Goal: Task Accomplishment & Management: Use online tool/utility

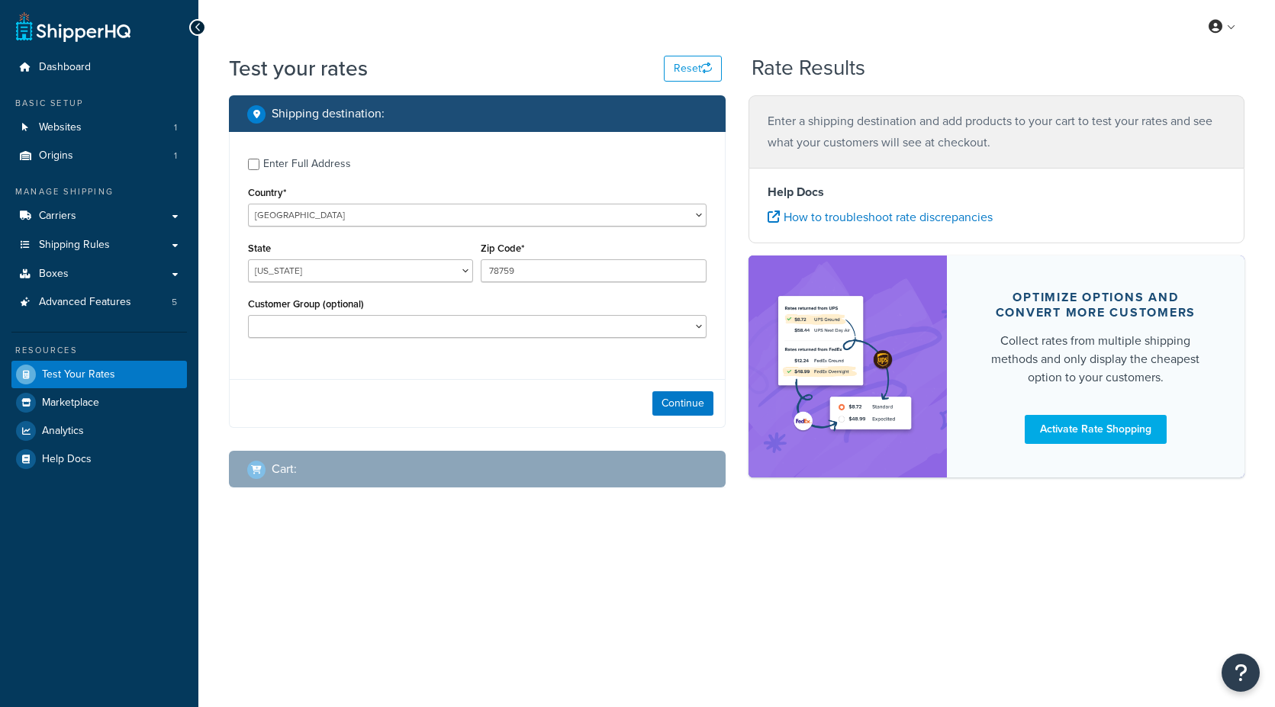
select select "[GEOGRAPHIC_DATA]"
click at [319, 267] on select "Alabama Alaska American Samoa Arizona Arkansas Armed Forces Americas Armed Forc…" at bounding box center [360, 270] width 225 height 23
click at [595, 375] on div "Enter Full Address Country* United States United Kingdom Afghanistan Åland Isla…" at bounding box center [477, 280] width 497 height 296
click at [694, 401] on button "Continue" at bounding box center [683, 404] width 61 height 24
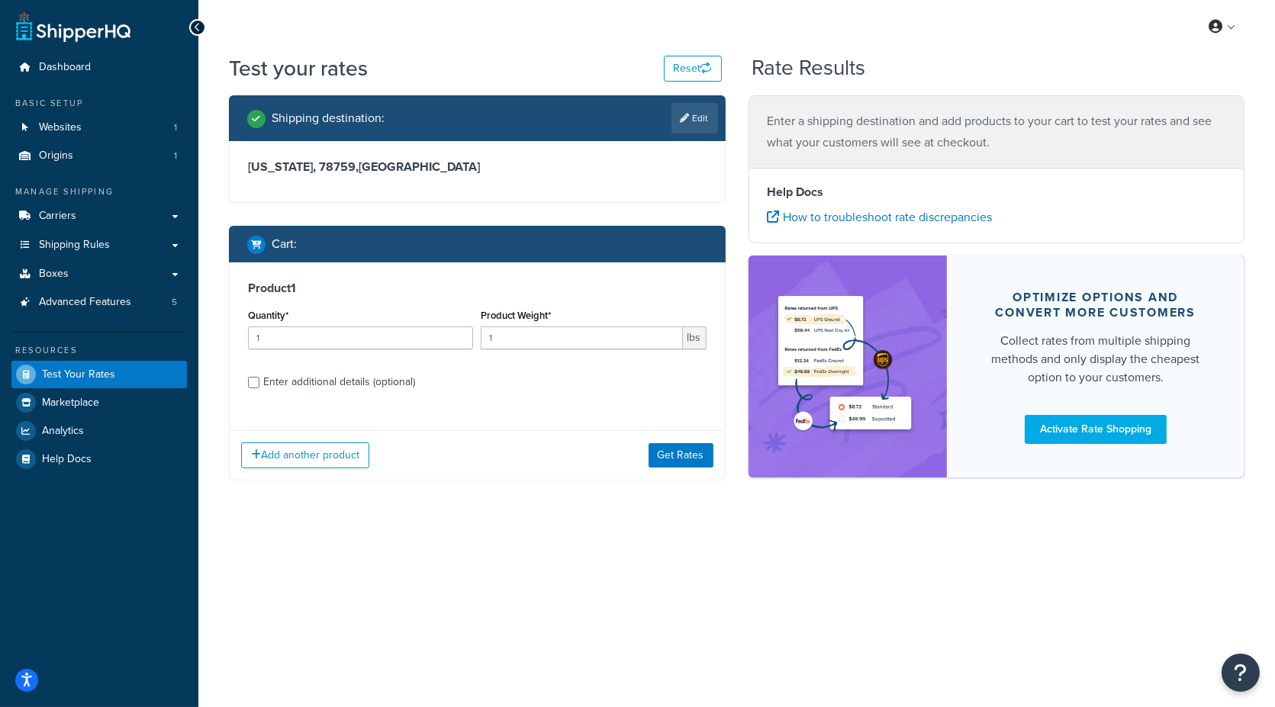
click at [322, 379] on div "Enter additional details (optional)" at bounding box center [339, 382] width 152 height 21
click at [259, 379] on input "Enter additional details (optional)" at bounding box center [253, 382] width 11 height 11
checkbox input "true"
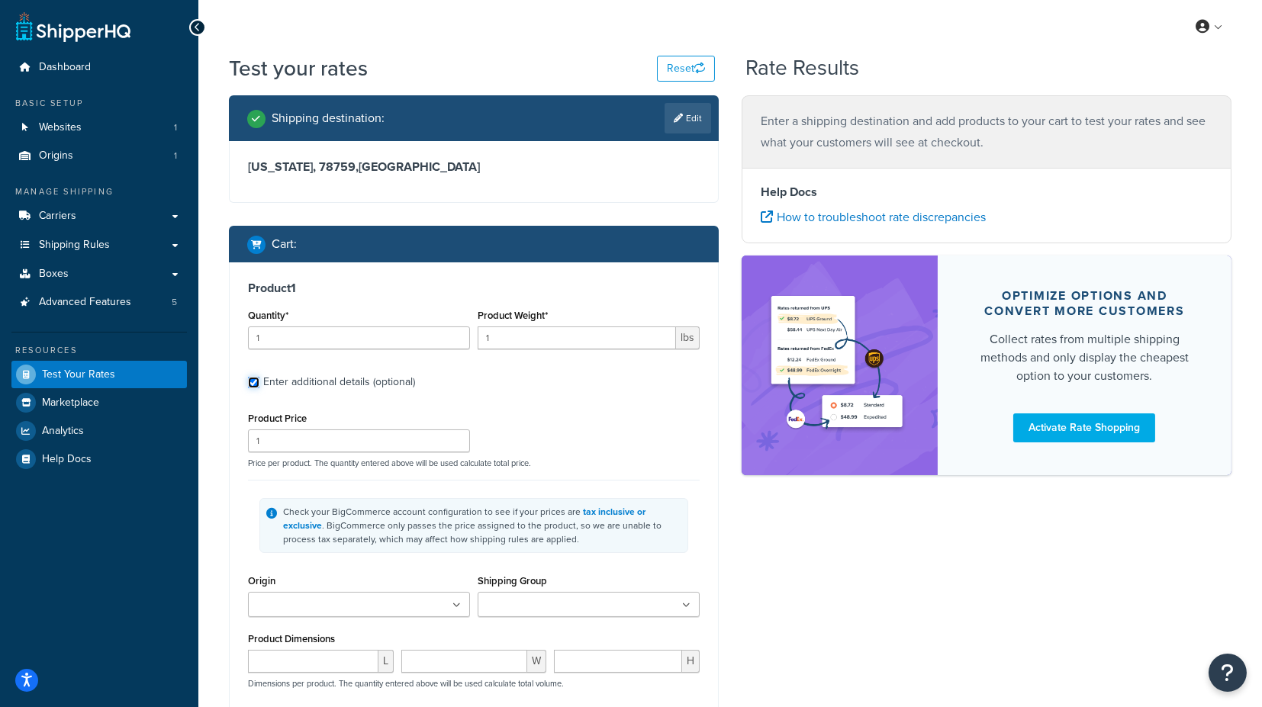
scroll to position [85, 0]
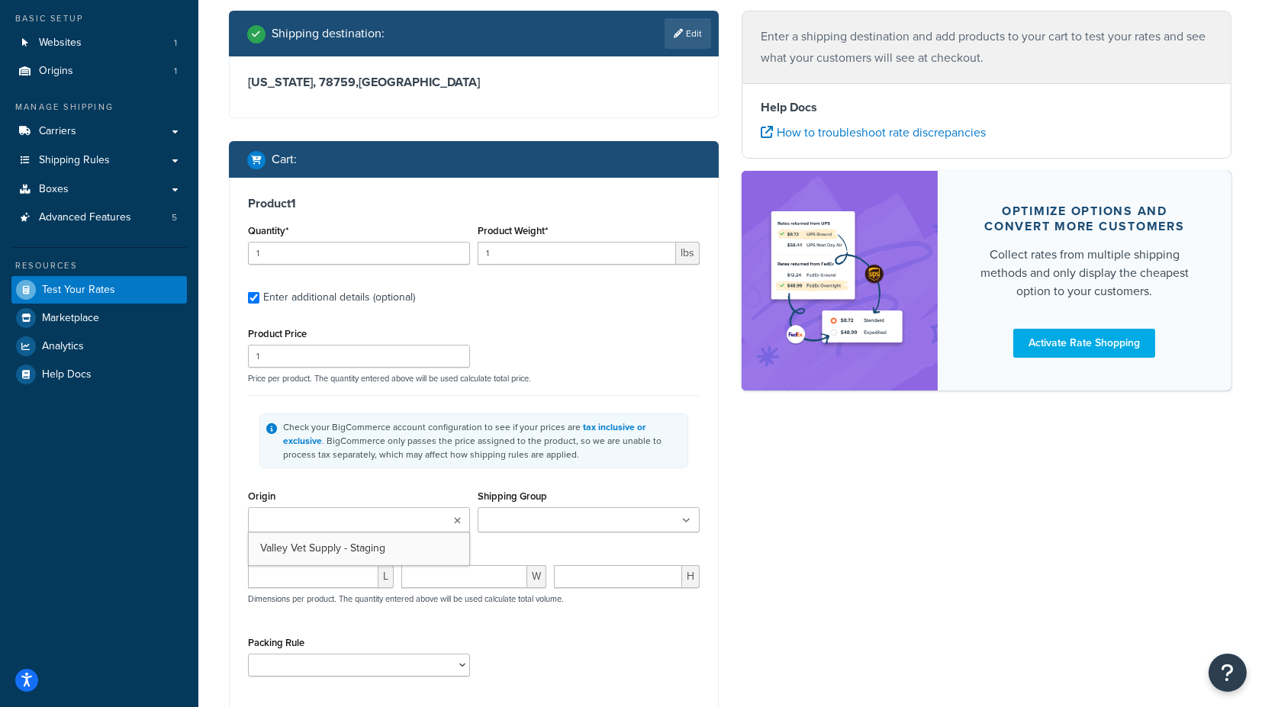
click at [395, 517] on ul at bounding box center [359, 520] width 222 height 25
drag, startPoint x: 362, startPoint y: 546, endPoint x: 373, endPoint y: 543, distance: 11.7
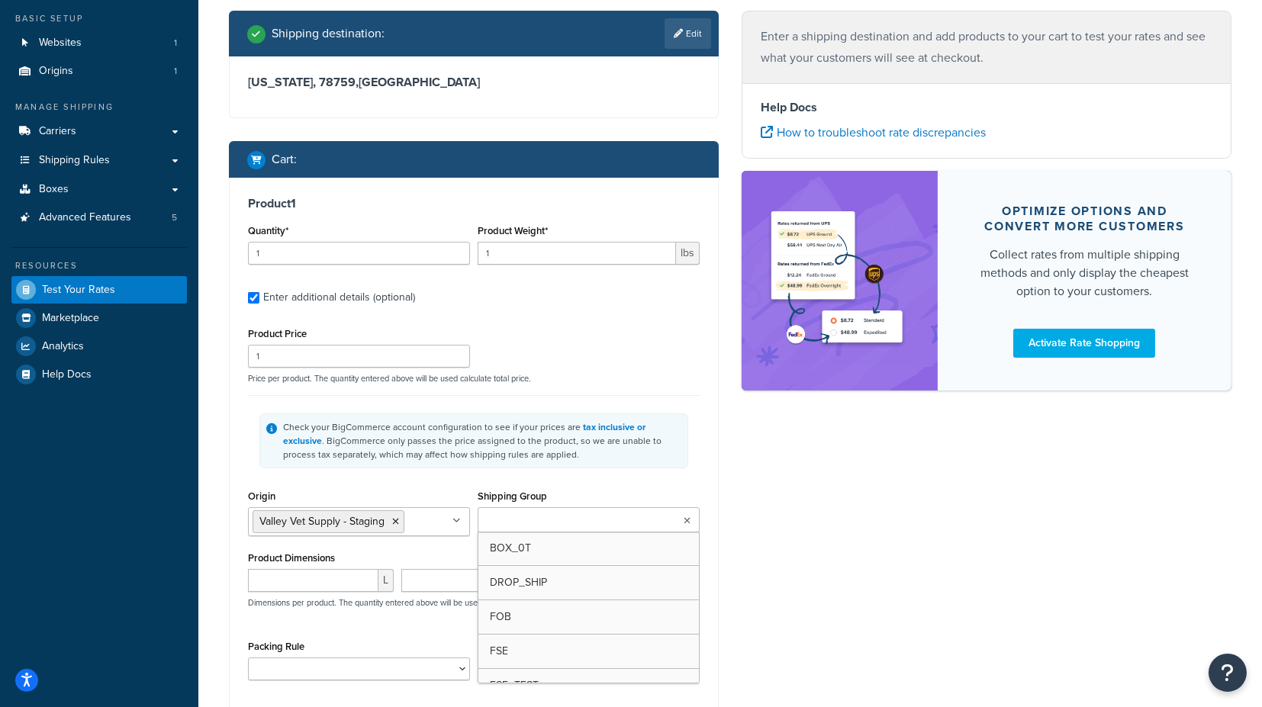
click at [537, 516] on input "Shipping Group" at bounding box center [549, 521] width 135 height 17
click at [206, 444] on div "Test your rates Reset Rate Results Shipping destination : Edit Texas, 78759 , U…" at bounding box center [730, 401] width 1064 height 865
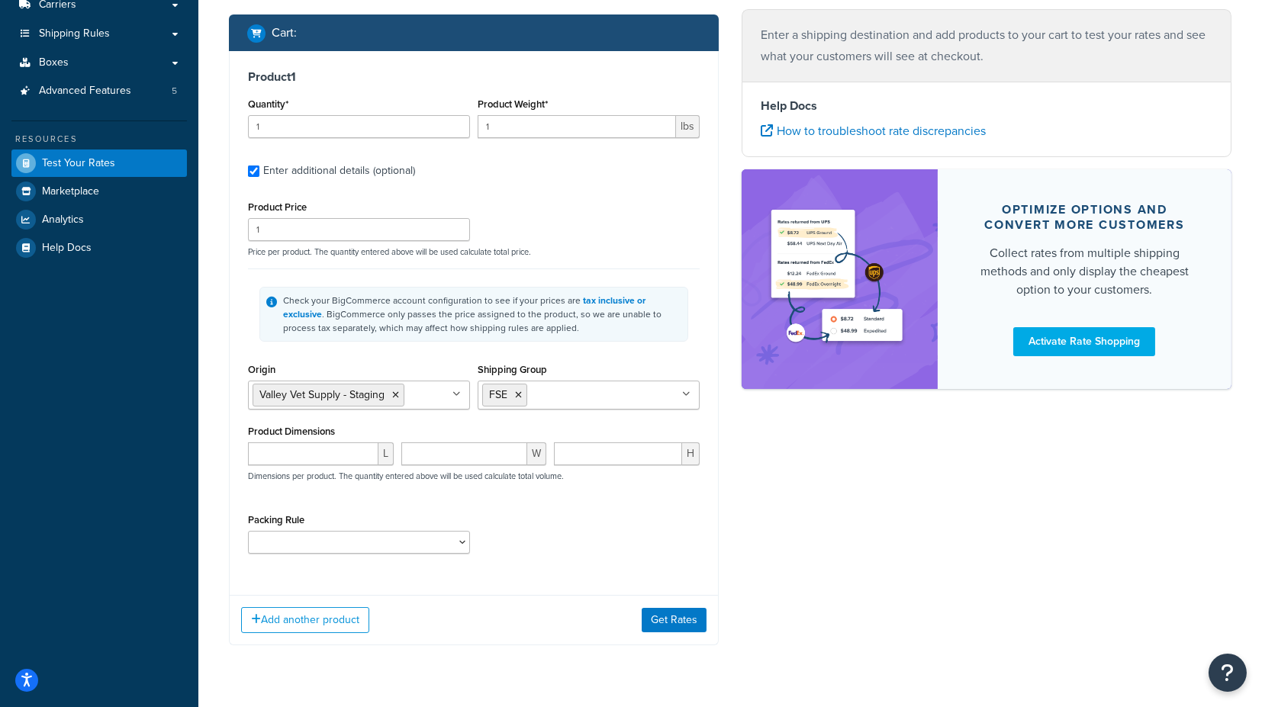
scroll to position [246, 0]
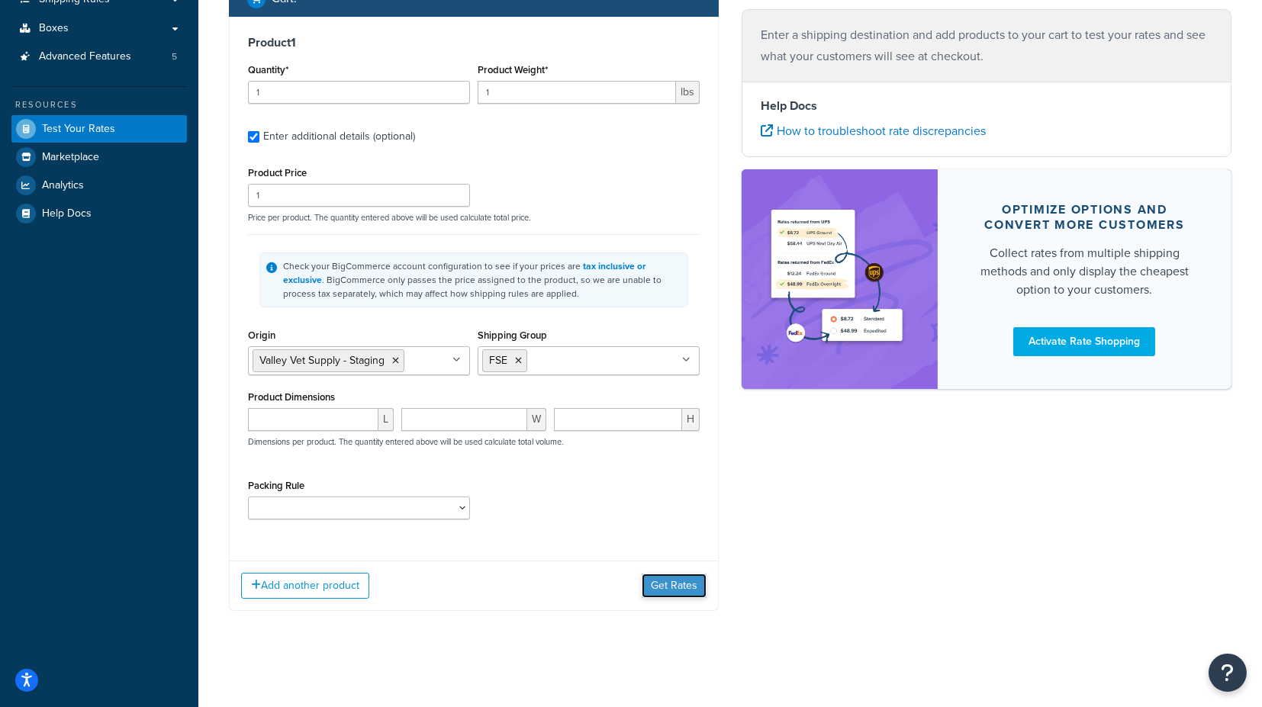
click at [682, 585] on button "Get Rates" at bounding box center [674, 586] width 65 height 24
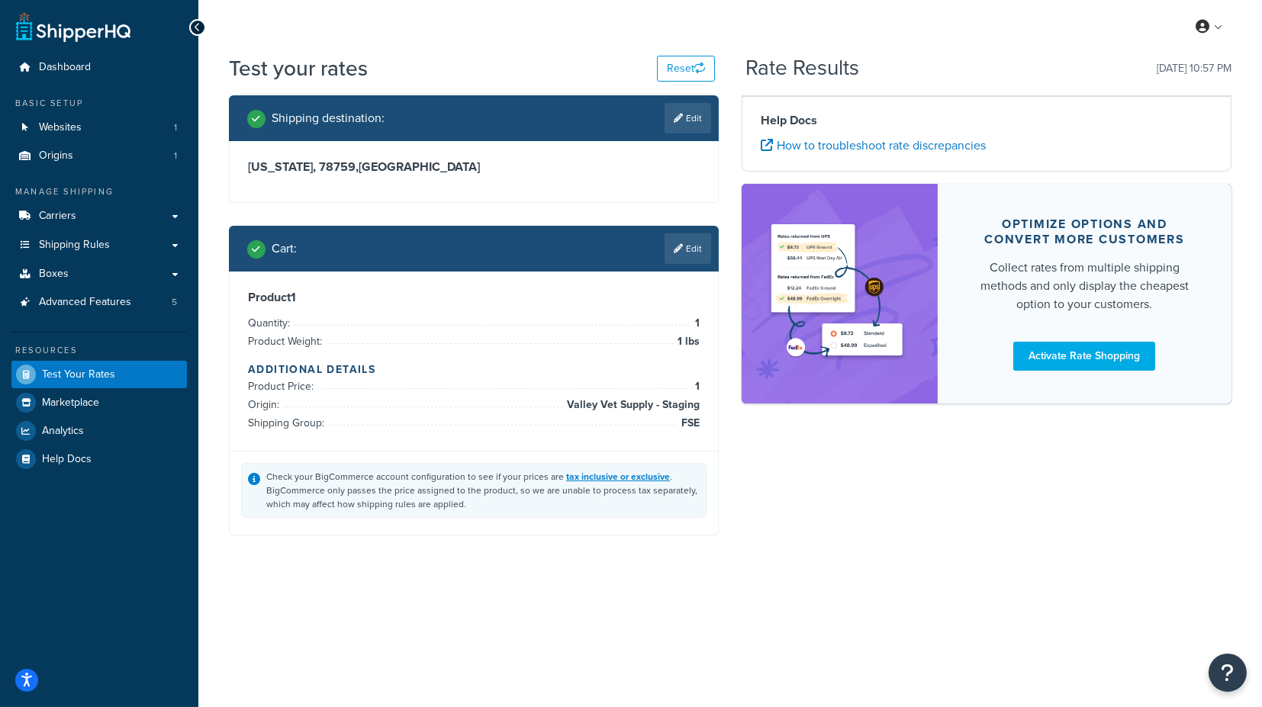
scroll to position [0, 0]
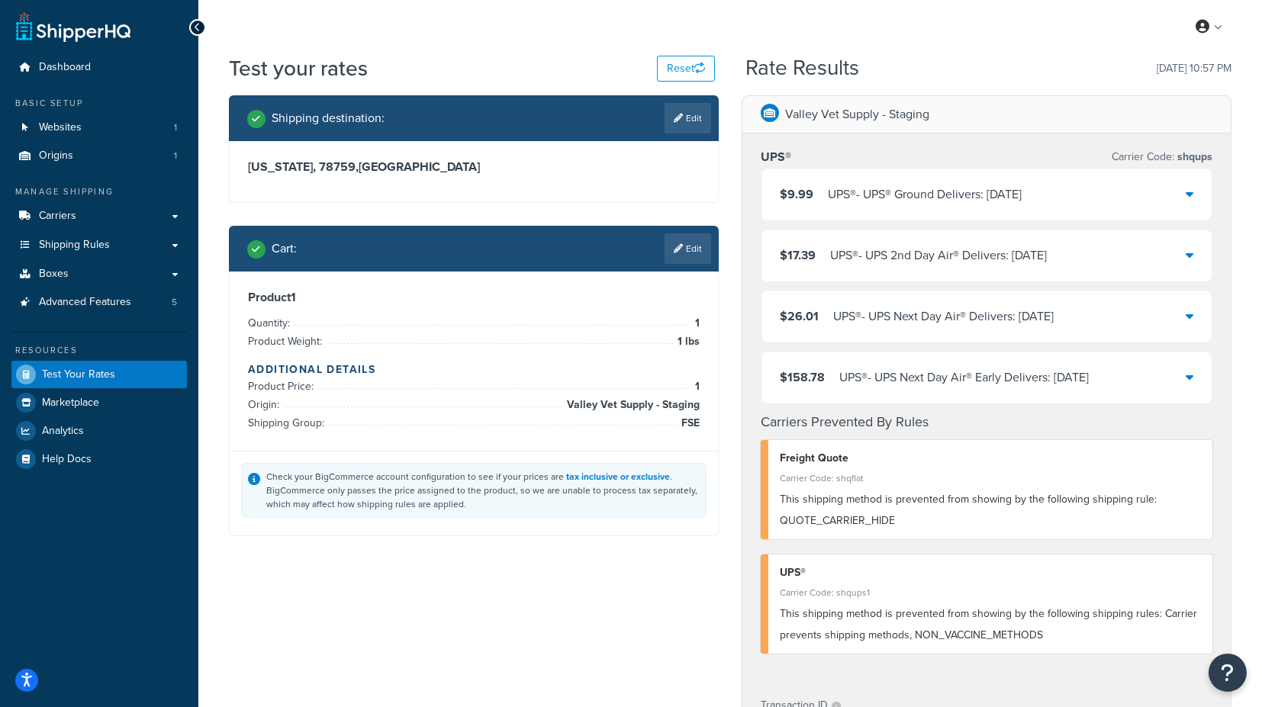
click at [1191, 196] on icon at bounding box center [1190, 194] width 8 height 12
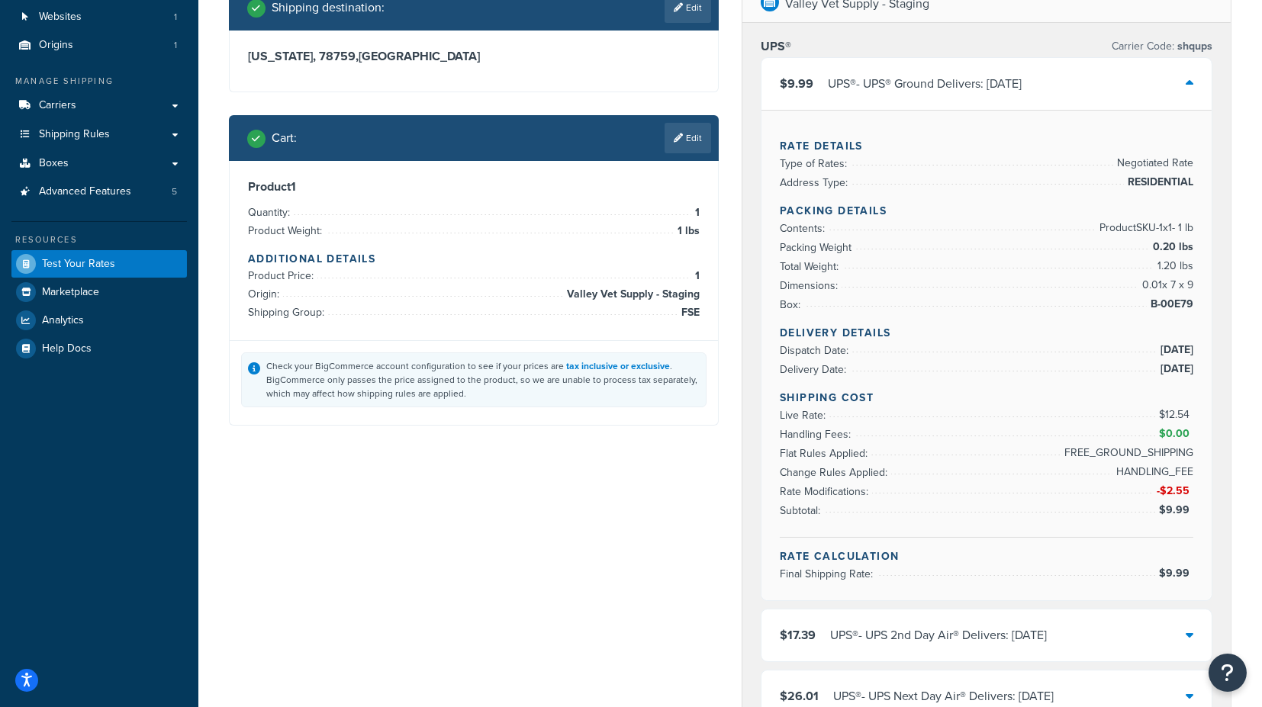
scroll to position [85, 0]
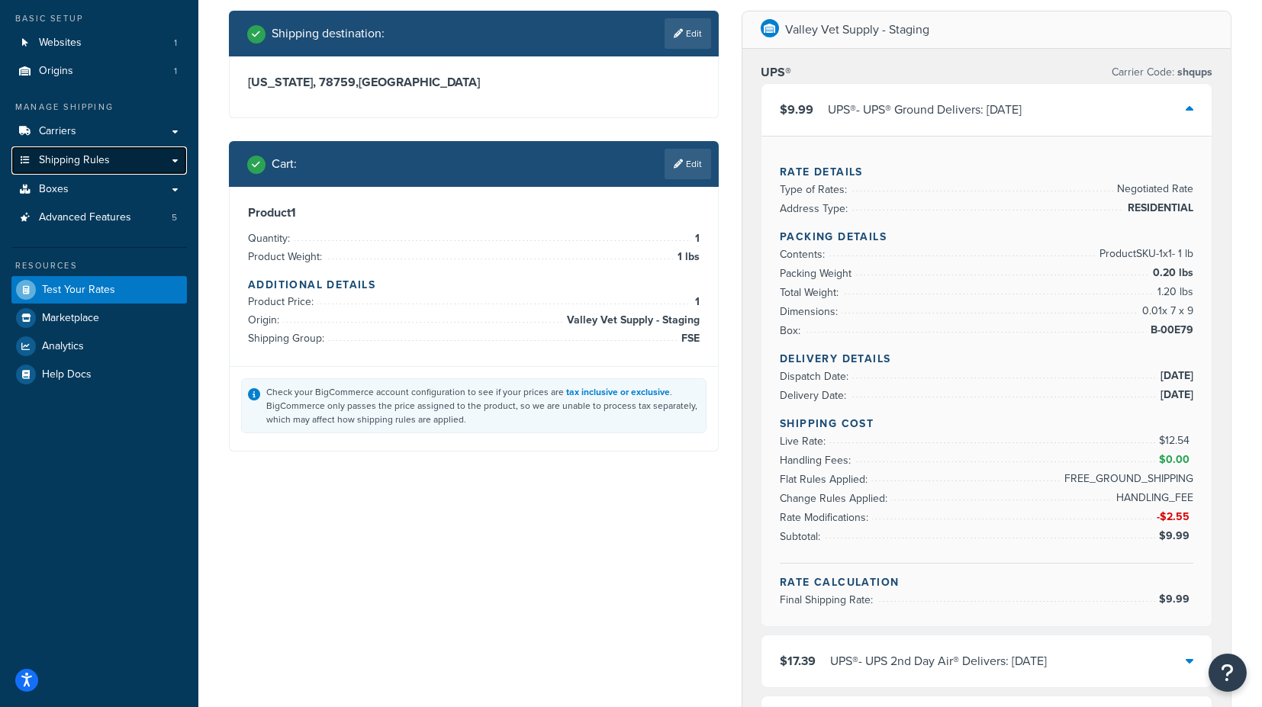
click at [135, 166] on link "Shipping Rules" at bounding box center [99, 161] width 176 height 28
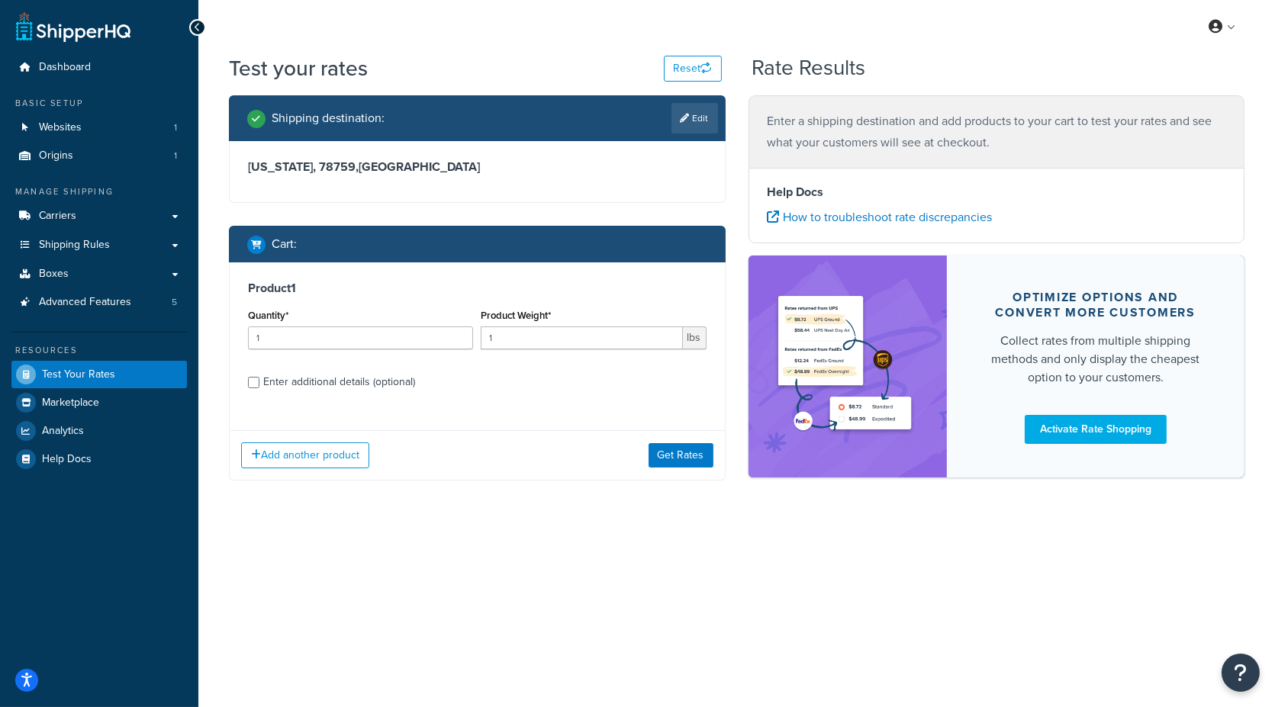
drag, startPoint x: 345, startPoint y: 376, endPoint x: 349, endPoint y: 387, distance: 11.3
click at [344, 378] on div "Enter additional details (optional)" at bounding box center [339, 382] width 152 height 21
click at [259, 378] on input "Enter additional details (optional)" at bounding box center [253, 382] width 11 height 11
checkbox input "true"
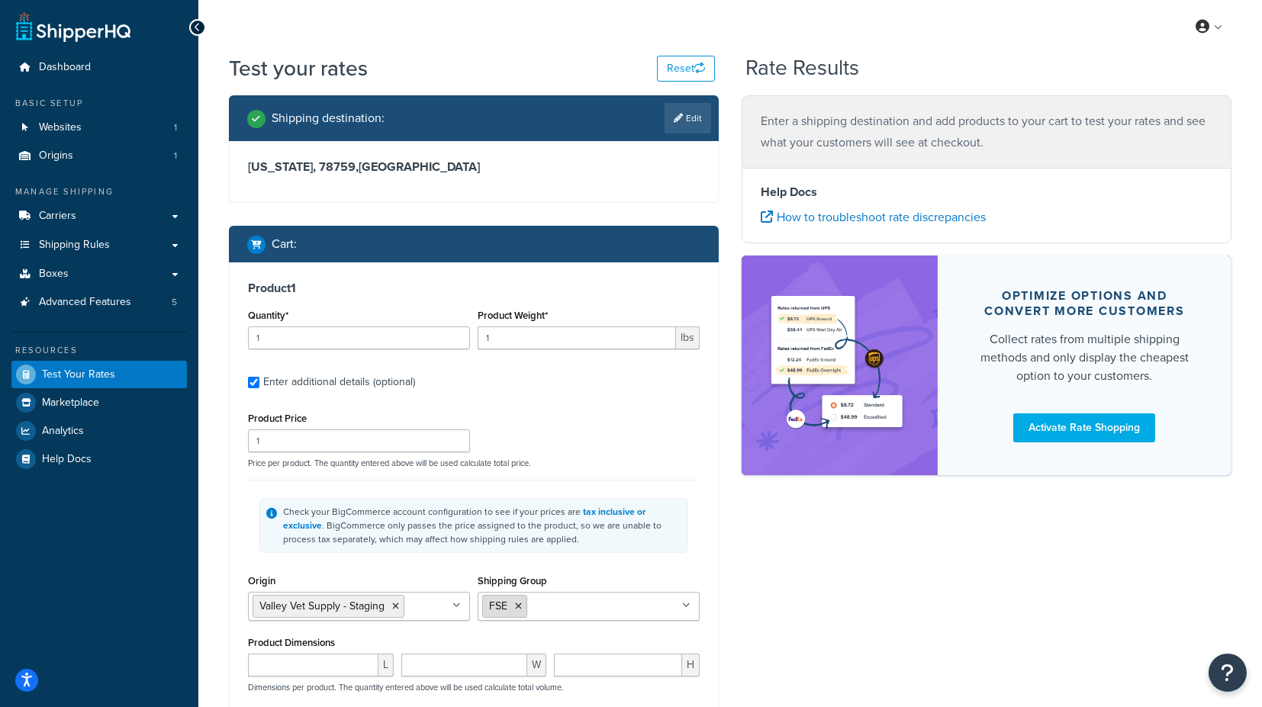
click at [519, 604] on icon at bounding box center [518, 606] width 7 height 9
click at [553, 605] on input "Shipping Group" at bounding box center [549, 606] width 135 height 17
type input "fs"
click at [701, 563] on div "Product 1 Quantity* 1 Product Weight* 1 lbs Enter additional details (optional)…" at bounding box center [474, 541] width 488 height 556
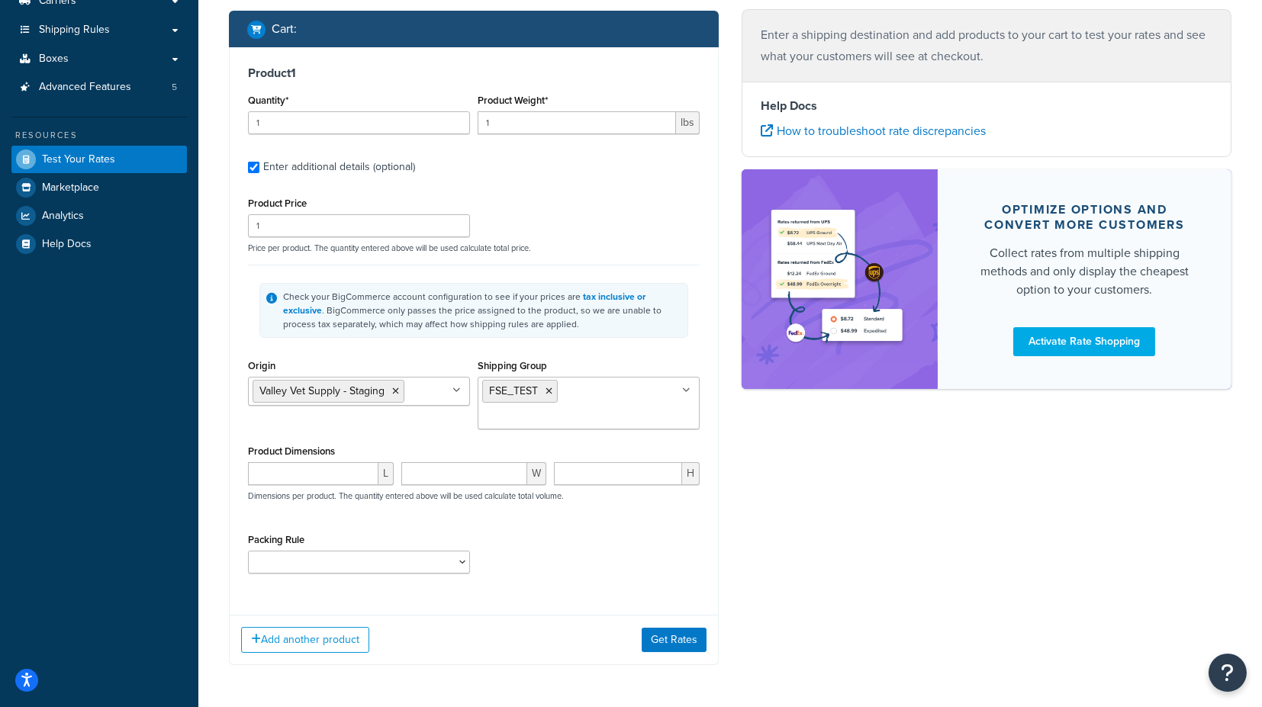
scroll to position [254, 0]
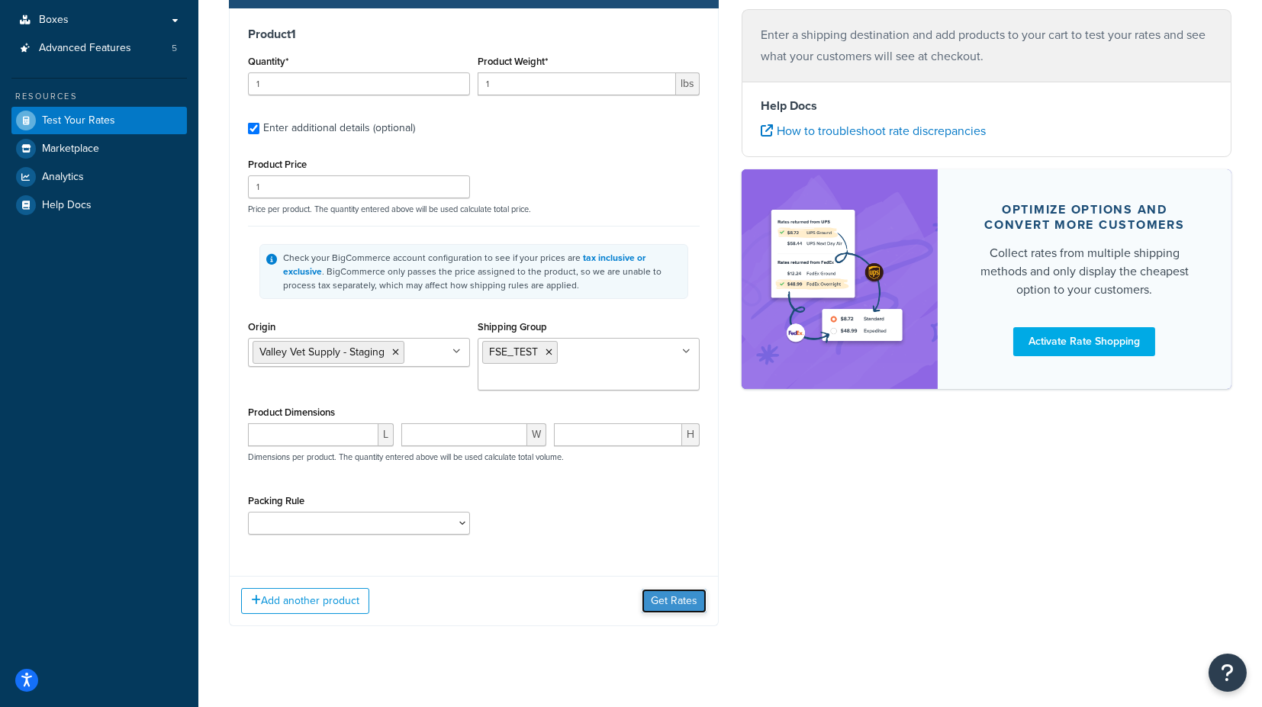
click at [669, 604] on button "Get Rates" at bounding box center [674, 601] width 65 height 24
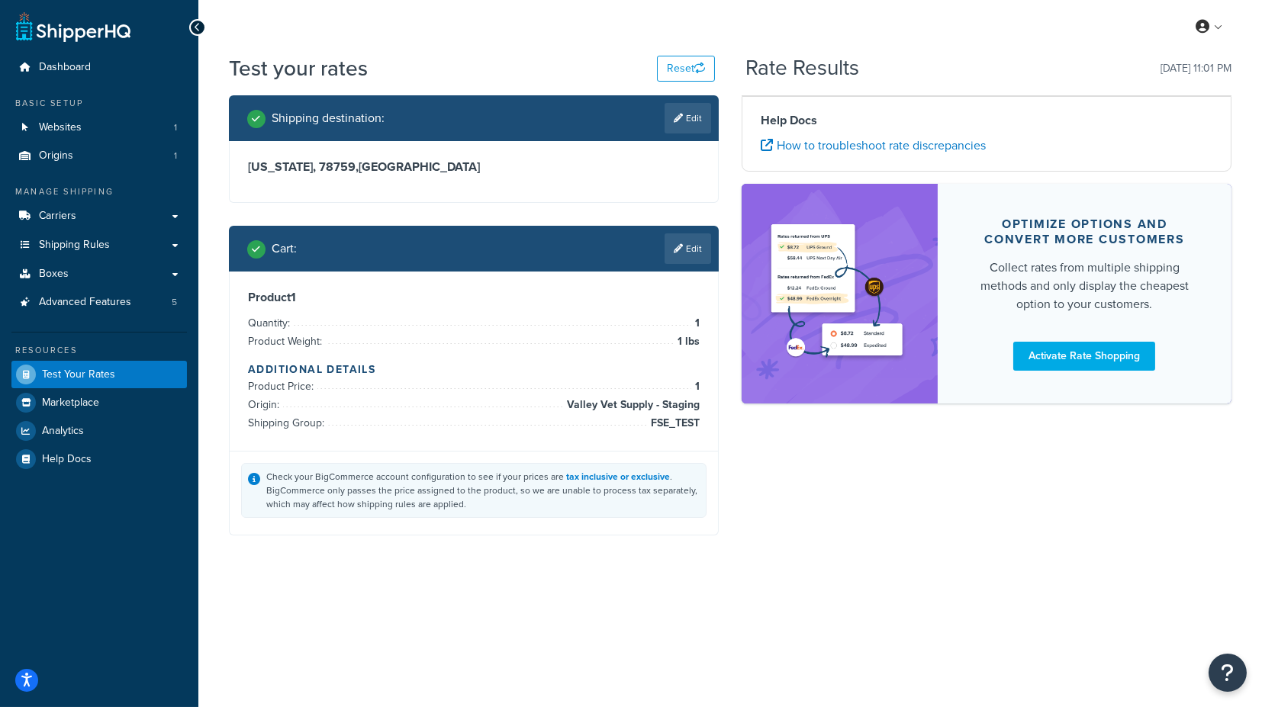
scroll to position [0, 0]
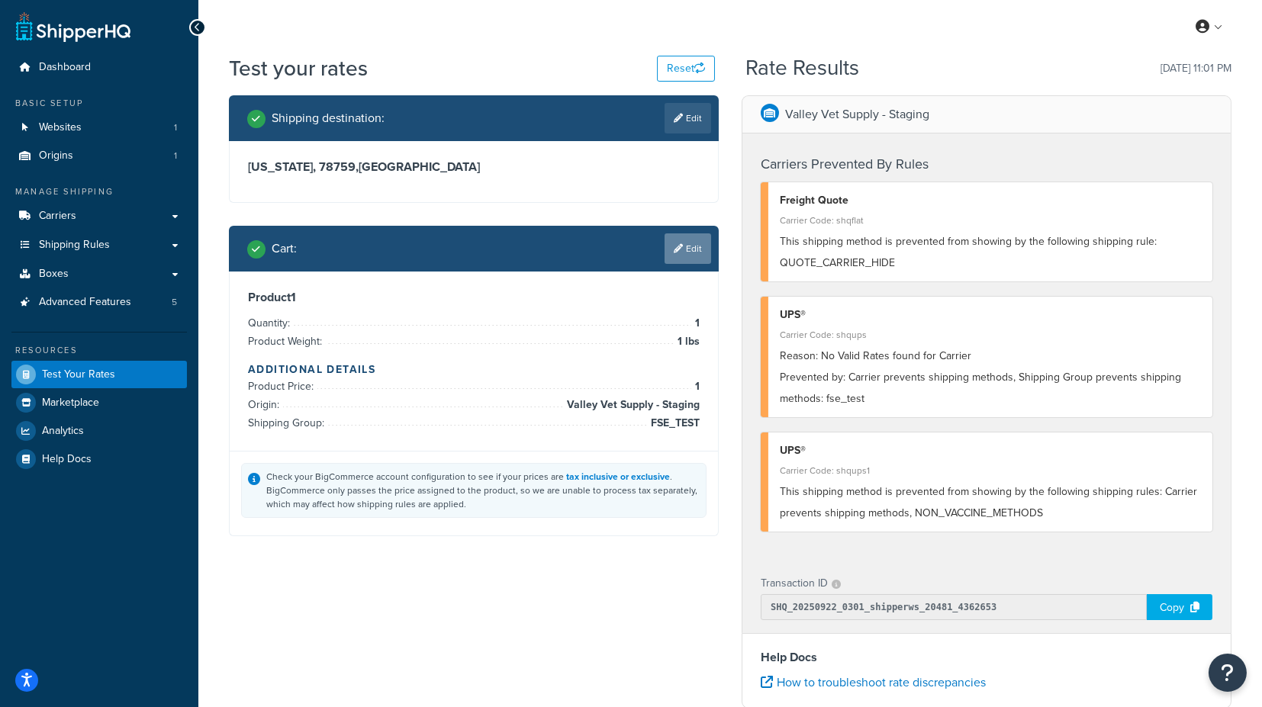
click at [694, 250] on link "Edit" at bounding box center [688, 249] width 47 height 31
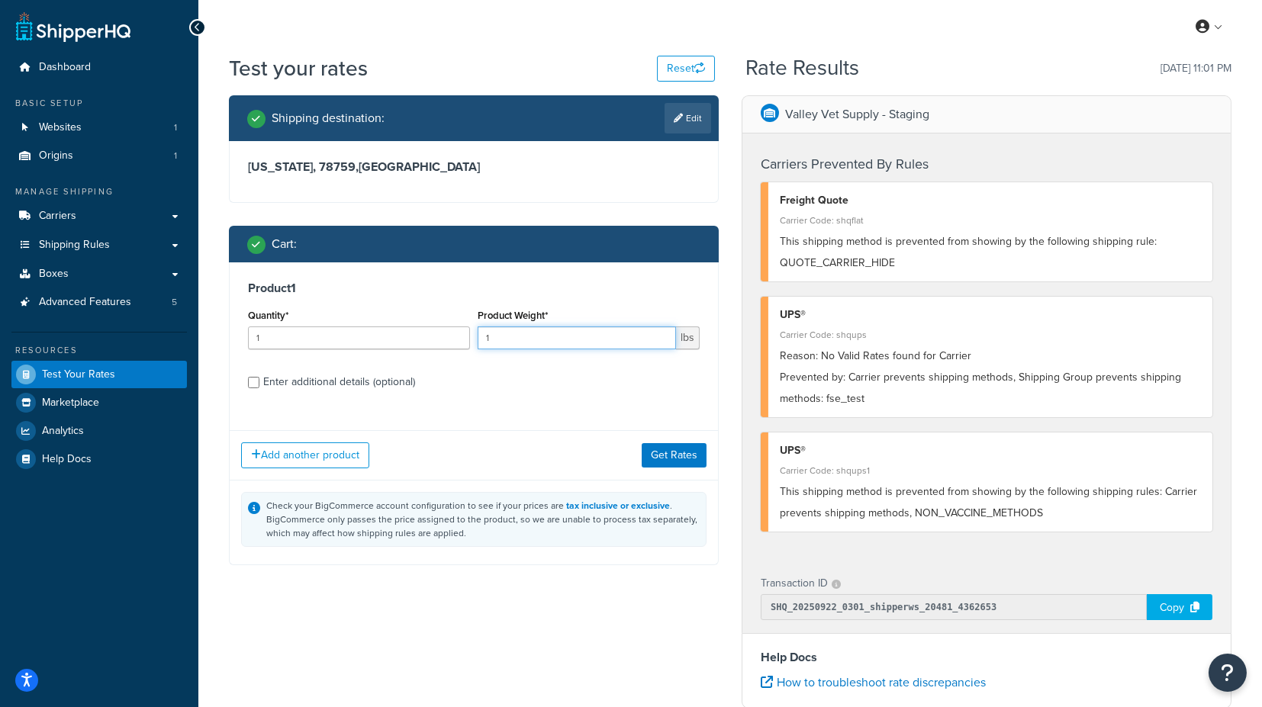
drag, startPoint x: 504, startPoint y: 343, endPoint x: 485, endPoint y: 345, distance: 19.2
click at [485, 345] on input "1" at bounding box center [577, 338] width 198 height 23
type input "2"
click at [678, 448] on button "Get Rates" at bounding box center [674, 455] width 65 height 24
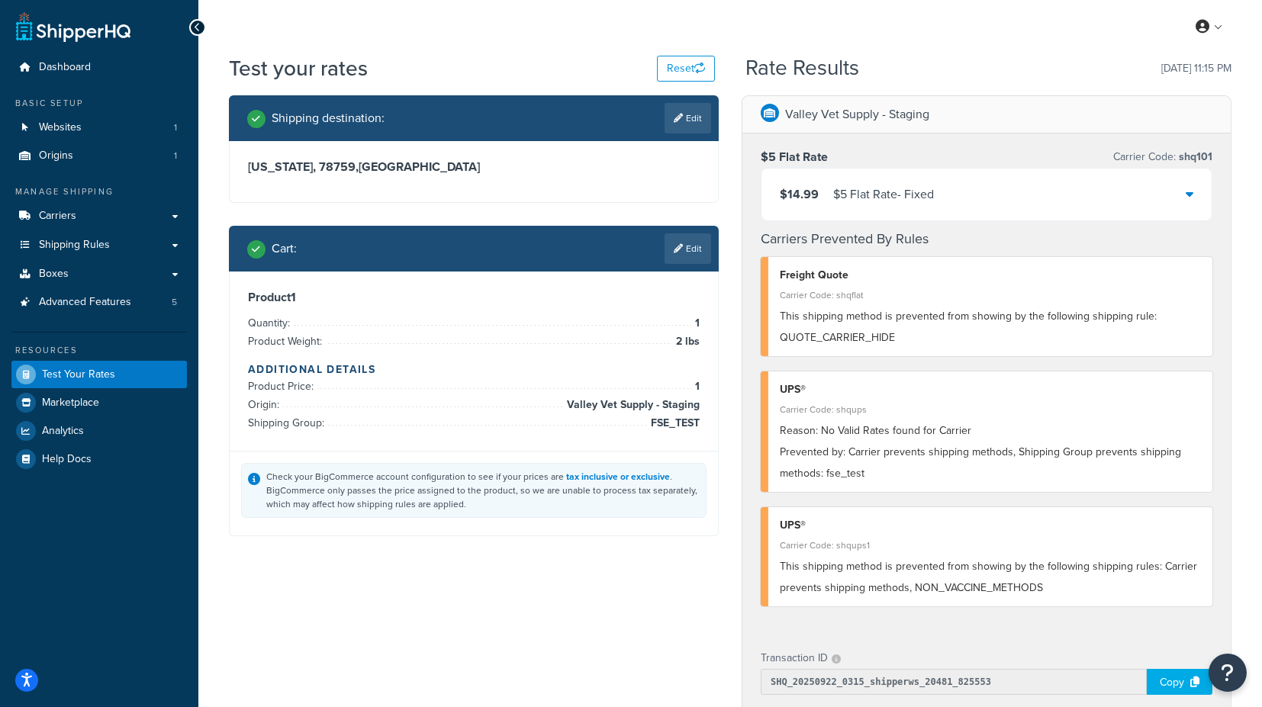
click at [1192, 192] on icon at bounding box center [1190, 194] width 8 height 12
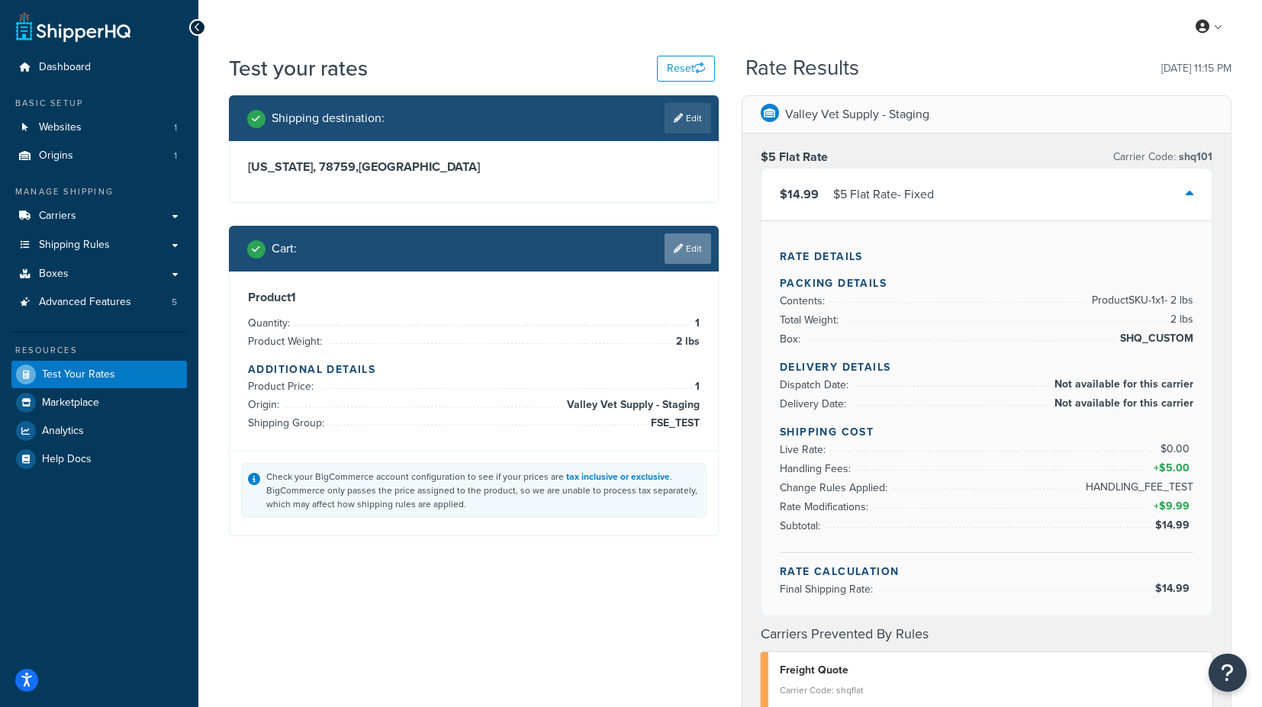
click at [688, 249] on link "Edit" at bounding box center [688, 249] width 47 height 31
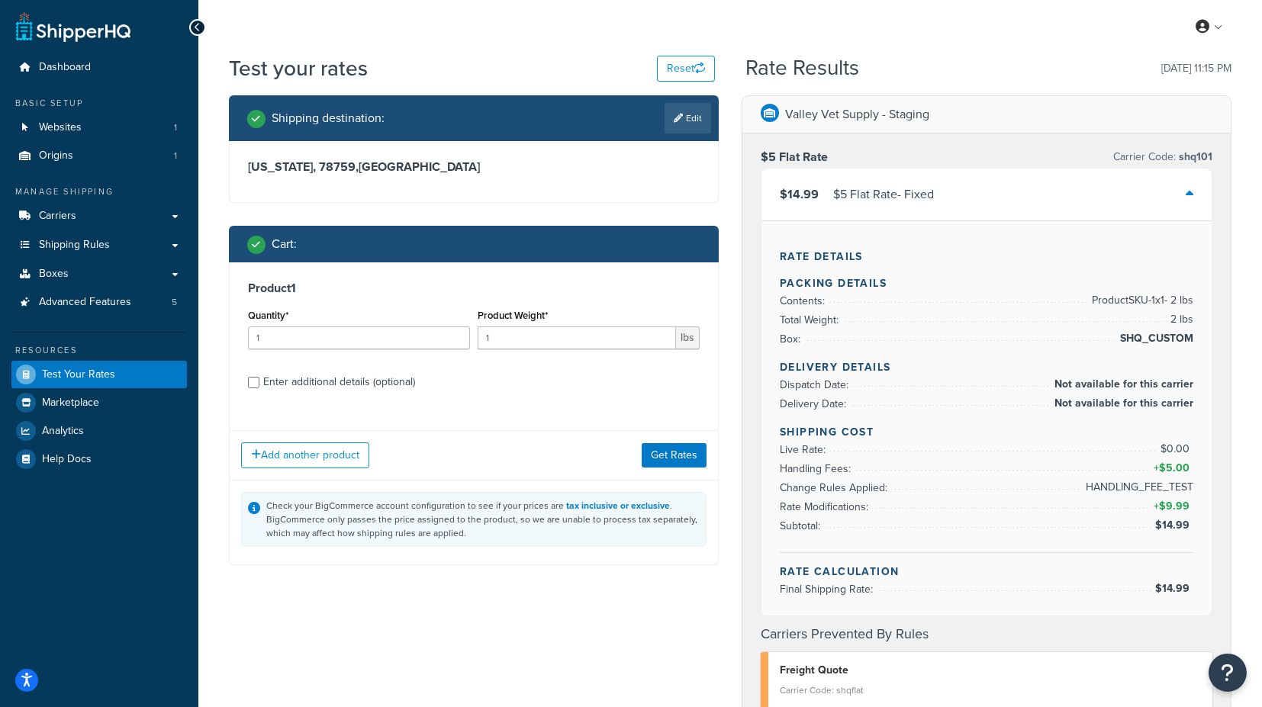
click at [357, 385] on div "Enter additional details (optional)" at bounding box center [339, 382] width 152 height 21
click at [259, 385] on input "Enter additional details (optional)" at bounding box center [253, 382] width 11 height 11
checkbox input "true"
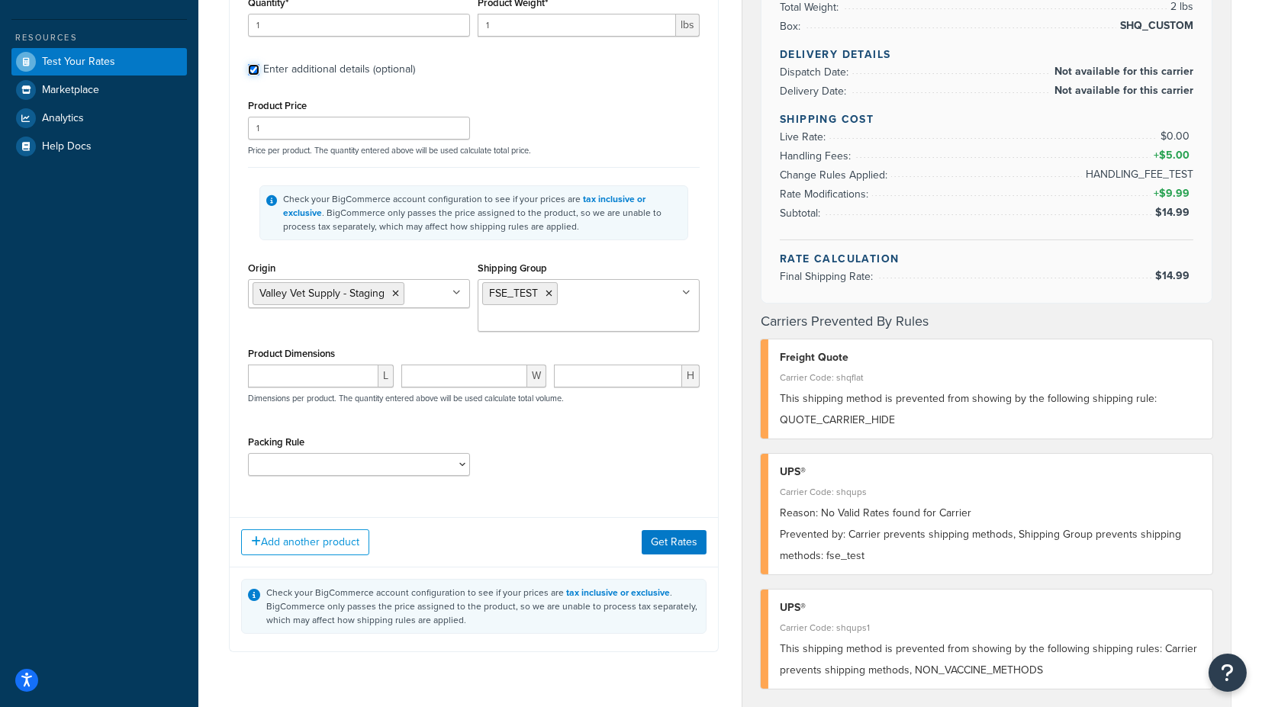
scroll to position [339, 0]
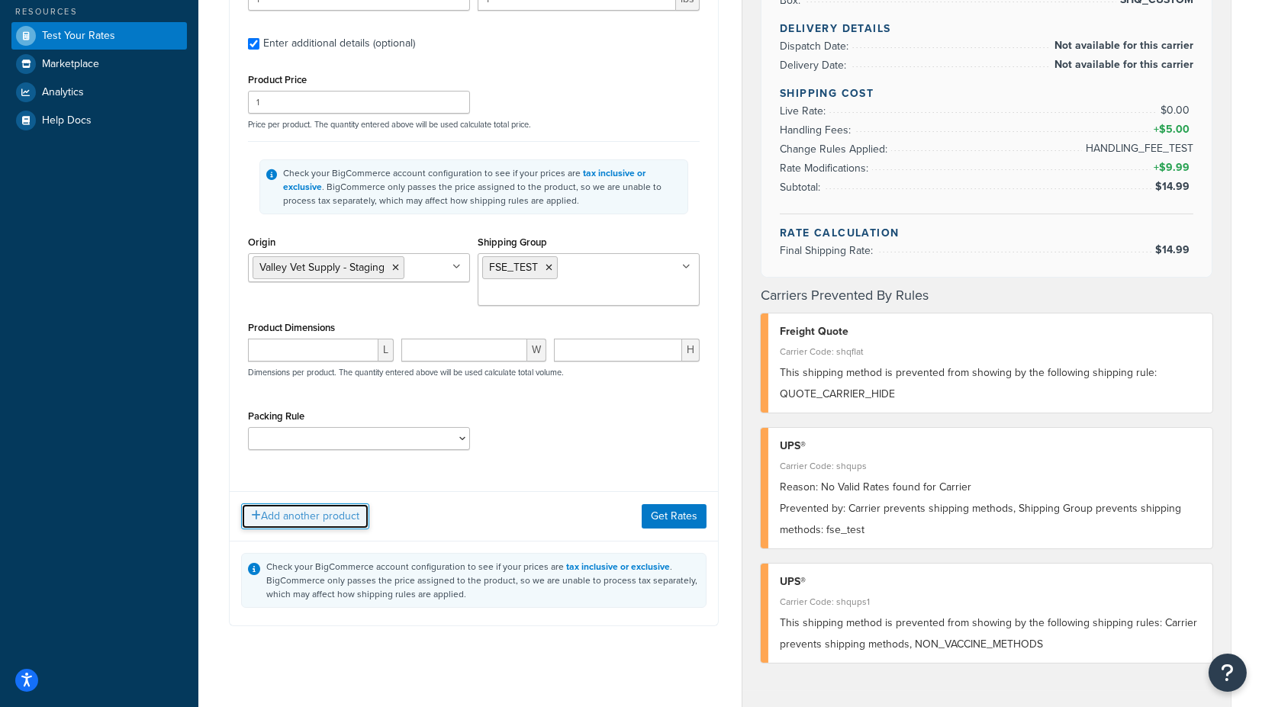
click at [326, 509] on button "Add another product" at bounding box center [305, 517] width 128 height 26
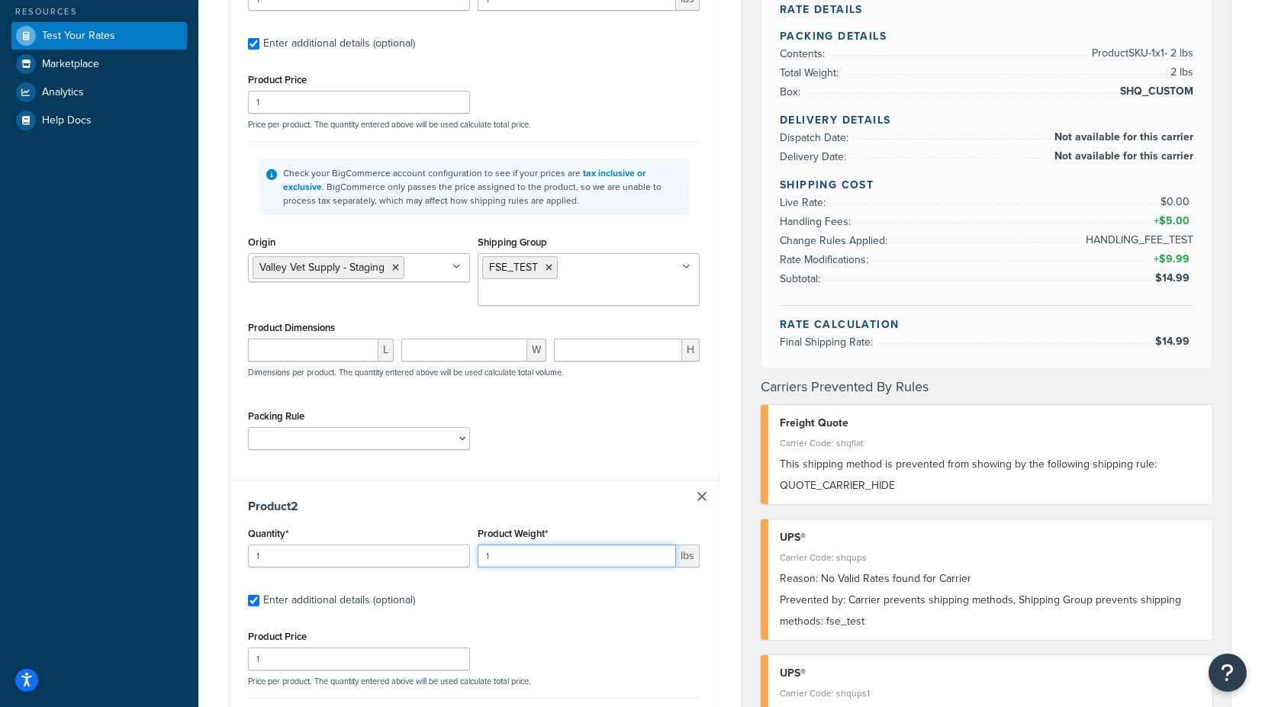
click at [535, 549] on input "1" at bounding box center [577, 556] width 198 height 23
drag, startPoint x: 430, startPoint y: 549, endPoint x: 420, endPoint y: 550, distance: 10.8
click at [420, 550] on div "Quantity* 1 Product Weight* 1 lbs" at bounding box center [473, 552] width 459 height 56
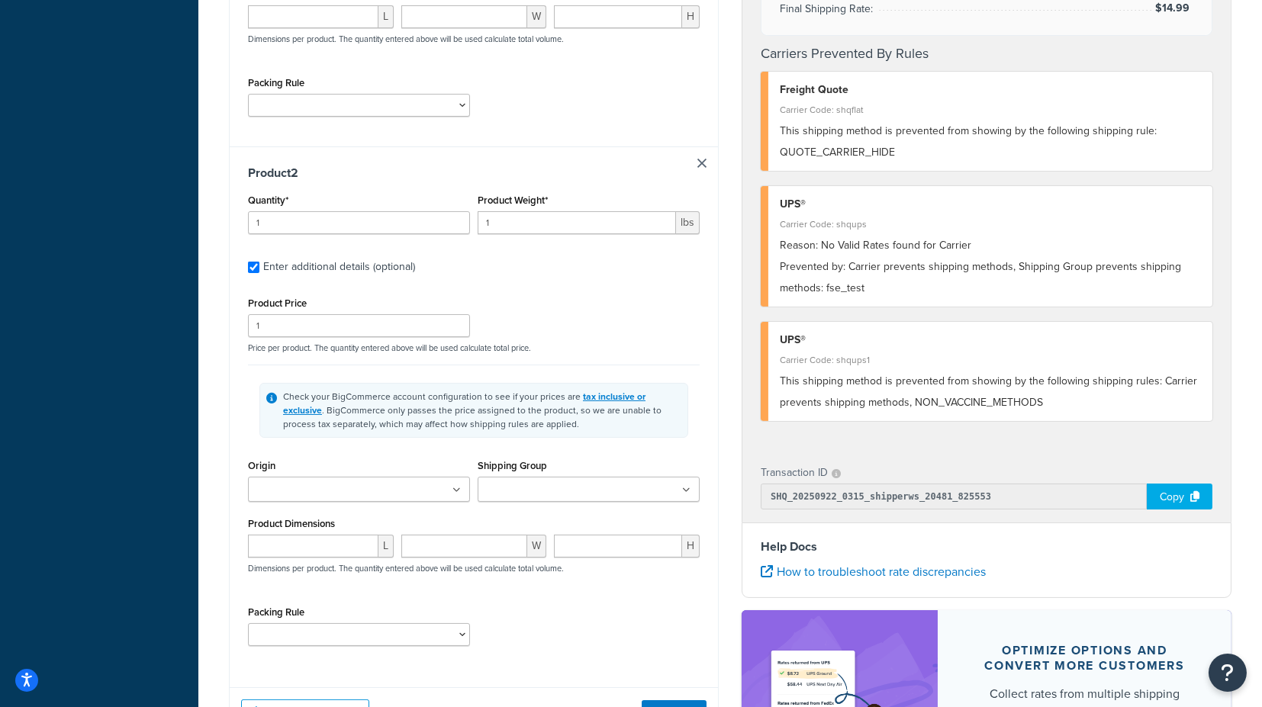
scroll to position [678, 0]
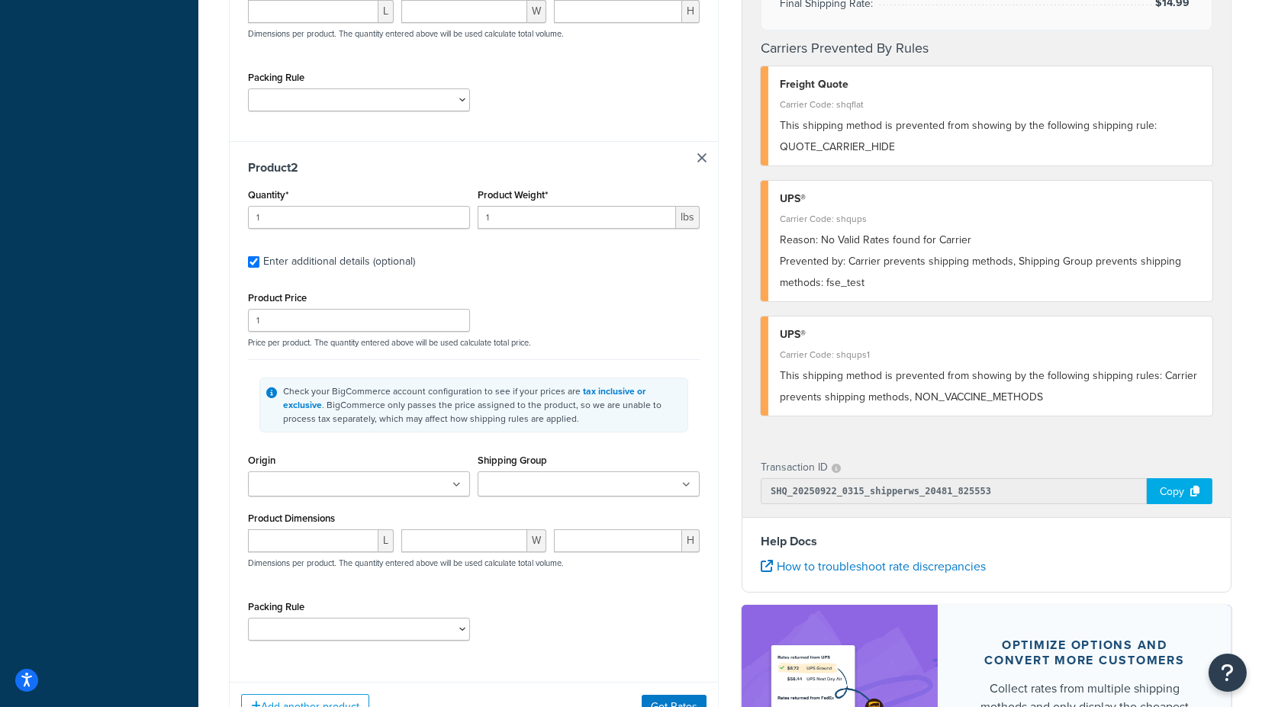
click at [340, 486] on input "Origin" at bounding box center [320, 485] width 135 height 17
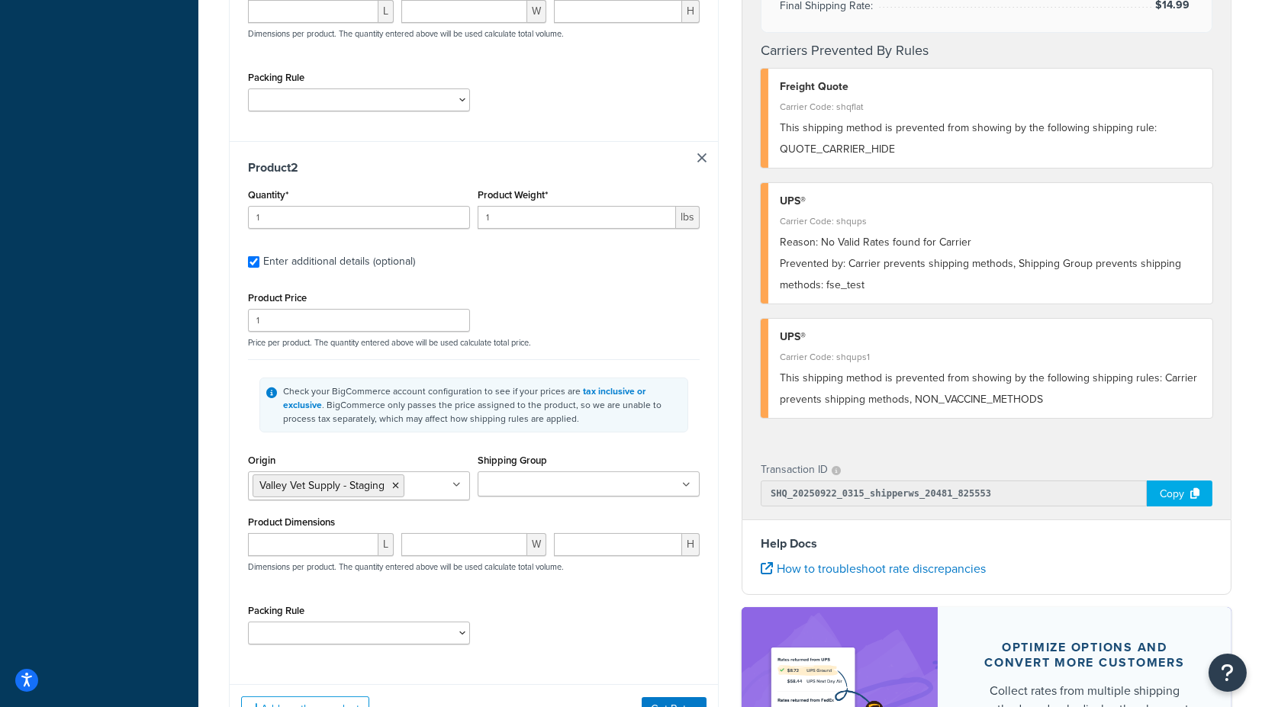
click at [540, 479] on input "Shipping Group" at bounding box center [549, 485] width 135 height 17
type input "f"
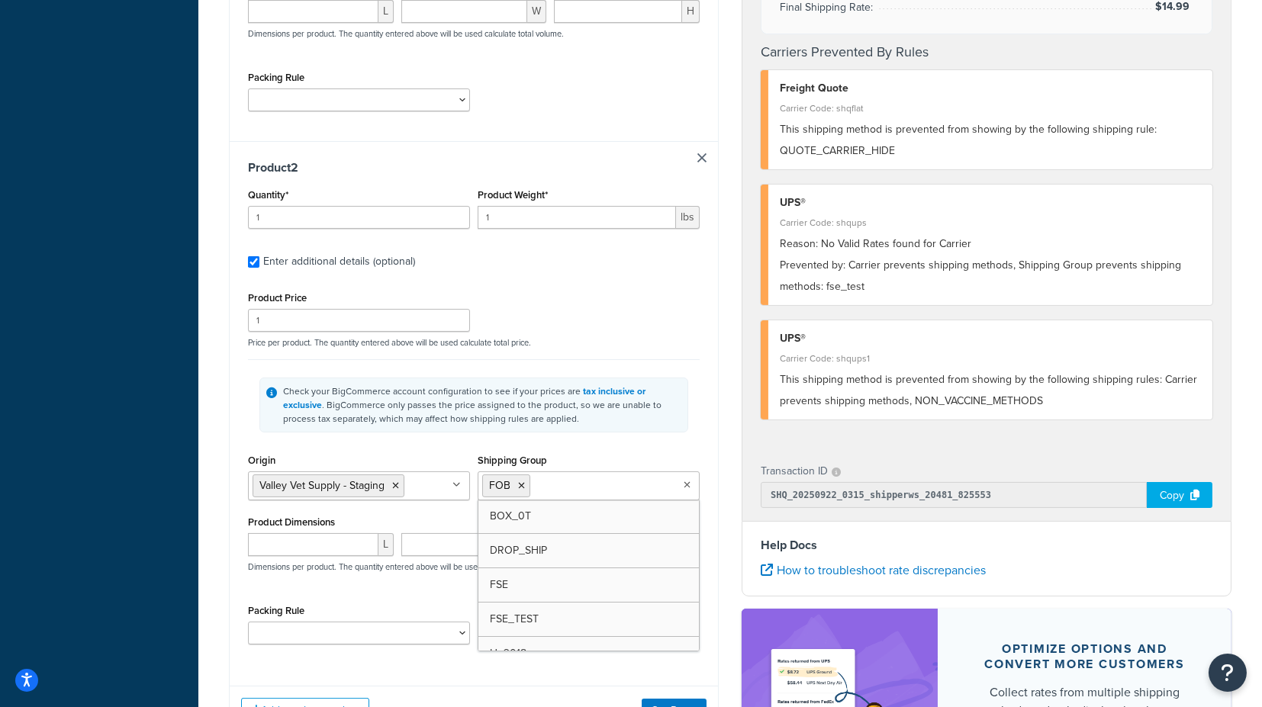
click at [711, 433] on div "Product 2 Quantity* 1 Product Weight* 1 lbs Enter additional details (optional)…" at bounding box center [474, 407] width 488 height 533
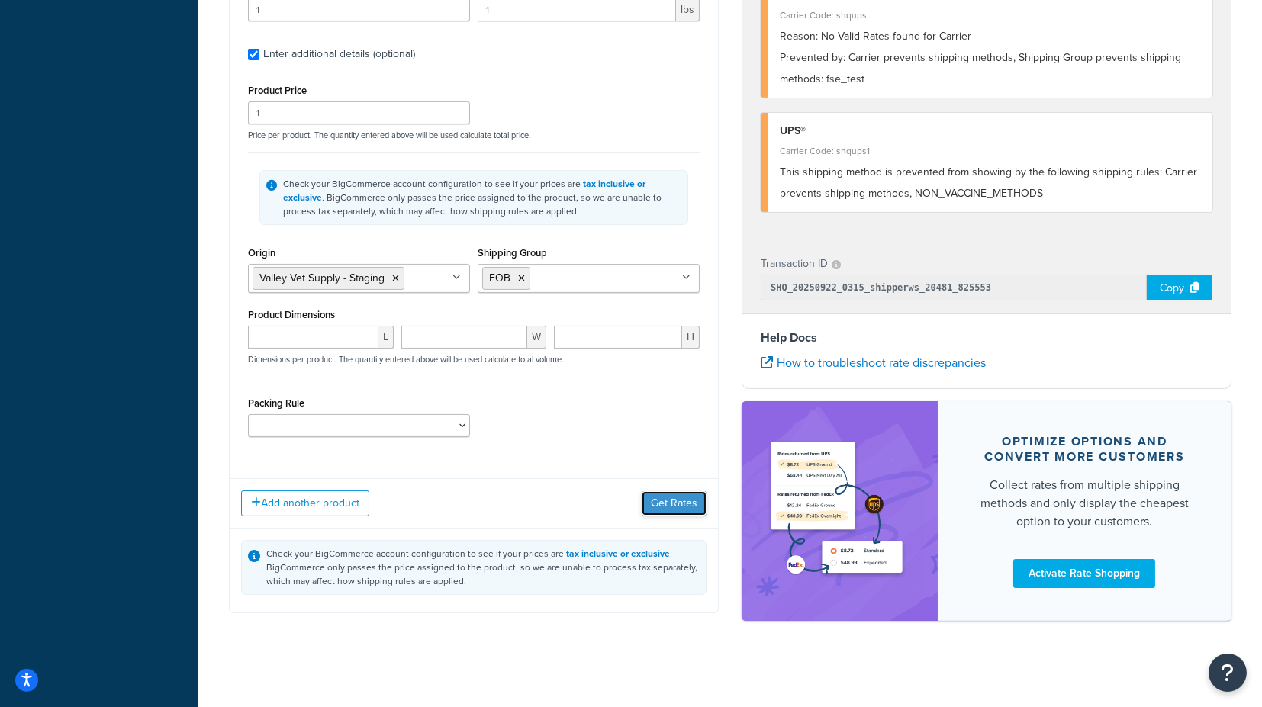
click at [668, 504] on button "Get Rates" at bounding box center [674, 503] width 65 height 24
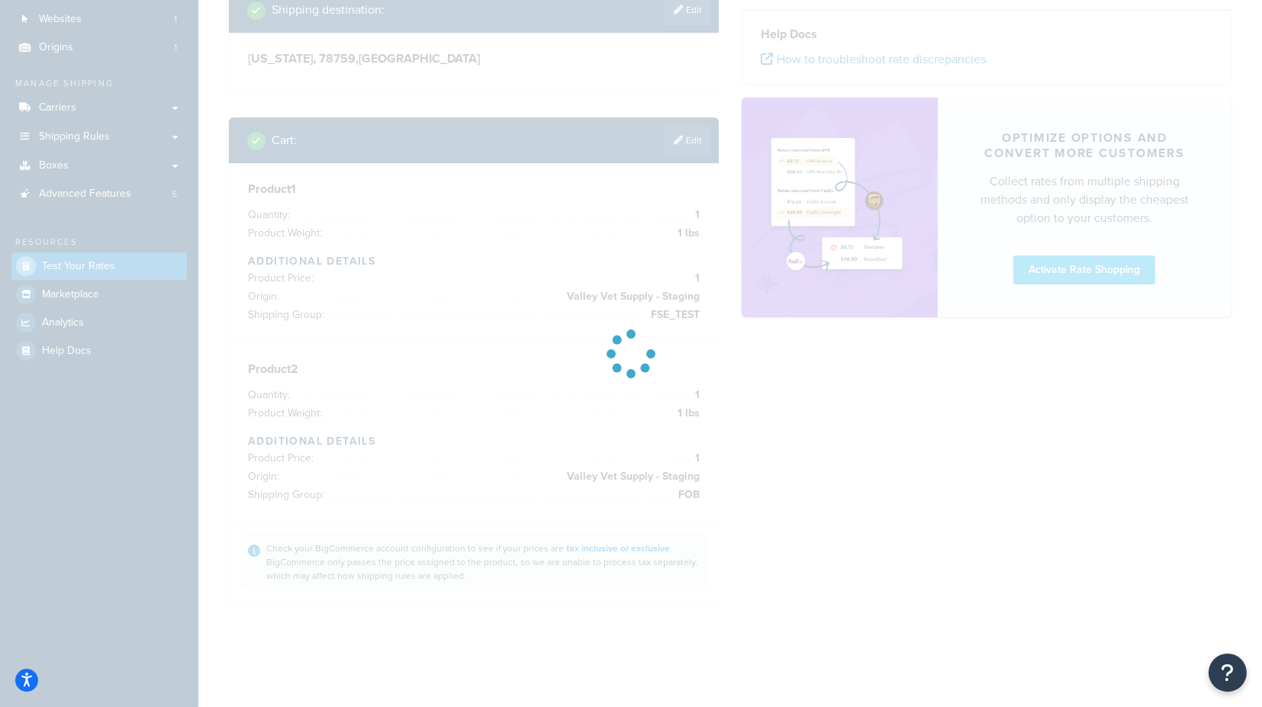
scroll to position [107, 0]
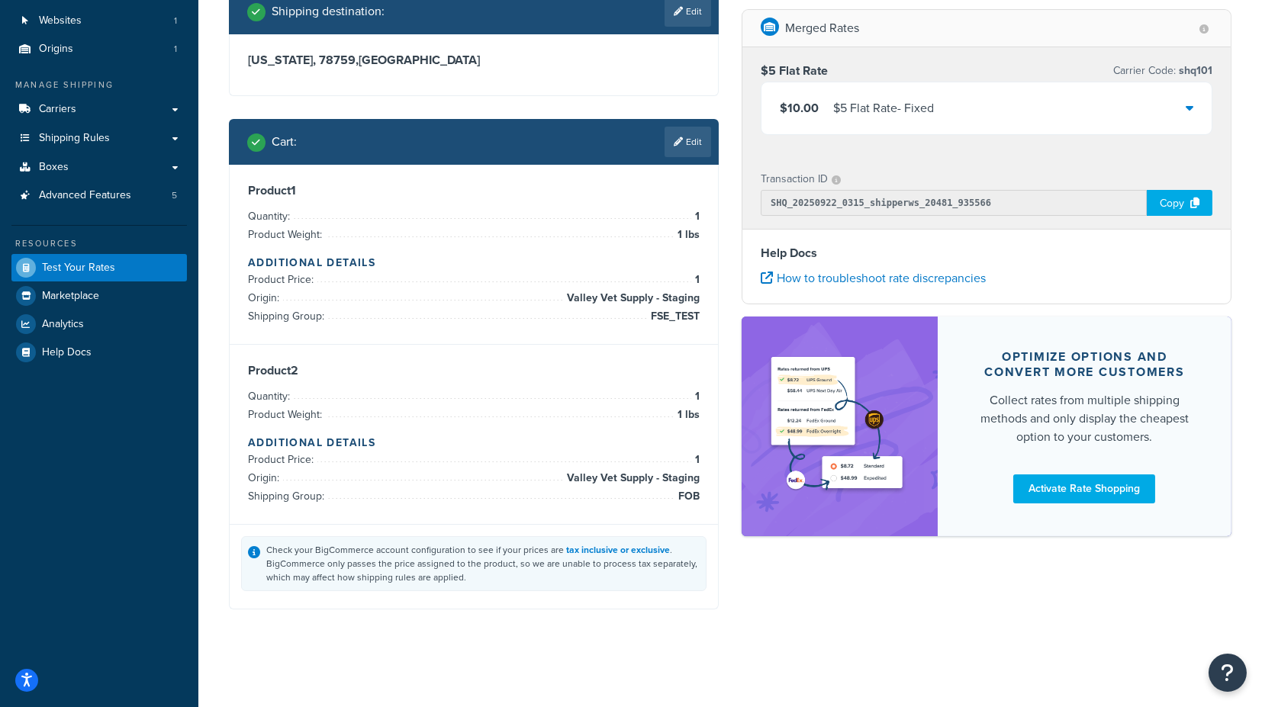
click at [1197, 105] on div "$10.00 $5 Flat Rate - Fixed" at bounding box center [987, 108] width 450 height 52
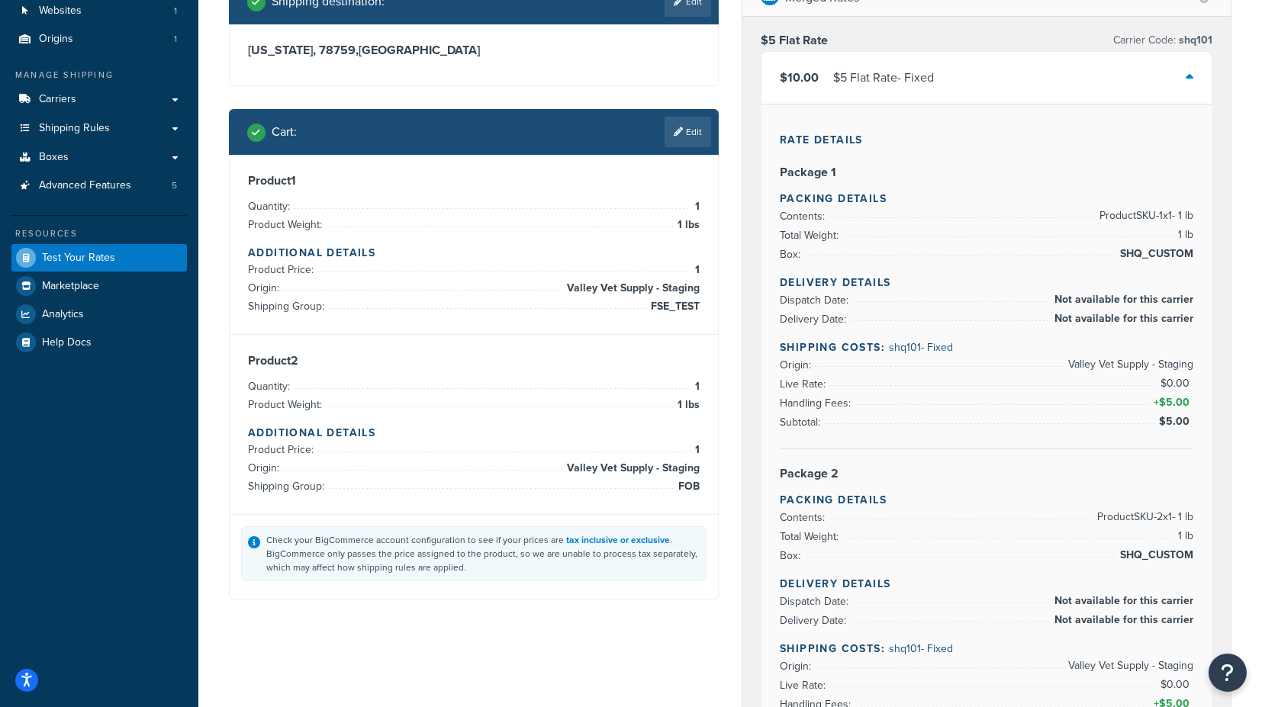
scroll to position [154, 0]
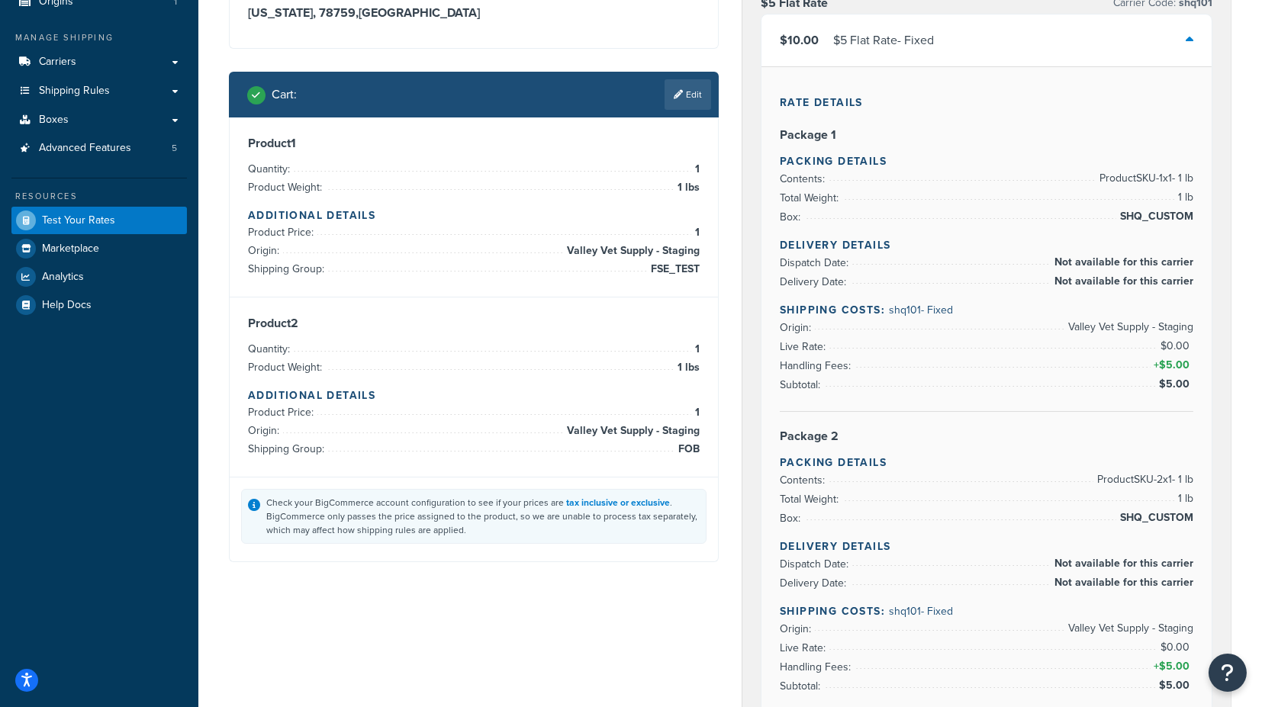
click at [748, 332] on div "$5 Flat Rate Carrier Code: shq101 $10.00 $5 Flat Rate - Fixed Rate Details Pack…" at bounding box center [987, 407] width 488 height 856
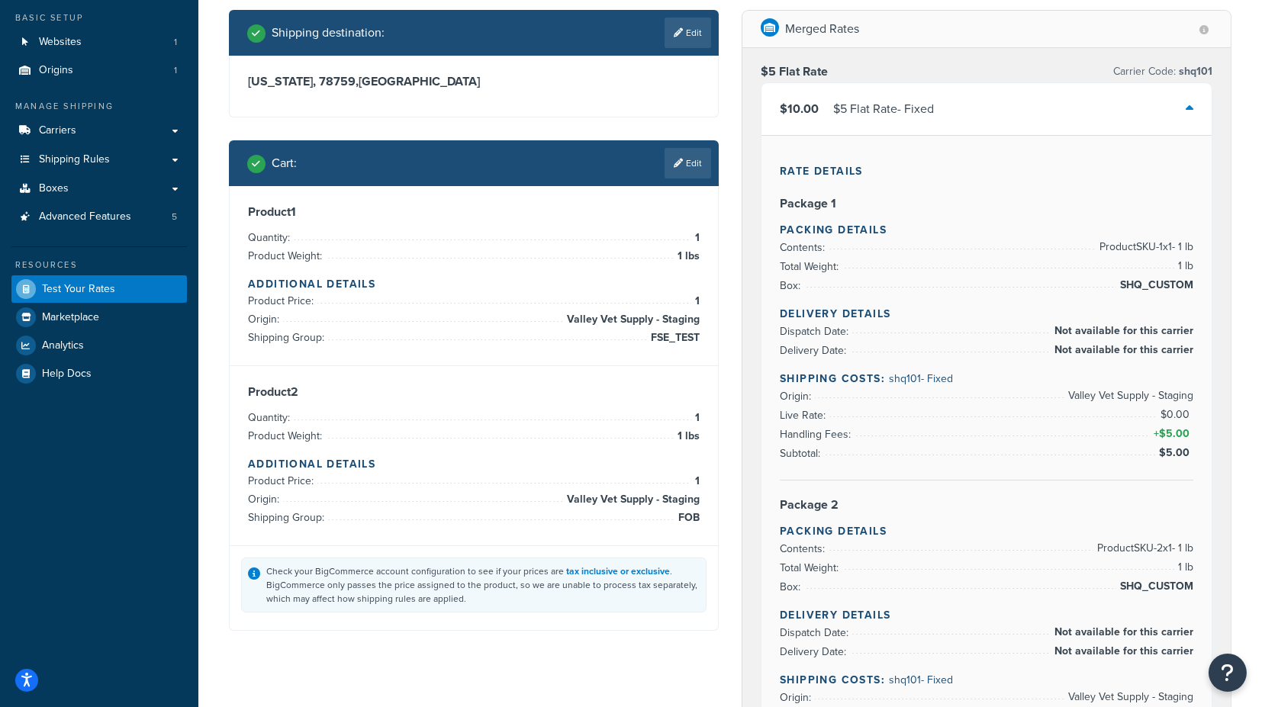
scroll to position [85, 0]
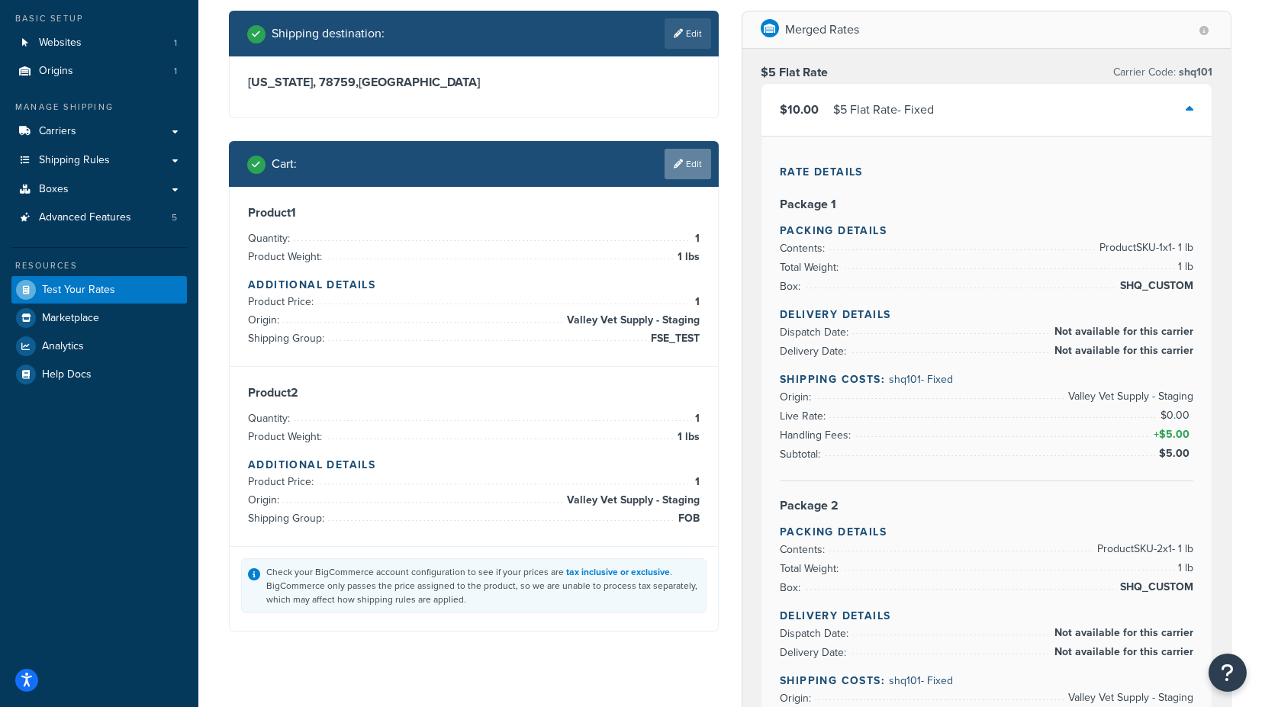
click at [688, 162] on link "Edit" at bounding box center [688, 164] width 47 height 31
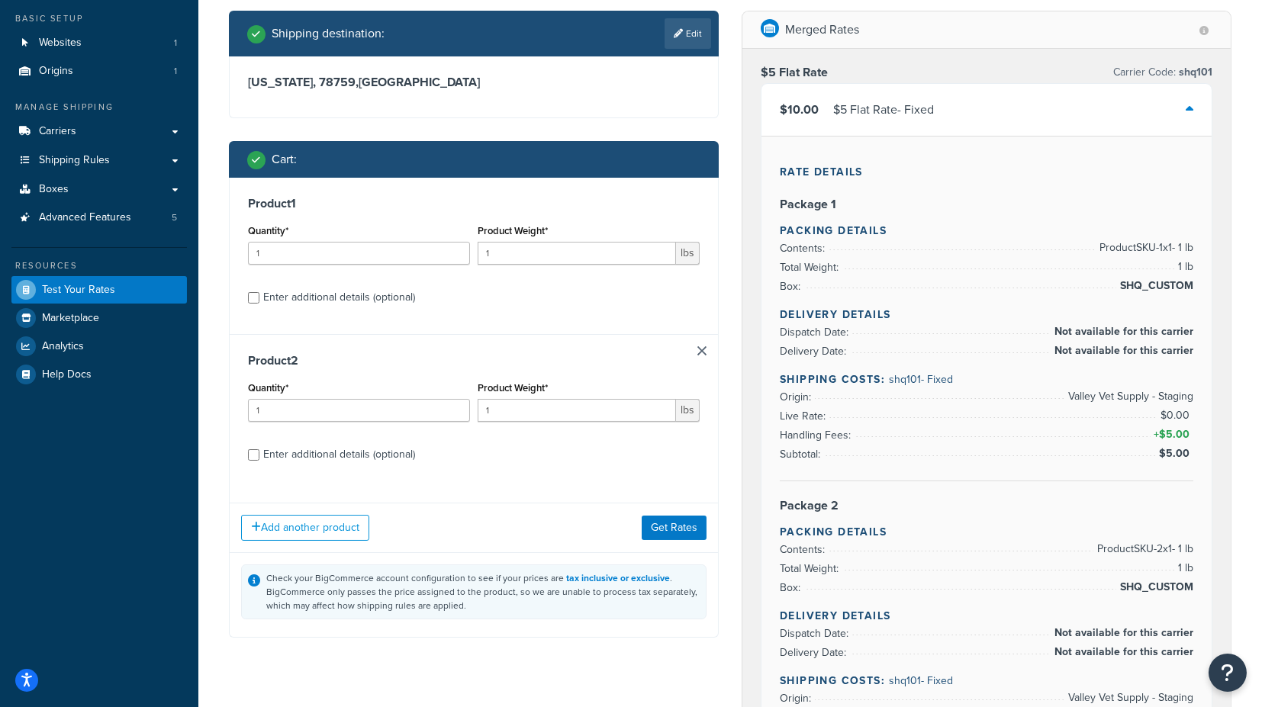
click at [331, 295] on div "Enter additional details (optional)" at bounding box center [339, 297] width 152 height 21
click at [259, 295] on input "Enter additional details (optional)" at bounding box center [253, 297] width 11 height 11
checkbox input "true"
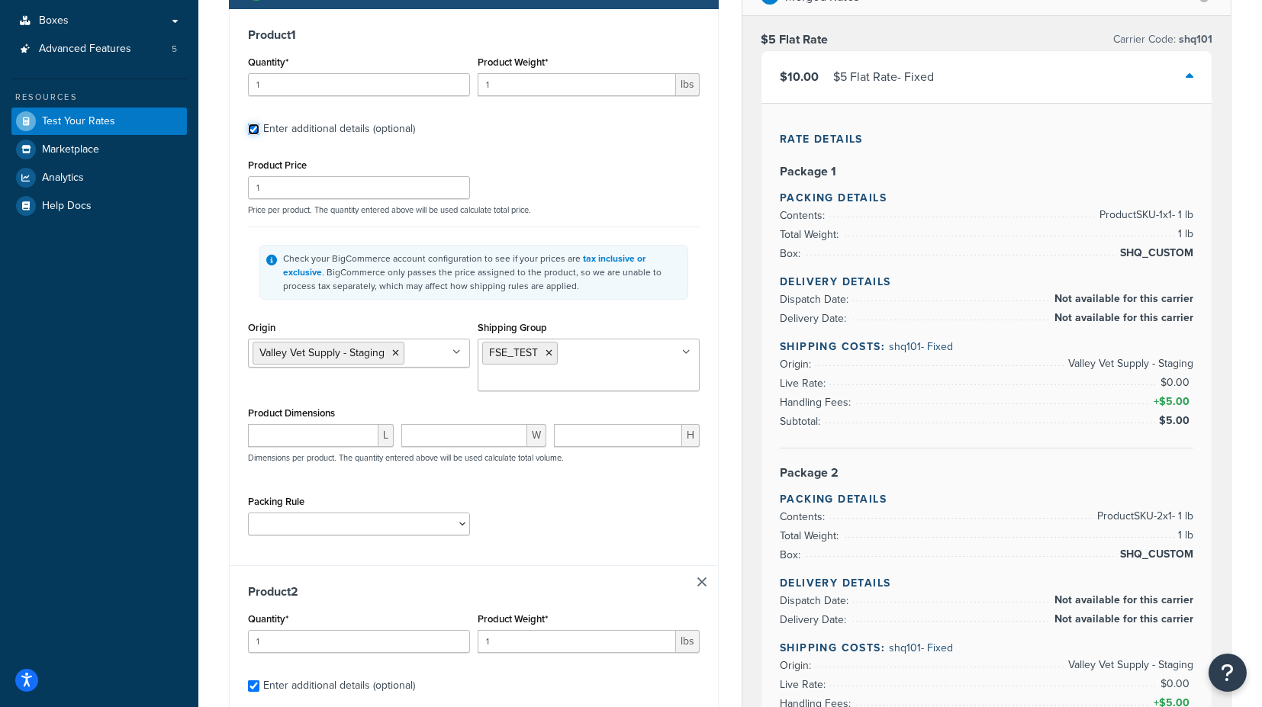
scroll to position [254, 0]
click at [549, 353] on icon at bounding box center [549, 352] width 7 height 9
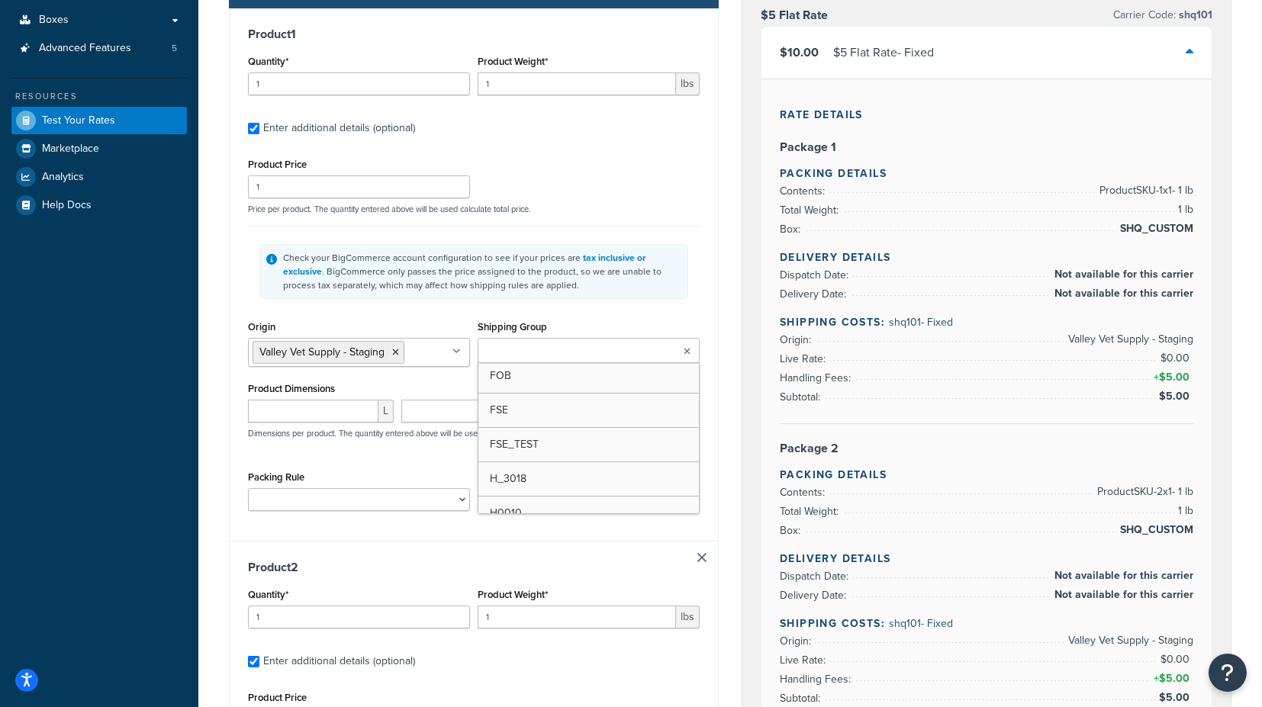
scroll to position [37, 0]
click at [728, 314] on div "Shipping destination : Edit Texas, 78759 , United States Cart : Product 1 Quant…" at bounding box center [474, 542] width 513 height 1403
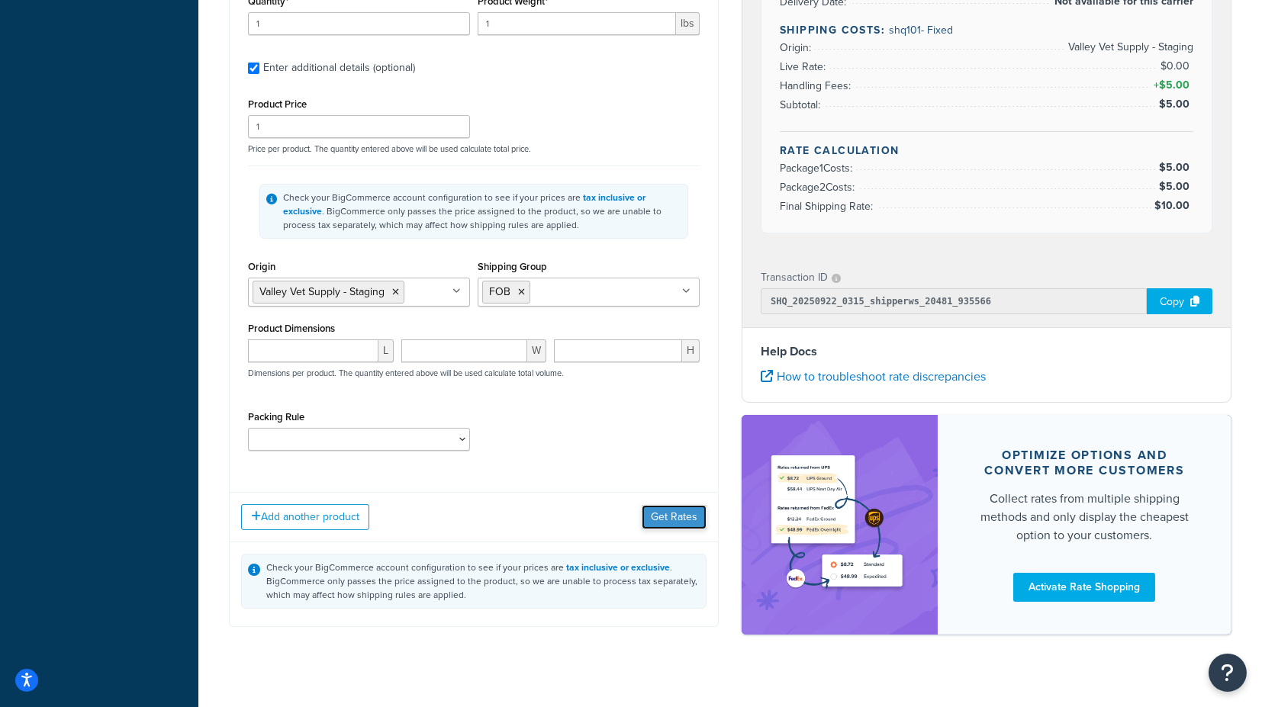
click at [694, 513] on button "Get Rates" at bounding box center [674, 517] width 65 height 24
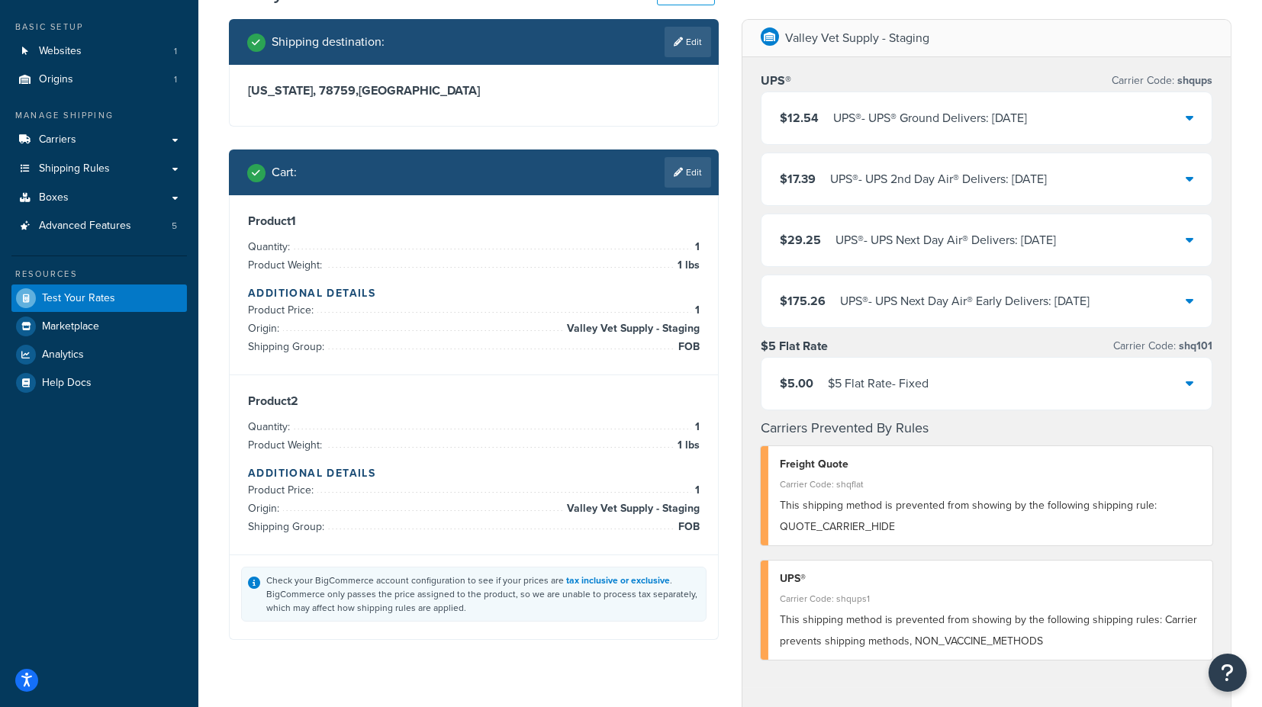
scroll to position [102, 0]
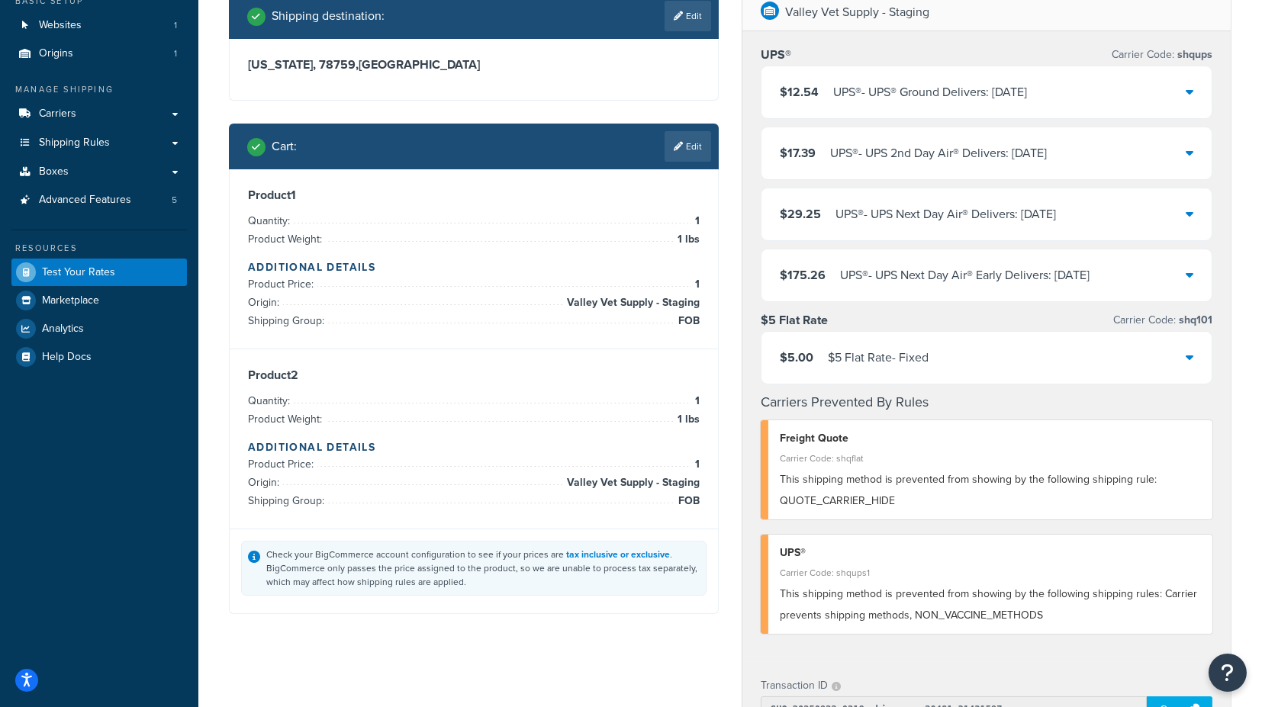
click at [1192, 93] on icon at bounding box center [1190, 91] width 8 height 12
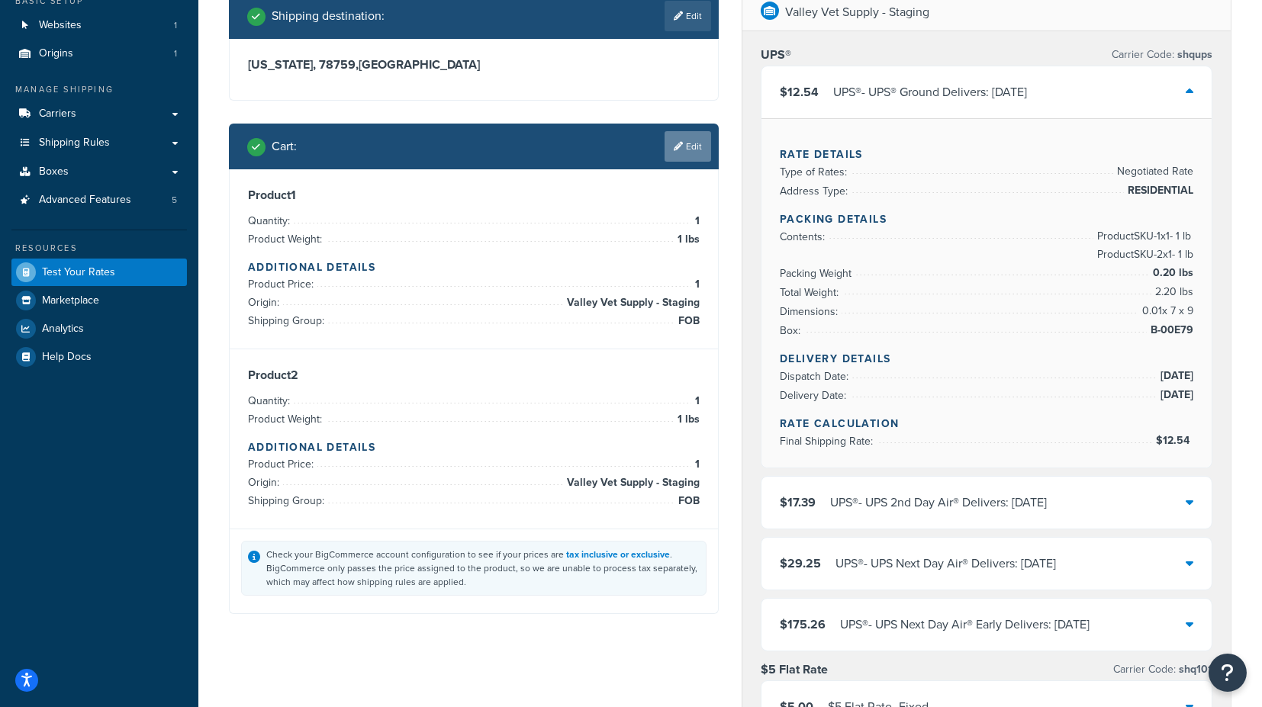
click at [690, 144] on link "Edit" at bounding box center [688, 146] width 47 height 31
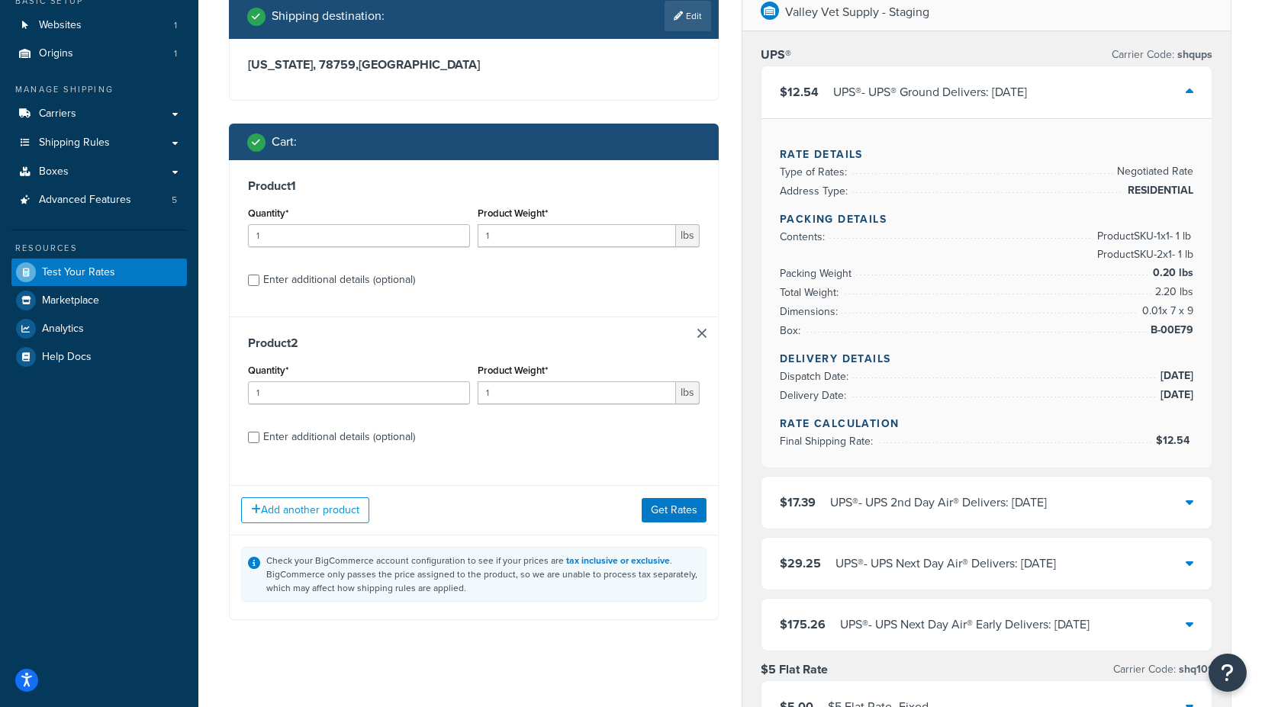
click at [322, 279] on div "Enter additional details (optional)" at bounding box center [339, 279] width 152 height 21
click at [259, 279] on input "Enter additional details (optional)" at bounding box center [253, 280] width 11 height 11
checkbox input "true"
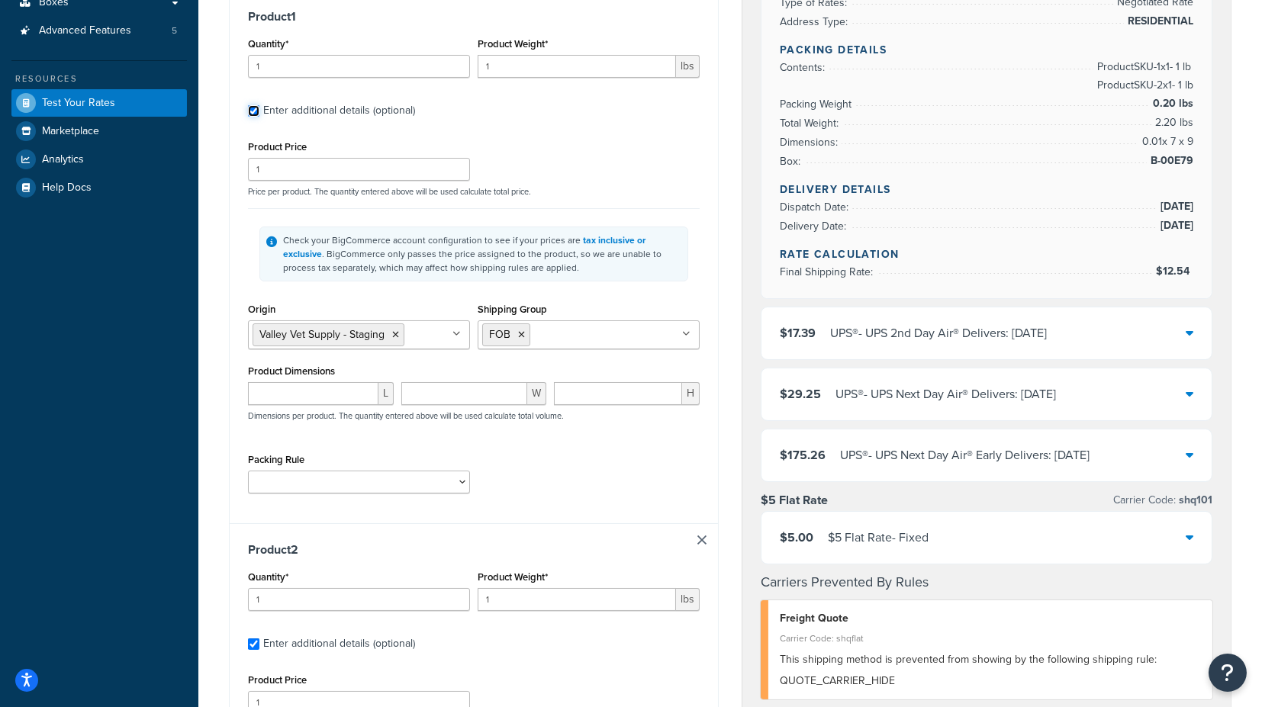
scroll to position [272, 0]
click at [524, 332] on li "FOB" at bounding box center [506, 334] width 48 height 23
click at [520, 332] on icon at bounding box center [521, 334] width 7 height 9
click at [520, 332] on input "Shipping Group" at bounding box center [549, 333] width 135 height 17
type input "fs"
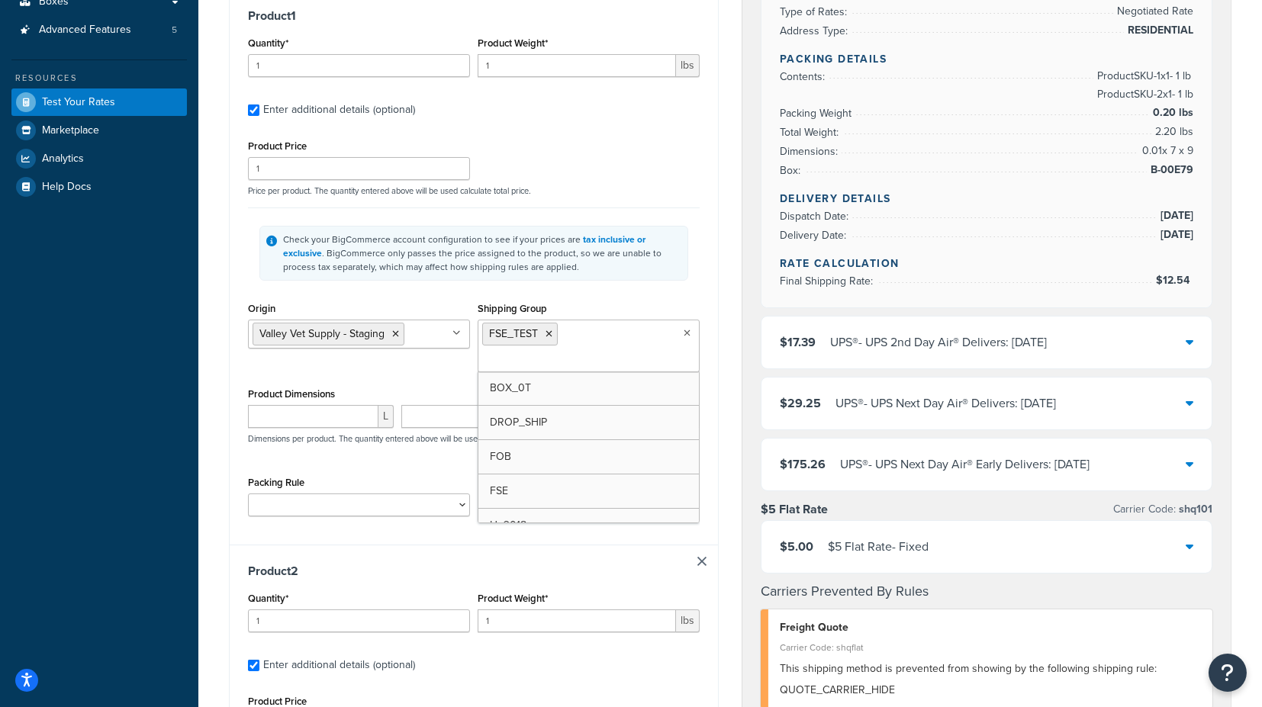
click at [720, 341] on div "Shipping destination : Edit Texas, 78759 , United States Cart : Product 1 Quant…" at bounding box center [474, 535] width 513 height 1425
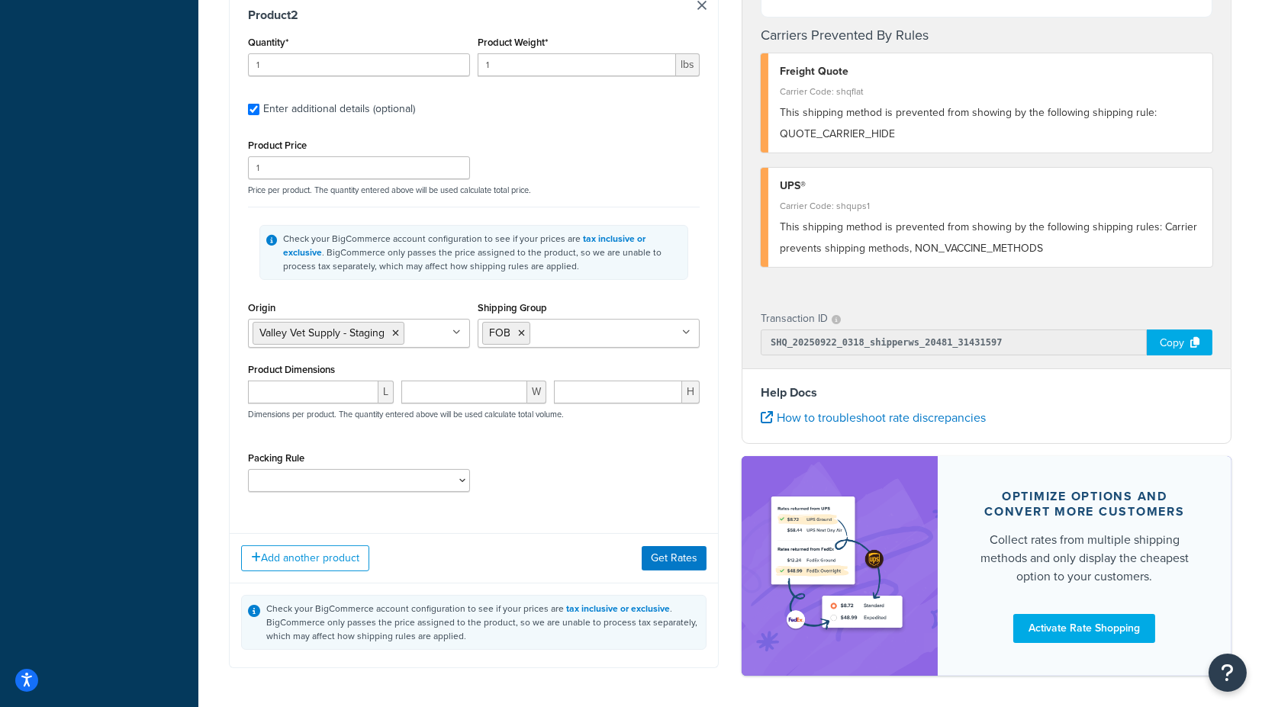
scroll to position [885, 0]
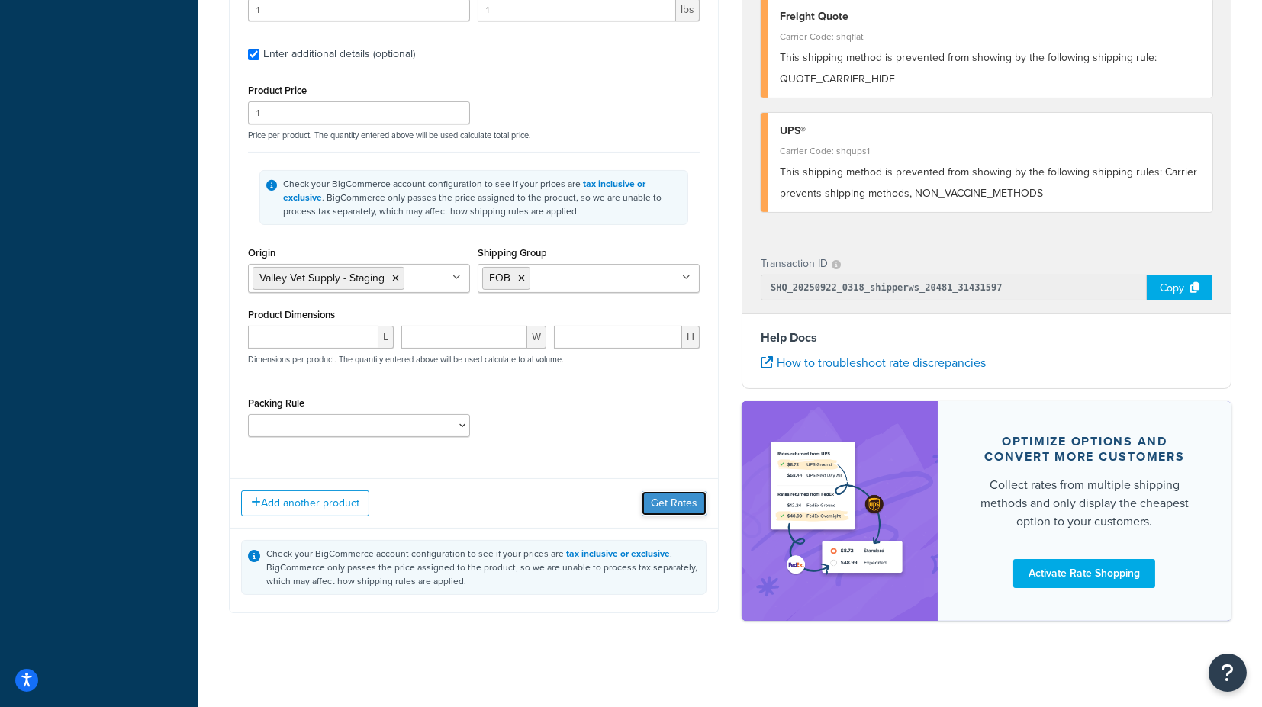
click at [678, 498] on button "Get Rates" at bounding box center [674, 503] width 65 height 24
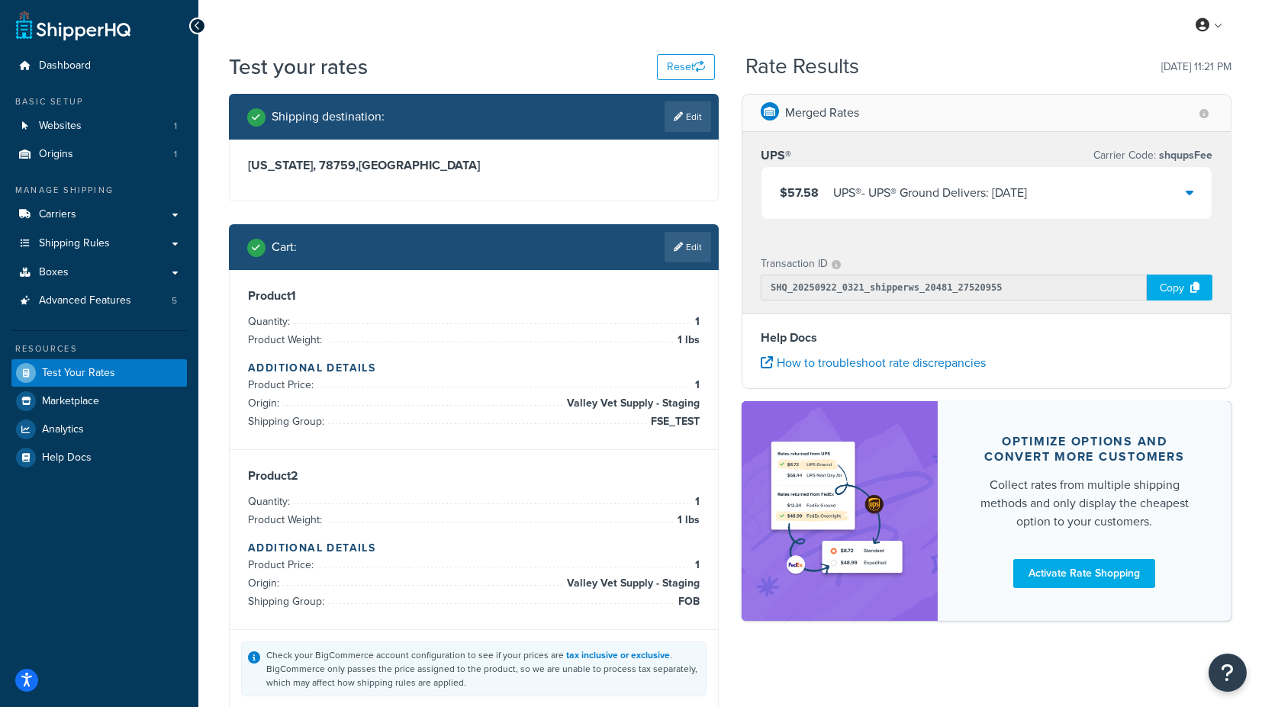
scroll to position [0, 0]
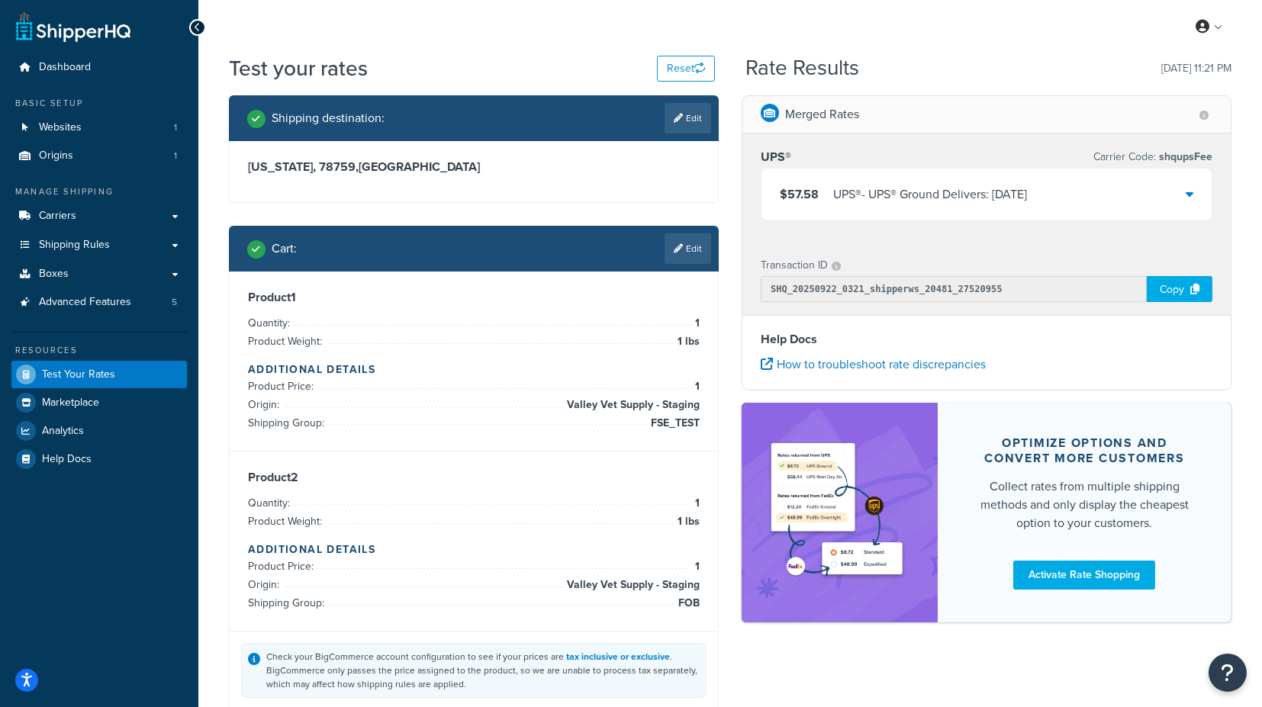
click at [1191, 192] on icon at bounding box center [1190, 194] width 8 height 12
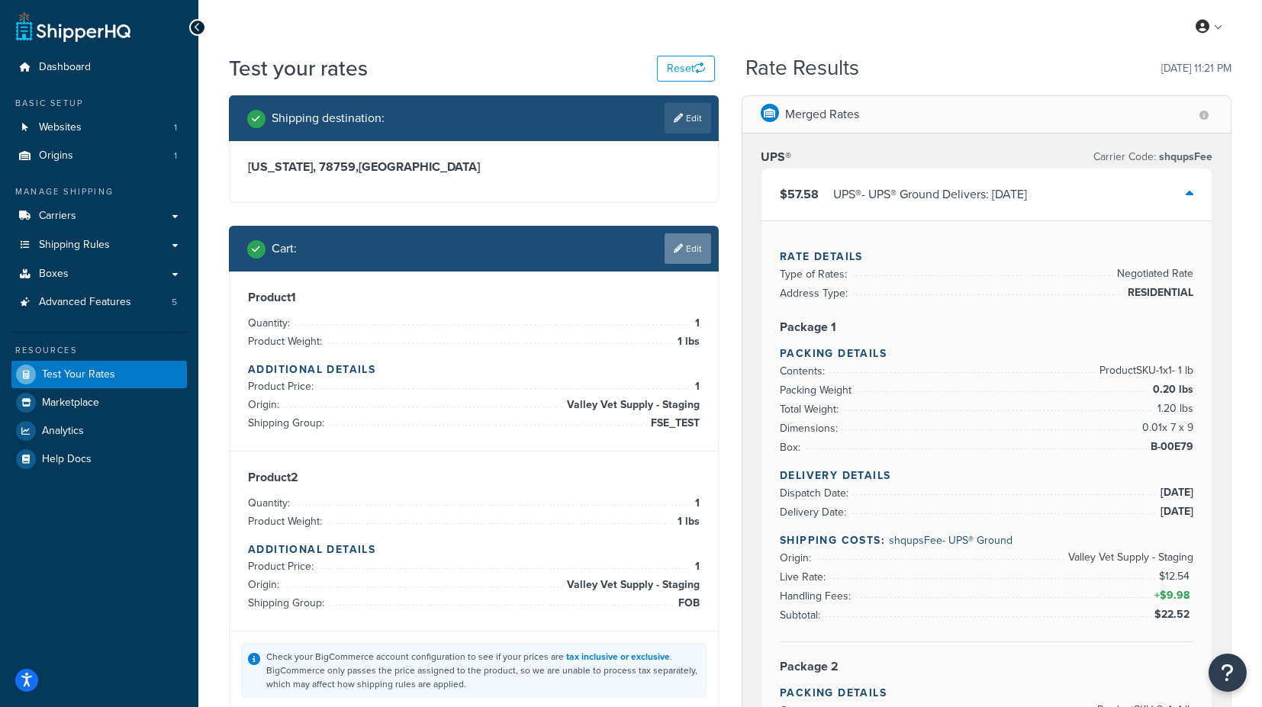
click at [692, 250] on link "Edit" at bounding box center [688, 249] width 47 height 31
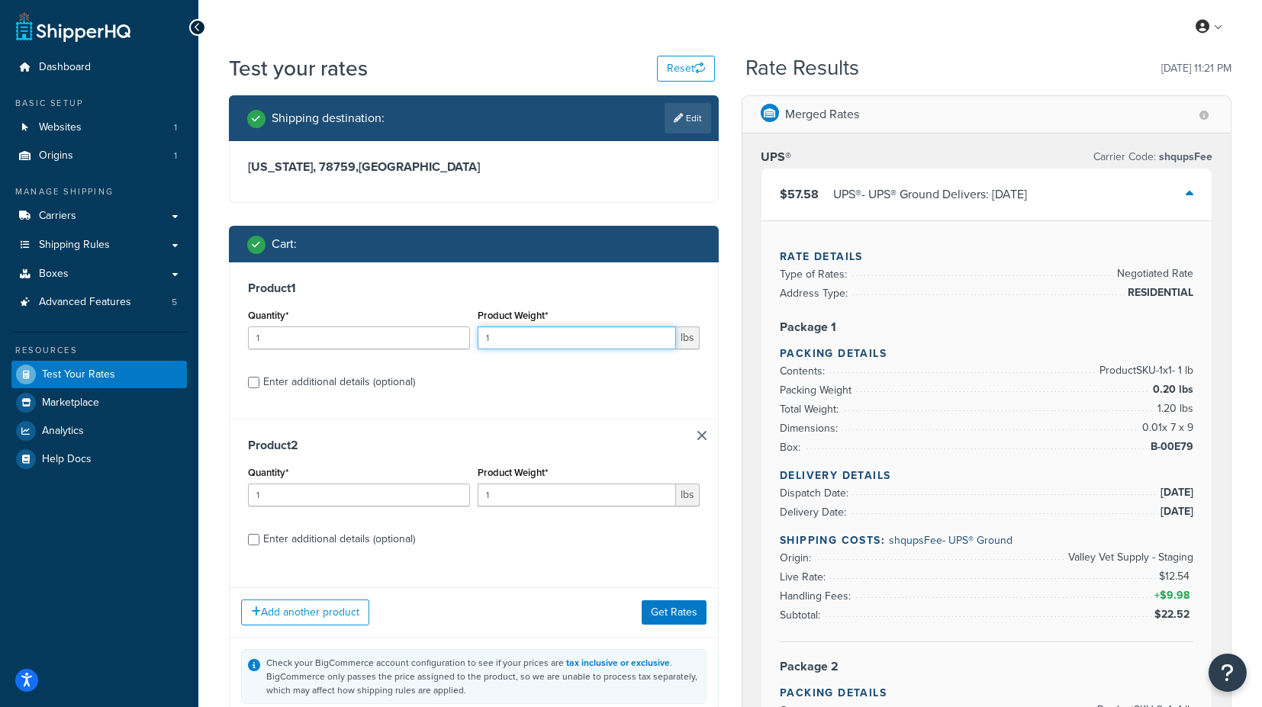
drag, startPoint x: 530, startPoint y: 336, endPoint x: 464, endPoint y: 341, distance: 65.8
click at [464, 341] on div "Quantity* 1 Product Weight* 1 lbs" at bounding box center [473, 333] width 459 height 56
drag, startPoint x: 536, startPoint y: 337, endPoint x: 468, endPoint y: 340, distance: 68.0
click at [468, 340] on div "Quantity* 1 Product Weight* 1 lbs" at bounding box center [473, 333] width 459 height 56
type input "2"
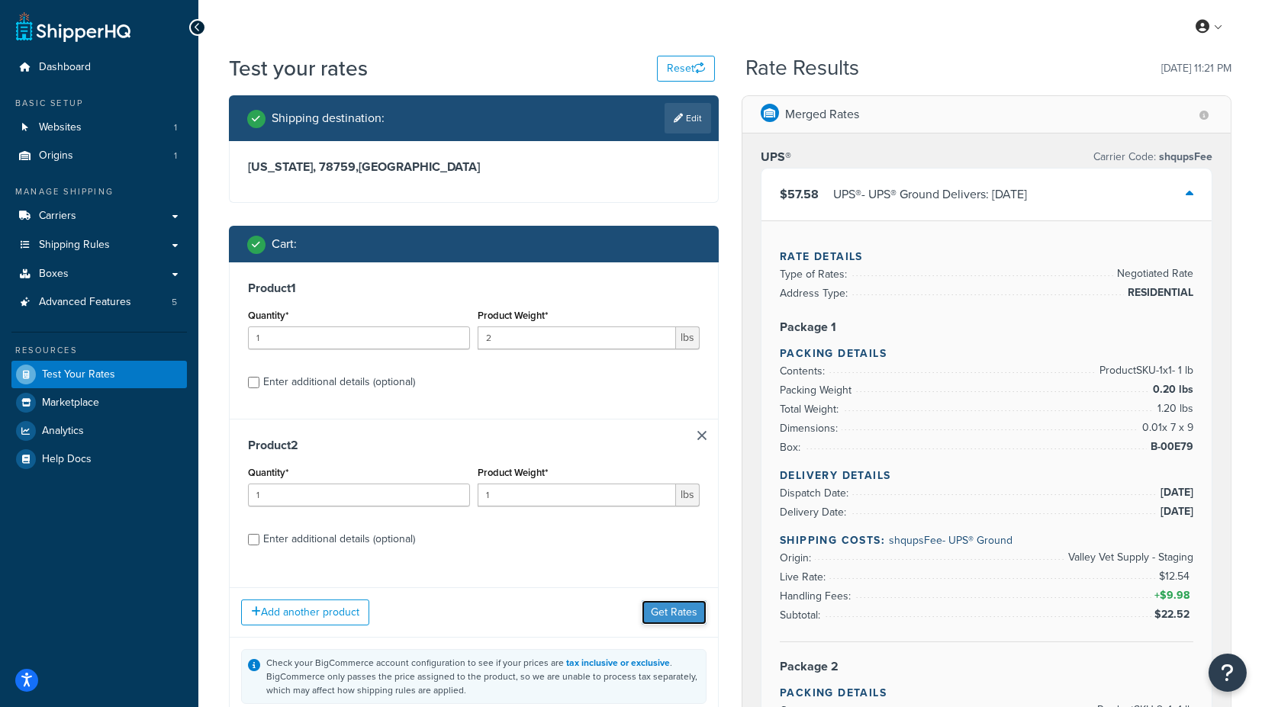
click at [678, 612] on button "Get Rates" at bounding box center [674, 613] width 65 height 24
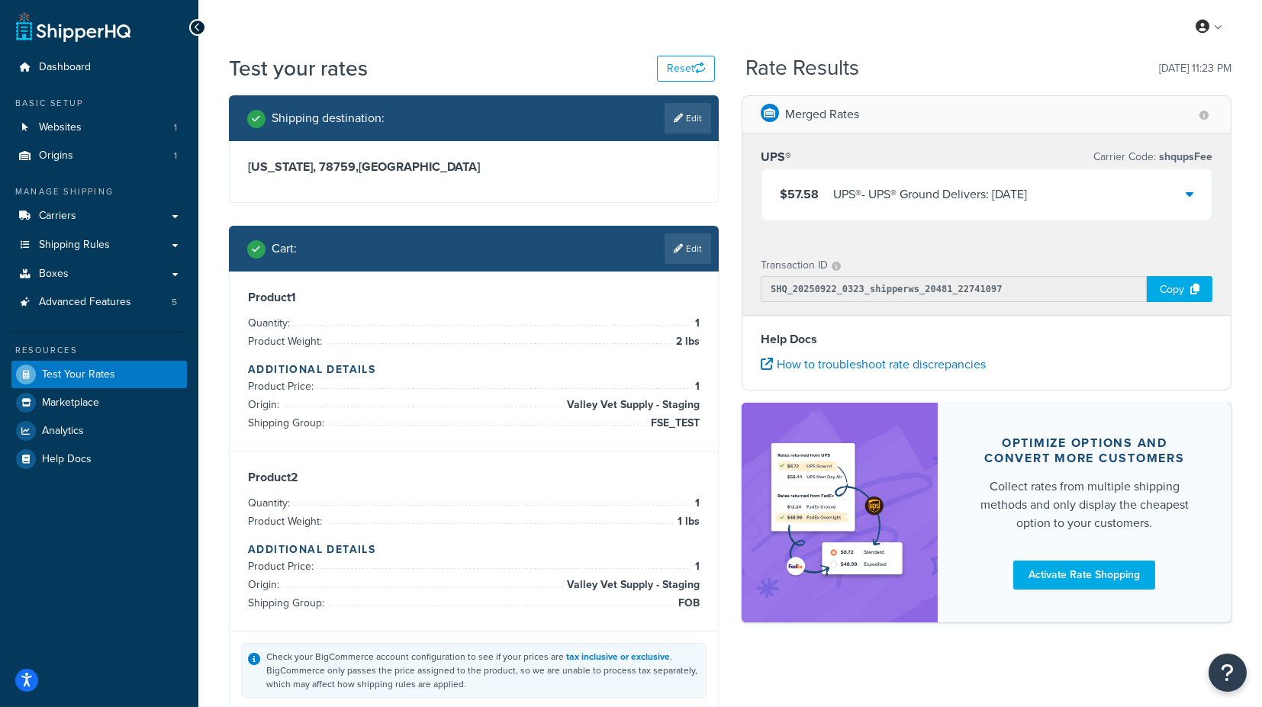
click at [1197, 192] on div "$57.58 UPS® - UPS® Ground Delivers: Wed, Sep 24" at bounding box center [987, 195] width 450 height 52
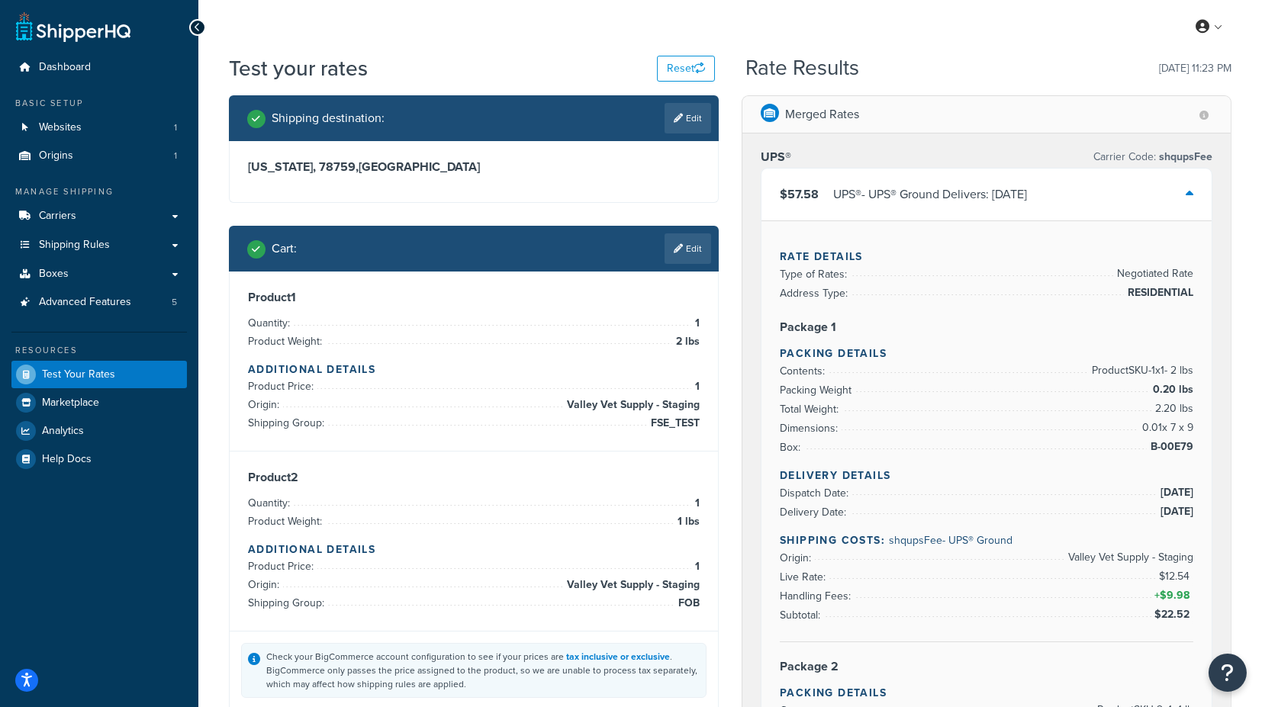
click at [1191, 189] on icon at bounding box center [1190, 194] width 8 height 12
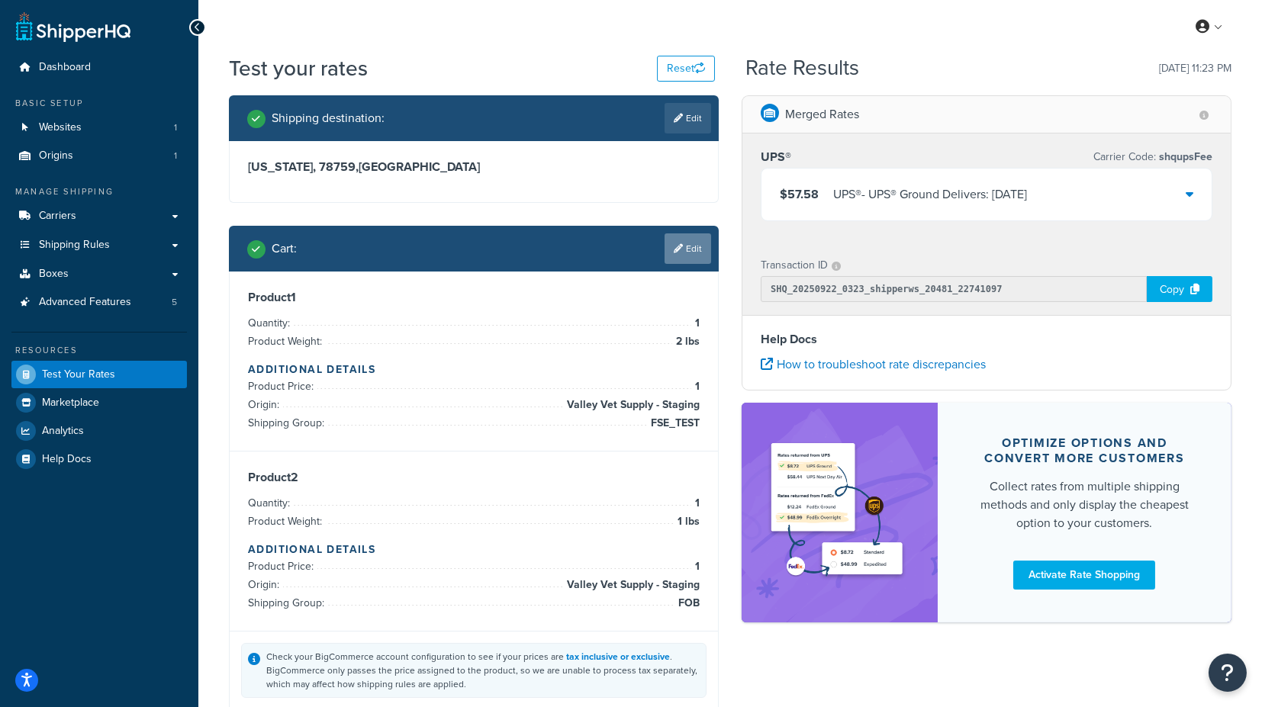
click at [674, 252] on icon at bounding box center [678, 248] width 9 height 9
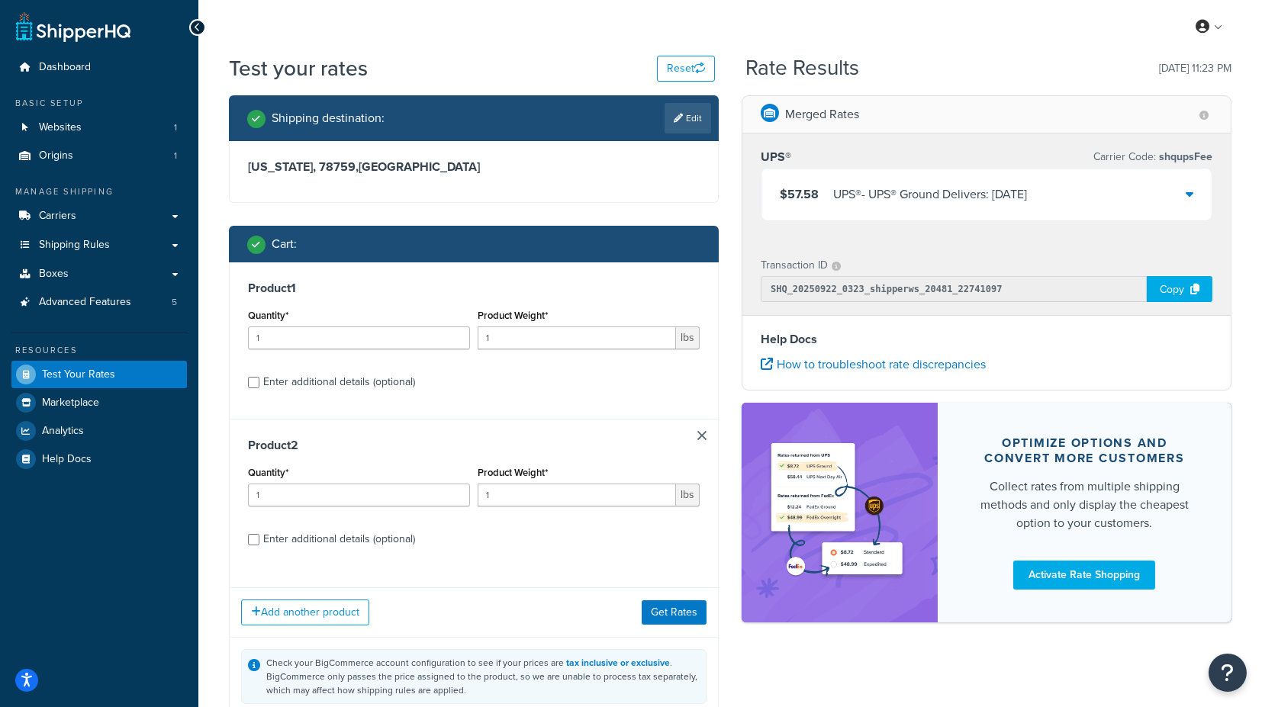
scroll to position [85, 0]
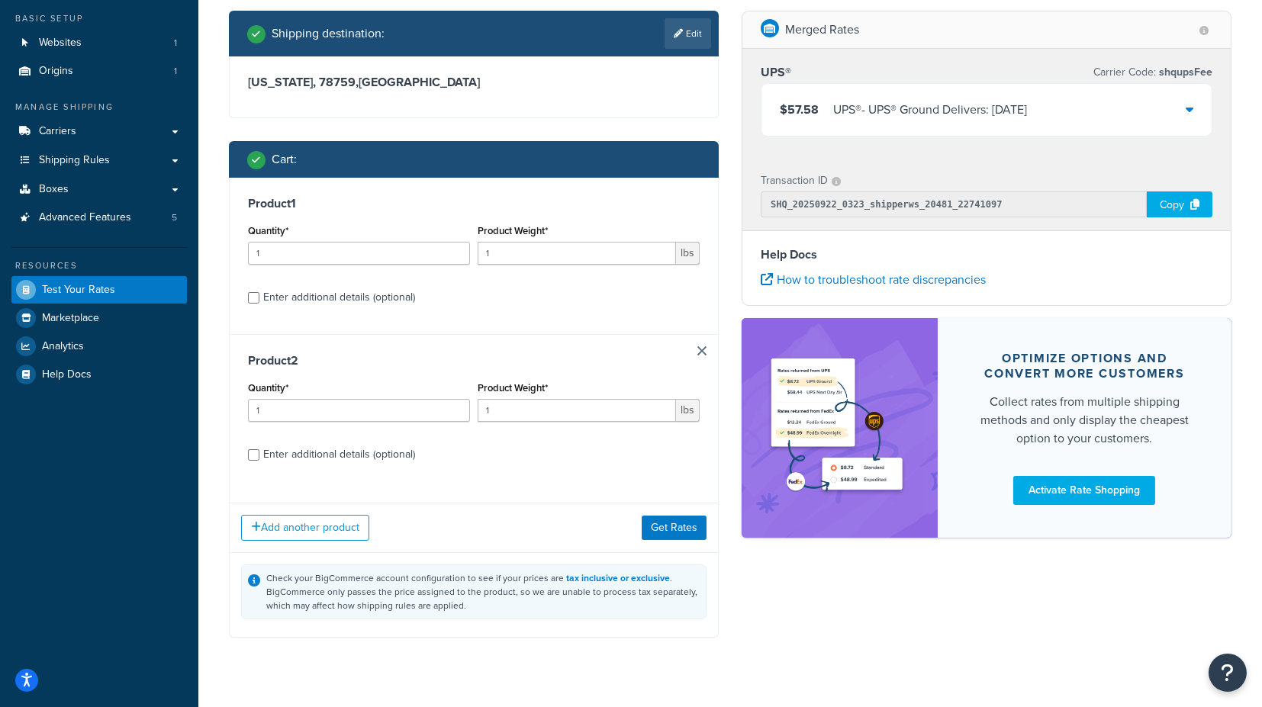
click at [346, 299] on div "Enter additional details (optional)" at bounding box center [339, 297] width 152 height 21
click at [259, 299] on input "Enter additional details (optional)" at bounding box center [253, 297] width 11 height 11
checkbox input "true"
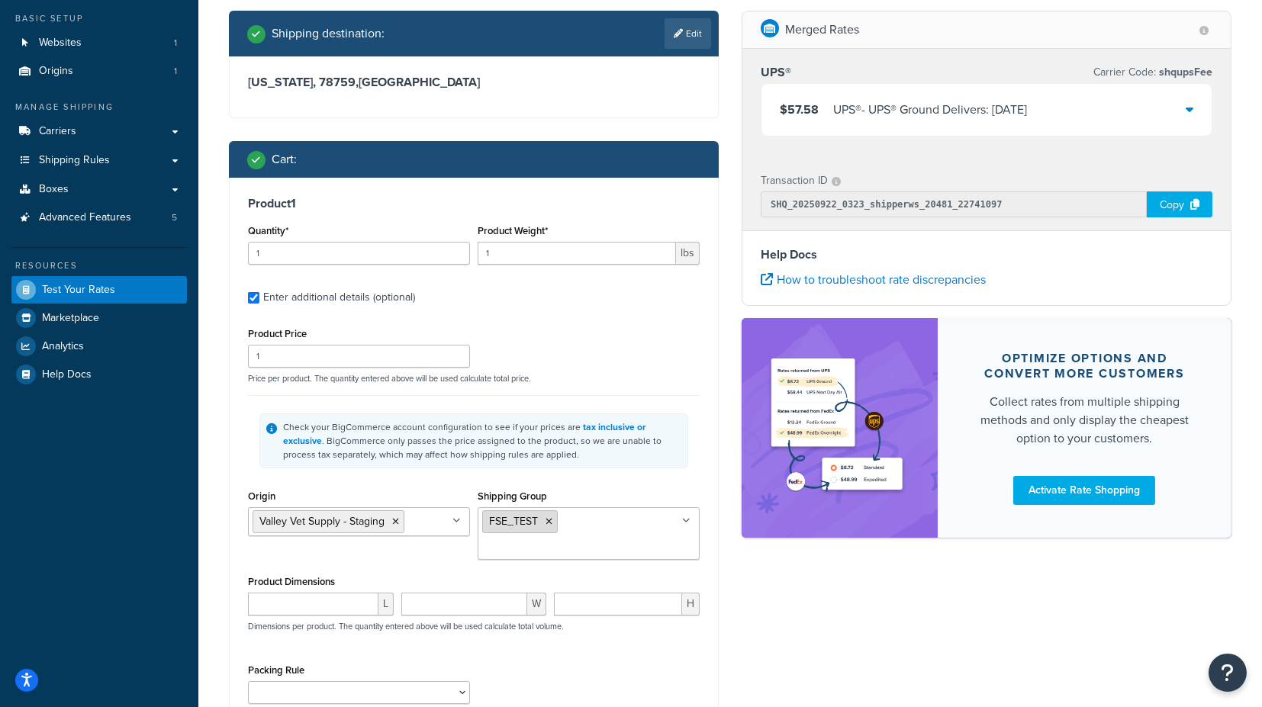
click at [546, 524] on icon at bounding box center [549, 521] width 7 height 9
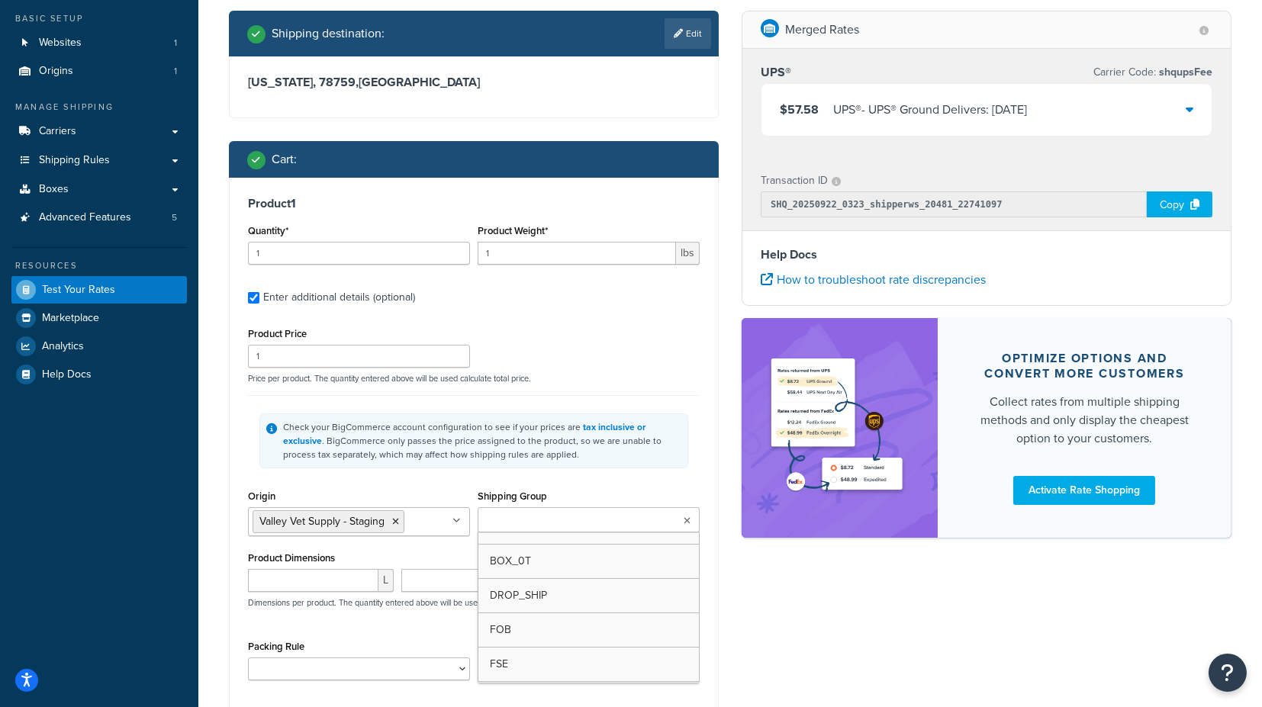
click at [542, 527] on input "Shipping Group" at bounding box center [549, 521] width 135 height 17
type input "fs"
click at [684, 479] on div "Check your BigCommerce account configuration to see if your prices are tax incl…" at bounding box center [474, 440] width 452 height 91
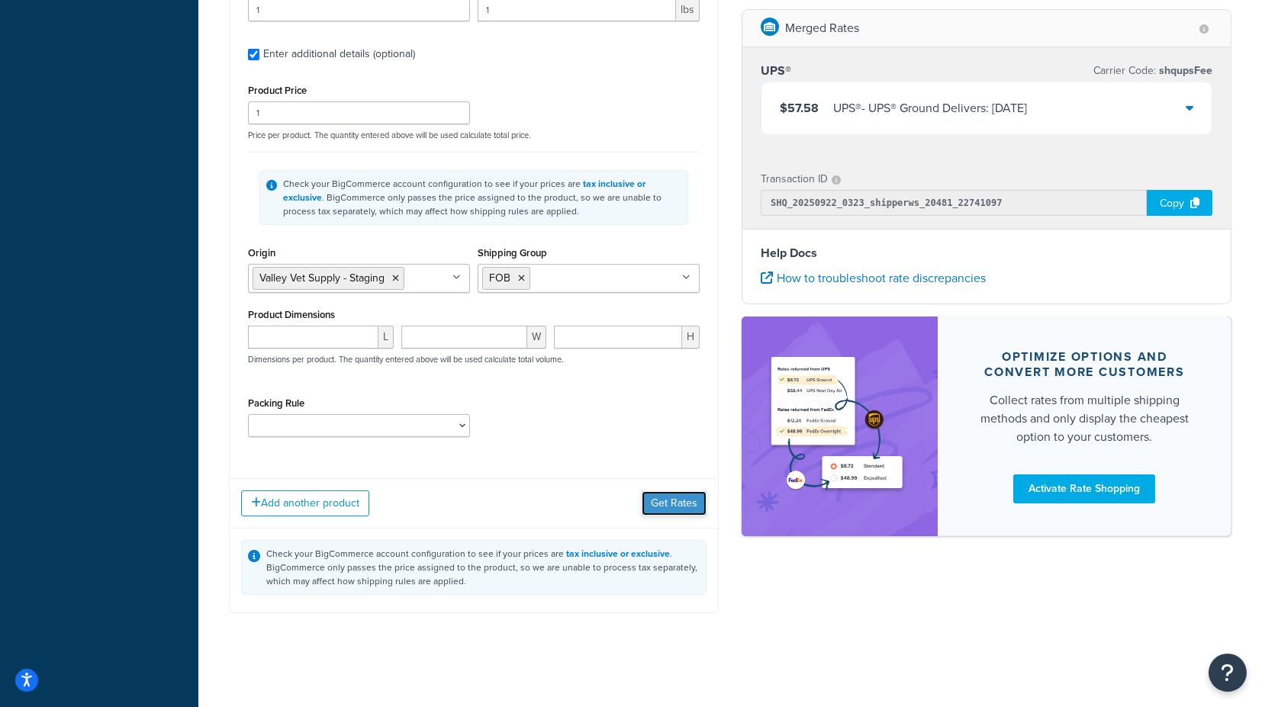
click at [656, 500] on button "Get Rates" at bounding box center [674, 503] width 65 height 24
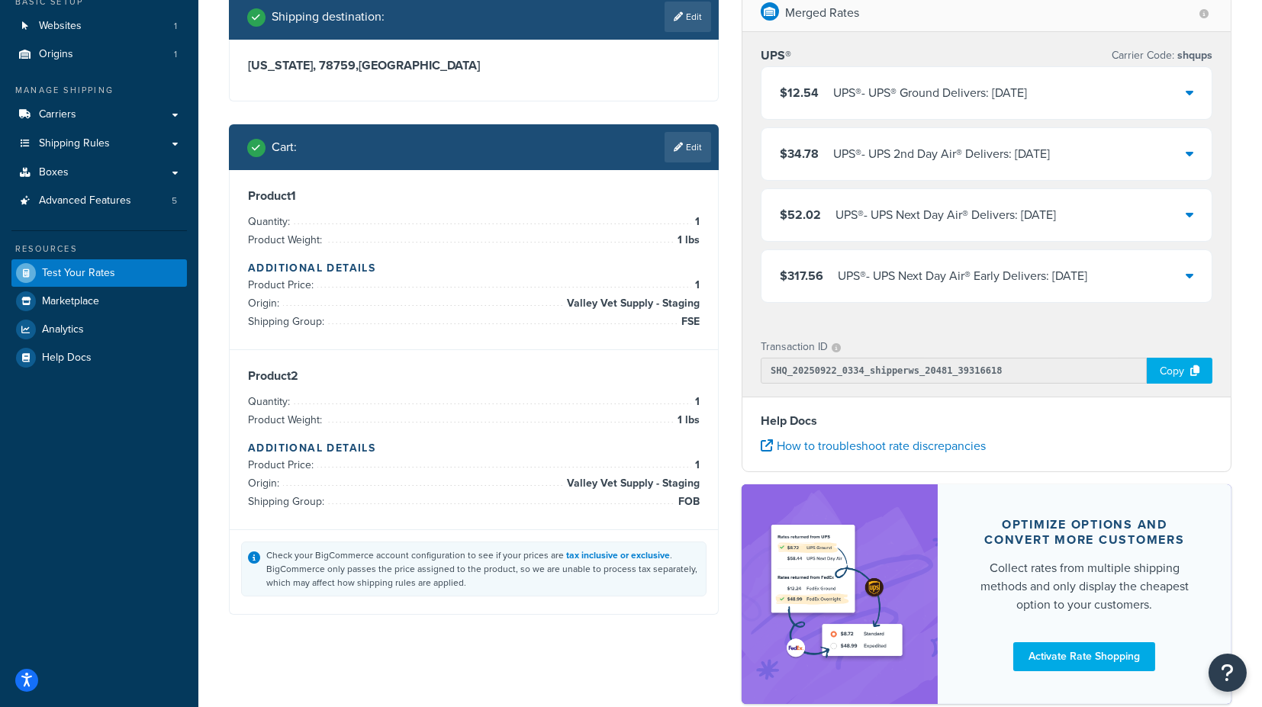
scroll to position [0, 0]
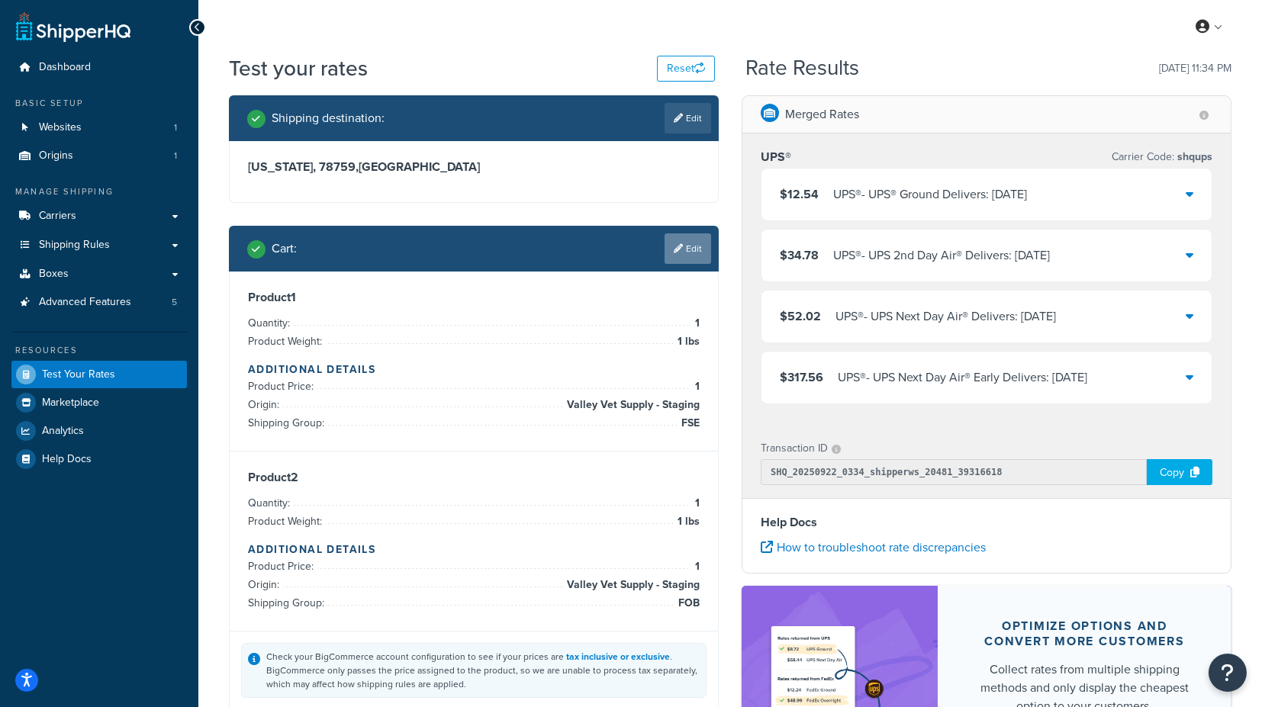
click at [686, 239] on link "Edit" at bounding box center [688, 249] width 47 height 31
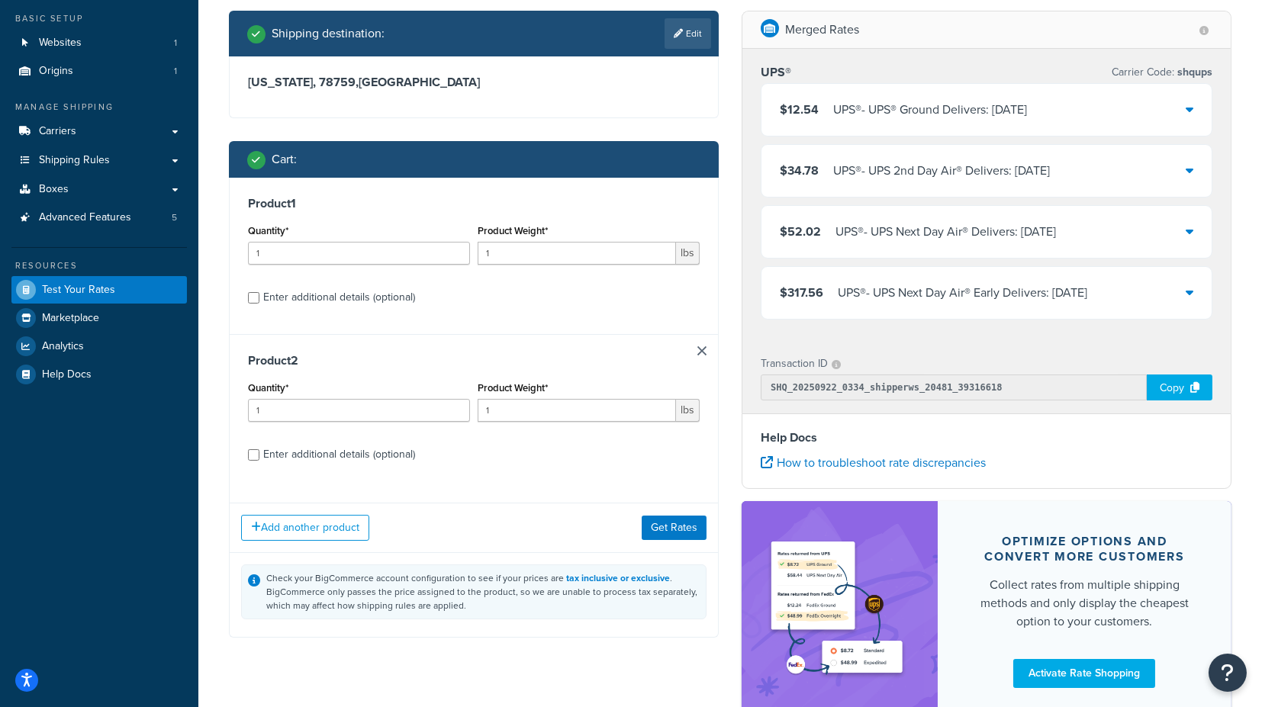
scroll to position [169, 0]
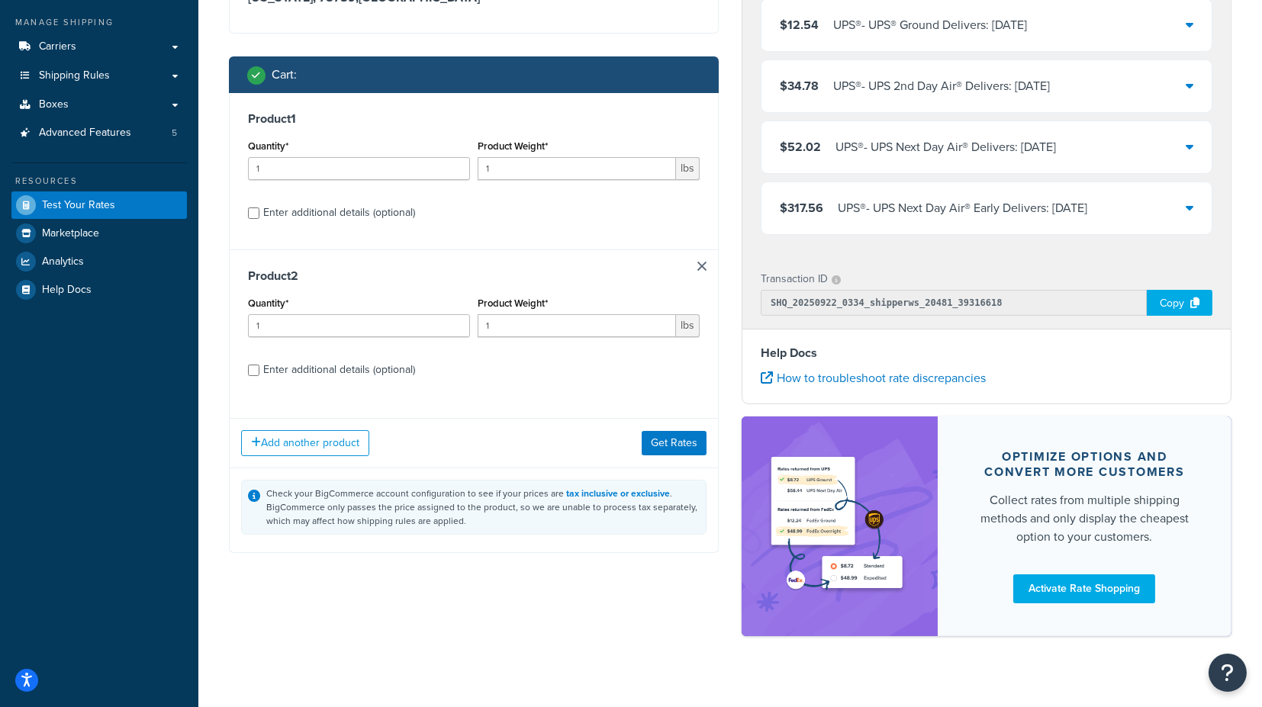
click at [355, 372] on div "Enter additional details (optional)" at bounding box center [339, 369] width 152 height 21
click at [259, 372] on input "Enter additional details (optional)" at bounding box center [253, 370] width 11 height 11
checkbox input "true"
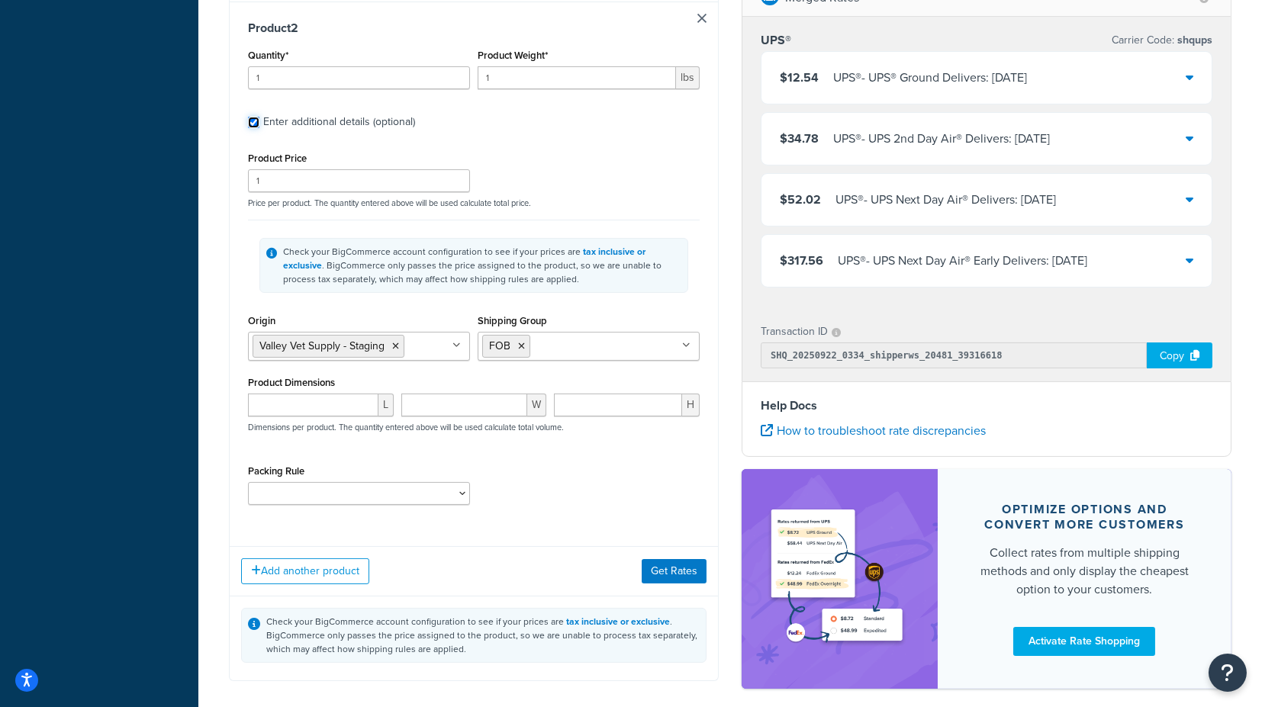
scroll to position [848, 0]
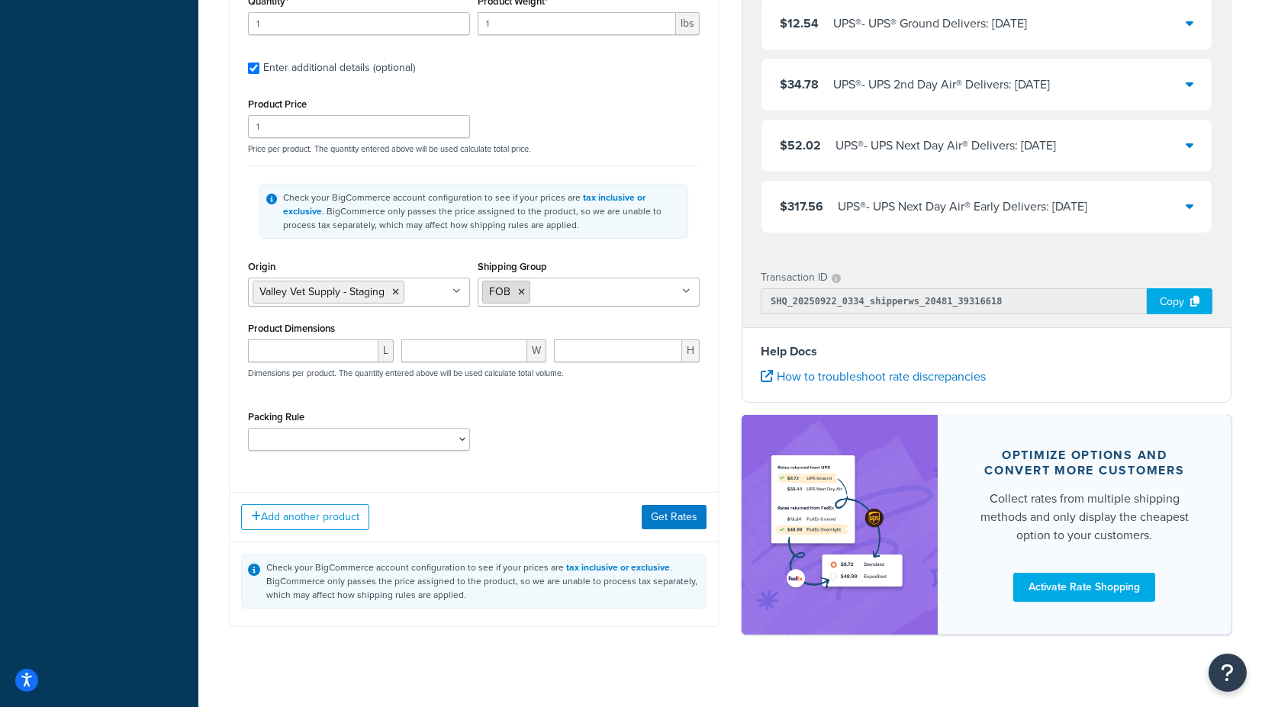
click at [520, 289] on icon at bounding box center [521, 292] width 7 height 9
click at [533, 288] on input "Shipping Group" at bounding box center [549, 291] width 135 height 17
type input "fs"
click at [711, 282] on div "Product 2 Quantity* 1 Product Weight* 1 lbs Enter additional details (optional)…" at bounding box center [474, 213] width 488 height 533
click at [680, 519] on button "Get Rates" at bounding box center [674, 517] width 65 height 24
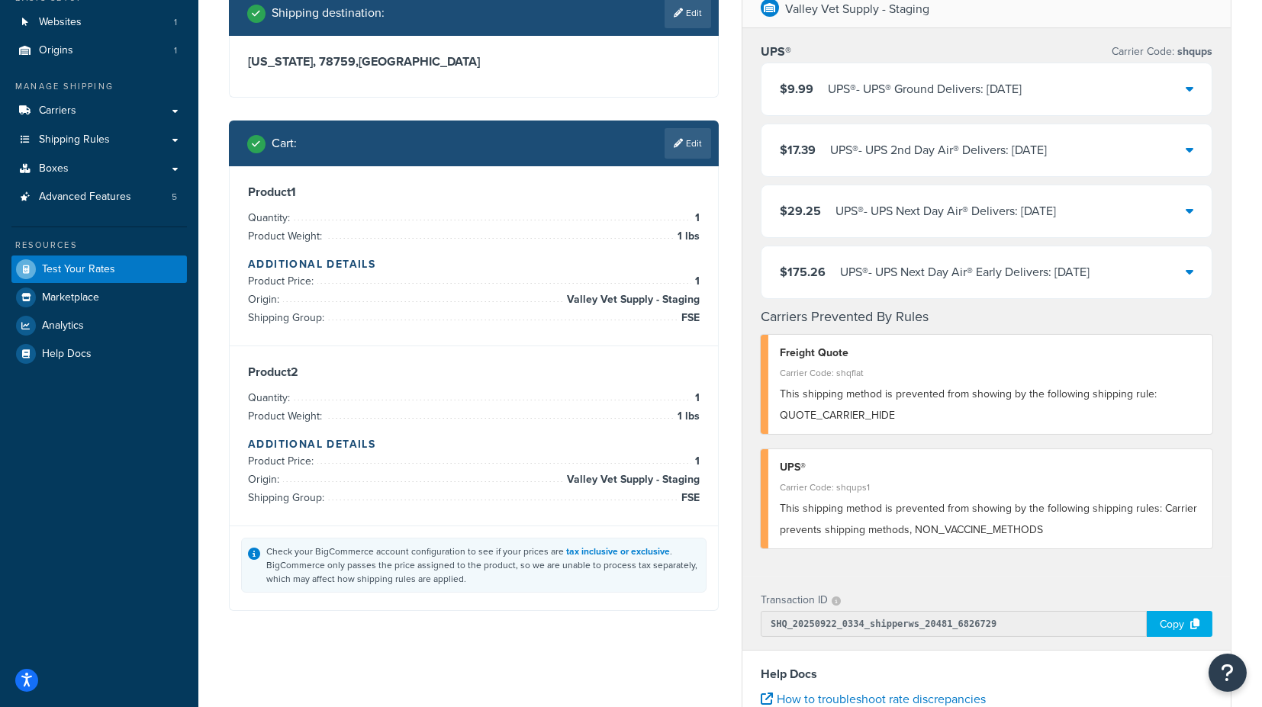
scroll to position [0, 0]
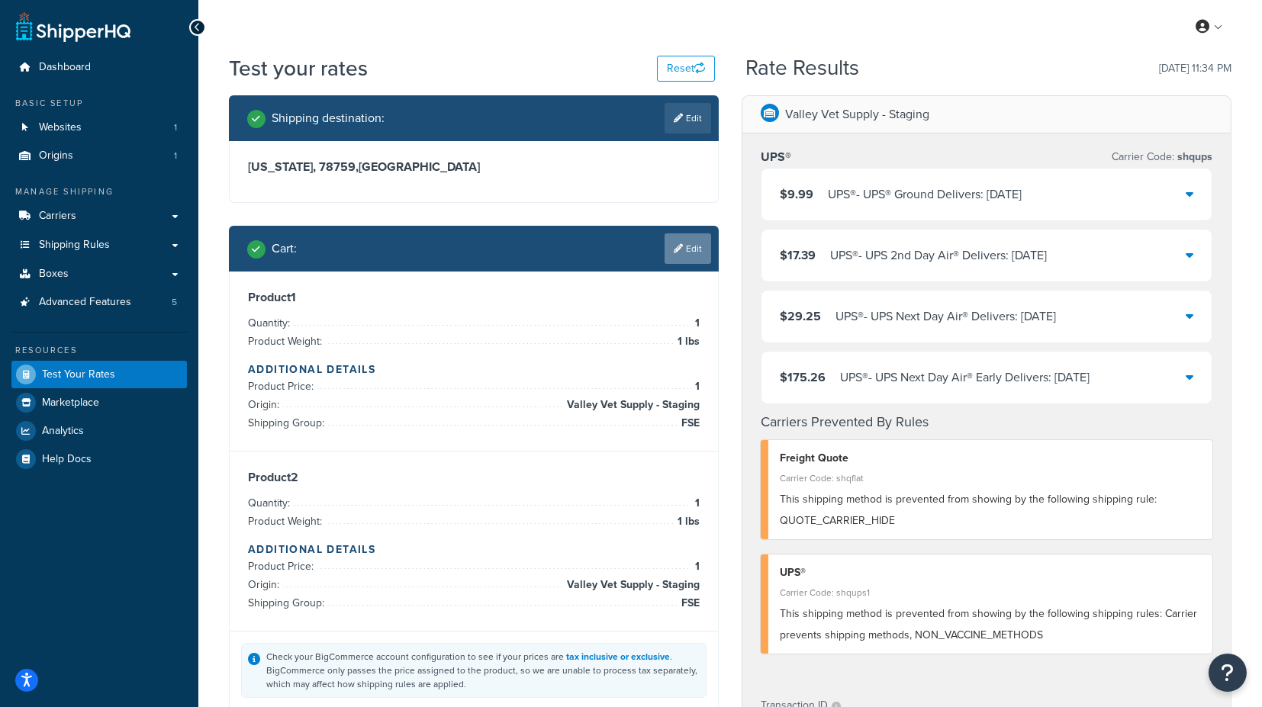
click at [691, 260] on link "Edit" at bounding box center [688, 249] width 47 height 31
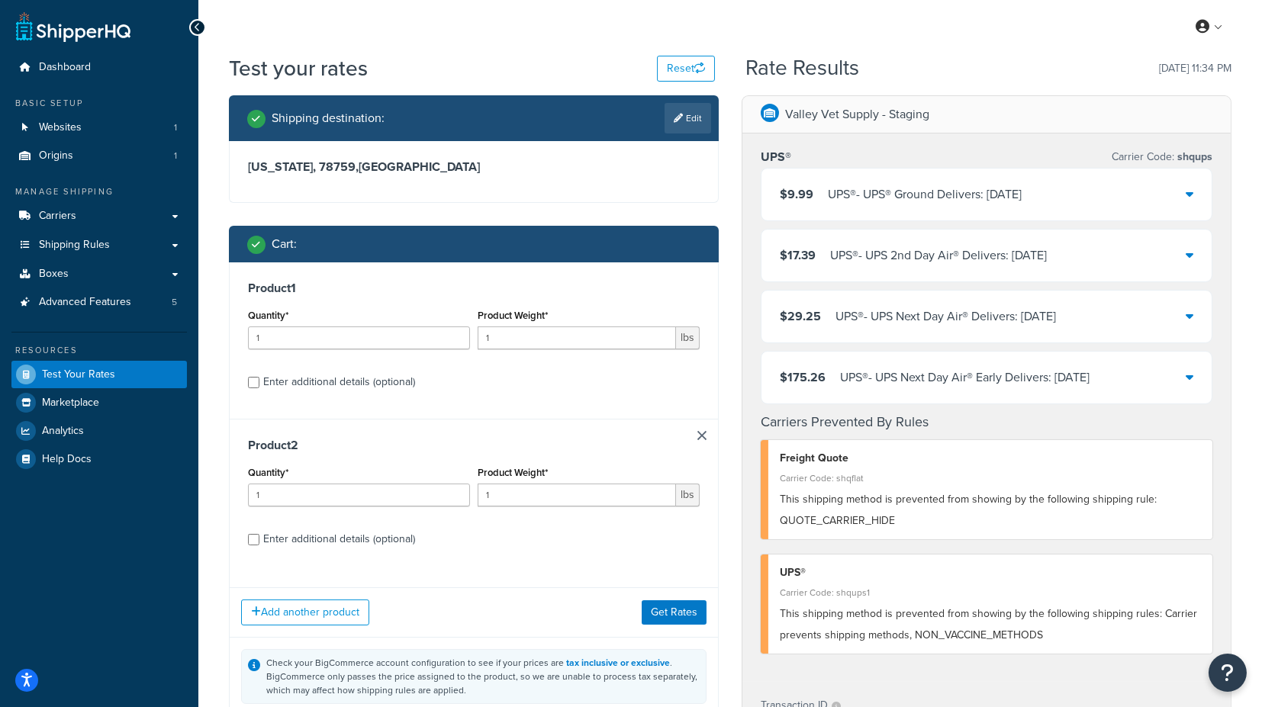
click at [379, 385] on div "Enter additional details (optional)" at bounding box center [339, 382] width 152 height 21
click at [259, 385] on input "Enter additional details (optional)" at bounding box center [253, 382] width 11 height 11
checkbox input "true"
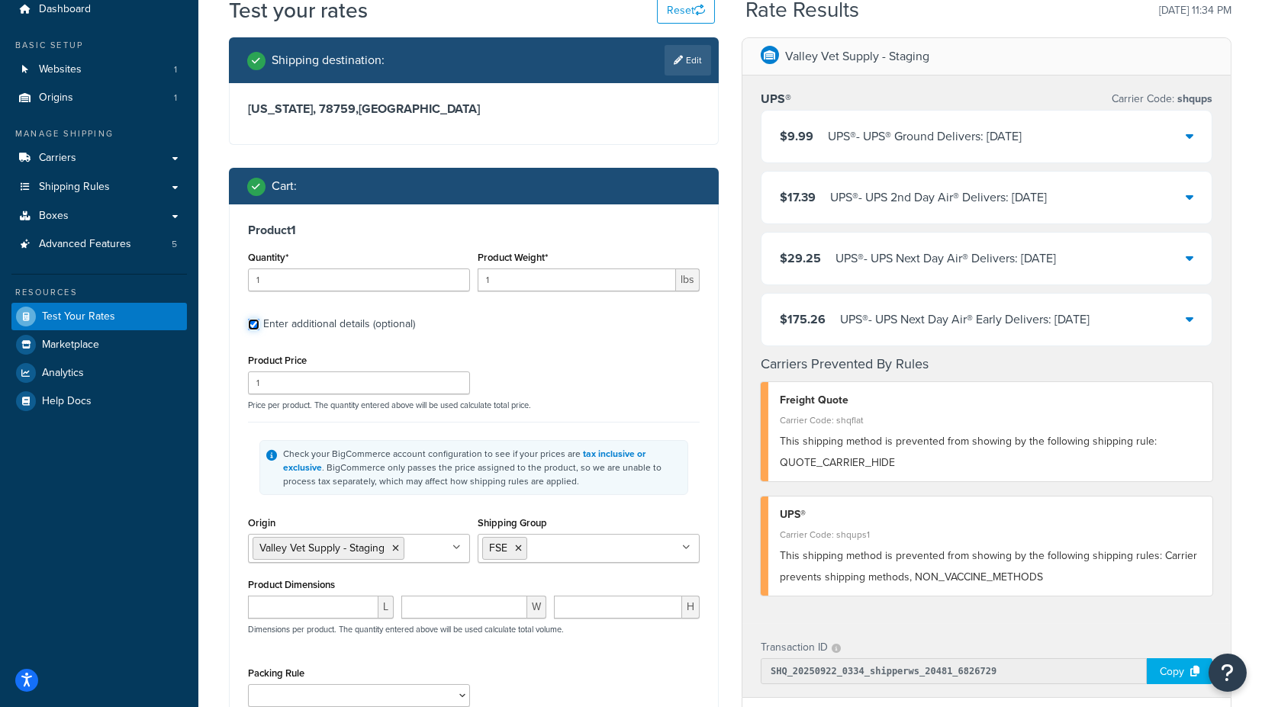
scroll to position [169, 0]
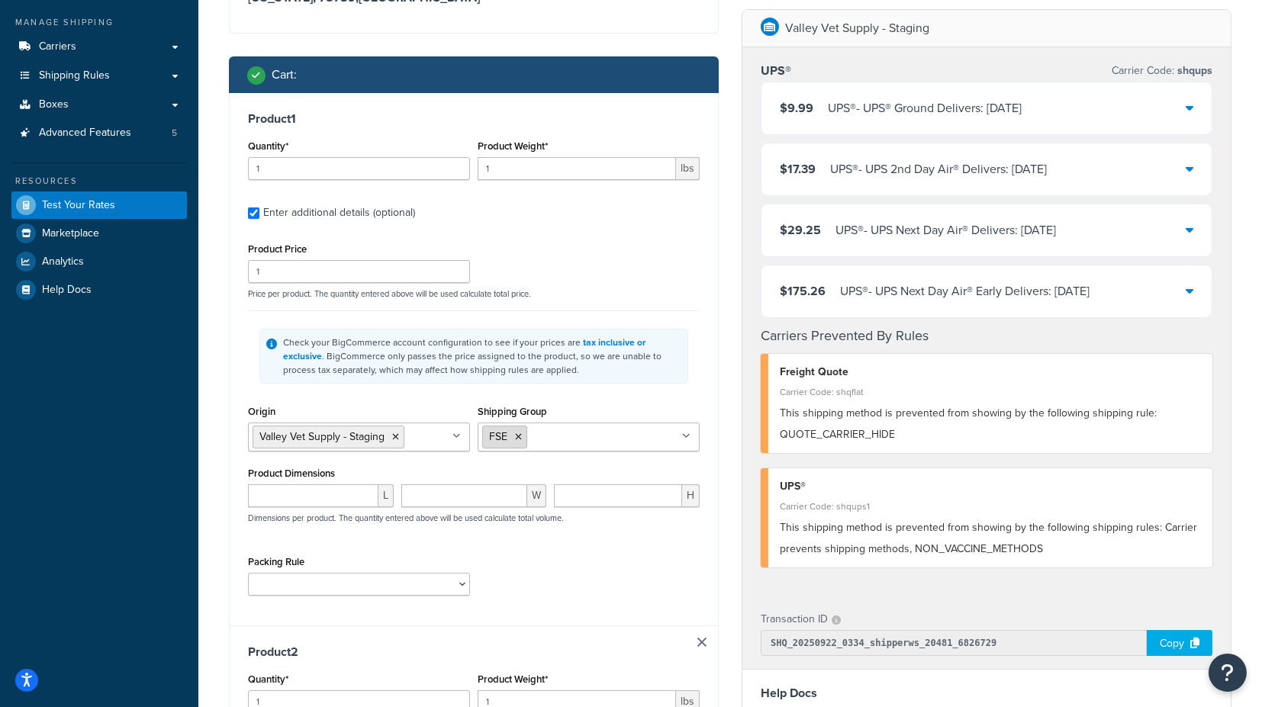
click at [516, 435] on icon at bounding box center [518, 437] width 7 height 9
click at [527, 436] on input "Shipping Group" at bounding box center [549, 436] width 135 height 17
type input "va"
click at [682, 404] on div "Shipping Group VAC BOX_0T DROP_SHIP FOB FSE FSE_TEST H_3018 H0010 H0011 H0012 H…" at bounding box center [589, 426] width 222 height 50
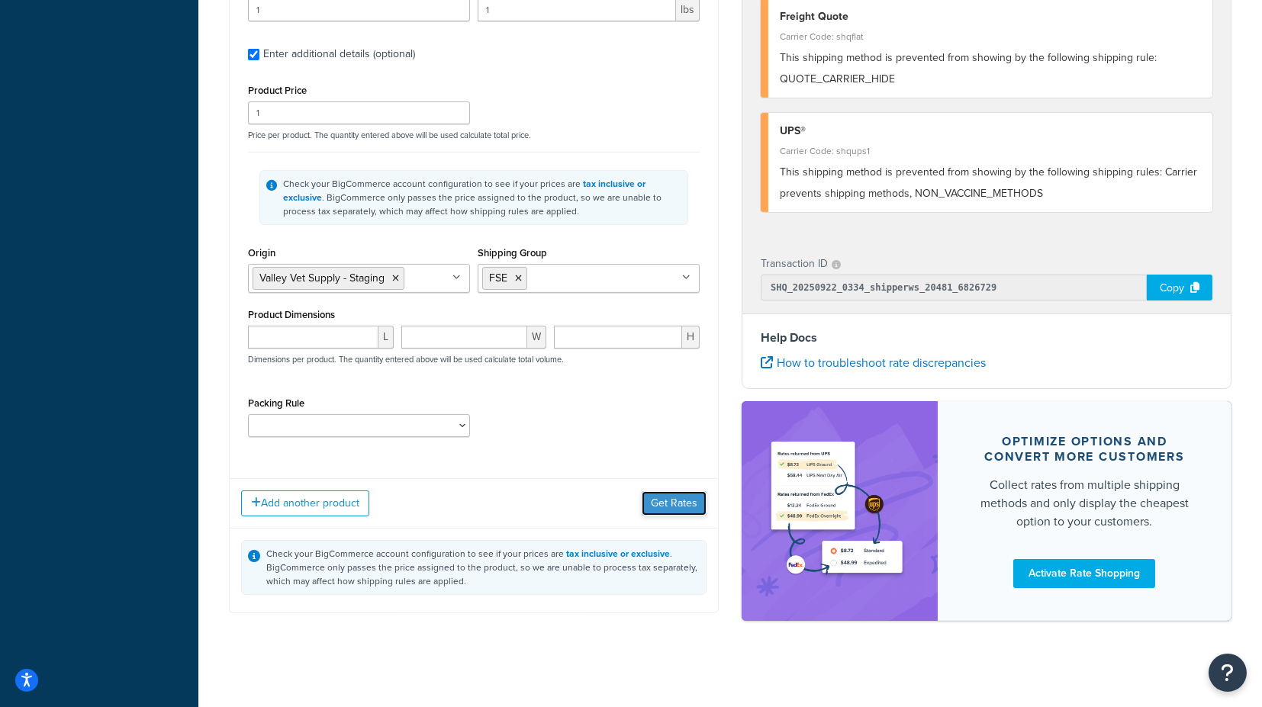
click at [665, 506] on button "Get Rates" at bounding box center [674, 503] width 65 height 24
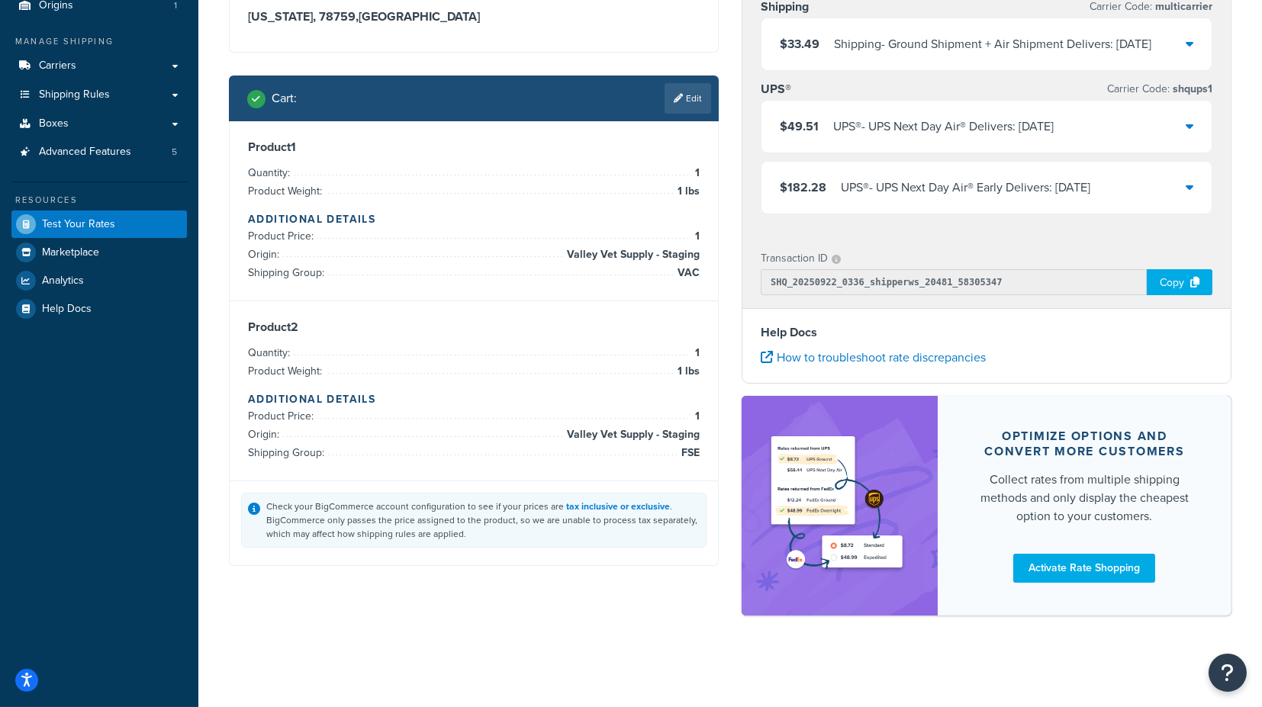
scroll to position [0, 0]
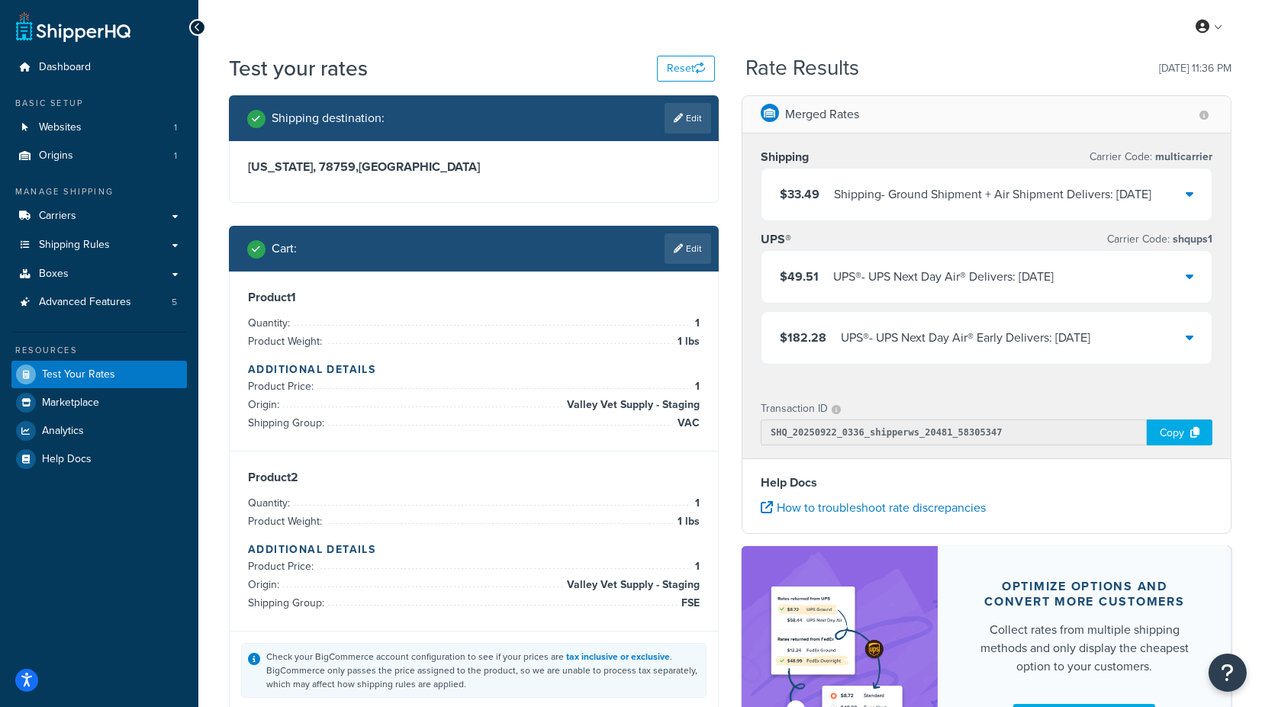
click at [1188, 192] on icon at bounding box center [1190, 194] width 8 height 12
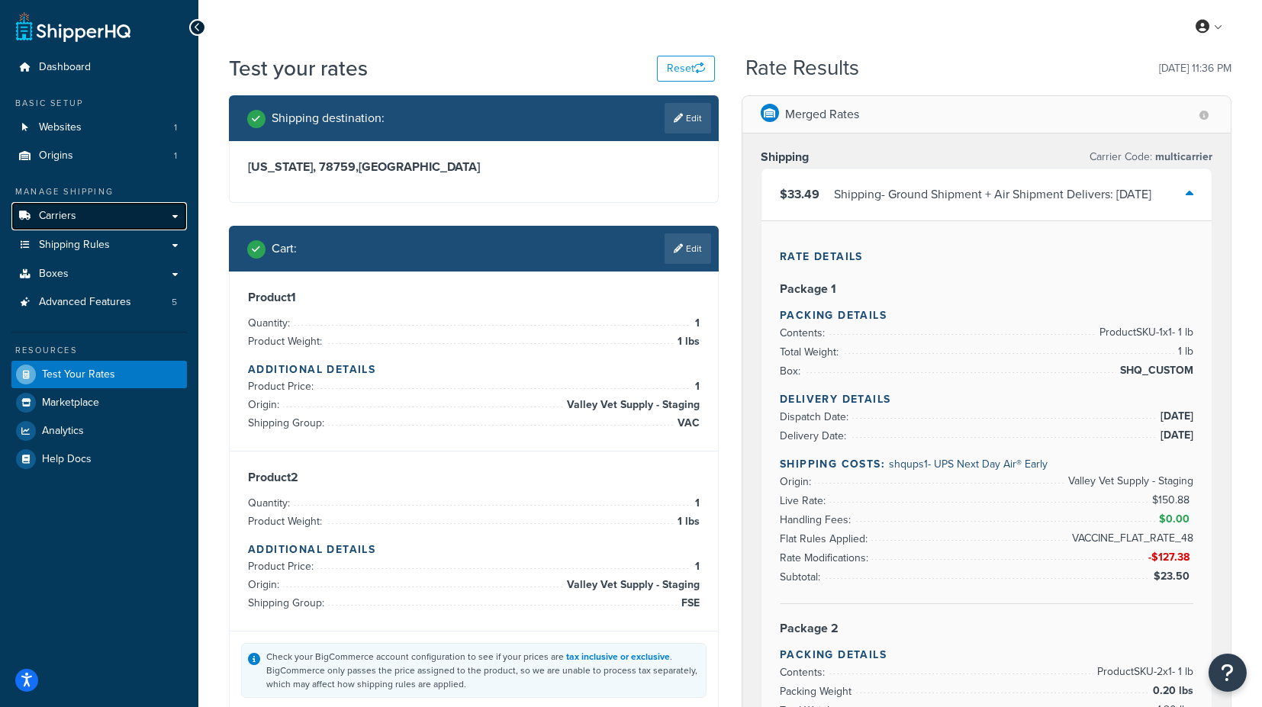
click at [166, 217] on link "Carriers" at bounding box center [99, 216] width 176 height 28
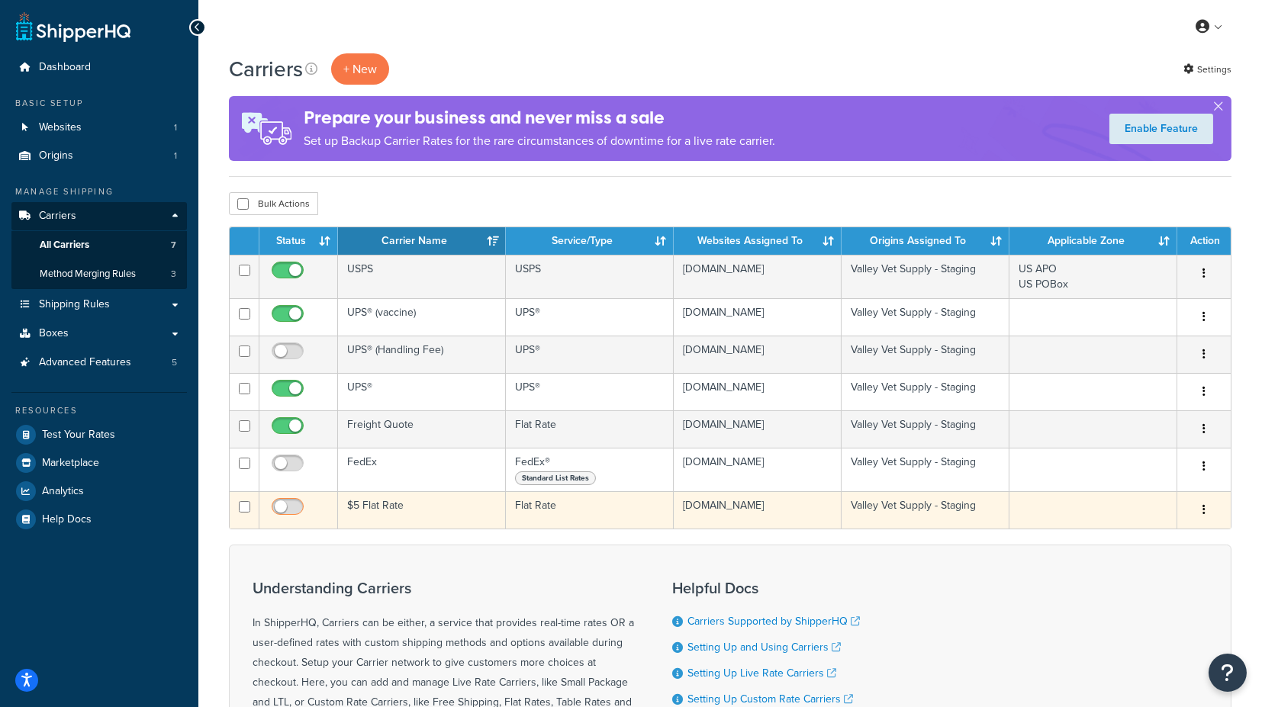
click at [283, 504] on input "checkbox" at bounding box center [290, 510] width 42 height 19
checkbox input "true"
click at [380, 507] on td "$5 Flat Rate" at bounding box center [422, 509] width 168 height 37
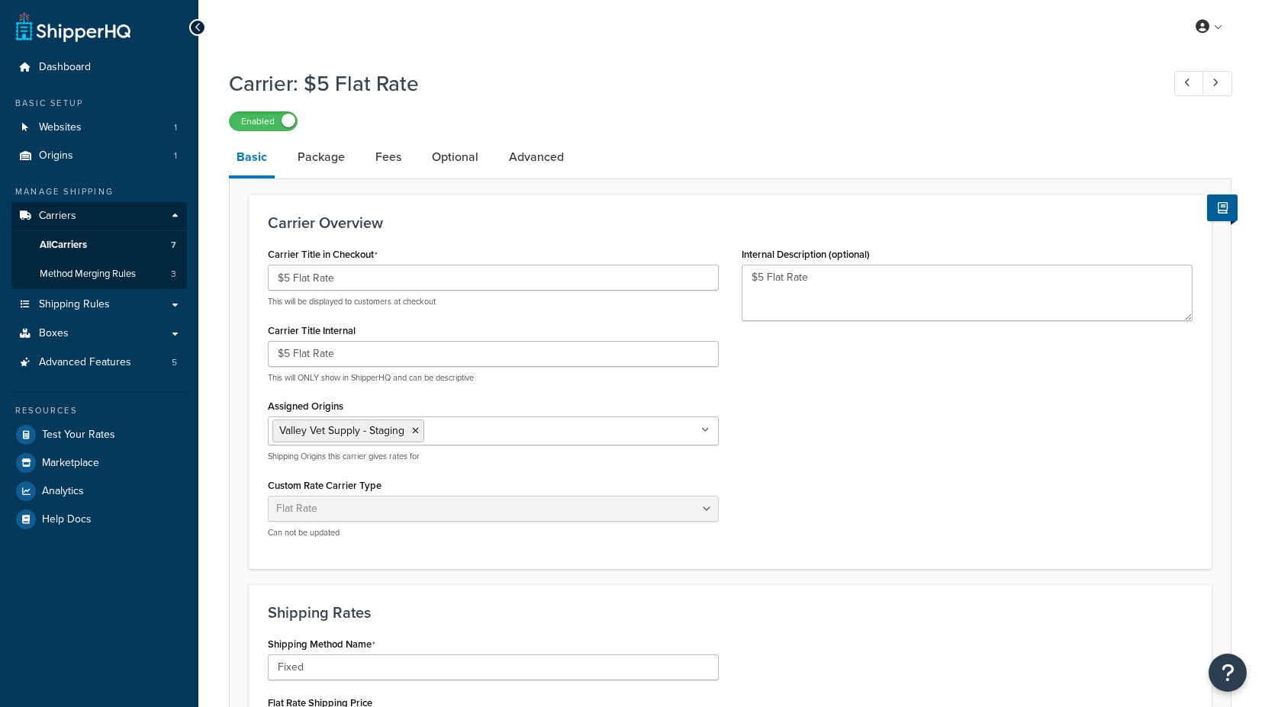
select select "flat"
click at [456, 157] on link "Optional" at bounding box center [455, 157] width 62 height 37
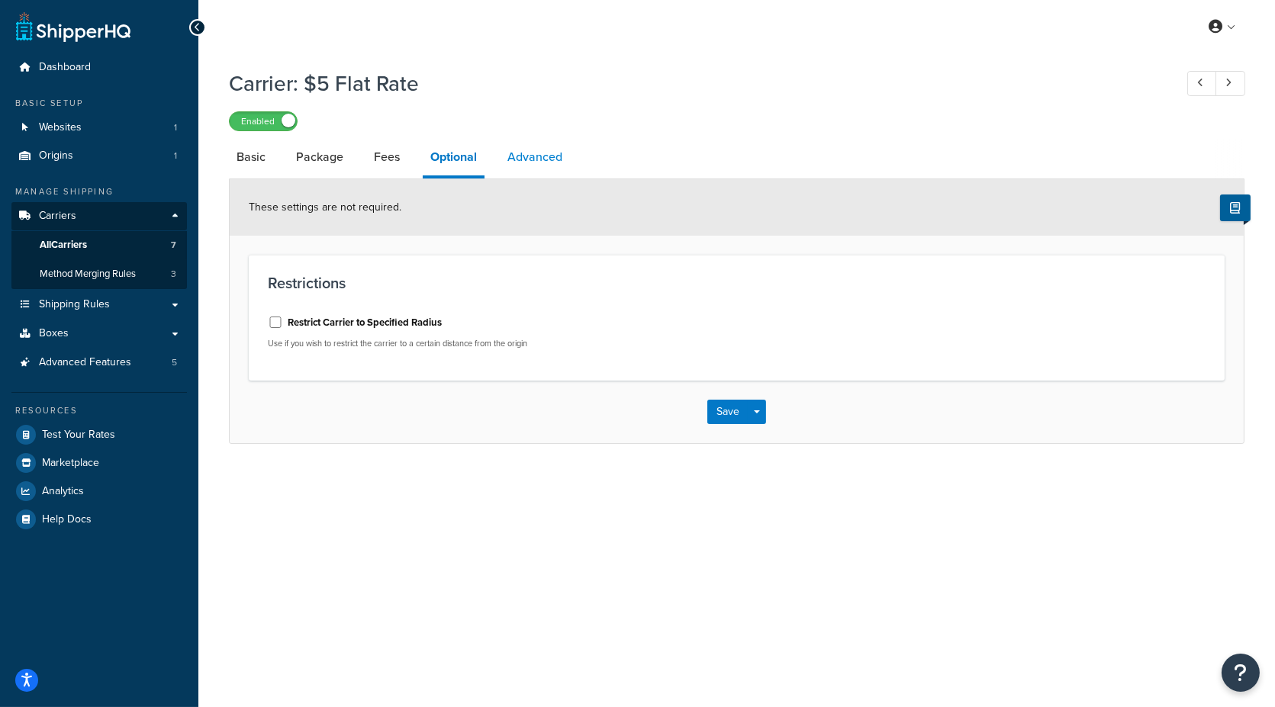
click at [540, 159] on link "Advanced" at bounding box center [535, 157] width 70 height 37
select select "false"
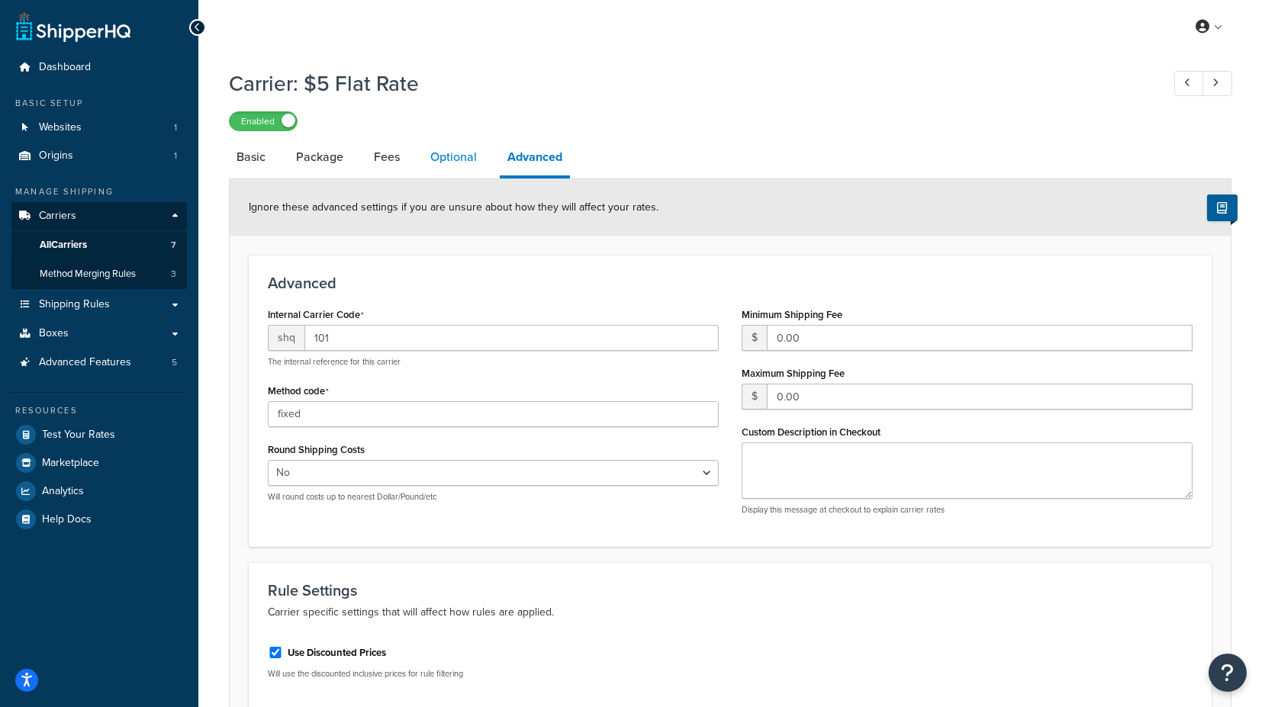
click at [438, 162] on link "Optional" at bounding box center [454, 157] width 62 height 37
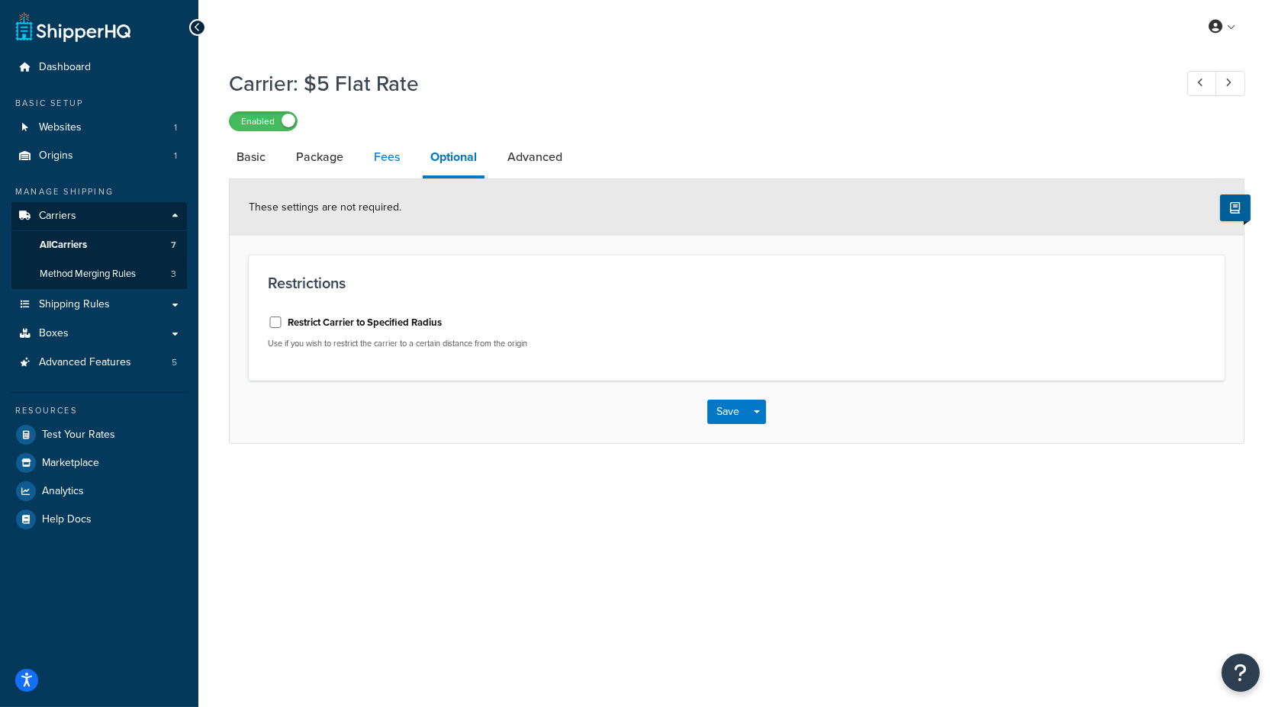
click at [379, 160] on link "Fees" at bounding box center [386, 157] width 41 height 37
select select "AFTER"
select select "RULES"
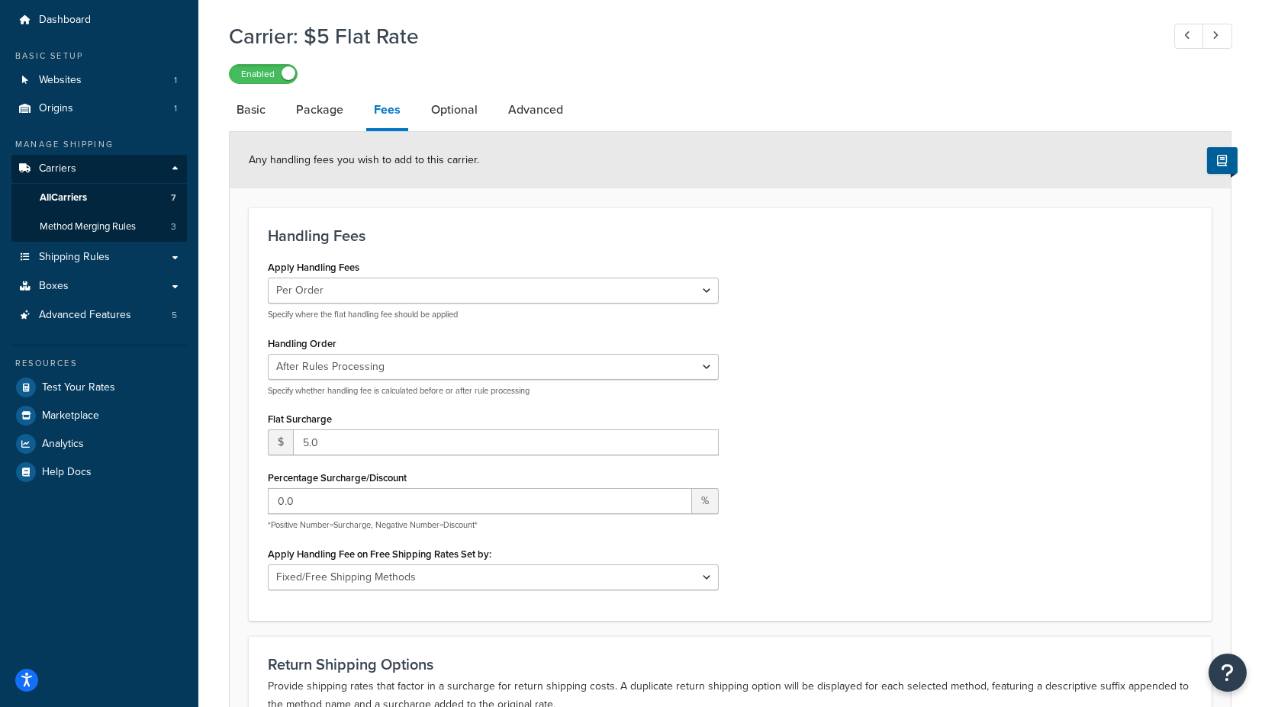
scroll to position [85, 0]
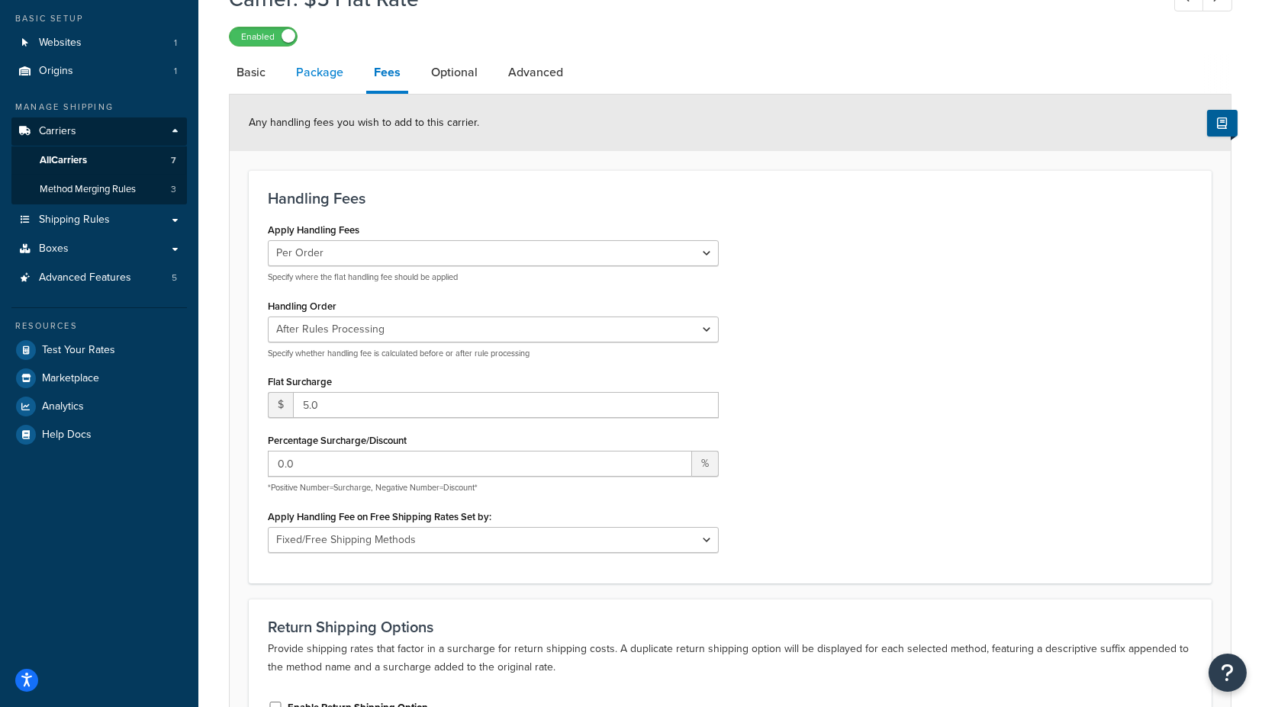
click at [329, 68] on link "Package" at bounding box center [319, 72] width 63 height 37
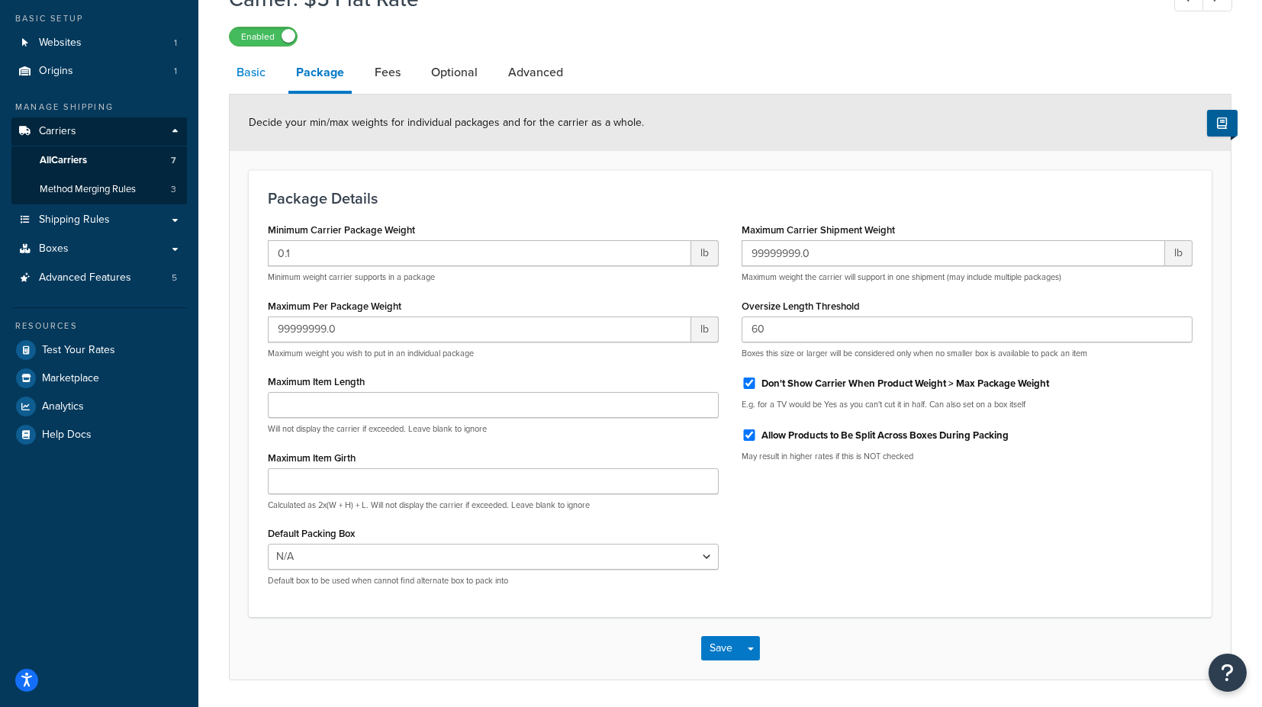
click at [250, 73] on link "Basic" at bounding box center [251, 72] width 44 height 37
select select "flat"
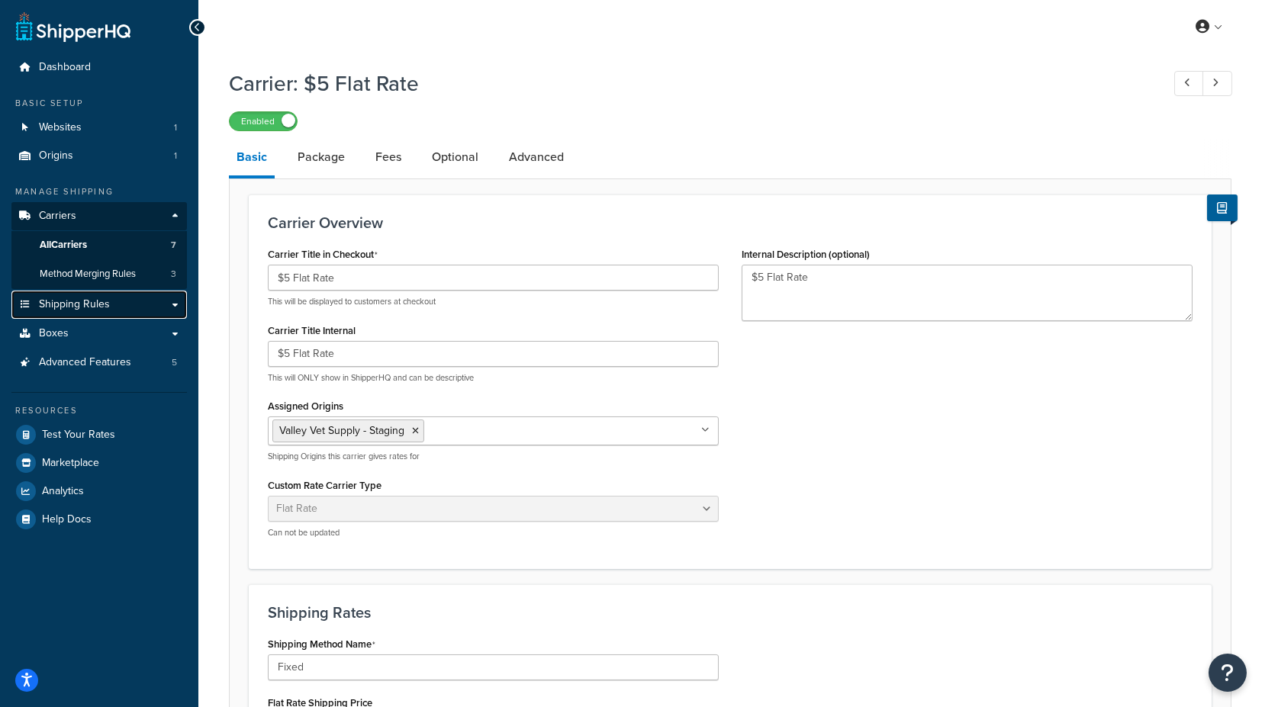
click at [131, 304] on link "Shipping Rules" at bounding box center [99, 305] width 176 height 28
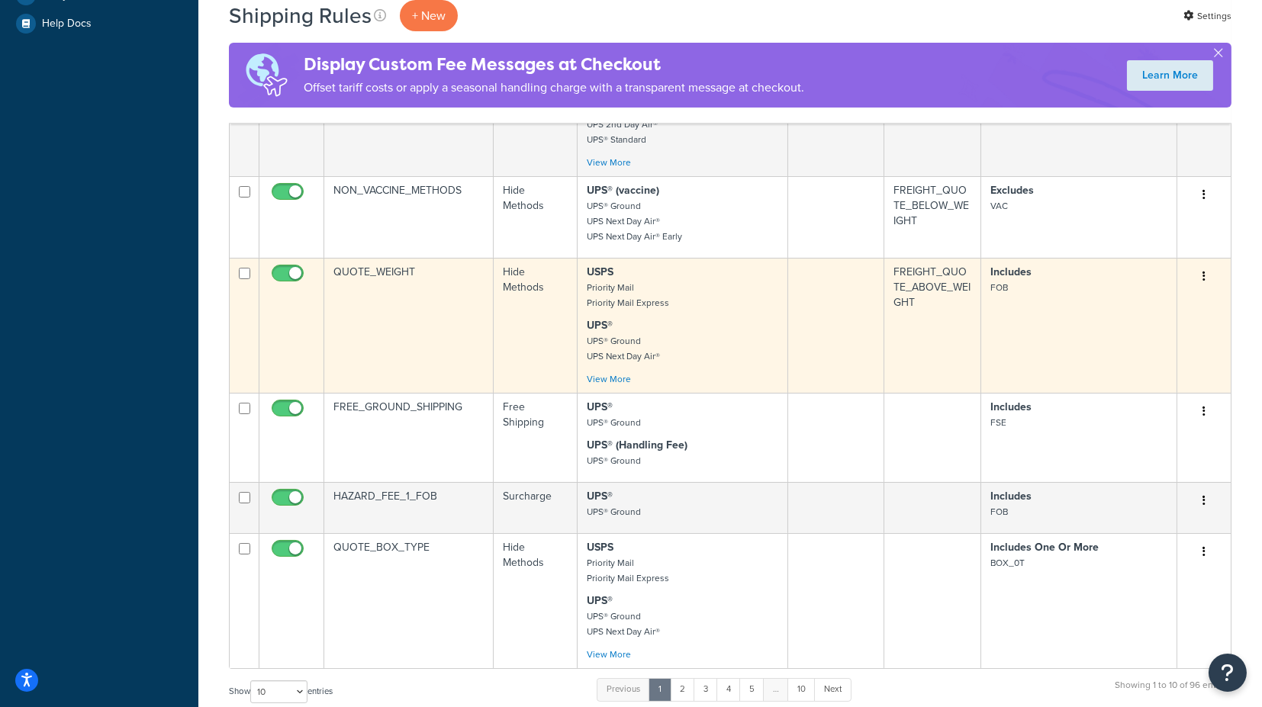
scroll to position [593, 0]
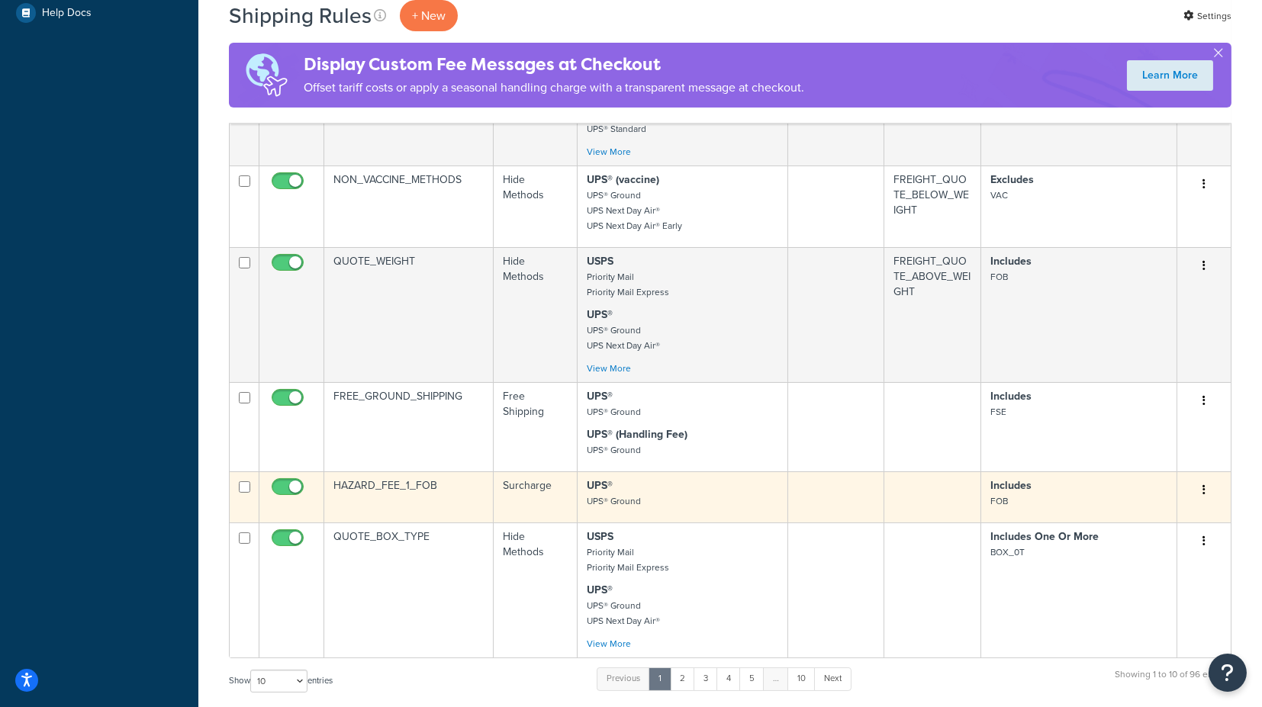
click at [388, 485] on td "HAZARD_FEE_1_FOB" at bounding box center [408, 497] width 169 height 51
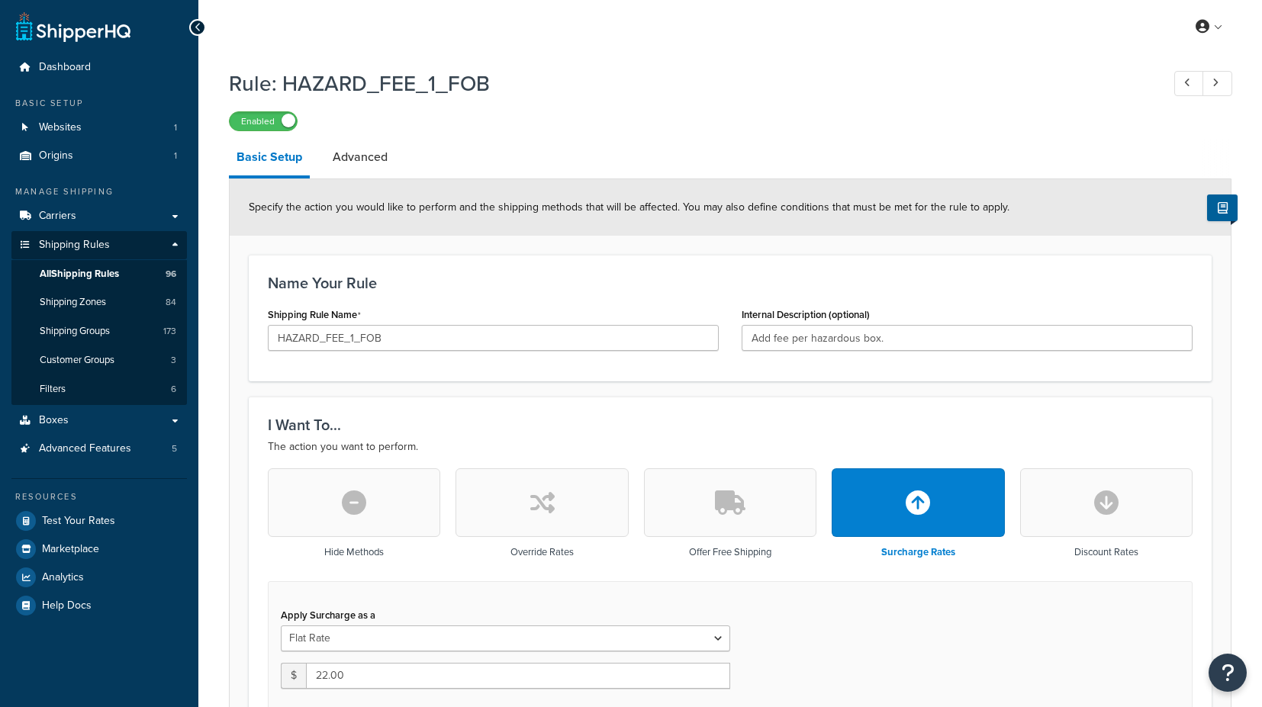
select select "BOX"
click at [355, 158] on link "Advanced" at bounding box center [360, 157] width 70 height 37
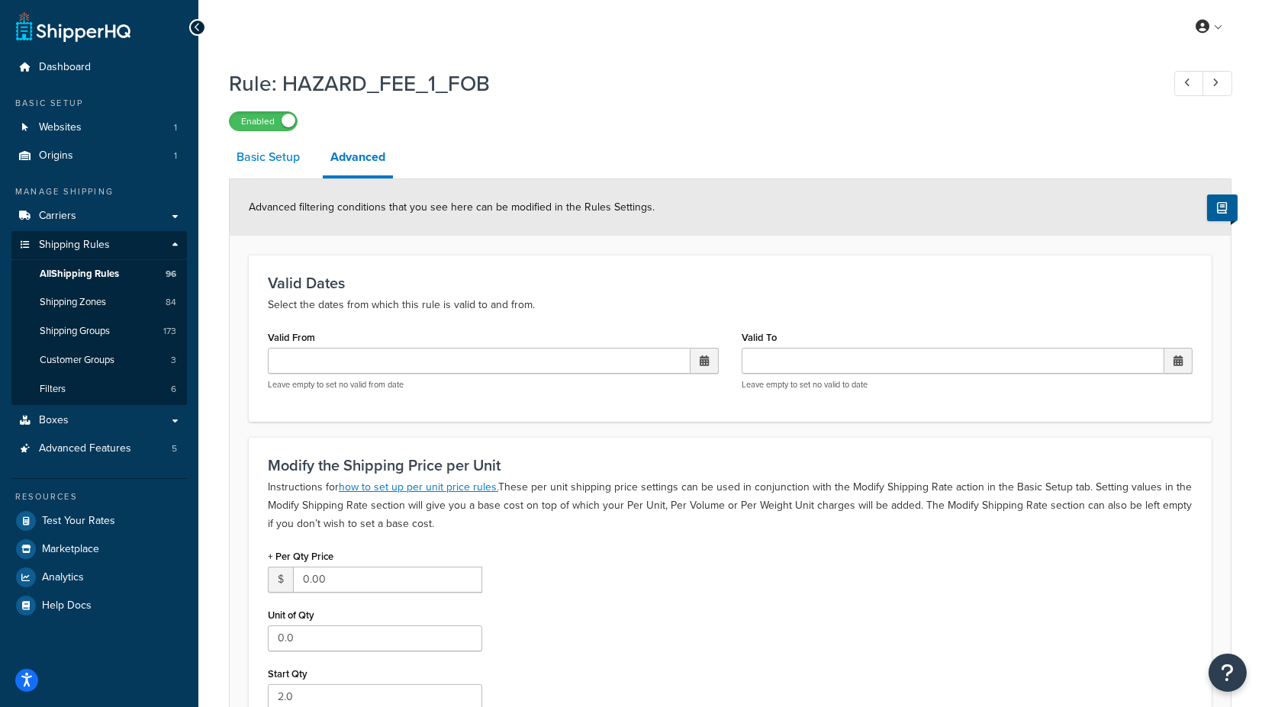
click at [270, 156] on link "Basic Setup" at bounding box center [268, 157] width 79 height 37
select select "BOX"
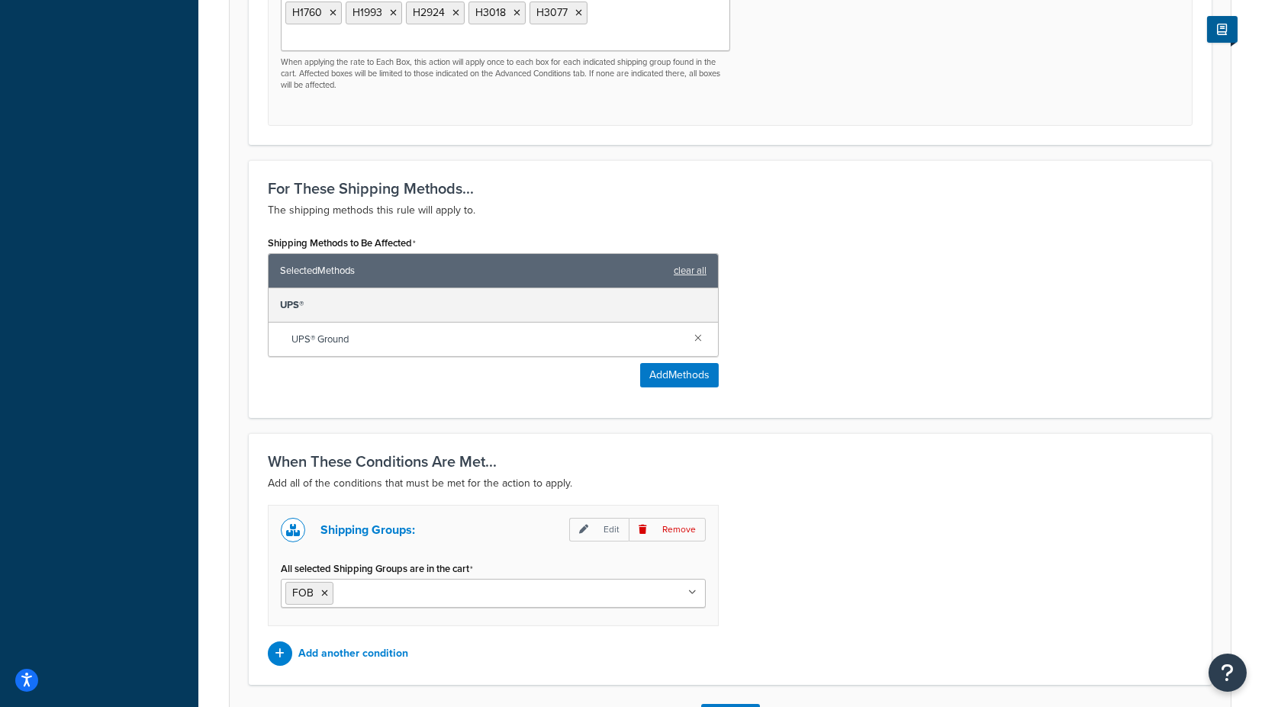
scroll to position [922, 0]
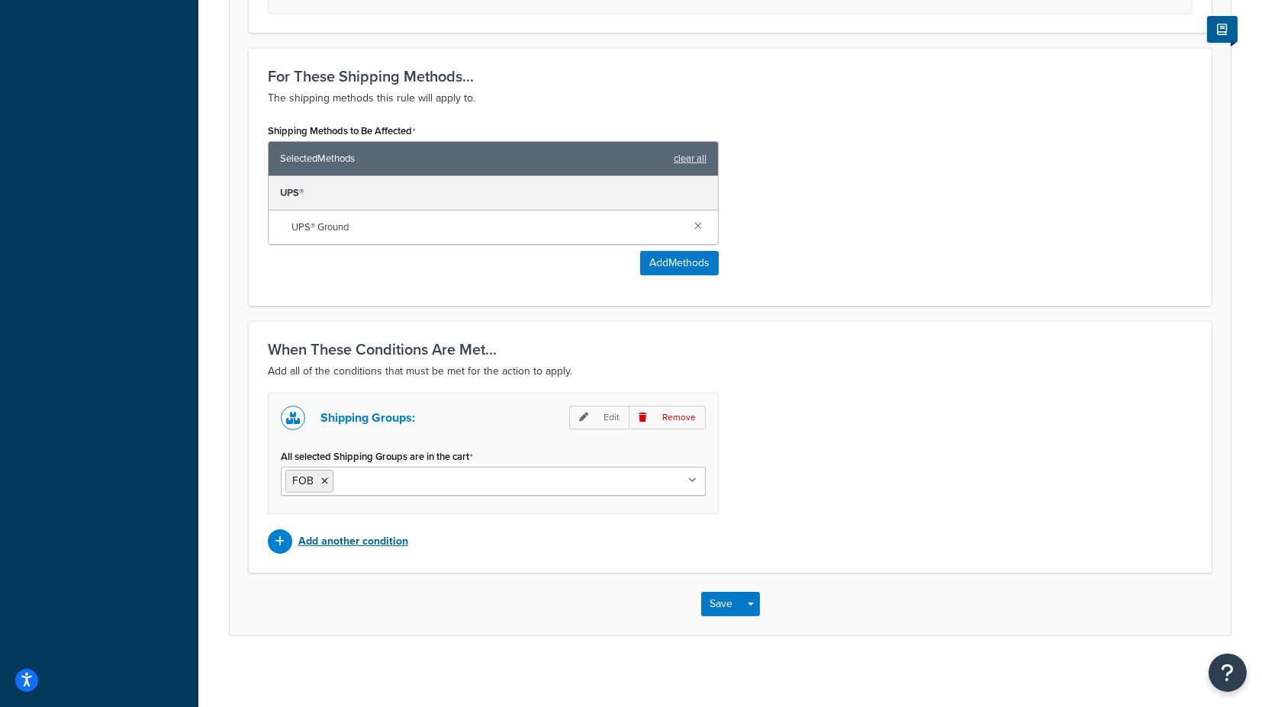
click at [343, 535] on p "Add another condition" at bounding box center [353, 541] width 110 height 21
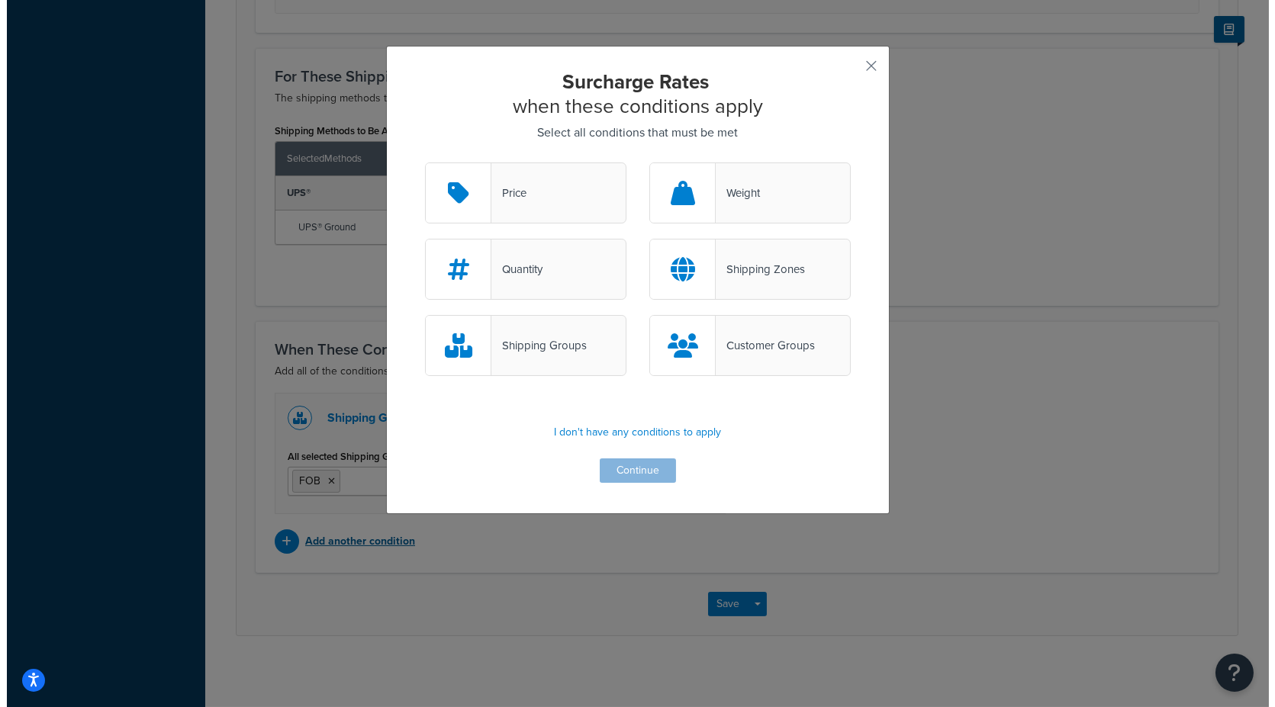
scroll to position [898, 0]
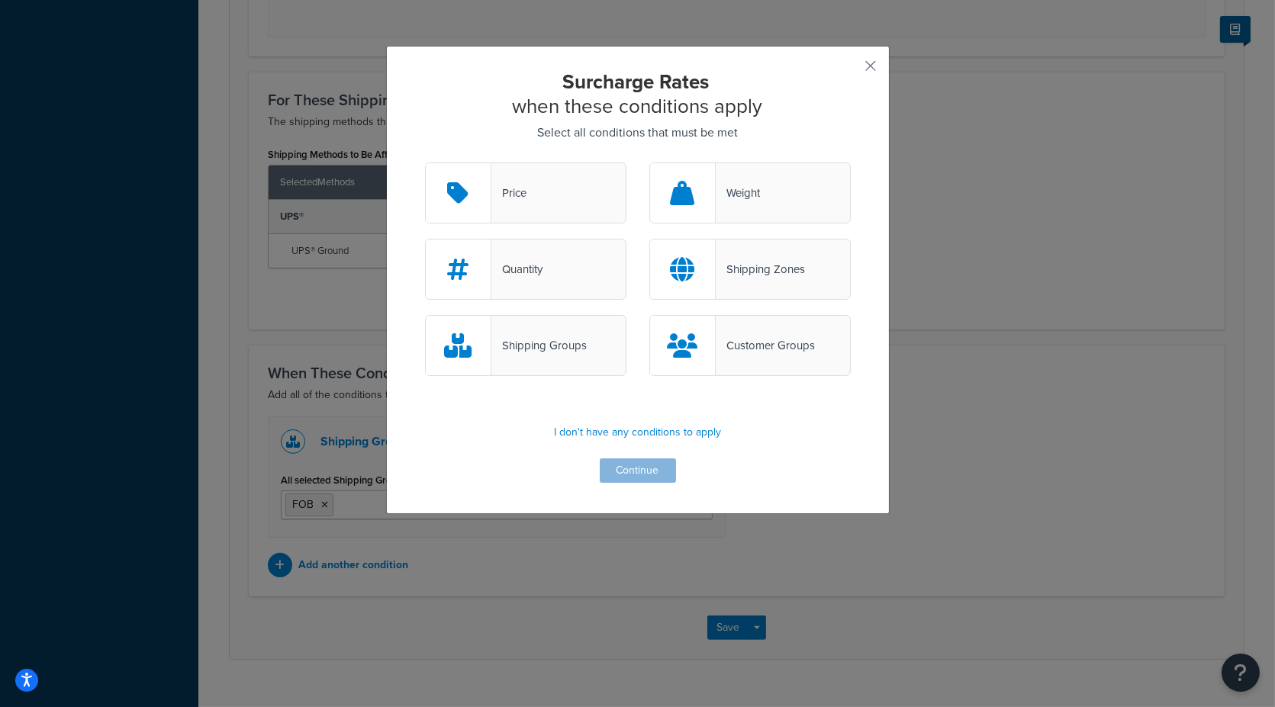
click at [746, 276] on div "Shipping Zones" at bounding box center [760, 269] width 89 height 21
click at [0, 0] on input "Shipping Zones" at bounding box center [0, 0] width 0 height 0
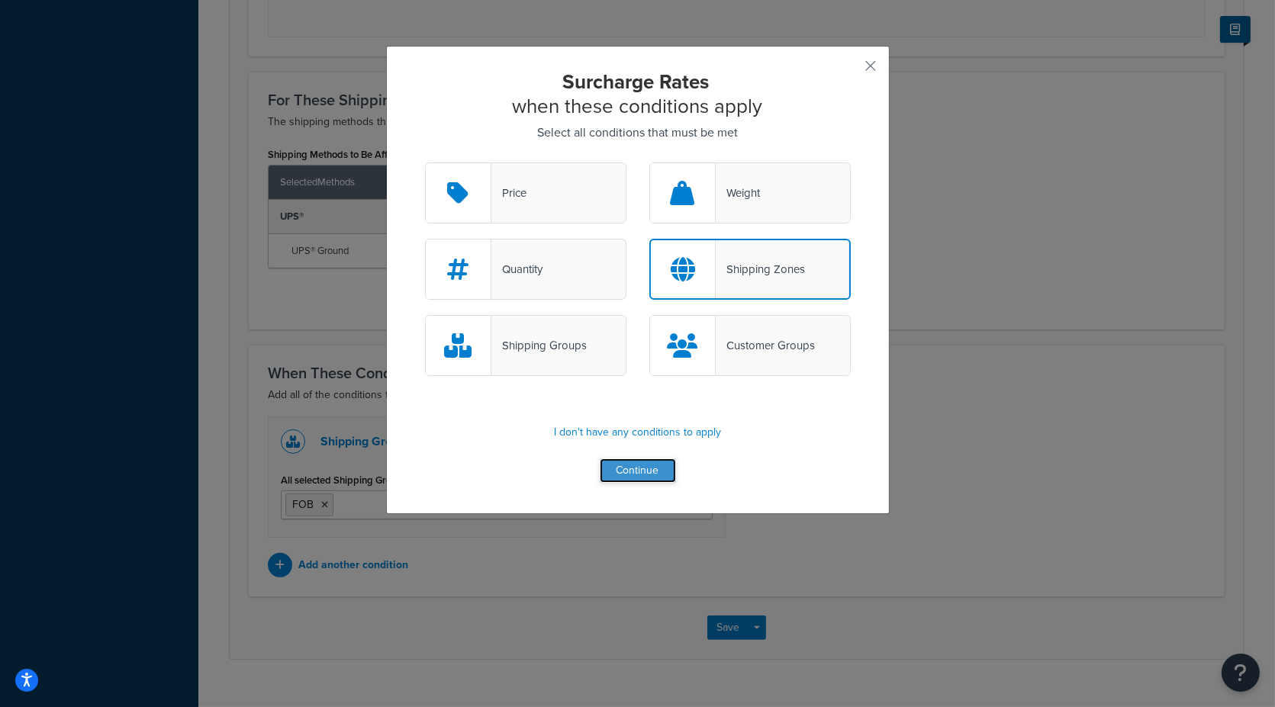
click at [632, 474] on button "Continue" at bounding box center [638, 471] width 76 height 24
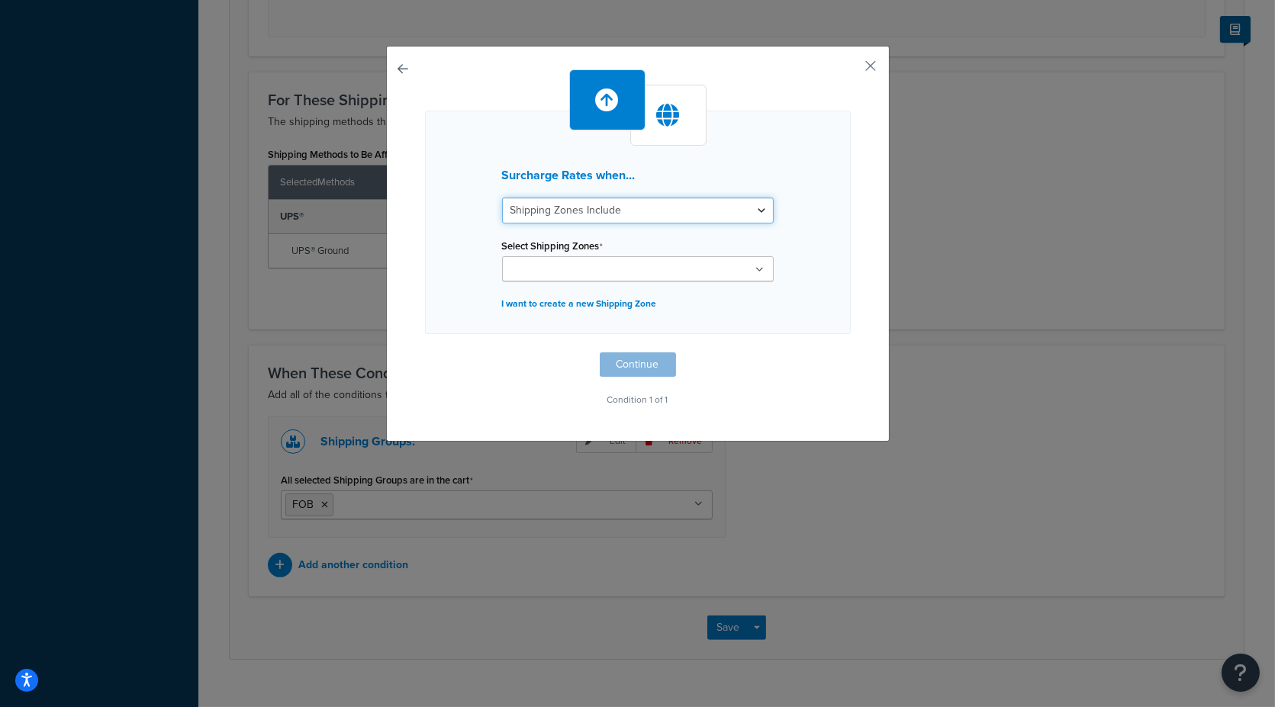
click at [749, 203] on select "Shipping Zones Include Shipping Zones Do Not Include" at bounding box center [638, 211] width 272 height 26
click at [809, 239] on div "Surcharge Rates when... Shipping Zones Include Shipping Zones Do Not Include Se…" at bounding box center [638, 223] width 426 height 224
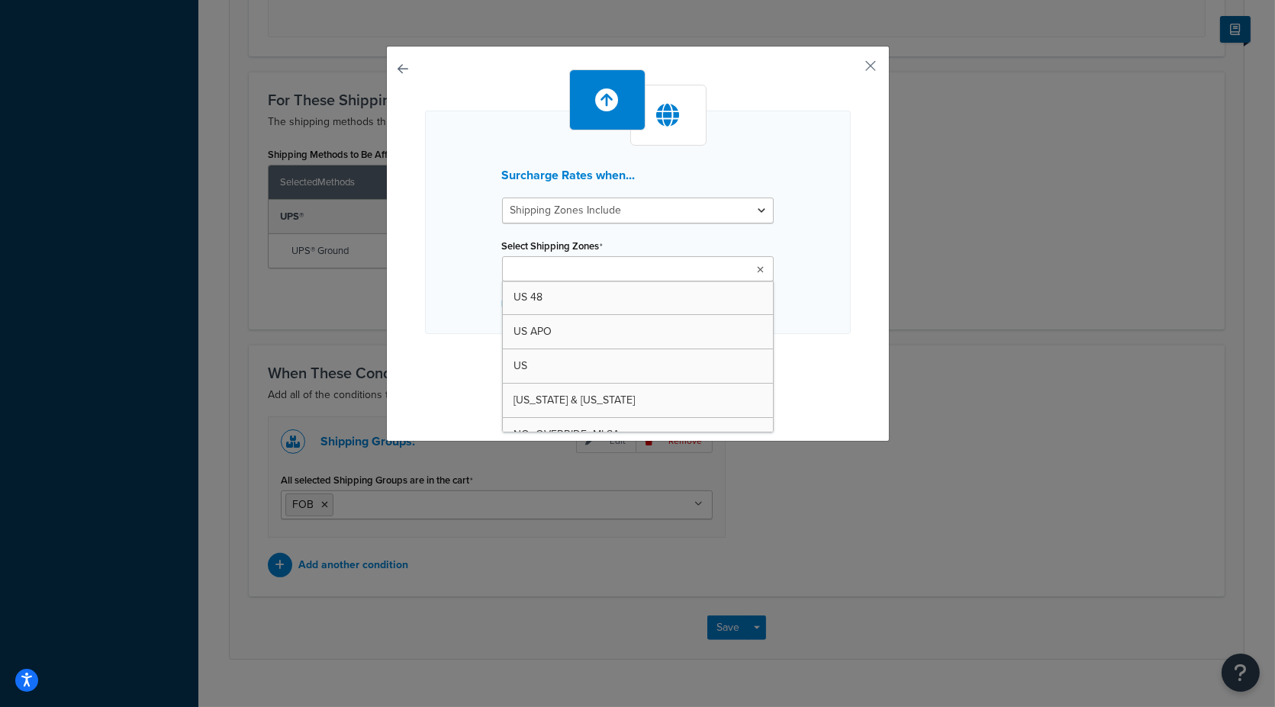
click at [743, 271] on ul at bounding box center [638, 268] width 272 height 25
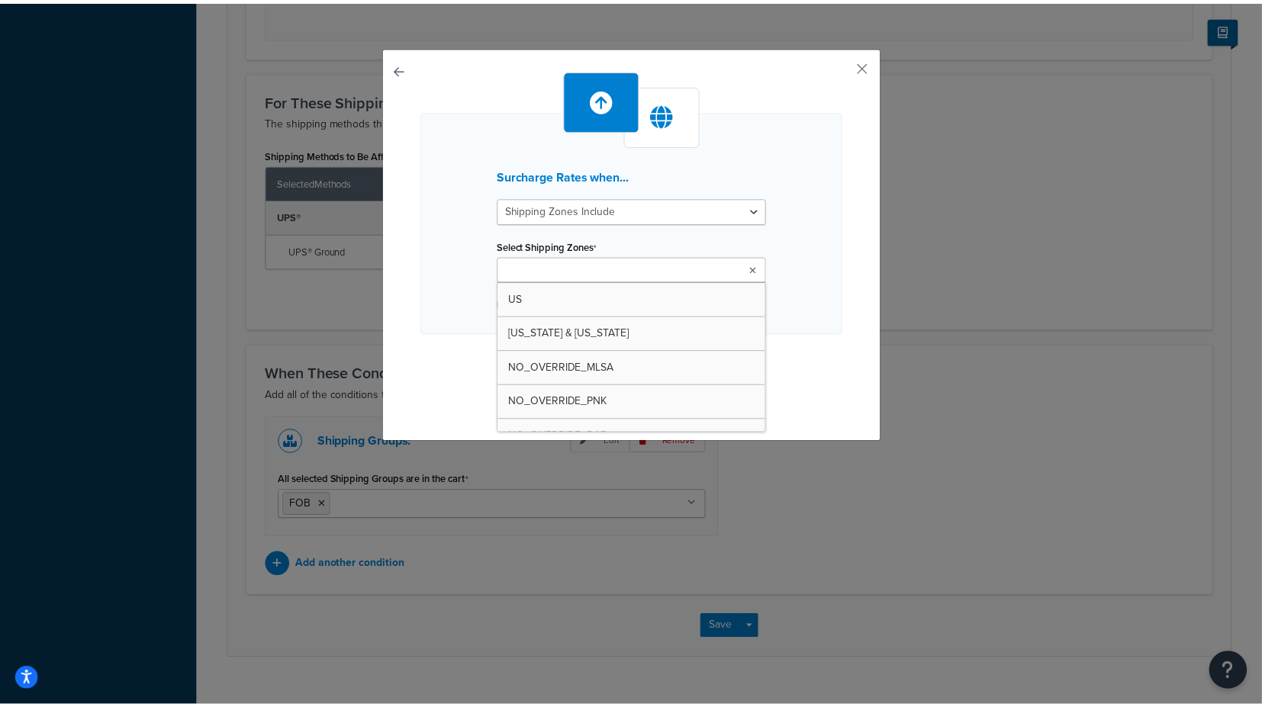
scroll to position [0, 0]
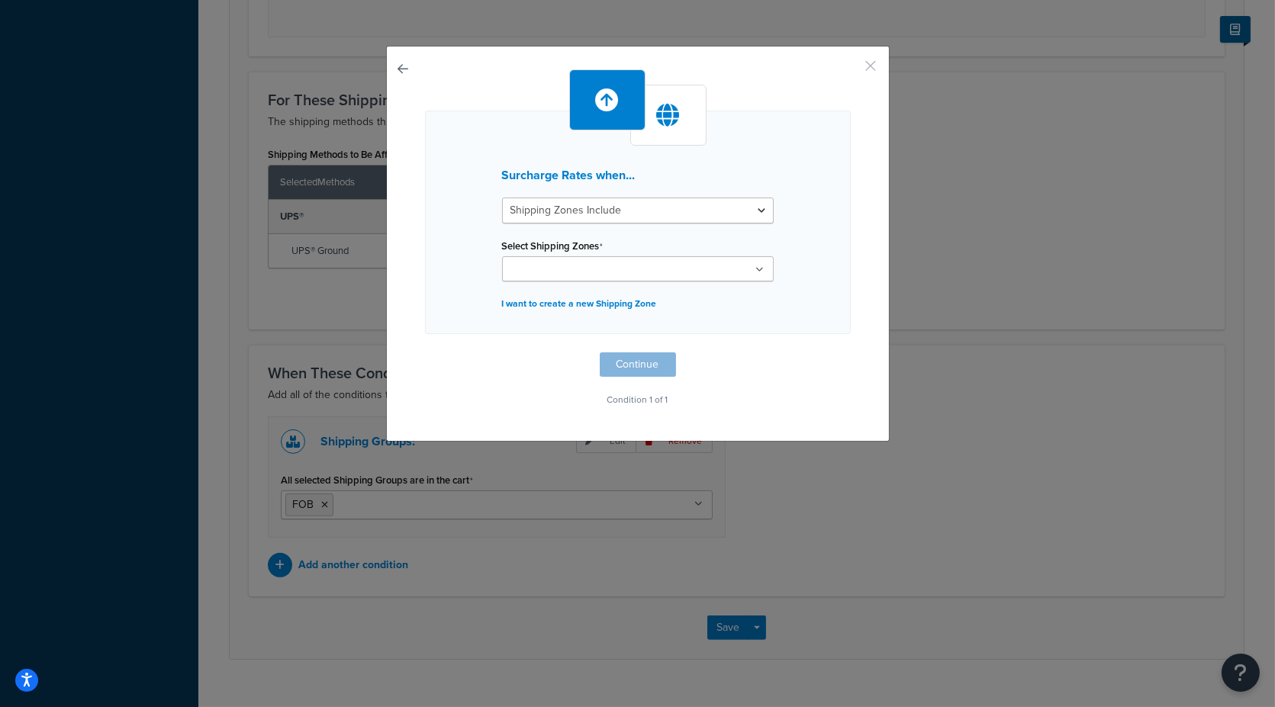
drag, startPoint x: 865, startPoint y: 66, endPoint x: 852, endPoint y: 91, distance: 28.3
click at [851, 69] on button "button" at bounding box center [849, 71] width 4 height 4
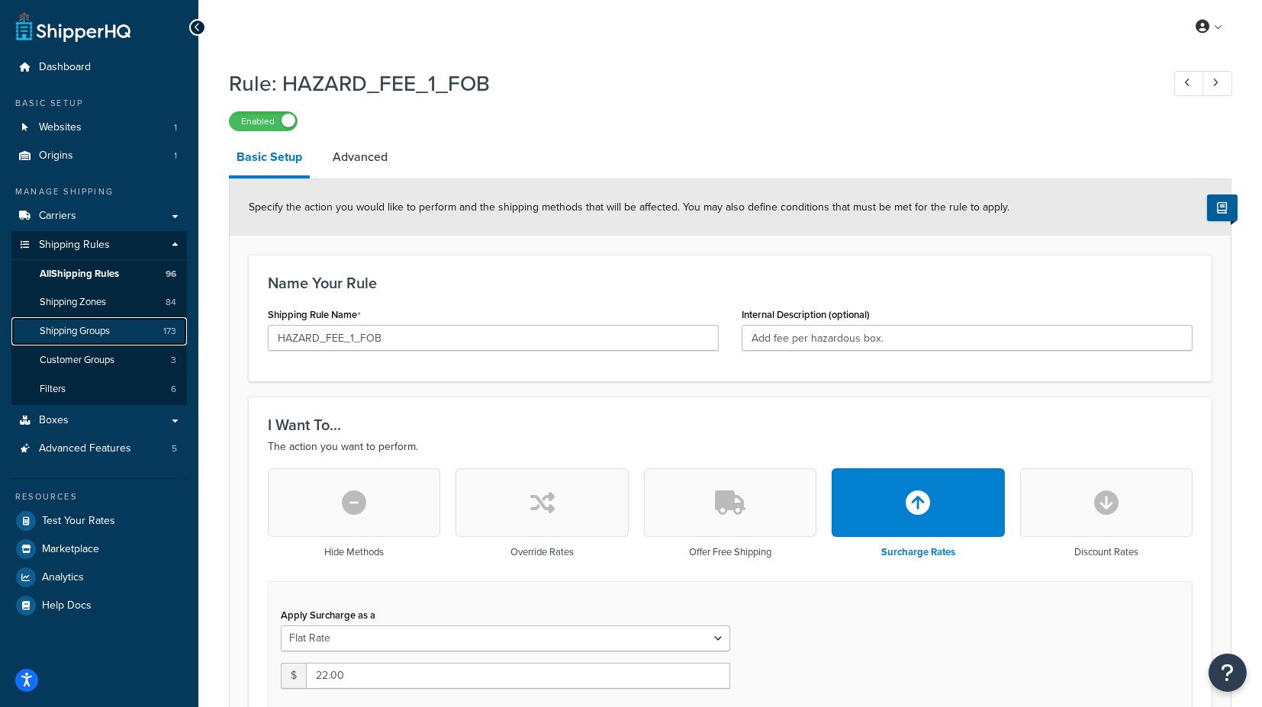
click at [81, 334] on span "Shipping Groups" at bounding box center [75, 331] width 70 height 13
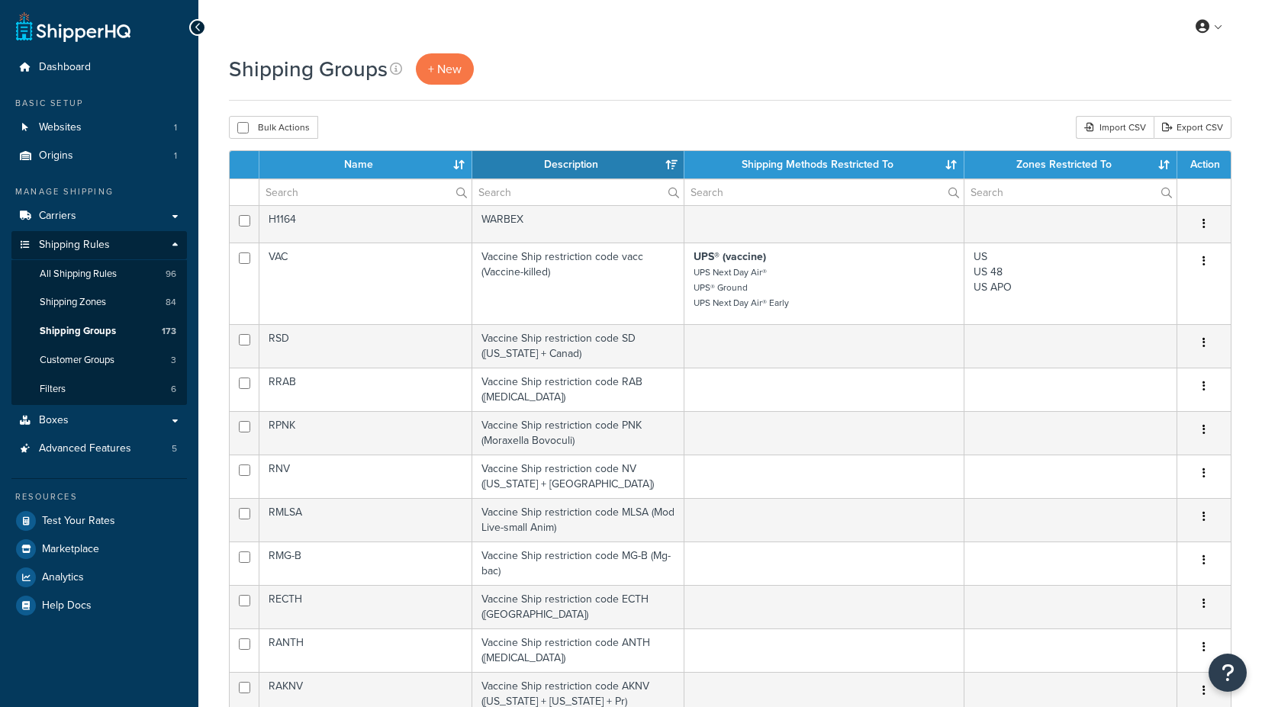
select select "15"
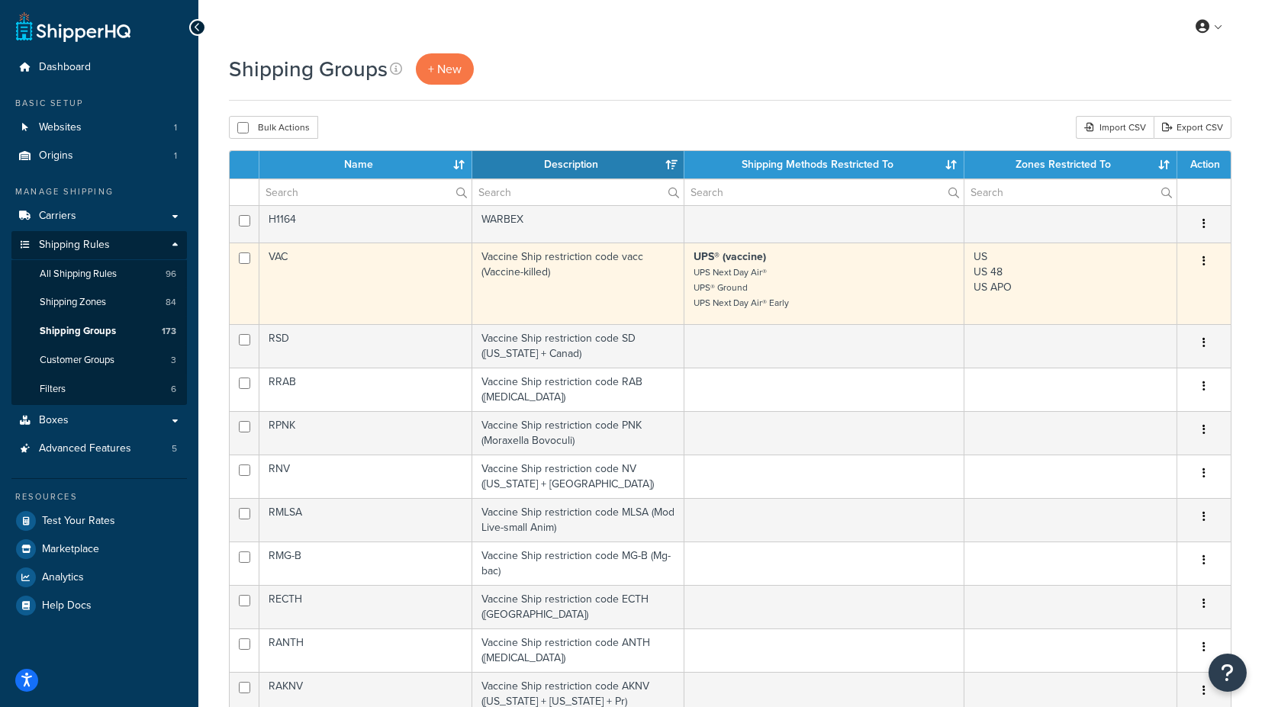
click at [279, 254] on td "VAC" at bounding box center [365, 284] width 213 height 82
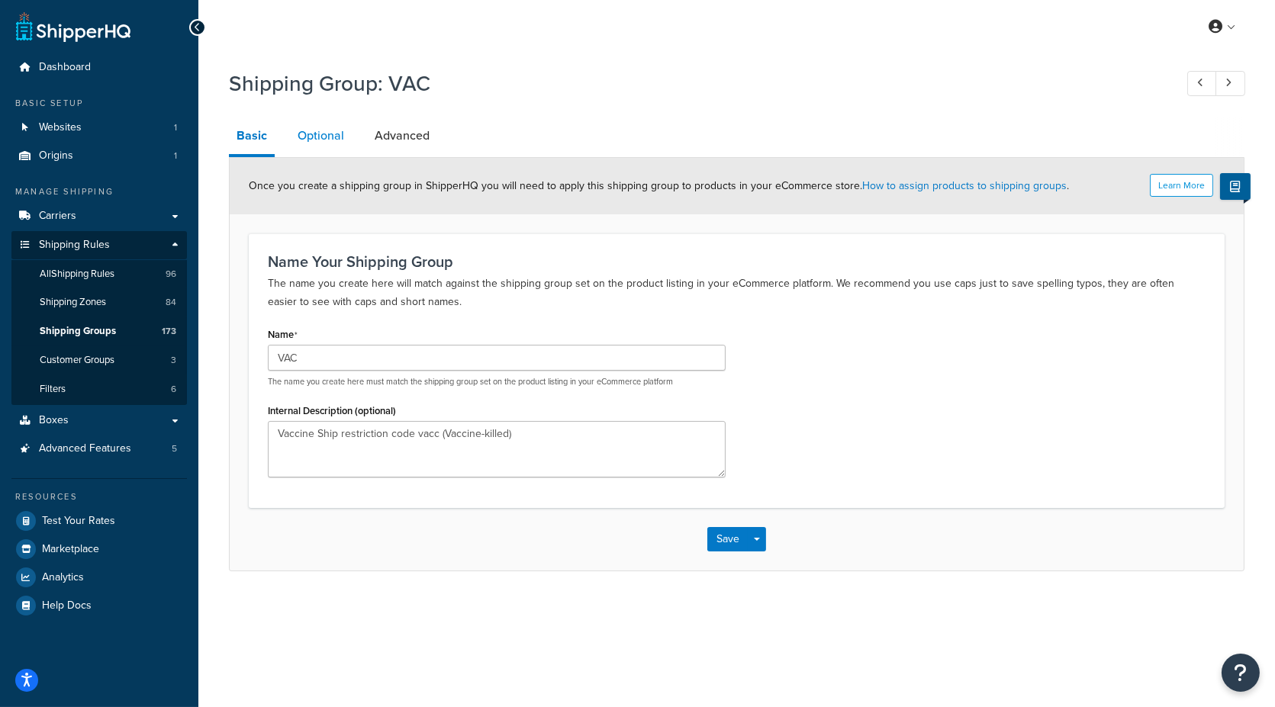
click at [329, 134] on link "Optional" at bounding box center [321, 136] width 62 height 37
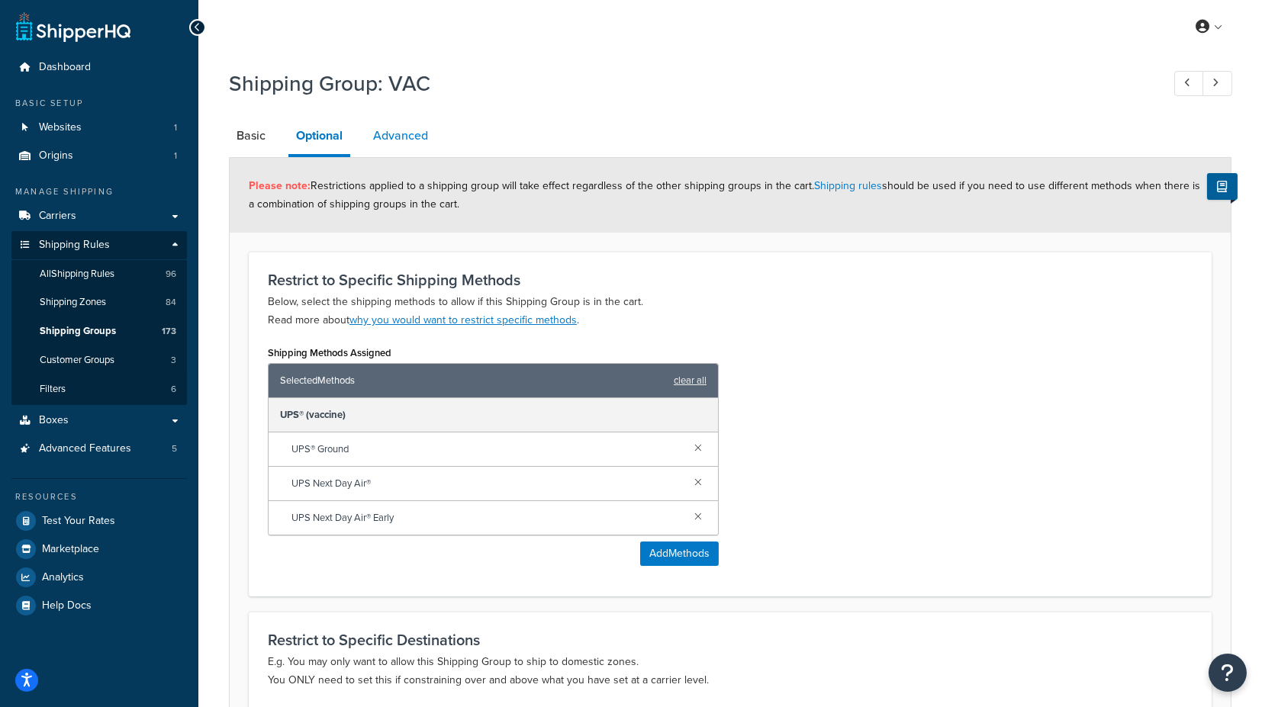
click at [402, 138] on link "Advanced" at bounding box center [401, 136] width 70 height 37
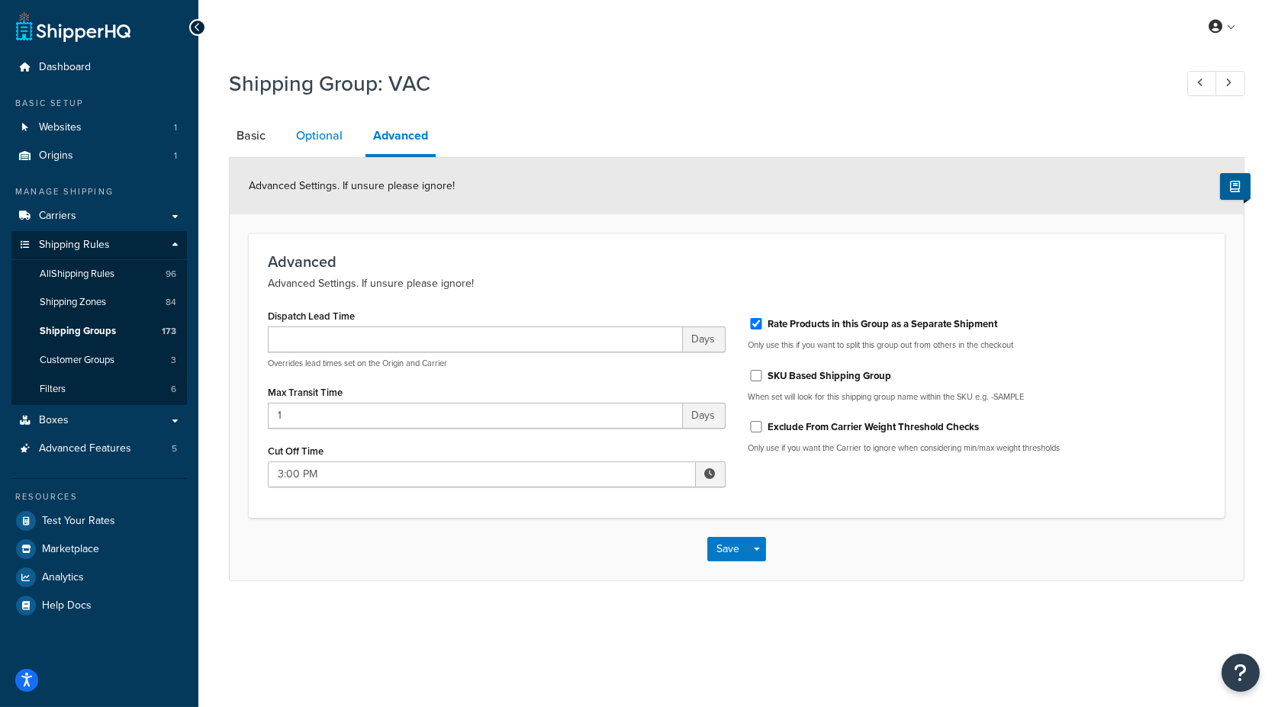
click at [302, 137] on link "Optional" at bounding box center [319, 136] width 62 height 37
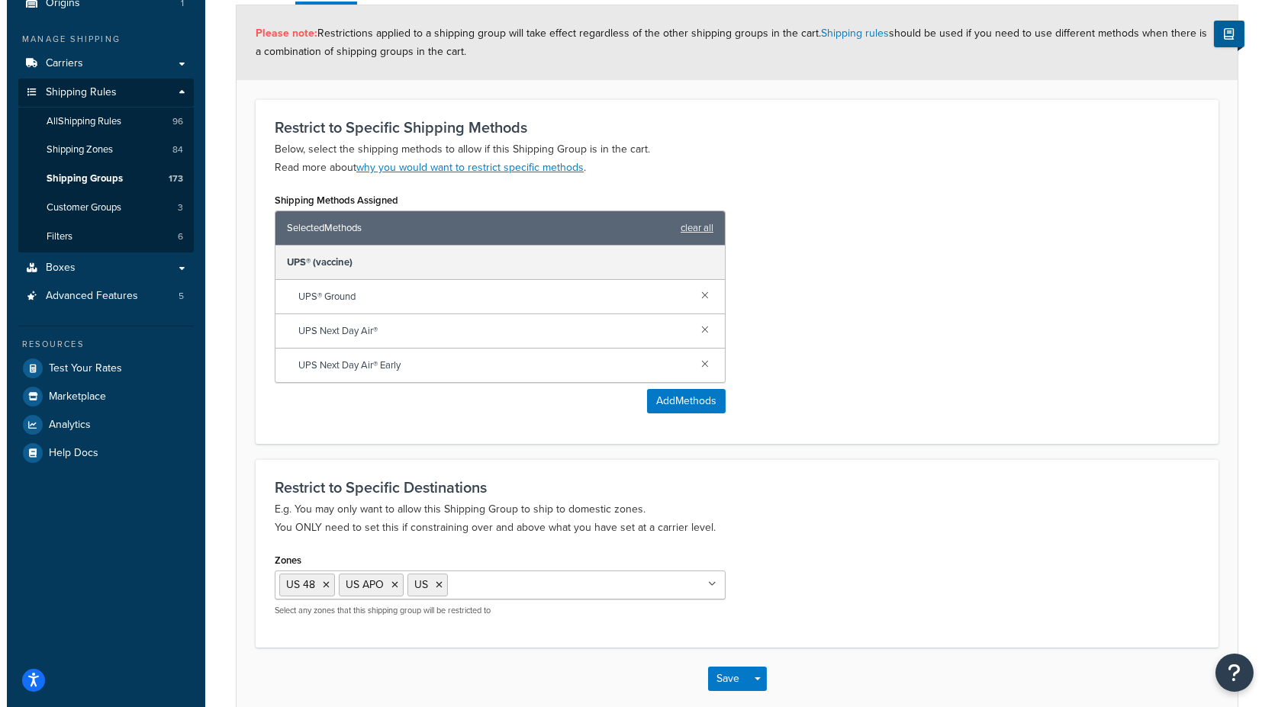
scroll to position [169, 0]
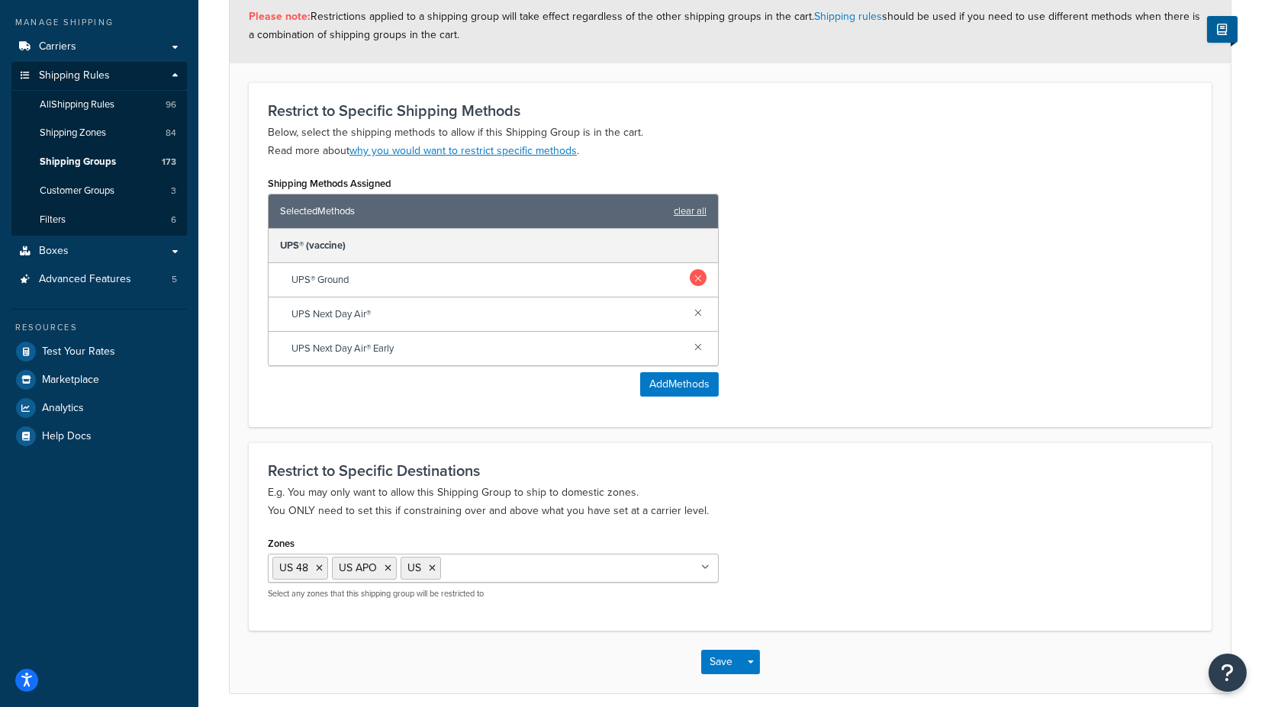
click at [698, 278] on link at bounding box center [698, 277] width 17 height 17
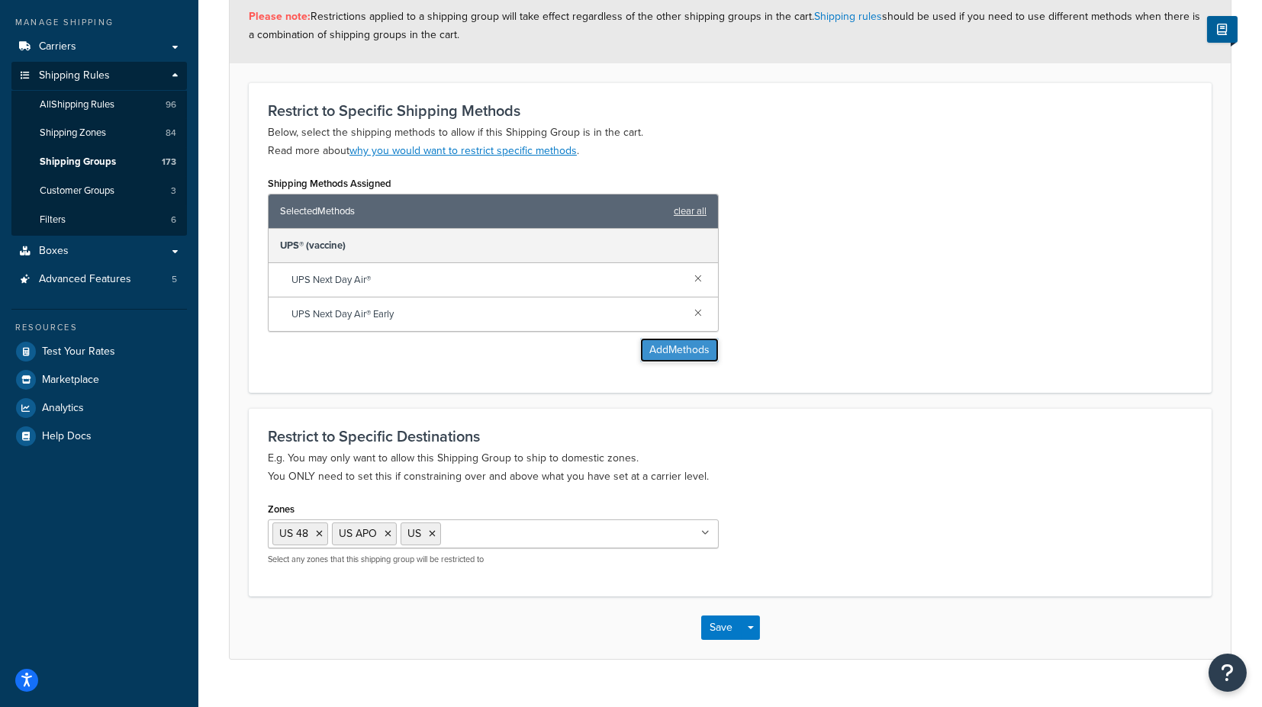
click at [693, 351] on button "Add Methods" at bounding box center [679, 350] width 79 height 24
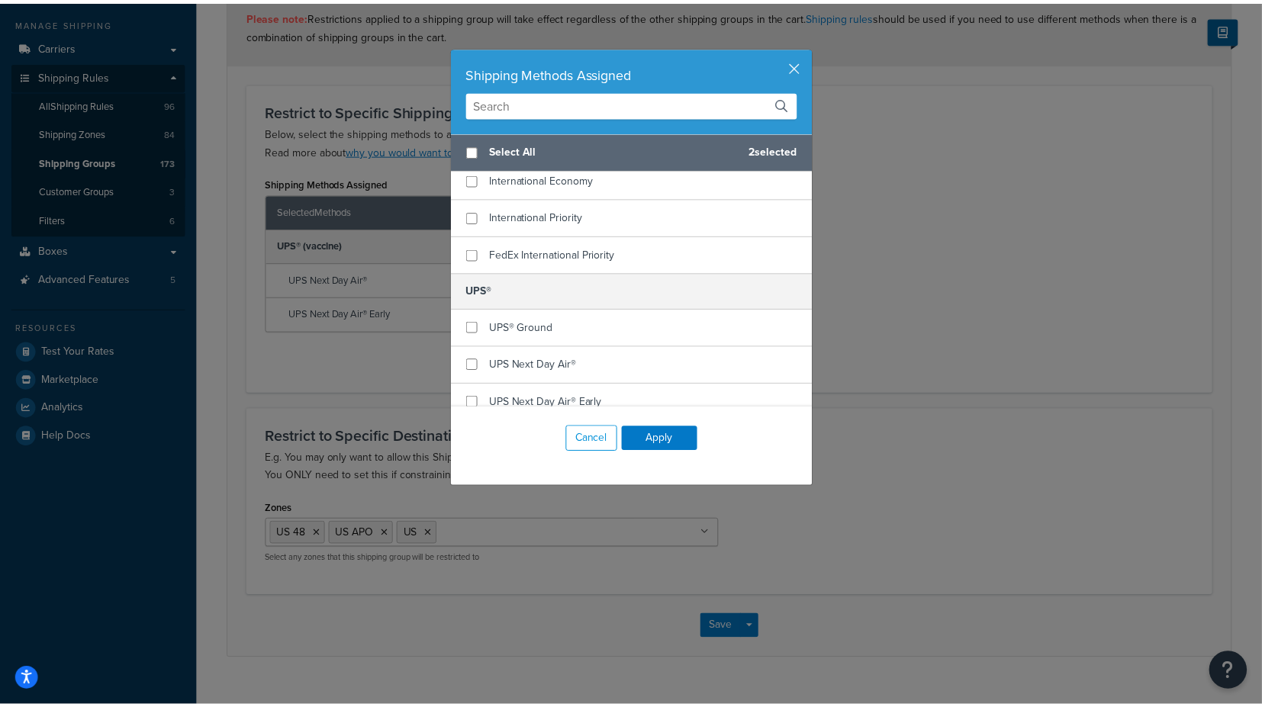
scroll to position [424, 0]
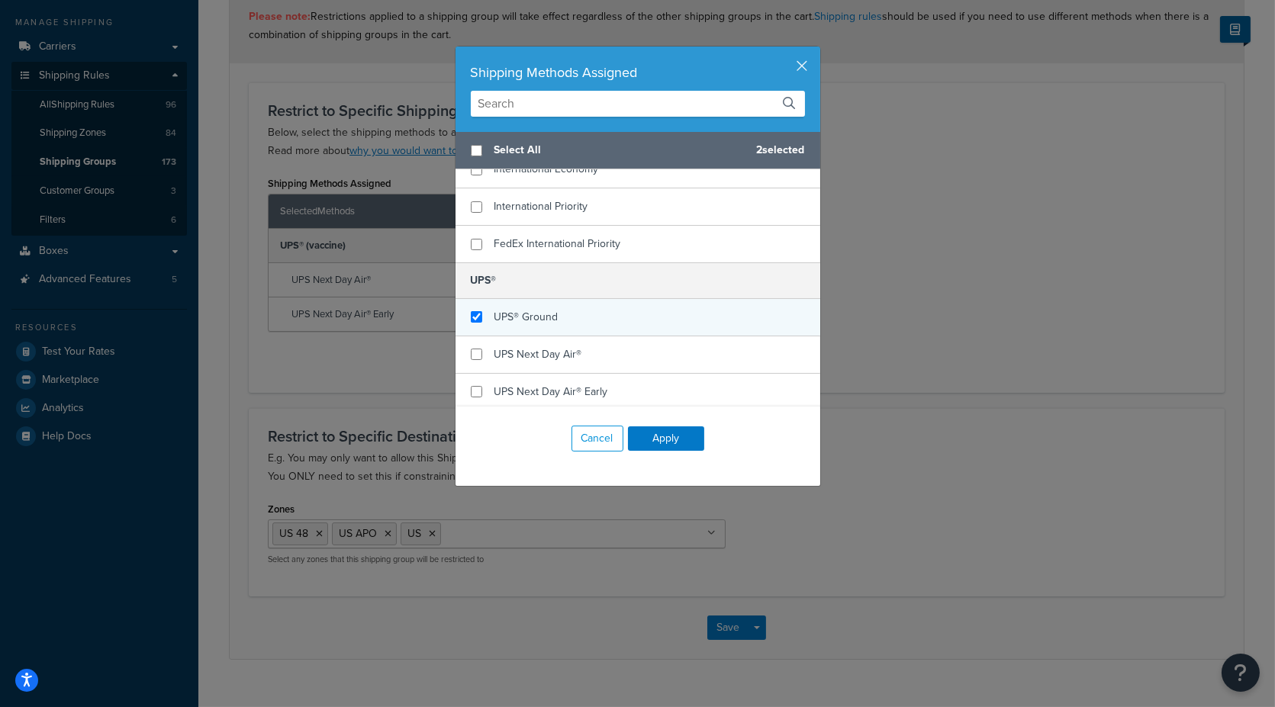
checkbox input "true"
click at [546, 313] on span "UPS® Ground" at bounding box center [527, 317] width 64 height 16
click at [669, 433] on button "Apply" at bounding box center [666, 439] width 76 height 24
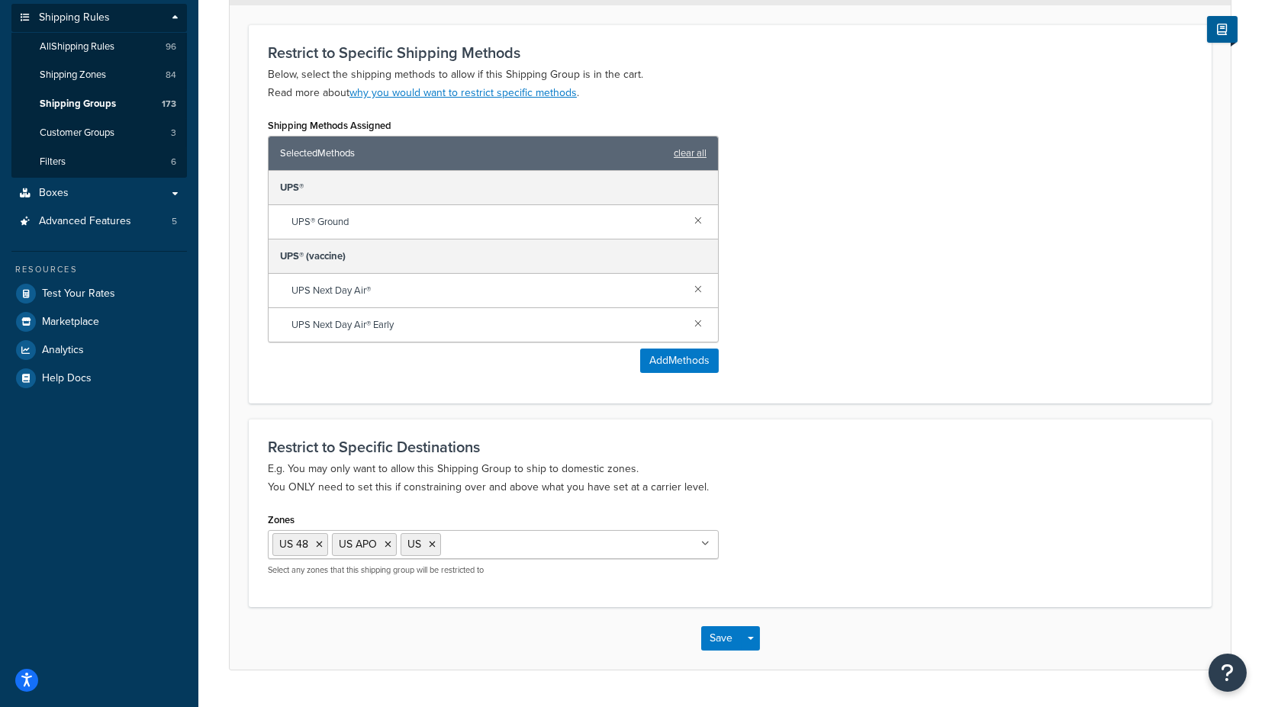
scroll to position [263, 0]
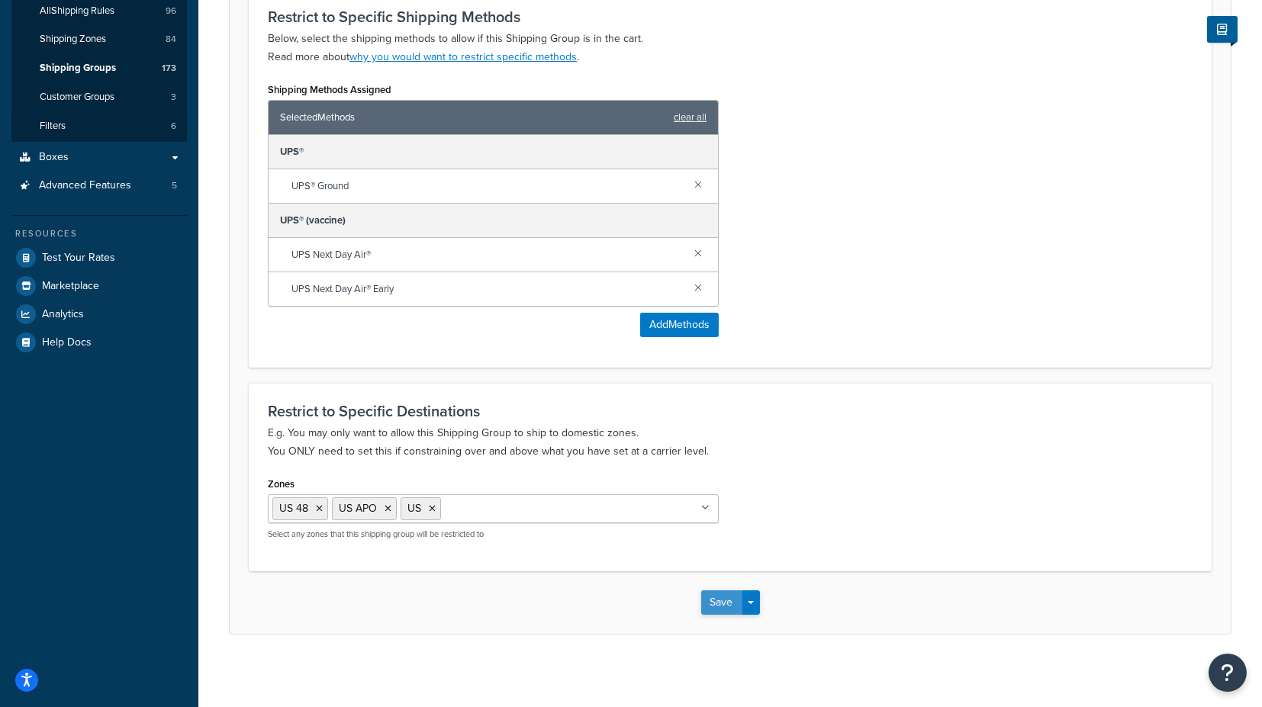
click at [718, 598] on button "Save" at bounding box center [721, 603] width 41 height 24
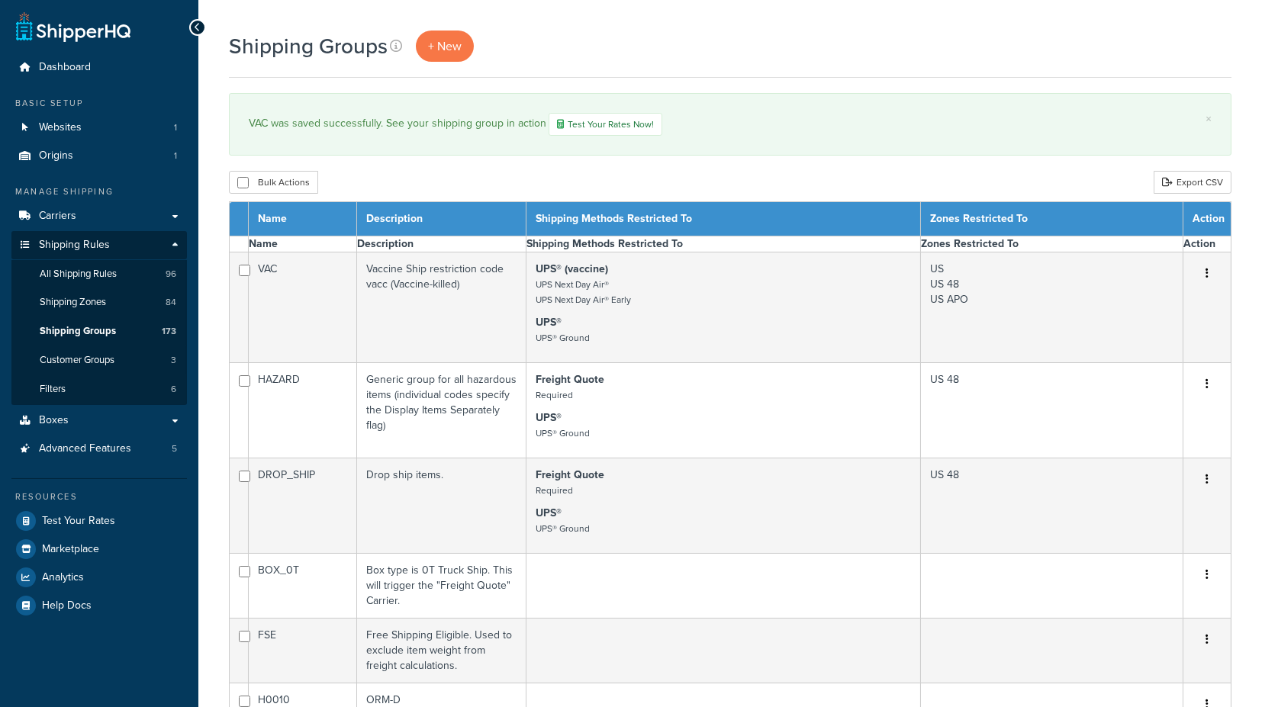
select select "15"
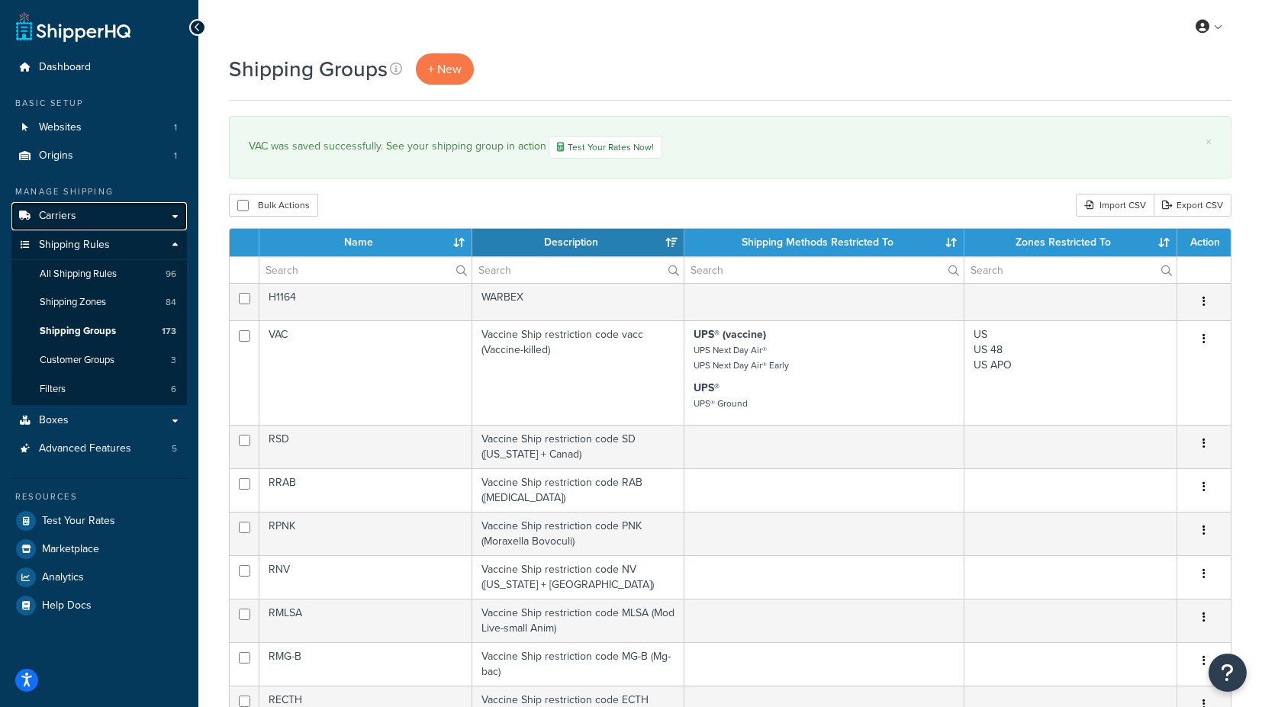
click at [95, 218] on link "Carriers" at bounding box center [99, 216] width 176 height 28
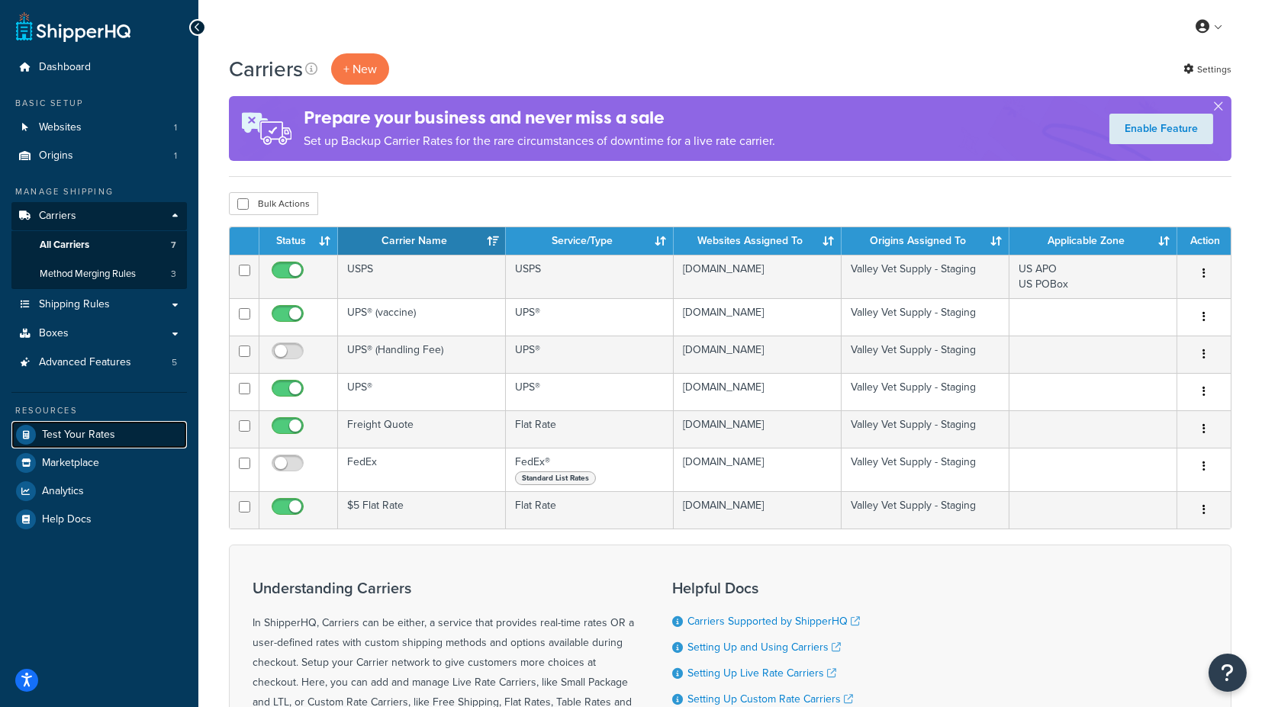
click at [92, 431] on span "Test Your Rates" at bounding box center [78, 435] width 73 height 13
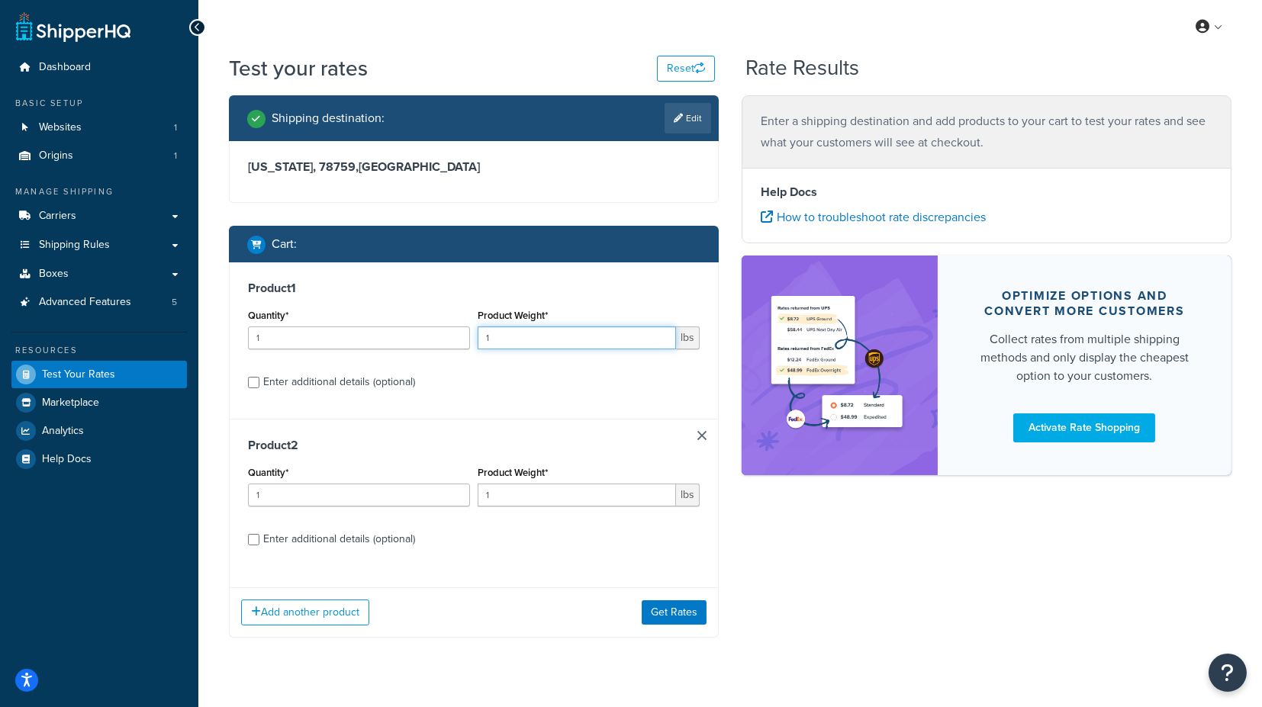
drag, startPoint x: 500, startPoint y: 337, endPoint x: 457, endPoint y: 343, distance: 43.2
click at [458, 337] on div "Quantity* 1 Product Weight* 1 lbs" at bounding box center [473, 333] width 459 height 56
type input "2"
click at [678, 607] on button "Get Rates" at bounding box center [674, 613] width 65 height 24
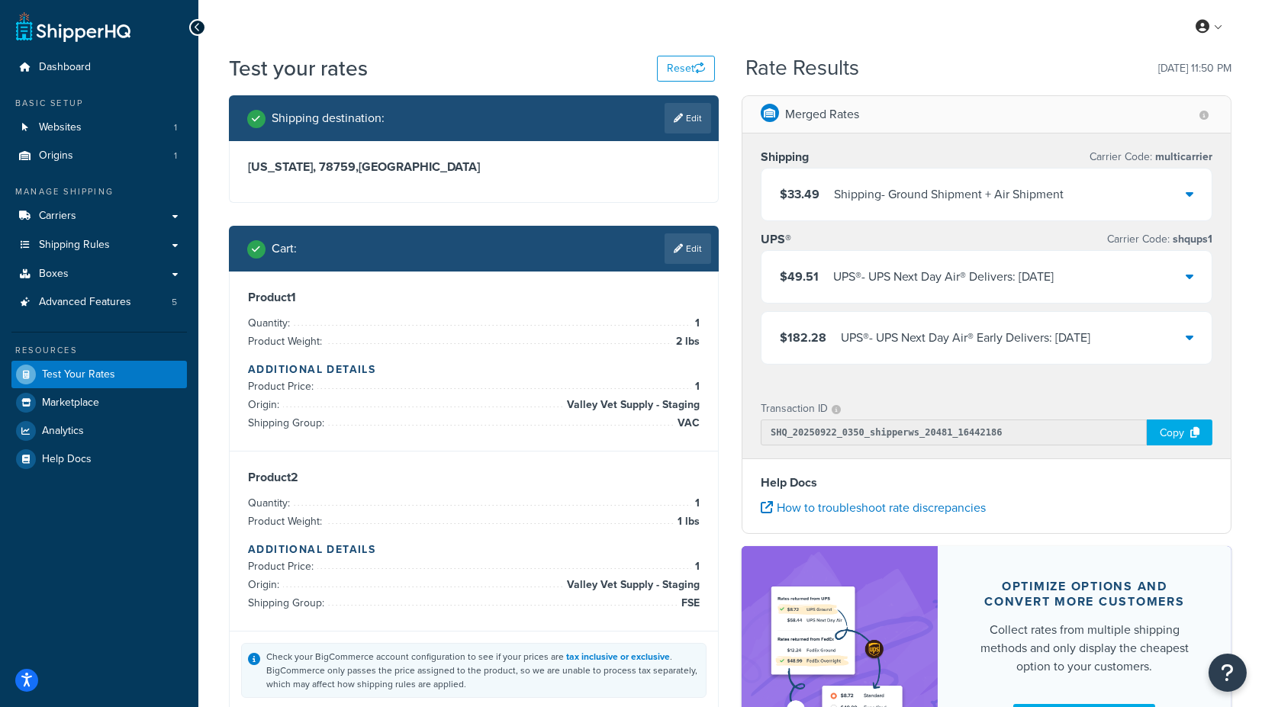
click at [1191, 195] on icon at bounding box center [1190, 194] width 8 height 12
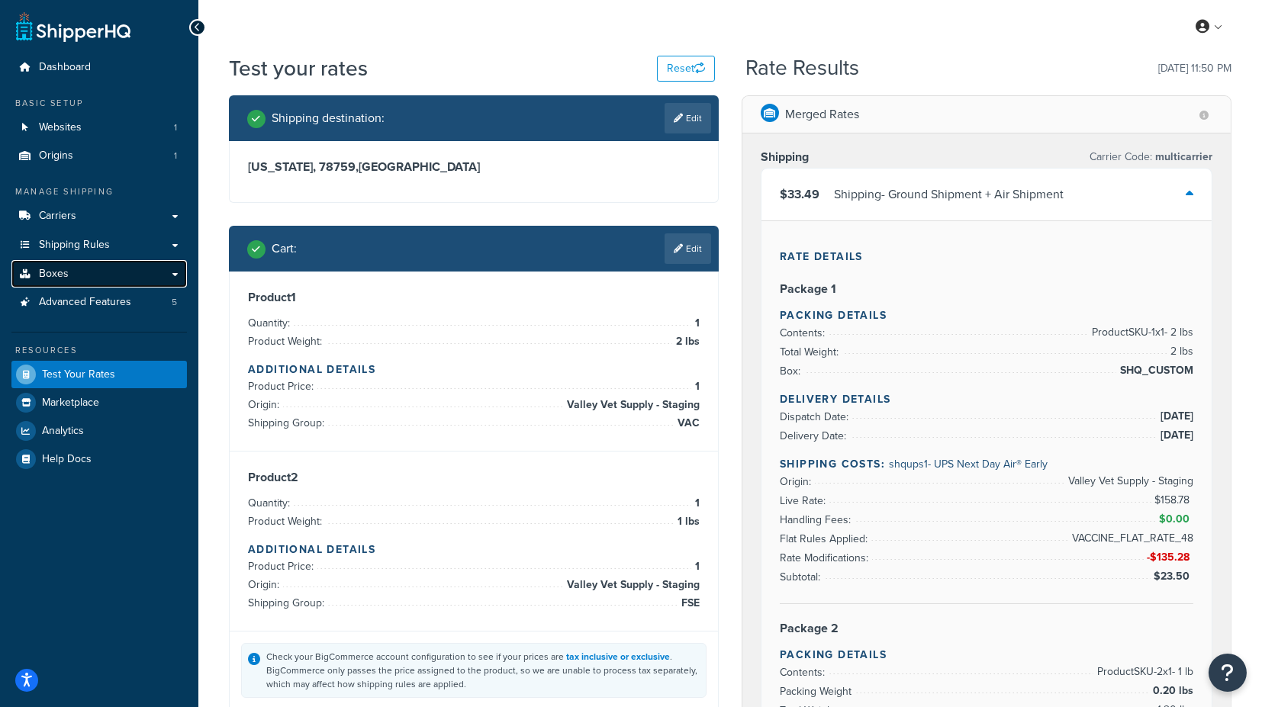
click at [98, 267] on link "Boxes" at bounding box center [99, 274] width 176 height 28
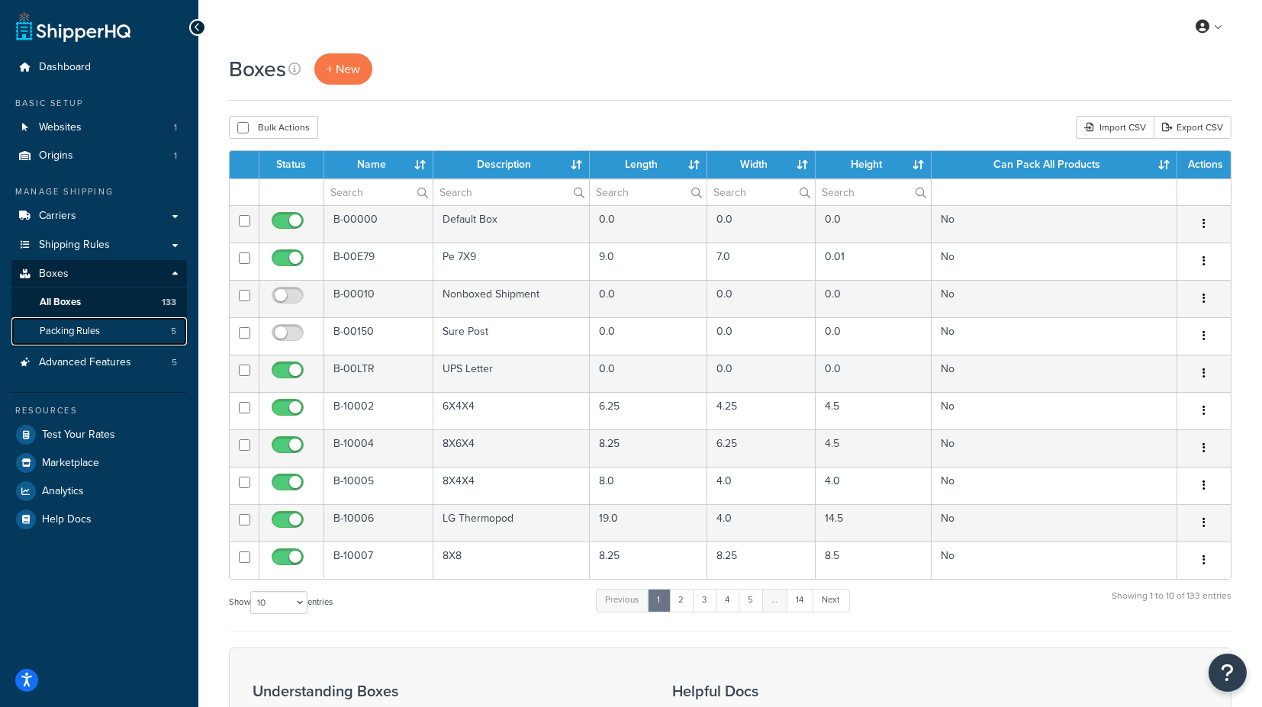
click at [108, 337] on link "Packing Rules 5" at bounding box center [99, 331] width 176 height 28
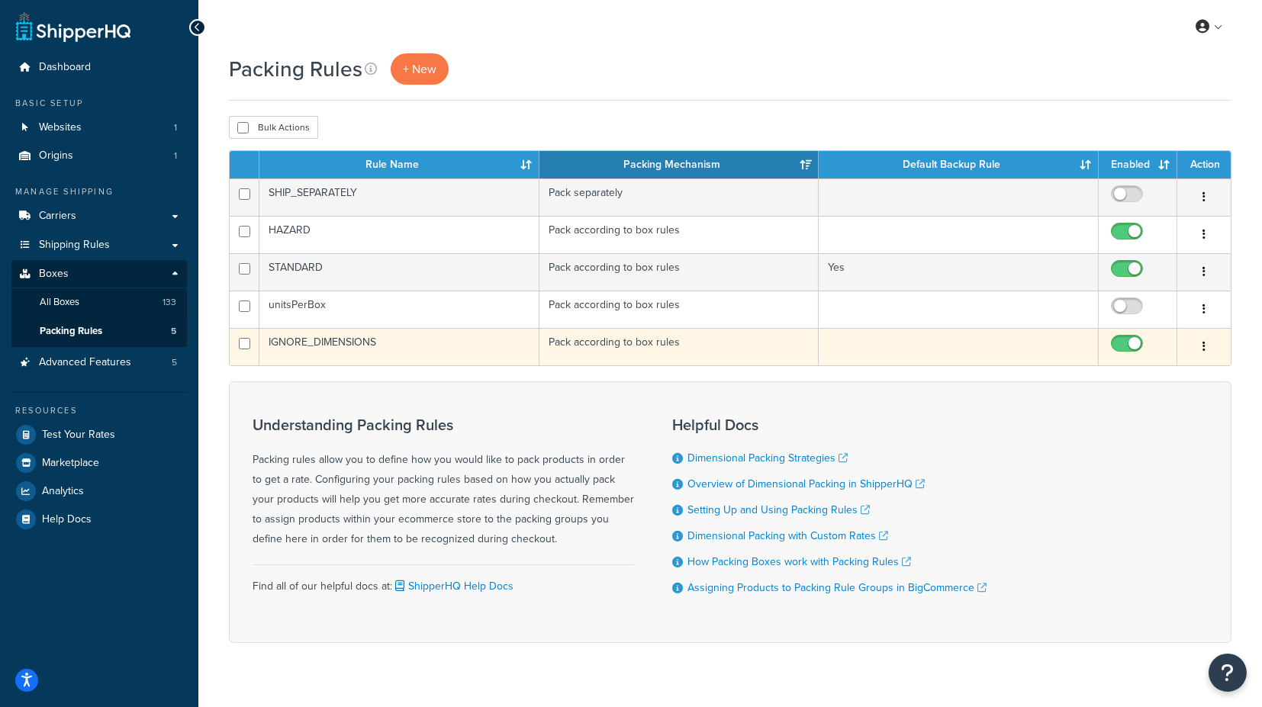
click at [310, 343] on td "IGNORE_DIMENSIONS" at bounding box center [399, 346] width 280 height 37
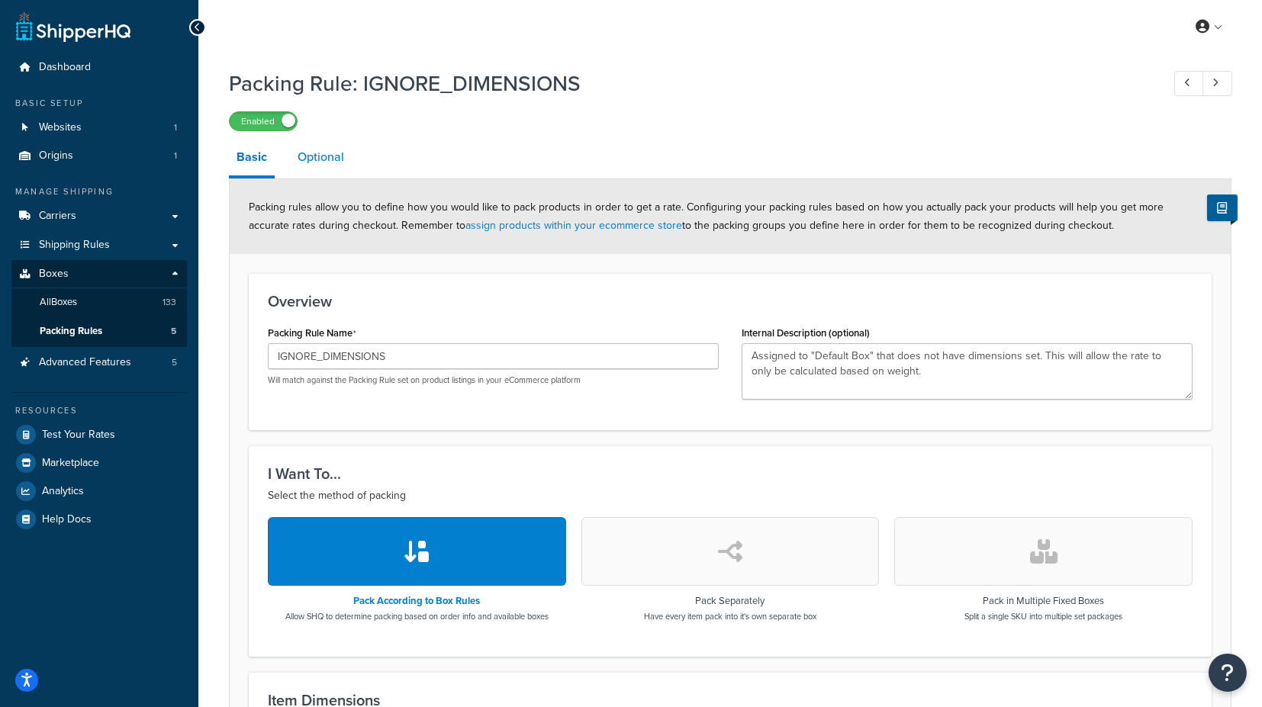
click at [321, 151] on link "Optional" at bounding box center [321, 157] width 62 height 37
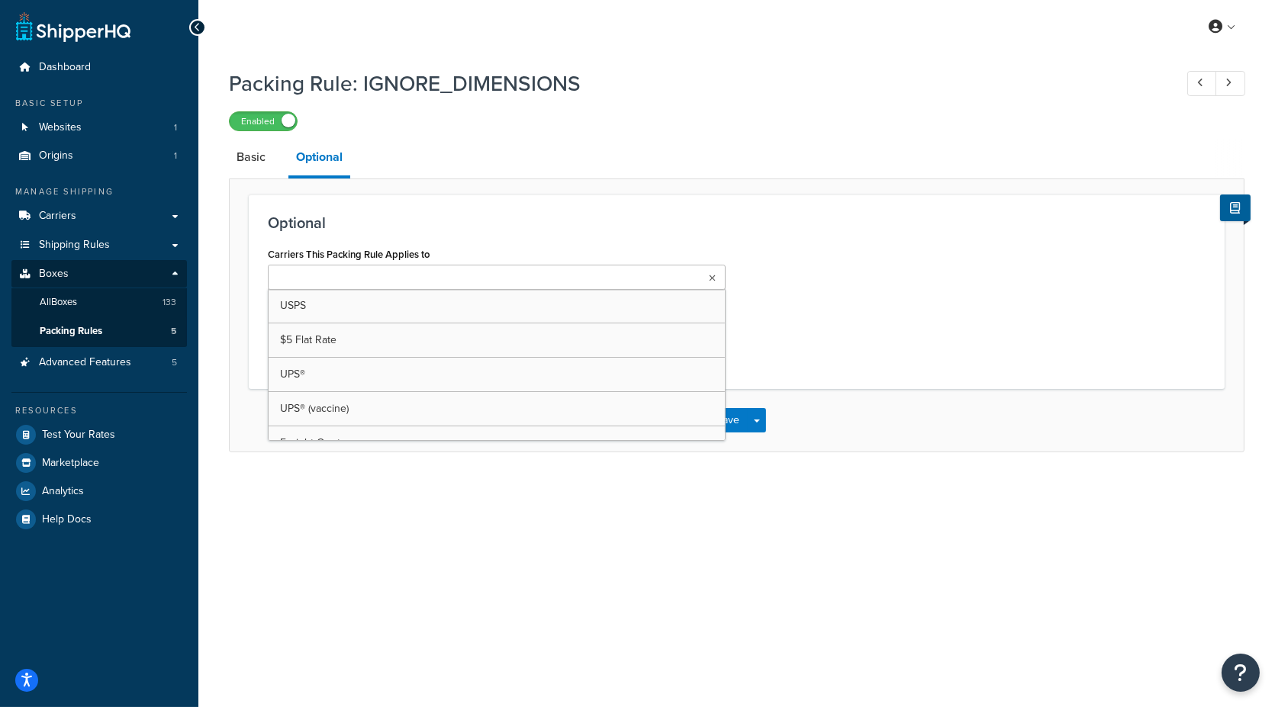
click at [717, 276] on ul at bounding box center [497, 277] width 458 height 25
click at [791, 288] on div "Carriers This Packing Rule Applies to USPS $5 Flat Rate UPS® UPS® (vaccine) Fre…" at bounding box center [736, 306] width 961 height 127
click at [717, 276] on ul at bounding box center [497, 277] width 458 height 25
click at [840, 301] on div "Carriers This Packing Rule Applies to USPS $5 Flat Rate UPS® UPS® (vaccine) Fre…" at bounding box center [736, 306] width 961 height 127
click at [255, 153] on link "Basic" at bounding box center [251, 157] width 44 height 37
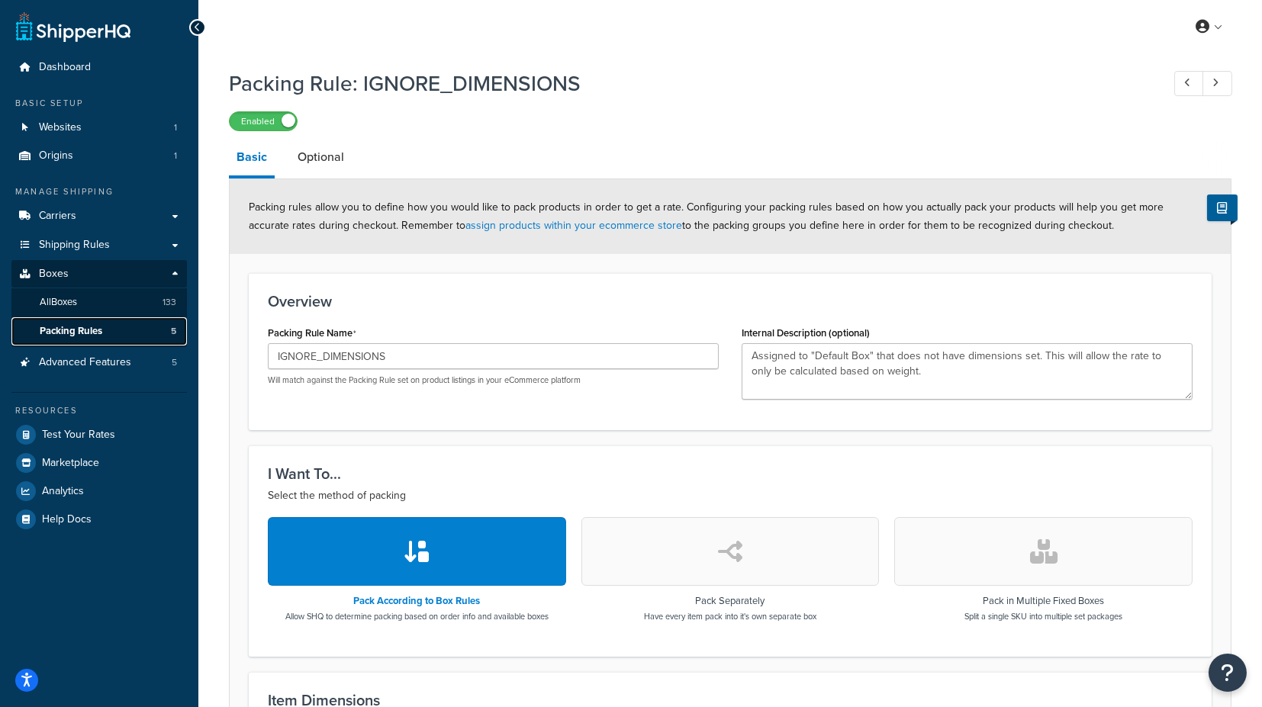
click at [88, 332] on span "Packing Rules" at bounding box center [71, 331] width 63 height 13
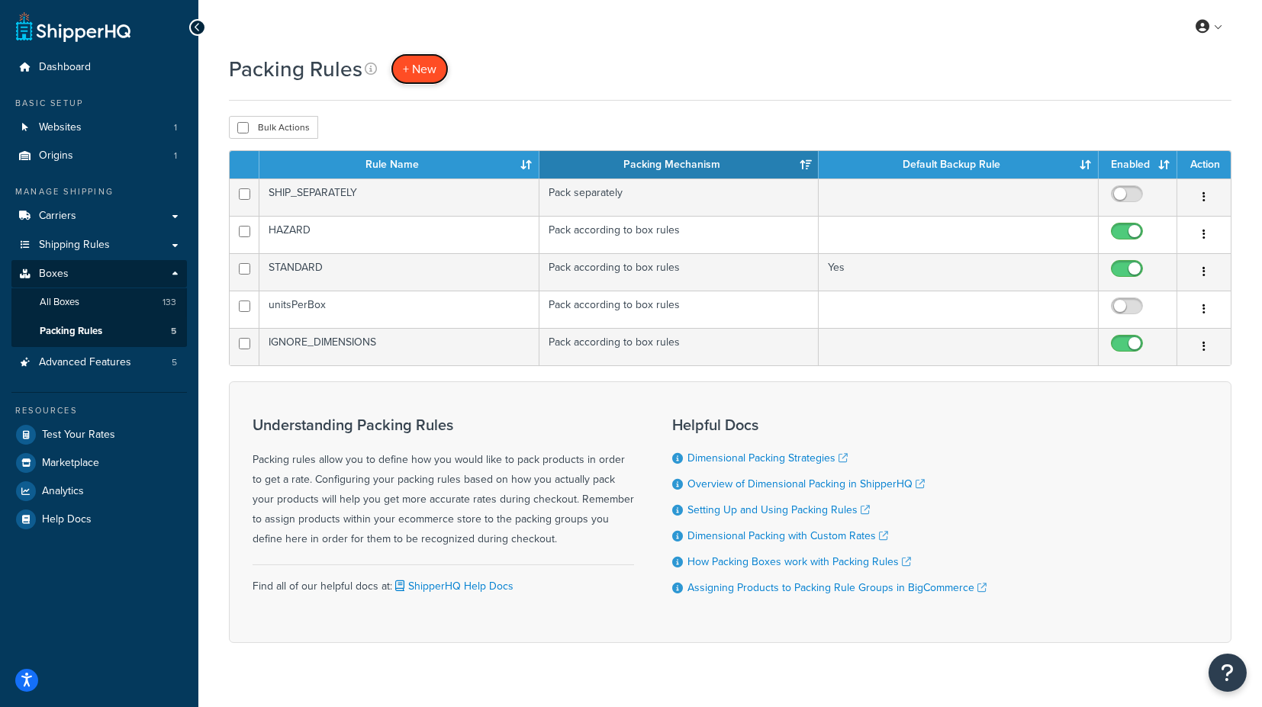
click at [424, 70] on span "+ New" at bounding box center [420, 69] width 34 height 18
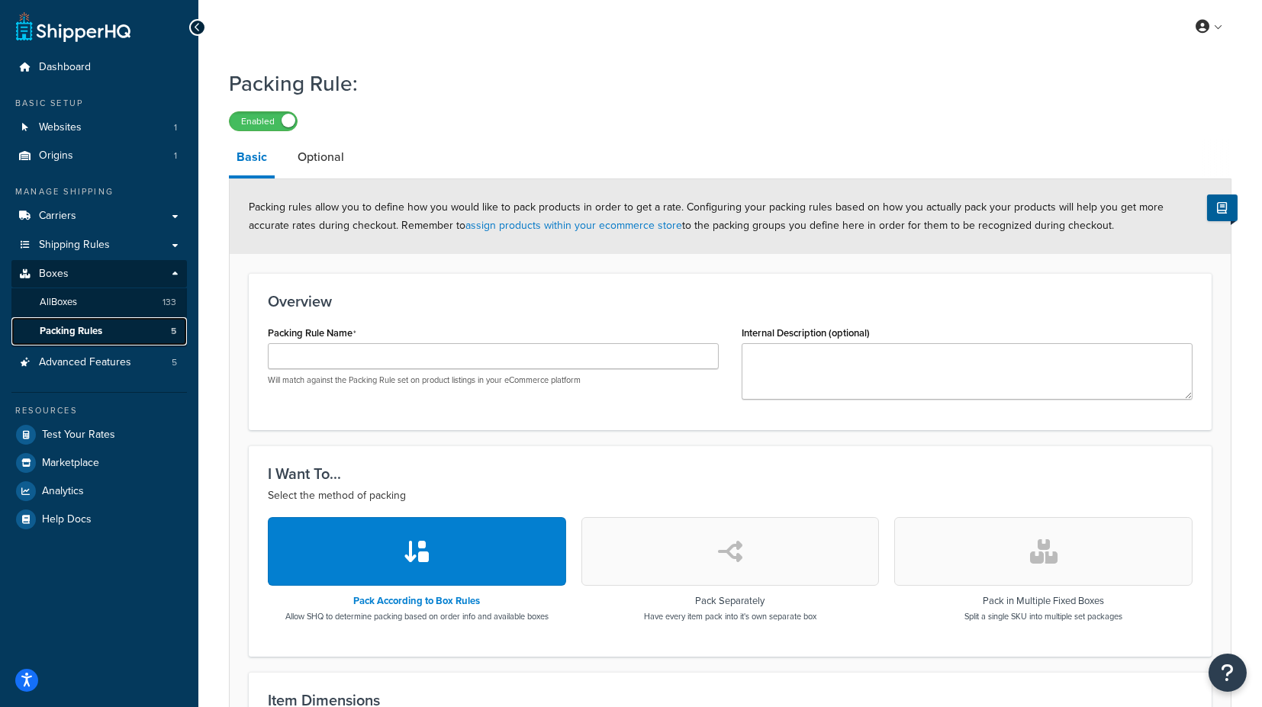
click at [115, 328] on link "Packing Rules 5" at bounding box center [99, 331] width 176 height 28
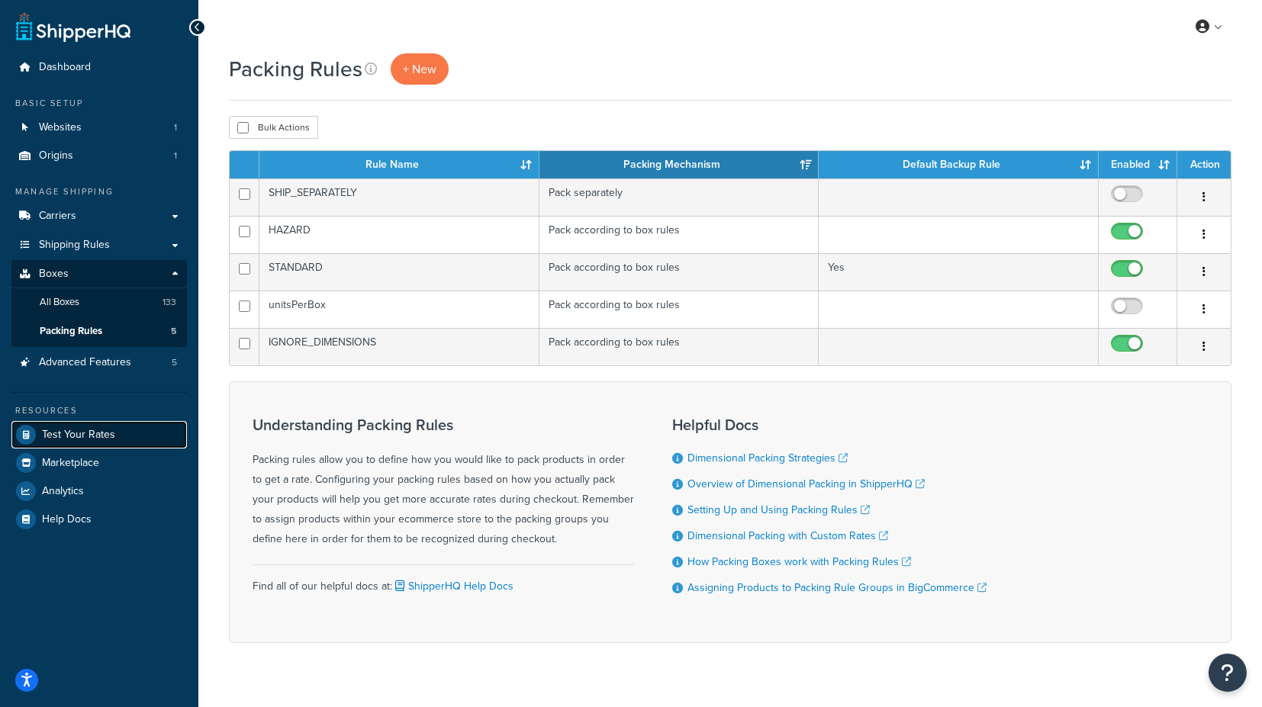
click at [90, 432] on span "Test Your Rates" at bounding box center [78, 435] width 73 height 13
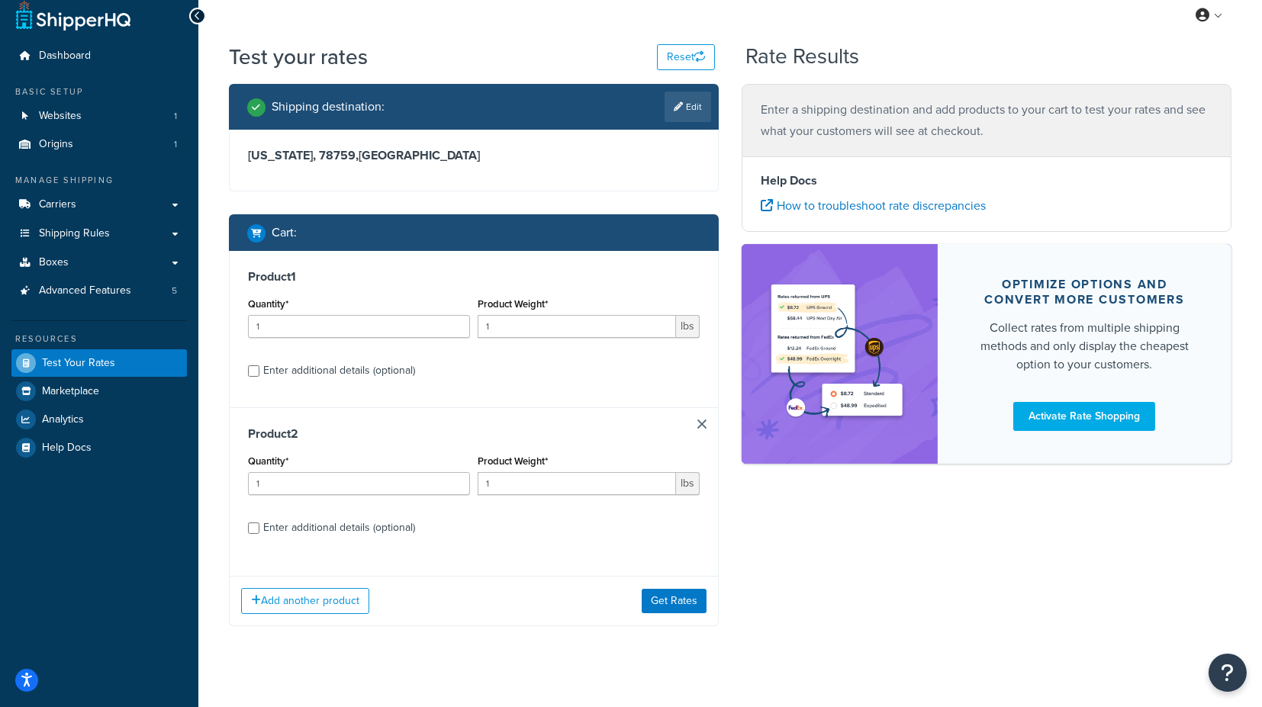
scroll to position [28, 0]
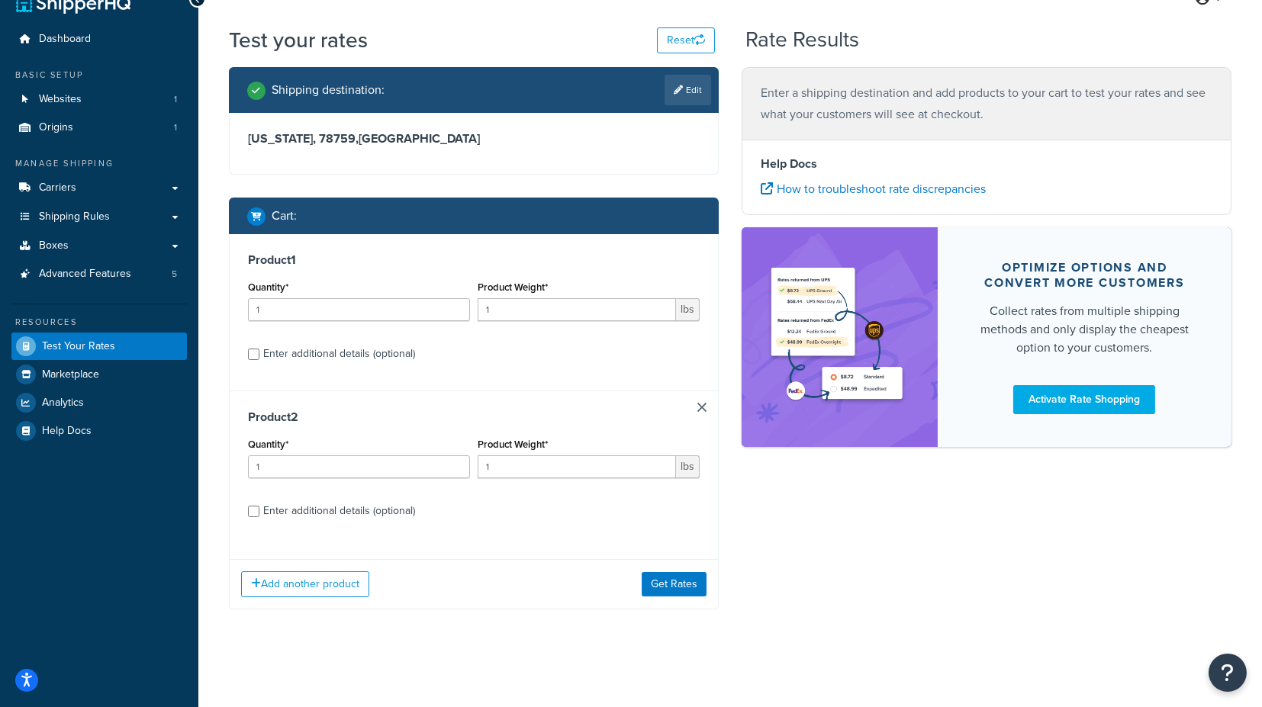
click at [366, 354] on div "Enter additional details (optional)" at bounding box center [339, 353] width 152 height 21
click at [259, 354] on input "Enter additional details (optional)" at bounding box center [253, 354] width 11 height 11
checkbox input "true"
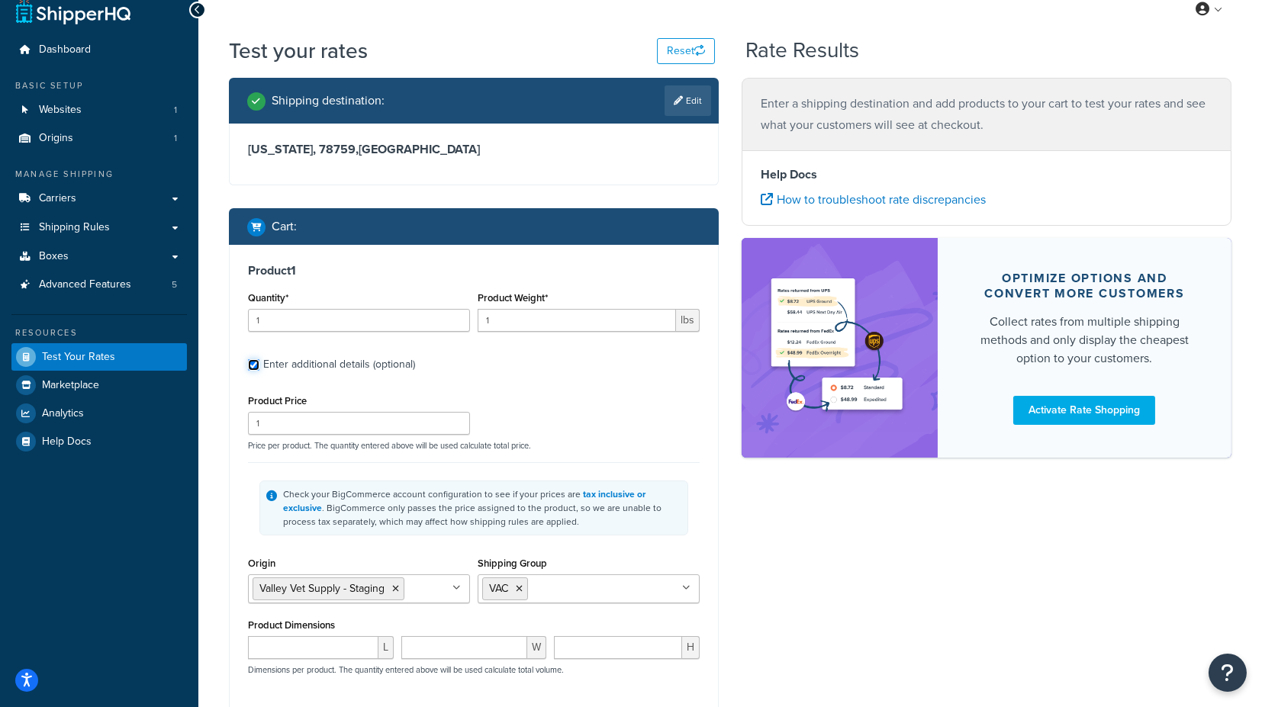
scroll to position [0, 0]
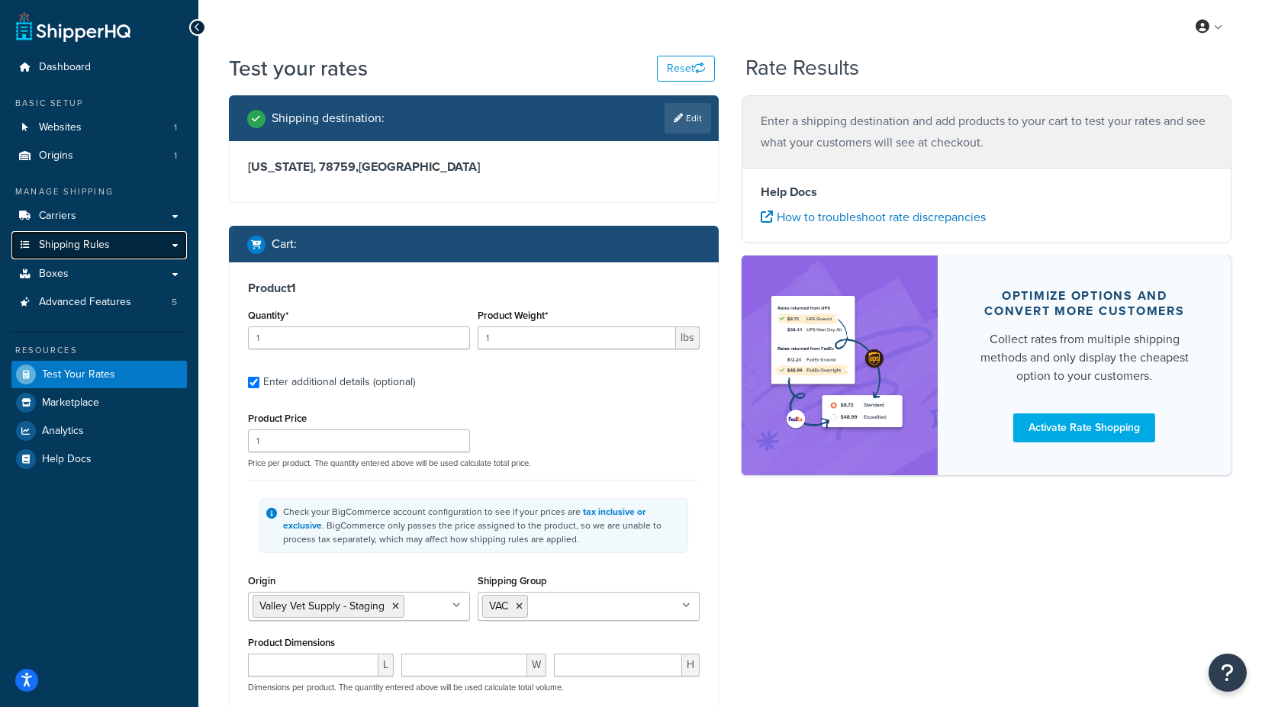
click at [115, 247] on link "Shipping Rules" at bounding box center [99, 245] width 176 height 28
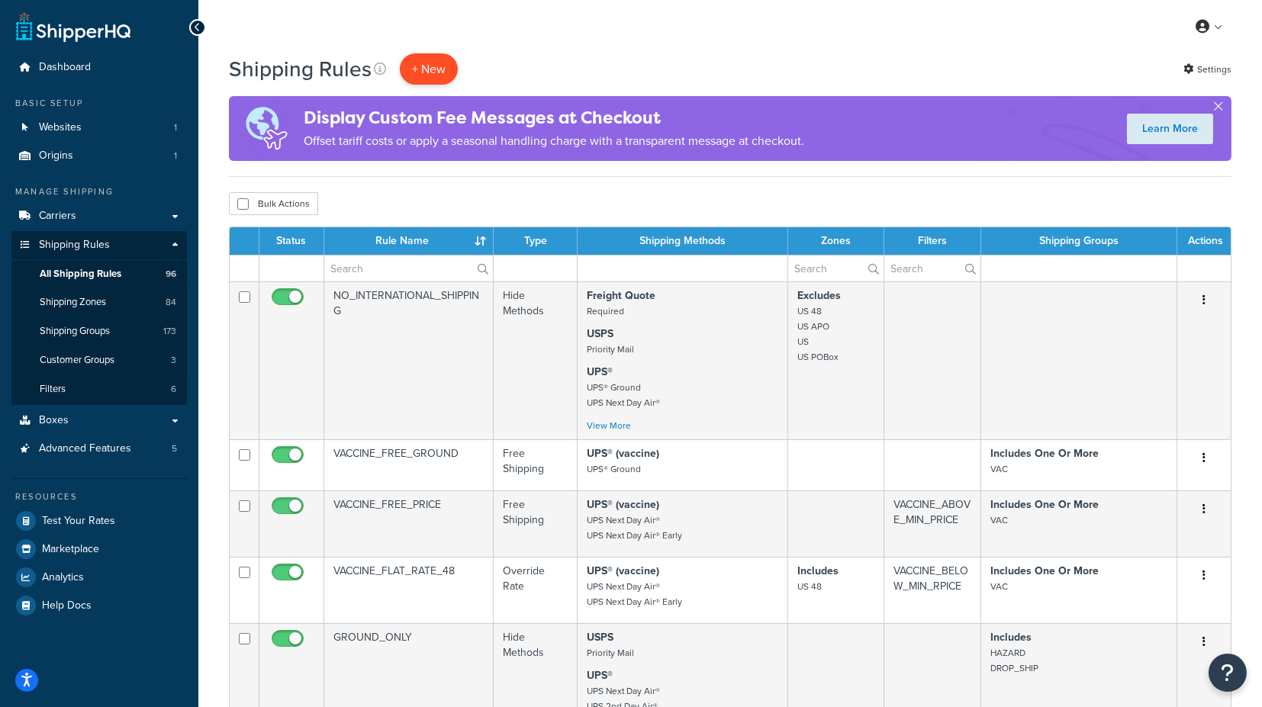
click at [436, 64] on p "+ New" at bounding box center [429, 68] width 58 height 31
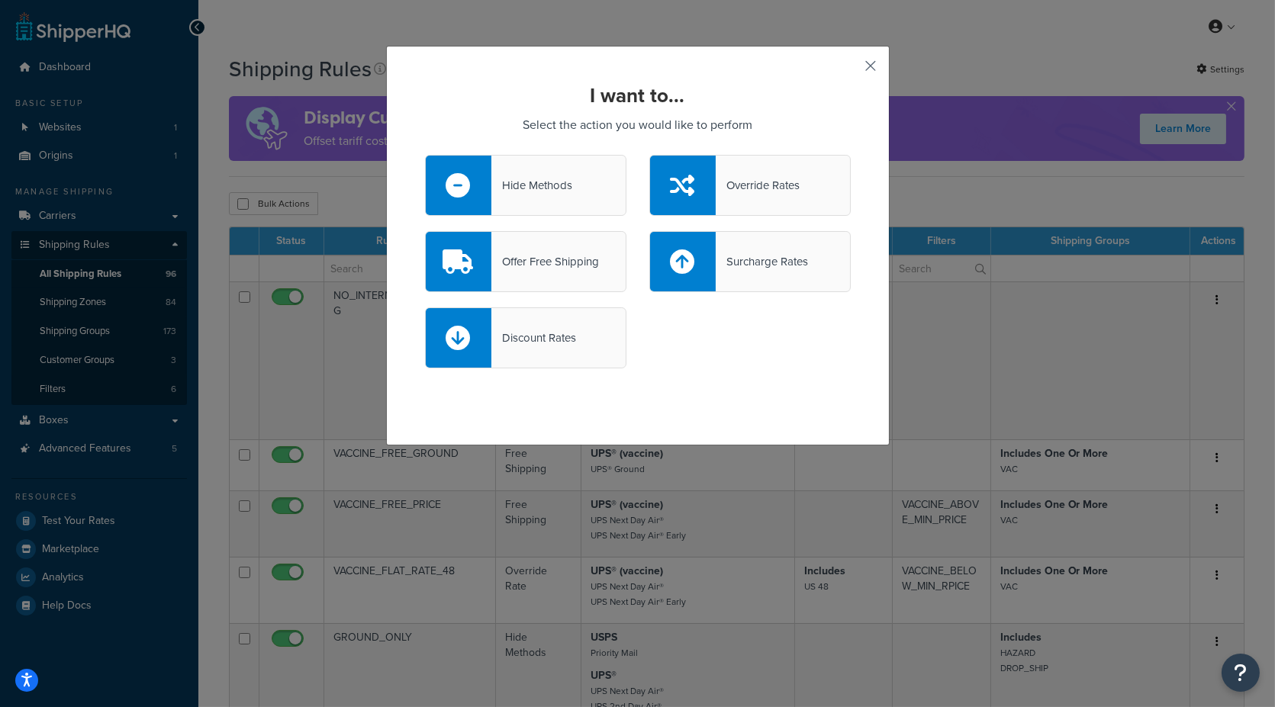
click at [851, 69] on button "button" at bounding box center [849, 71] width 4 height 4
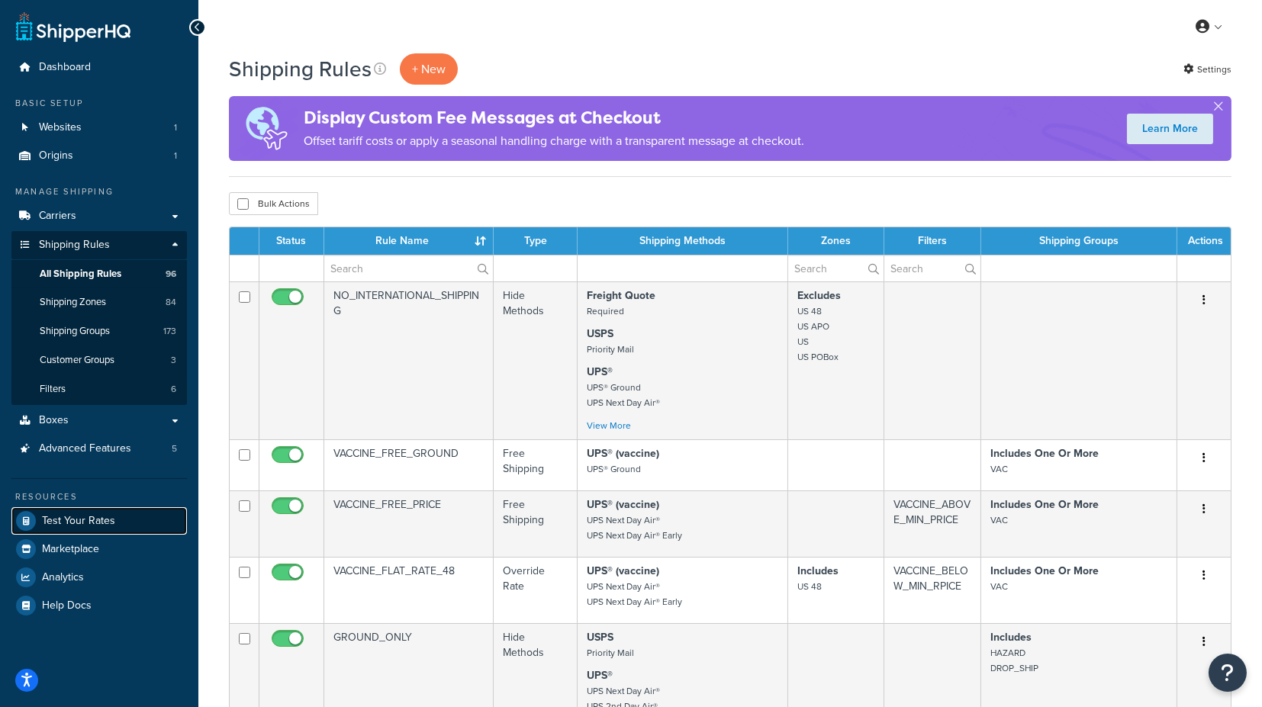
click at [95, 515] on span "Test Your Rates" at bounding box center [78, 521] width 73 height 13
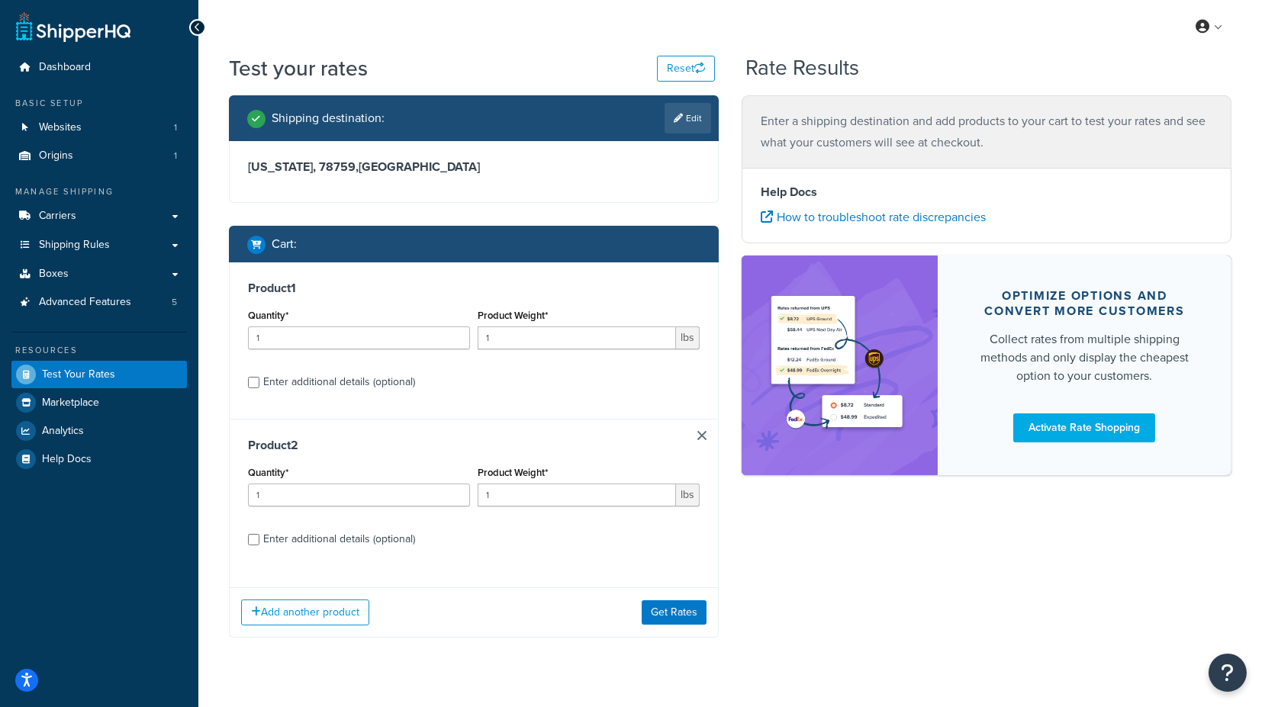
click at [357, 385] on div "Enter additional details (optional)" at bounding box center [339, 382] width 152 height 21
click at [259, 385] on input "Enter additional details (optional)" at bounding box center [253, 382] width 11 height 11
checkbox input "true"
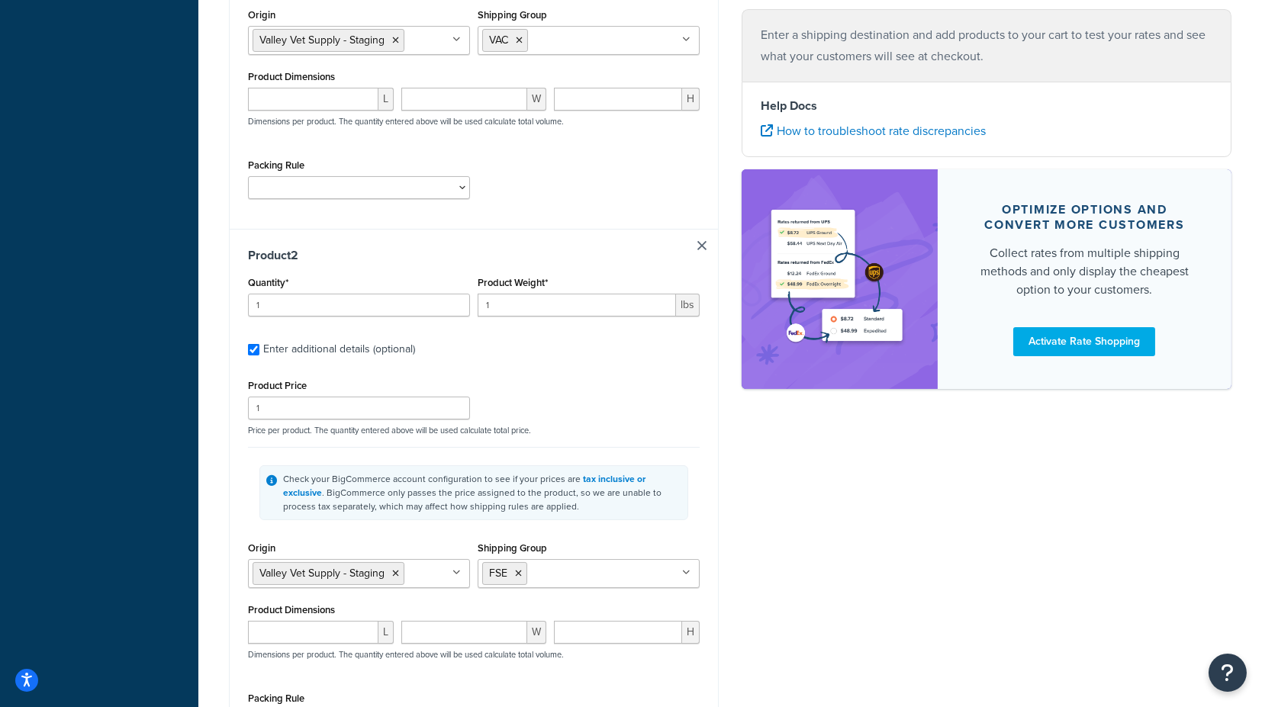
scroll to position [593, 0]
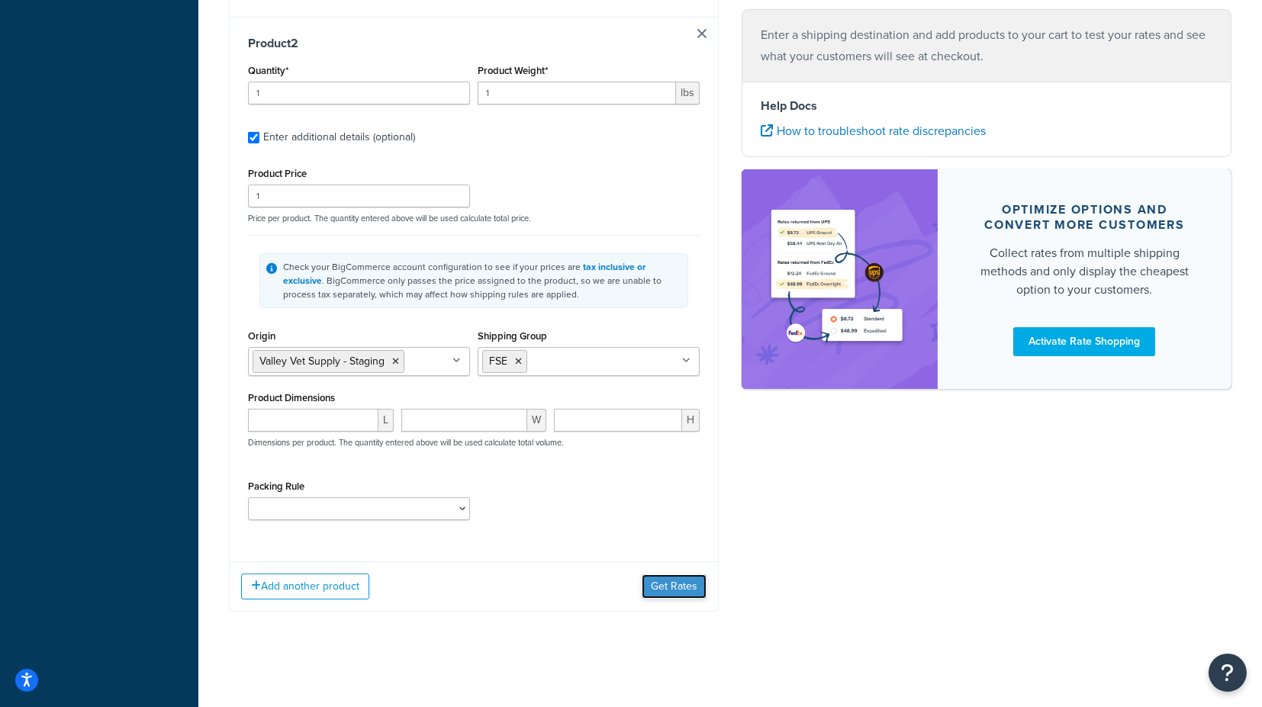
click at [678, 585] on button "Get Rates" at bounding box center [674, 587] width 65 height 24
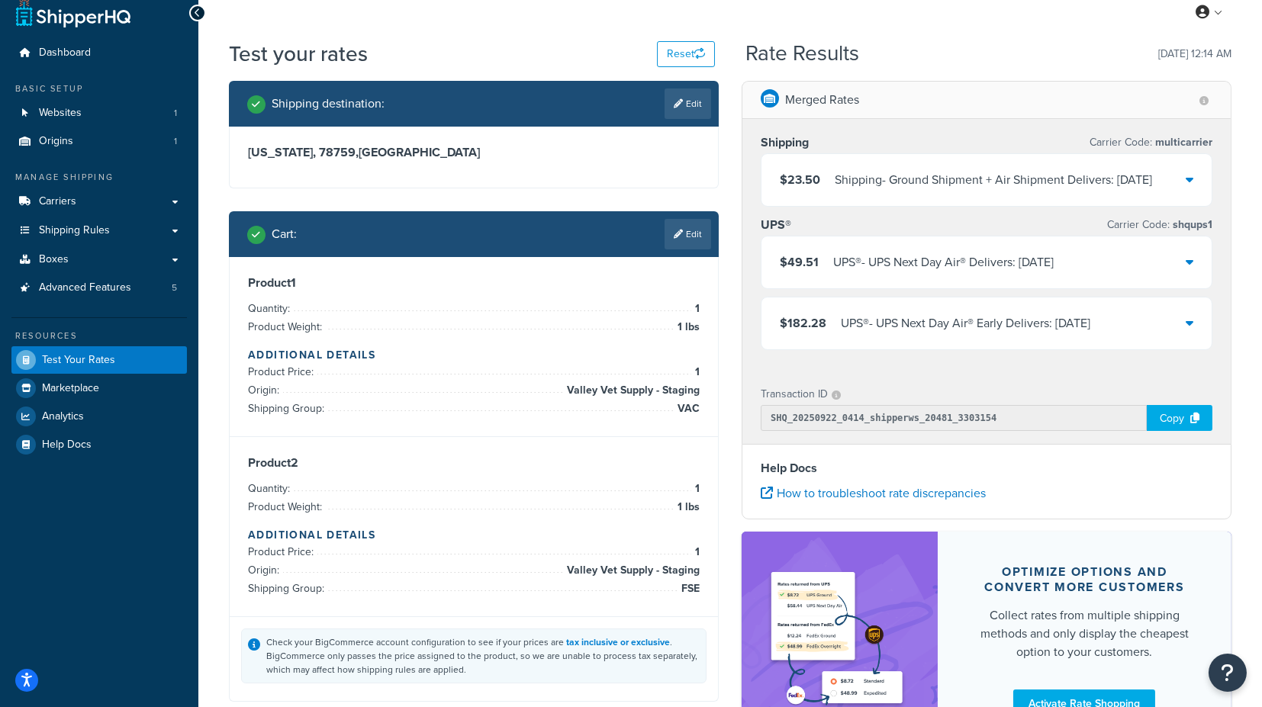
scroll to position [0, 0]
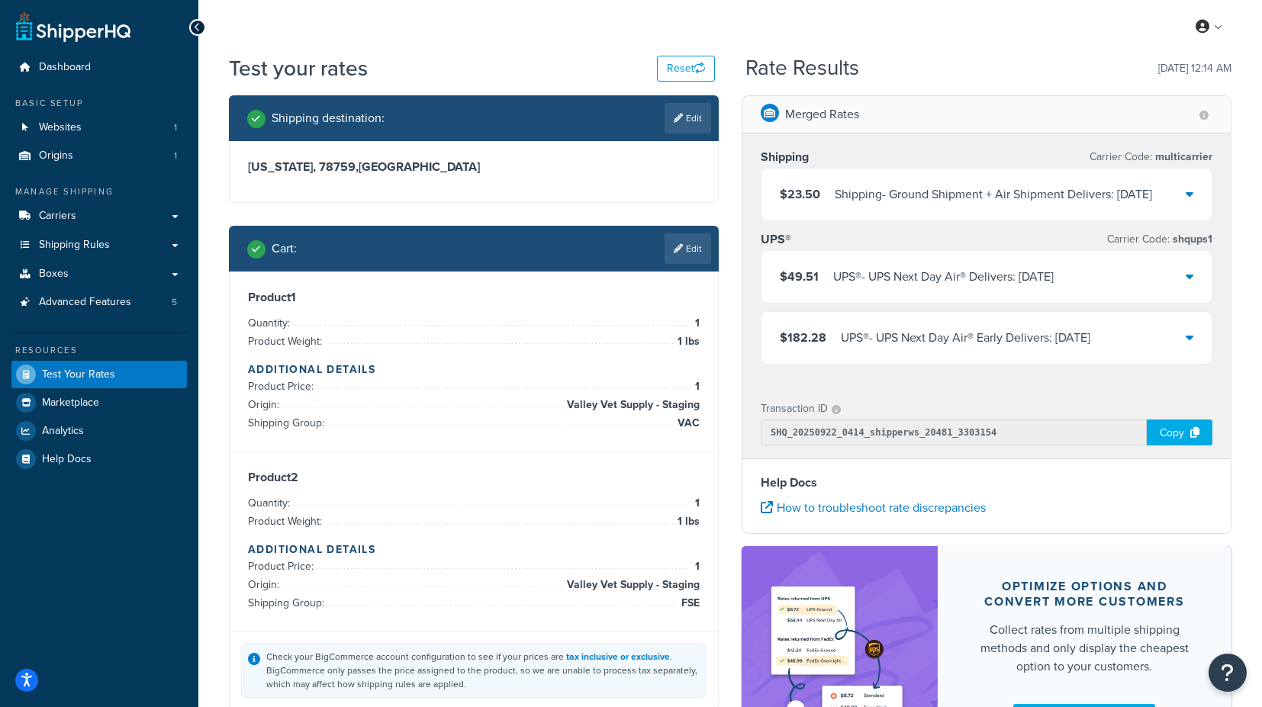
click at [1191, 194] on icon at bounding box center [1190, 194] width 8 height 12
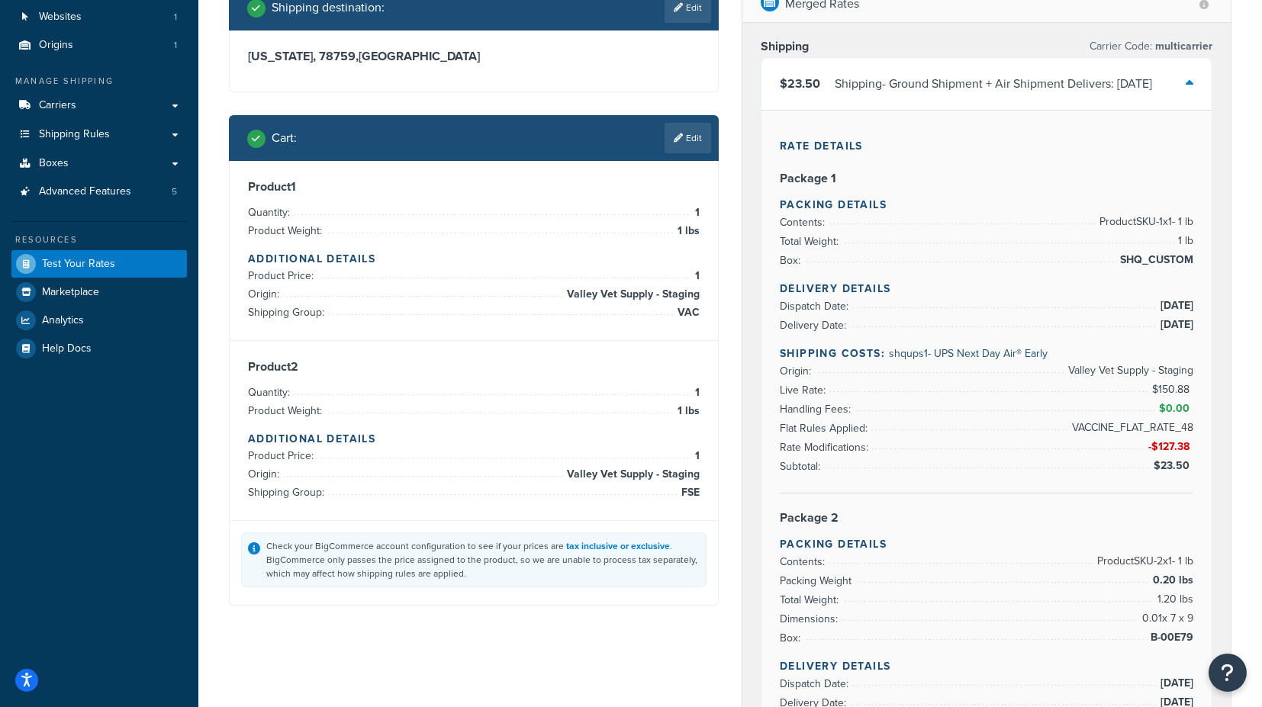
scroll to position [85, 0]
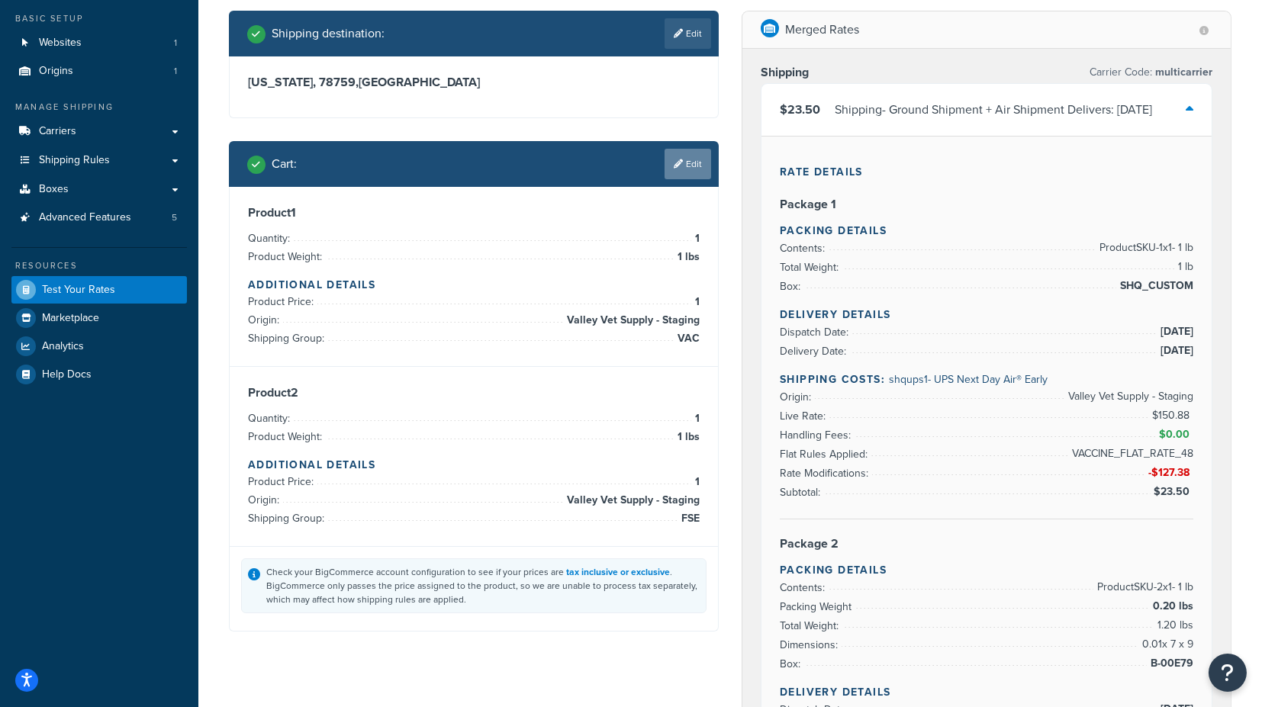
click at [694, 164] on link "Edit" at bounding box center [688, 164] width 47 height 31
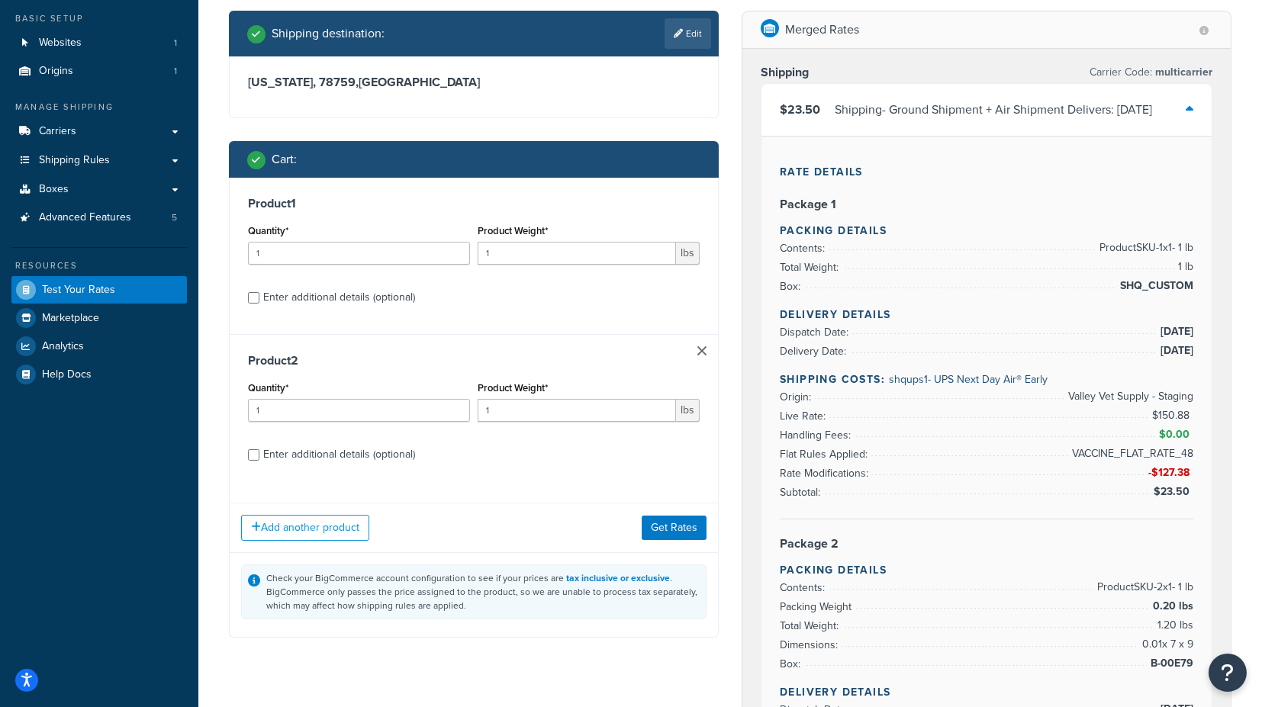
scroll to position [0, 0]
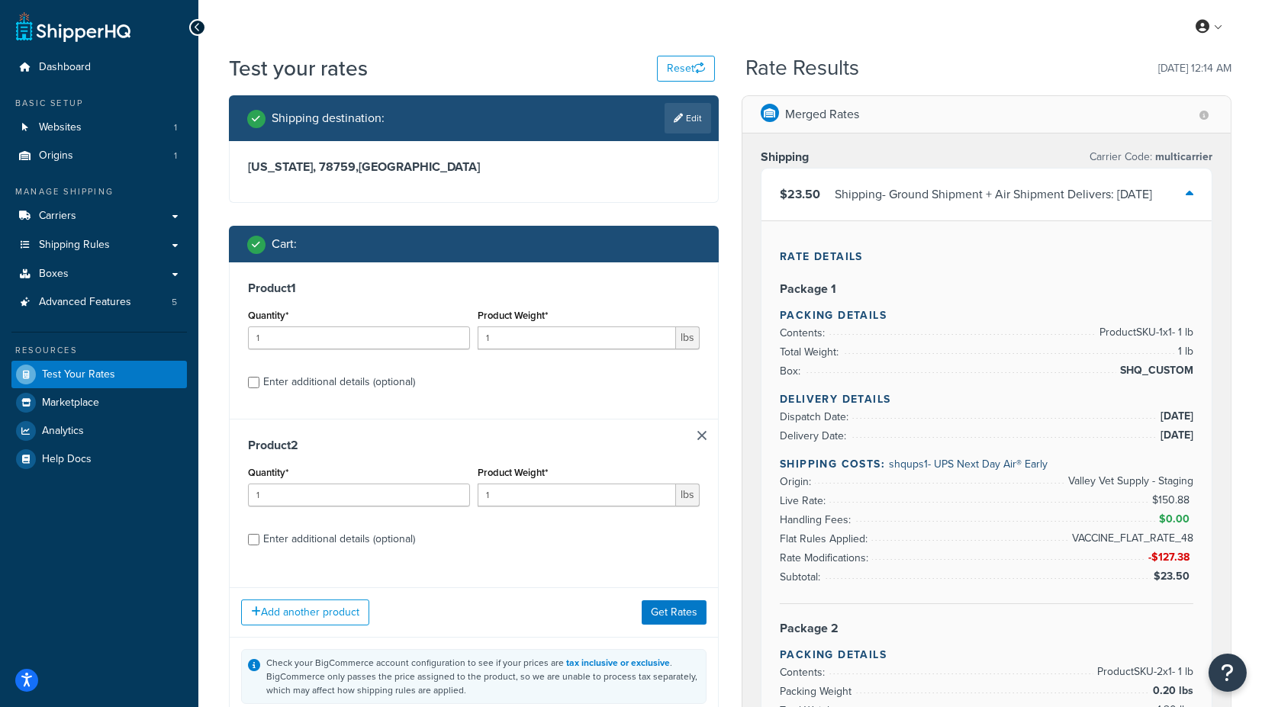
click at [355, 377] on div "Enter additional details (optional)" at bounding box center [339, 382] width 152 height 21
click at [259, 377] on input "Enter additional details (optional)" at bounding box center [253, 382] width 11 height 11
checkbox input "true"
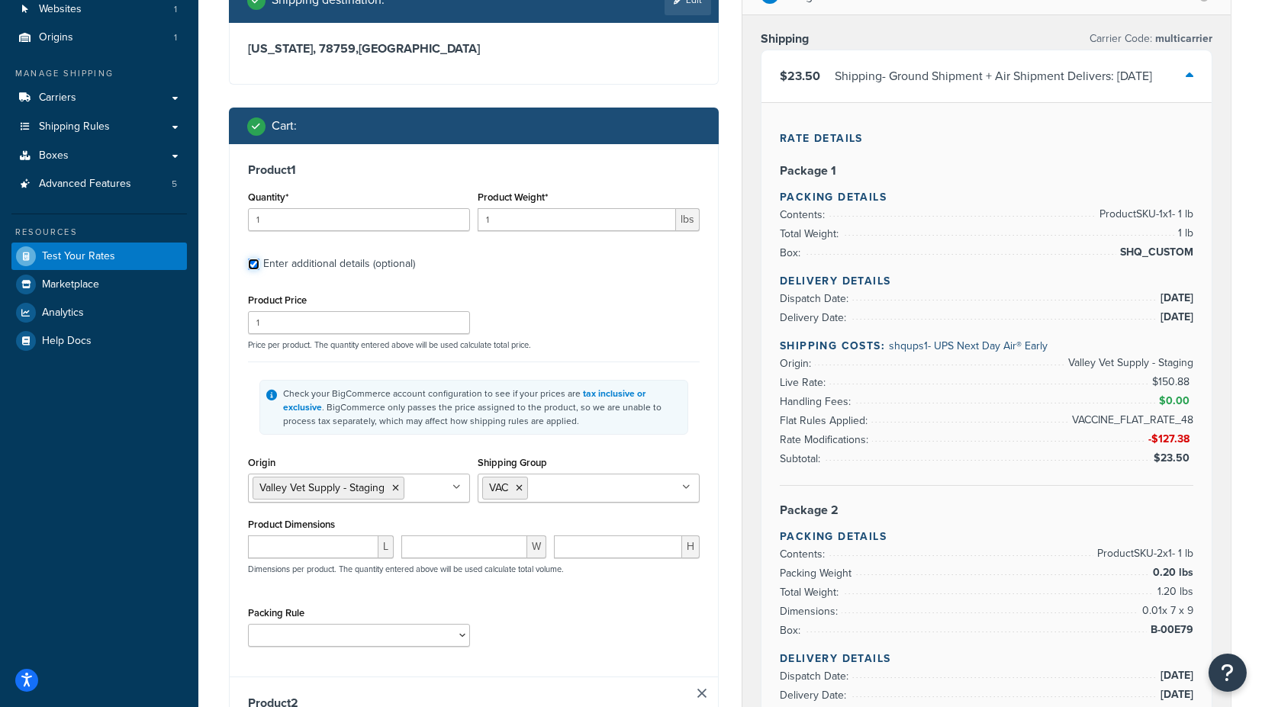
scroll to position [169, 0]
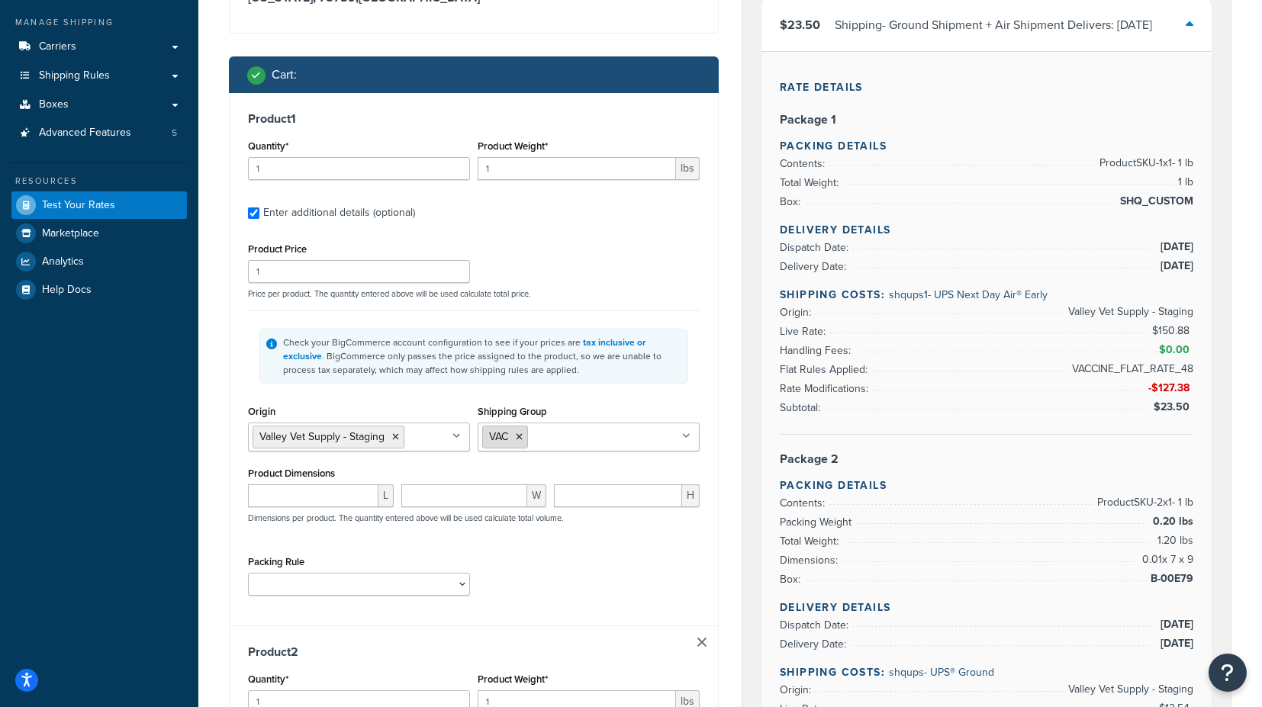
click at [521, 435] on icon at bounding box center [519, 437] width 7 height 9
click at [542, 428] on input "Shipping Group" at bounding box center [549, 436] width 135 height 17
type input "FS"
click at [704, 406] on div "Product 1 Quantity* 1 Product Weight* 1 lbs Enter additional details (optional)…" at bounding box center [474, 359] width 488 height 533
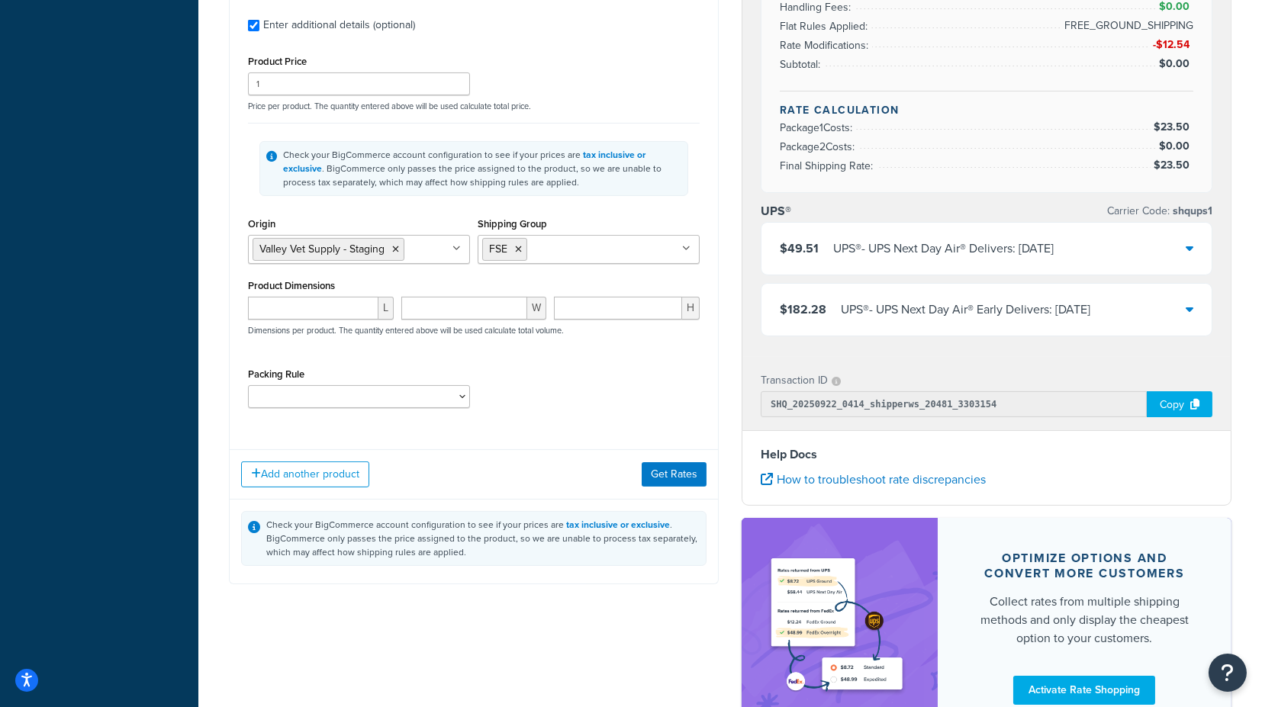
scroll to position [933, 0]
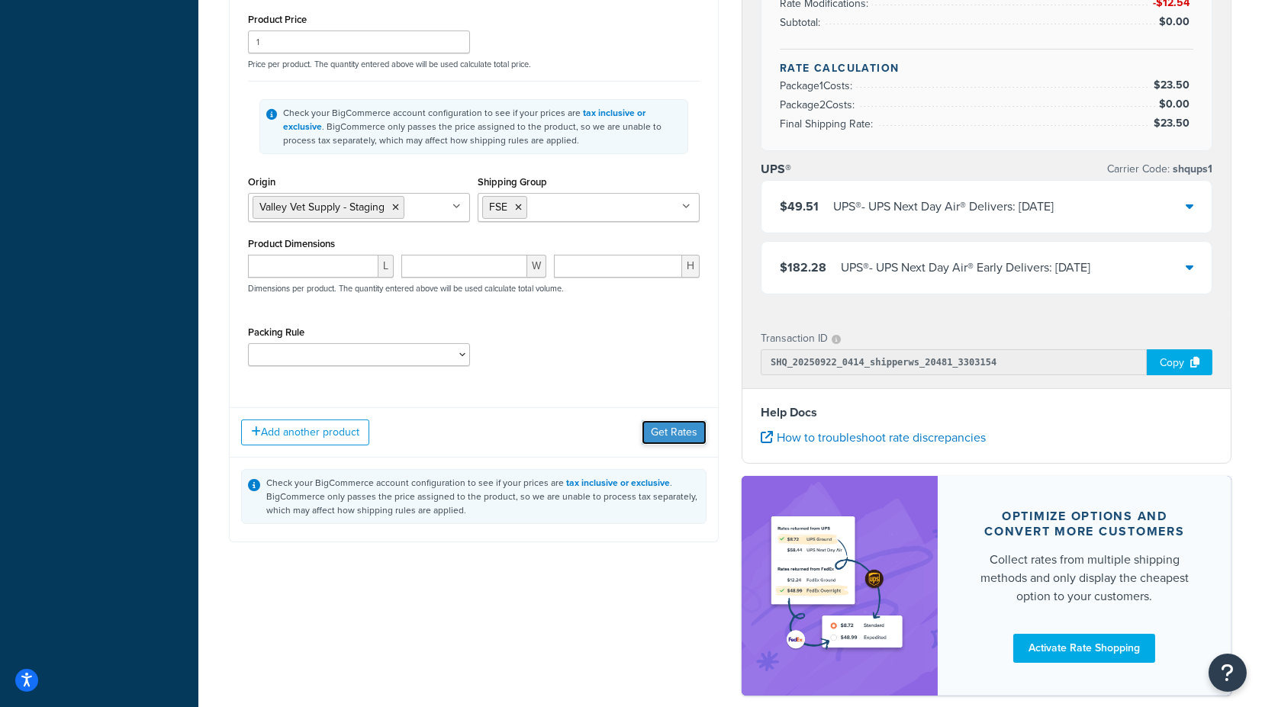
click at [674, 428] on button "Get Rates" at bounding box center [674, 433] width 65 height 24
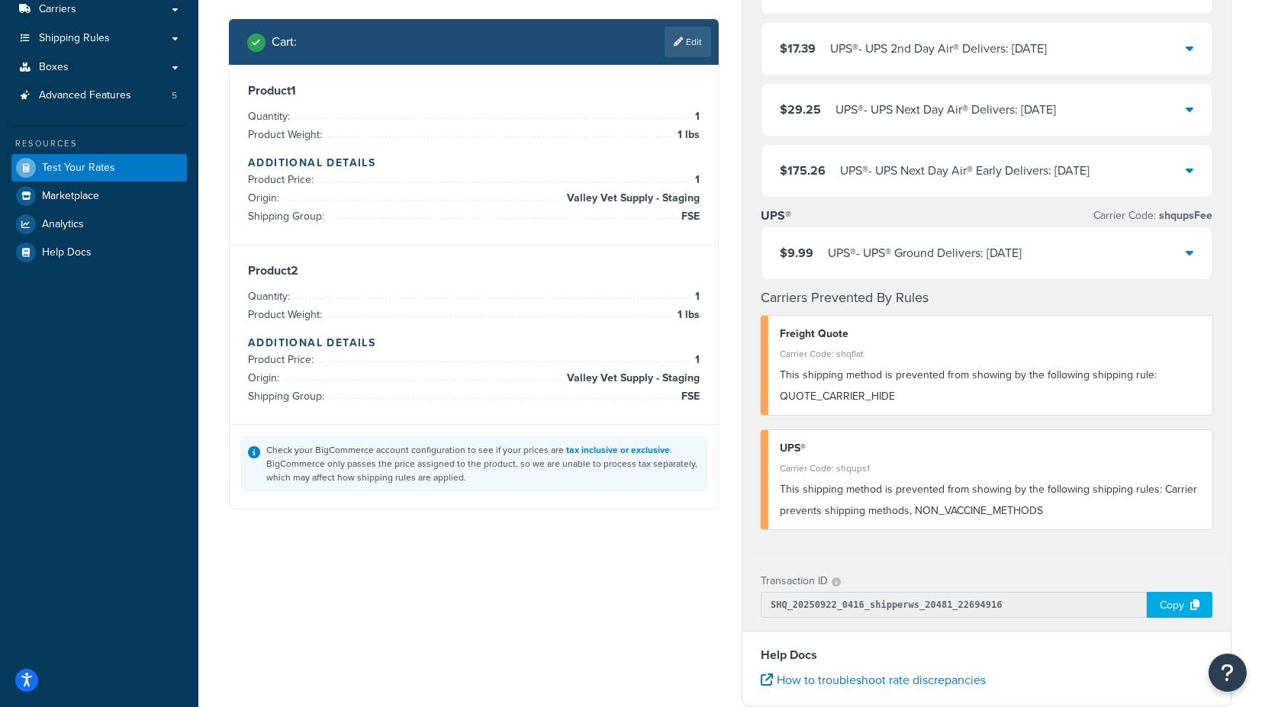
scroll to position [102, 0]
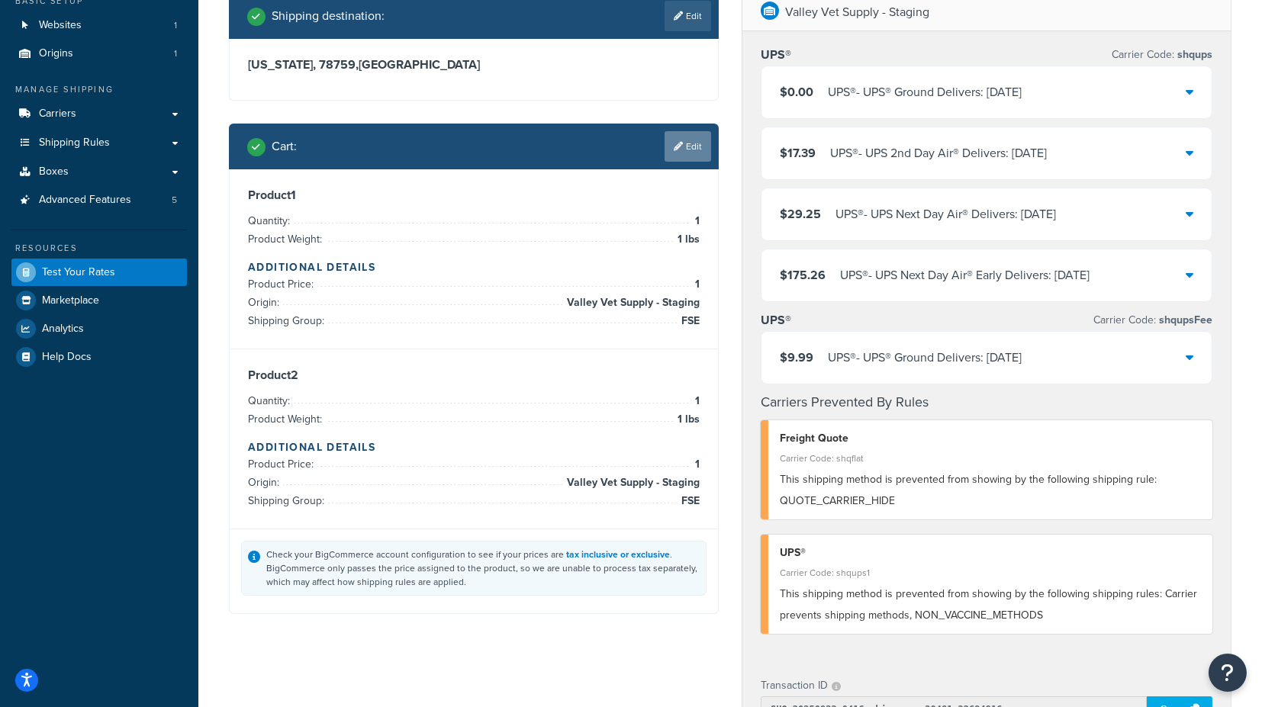
click at [685, 143] on link "Edit" at bounding box center [688, 146] width 47 height 31
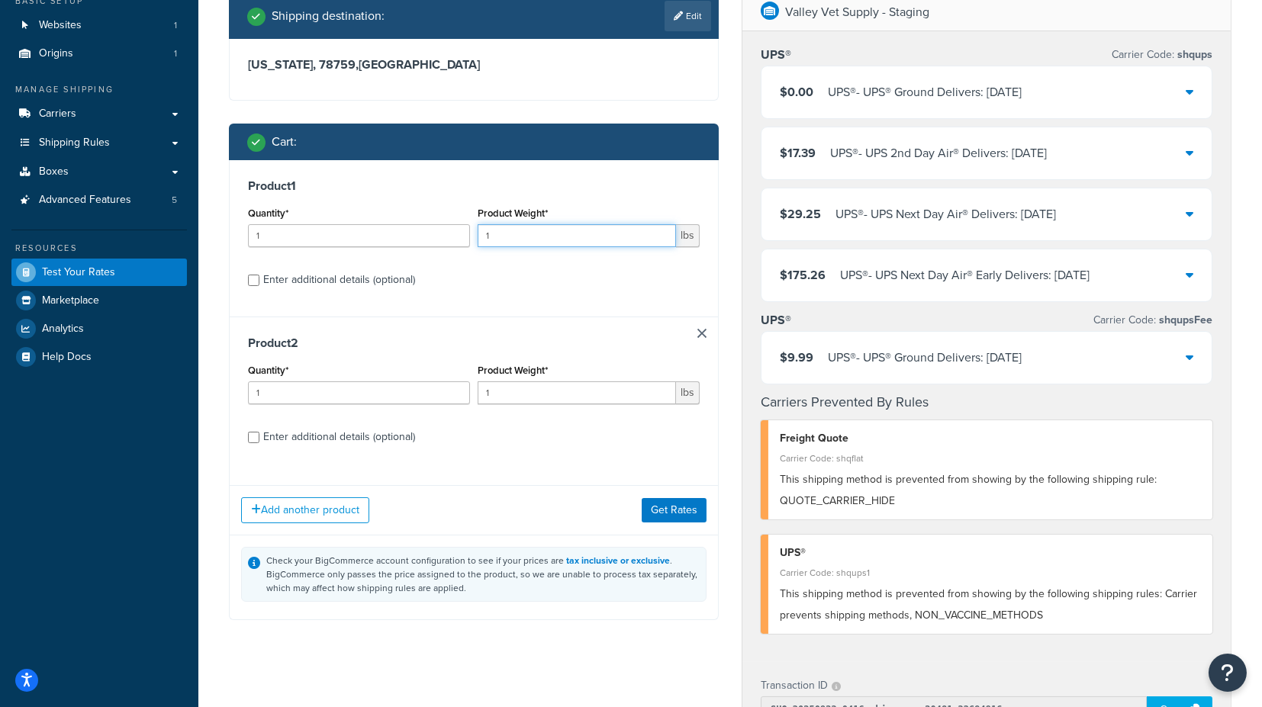
drag, startPoint x: 510, startPoint y: 237, endPoint x: 470, endPoint y: 234, distance: 39.8
click at [471, 234] on div "Quantity* 1 Product Weight* 1 lbs" at bounding box center [473, 231] width 459 height 56
type input "2"
click at [676, 501] on button "Get Rates" at bounding box center [674, 510] width 65 height 24
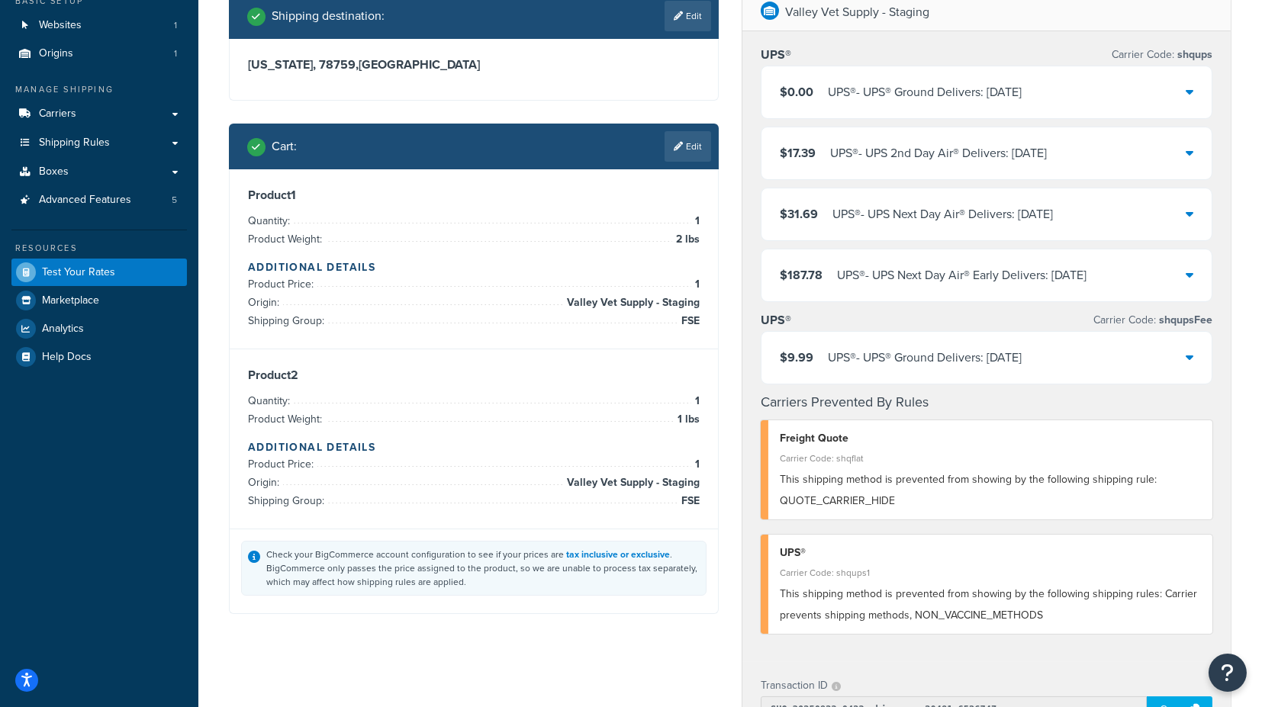
click at [1194, 352] on div "$9.99 UPS® - UPS® Ground Delivers: Wed, Sep 24" at bounding box center [987, 358] width 450 height 52
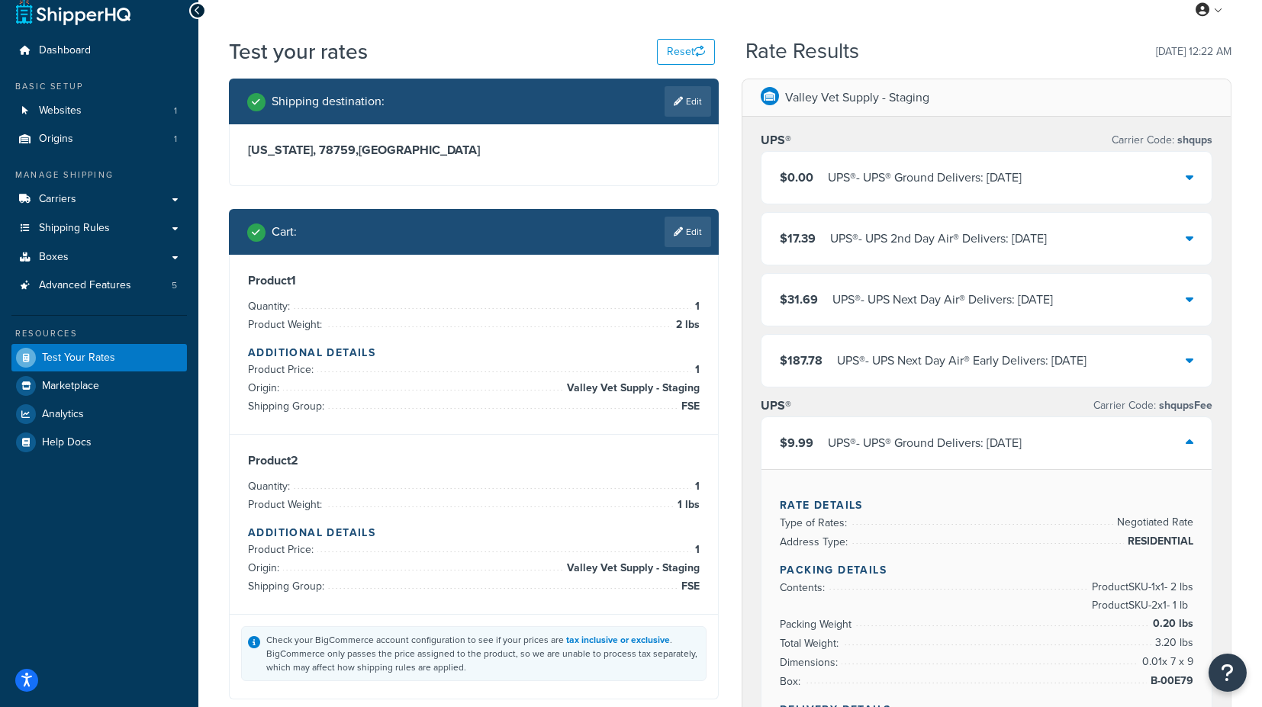
scroll to position [0, 0]
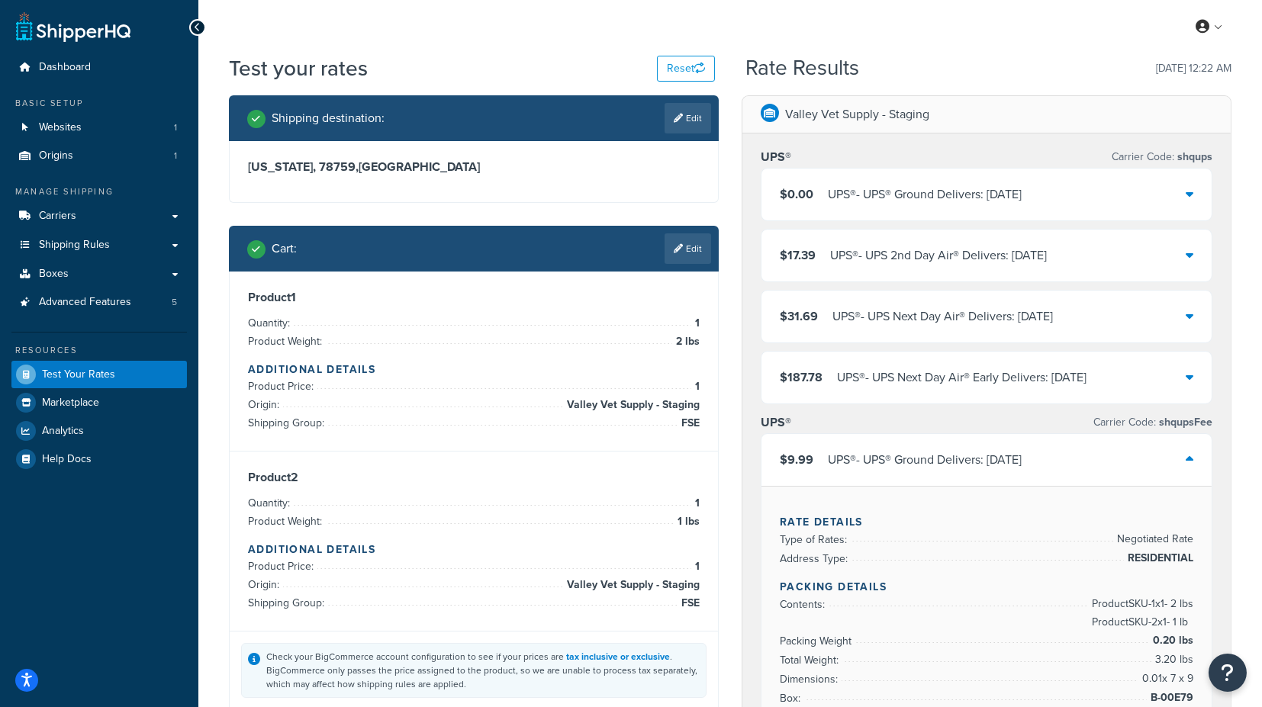
click at [1195, 186] on div "$0.00 UPS® - UPS® Ground Delivers: Wed, Sep 24" at bounding box center [987, 195] width 450 height 52
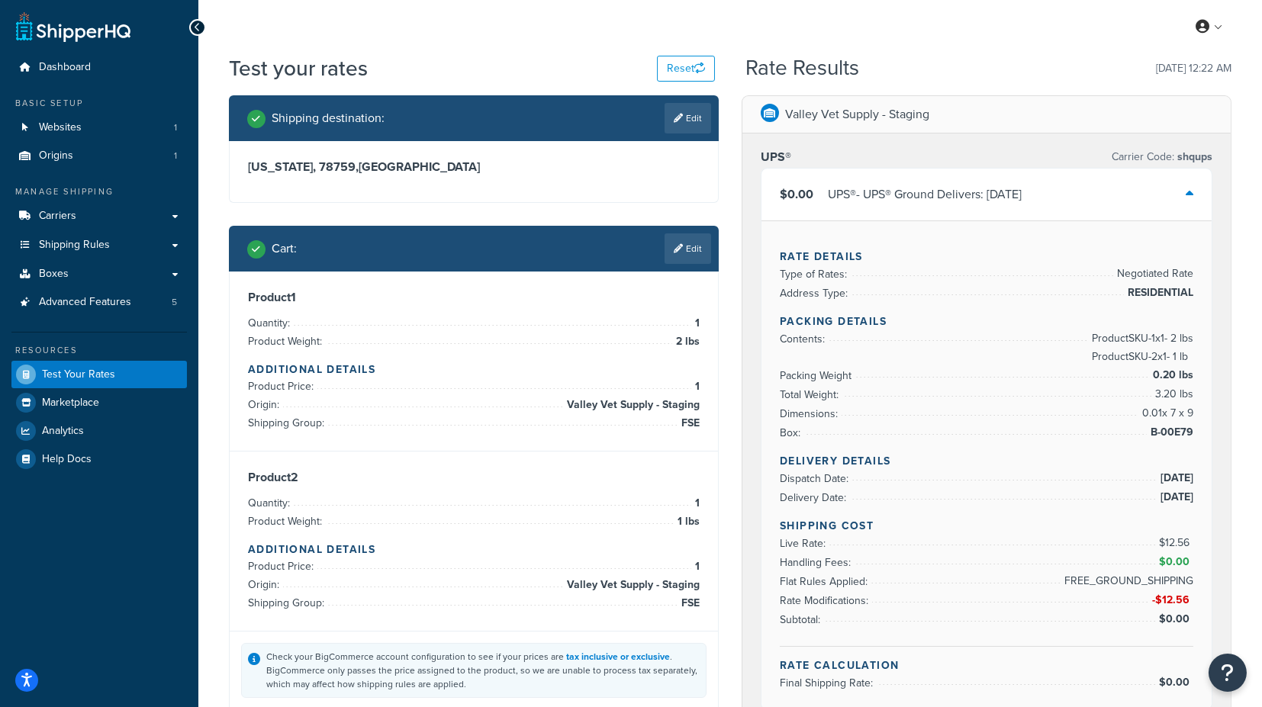
click at [1184, 191] on div "$0.00 UPS® - UPS® Ground Delivers: Wed, Sep 24" at bounding box center [987, 195] width 450 height 52
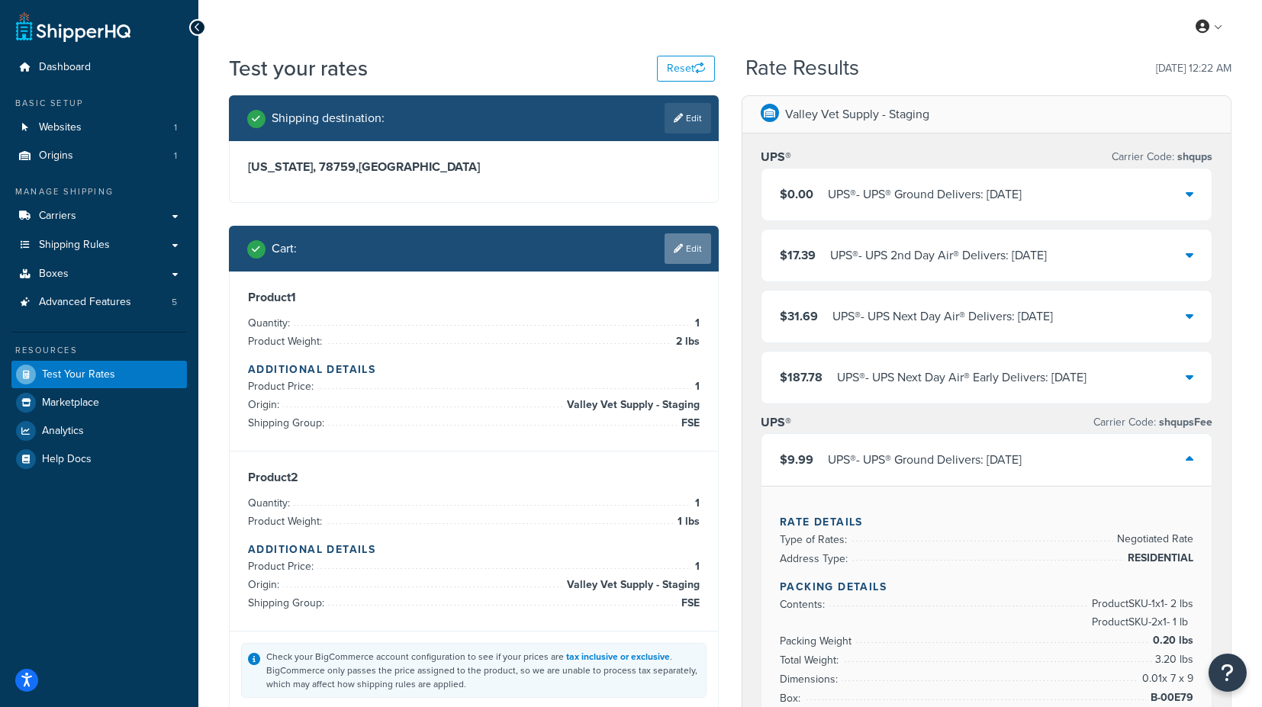
click at [674, 260] on link "Edit" at bounding box center [688, 249] width 47 height 31
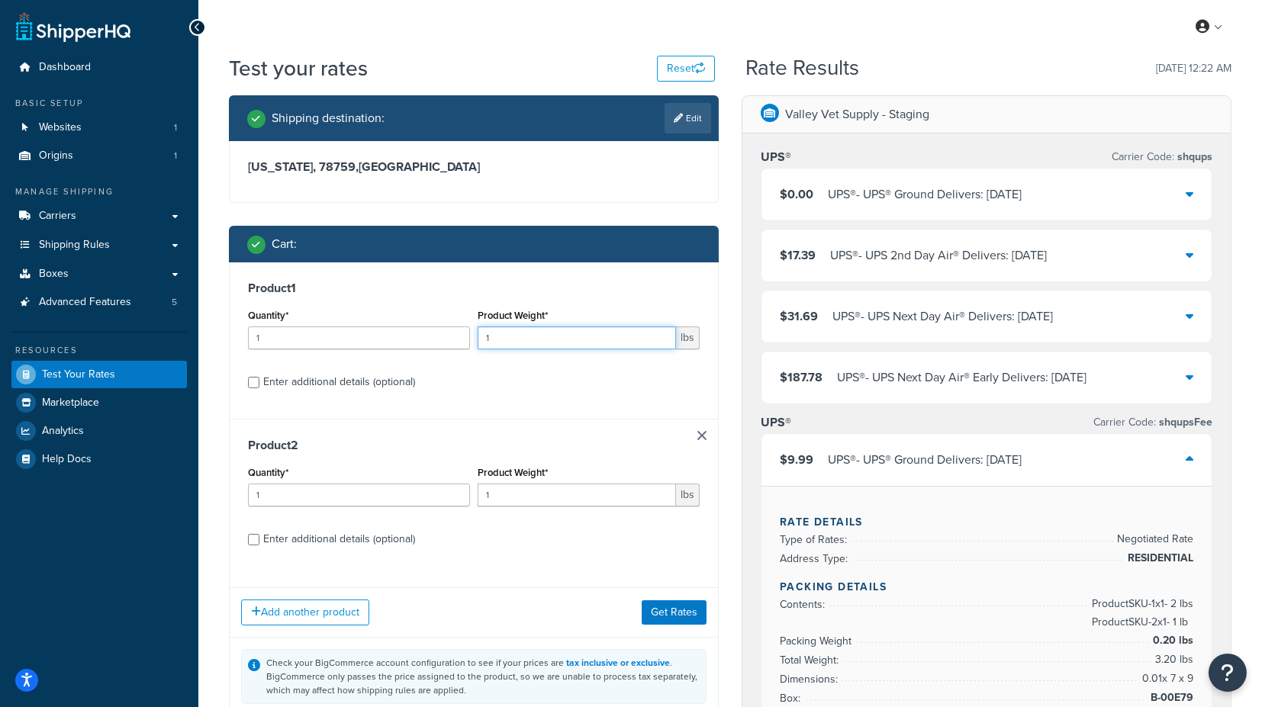
drag, startPoint x: 471, startPoint y: 337, endPoint x: 462, endPoint y: 337, distance: 8.4
click at [462, 337] on div "Quantity* 1 Product Weight* 1 lbs" at bounding box center [473, 333] width 459 height 56
type input "2"
click at [688, 603] on button "Get Rates" at bounding box center [674, 613] width 65 height 24
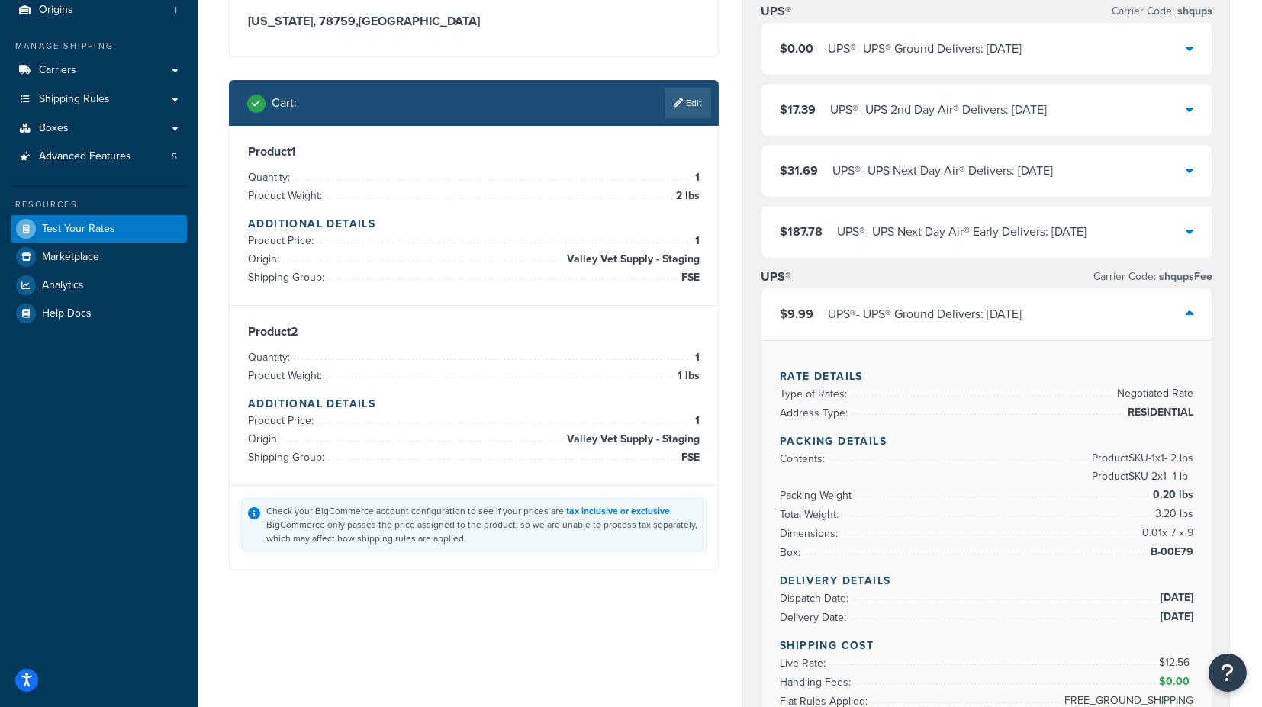
scroll to position [85, 0]
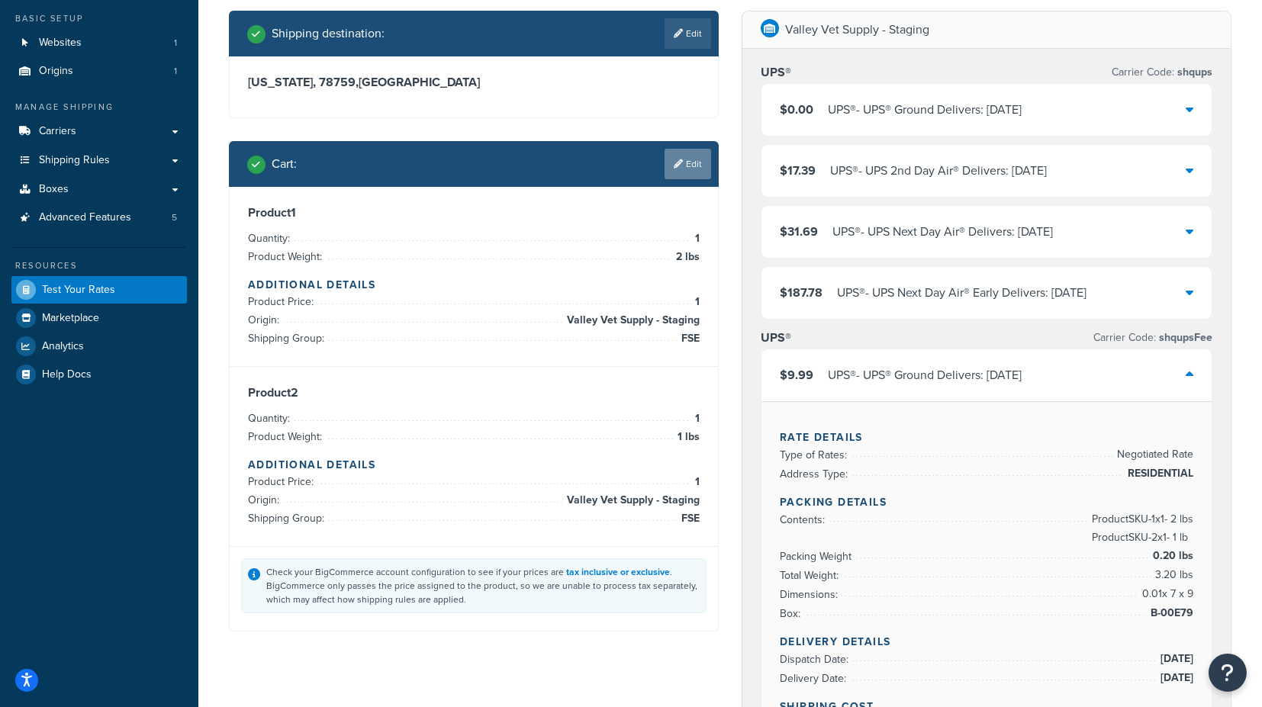
click at [684, 163] on link "Edit" at bounding box center [688, 164] width 47 height 31
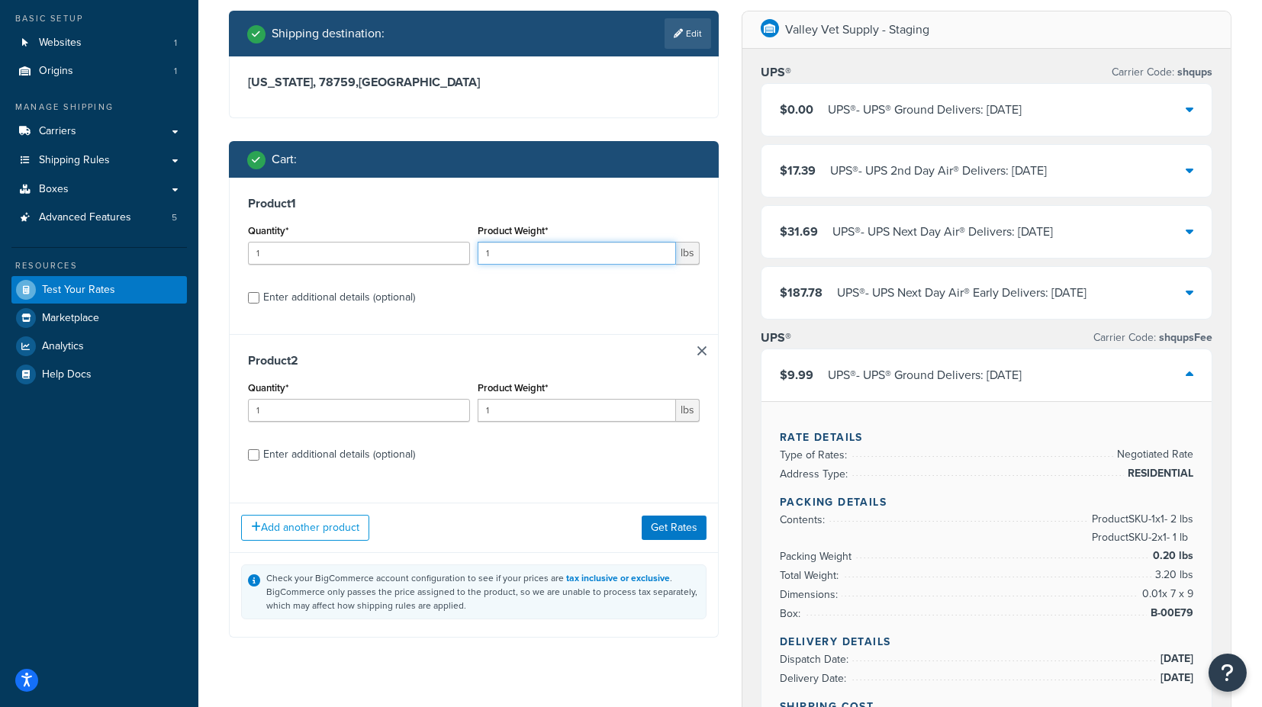
drag, startPoint x: 505, startPoint y: 252, endPoint x: 459, endPoint y: 252, distance: 46.6
click at [459, 252] on div "Quantity* 1 Product Weight* 1 lbs" at bounding box center [473, 249] width 459 height 56
type input "2"
click at [669, 527] on button "Get Rates" at bounding box center [674, 528] width 65 height 24
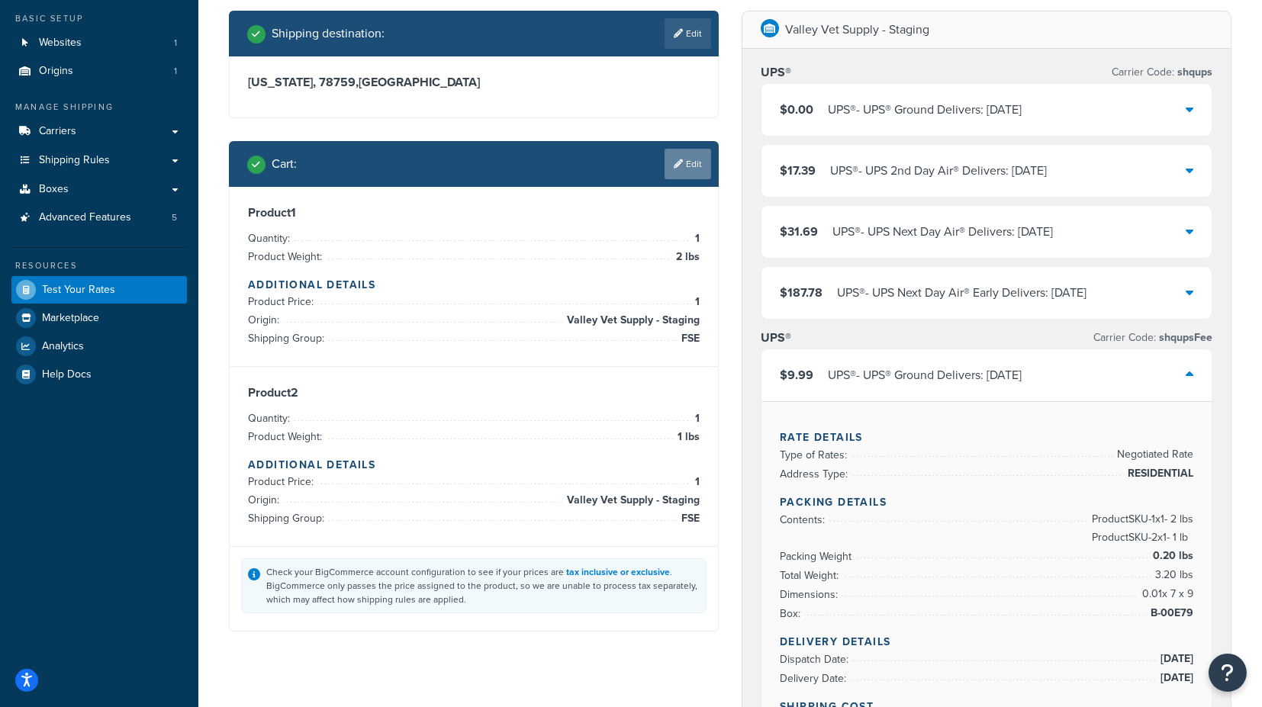
click at [694, 163] on link "Edit" at bounding box center [688, 164] width 47 height 31
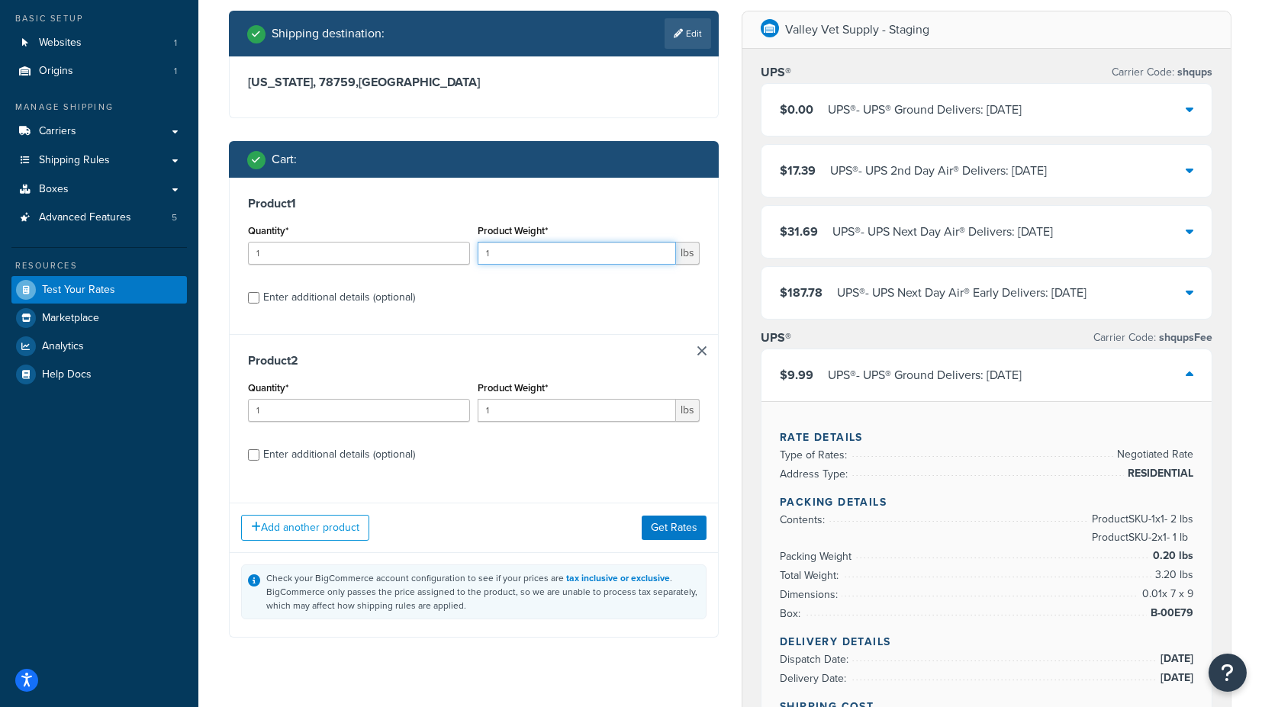
click at [505, 244] on input "1" at bounding box center [577, 253] width 198 height 23
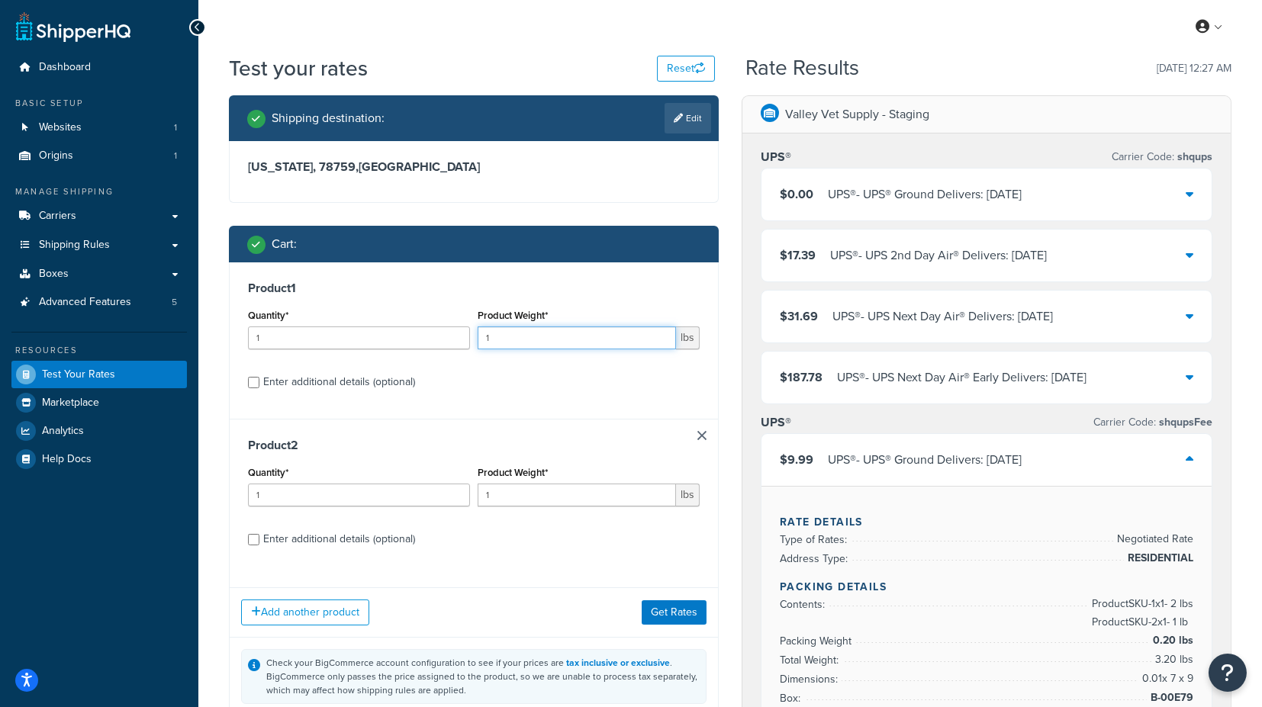
drag, startPoint x: 520, startPoint y: 336, endPoint x: 455, endPoint y: 332, distance: 65.7
click at [455, 332] on div "Quantity* 1 Product Weight* 1 lbs" at bounding box center [473, 333] width 459 height 56
type input "2"
click at [527, 488] on input "1" at bounding box center [577, 495] width 198 height 23
drag, startPoint x: 534, startPoint y: 496, endPoint x: 459, endPoint y: 495, distance: 74.8
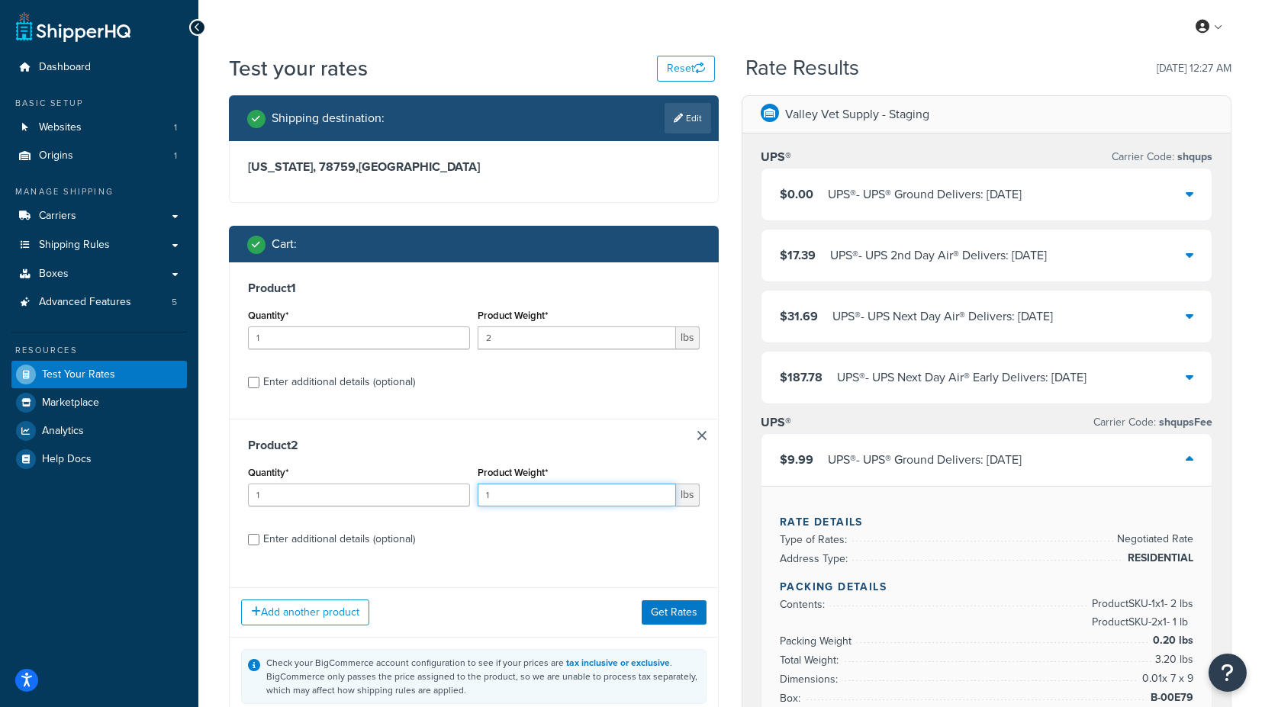
click at [459, 495] on div "Quantity* 1 Product Weight* 1 lbs" at bounding box center [473, 490] width 459 height 56
type input "3"
drag, startPoint x: 278, startPoint y: 339, endPoint x: 208, endPoint y: 337, distance: 69.5
type input "2"
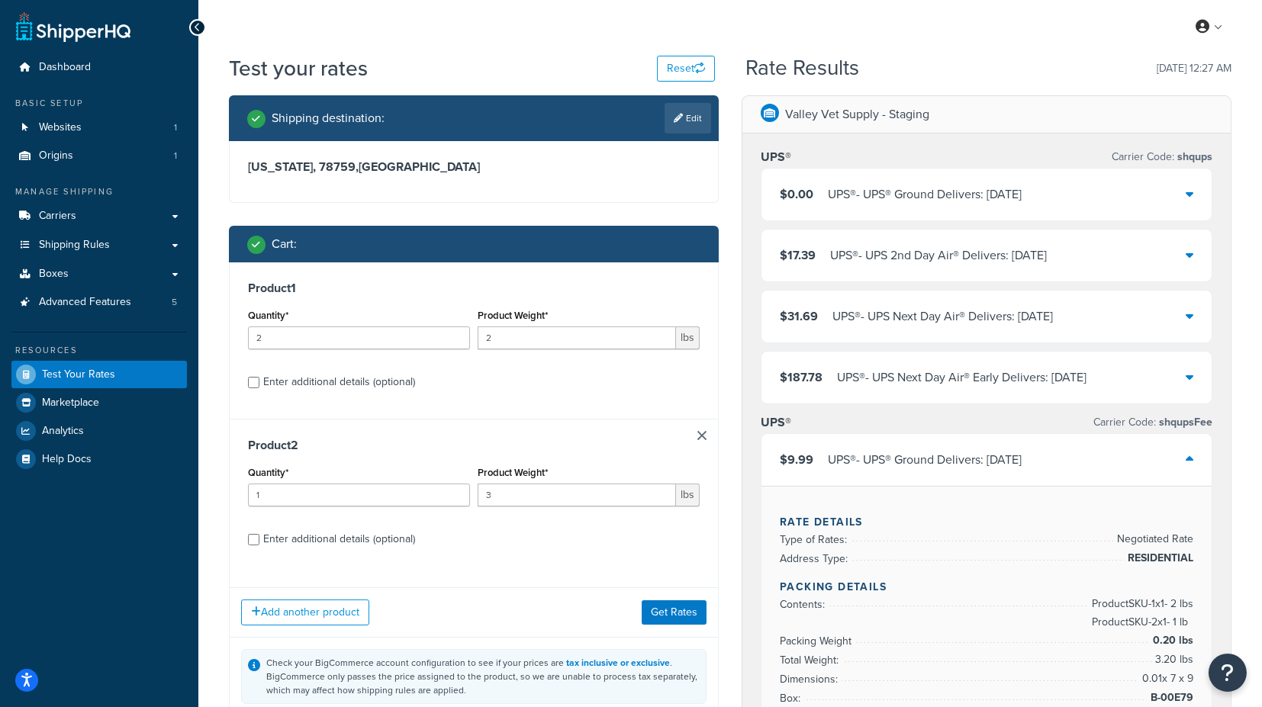
click at [385, 379] on div "Enter additional details (optional)" at bounding box center [339, 382] width 152 height 21
click at [259, 379] on input "Enter additional details (optional)" at bounding box center [253, 382] width 11 height 11
checkbox input "true"
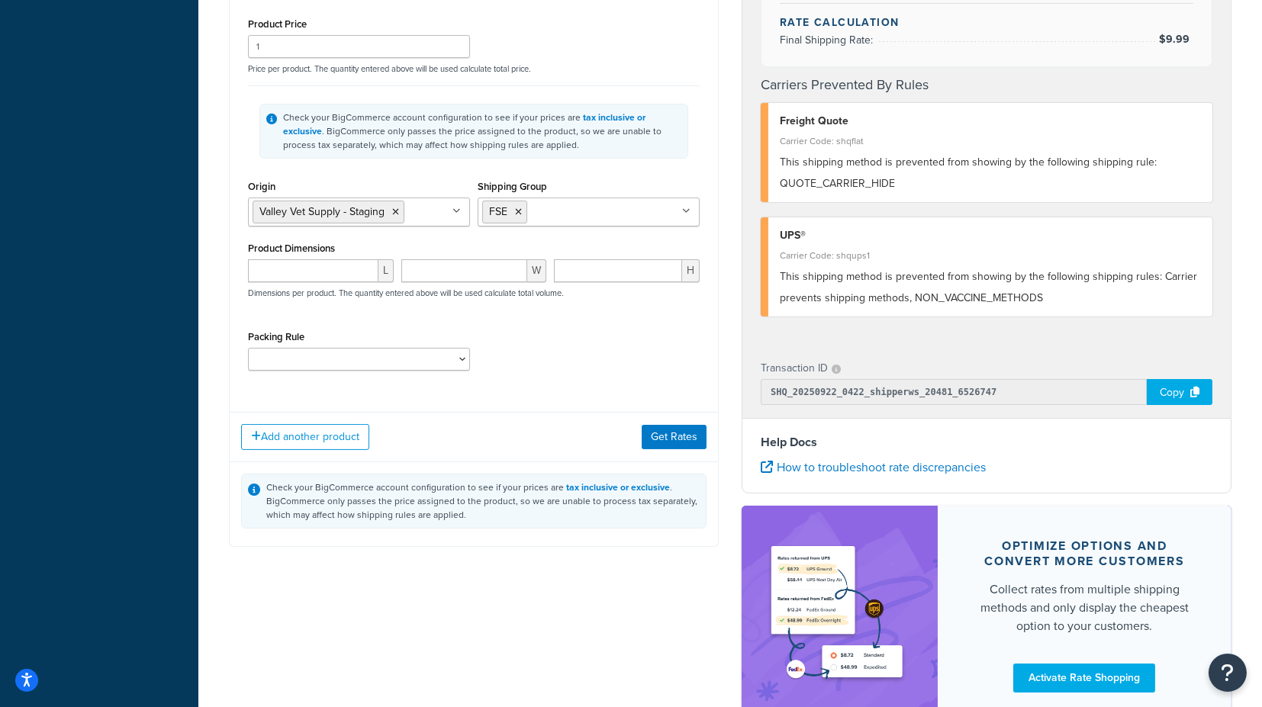
scroll to position [933, 0]
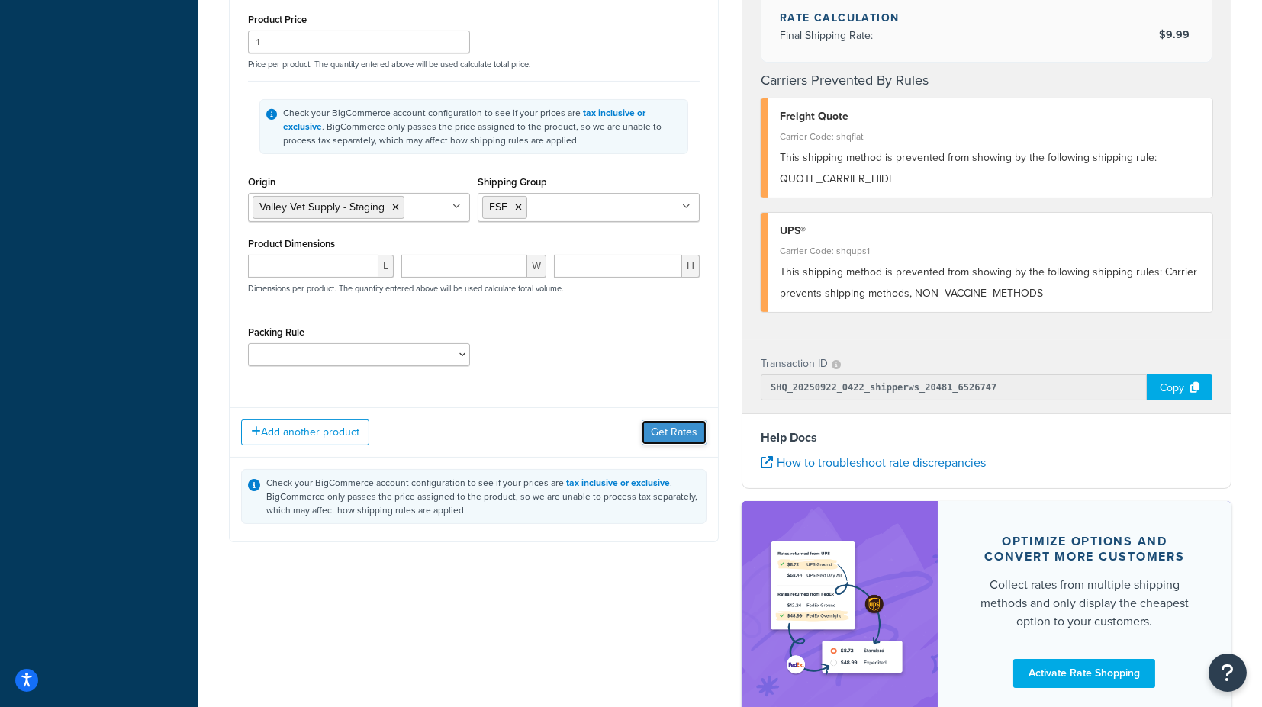
click at [665, 429] on button "Get Rates" at bounding box center [674, 433] width 65 height 24
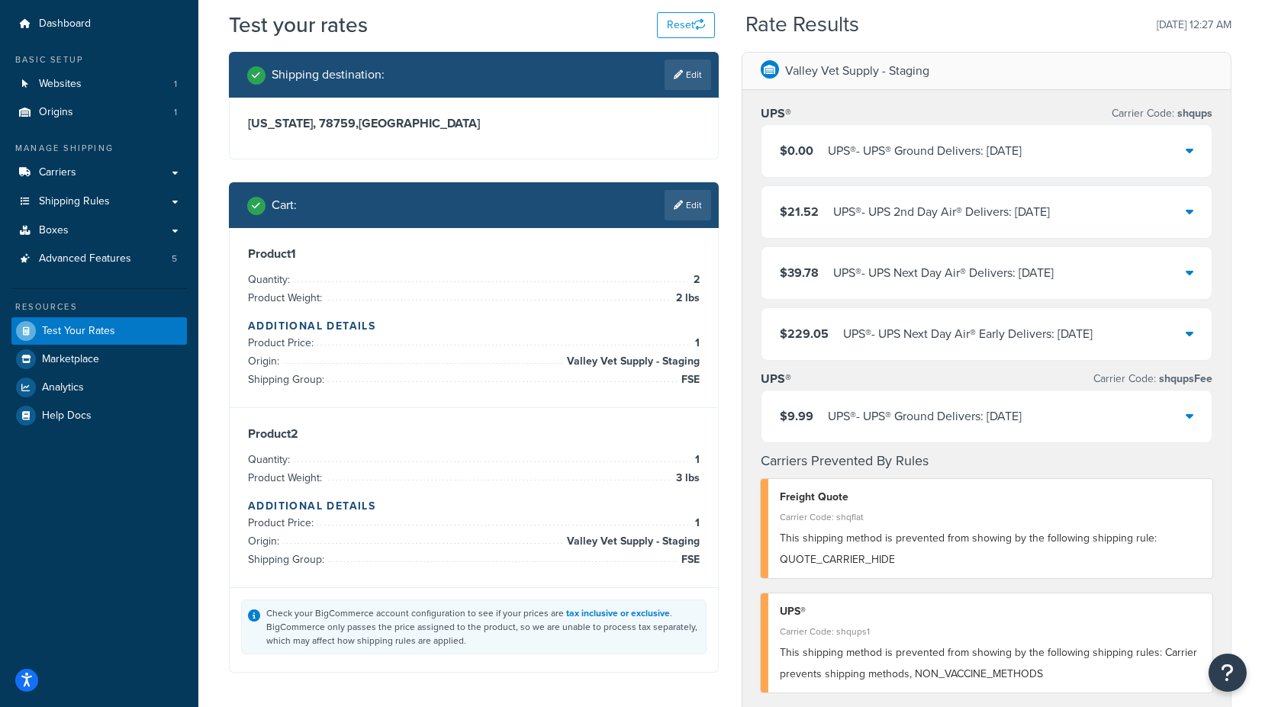
scroll to position [18, 0]
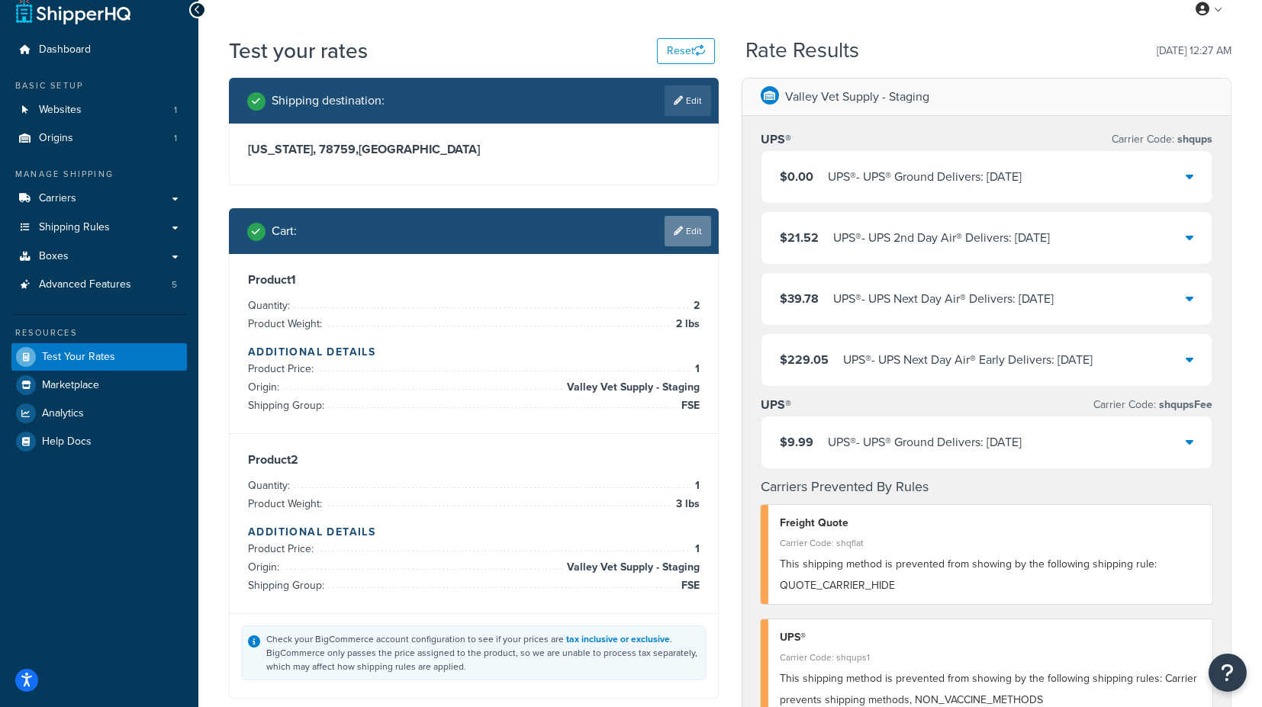
click at [683, 225] on link "Edit" at bounding box center [688, 231] width 47 height 31
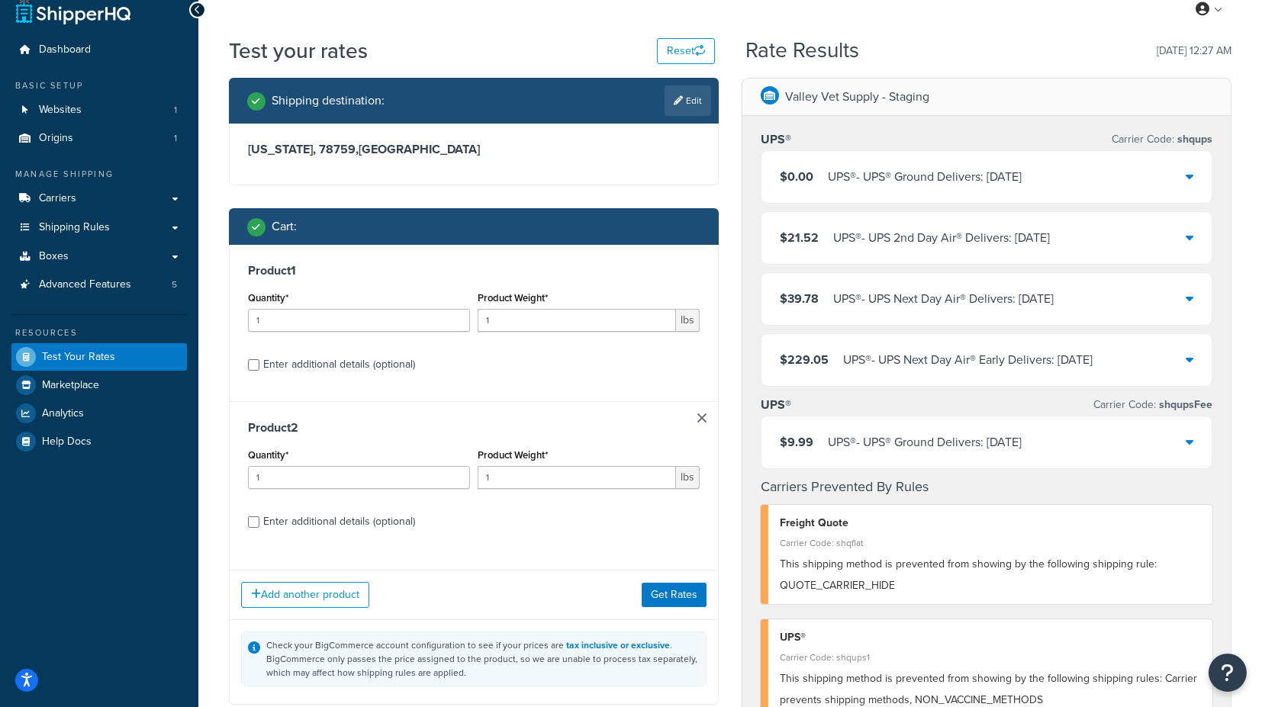
click at [359, 376] on div "Product 1 Quantity* 1 Product Weight* 1 lbs Enter additional details (optional)" at bounding box center [474, 323] width 488 height 156
click at [364, 362] on div "Enter additional details (optional)" at bounding box center [339, 364] width 152 height 21
click at [259, 362] on input "Enter additional details (optional)" at bounding box center [253, 364] width 11 height 11
checkbox input "true"
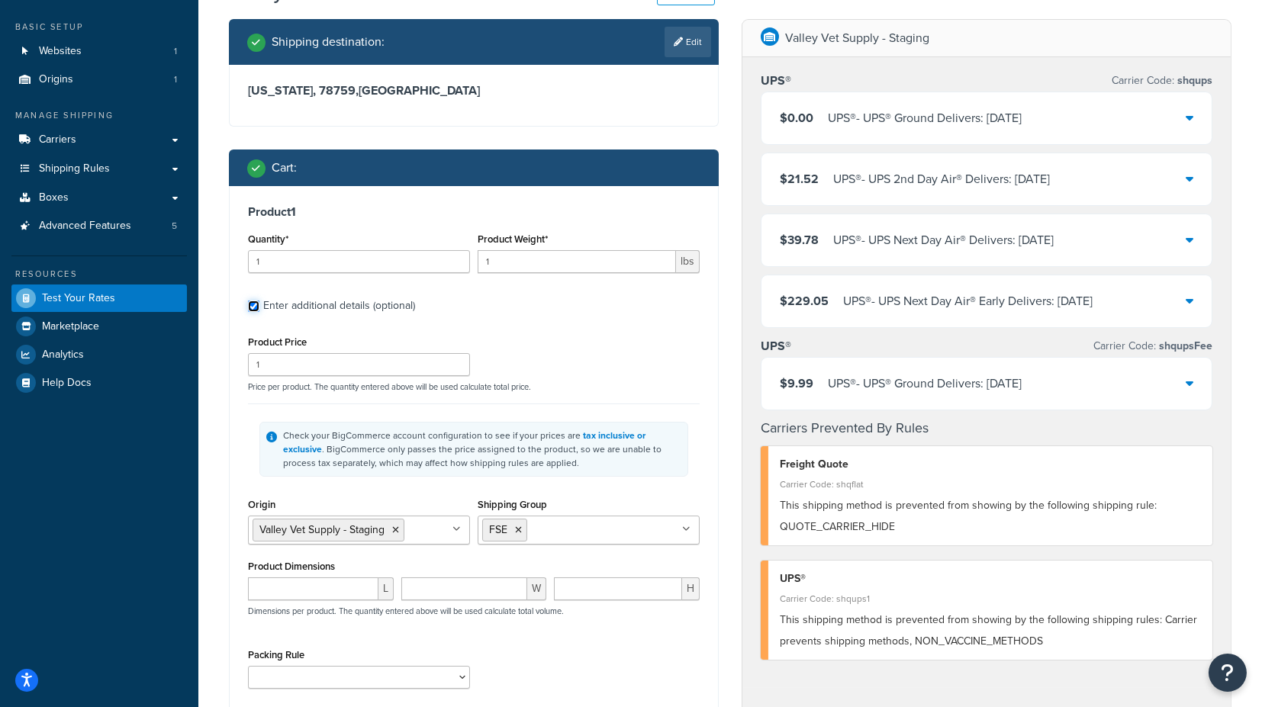
scroll to position [102, 0]
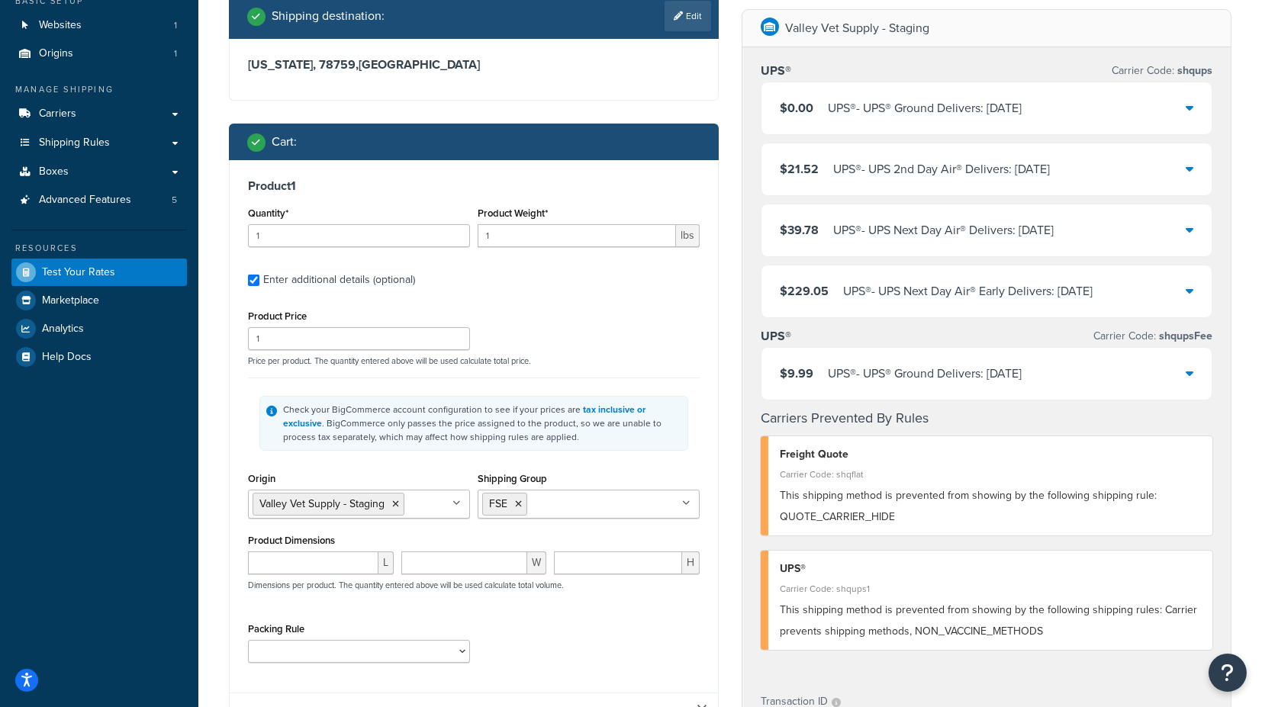
click at [519, 500] on icon at bounding box center [518, 504] width 7 height 9
click at [535, 504] on input "Shipping Group" at bounding box center [549, 503] width 135 height 17
type input "VA"
click at [688, 456] on div "Check your BigCommerce account configuration to see if your prices are tax incl…" at bounding box center [474, 423] width 452 height 91
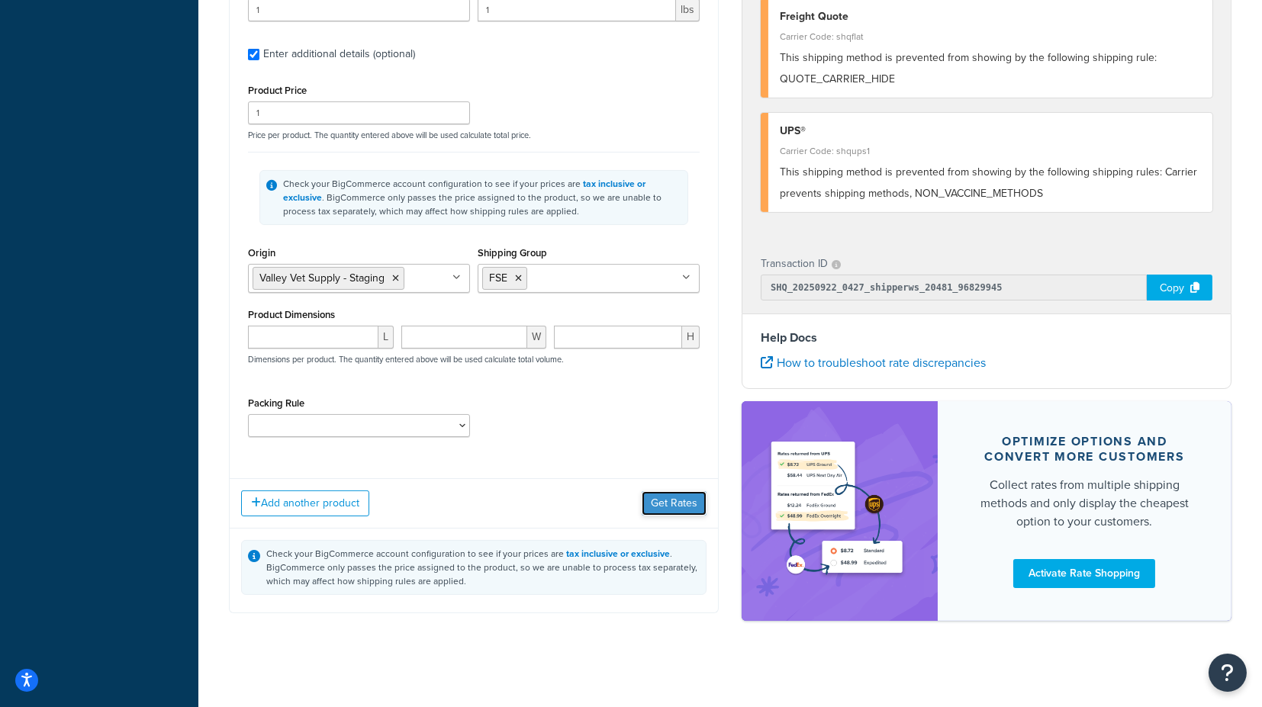
click at [665, 504] on button "Get Rates" at bounding box center [674, 503] width 65 height 24
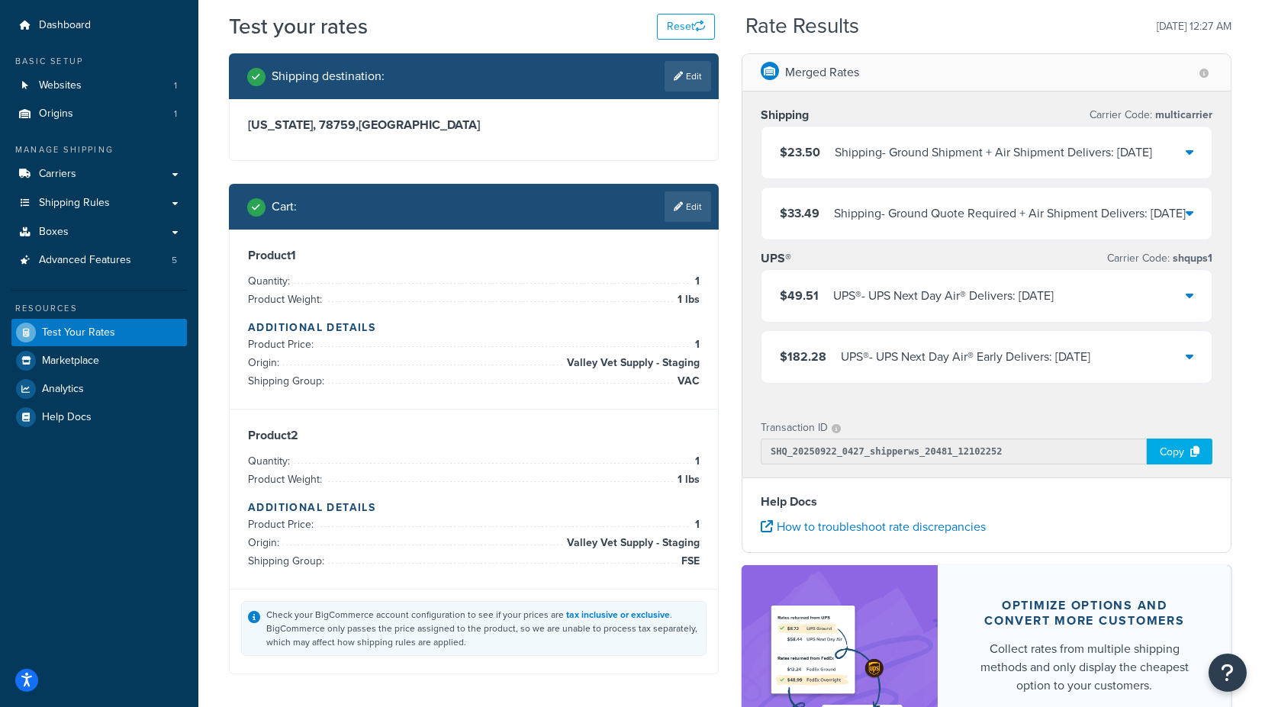
scroll to position [0, 0]
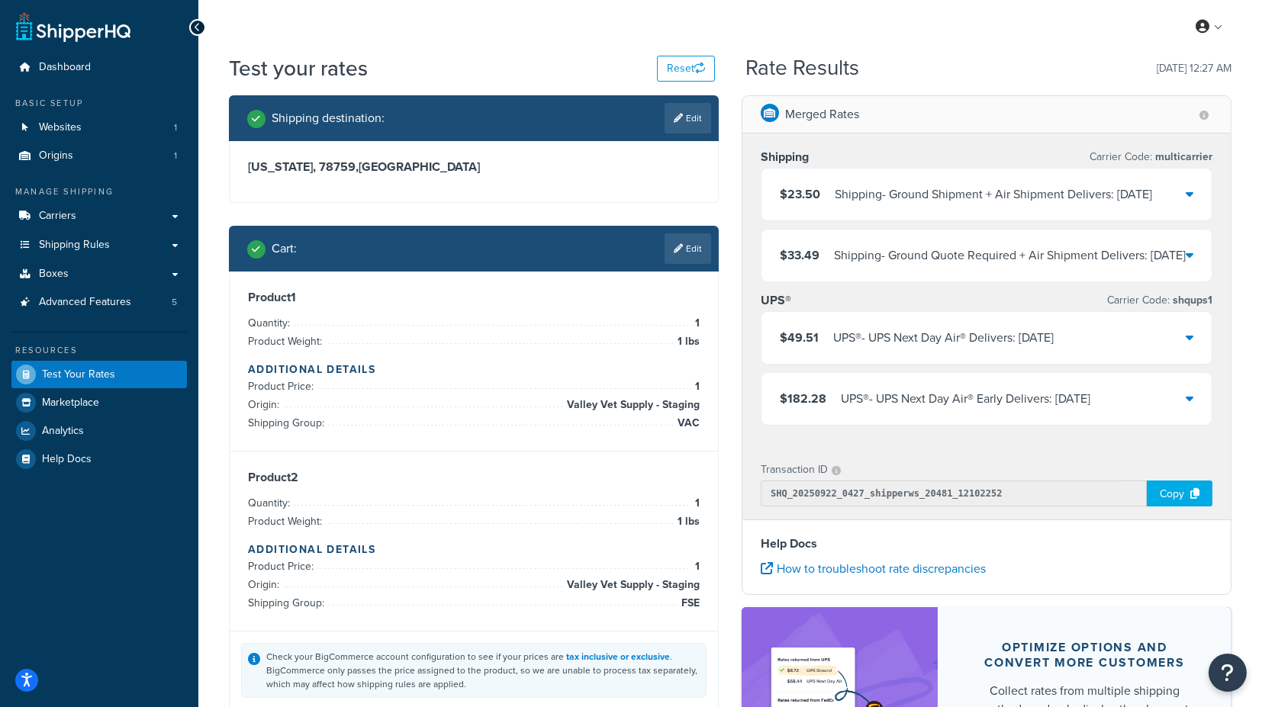
click at [1194, 190] on div "$23.50 Shipping - Ground Shipment + Air Shipment Delivers: Wed, Sep 24" at bounding box center [987, 195] width 450 height 52
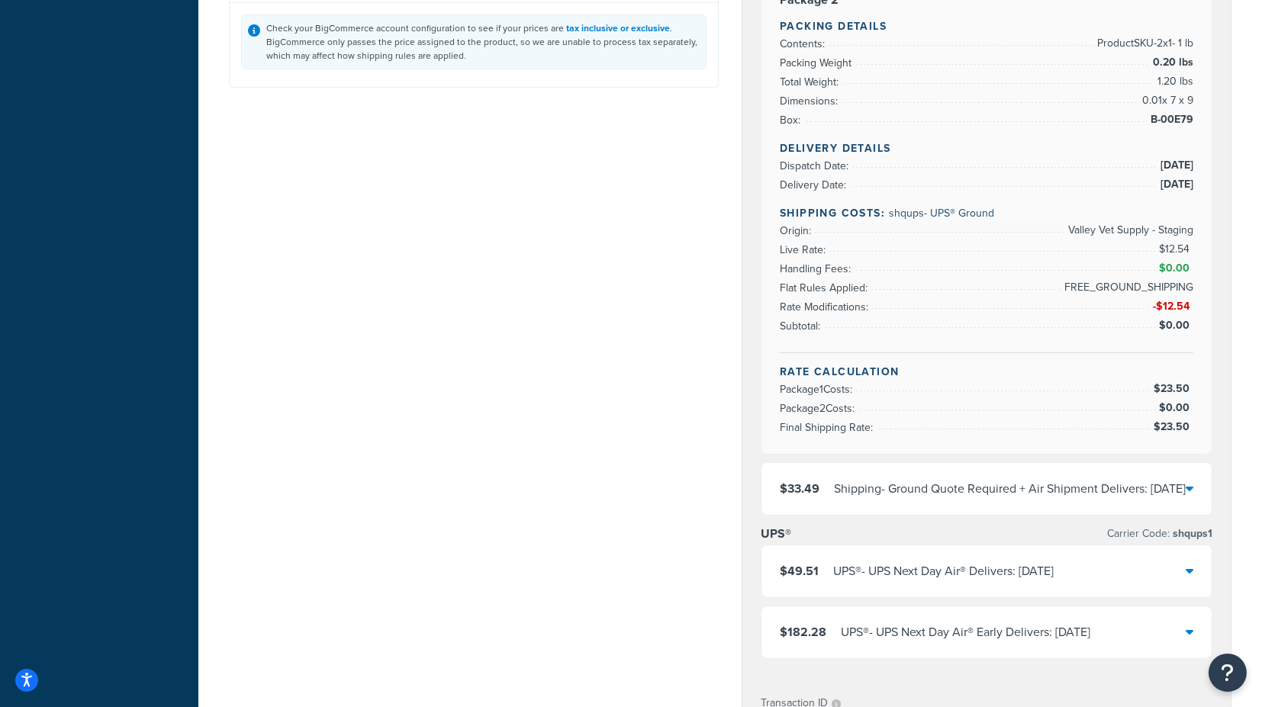
scroll to position [678, 0]
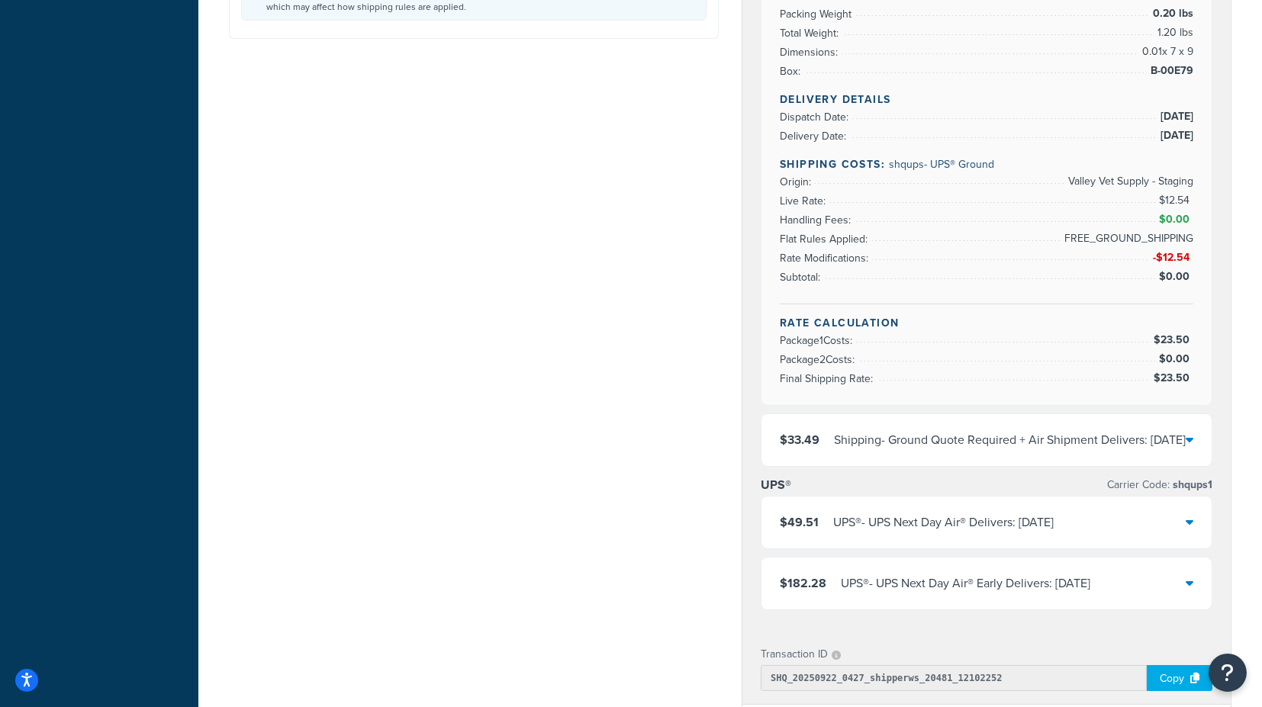
click at [1191, 446] on icon at bounding box center [1190, 439] width 8 height 12
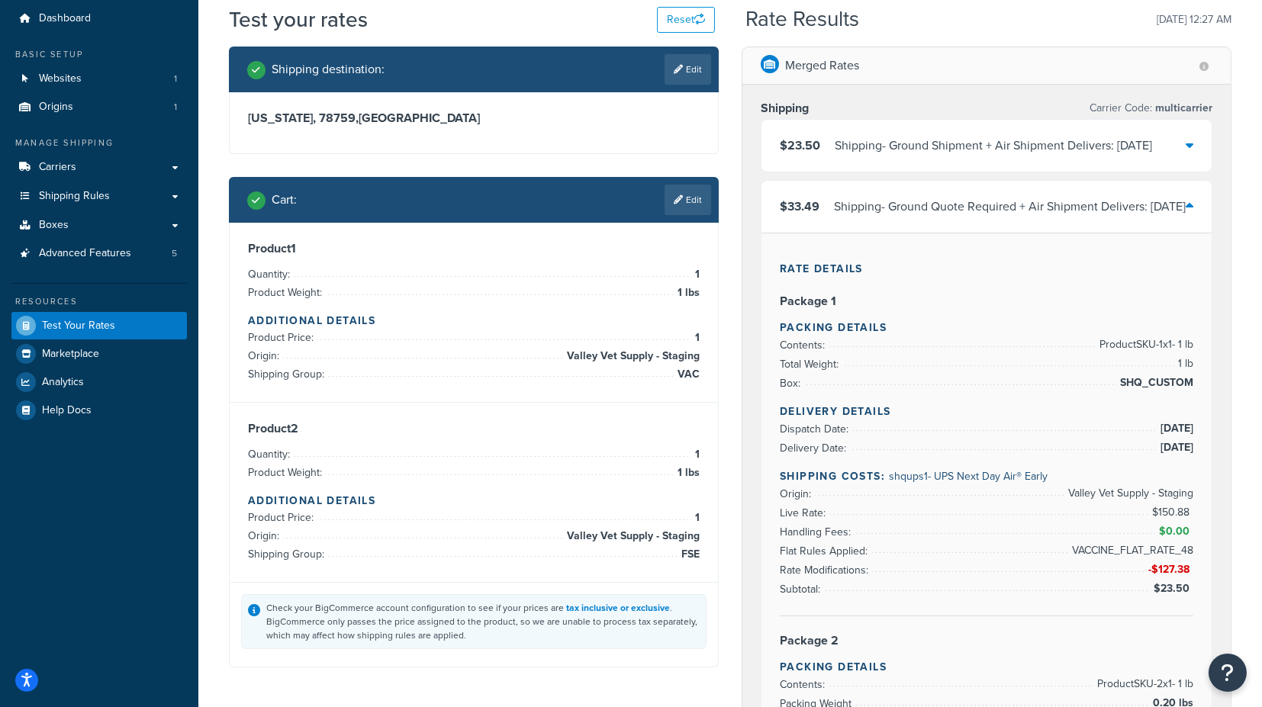
scroll to position [0, 0]
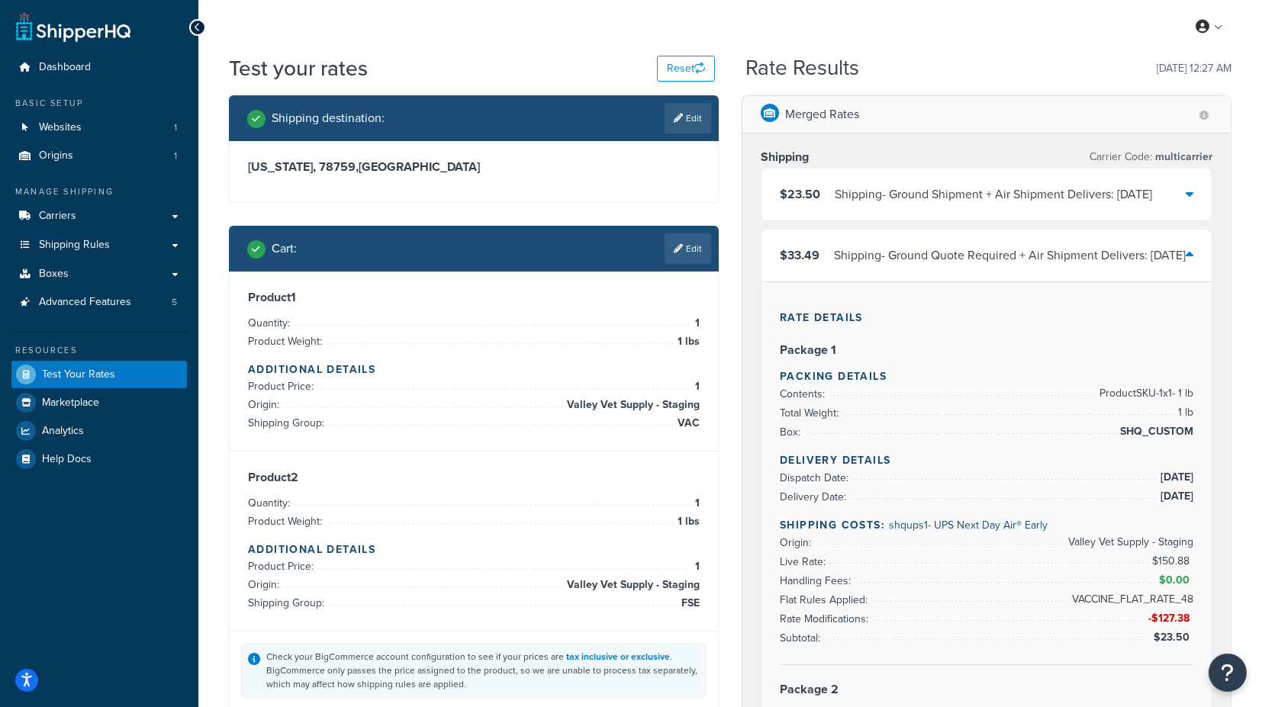
click at [1194, 189] on icon at bounding box center [1190, 194] width 8 height 12
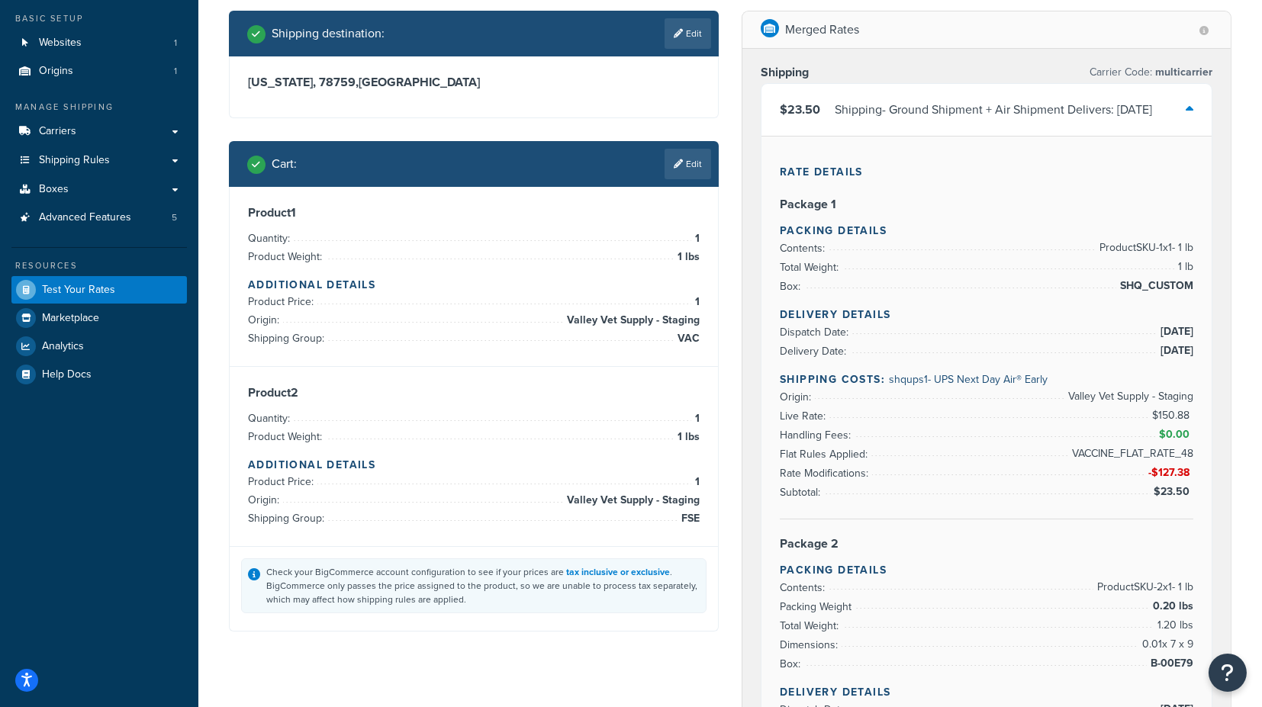
scroll to position [85, 0]
click at [686, 158] on link "Edit" at bounding box center [688, 164] width 47 height 31
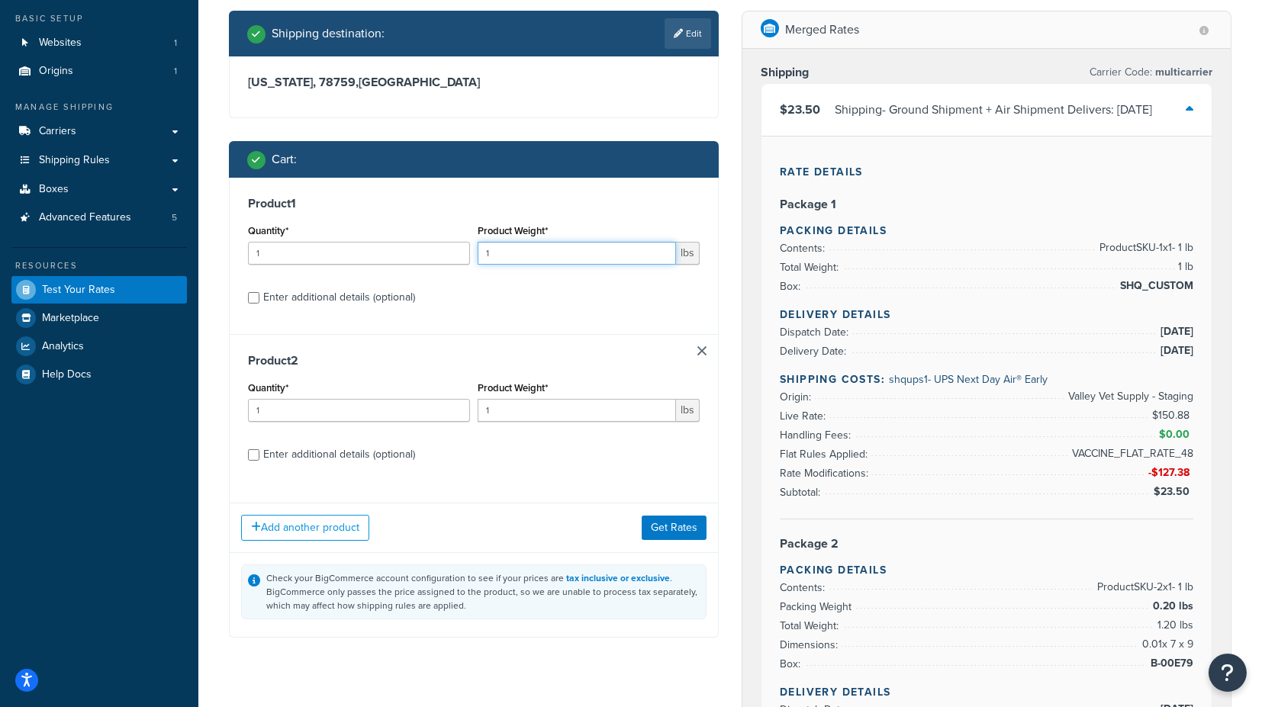
drag, startPoint x: 513, startPoint y: 252, endPoint x: 478, endPoint y: 250, distance: 35.1
click at [478, 250] on input "1" at bounding box center [577, 253] width 198 height 23
drag, startPoint x: 266, startPoint y: 254, endPoint x: 215, endPoint y: 252, distance: 50.4
drag, startPoint x: 301, startPoint y: 245, endPoint x: 185, endPoint y: 243, distance: 116.0
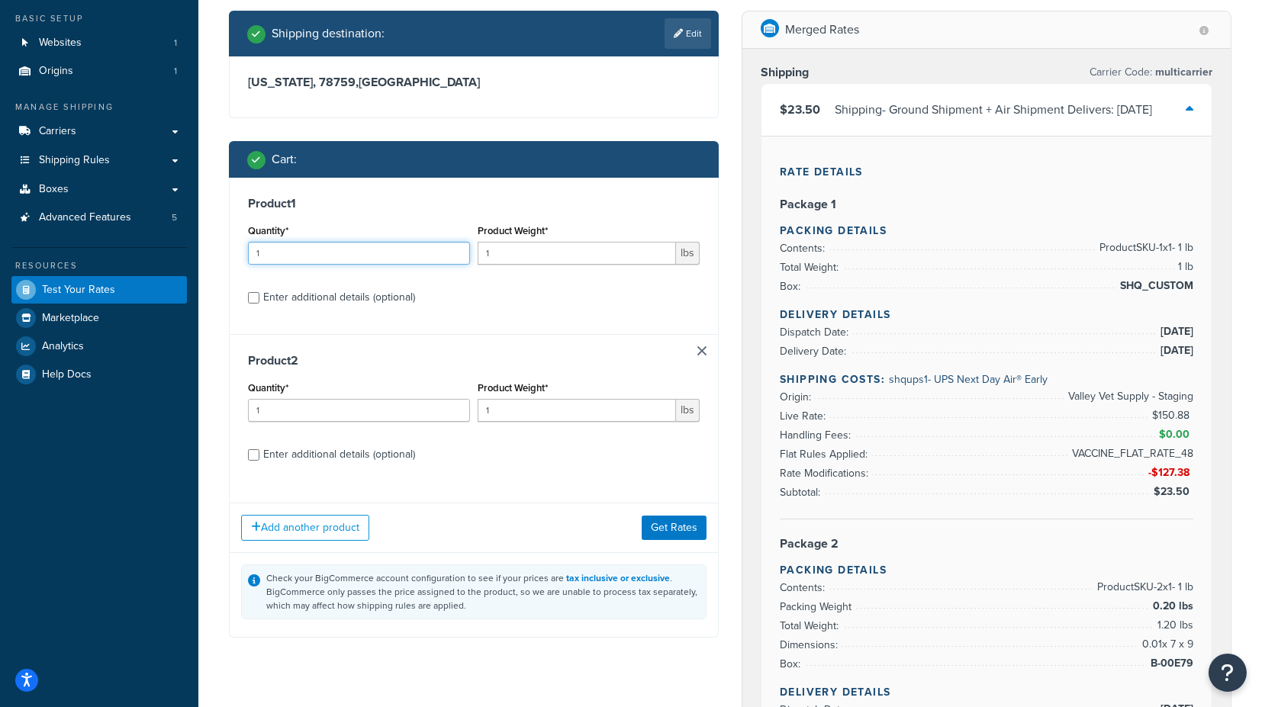
type input "2"
click at [366, 288] on div "Enter additional details (optional)" at bounding box center [339, 297] width 152 height 21
click at [259, 292] on input "Enter additional details (optional)" at bounding box center [253, 297] width 11 height 11
checkbox input "true"
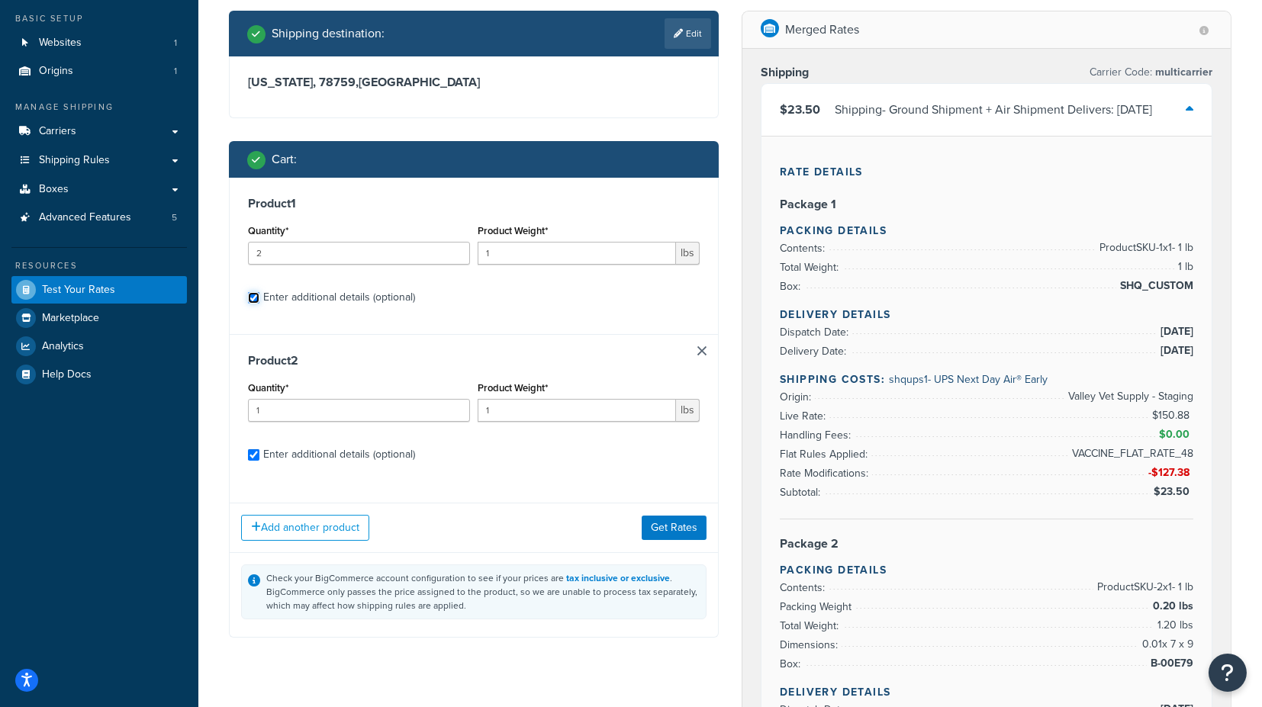
checkbox input "true"
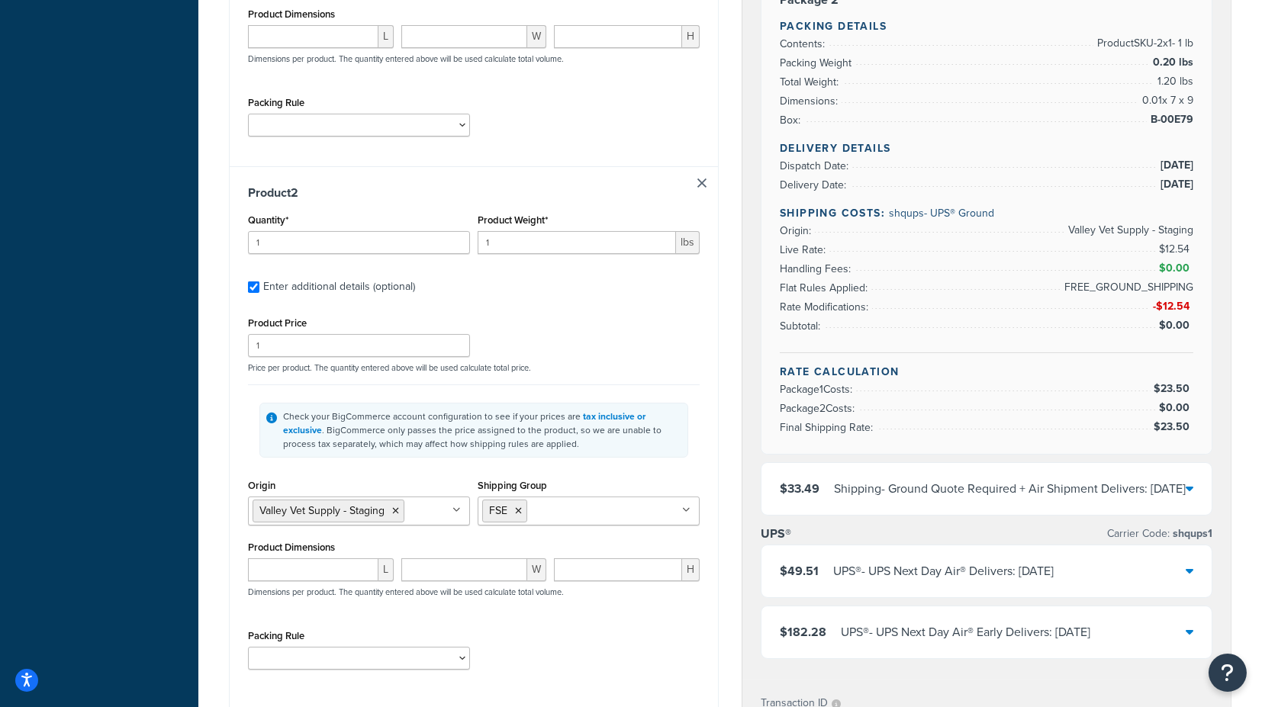
scroll to position [678, 0]
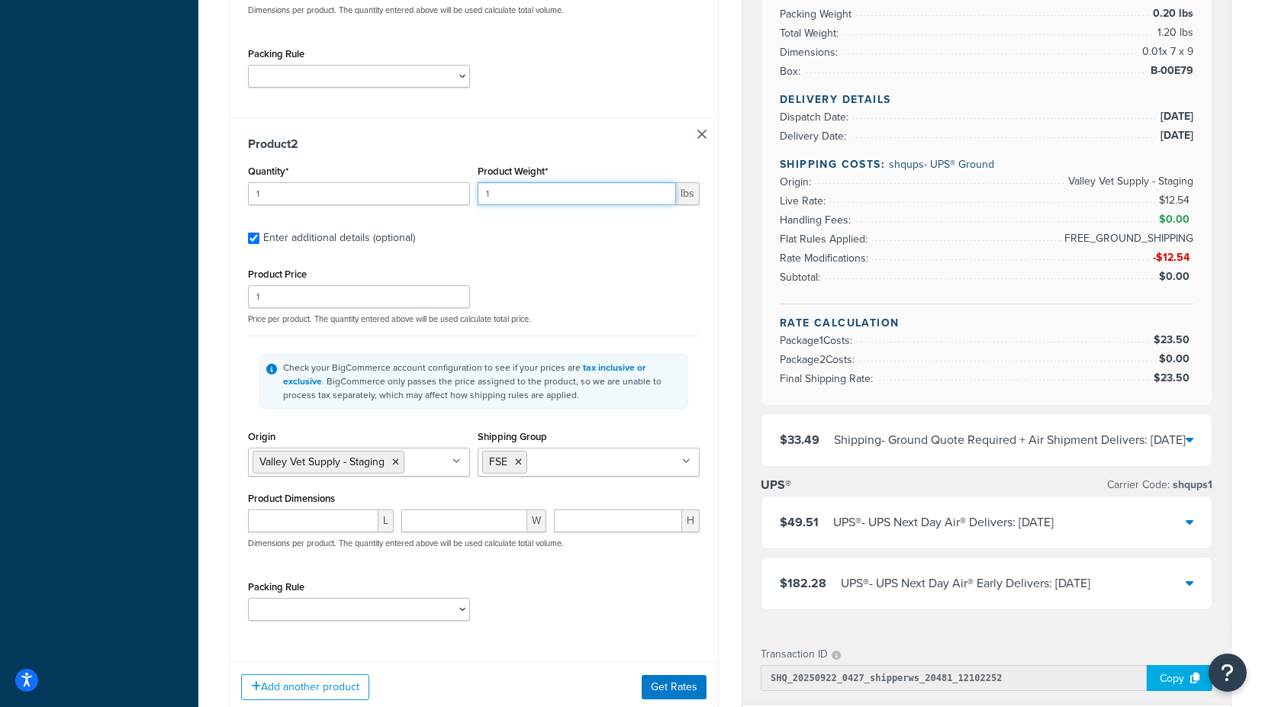
drag, startPoint x: 475, startPoint y: 189, endPoint x: 444, endPoint y: 187, distance: 31.3
click at [444, 187] on div "Quantity* 1 Product Weight* 1 lbs" at bounding box center [473, 189] width 459 height 56
type input "2"
click at [719, 276] on div "Shipping destination : Edit Texas, 78759 , United States Cart : Product 1 Quant…" at bounding box center [474, 119] width 513 height 1403
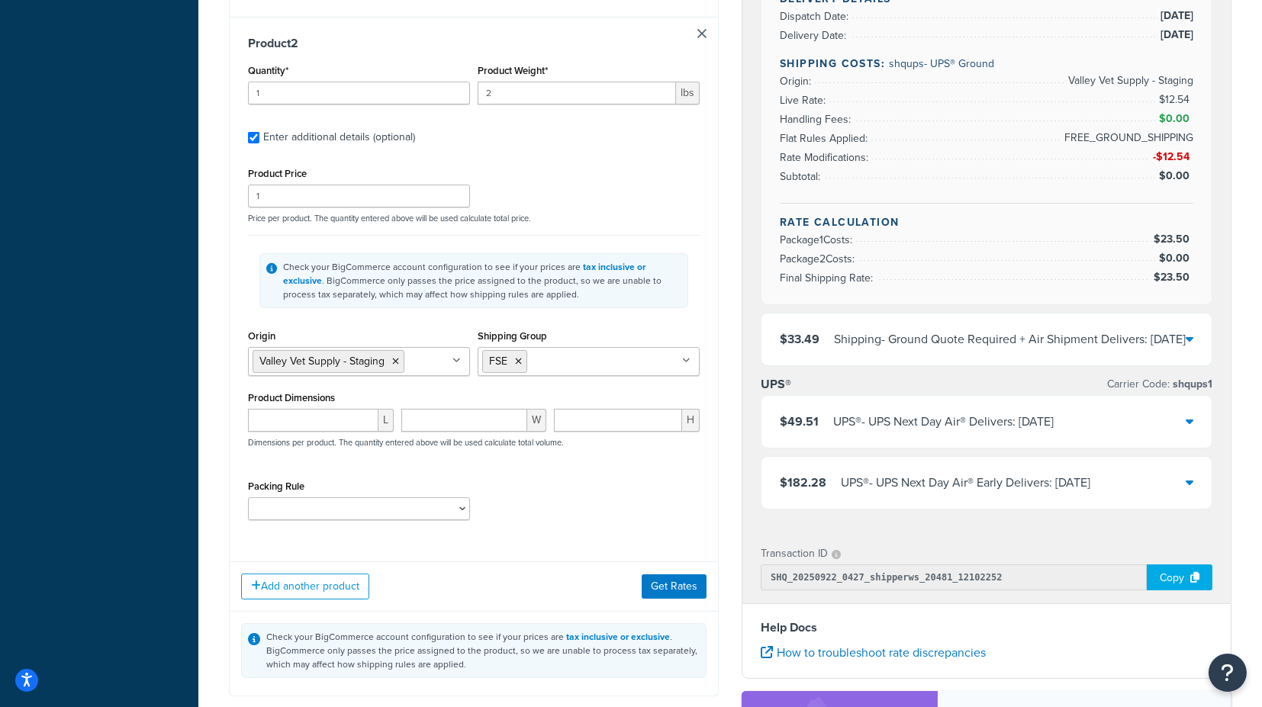
scroll to position [848, 0]
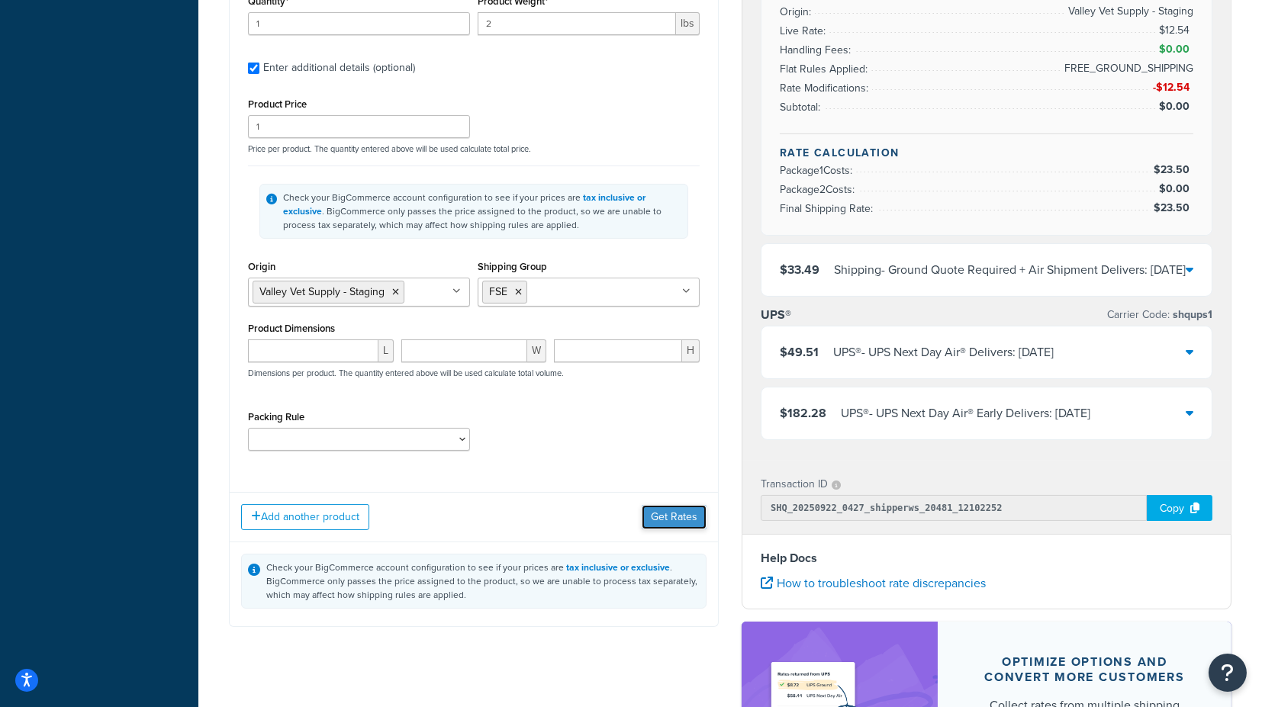
click at [678, 515] on button "Get Rates" at bounding box center [674, 517] width 65 height 24
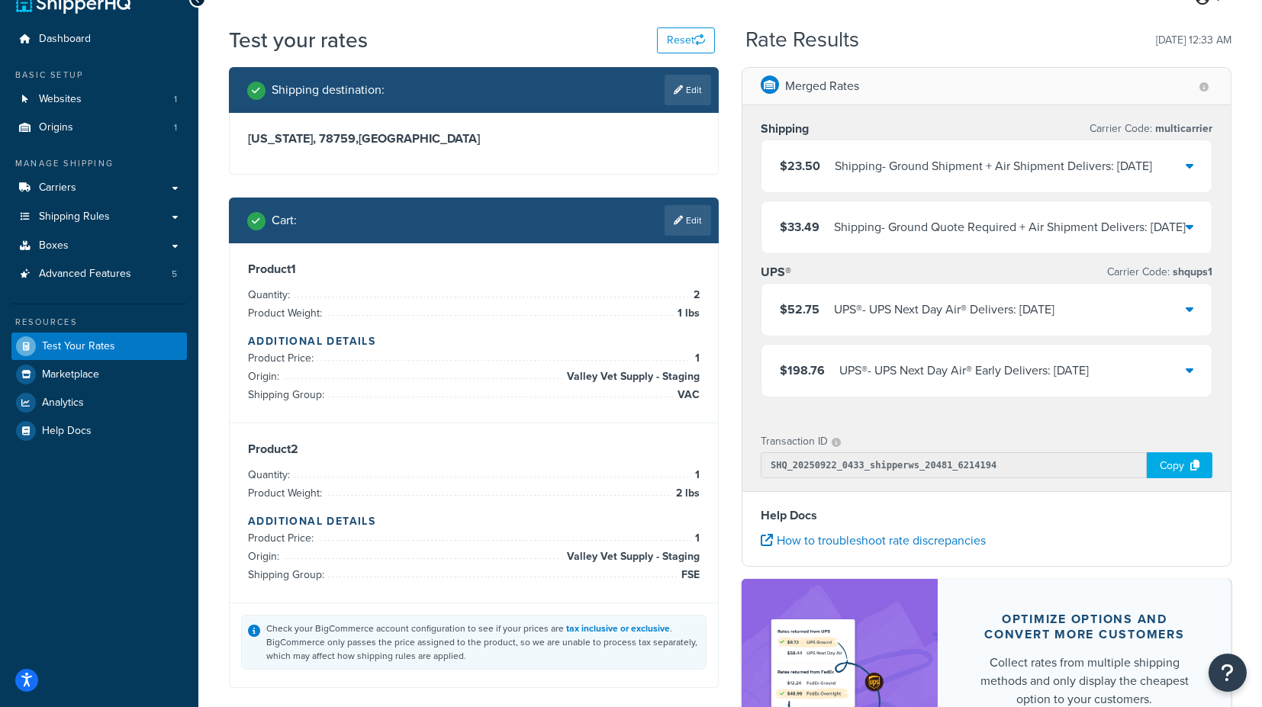
scroll to position [0, 0]
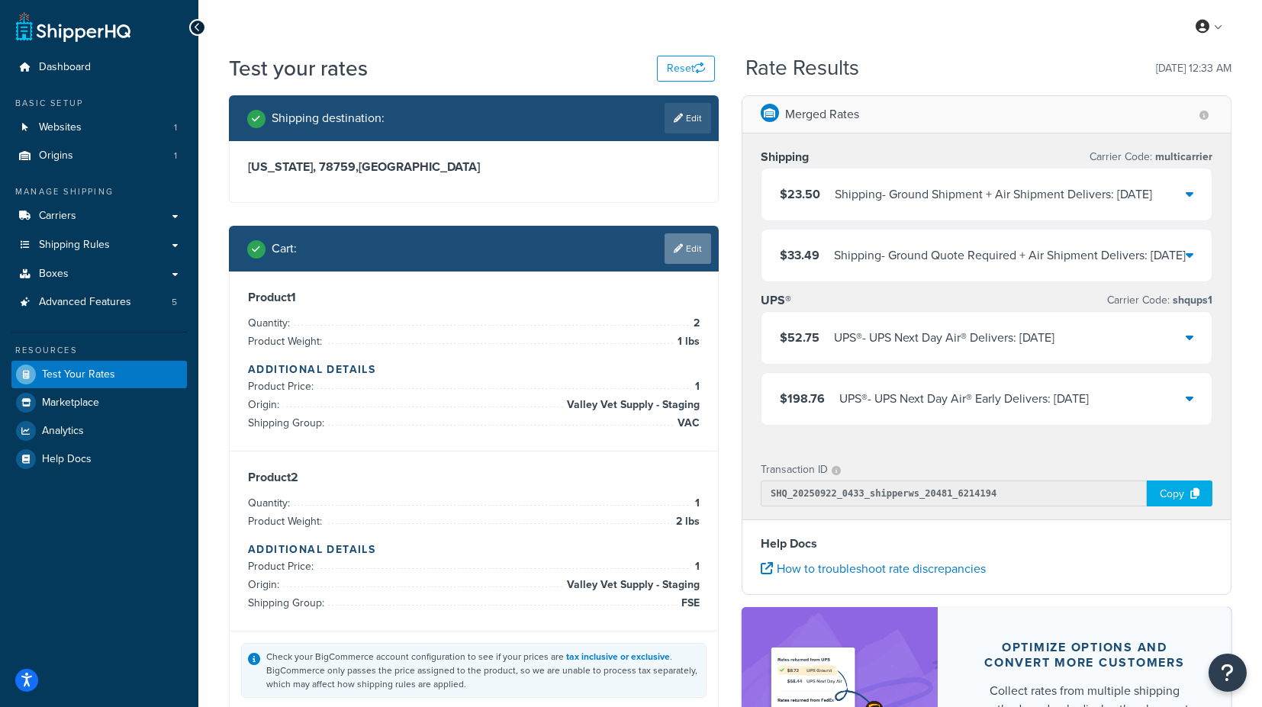
click at [693, 247] on link "Edit" at bounding box center [688, 249] width 47 height 31
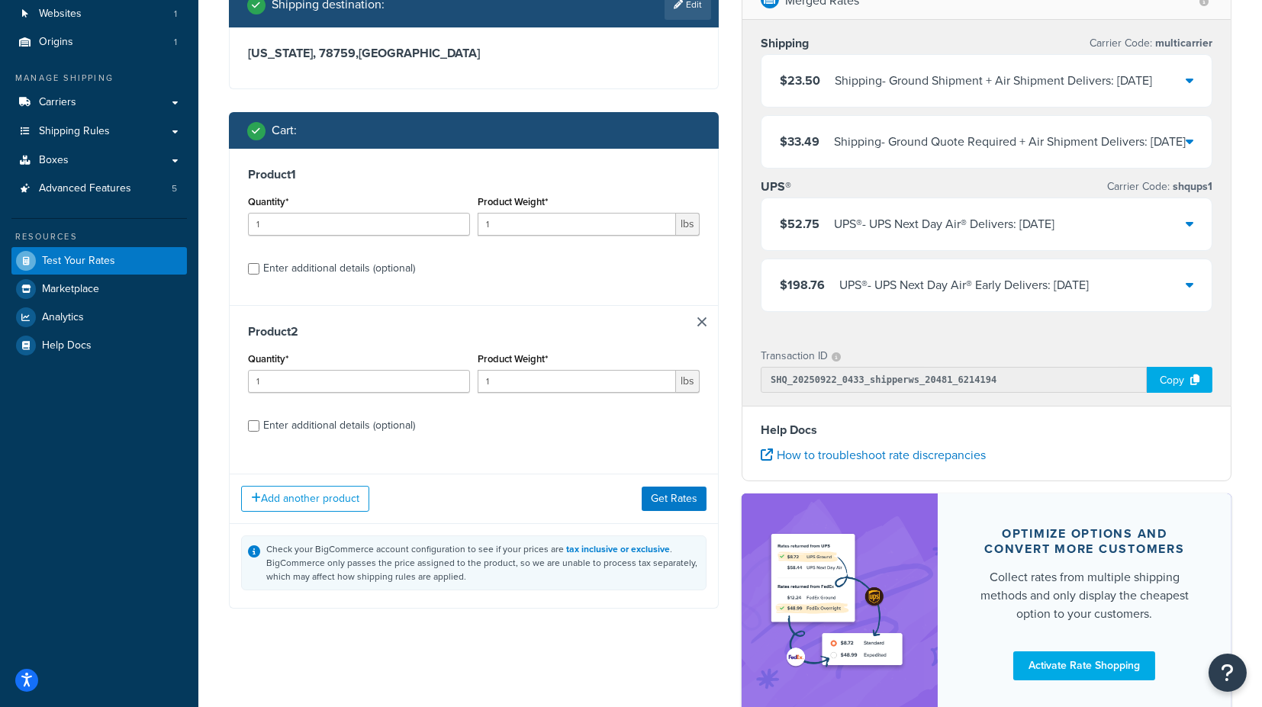
scroll to position [169, 0]
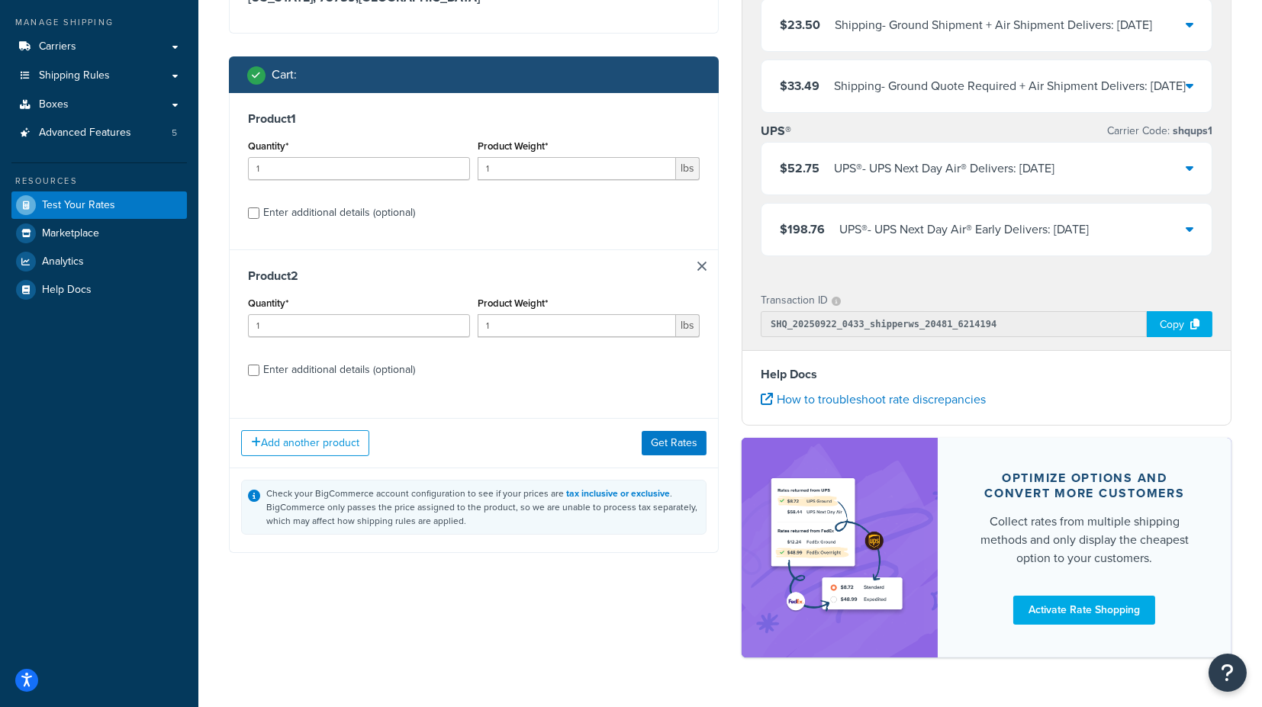
click at [375, 364] on div "Enter additional details (optional)" at bounding box center [339, 369] width 152 height 21
click at [259, 365] on input "Enter additional details (optional)" at bounding box center [253, 370] width 11 height 11
checkbox input "true"
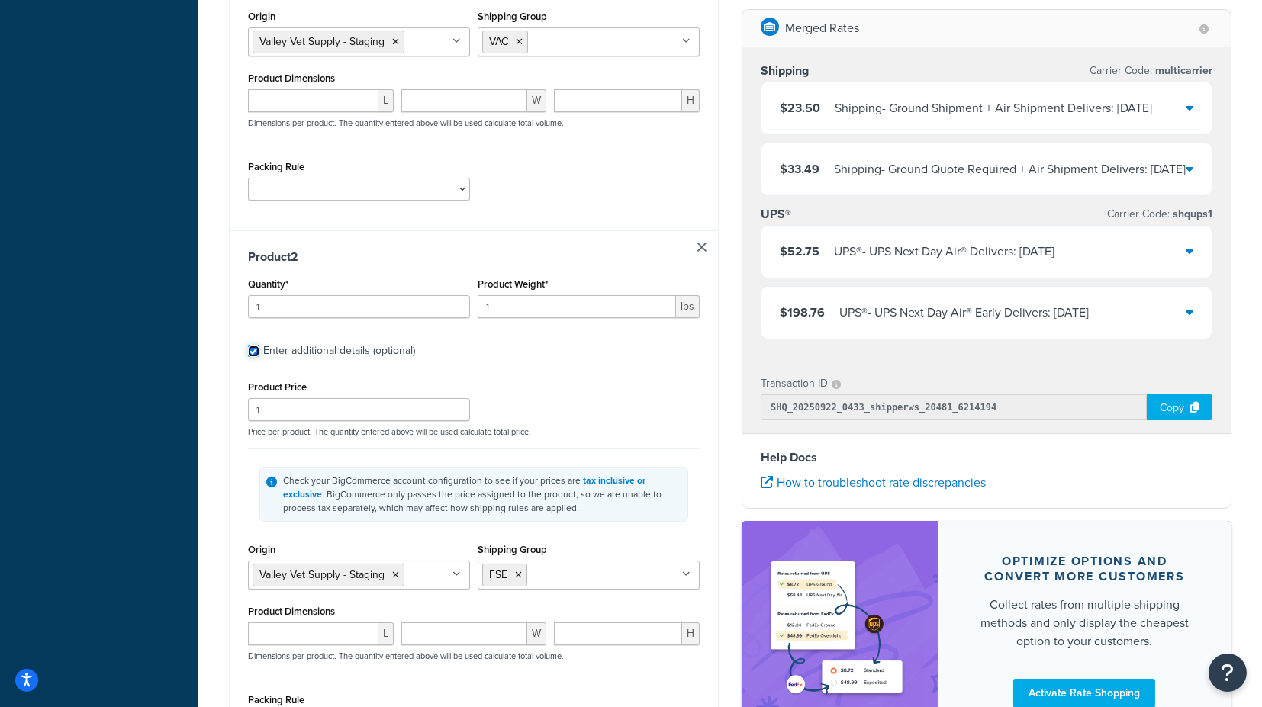
scroll to position [593, 0]
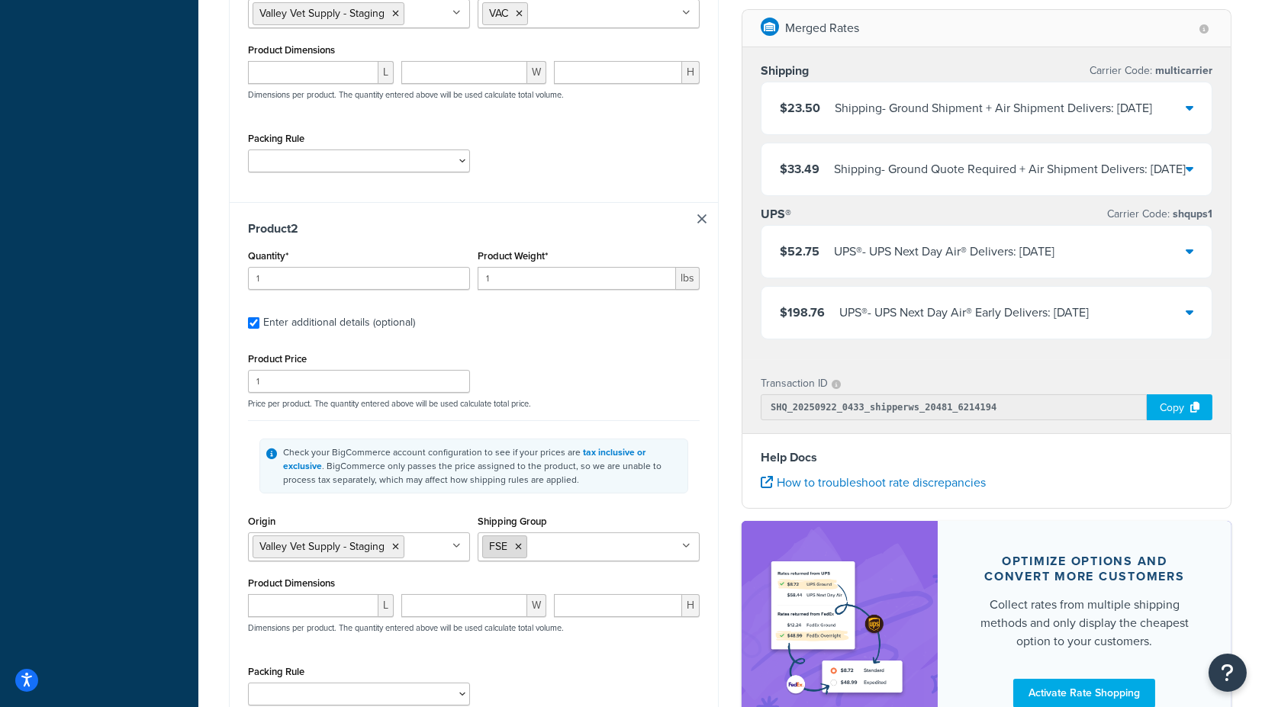
click at [517, 543] on icon at bounding box center [518, 547] width 7 height 9
click at [530, 540] on input "Shipping Group" at bounding box center [549, 546] width 135 height 17
type input "FS"
click at [727, 501] on div "Shipping destination : Edit Texas, 78759 , United States Cart : Product 1 Quant…" at bounding box center [474, 203] width 513 height 1403
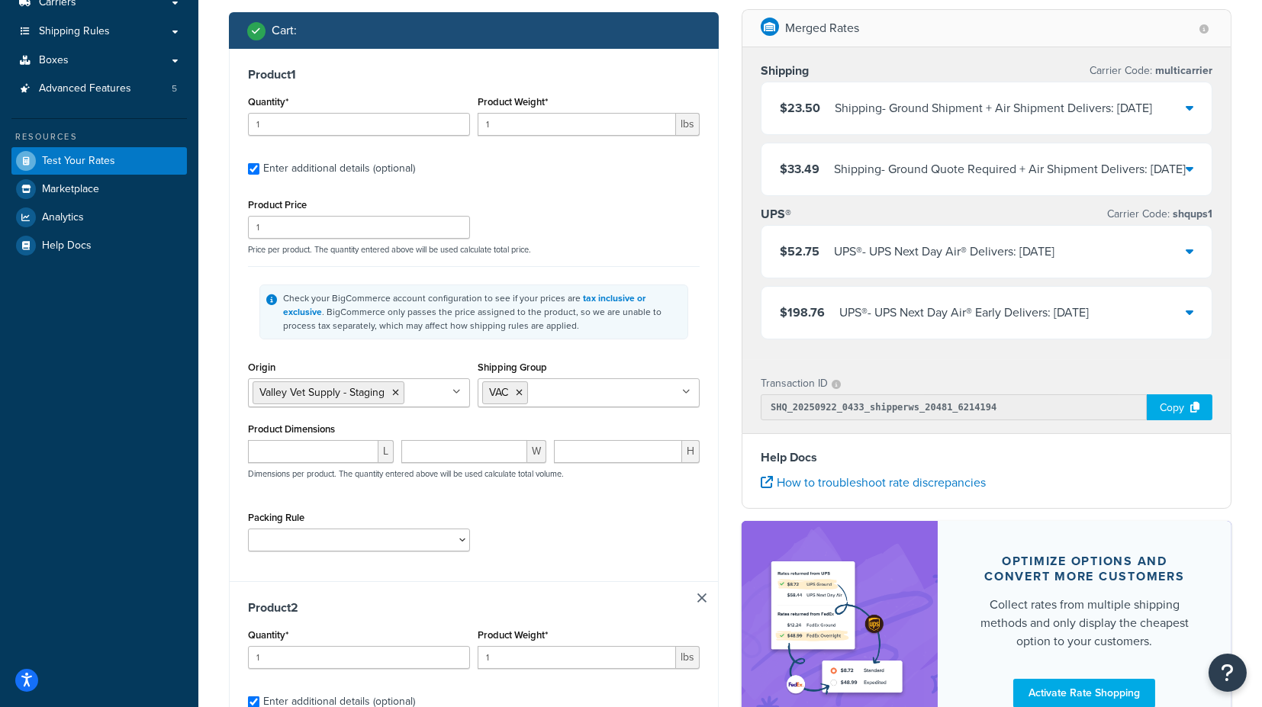
scroll to position [169, 0]
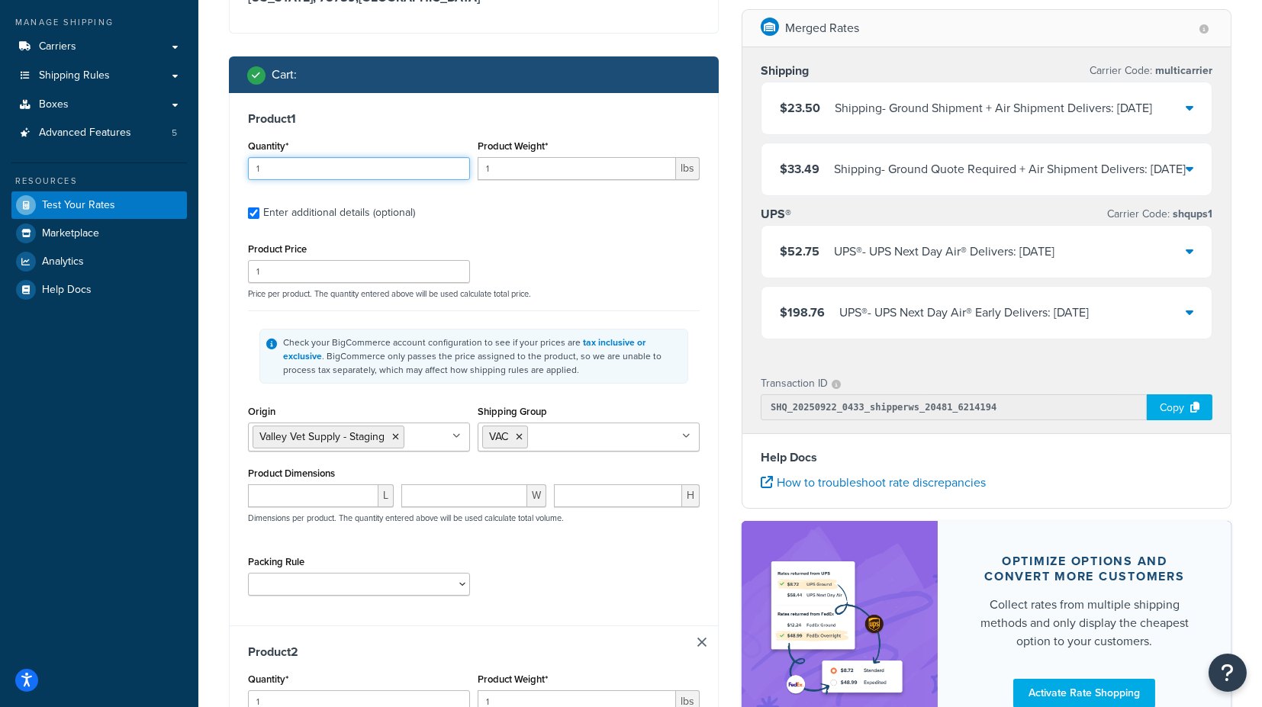
drag, startPoint x: 282, startPoint y: 174, endPoint x: 233, endPoint y: 174, distance: 48.8
click at [233, 174] on div "Product 1 Quantity* 1 Product Weight* 1 lbs Enter additional details (optional)…" at bounding box center [474, 359] width 488 height 533
type input "2"
click at [227, 330] on div "Shipping destination : Edit Texas, 78759 , United States Cart : Product 1 Quant…" at bounding box center [474, 627] width 513 height 1403
drag, startPoint x: 512, startPoint y: 168, endPoint x: 433, endPoint y: 171, distance: 78.7
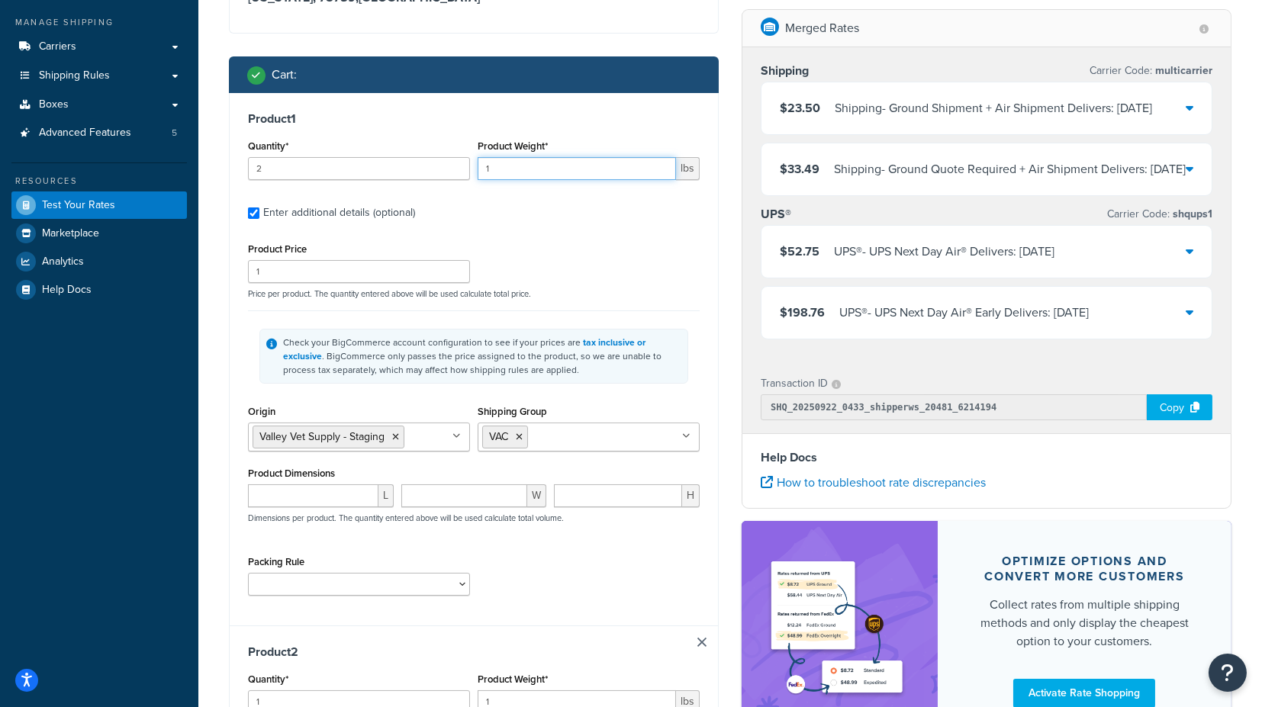
click at [433, 171] on div "Quantity* 2 Product Weight* 1 lbs" at bounding box center [473, 164] width 459 height 56
type input "2"
click at [243, 324] on div "Product 1 Quantity* 2 Product Weight* 2 lbs Enter additional details (optional)…" at bounding box center [474, 359] width 488 height 533
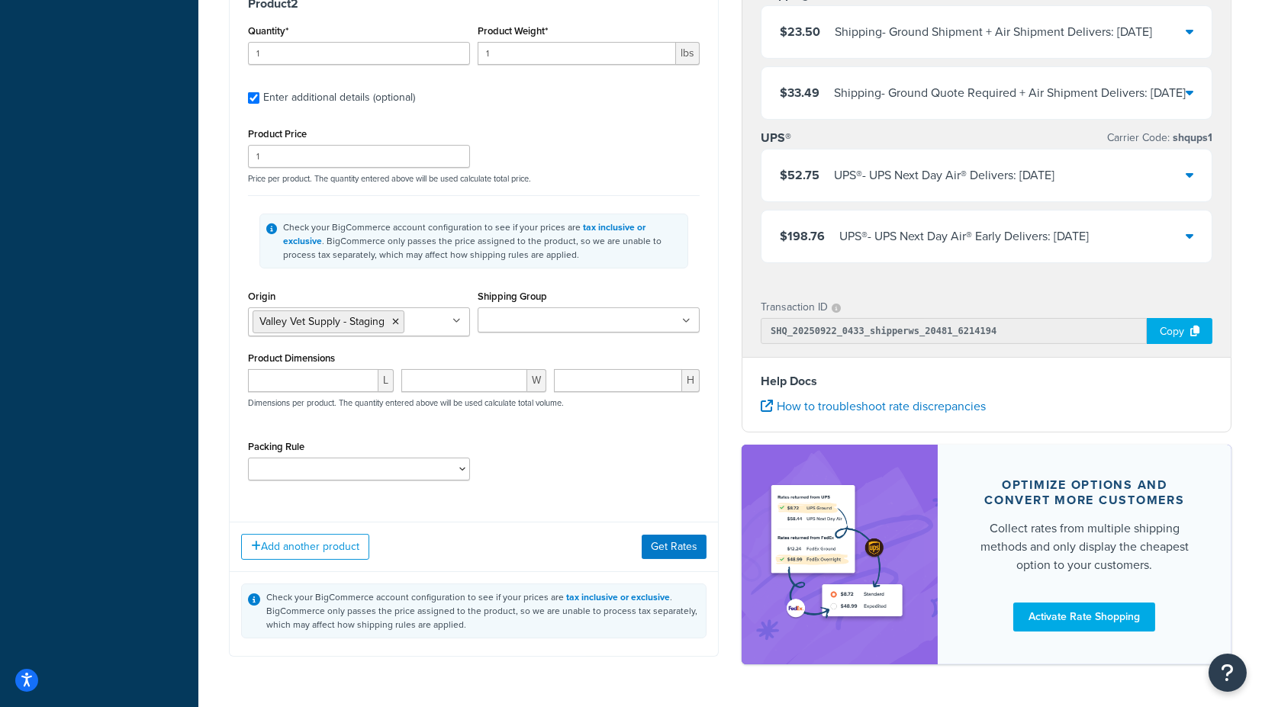
scroll to position [862, 0]
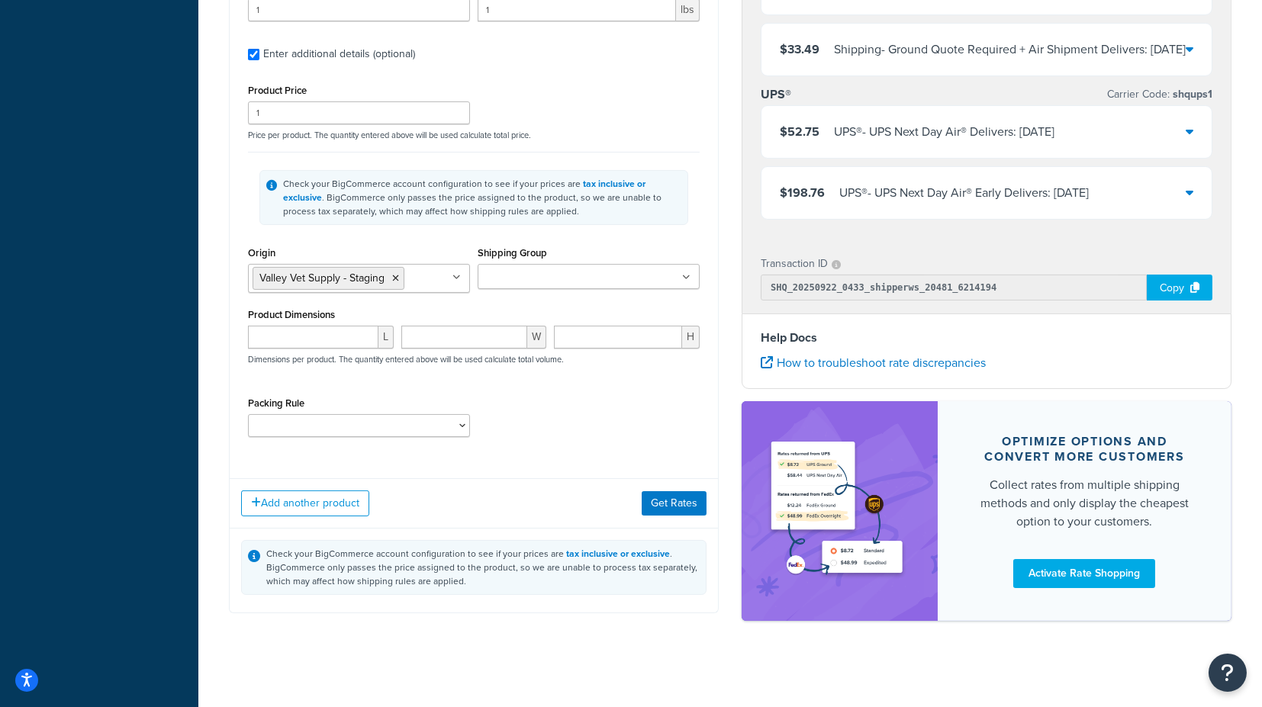
click at [509, 269] on input "Shipping Group" at bounding box center [549, 277] width 135 height 17
type input "F"
click at [537, 457] on div "Product 2 Quantity* 1 Product Weight* 1 lbs Enter additional details (optional)…" at bounding box center [474, 200] width 488 height 533
click at [665, 498] on button "Get Rates" at bounding box center [674, 503] width 65 height 24
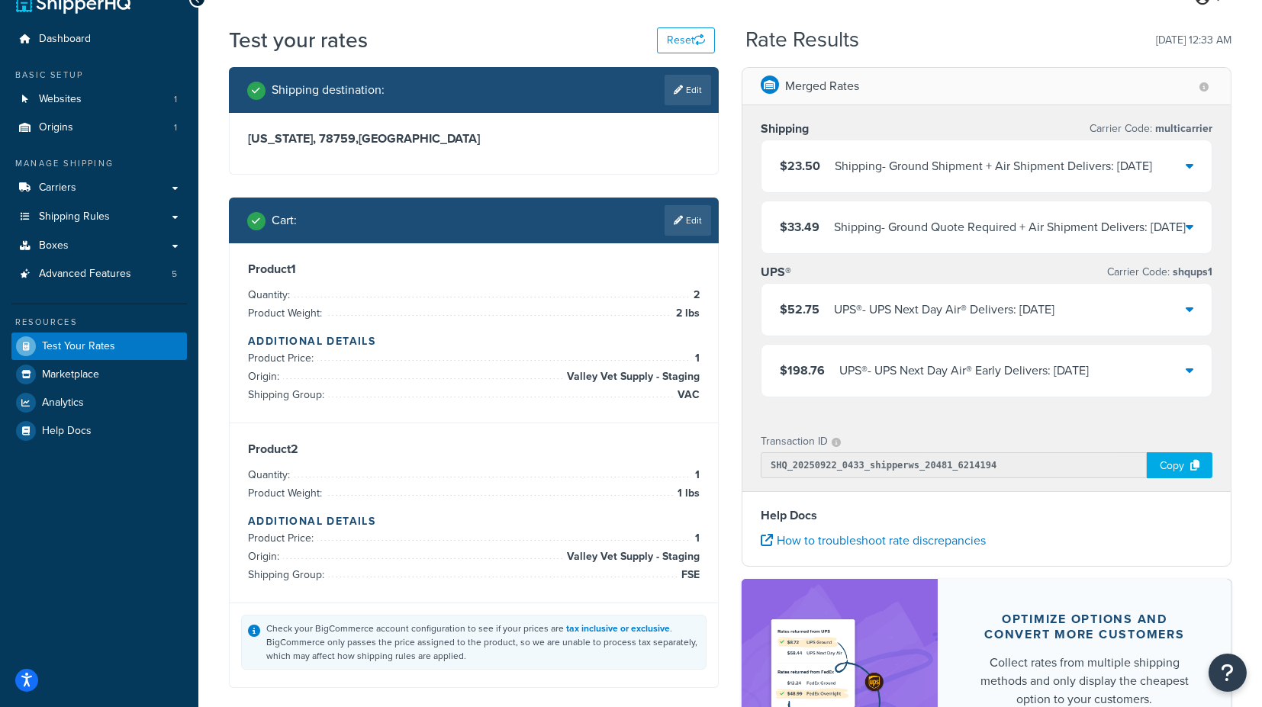
scroll to position [0, 0]
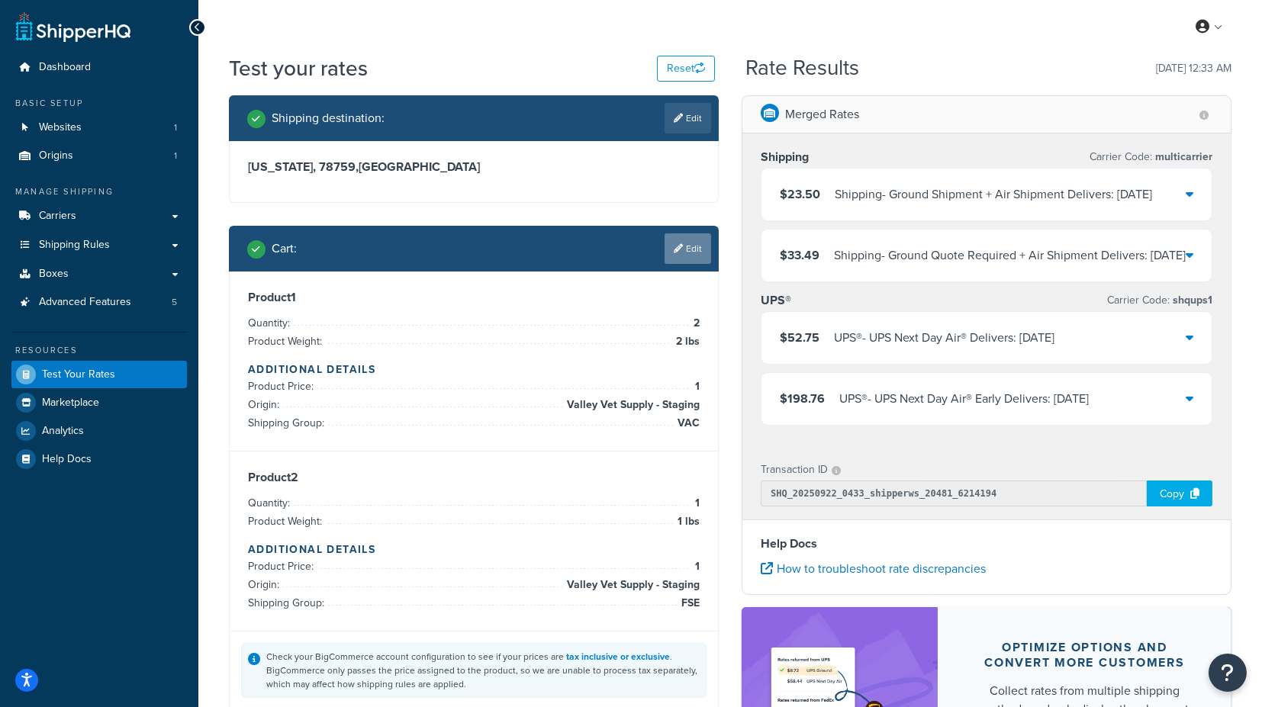
click at [675, 247] on icon at bounding box center [678, 248] width 9 height 9
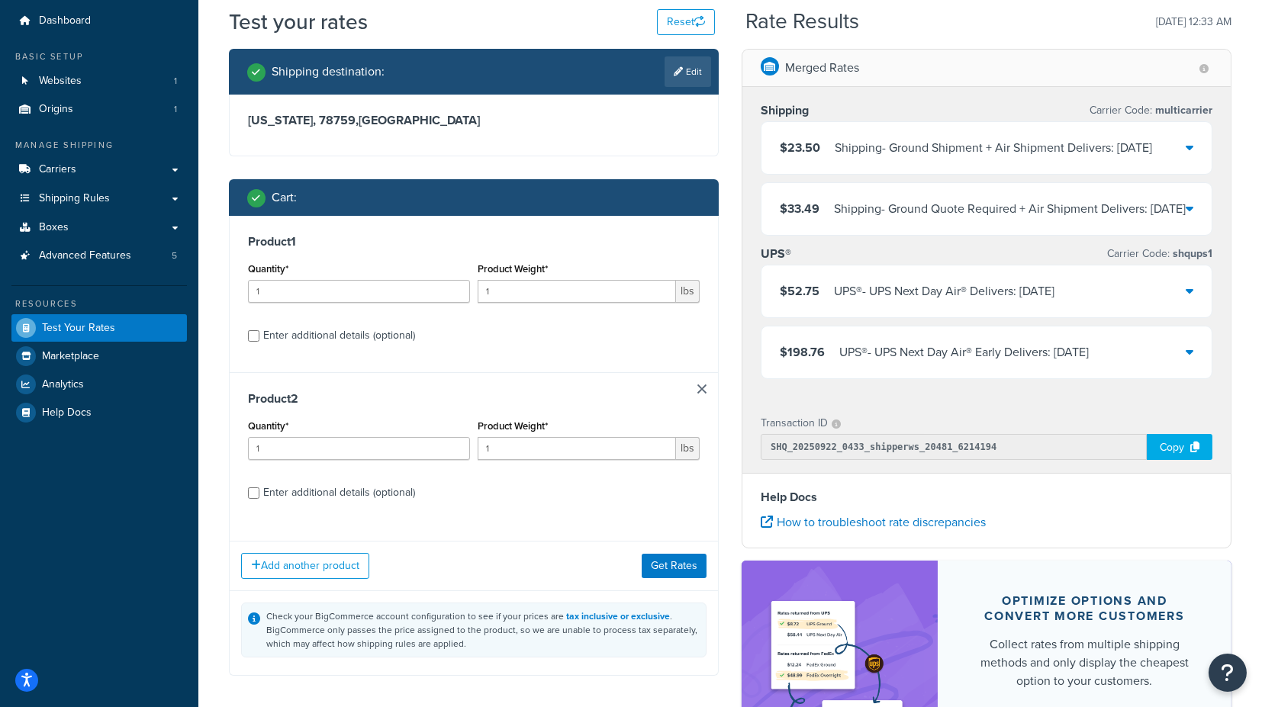
scroll to position [85, 0]
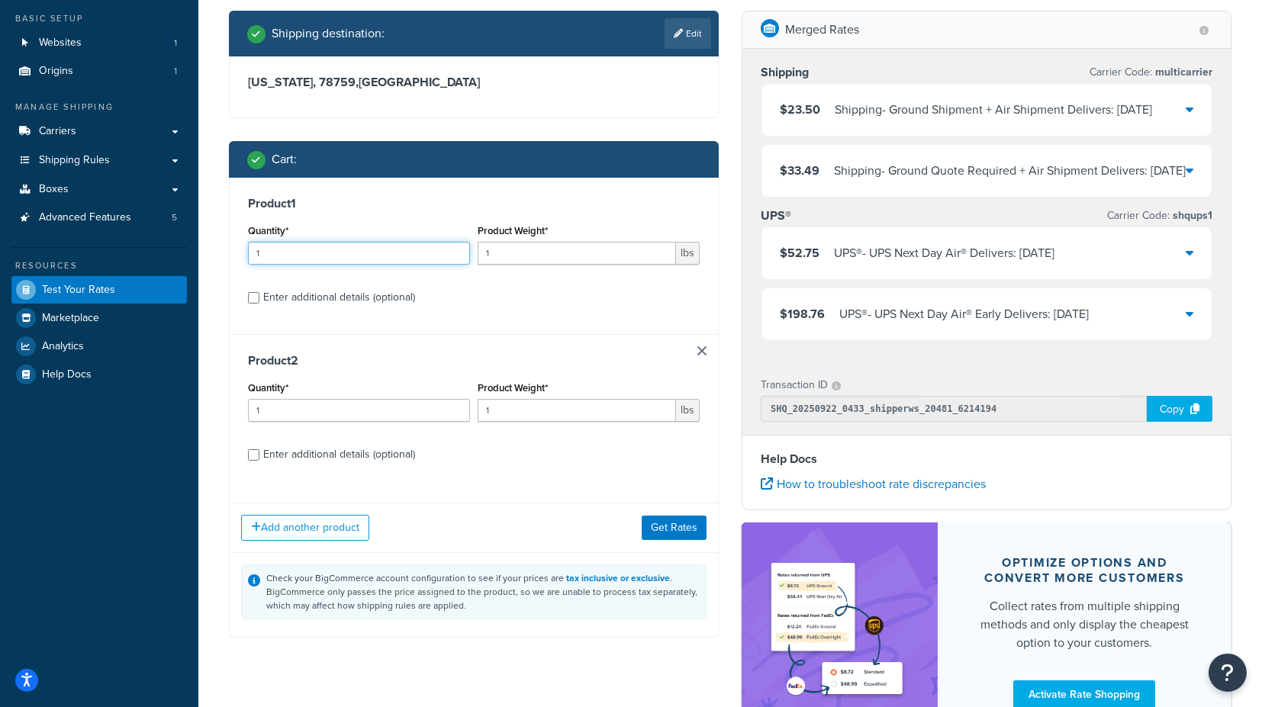
click at [309, 247] on input "1" at bounding box center [359, 253] width 222 height 23
drag, startPoint x: 325, startPoint y: 249, endPoint x: 219, endPoint y: 252, distance: 106.1
click at [219, 252] on div "Shipping destination : Edit Texas, 78759 , United States Cart : Product 1 Quant…" at bounding box center [474, 336] width 513 height 650
click at [330, 298] on div "Enter additional details (optional)" at bounding box center [339, 297] width 152 height 21
click at [259, 298] on input "Enter additional details (optional)" at bounding box center [253, 297] width 11 height 11
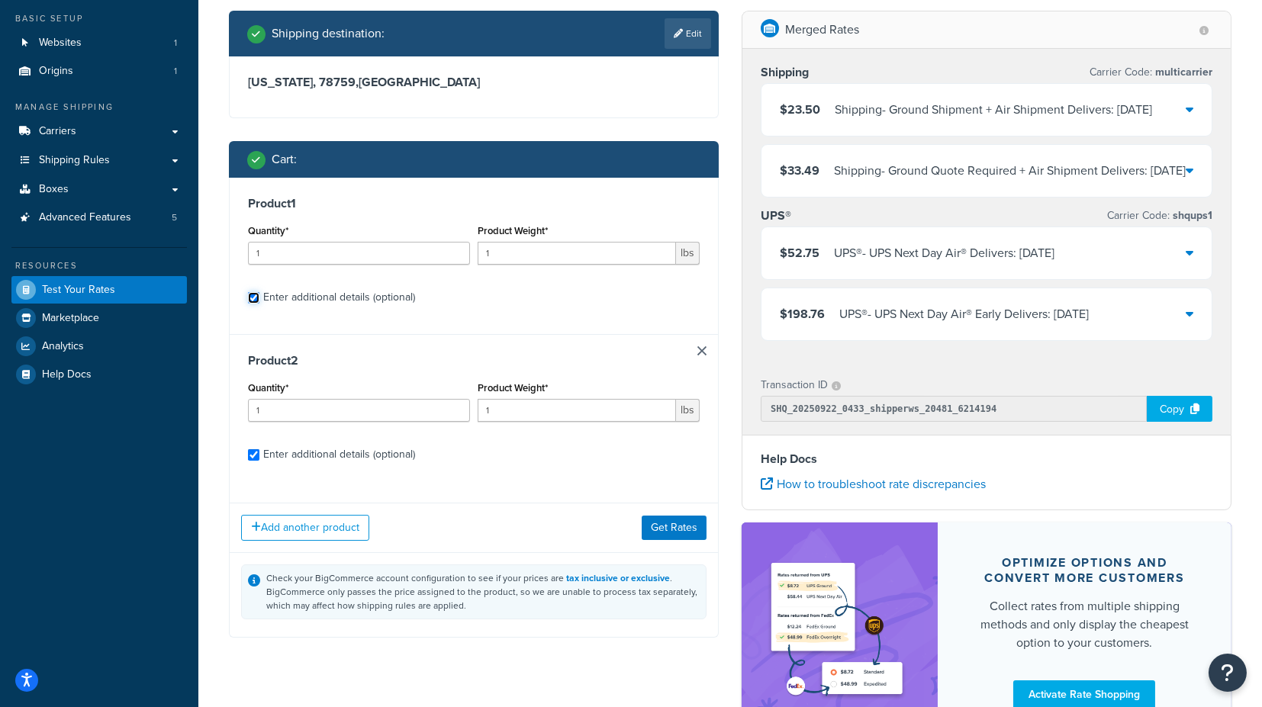
checkbox input "true"
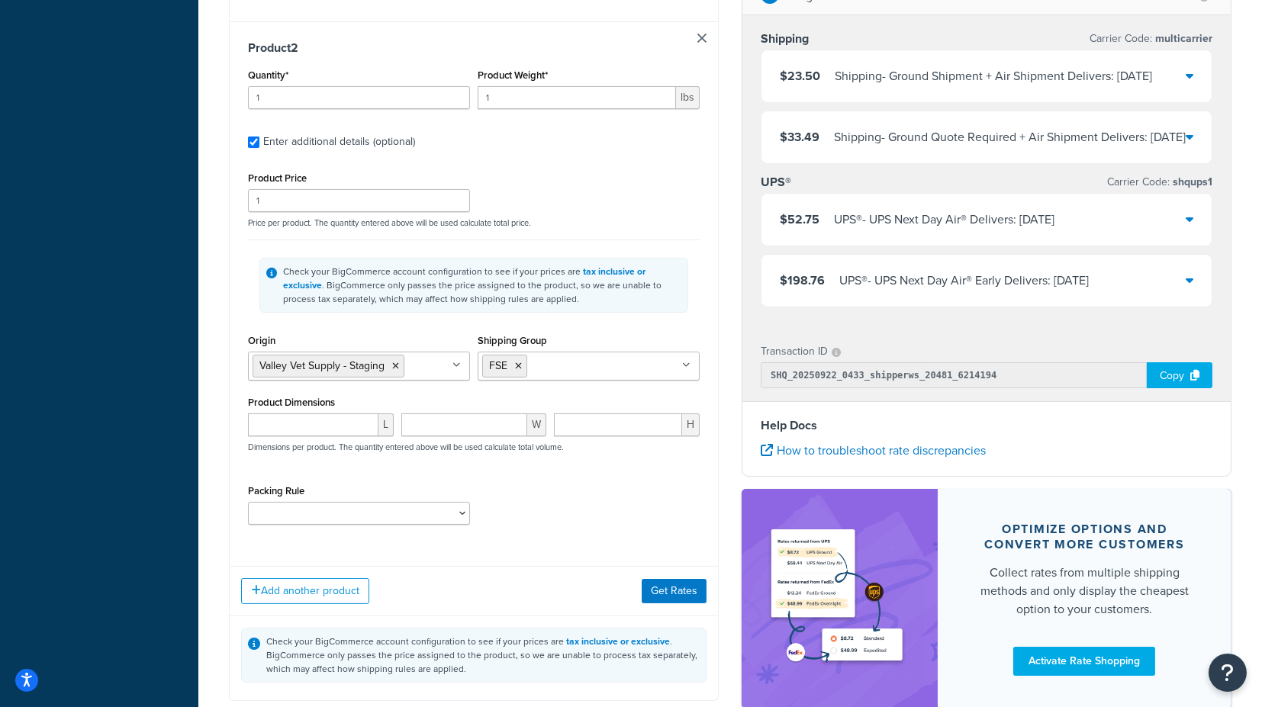
scroll to position [848, 0]
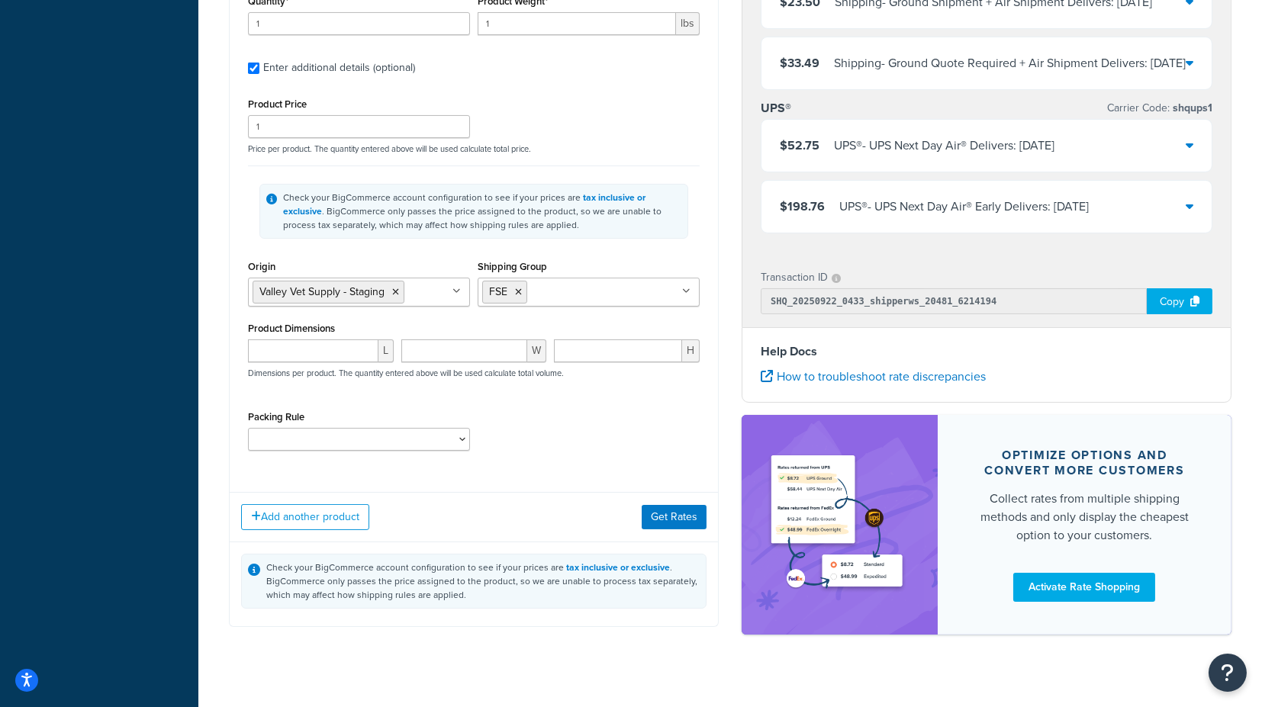
click at [566, 292] on input "Shipping Group" at bounding box center [598, 291] width 135 height 17
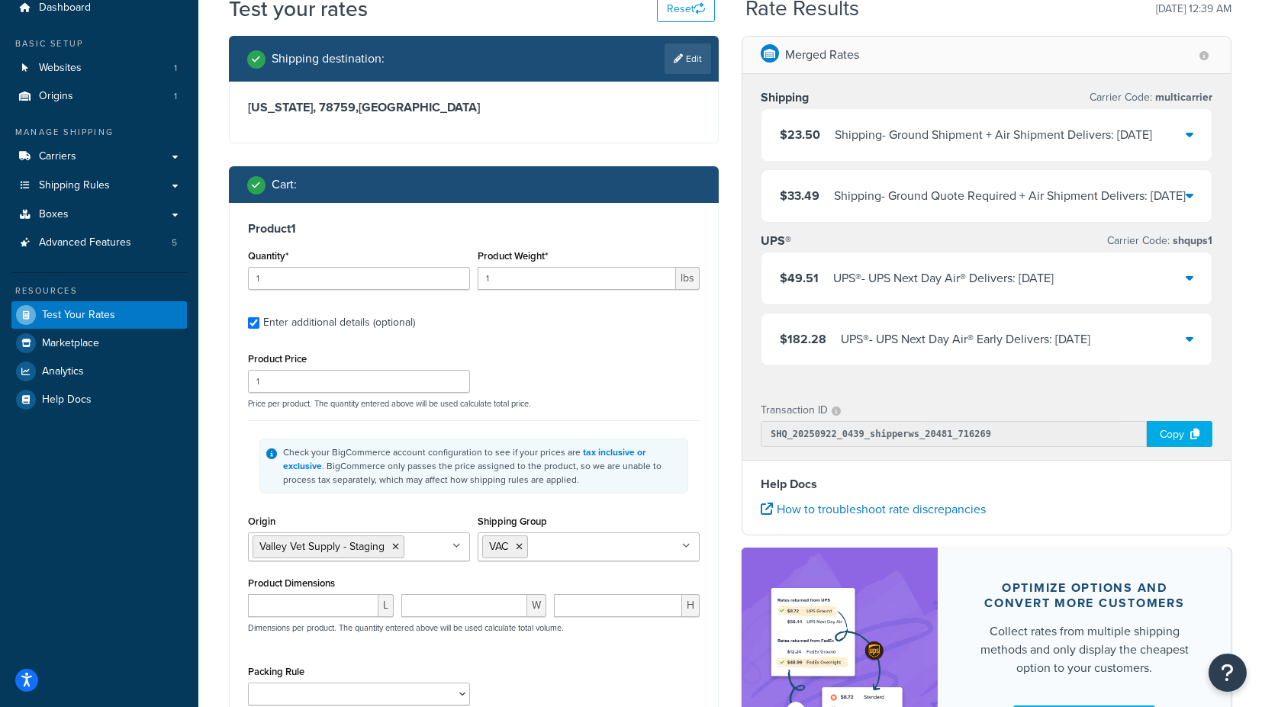
scroll to position [0, 0]
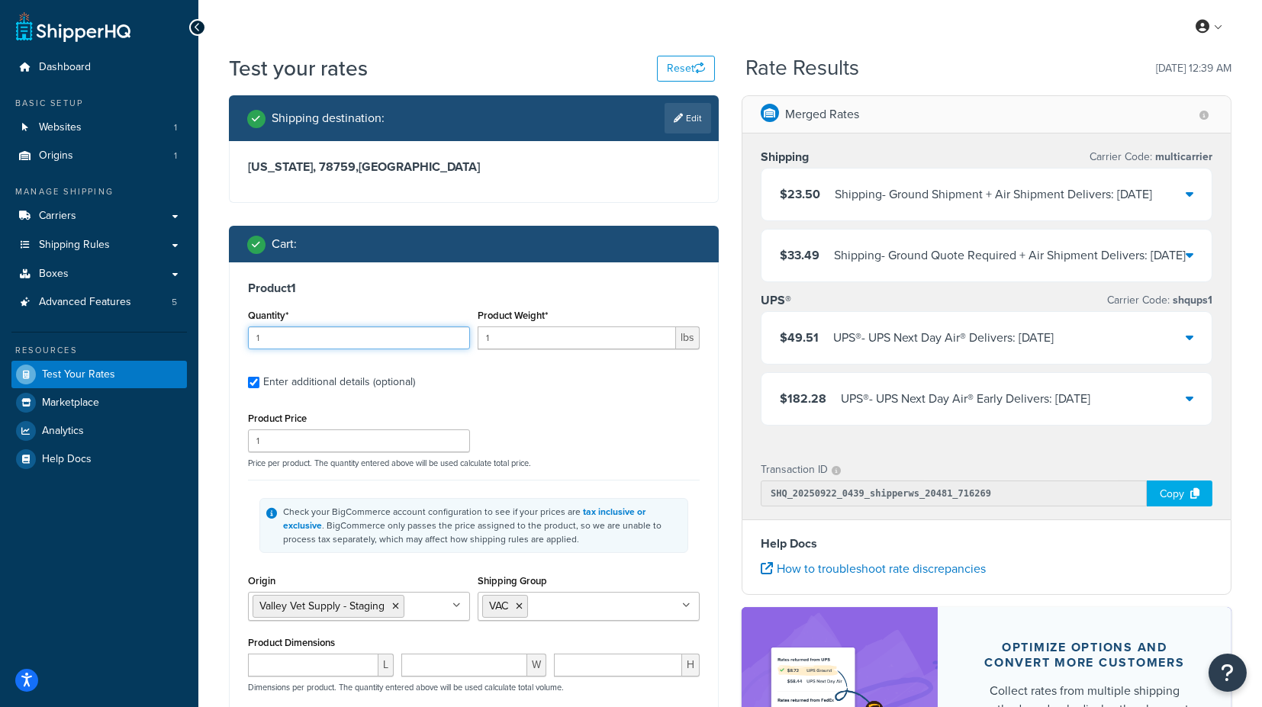
drag, startPoint x: 301, startPoint y: 337, endPoint x: 234, endPoint y: 339, distance: 68.0
click at [234, 339] on div "Product 1 Quantity* 1 Product Weight* 1 lbs Enter additional details (optional)…" at bounding box center [474, 529] width 488 height 533
drag, startPoint x: 266, startPoint y: 334, endPoint x: 224, endPoint y: 335, distance: 41.2
type input "2"
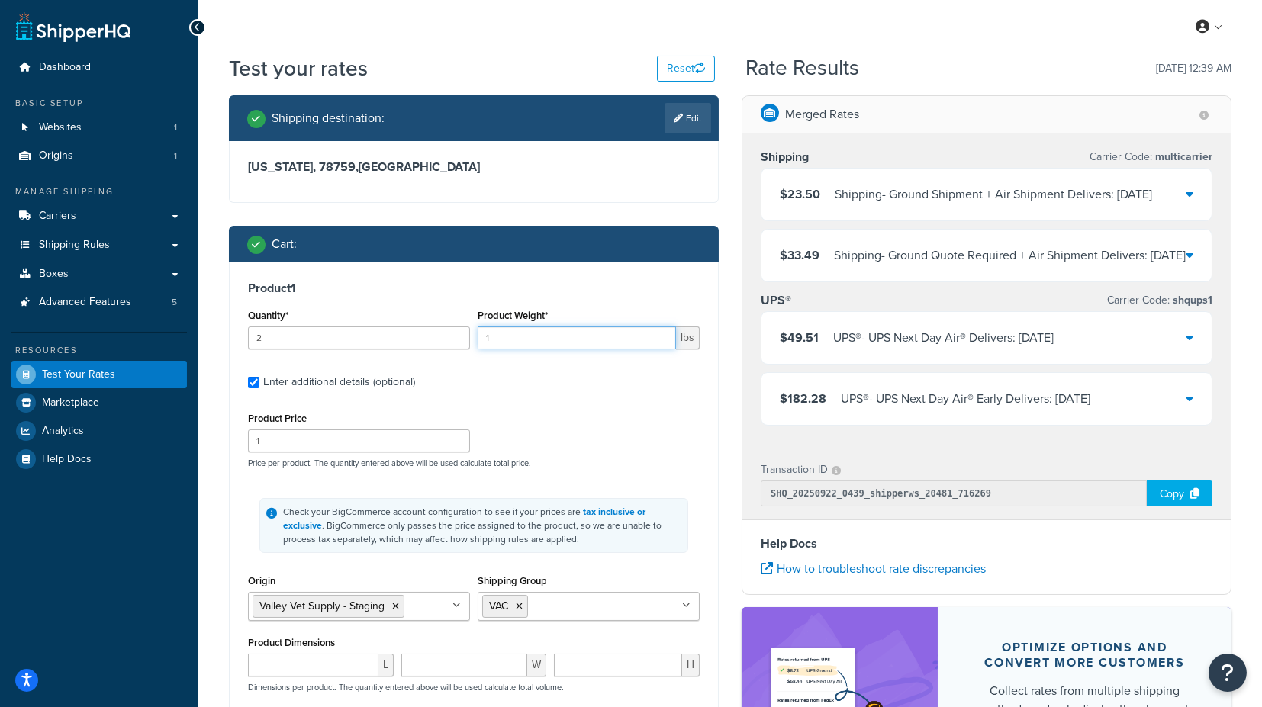
drag, startPoint x: 506, startPoint y: 334, endPoint x: 453, endPoint y: 336, distance: 53.4
click at [453, 336] on div "Quantity* 2 Product Weight* 1 lbs" at bounding box center [473, 333] width 459 height 56
type input "2"
click at [671, 385] on label "Enter additional details (optional)" at bounding box center [481, 381] width 437 height 24
click at [259, 385] on input "Enter additional details (optional)" at bounding box center [253, 382] width 11 height 11
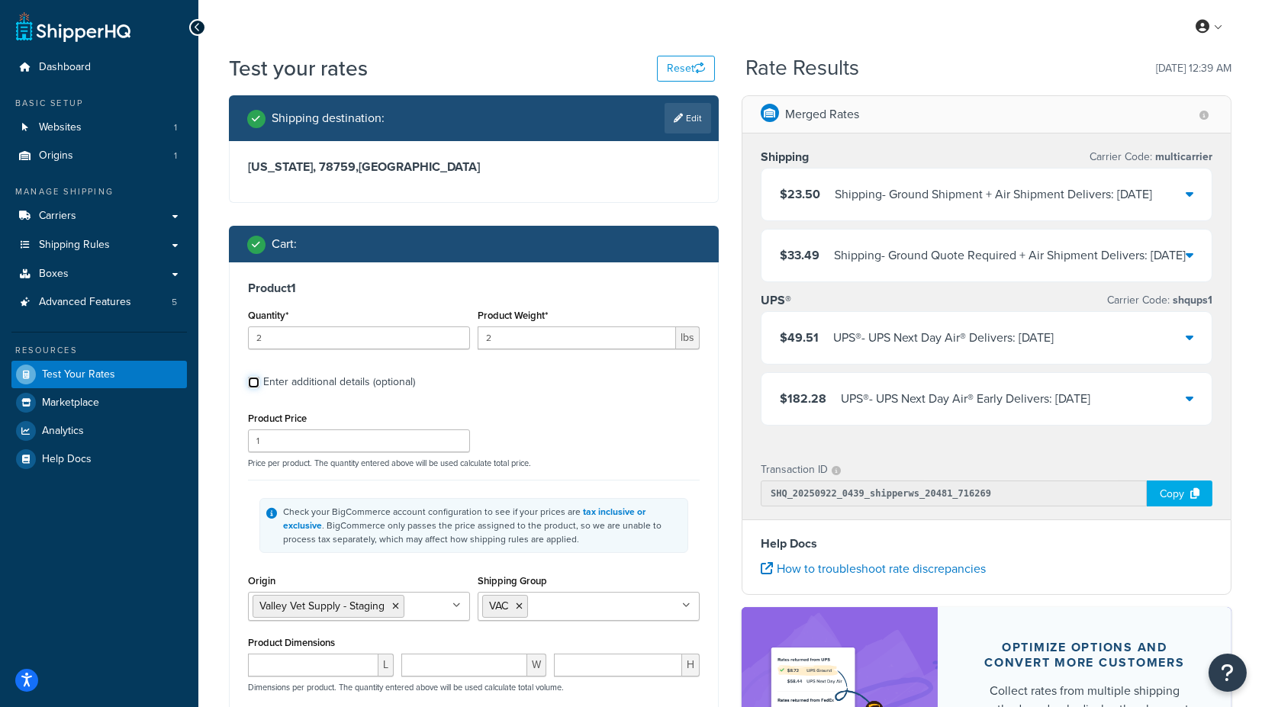
checkbox input "false"
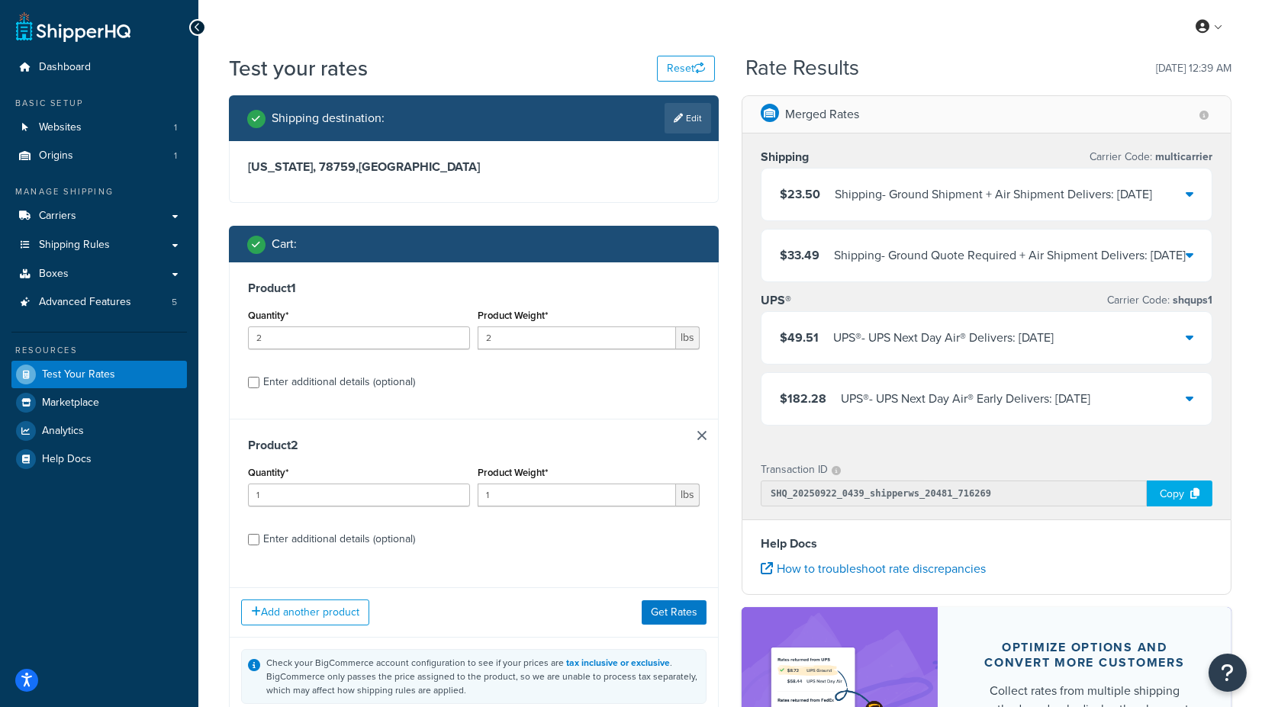
click at [375, 389] on div "Enter additional details (optional)" at bounding box center [339, 382] width 152 height 21
click at [259, 388] on input "Enter additional details (optional)" at bounding box center [253, 382] width 11 height 11
checkbox input "true"
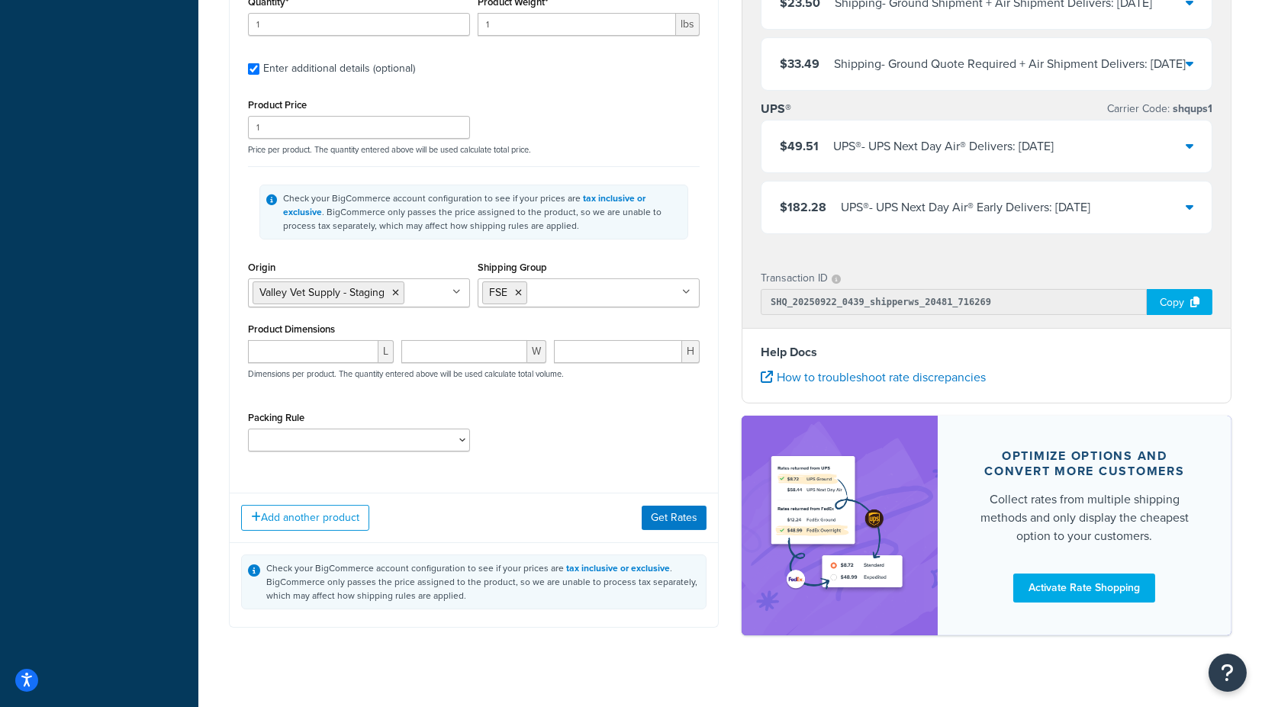
scroll to position [848, 0]
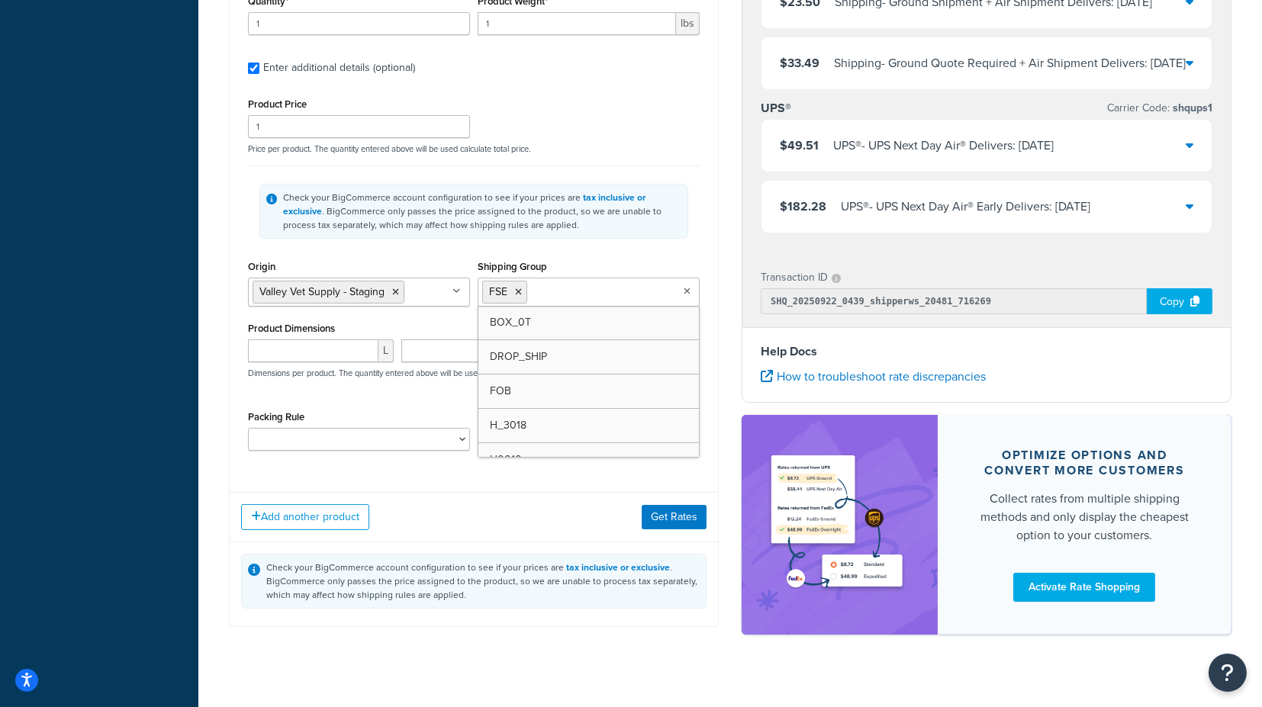
click at [554, 291] on input "Shipping Group" at bounding box center [598, 291] width 135 height 17
type input "F"
click at [623, 264] on div "Shipping Group FSE BOX_0T DROP_SHIP FOB H_3018 H0010 H0011 H0012 H0099 H1090 H1…" at bounding box center [589, 281] width 222 height 50
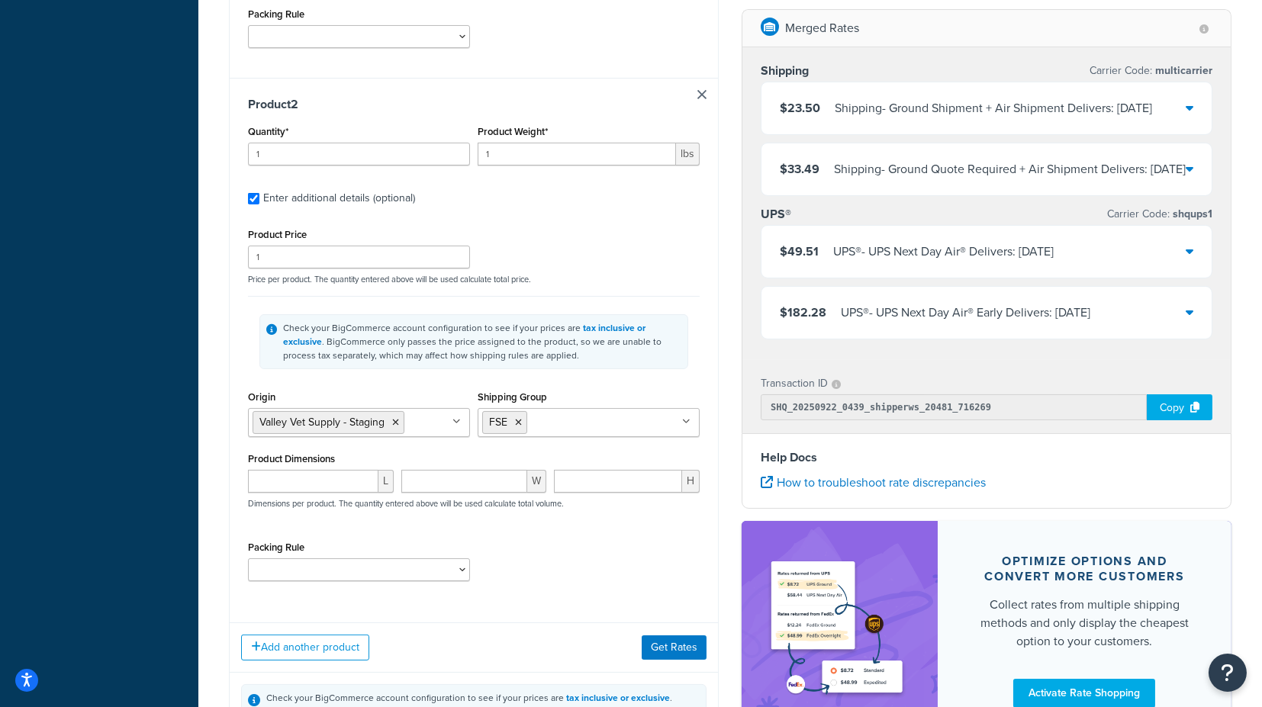
scroll to position [678, 0]
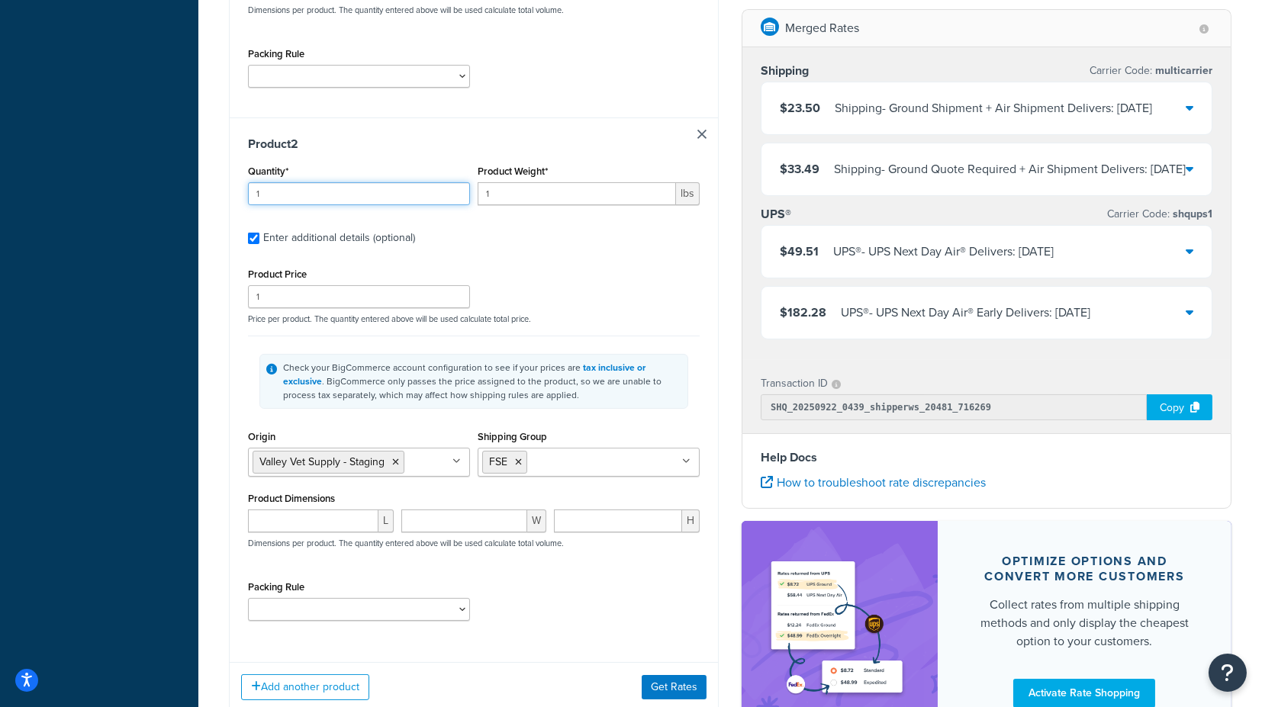
drag, startPoint x: 291, startPoint y: 193, endPoint x: 227, endPoint y: 189, distance: 64.2
click at [227, 189] on div "Shipping destination : Edit Texas, 78759 , United States Cart : Product 1 Quant…" at bounding box center [474, 119] width 513 height 1403
type input "2"
click at [699, 271] on div "Product Price 1 Price per product. The quantity entered above will be used calc…" at bounding box center [473, 294] width 459 height 60
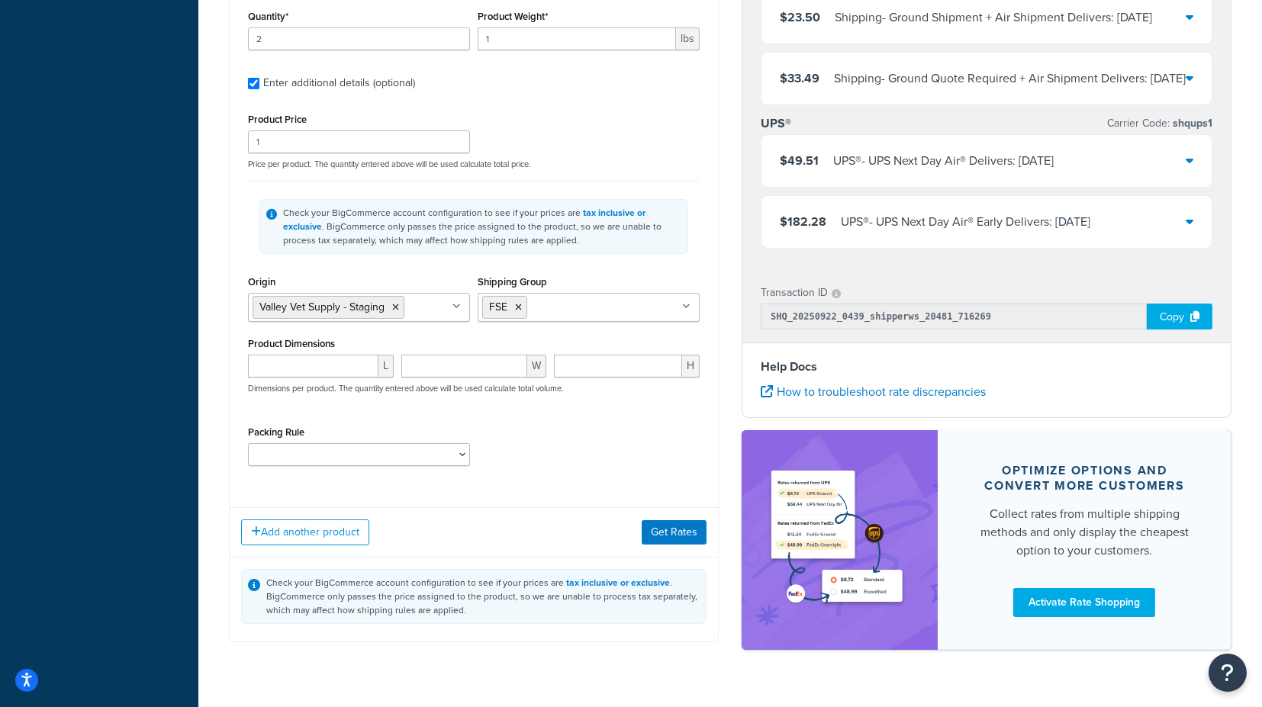
scroll to position [862, 0]
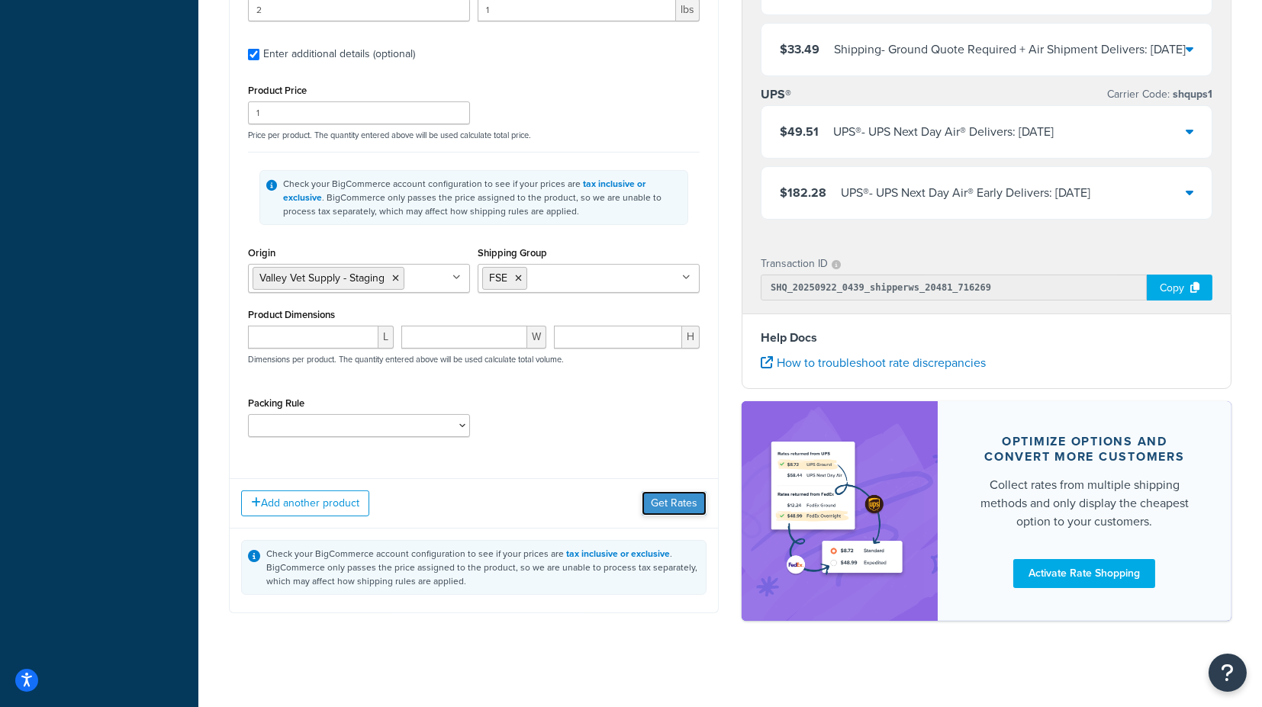
click at [665, 500] on button "Get Rates" at bounding box center [674, 503] width 65 height 24
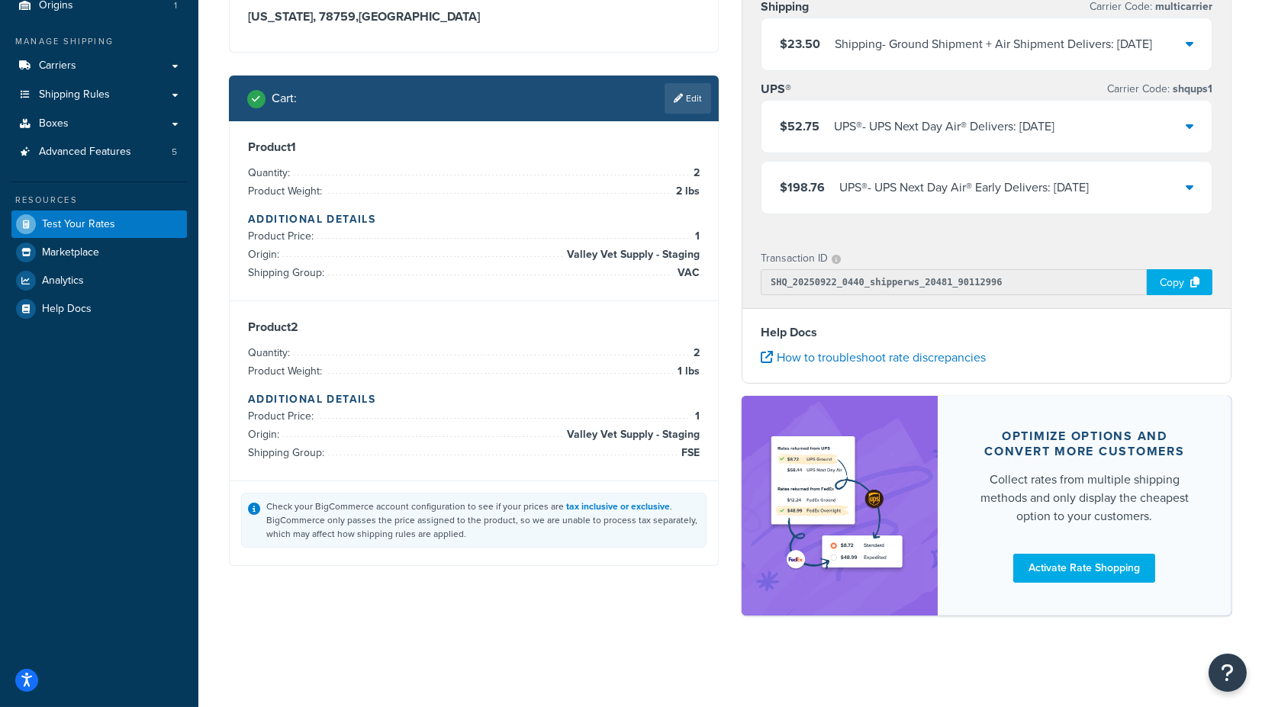
scroll to position [0, 0]
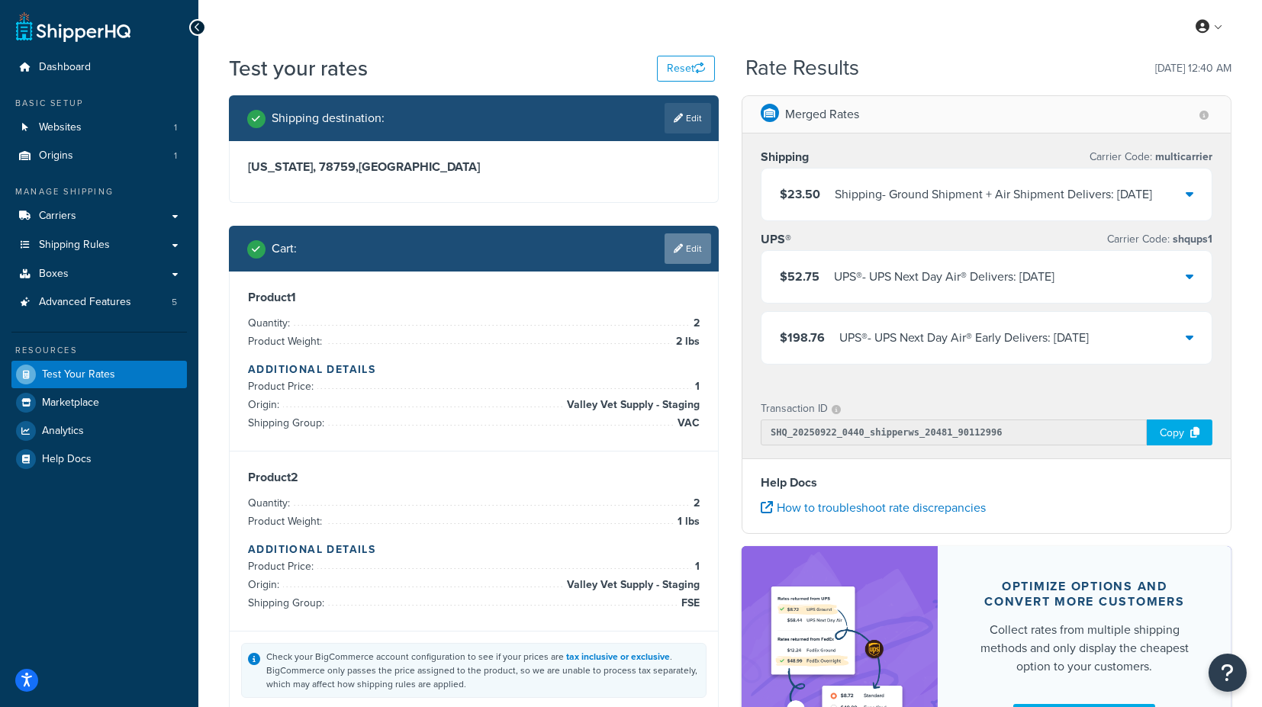
click at [685, 253] on link "Edit" at bounding box center [688, 249] width 47 height 31
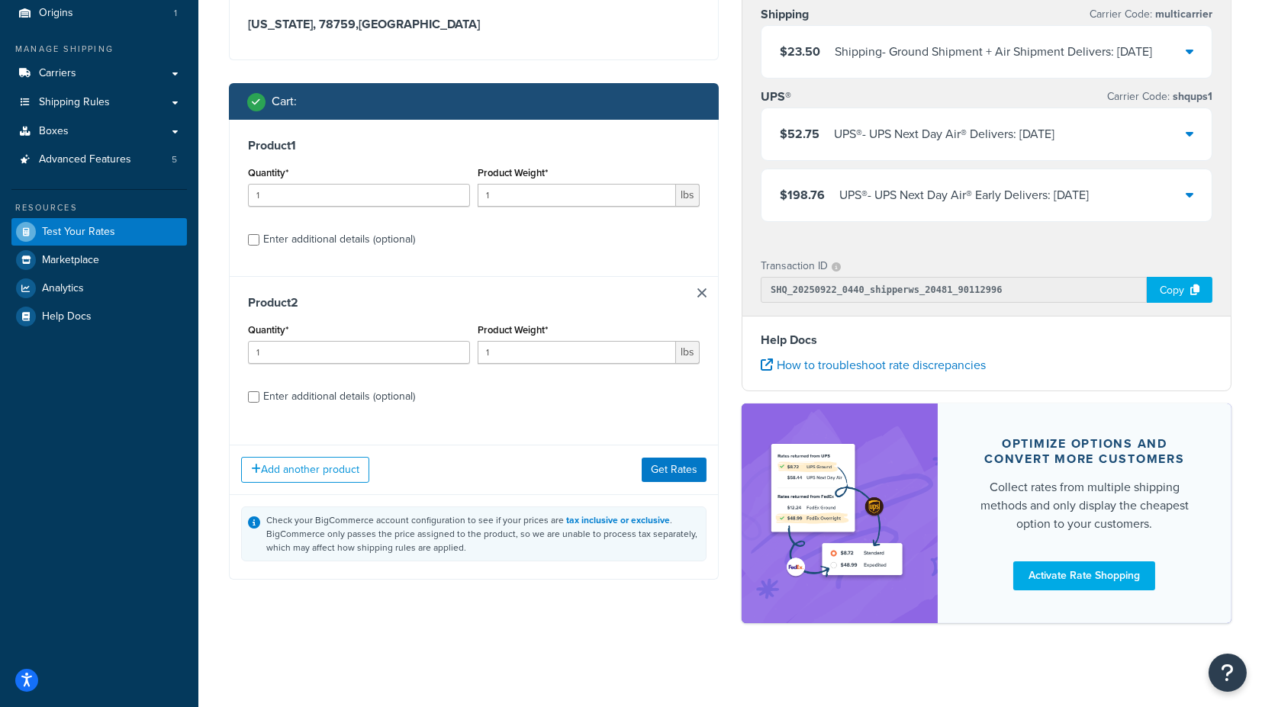
scroll to position [169, 0]
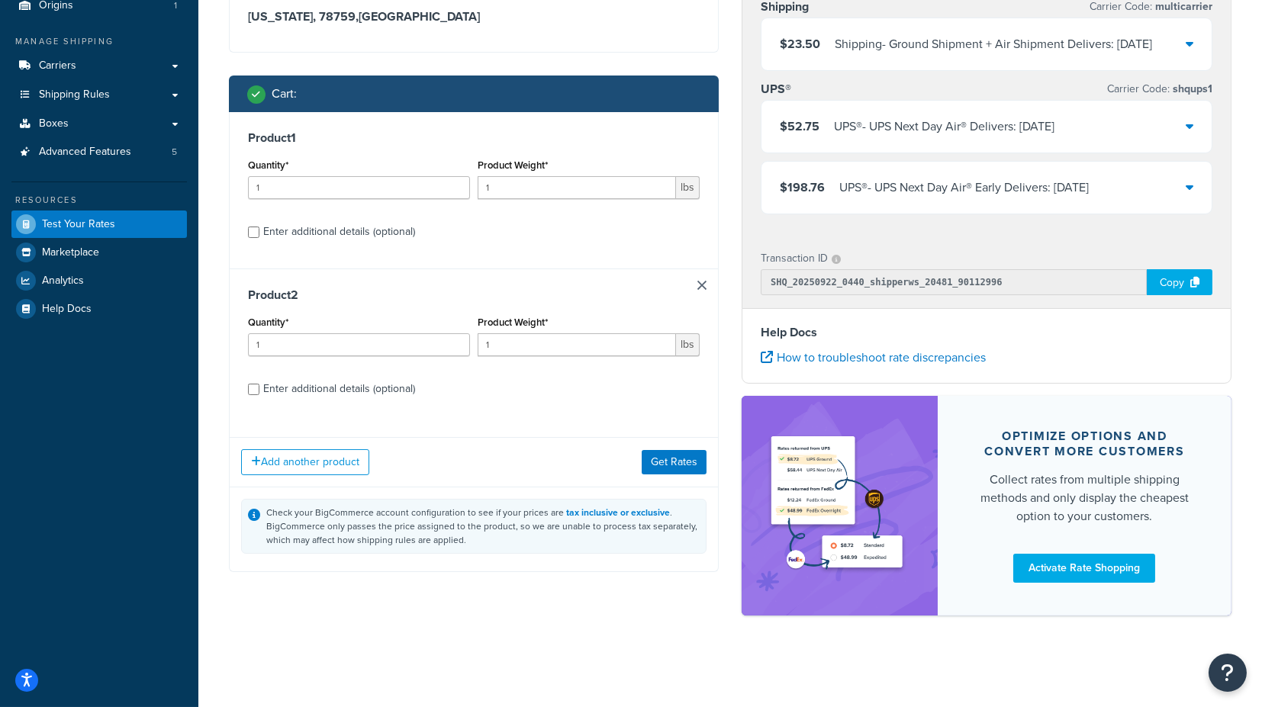
click at [340, 379] on div "Enter additional details (optional)" at bounding box center [339, 389] width 152 height 21
click at [259, 384] on input "Enter additional details (optional)" at bounding box center [253, 389] width 11 height 11
checkbox input "true"
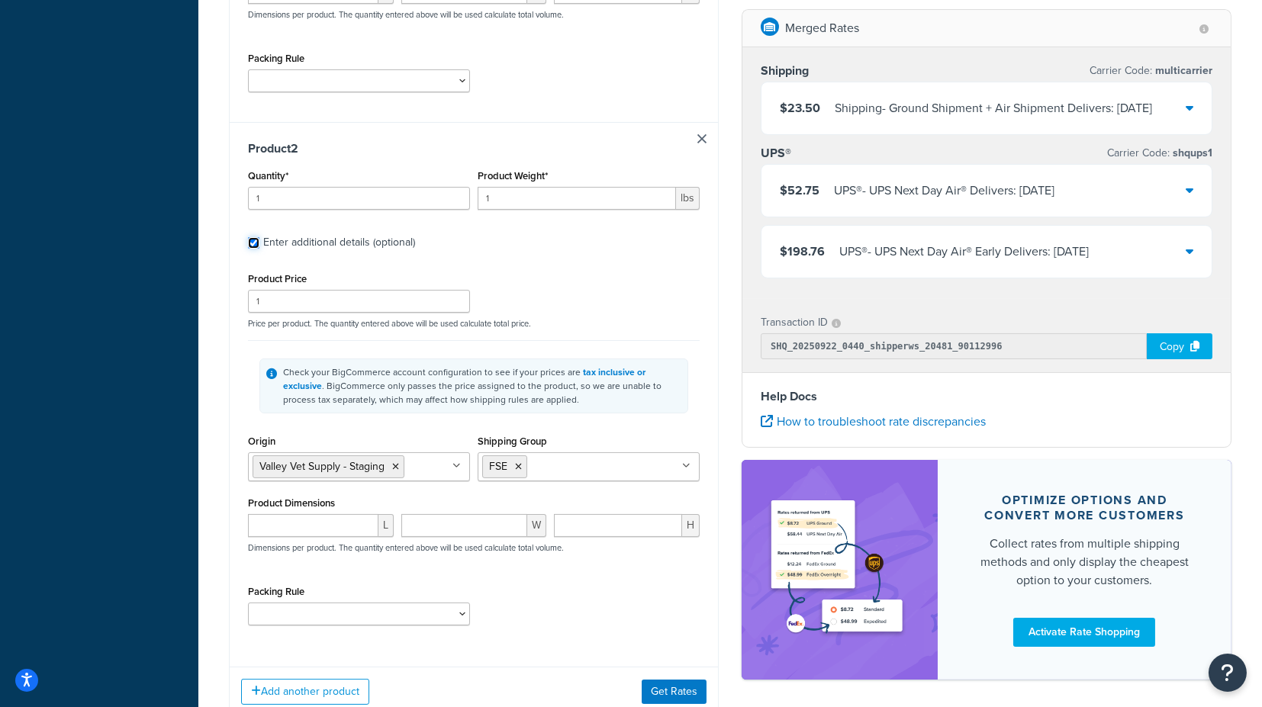
scroll to position [678, 0]
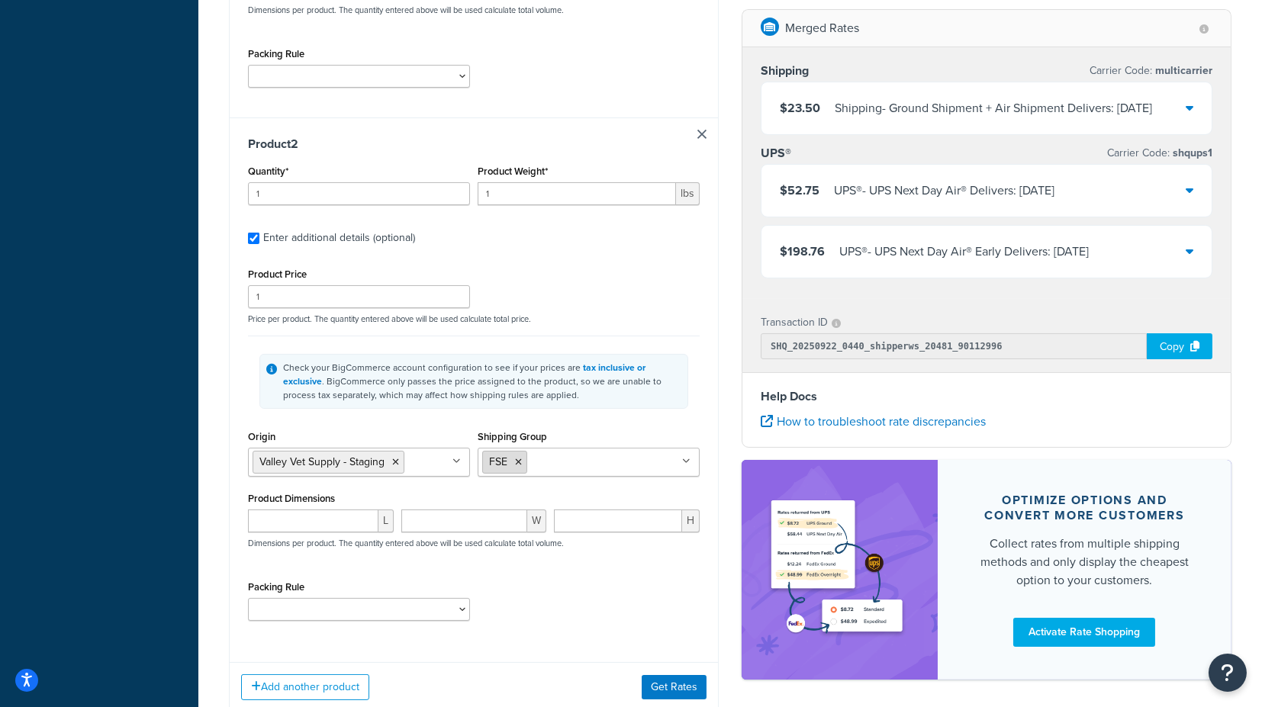
click at [520, 458] on icon at bounding box center [518, 462] width 7 height 9
click at [532, 456] on input "Shipping Group" at bounding box center [549, 461] width 135 height 17
type input "F"
click at [698, 417] on div "Check your BigCommerce account configuration to see if your prices are tax incl…" at bounding box center [474, 381] width 452 height 91
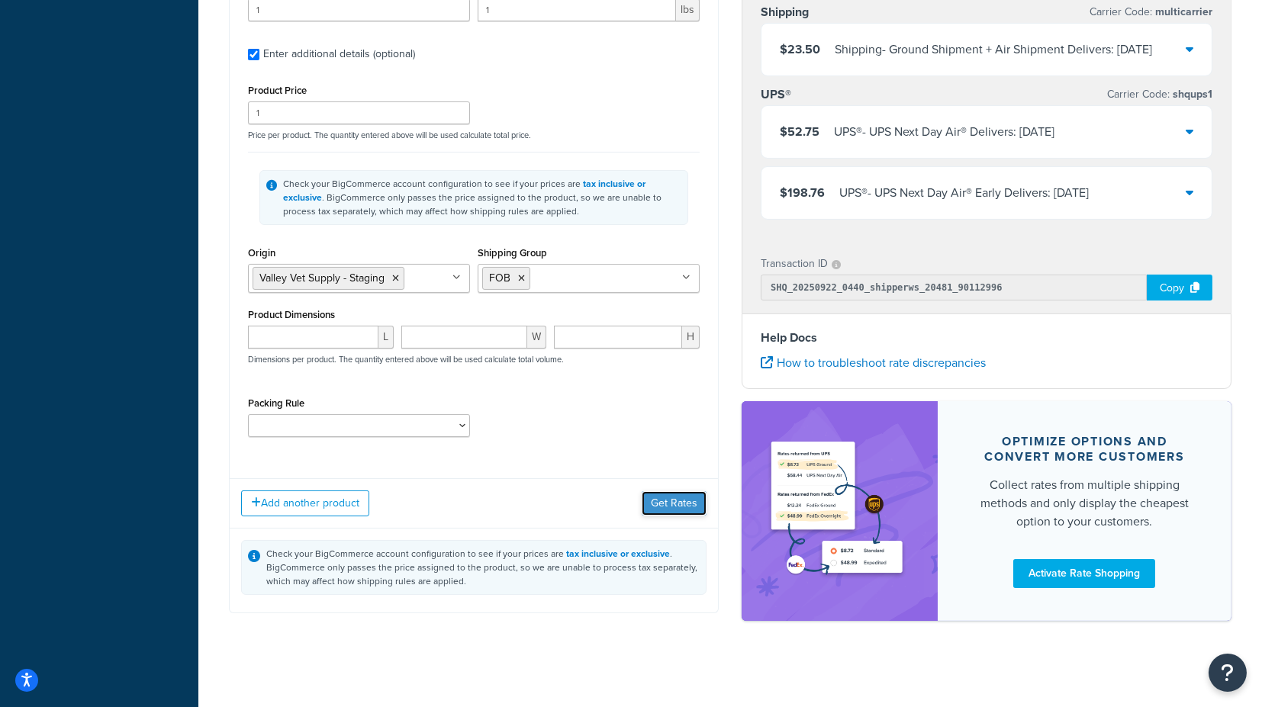
click at [664, 500] on button "Get Rates" at bounding box center [674, 503] width 65 height 24
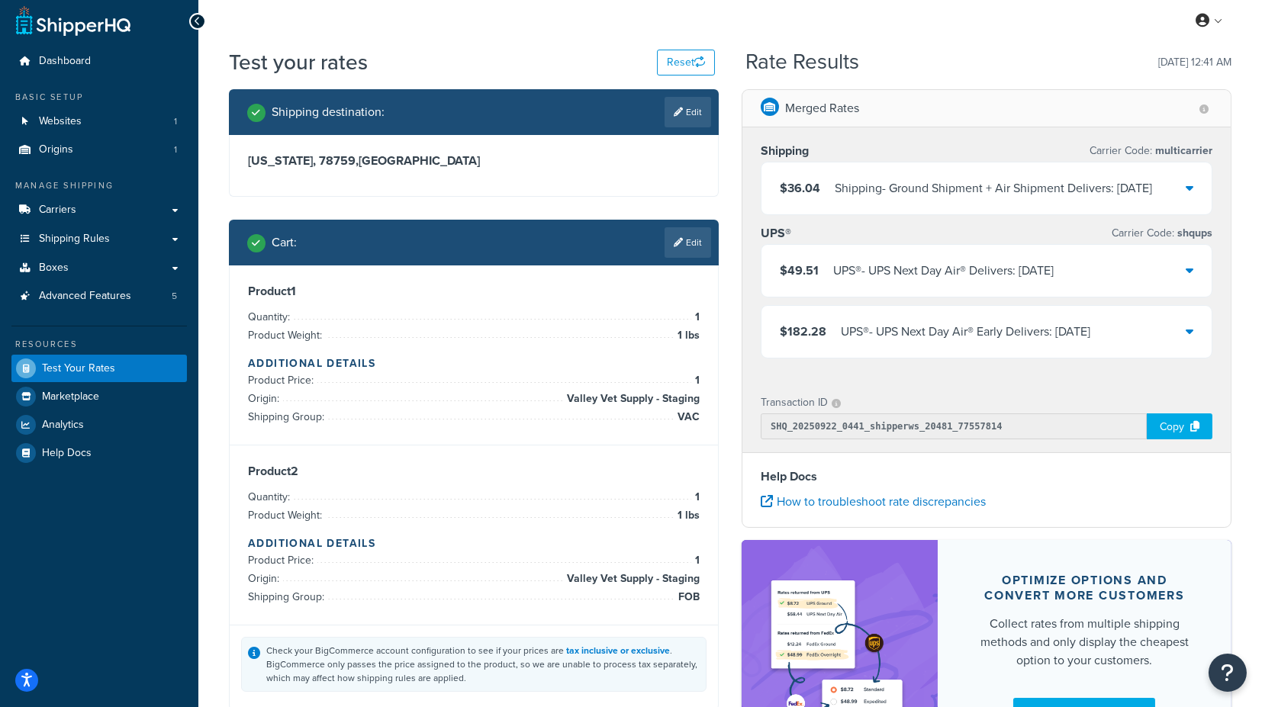
scroll to position [0, 0]
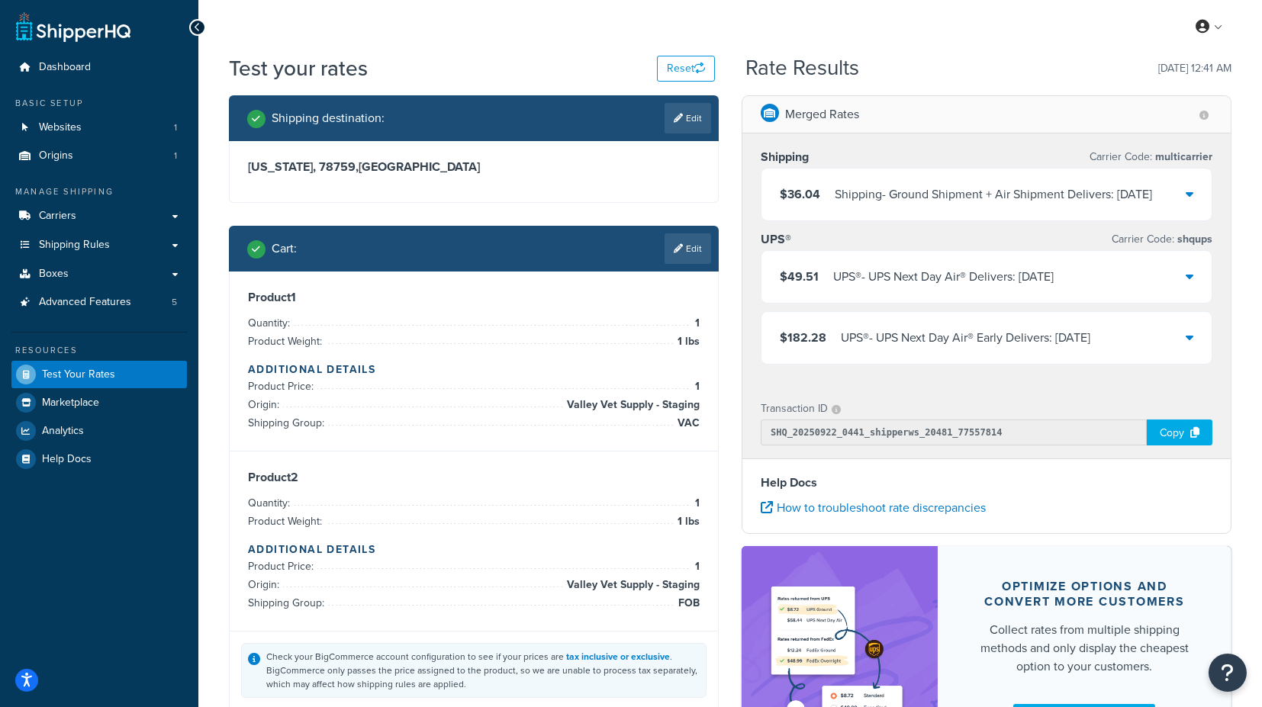
click at [1191, 191] on icon at bounding box center [1190, 194] width 8 height 12
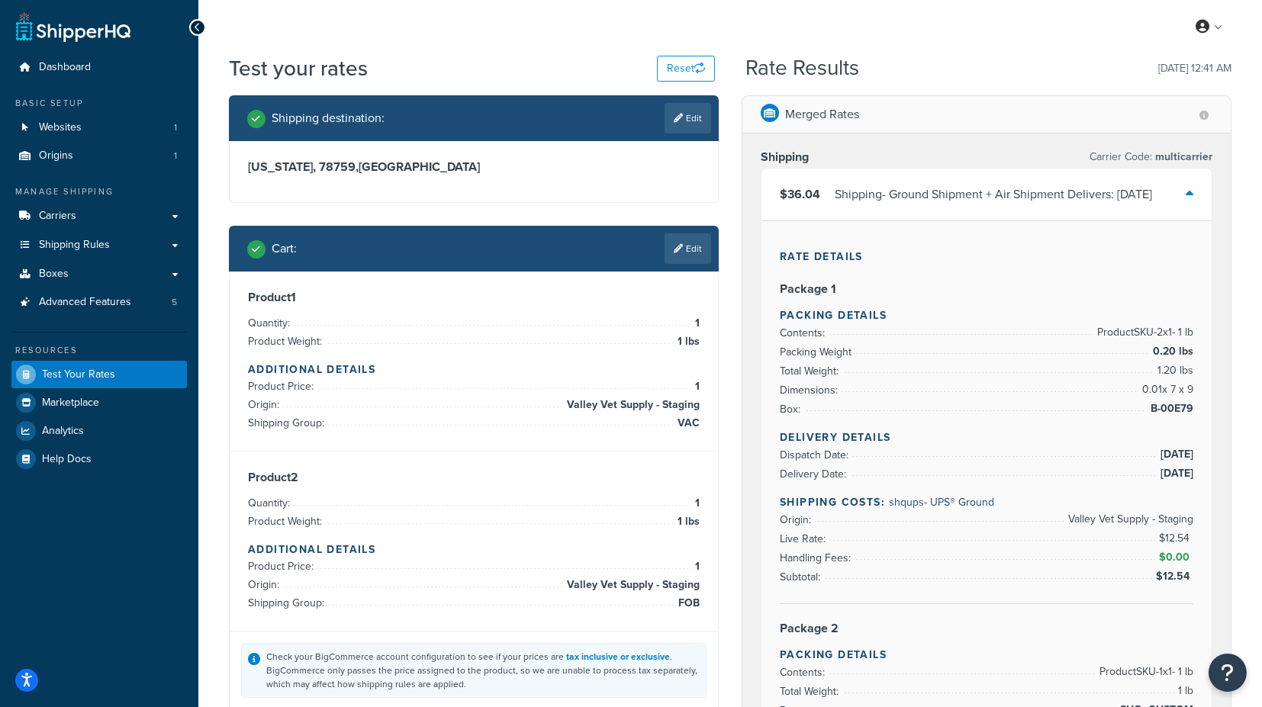
click at [1188, 195] on icon at bounding box center [1190, 194] width 8 height 12
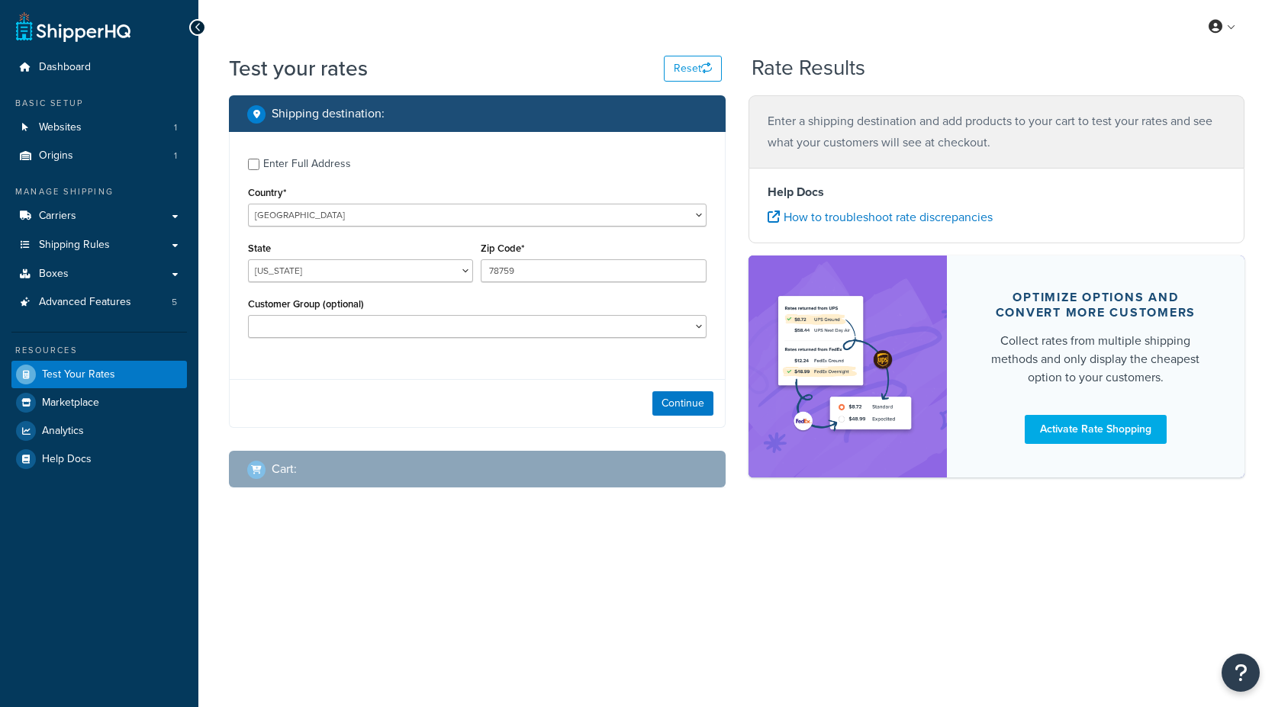
select select "[GEOGRAPHIC_DATA]"
click at [691, 406] on button "Continue" at bounding box center [683, 404] width 61 height 24
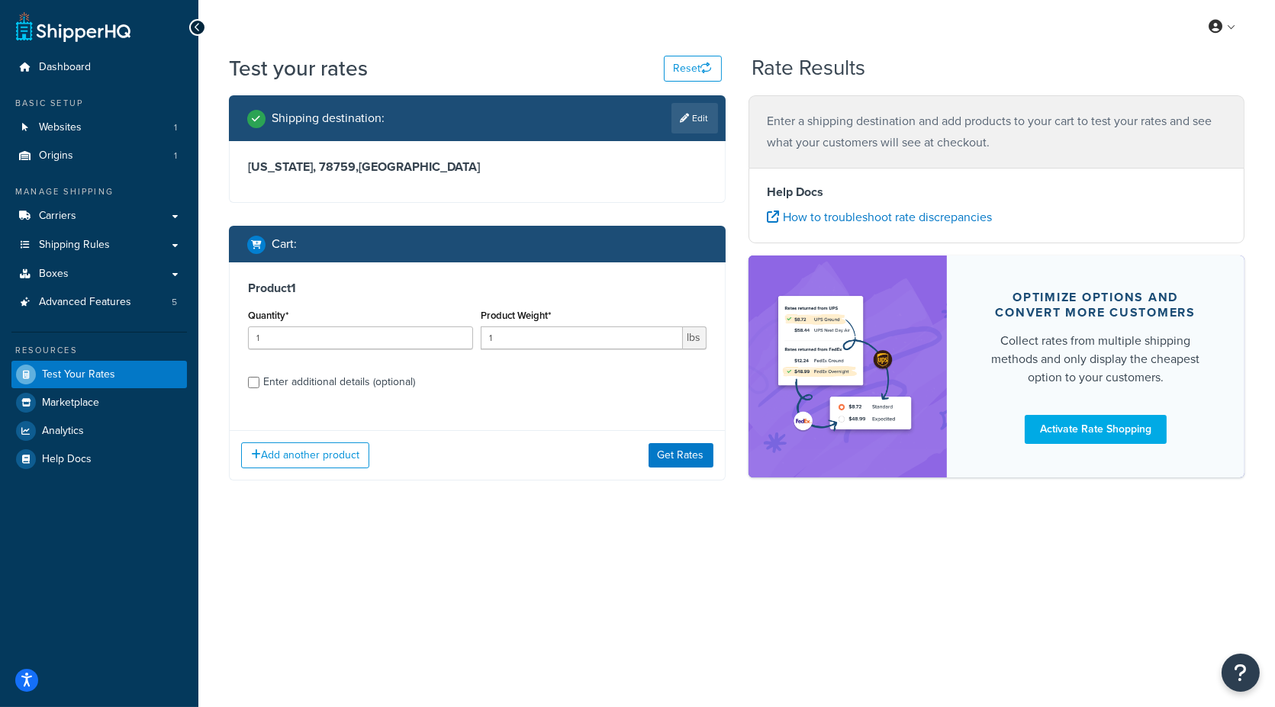
click at [372, 380] on div "Enter additional details (optional)" at bounding box center [339, 382] width 152 height 21
click at [259, 380] on input "Enter additional details (optional)" at bounding box center [253, 382] width 11 height 11
checkbox input "true"
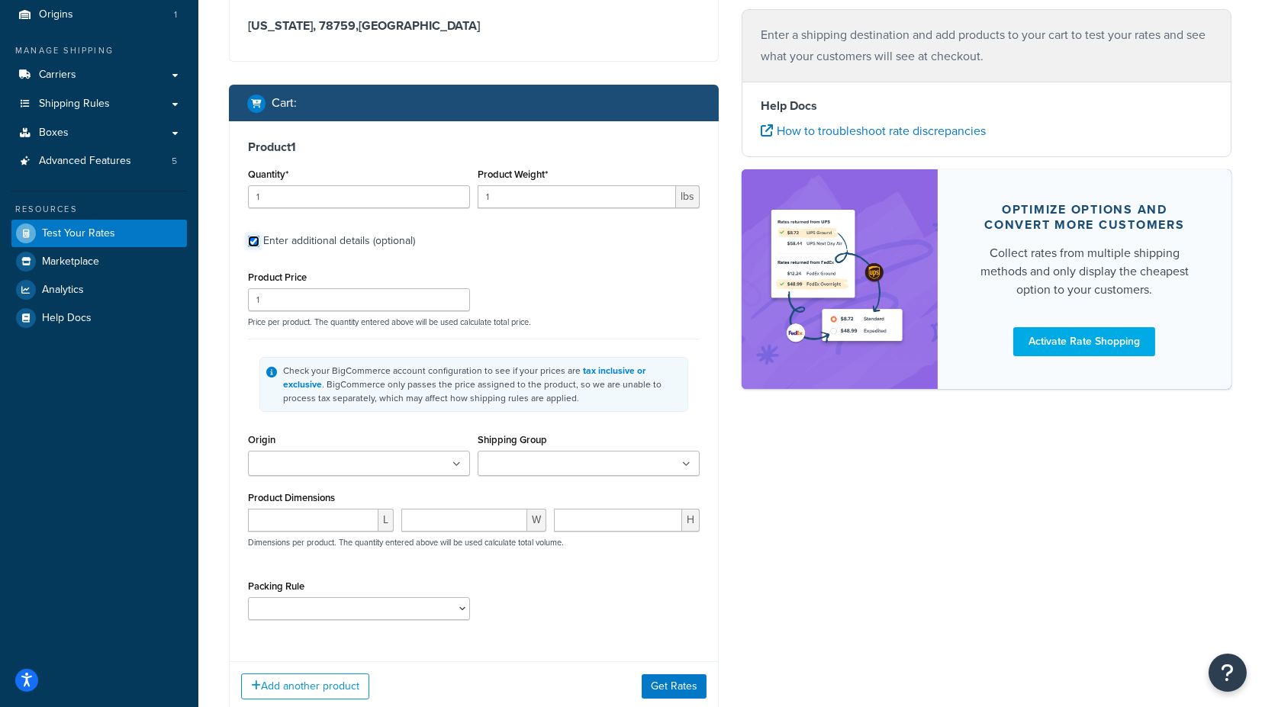
scroll to position [169, 0]
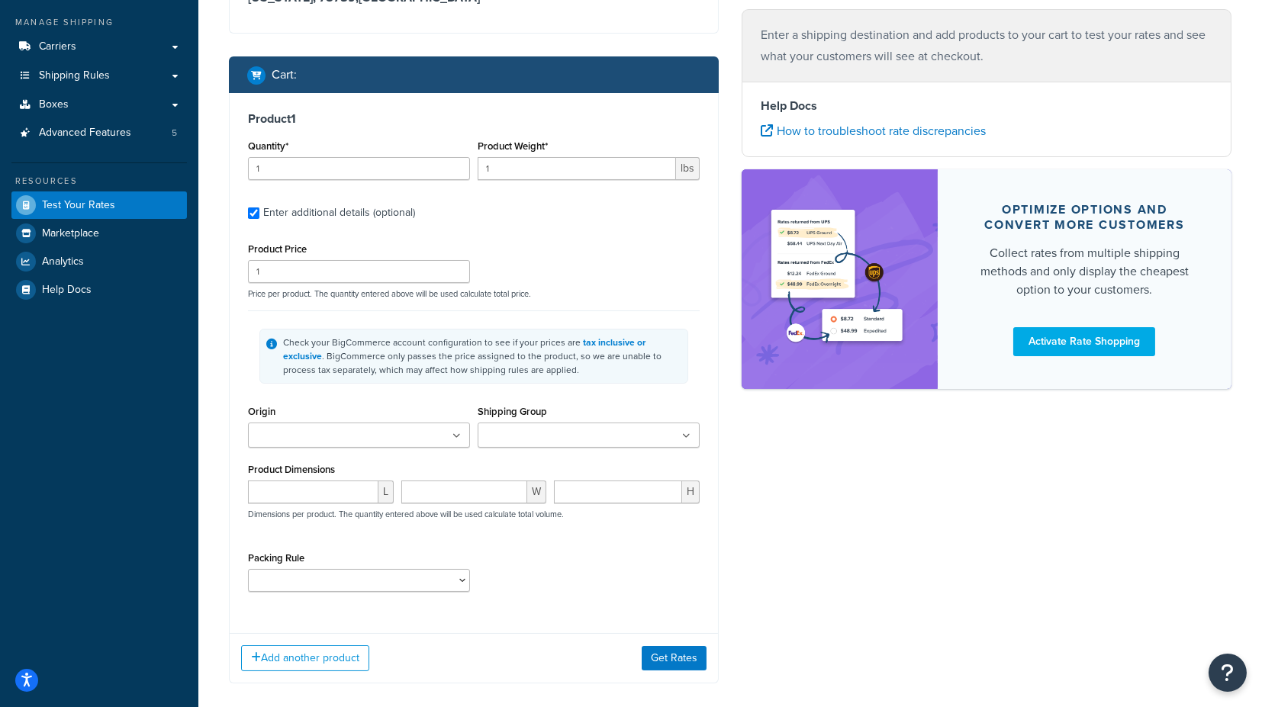
click at [510, 432] on input "Shipping Group" at bounding box center [549, 436] width 135 height 17
click at [440, 436] on ul at bounding box center [359, 435] width 222 height 25
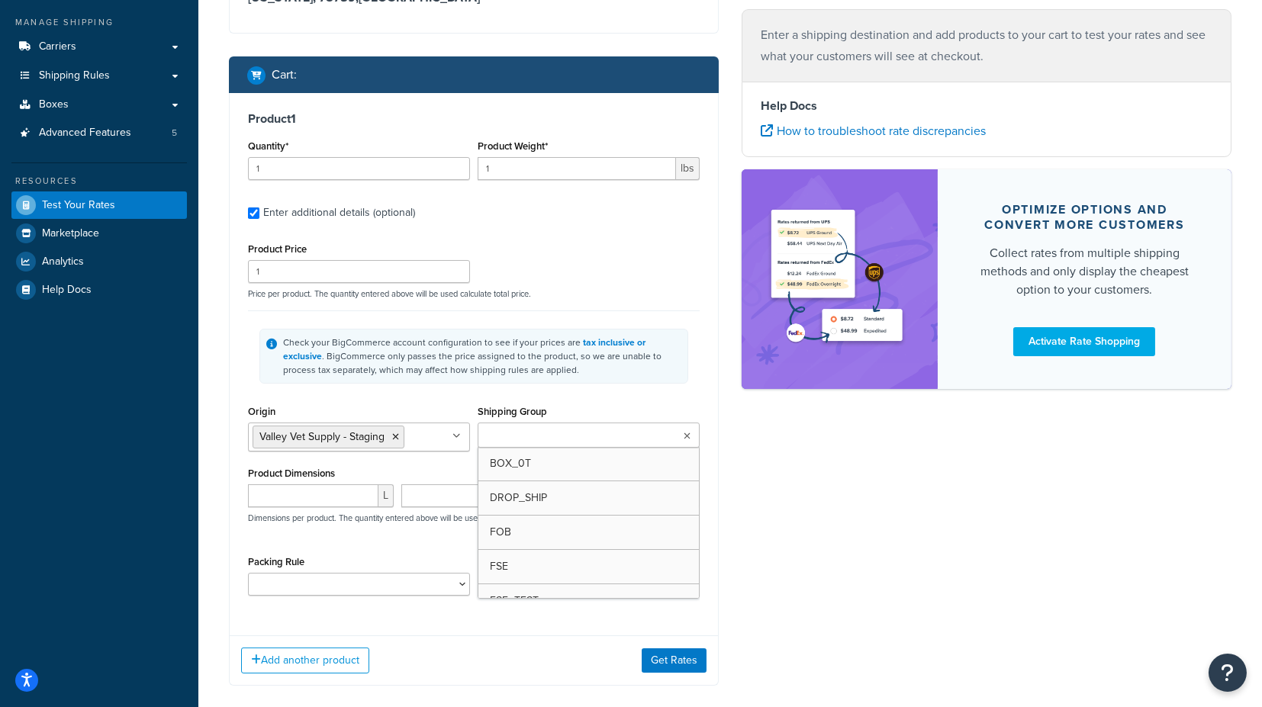
click at [511, 432] on input "Shipping Group" at bounding box center [549, 436] width 135 height 17
drag, startPoint x: 510, startPoint y: 432, endPoint x: 450, endPoint y: 430, distance: 60.3
click at [450, 430] on div "Origin Valley Vet Supply - Staging No results found Shipping Group F FOB FSE FS…" at bounding box center [473, 432] width 459 height 62
type input "VA"
click at [724, 449] on div "Shipping destination : Edit Texas, 78759 , United States Cart : Product 1 Quant…" at bounding box center [474, 318] width 513 height 785
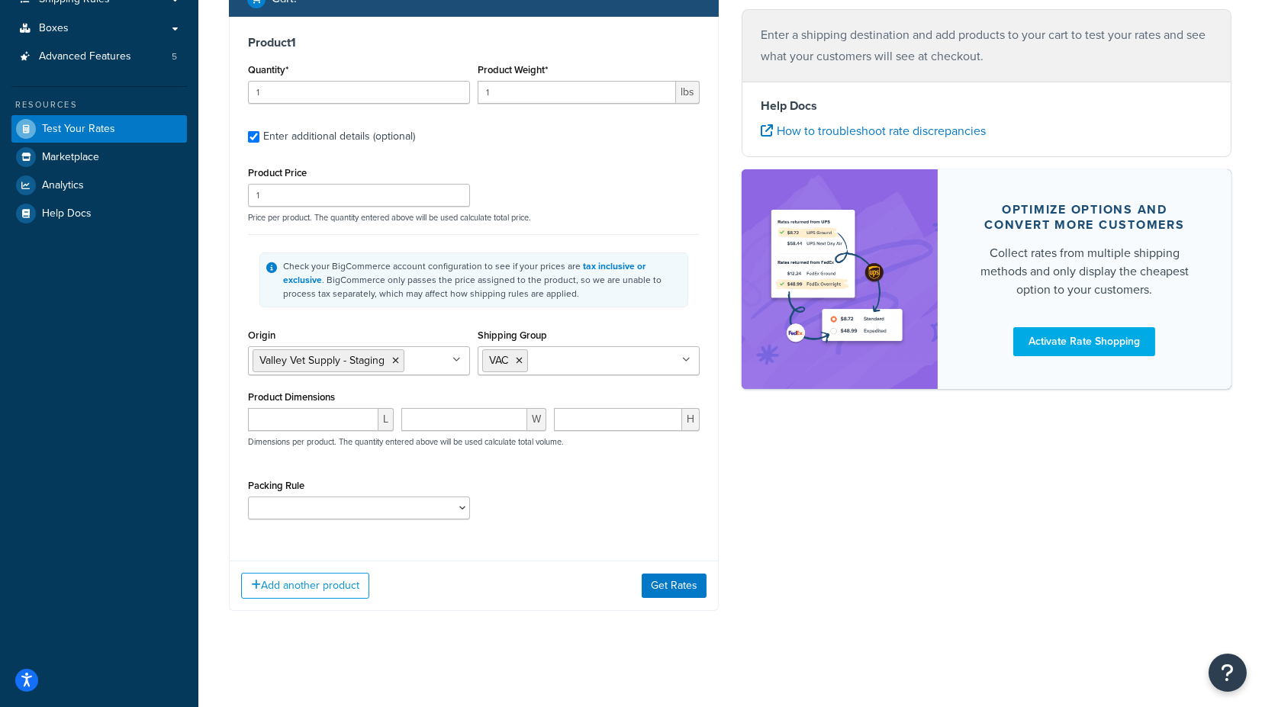
scroll to position [246, 0]
click at [314, 582] on button "Add another product" at bounding box center [305, 586] width 128 height 26
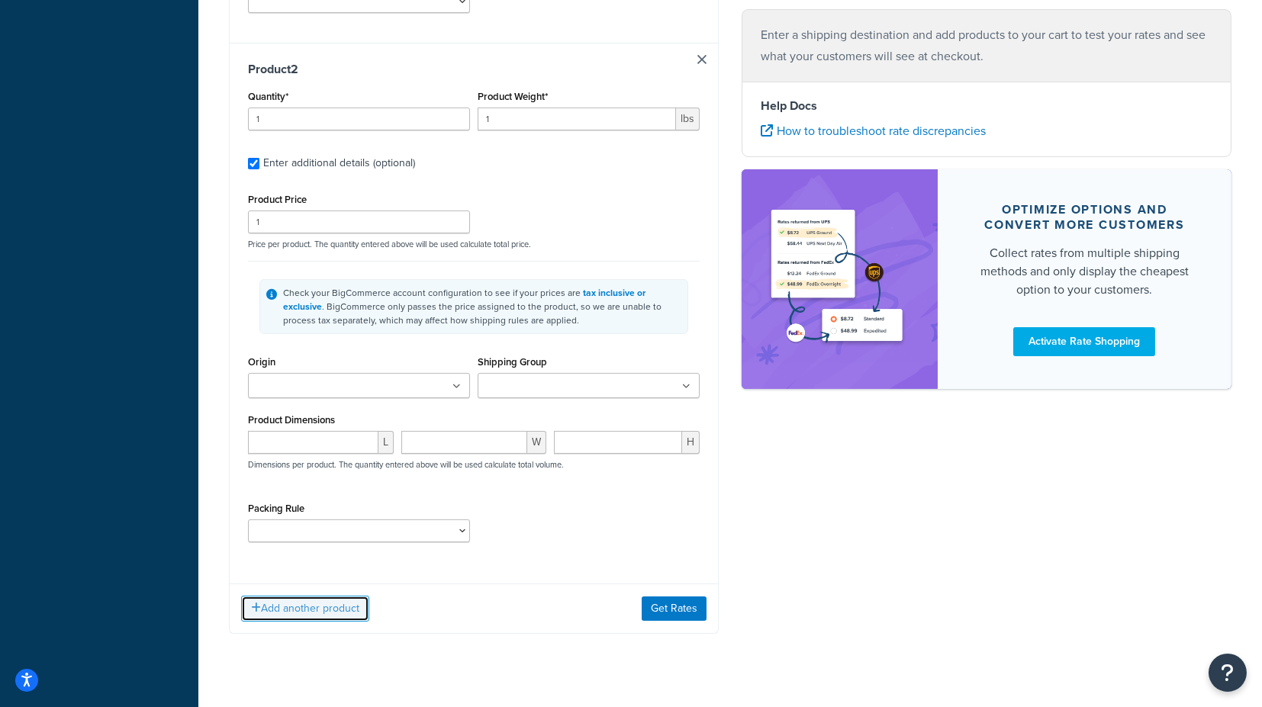
scroll to position [755, 0]
click at [381, 375] on ul at bounding box center [359, 383] width 222 height 25
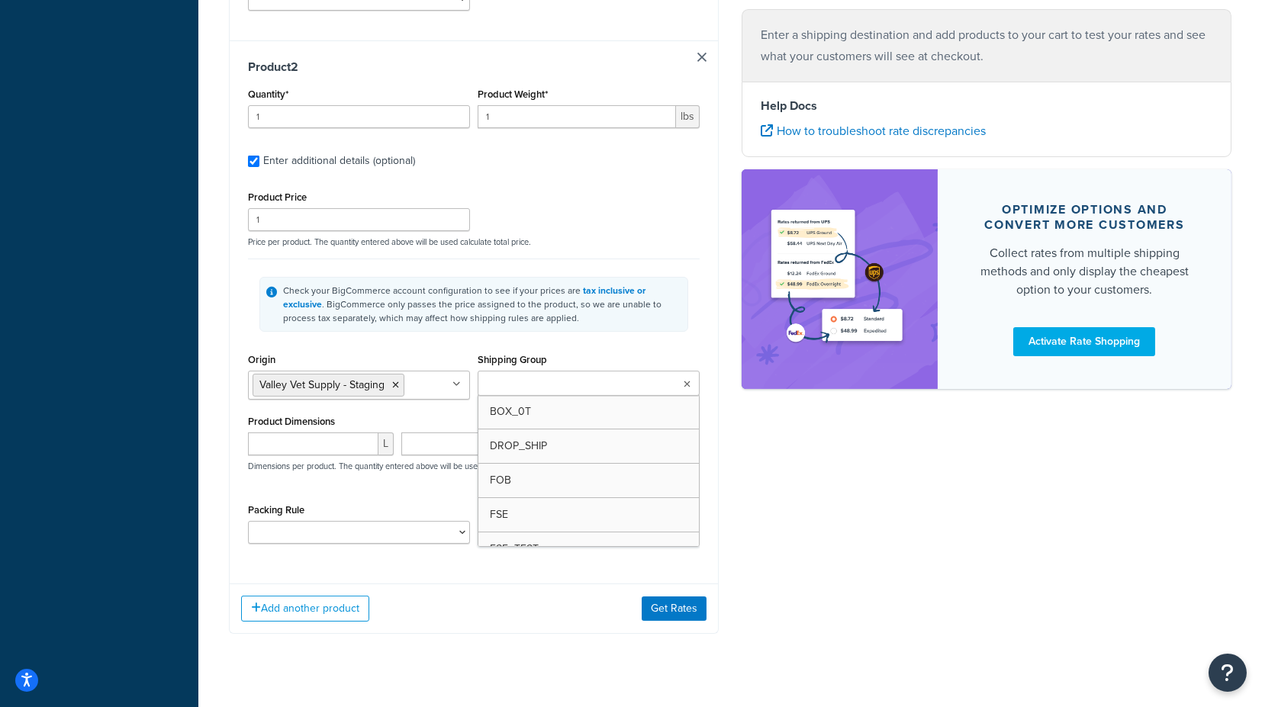
click at [530, 376] on input "Shipping Group" at bounding box center [549, 384] width 135 height 17
type input "FS"
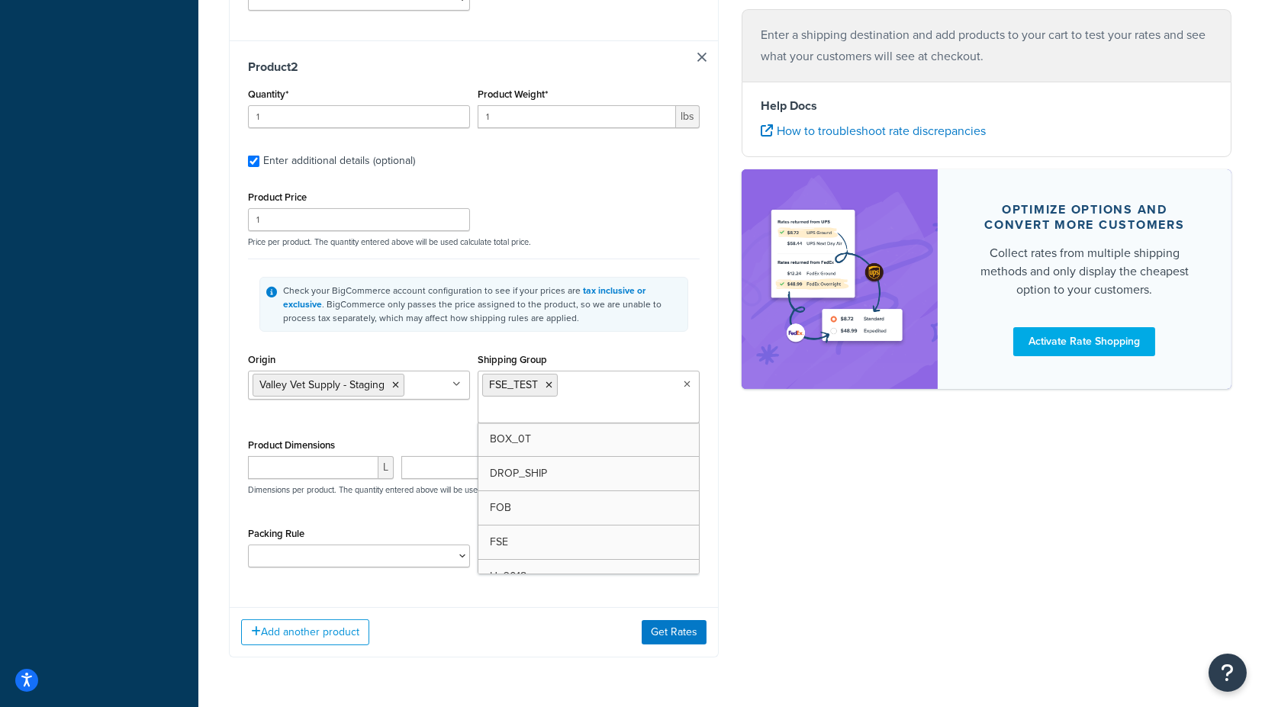
click at [723, 446] on div "Shipping destination : Edit Texas, 78759 , United States Cart : Product 1 Quant…" at bounding box center [474, 11] width 513 height 1340
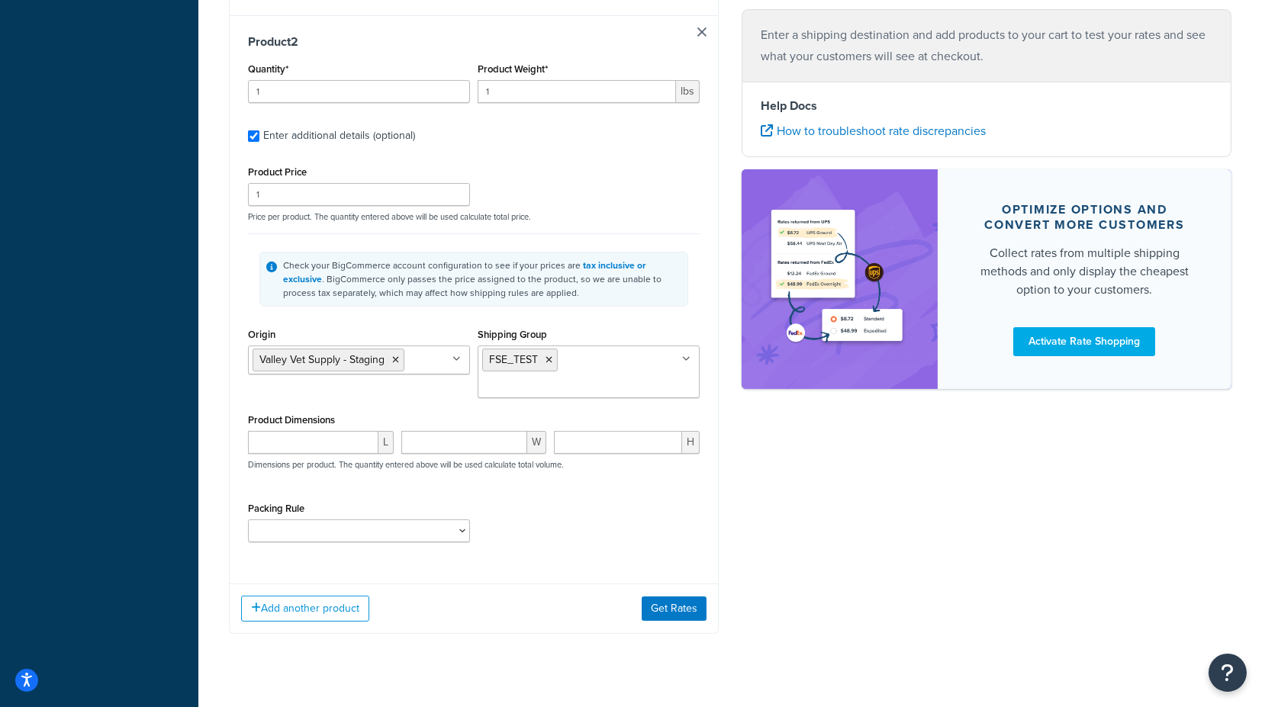
scroll to position [801, 0]
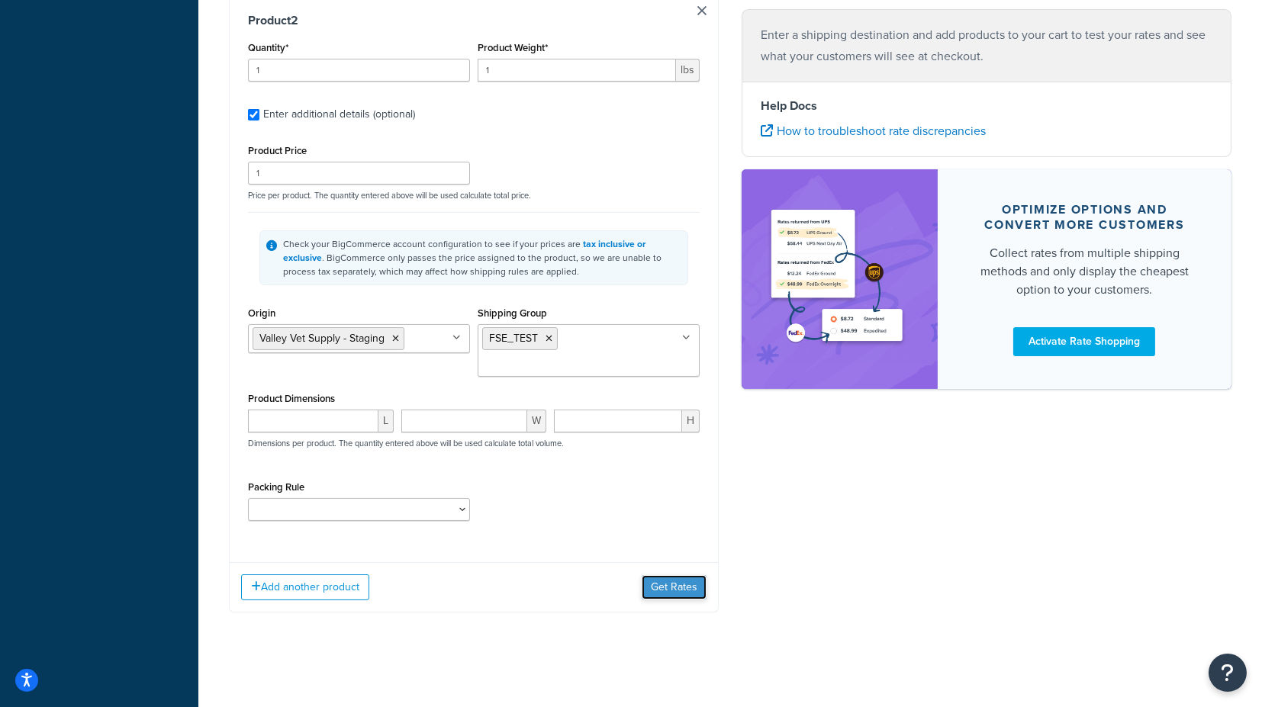
click at [672, 590] on button "Get Rates" at bounding box center [674, 587] width 65 height 24
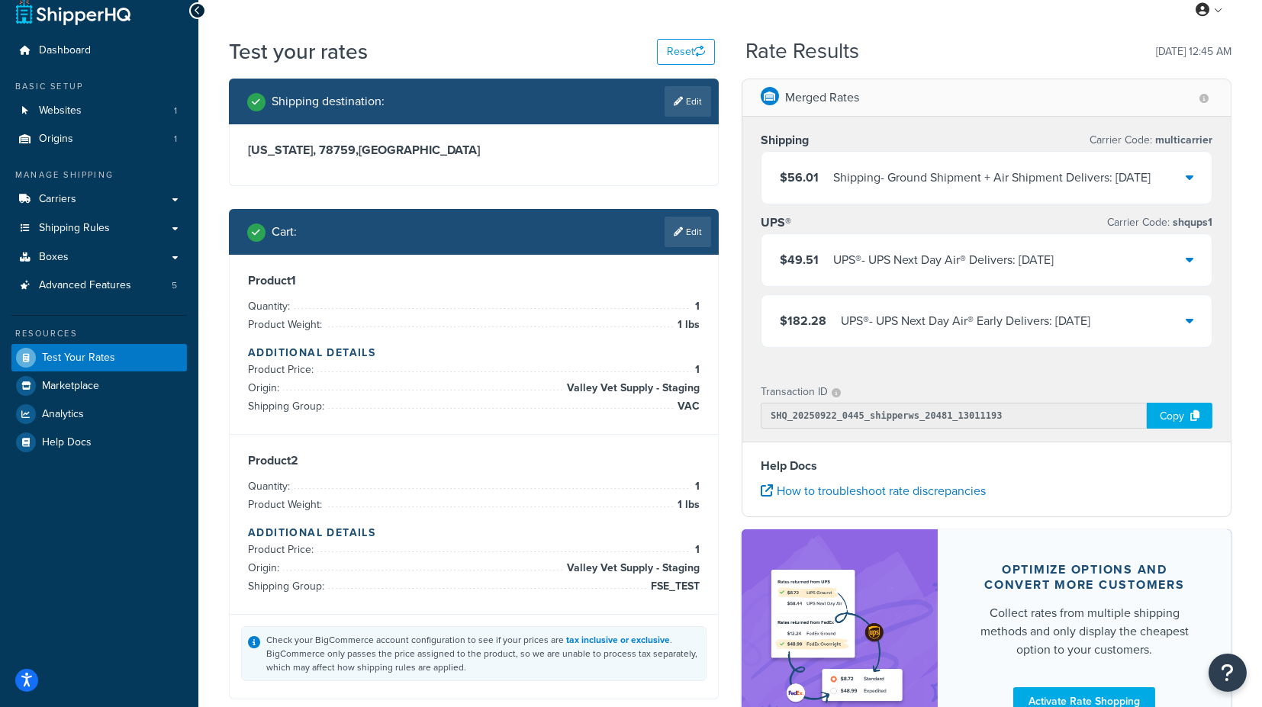
scroll to position [0, 0]
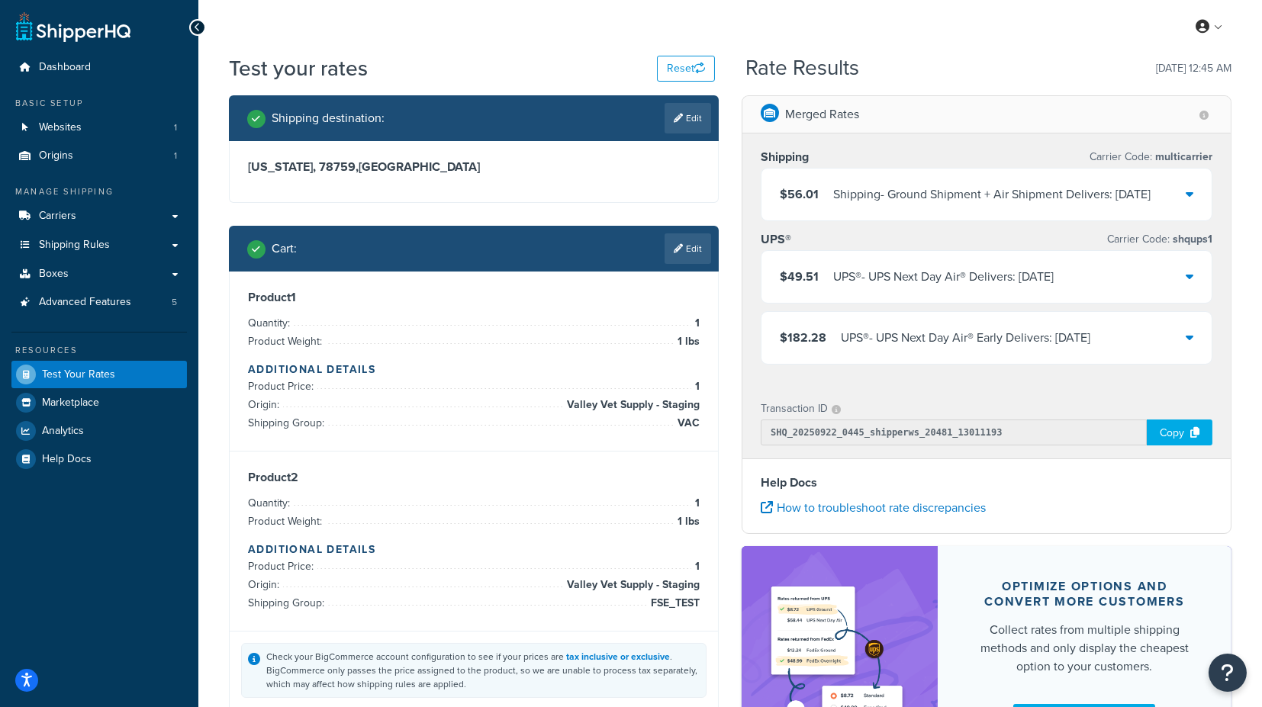
click at [1191, 193] on icon at bounding box center [1190, 194] width 8 height 12
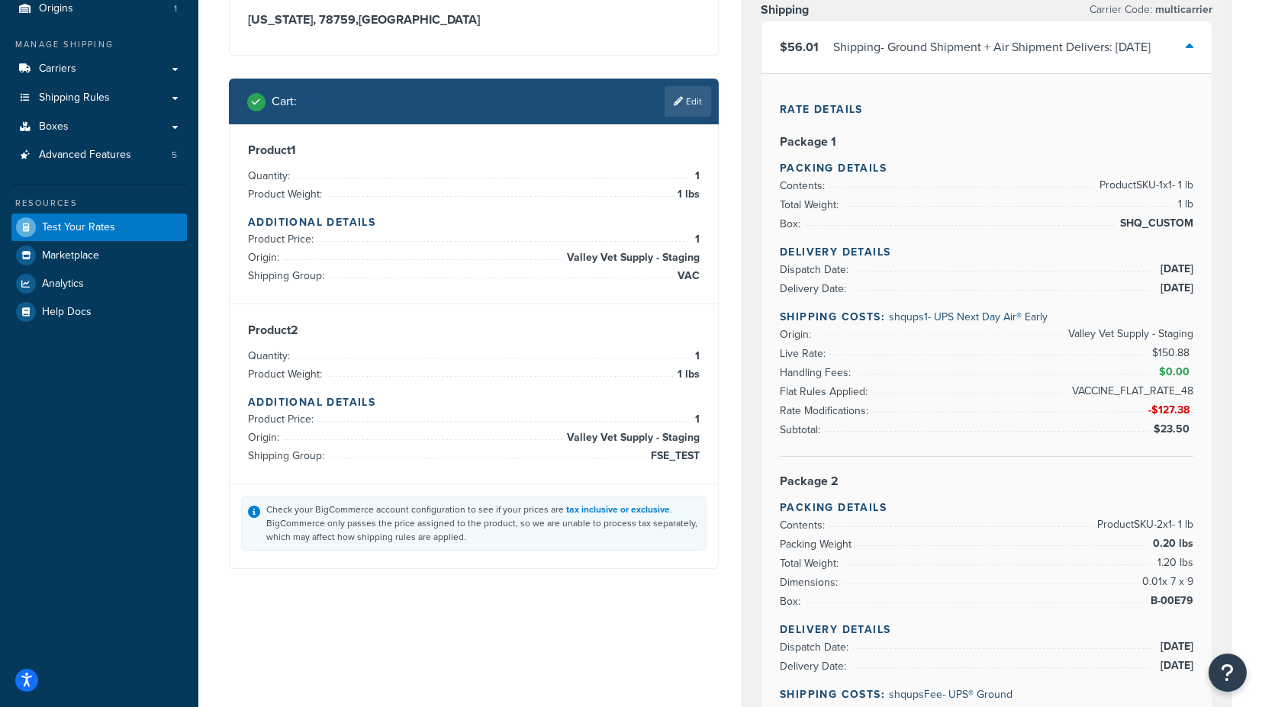
scroll to position [85, 0]
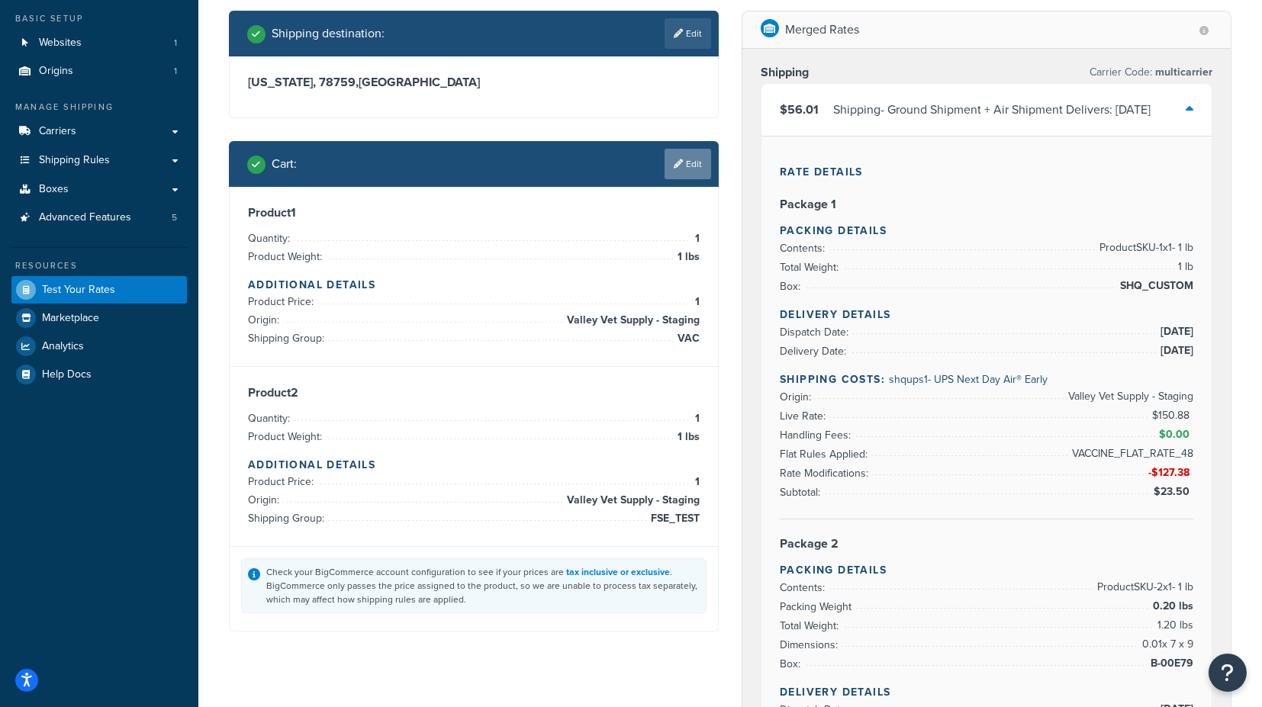
click at [682, 169] on link "Edit" at bounding box center [688, 164] width 47 height 31
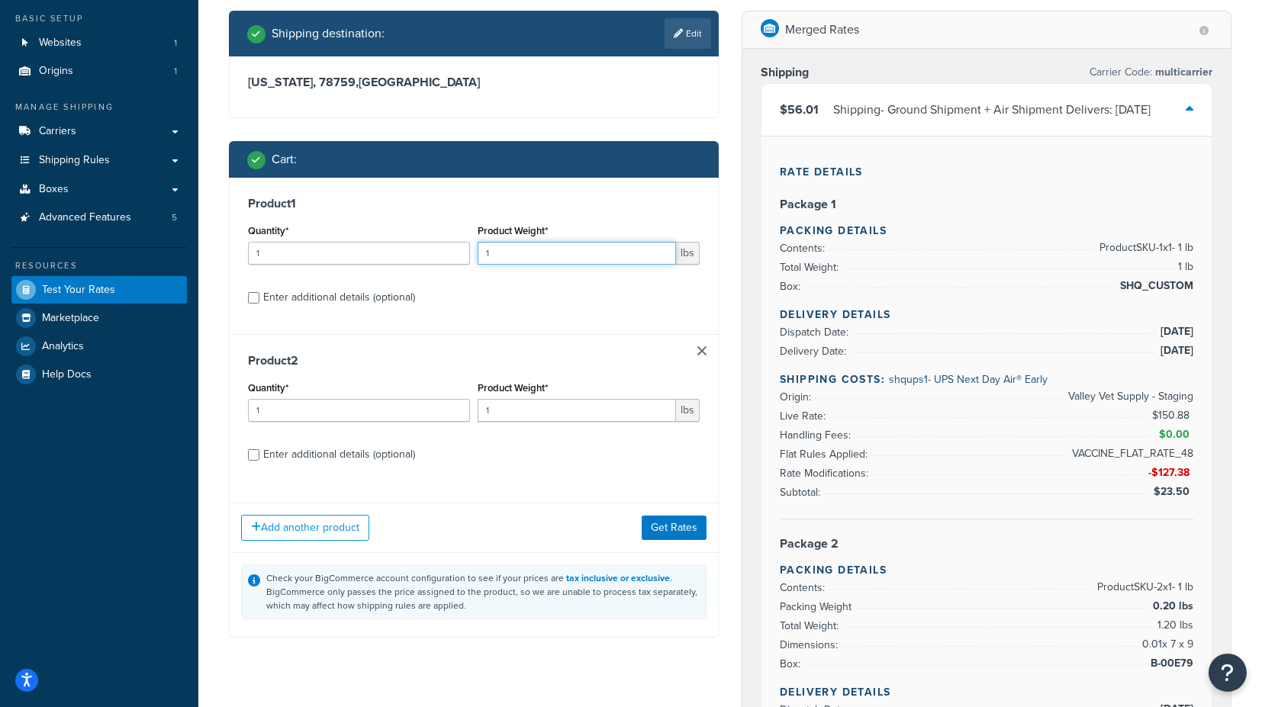
drag, startPoint x: 508, startPoint y: 251, endPoint x: 472, endPoint y: 252, distance: 35.9
click at [472, 252] on div "Quantity* 1 Product Weight* 1 lbs" at bounding box center [473, 249] width 459 height 56
type input "3"
click at [675, 526] on button "Get Rates" at bounding box center [674, 528] width 65 height 24
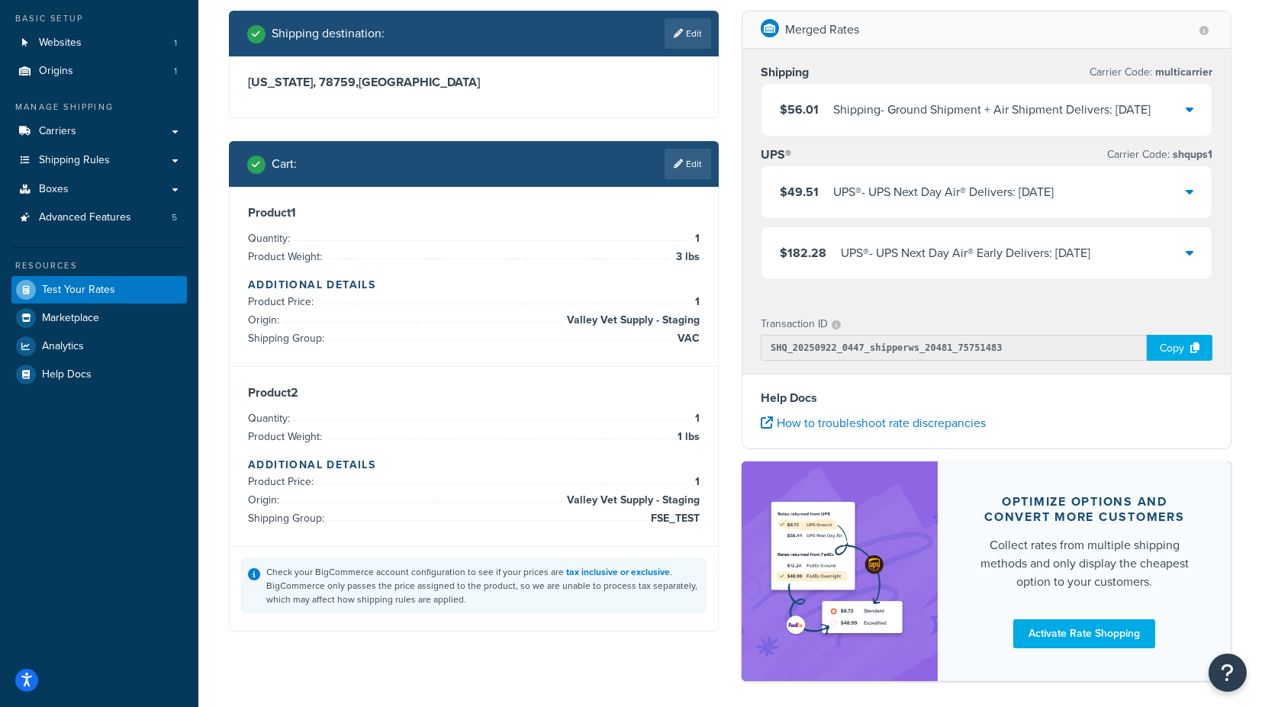
click at [1193, 108] on icon at bounding box center [1190, 109] width 8 height 12
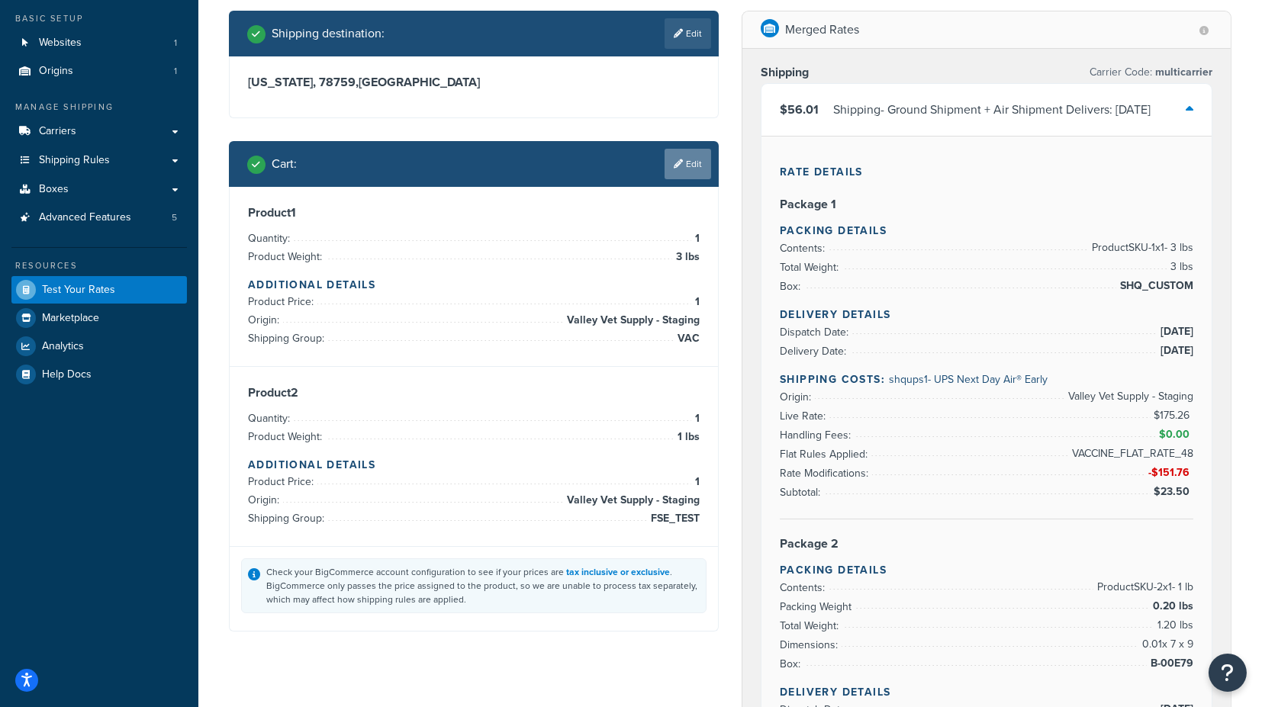
click at [680, 160] on icon at bounding box center [678, 164] width 9 height 9
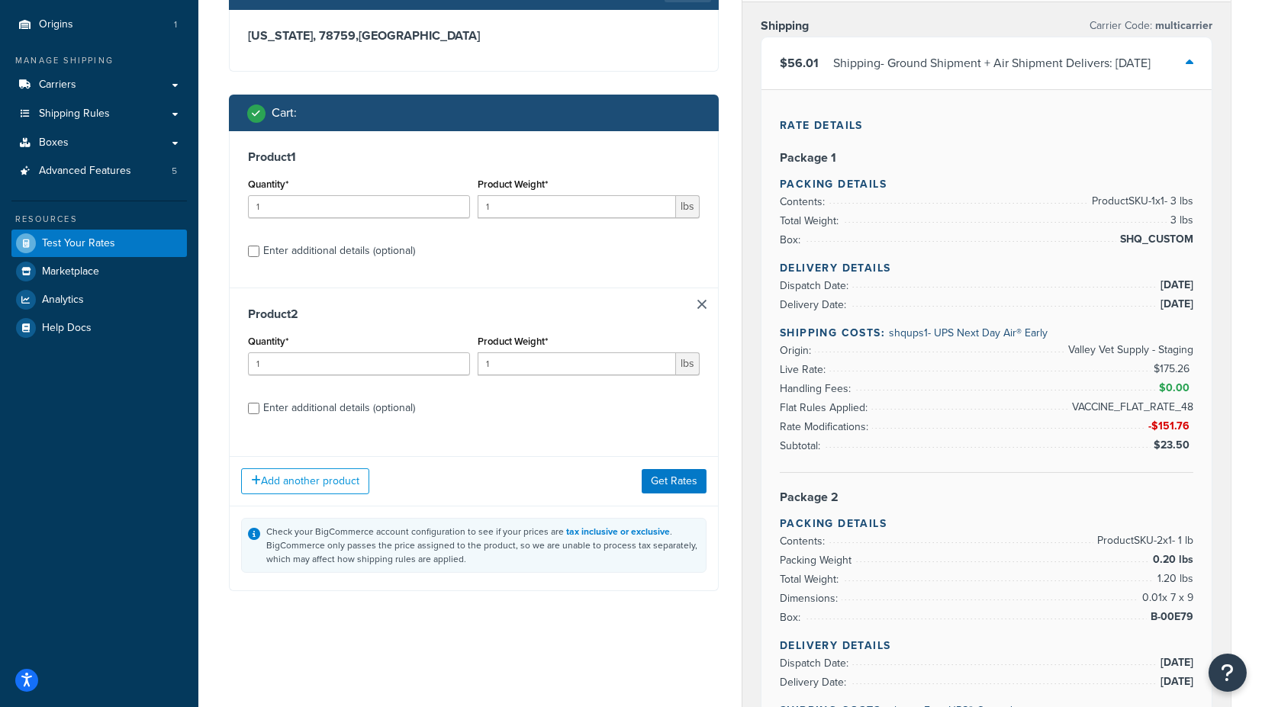
scroll to position [169, 0]
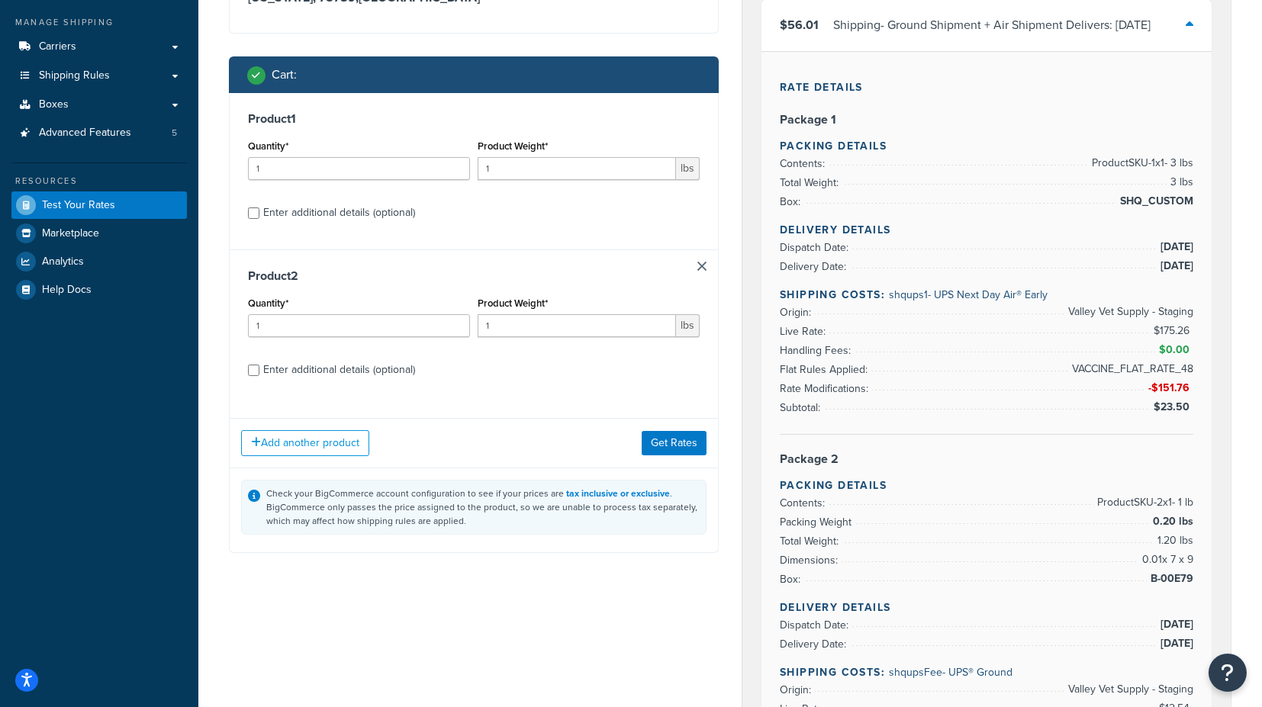
click at [377, 361] on div "Enter additional details (optional)" at bounding box center [339, 369] width 152 height 21
click at [259, 365] on input "Enter additional details (optional)" at bounding box center [253, 370] width 11 height 11
checkbox input "true"
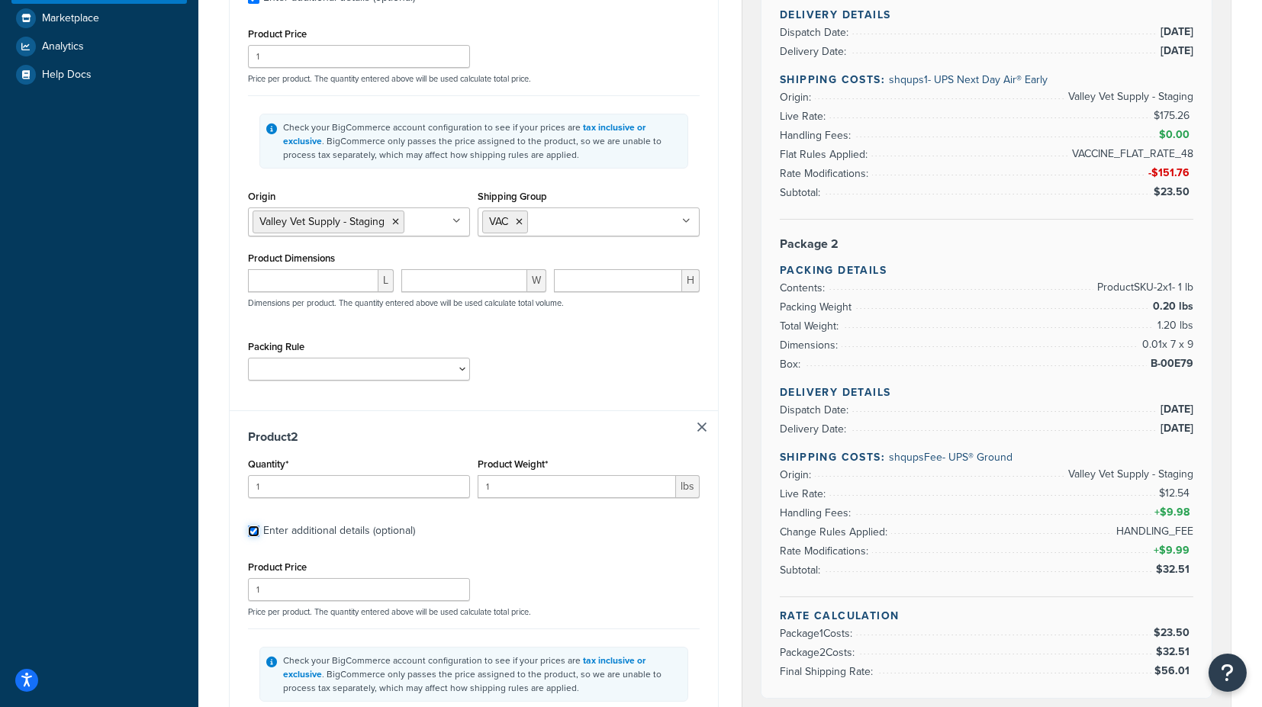
scroll to position [508, 0]
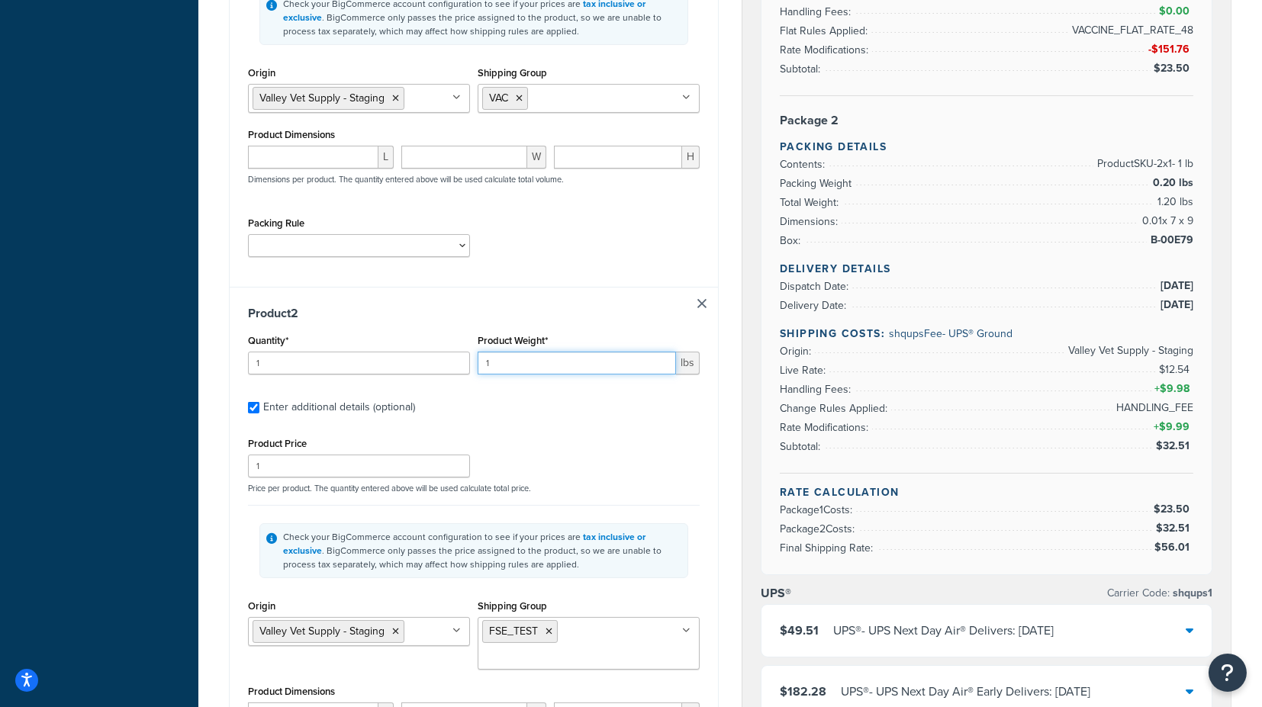
drag, startPoint x: 495, startPoint y: 364, endPoint x: 463, endPoint y: 361, distance: 31.4
click at [464, 360] on div "Quantity* 1 Product Weight* 1 lbs" at bounding box center [473, 358] width 459 height 56
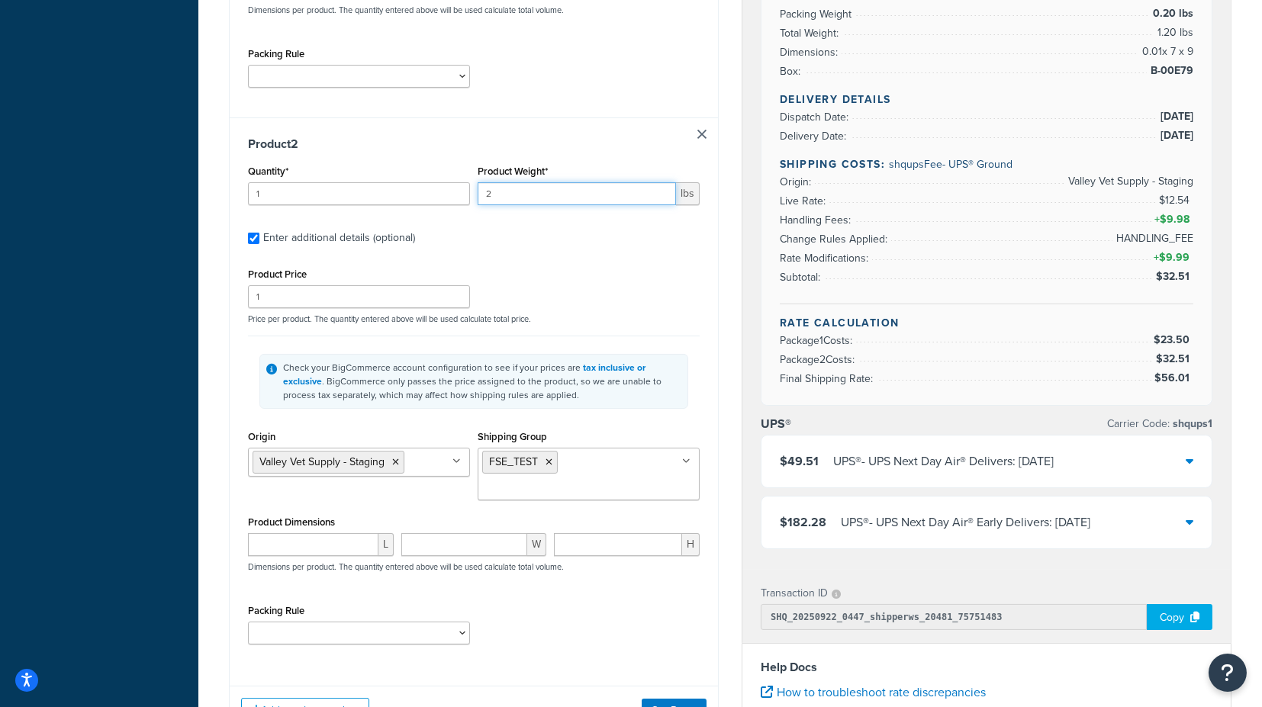
scroll to position [678, 0]
type input "2"
click at [549, 458] on icon at bounding box center [549, 462] width 7 height 9
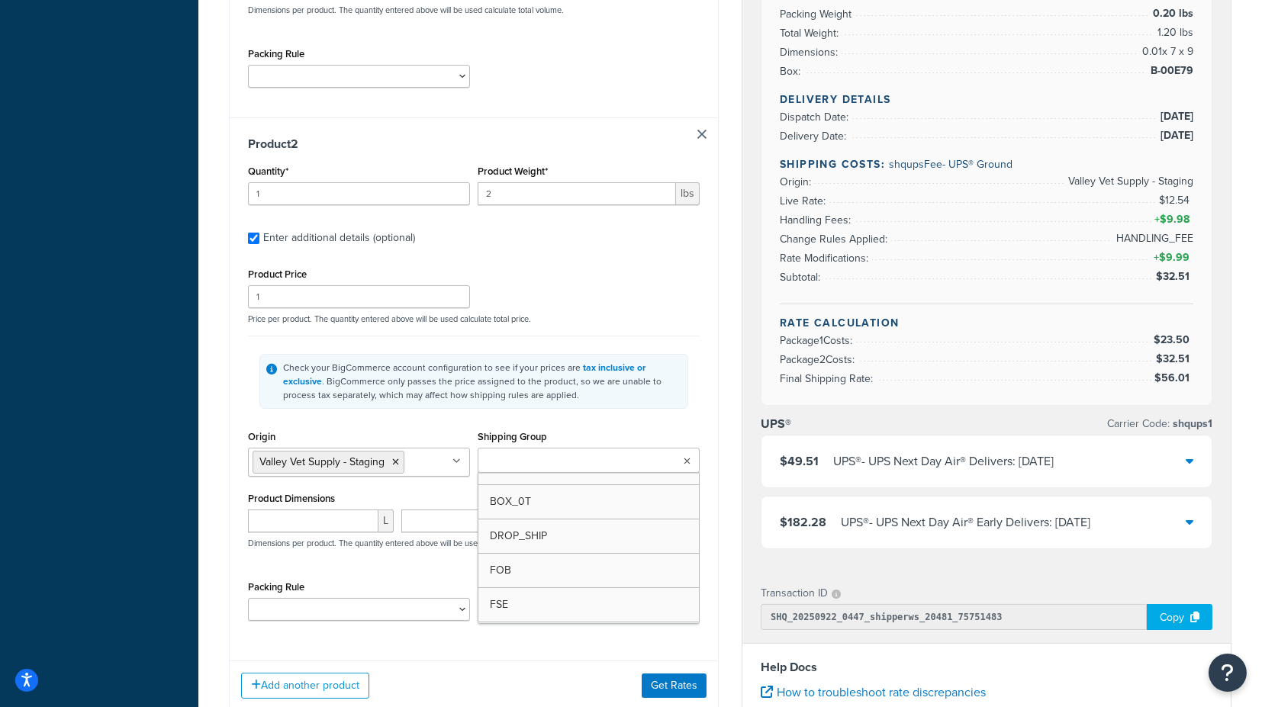
click at [550, 468] on ul at bounding box center [589, 460] width 222 height 25
click at [547, 461] on input "Shipping Group" at bounding box center [549, 461] width 135 height 17
type input "FS"
click at [695, 417] on div "Check your BigCommerce account configuration to see if your prices are tax incl…" at bounding box center [474, 381] width 452 height 91
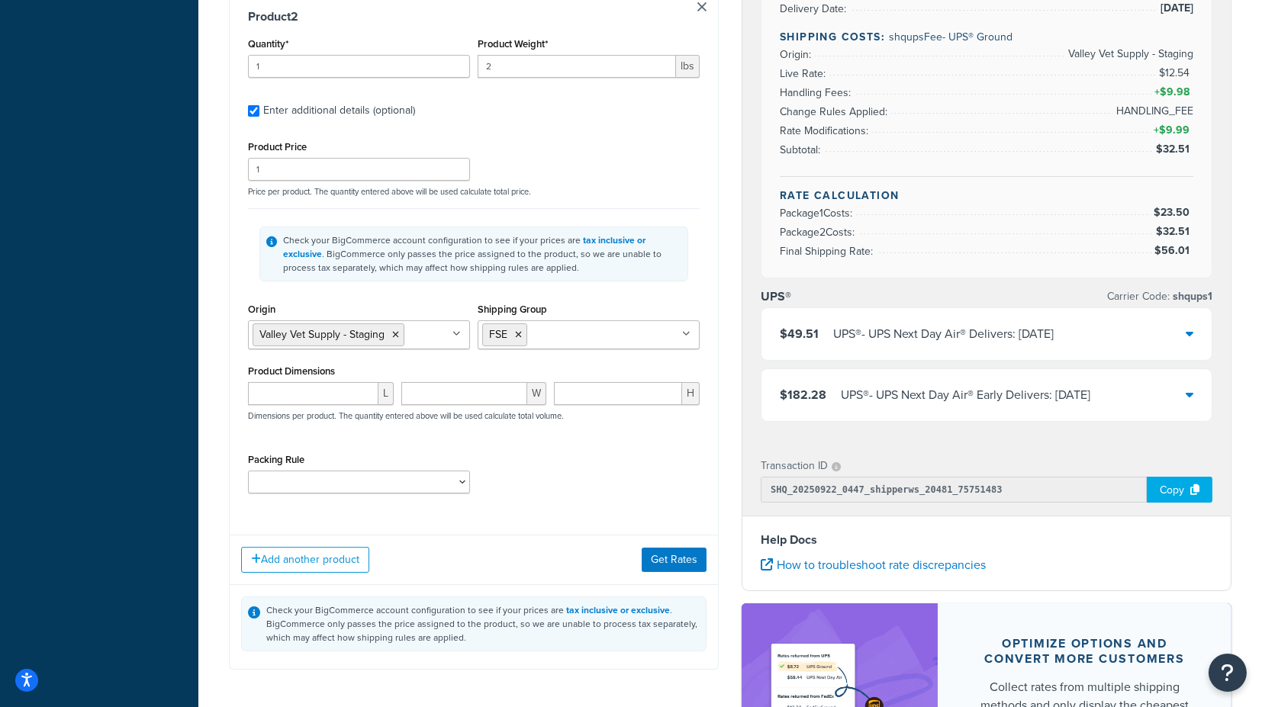
scroll to position [848, 0]
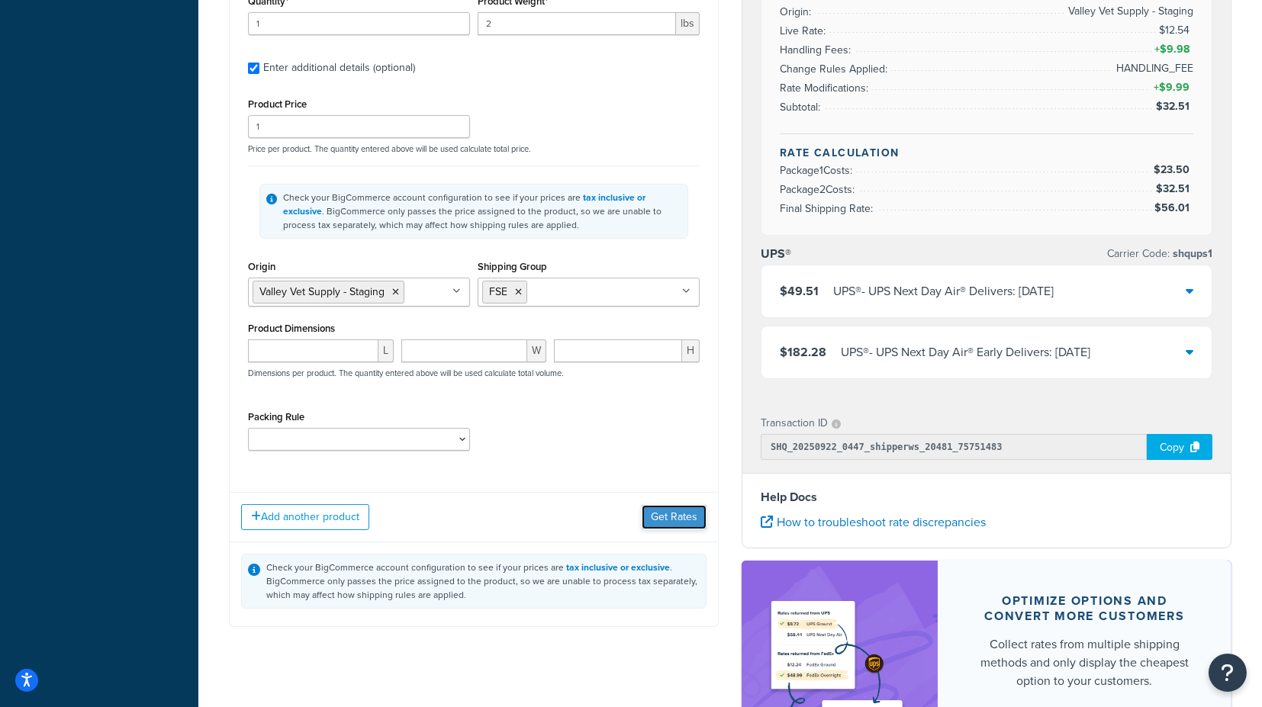
click at [672, 508] on button "Get Rates" at bounding box center [674, 517] width 65 height 24
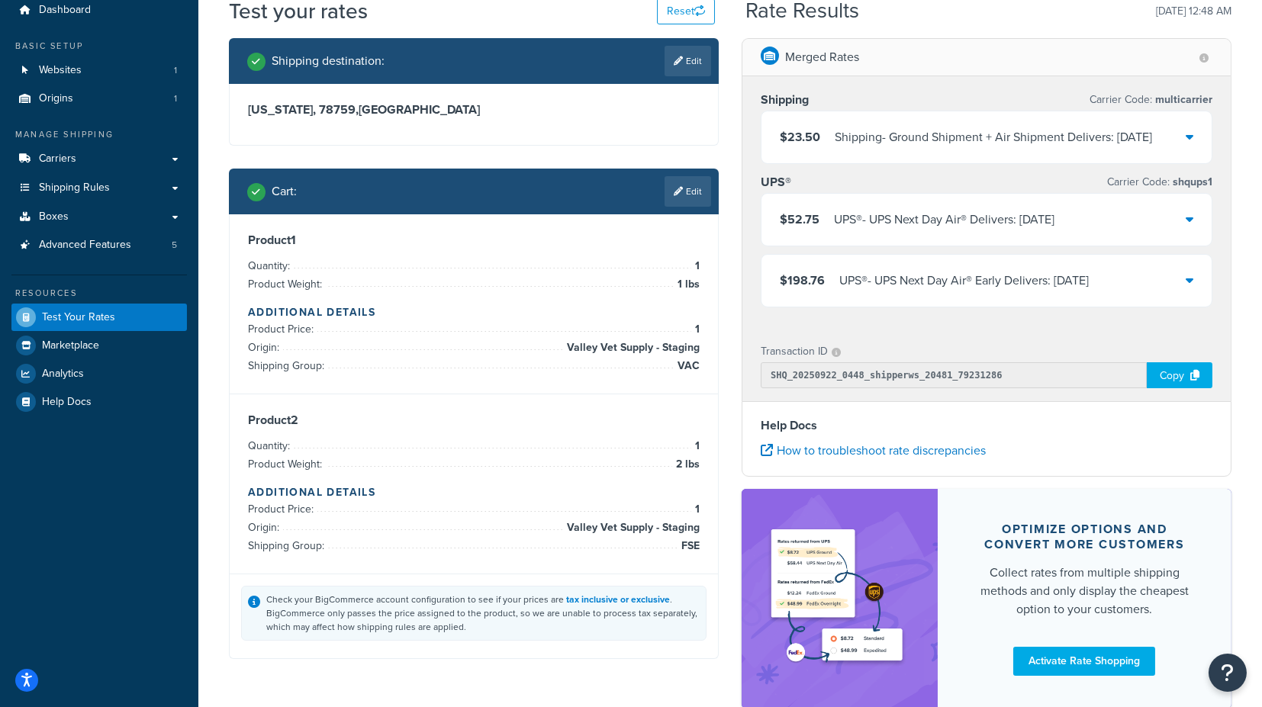
scroll to position [0, 0]
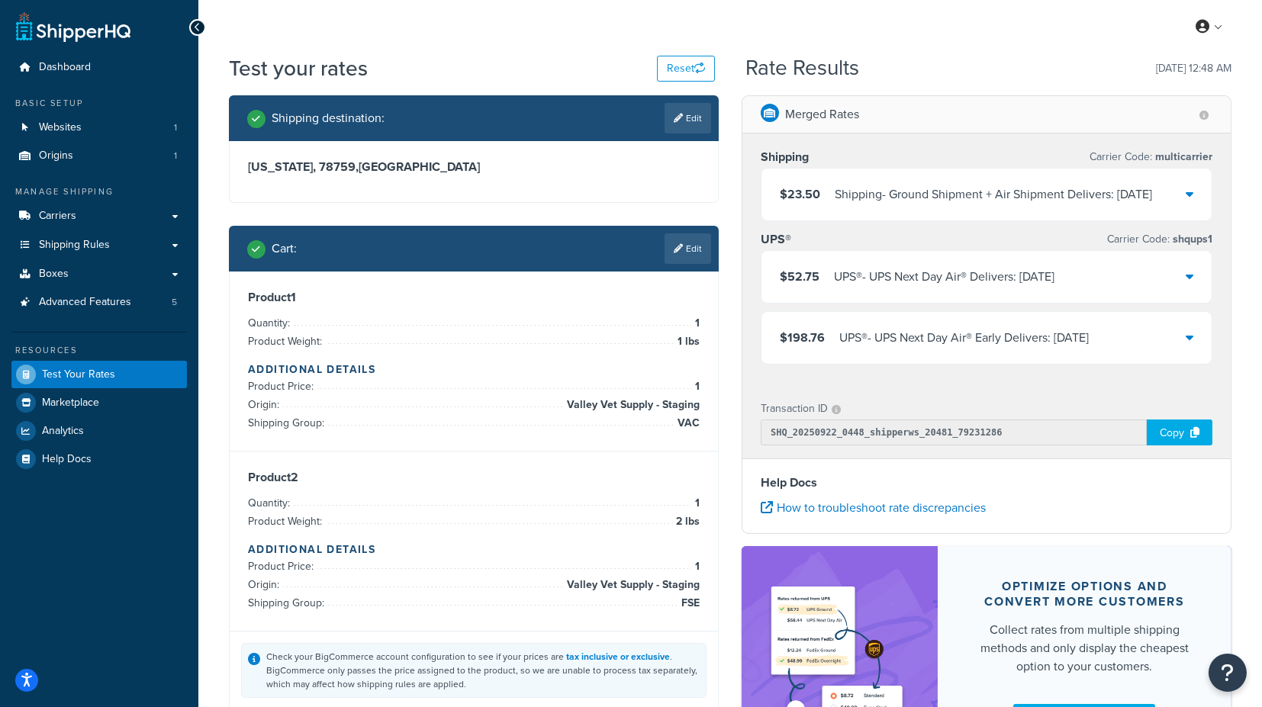
click at [1191, 195] on icon at bounding box center [1190, 194] width 8 height 12
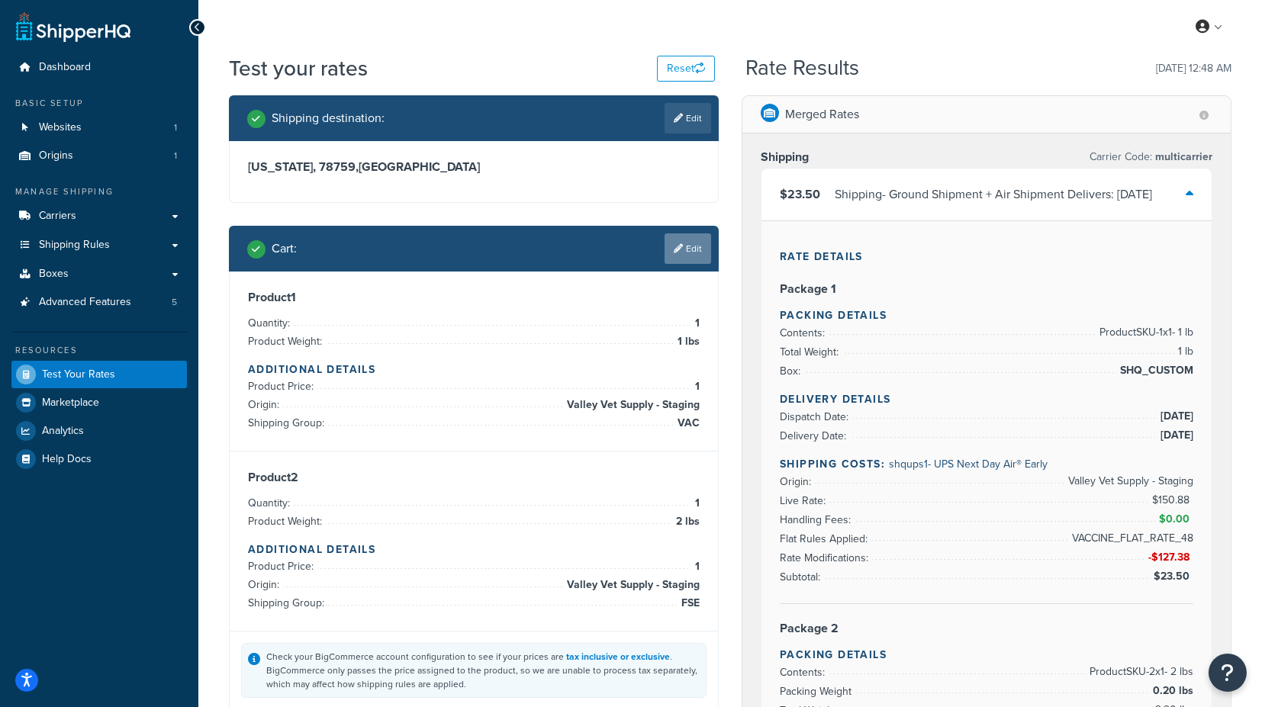
click at [689, 254] on link "Edit" at bounding box center [688, 249] width 47 height 31
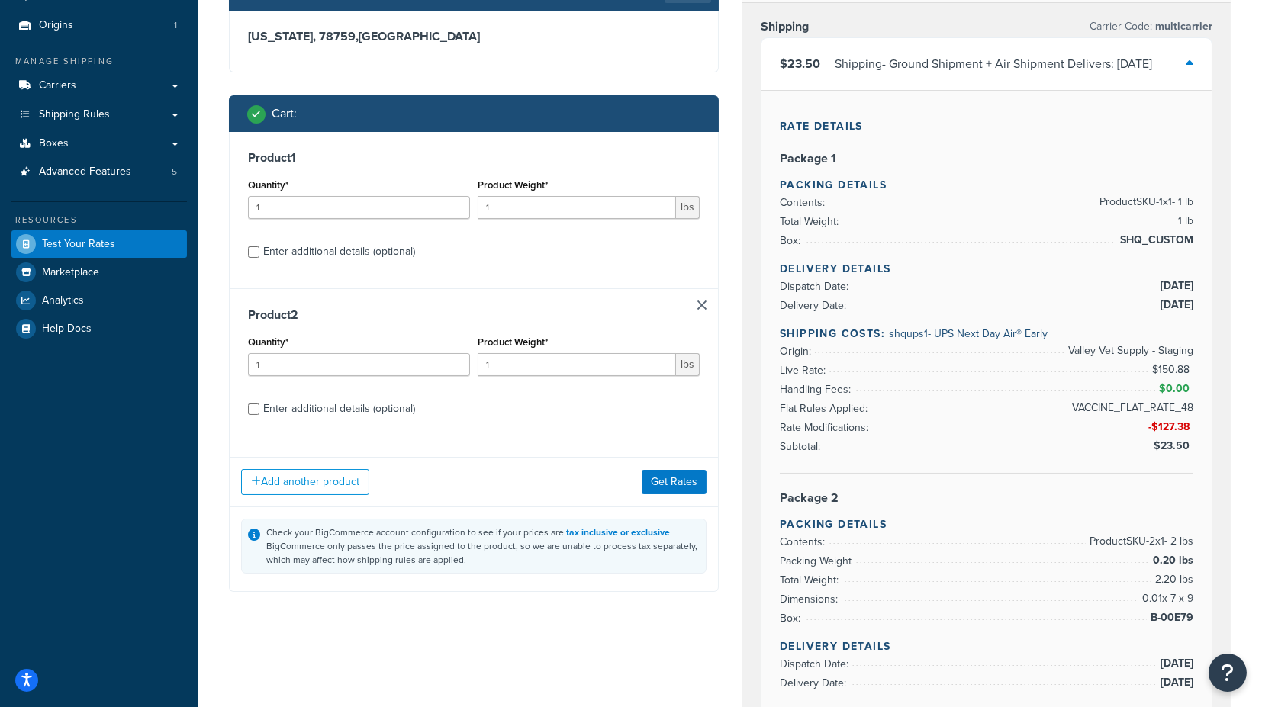
scroll to position [169, 0]
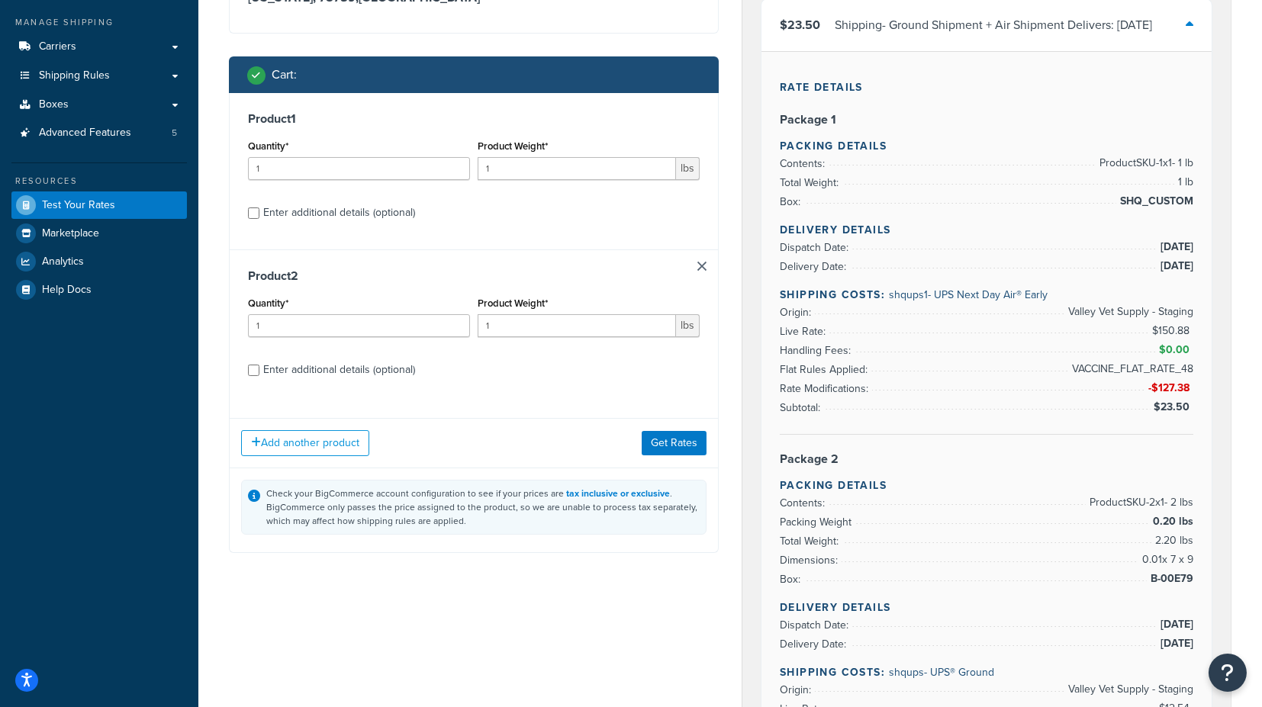
click at [359, 371] on div "Enter additional details (optional)" at bounding box center [339, 369] width 152 height 21
click at [259, 371] on input "Enter additional details (optional)" at bounding box center [253, 370] width 11 height 11
checkbox input "true"
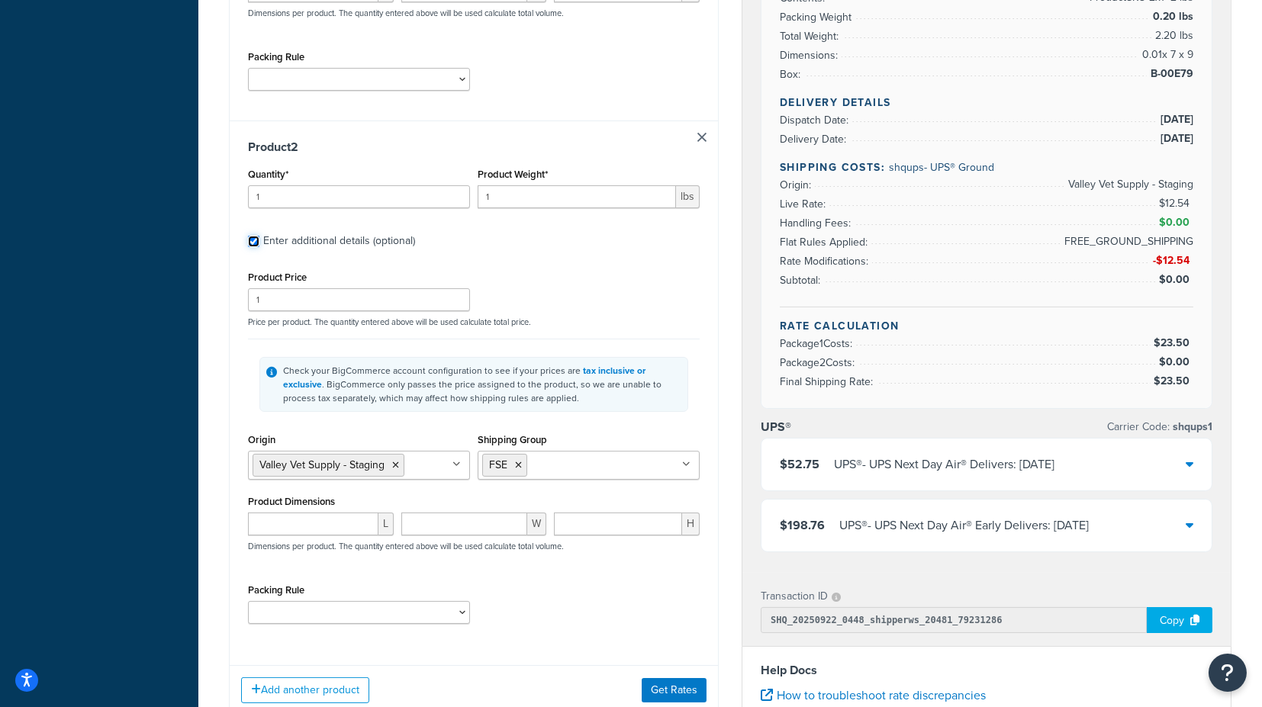
scroll to position [678, 0]
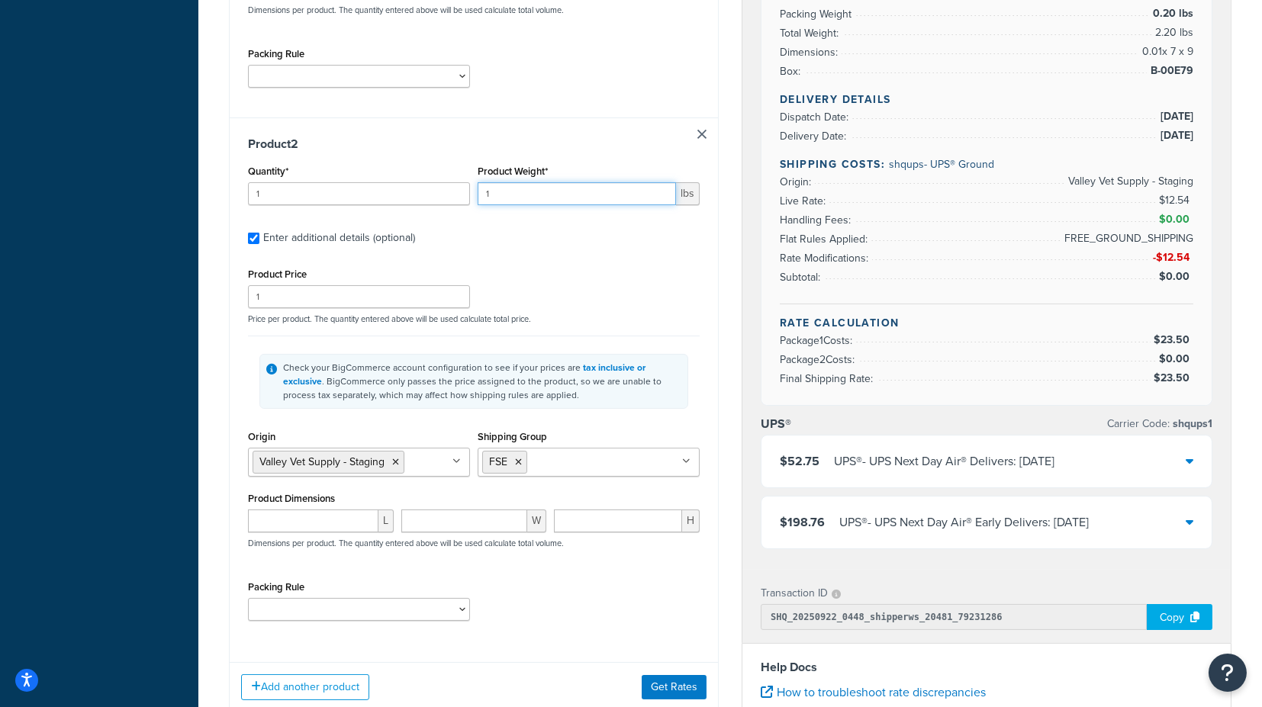
drag, startPoint x: 498, startPoint y: 184, endPoint x: 443, endPoint y: 192, distance: 55.6
click at [443, 192] on div "Quantity* 1 Product Weight* 1 lbs" at bounding box center [473, 189] width 459 height 56
type input "3"
drag, startPoint x: 327, startPoint y: 191, endPoint x: 235, endPoint y: 187, distance: 91.7
click at [235, 187] on div "Product 2 Quantity* 1 Product Weight* 3 lbs Enter additional details (optional)…" at bounding box center [474, 384] width 488 height 533
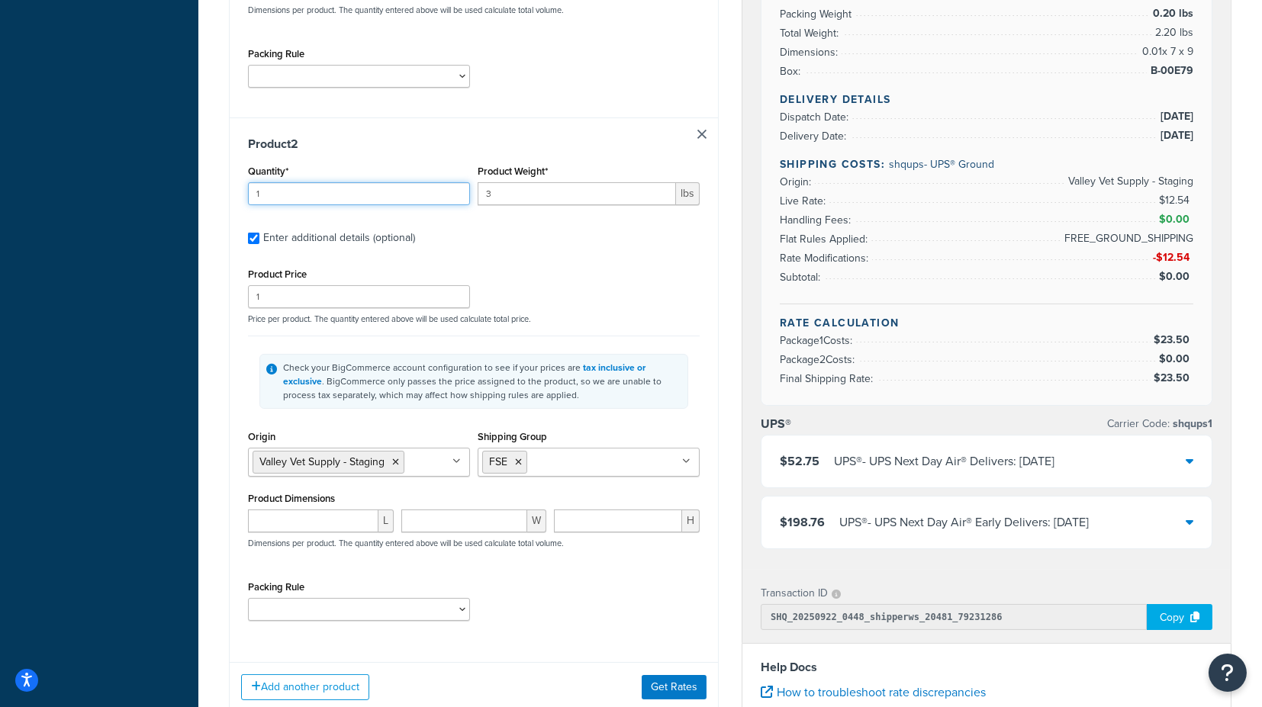
drag, startPoint x: 309, startPoint y: 199, endPoint x: 242, endPoint y: 192, distance: 67.5
click at [242, 192] on div "Product 2 Quantity* 1 Product Weight* 3 lbs Enter additional details (optional)…" at bounding box center [474, 384] width 488 height 533
type input "2"
click at [205, 315] on div "Test your rates Reset Rate Results 09/22/2025, 12:48 AM Shipping destination : …" at bounding box center [730, 190] width 1064 height 1629
drag, startPoint x: 269, startPoint y: 297, endPoint x: 195, endPoint y: 296, distance: 74.8
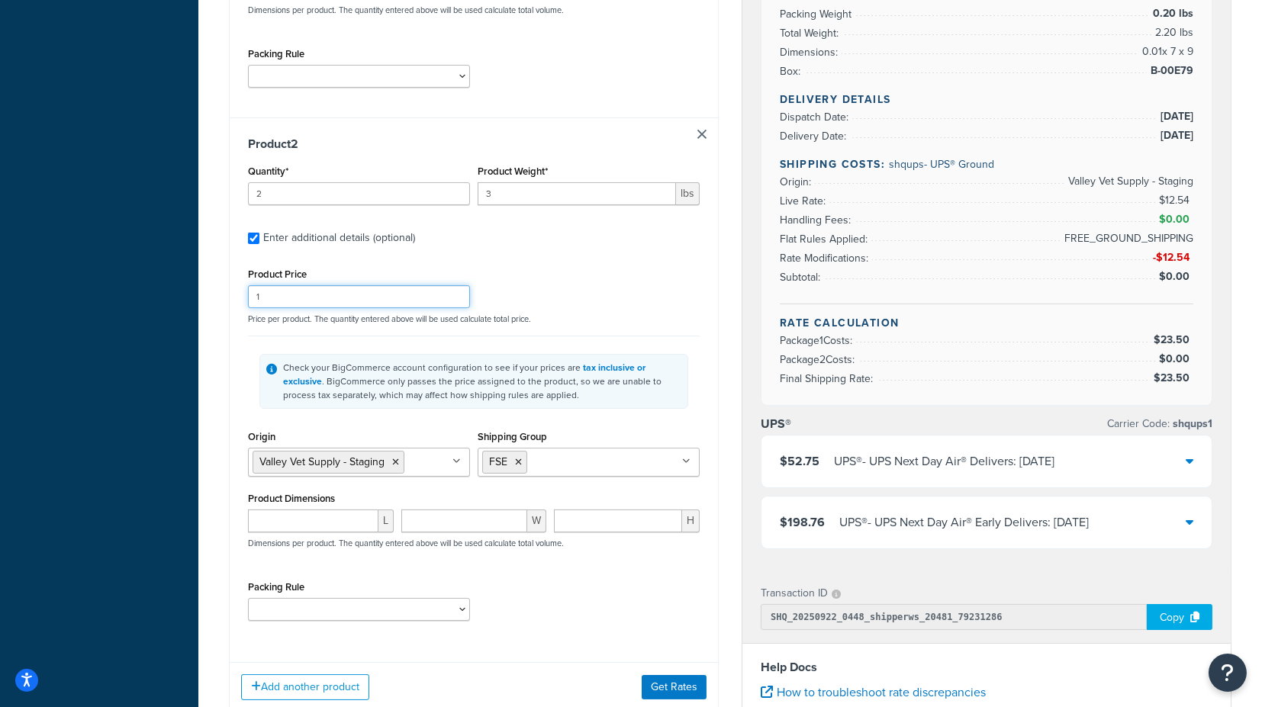
click at [195, 296] on div "Dashboard Basic Setup Websites 1 Origins 1 Manage Shipping Carriers Carriers Al…" at bounding box center [631, 182] width 1262 height 1720
type input "2"
click at [192, 300] on div "Dashboard Basic Setup Websites 1 Origins 1 Manage Shipping Carriers Carriers Al…" at bounding box center [99, 182] width 198 height 1720
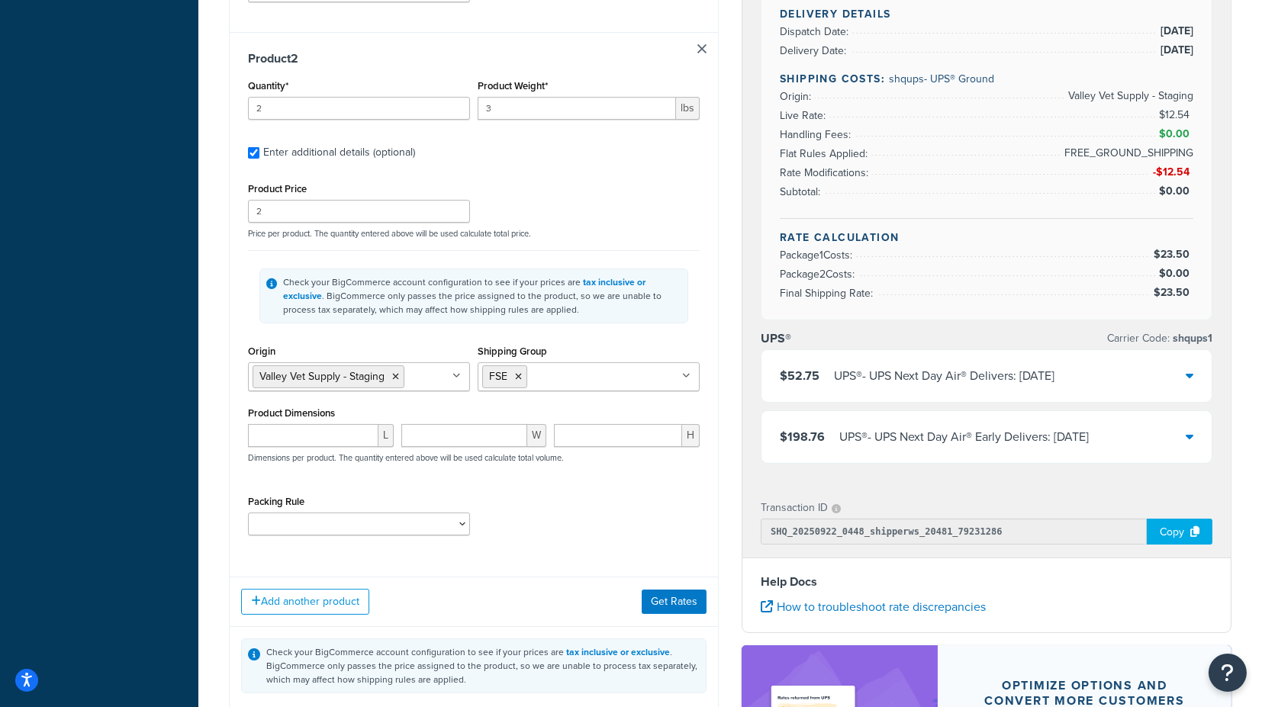
scroll to position [848, 0]
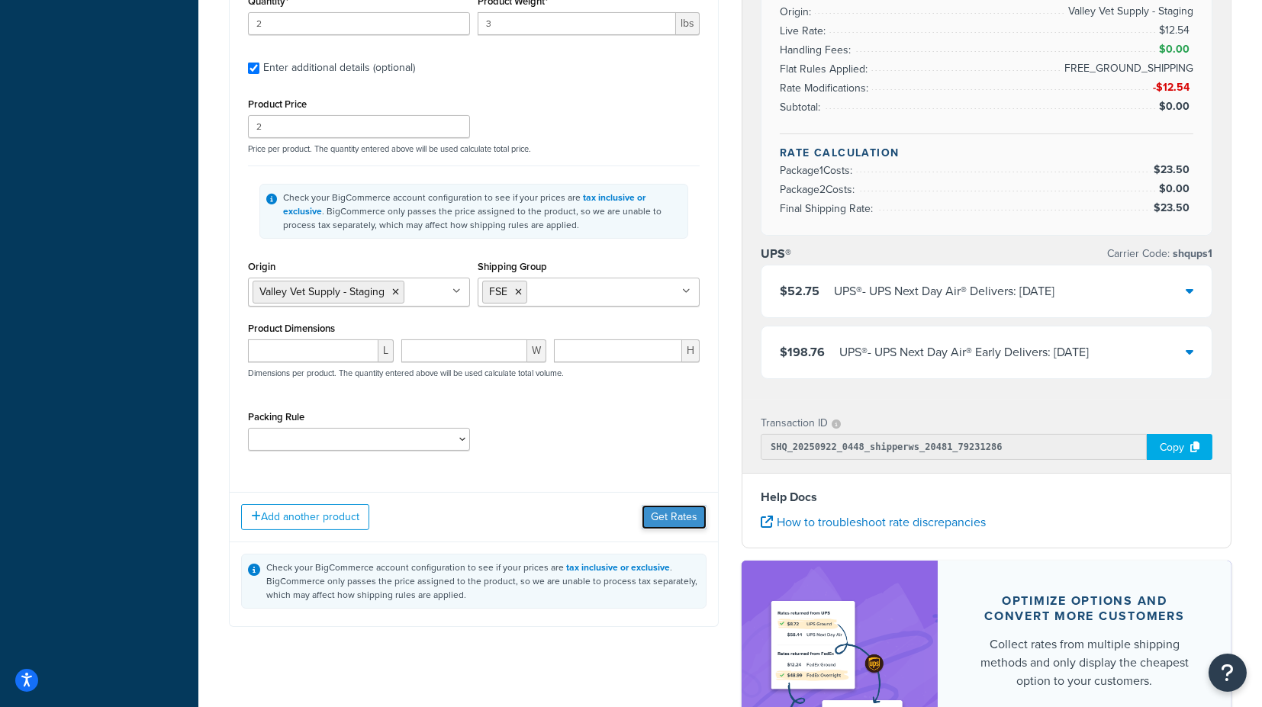
click at [653, 508] on button "Get Rates" at bounding box center [674, 517] width 65 height 24
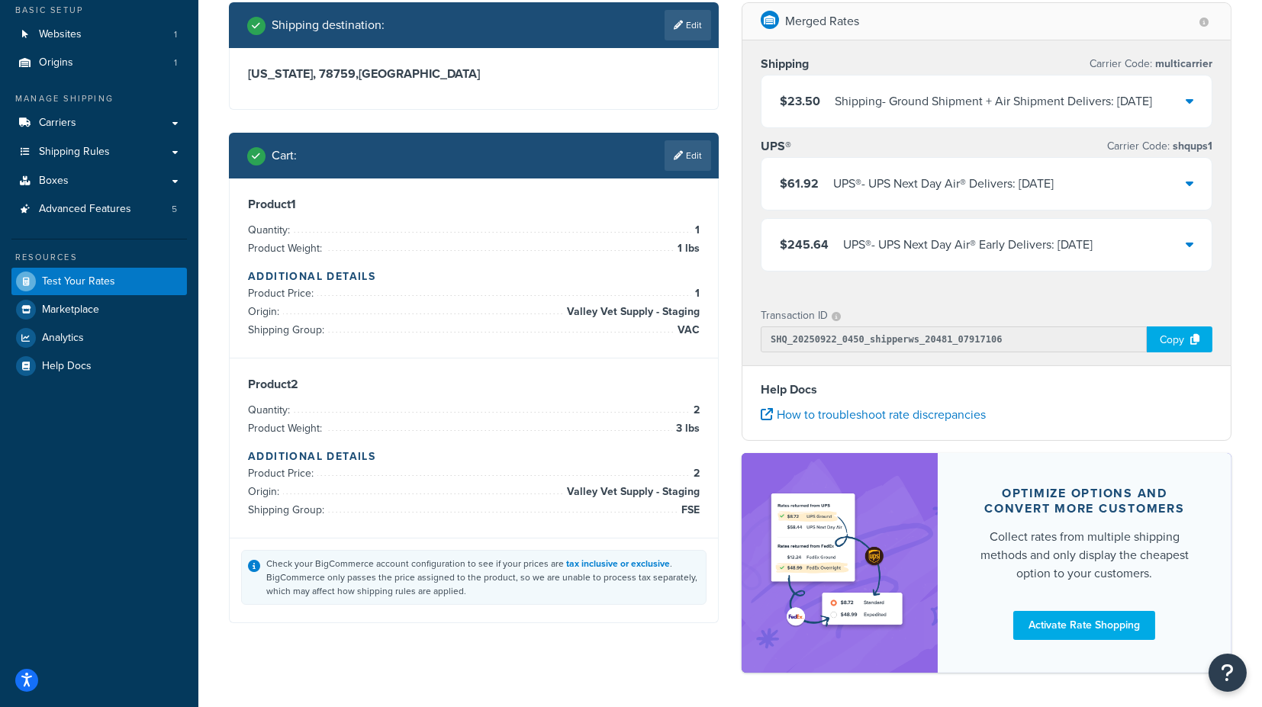
scroll to position [0, 0]
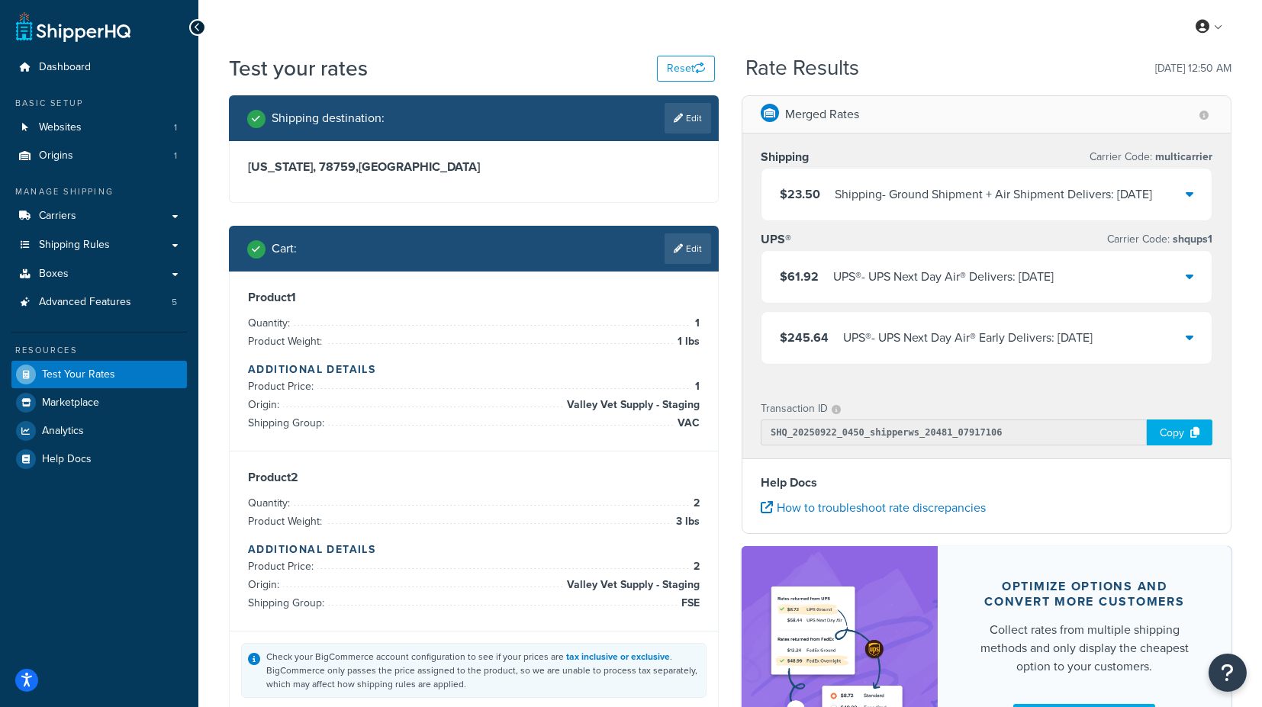
click at [1194, 195] on icon at bounding box center [1190, 194] width 8 height 12
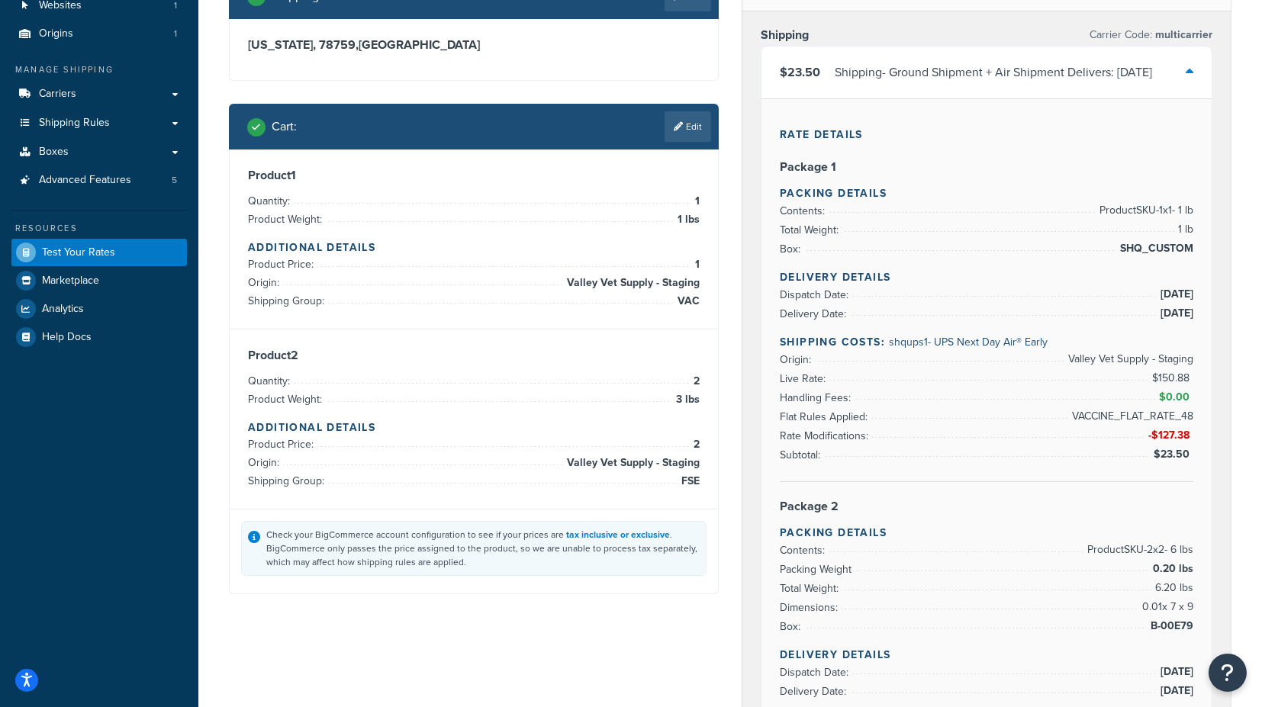
scroll to position [85, 0]
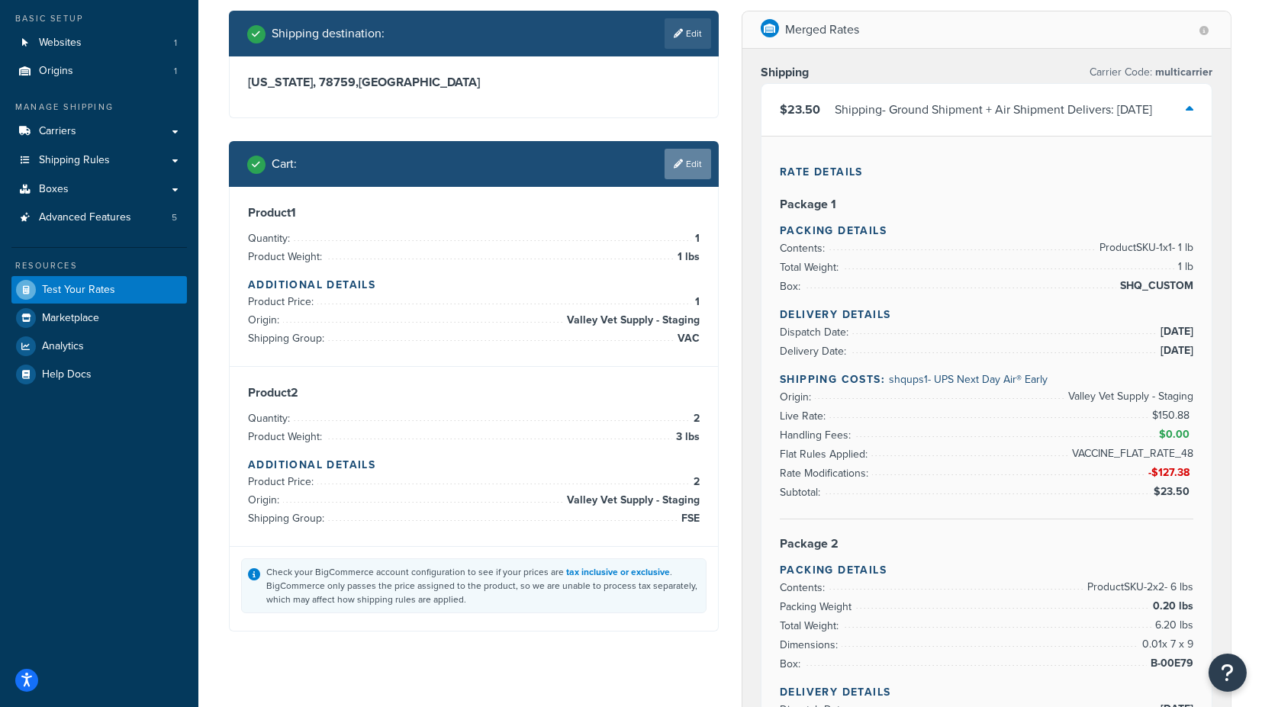
click at [682, 163] on link "Edit" at bounding box center [688, 164] width 47 height 31
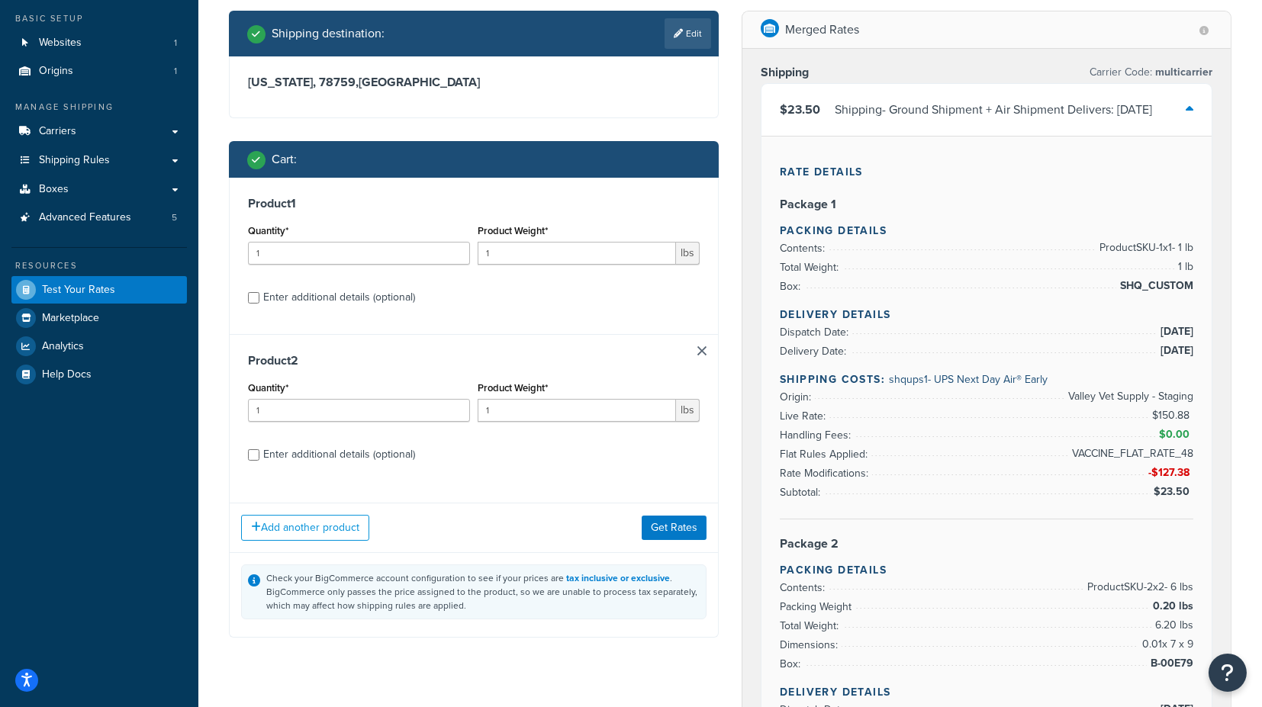
click at [350, 298] on div "Enter additional details (optional)" at bounding box center [339, 297] width 152 height 21
click at [259, 298] on input "Enter additional details (optional)" at bounding box center [253, 297] width 11 height 11
checkbox input "true"
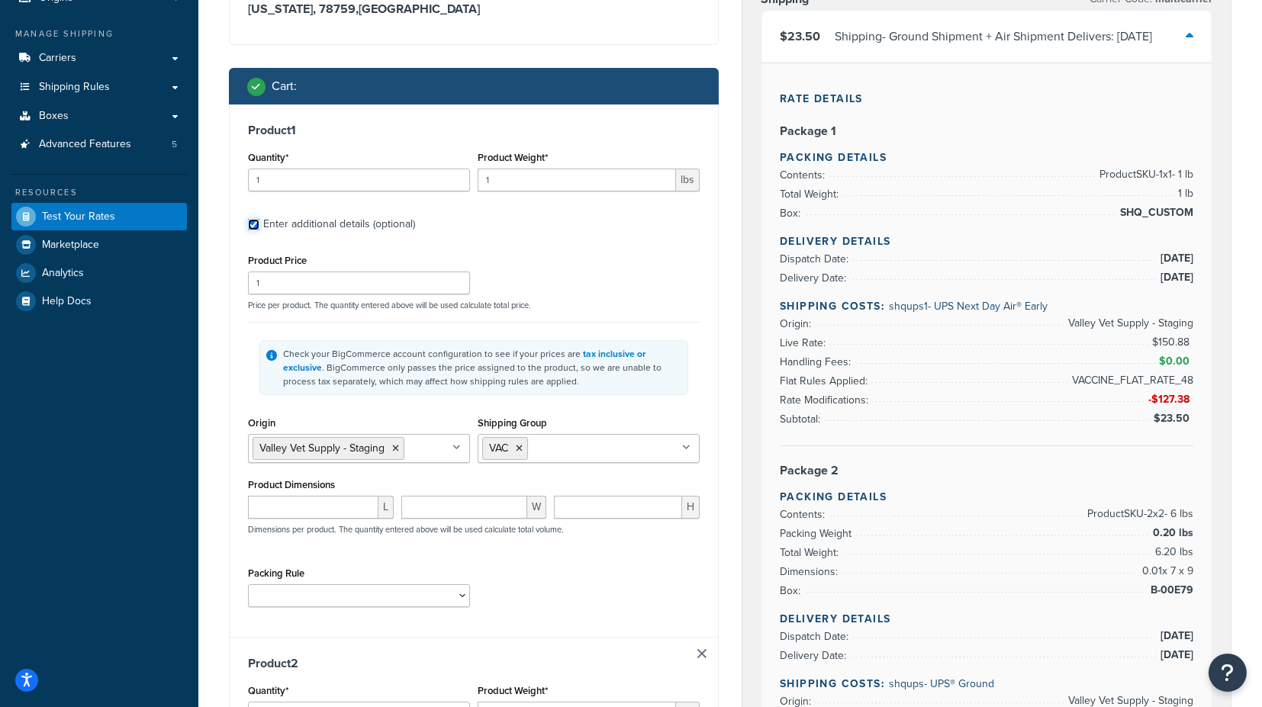
scroll to position [339, 0]
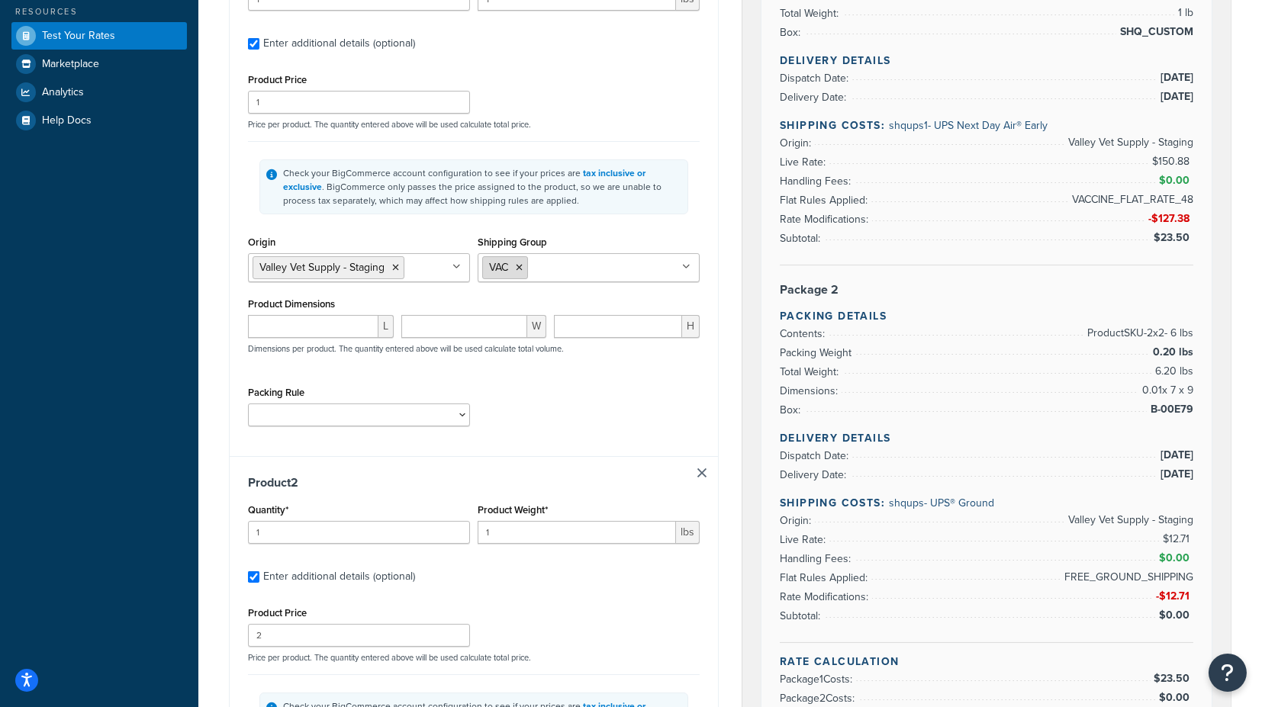
click at [520, 266] on icon at bounding box center [519, 267] width 7 height 9
click at [523, 268] on input "Shipping Group" at bounding box center [549, 267] width 135 height 17
type input "FS"
click at [717, 279] on div "Product 1 Quantity* 1 Product Weight* 1 lbs Enter additional details (optional)…" at bounding box center [474, 190] width 488 height 533
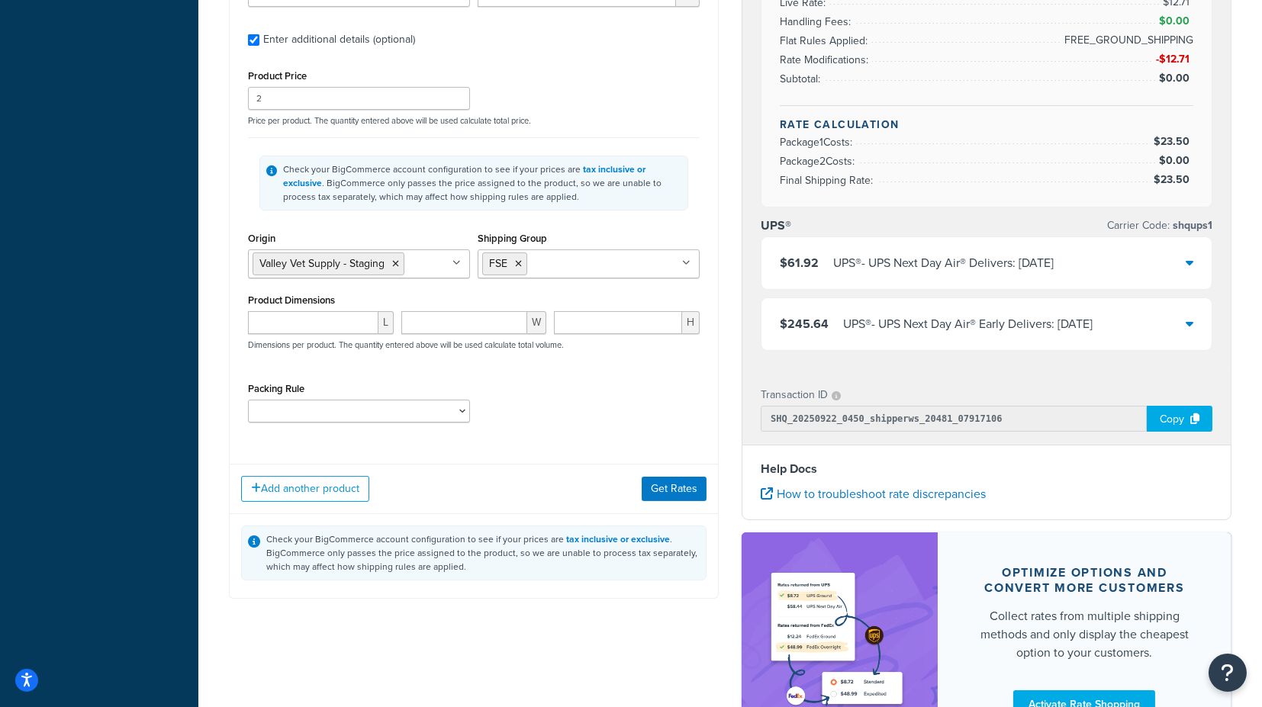
scroll to position [1026, 0]
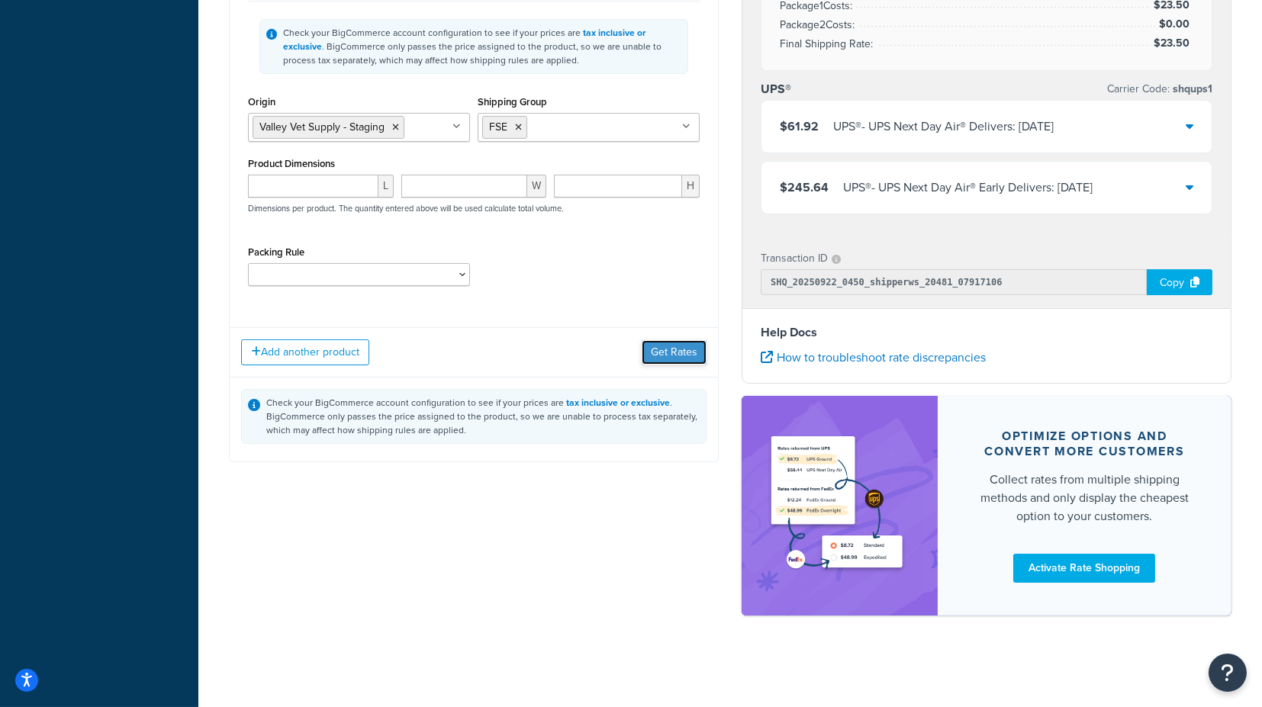
click at [665, 340] on button "Get Rates" at bounding box center [674, 352] width 65 height 24
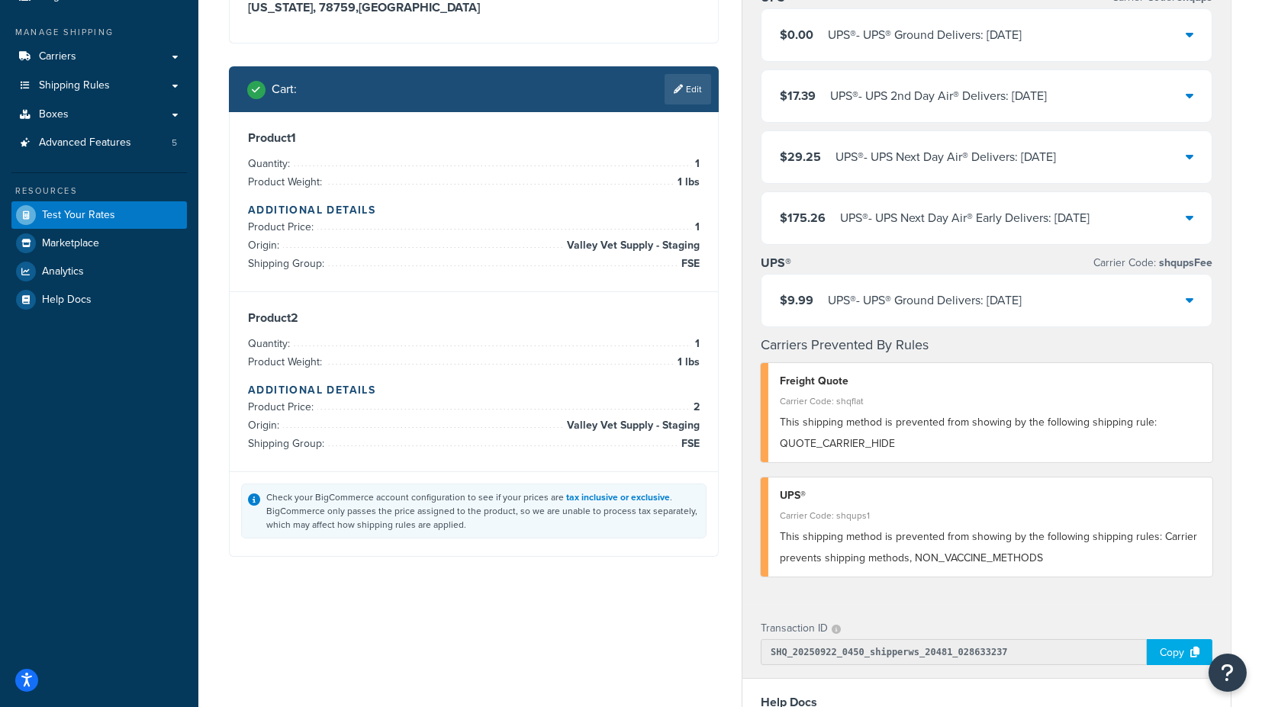
scroll to position [18, 0]
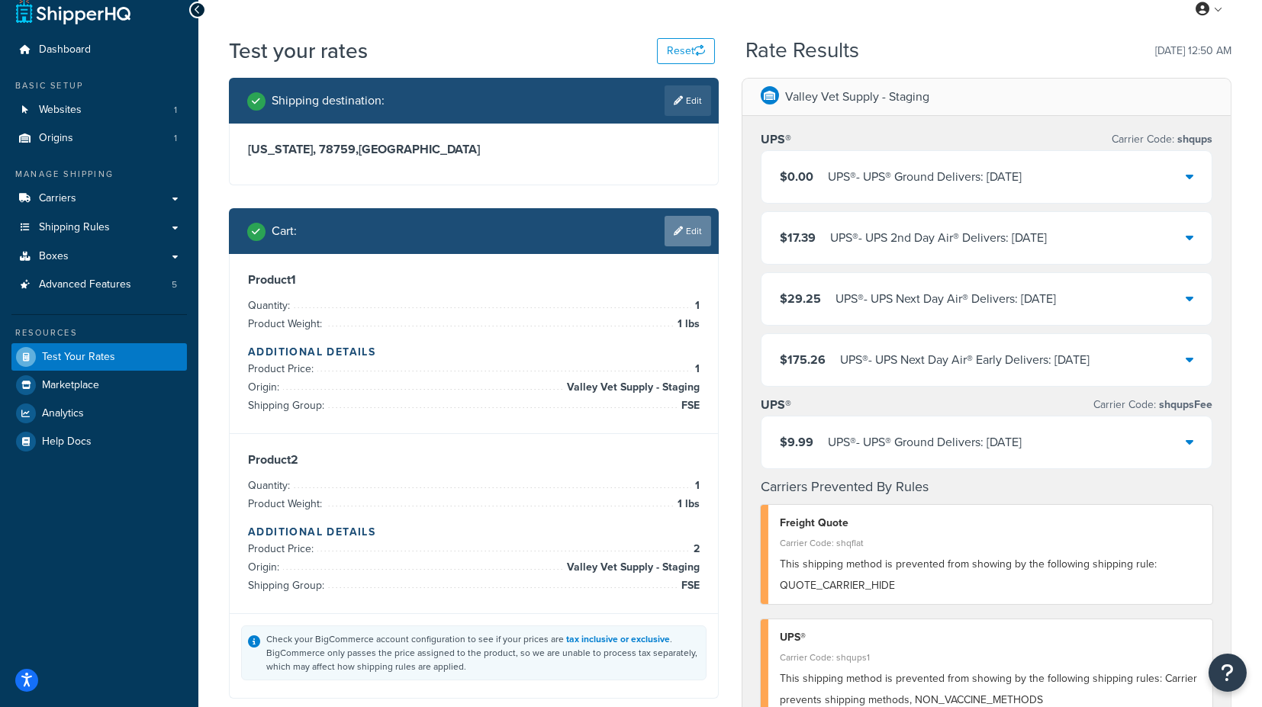
click at [677, 234] on icon at bounding box center [678, 231] width 9 height 9
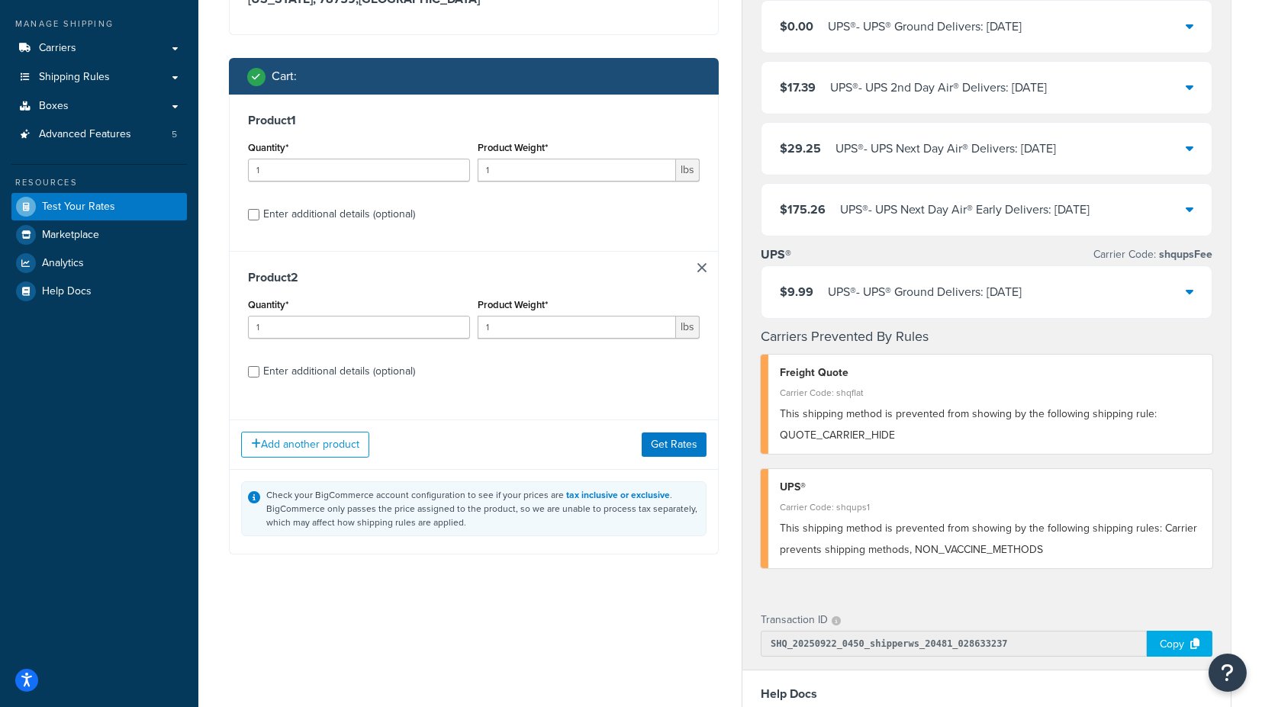
scroll to position [187, 0]
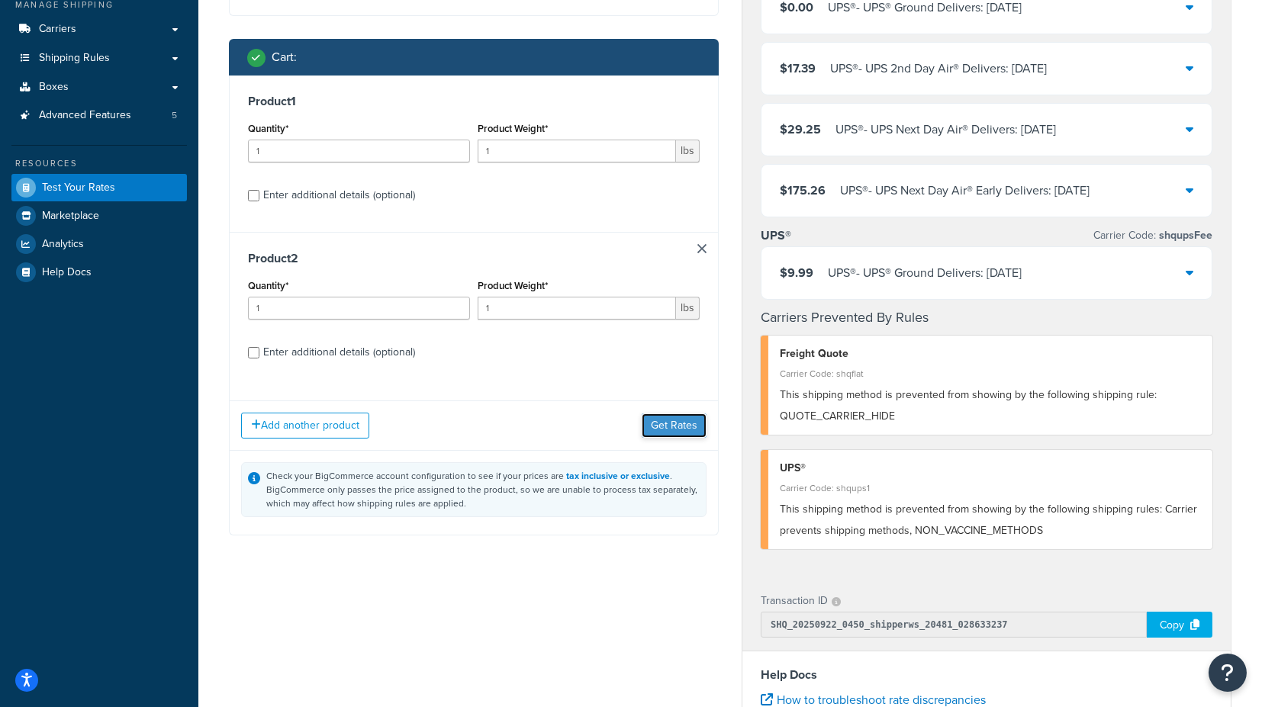
click at [669, 426] on button "Get Rates" at bounding box center [674, 426] width 65 height 24
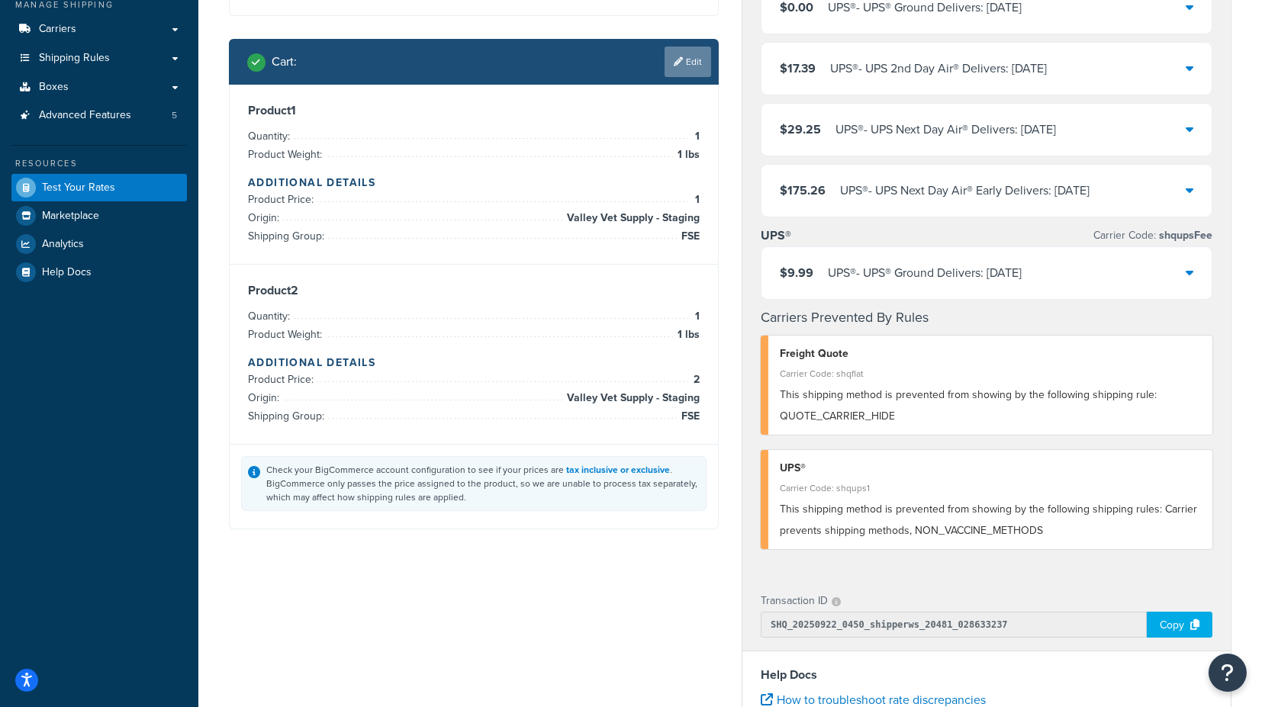
click at [685, 64] on link "Edit" at bounding box center [688, 62] width 47 height 31
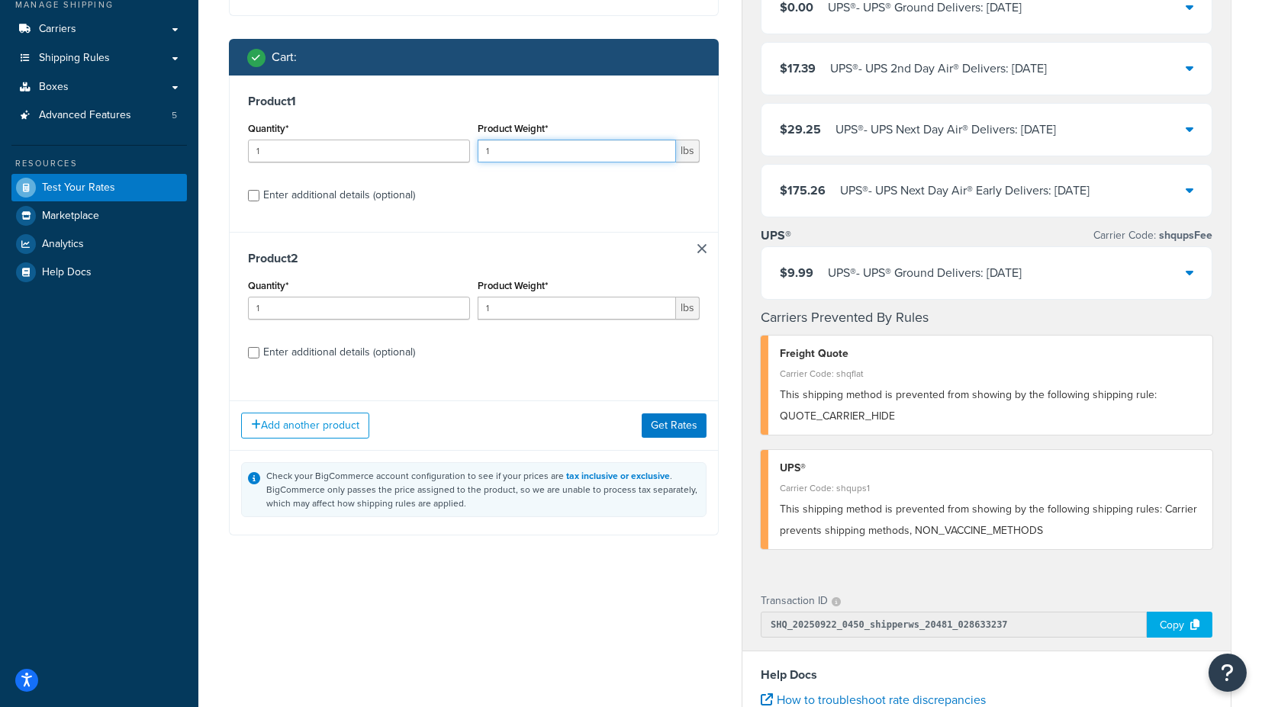
drag, startPoint x: 530, startPoint y: 140, endPoint x: 484, endPoint y: 147, distance: 47.0
click at [484, 147] on input "1" at bounding box center [577, 151] width 198 height 23
type input "3"
click at [684, 423] on button "Get Rates" at bounding box center [674, 426] width 65 height 24
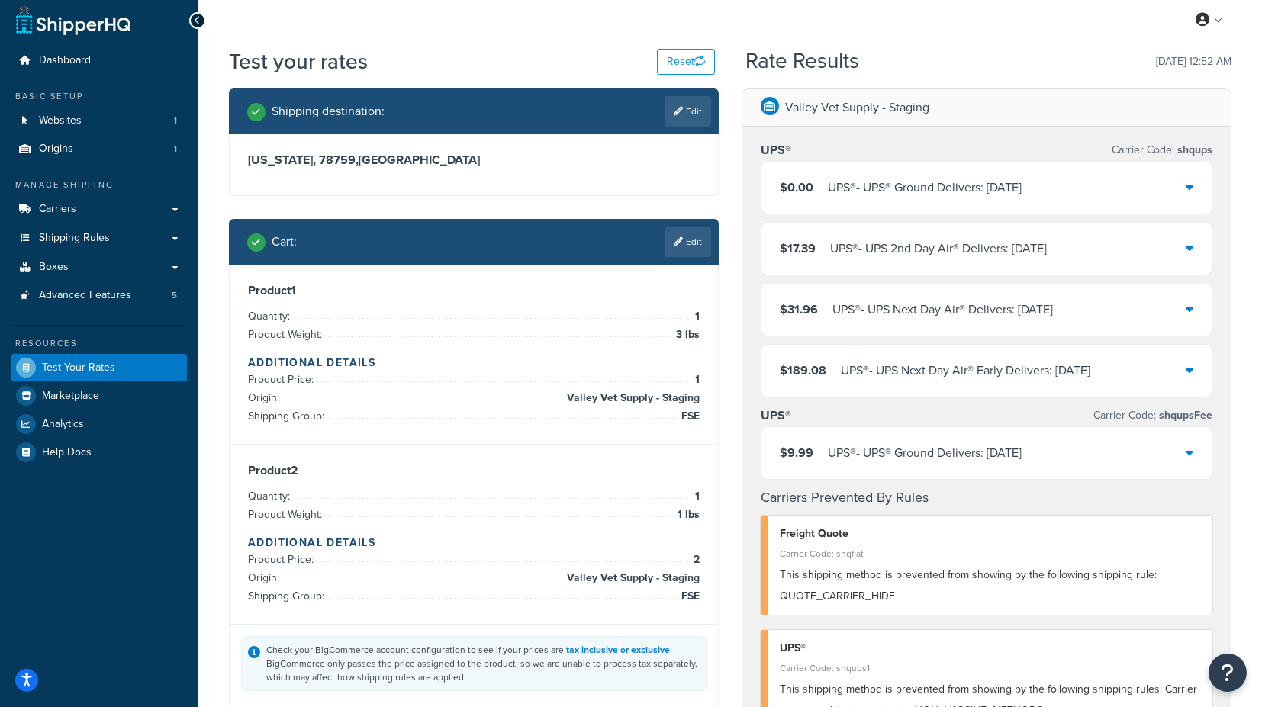
scroll to position [0, 0]
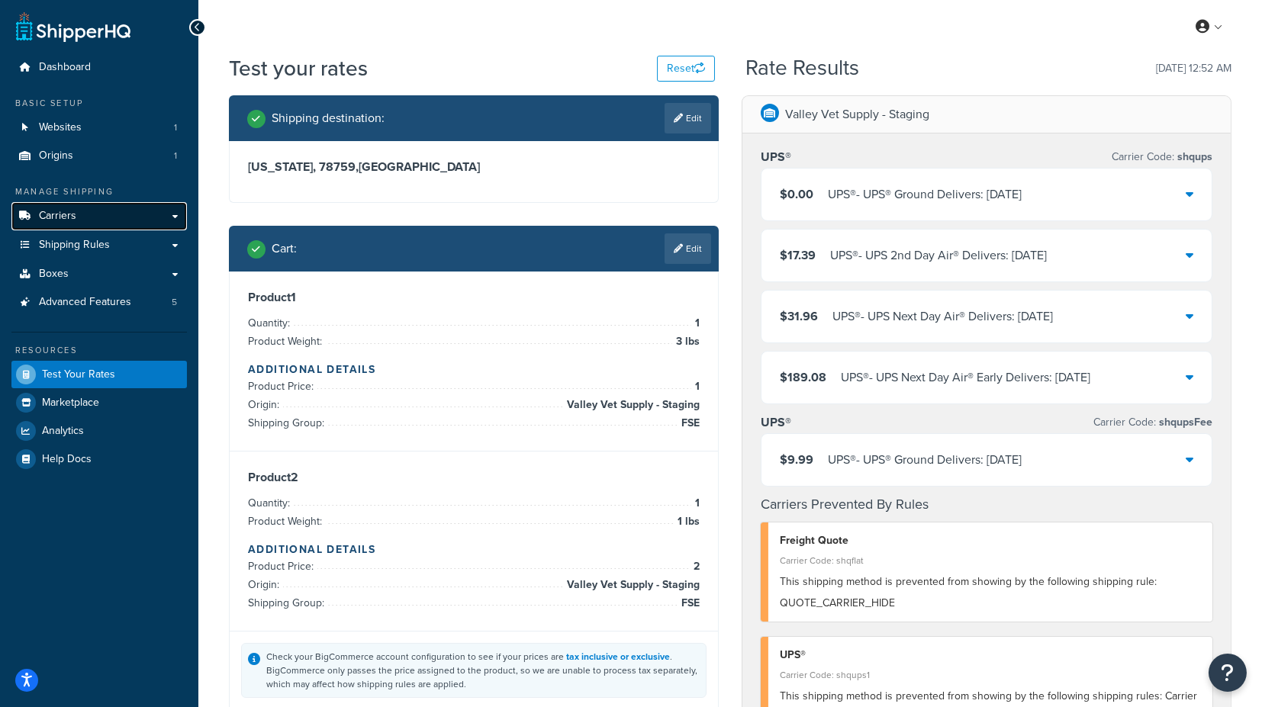
click at [92, 215] on link "Carriers" at bounding box center [99, 216] width 176 height 28
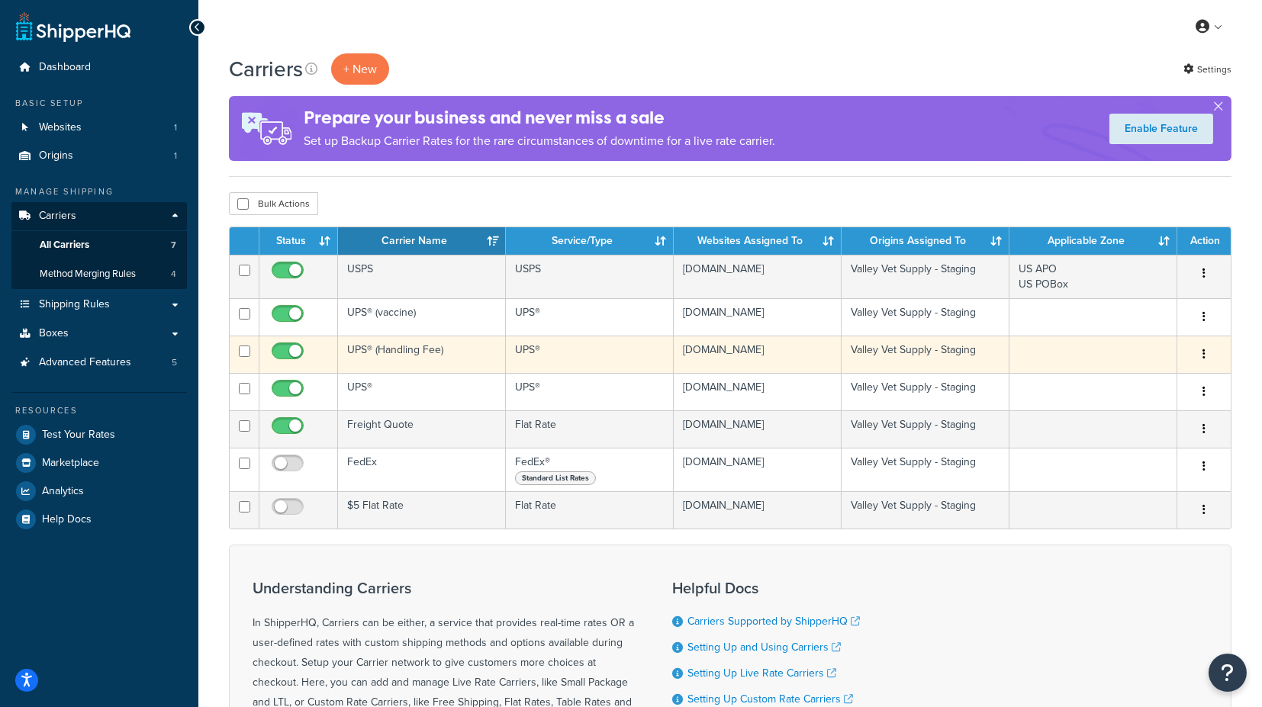
click at [285, 348] on input "checkbox" at bounding box center [290, 355] width 42 height 19
checkbox input "false"
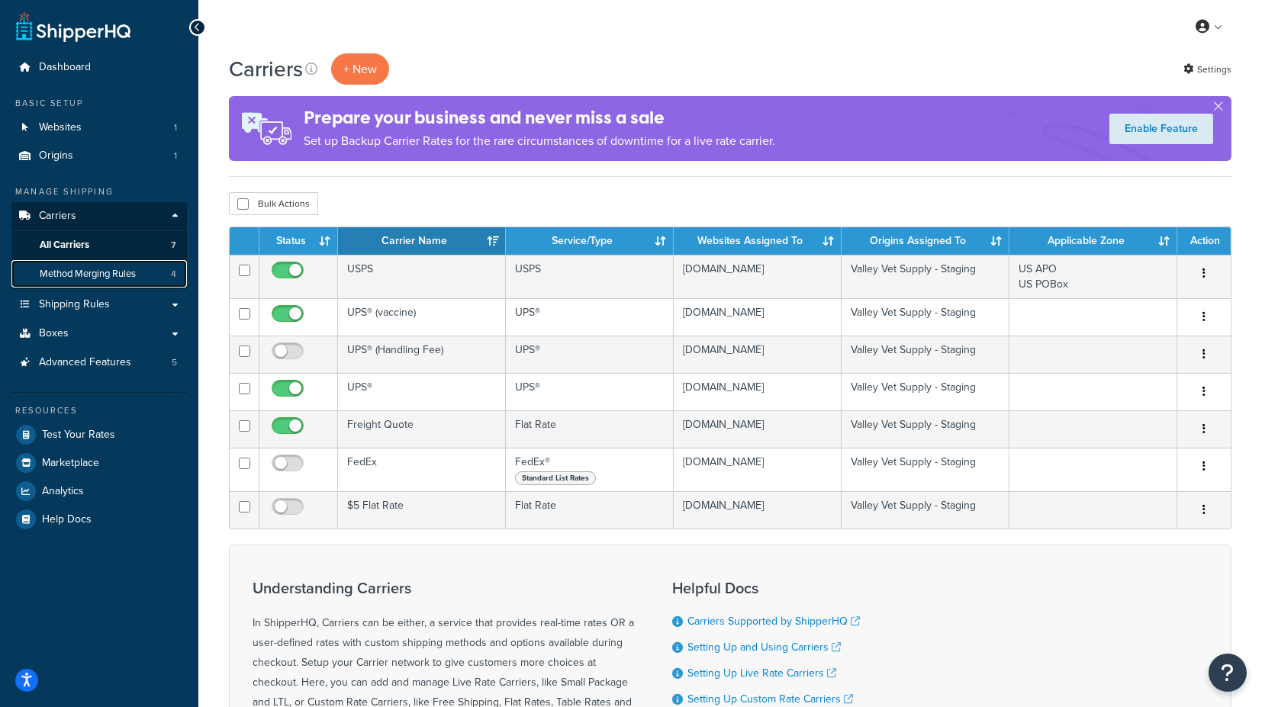
click at [114, 276] on span "Method Merging Rules" at bounding box center [88, 274] width 96 height 13
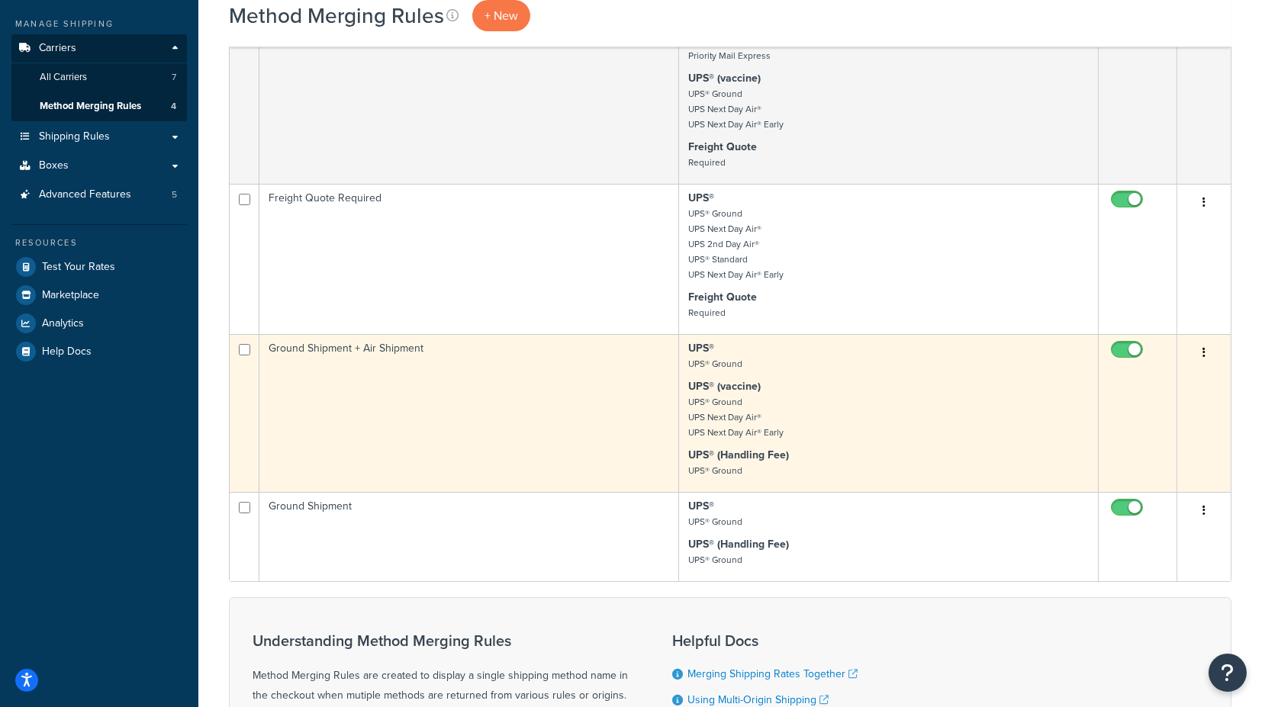
scroll to position [169, 0]
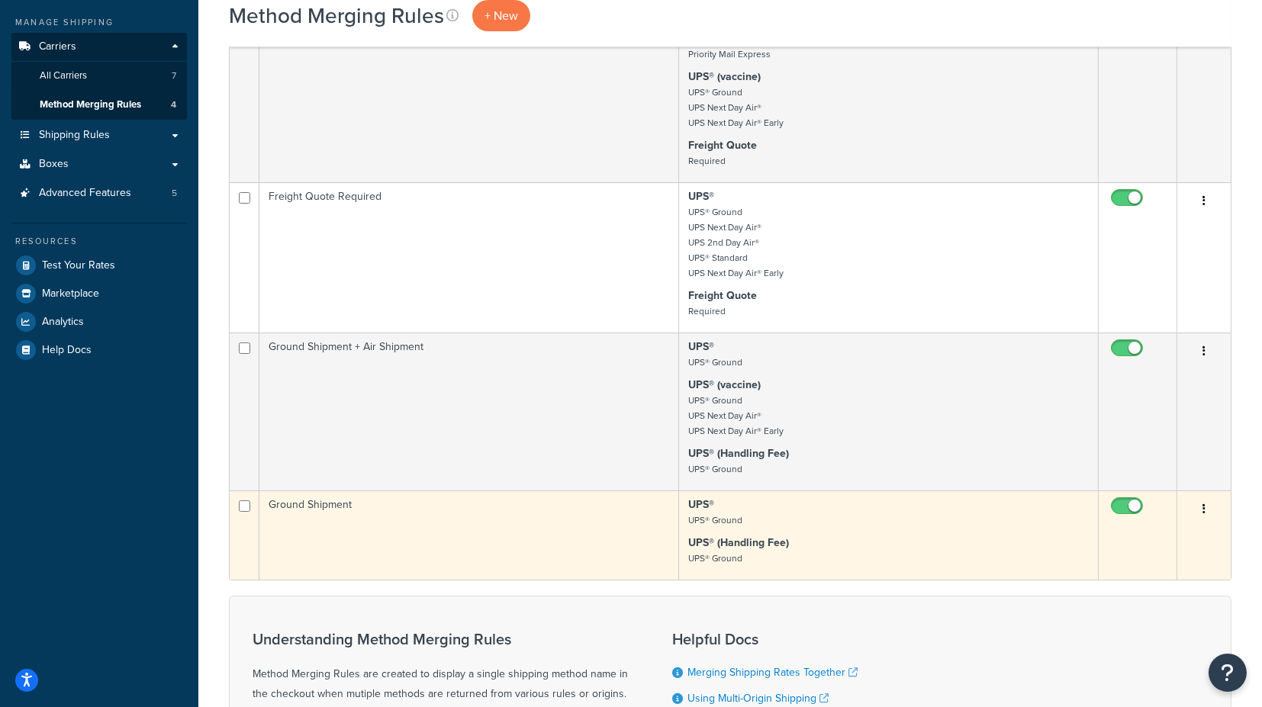
click at [1128, 507] on input "checkbox" at bounding box center [1129, 510] width 42 height 19
checkbox input "false"
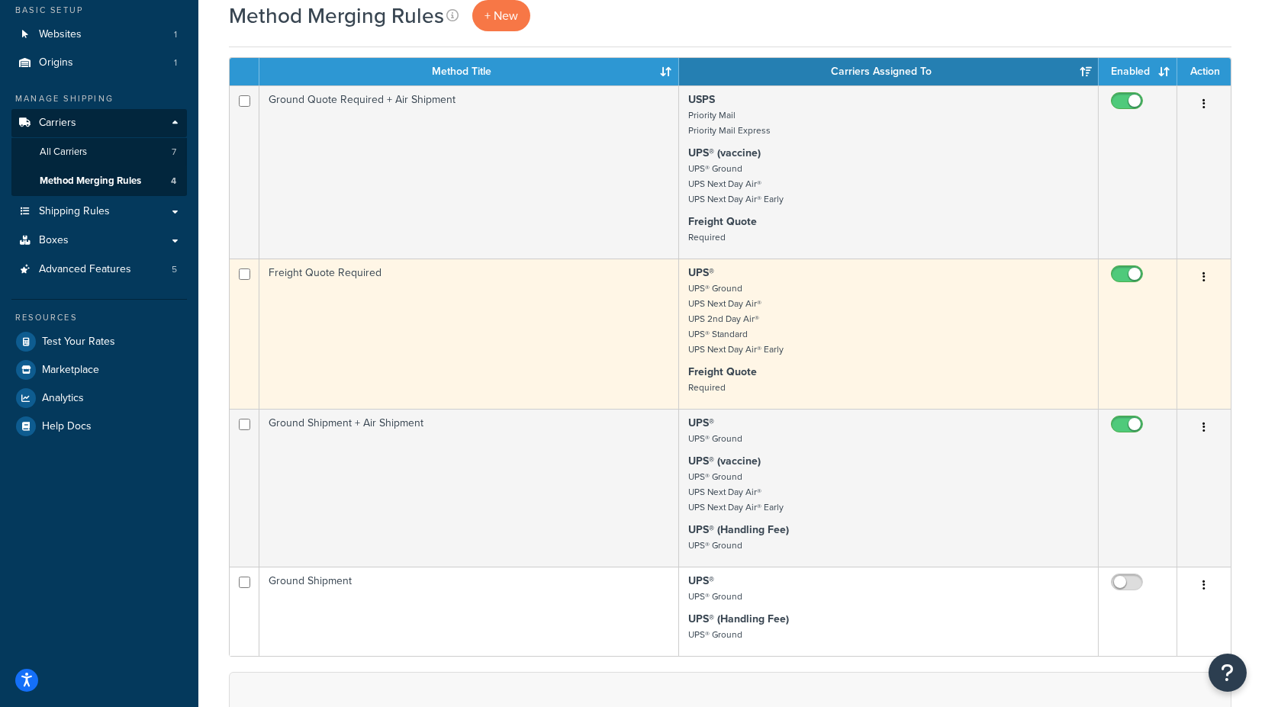
scroll to position [0, 0]
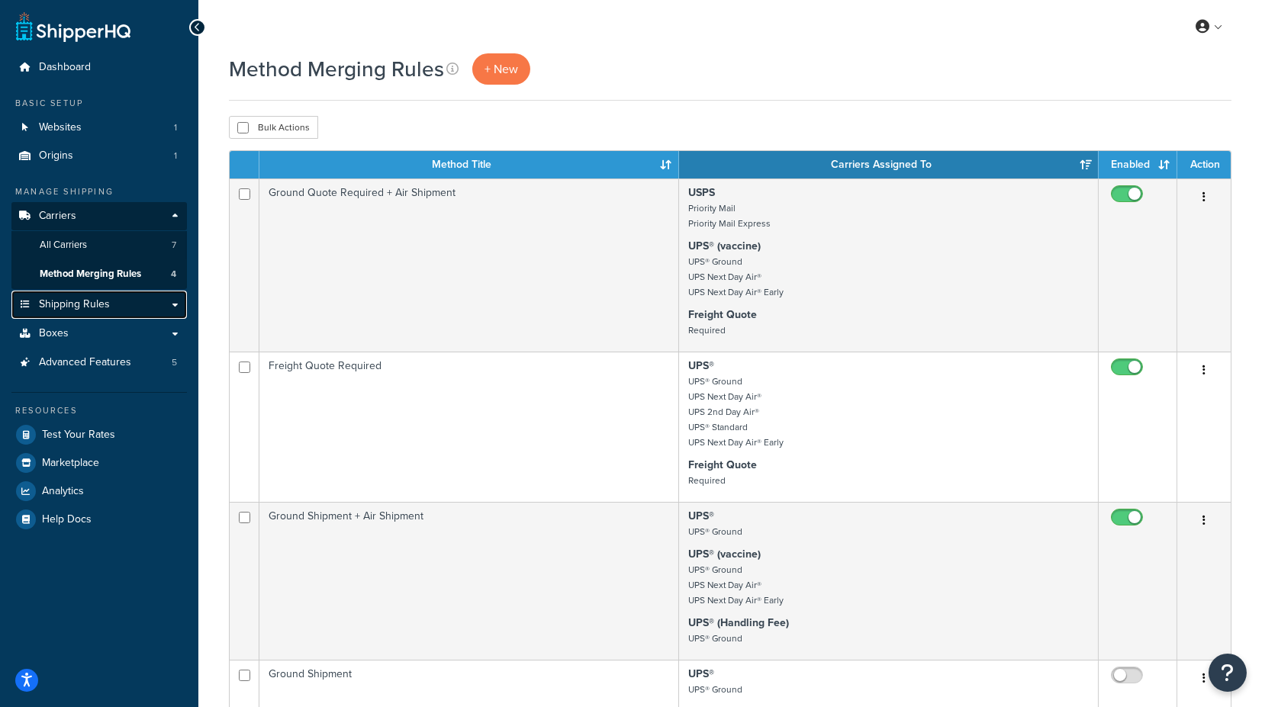
click at [92, 310] on span "Shipping Rules" at bounding box center [74, 304] width 71 height 13
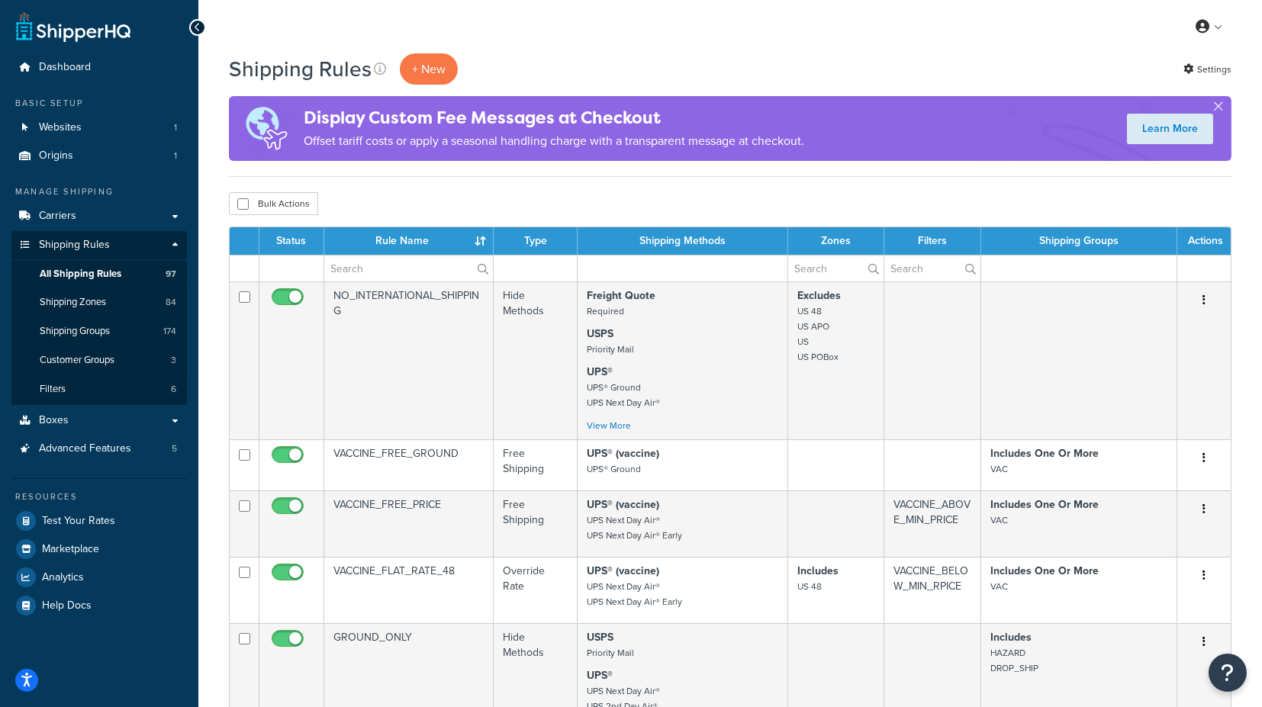
click at [401, 241] on th "Rule Name" at bounding box center [408, 240] width 169 height 27
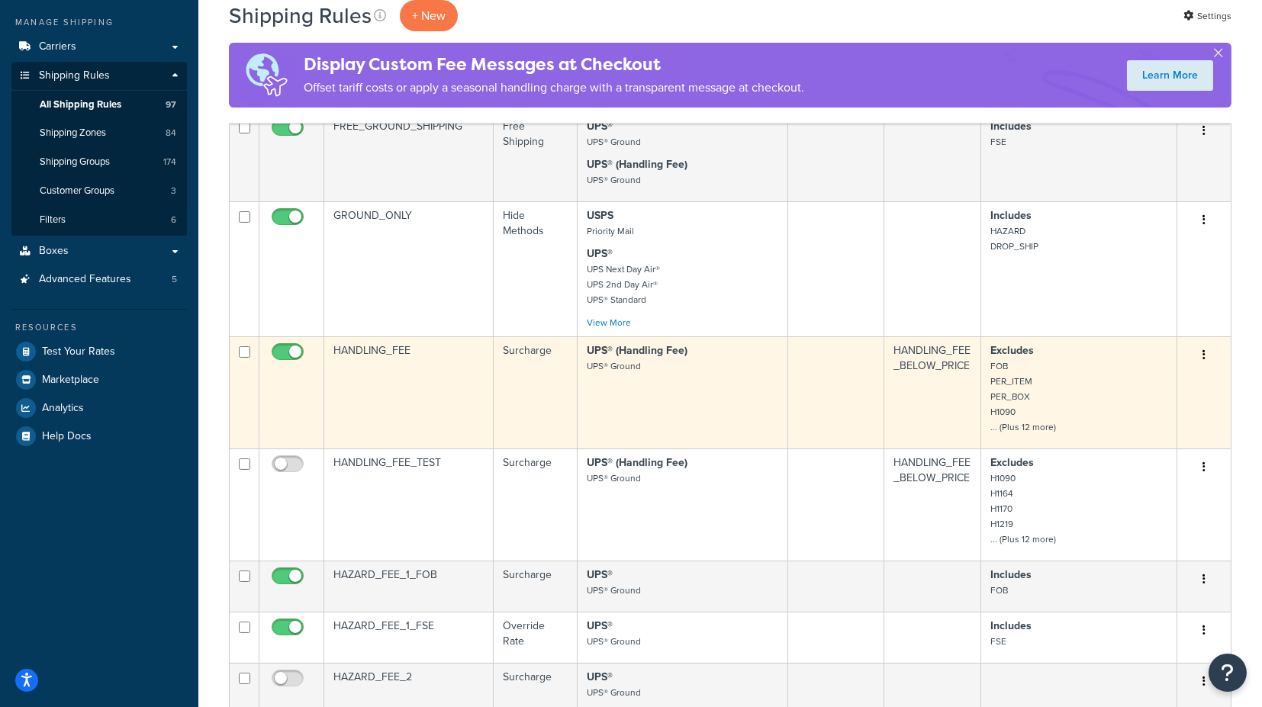
scroll to position [169, 0]
click at [388, 348] on td "HANDLING_FEE" at bounding box center [408, 393] width 169 height 112
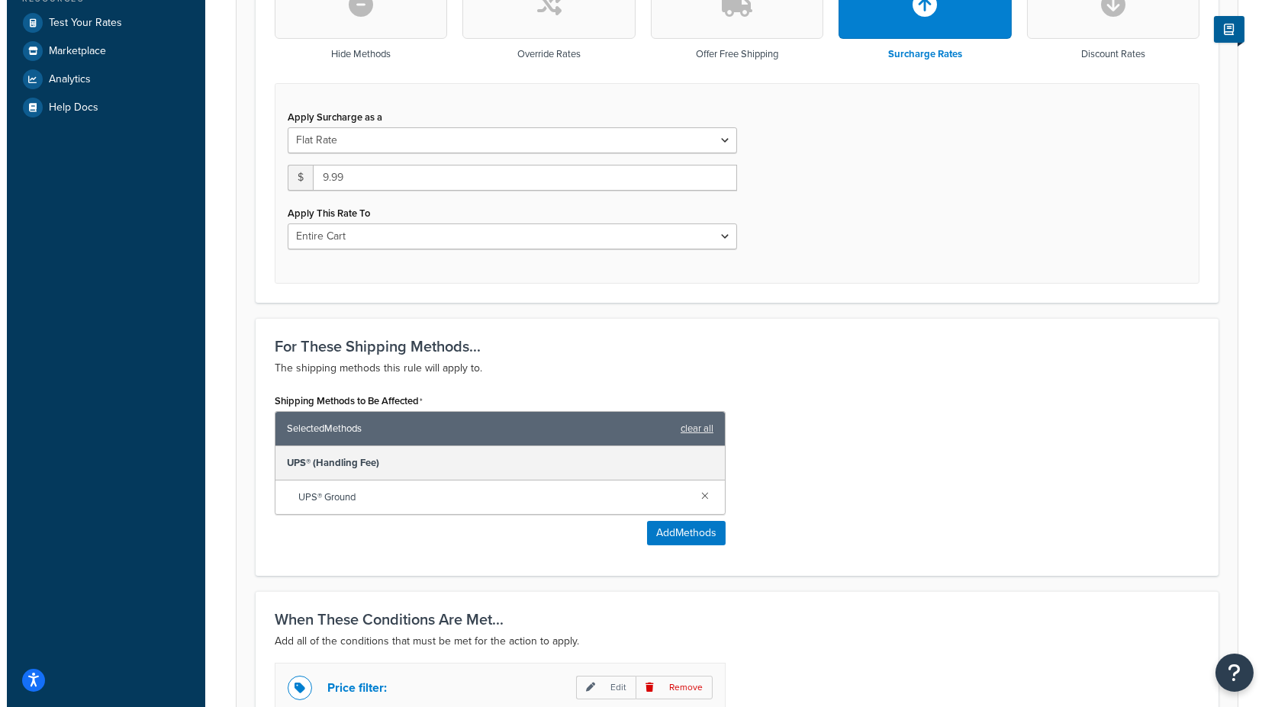
scroll to position [508, 0]
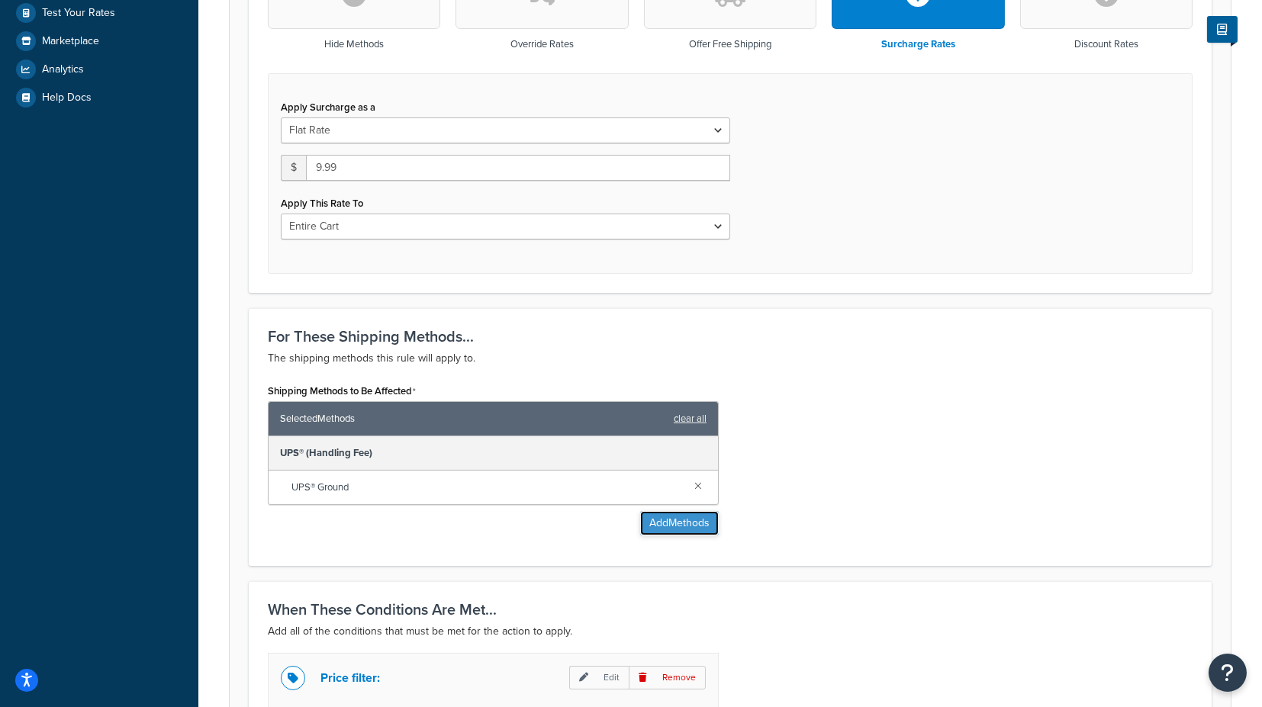
click at [693, 517] on button "Add Methods" at bounding box center [679, 523] width 79 height 24
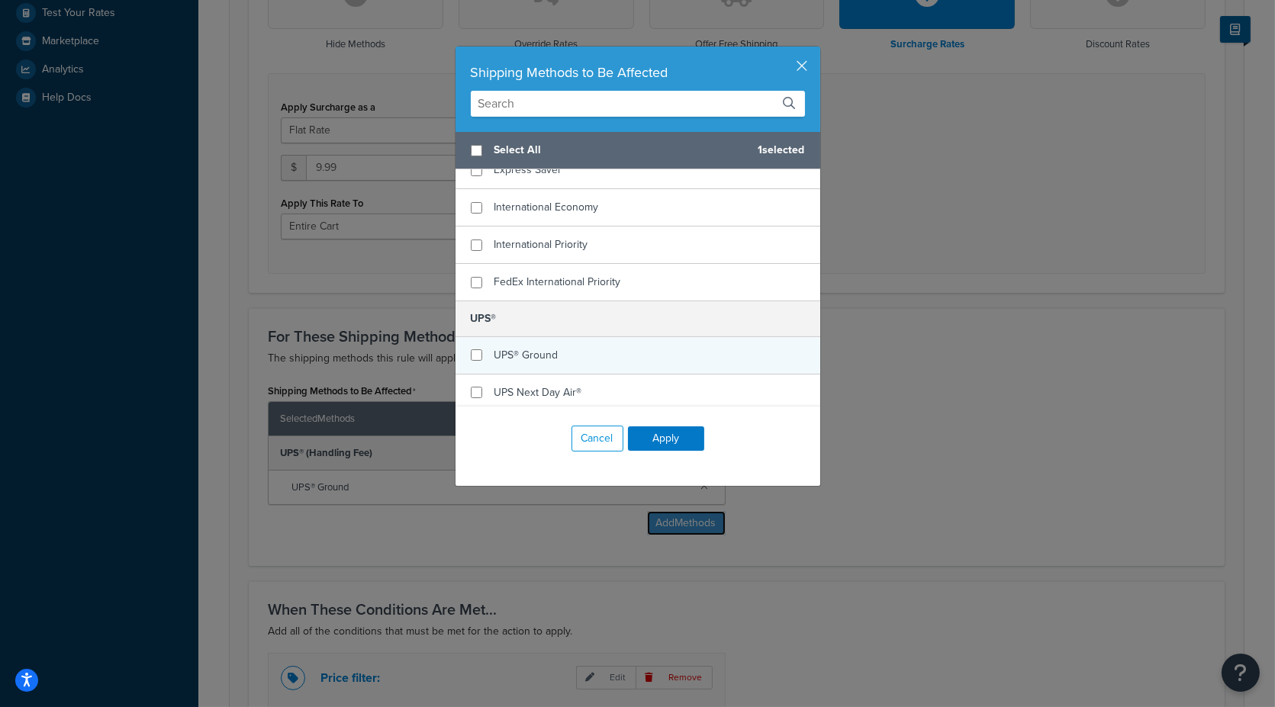
scroll to position [424, 0]
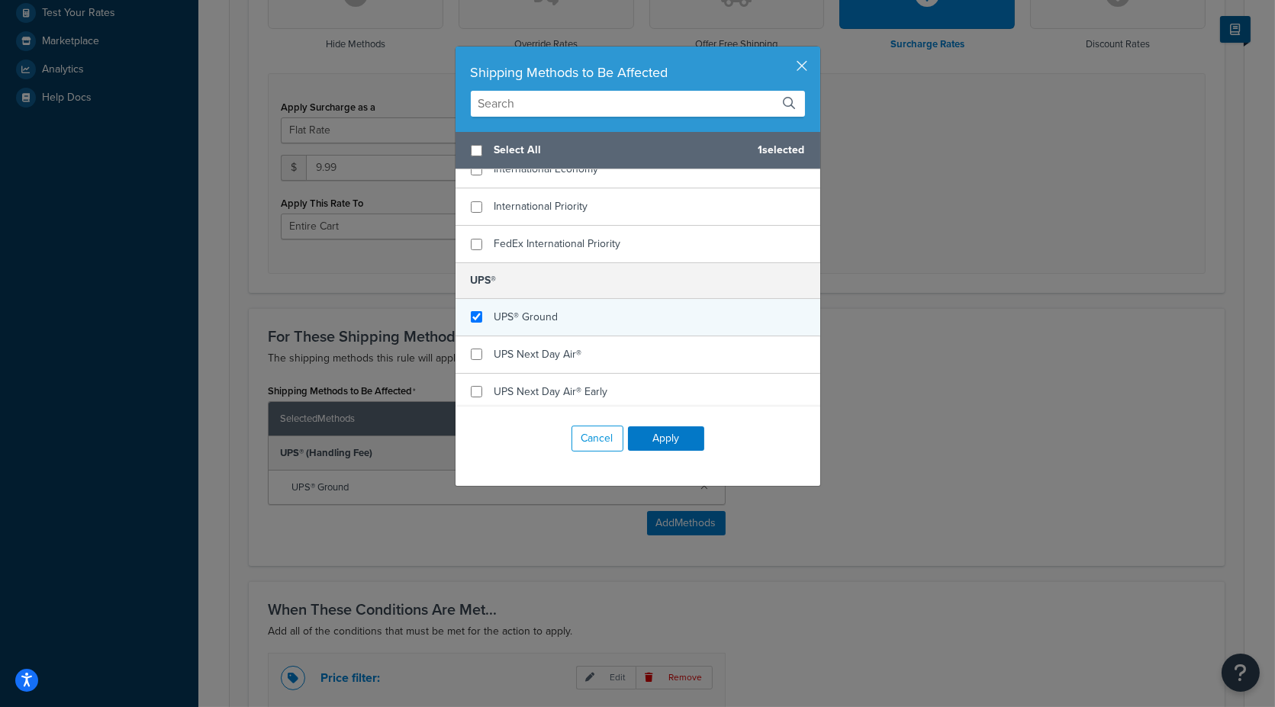
checkbox input "true"
click at [509, 314] on span "UPS® Ground" at bounding box center [527, 317] width 64 height 16
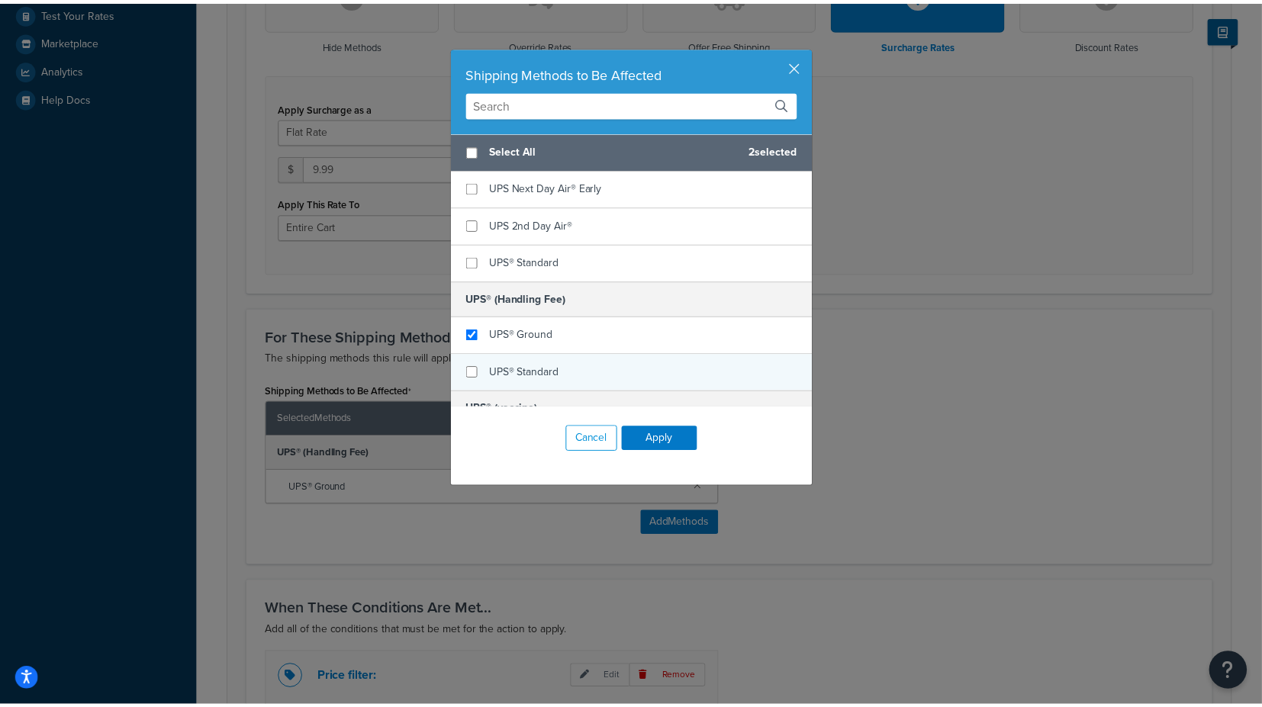
scroll to position [678, 0]
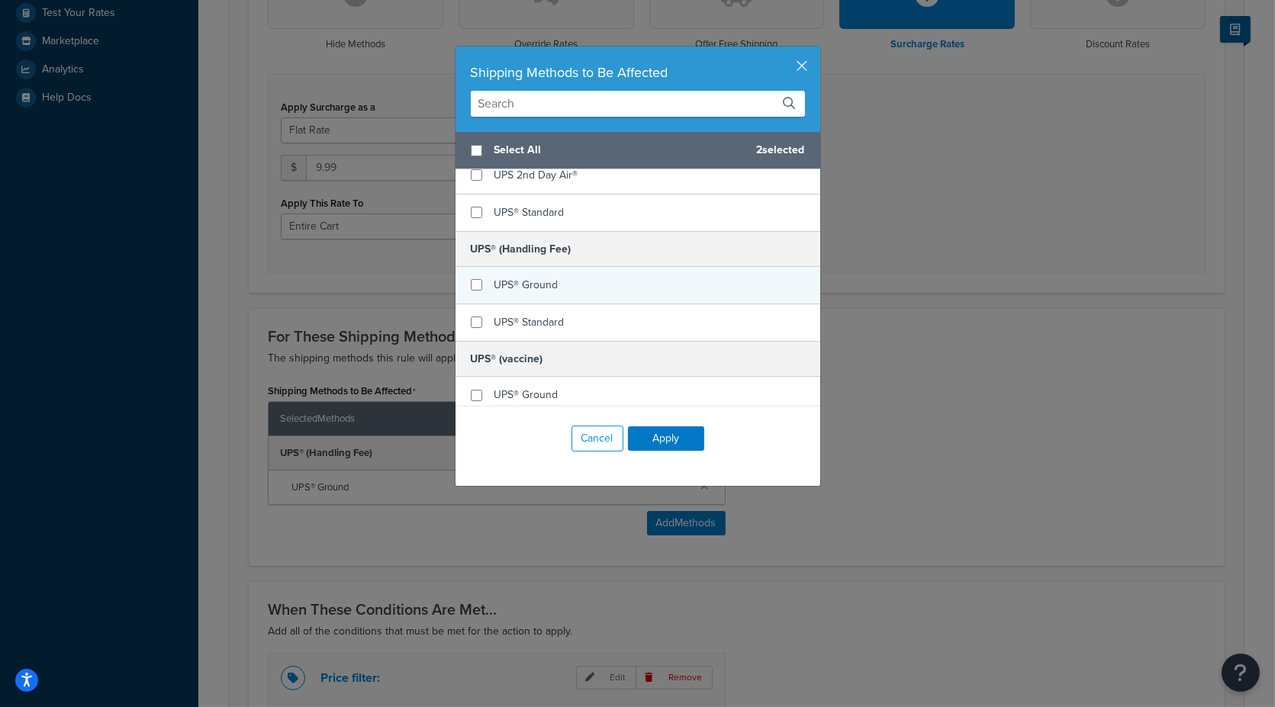
checkbox input "false"
click at [524, 286] on span "UPS® Ground" at bounding box center [527, 285] width 64 height 16
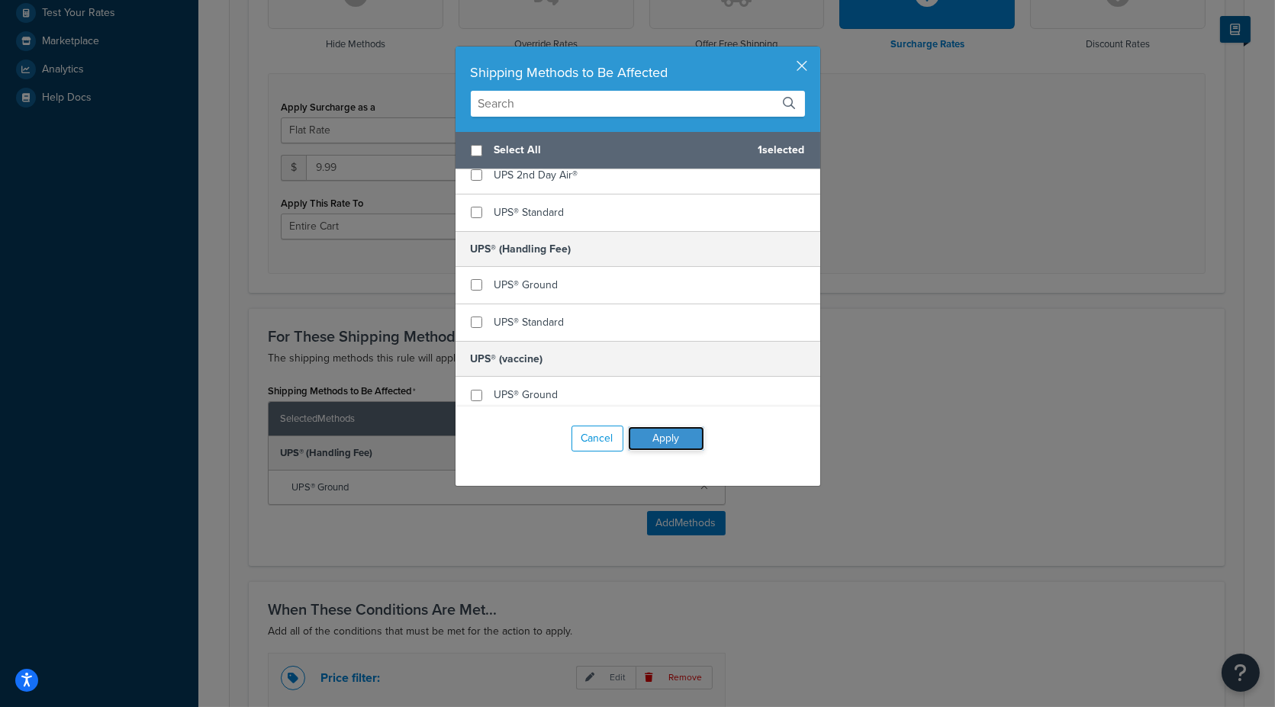
click at [662, 437] on button "Apply" at bounding box center [666, 439] width 76 height 24
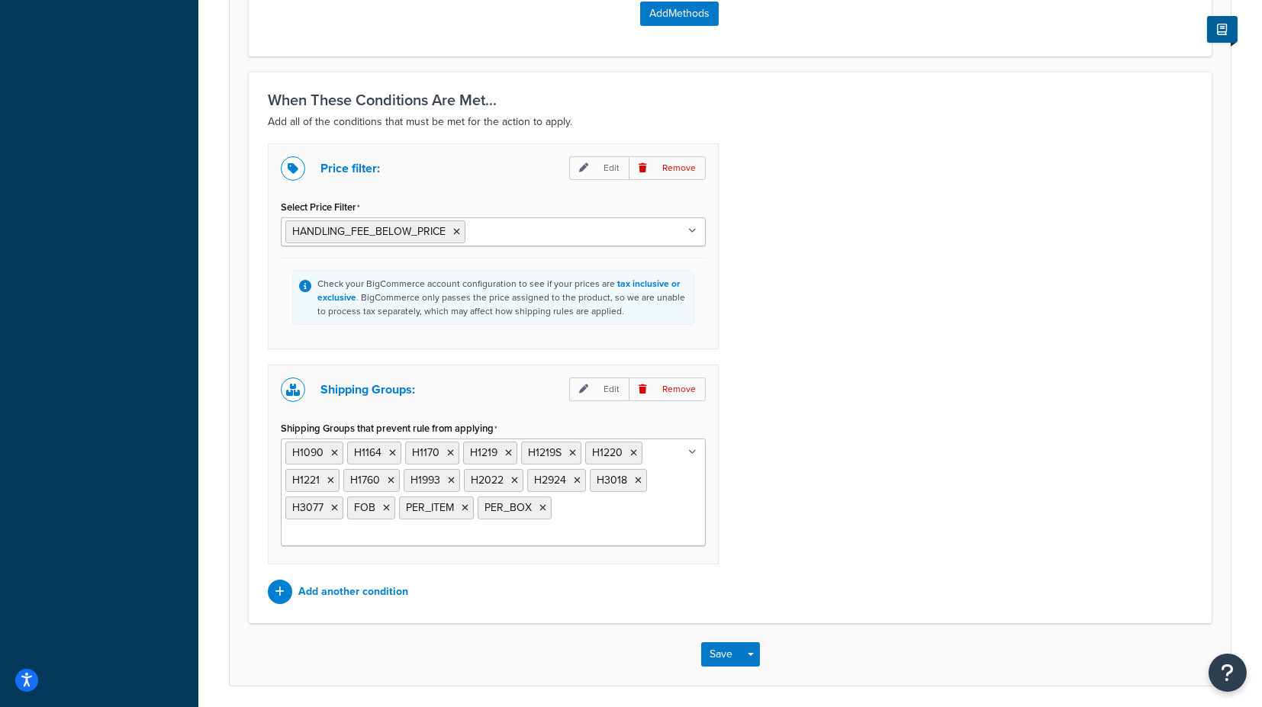
scroll to position [1042, 0]
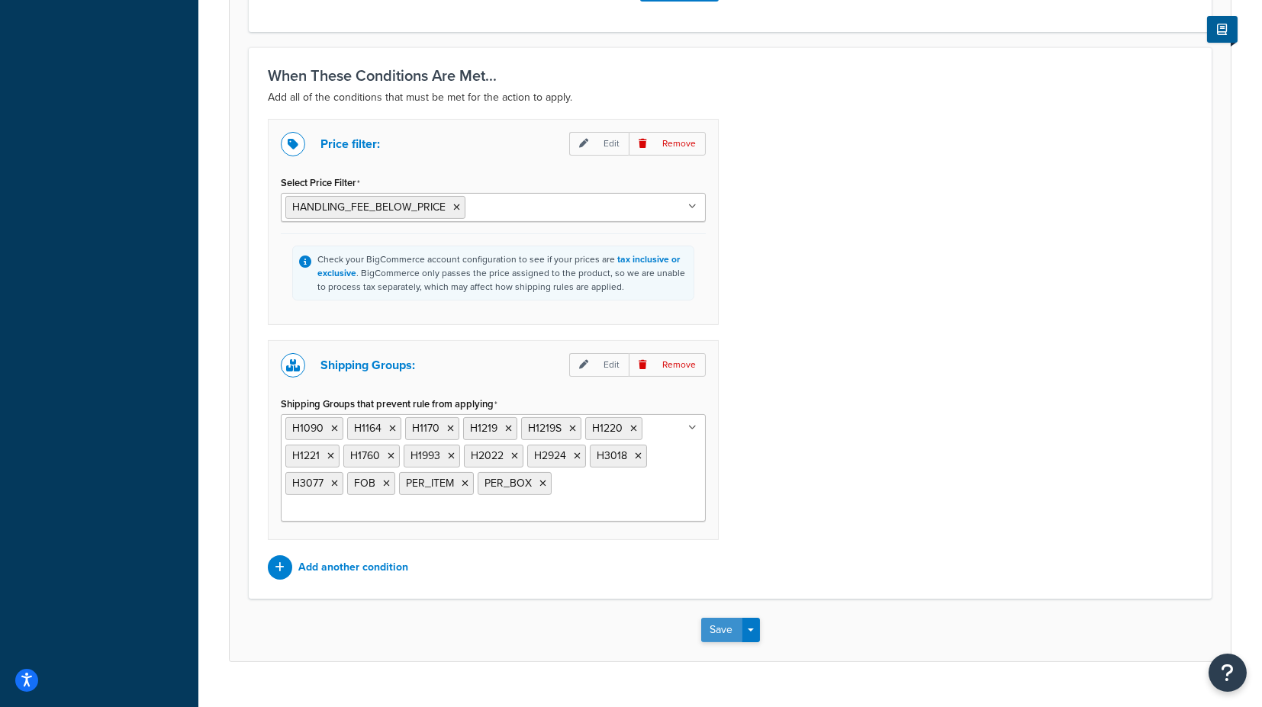
click at [720, 618] on button "Save" at bounding box center [721, 630] width 41 height 24
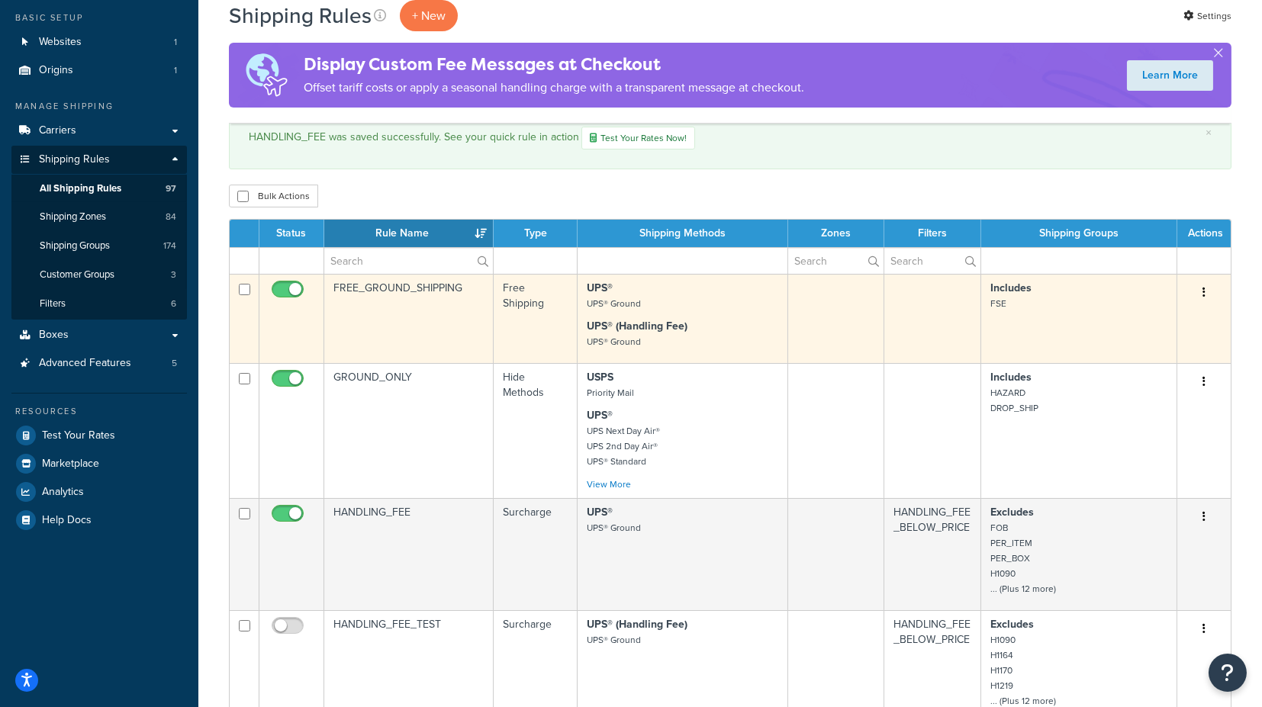
scroll to position [85, 0]
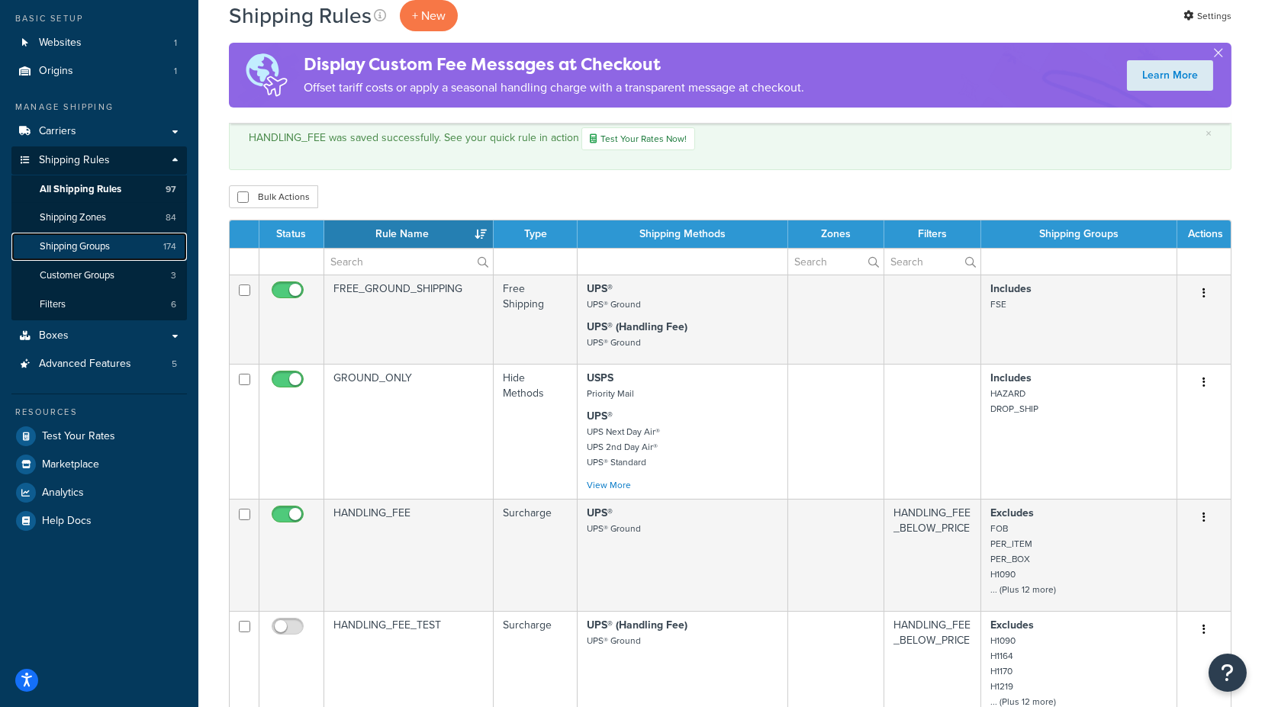
click at [95, 245] on span "Shipping Groups" at bounding box center [75, 246] width 70 height 13
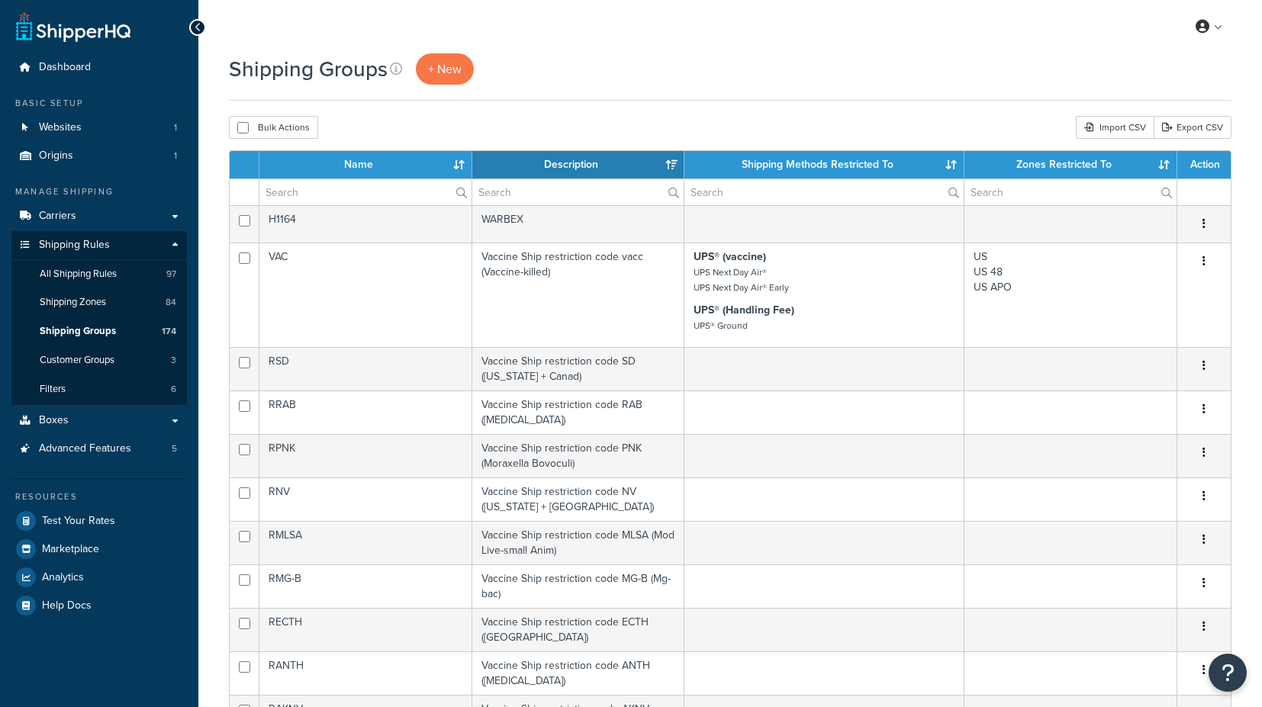
select select "15"
click at [355, 162] on th "Name" at bounding box center [365, 164] width 213 height 27
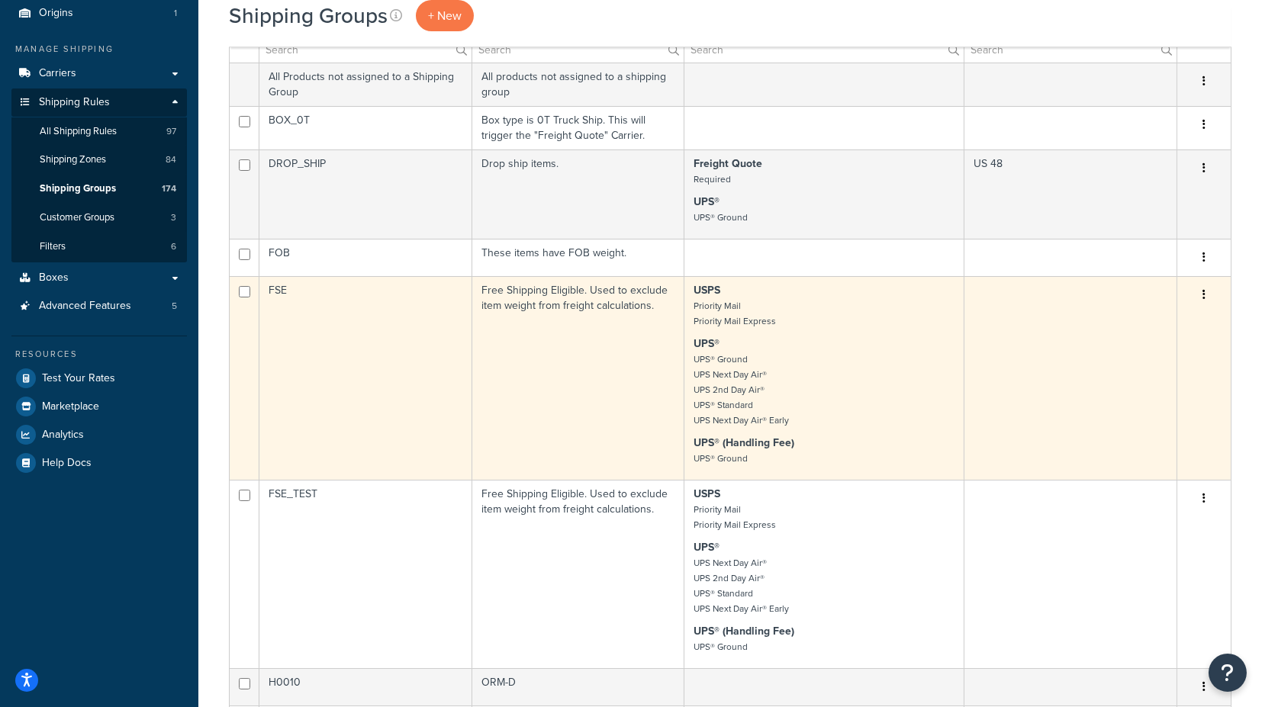
scroll to position [169, 0]
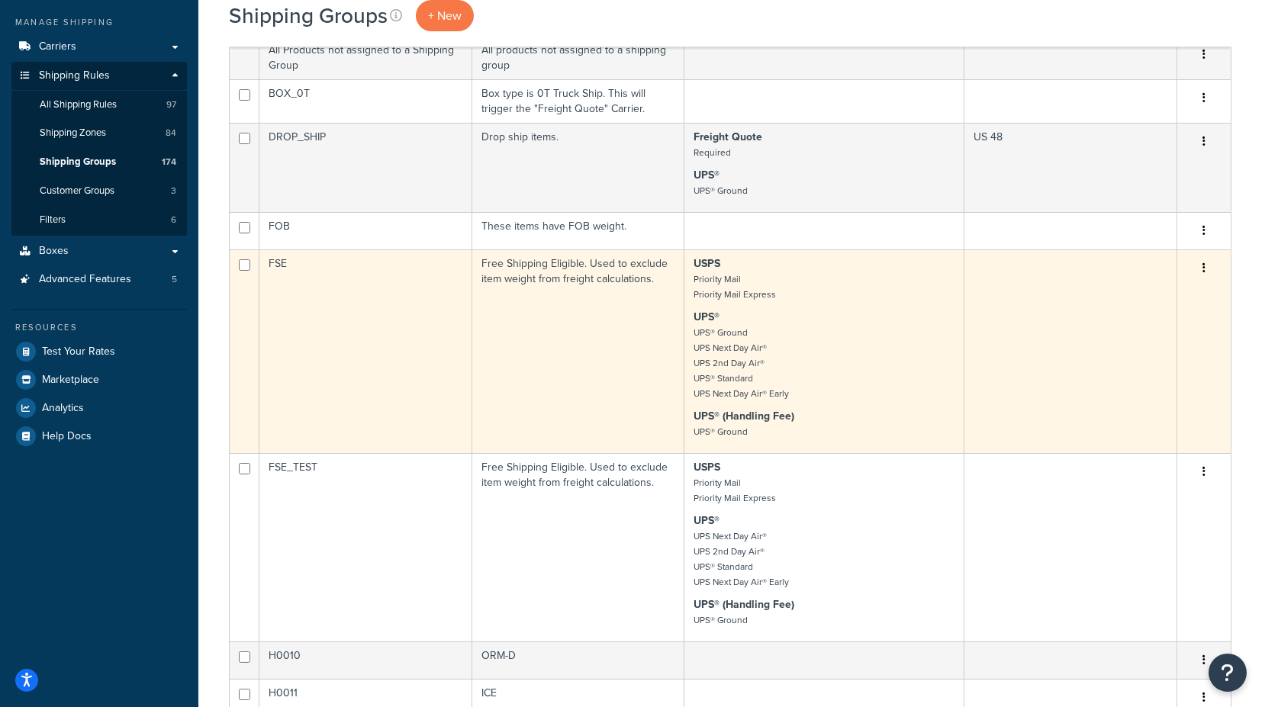
click at [281, 259] on td "FSE" at bounding box center [365, 352] width 213 height 204
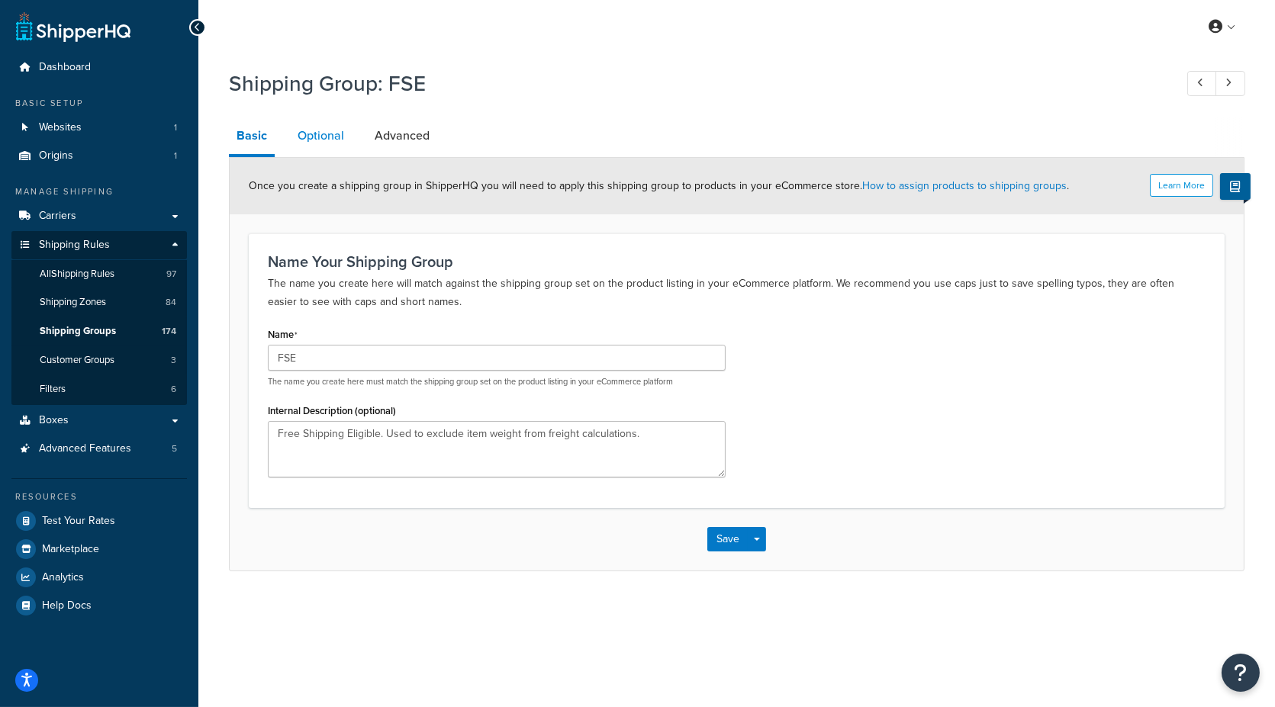
click at [326, 134] on link "Optional" at bounding box center [321, 136] width 62 height 37
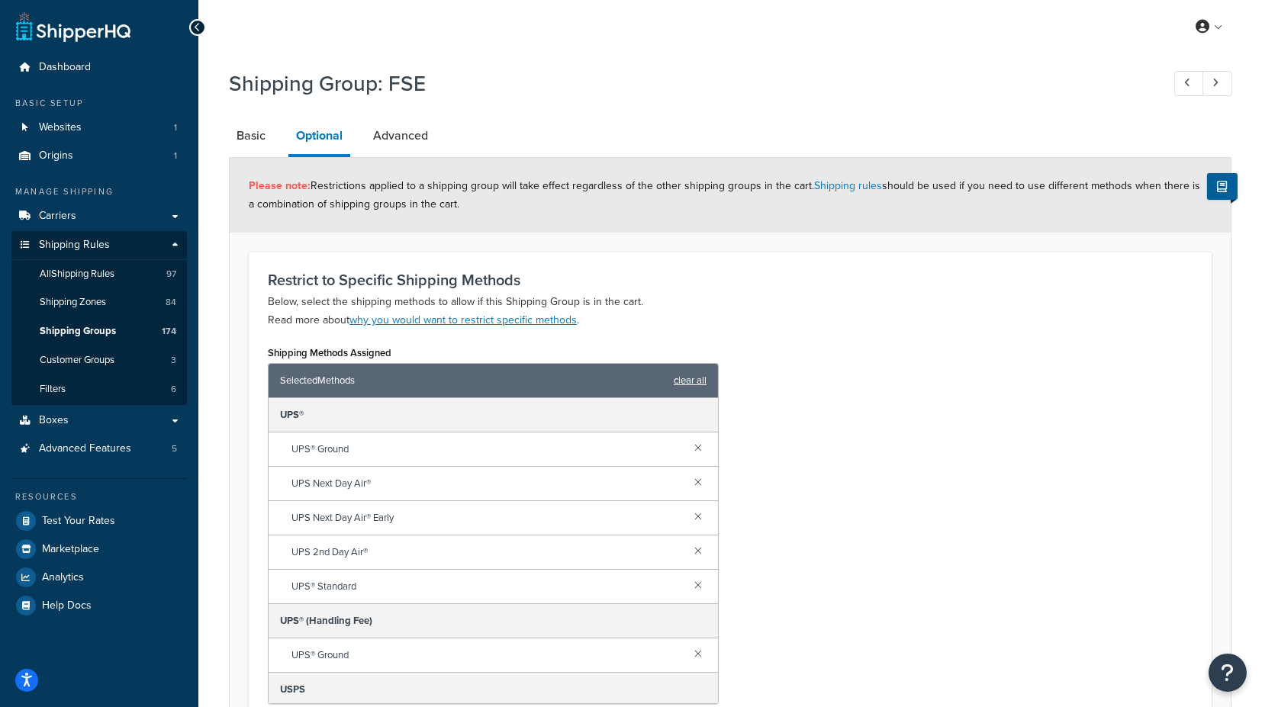
click at [692, 375] on link "clear all" at bounding box center [690, 380] width 33 height 21
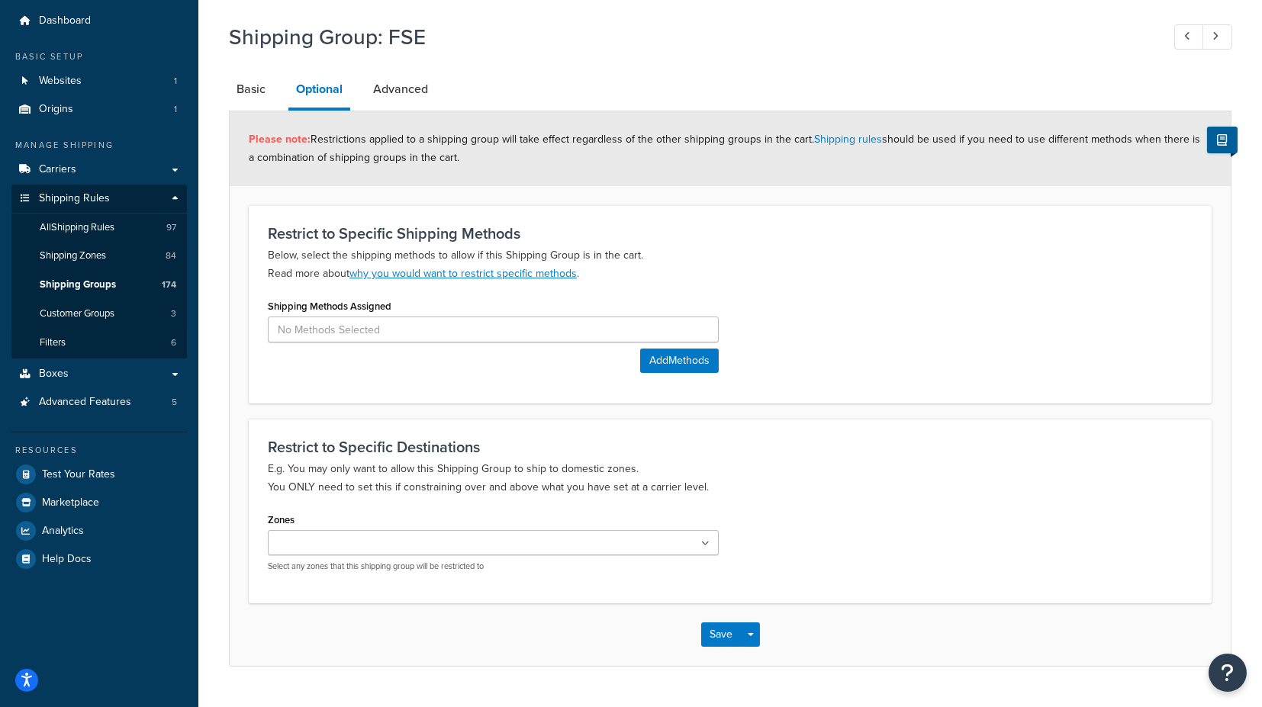
scroll to position [80, 0]
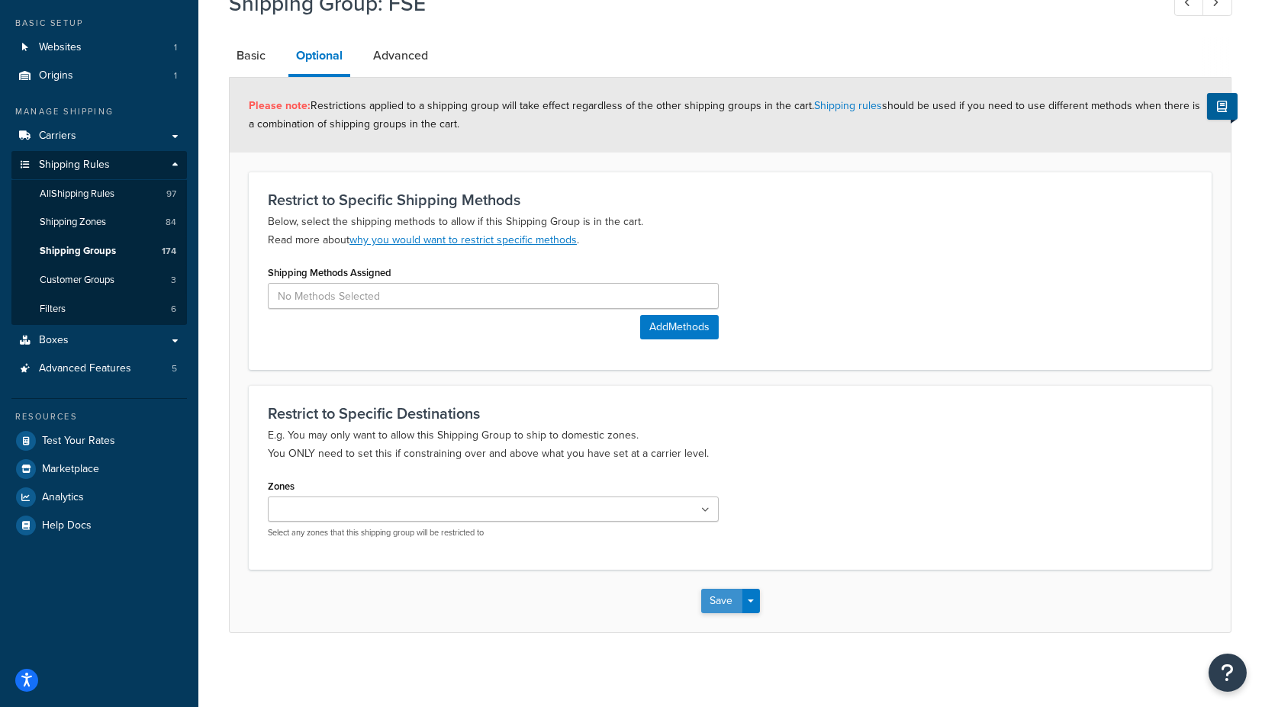
click at [718, 600] on button "Save" at bounding box center [721, 601] width 41 height 24
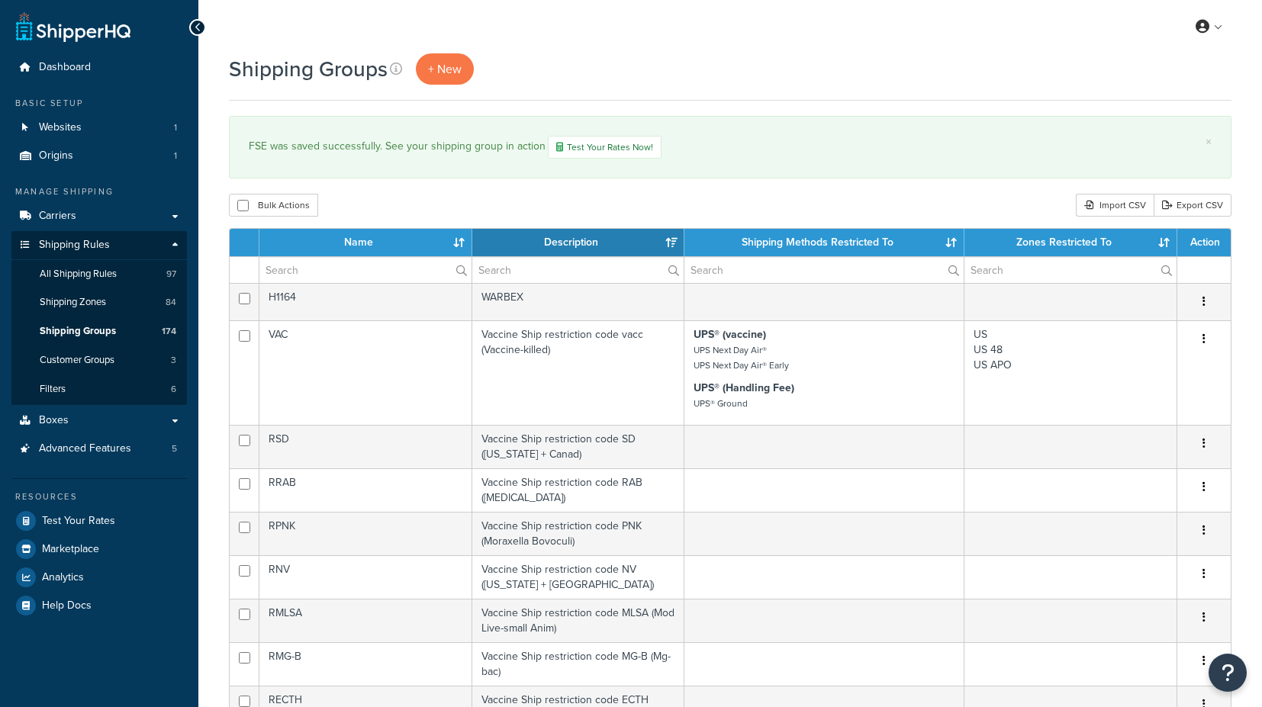
select select "15"
click at [98, 392] on link "Filters 6" at bounding box center [99, 389] width 176 height 28
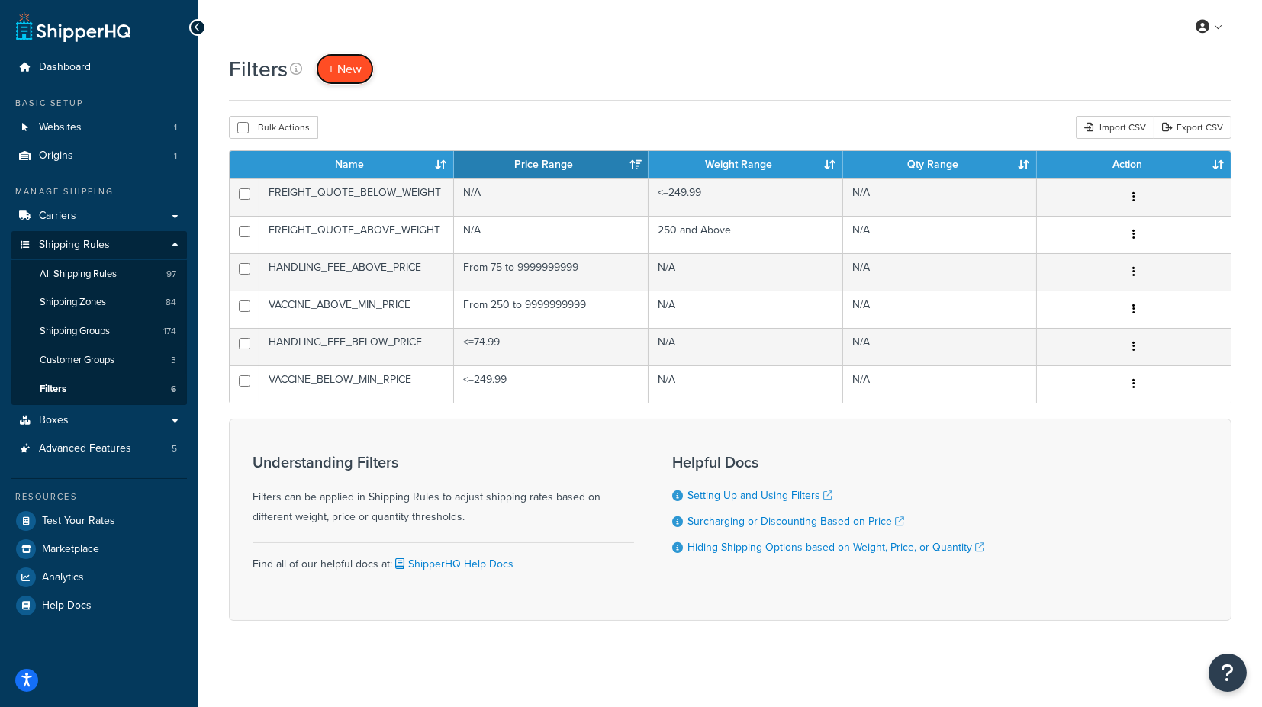
click at [341, 66] on span "+ New" at bounding box center [345, 69] width 34 height 18
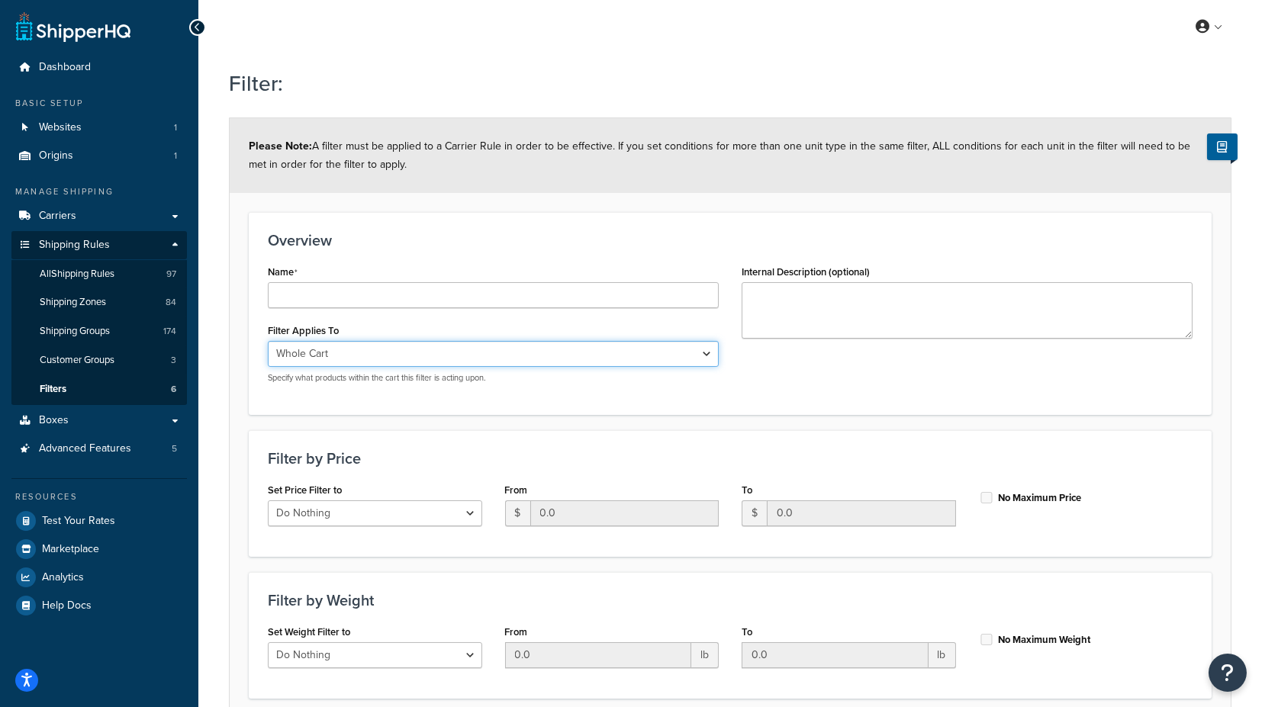
click at [346, 354] on select "Whole Cart Everything in Shipping Group Everything at Origin Each Item within S…" at bounding box center [493, 354] width 451 height 26
select select "SHIPPING_GROUP"
click at [268, 341] on select "Whole Cart Everything in Shipping Group Everything at Origin Each Item within S…" at bounding box center [493, 354] width 451 height 26
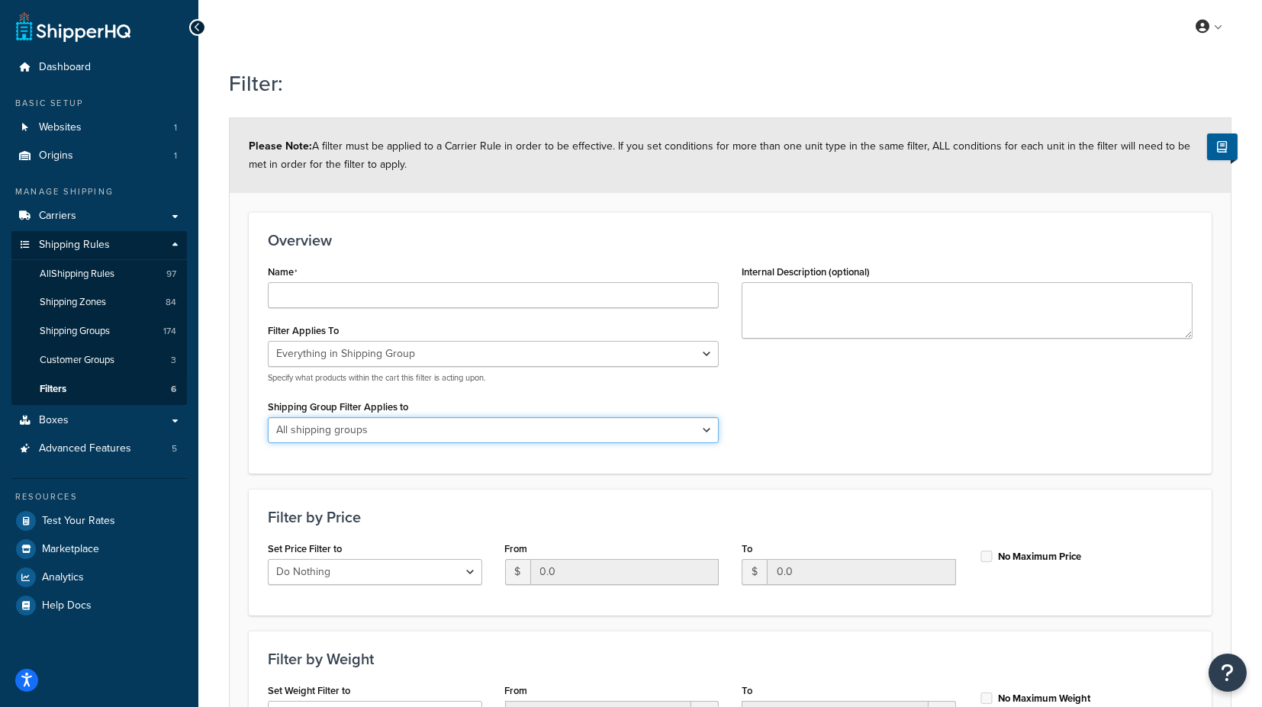
click at [391, 430] on select "All shipping groups VAC HAZARD DROP_SHIP BOX_0T FSE H0010 H0011 H0012 H0099 H10…" at bounding box center [493, 430] width 451 height 26
select select "298050"
click at [268, 417] on select "All shipping groups VAC HAZARD DROP_SHIP BOX_0T FSE H0010 H0011 H0012 H0099 H10…" at bounding box center [493, 430] width 451 height 26
click at [340, 431] on select "All shipping groups VAC HAZARD DROP_SHIP BOX_0T FSE H0010 H0011 H0012 H0099 H10…" at bounding box center [493, 430] width 451 height 26
click at [802, 424] on div "Name Filter Applies To Whole Cart Everything in Shipping Group Everything at Or…" at bounding box center [730, 357] width 948 height 193
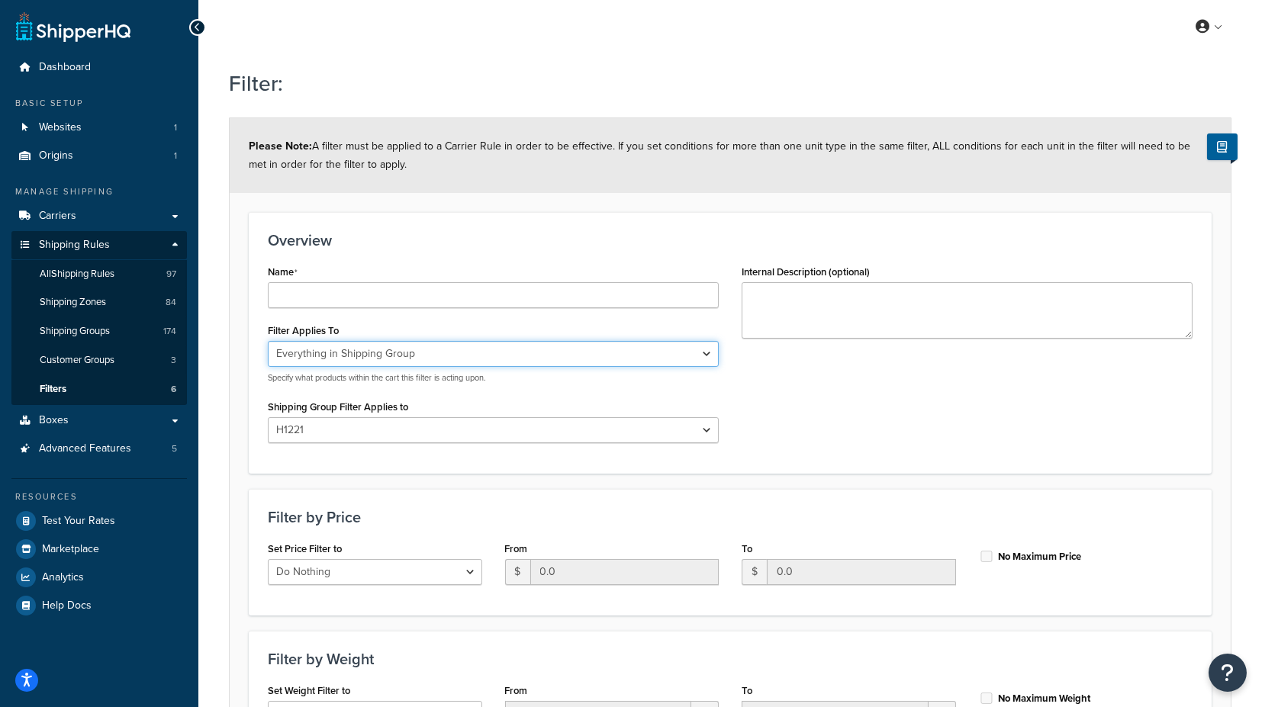
click at [408, 352] on select "Whole Cart Everything in Shipping Group Everything at Origin Each Item within S…" at bounding box center [493, 354] width 451 height 26
select select "ITEM"
click at [268, 341] on select "Whole Cart Everything in Shipping Group Everything at Origin Each Item within S…" at bounding box center [493, 354] width 451 height 26
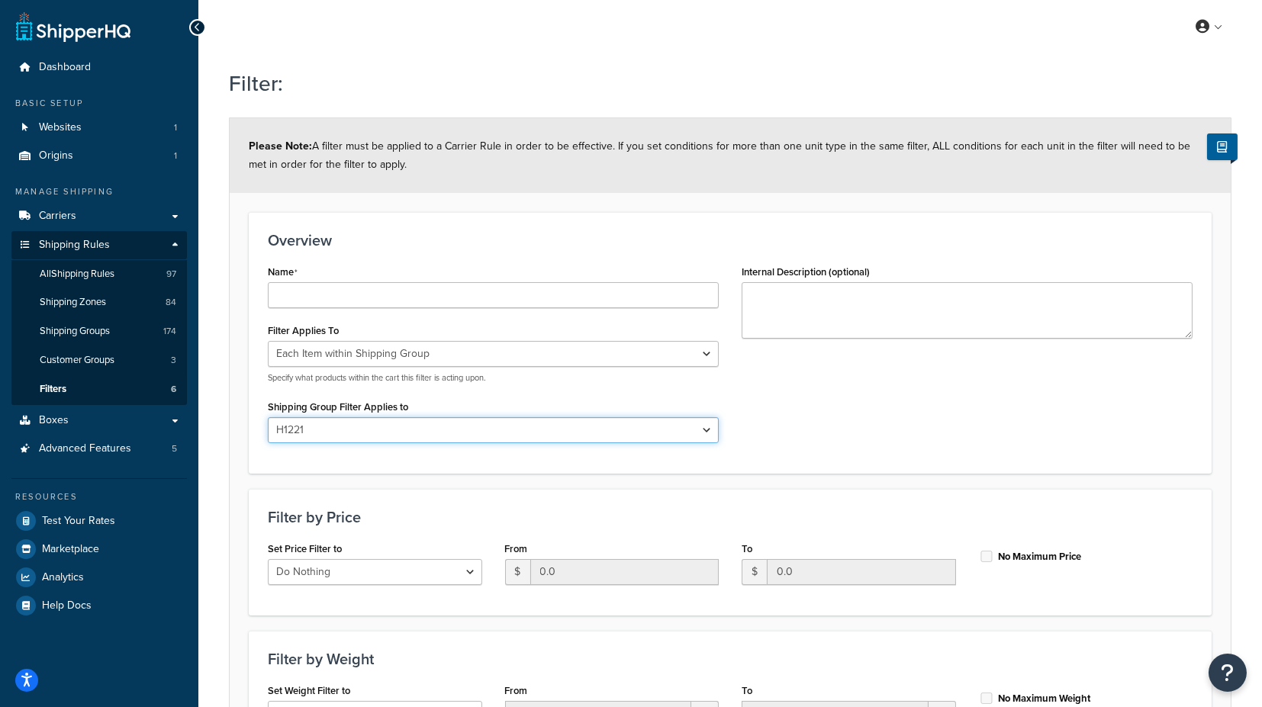
click at [342, 421] on select "All shipping groups VAC HAZARD DROP_SHIP BOX_0T FSE H0010 H0011 H0012 H0099 H10…" at bounding box center [493, 430] width 451 height 26
select select "298049"
click at [268, 417] on select "All shipping groups VAC HAZARD DROP_SHIP BOX_0T FSE H0010 H0011 H0012 H0099 H10…" at bounding box center [493, 430] width 451 height 26
click at [598, 389] on div "Name Filter Applies To Whole Cart Everything in Shipping Group Everything at Or…" at bounding box center [493, 357] width 474 height 193
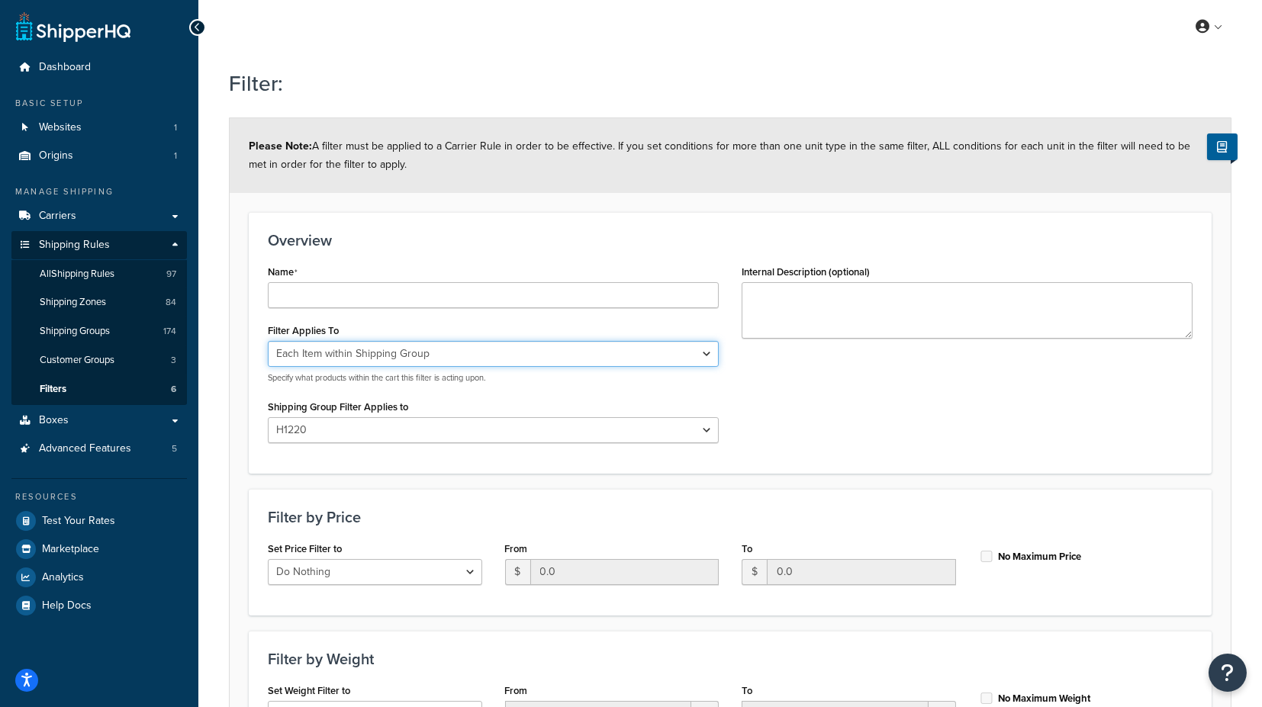
click at [359, 346] on select "Whole Cart Everything in Shipping Group Everything at Origin Each Item within S…" at bounding box center [493, 354] width 451 height 26
select select "SHIPPING_GROUP"
click at [268, 341] on select "Whole Cart Everything in Shipping Group Everything at Origin Each Item within S…" at bounding box center [493, 354] width 451 height 26
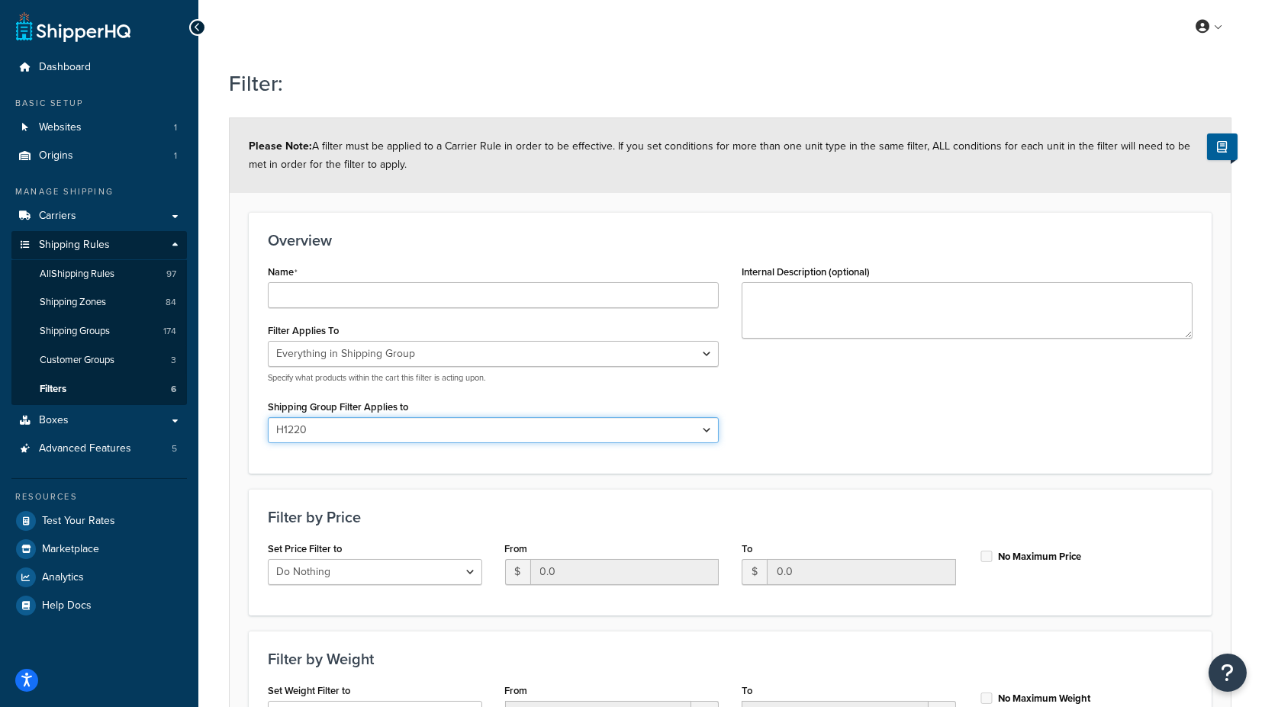
click at [348, 422] on select "All shipping groups VAC HAZARD DROP_SHIP BOX_0T FSE H0010 H0011 H0012 H0099 H10…" at bounding box center [493, 430] width 451 height 26
click at [268, 417] on select "All shipping groups VAC HAZARD DROP_SHIP BOX_0T FSE H0010 H0011 H0012 H0099 H10…" at bounding box center [493, 430] width 451 height 26
click at [316, 458] on div "Overview Name Filter Applies To Whole Cart Everything in Shipping Group Everyth…" at bounding box center [730, 342] width 963 height 261
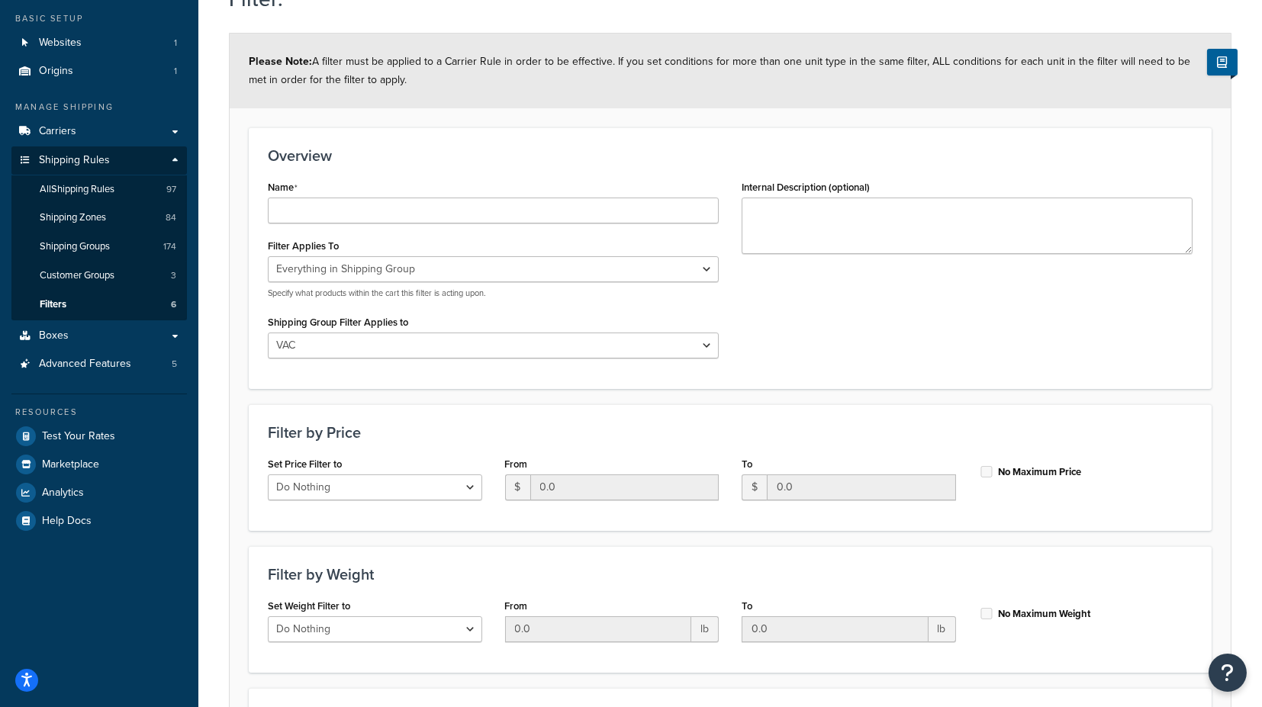
scroll to position [169, 0]
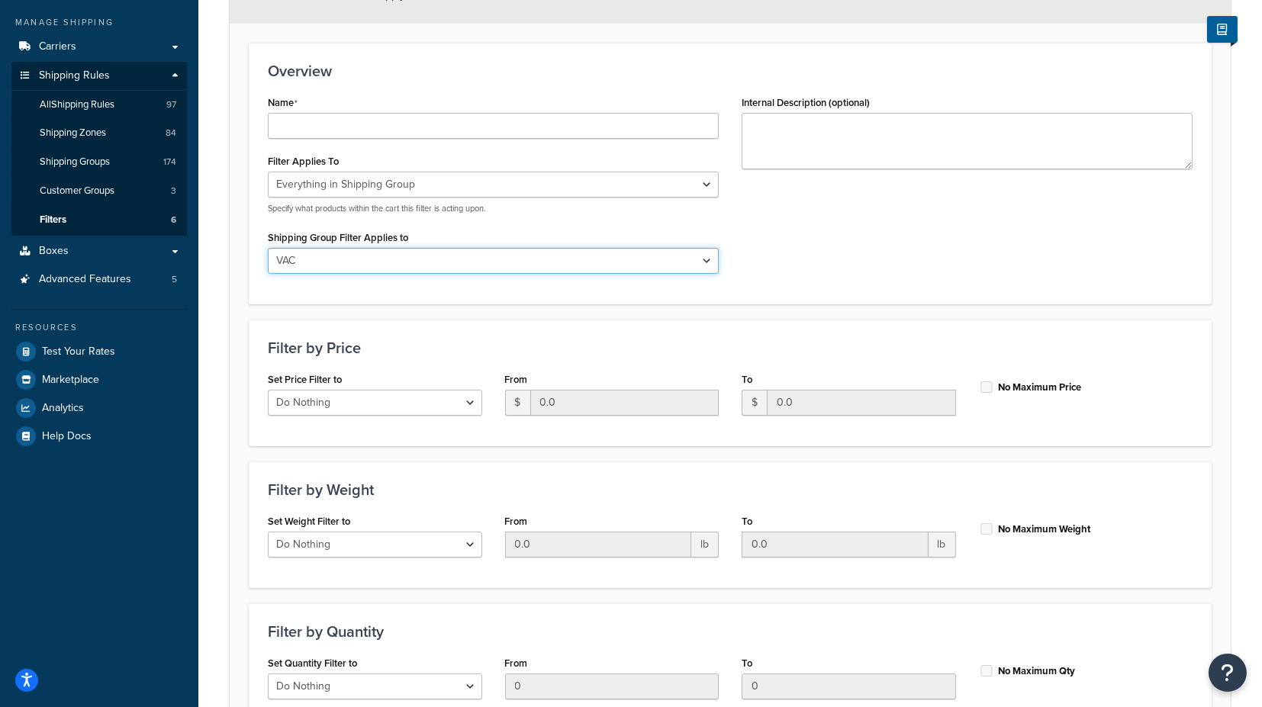
click at [327, 256] on select "All shipping groups VAC HAZARD DROP_SHIP BOX_0T FSE H0010 H0011 H0012 H0099 H10…" at bounding box center [493, 261] width 451 height 26
select select "297714"
click at [268, 248] on select "All shipping groups VAC HAZARD DROP_SHIP BOX_0T FSE H0010 H0011 H0012 H0099 H10…" at bounding box center [493, 261] width 451 height 26
click at [246, 279] on form "Please Note: A filter must be applied to a Carrier Rule in order to be effectiv…" at bounding box center [730, 370] width 1001 height 843
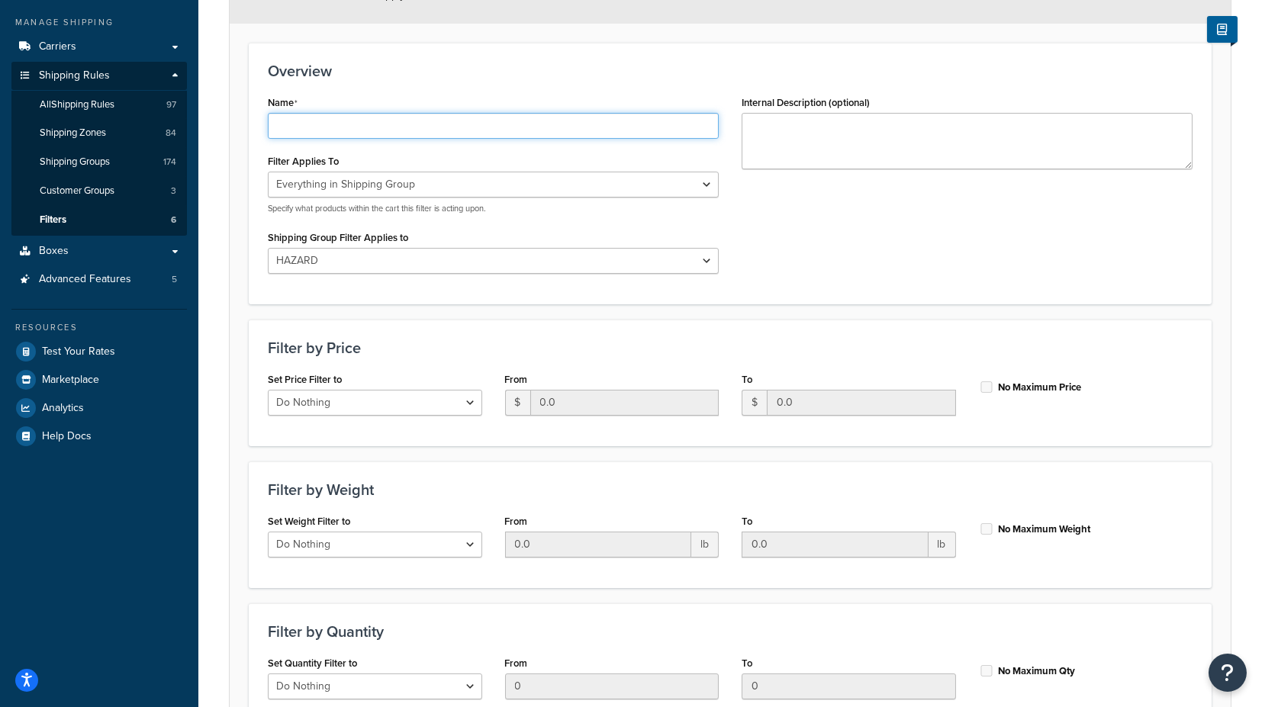
click at [320, 121] on input "Name" at bounding box center [493, 126] width 451 height 26
type input "FOB_SUBTOTAL"
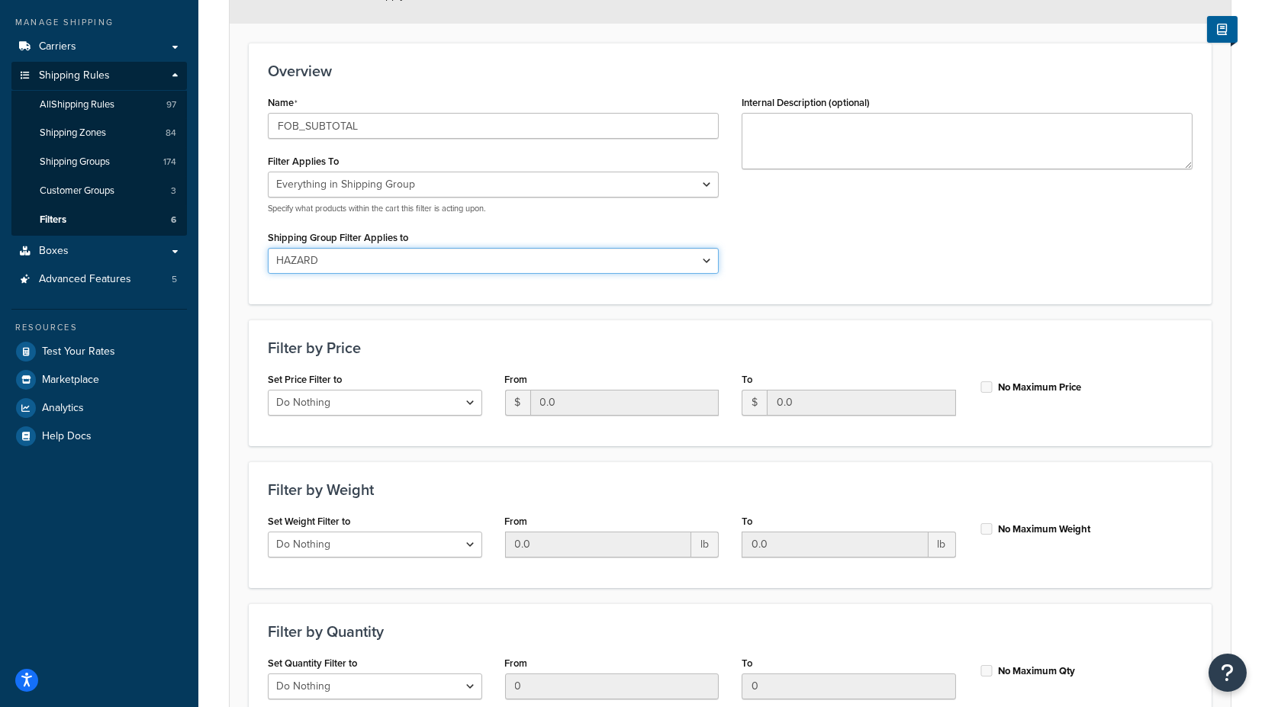
click at [321, 254] on select "All shipping groups VAC HAZARD DROP_SHIP BOX_0T FSE H0010 H0011 H0012 H0099 H10…" at bounding box center [493, 261] width 451 height 26
click at [331, 254] on select "All shipping groups VAC HAZARD DROP_SHIP BOX_0T FSE H0010 H0011 H0012 H0099 H10…" at bounding box center [493, 261] width 451 height 26
click at [328, 257] on select "All shipping groups VAC HAZARD DROP_SHIP BOX_0T FSE H0010 H0011 H0012 H0099 H10…" at bounding box center [493, 261] width 451 height 26
select select "298410"
click at [268, 248] on select "All shipping groups VAC HAZARD DROP_SHIP BOX_0T FSE H0010 H0011 H0012 H0099 H10…" at bounding box center [493, 261] width 451 height 26
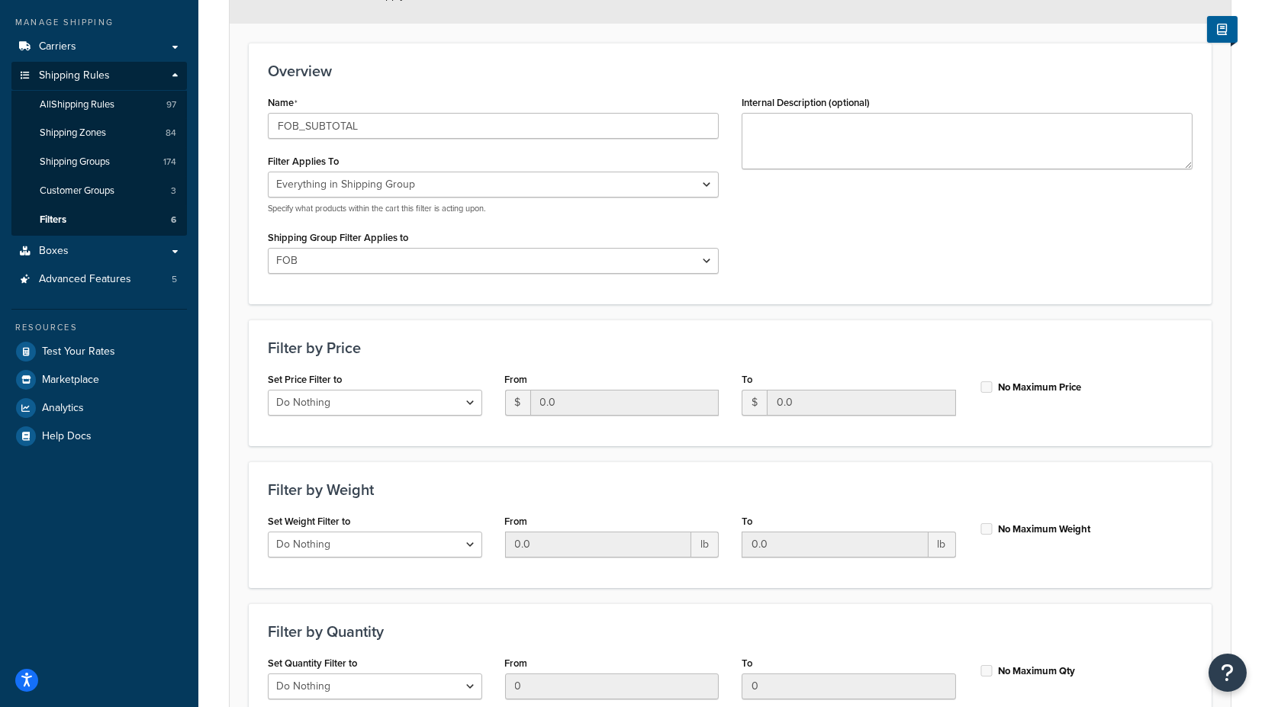
click at [391, 297] on div "Overview Name FOB_SUBTOTAL Filter Applies To Whole Cart Everything in Shipping …" at bounding box center [730, 173] width 963 height 261
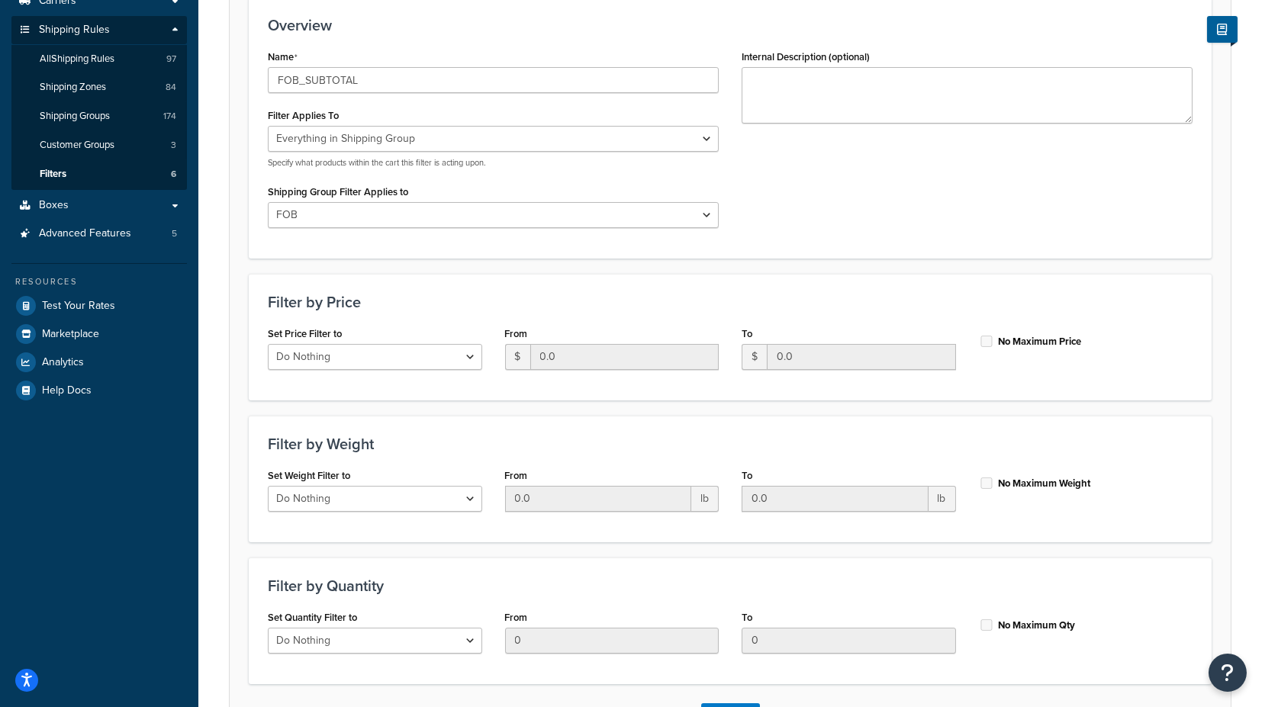
scroll to position [254, 0]
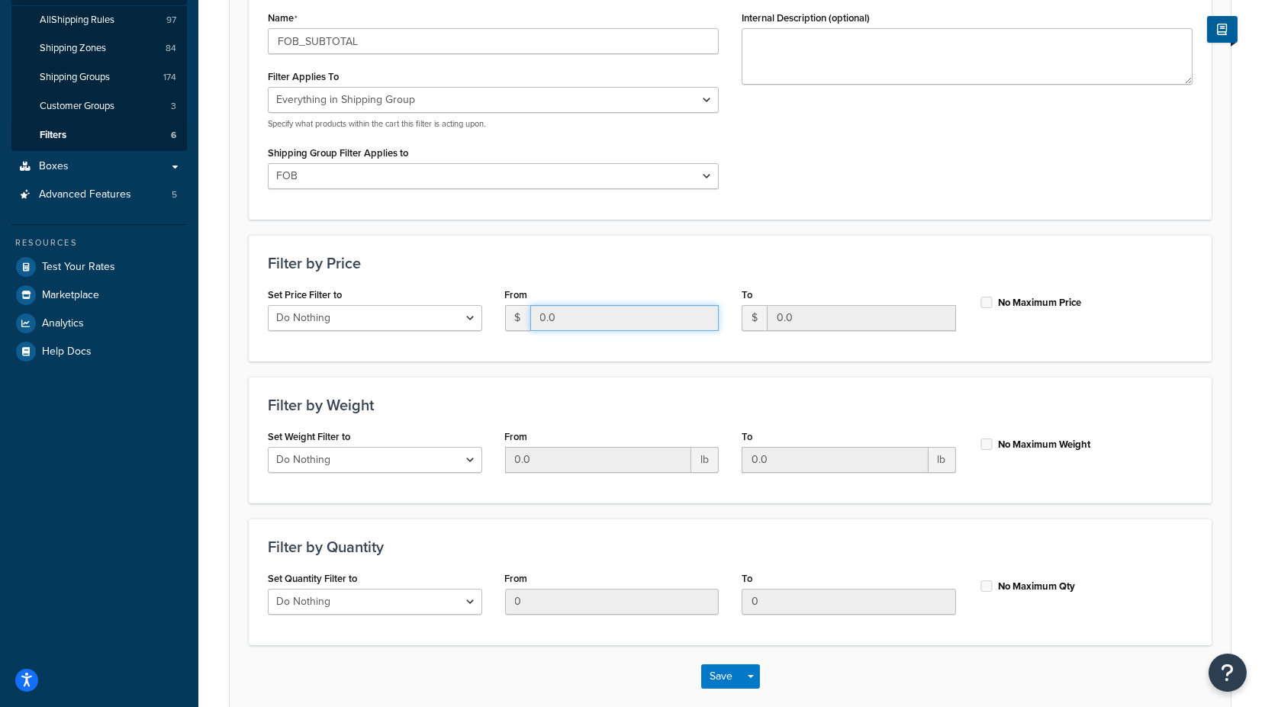
click at [585, 319] on input "0.0" at bounding box center [624, 318] width 189 height 26
click at [413, 319] on select "Do Nothing Apply to a Range" at bounding box center [375, 318] width 214 height 26
select select "range"
click at [268, 305] on select "Do Nothing Apply to a Range" at bounding box center [375, 318] width 214 height 26
click at [801, 317] on input "0.0" at bounding box center [861, 318] width 189 height 26
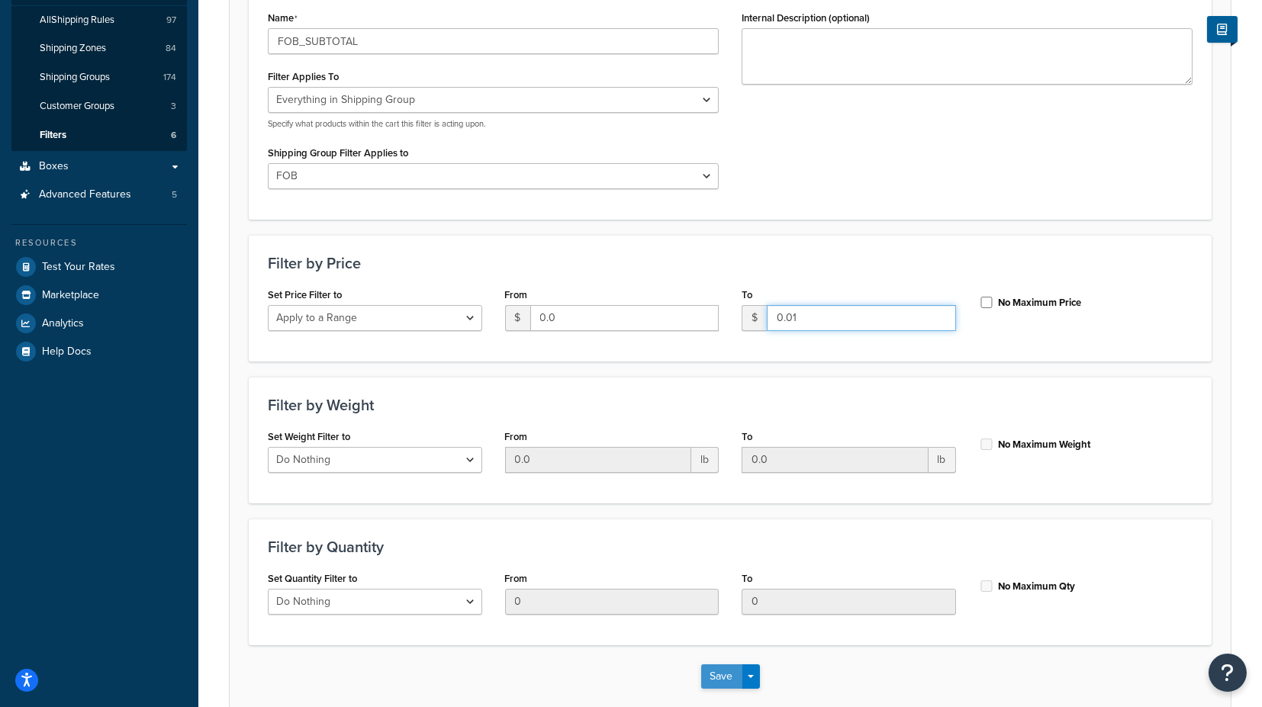
type input "0.01"
click at [720, 678] on button "Save" at bounding box center [721, 677] width 41 height 24
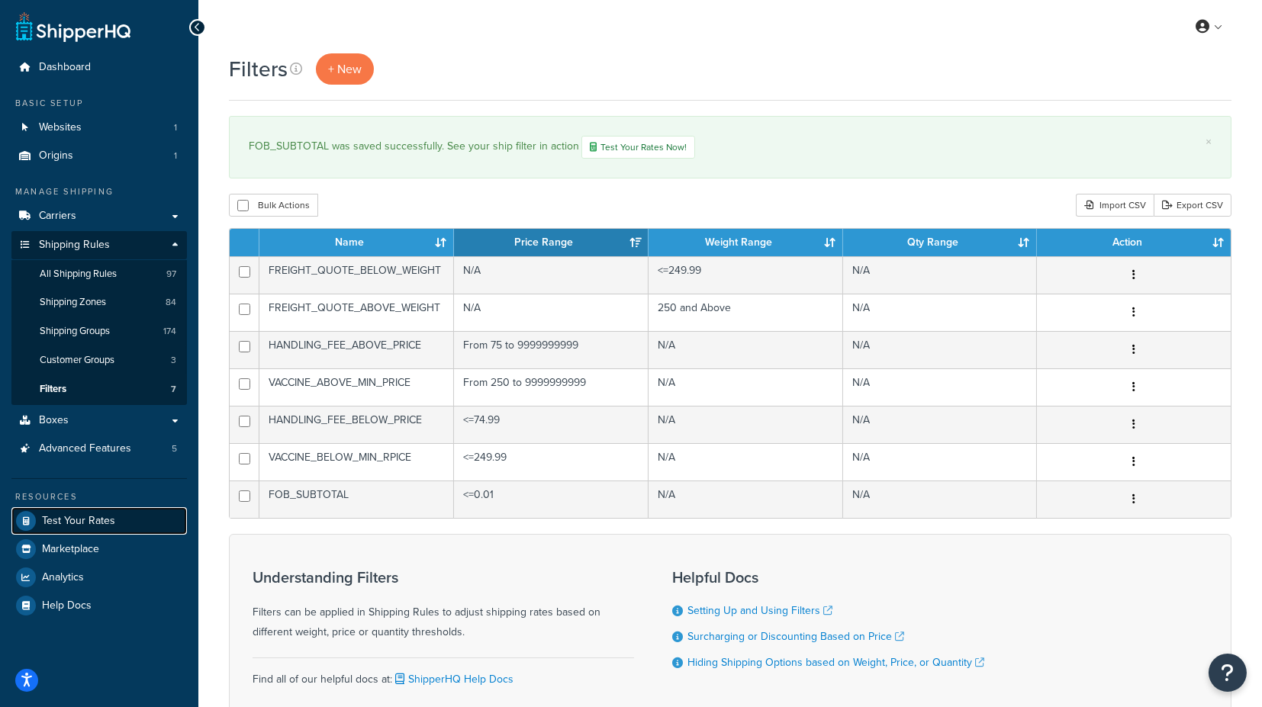
click at [87, 524] on span "Test Your Rates" at bounding box center [78, 521] width 73 height 13
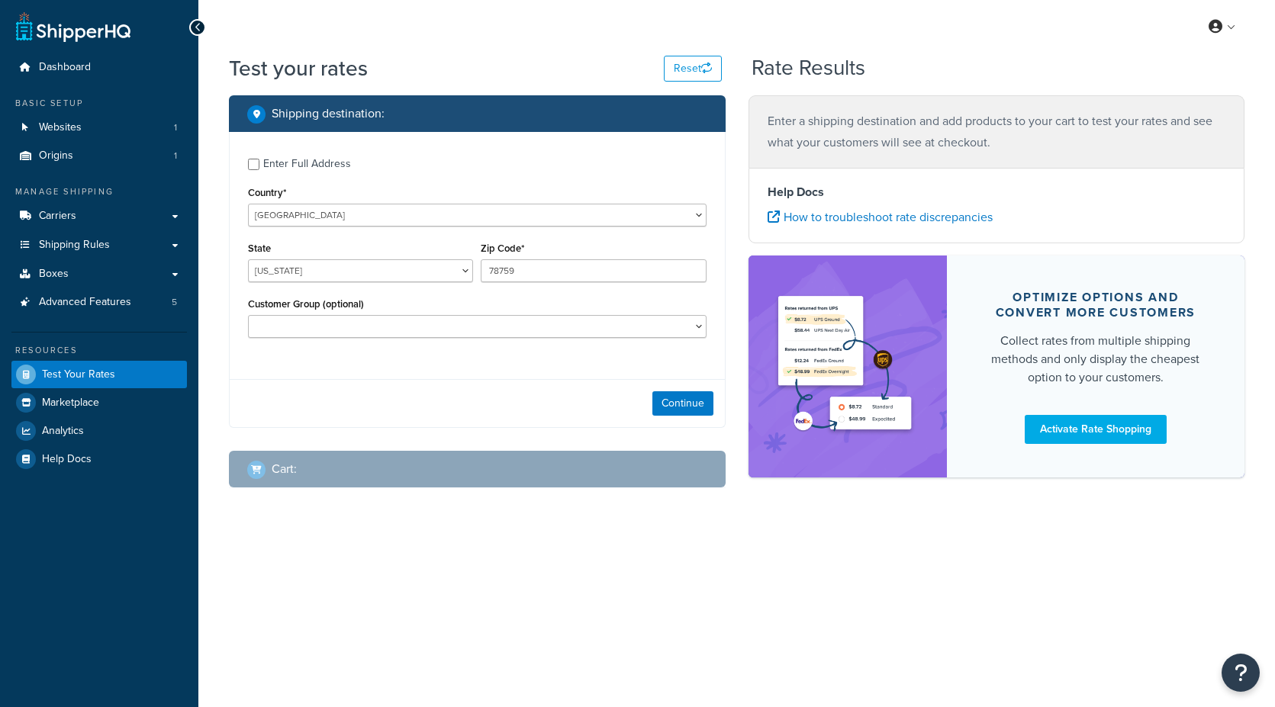
select select "[GEOGRAPHIC_DATA]"
click at [671, 402] on button "Continue" at bounding box center [683, 404] width 61 height 24
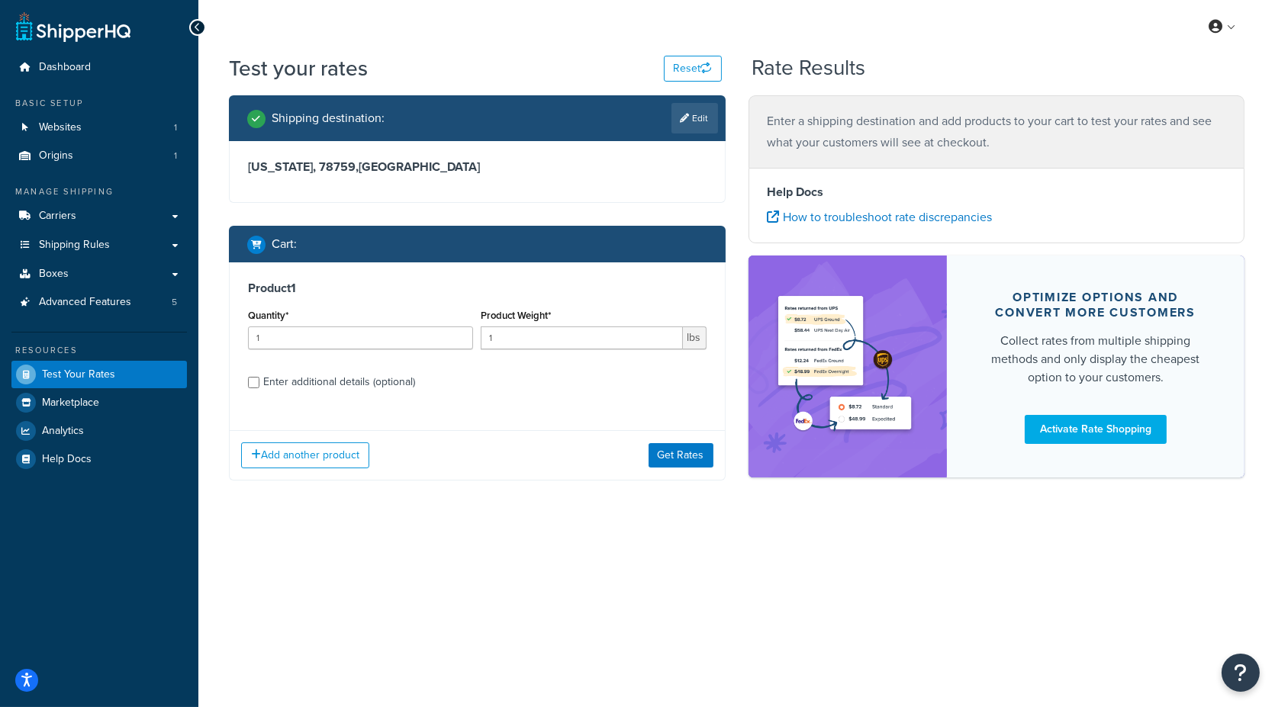
click at [353, 382] on div "Enter additional details (optional)" at bounding box center [339, 382] width 152 height 21
click at [259, 382] on input "Enter additional details (optional)" at bounding box center [253, 382] width 11 height 11
checkbox input "true"
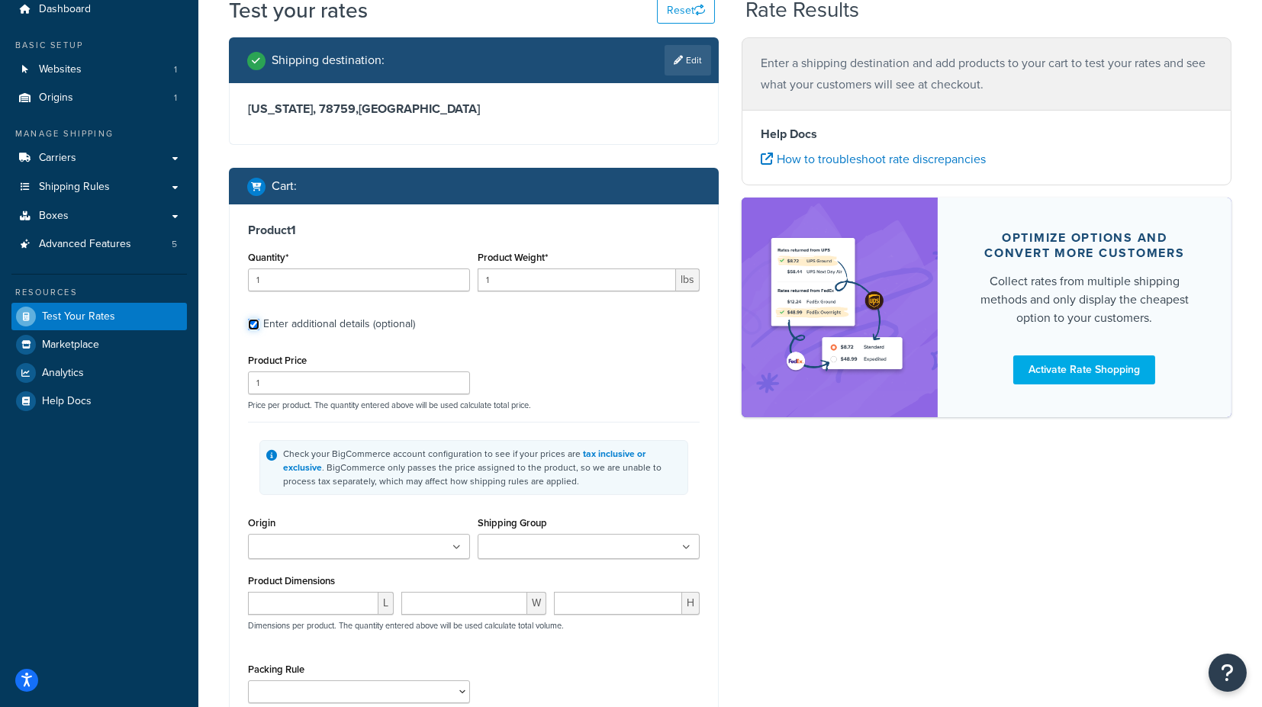
scroll to position [85, 0]
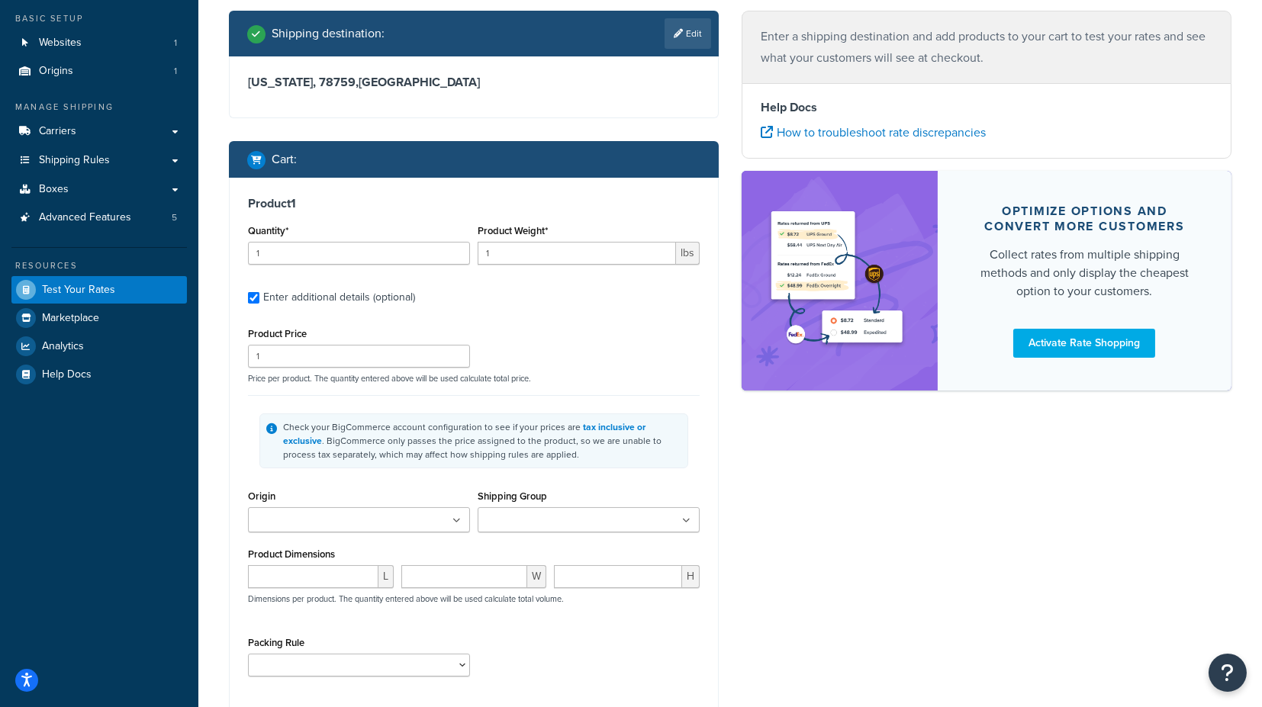
click at [420, 515] on ul at bounding box center [359, 520] width 222 height 25
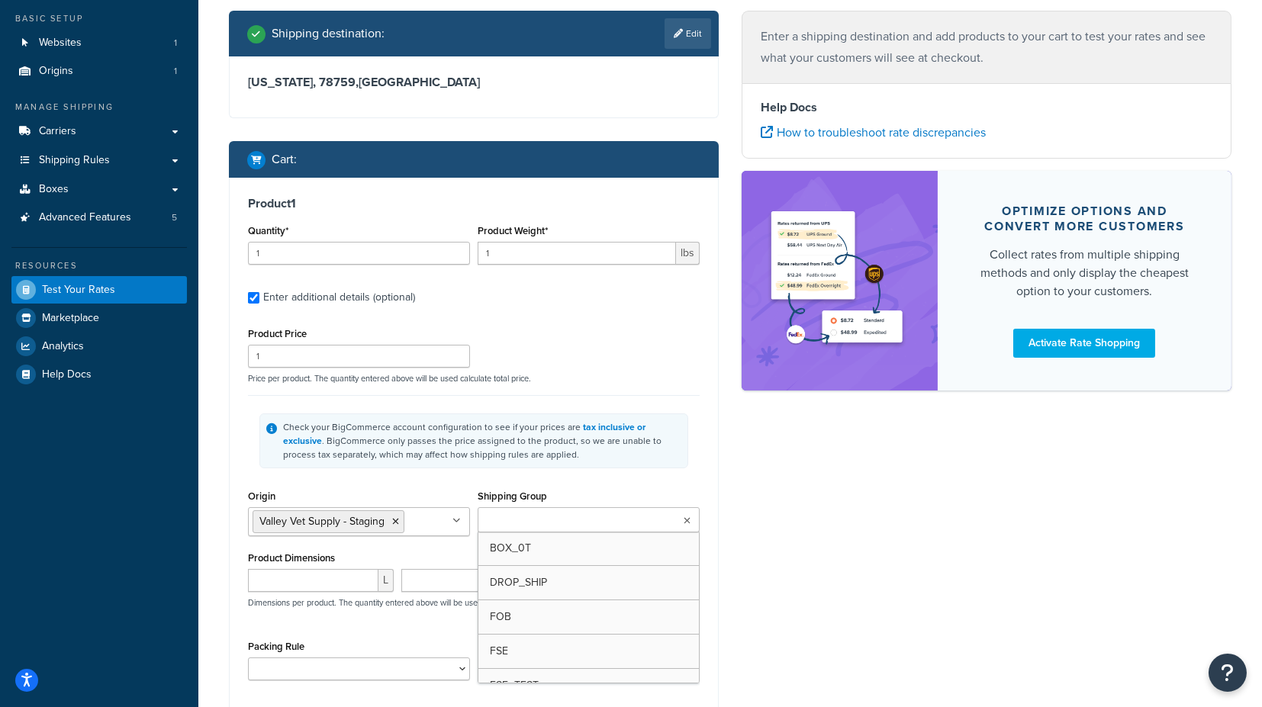
click at [527, 513] on input "Shipping Group" at bounding box center [549, 521] width 135 height 17
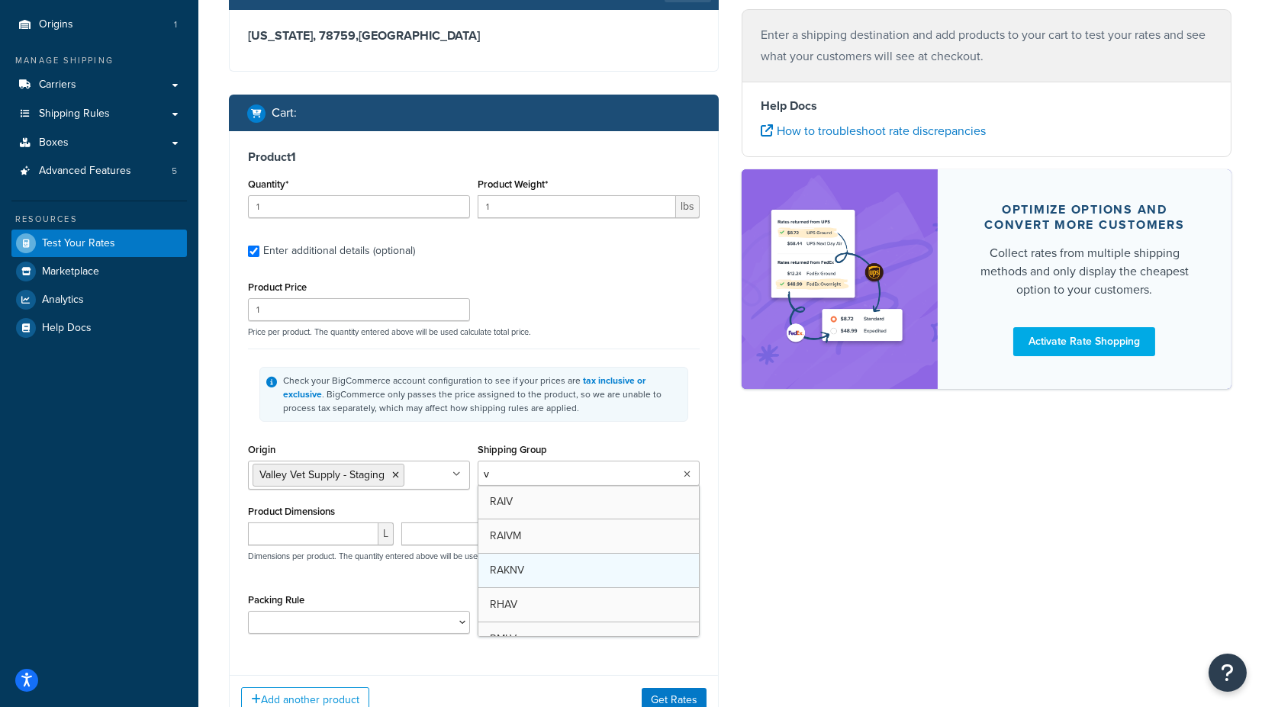
scroll to position [169, 0]
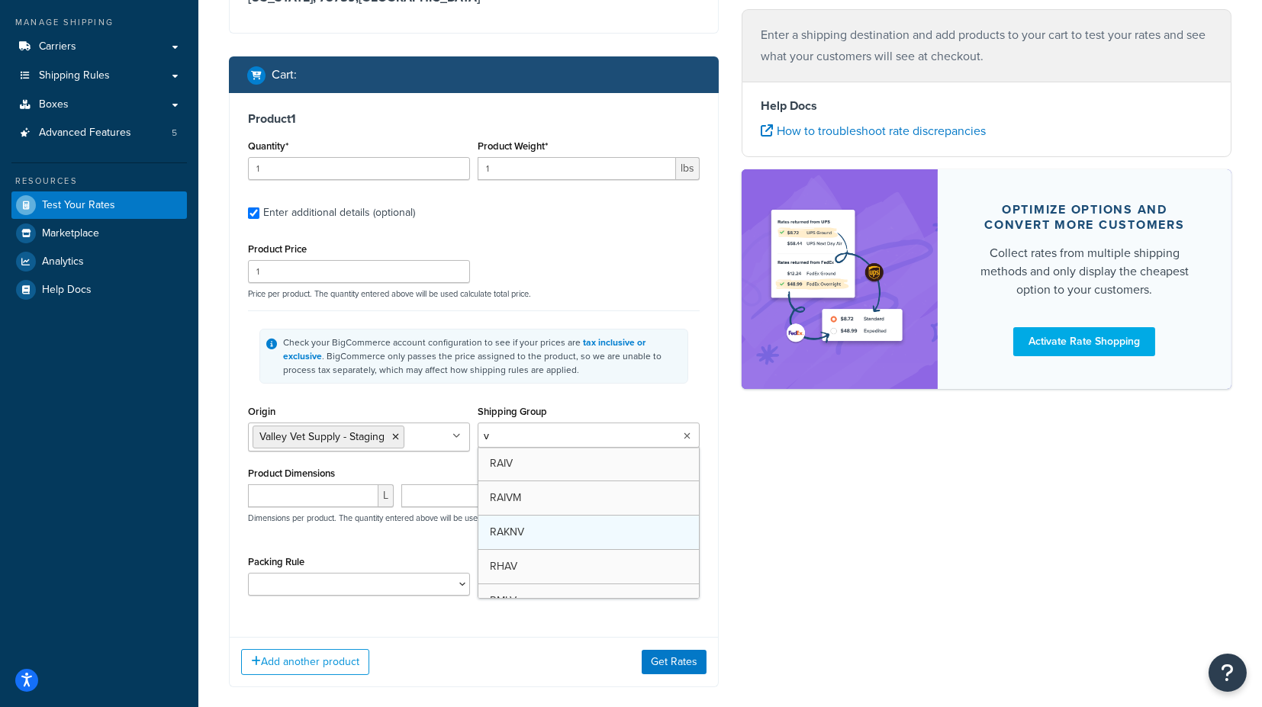
type input "va"
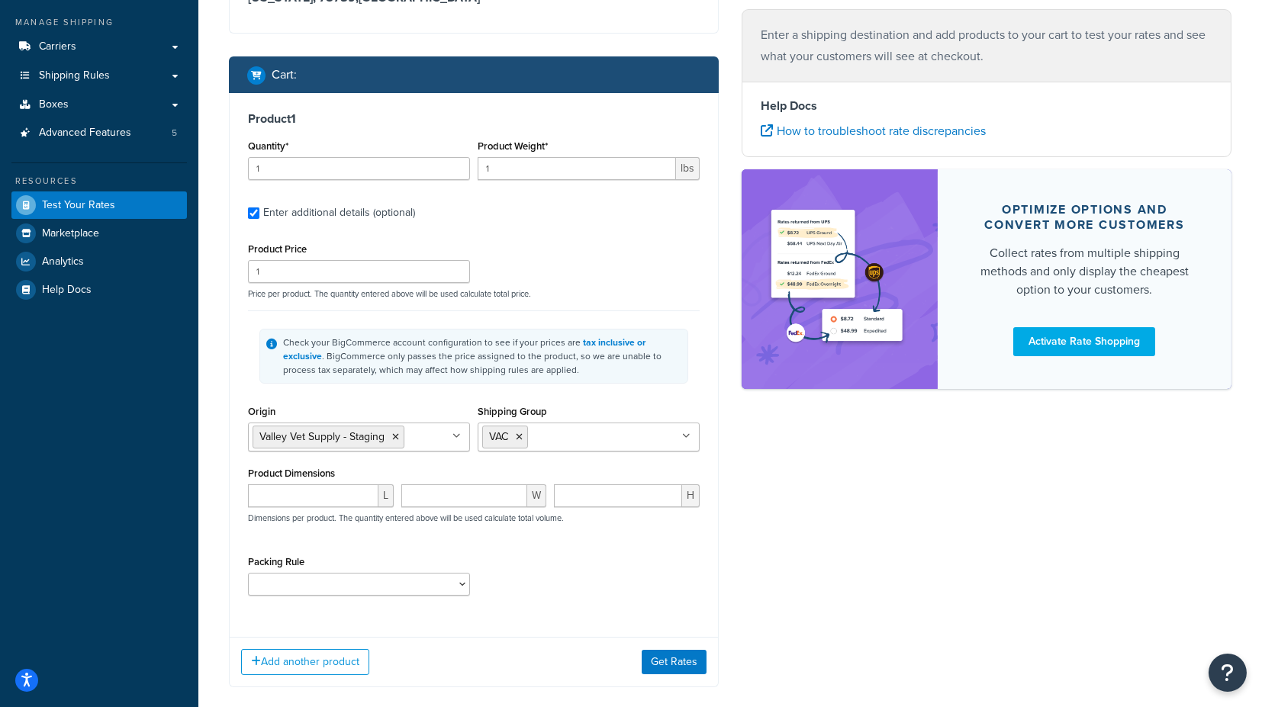
click at [183, 522] on div "Dashboard Basic Setup Websites 1 Origins 1 Manage Shipping Carriers Carriers Al…" at bounding box center [99, 309] width 198 height 956
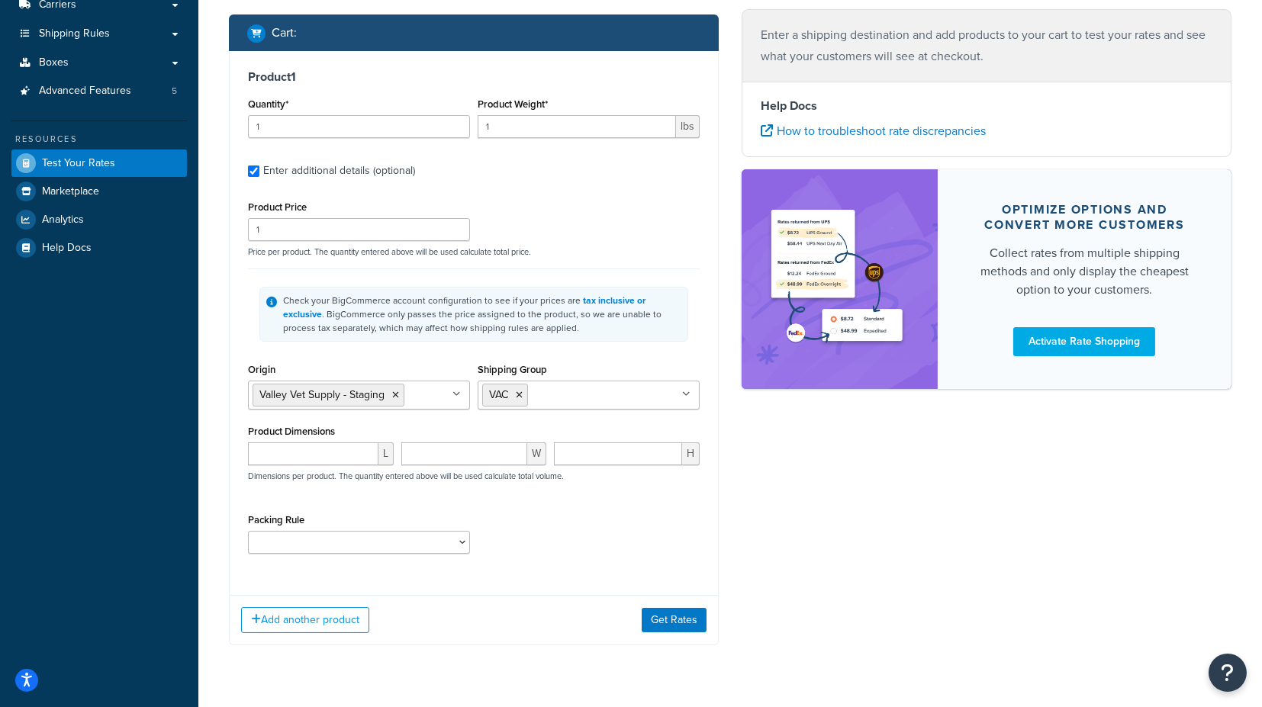
scroll to position [246, 0]
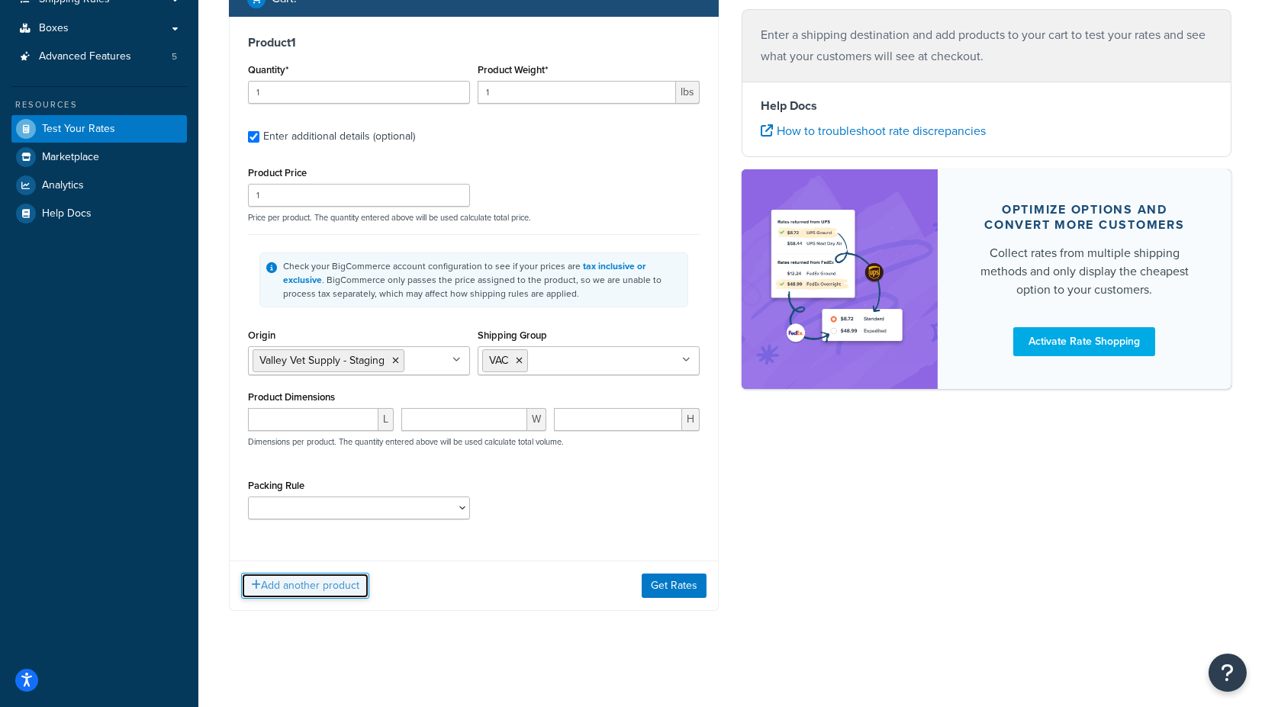
click at [302, 582] on button "Add another product" at bounding box center [305, 586] width 128 height 26
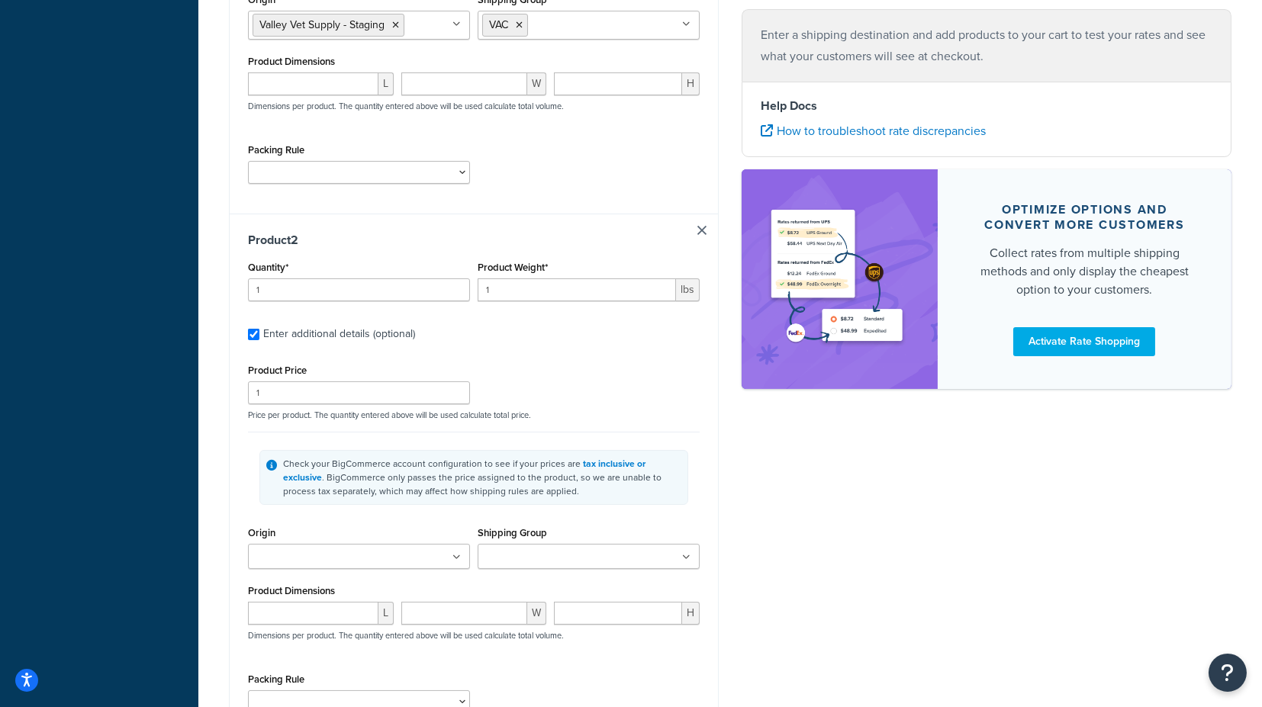
scroll to position [665, 0]
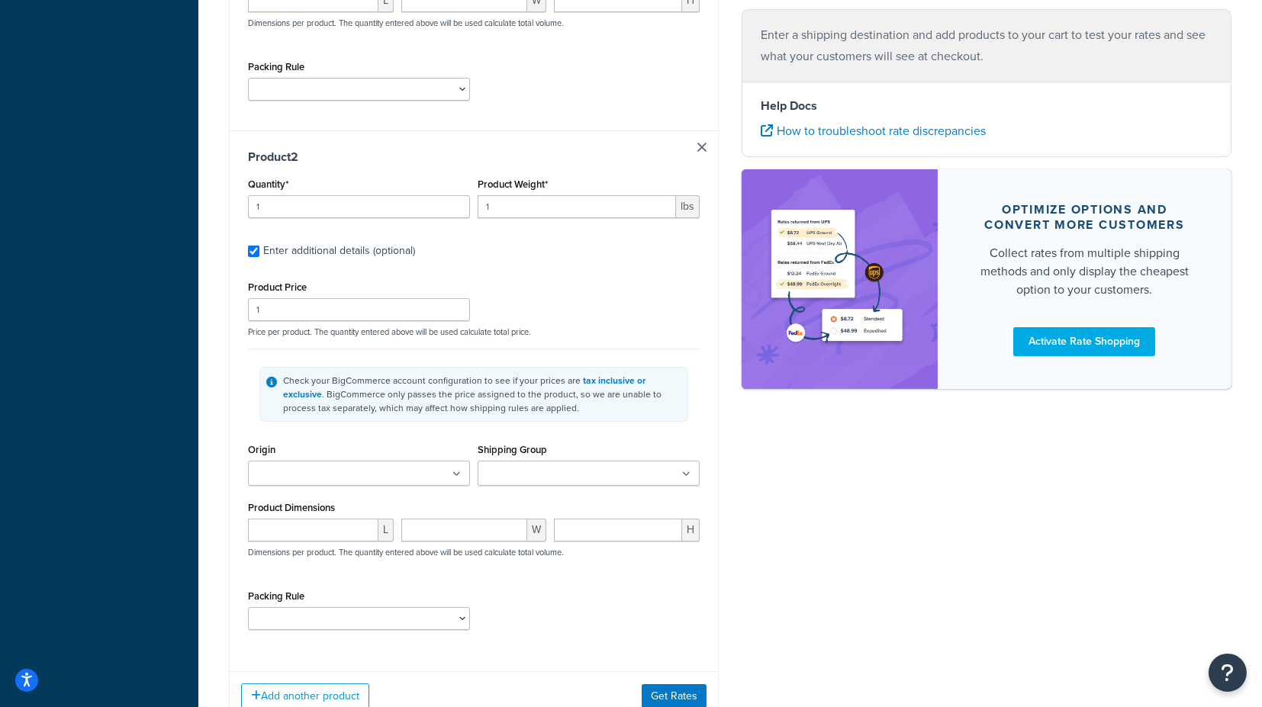
click at [378, 461] on ul at bounding box center [359, 473] width 222 height 25
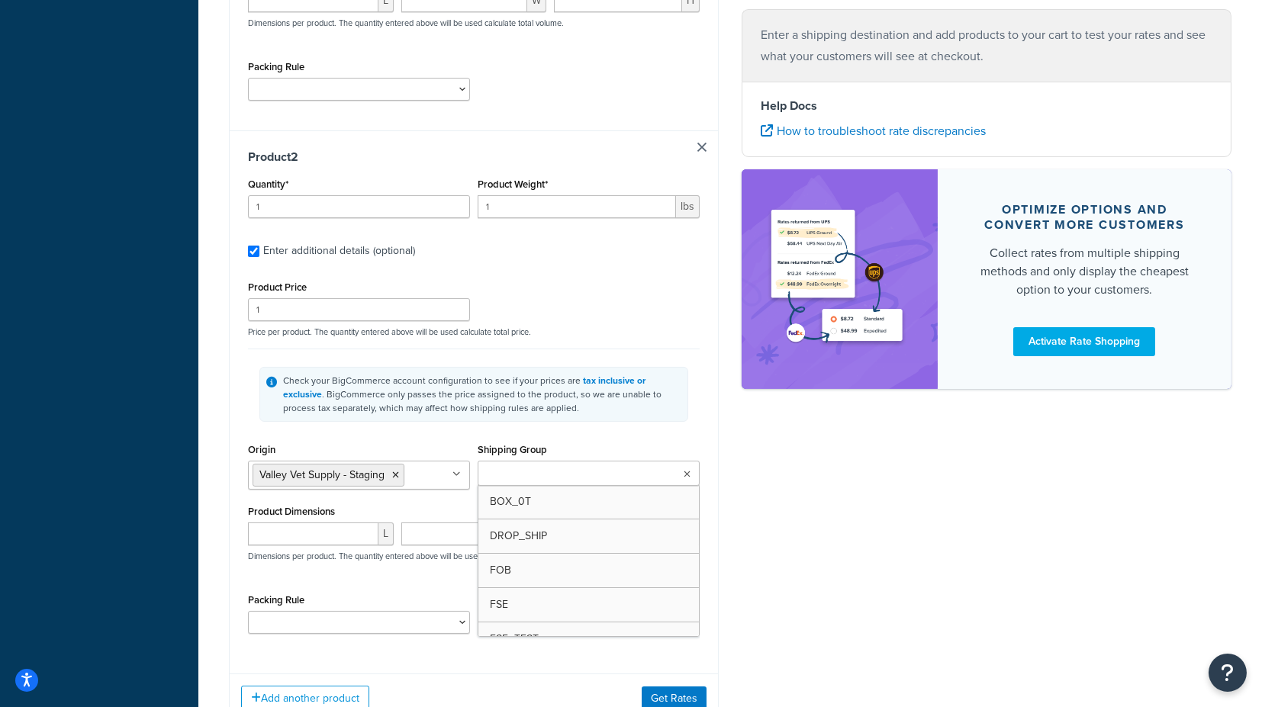
click at [508, 469] on input "Shipping Group" at bounding box center [549, 474] width 135 height 17
type input "f"
click at [717, 482] on div "Product 2 Quantity* 1 Product Weight* 1 lbs Enter additional details (optional)…" at bounding box center [474, 397] width 488 height 533
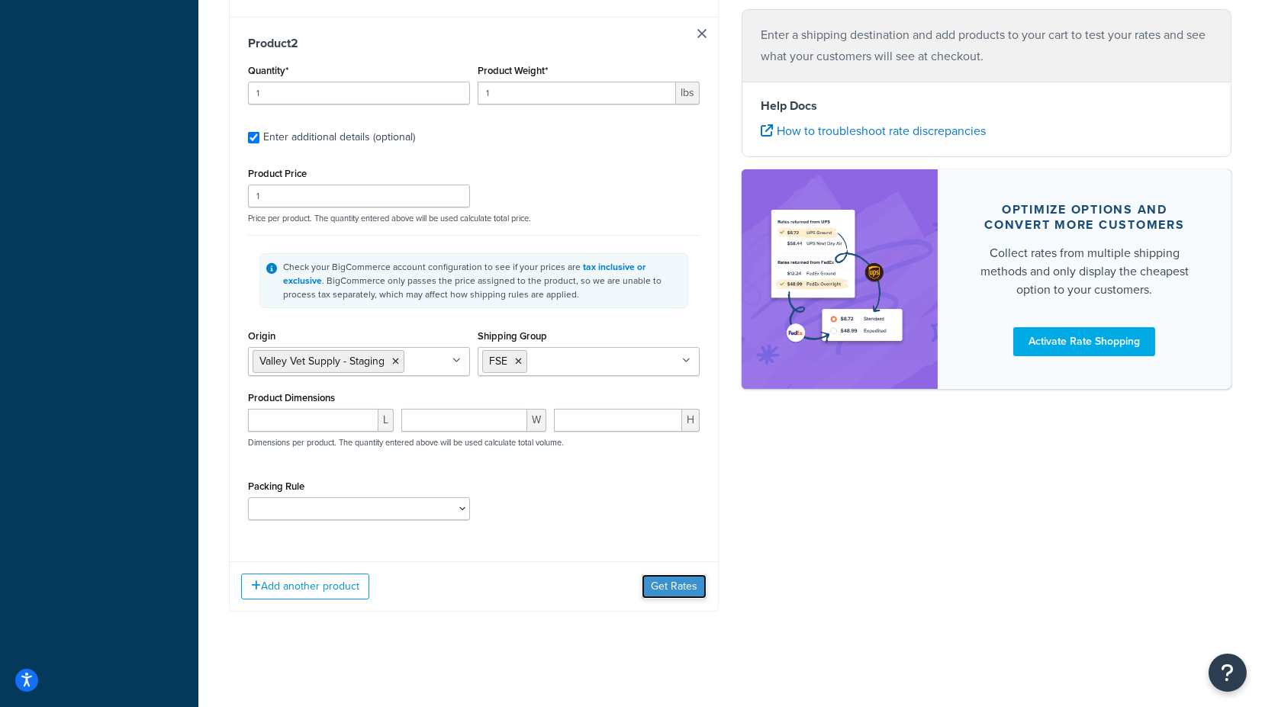
click at [665, 585] on button "Get Rates" at bounding box center [674, 587] width 65 height 24
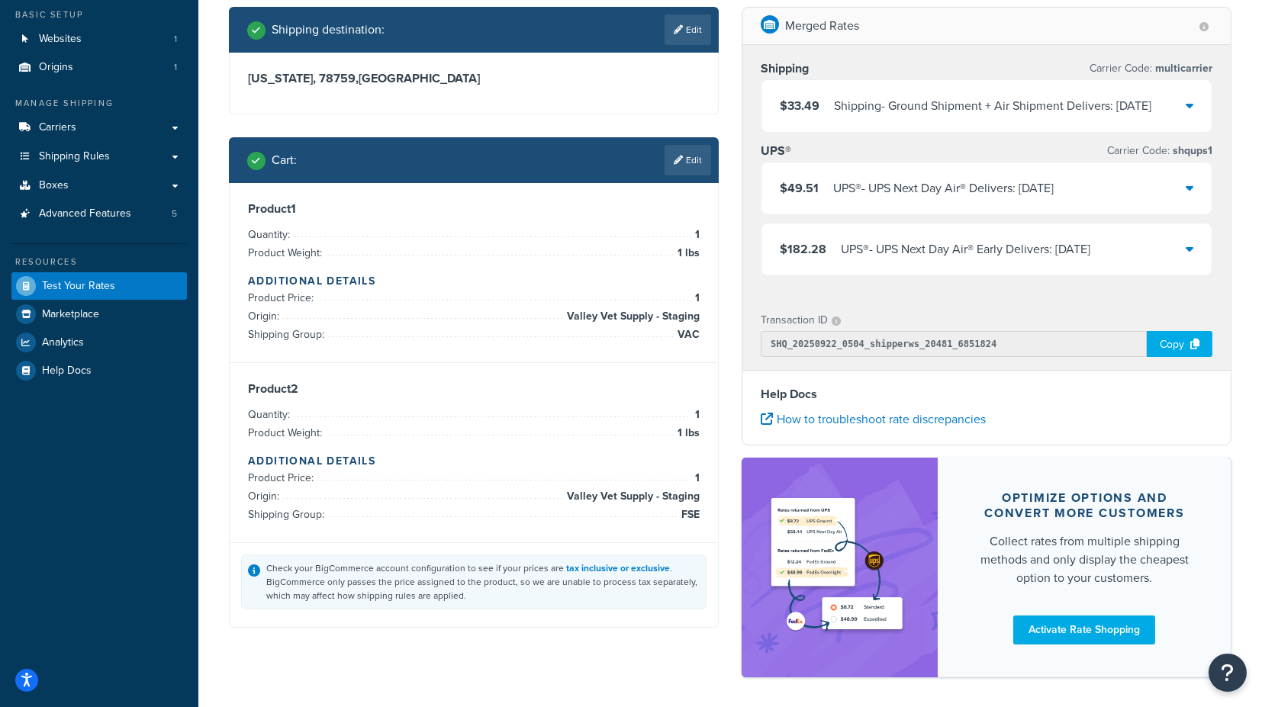
scroll to position [0, 0]
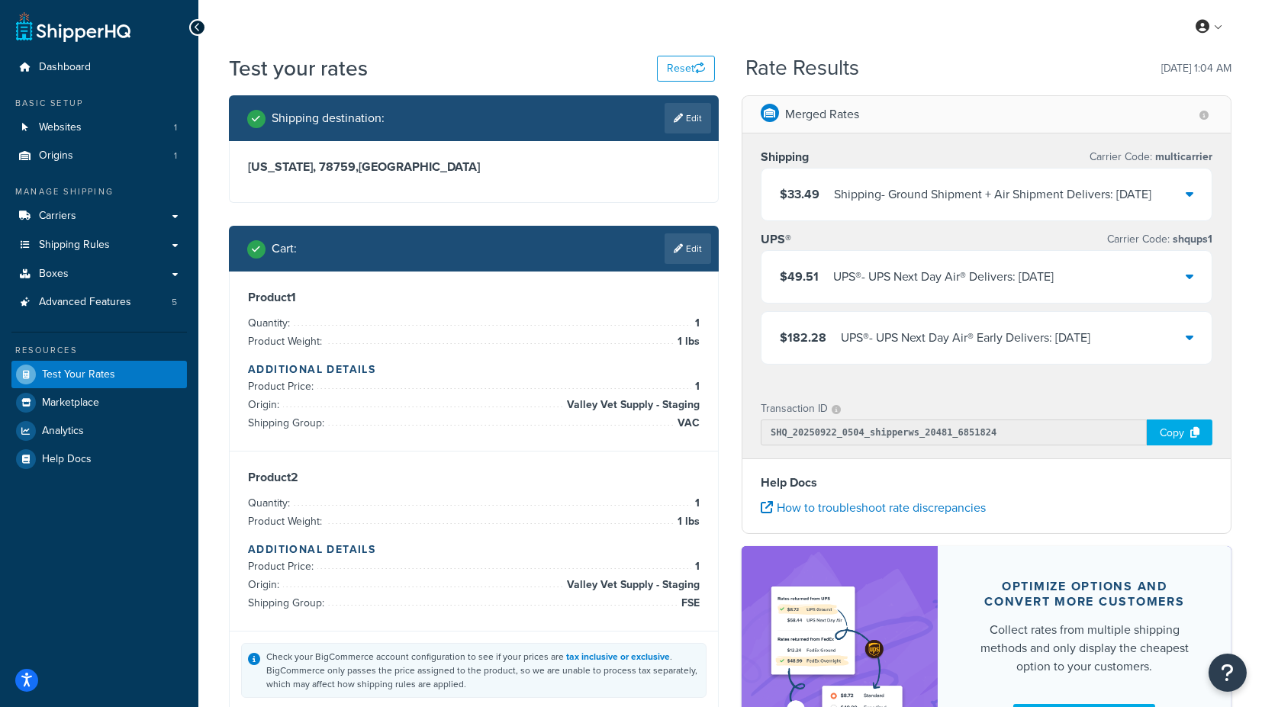
click at [1192, 192] on icon at bounding box center [1190, 194] width 8 height 12
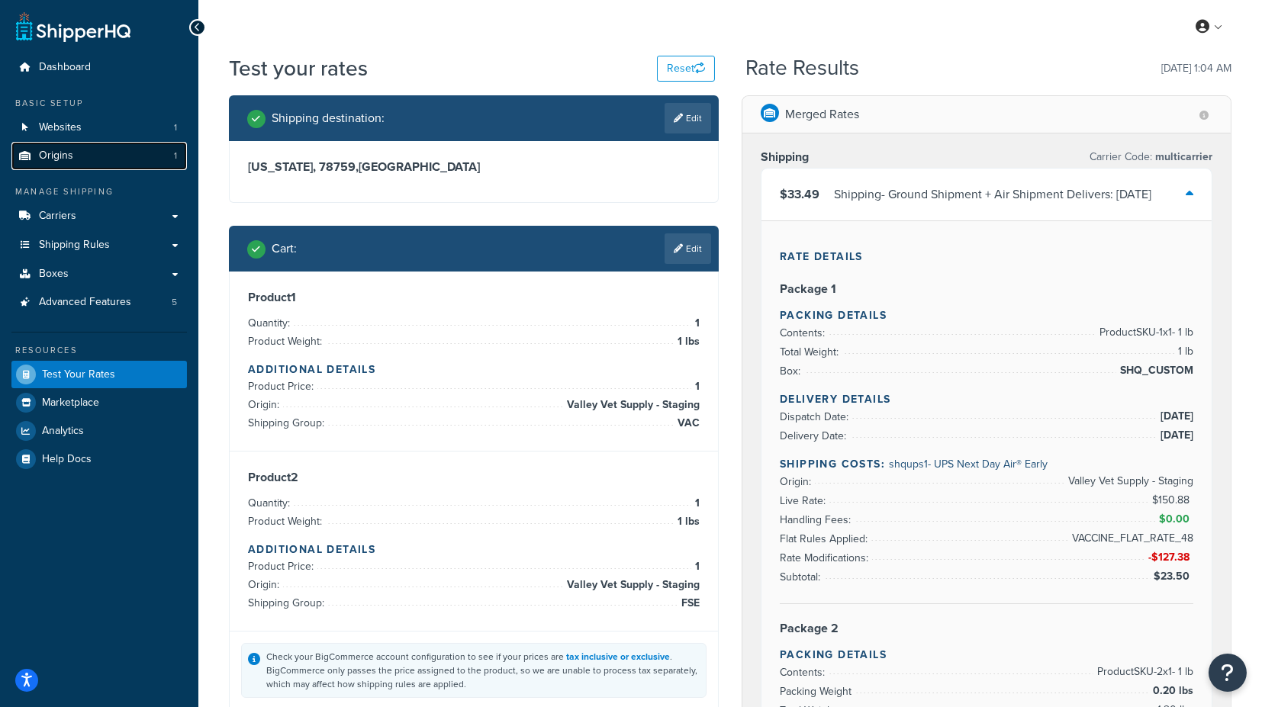
click at [95, 160] on link "Origins 1" at bounding box center [99, 156] width 176 height 28
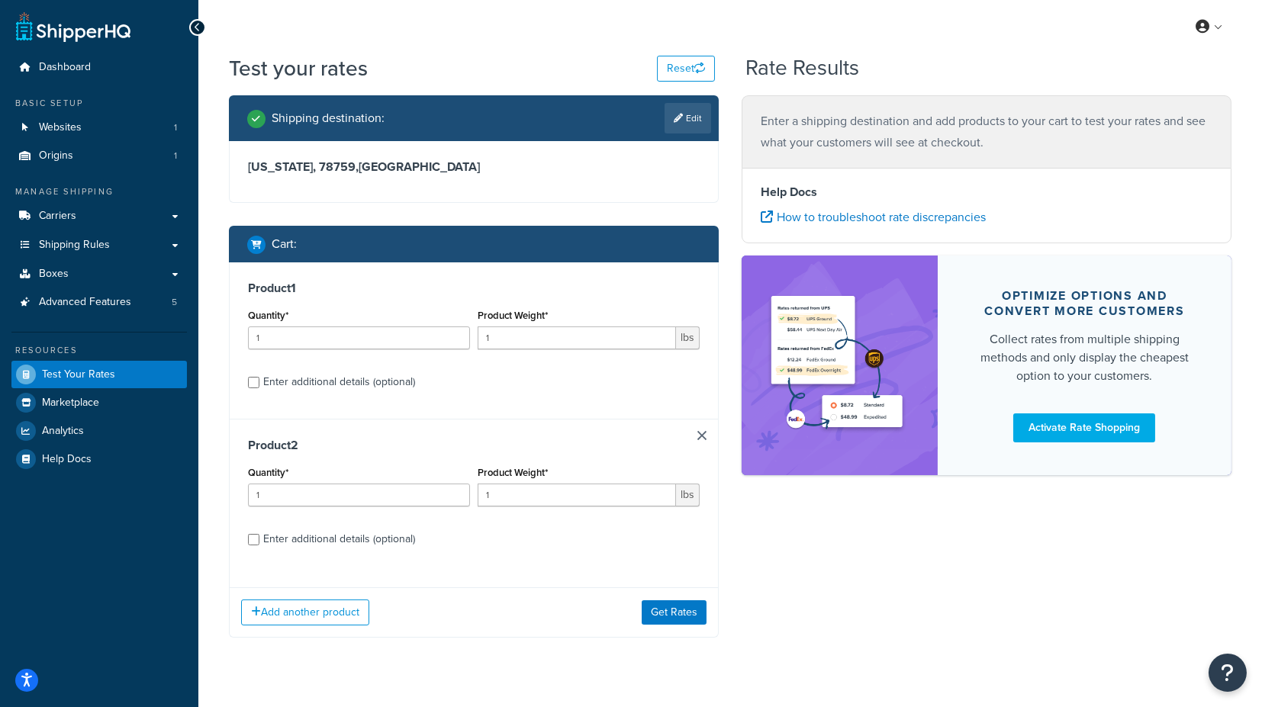
click at [330, 385] on div "Enter additional details (optional)" at bounding box center [339, 382] width 152 height 21
click at [259, 385] on input "Enter additional details (optional)" at bounding box center [253, 382] width 11 height 11
checkbox input "true"
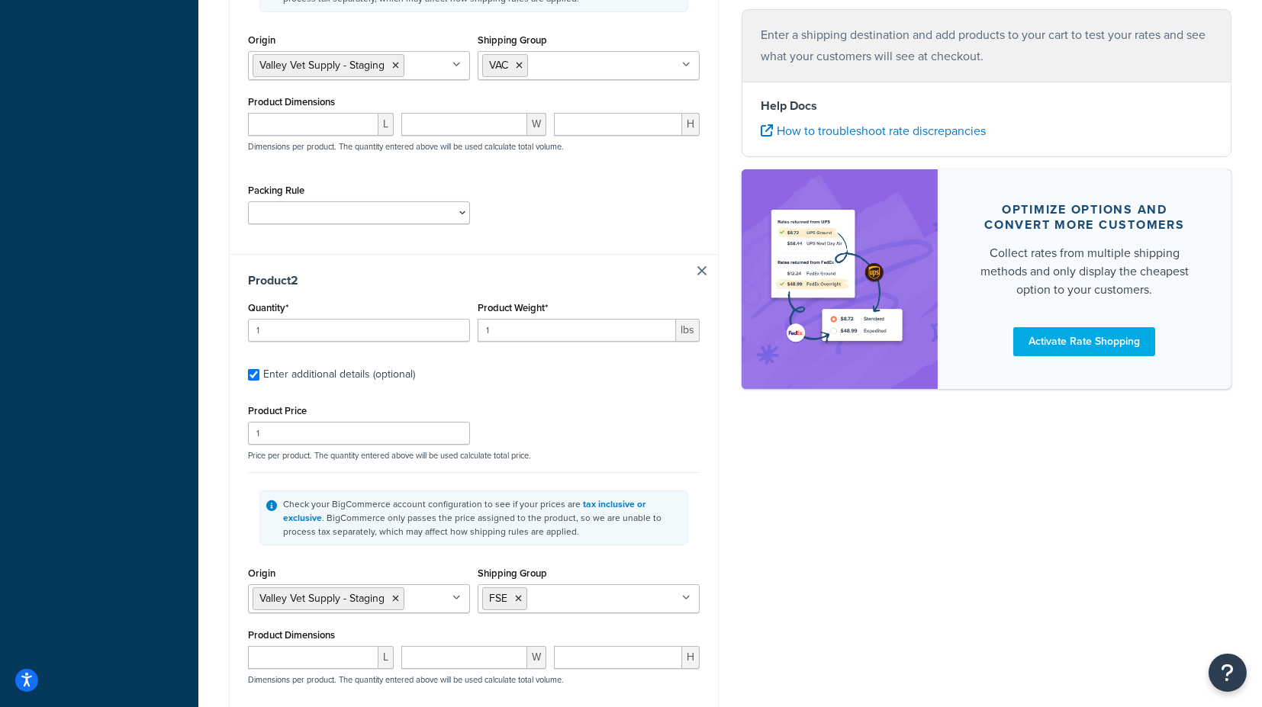
scroll to position [593, 0]
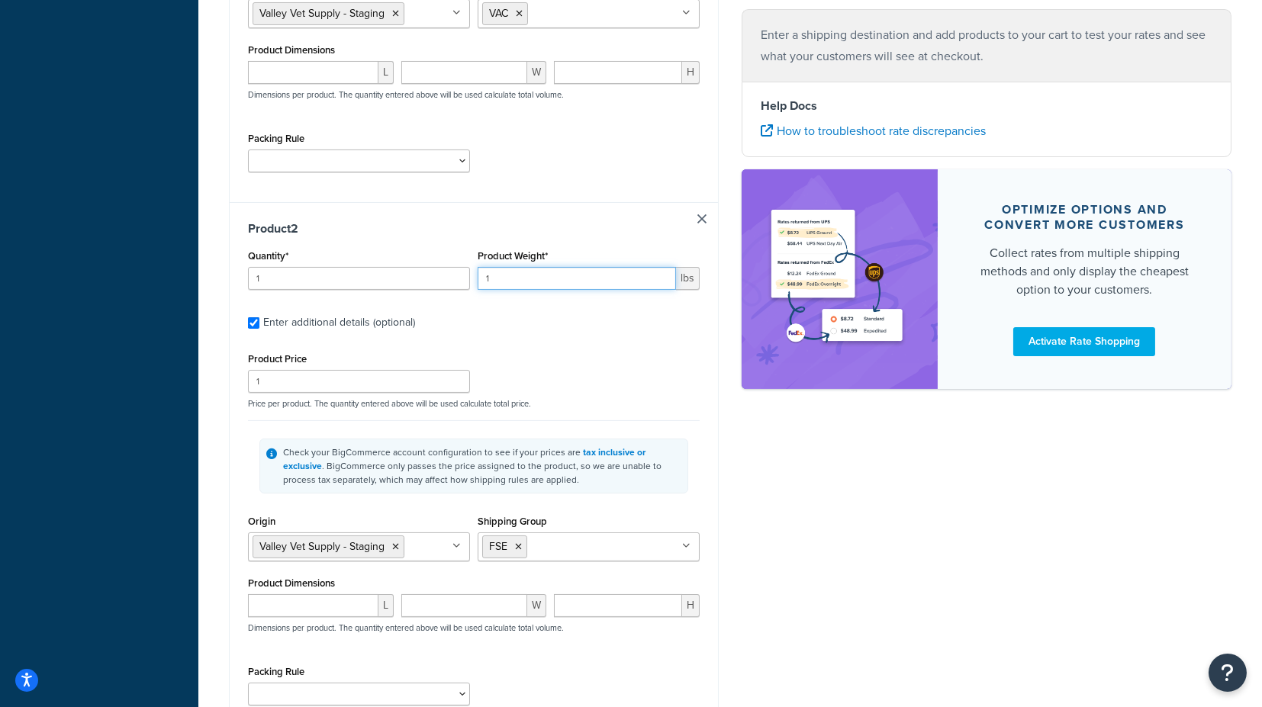
drag, startPoint x: 489, startPoint y: 273, endPoint x: 479, endPoint y: 273, distance: 9.9
click at [479, 273] on input "1" at bounding box center [577, 278] width 198 height 23
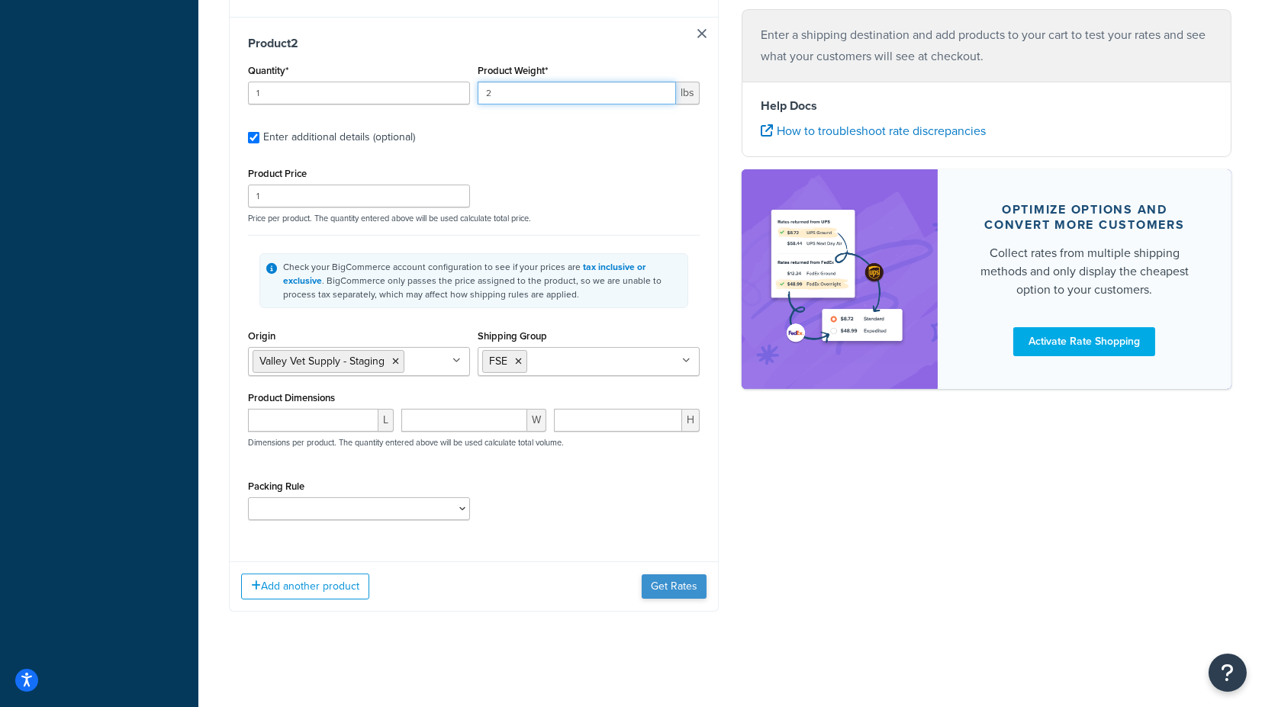
type input "2"
click at [668, 583] on button "Get Rates" at bounding box center [674, 587] width 65 height 24
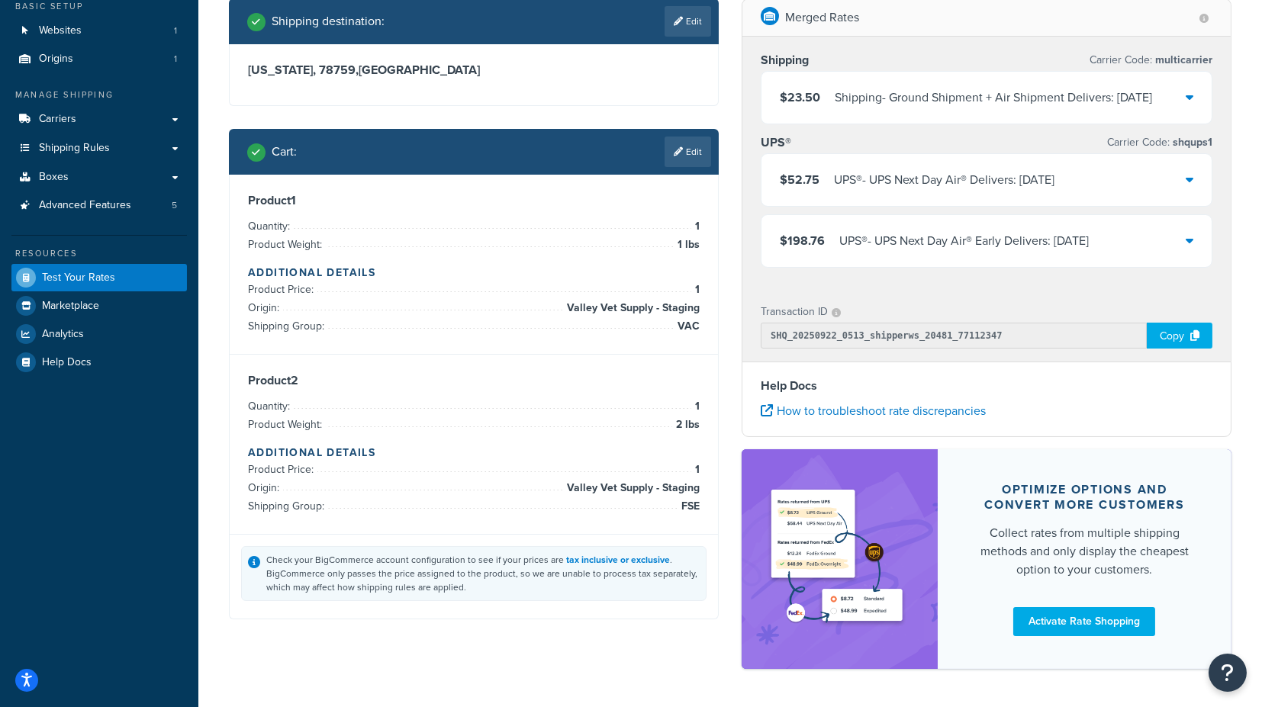
scroll to position [0, 0]
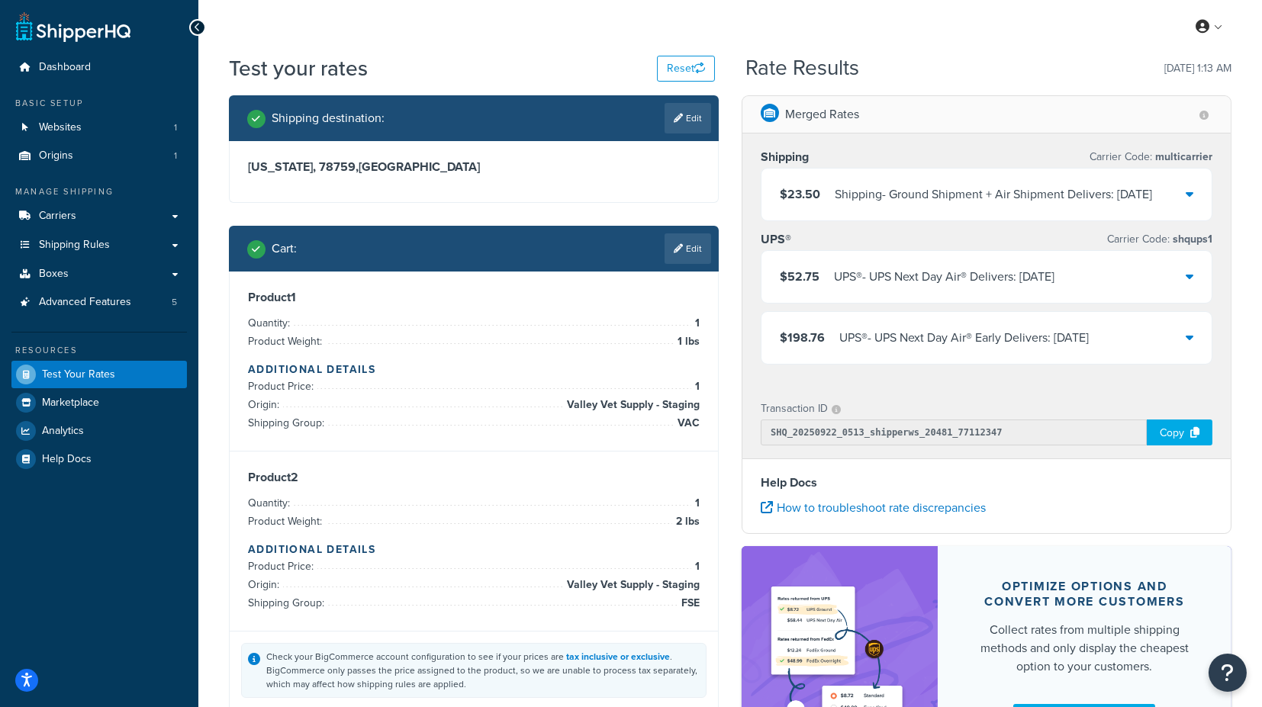
click at [1193, 197] on icon at bounding box center [1190, 194] width 8 height 12
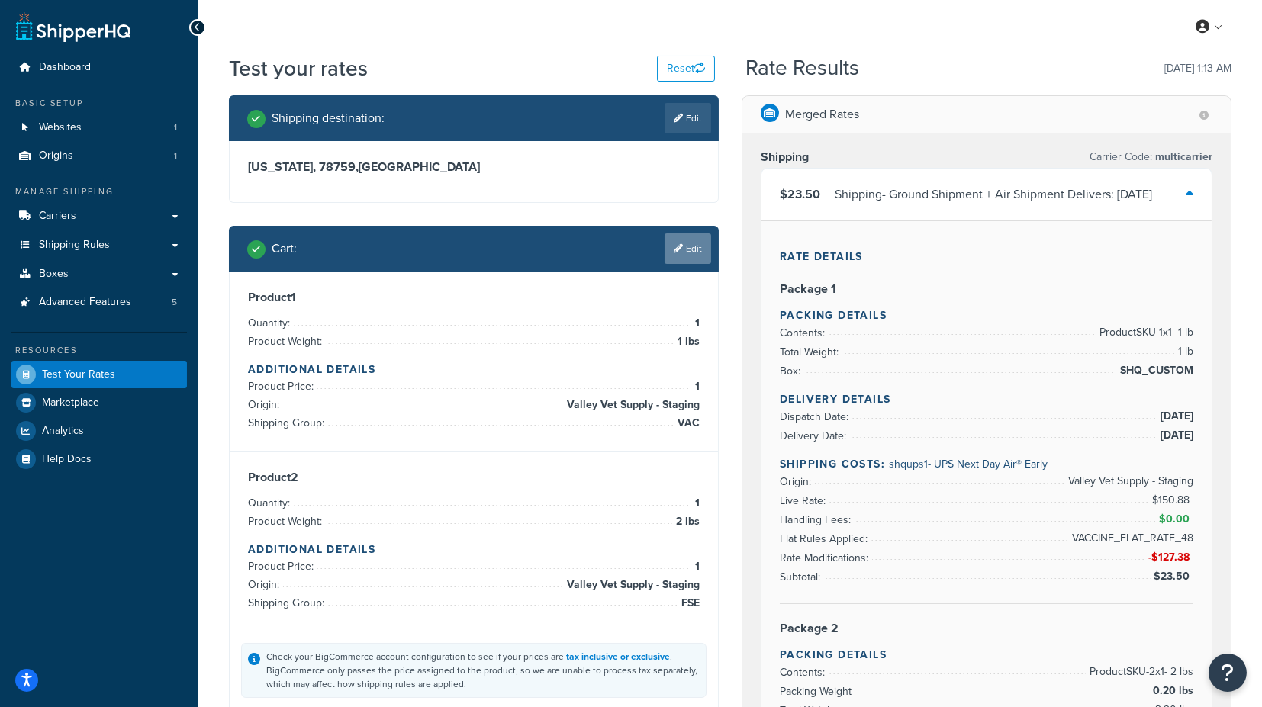
click at [687, 252] on link "Edit" at bounding box center [688, 249] width 47 height 31
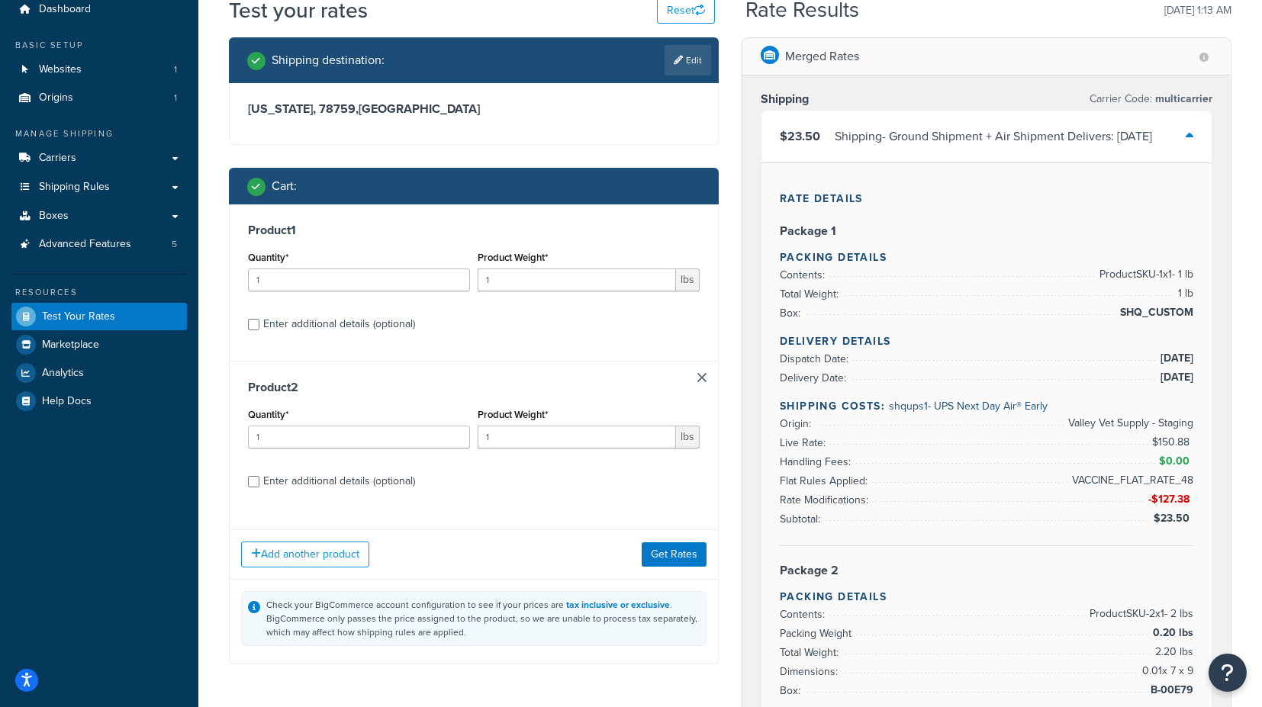
scroll to position [85, 0]
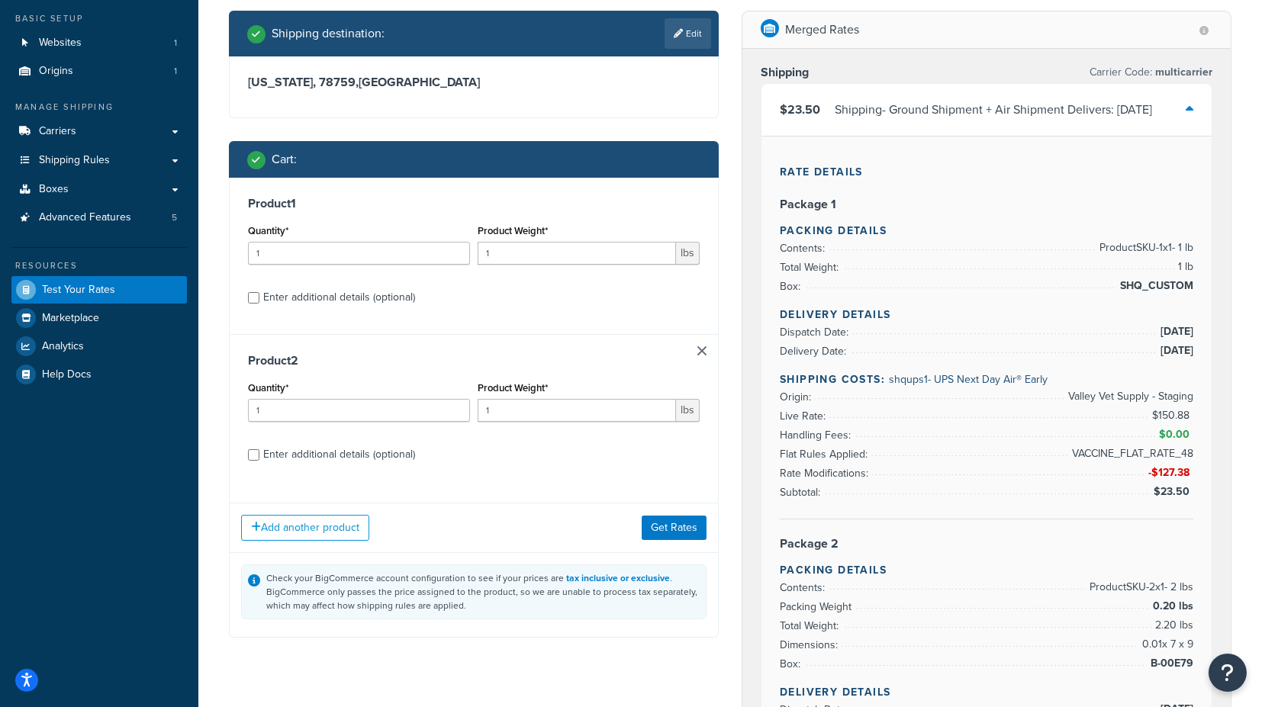
click at [323, 305] on div "Enter additional details (optional)" at bounding box center [339, 297] width 152 height 21
click at [259, 304] on input "Enter additional details (optional)" at bounding box center [253, 297] width 11 height 11
checkbox input "true"
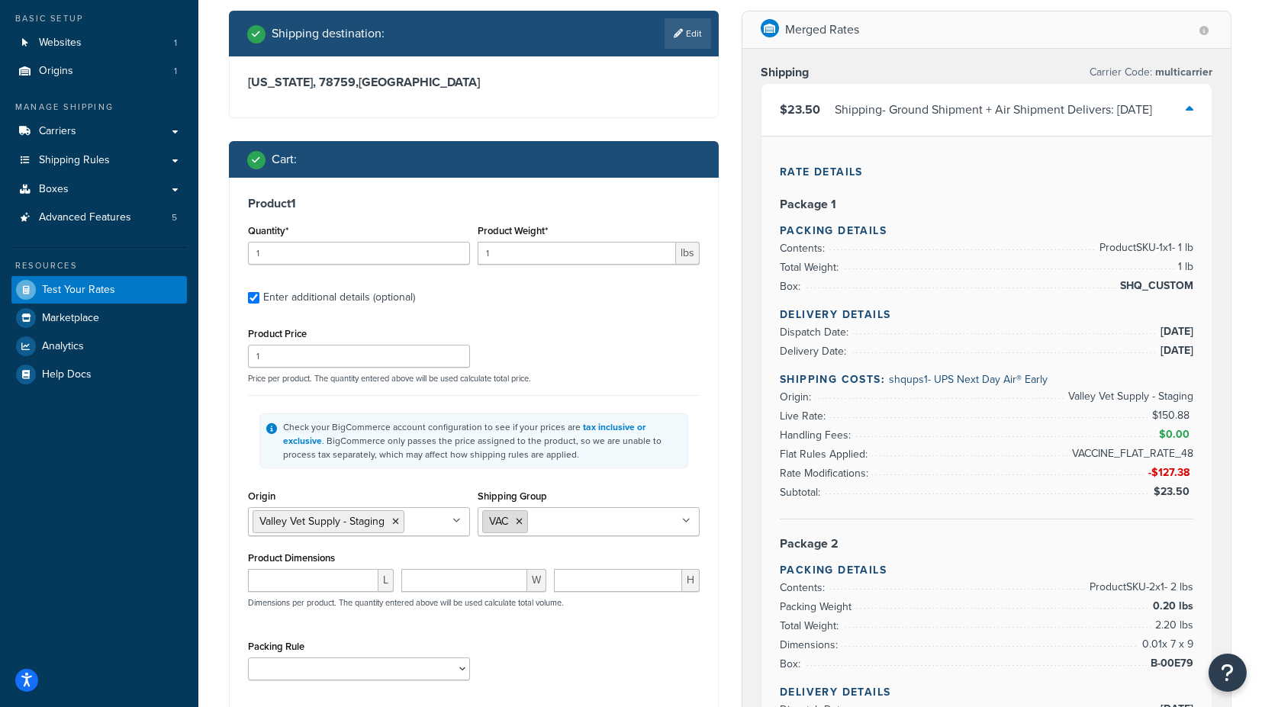
click at [519, 521] on icon at bounding box center [519, 521] width 7 height 9
click at [537, 518] on input "Shipping Group" at bounding box center [549, 521] width 135 height 17
type input "f"
click at [706, 491] on div "Product 1 Quantity* 1 Product Weight* 1 lbs Enter additional details (optional)…" at bounding box center [474, 444] width 488 height 533
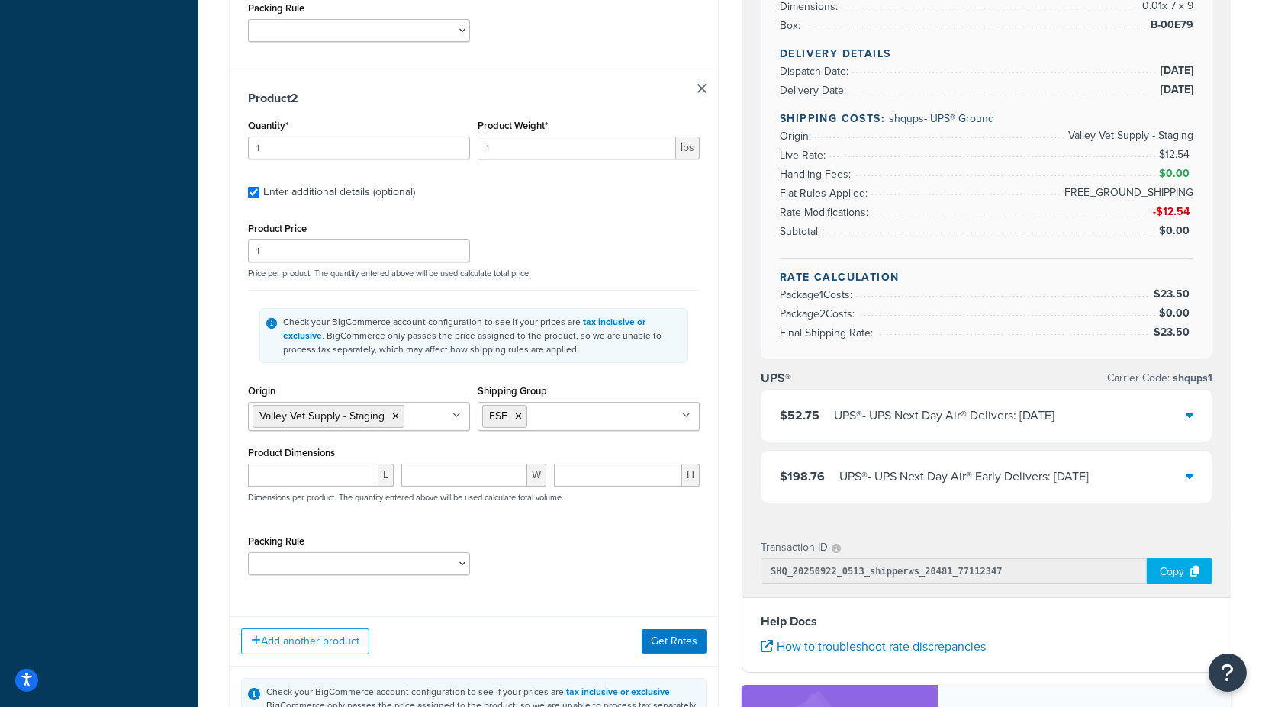
scroll to position [848, 0]
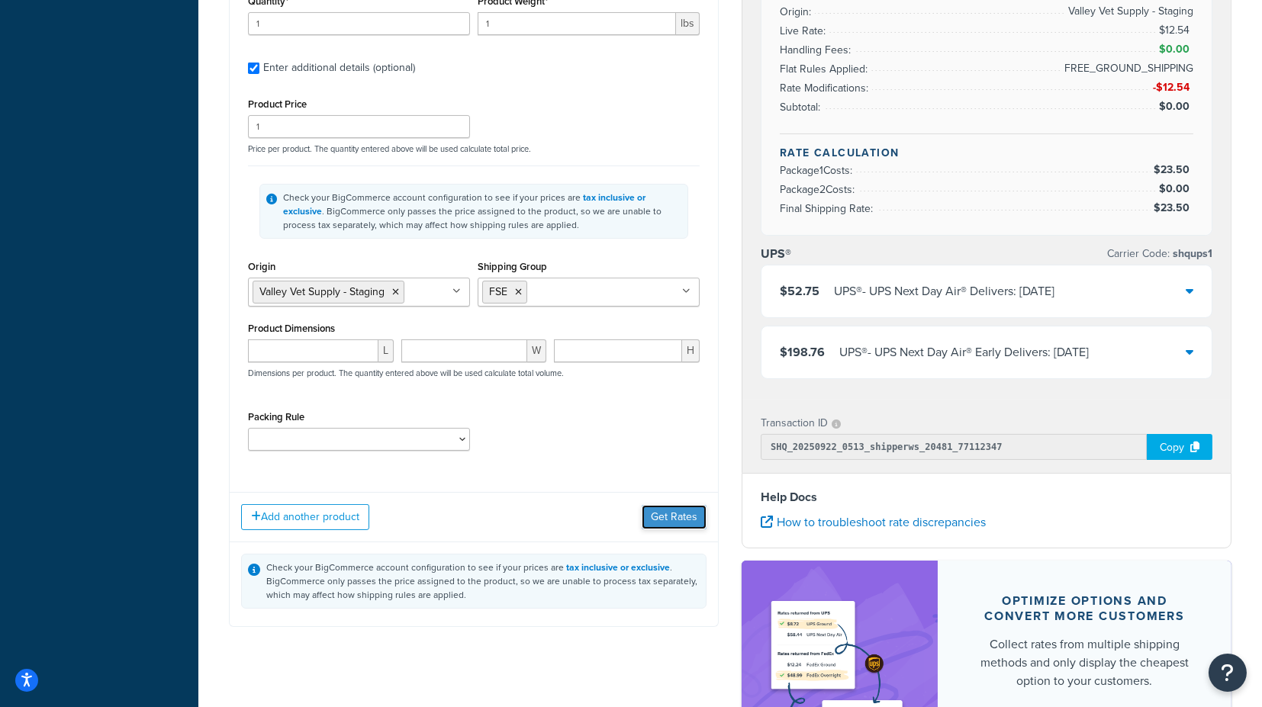
click at [672, 513] on button "Get Rates" at bounding box center [674, 517] width 65 height 24
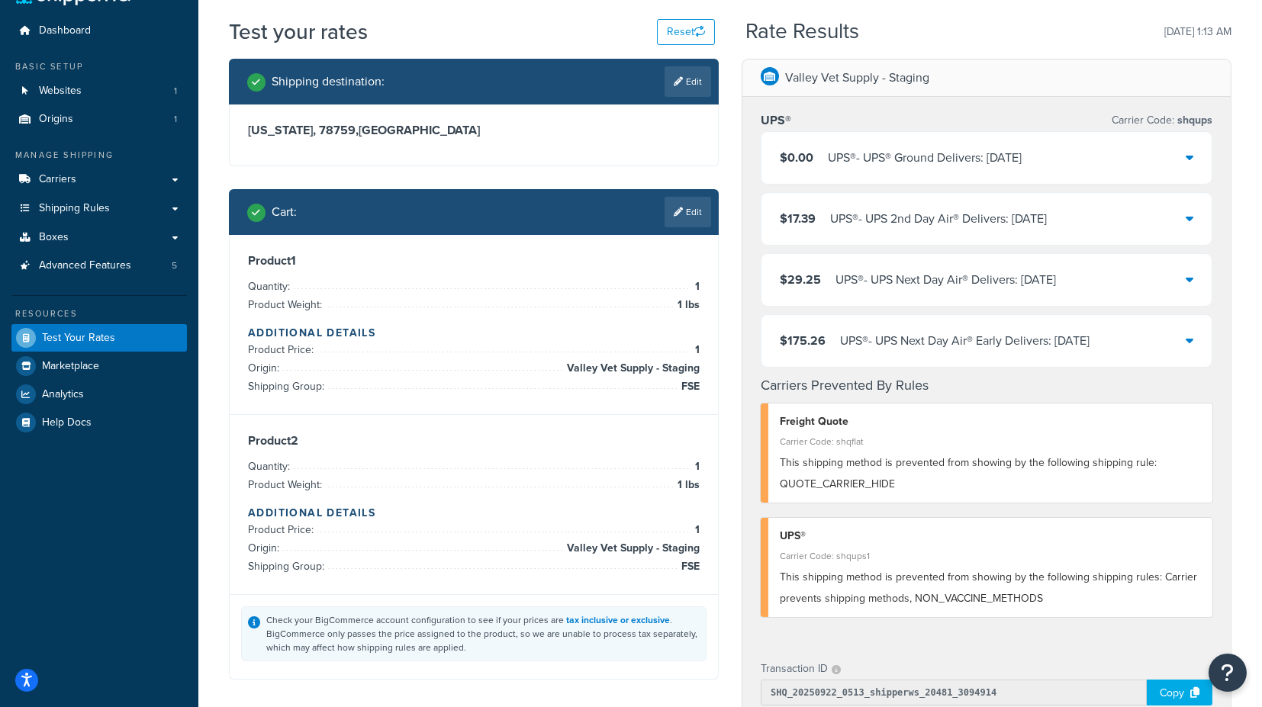
scroll to position [0, 0]
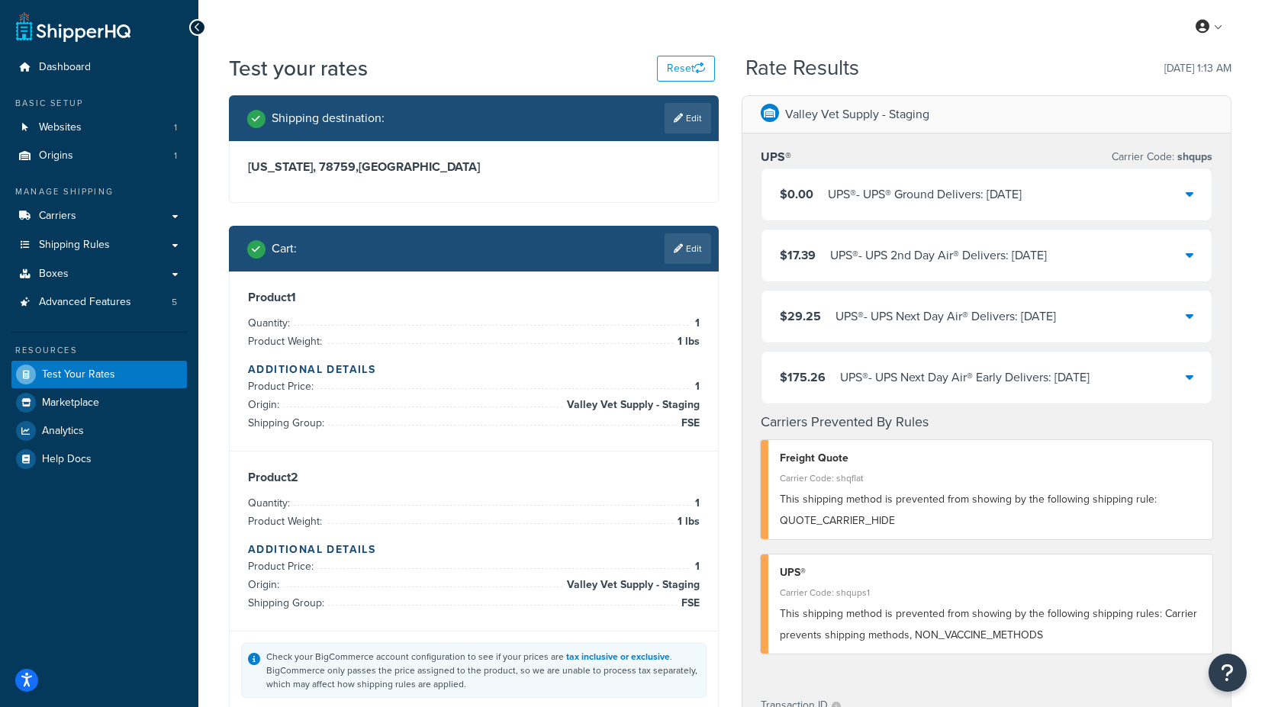
click at [1192, 195] on icon at bounding box center [1190, 194] width 8 height 12
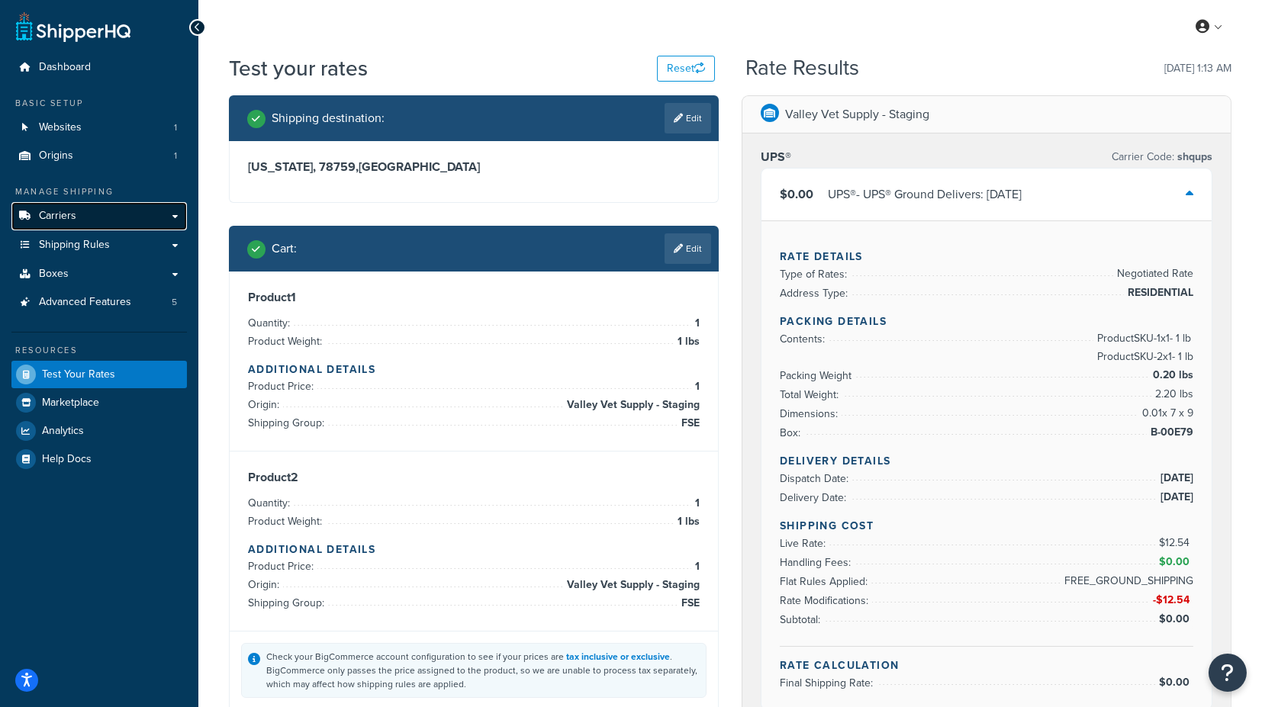
click at [95, 214] on link "Carriers" at bounding box center [99, 216] width 176 height 28
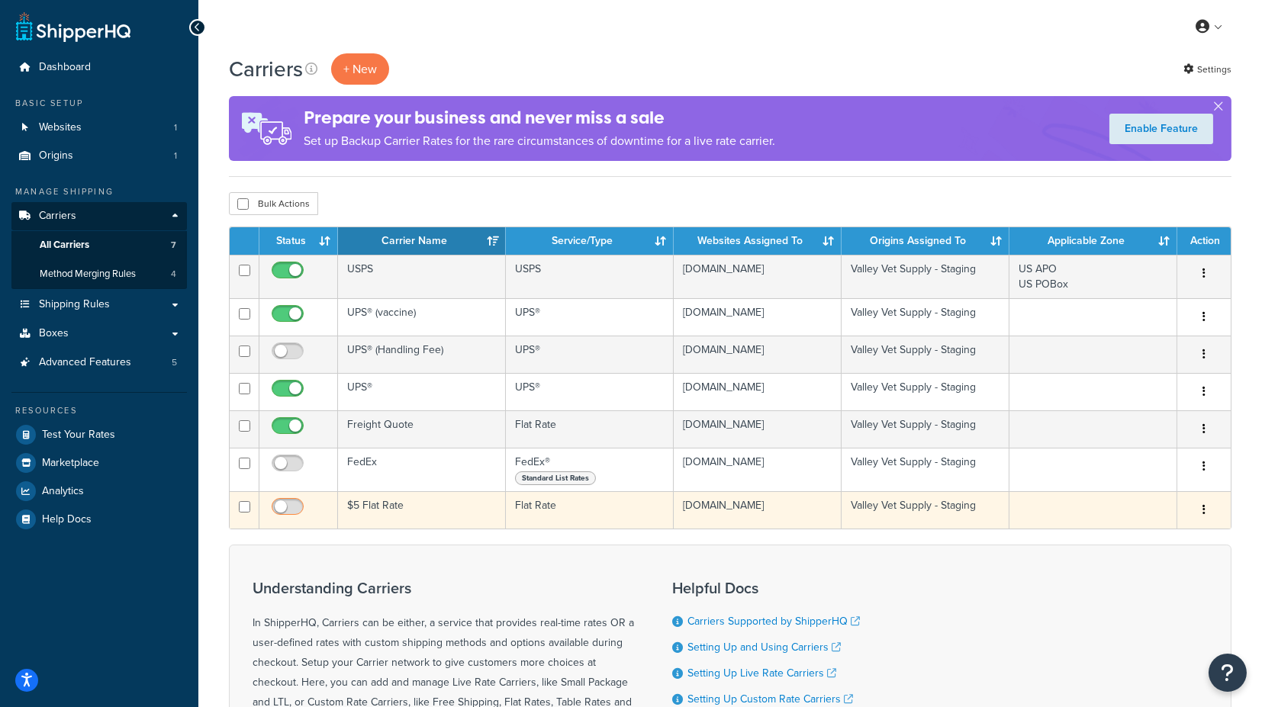
click at [289, 504] on input "checkbox" at bounding box center [290, 510] width 42 height 19
checkbox input "true"
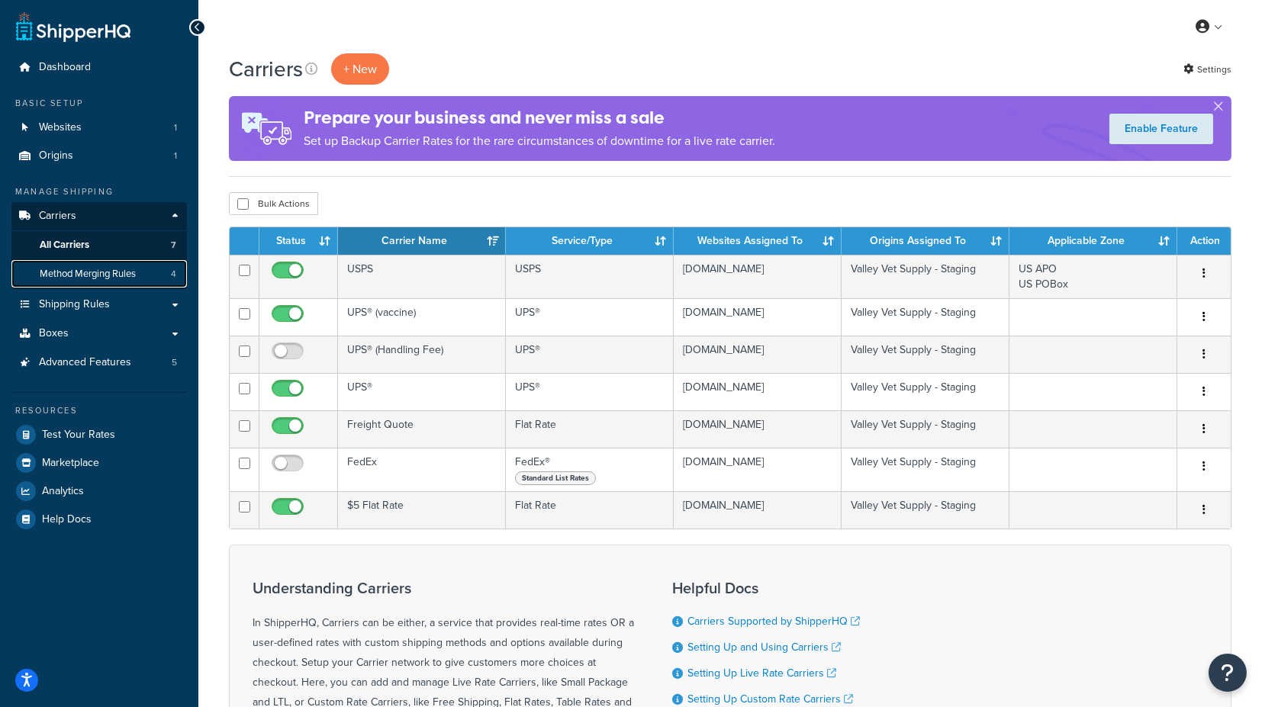
click at [107, 276] on span "Method Merging Rules" at bounding box center [88, 274] width 96 height 13
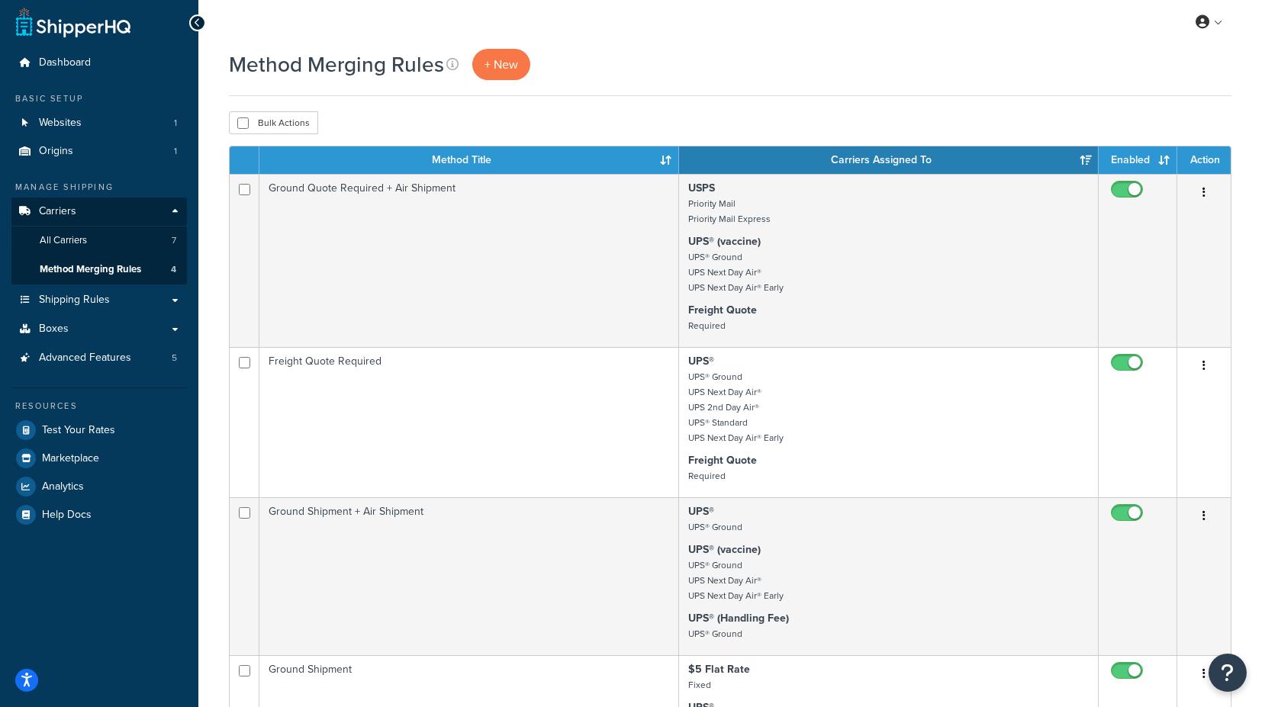
scroll to position [3, 0]
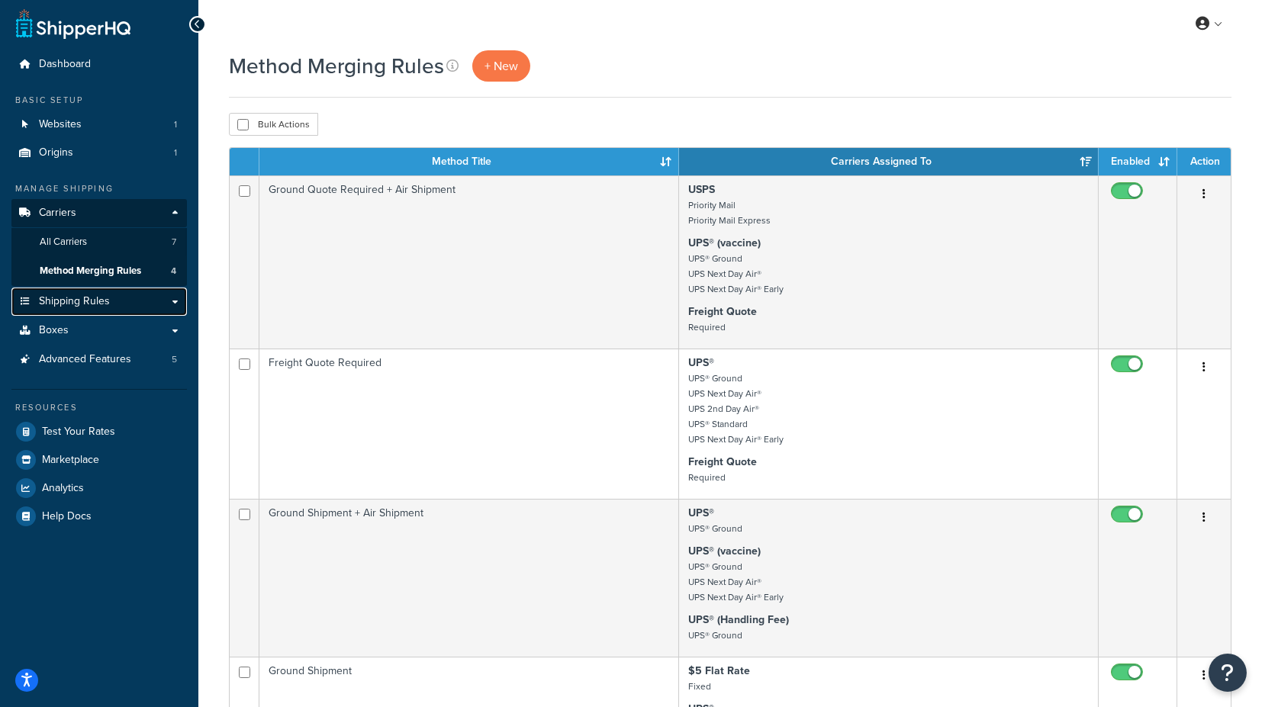
click at [89, 302] on span "Shipping Rules" at bounding box center [74, 301] width 71 height 13
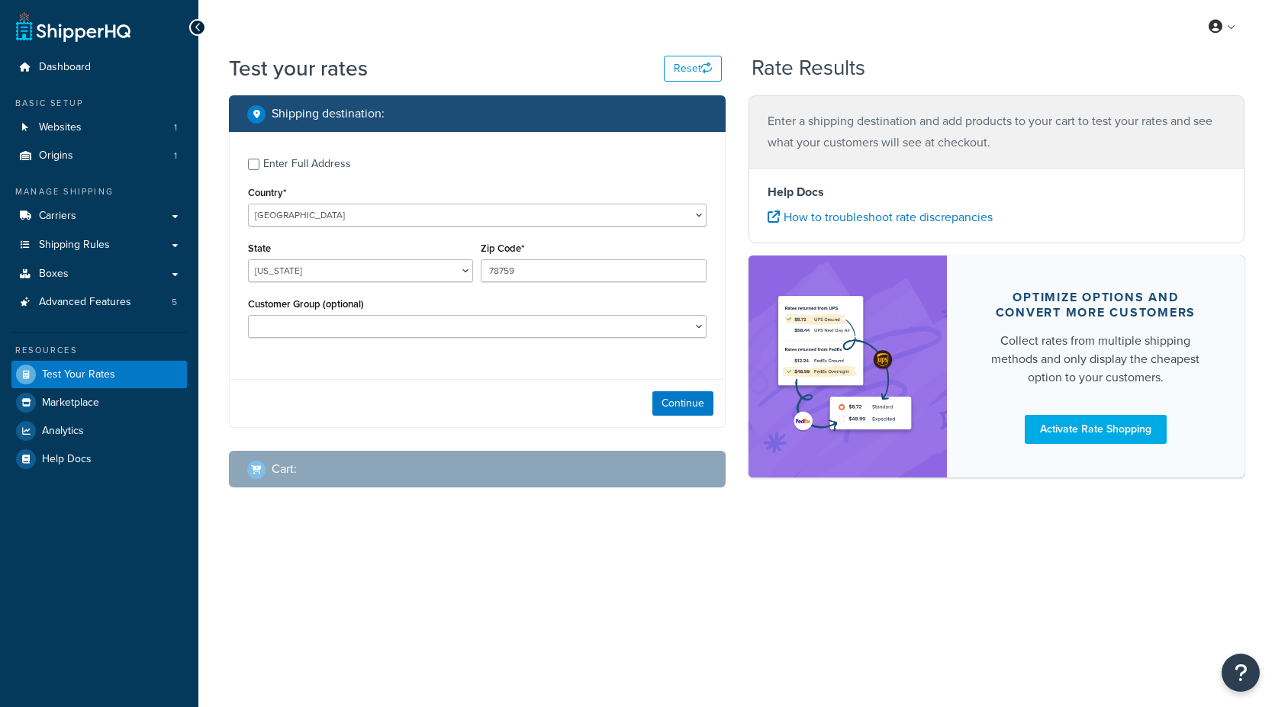
select select "[GEOGRAPHIC_DATA]"
click at [703, 402] on button "Continue" at bounding box center [683, 404] width 61 height 24
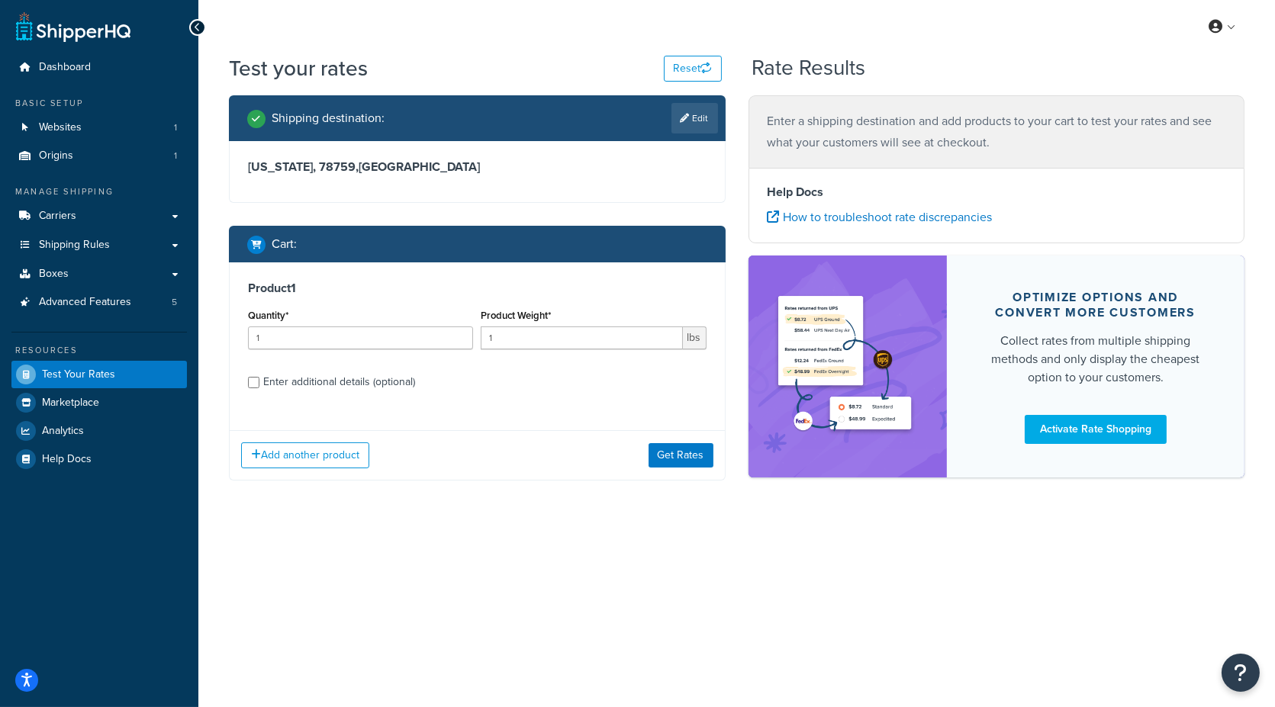
click at [355, 380] on div "Enter additional details (optional)" at bounding box center [339, 382] width 152 height 21
click at [259, 380] on input "Enter additional details (optional)" at bounding box center [253, 382] width 11 height 11
checkbox input "true"
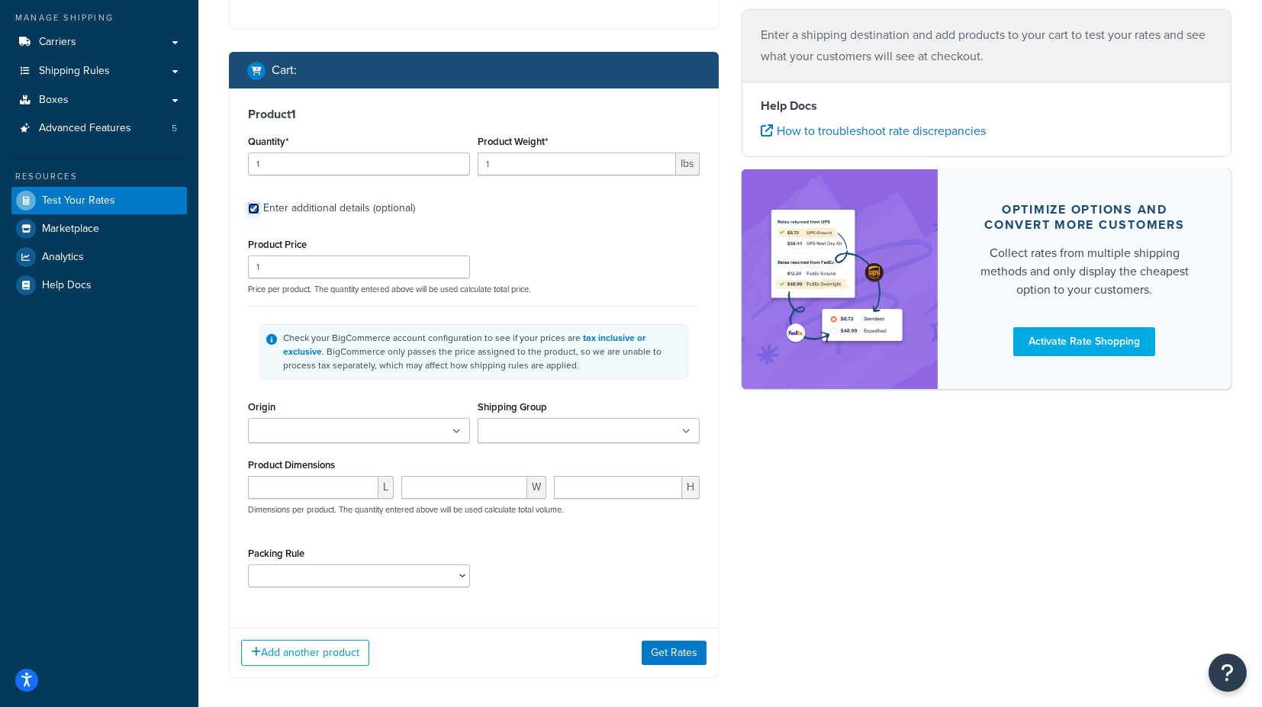
scroll to position [243, 0]
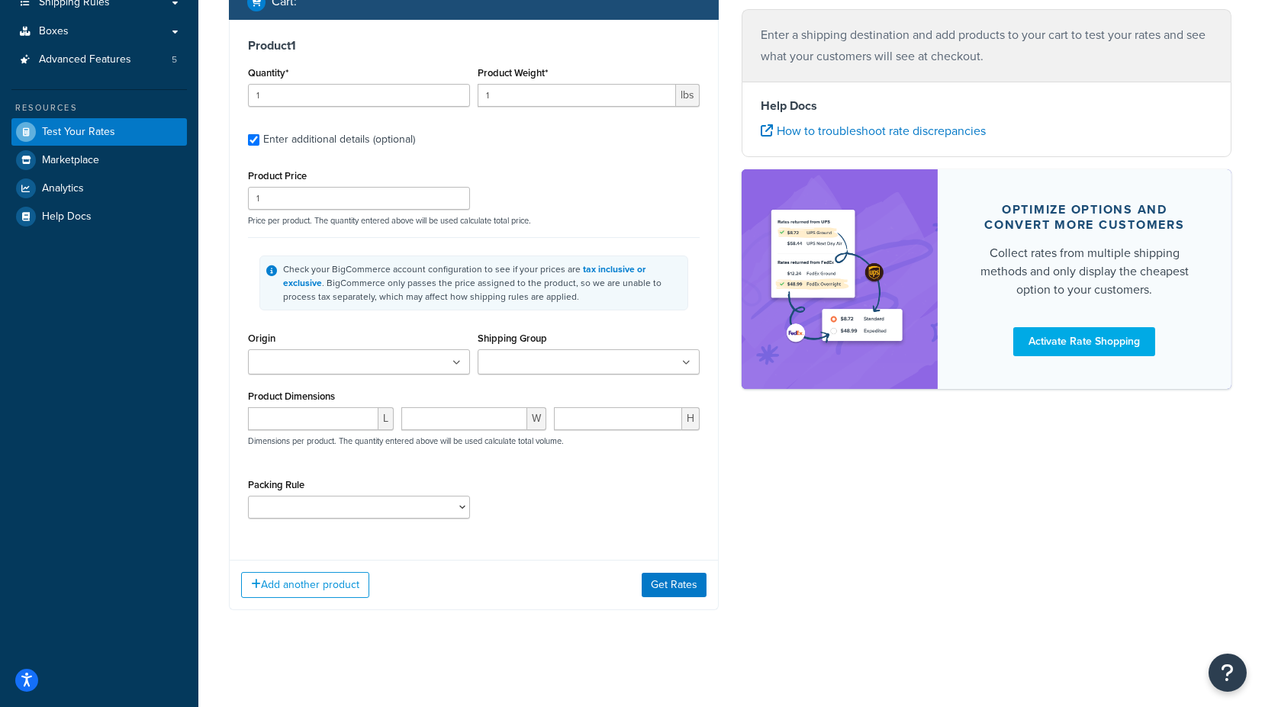
click at [423, 372] on ul at bounding box center [359, 362] width 222 height 25
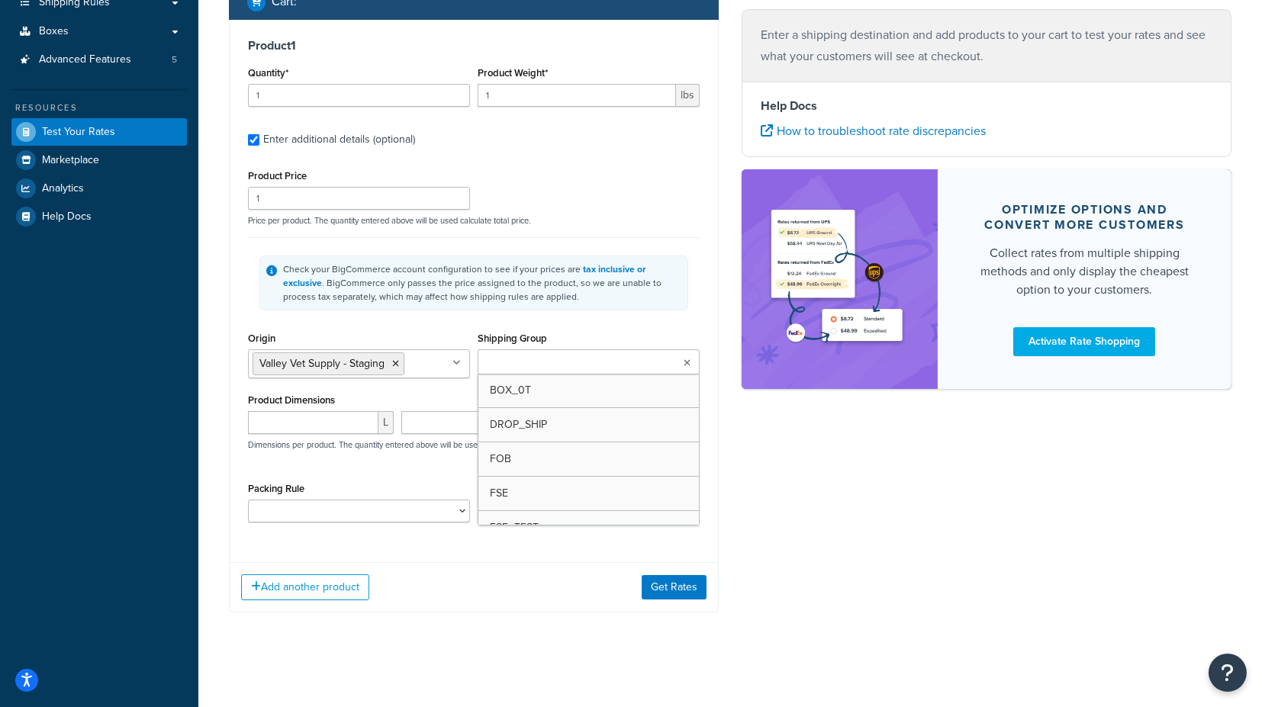
click at [528, 359] on input "Shipping Group" at bounding box center [549, 363] width 135 height 17
type input "f"
click at [675, 332] on div "Shipping Group FSE BOX_0T DROP_SHIP FOB FSE_TEST H_3018 H0010 H0011 H0012 H0099…" at bounding box center [589, 353] width 222 height 50
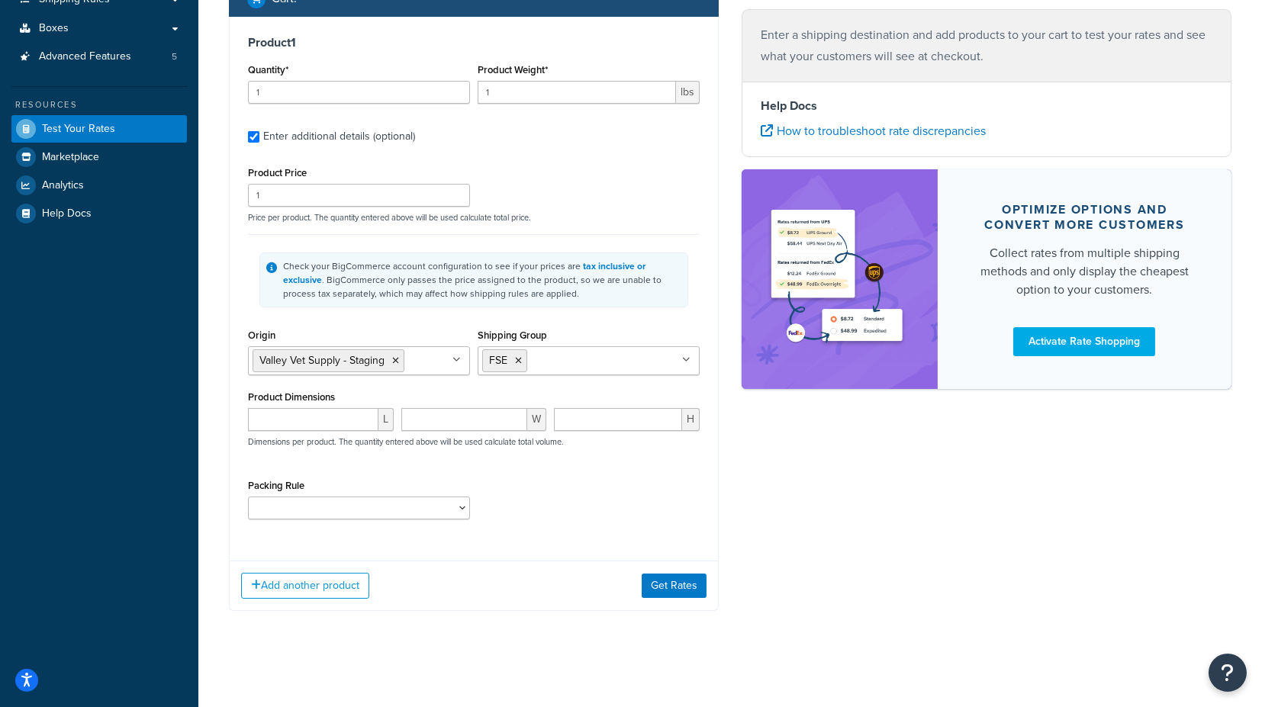
scroll to position [246, 0]
click at [322, 585] on button "Add another product" at bounding box center [305, 586] width 128 height 26
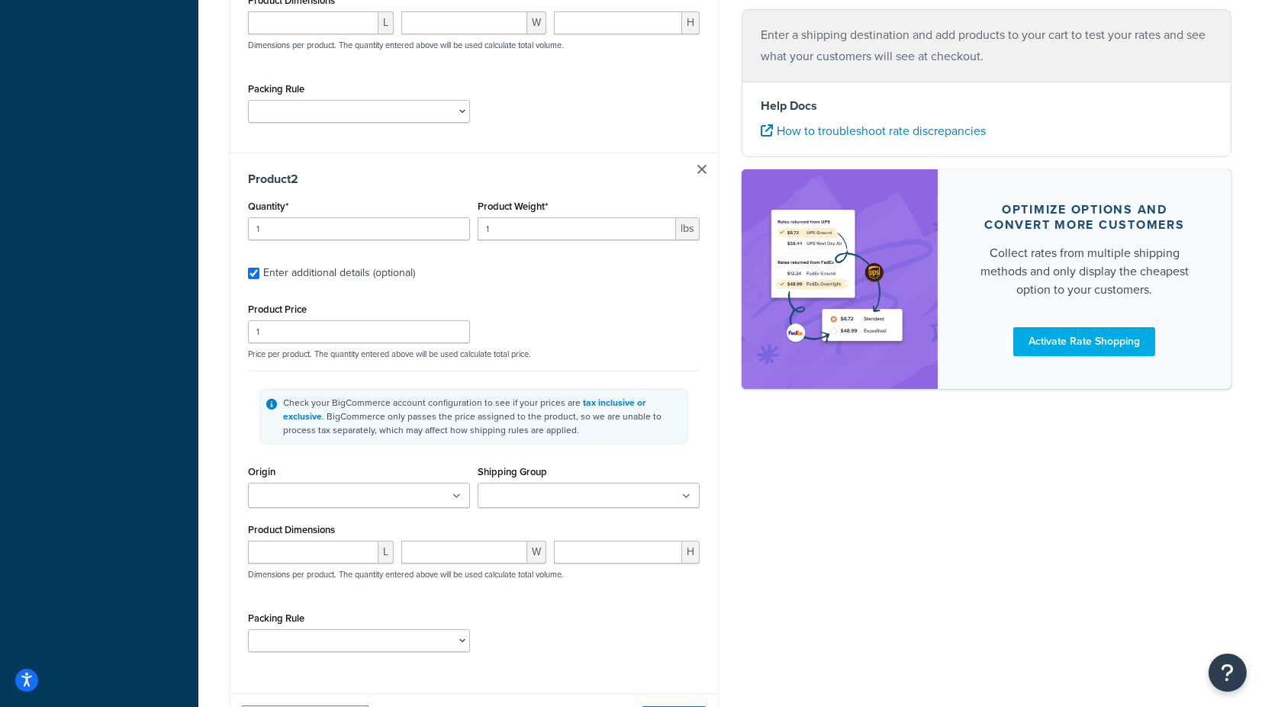
scroll to position [665, 0]
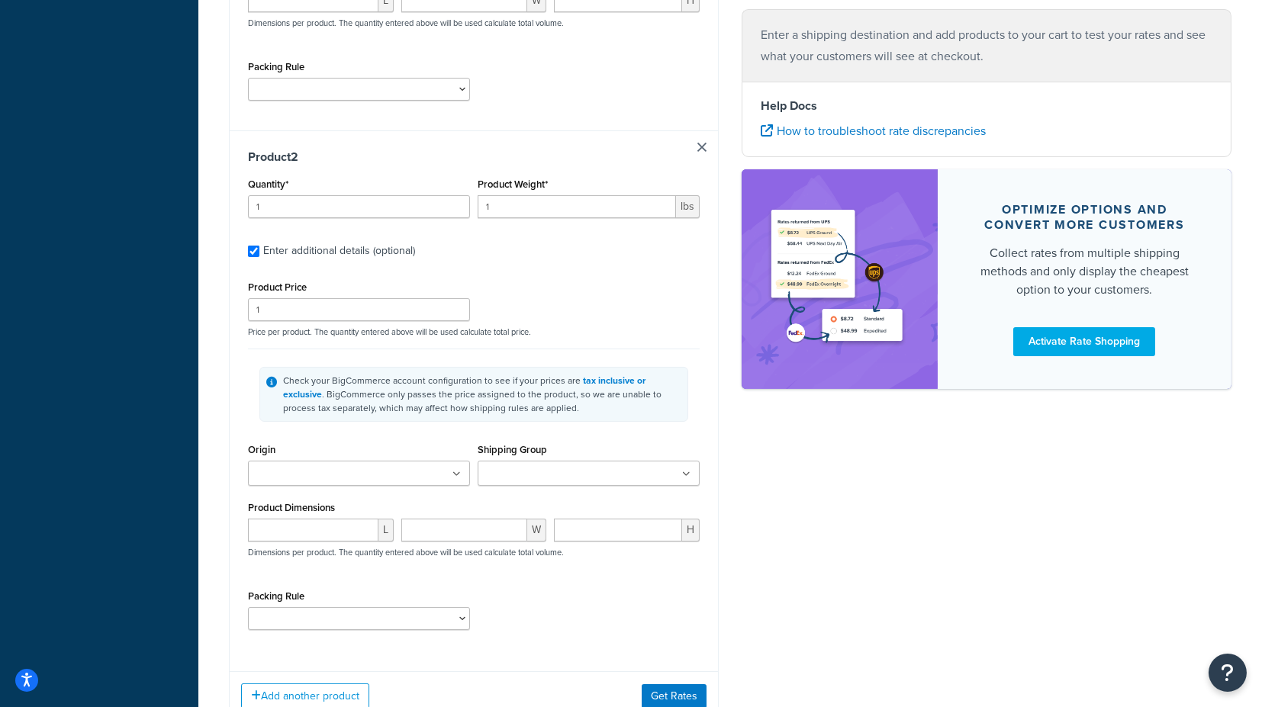
click at [404, 476] on ul at bounding box center [359, 473] width 222 height 25
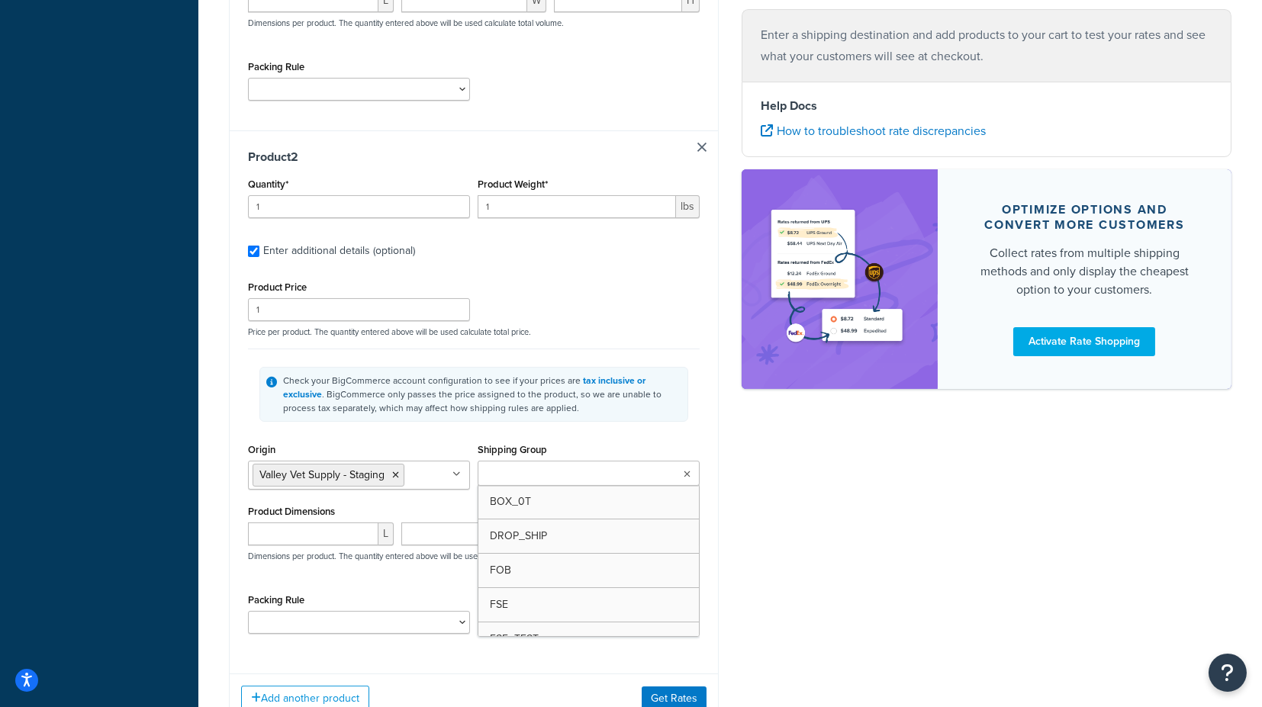
click at [533, 475] on input "Shipping Group" at bounding box center [549, 474] width 135 height 17
type input "fs"
click at [726, 459] on div "Shipping destination : Edit Texas, 78759 , United States Cart : Product 1 Quant…" at bounding box center [474, 90] width 513 height 1318
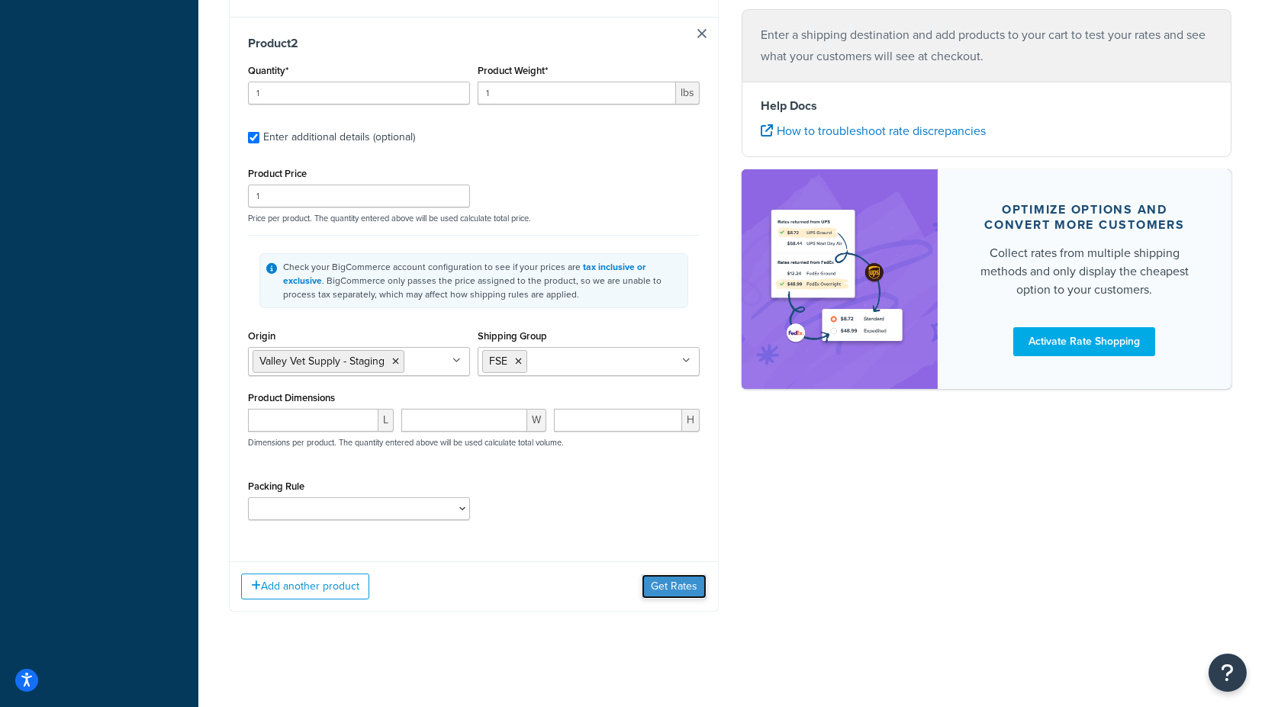
click at [672, 582] on button "Get Rates" at bounding box center [674, 587] width 65 height 24
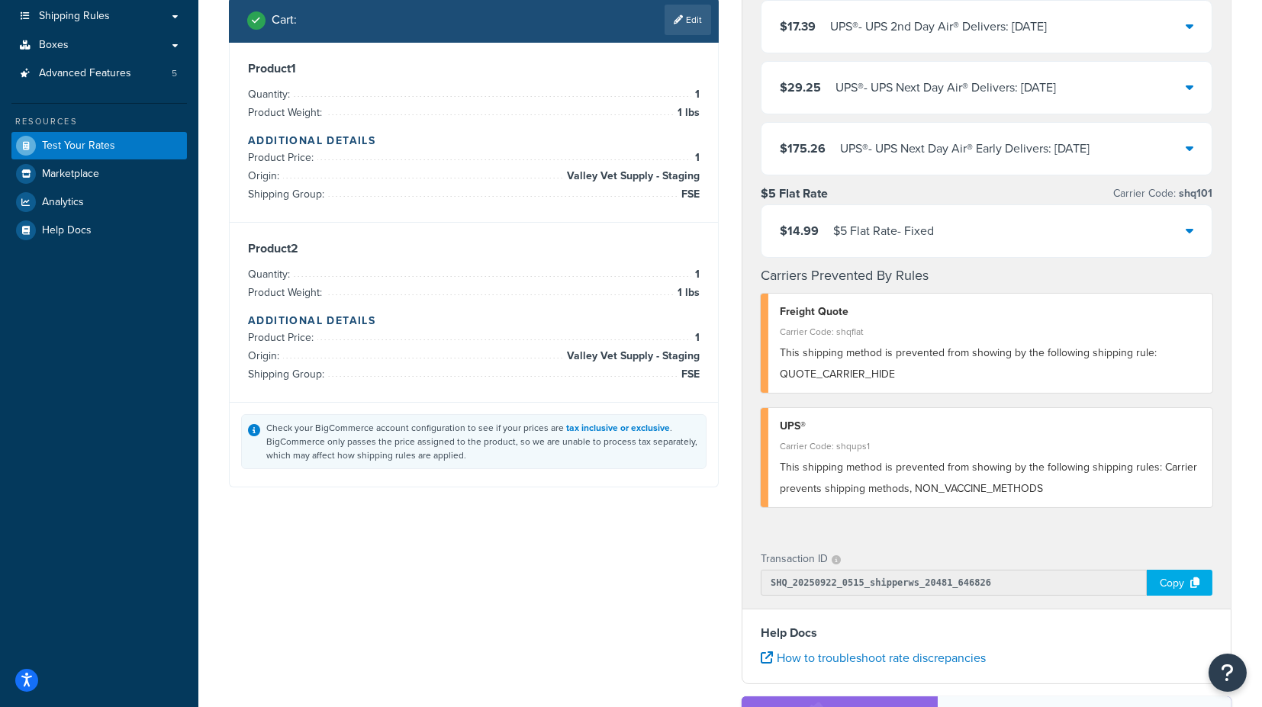
scroll to position [0, 0]
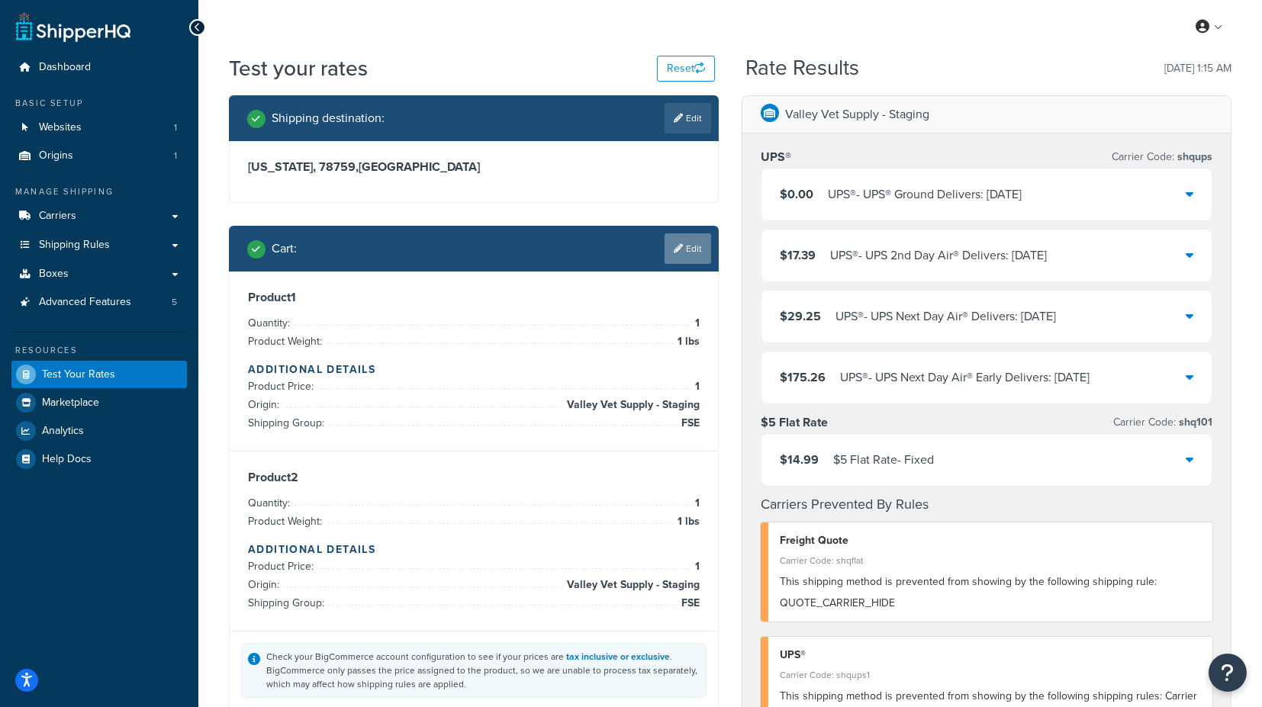
click at [691, 260] on link "Edit" at bounding box center [688, 249] width 47 height 31
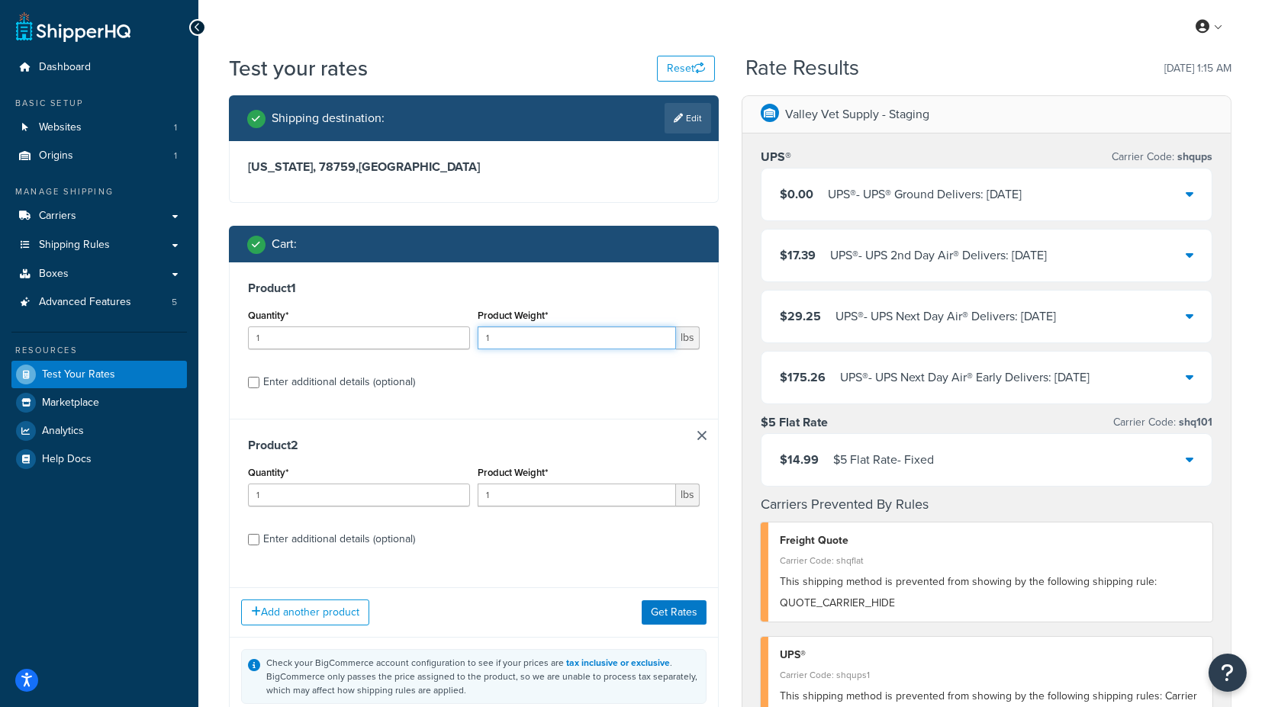
drag, startPoint x: 499, startPoint y: 337, endPoint x: 463, endPoint y: 337, distance: 35.9
click at [465, 337] on div "Quantity* 1 Product Weight* 1 lbs" at bounding box center [473, 333] width 459 height 56
type input "2"
click at [685, 606] on button "Get Rates" at bounding box center [674, 613] width 65 height 24
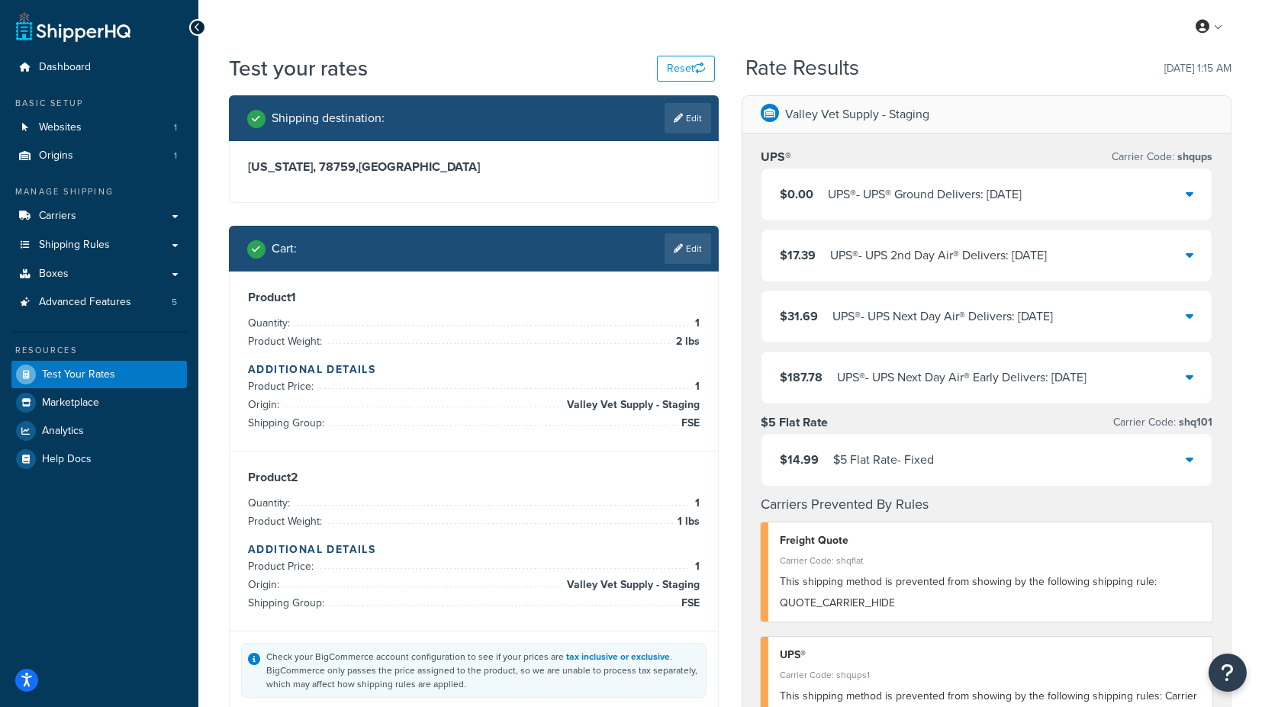
click at [1191, 458] on icon at bounding box center [1190, 459] width 8 height 12
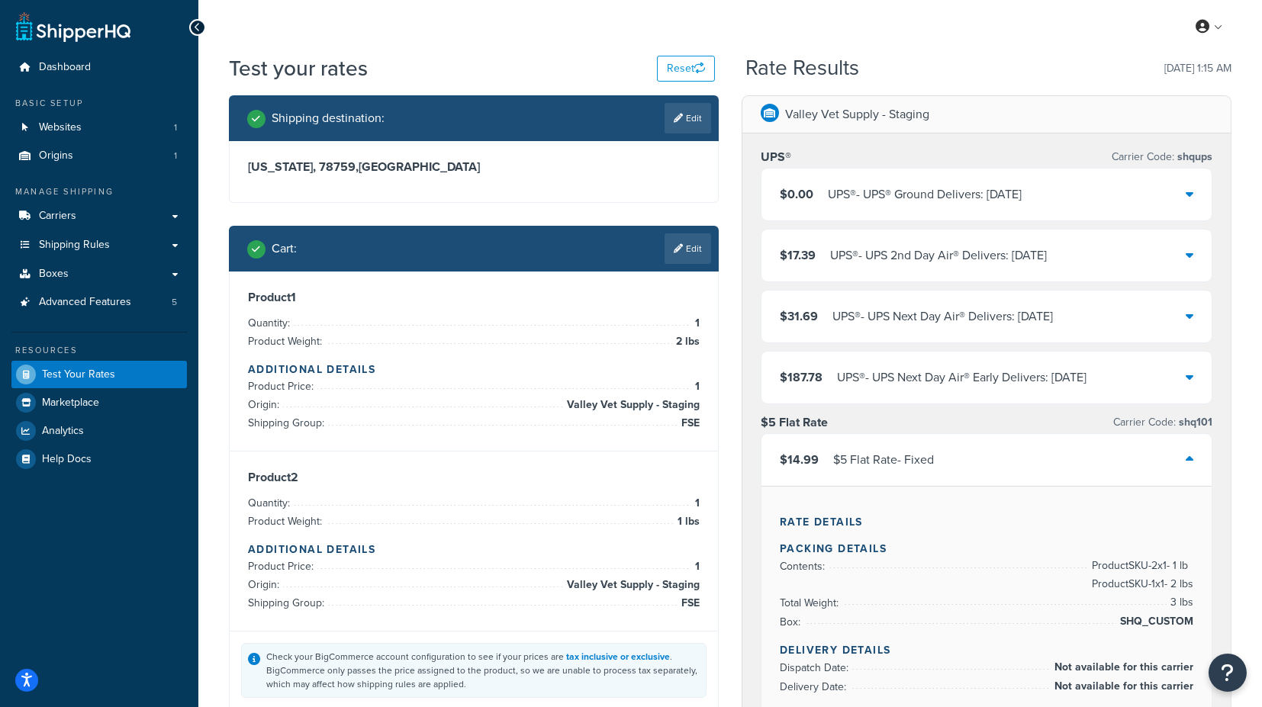
scroll to position [85, 0]
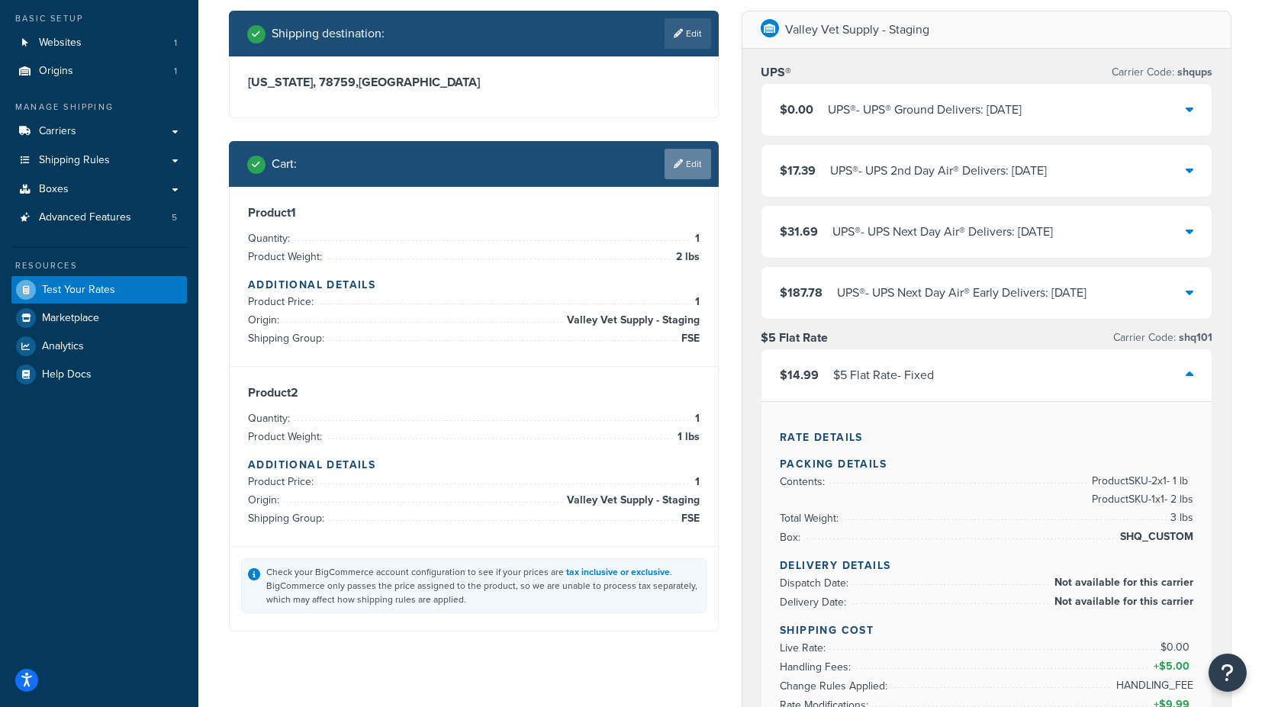
click at [693, 166] on link "Edit" at bounding box center [688, 164] width 47 height 31
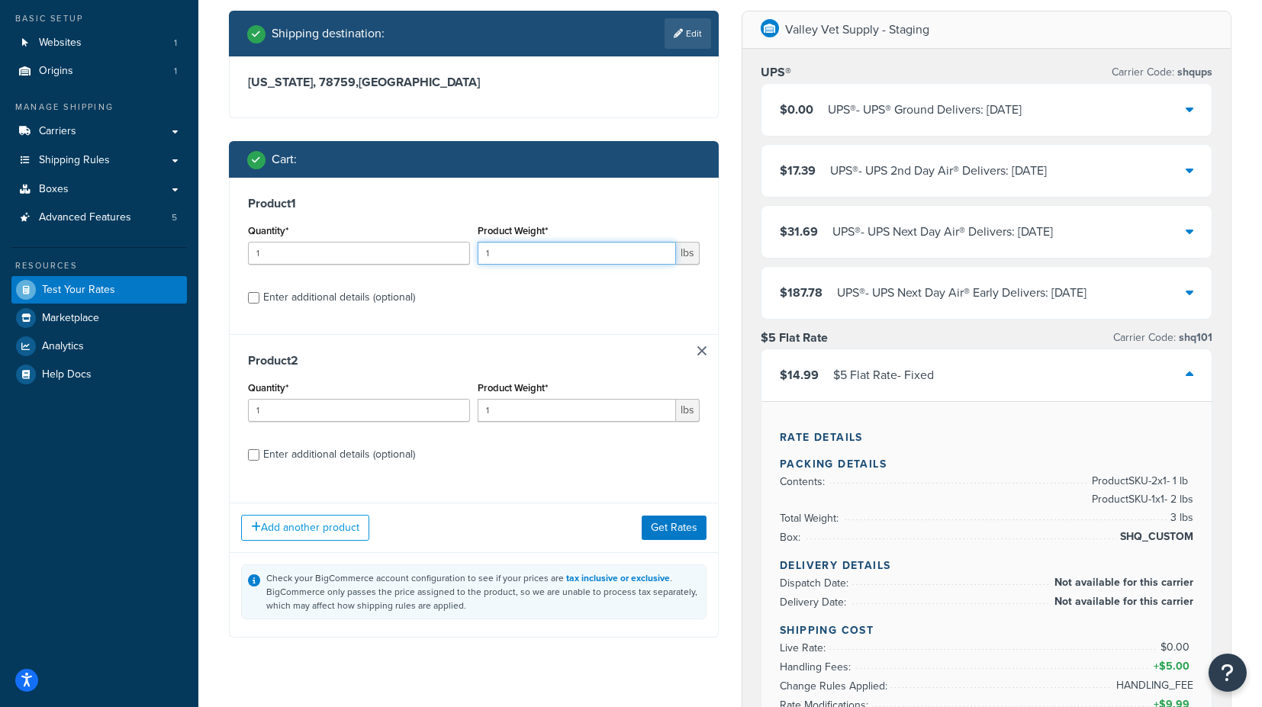
drag, startPoint x: 527, startPoint y: 251, endPoint x: 476, endPoint y: 253, distance: 51.2
click at [476, 253] on div "Product Weight* 1 lbs" at bounding box center [589, 249] width 230 height 56
type input "2"
click at [678, 526] on button "Get Rates" at bounding box center [674, 528] width 65 height 24
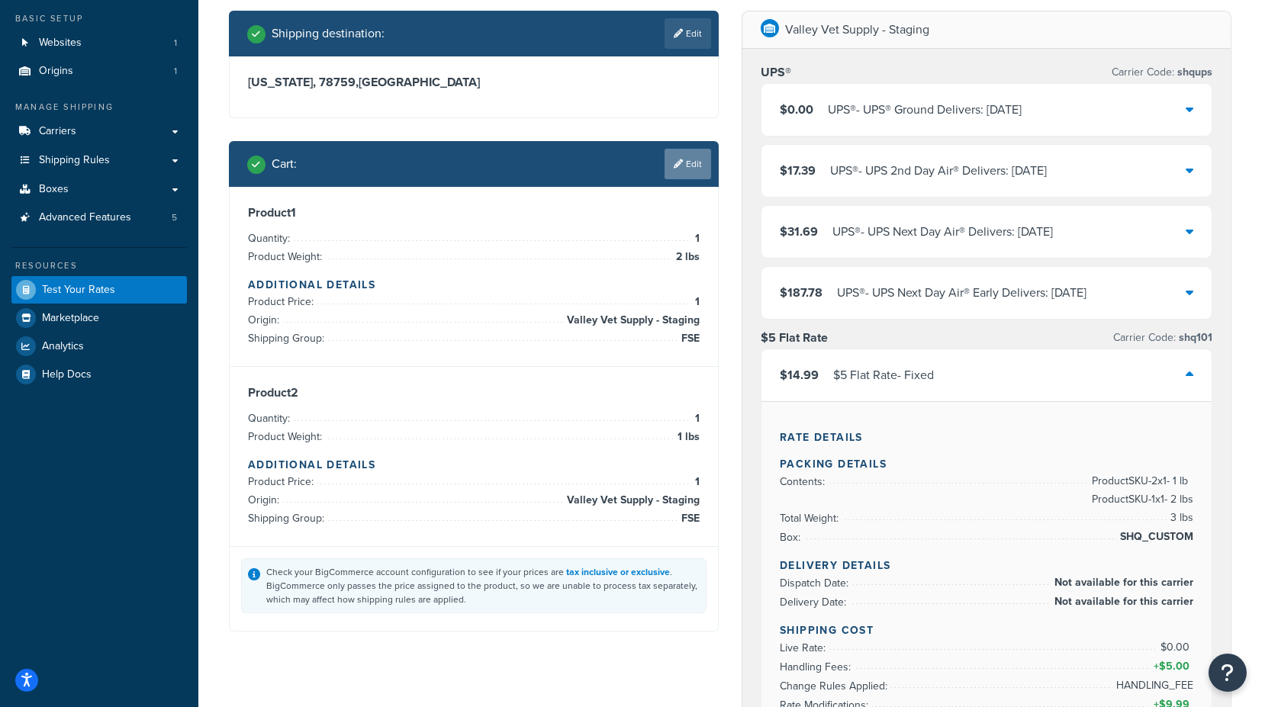
click at [691, 170] on link "Edit" at bounding box center [688, 164] width 47 height 31
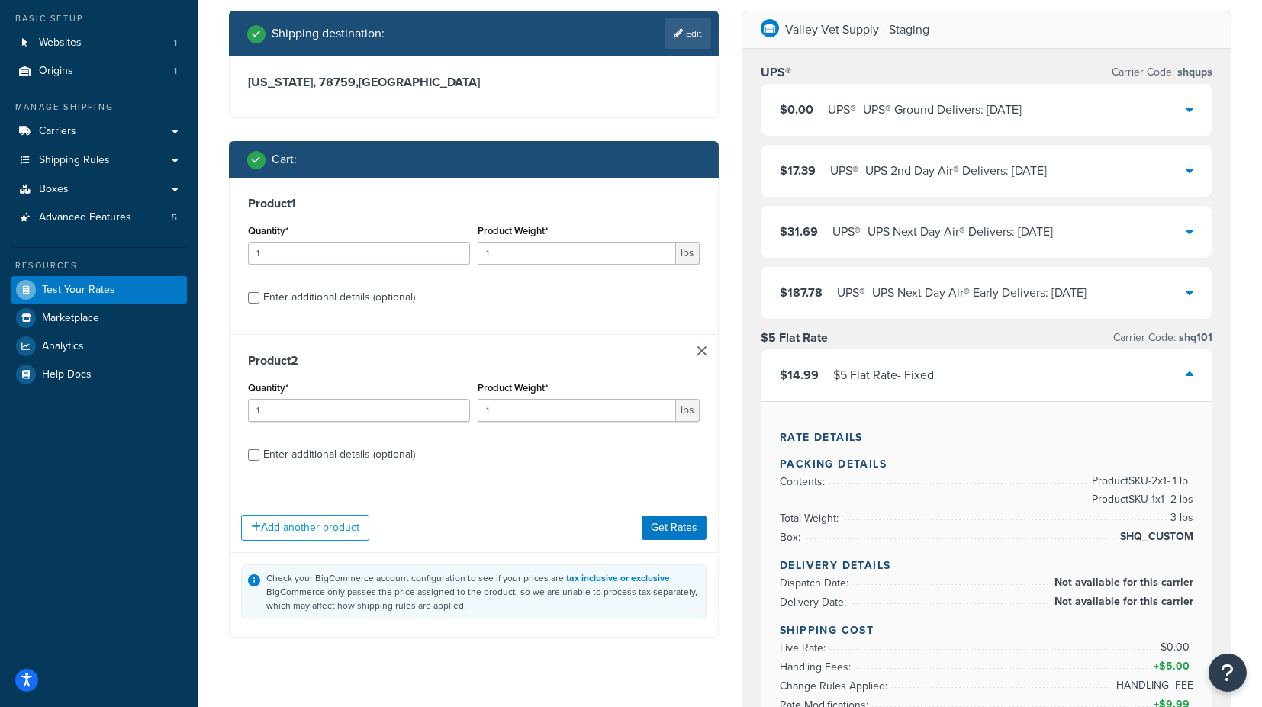
click at [319, 293] on div "Enter additional details (optional)" at bounding box center [339, 297] width 152 height 21
click at [259, 293] on input "Enter additional details (optional)" at bounding box center [253, 297] width 11 height 11
checkbox input "true"
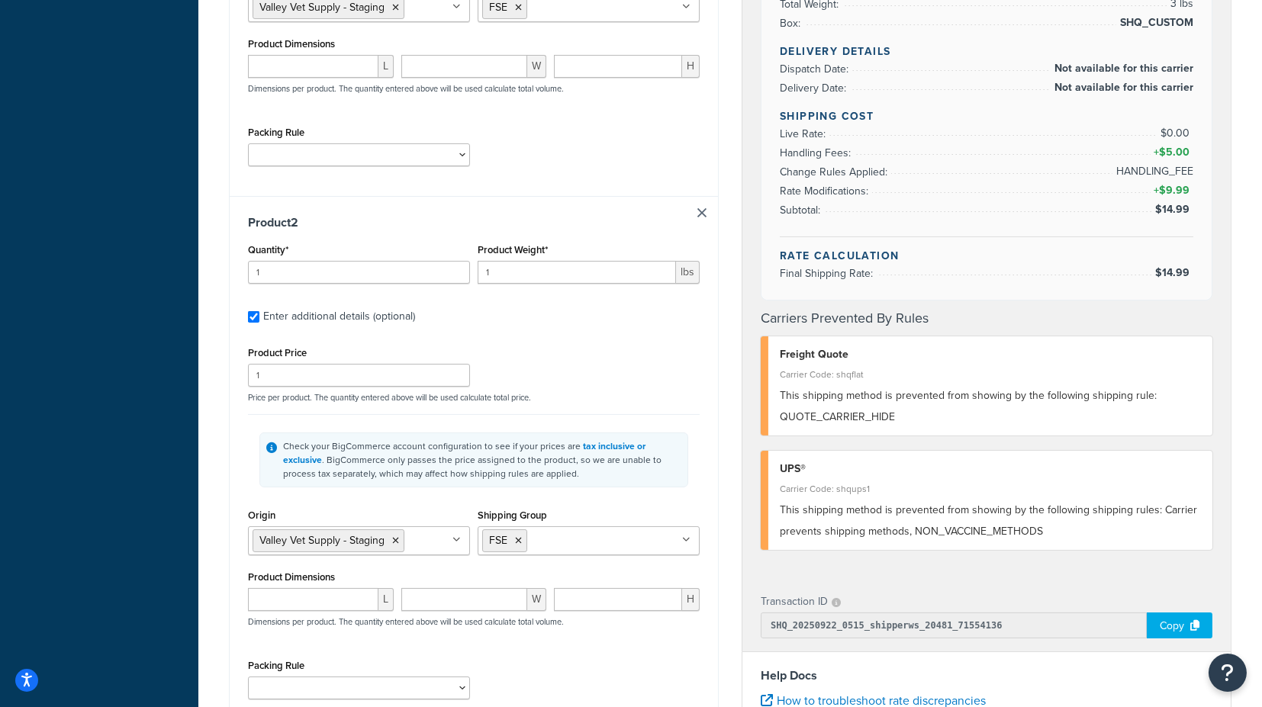
scroll to position [678, 0]
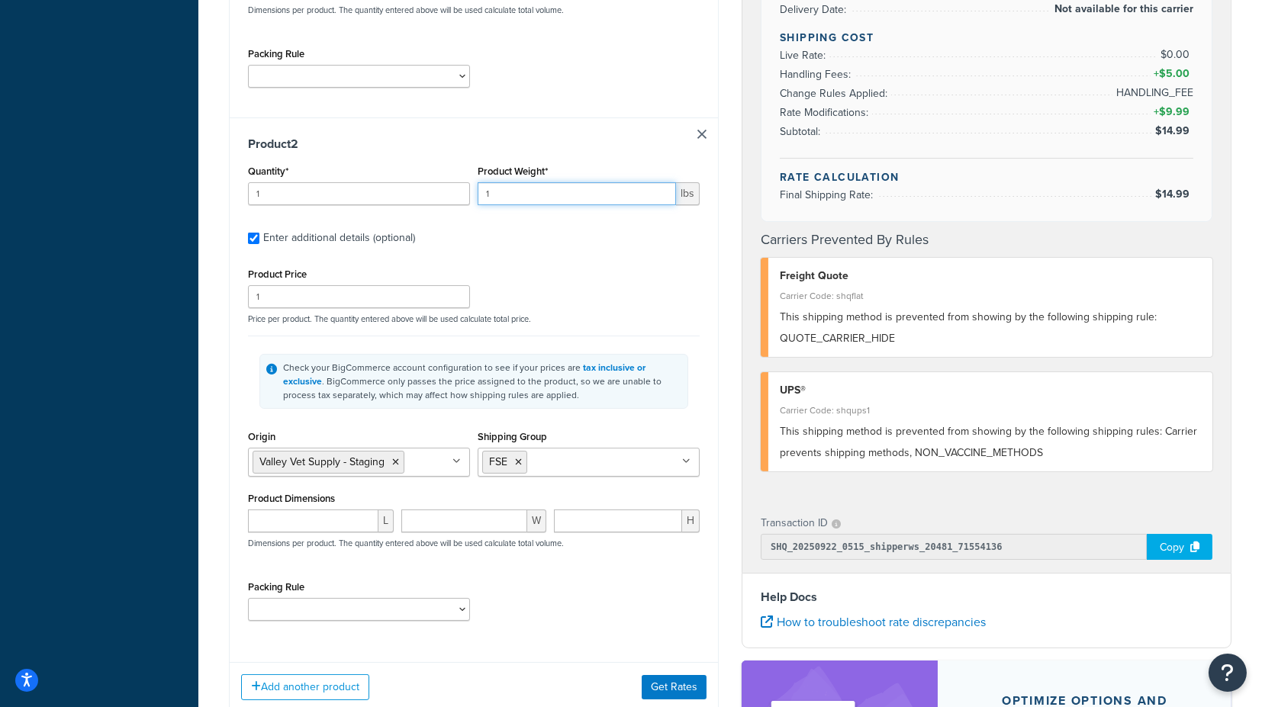
drag, startPoint x: 514, startPoint y: 192, endPoint x: 459, endPoint y: 188, distance: 55.8
click at [459, 188] on div "Quantity* 1 Product Weight* 1 lbs" at bounding box center [473, 189] width 459 height 56
type input "4"
click at [657, 240] on label "Enter additional details (optional)" at bounding box center [481, 236] width 437 height 24
click at [259, 240] on input "Enter additional details (optional)" at bounding box center [253, 238] width 11 height 11
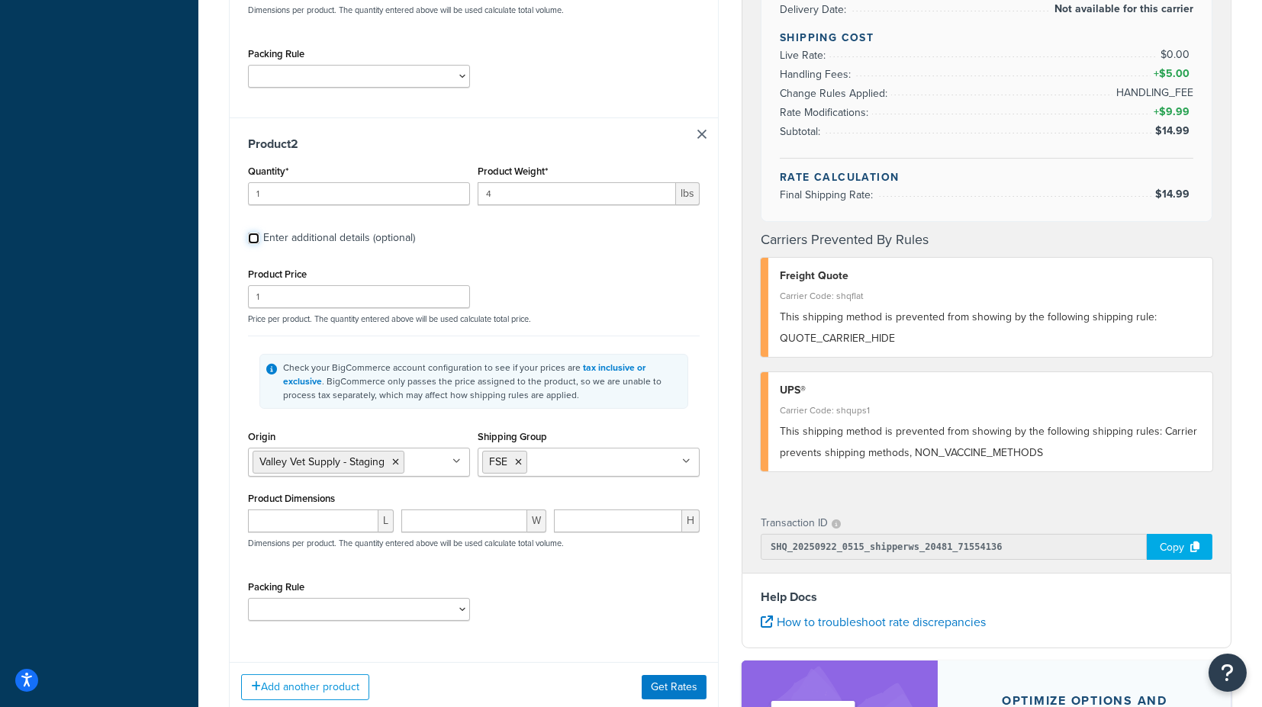
checkbox input "false"
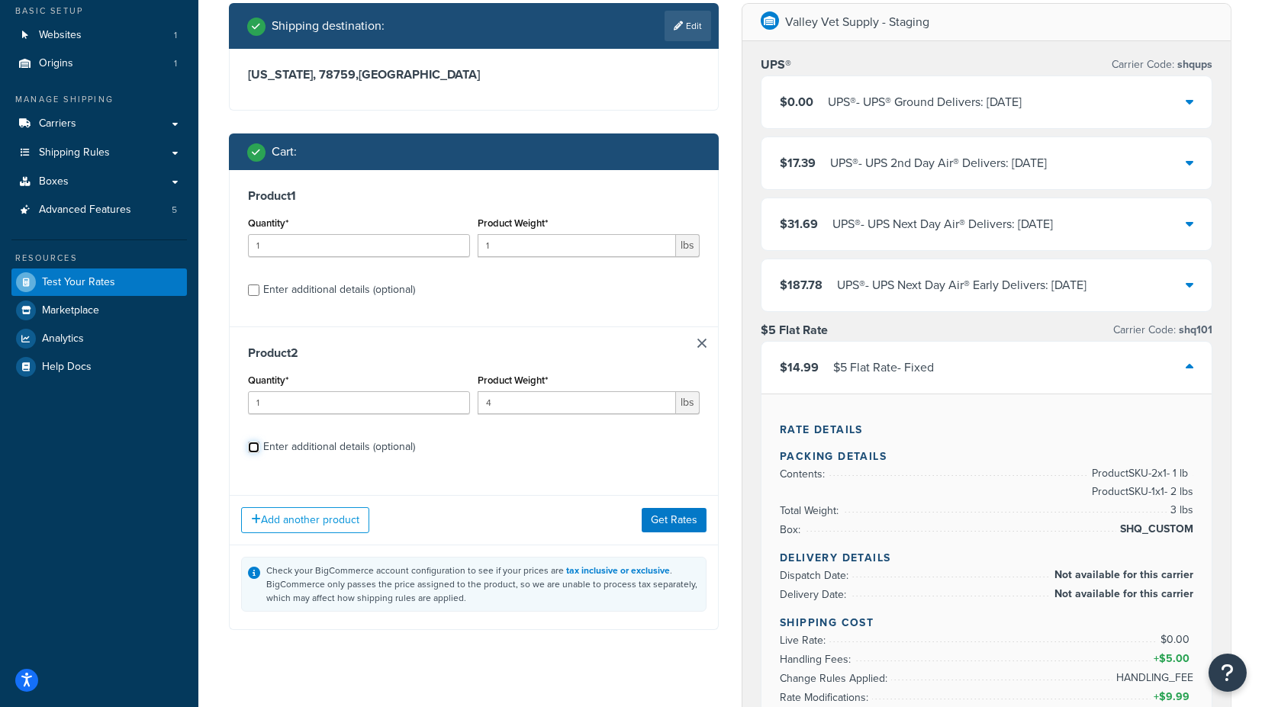
scroll to position [85, 0]
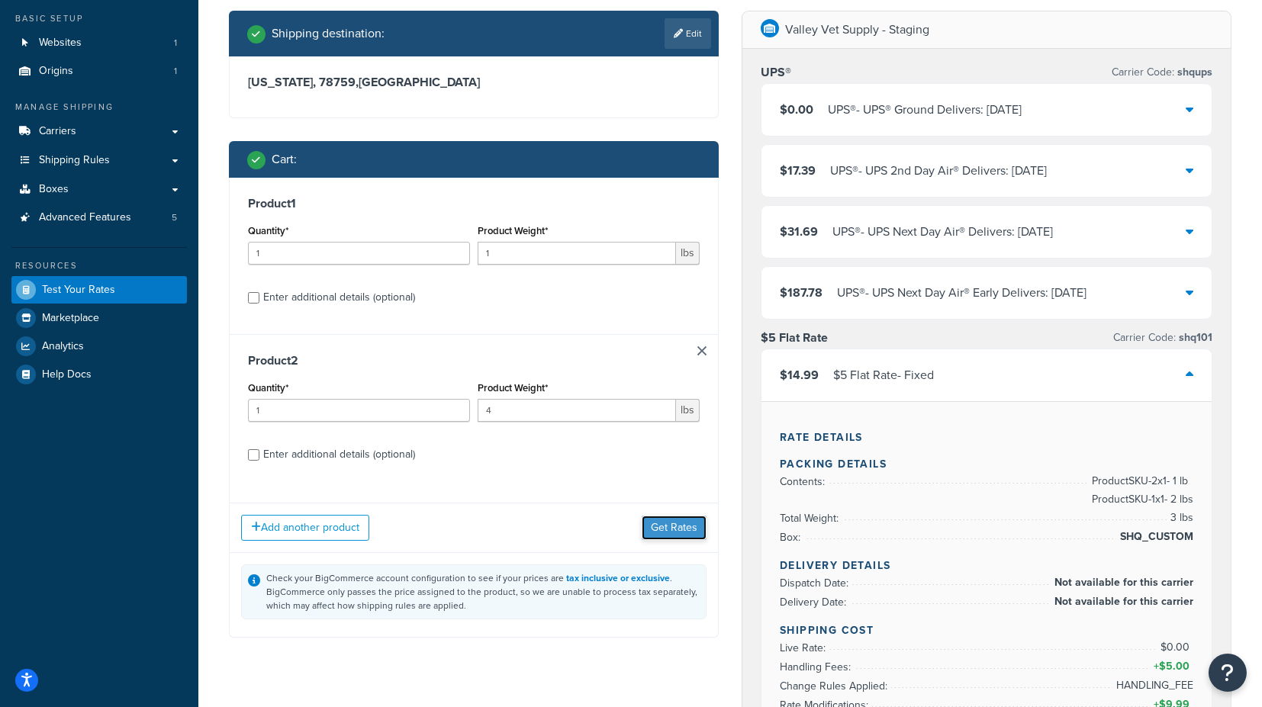
click at [667, 526] on button "Get Rates" at bounding box center [674, 528] width 65 height 24
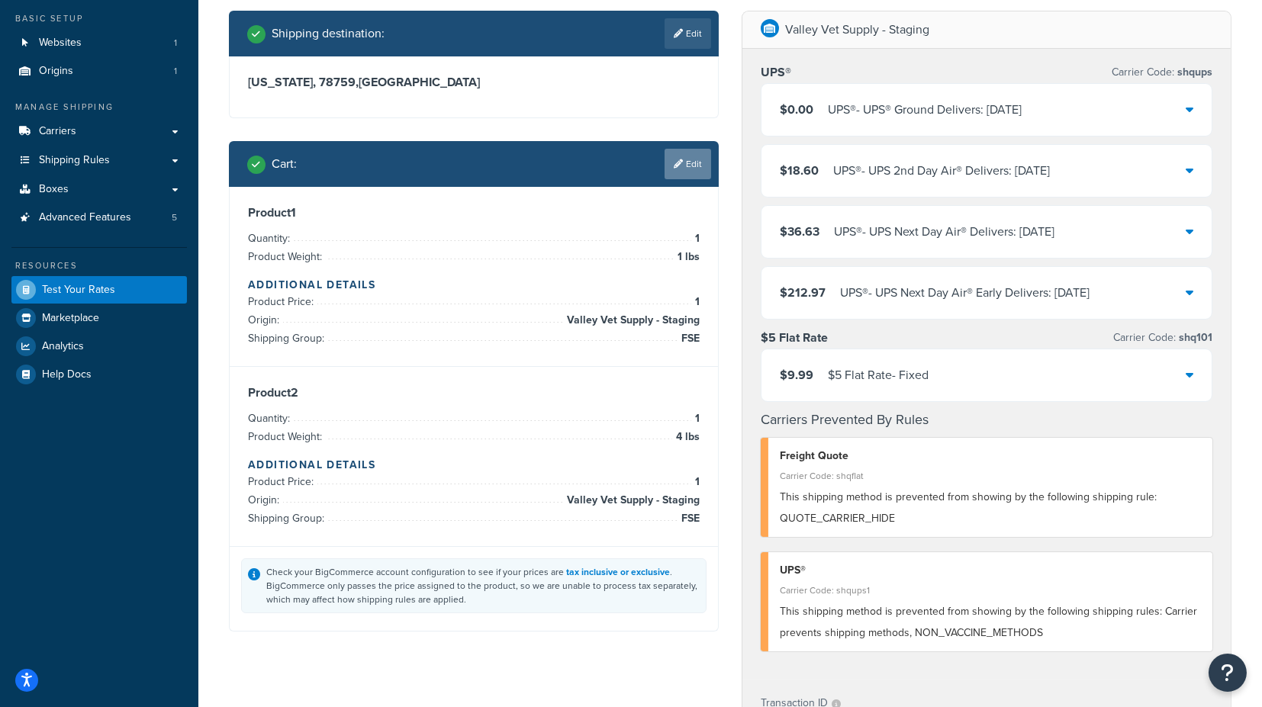
click at [682, 166] on link "Edit" at bounding box center [688, 164] width 47 height 31
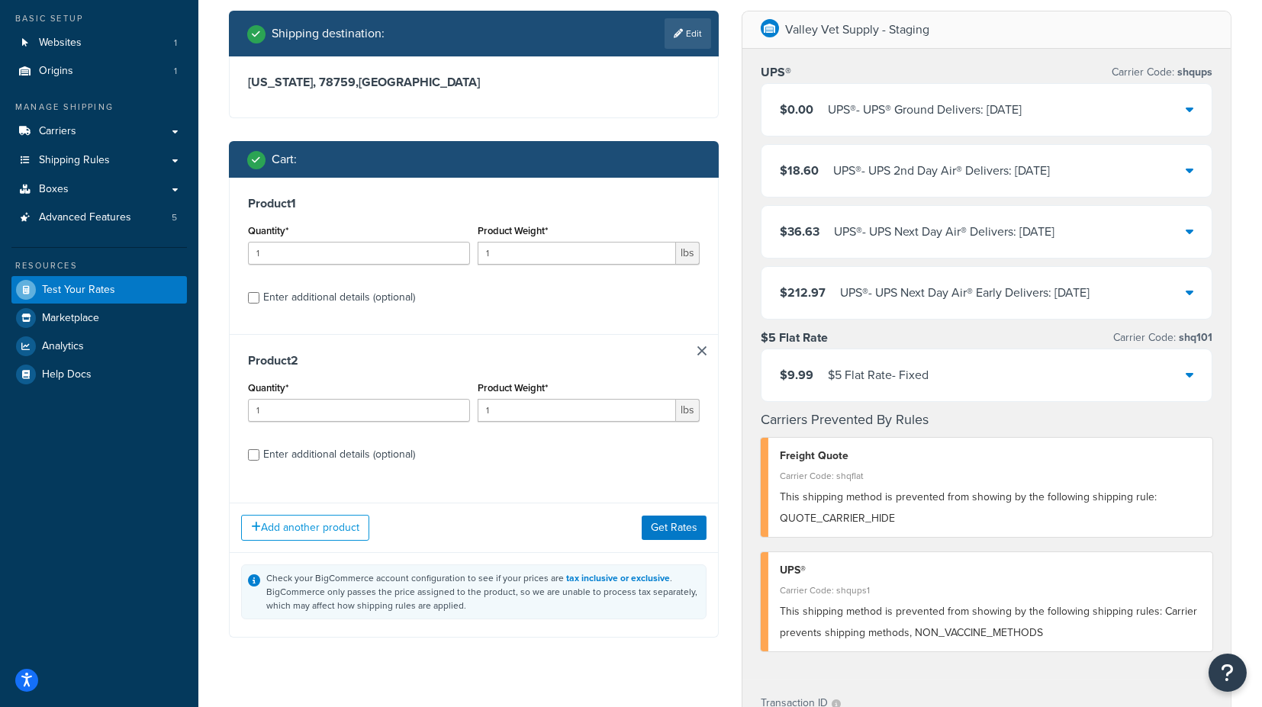
click at [361, 285] on label "Enter additional details (optional)" at bounding box center [481, 296] width 437 height 24
click at [259, 292] on input "Enter additional details (optional)" at bounding box center [253, 297] width 11 height 11
checkbox input "true"
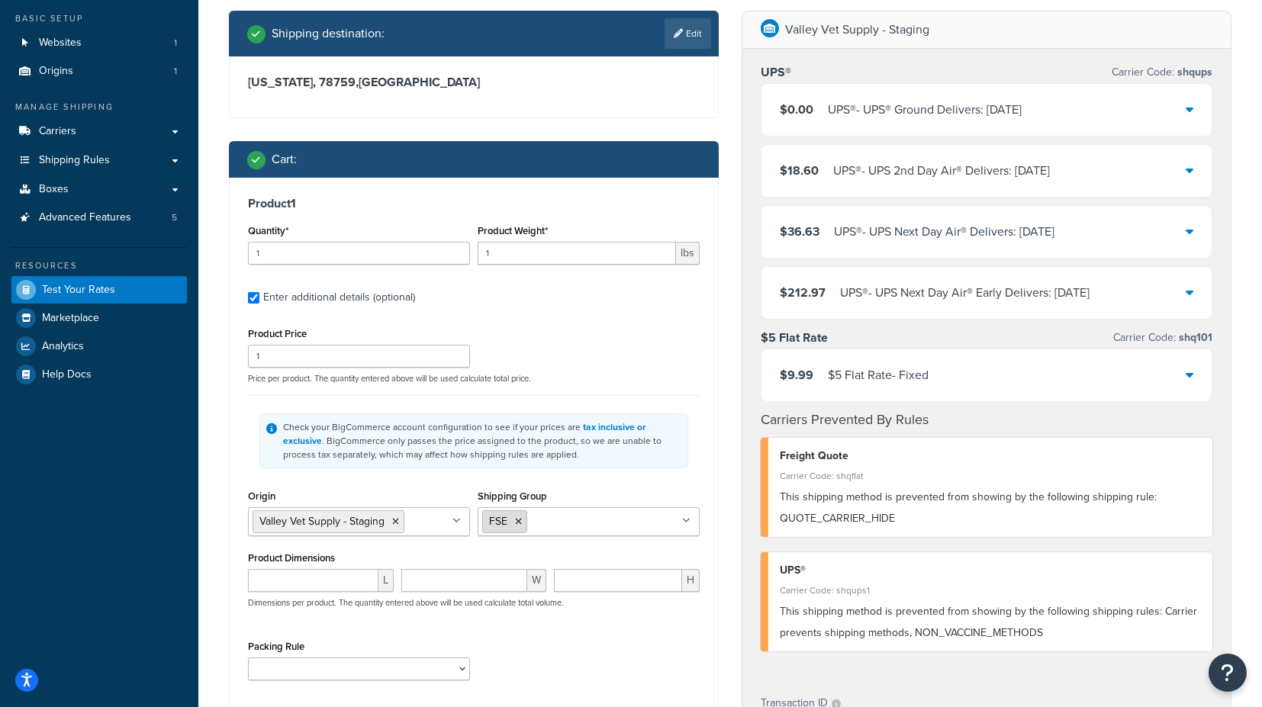
click at [519, 518] on icon at bounding box center [518, 521] width 7 height 9
click at [543, 517] on input "Shipping Group" at bounding box center [549, 521] width 135 height 17
type input "va"
click at [660, 482] on div "Check your BigCommerce account configuration to see if your prices are tax incl…" at bounding box center [474, 440] width 452 height 91
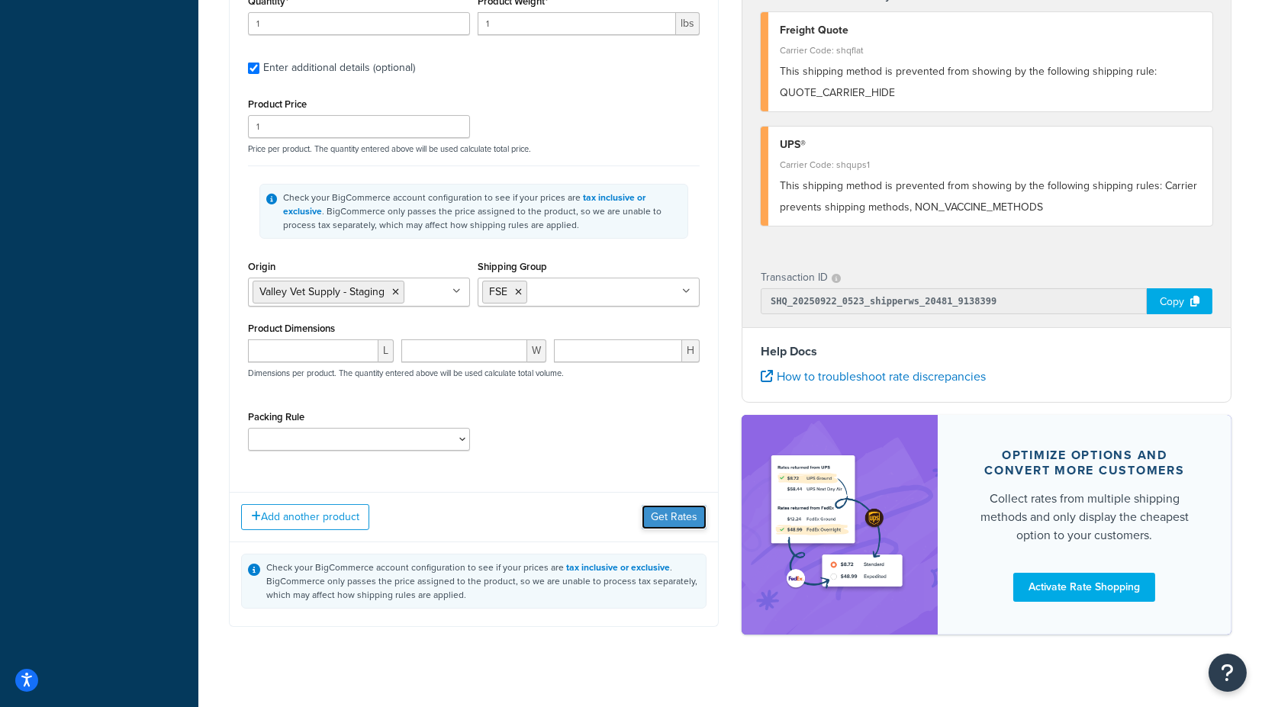
click at [681, 511] on button "Get Rates" at bounding box center [674, 517] width 65 height 24
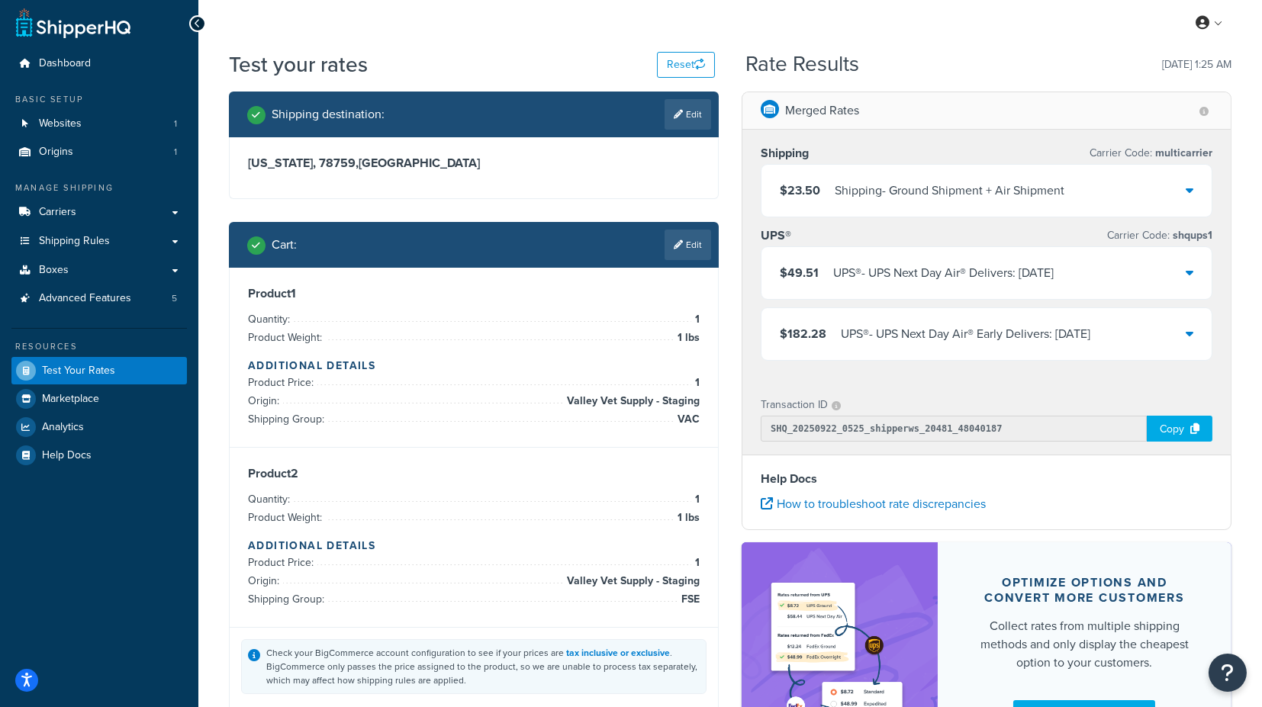
scroll to position [0, 0]
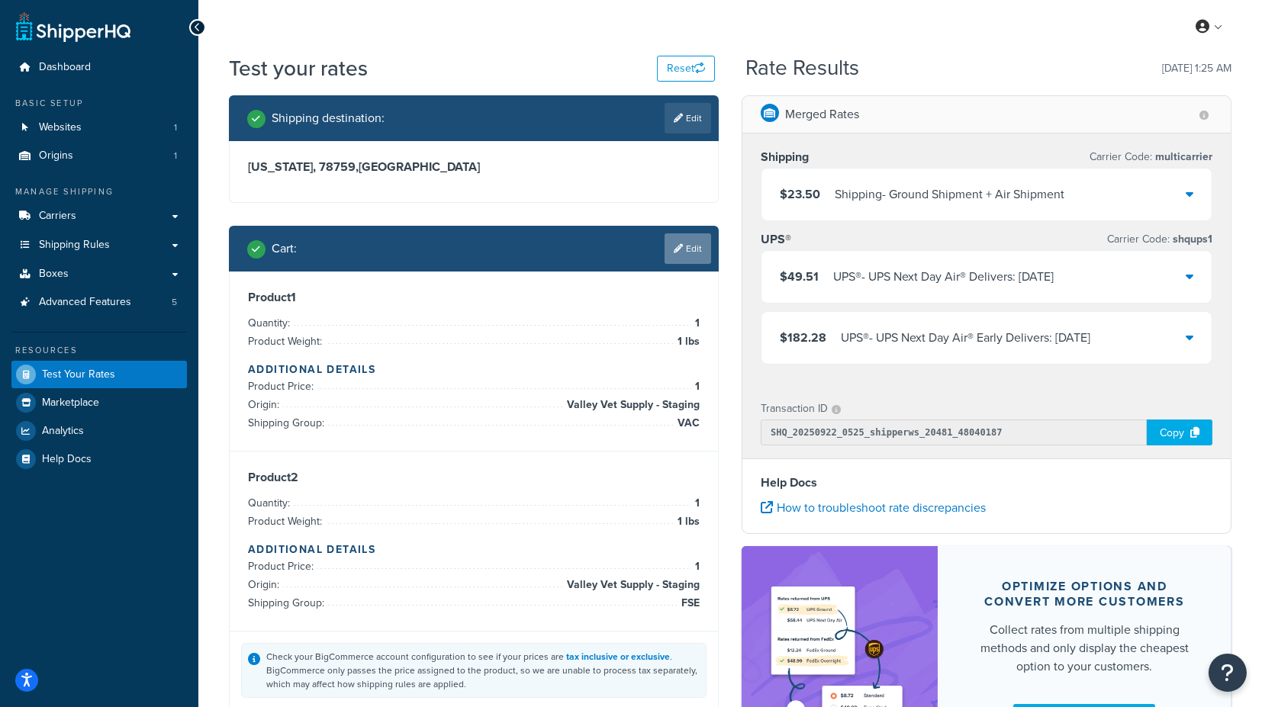
click at [687, 243] on link "Edit" at bounding box center [688, 249] width 47 height 31
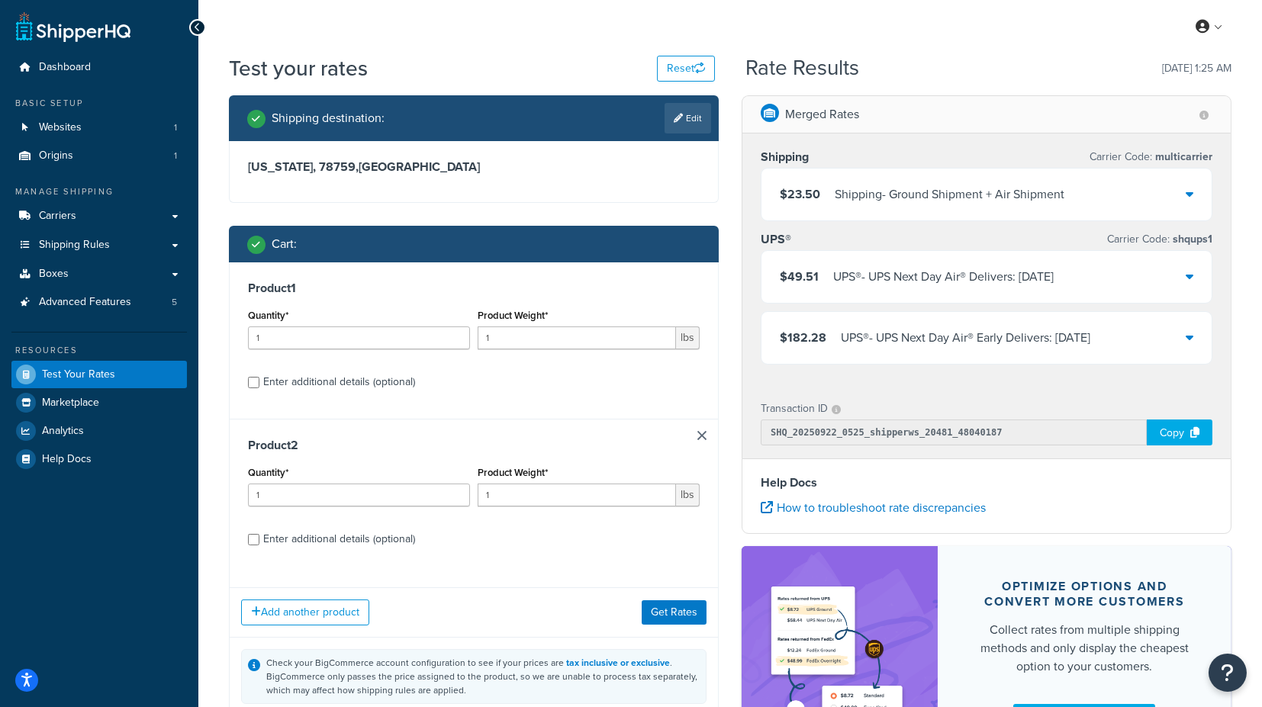
click at [382, 373] on div "Enter additional details (optional)" at bounding box center [339, 382] width 152 height 21
click at [259, 377] on input "Enter additional details (optional)" at bounding box center [253, 382] width 11 height 11
checkbox input "true"
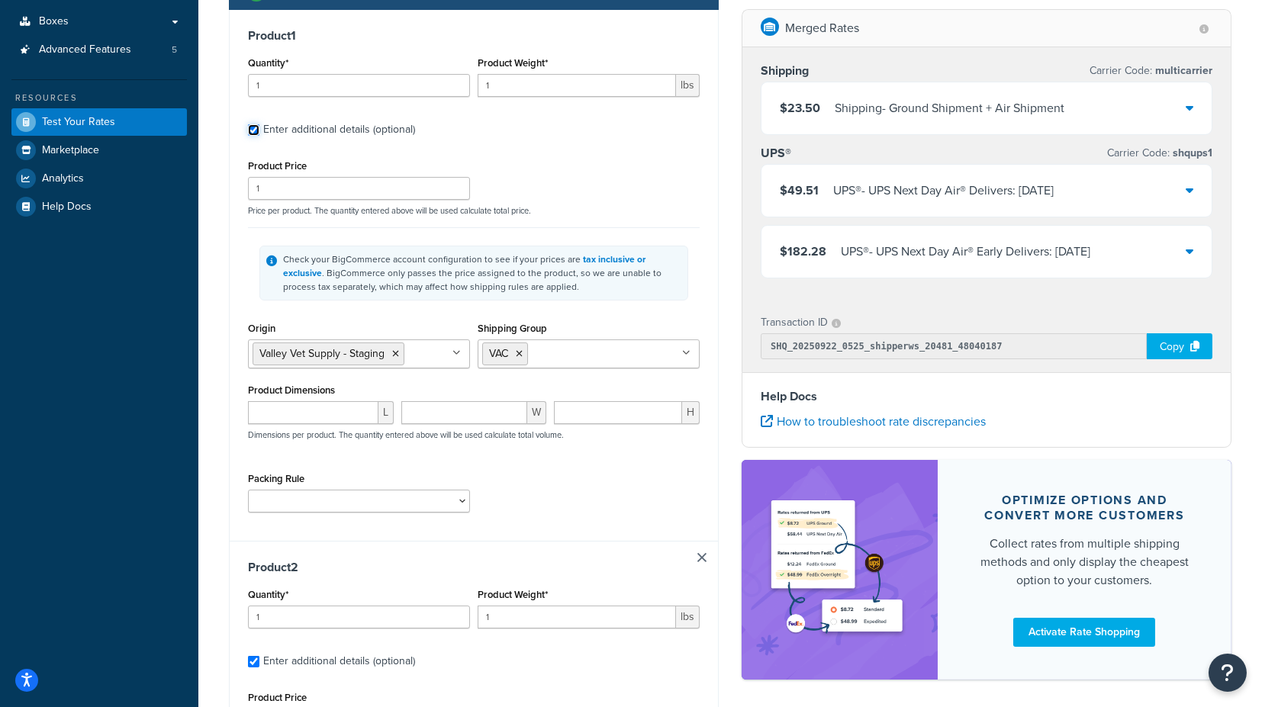
scroll to position [254, 0]
click at [519, 352] on icon at bounding box center [519, 352] width 7 height 9
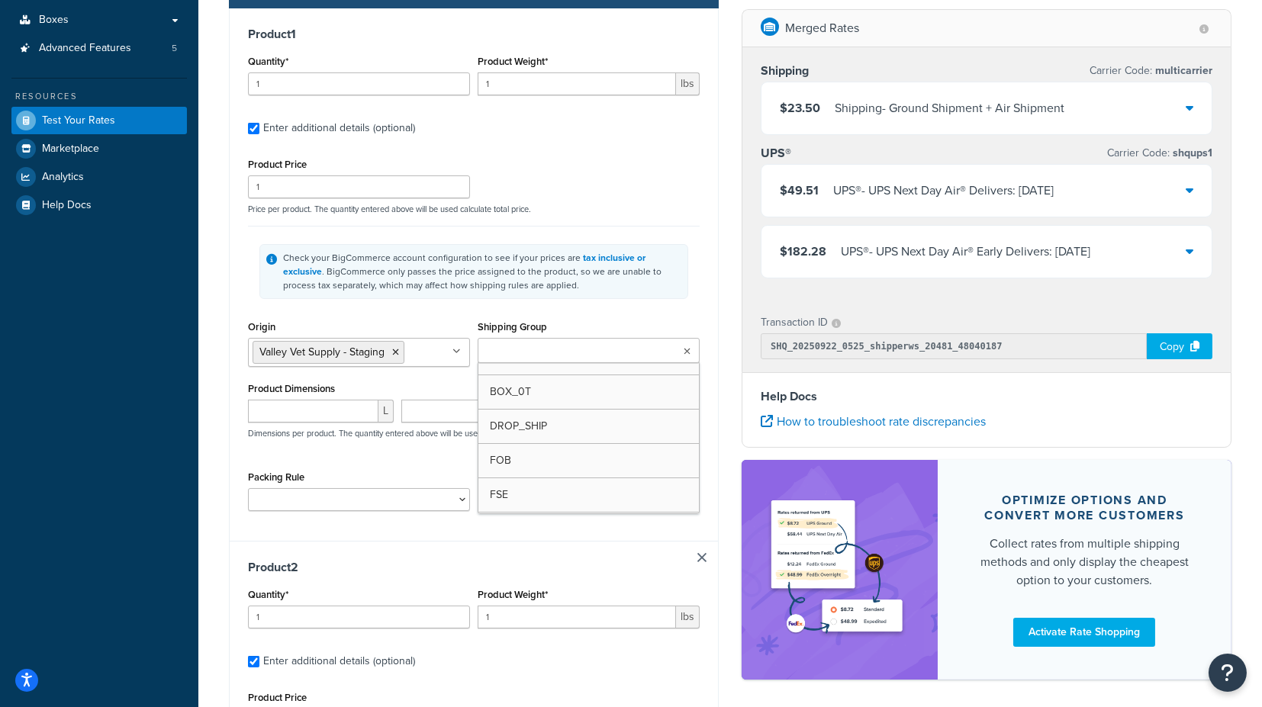
click at [523, 353] on input "Shipping Group" at bounding box center [549, 351] width 135 height 17
type input "f"
click at [648, 317] on div "Shipping Group FOB BOX_0T DROP_SHIP FSE FSE_TEST H_3018 H0010 H0011 H0012 H0099…" at bounding box center [589, 342] width 222 height 50
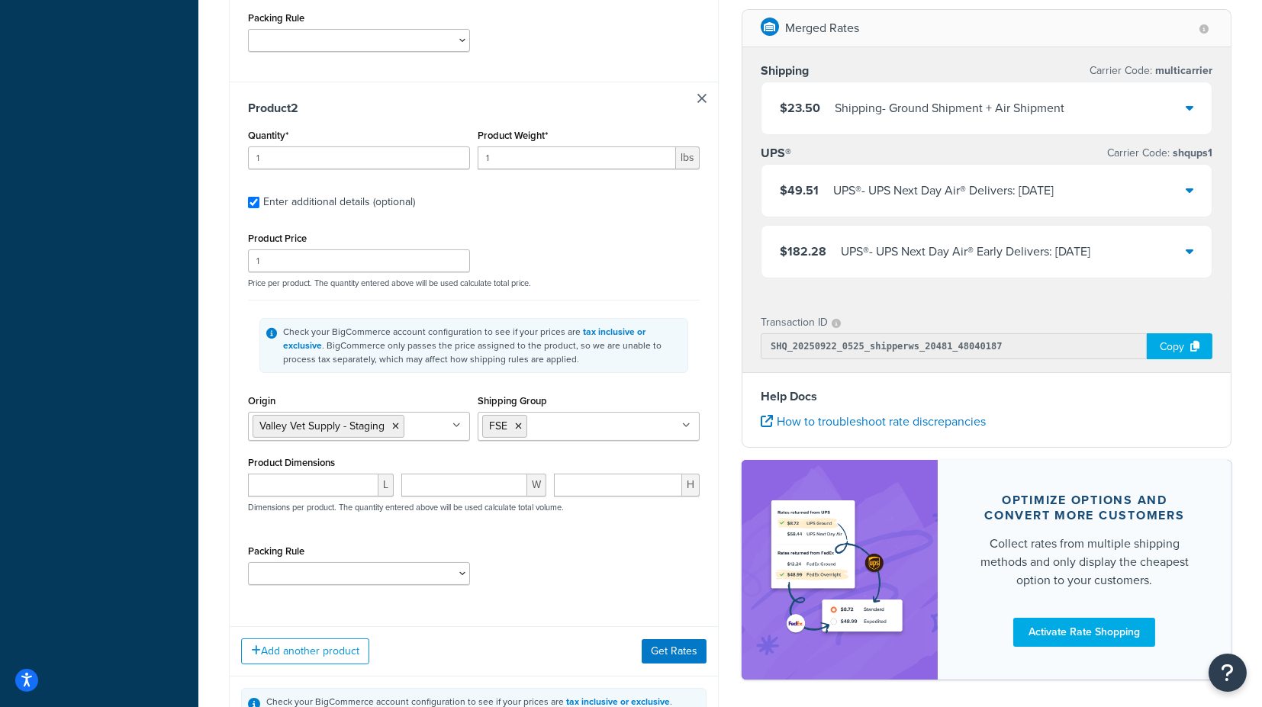
scroll to position [763, 0]
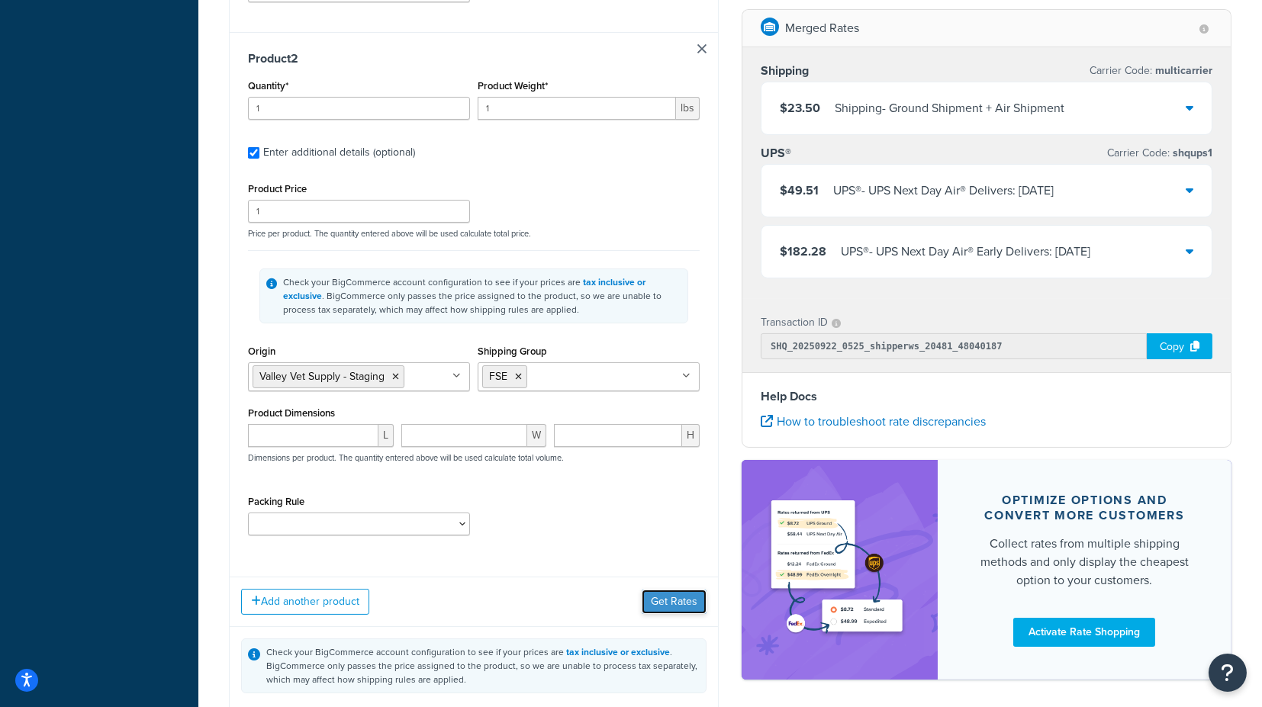
click at [675, 597] on button "Get Rates" at bounding box center [674, 602] width 65 height 24
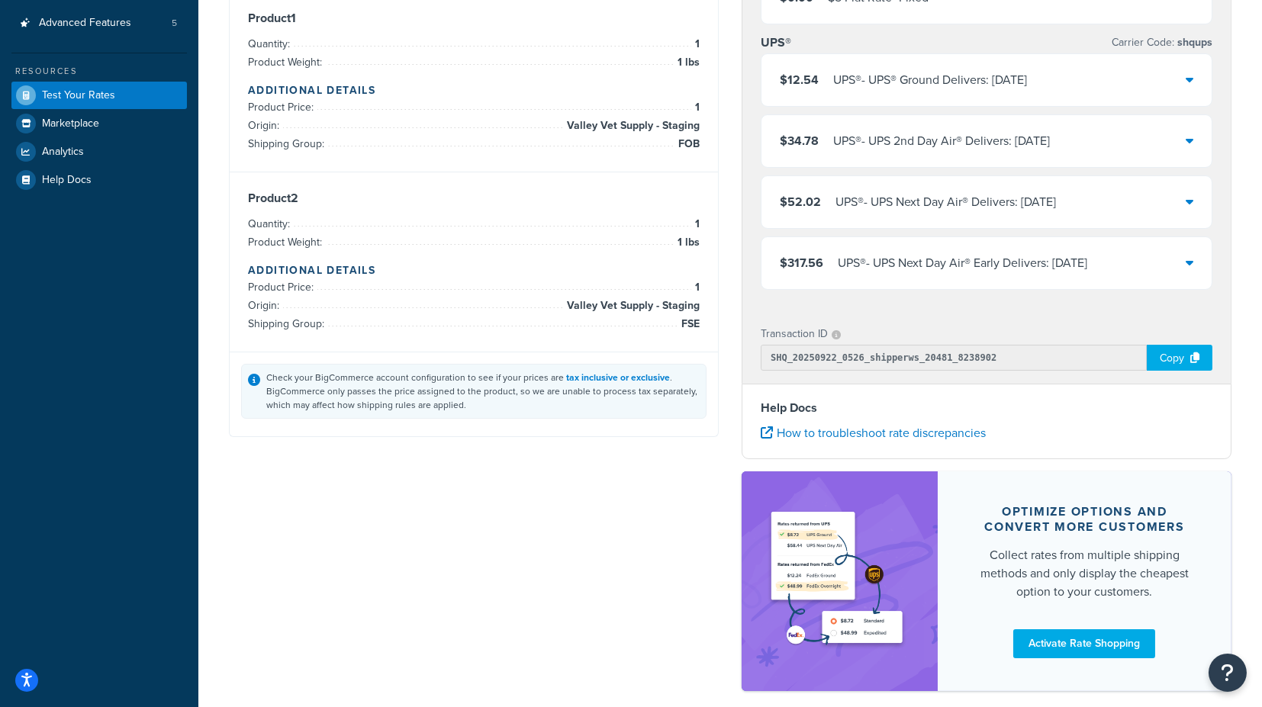
scroll to position [97, 0]
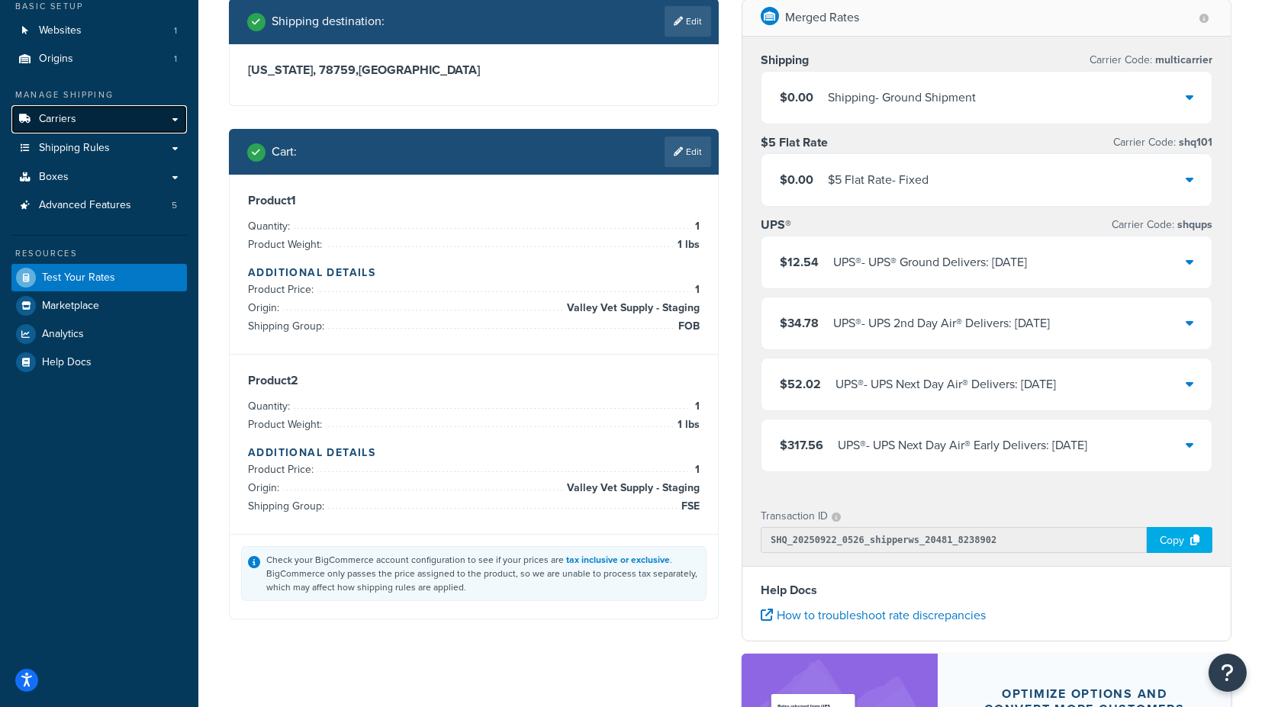
click at [115, 121] on link "Carriers" at bounding box center [99, 119] width 176 height 28
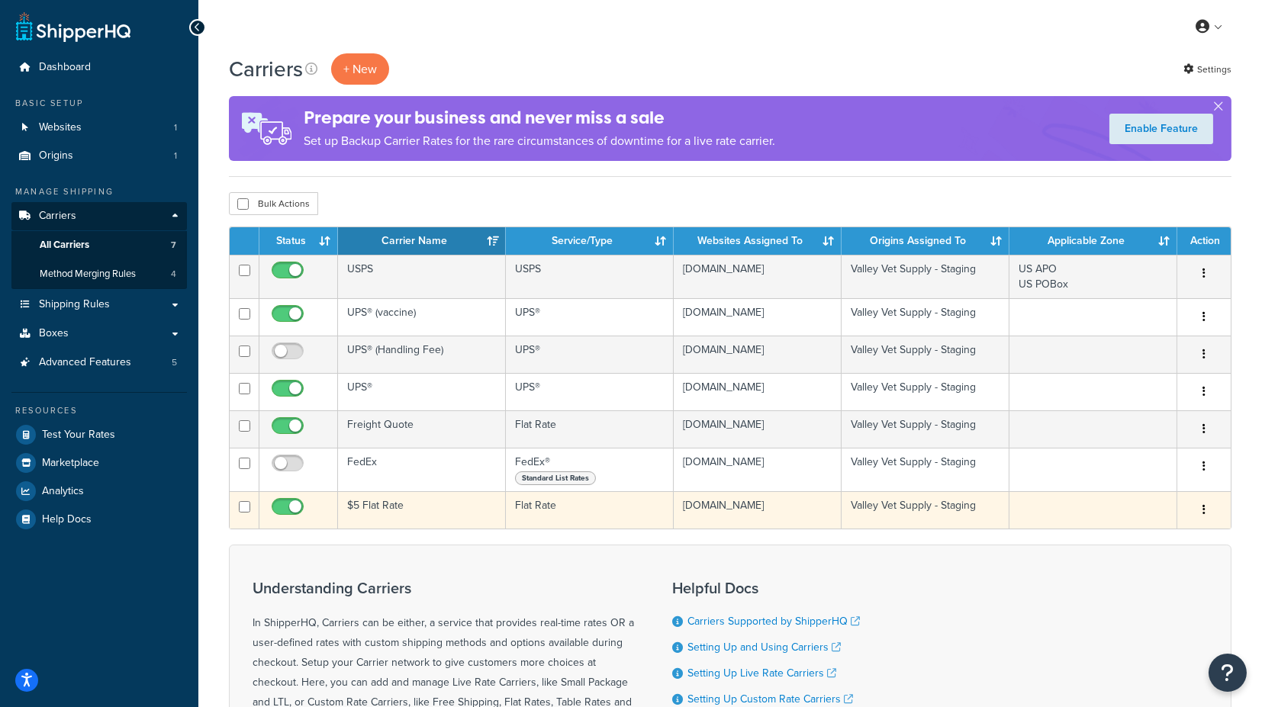
click at [380, 502] on td "$5 Flat Rate" at bounding box center [422, 509] width 168 height 37
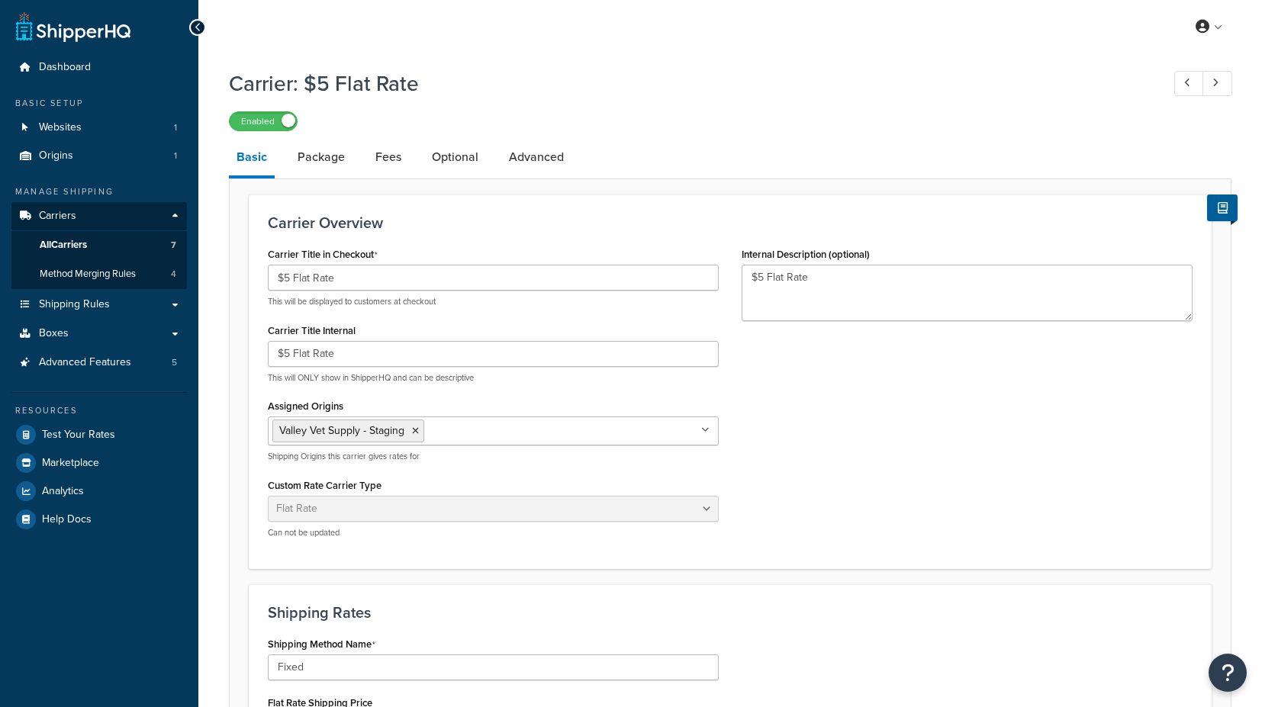
select select "flat"
click at [384, 158] on link "Fees" at bounding box center [388, 157] width 41 height 37
select select "AFTER"
select select "RULES"
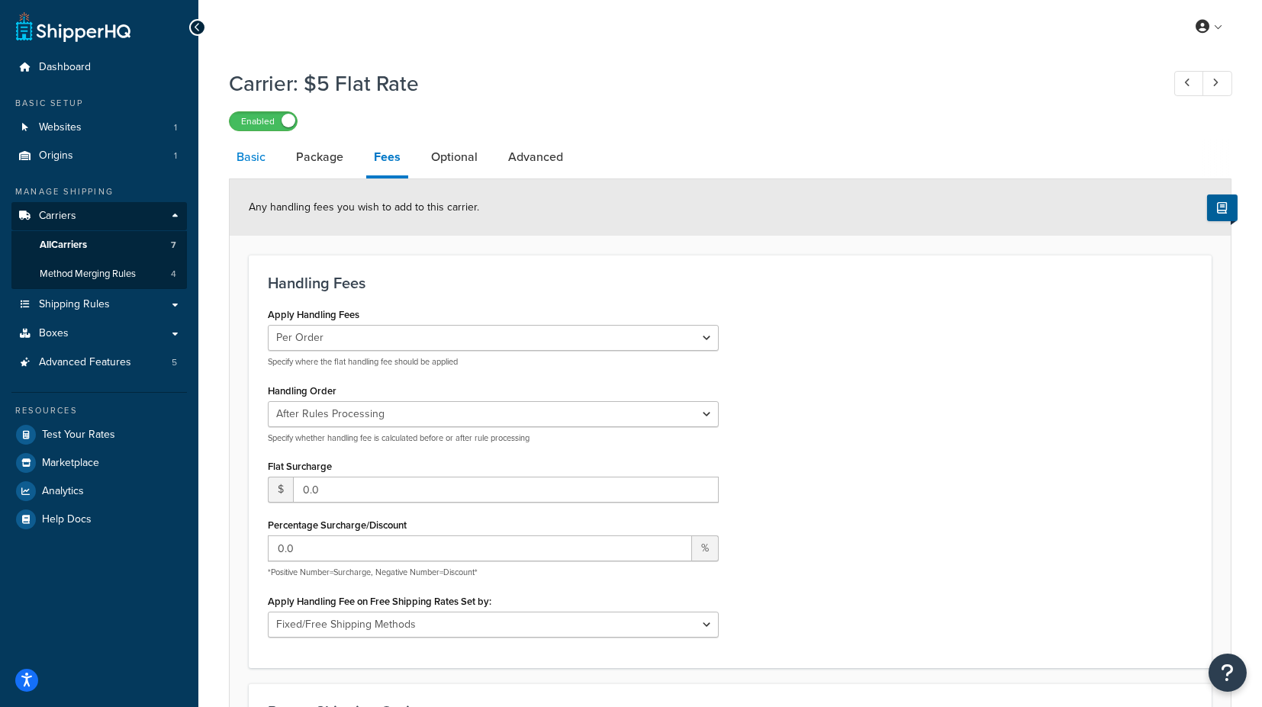
click at [253, 156] on link "Basic" at bounding box center [251, 157] width 44 height 37
select select "flat"
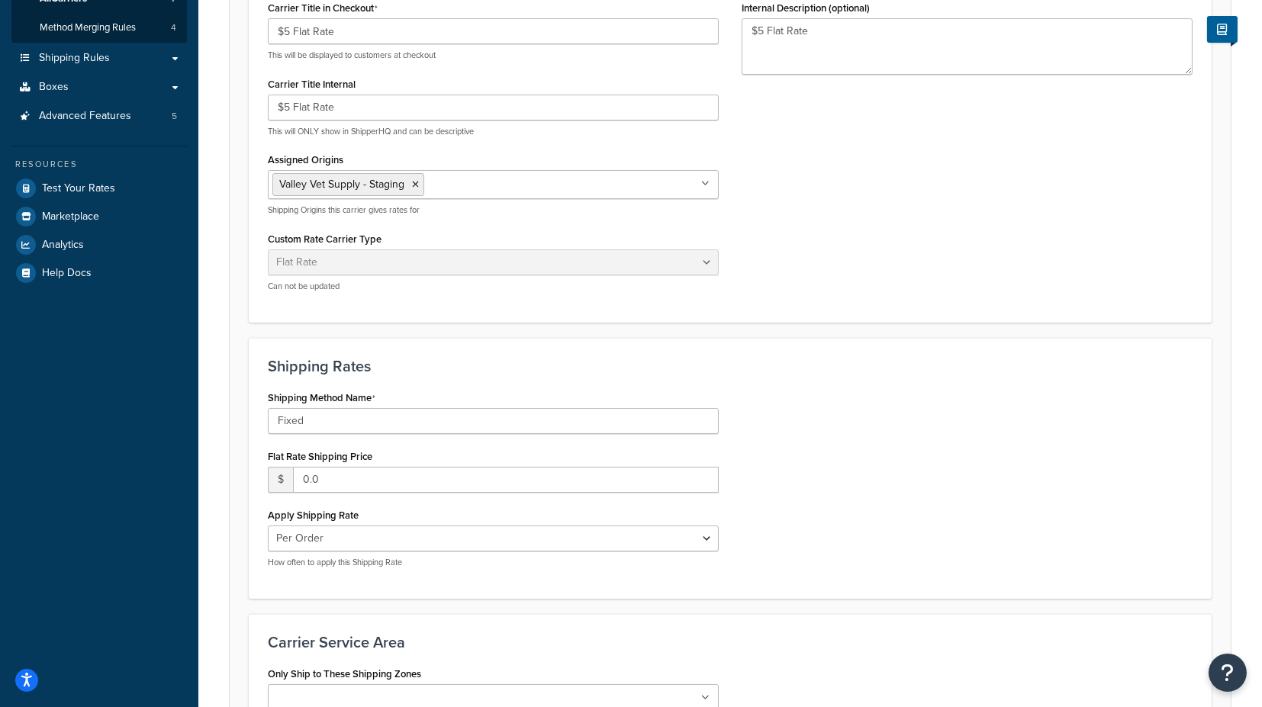
scroll to position [254, 0]
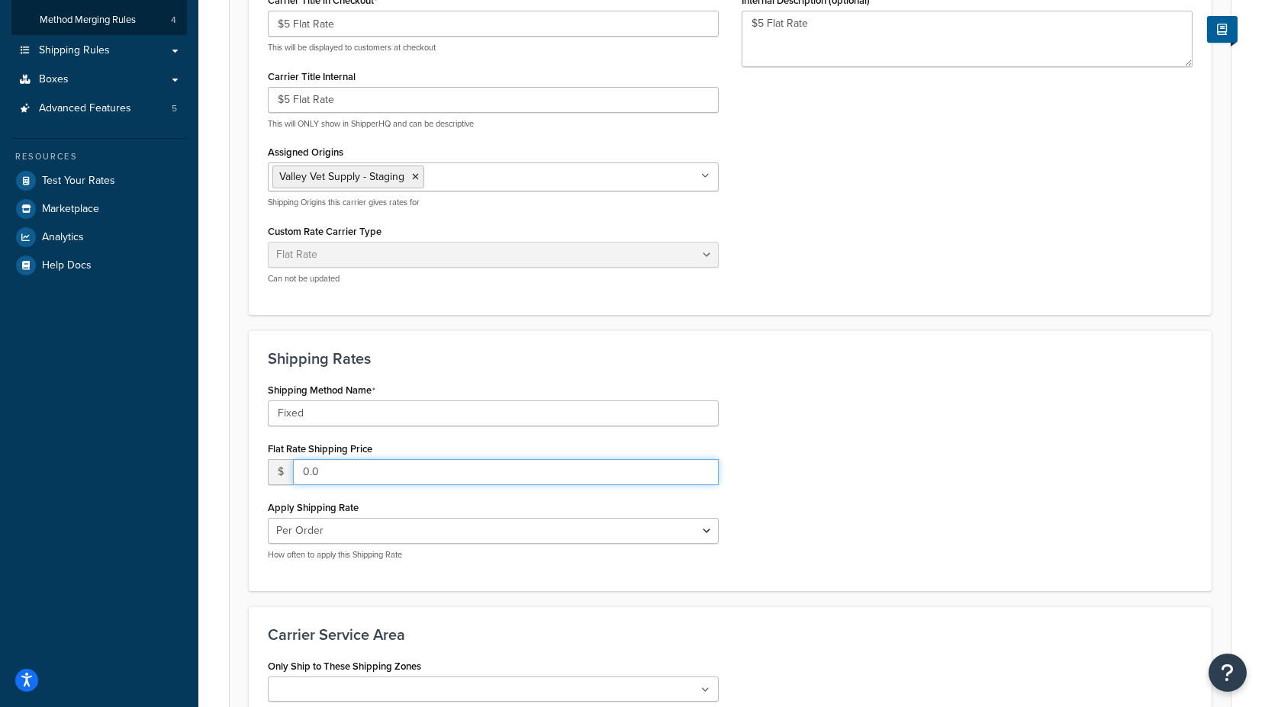
drag, startPoint x: 355, startPoint y: 472, endPoint x: 277, endPoint y: 469, distance: 77.9
click at [277, 469] on div "$ 0.0" at bounding box center [493, 472] width 451 height 26
type input "5"
click at [892, 466] on div "Shipping Method Name Fixed Flat Rate Shipping Price $ 5 Apply Shipping Rate Per…" at bounding box center [730, 475] width 948 height 193
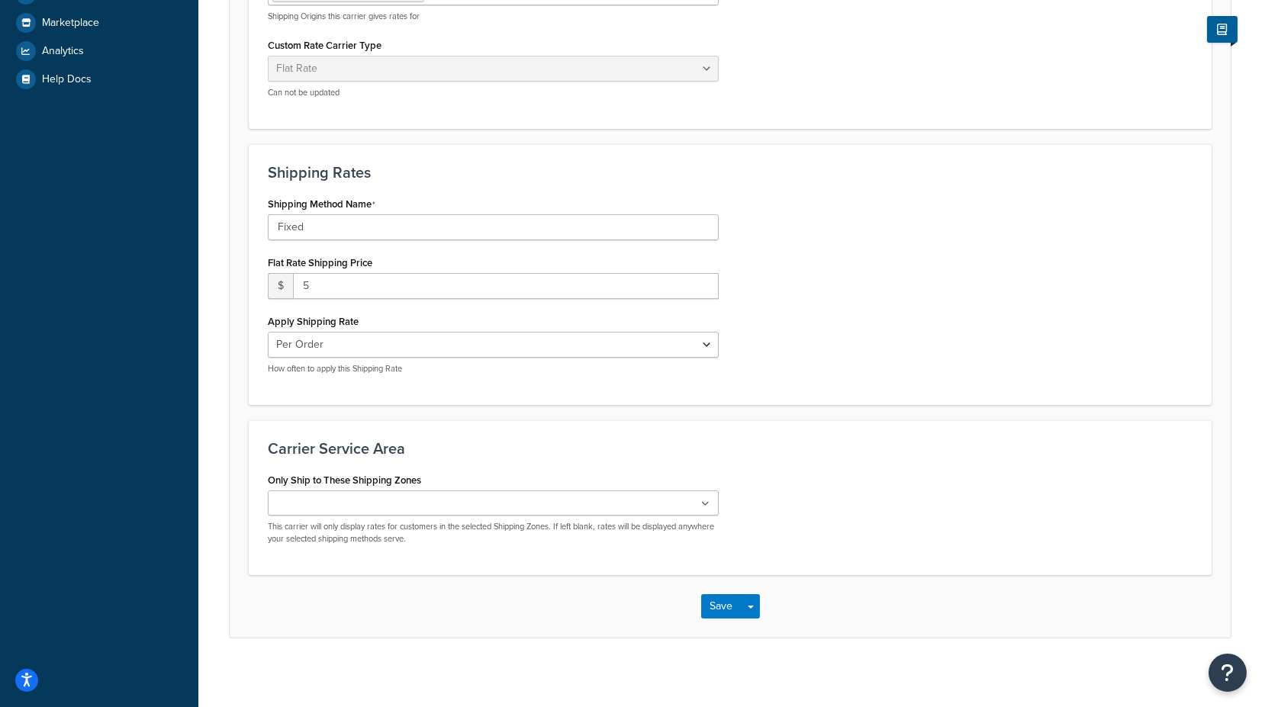
scroll to position [445, 0]
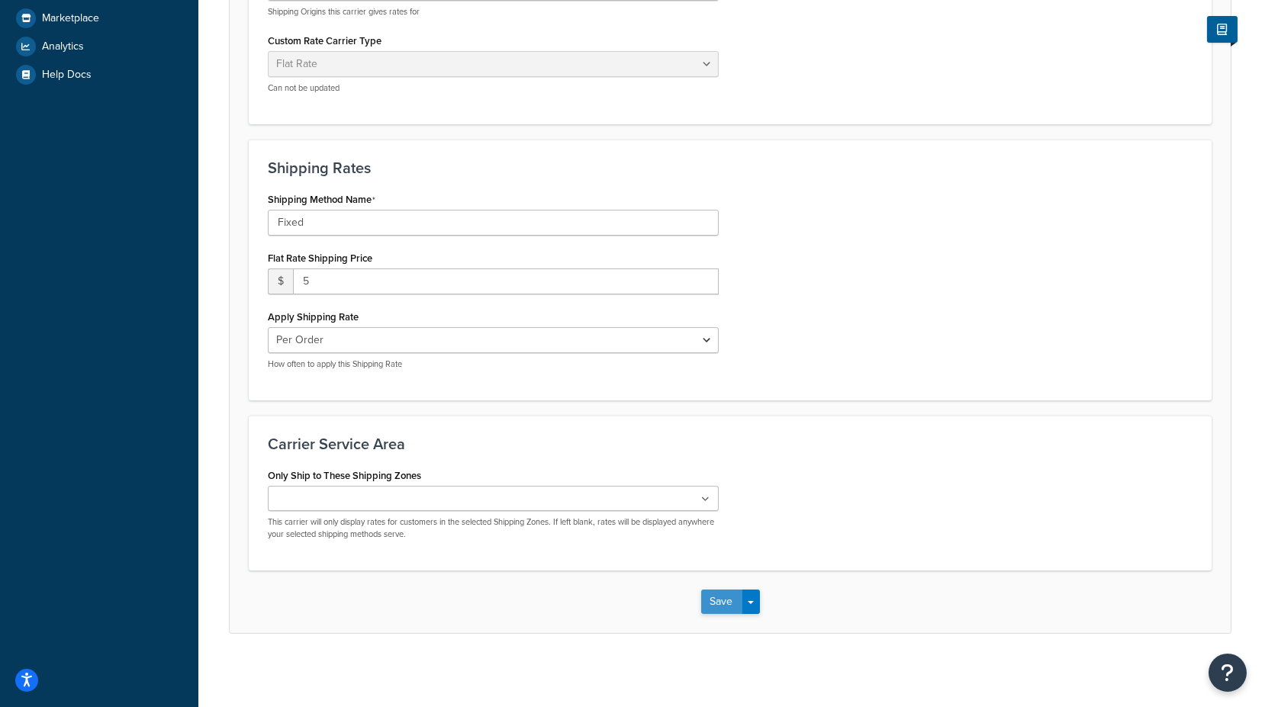
click at [727, 601] on button "Save" at bounding box center [721, 602] width 41 height 24
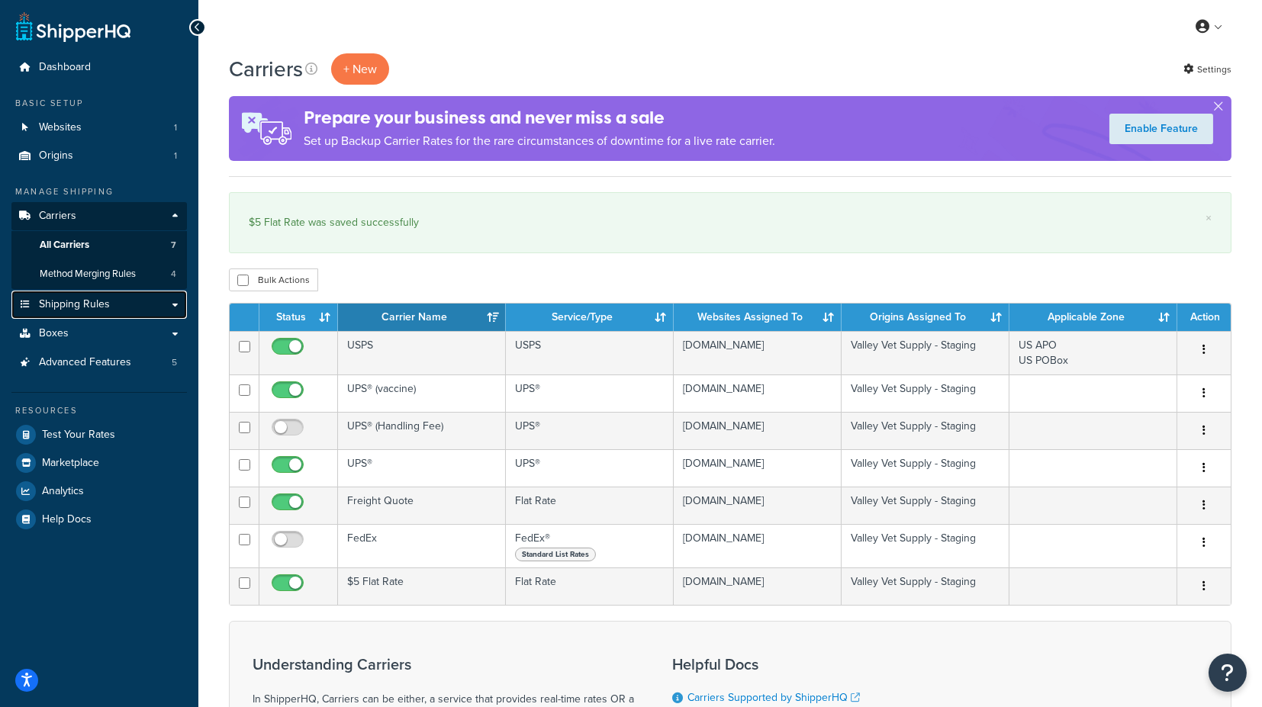
click at [79, 305] on span "Shipping Rules" at bounding box center [74, 304] width 71 height 13
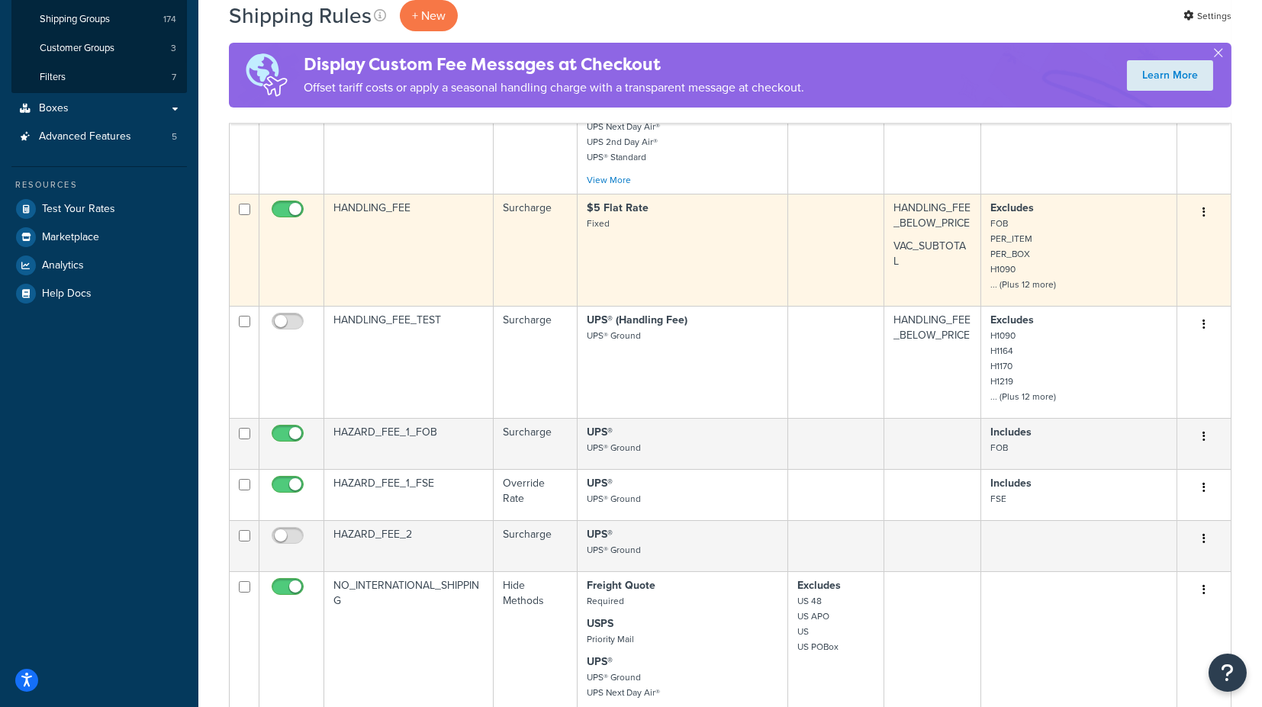
scroll to position [339, 0]
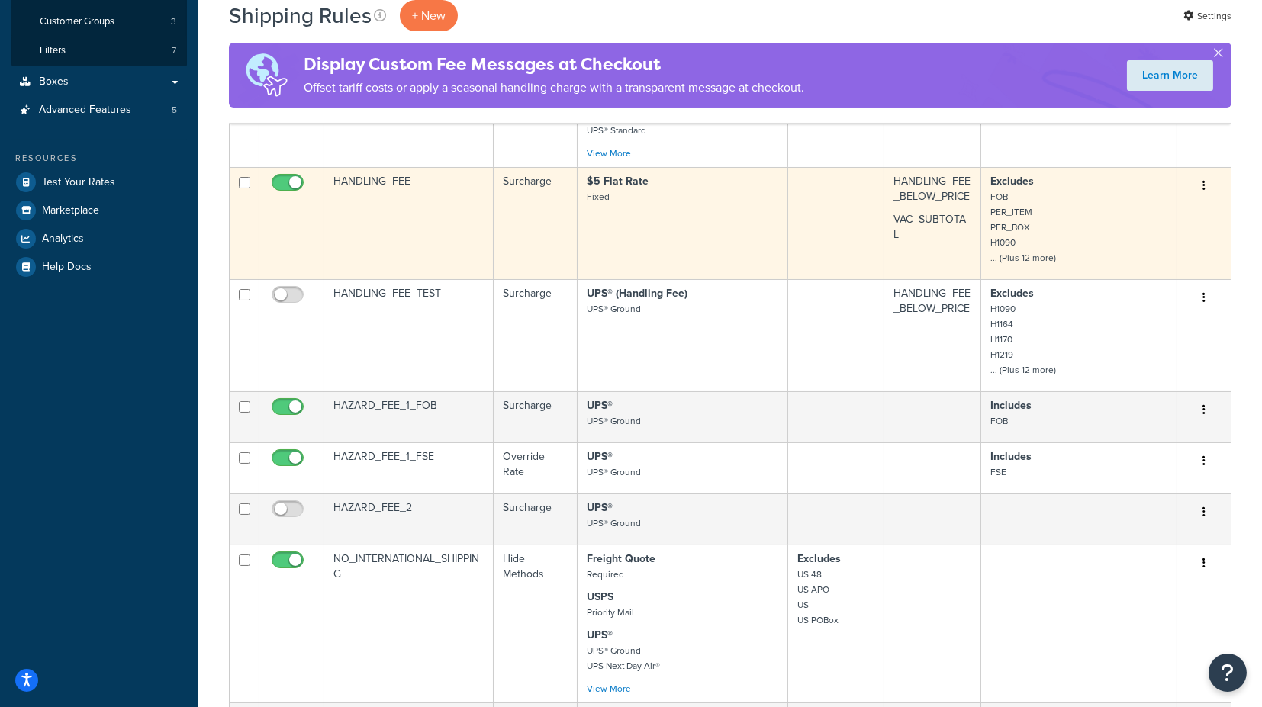
click at [283, 178] on input "checkbox" at bounding box center [290, 186] width 42 height 19
checkbox input "false"
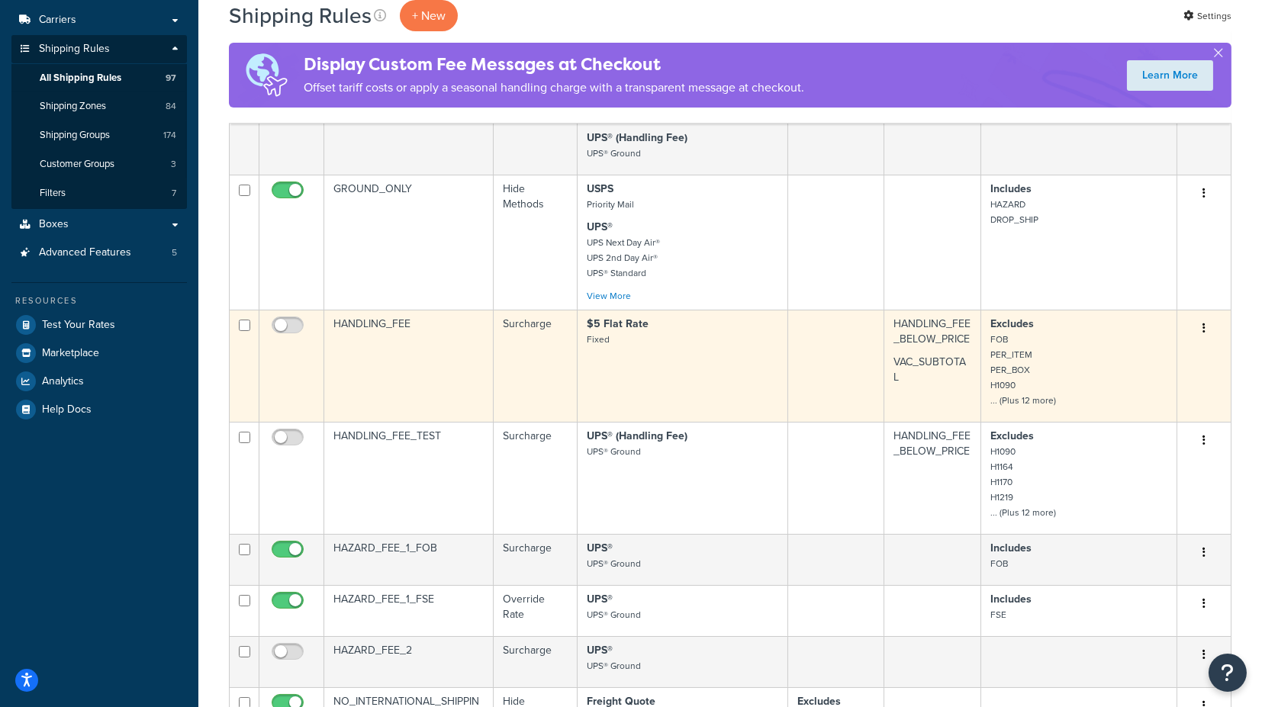
scroll to position [169, 0]
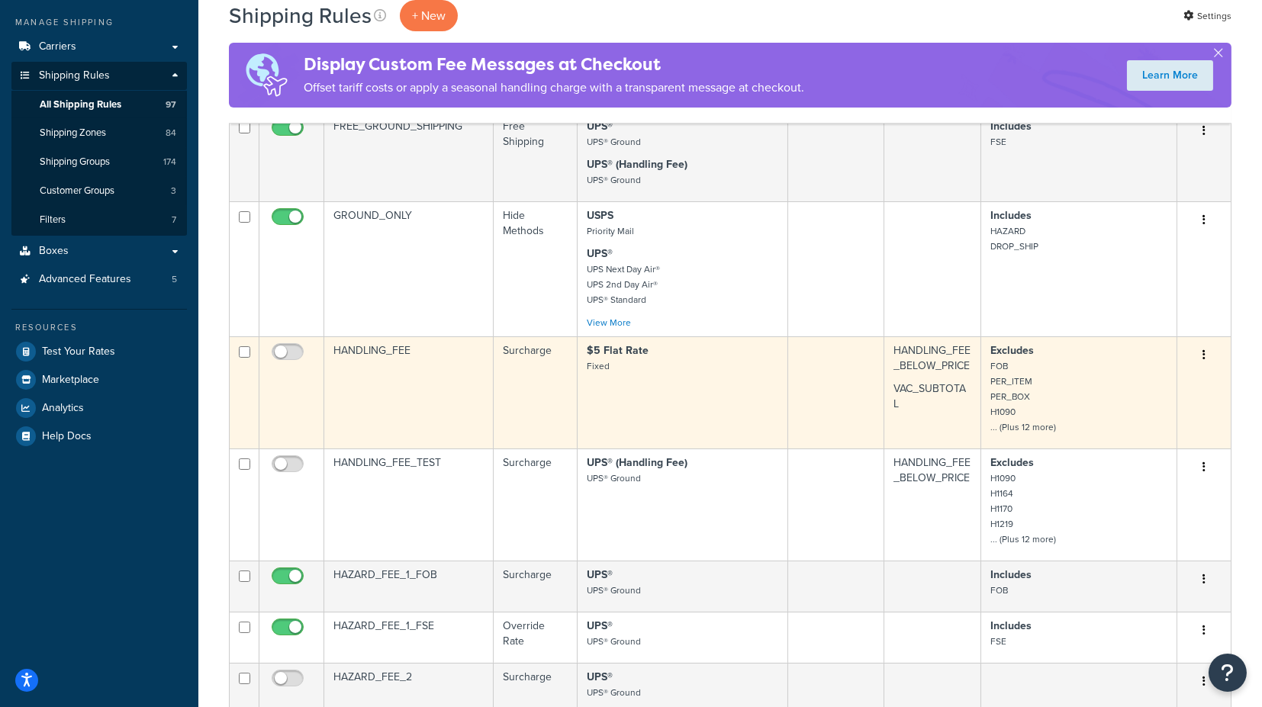
click at [370, 347] on td "HANDLING_FEE" at bounding box center [408, 393] width 169 height 112
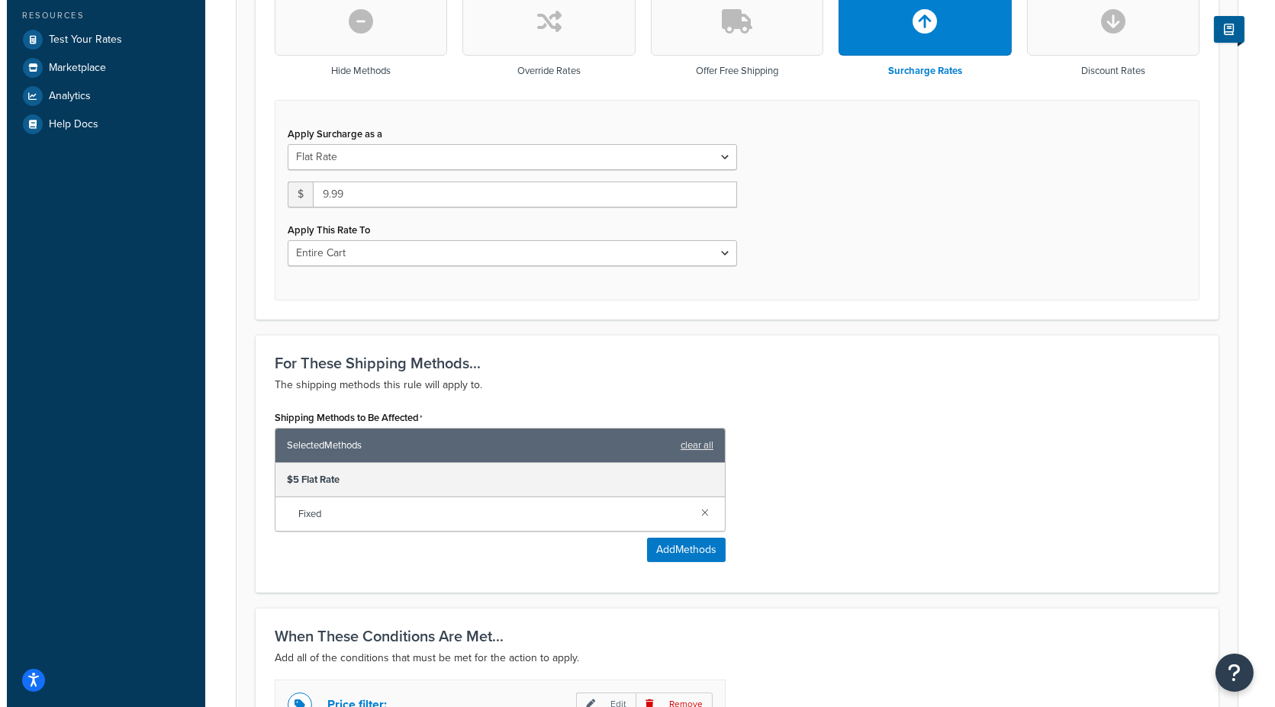
scroll to position [508, 0]
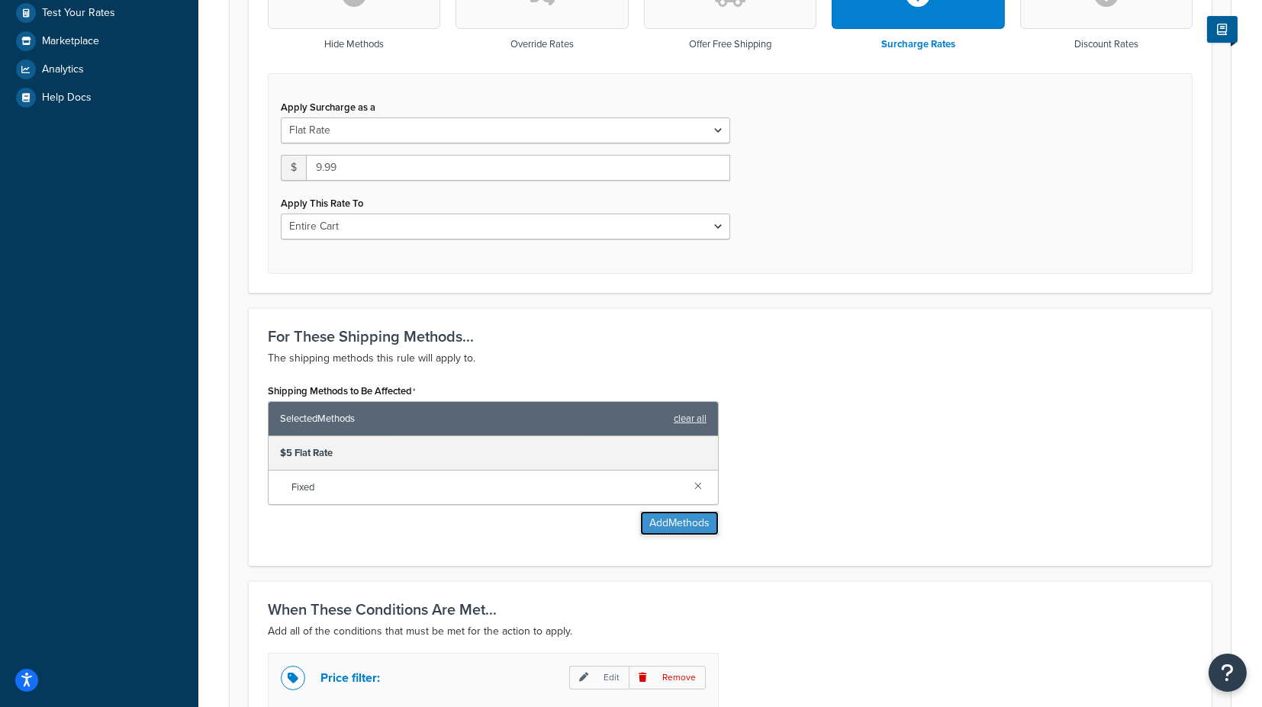
click at [680, 520] on button "Add Methods" at bounding box center [679, 523] width 79 height 24
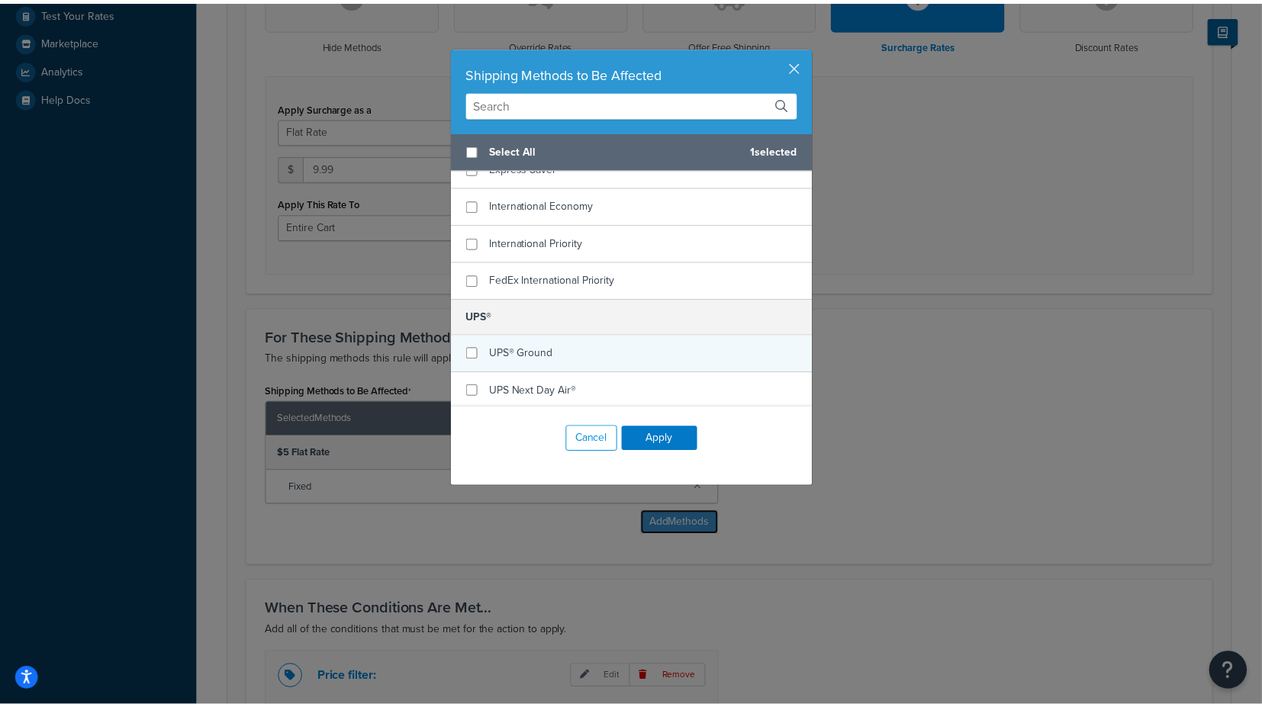
scroll to position [424, 0]
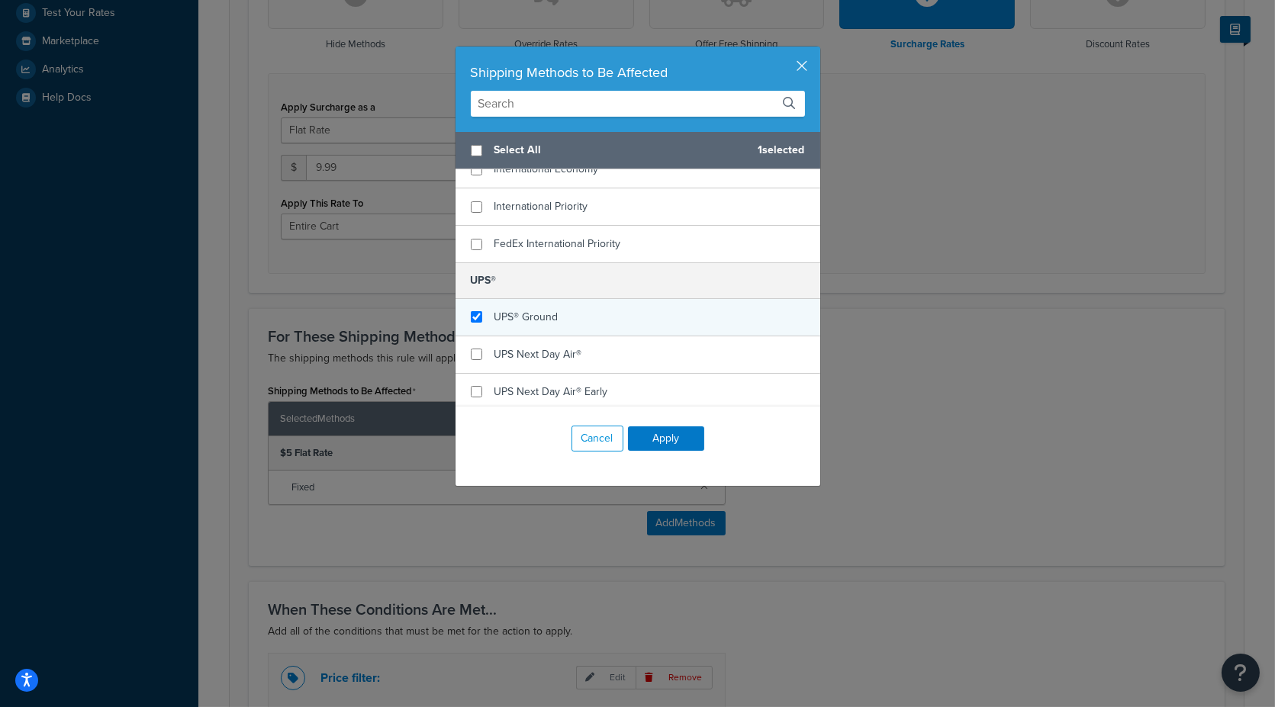
checkbox input "true"
click at [527, 316] on span "UPS® Ground" at bounding box center [527, 317] width 64 height 16
click at [654, 436] on button "Apply" at bounding box center [666, 439] width 76 height 24
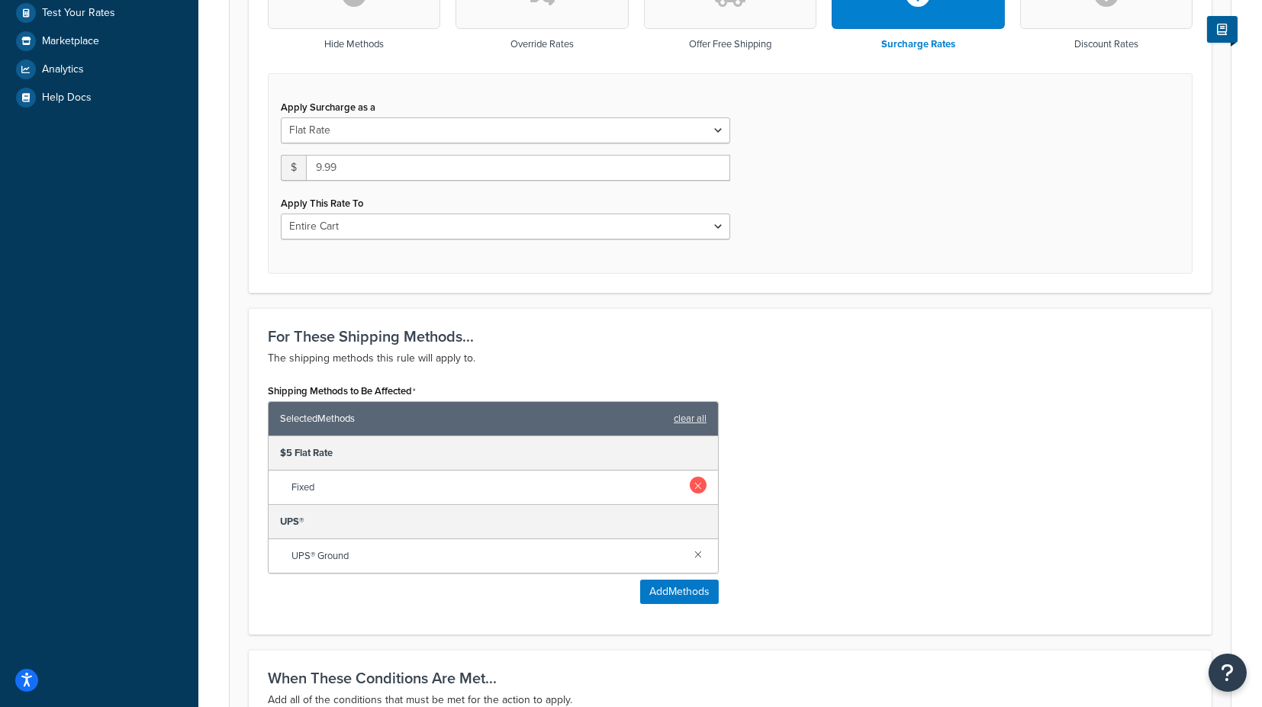
click at [700, 482] on link at bounding box center [698, 485] width 17 height 17
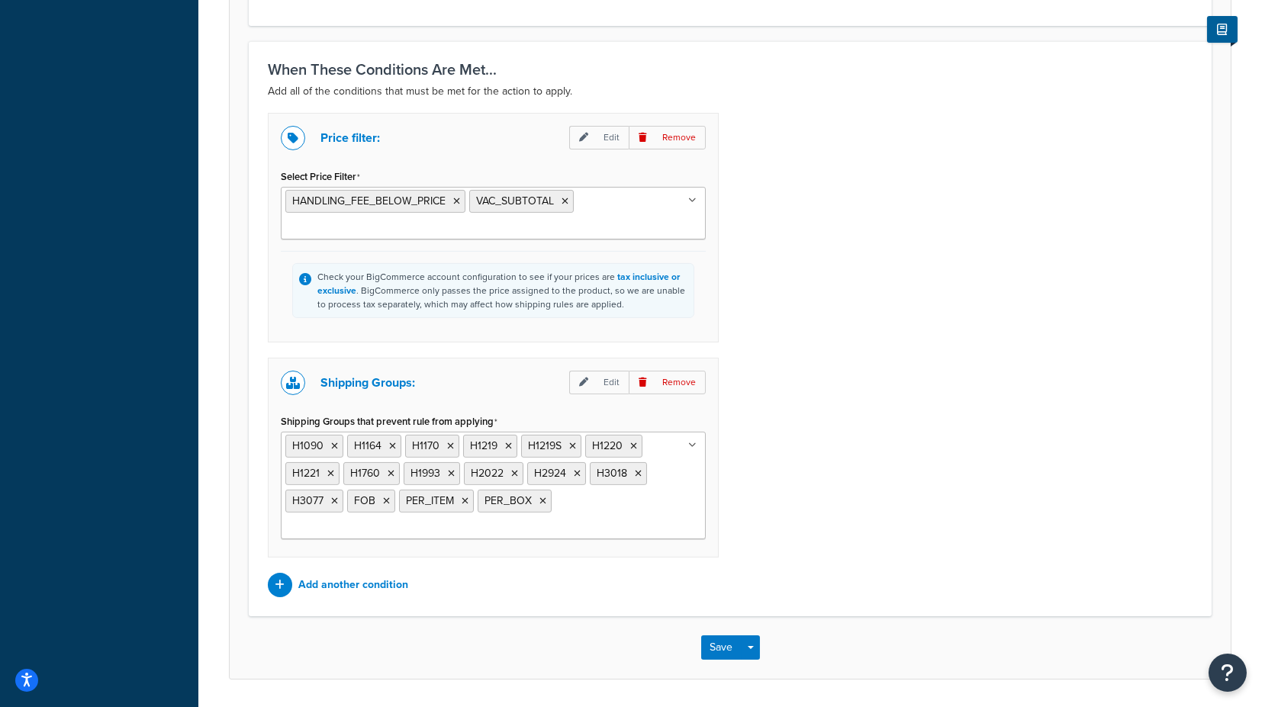
scroll to position [1066, 0]
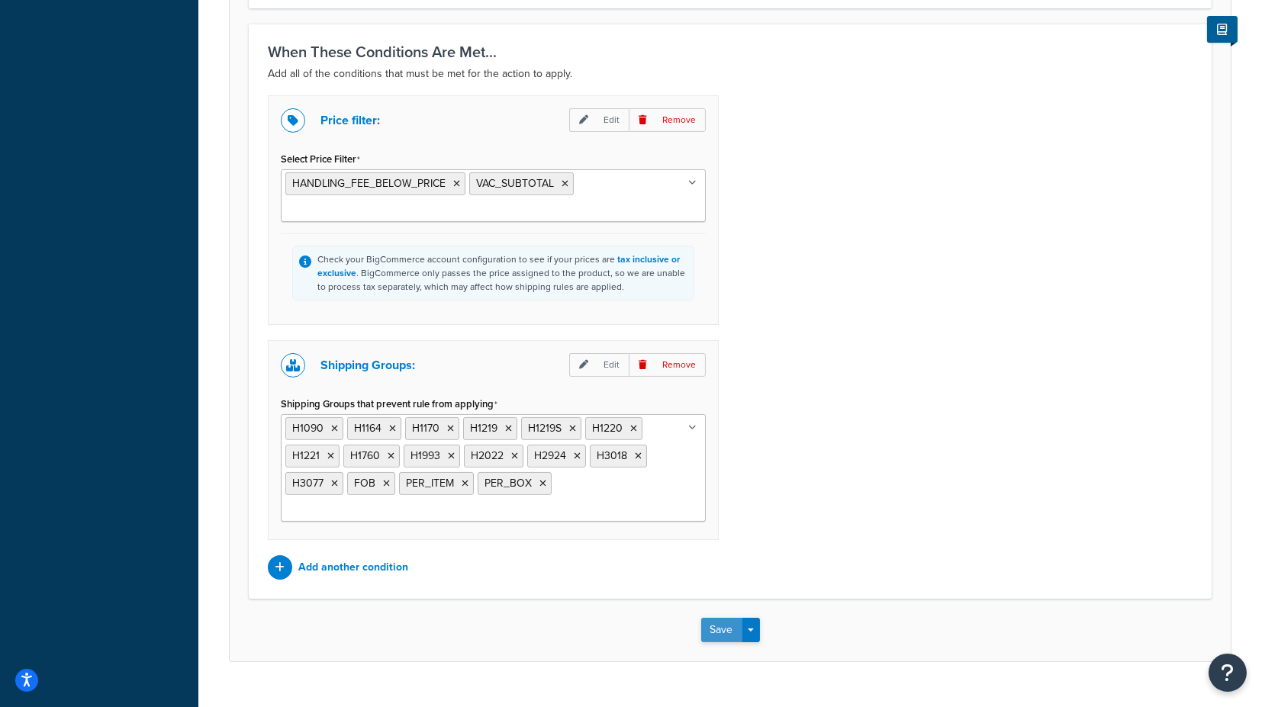
click at [720, 618] on button "Save" at bounding box center [721, 630] width 41 height 24
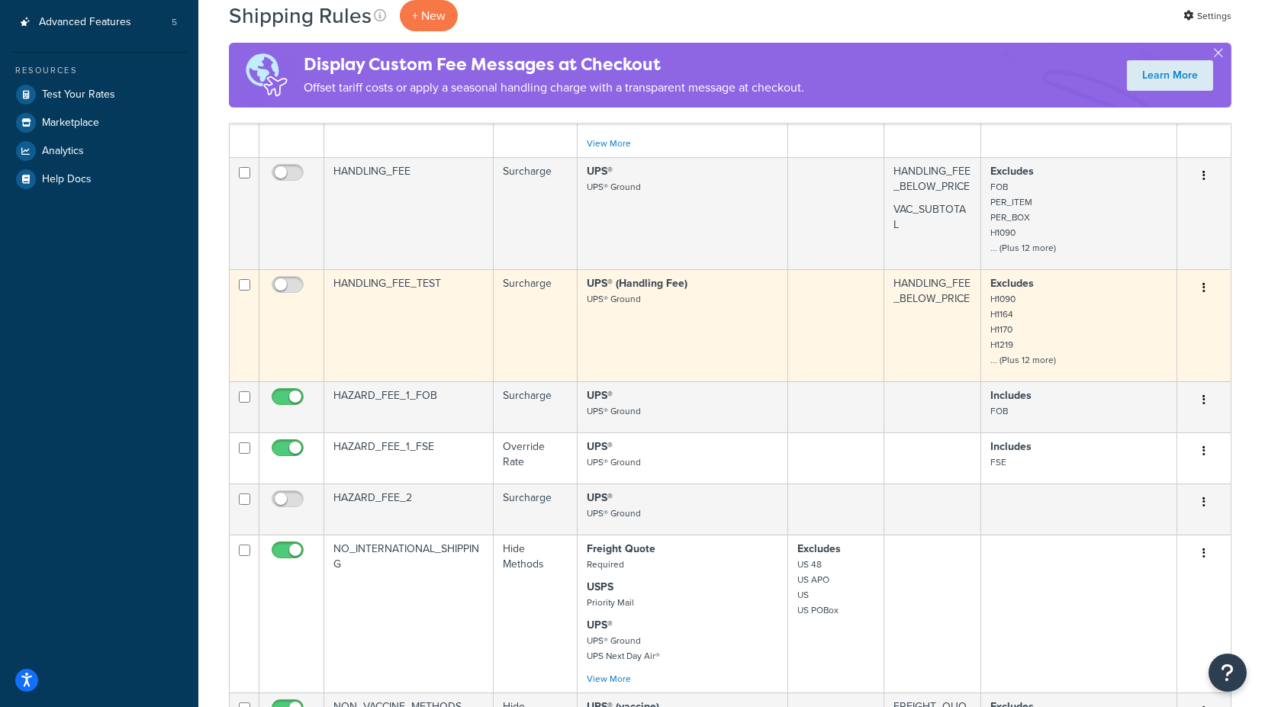
scroll to position [424, 0]
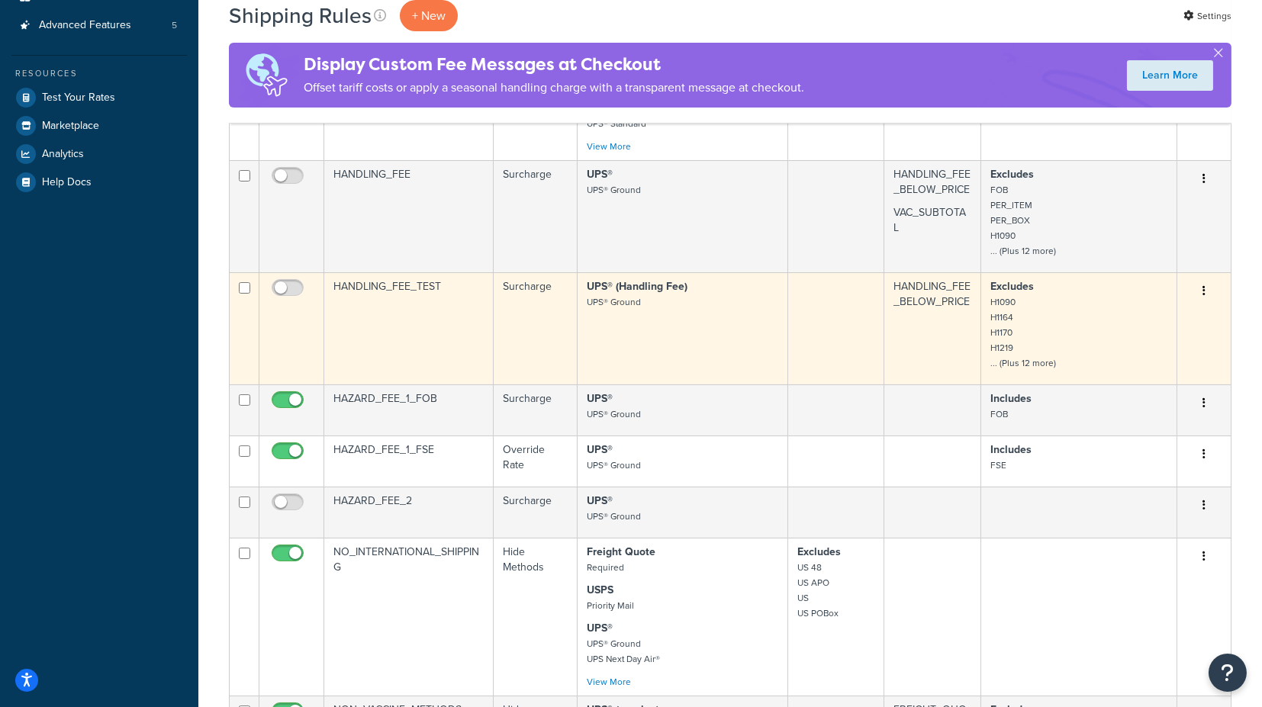
click at [374, 283] on td "HANDLING_FEE_TEST" at bounding box center [408, 328] width 169 height 112
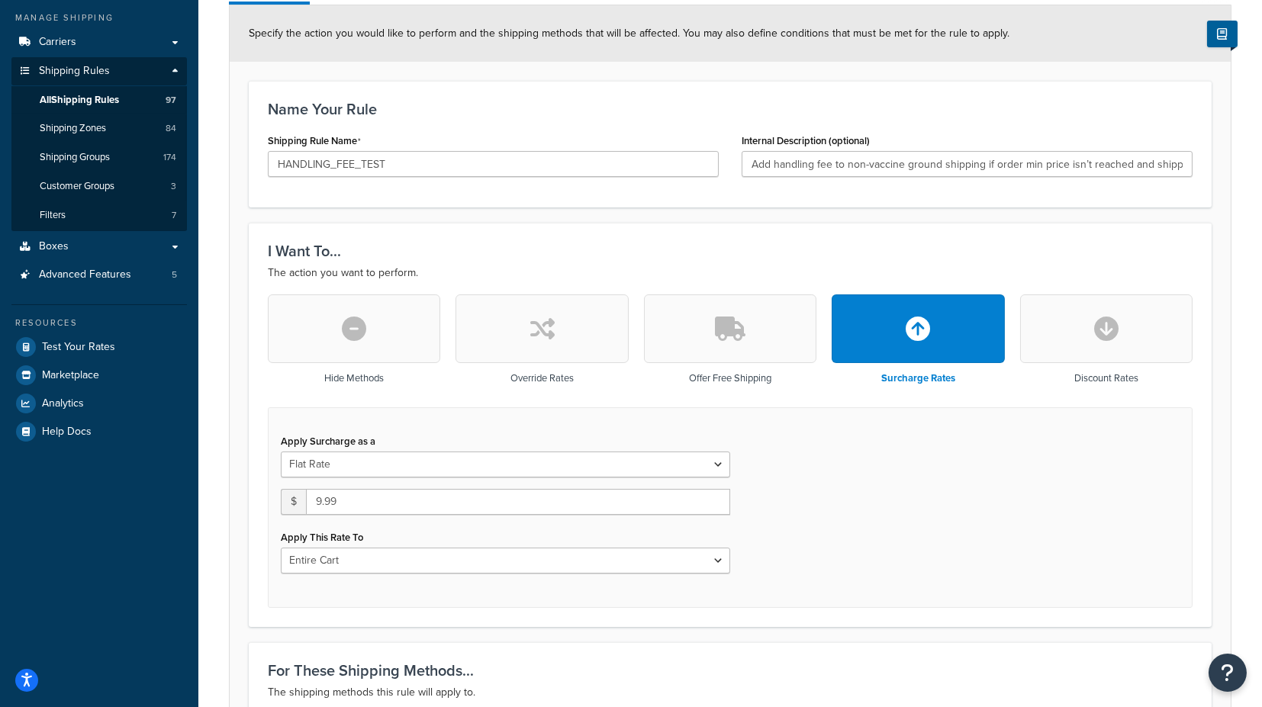
scroll to position [254, 0]
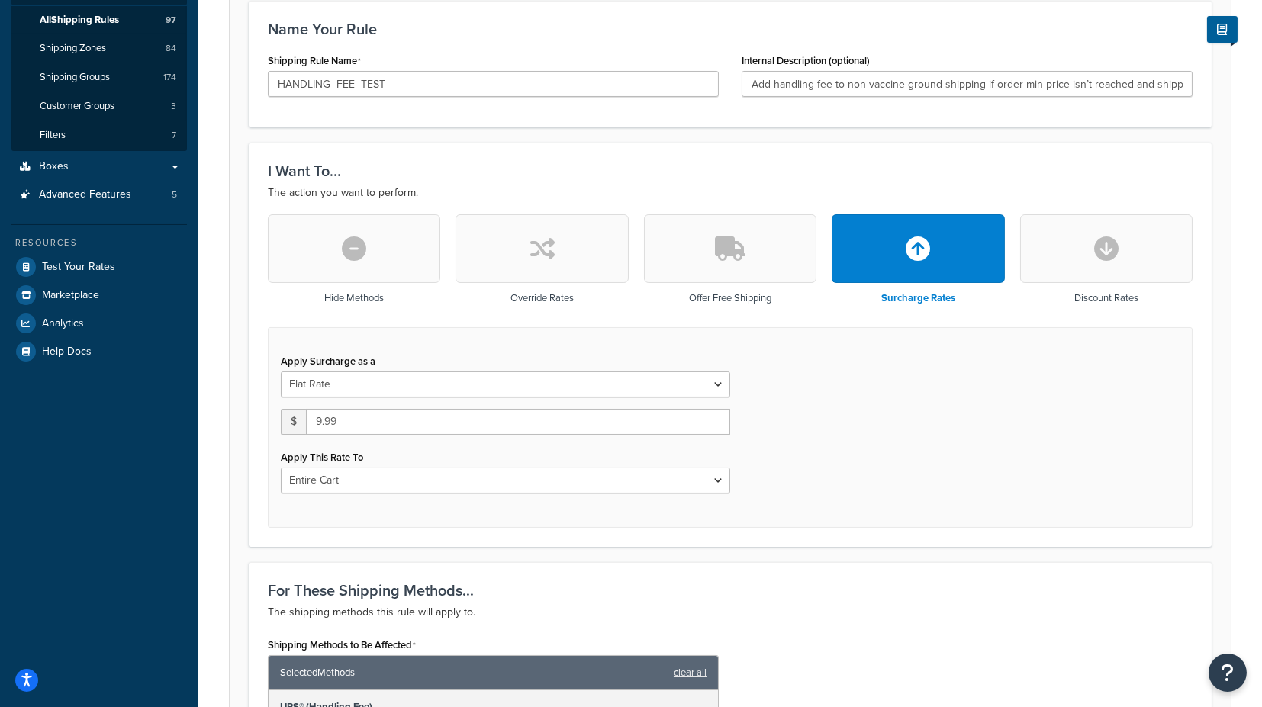
click at [377, 254] on button "button" at bounding box center [354, 248] width 172 height 69
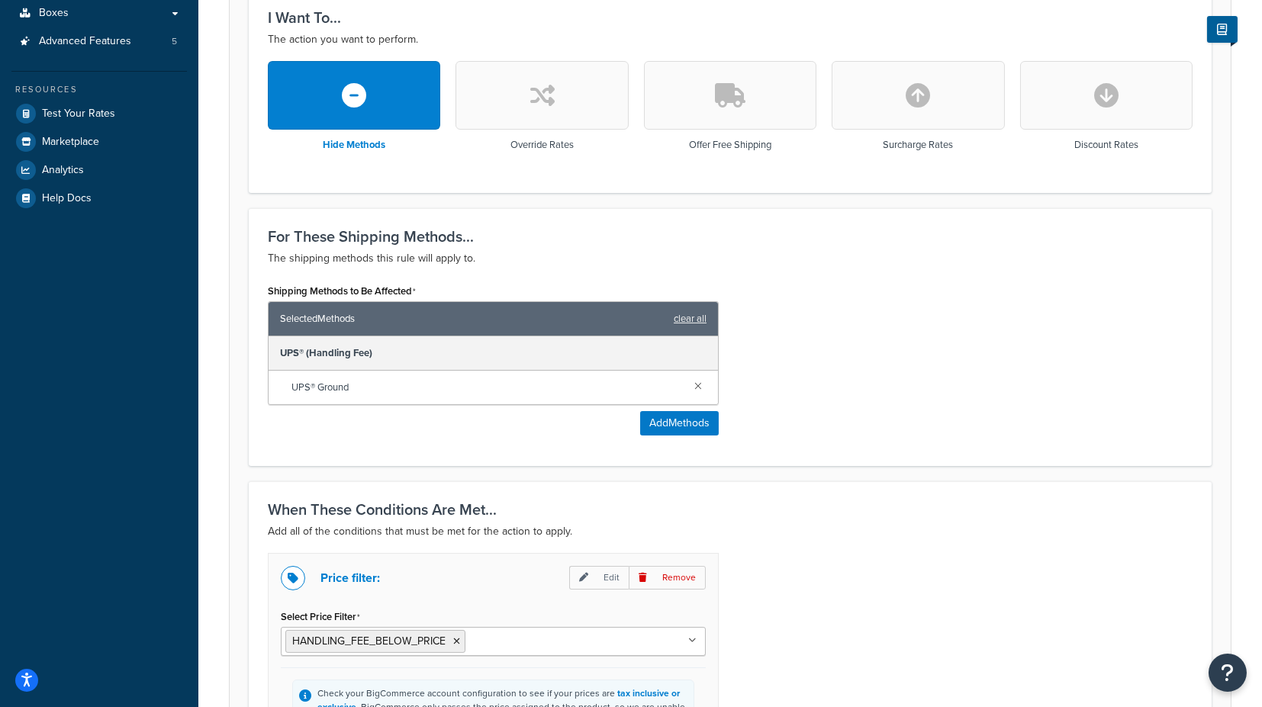
scroll to position [424, 0]
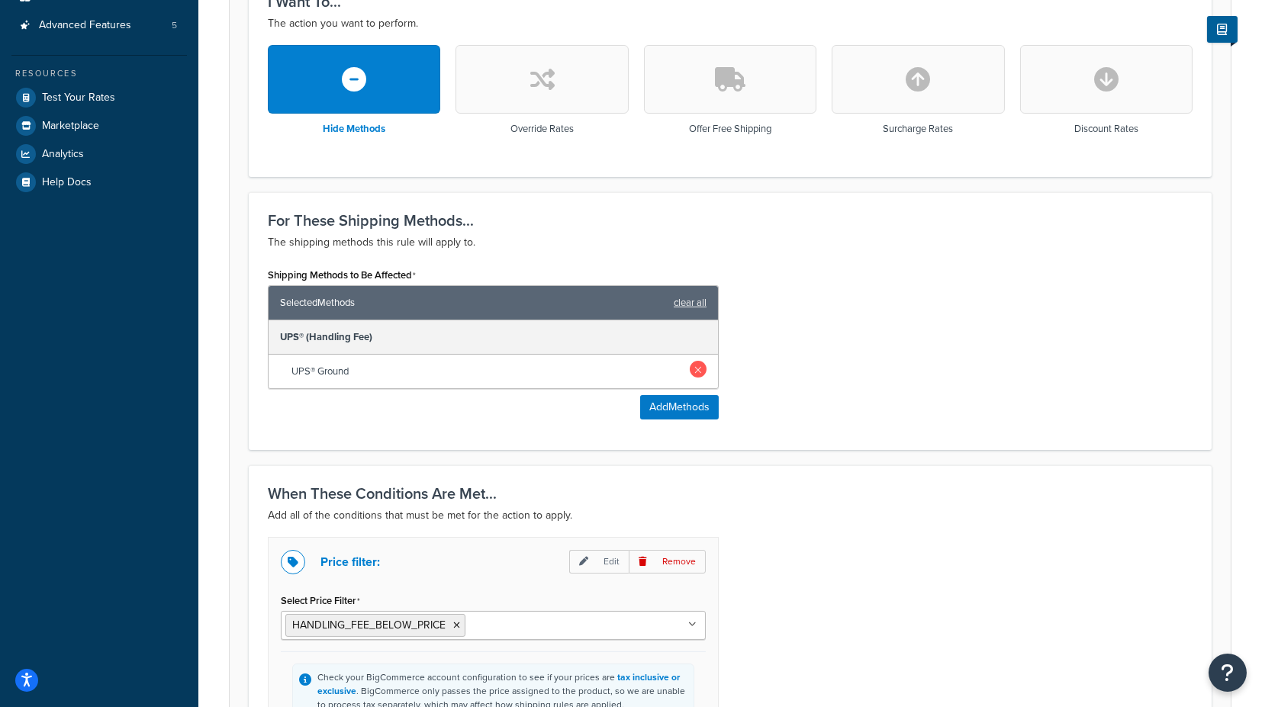
click at [691, 367] on link at bounding box center [698, 369] width 17 height 17
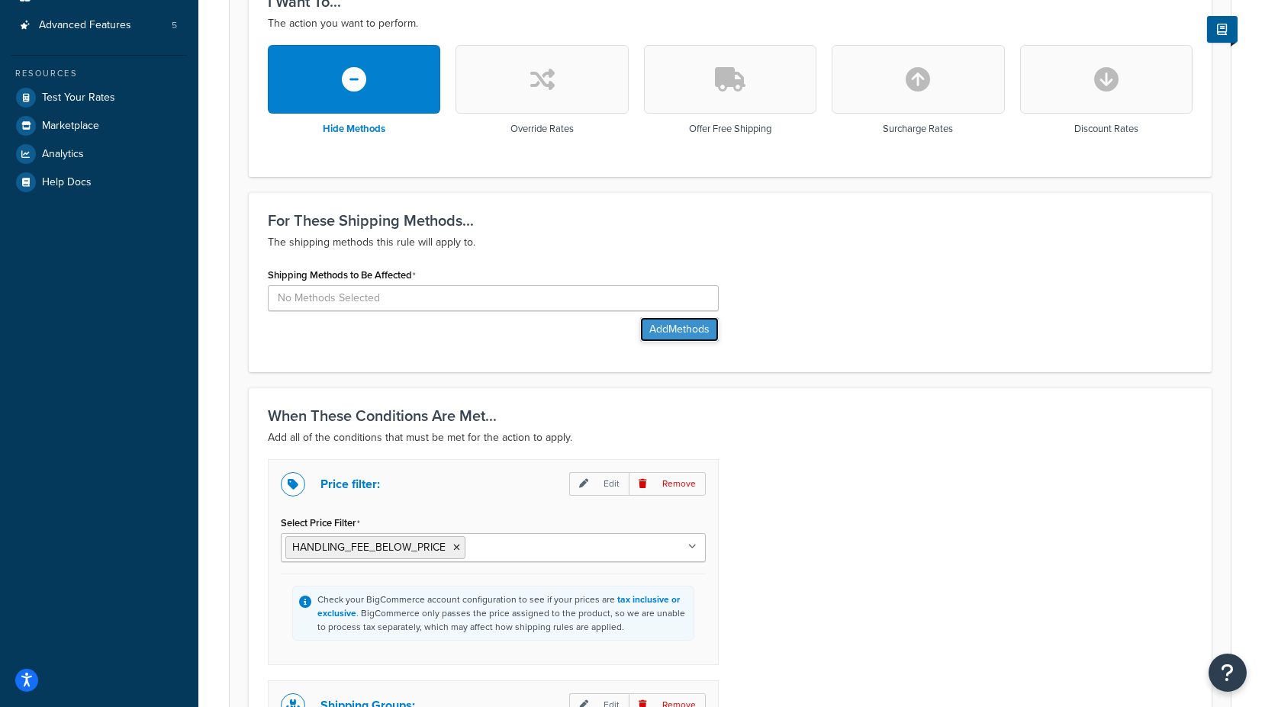
click at [659, 330] on button "Add Methods" at bounding box center [679, 329] width 79 height 24
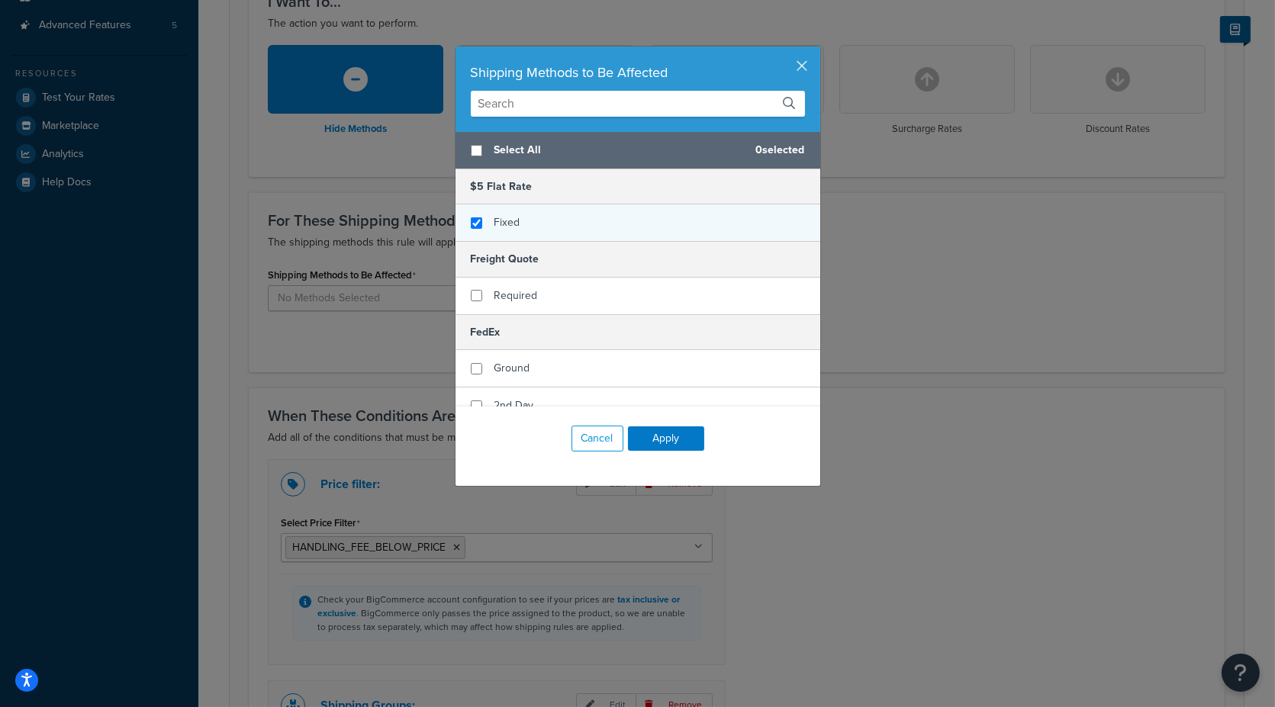
checkbox input "true"
click at [496, 223] on span "Fixed" at bounding box center [508, 222] width 26 height 16
click at [669, 439] on button "Apply" at bounding box center [666, 439] width 76 height 24
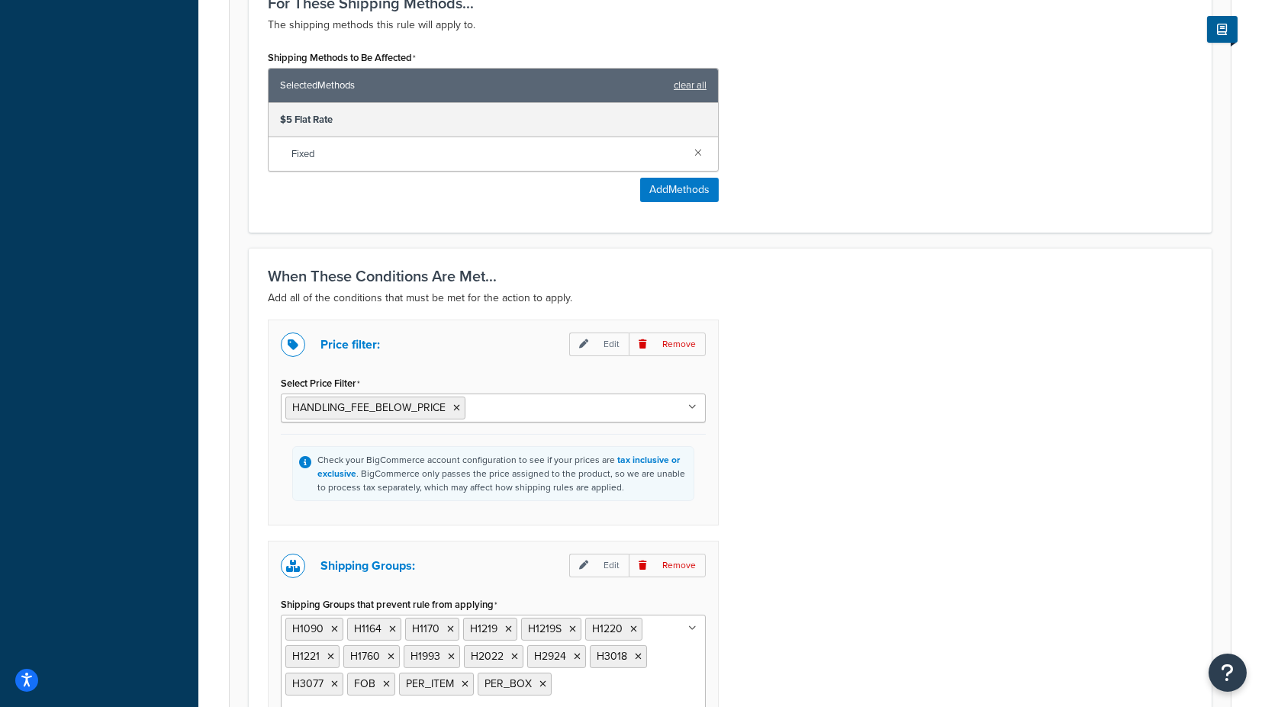
scroll to position [678, 0]
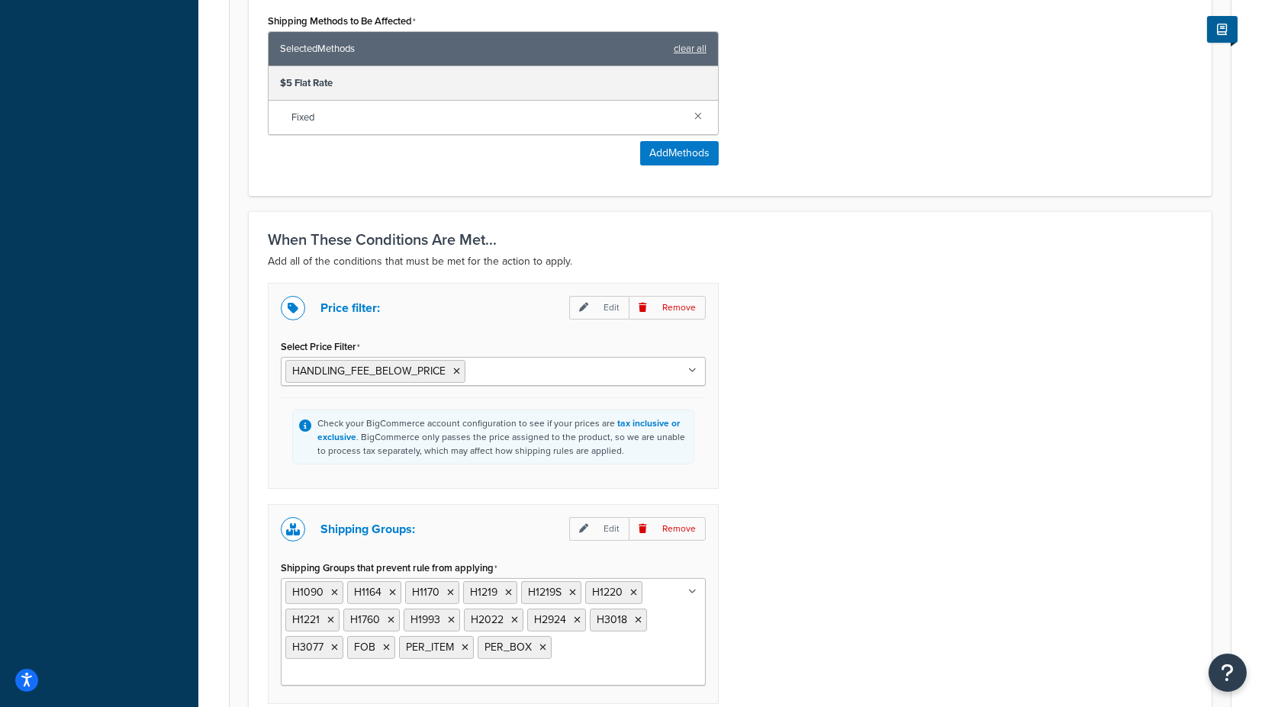
click at [510, 368] on input "Select Price Filter" at bounding box center [536, 371] width 135 height 17
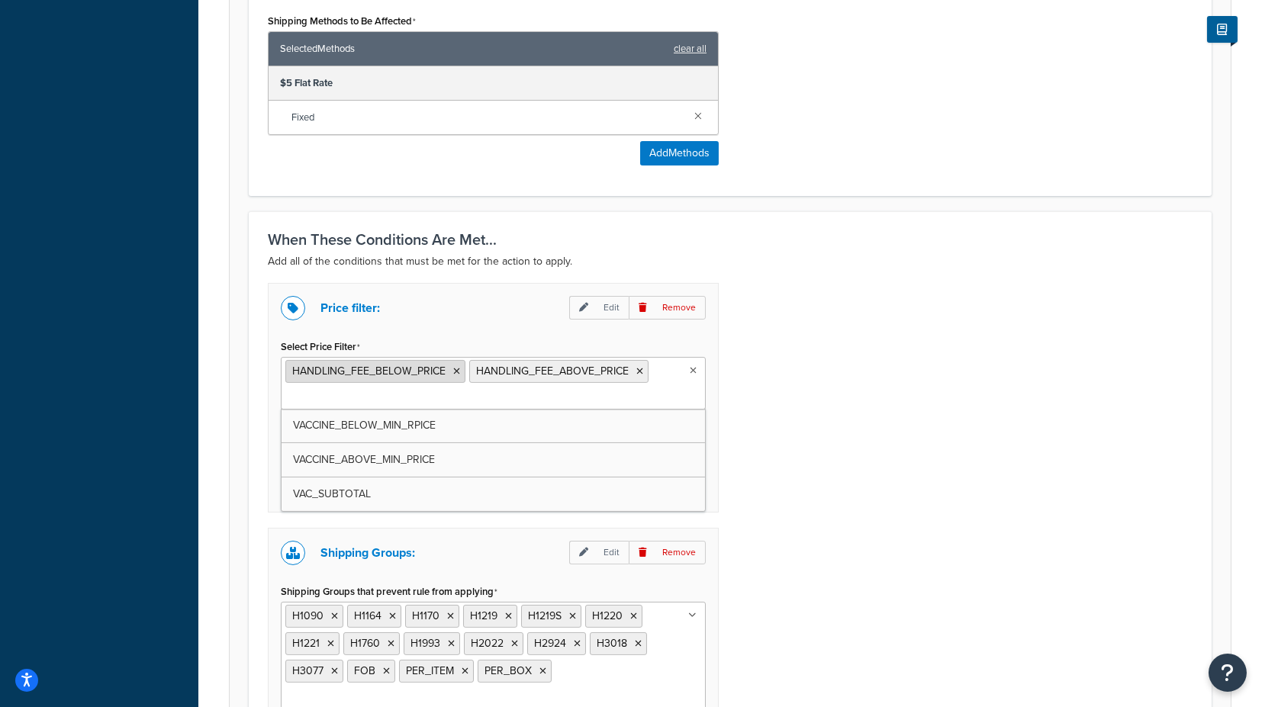
click at [455, 369] on icon at bounding box center [456, 371] width 7 height 9
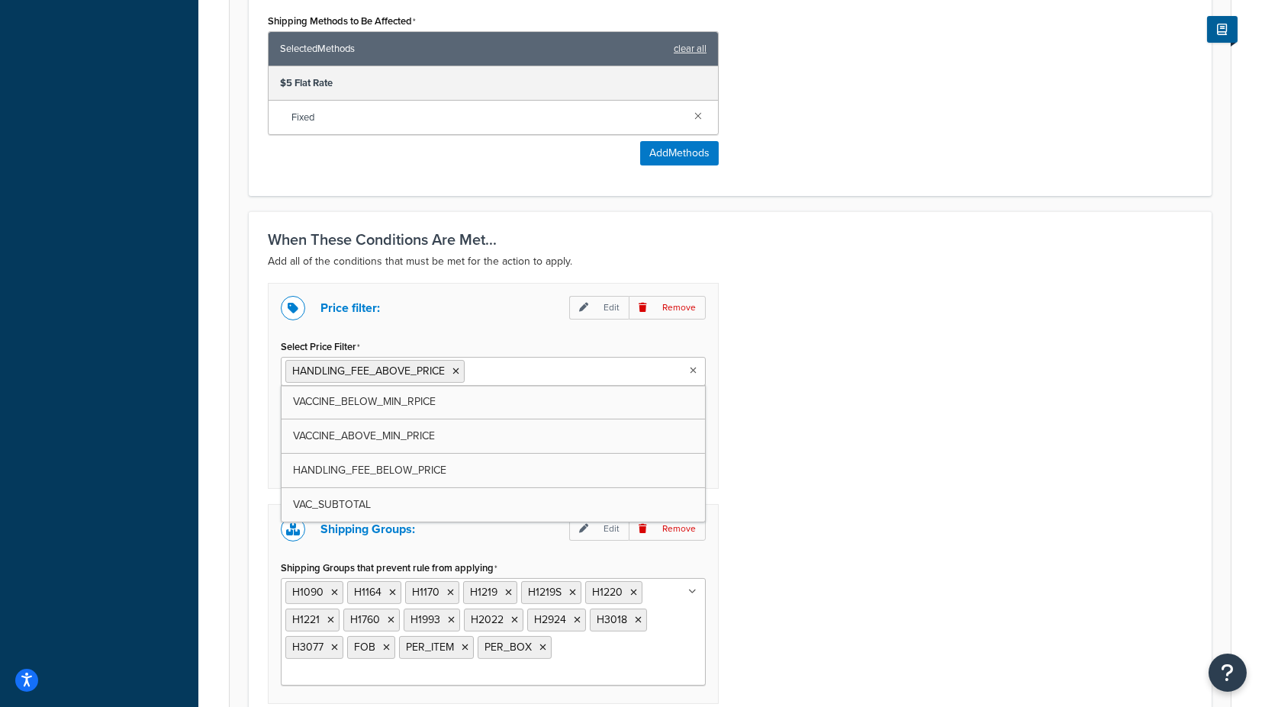
click at [794, 419] on div "Price filter: Edit Remove Select Price Filter HANDLING_FEE_ABOVE_PRICE VACCINE_…" at bounding box center [730, 513] width 948 height 461
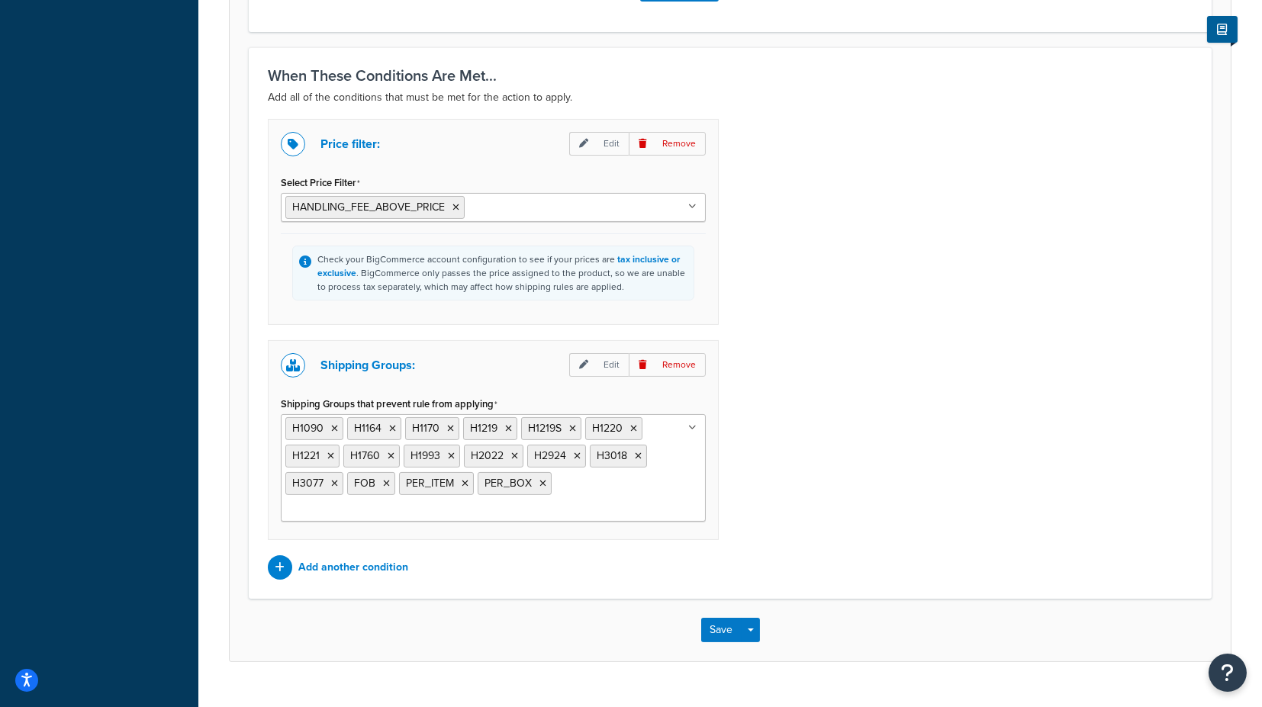
scroll to position [843, 0]
click at [421, 501] on input "Shipping Groups that prevent rule from applying" at bounding box center [352, 509] width 135 height 17
type input "v"
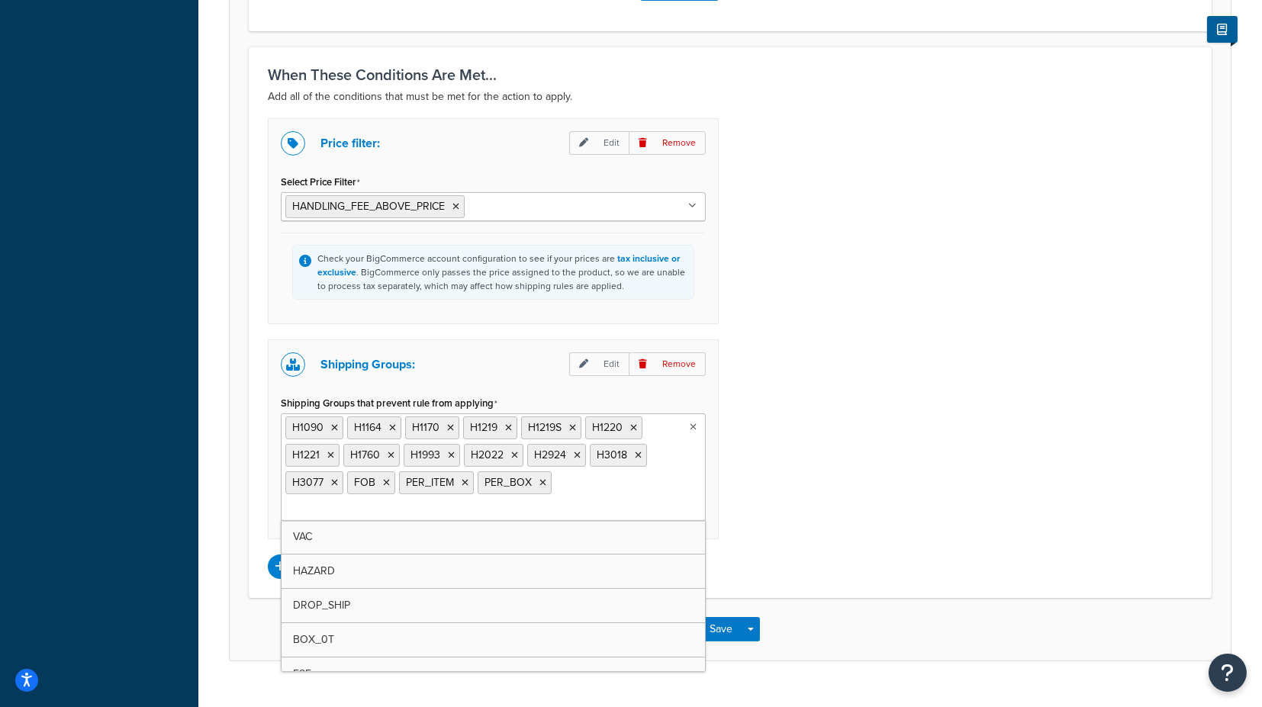
click at [840, 428] on div "Price filter: Edit Remove Select Price Filter HANDLING_FEE_ABOVE_PRICE VACCINE_…" at bounding box center [730, 348] width 948 height 461
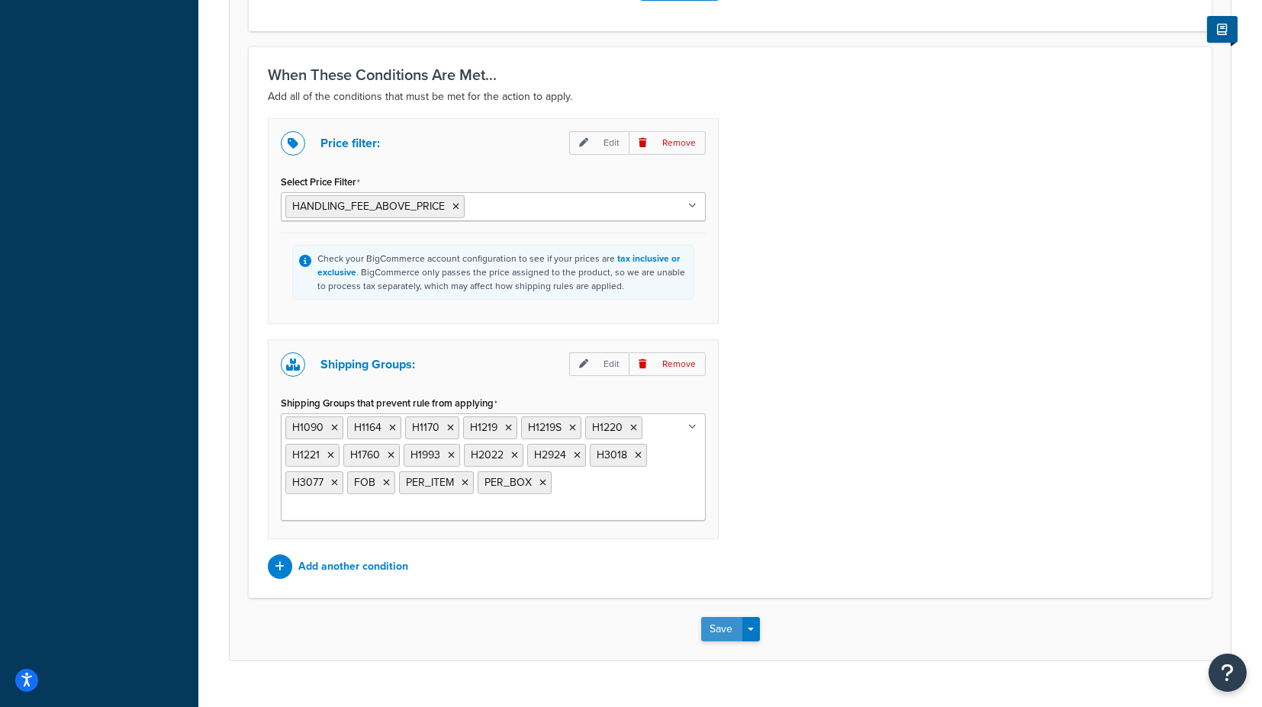
click at [719, 617] on button "Save" at bounding box center [721, 629] width 41 height 24
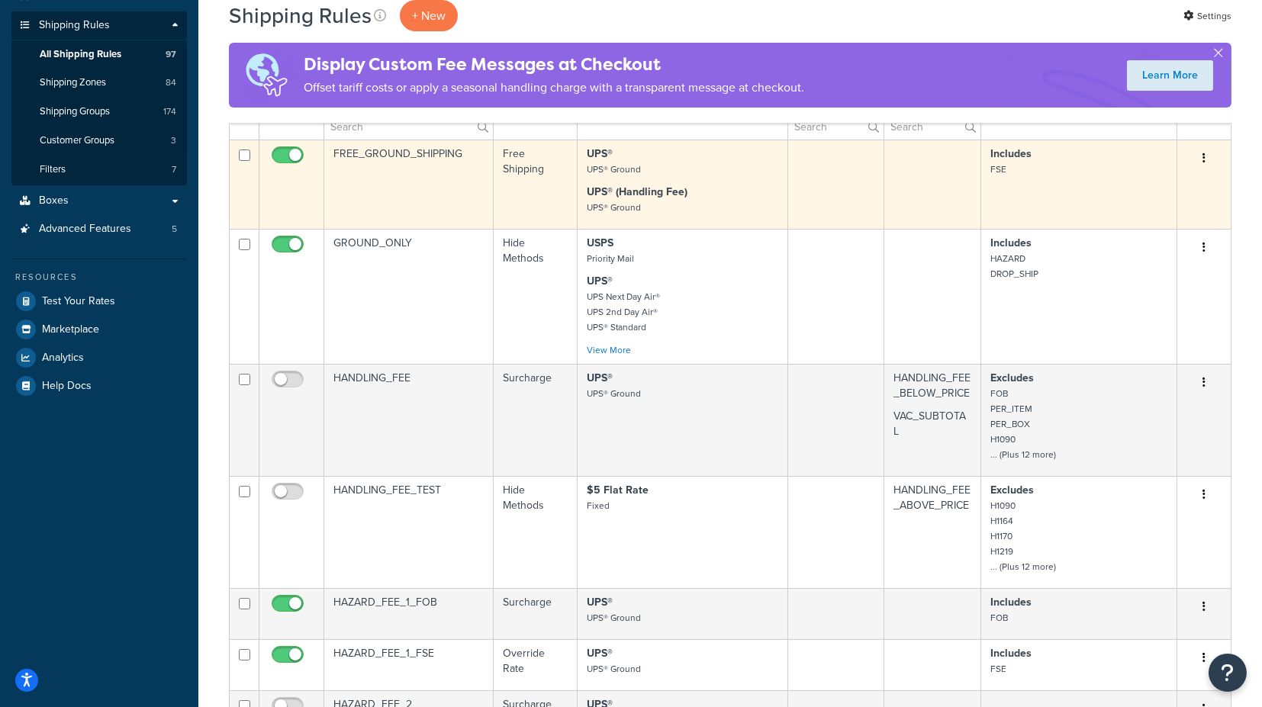
scroll to position [254, 0]
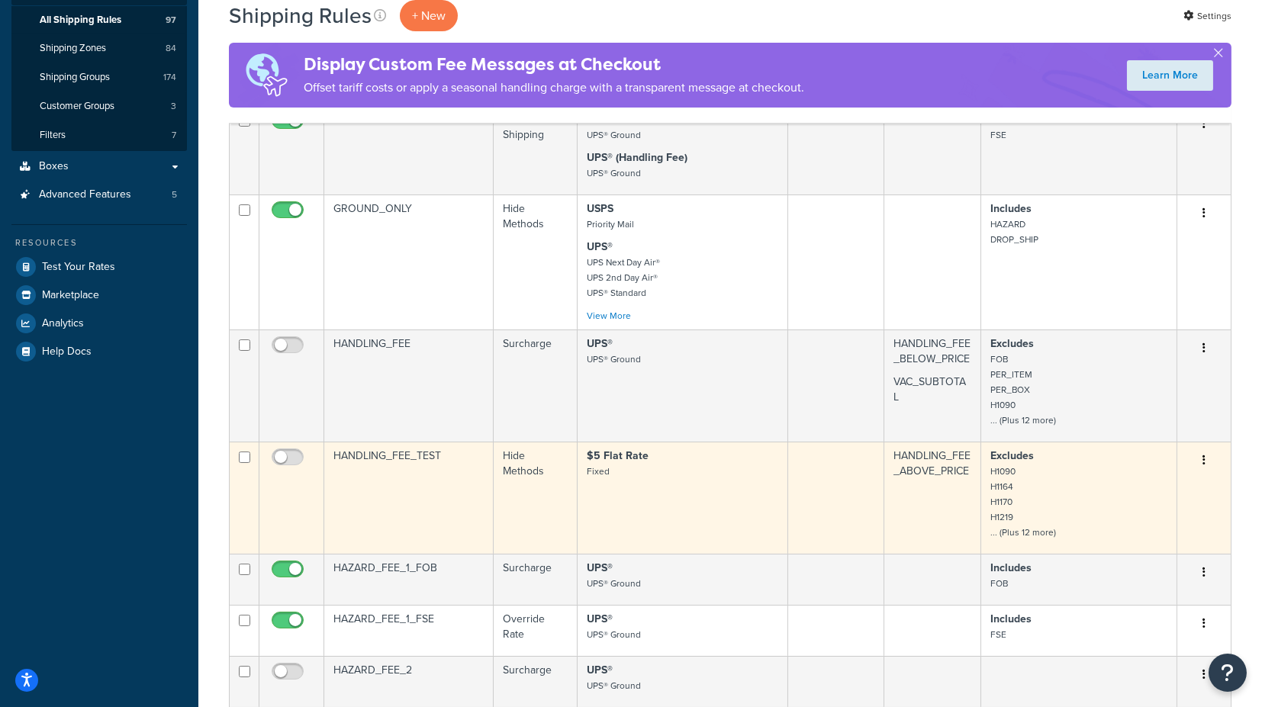
click at [403, 452] on td "HANDLING_FEE_TEST" at bounding box center [408, 498] width 169 height 112
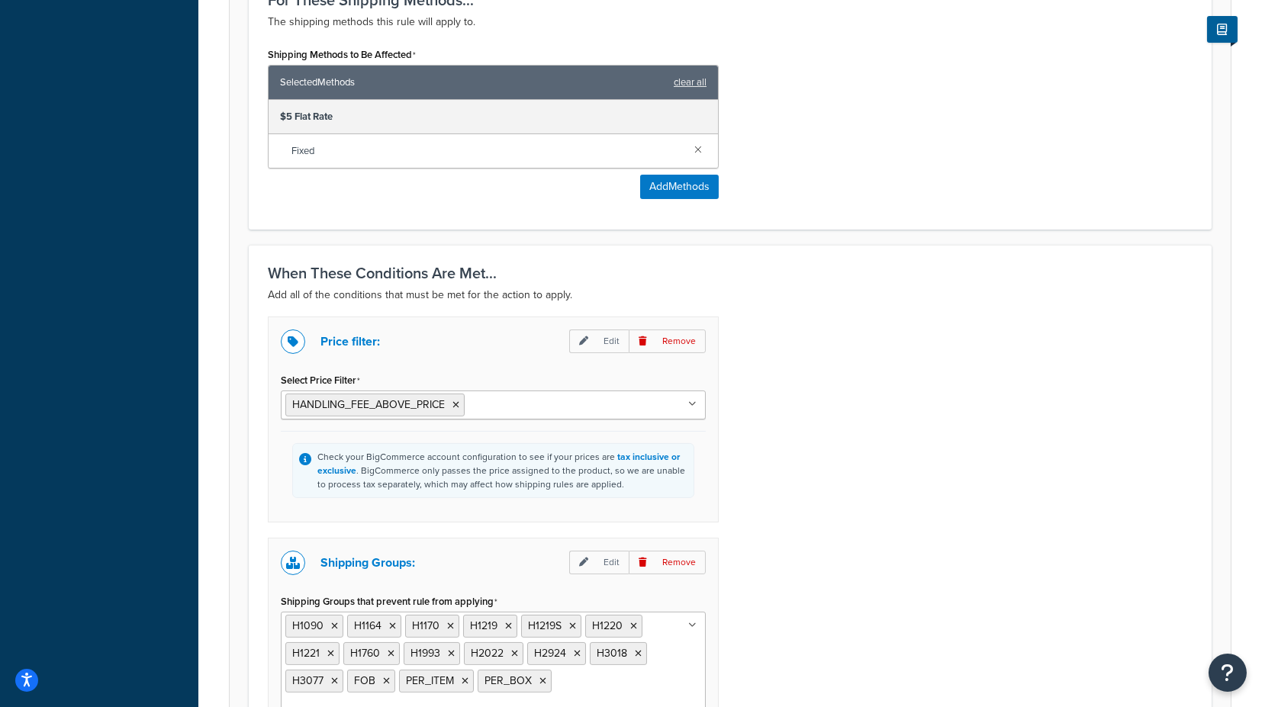
scroll to position [843, 0]
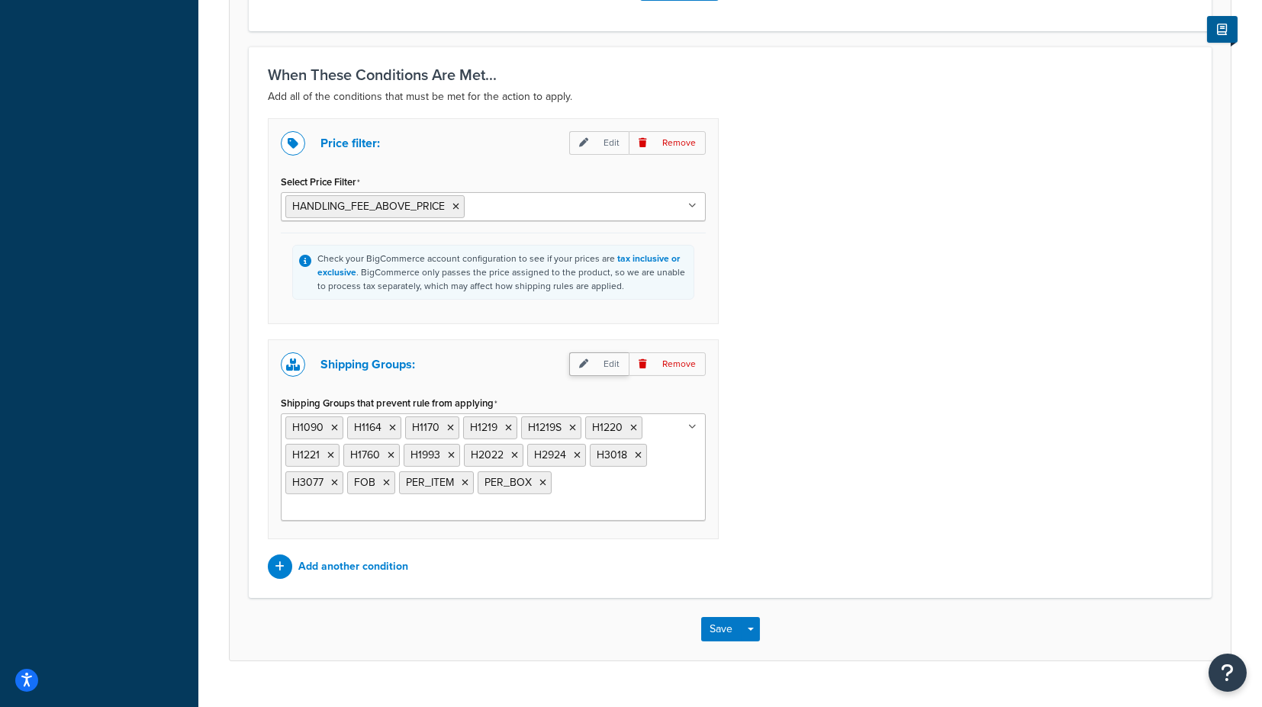
click at [611, 361] on p "Edit" at bounding box center [599, 365] width 60 height 24
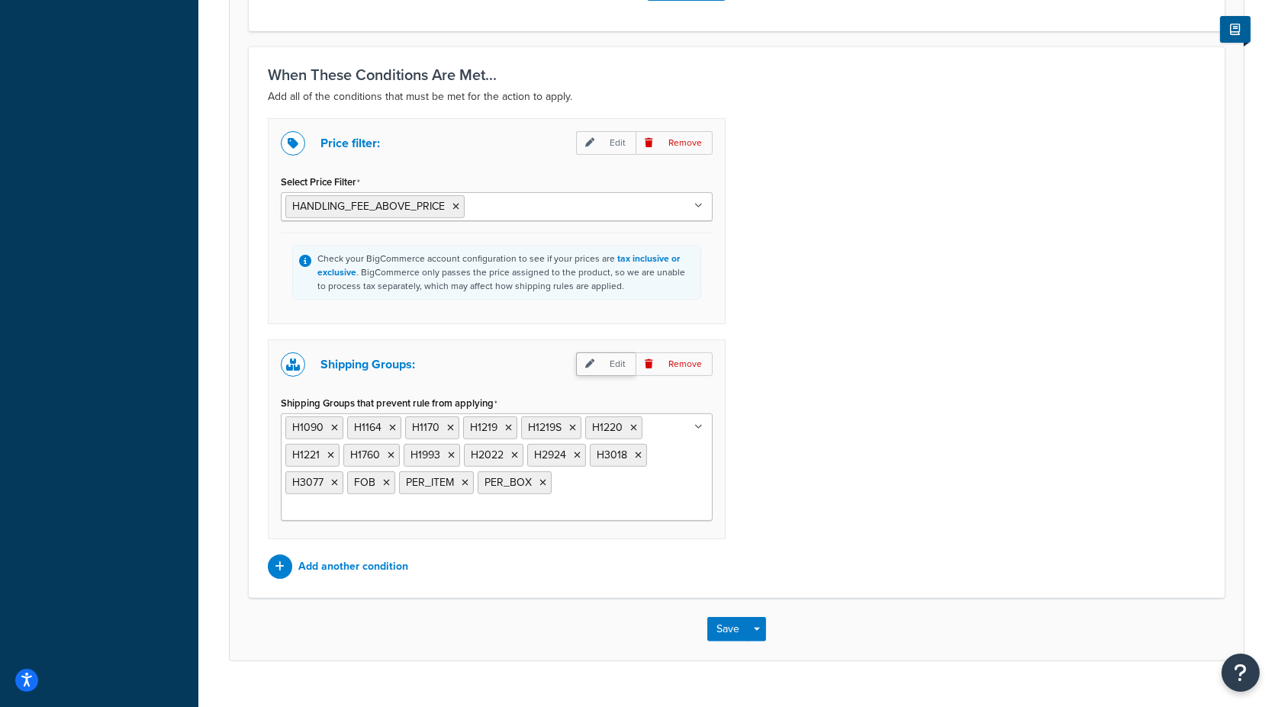
select select "any"
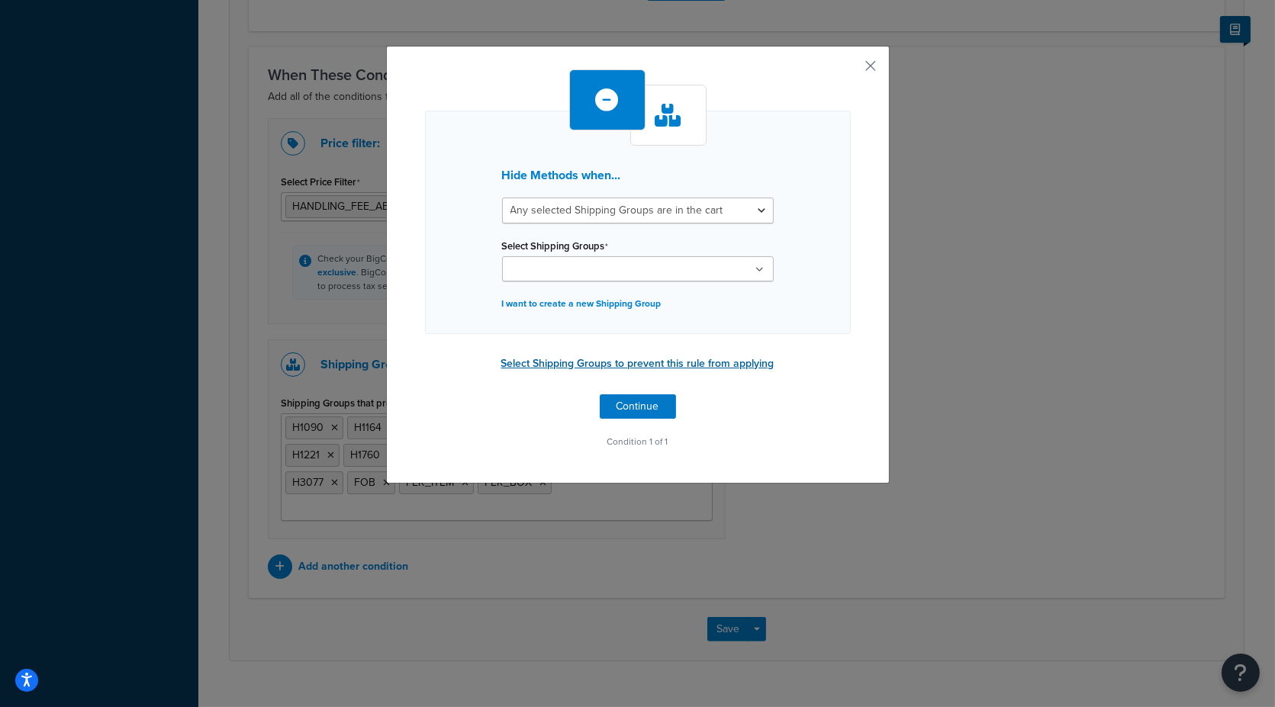
click at [580, 363] on button "Select Shipping Groups to prevent this rule from applying" at bounding box center [638, 364] width 282 height 23
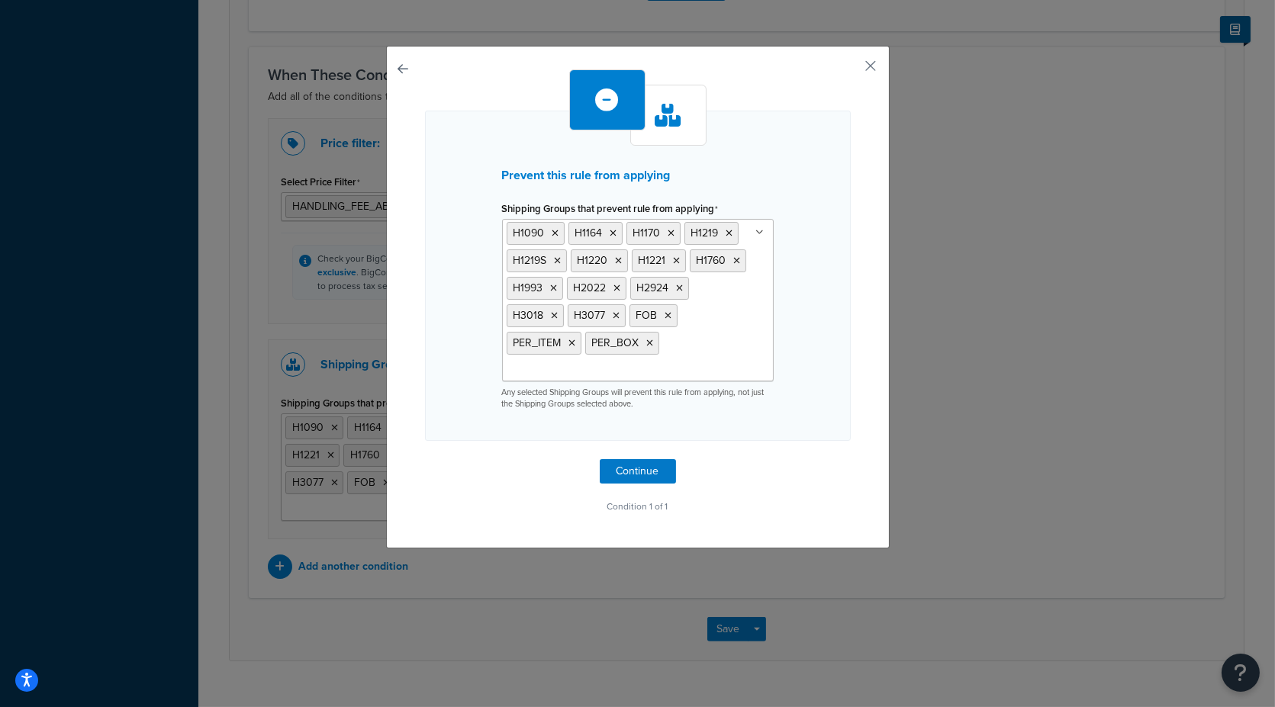
click at [425, 459] on button "button" at bounding box center [425, 459] width 0 height 0
select select "any"
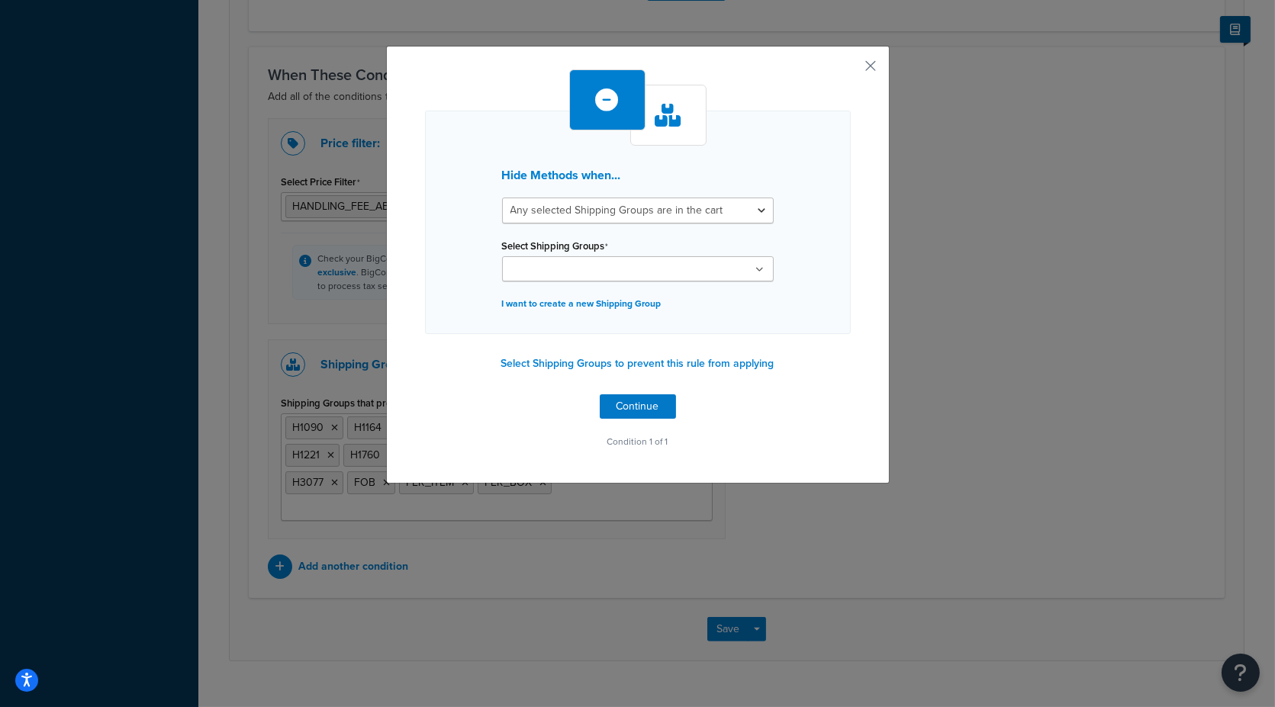
click at [872, 65] on div "Hide Methods when... All selected Shipping Groups are in the cart Any selected …" at bounding box center [638, 265] width 504 height 438
click at [851, 69] on button "button" at bounding box center [849, 71] width 4 height 4
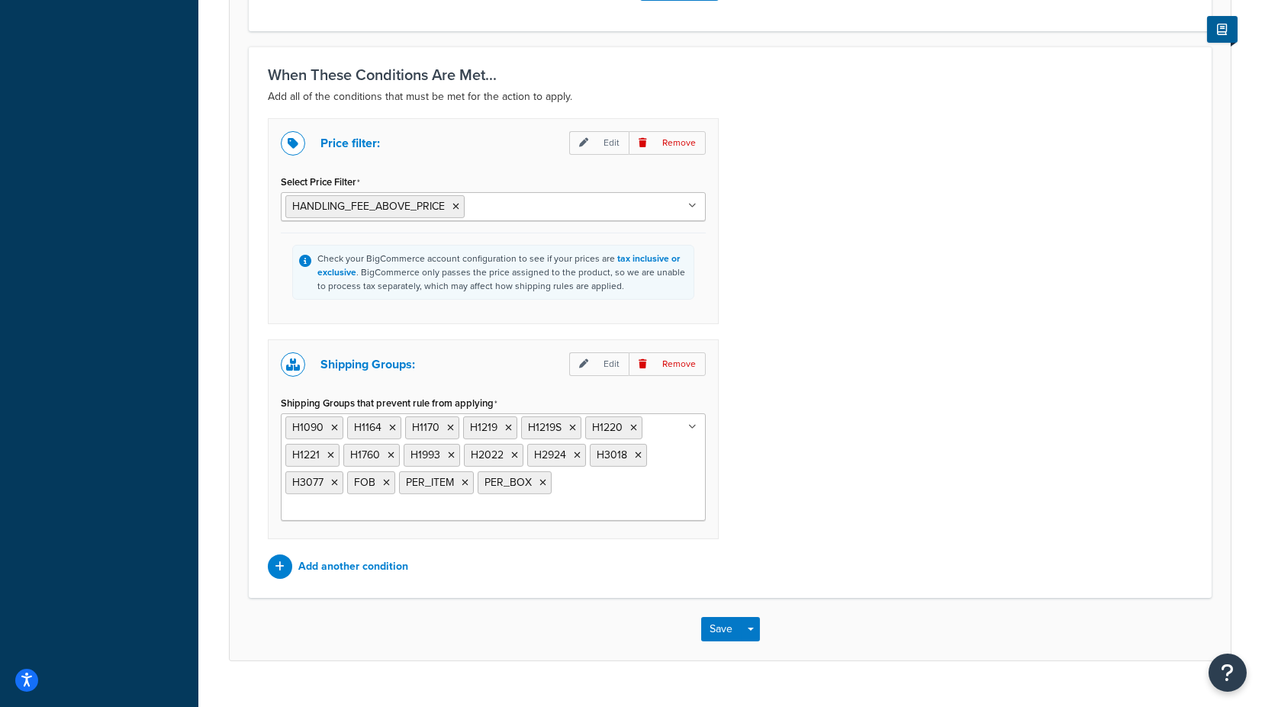
click at [876, 352] on div "Price filter: Edit Remove Select Price Filter HANDLING_FEE_ABOVE_PRICE VACCINE_…" at bounding box center [730, 348] width 948 height 461
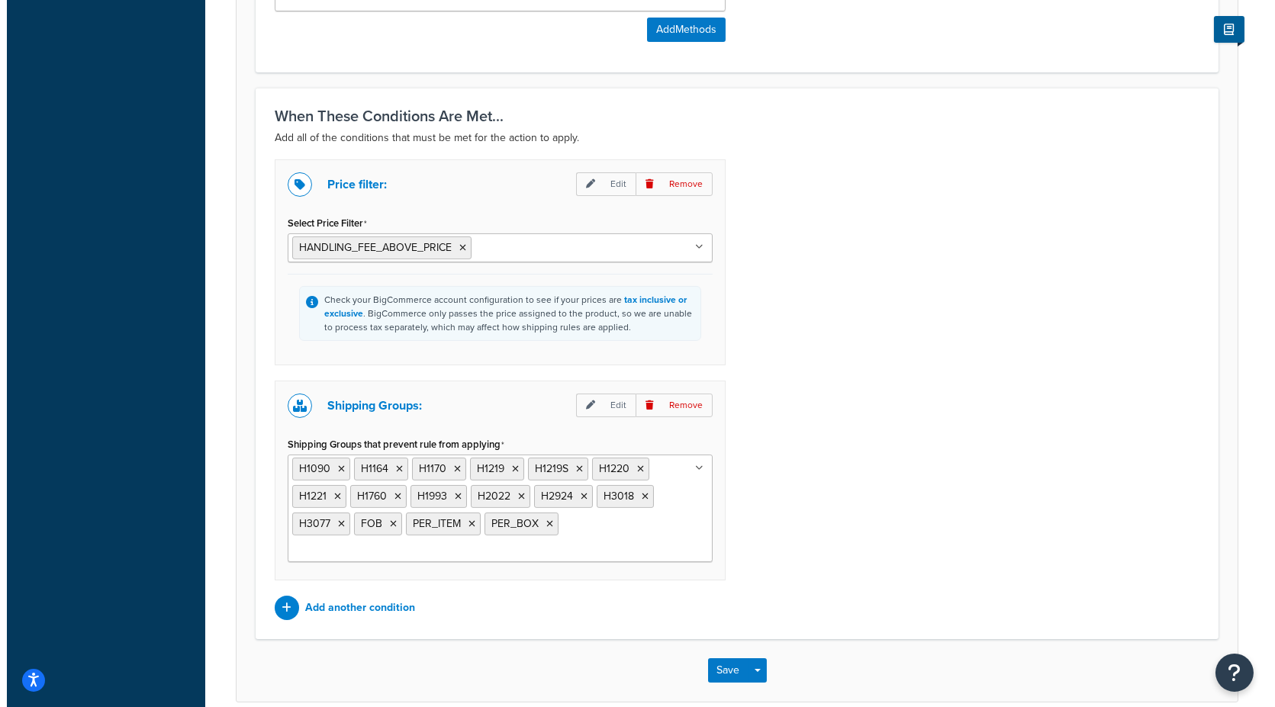
scroll to position [843, 0]
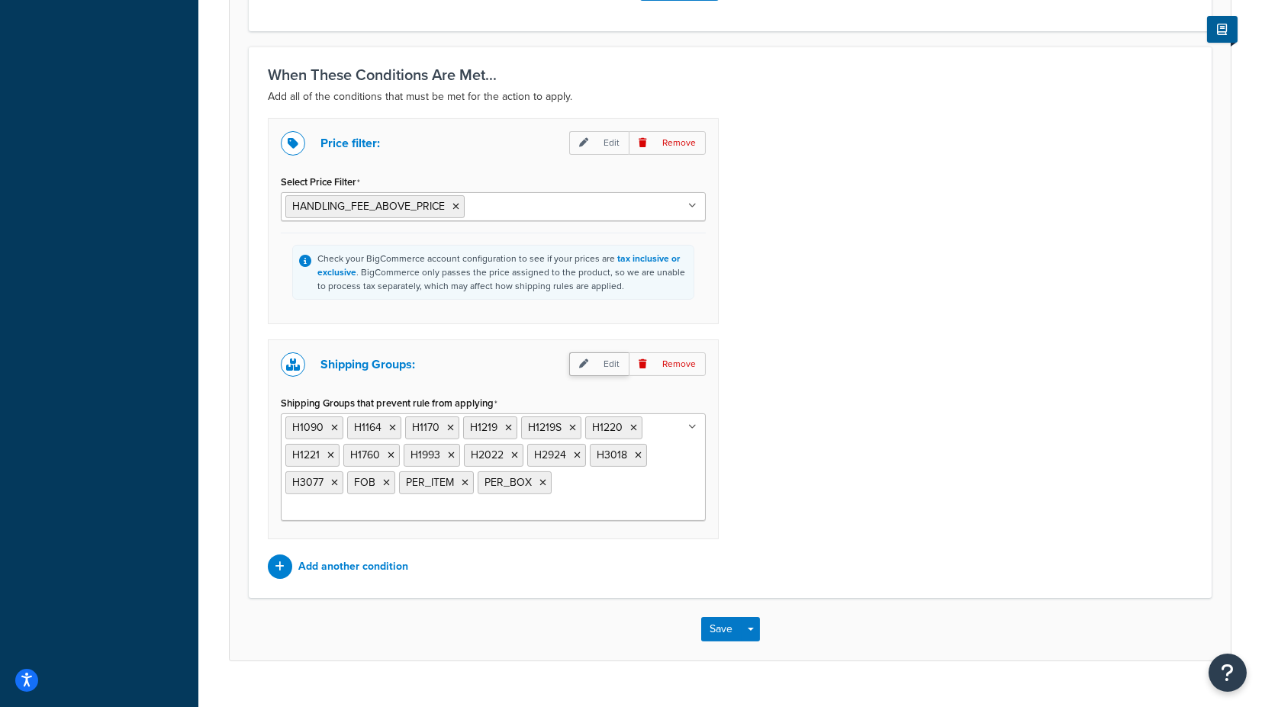
click at [598, 362] on p "Edit" at bounding box center [599, 365] width 60 height 24
select select "any"
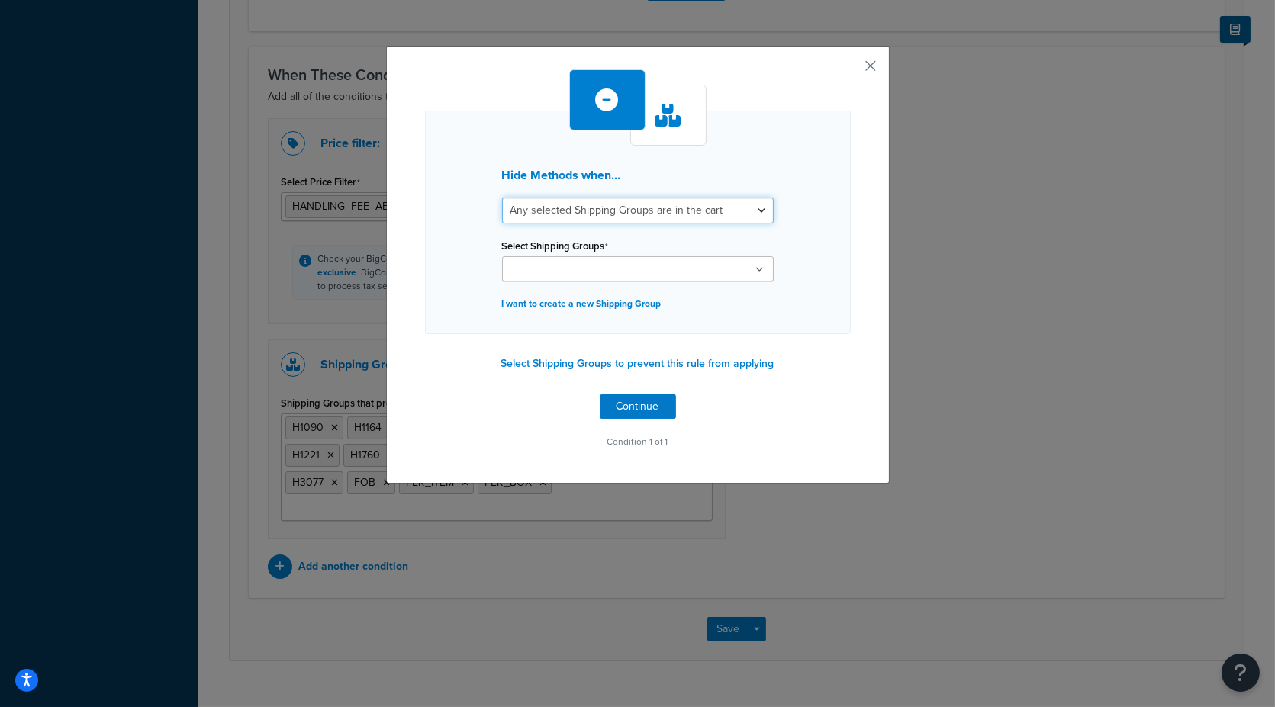
click at [583, 208] on select "All selected Shipping Groups are in the cart Any selected Shipping Groups are i…" at bounding box center [638, 211] width 272 height 26
click at [502, 198] on select "All selected Shipping Groups are in the cart Any selected Shipping Groups are i…" at bounding box center [638, 211] width 272 height 26
click at [566, 267] on input "Select Shipping Groups" at bounding box center [574, 270] width 135 height 17
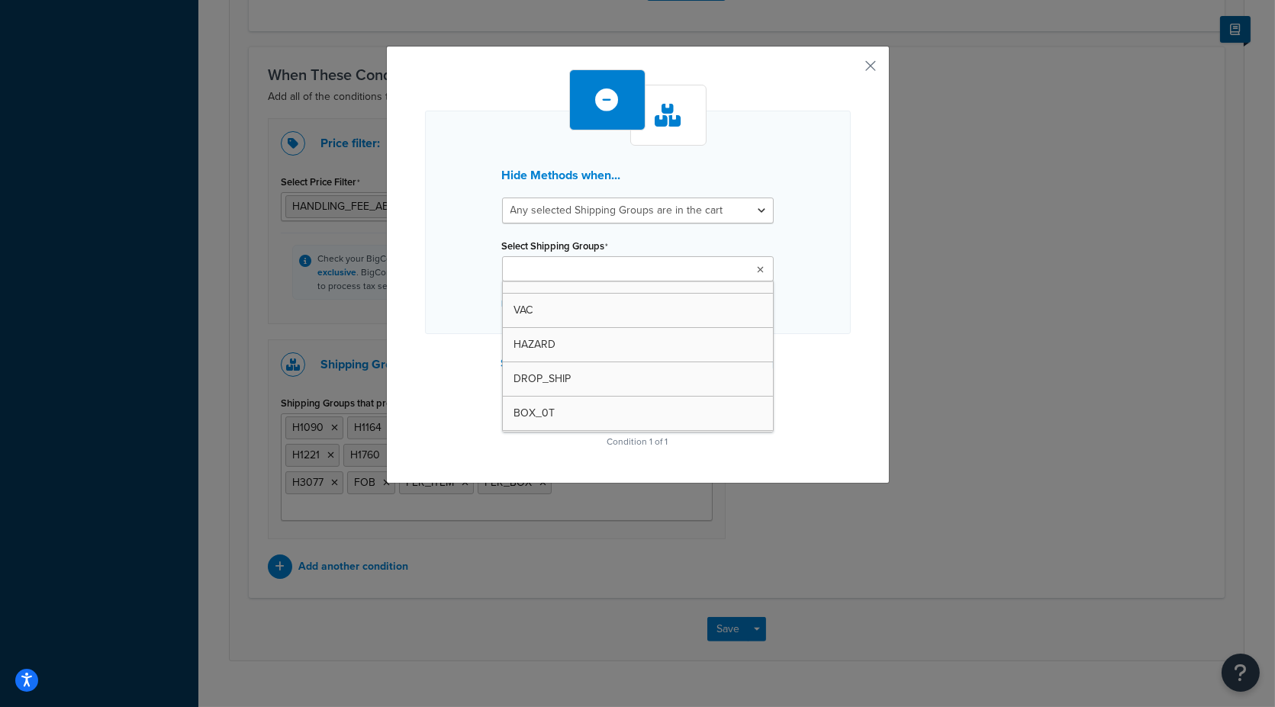
click at [797, 279] on div "Hide Methods when... All selected Shipping Groups are in the cart Any selected …" at bounding box center [638, 223] width 426 height 224
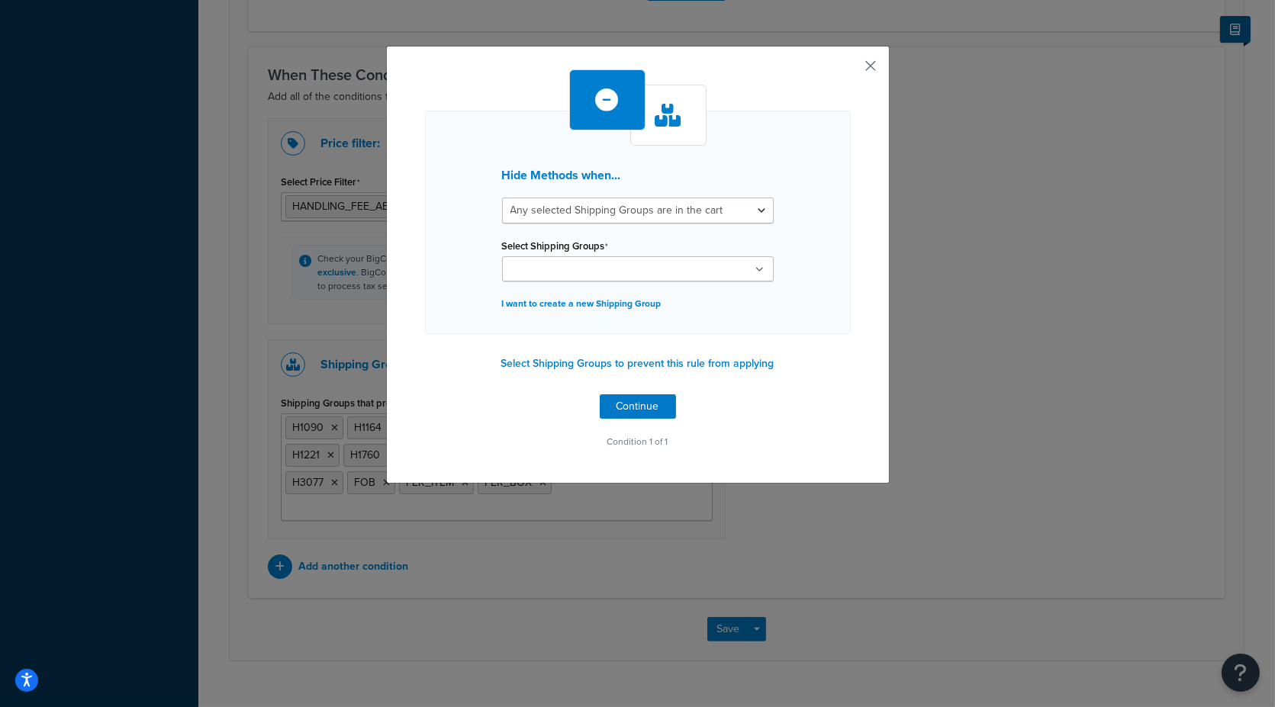
click at [851, 69] on button "button" at bounding box center [849, 71] width 4 height 4
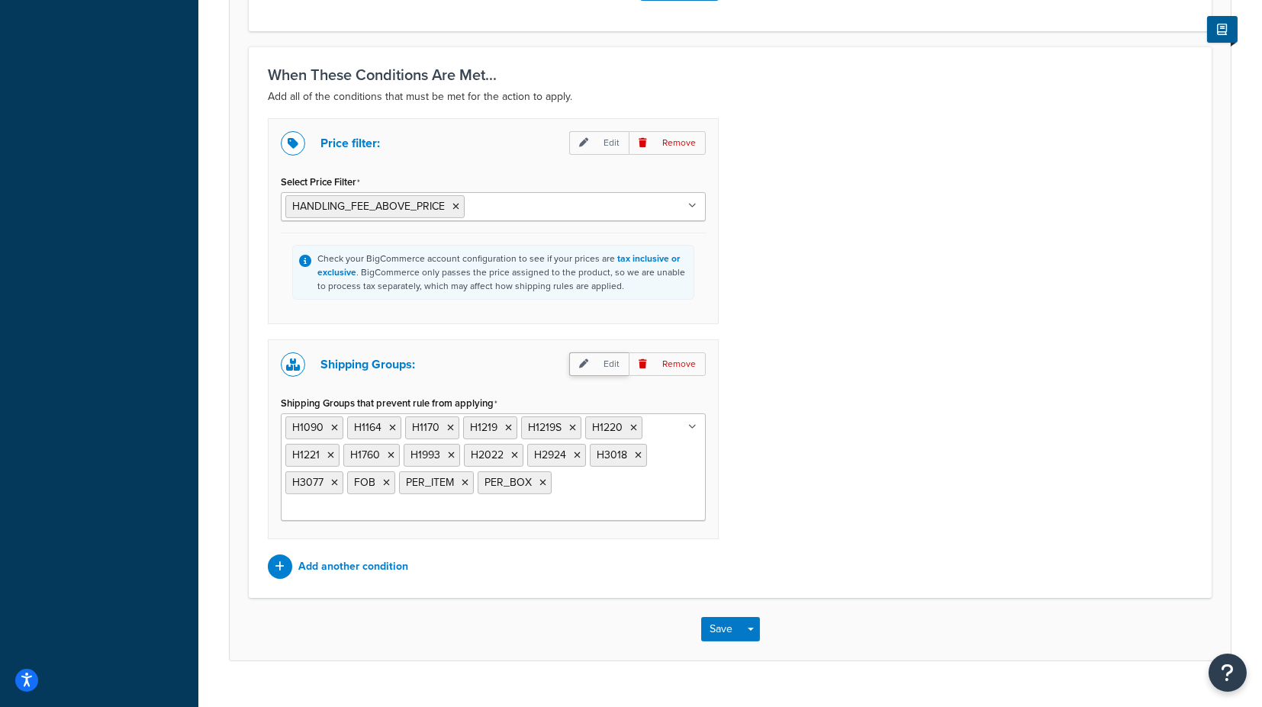
click at [604, 363] on p "Edit" at bounding box center [599, 365] width 60 height 24
select select "any"
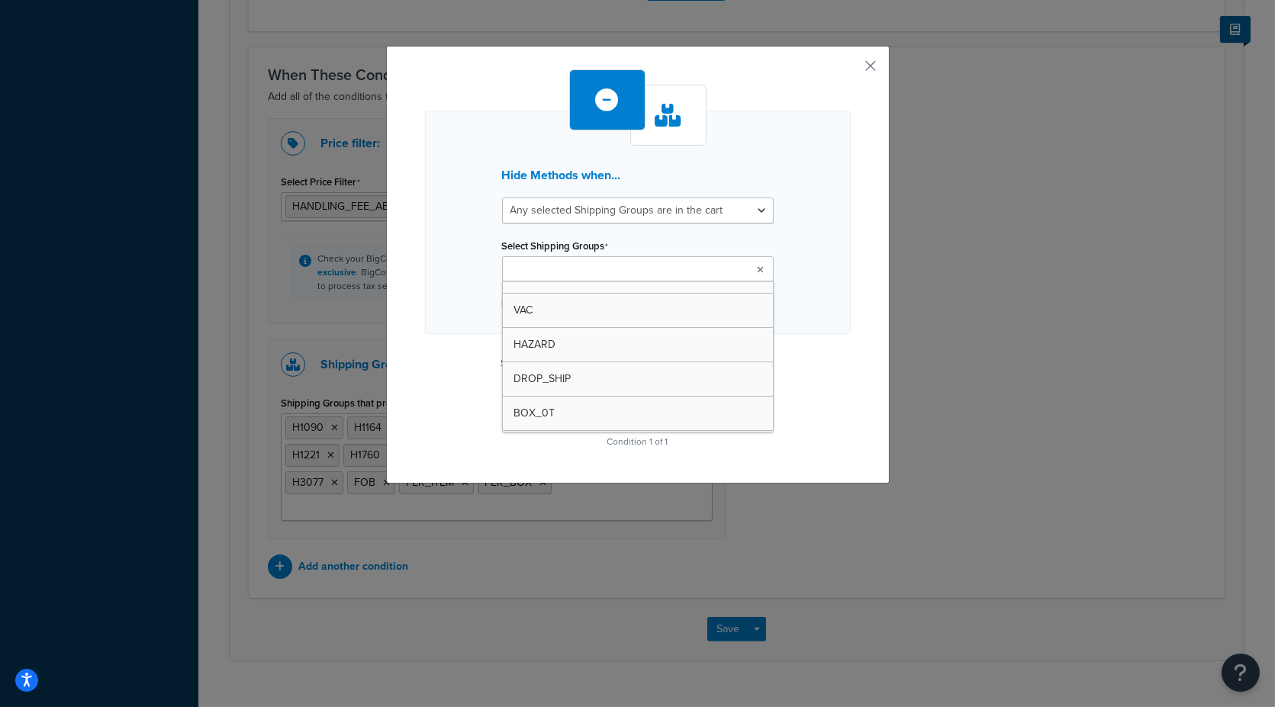
click at [543, 270] on input "Select Shipping Groups" at bounding box center [574, 270] width 135 height 17
type input "fo"
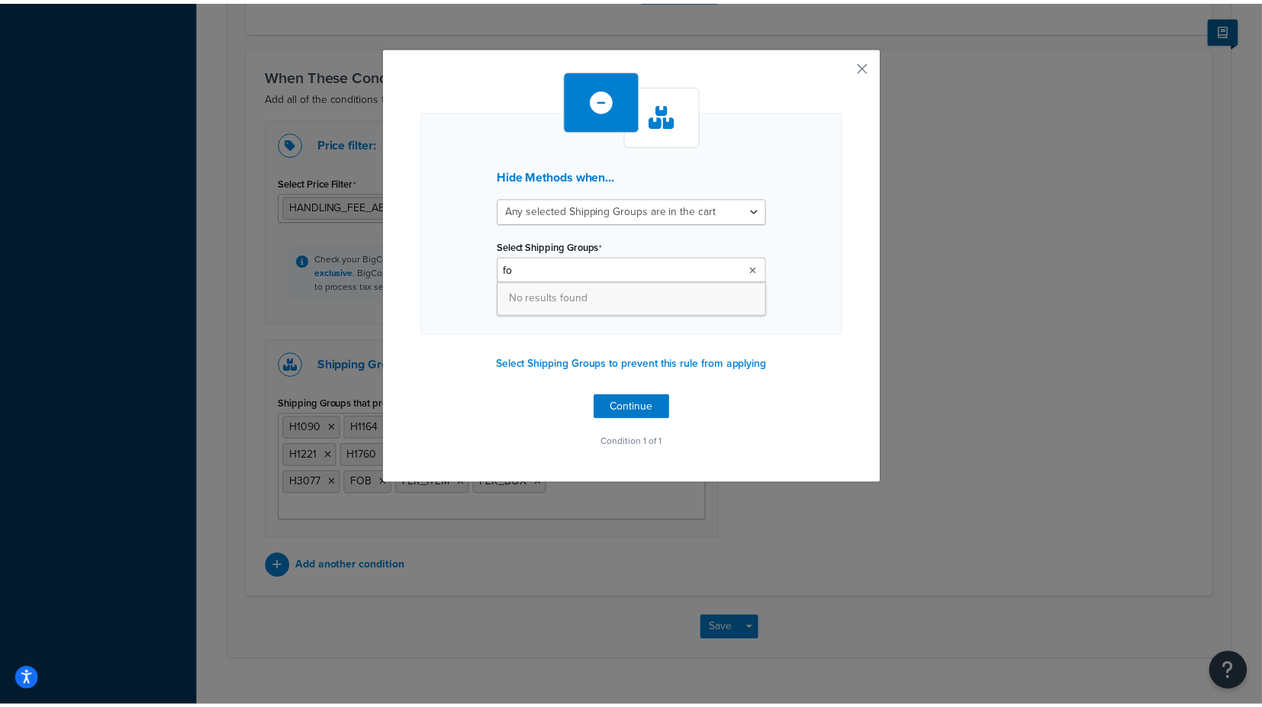
scroll to position [0, 0]
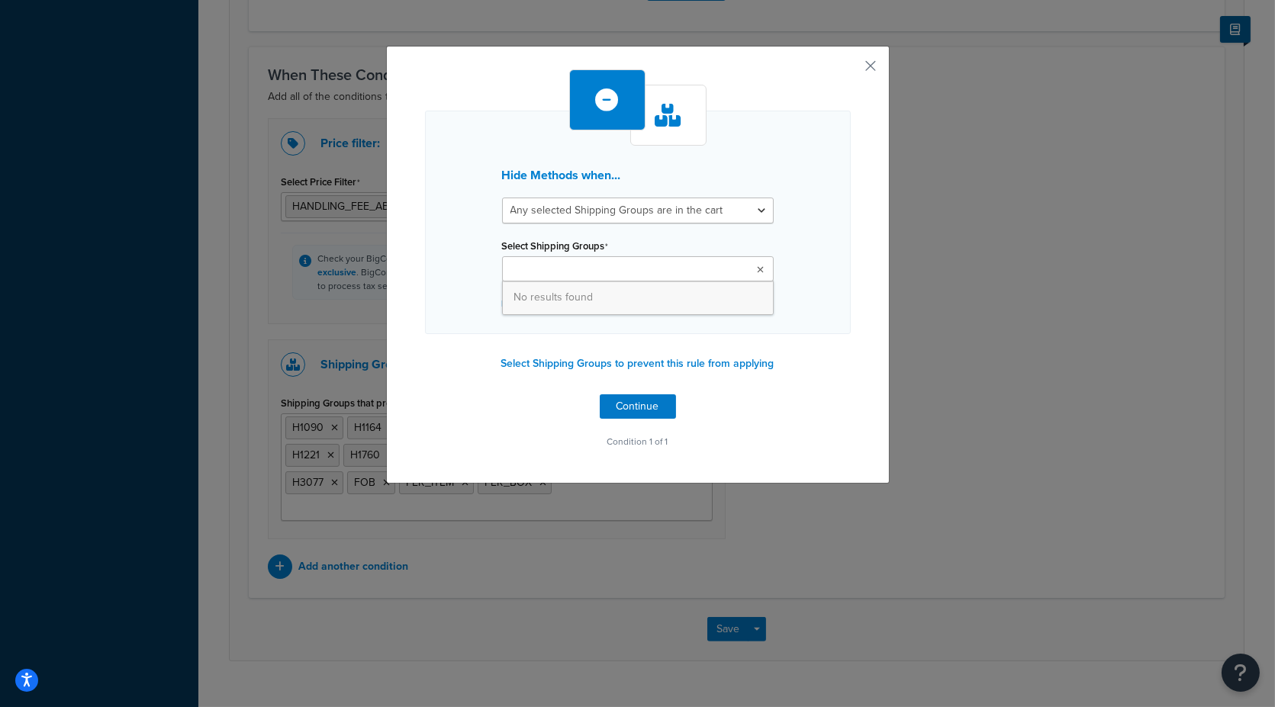
click at [873, 288] on div "Hide Methods when... All selected Shipping Groups are in the cart Any selected …" at bounding box center [638, 265] width 504 height 438
click at [851, 69] on button "button" at bounding box center [849, 71] width 4 height 4
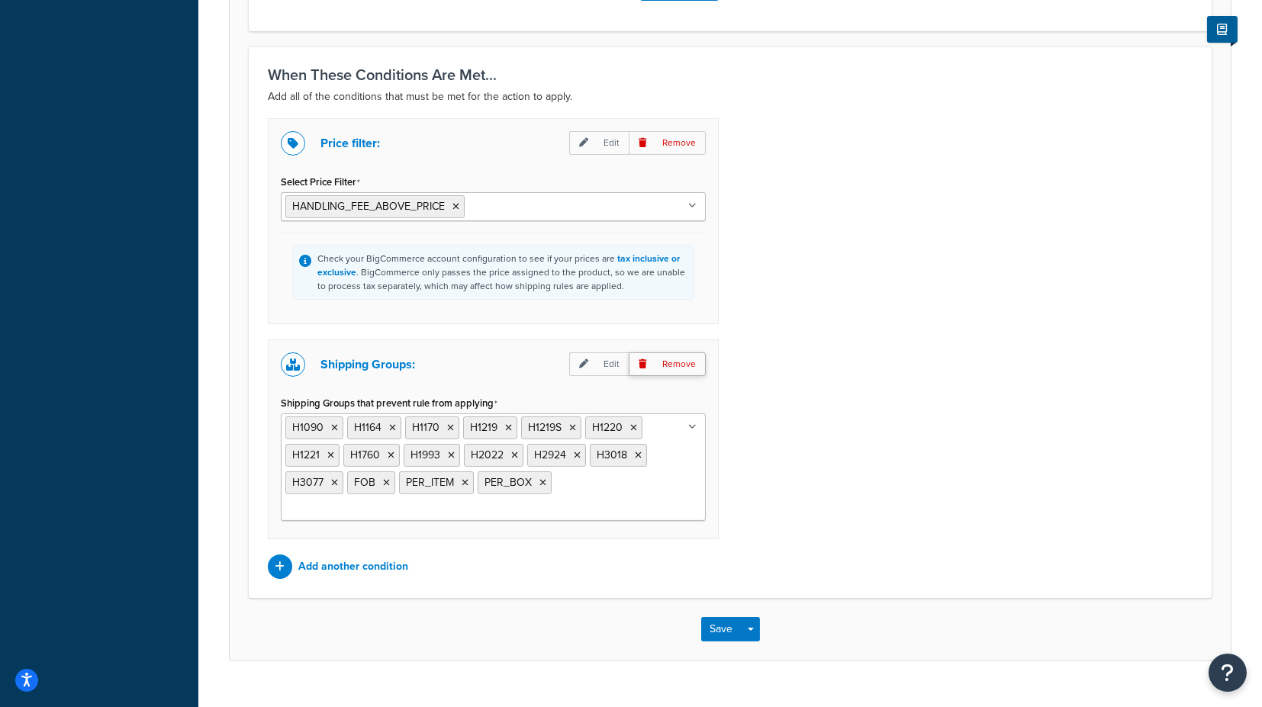
click at [680, 356] on p "Remove" at bounding box center [667, 365] width 77 height 24
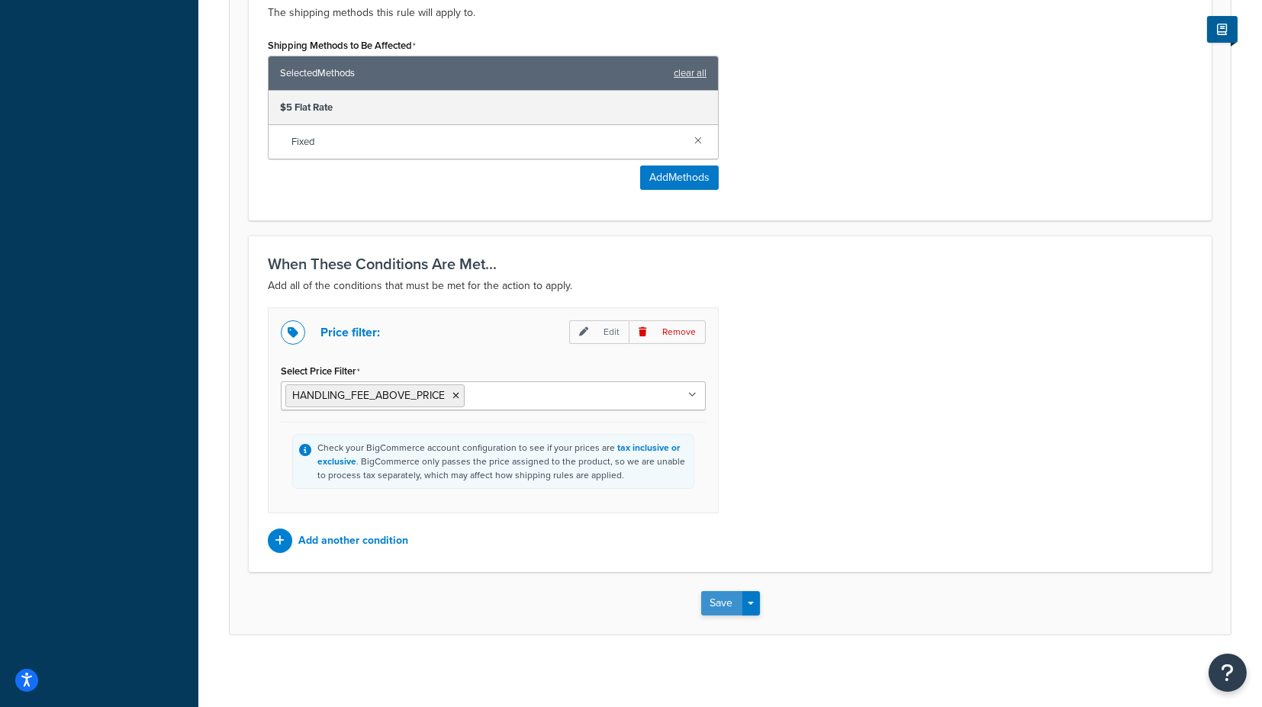
click at [715, 596] on button "Save" at bounding box center [721, 603] width 41 height 24
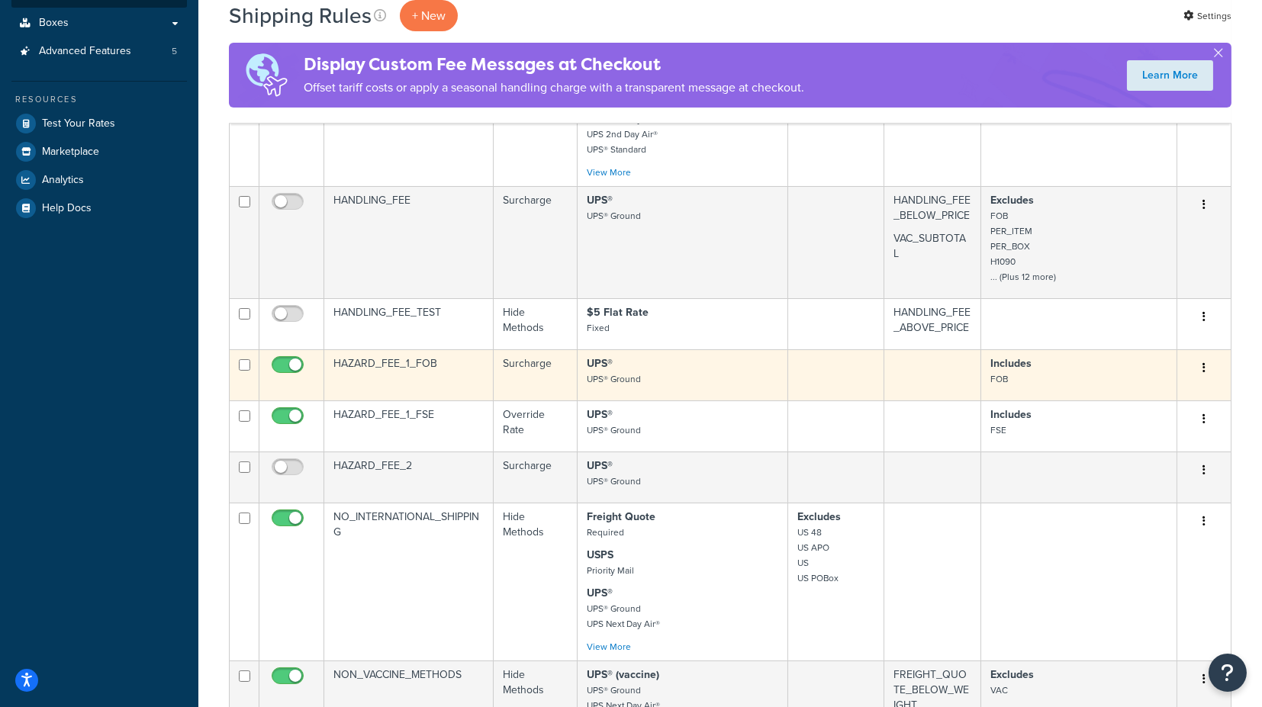
scroll to position [424, 0]
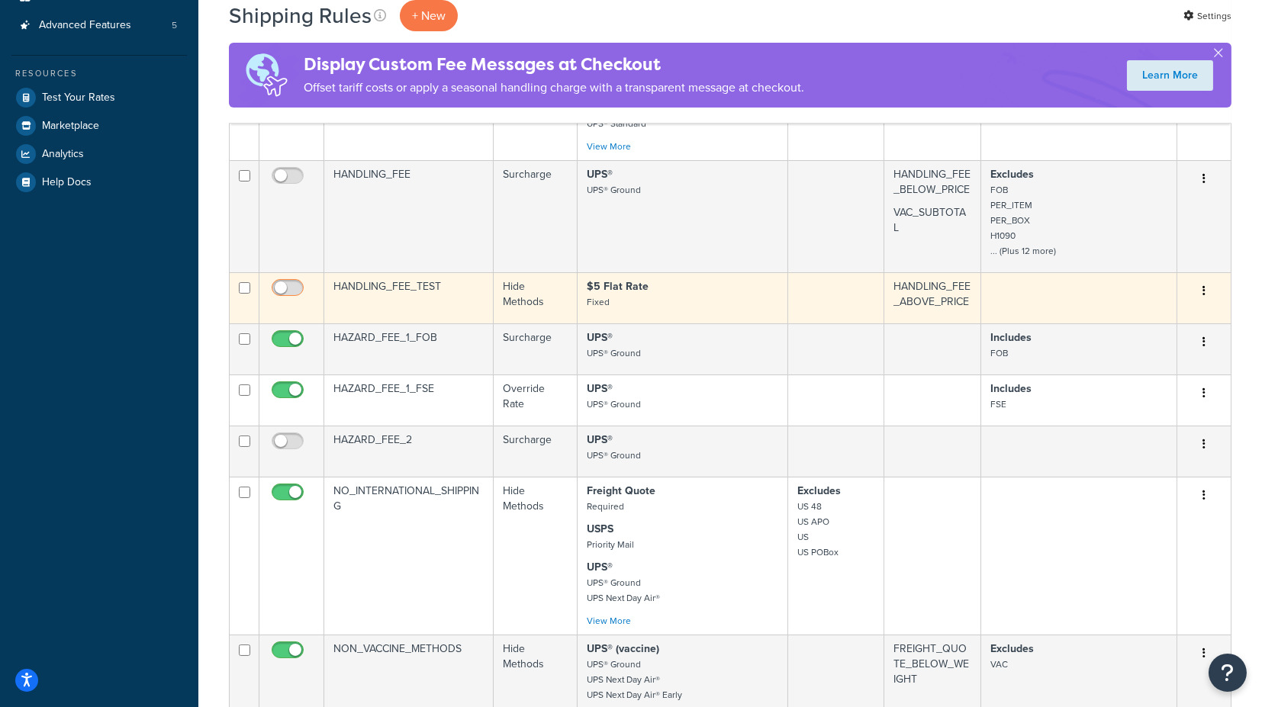
click at [289, 282] on input "checkbox" at bounding box center [290, 291] width 42 height 19
checkbox input "true"
click at [1199, 284] on button "button" at bounding box center [1204, 291] width 21 height 24
click at [1149, 347] on link "Duplicate" at bounding box center [1154, 351] width 121 height 31
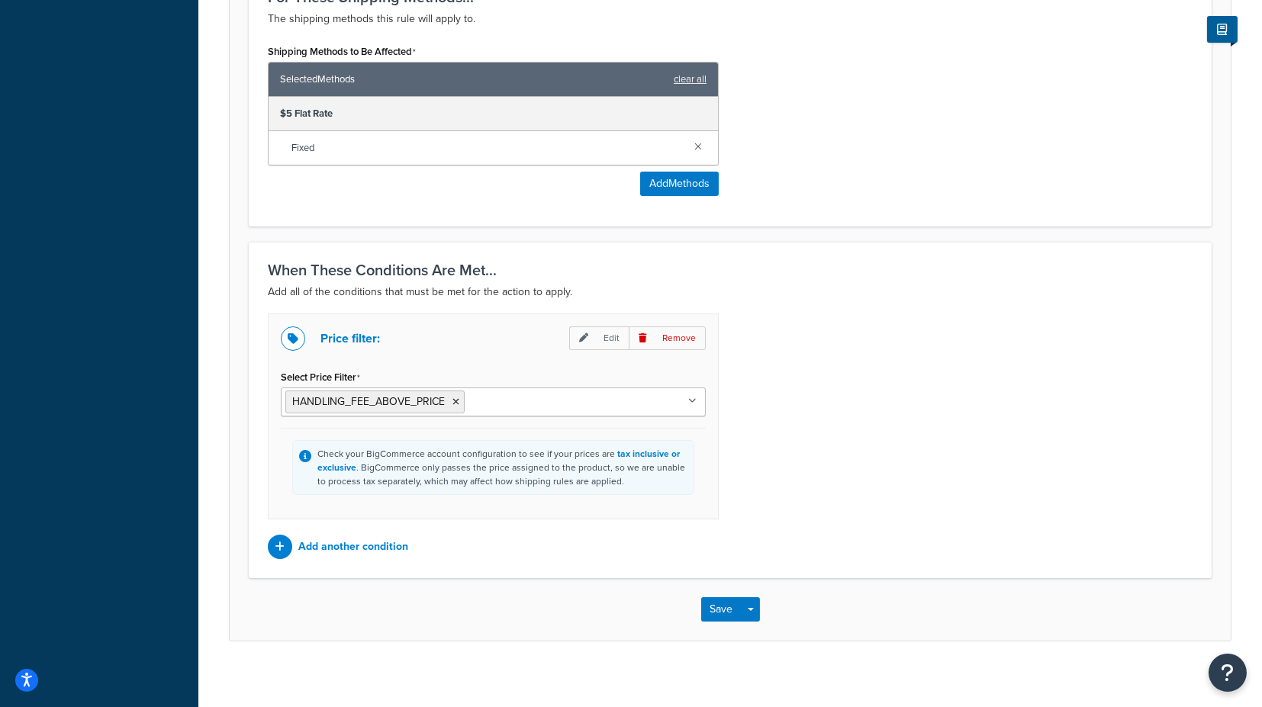
scroll to position [653, 0]
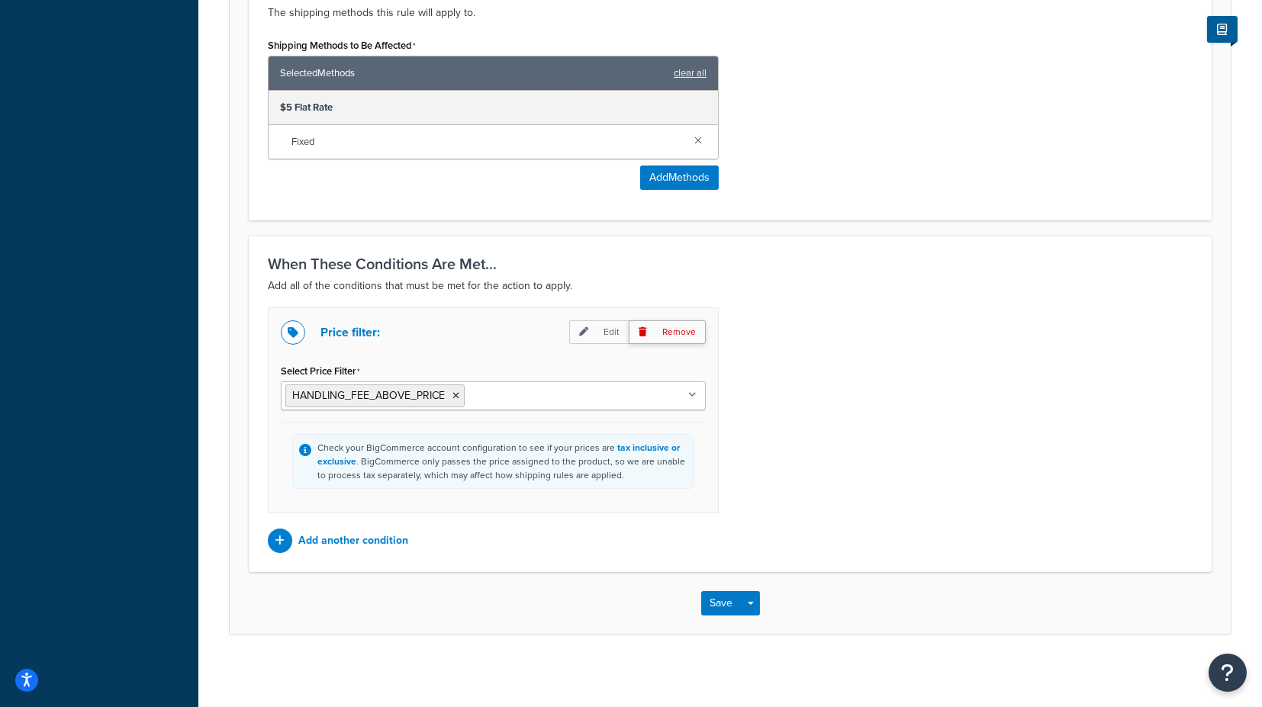
click at [667, 328] on p "Remove" at bounding box center [667, 333] width 77 height 24
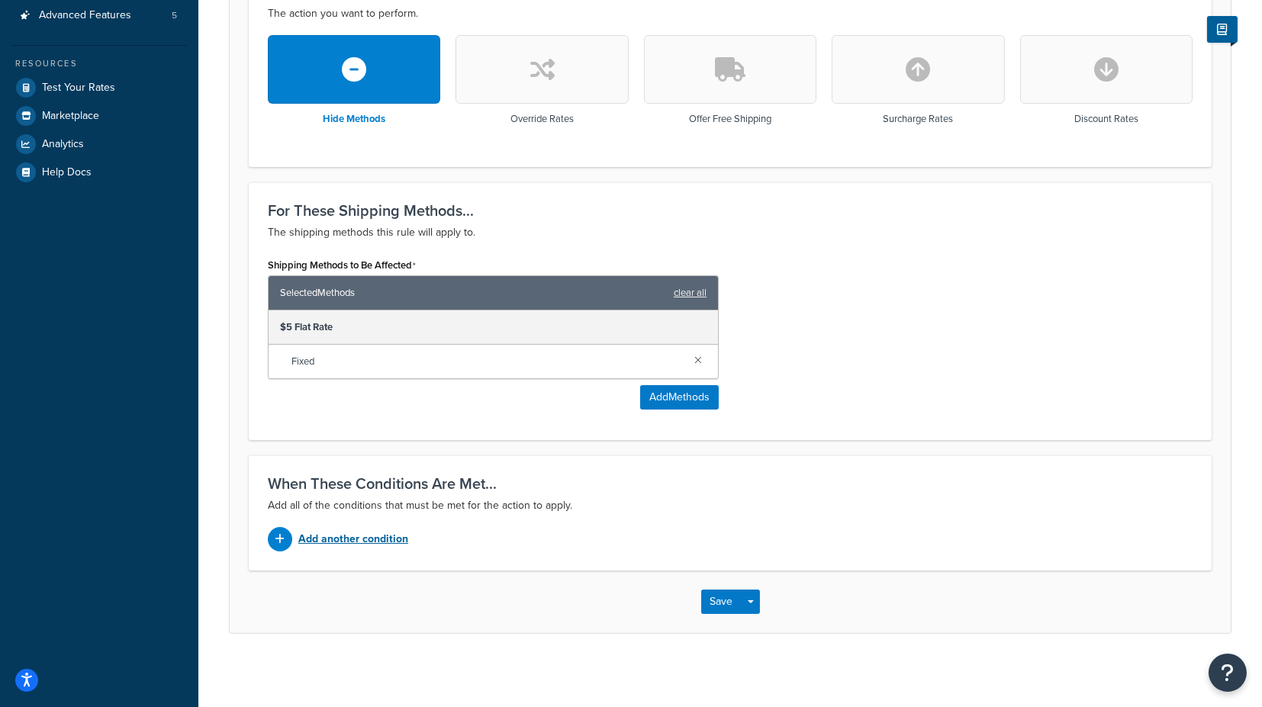
click at [344, 541] on p "Add another condition" at bounding box center [353, 539] width 110 height 21
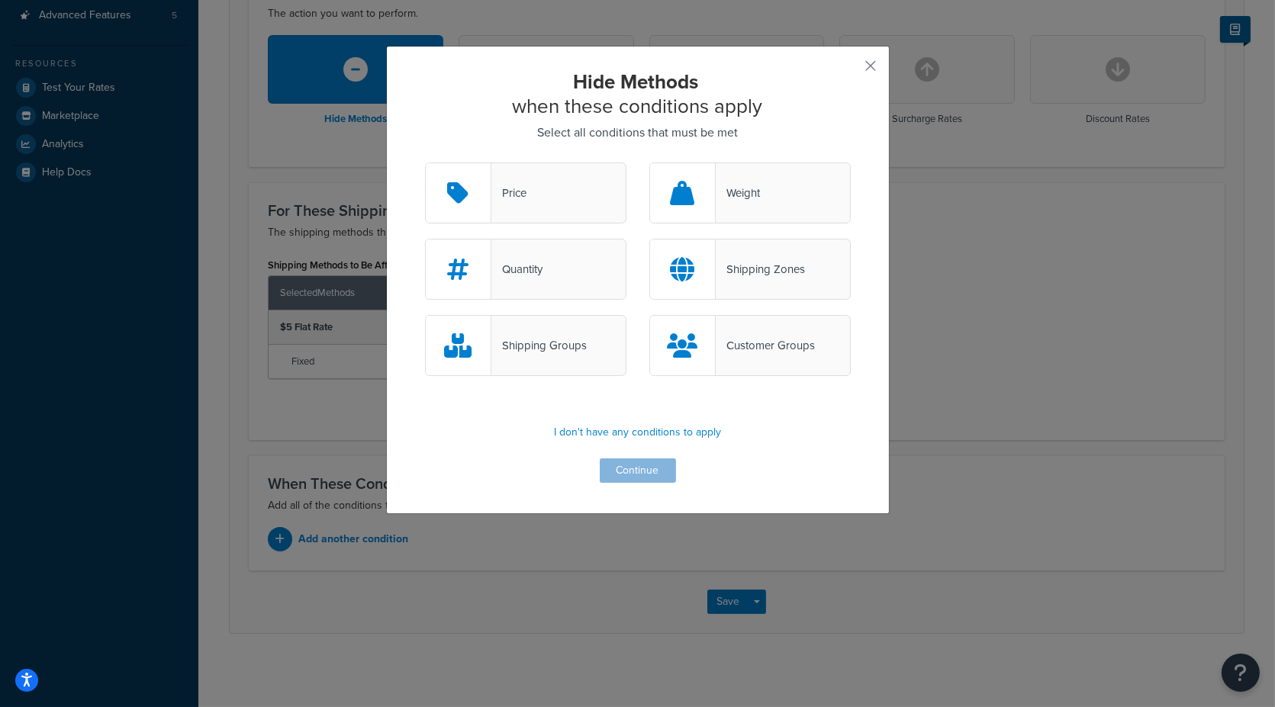
click at [549, 351] on div "Shipping Groups" at bounding box center [538, 345] width 95 height 21
click at [0, 0] on input "Shipping Groups" at bounding box center [0, 0] width 0 height 0
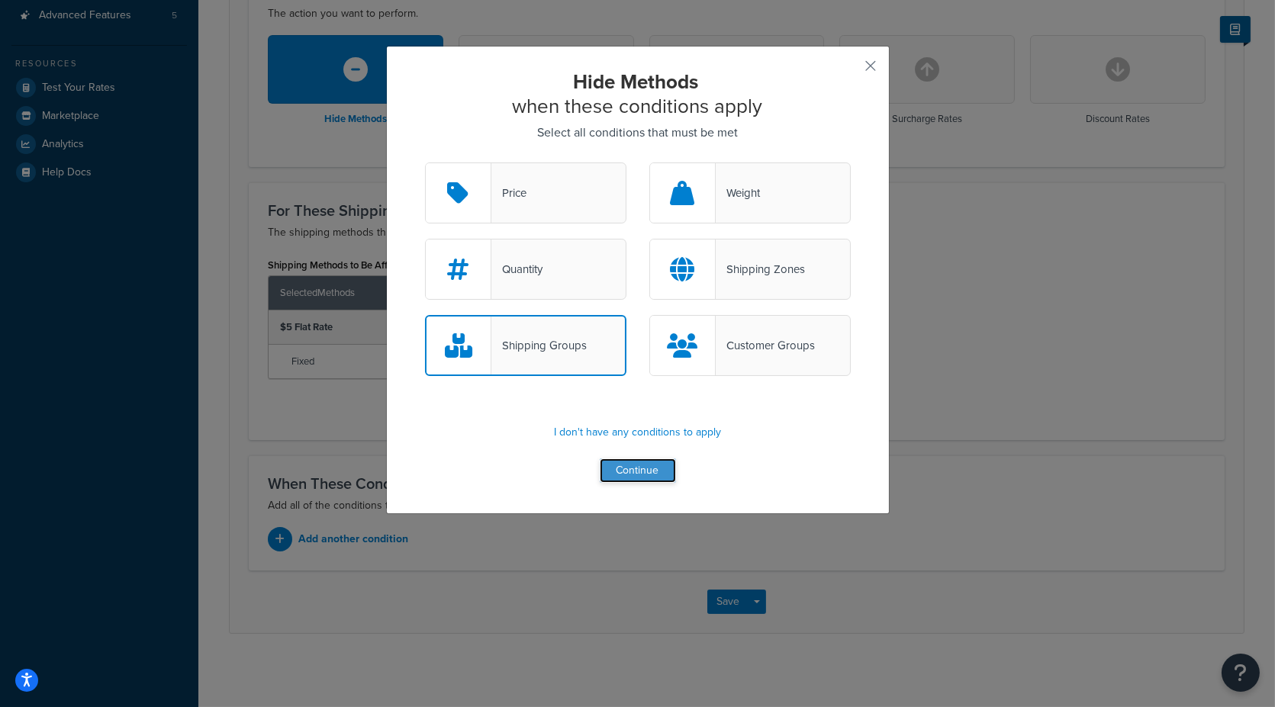
click at [621, 472] on button "Continue" at bounding box center [638, 471] width 76 height 24
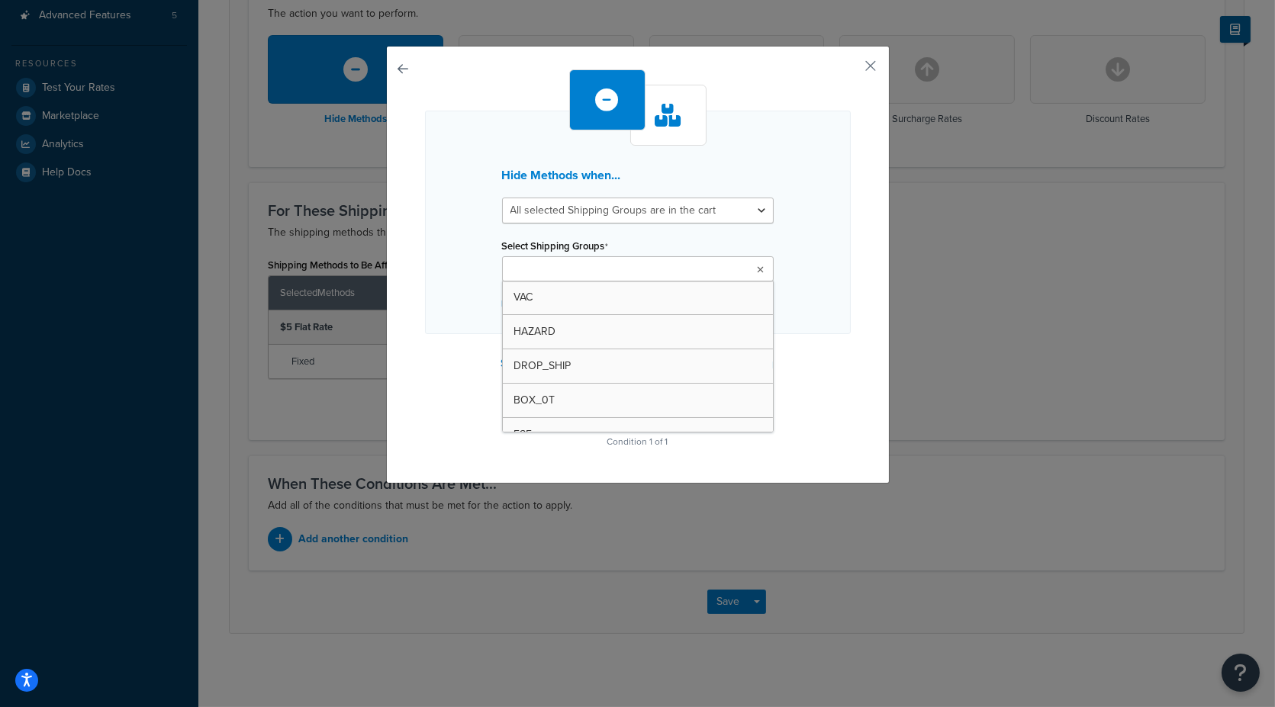
click at [559, 267] on input "Select Shipping Groups" at bounding box center [574, 270] width 135 height 17
type input "f"
click at [578, 269] on input "Select Shipping Groups" at bounding box center [626, 270] width 135 height 17
type input "va"
click at [807, 317] on div "Hide Methods when... All selected Shipping Groups are in the cart Any selected …" at bounding box center [638, 224] width 426 height 227
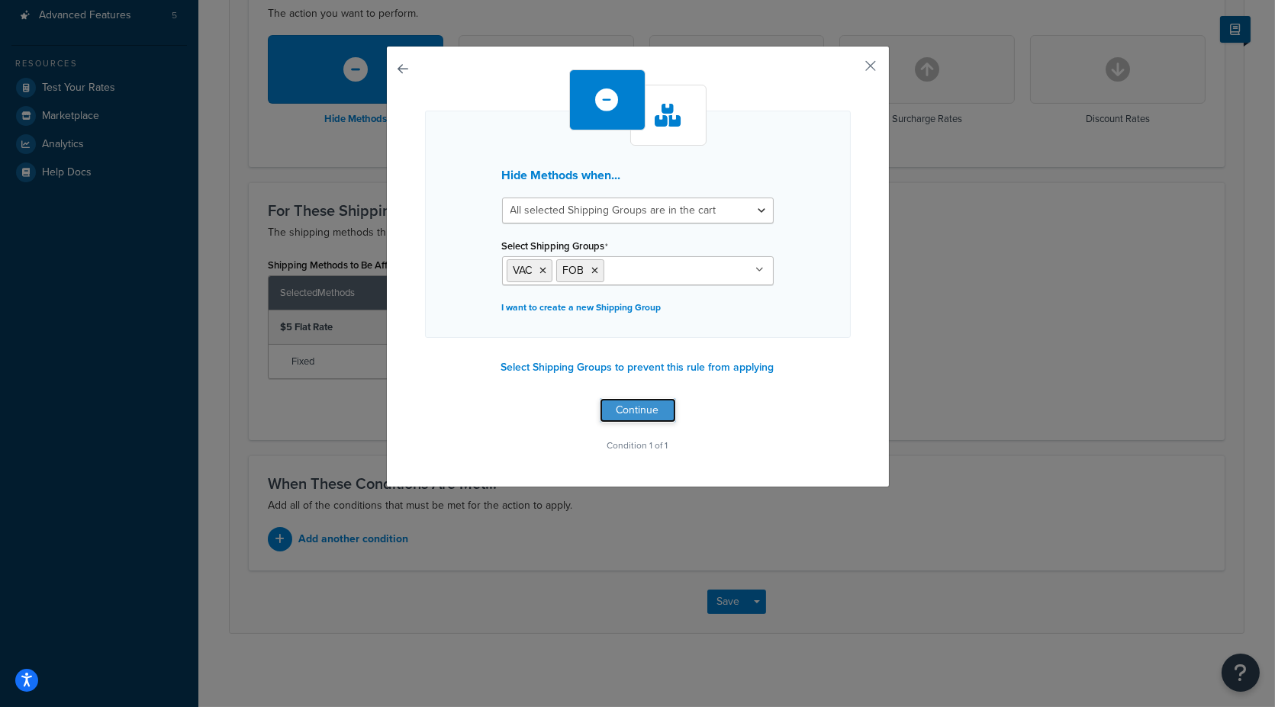
click at [642, 411] on button "Continue" at bounding box center [638, 410] width 76 height 24
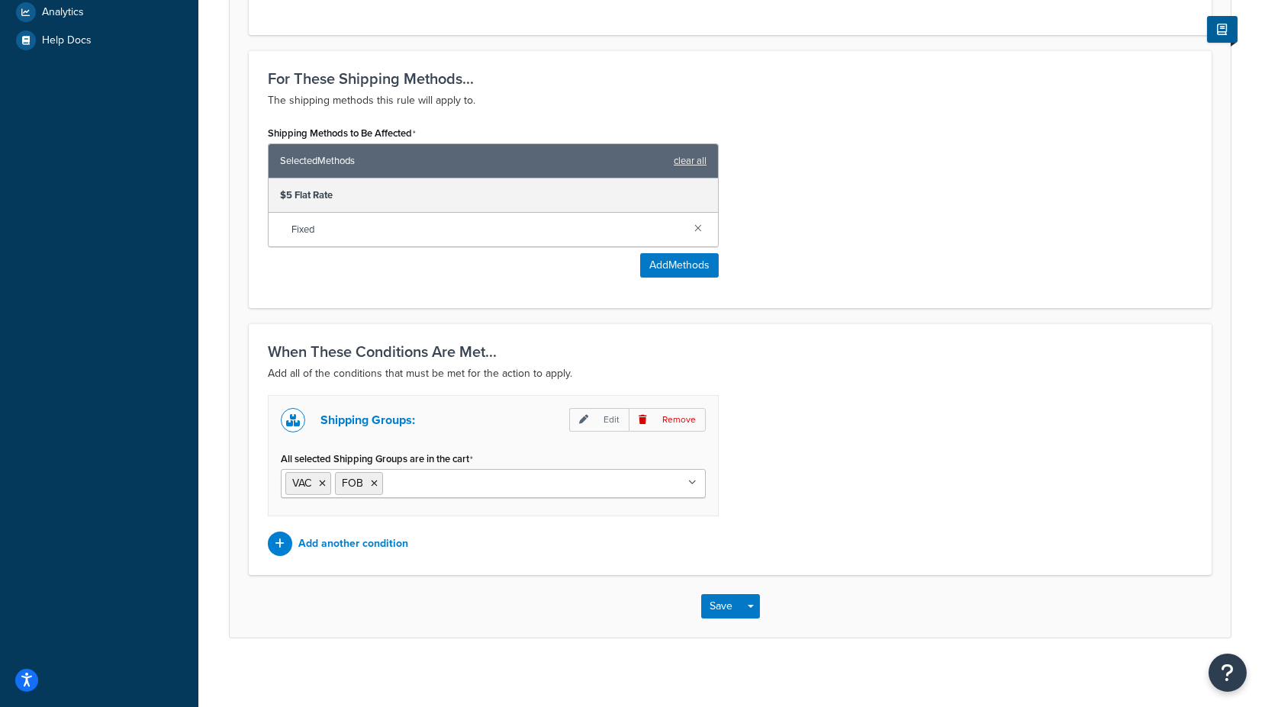
scroll to position [569, 0]
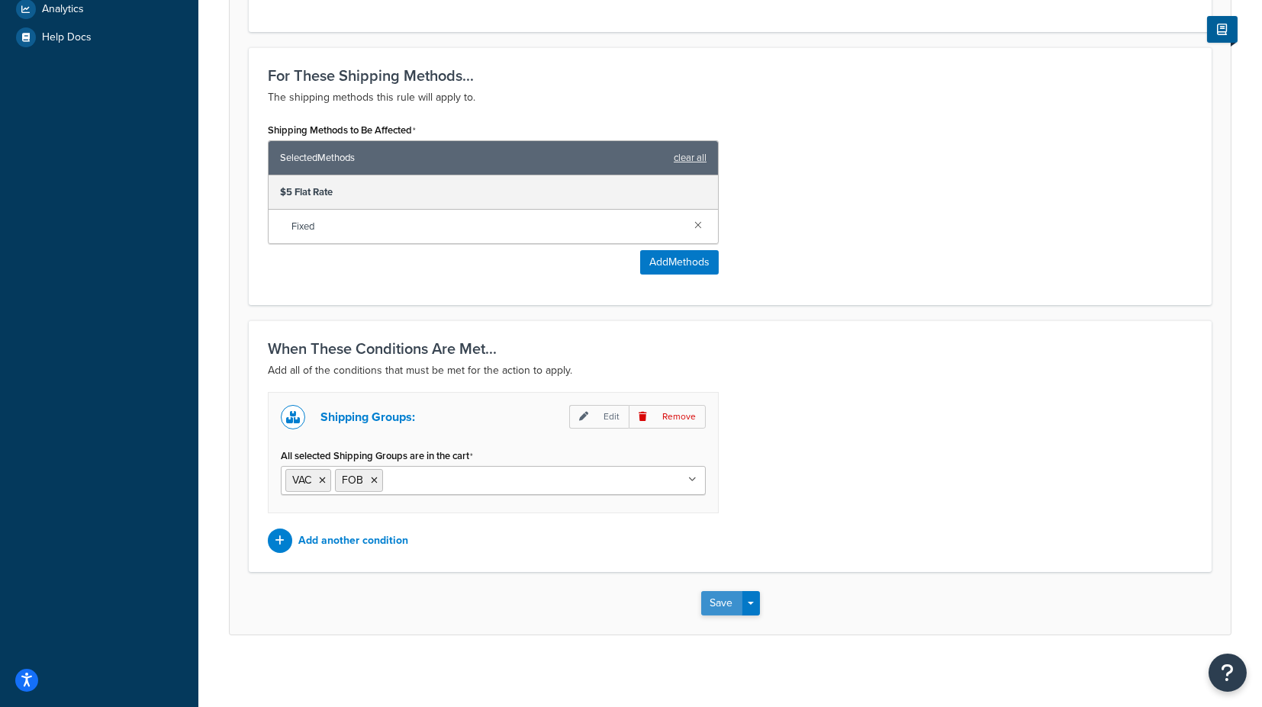
click at [716, 591] on button "Save" at bounding box center [721, 603] width 41 height 24
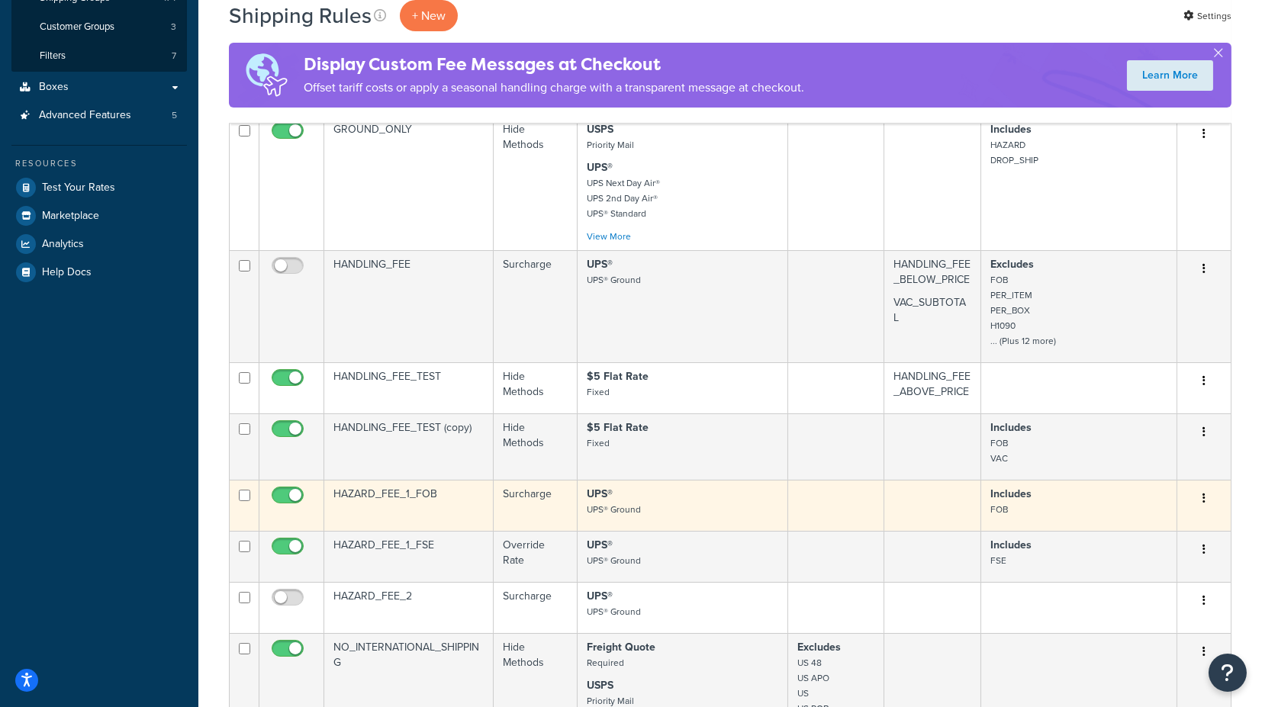
scroll to position [424, 0]
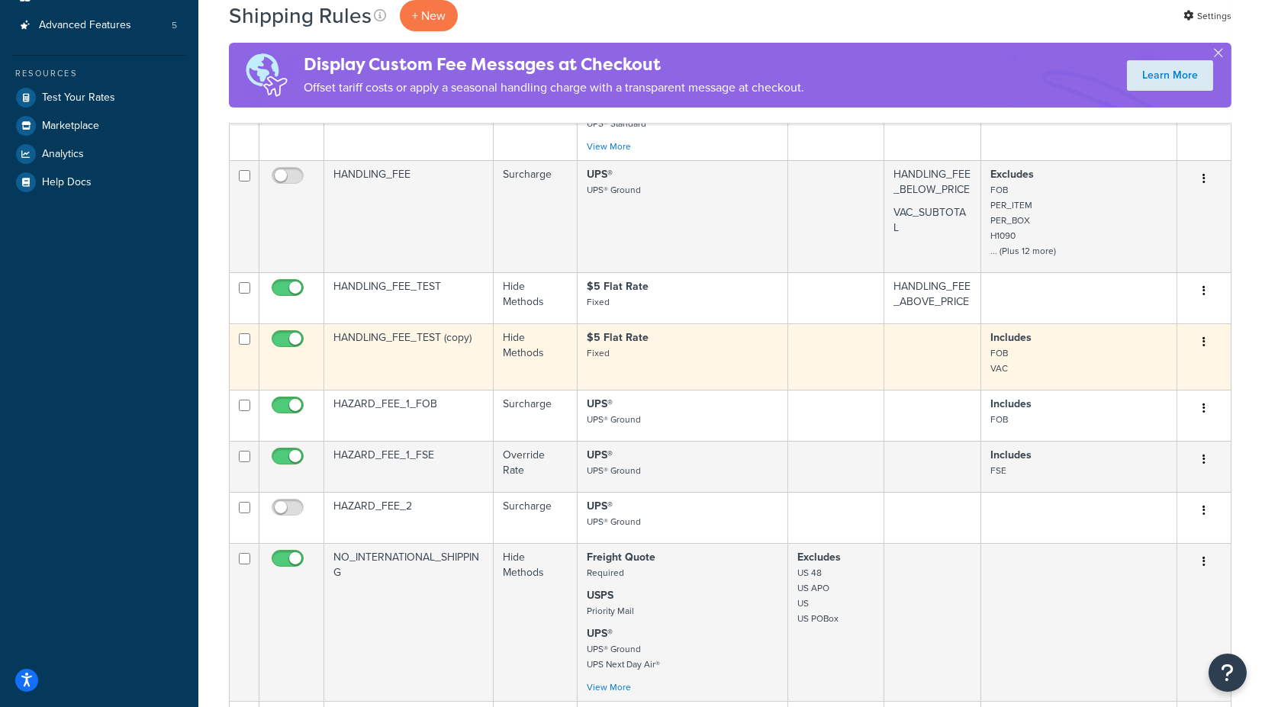
click at [407, 332] on td "HANDLING_FEE_TEST (copy)" at bounding box center [408, 357] width 169 height 66
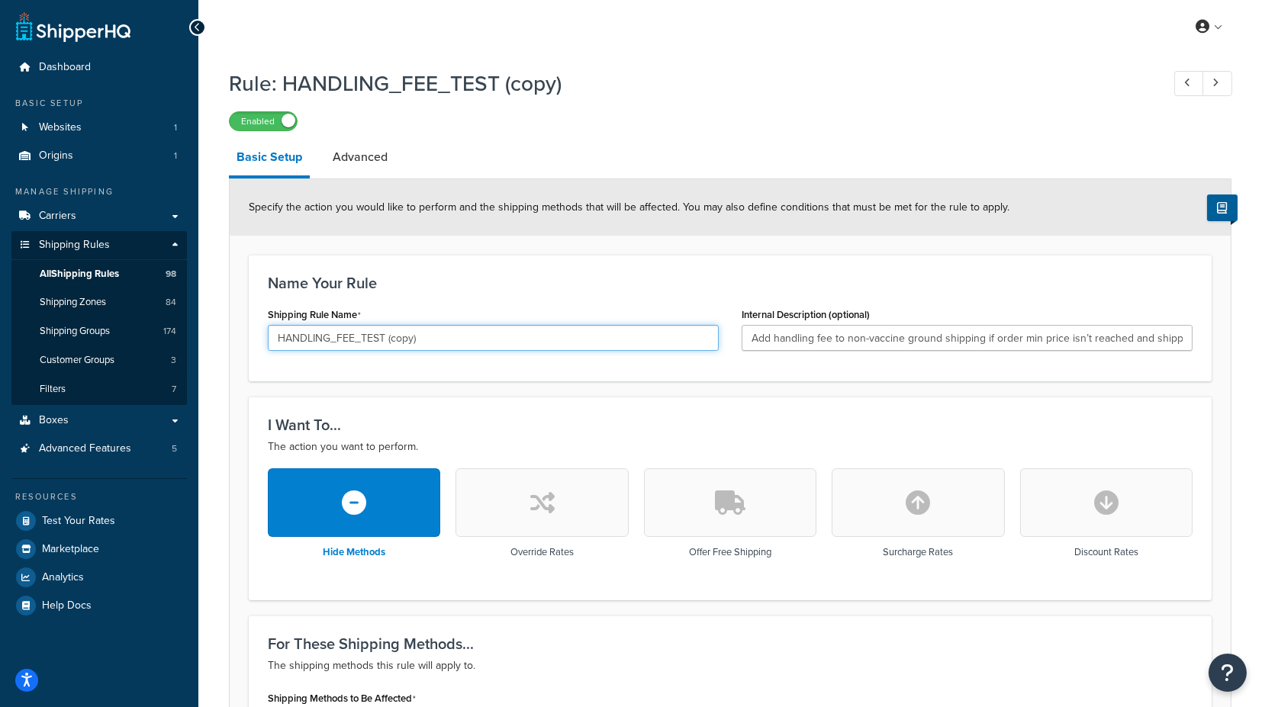
click at [383, 334] on input "HANDLING_FEE_TEST (copy)" at bounding box center [493, 338] width 451 height 26
drag, startPoint x: 383, startPoint y: 334, endPoint x: 470, endPoint y: 343, distance: 87.5
click at [470, 343] on input "HANDLING_FEE_TEST (copy)" at bounding box center [493, 338] width 451 height 26
type input "HANDLING_FEE_TEST2"
click at [532, 378] on div "Name Your Rule Shipping Rule Name HANDLING_FEE_TEST2 Internal Description (opti…" at bounding box center [730, 318] width 963 height 127
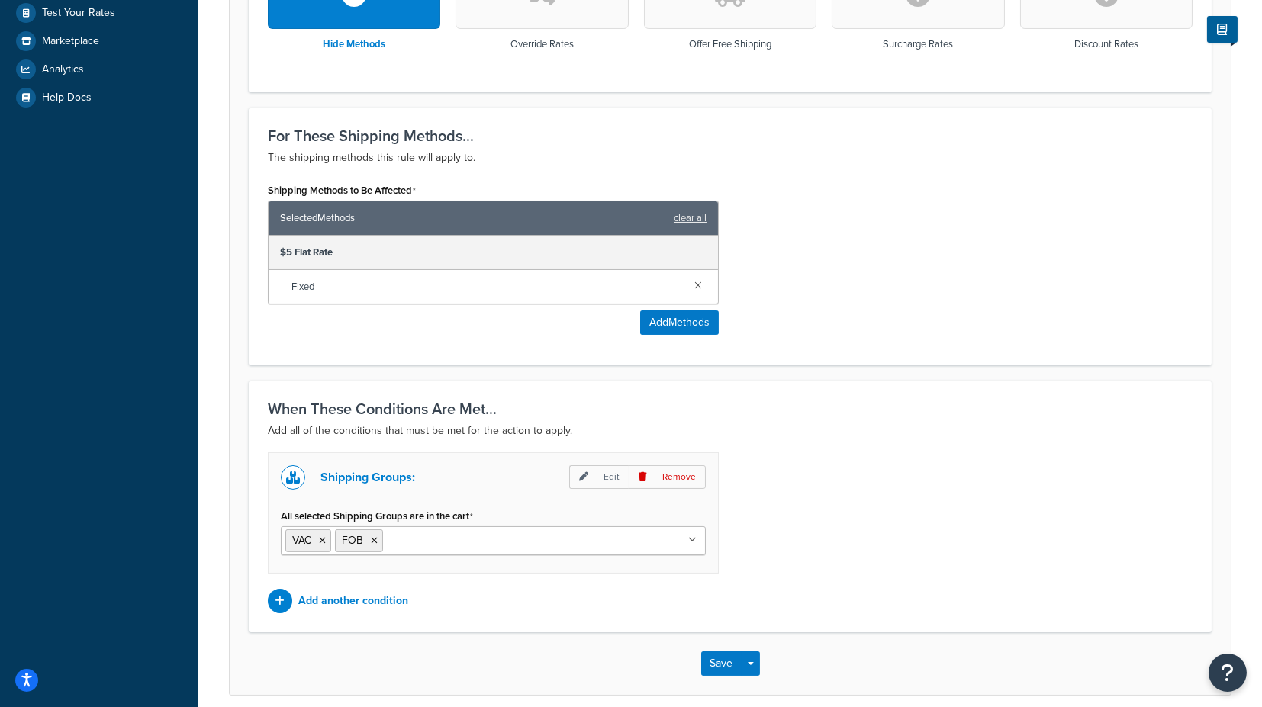
scroll to position [569, 0]
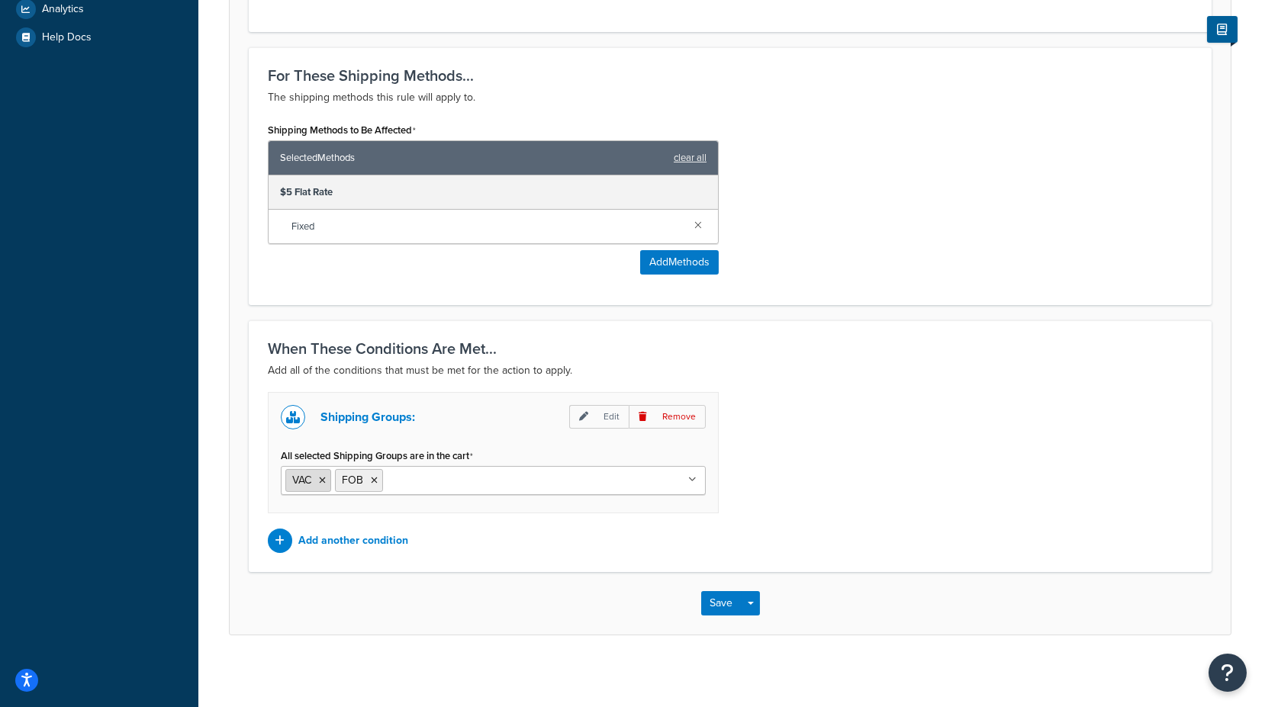
click at [323, 476] on icon at bounding box center [322, 480] width 7 height 9
click at [868, 509] on div "Shipping Groups: Edit Remove All selected Shipping Groups are in the cart FOB V…" at bounding box center [730, 472] width 948 height 161
drag, startPoint x: 719, startPoint y: 599, endPoint x: 733, endPoint y: 596, distance: 14.8
click at [719, 599] on button "Save" at bounding box center [721, 603] width 41 height 24
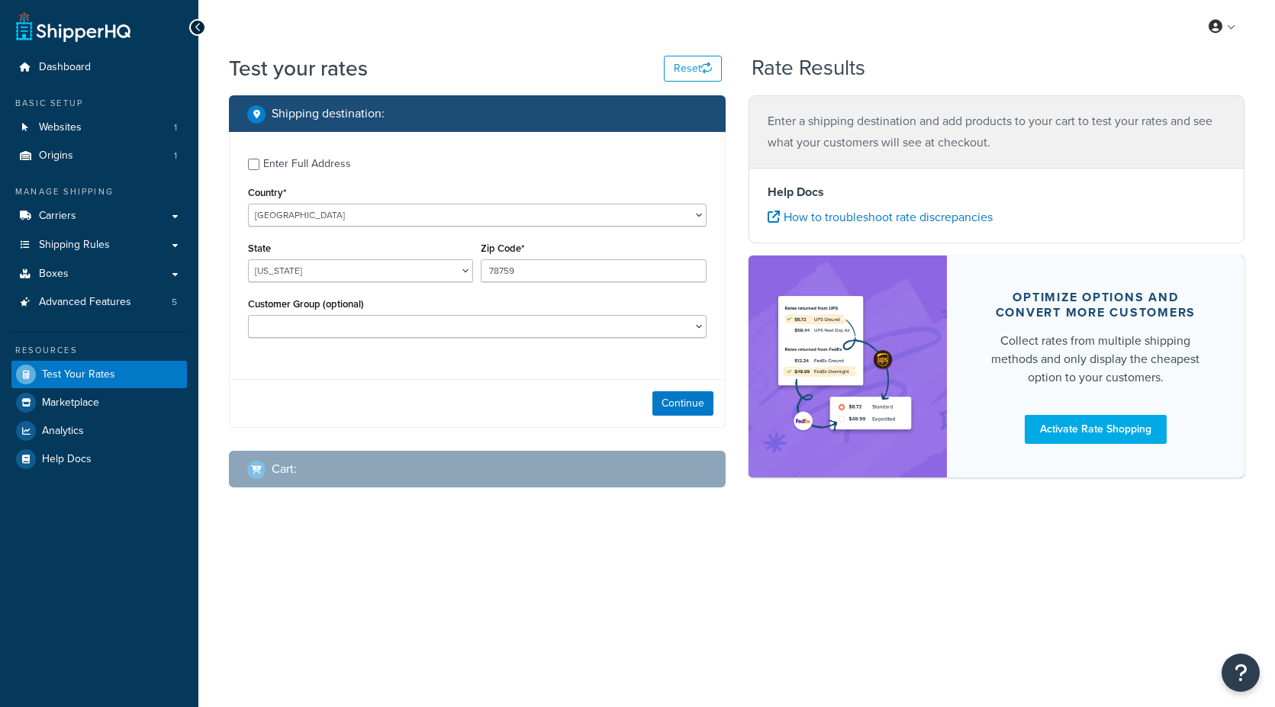
select select "[GEOGRAPHIC_DATA]"
click at [665, 411] on button "Continue" at bounding box center [683, 404] width 61 height 24
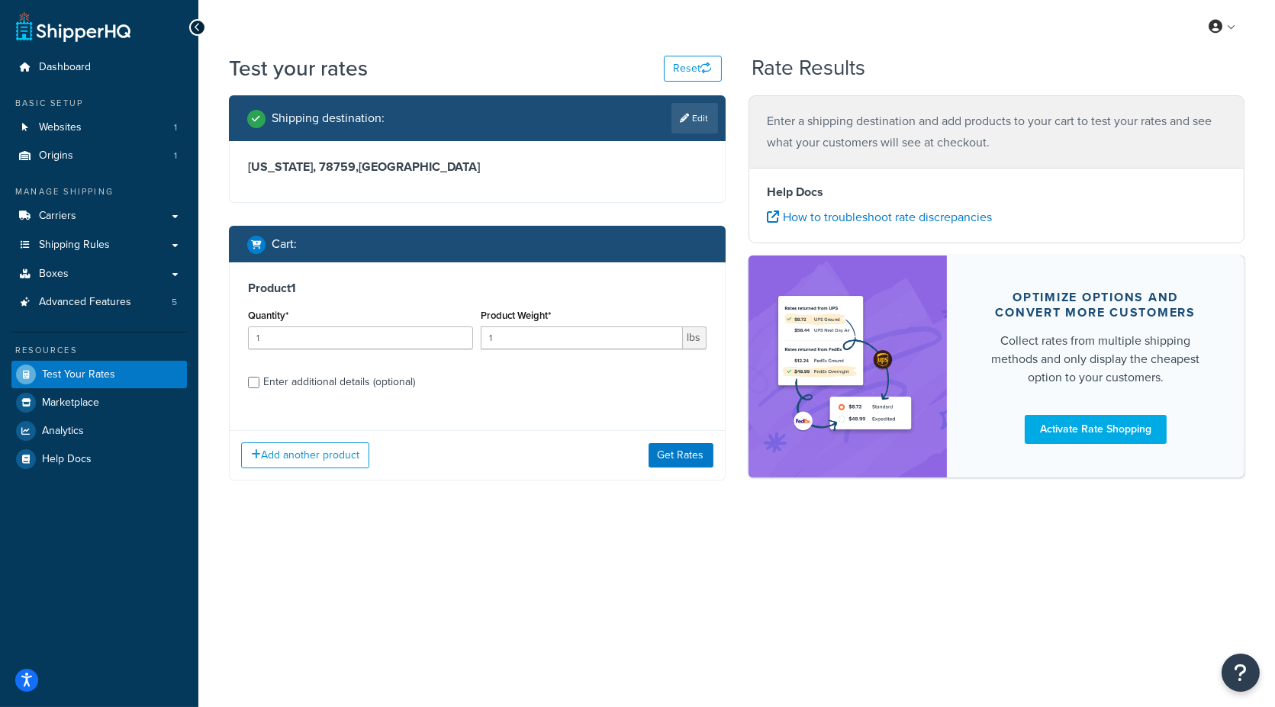
click at [346, 379] on div "Enter additional details (optional)" at bounding box center [339, 382] width 152 height 21
click at [259, 379] on input "Enter additional details (optional)" at bounding box center [253, 382] width 11 height 11
checkbox input "true"
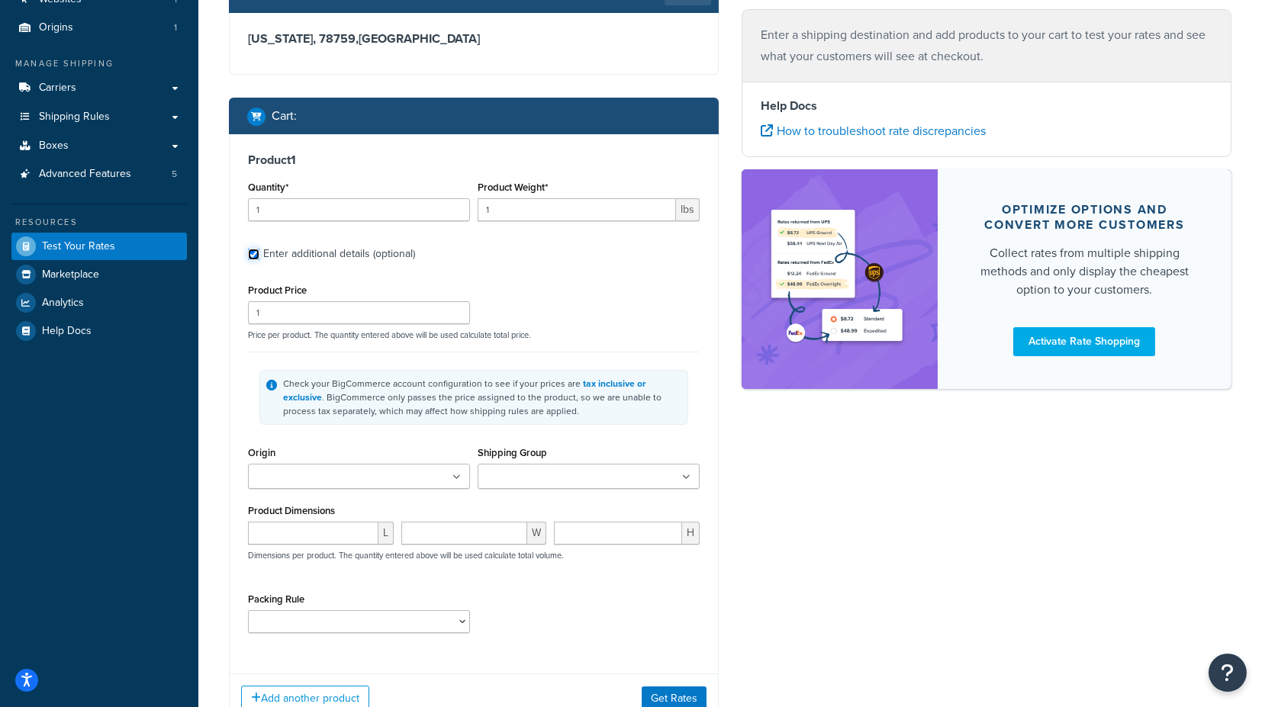
scroll to position [169, 0]
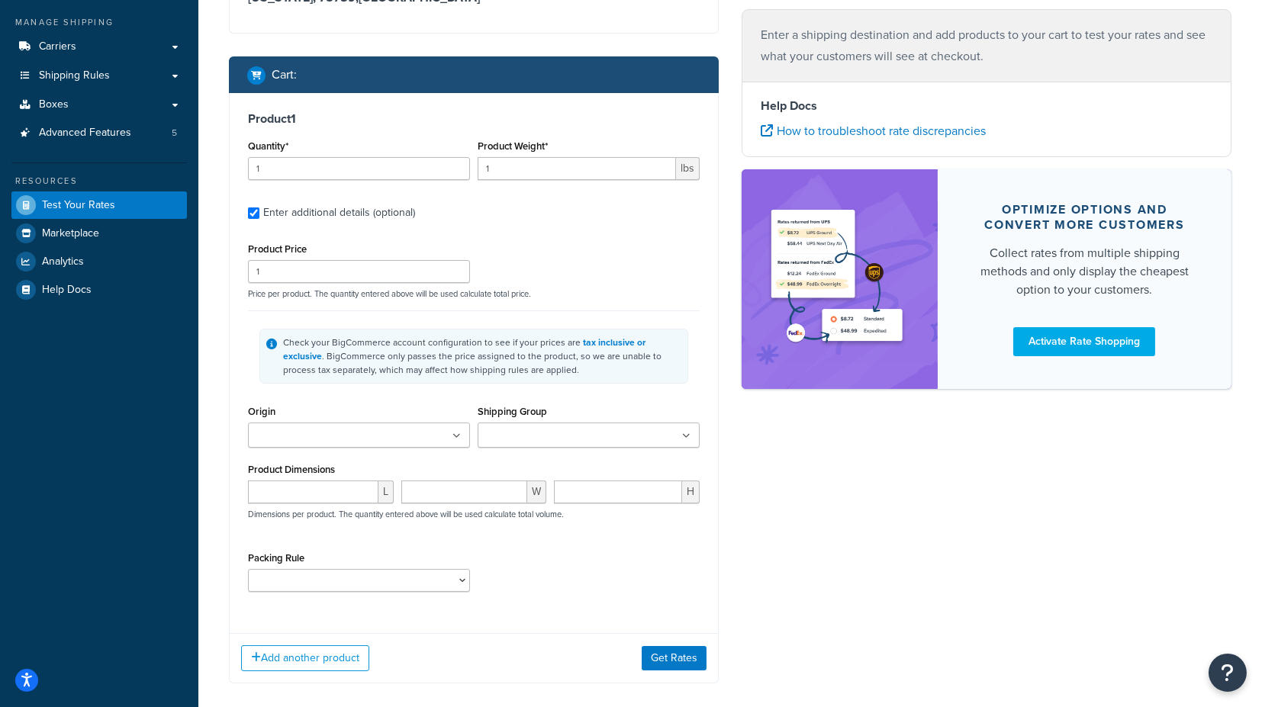
click at [409, 435] on ul at bounding box center [359, 435] width 222 height 25
click at [514, 428] on input "Shipping Group" at bounding box center [549, 436] width 135 height 17
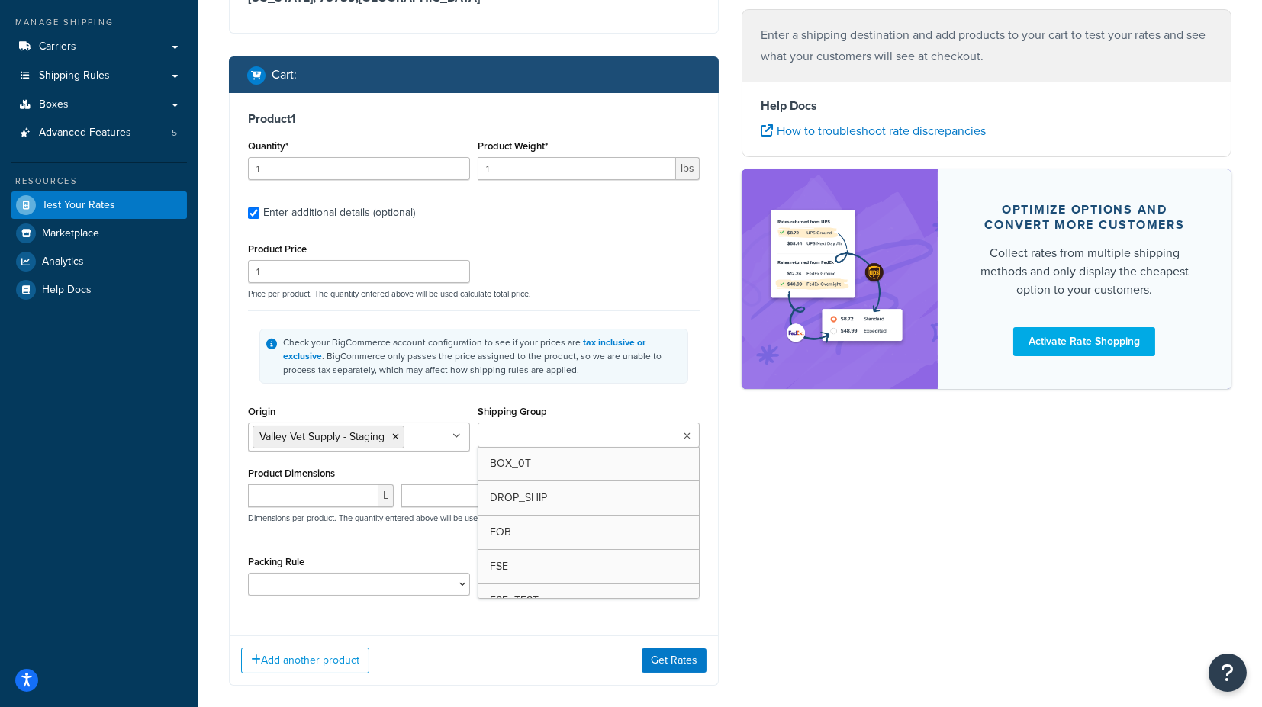
type input "f"
click at [677, 406] on div "Shipping Group FSE BOX_0T DROP_SHIP FOB FSE_TEST H_3018 H0010 H0011 H0012 H0099…" at bounding box center [589, 426] width 222 height 50
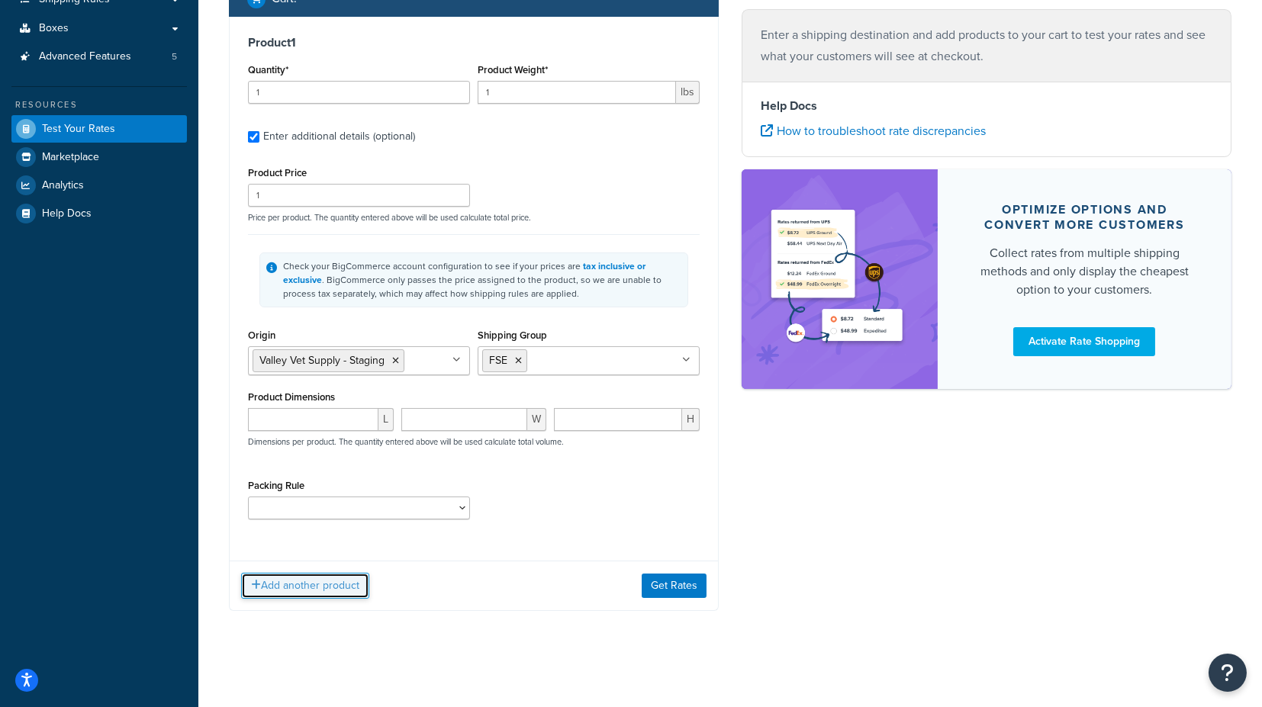
click at [334, 578] on button "Add another product" at bounding box center [305, 586] width 128 height 26
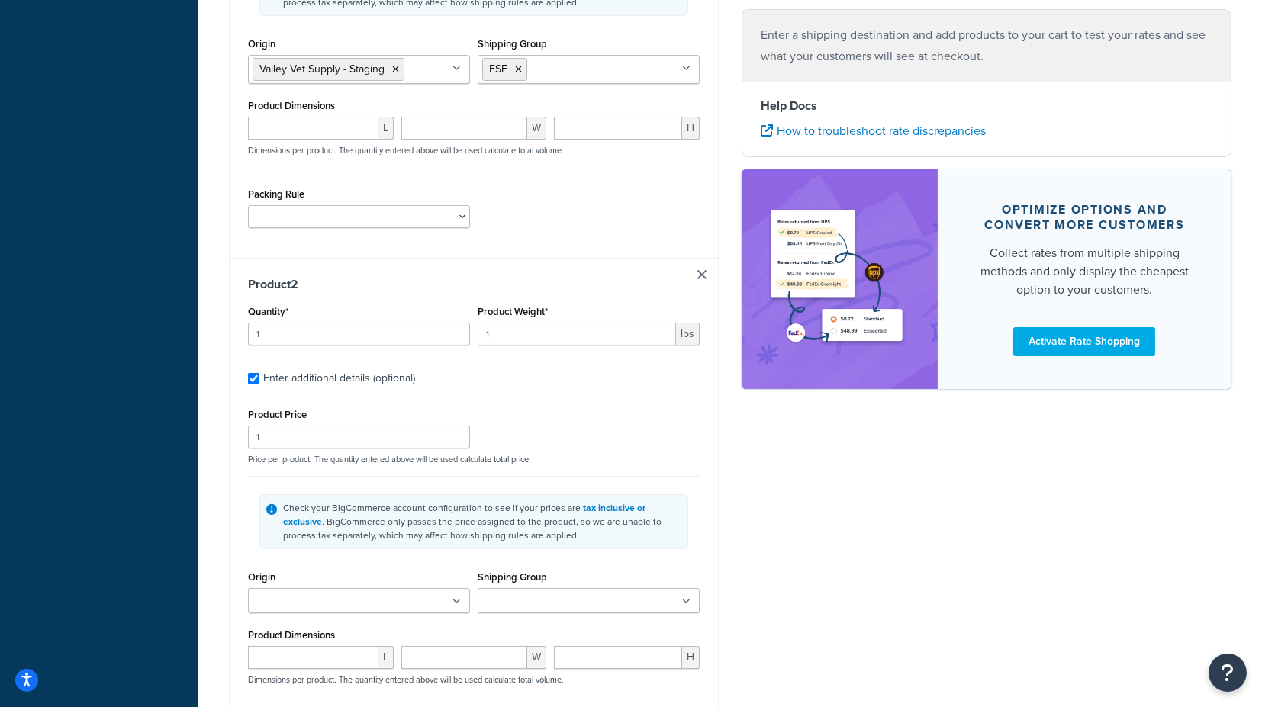
scroll to position [670, 0]
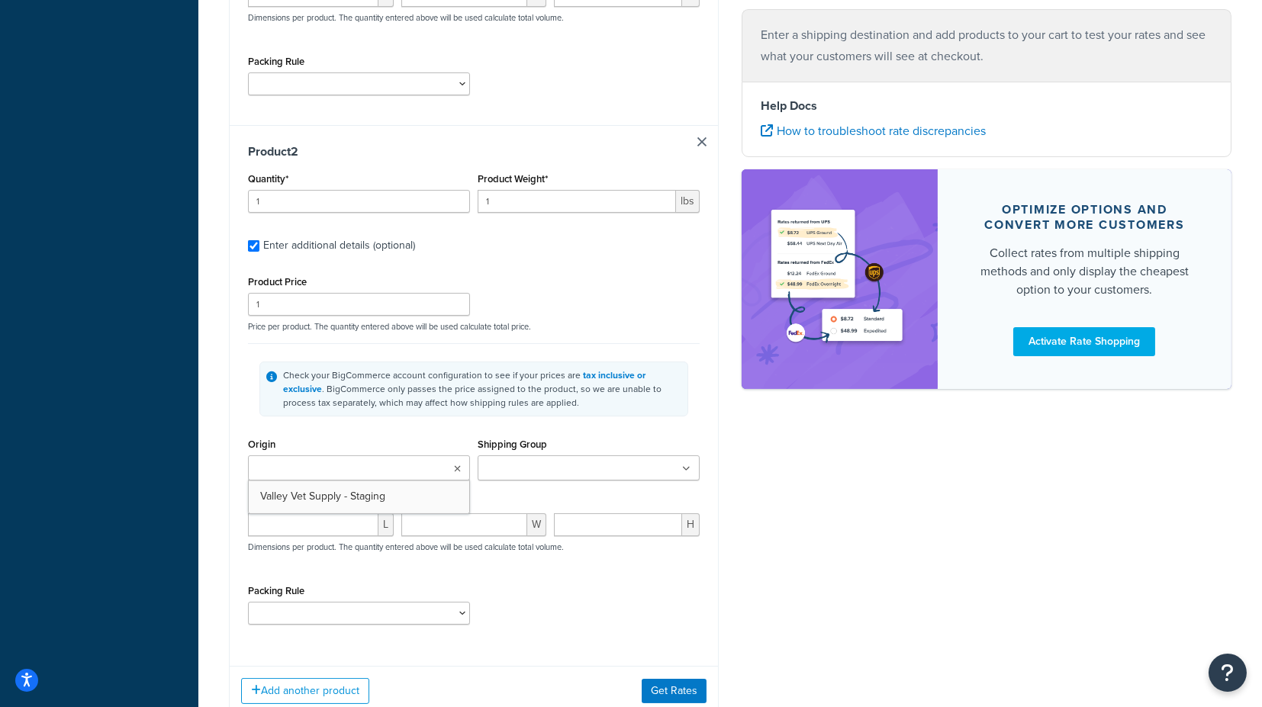
click at [344, 467] on input "Origin" at bounding box center [320, 469] width 135 height 17
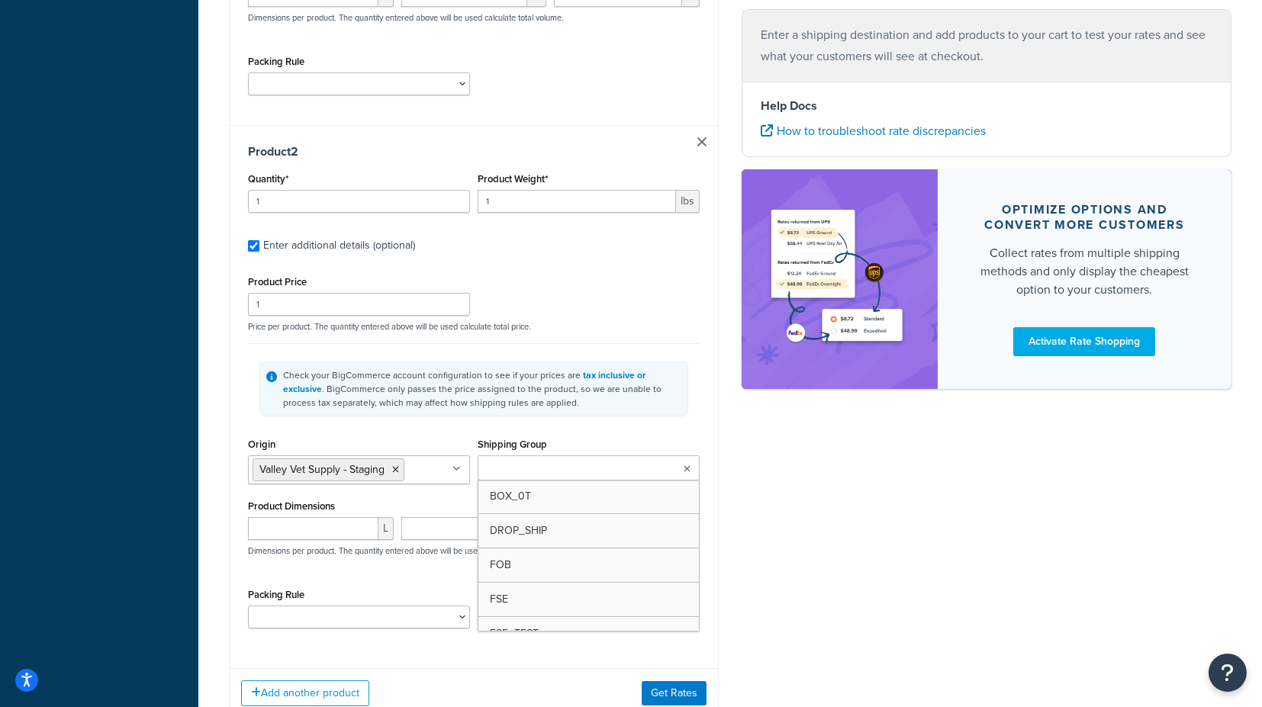
click at [508, 461] on input "Shipping Group" at bounding box center [549, 469] width 135 height 17
type input "fs"
click at [728, 489] on div "Shipping destination : Edit Texas, 78759 , United States Cart : Product 1 Quant…" at bounding box center [474, 84] width 513 height 1318
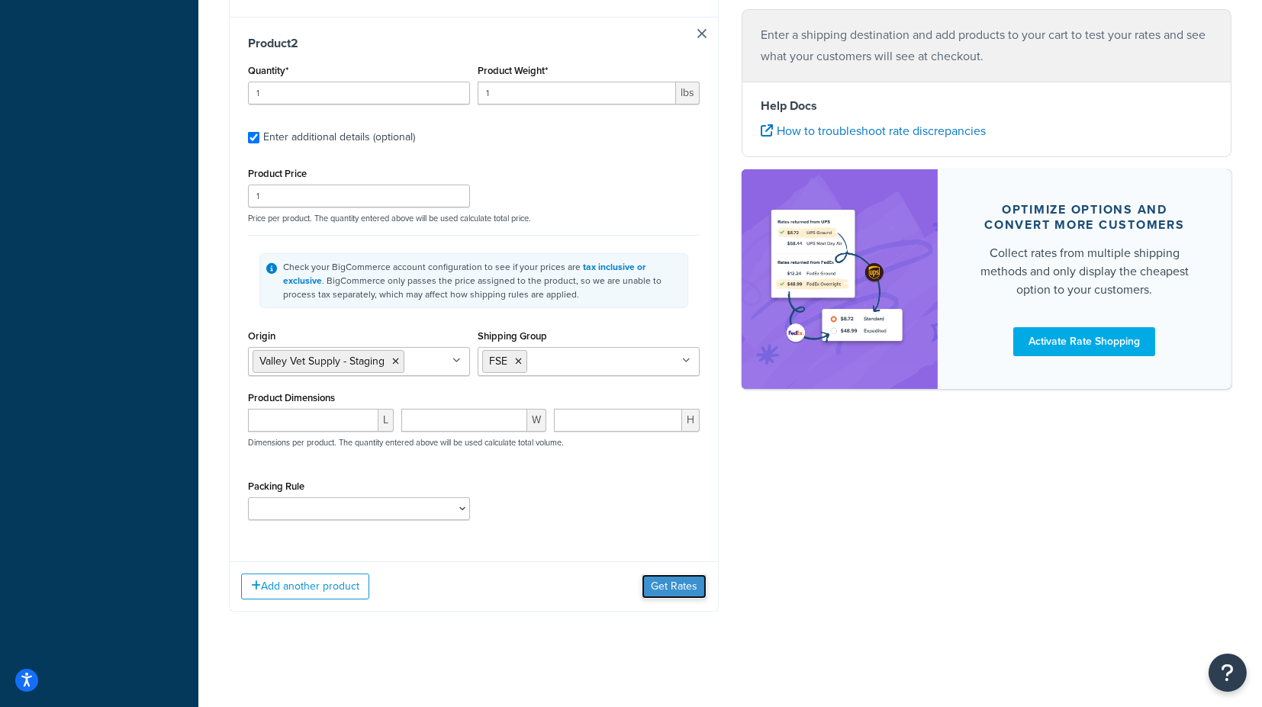
click at [688, 585] on button "Get Rates" at bounding box center [674, 587] width 65 height 24
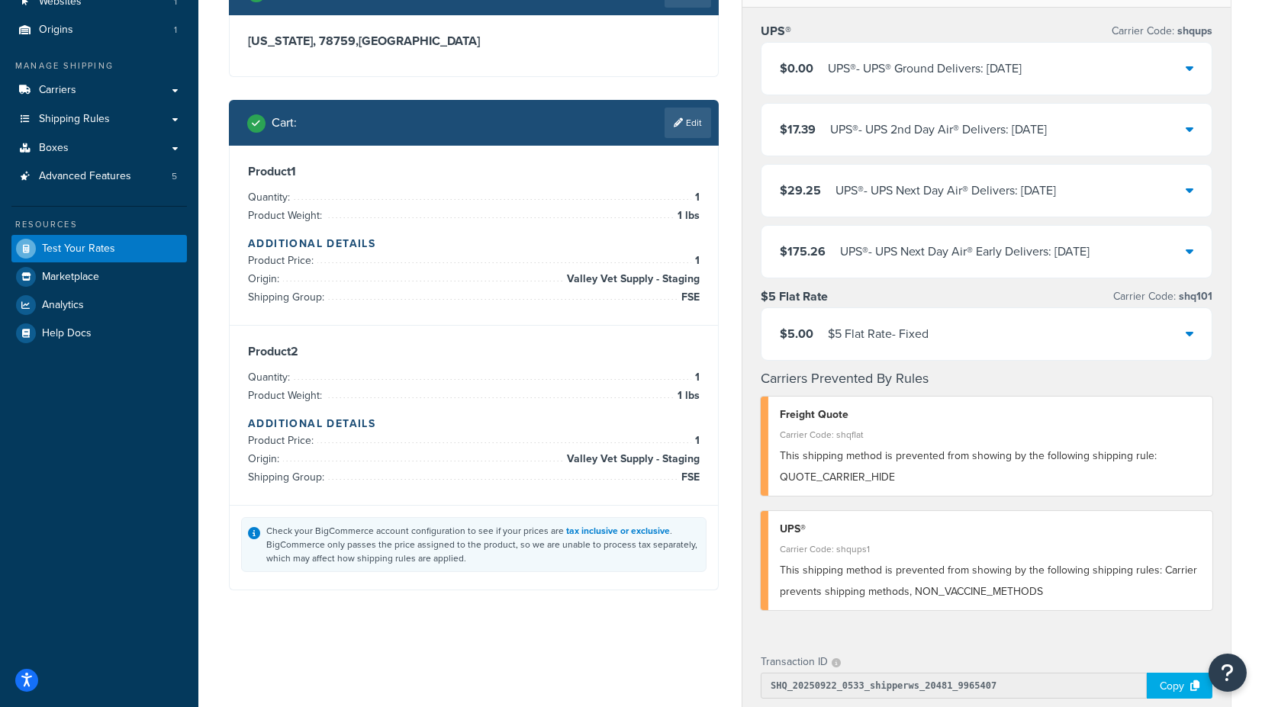
scroll to position [0, 0]
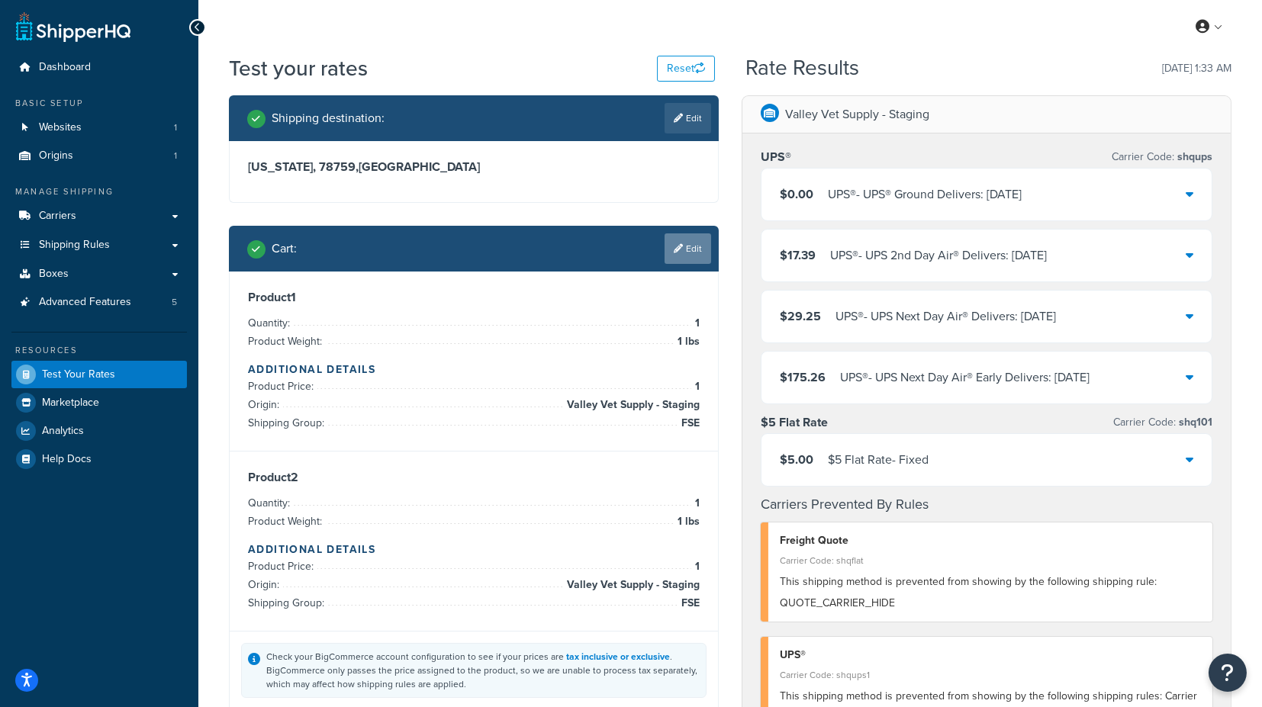
click at [686, 249] on link "Edit" at bounding box center [688, 249] width 47 height 31
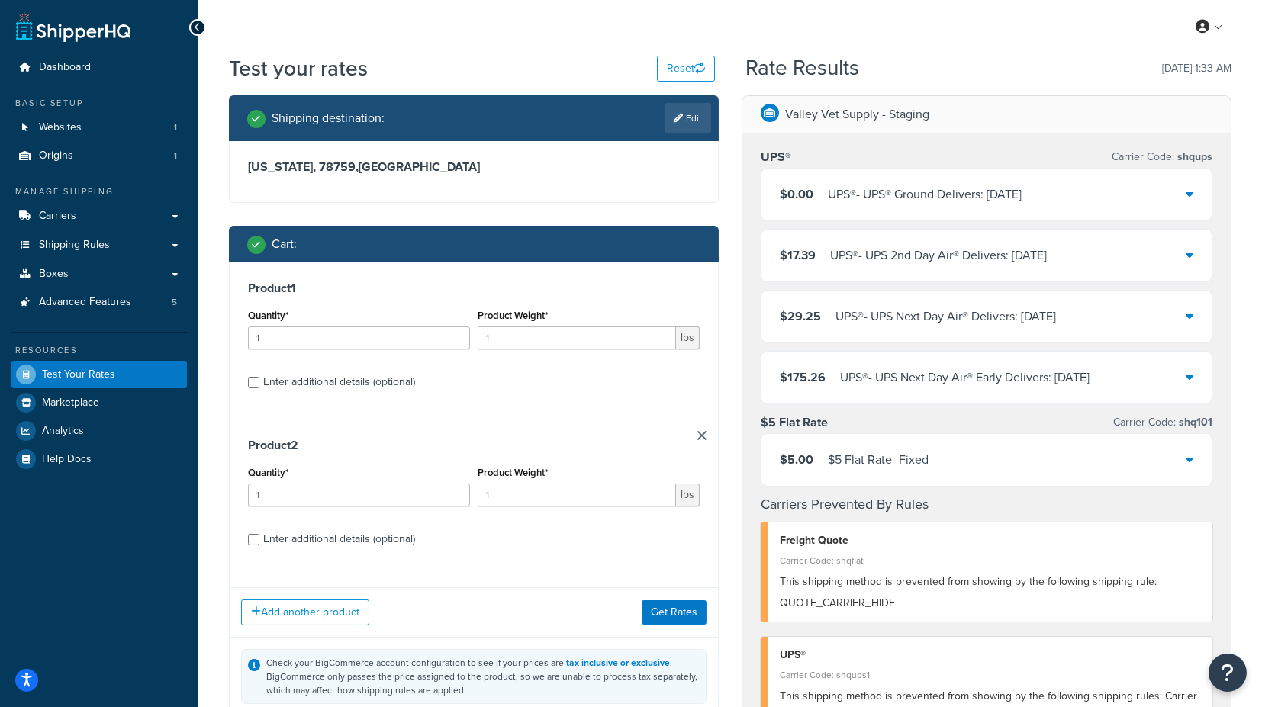
click at [366, 538] on div "Enter additional details (optional)" at bounding box center [339, 539] width 152 height 21
click at [259, 538] on input "Enter additional details (optional)" at bounding box center [253, 539] width 11 height 11
checkbox input "true"
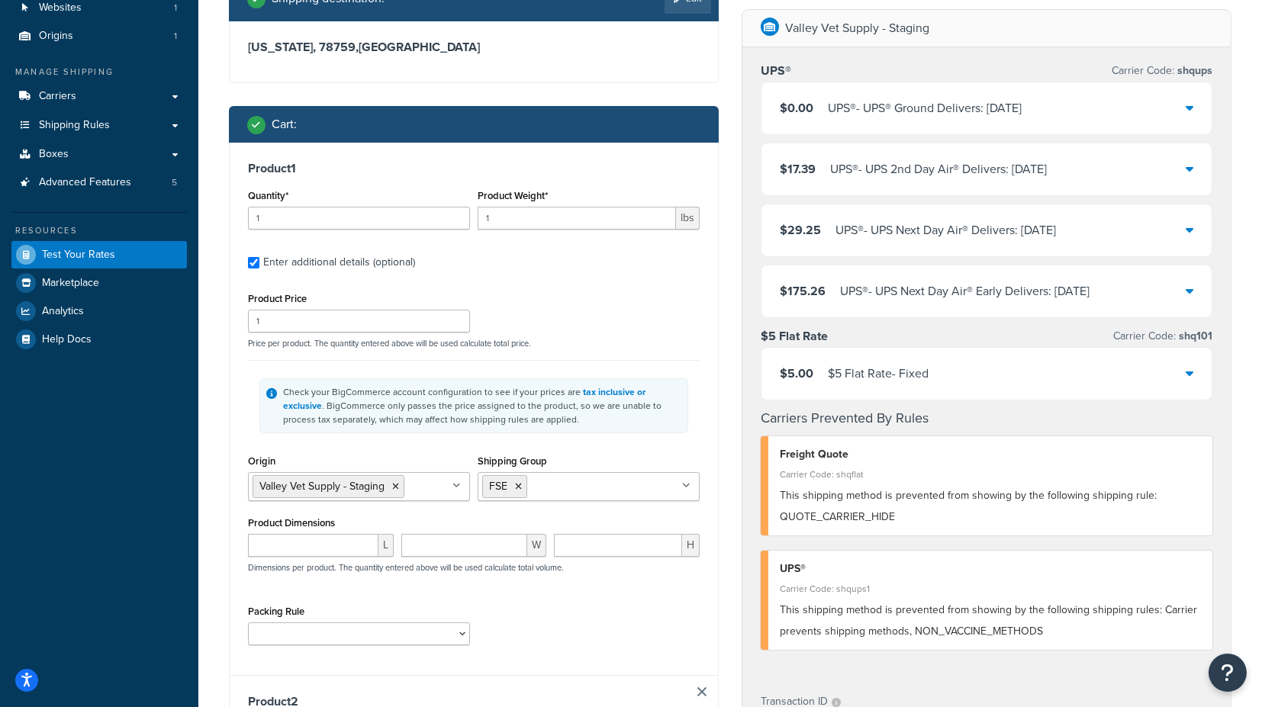
scroll to position [169, 0]
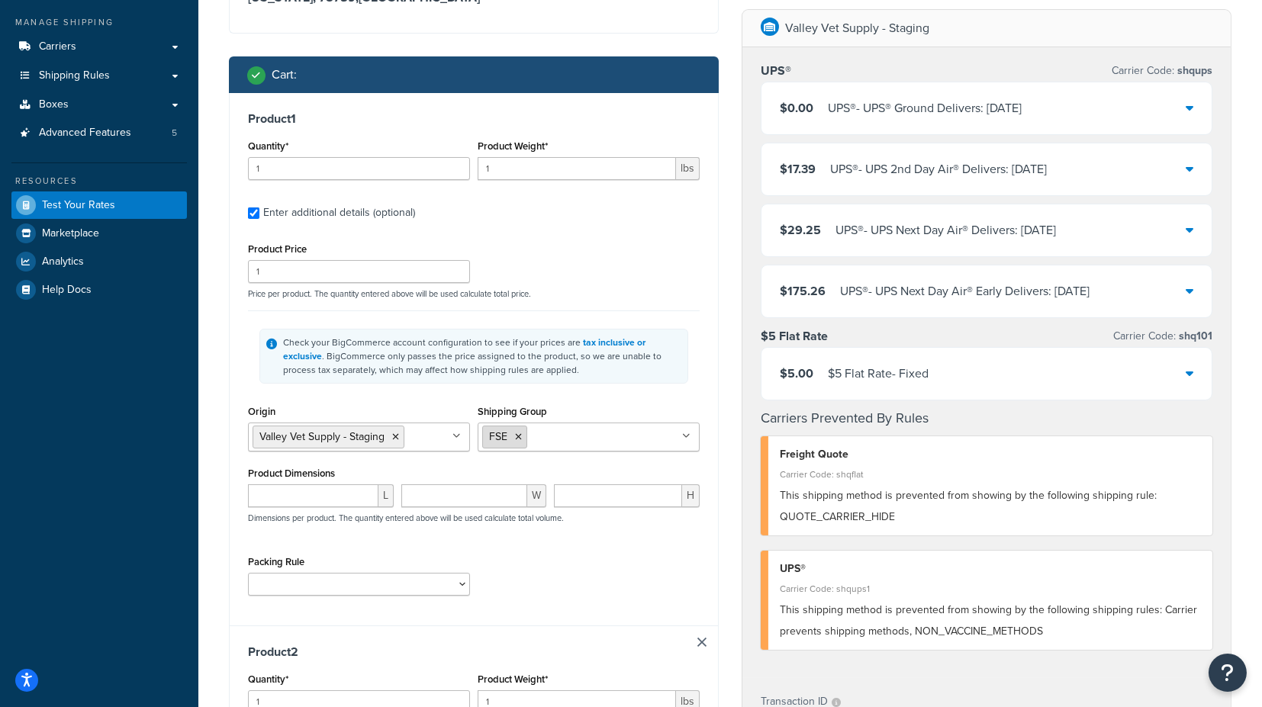
click at [517, 439] on icon at bounding box center [518, 437] width 7 height 9
click at [532, 436] on input "Shipping Group" at bounding box center [549, 436] width 135 height 17
type input "f"
click at [685, 408] on div "Shipping Group FOB BOX_0T DROP_SHIP FSE FSE_TEST H_3018 H0010 H0011 H0012 H0099…" at bounding box center [589, 426] width 222 height 50
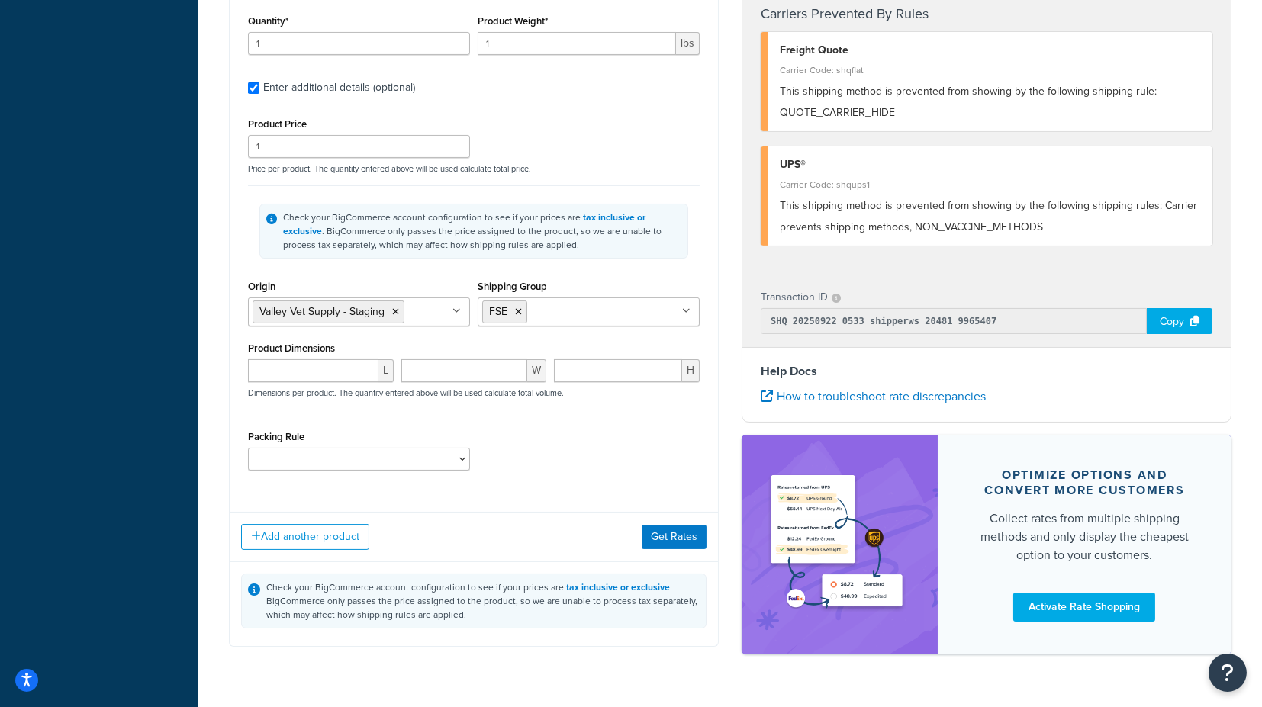
scroll to position [862, 0]
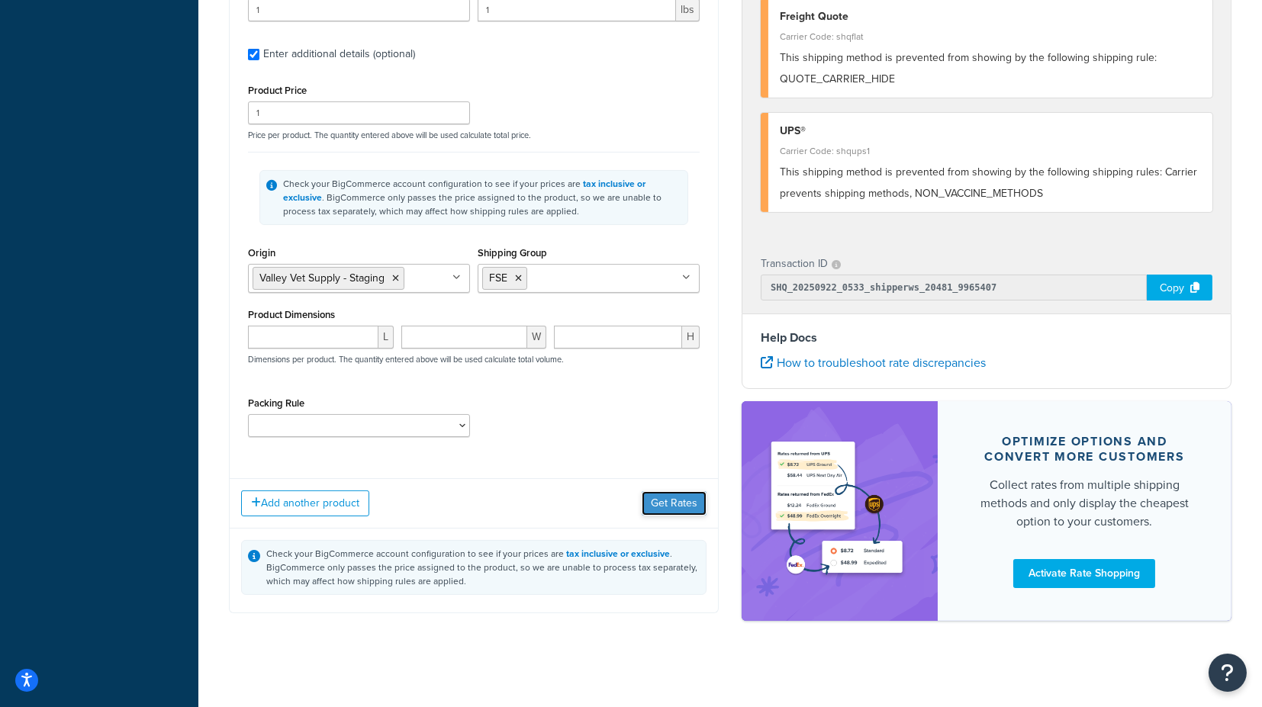
click at [671, 500] on button "Get Rates" at bounding box center [674, 503] width 65 height 24
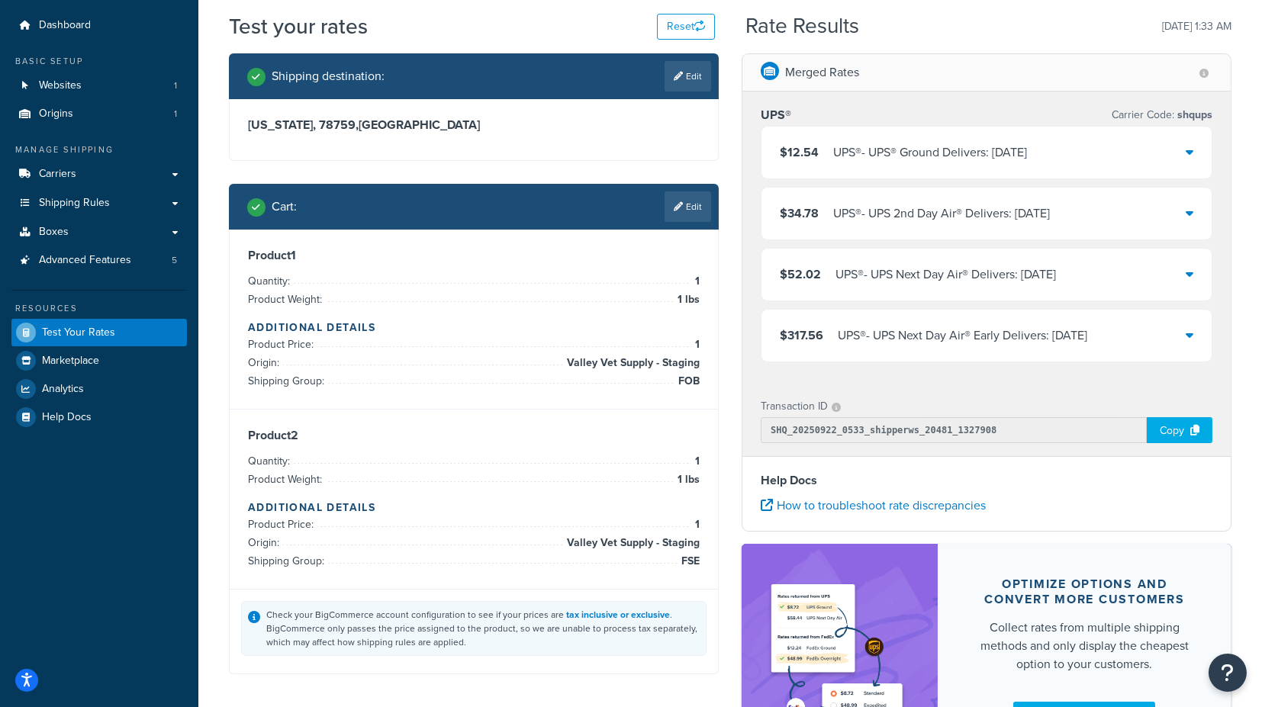
scroll to position [0, 0]
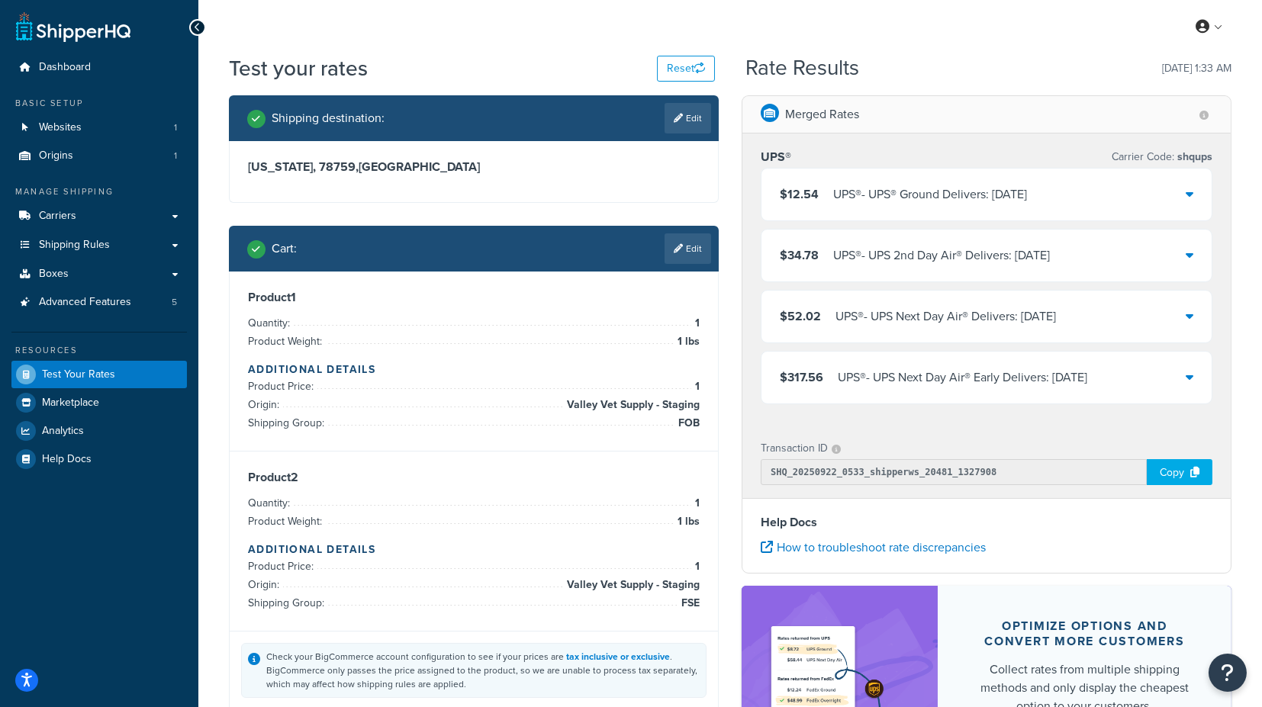
click at [1188, 193] on icon at bounding box center [1190, 194] width 8 height 12
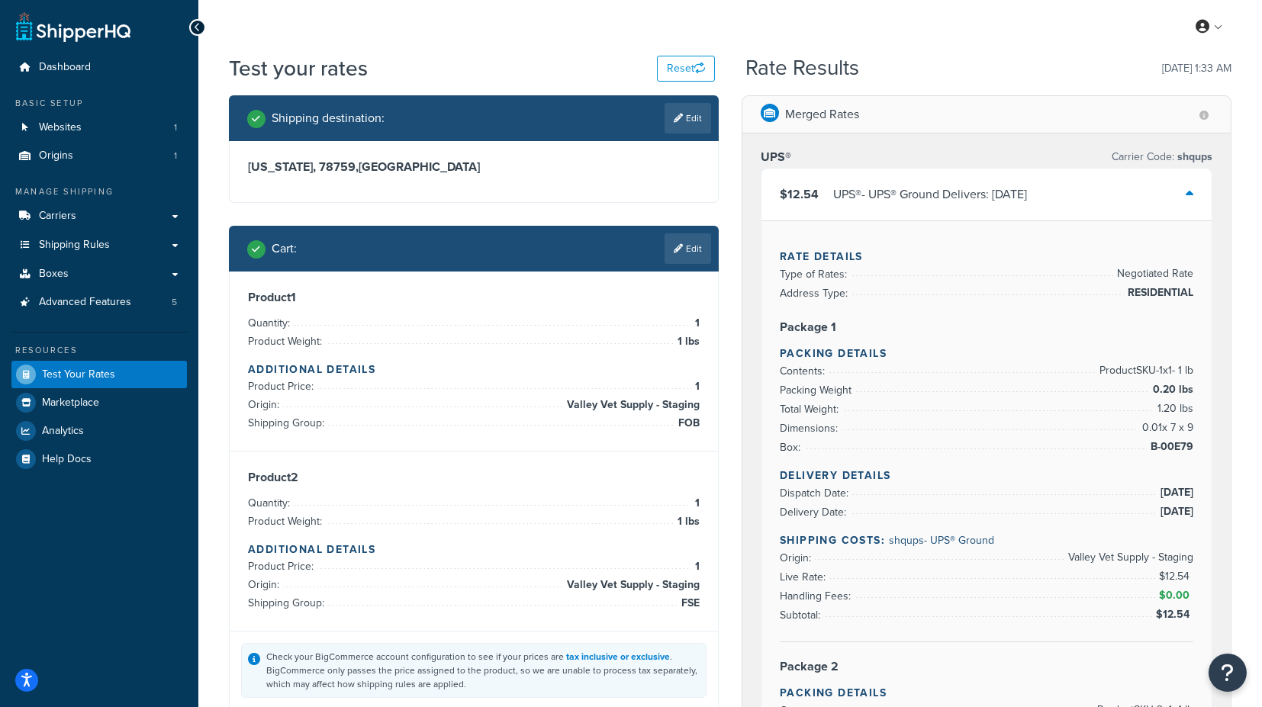
click at [1191, 191] on icon at bounding box center [1190, 194] width 8 height 12
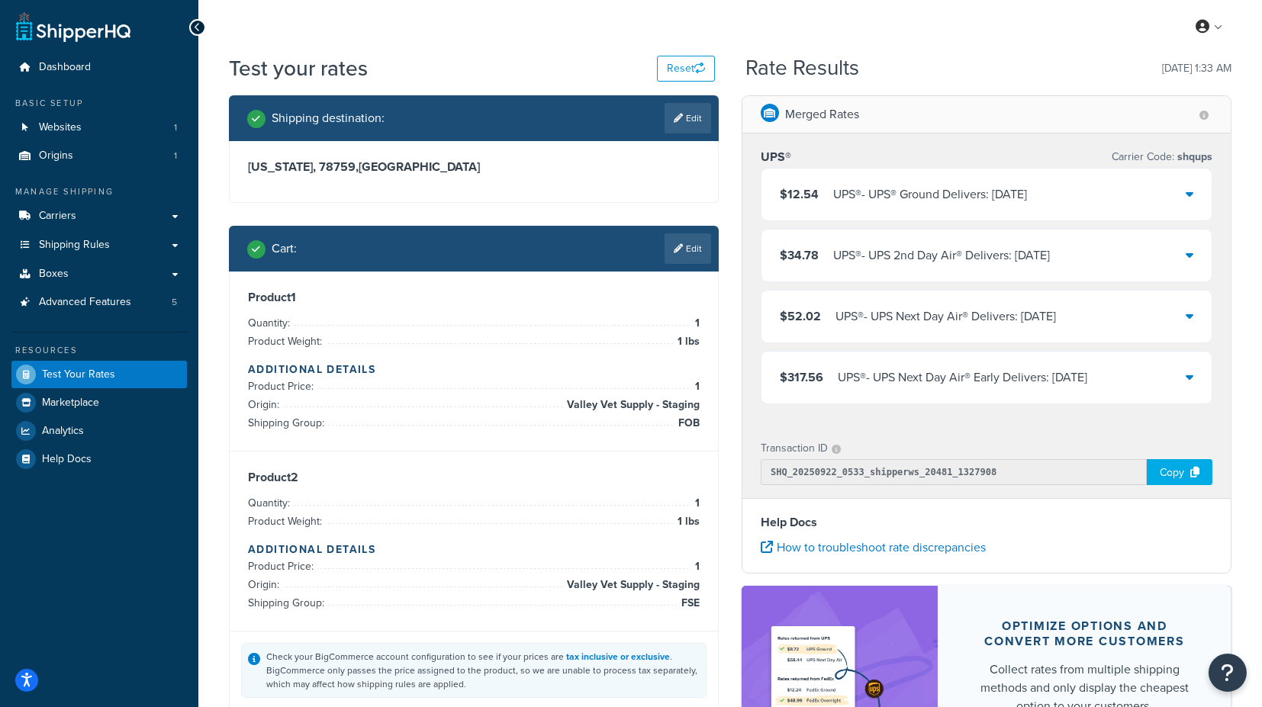
click at [1187, 190] on icon at bounding box center [1190, 194] width 8 height 12
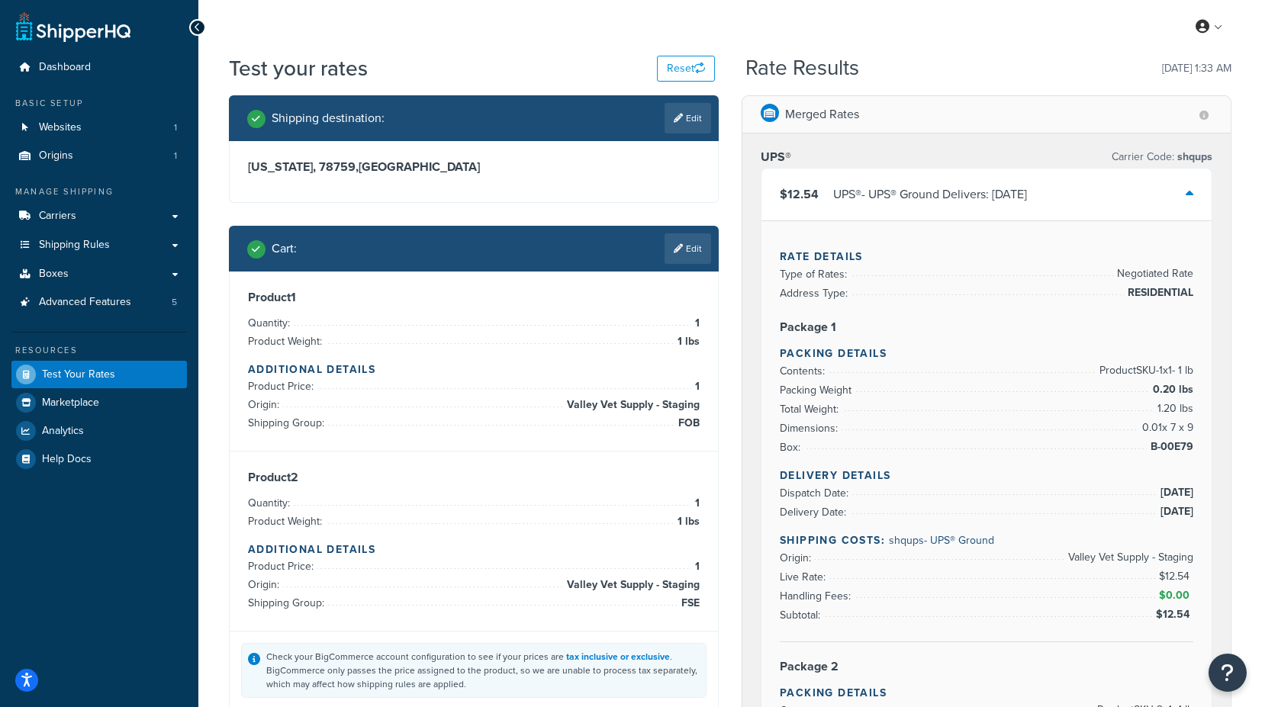
click at [1187, 190] on icon at bounding box center [1190, 194] width 8 height 12
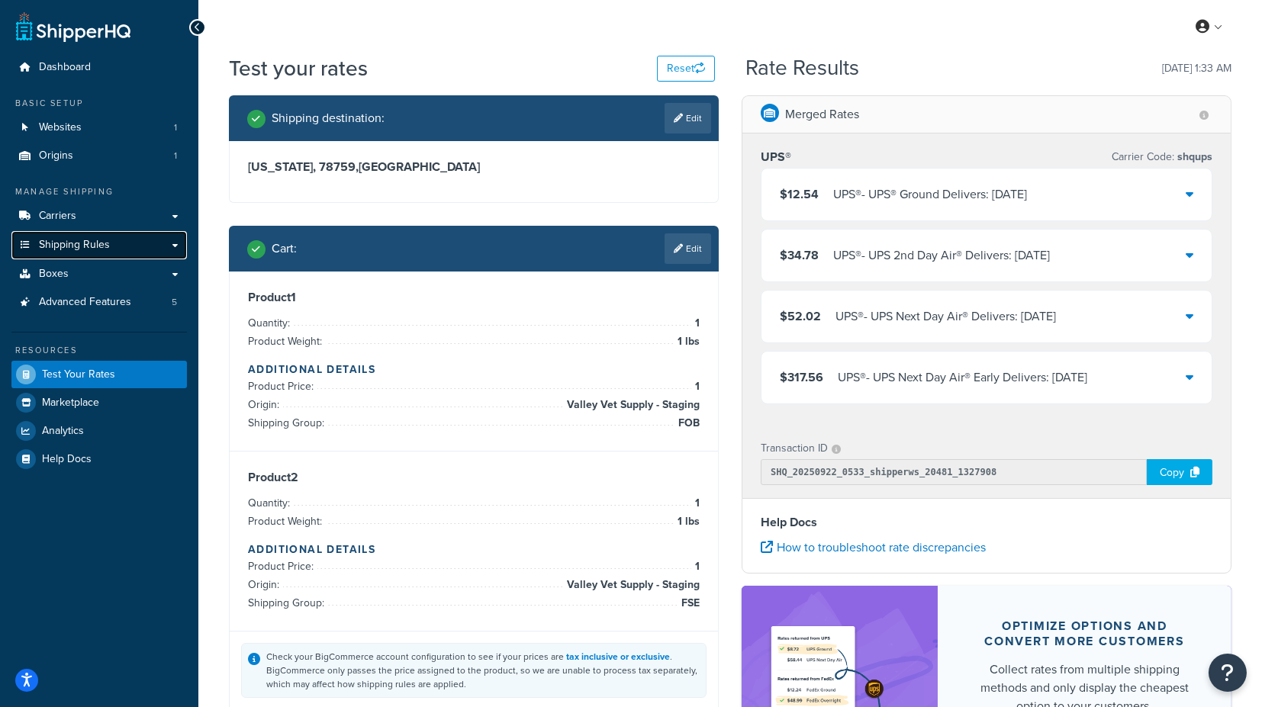
click at [129, 244] on link "Shipping Rules" at bounding box center [99, 245] width 176 height 28
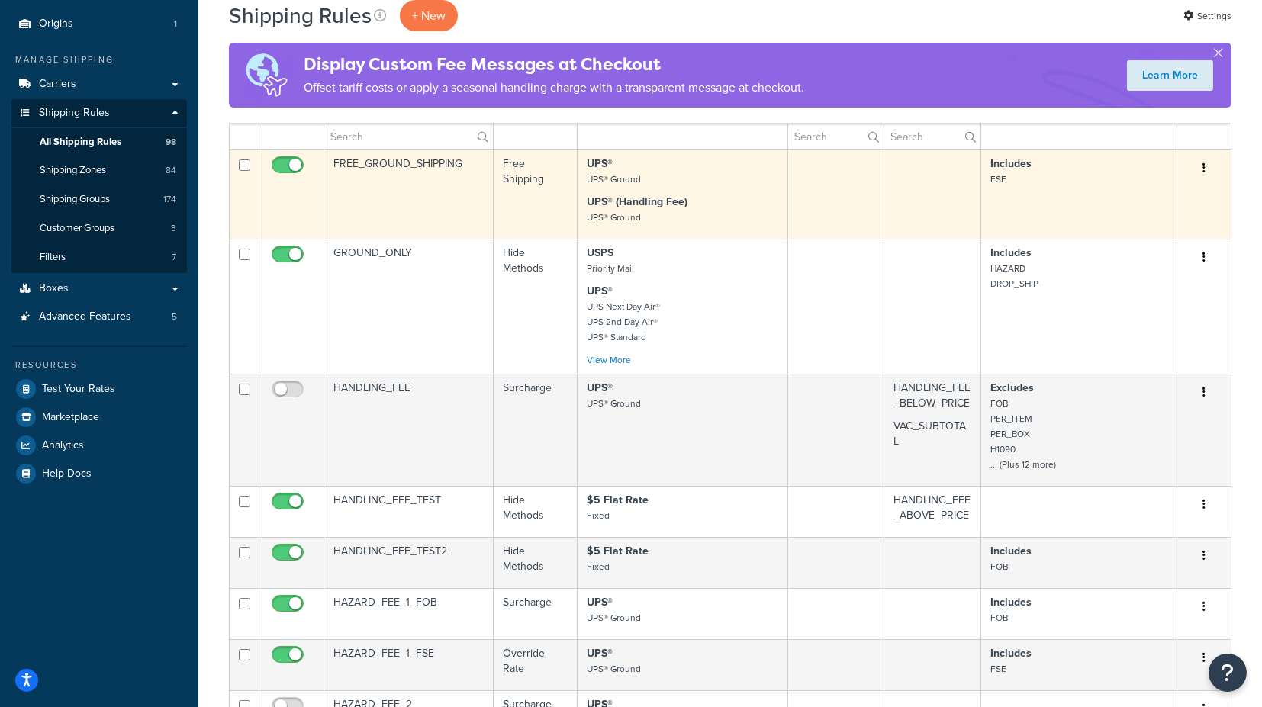
scroll to position [169, 0]
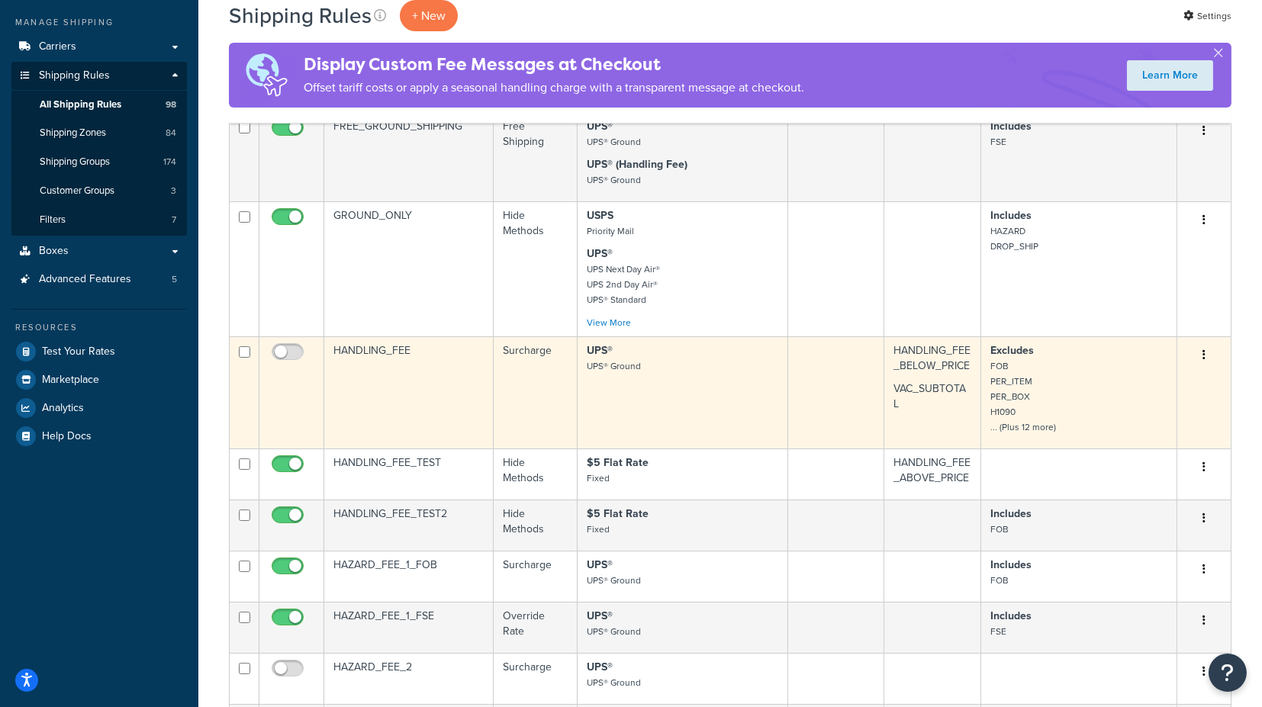
click at [1208, 352] on button "button" at bounding box center [1204, 355] width 21 height 24
click at [1138, 414] on link "Duplicate" at bounding box center [1154, 415] width 121 height 31
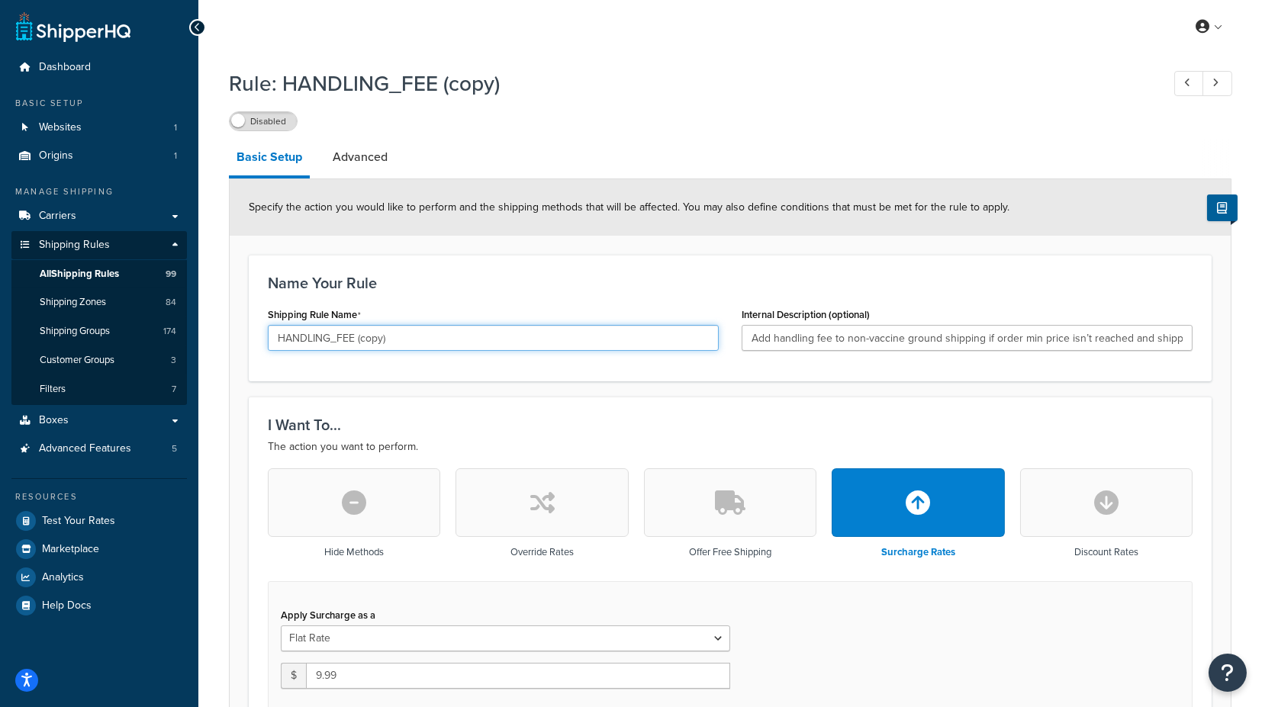
drag, startPoint x: 355, startPoint y: 337, endPoint x: 482, endPoint y: 341, distance: 126.8
click at [482, 341] on input "HANDLING_FEE (copy)" at bounding box center [493, 338] width 451 height 26
type input "HANDLING_FEE_TEST1"
click at [359, 516] on button "button" at bounding box center [354, 503] width 172 height 69
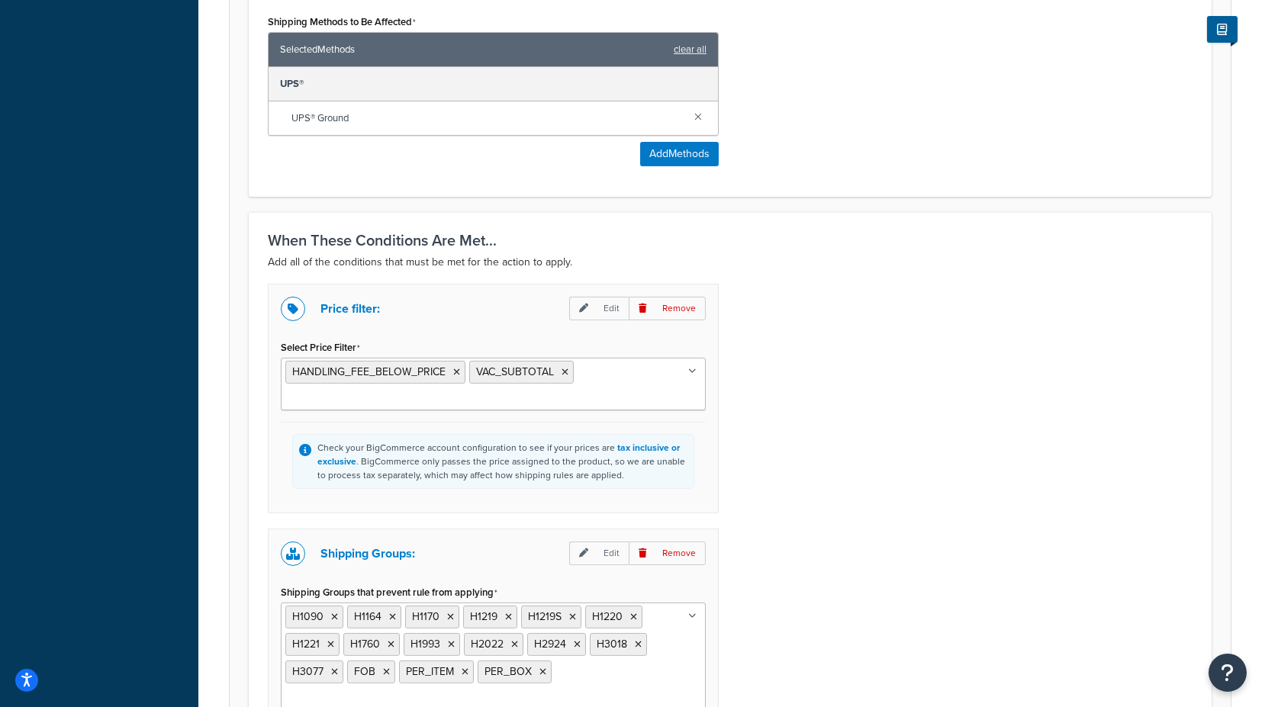
scroll to position [678, 0]
click at [565, 367] on icon at bounding box center [565, 371] width 7 height 9
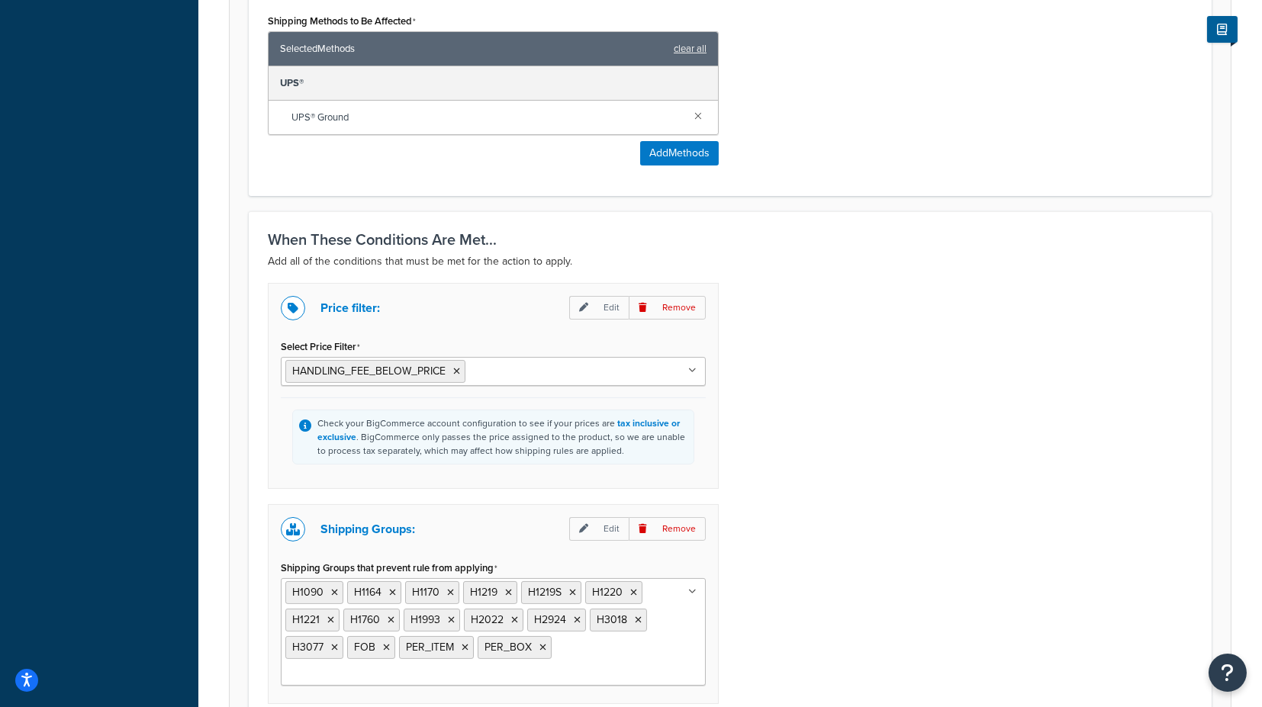
click at [877, 421] on div "Price filter: Edit Remove Select Price Filter HANDLING_FEE_BELOW_PRICE VACCINE_…" at bounding box center [730, 513] width 948 height 461
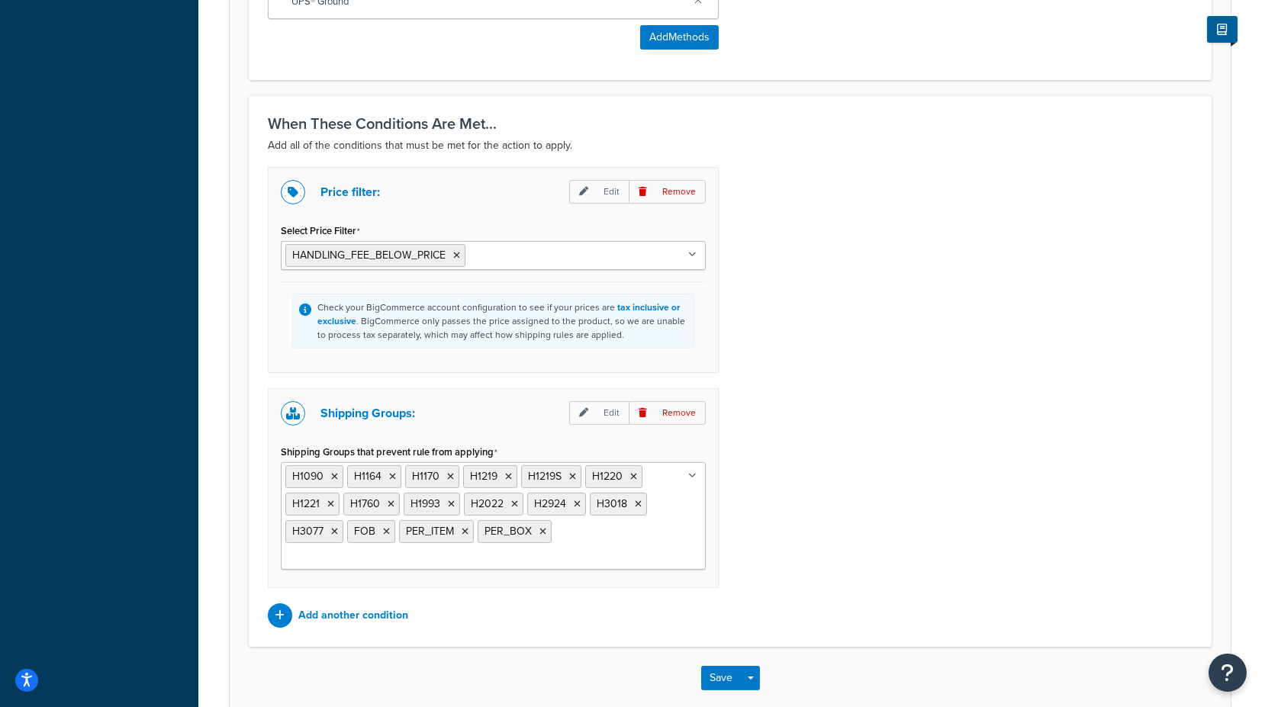
scroll to position [843, 0]
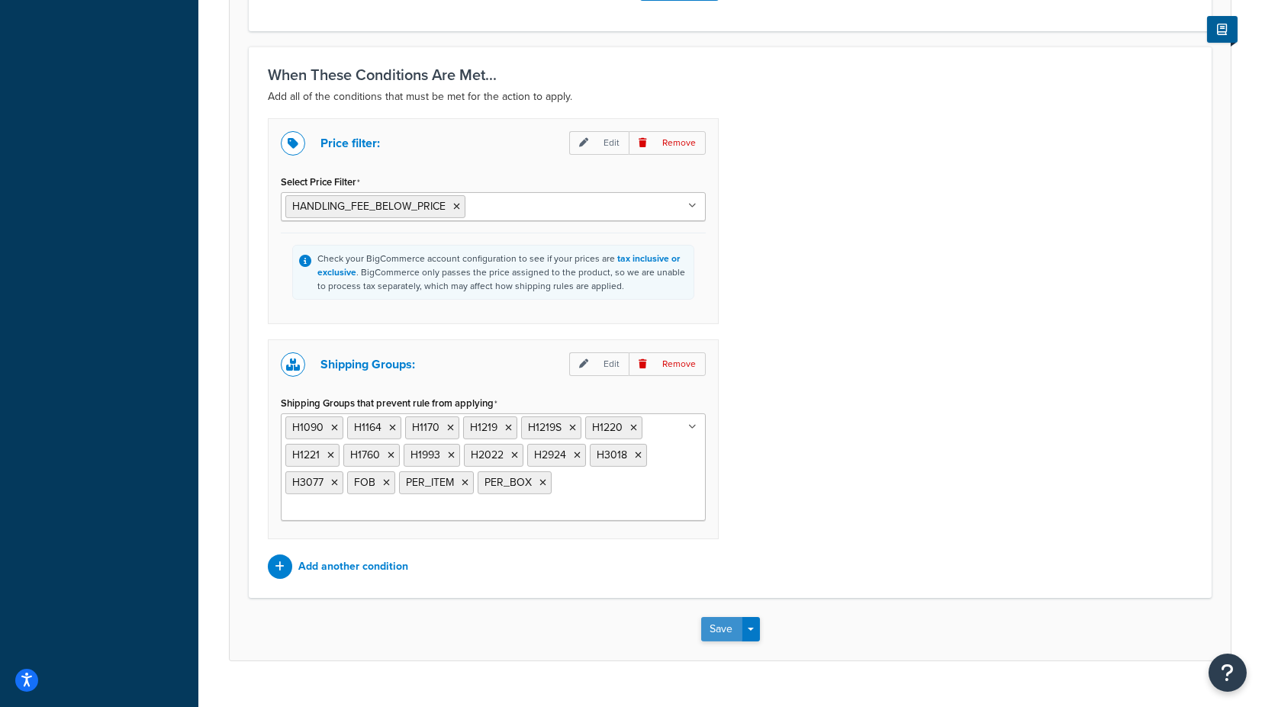
click at [721, 617] on button "Save" at bounding box center [721, 629] width 41 height 24
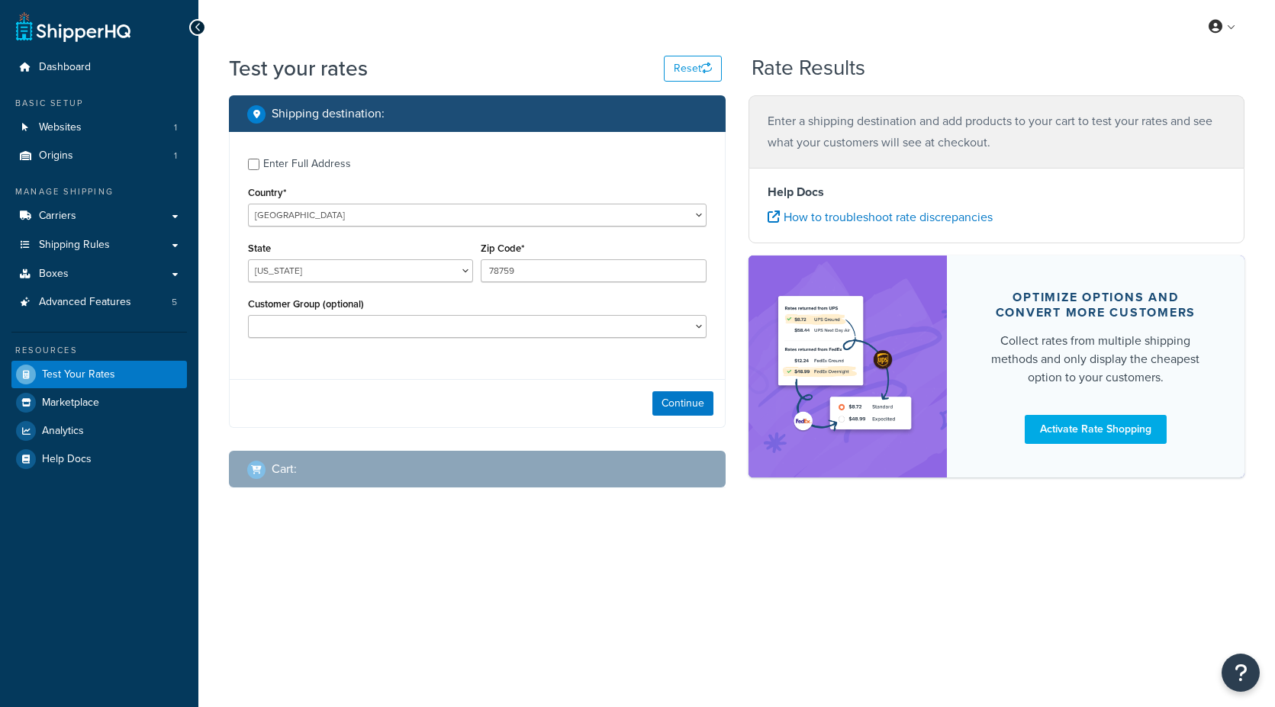
select select "[GEOGRAPHIC_DATA]"
click at [689, 399] on button "Continue" at bounding box center [683, 404] width 61 height 24
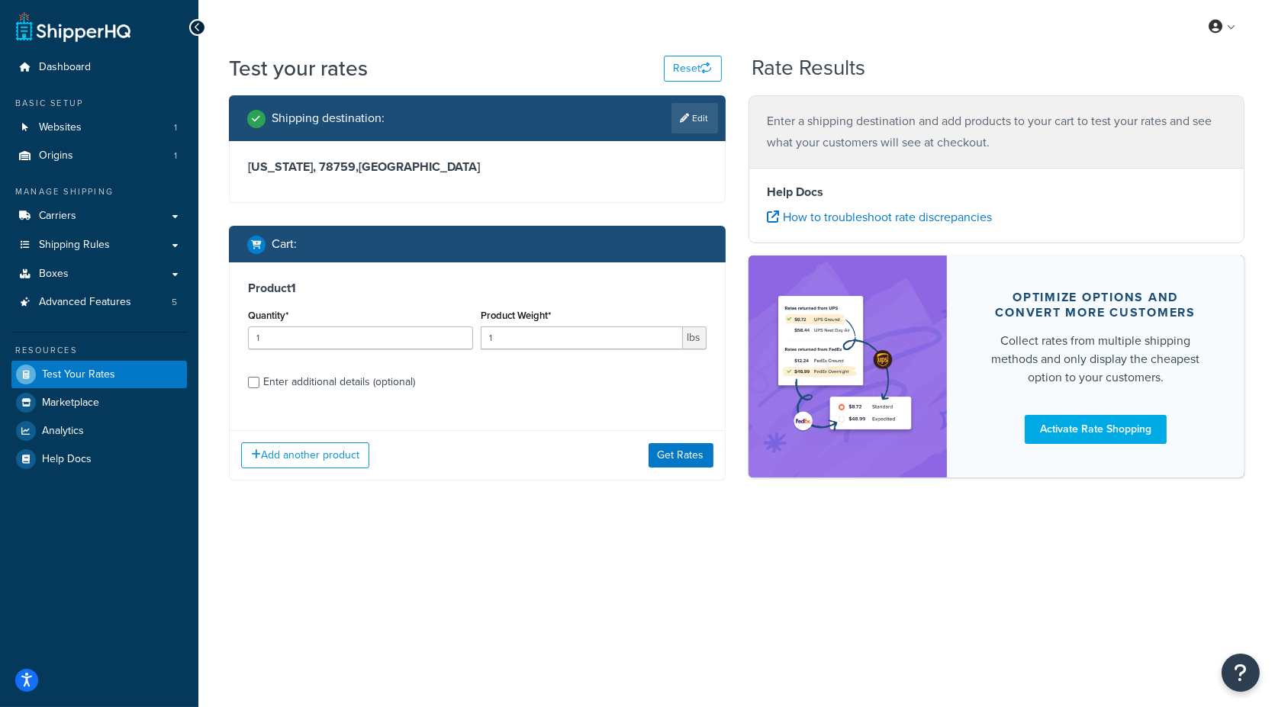
click at [331, 385] on div "Enter additional details (optional)" at bounding box center [339, 382] width 152 height 21
click at [259, 385] on input "Enter additional details (optional)" at bounding box center [253, 382] width 11 height 11
checkbox input "true"
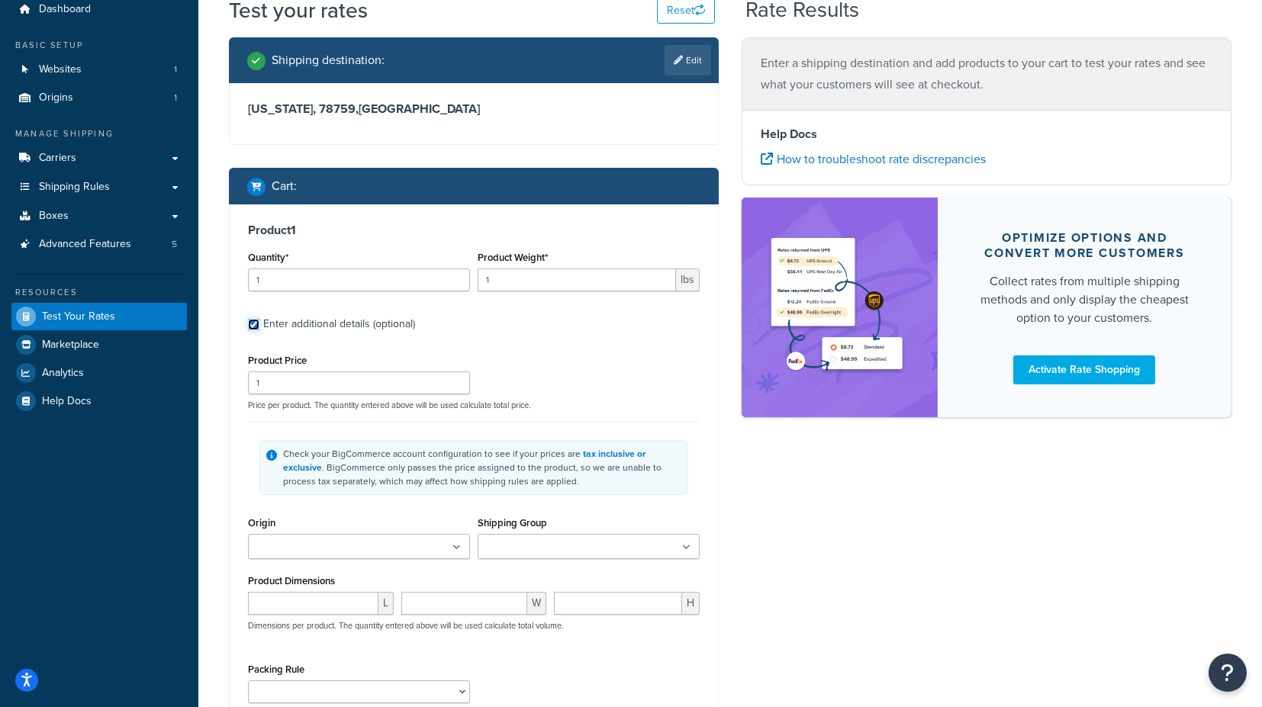
scroll to position [85, 0]
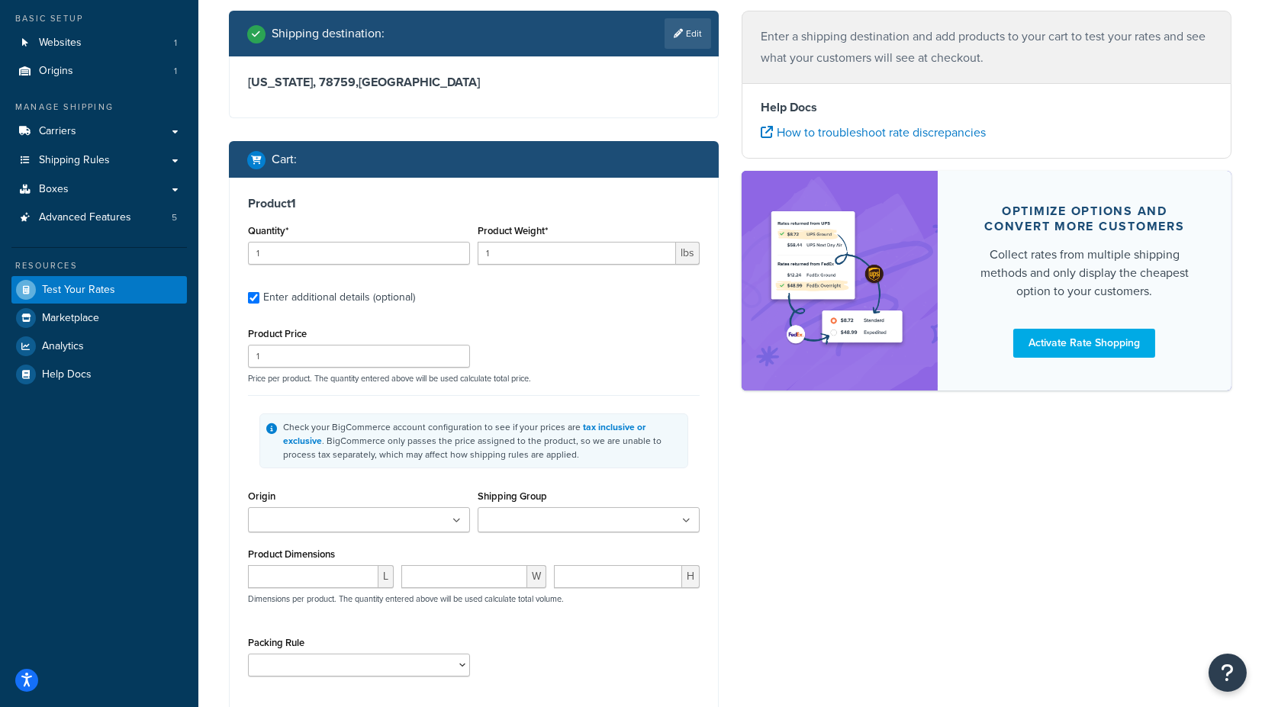
click at [418, 503] on div "Origin Valley Vet Supply - Staging" at bounding box center [359, 509] width 222 height 47
click at [416, 520] on ul at bounding box center [359, 520] width 222 height 25
drag, startPoint x: 383, startPoint y: 553, endPoint x: 469, endPoint y: 537, distance: 87.0
click at [535, 522] on input "Shipping Group" at bounding box center [549, 521] width 135 height 17
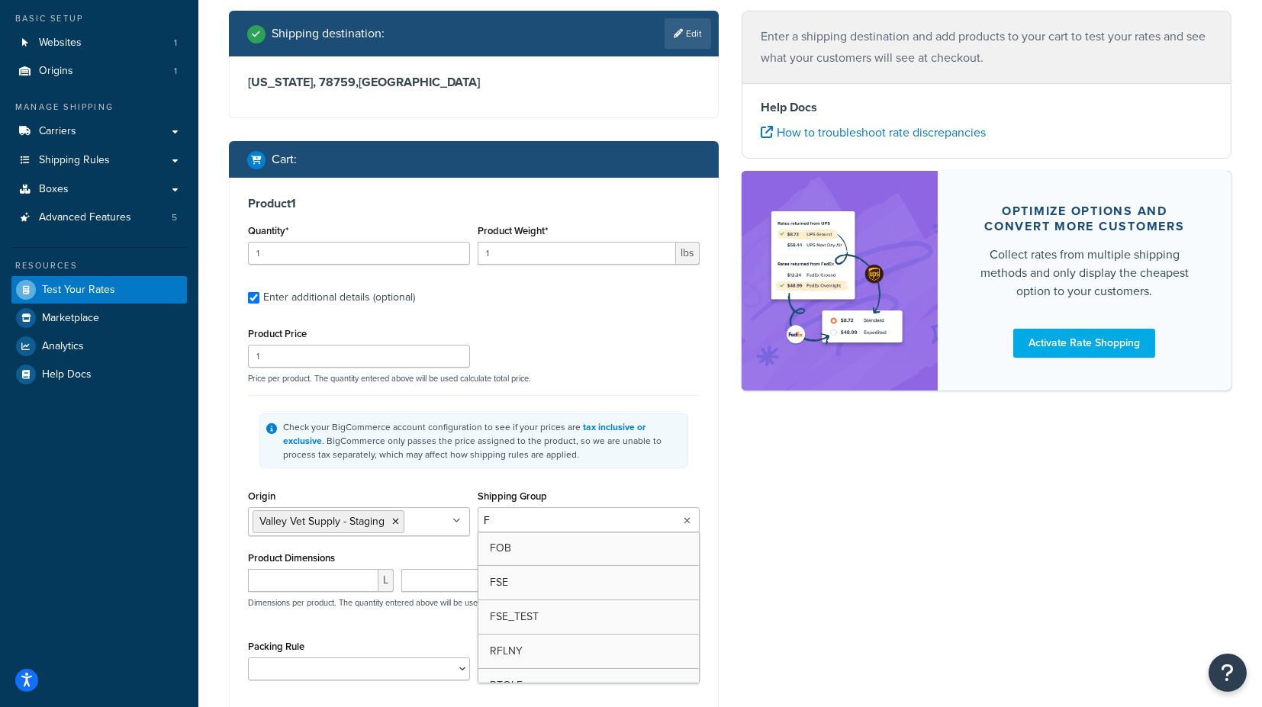
type input "FS"
click at [569, 489] on div "Shipping Group FSE BOX_0T DROP_SHIP FOB FSE_TEST H_3018 H0010 H0011 H0012 H0099…" at bounding box center [589, 511] width 222 height 50
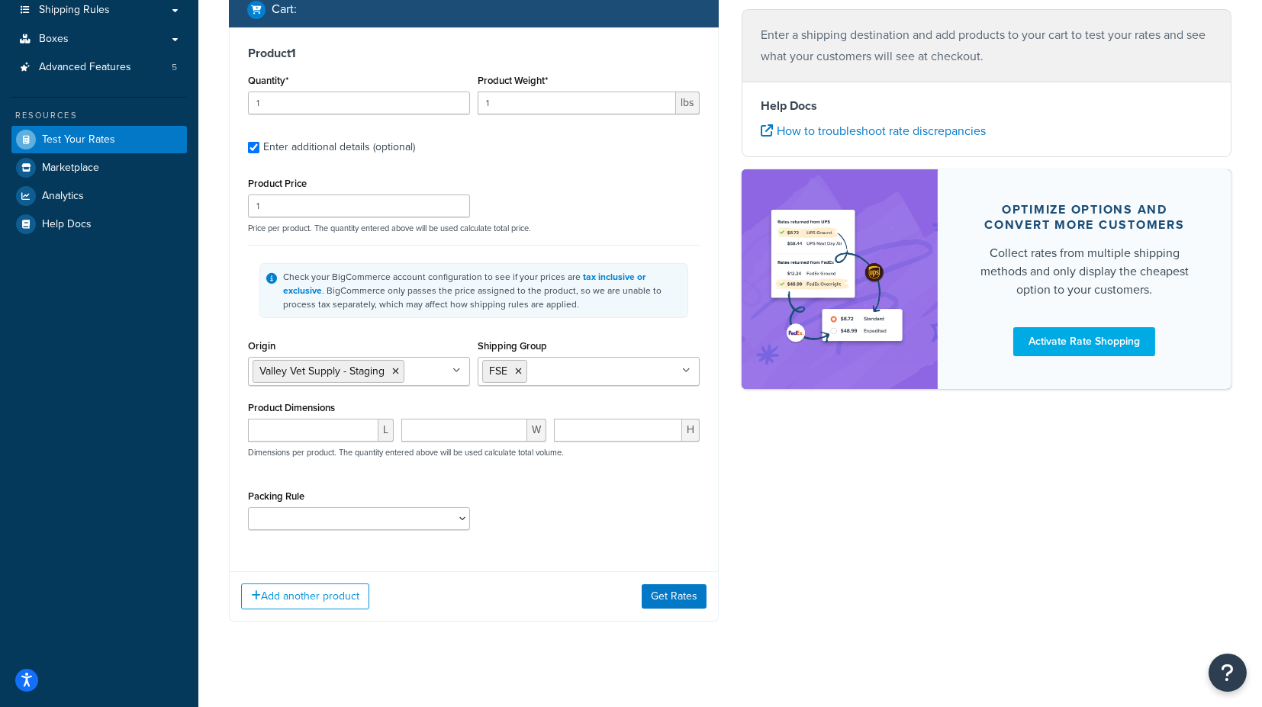
scroll to position [246, 0]
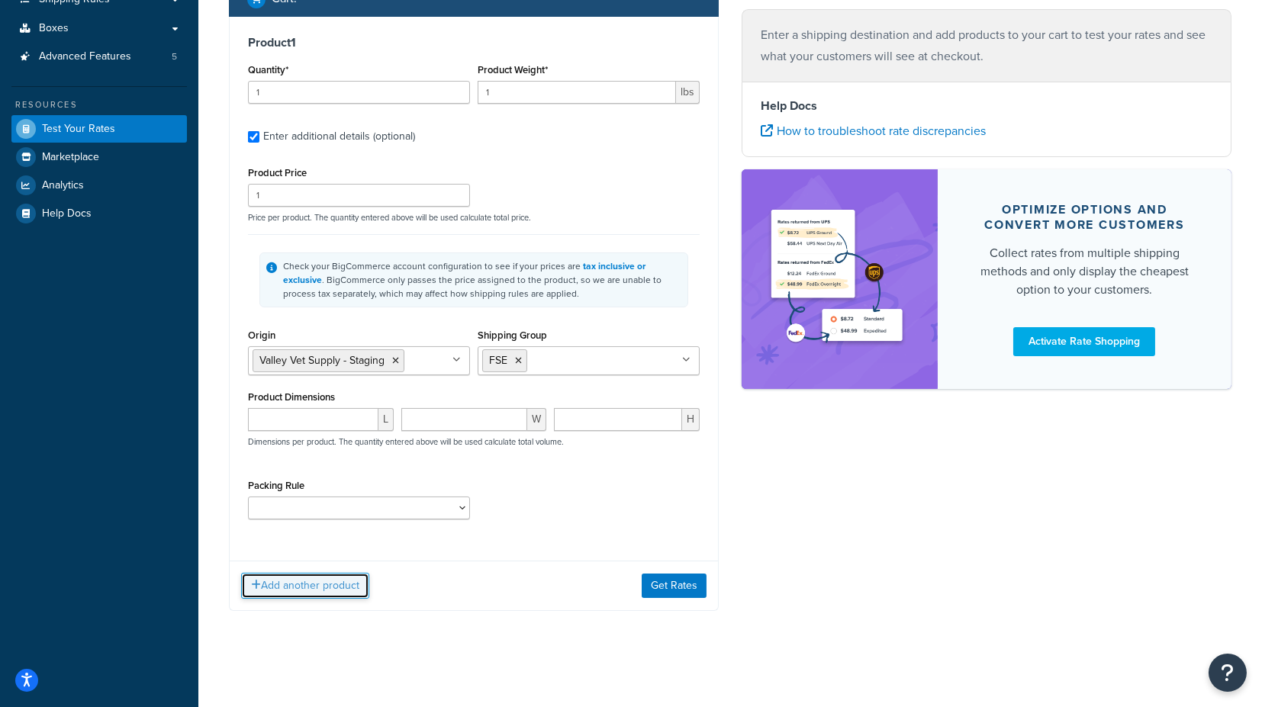
click at [299, 585] on button "Add another product" at bounding box center [305, 586] width 128 height 26
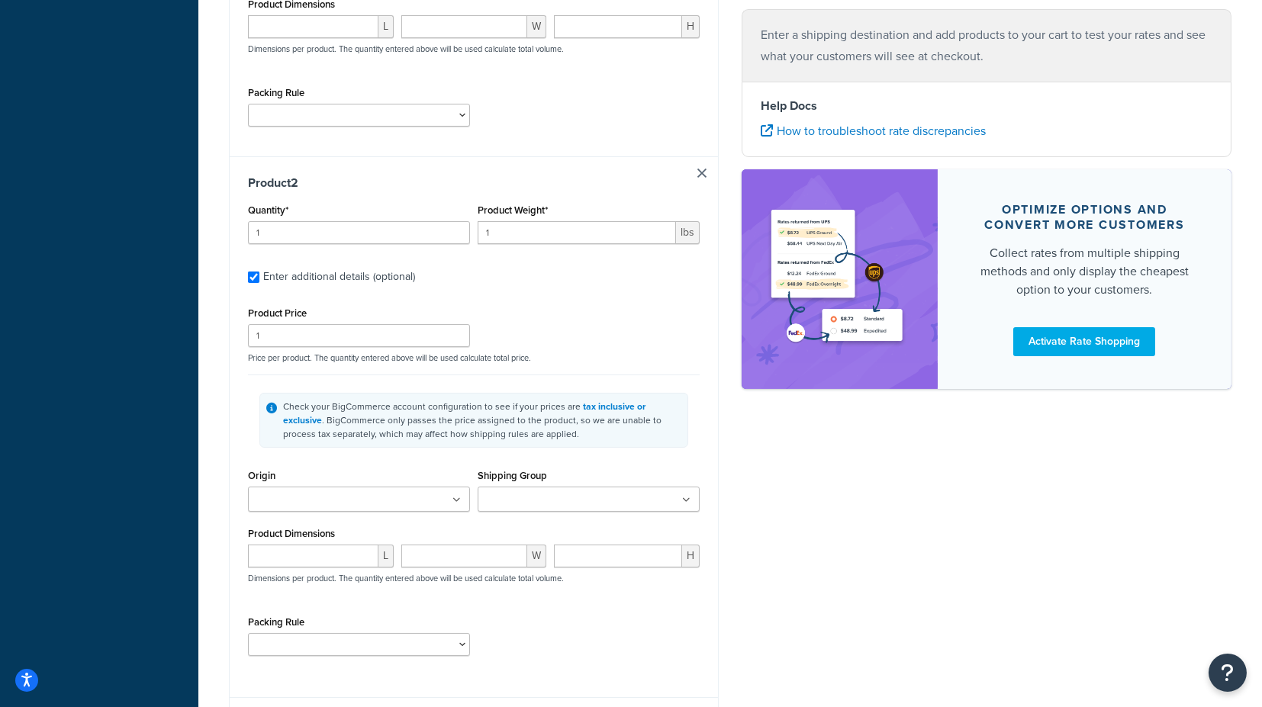
scroll to position [670, 0]
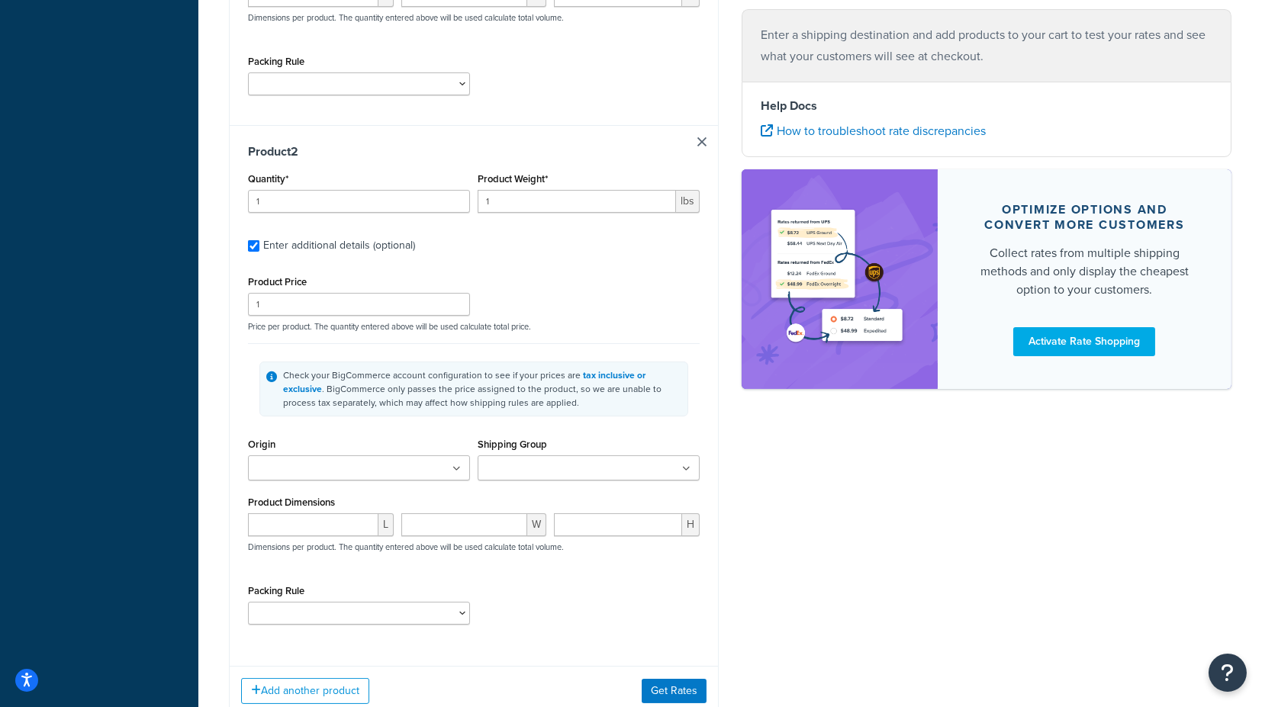
click at [403, 462] on ul at bounding box center [359, 468] width 222 height 25
drag, startPoint x: 357, startPoint y: 491, endPoint x: 416, endPoint y: 479, distance: 60.2
click at [524, 461] on input "Shipping Group" at bounding box center [549, 469] width 135 height 17
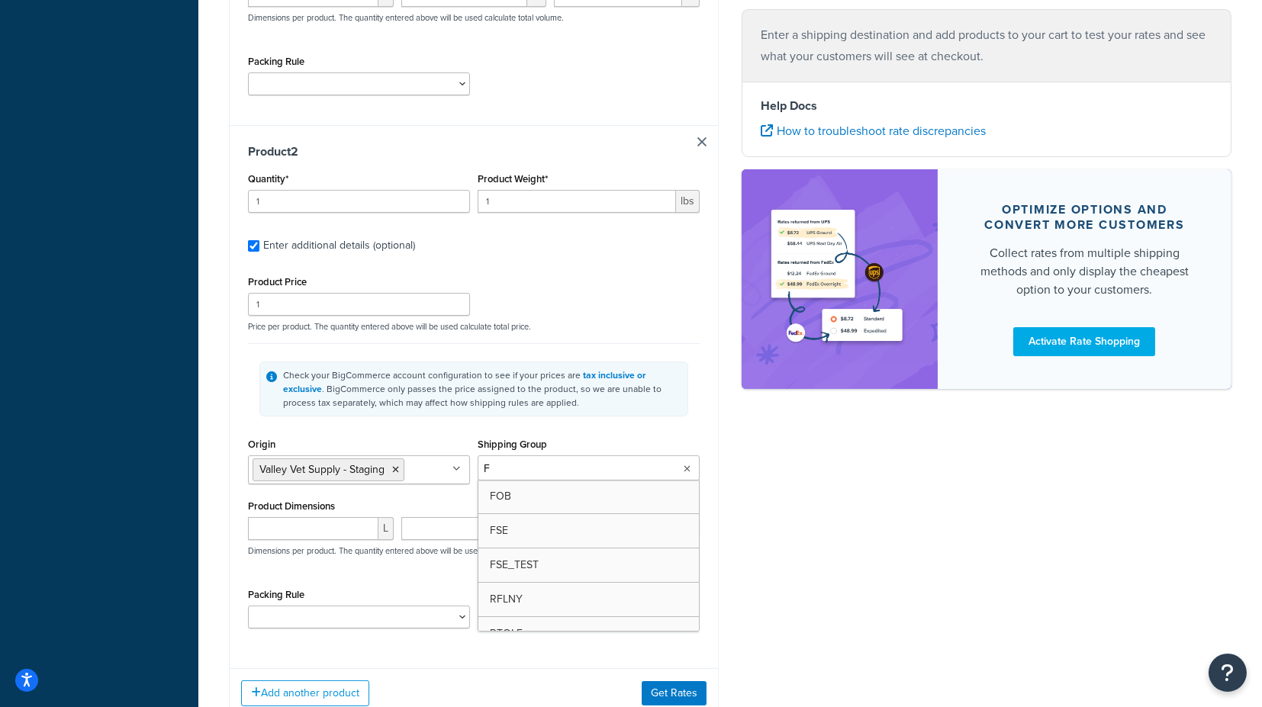
type input "FS"
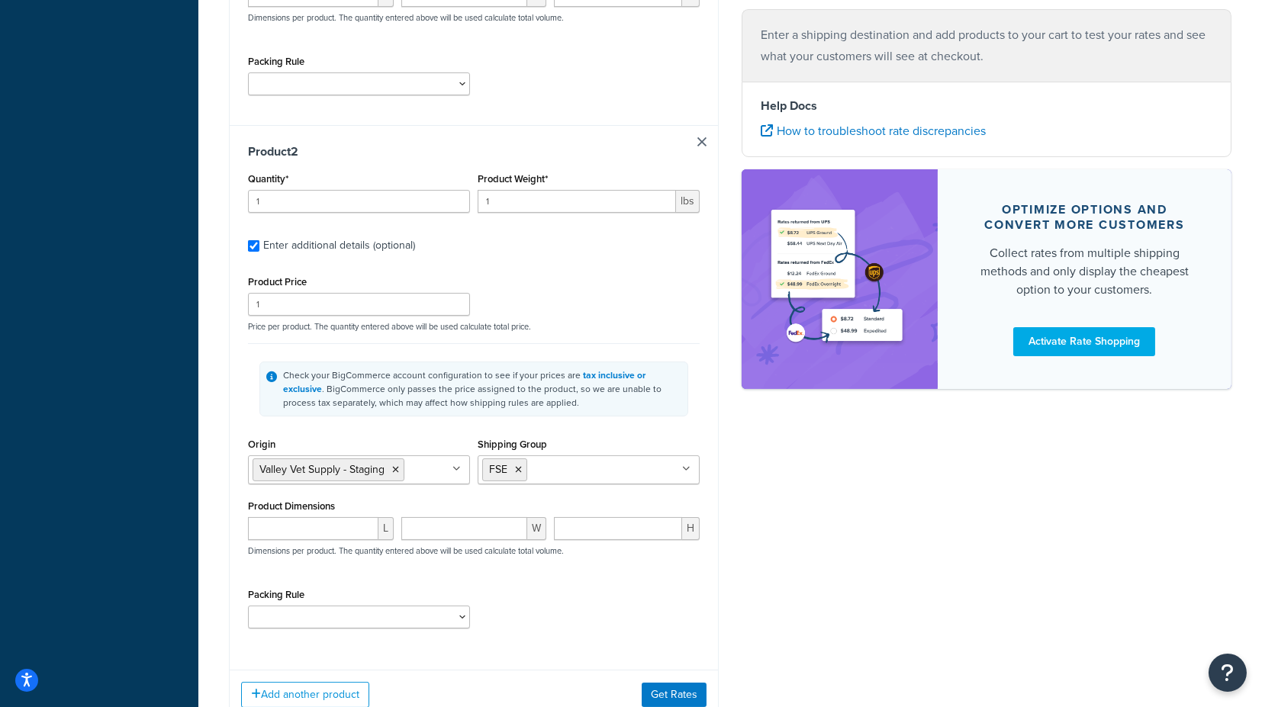
click at [737, 487] on div "Shipping destination : Edit Texas, 78759 , United States Cart : Product 1 Quant…" at bounding box center [731, 84] width 1026 height 1318
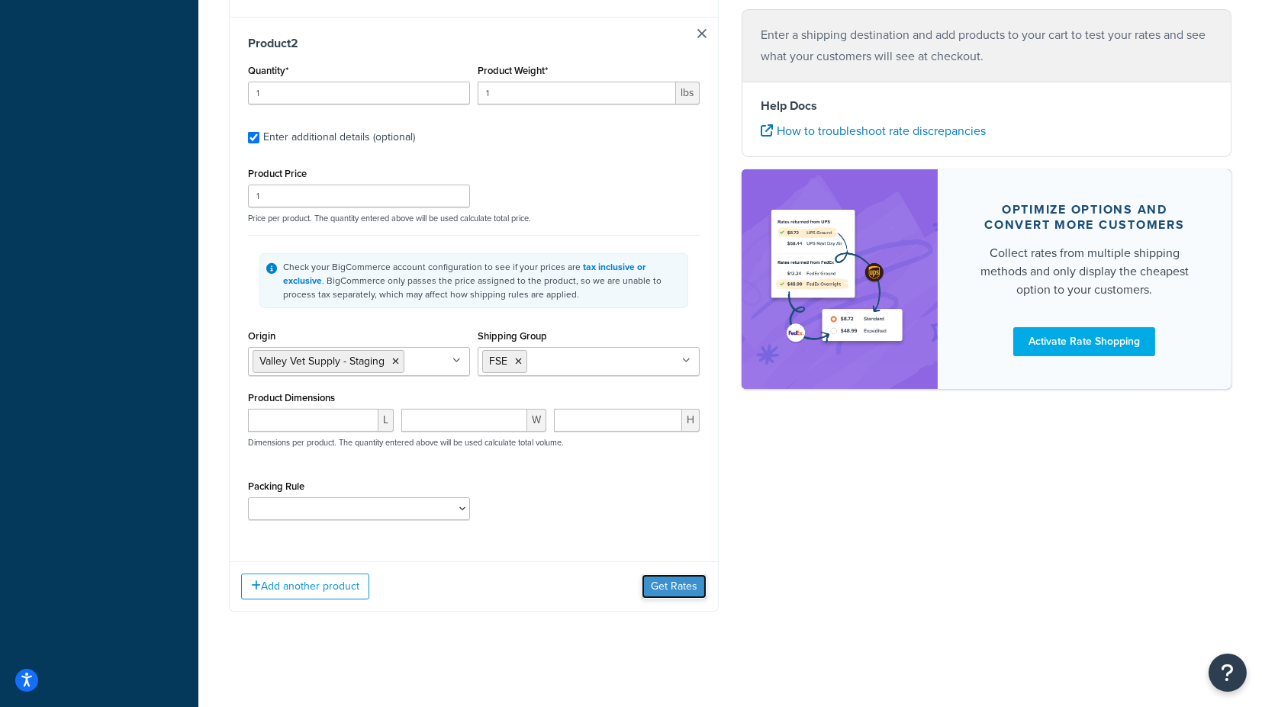
click at [675, 589] on button "Get Rates" at bounding box center [674, 587] width 65 height 24
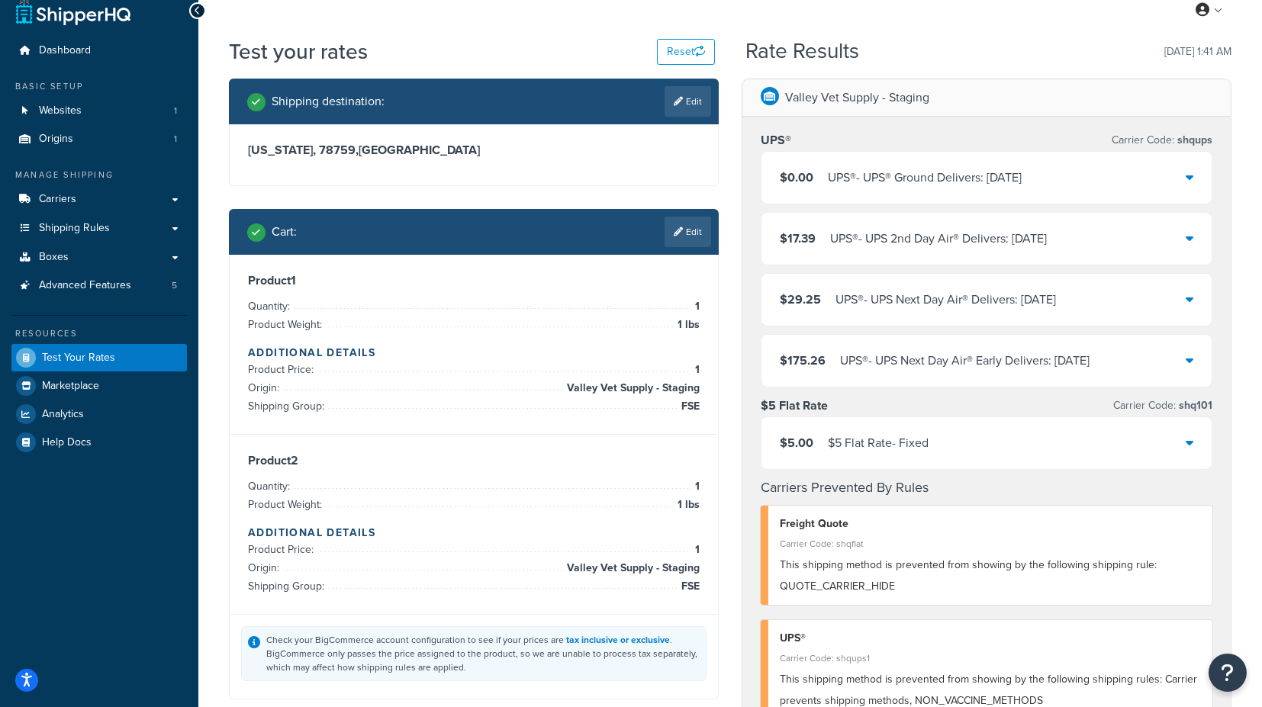
scroll to position [0, 0]
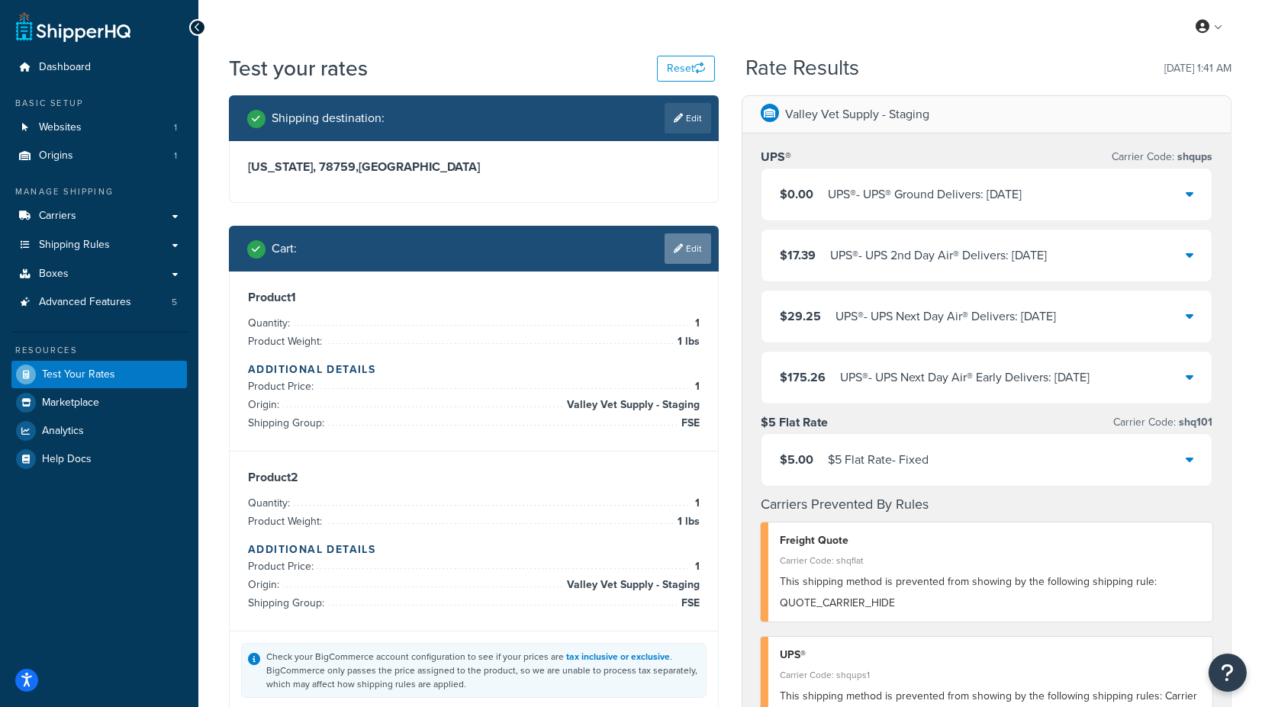
click at [701, 248] on link "Edit" at bounding box center [688, 249] width 47 height 31
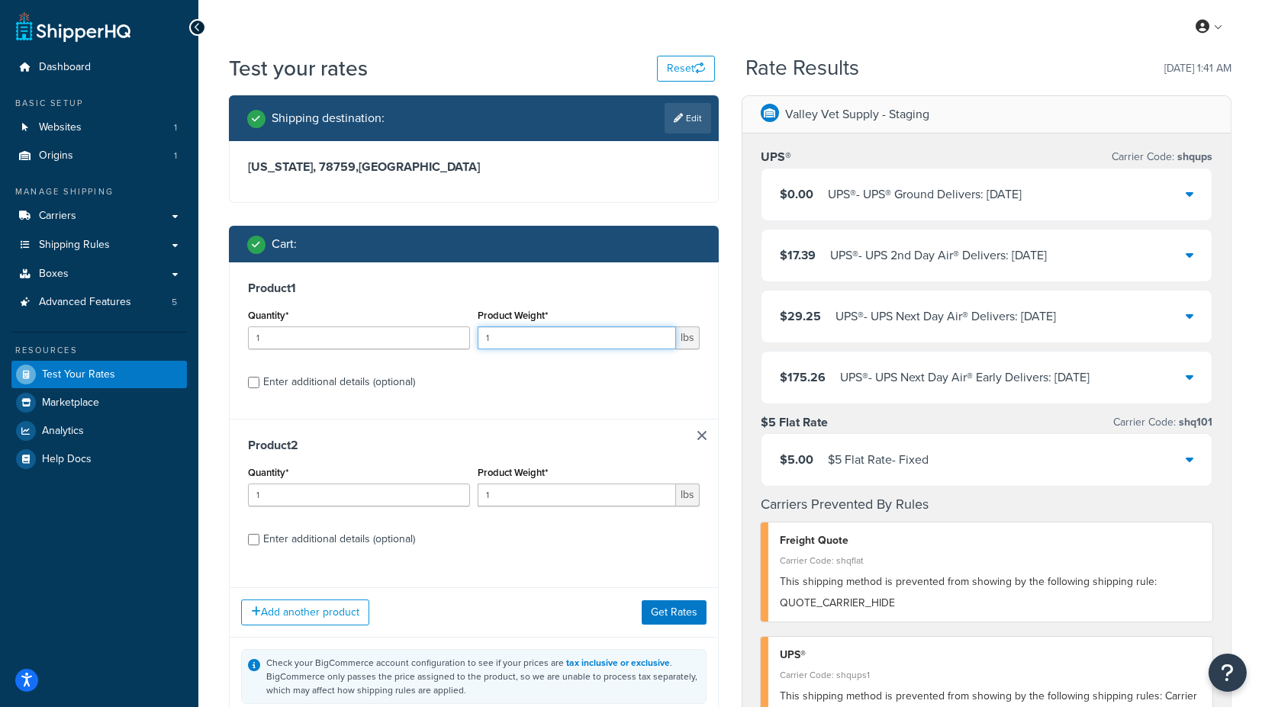
drag, startPoint x: 536, startPoint y: 343, endPoint x: 462, endPoint y: 340, distance: 74.1
click at [462, 340] on div "Quantity* 1 Product Weight* 1 lbs" at bounding box center [473, 333] width 459 height 56
type input "4"
click at [733, 357] on div "Valley Vet Supply - Staging UPS® Carrier Code: shqups $0.00 UPS® - UPS® Ground …" at bounding box center [986, 627] width 513 height 1065
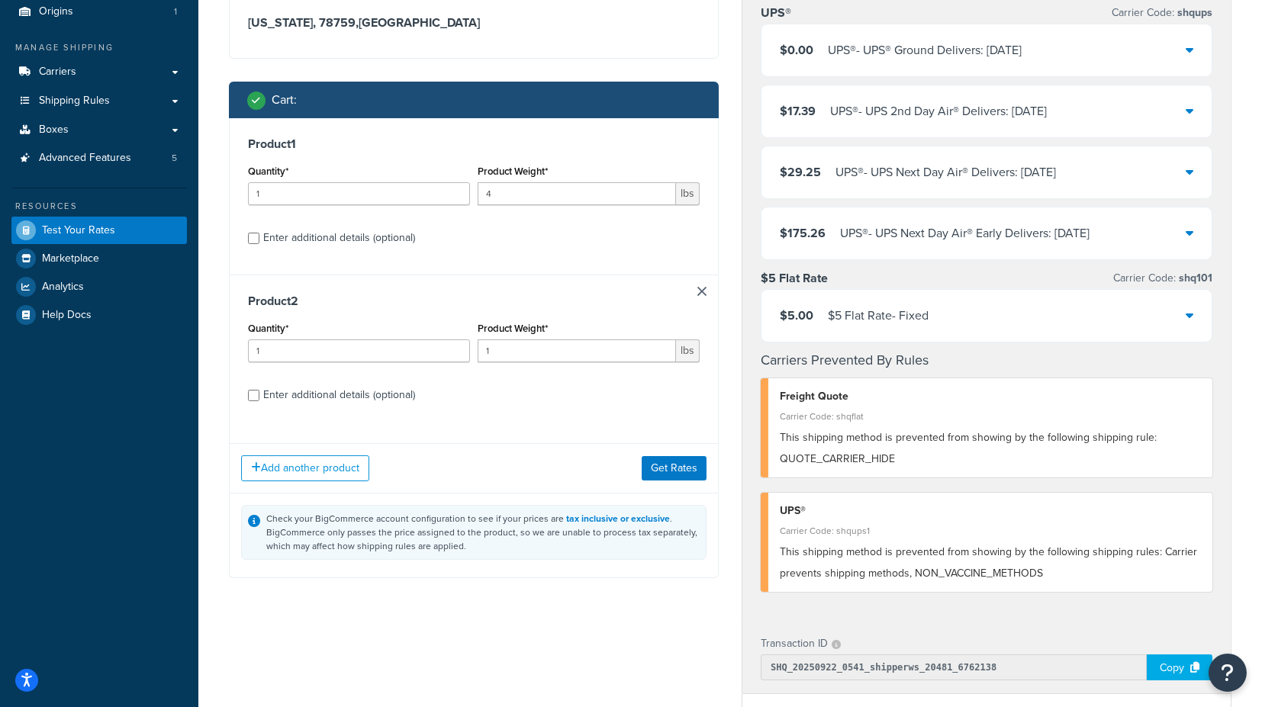
scroll to position [254, 0]
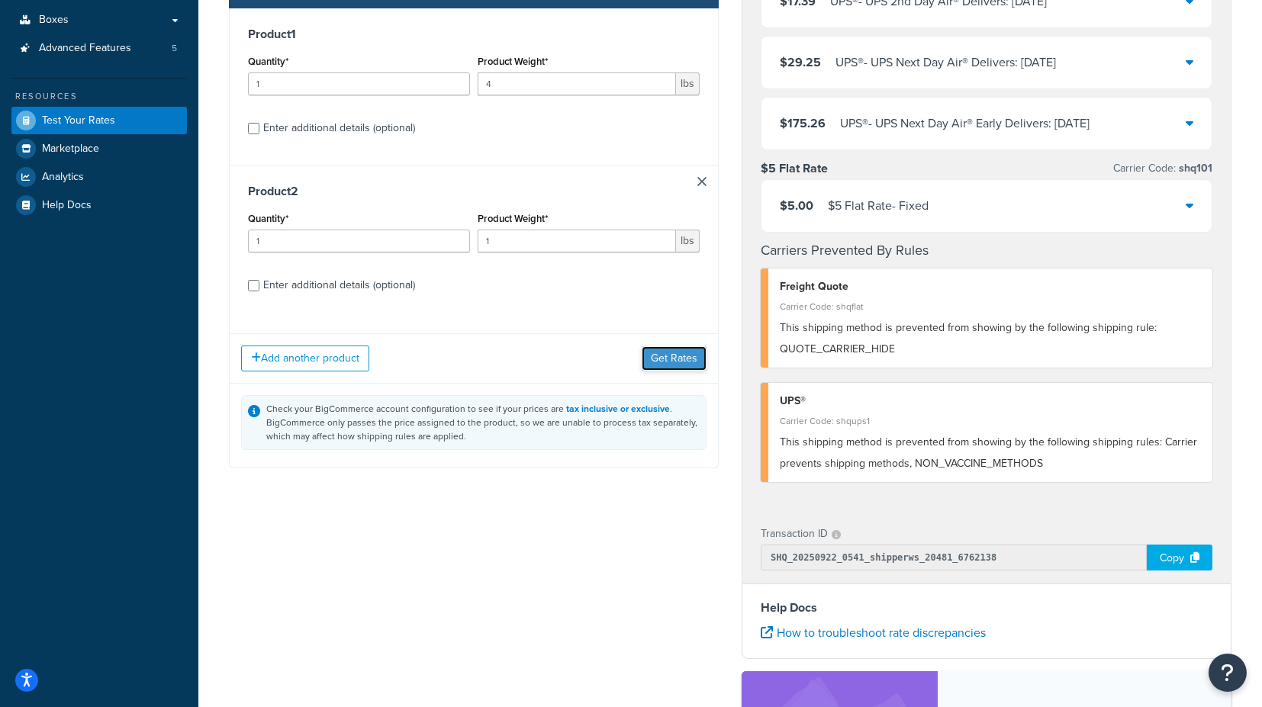
click at [673, 354] on button "Get Rates" at bounding box center [674, 358] width 65 height 24
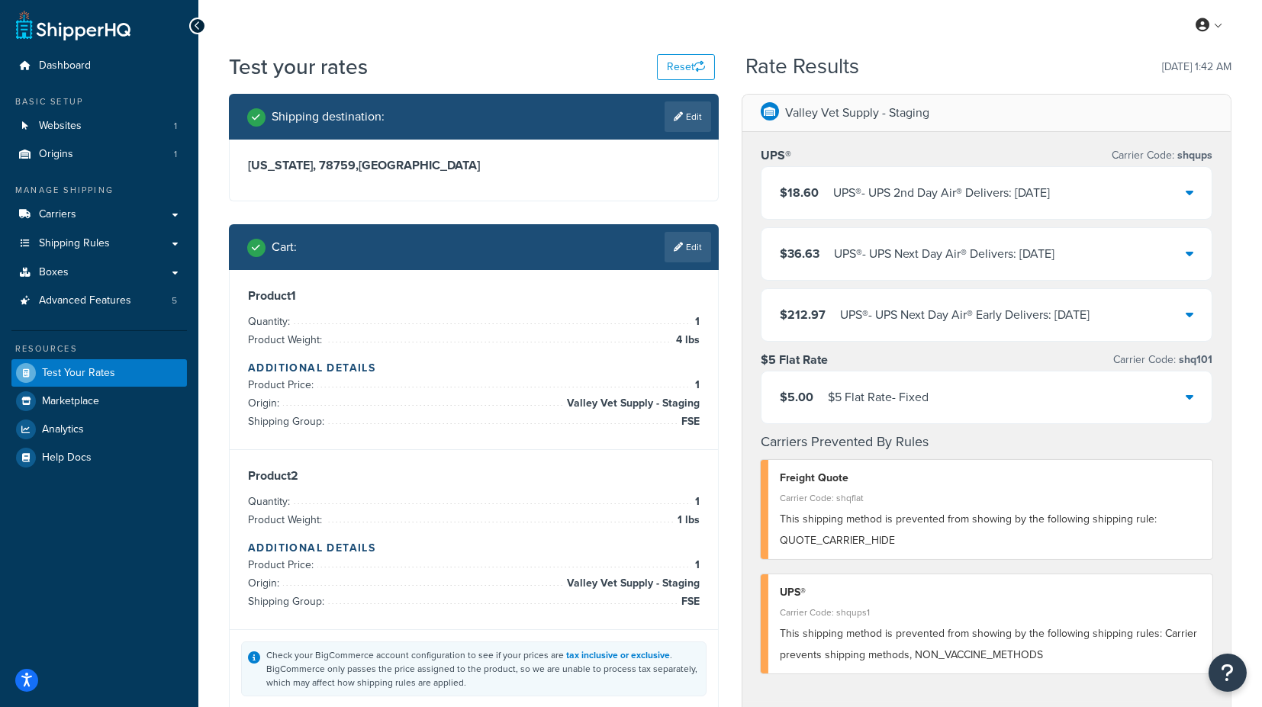
scroll to position [0, 0]
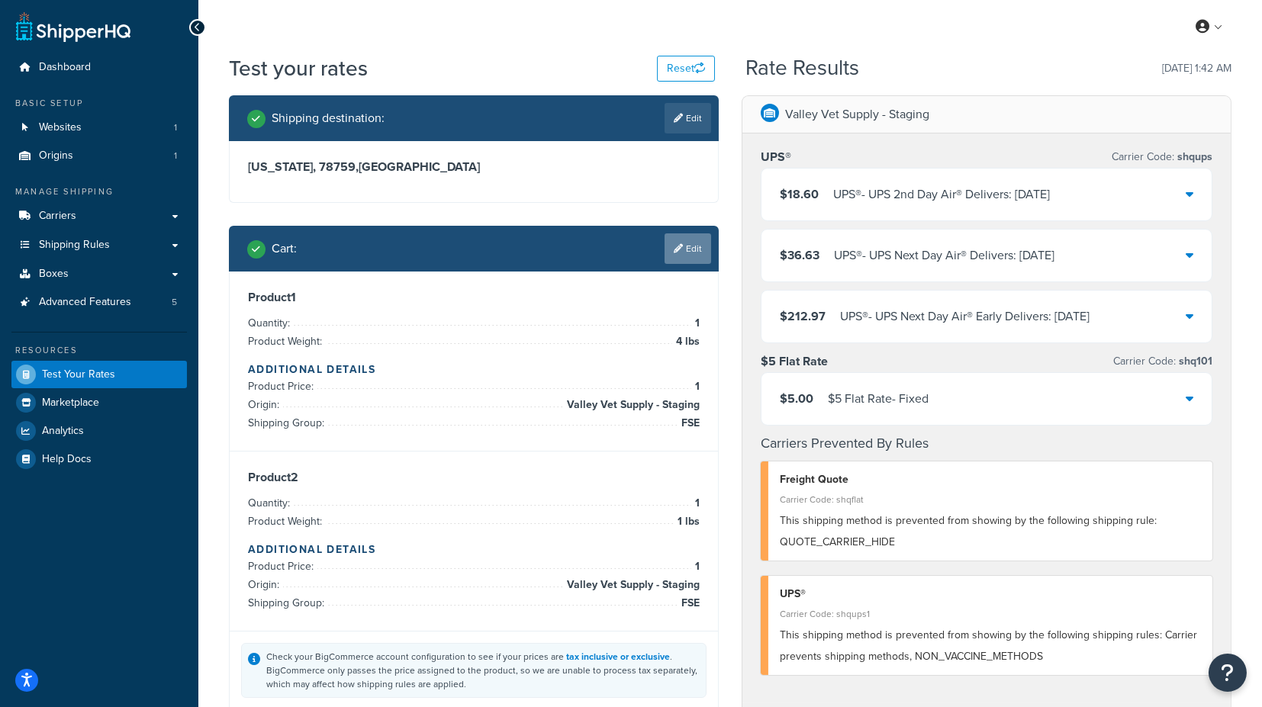
click at [689, 254] on link "Edit" at bounding box center [688, 249] width 47 height 31
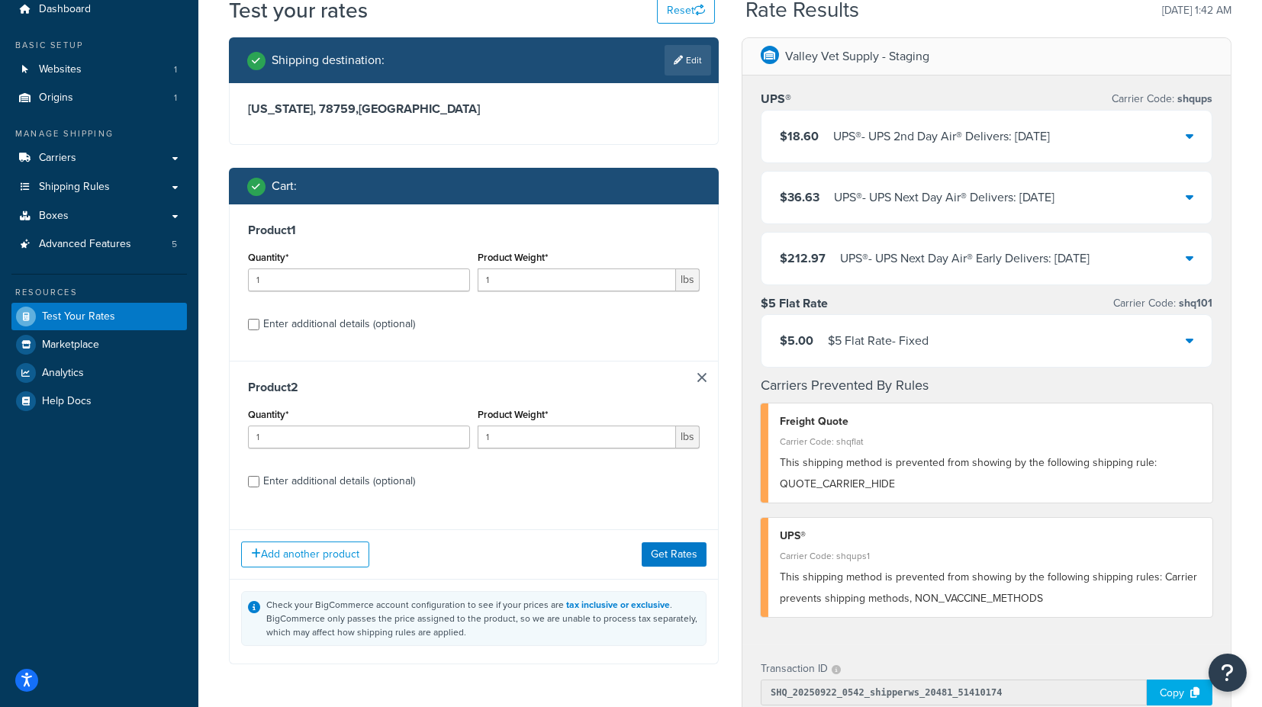
scroll to position [85, 0]
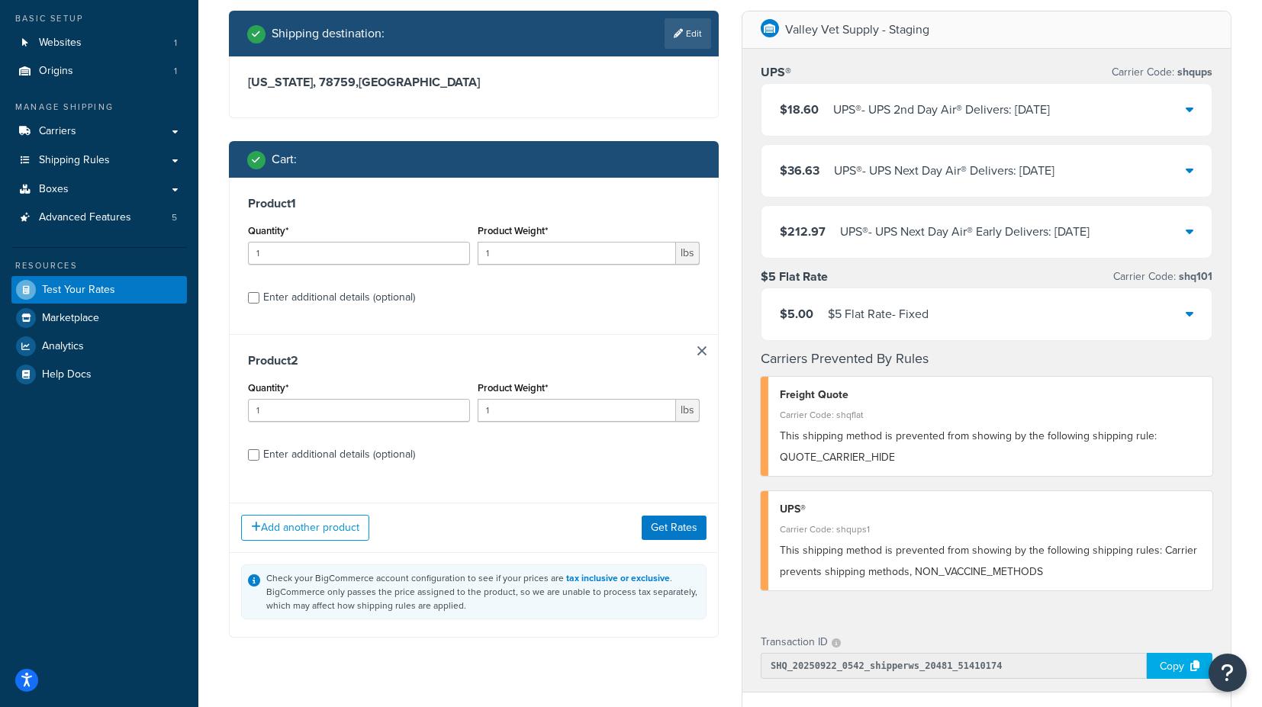
click at [370, 295] on div "Enter additional details (optional)" at bounding box center [339, 297] width 152 height 21
click at [259, 295] on input "Enter additional details (optional)" at bounding box center [253, 297] width 11 height 11
checkbox input "true"
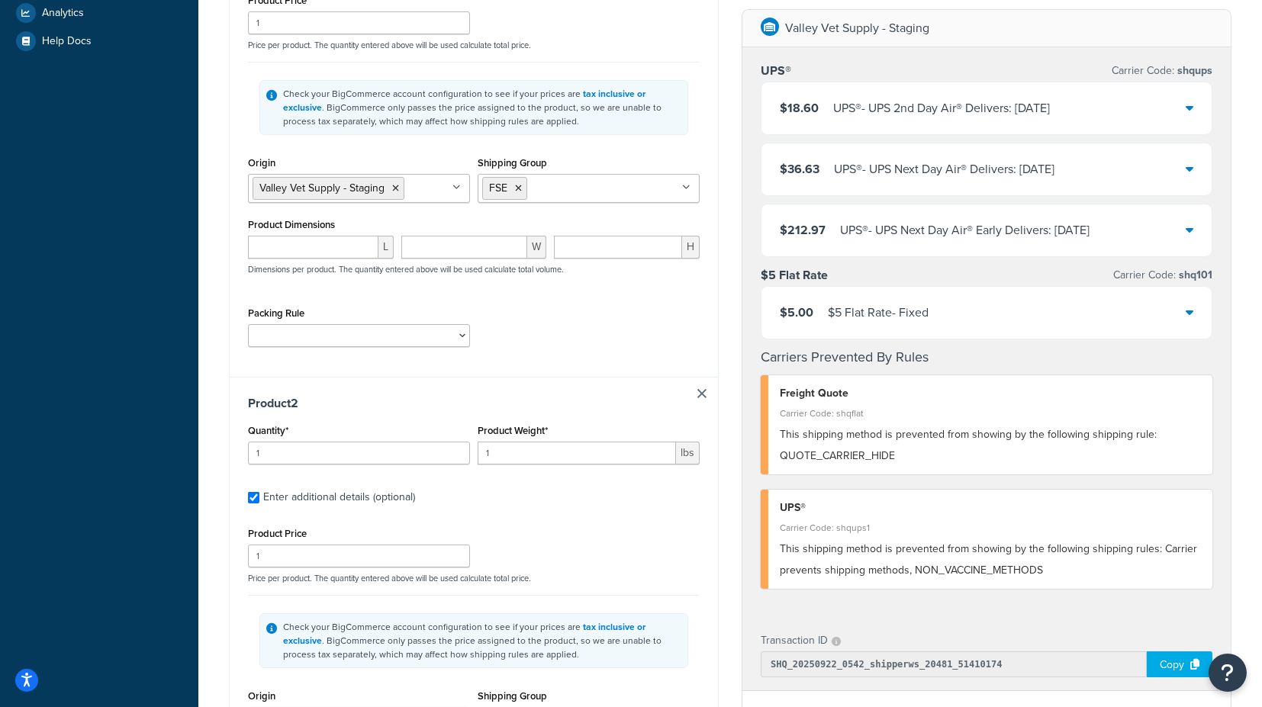
scroll to position [424, 0]
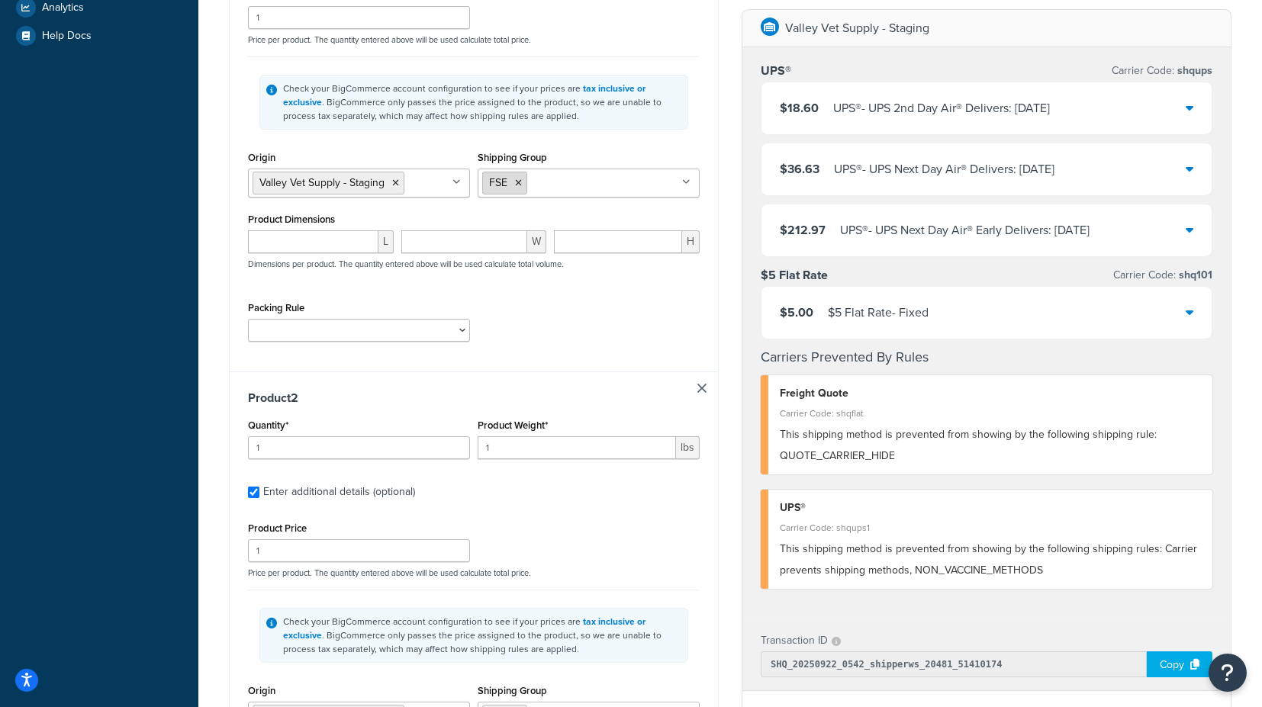
click at [520, 180] on icon at bounding box center [518, 183] width 7 height 9
click at [532, 178] on input "Shipping Group" at bounding box center [549, 182] width 135 height 17
type input "VA"
click at [728, 237] on div "Shipping destination : Edit Texas, 78759 , United States Cart : Product 1 Quant…" at bounding box center [474, 373] width 513 height 1403
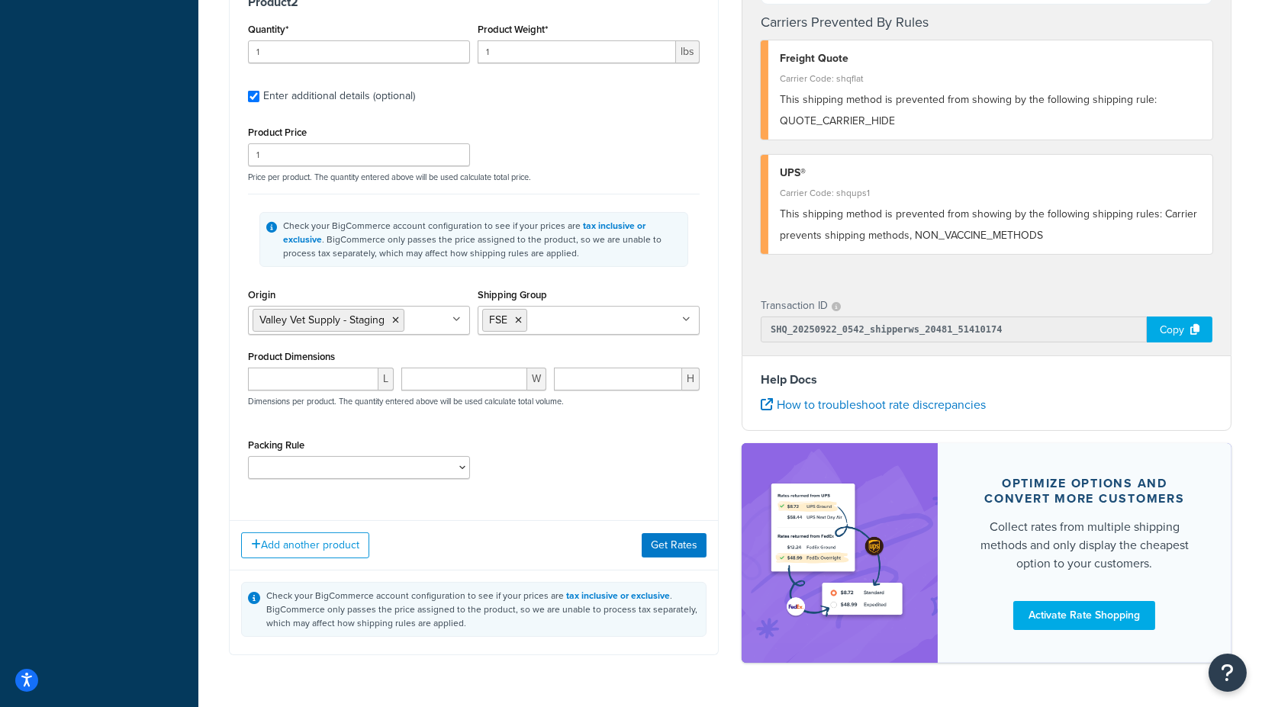
scroll to position [848, 0]
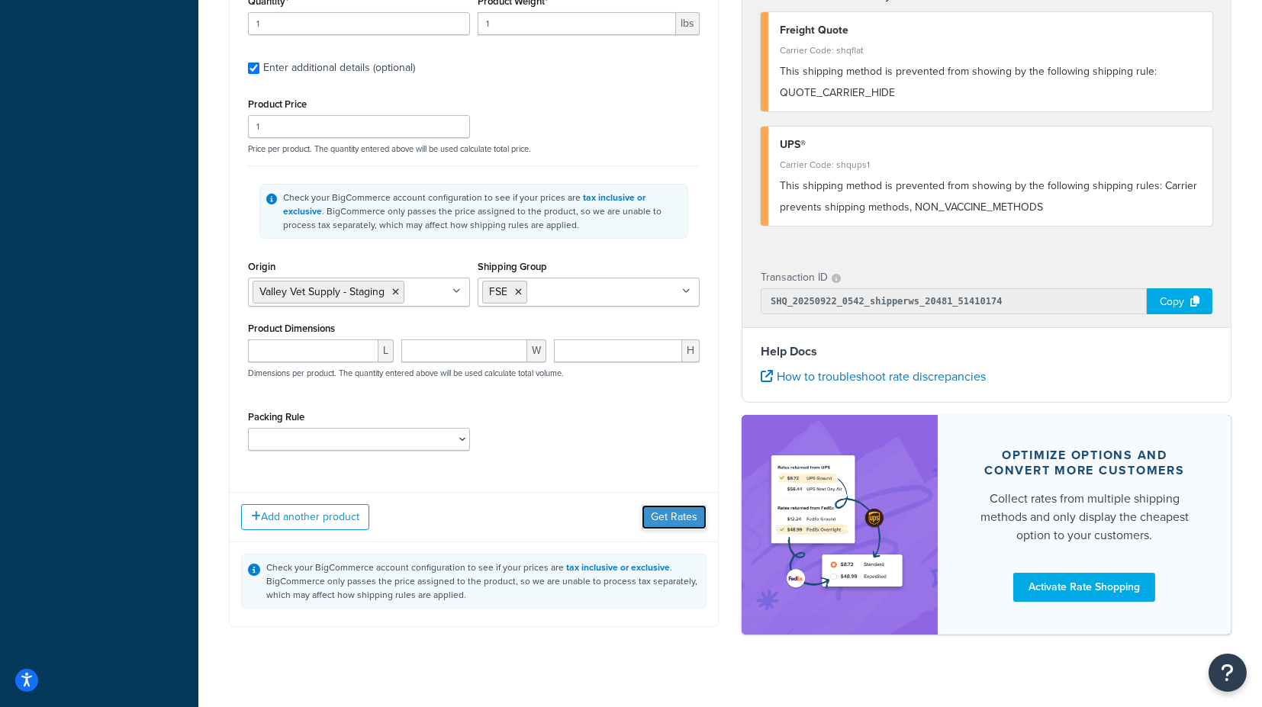
click at [684, 510] on button "Get Rates" at bounding box center [674, 517] width 65 height 24
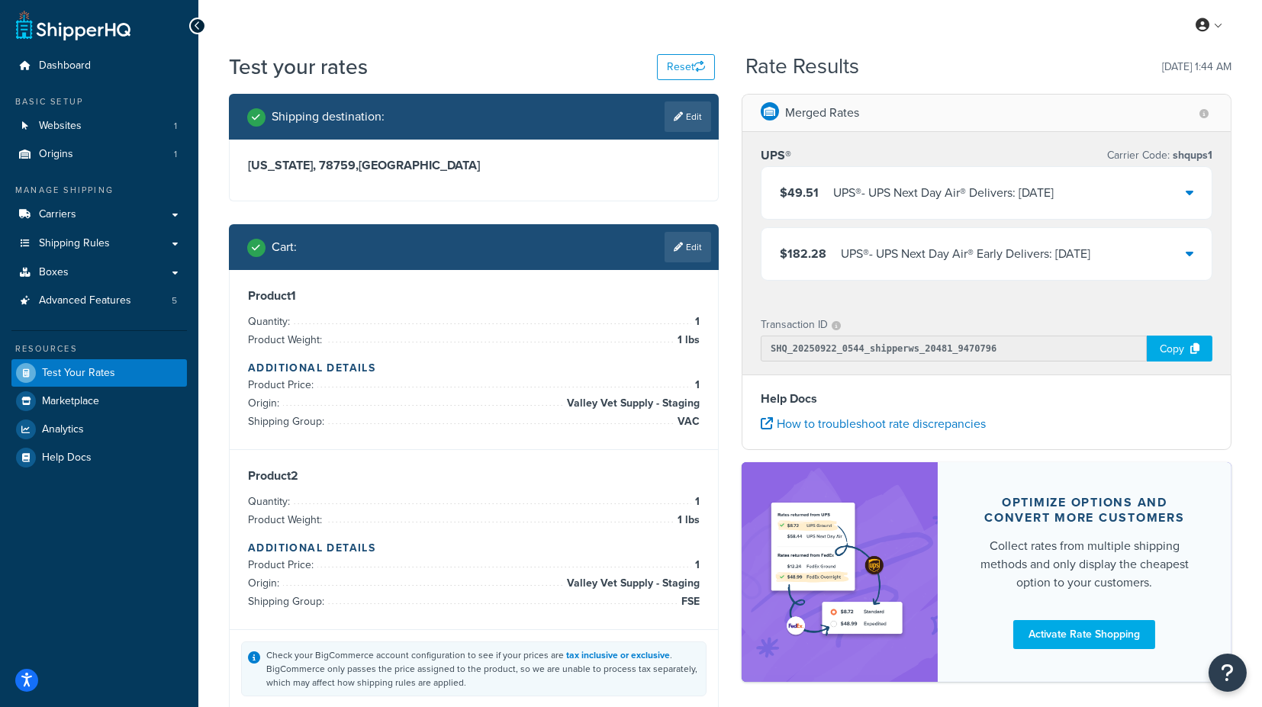
scroll to position [0, 0]
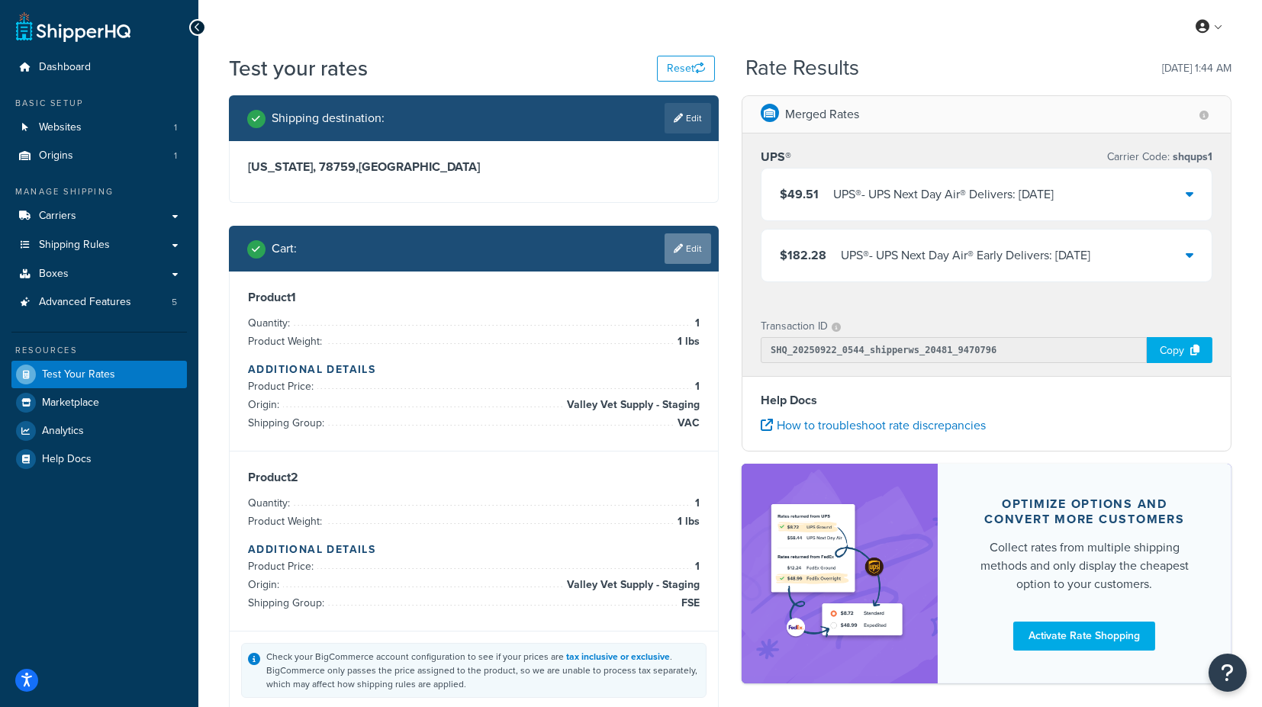
click at [679, 245] on icon at bounding box center [678, 248] width 9 height 9
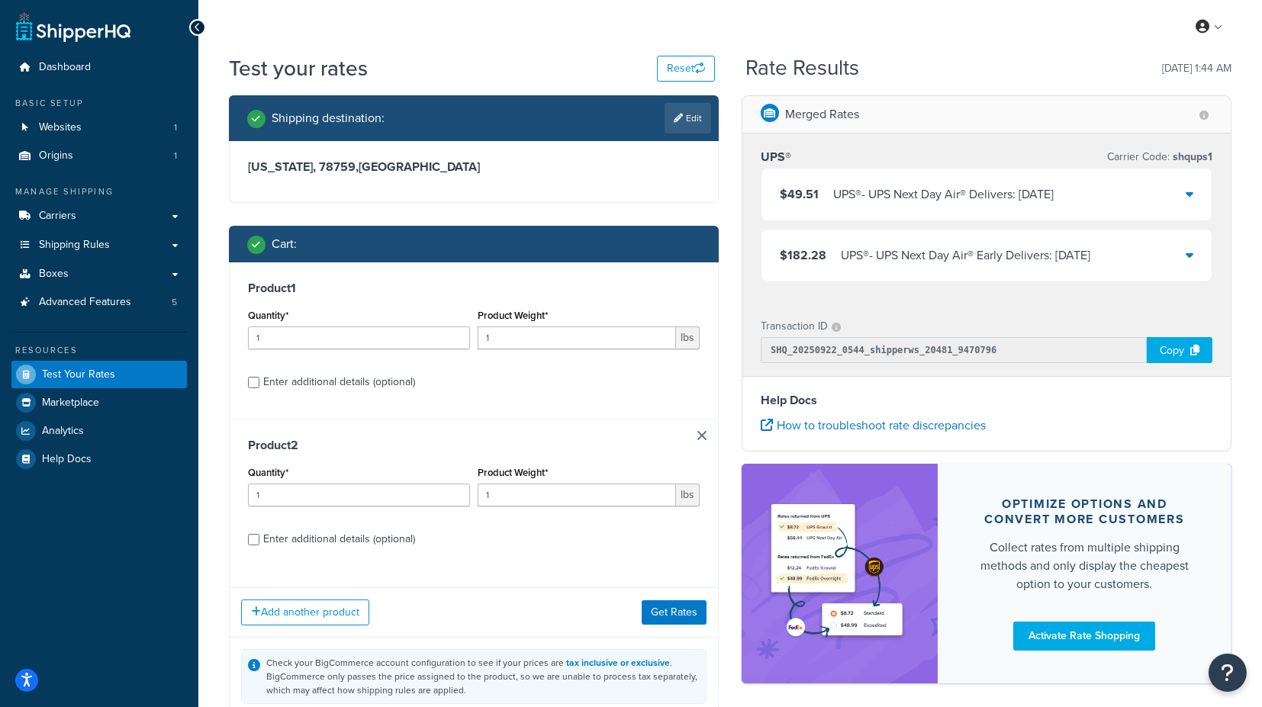
click at [344, 372] on div "Enter additional details (optional)" at bounding box center [339, 382] width 152 height 21
click at [259, 377] on input "Enter additional details (optional)" at bounding box center [253, 382] width 11 height 11
checkbox input "true"
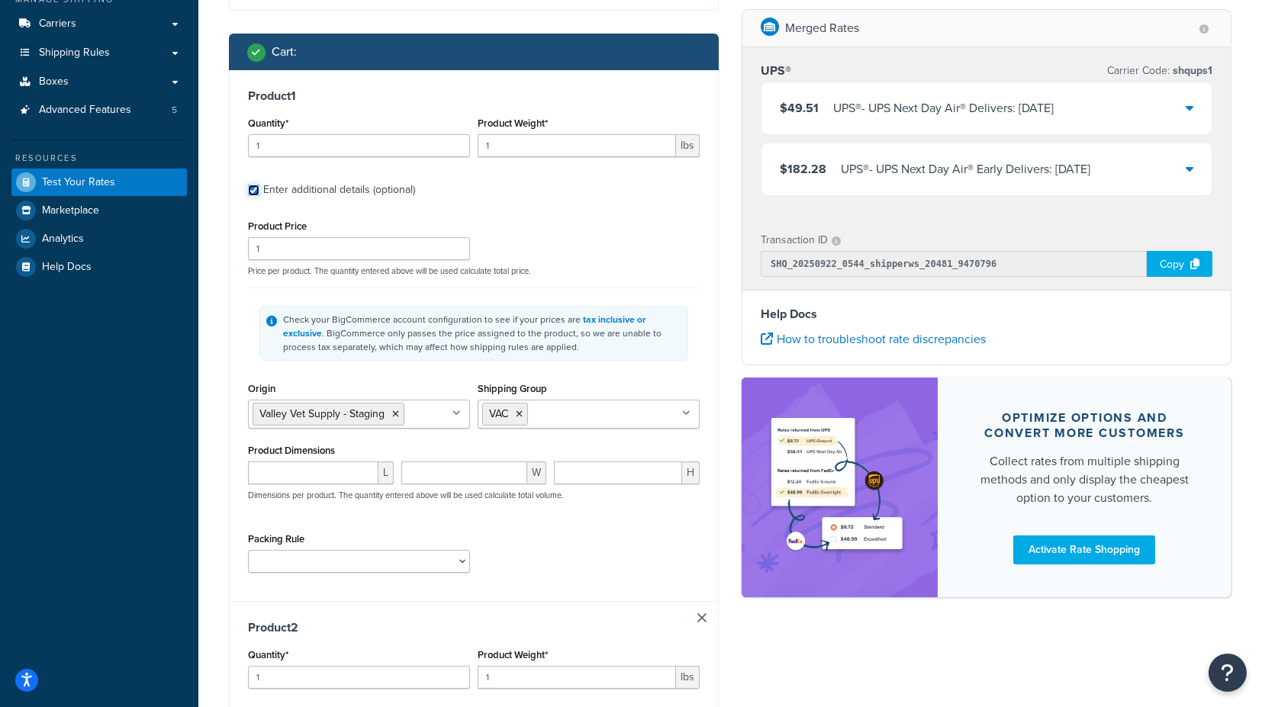
scroll to position [254, 0]
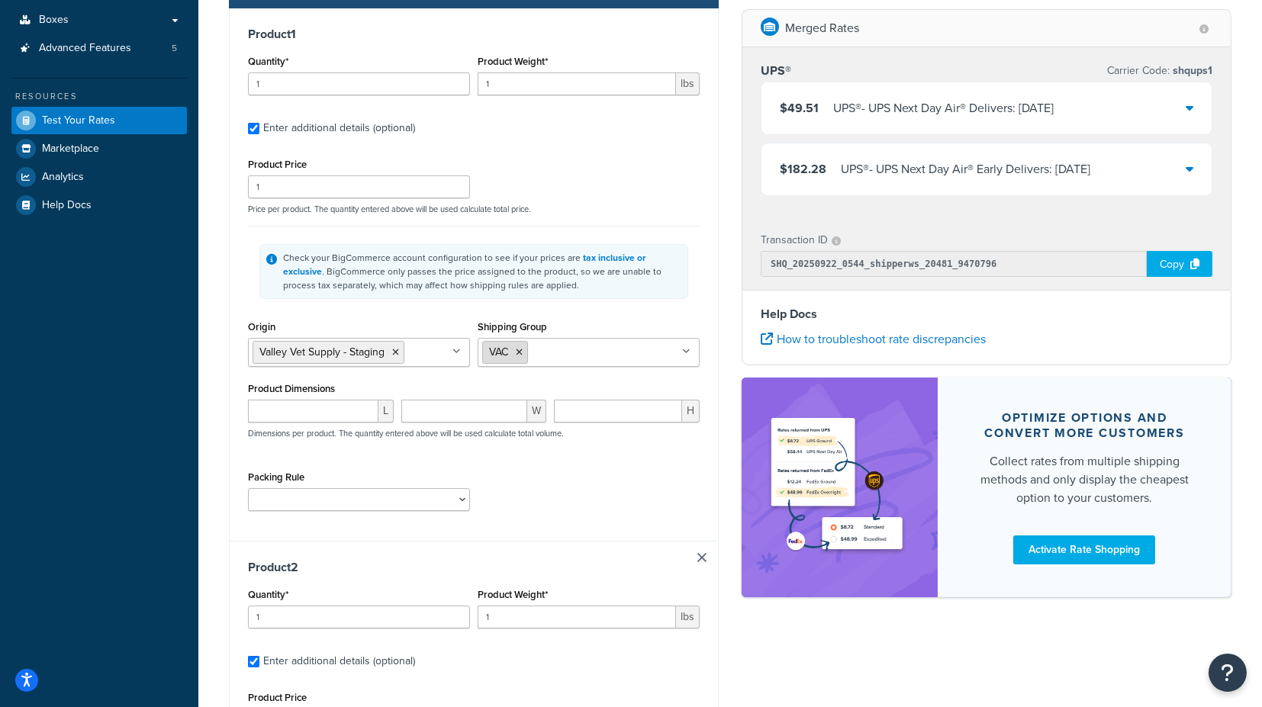
click at [520, 354] on icon at bounding box center [519, 352] width 7 height 9
click at [536, 347] on input "Shipping Group" at bounding box center [549, 351] width 135 height 17
type input "FS"
click at [706, 318] on div "Product 1 Quantity* 1 Product Weight* 1 lbs Enter additional details (optional)…" at bounding box center [474, 274] width 488 height 533
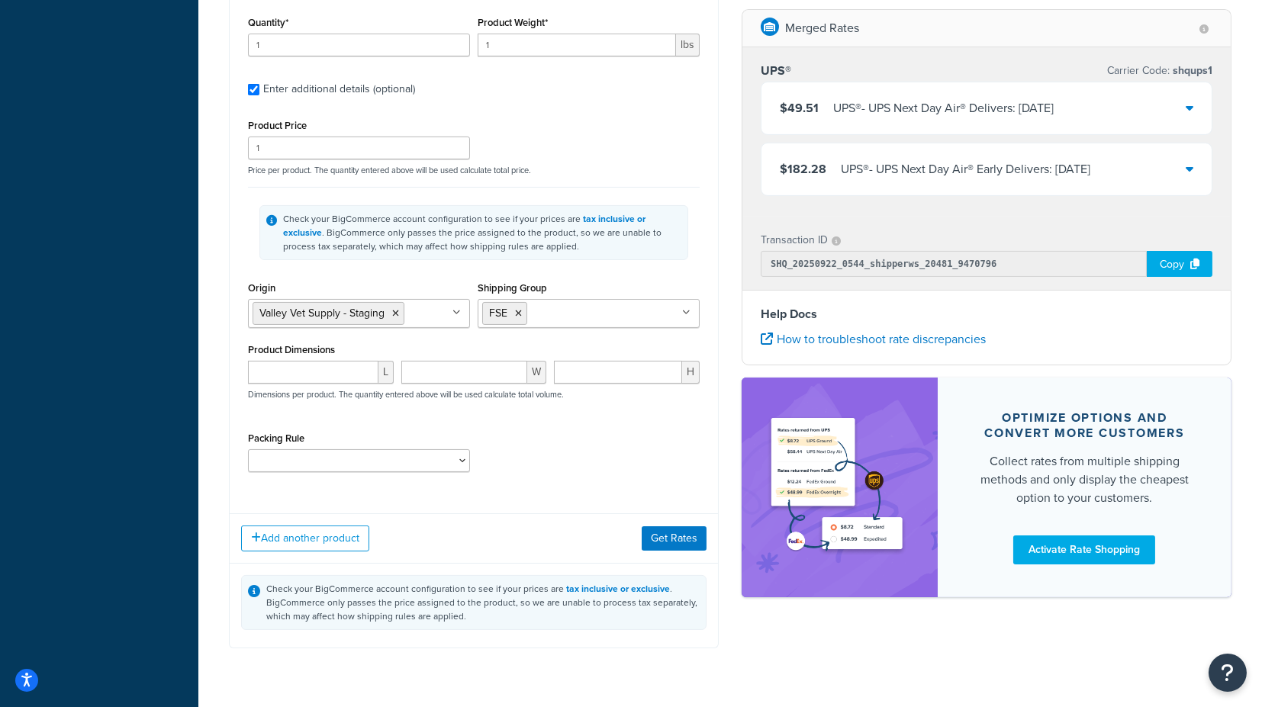
scroll to position [848, 0]
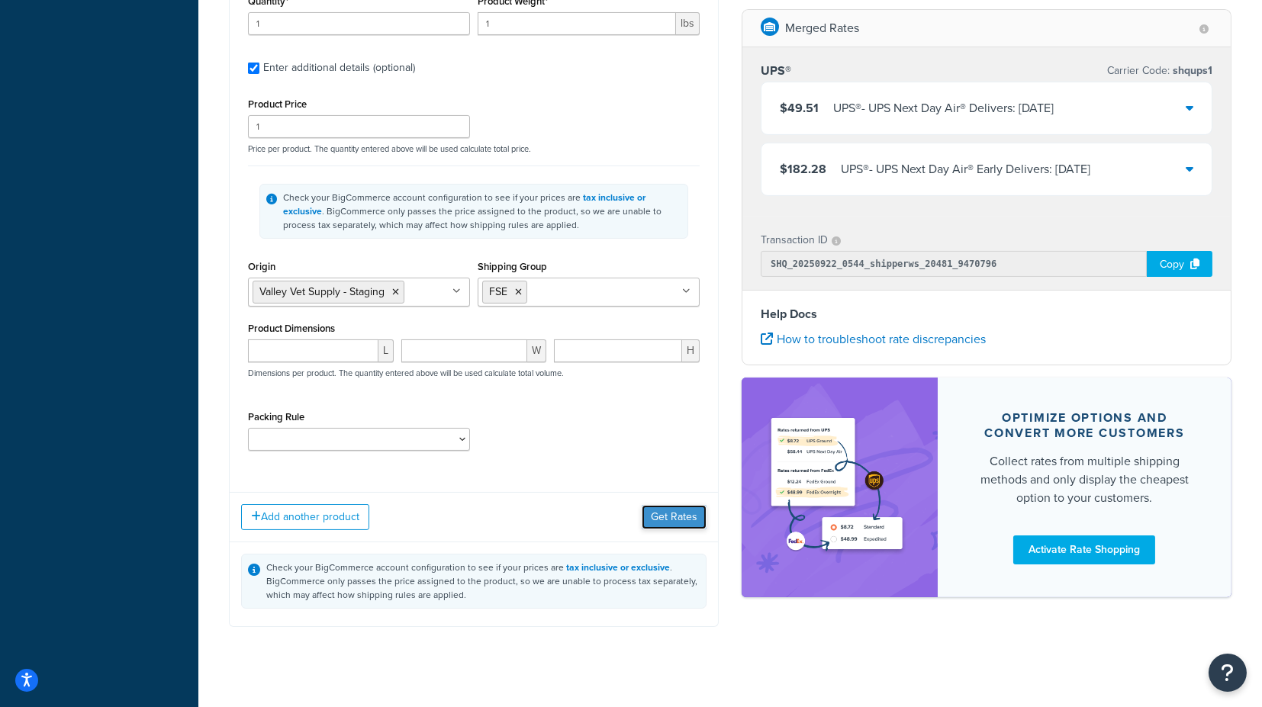
click at [675, 515] on button "Get Rates" at bounding box center [674, 517] width 65 height 24
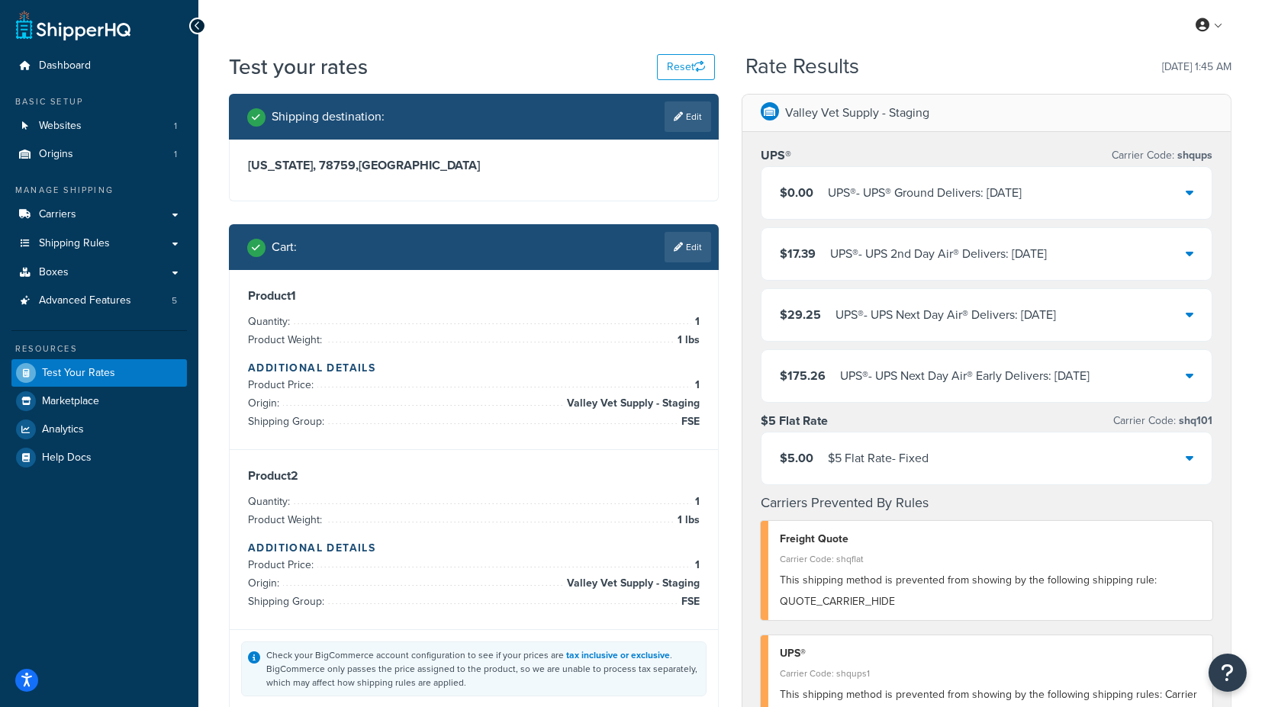
scroll to position [0, 0]
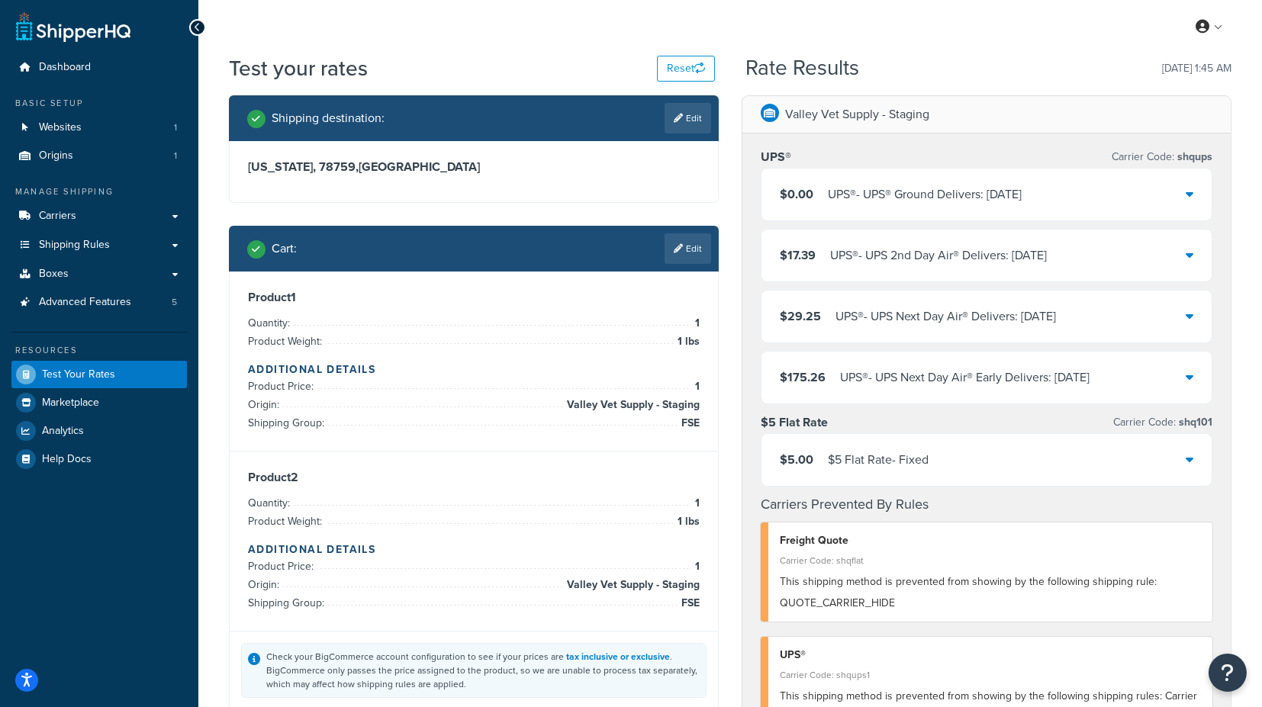
click at [1191, 191] on icon at bounding box center [1190, 194] width 8 height 12
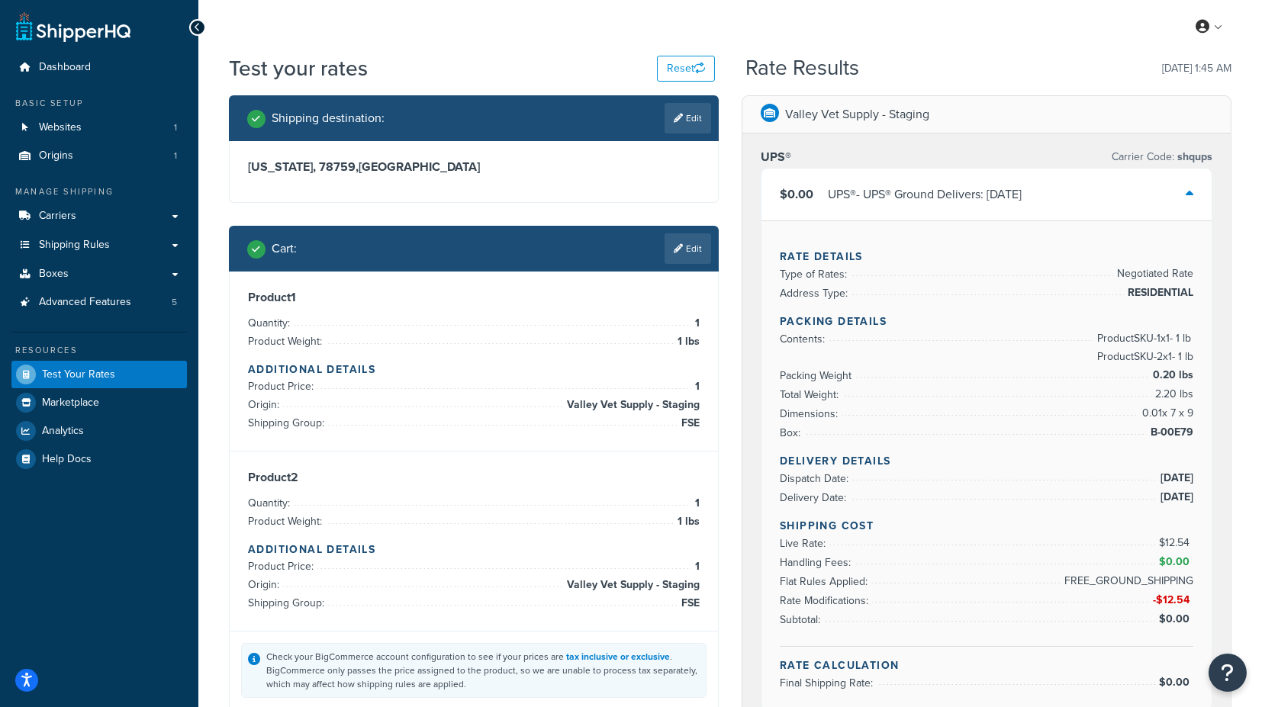
click at [1186, 195] on icon at bounding box center [1190, 194] width 8 height 12
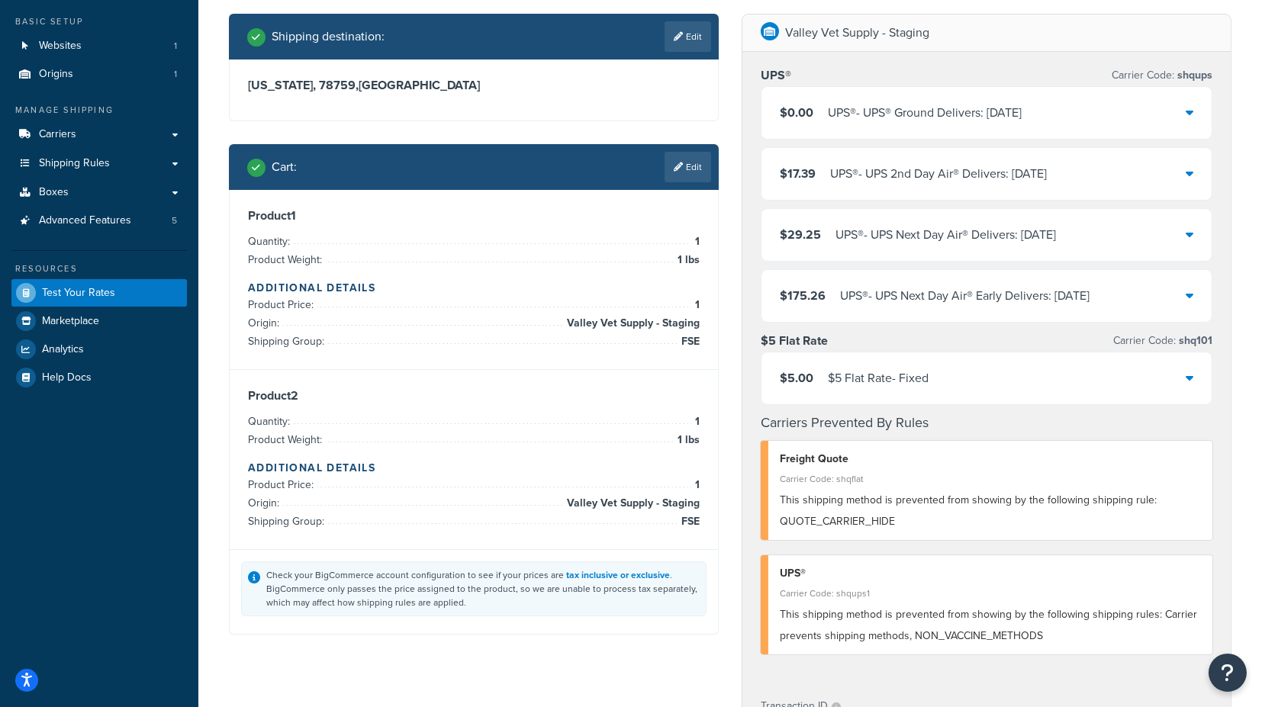
scroll to position [85, 0]
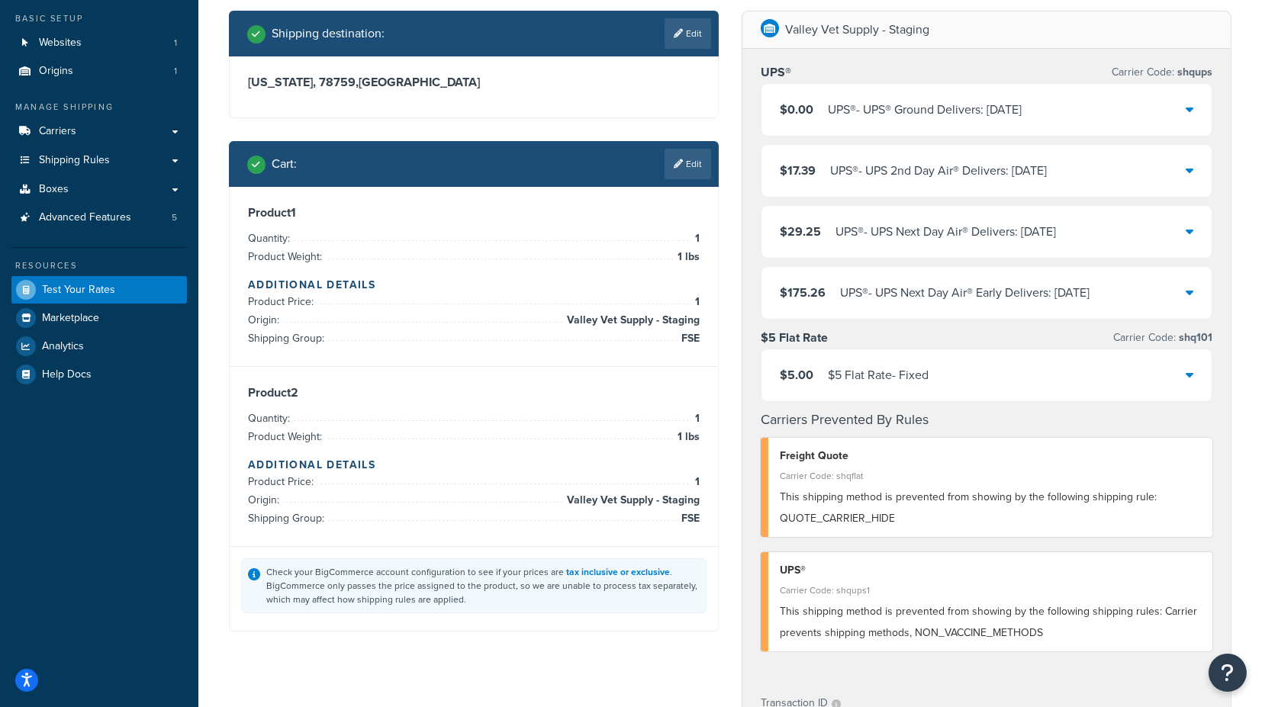
click at [1193, 372] on icon at bounding box center [1190, 375] width 8 height 12
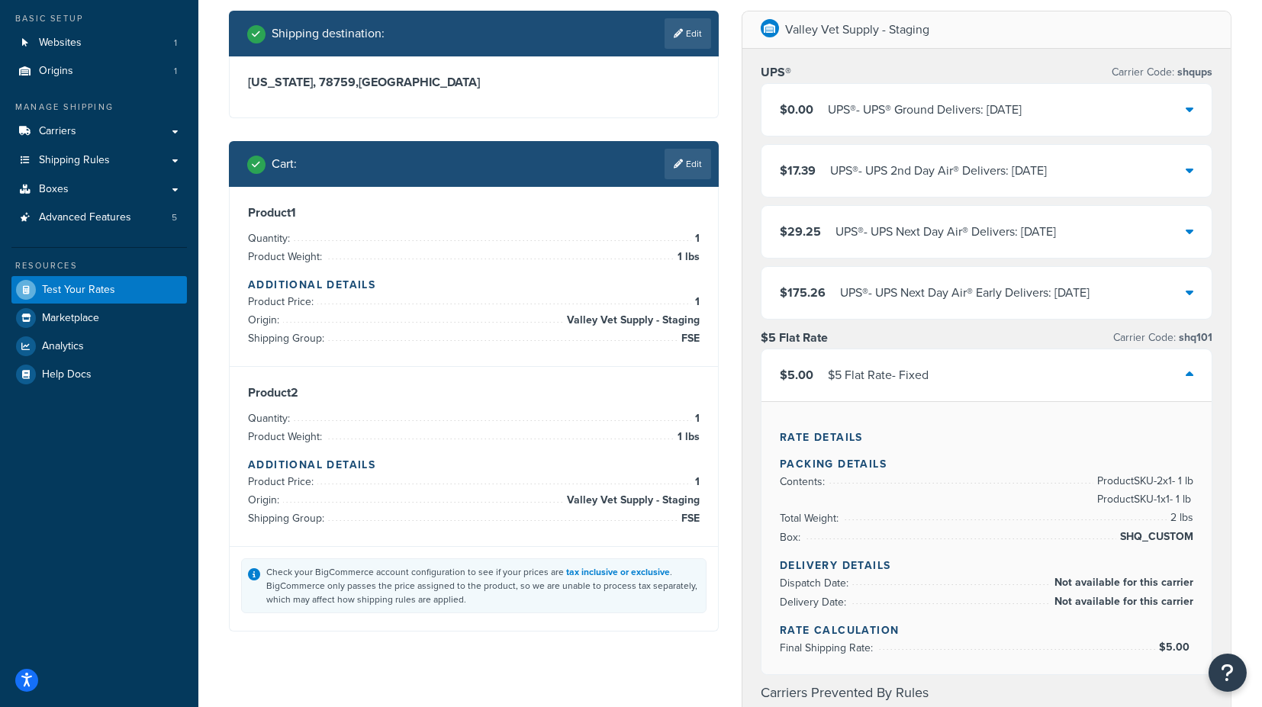
scroll to position [0, 0]
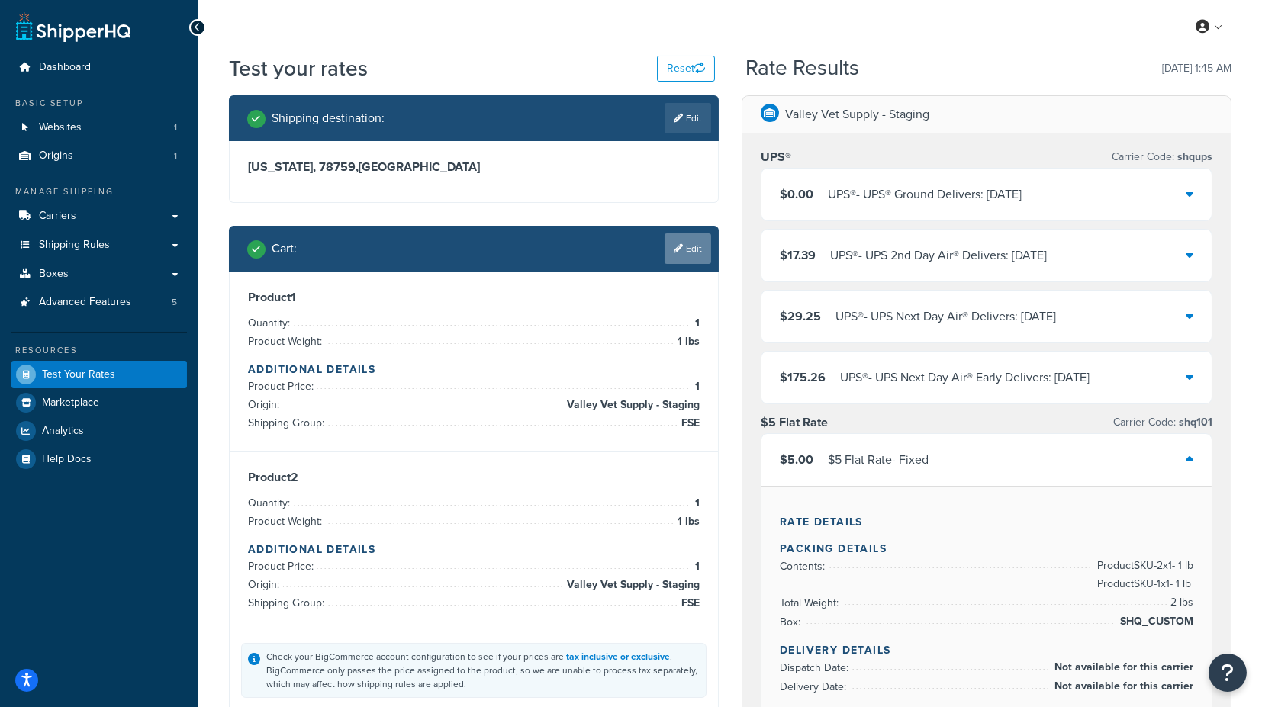
click at [692, 256] on link "Edit" at bounding box center [688, 249] width 47 height 31
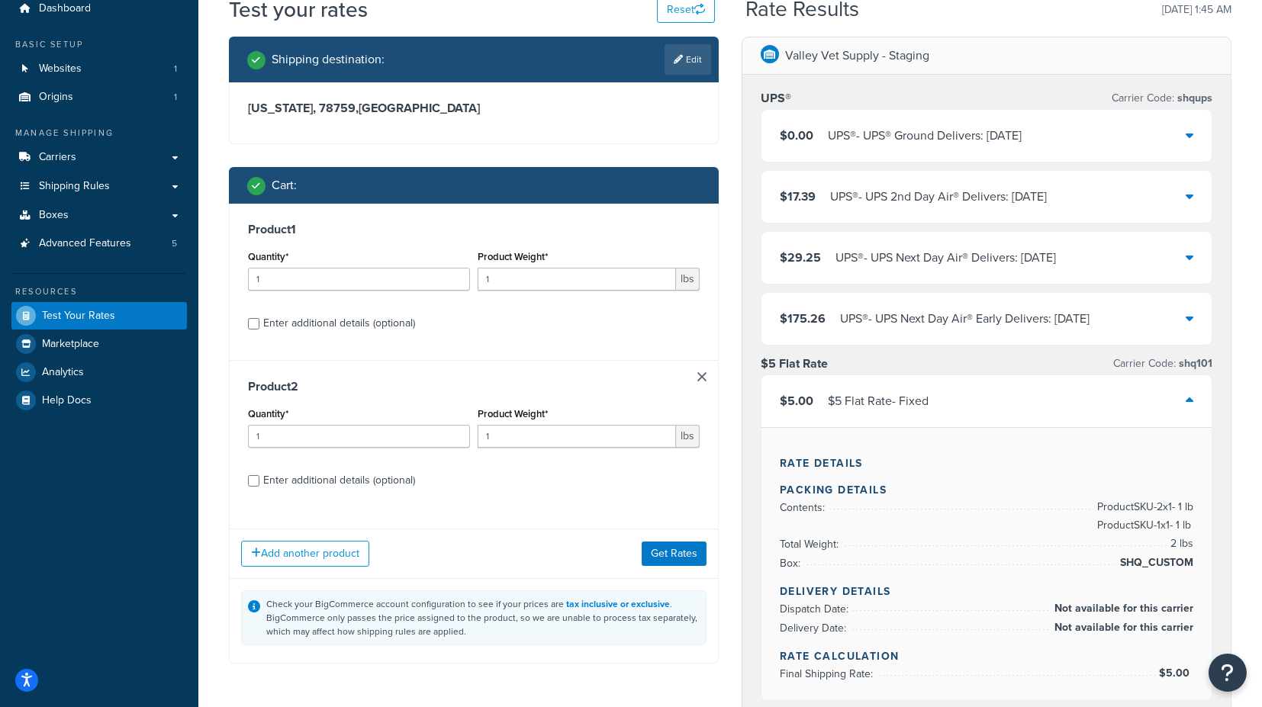
scroll to position [85, 0]
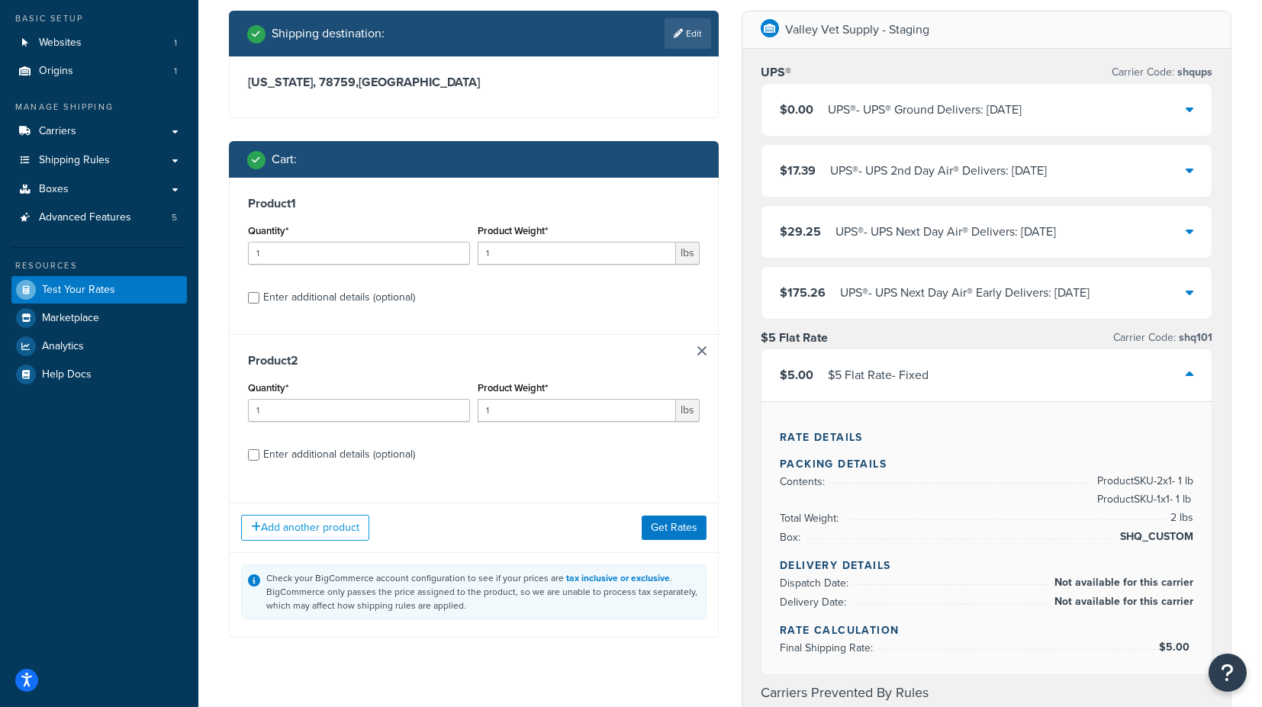
click at [349, 304] on div "Enter additional details (optional)" at bounding box center [339, 297] width 152 height 21
click at [259, 304] on input "Enter additional details (optional)" at bounding box center [253, 297] width 11 height 11
checkbox input "true"
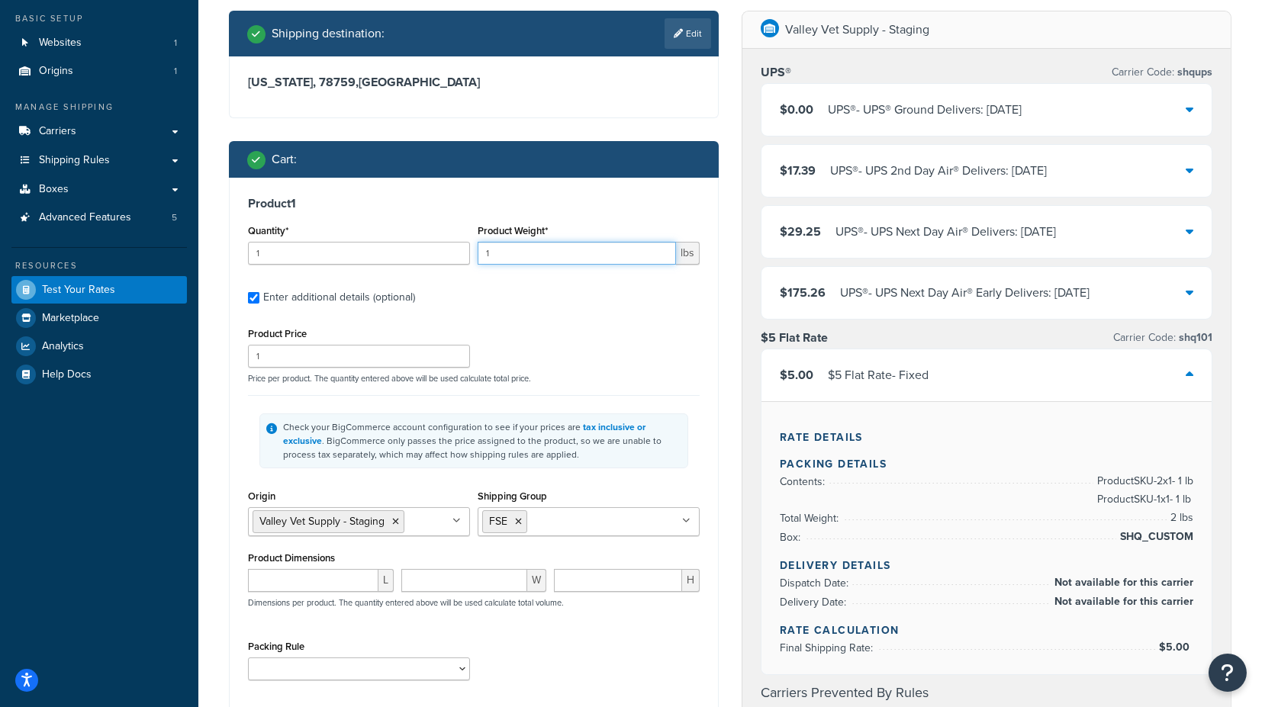
drag, startPoint x: 524, startPoint y: 252, endPoint x: 449, endPoint y: 247, distance: 74.9
click at [449, 247] on div "Quantity* 1 Product Weight* 1 lbs" at bounding box center [473, 249] width 459 height 56
type input "3"
click at [725, 311] on div "Shipping destination : Edit Texas, 78759 , United States Cart : Product 1 Quant…" at bounding box center [474, 712] width 513 height 1403
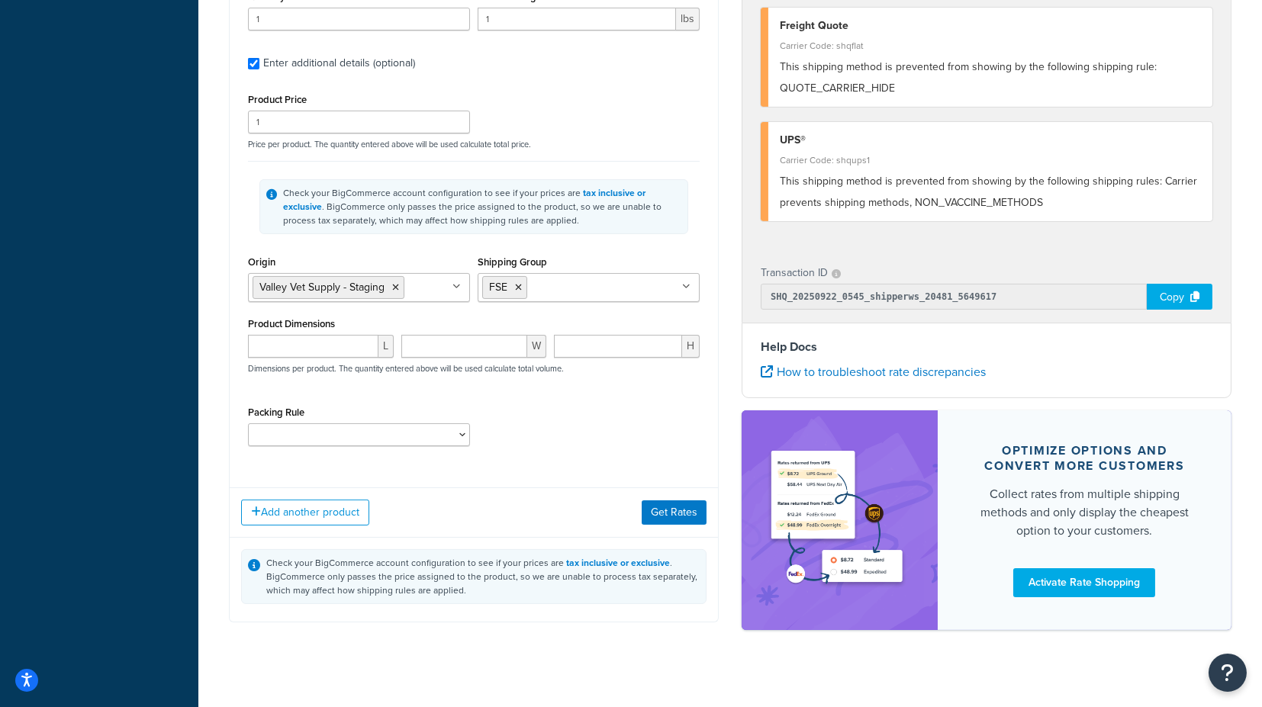
scroll to position [862, 0]
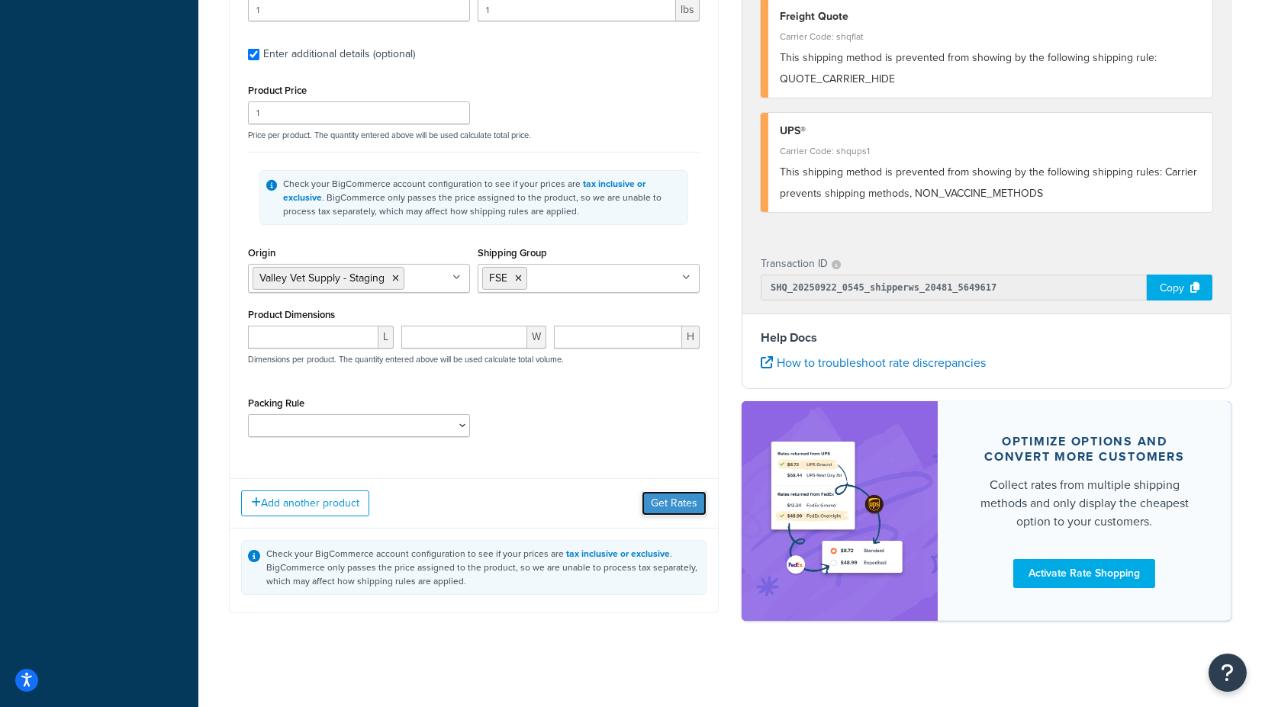
click at [675, 496] on button "Get Rates" at bounding box center [674, 503] width 65 height 24
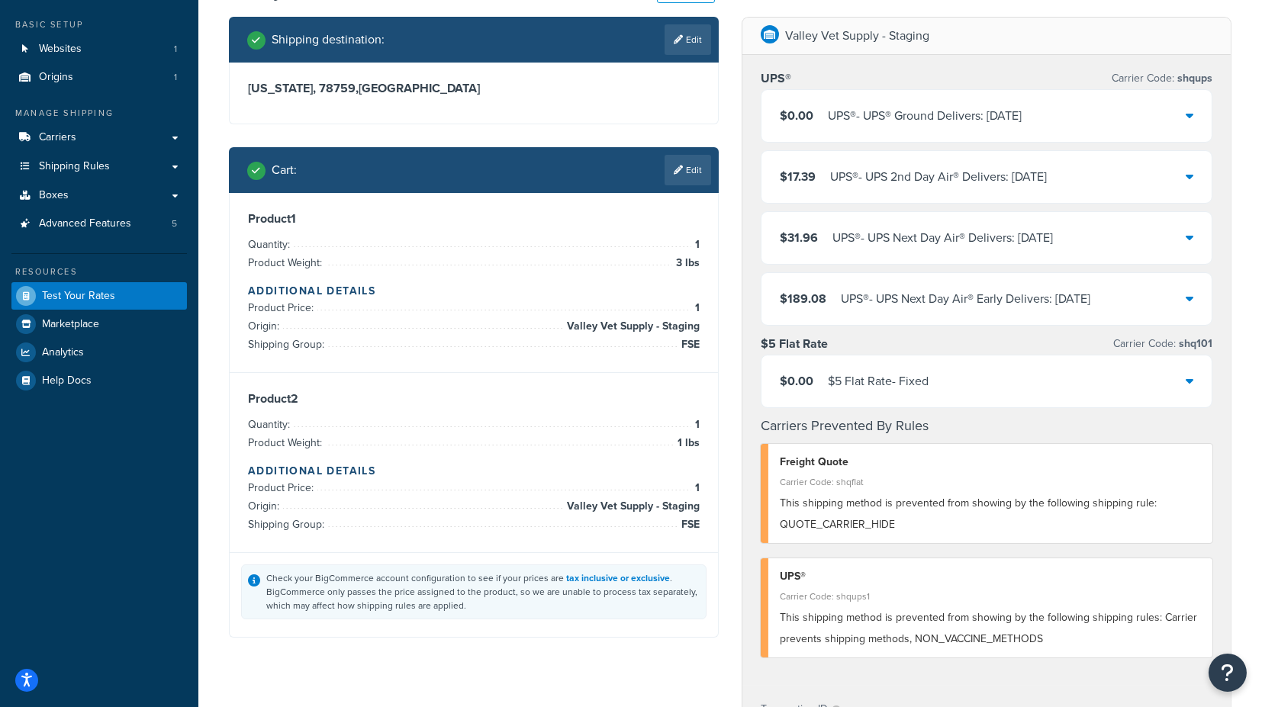
scroll to position [18, 0]
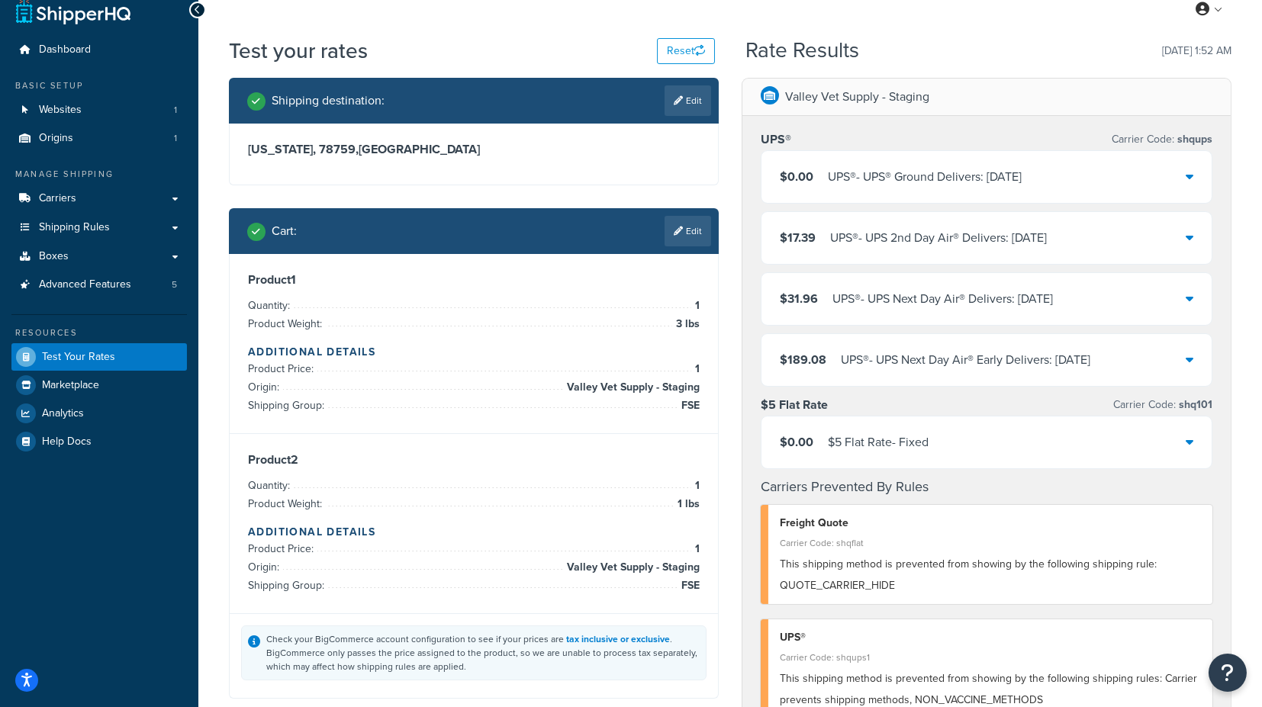
click at [1194, 437] on icon at bounding box center [1190, 442] width 8 height 12
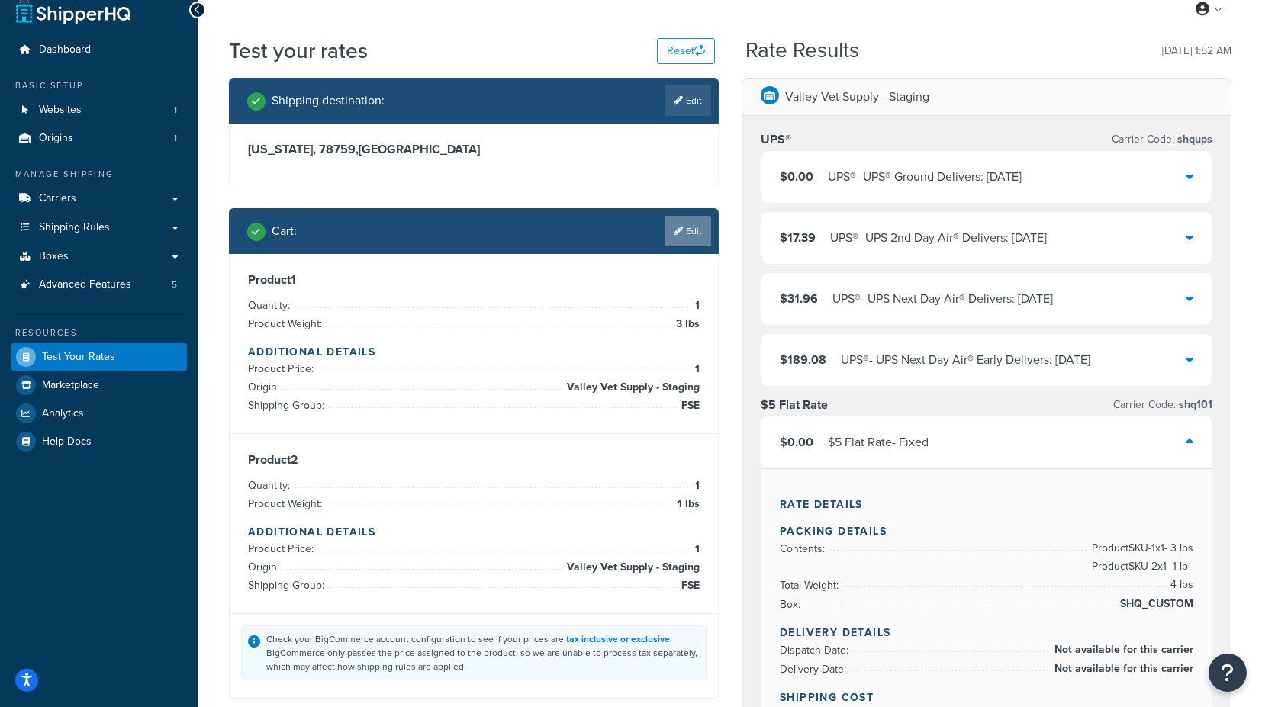
click at [689, 228] on link "Edit" at bounding box center [688, 231] width 47 height 31
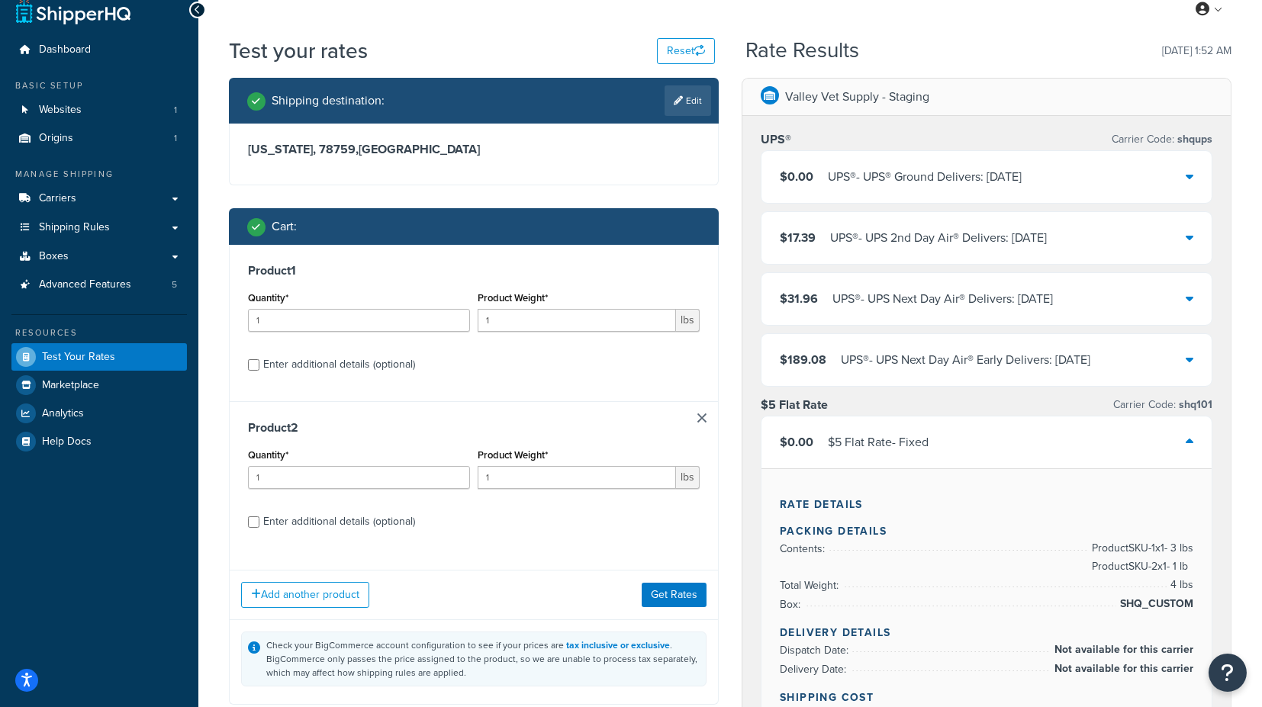
click at [357, 365] on div "Enter additional details (optional)" at bounding box center [339, 364] width 152 height 21
click at [259, 365] on input "Enter additional details (optional)" at bounding box center [253, 364] width 11 height 11
checkbox input "true"
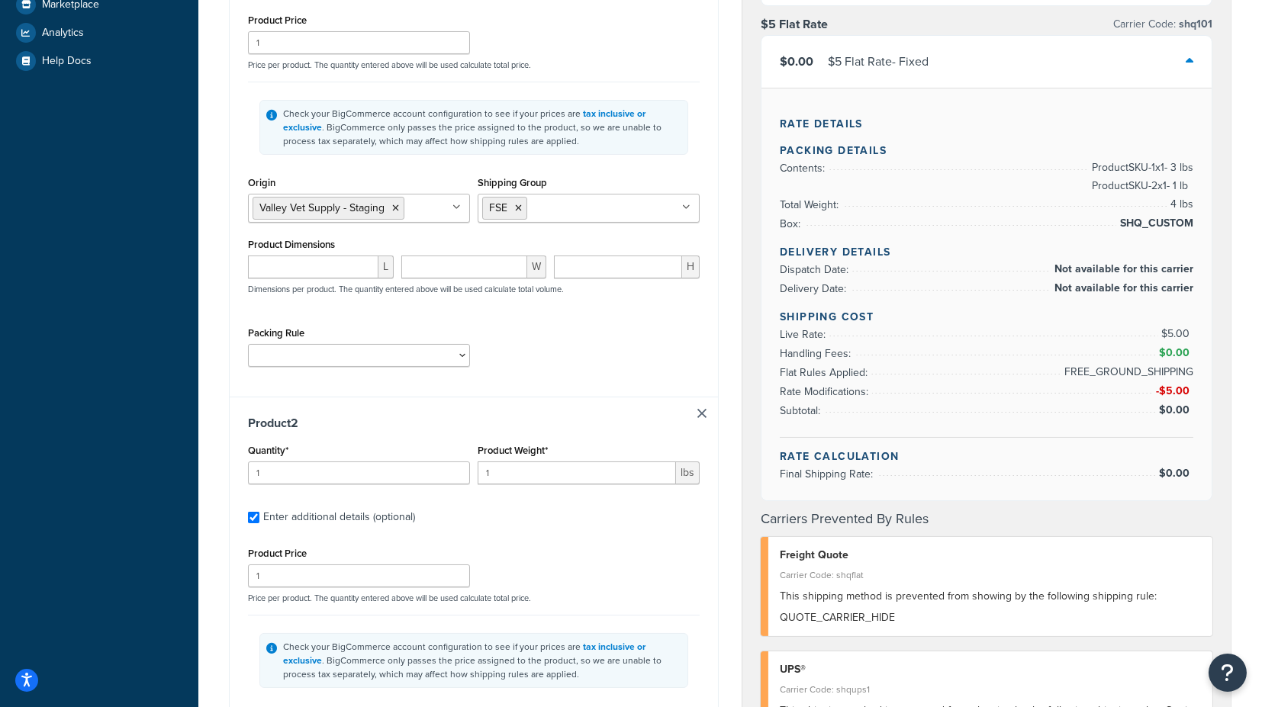
scroll to position [357, 0]
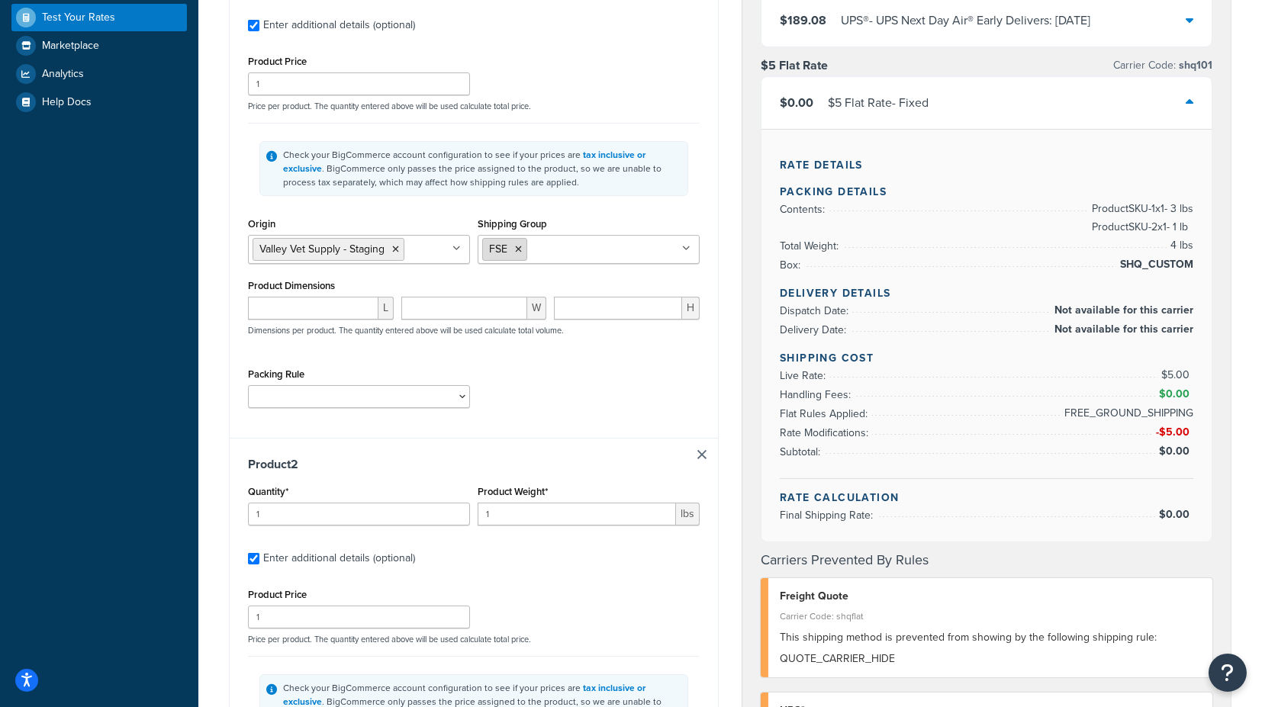
click at [520, 243] on li "FSE" at bounding box center [504, 249] width 45 height 23
click at [518, 246] on icon at bounding box center [518, 249] width 7 height 9
click at [531, 246] on input "Shipping Group" at bounding box center [549, 248] width 135 height 17
type input "VAC"
click at [733, 314] on div "Valley Vet Supply - Staging UPS® Carrier Code: shqups $0.00 UPS® - UPS® Ground …" at bounding box center [986, 477] width 513 height 1478
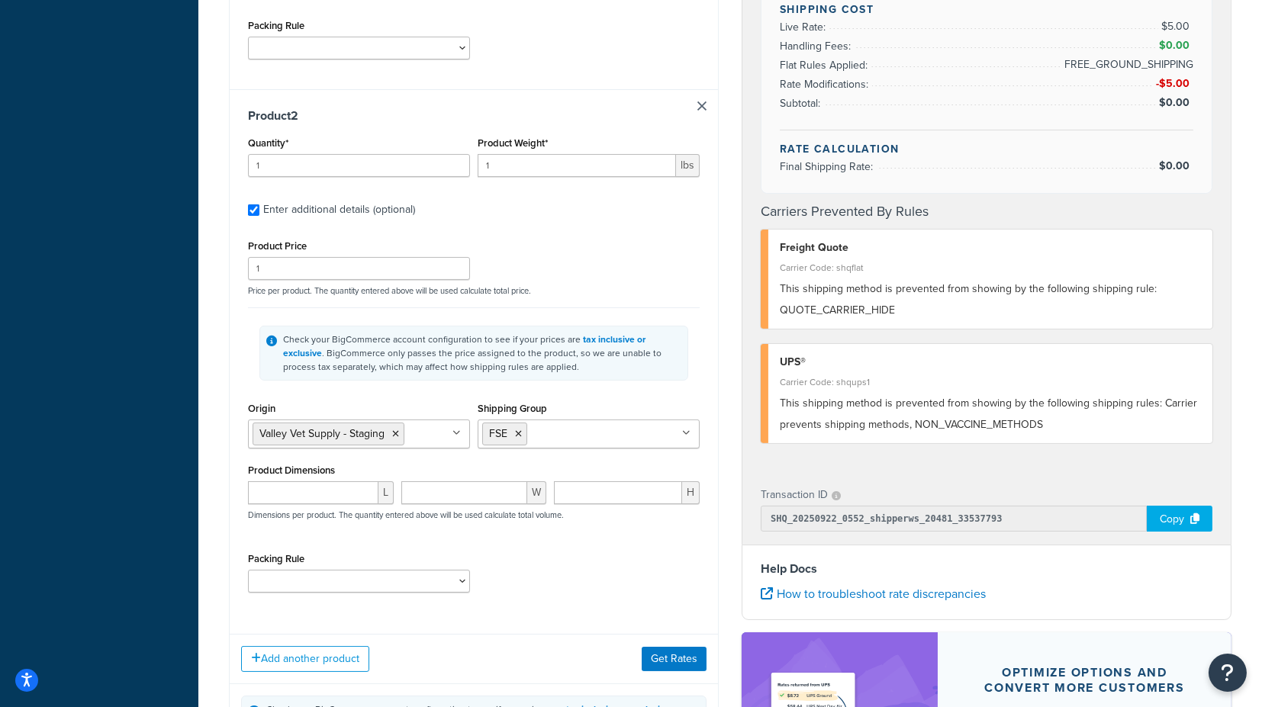
scroll to position [937, 0]
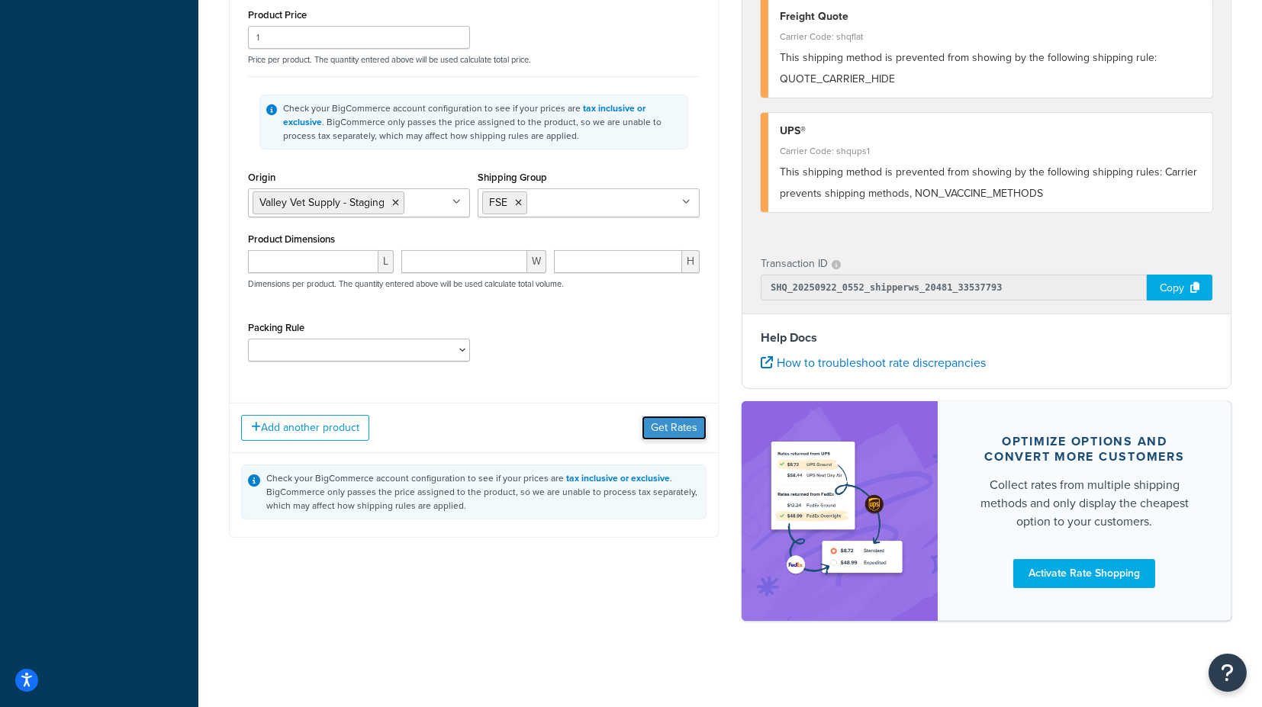
click at [681, 422] on button "Get Rates" at bounding box center [674, 428] width 65 height 24
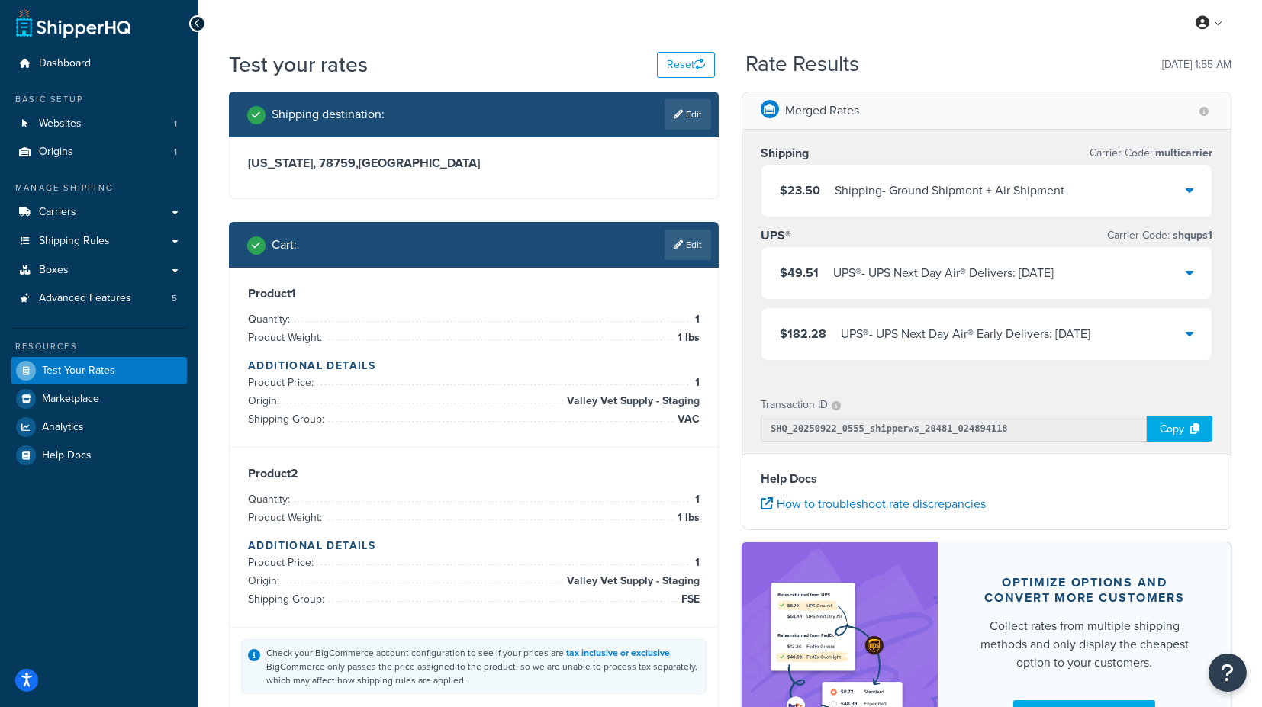
scroll to position [0, 0]
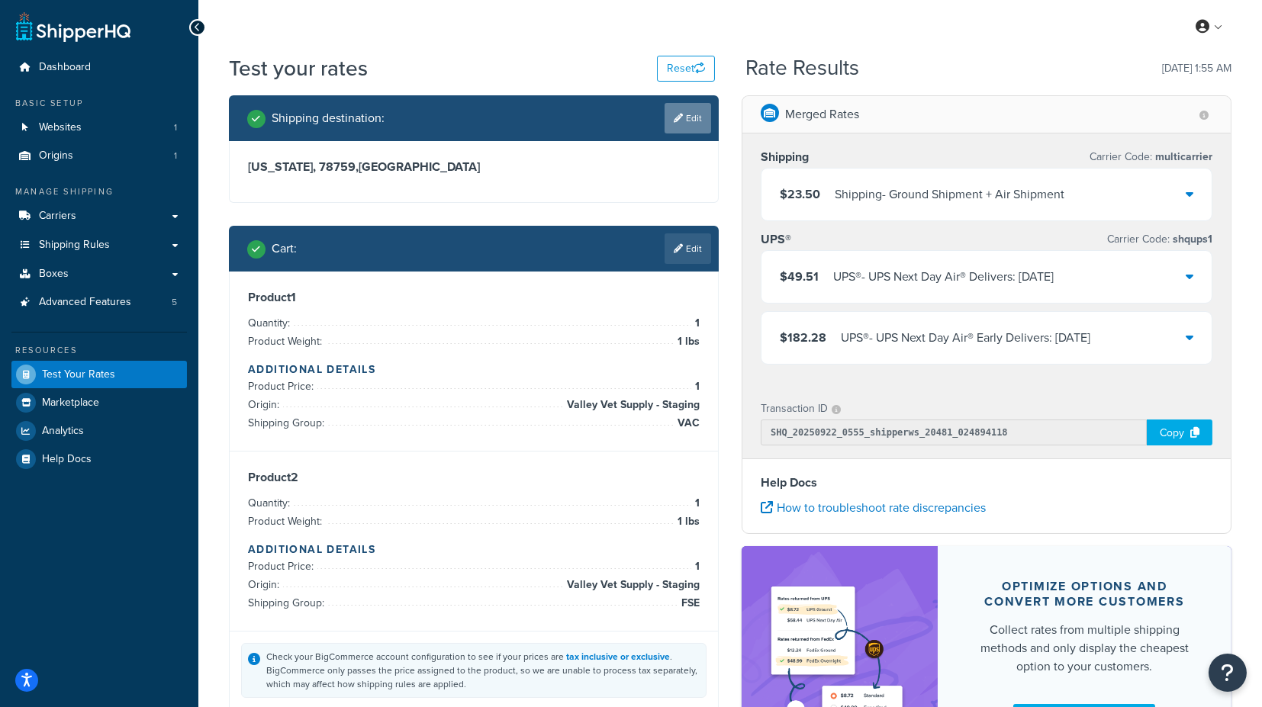
click at [678, 122] on icon at bounding box center [678, 118] width 9 height 9
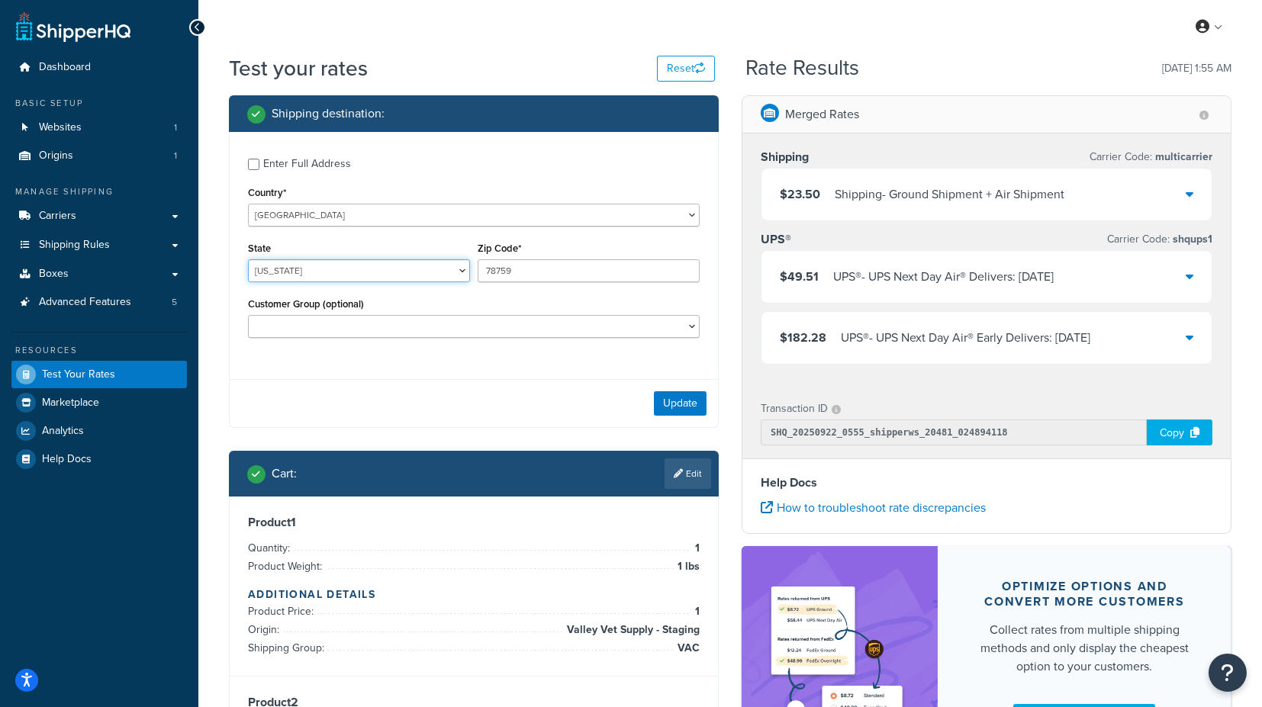
click at [330, 270] on select "[US_STATE] [US_STATE] [US_STATE] [US_STATE] [US_STATE] Armed Forces Americas Ar…" at bounding box center [359, 270] width 222 height 23
select select "KS"
click at [555, 271] on input "78759" at bounding box center [589, 270] width 222 height 23
drag, startPoint x: 548, startPoint y: 269, endPoint x: 416, endPoint y: 266, distance: 132.1
click at [416, 266] on div "State [US_STATE] [US_STATE] [US_STATE] [US_STATE] [US_STATE] Armed Forces Ameri…" at bounding box center [473, 266] width 459 height 56
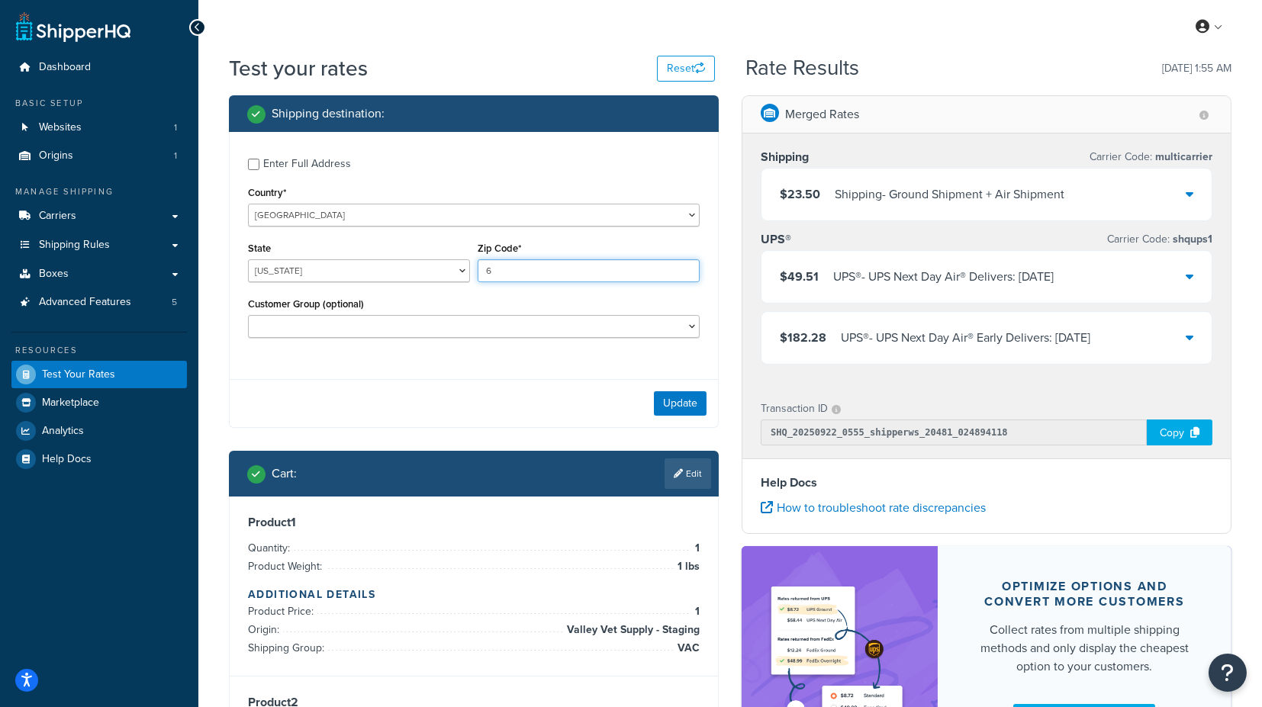
type input "66061"
click at [685, 404] on button "Update" at bounding box center [680, 404] width 53 height 24
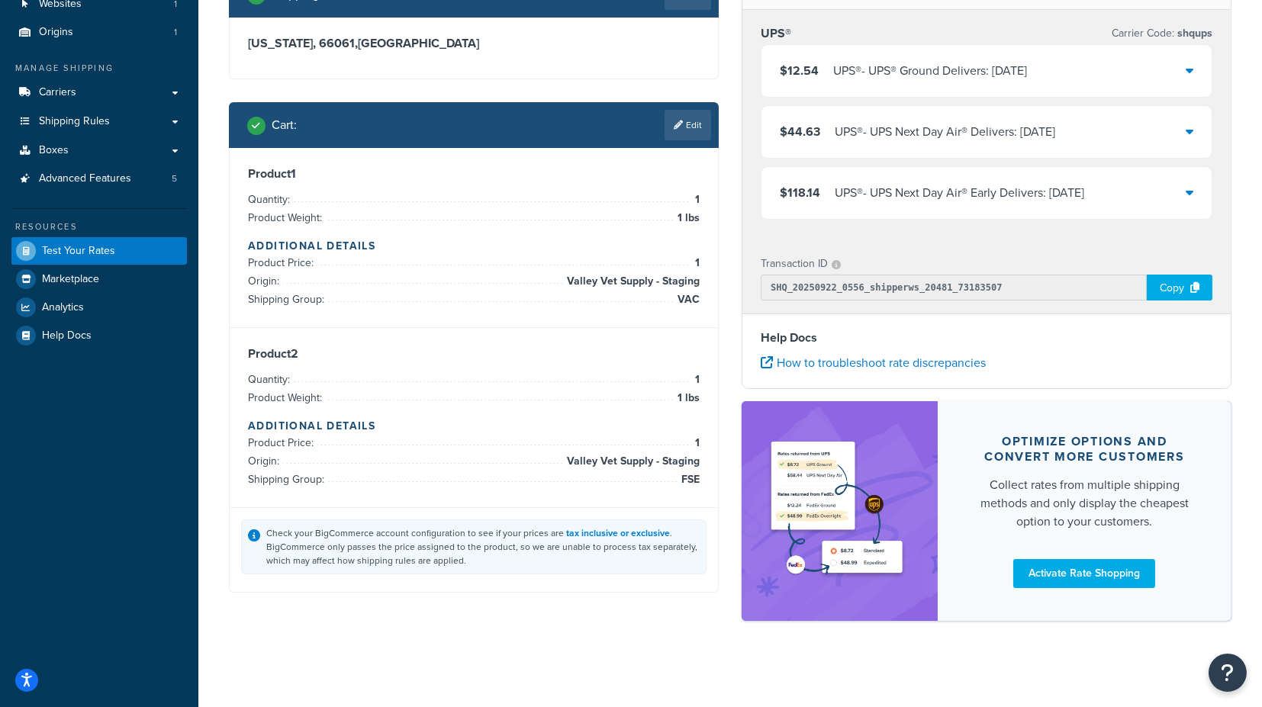
scroll to position [126, 0]
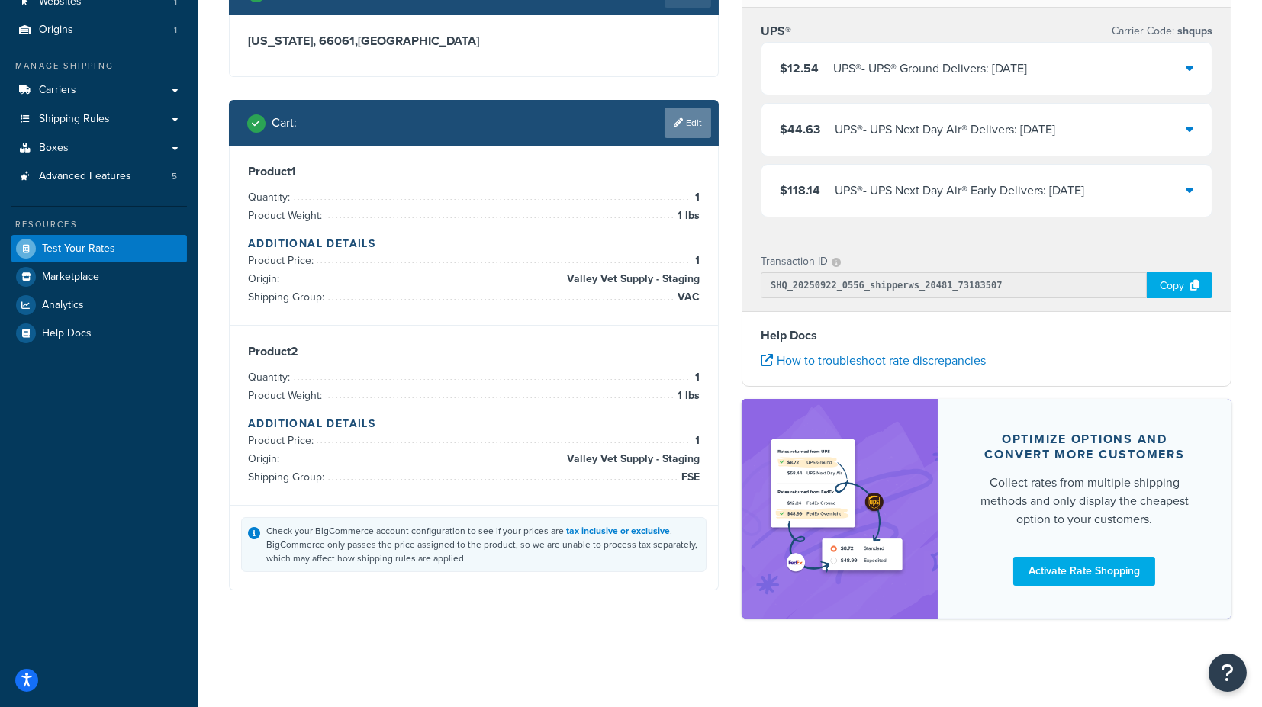
click at [687, 112] on link "Edit" at bounding box center [688, 123] width 47 height 31
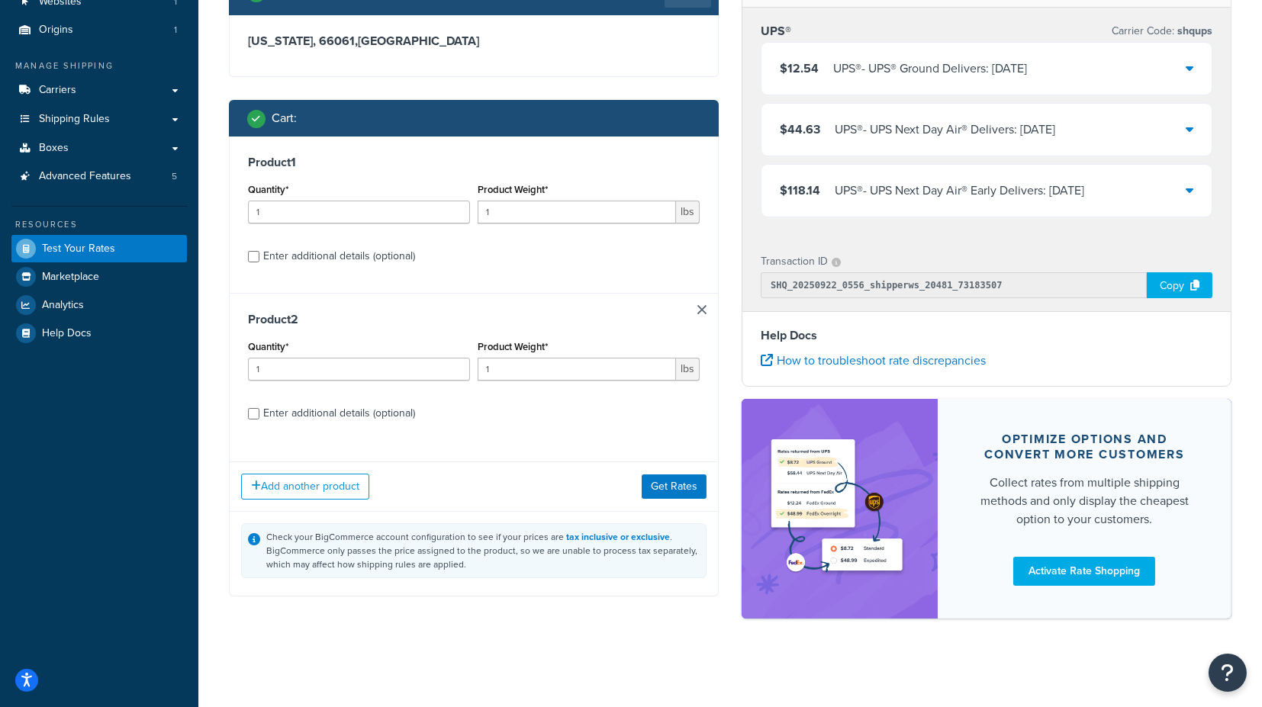
click at [373, 265] on div "Enter additional details (optional)" at bounding box center [339, 256] width 152 height 21
click at [259, 263] on input "Enter additional details (optional)" at bounding box center [253, 256] width 11 height 11
checkbox input "true"
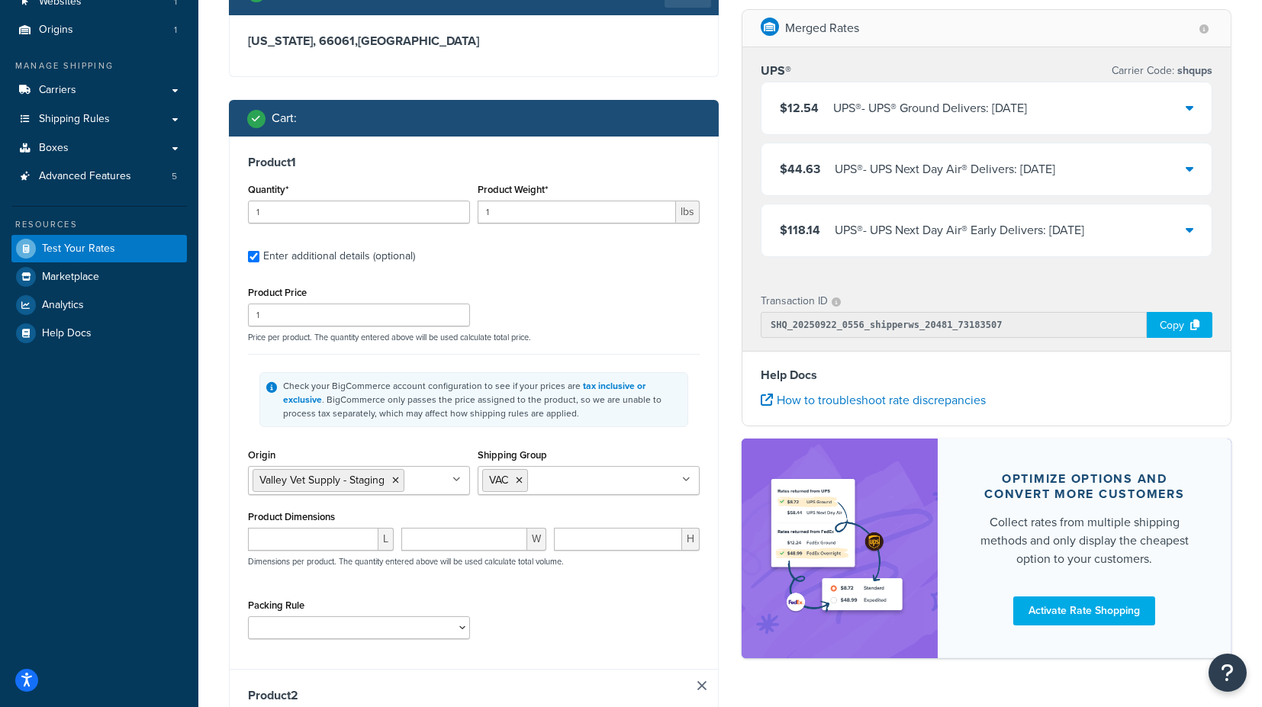
click at [569, 472] on input "Shipping Group" at bounding box center [599, 480] width 135 height 17
type input "FS"
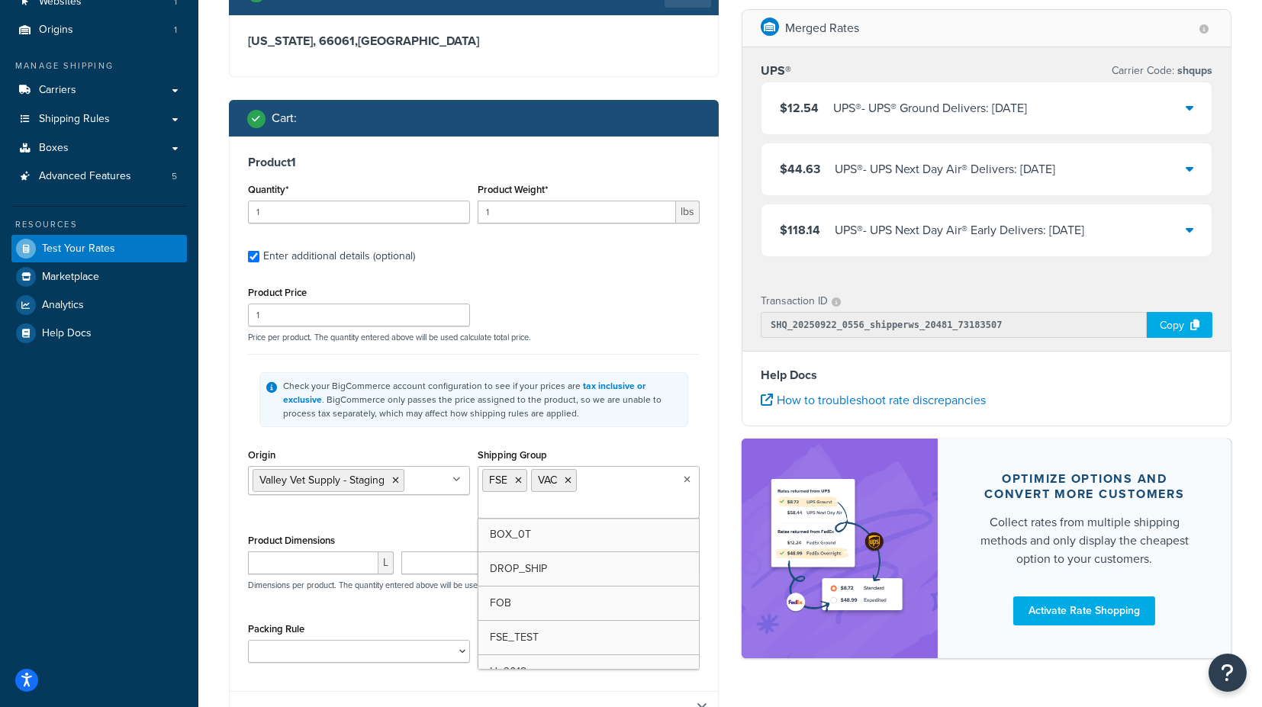
click at [669, 442] on div "Check your BigCommerce account configuration to see if your prices are tax incl…" at bounding box center [474, 399] width 452 height 91
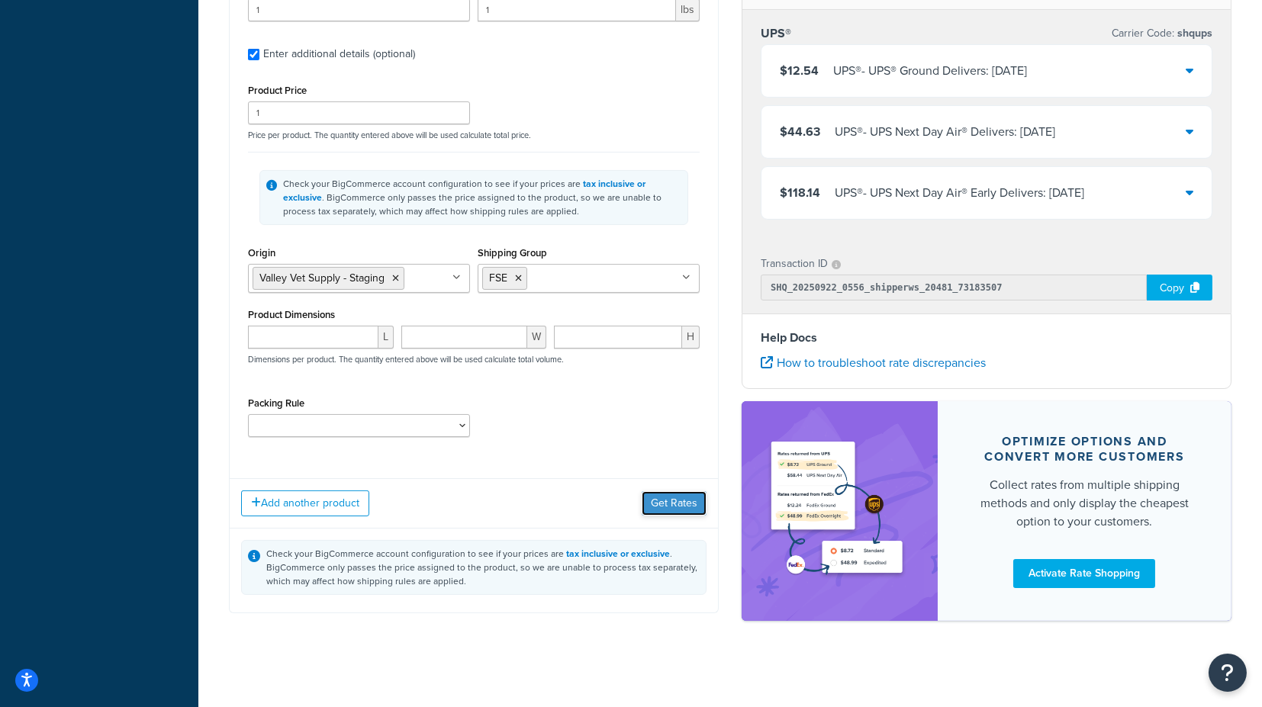
click at [675, 502] on button "Get Rates" at bounding box center [674, 503] width 65 height 24
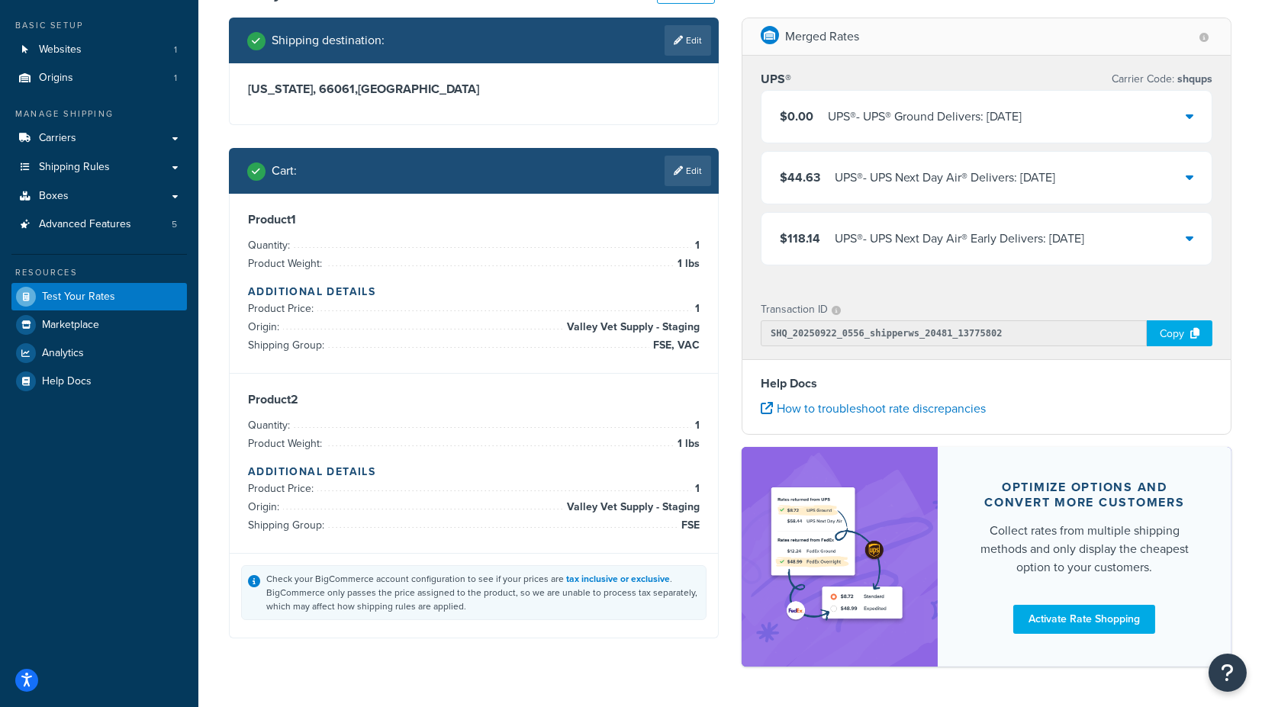
scroll to position [0, 0]
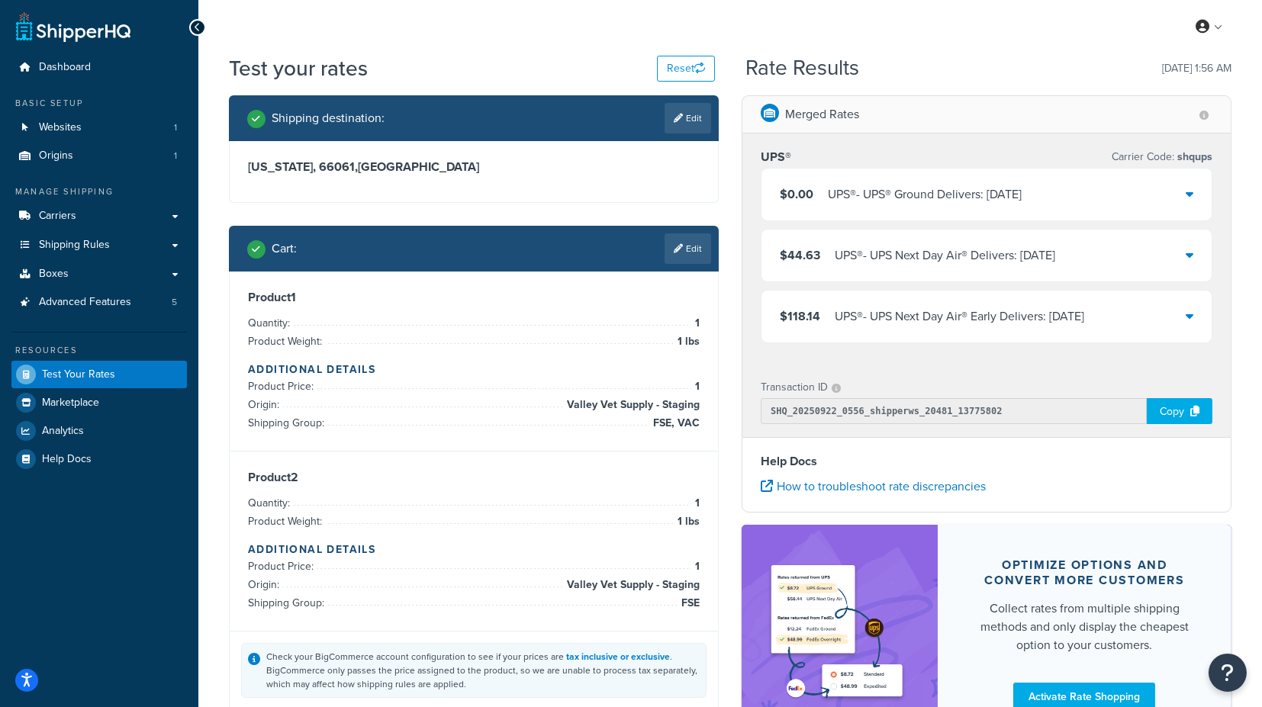
click at [1194, 191] on icon at bounding box center [1190, 194] width 8 height 12
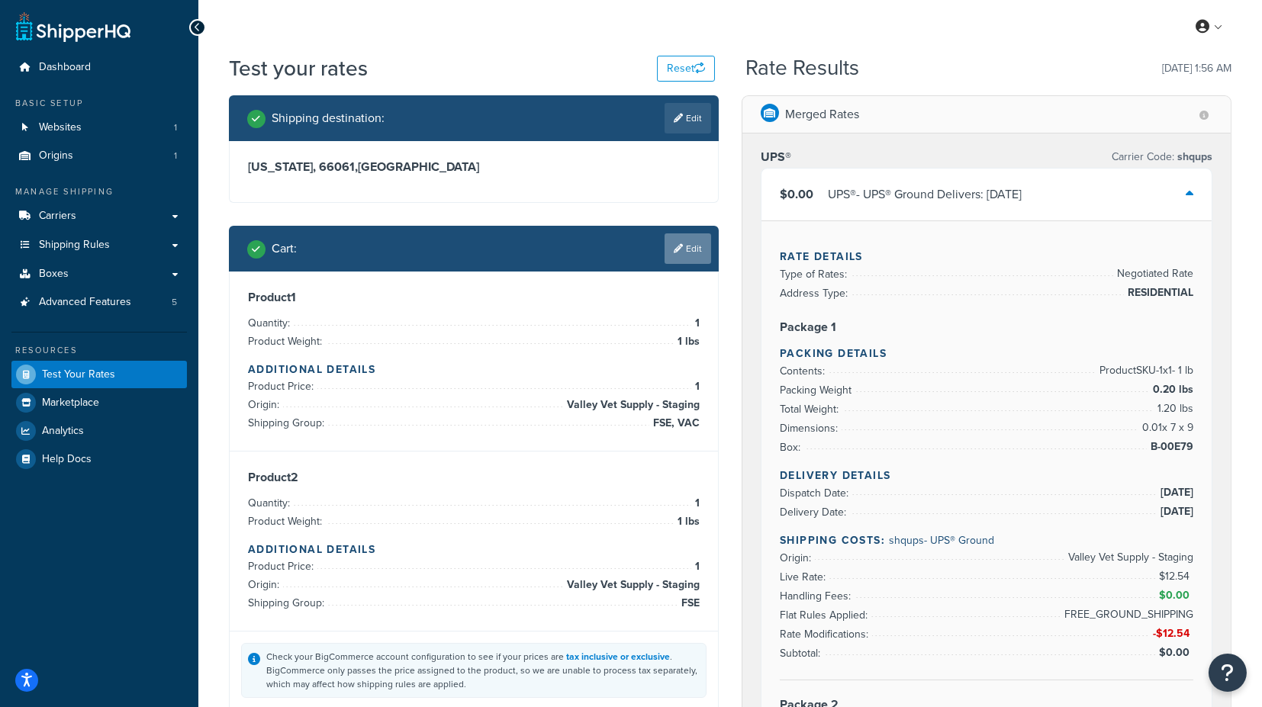
click at [689, 256] on link "Edit" at bounding box center [688, 249] width 47 height 31
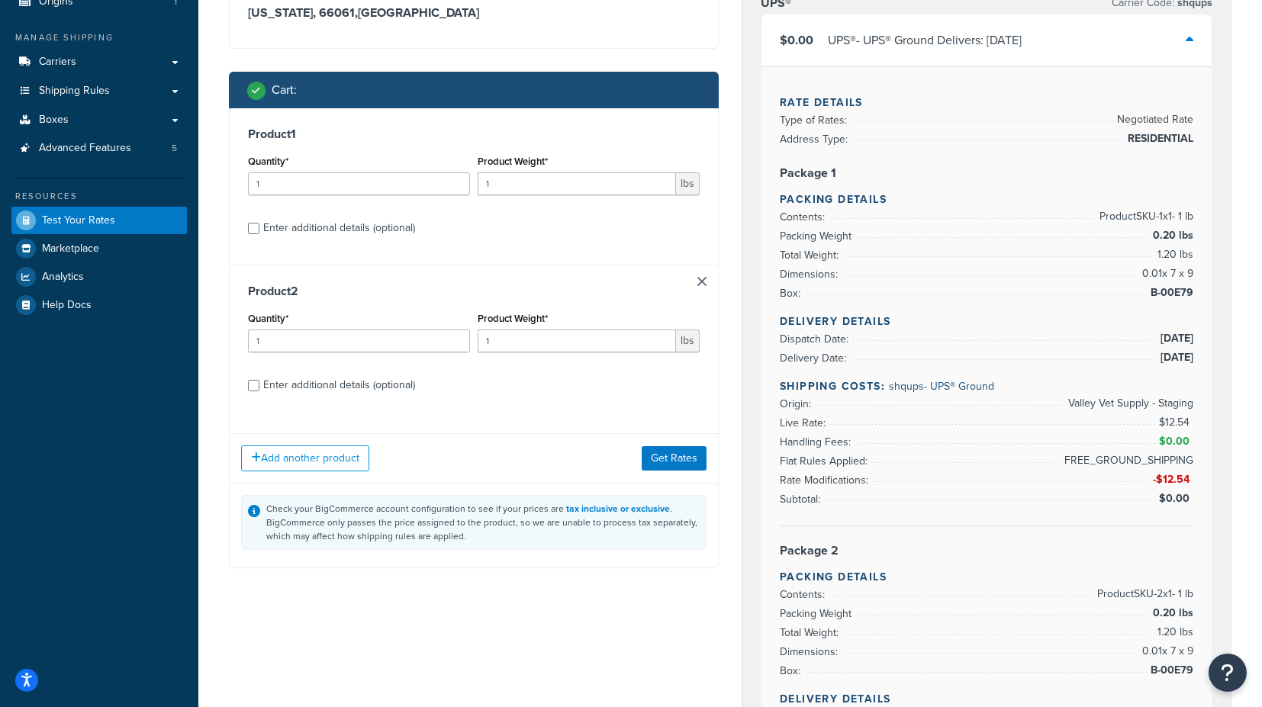
scroll to position [169, 0]
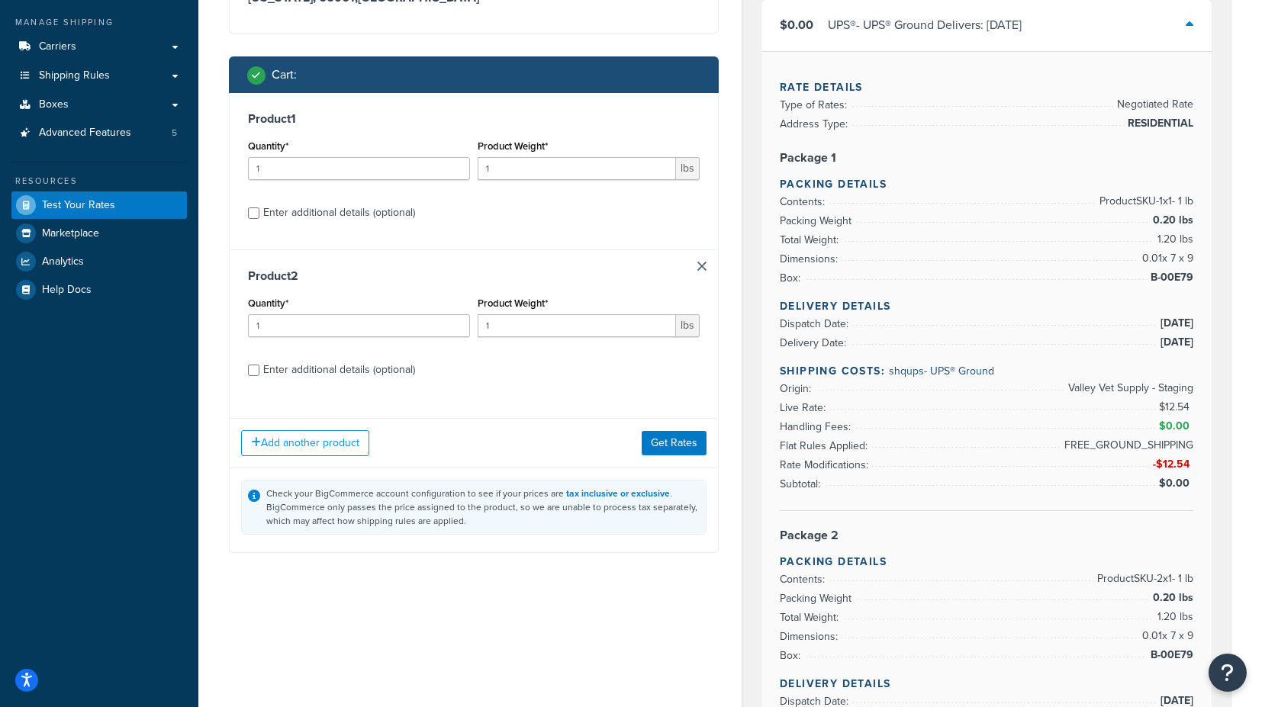
click at [314, 208] on div "Enter additional details (optional)" at bounding box center [339, 212] width 152 height 21
click at [259, 208] on input "Enter additional details (optional)" at bounding box center [253, 213] width 11 height 11
checkbox input "true"
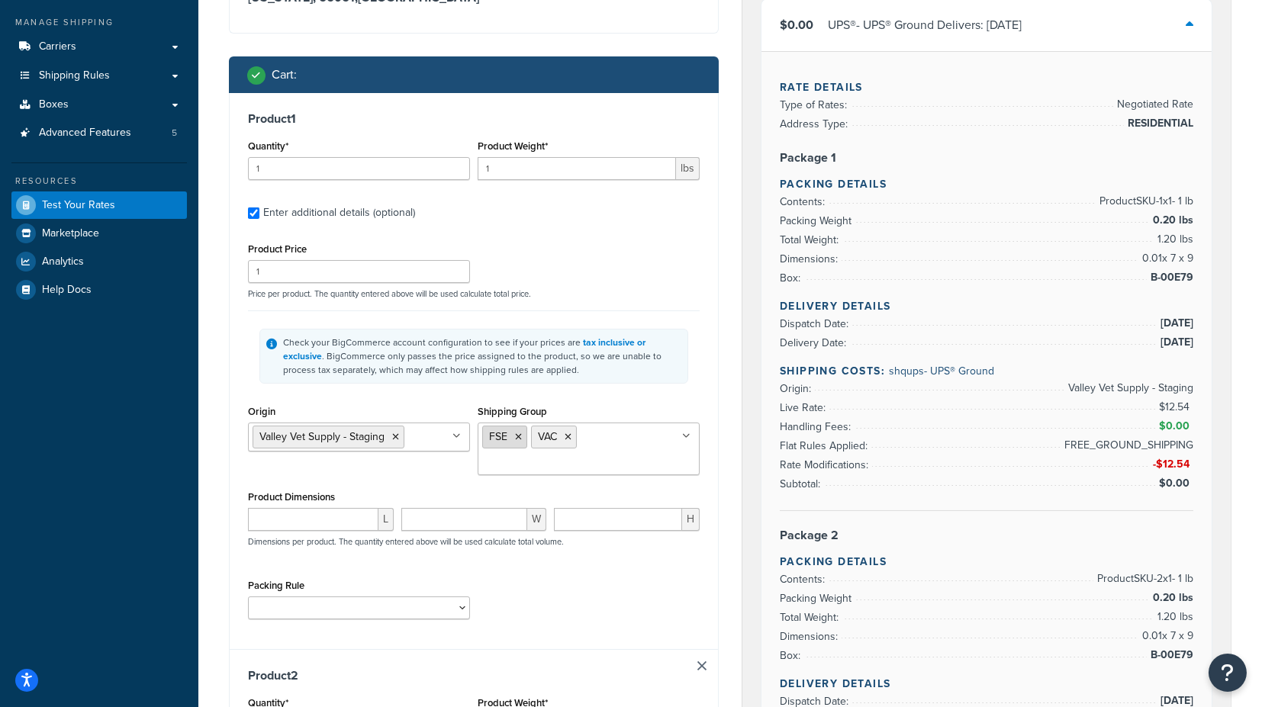
click at [518, 433] on icon at bounding box center [518, 437] width 7 height 9
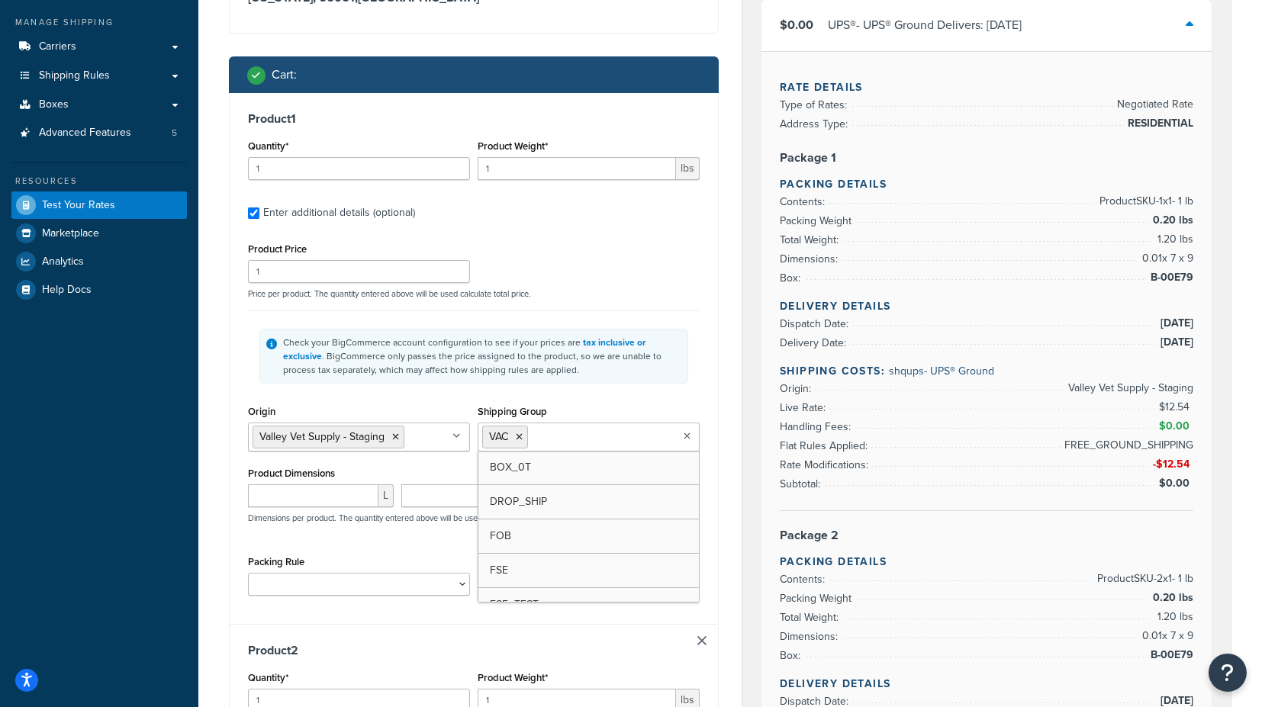
click at [721, 404] on div "Shipping destination : Edit Kansas, 66061 , United States Cart : Product 1 Quan…" at bounding box center [474, 626] width 513 height 1401
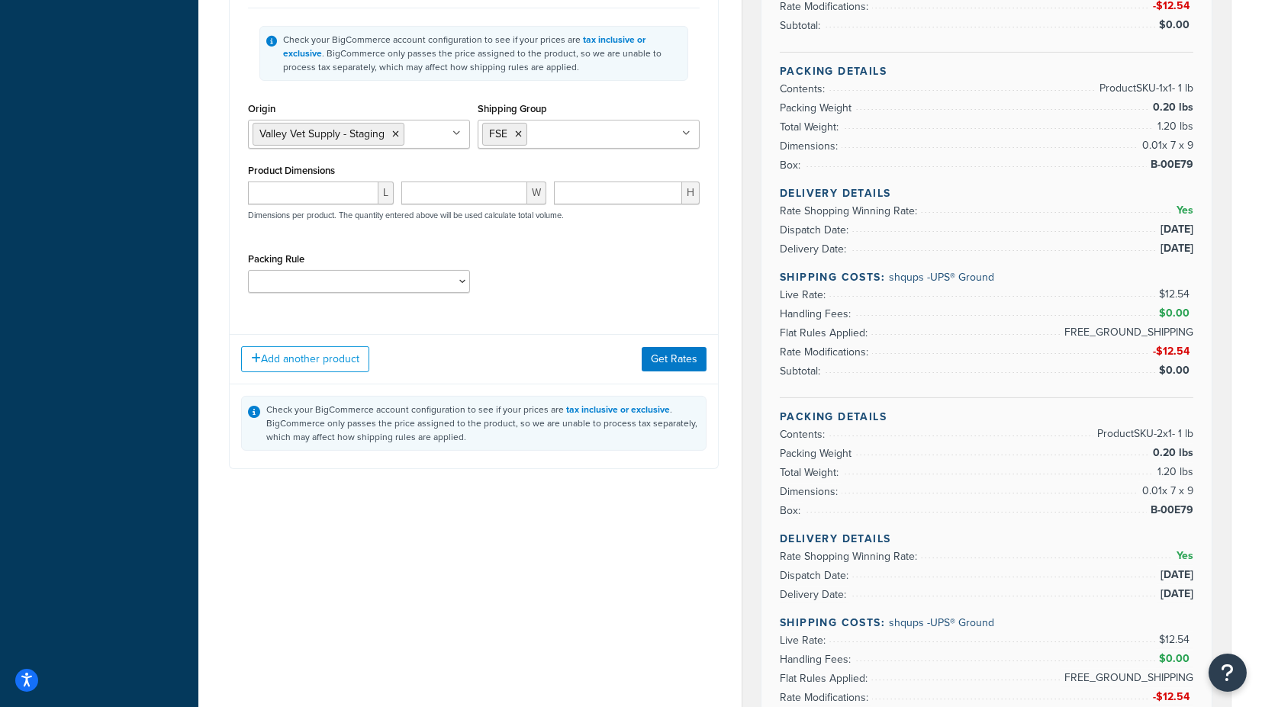
scroll to position [1017, 0]
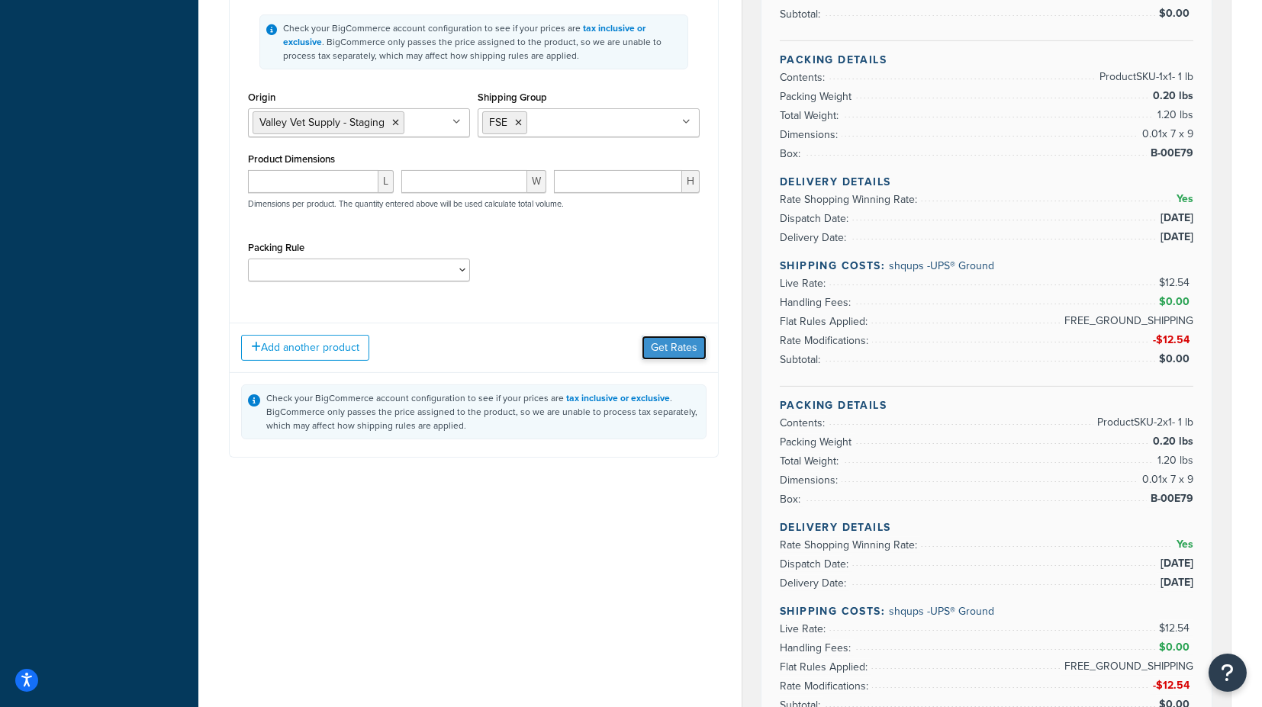
click at [663, 347] on button "Get Rates" at bounding box center [674, 348] width 65 height 24
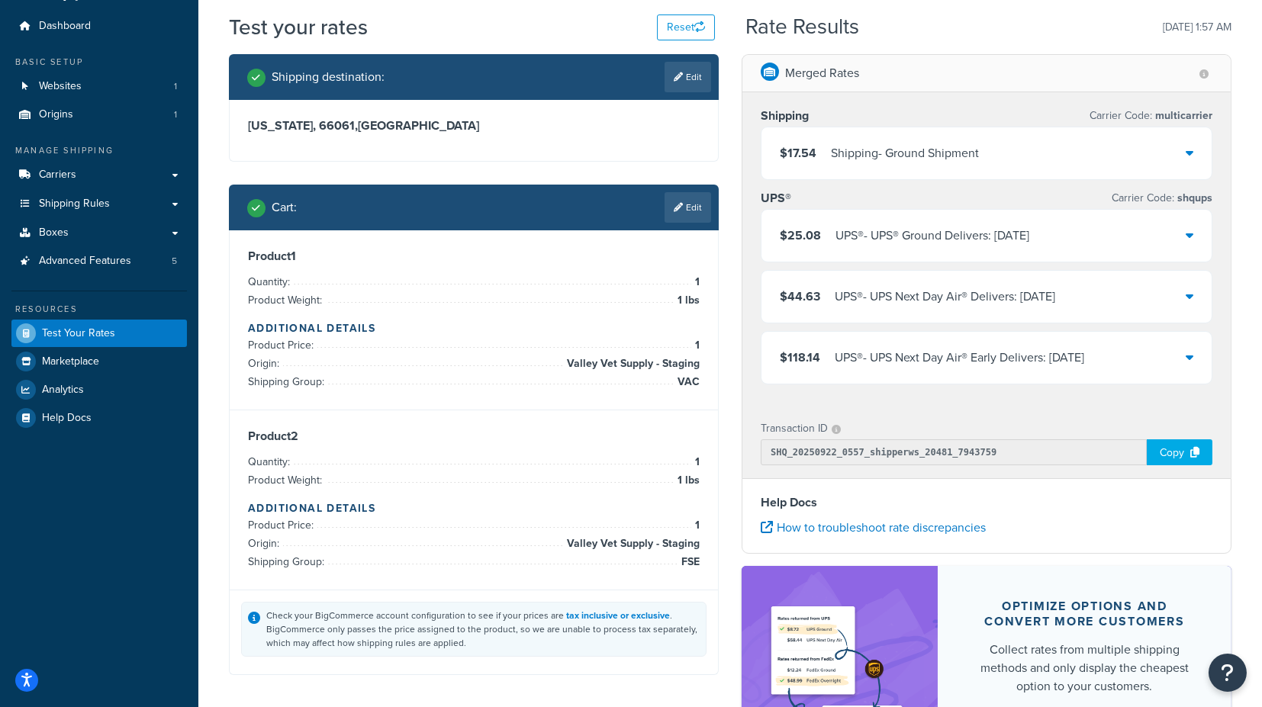
scroll to position [39, 0]
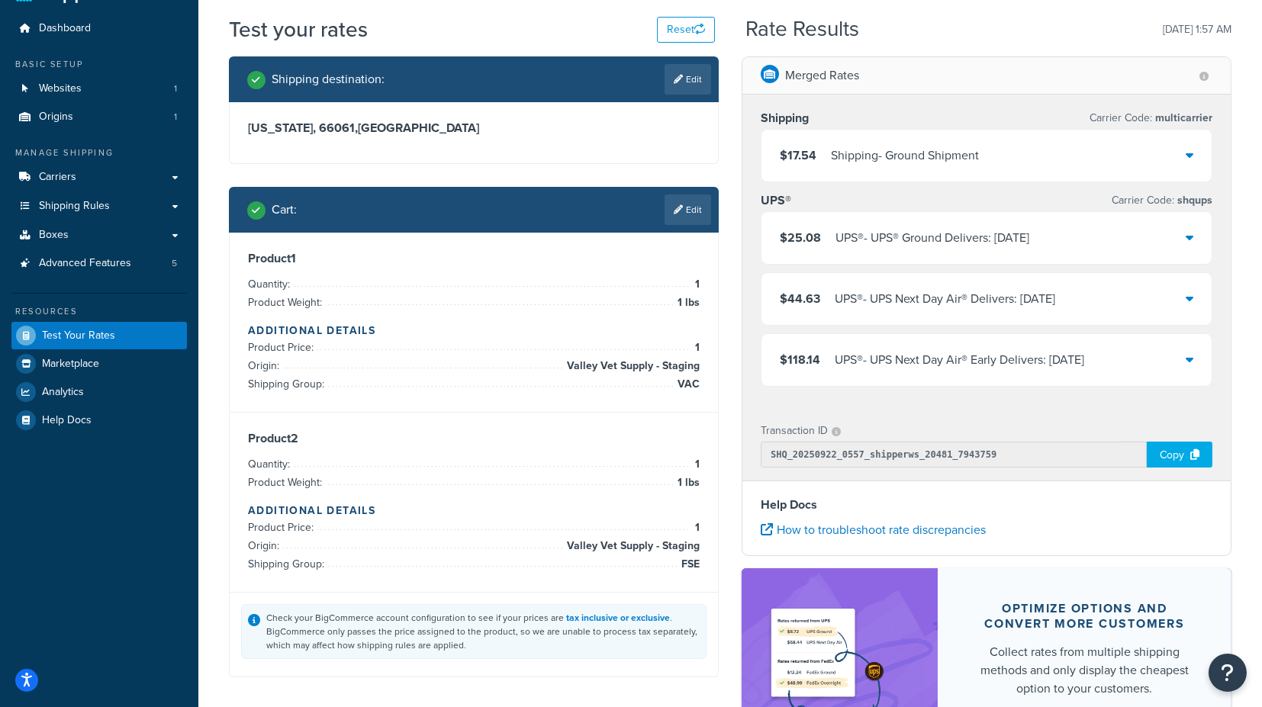
click at [1194, 154] on icon at bounding box center [1190, 155] width 8 height 12
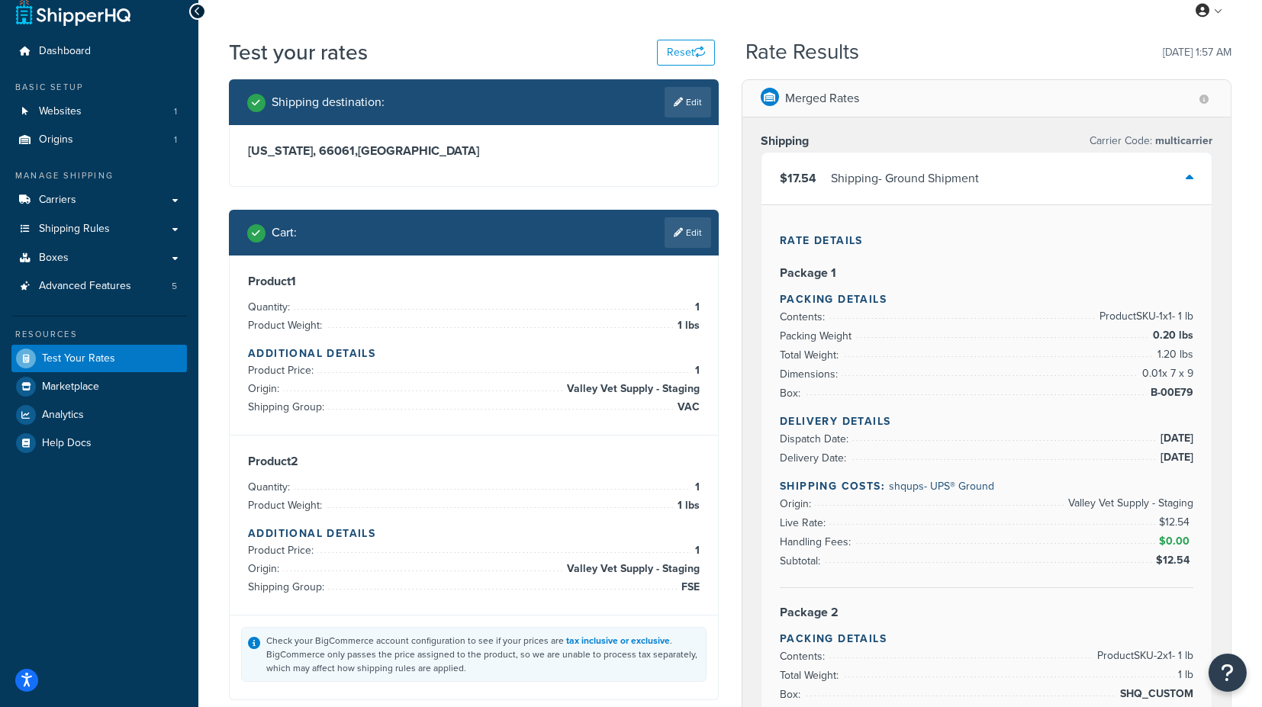
scroll to position [0, 0]
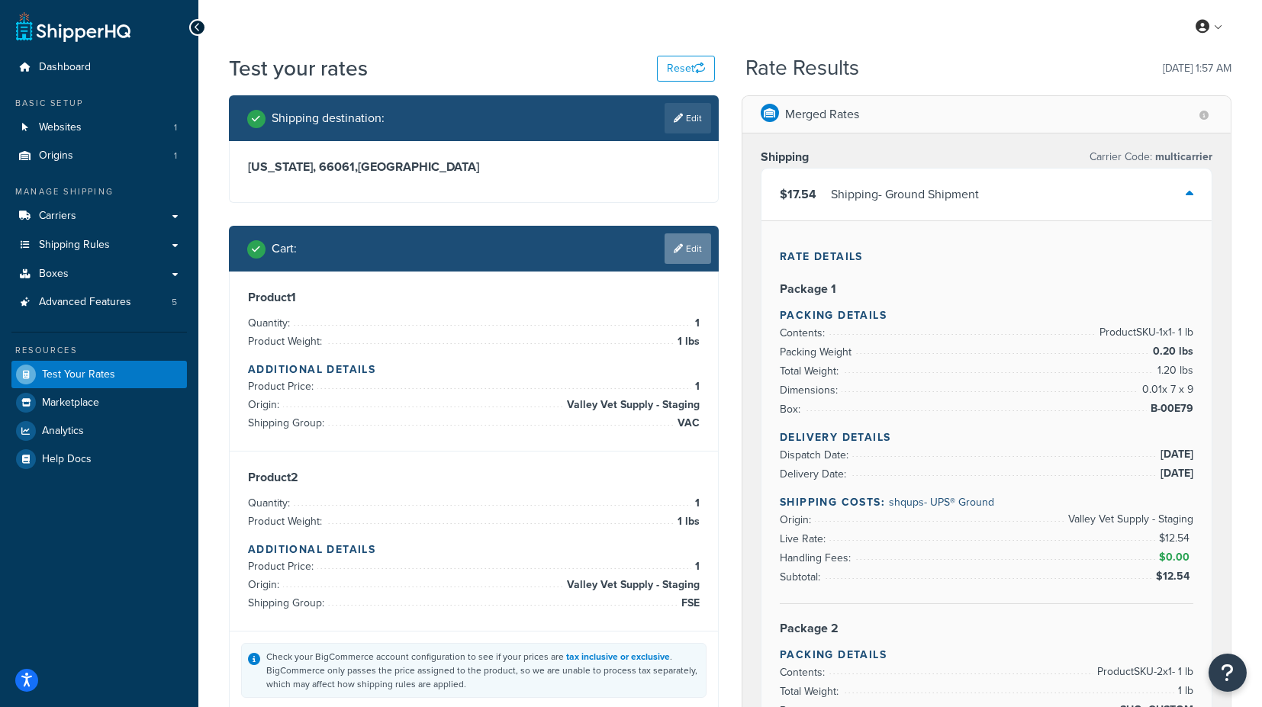
click at [682, 247] on link "Edit" at bounding box center [688, 249] width 47 height 31
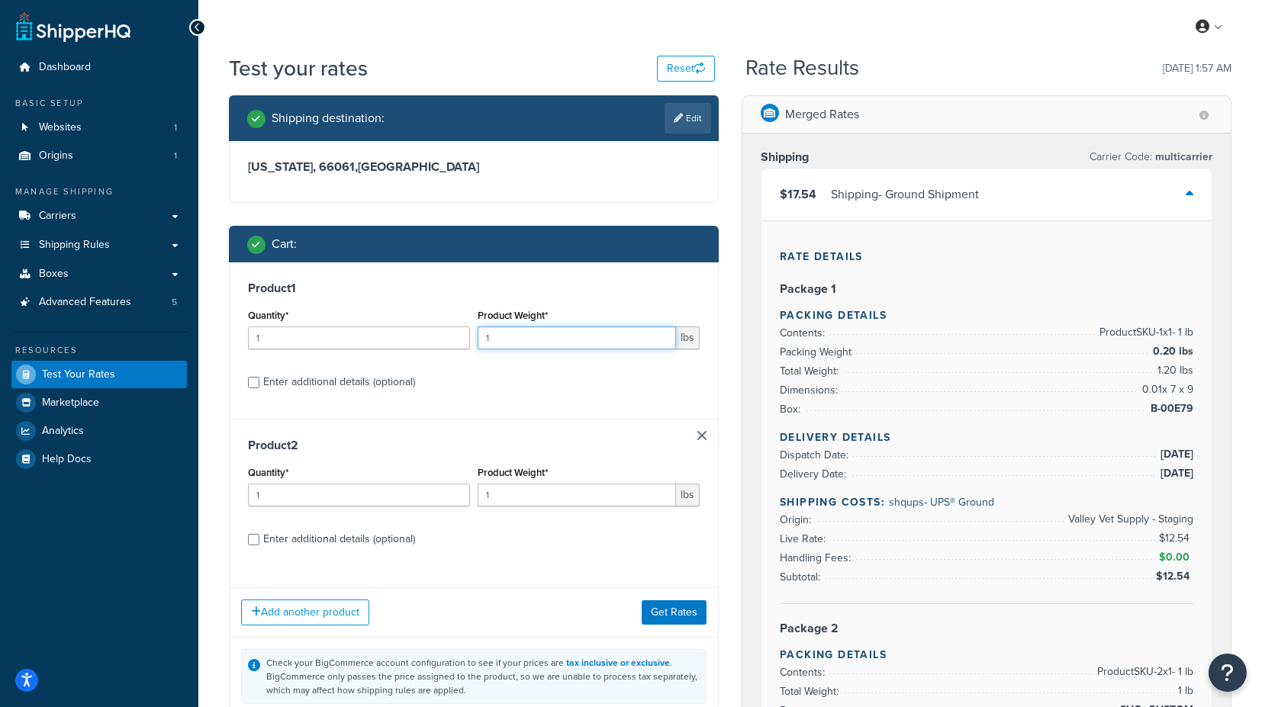
drag, startPoint x: 514, startPoint y: 340, endPoint x: 462, endPoint y: 340, distance: 51.1
click at [462, 340] on div "Quantity* 1 Product Weight* 1 lbs" at bounding box center [473, 333] width 459 height 56
click at [357, 383] on div "Enter additional details (optional)" at bounding box center [339, 382] width 152 height 21
click at [259, 383] on input "Enter additional details (optional)" at bounding box center [253, 382] width 11 height 11
checkbox input "true"
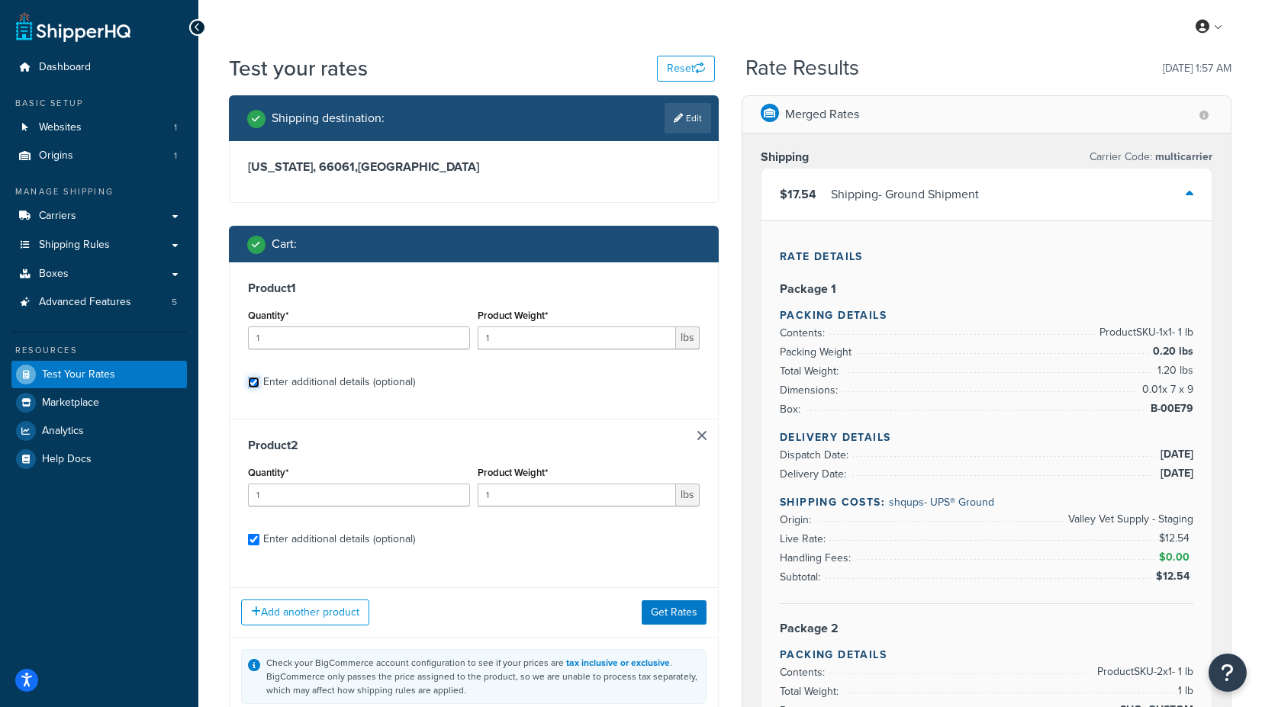
checkbox input "true"
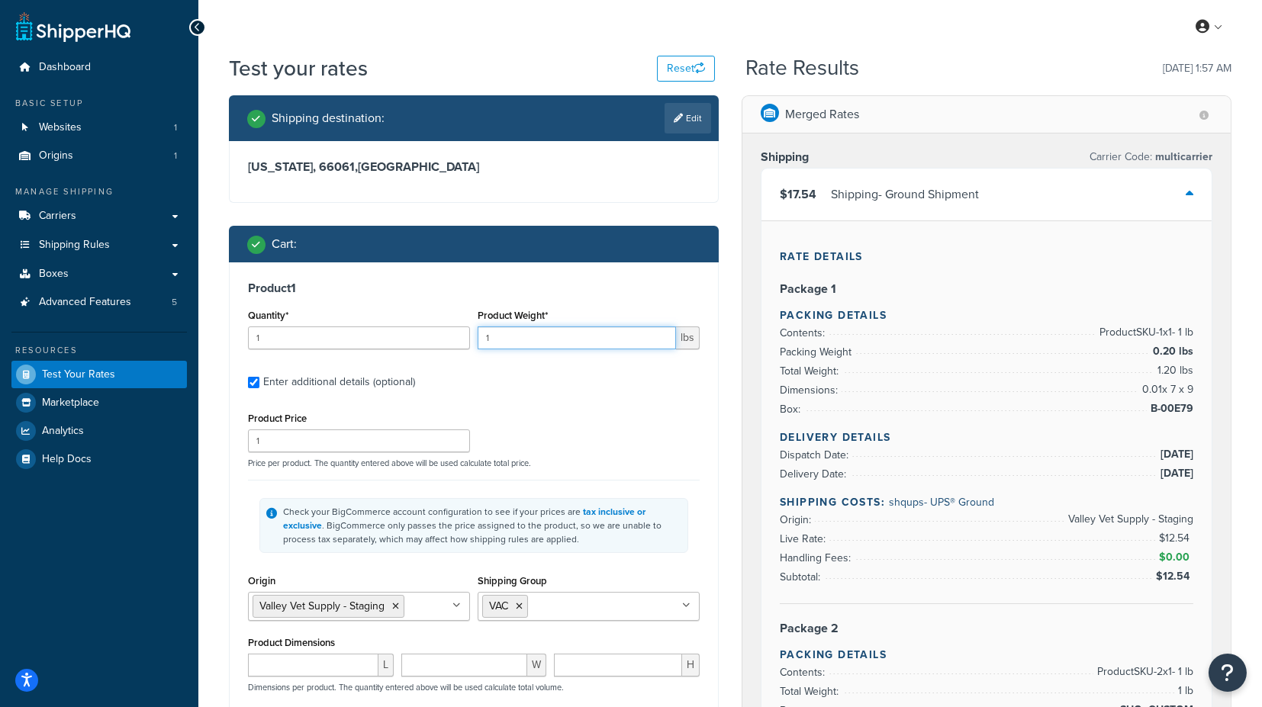
drag, startPoint x: 448, startPoint y: 339, endPoint x: 433, endPoint y: 338, distance: 15.3
click at [433, 338] on div "Quantity* 1 Product Weight* 1 lbs" at bounding box center [473, 333] width 459 height 56
type input "3"
click at [743, 295] on div "Shipping Carrier Code: multicarrier $17.54 Shipping - Ground Shipment Rate Deta…" at bounding box center [987, 683] width 488 height 1099
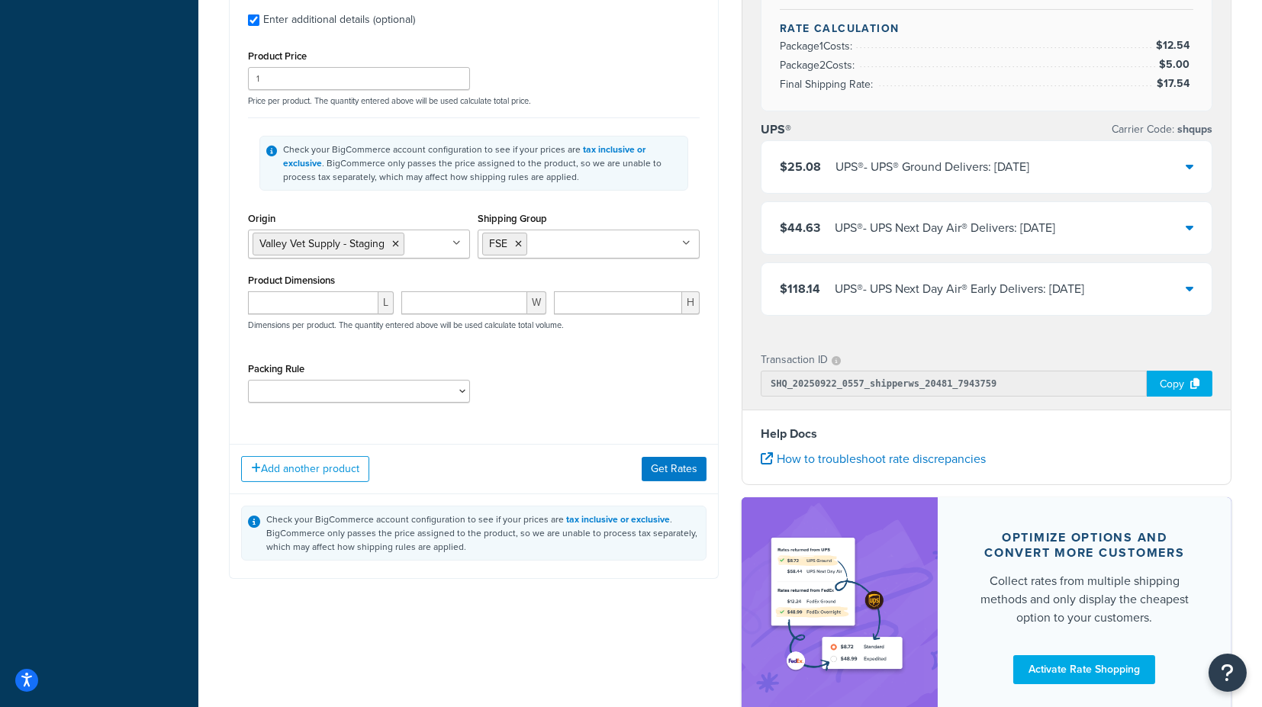
scroll to position [933, 0]
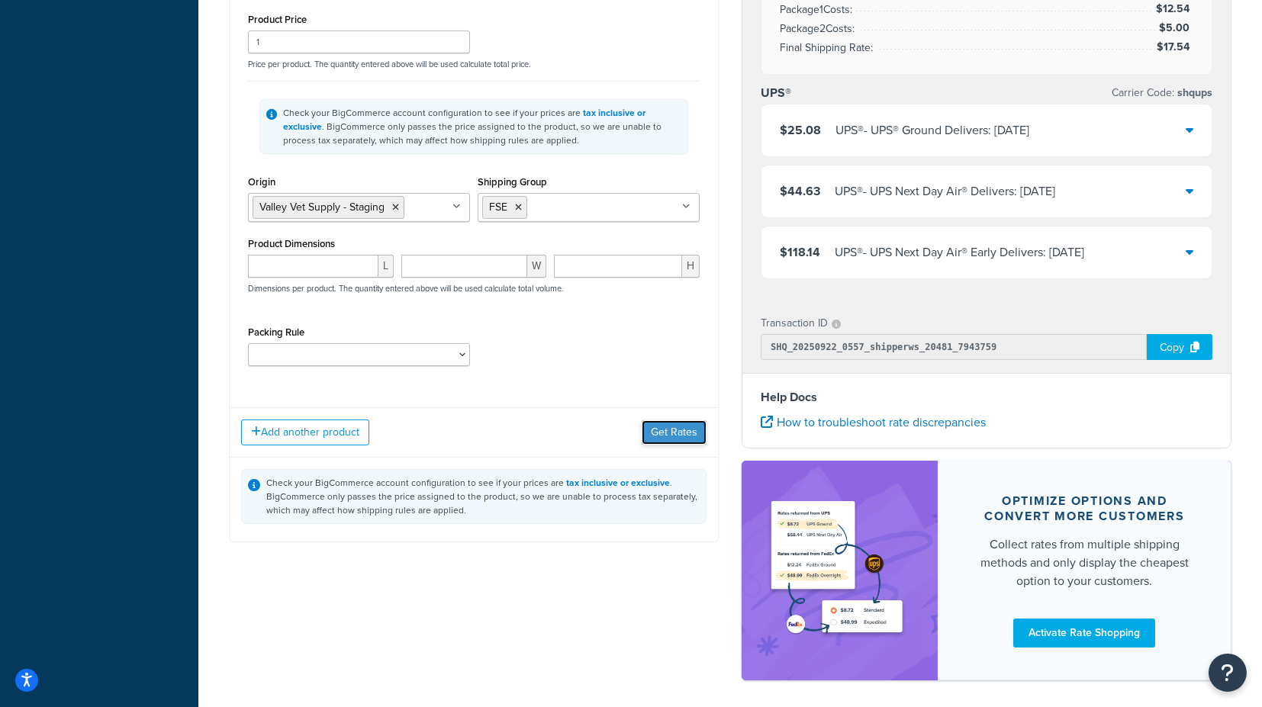
click at [675, 428] on button "Get Rates" at bounding box center [674, 433] width 65 height 24
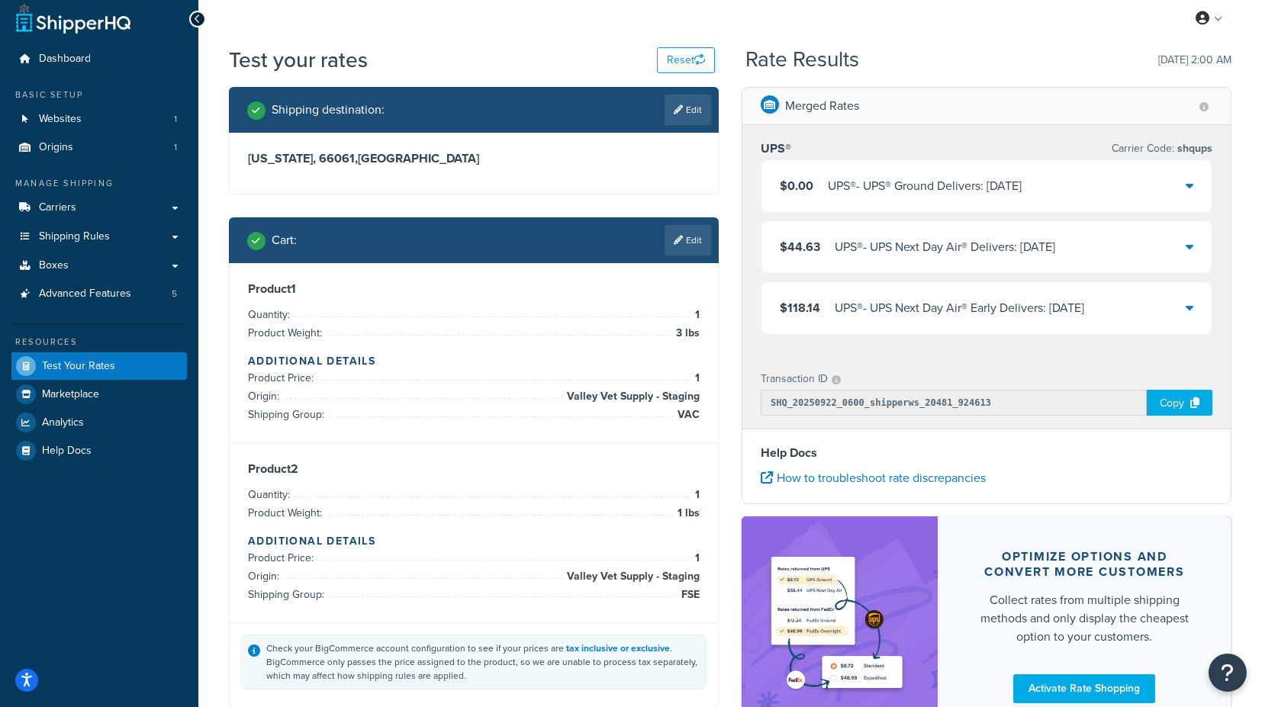
scroll to position [0, 0]
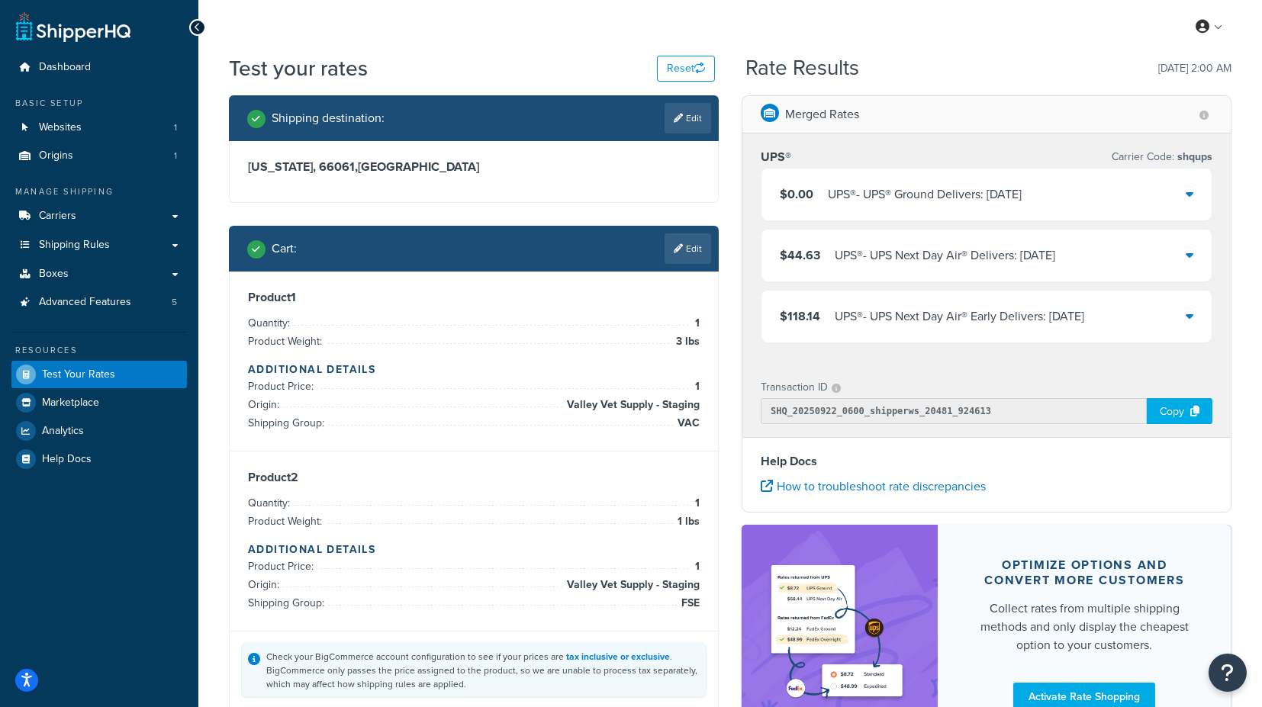
click at [1188, 189] on icon at bounding box center [1190, 194] width 8 height 12
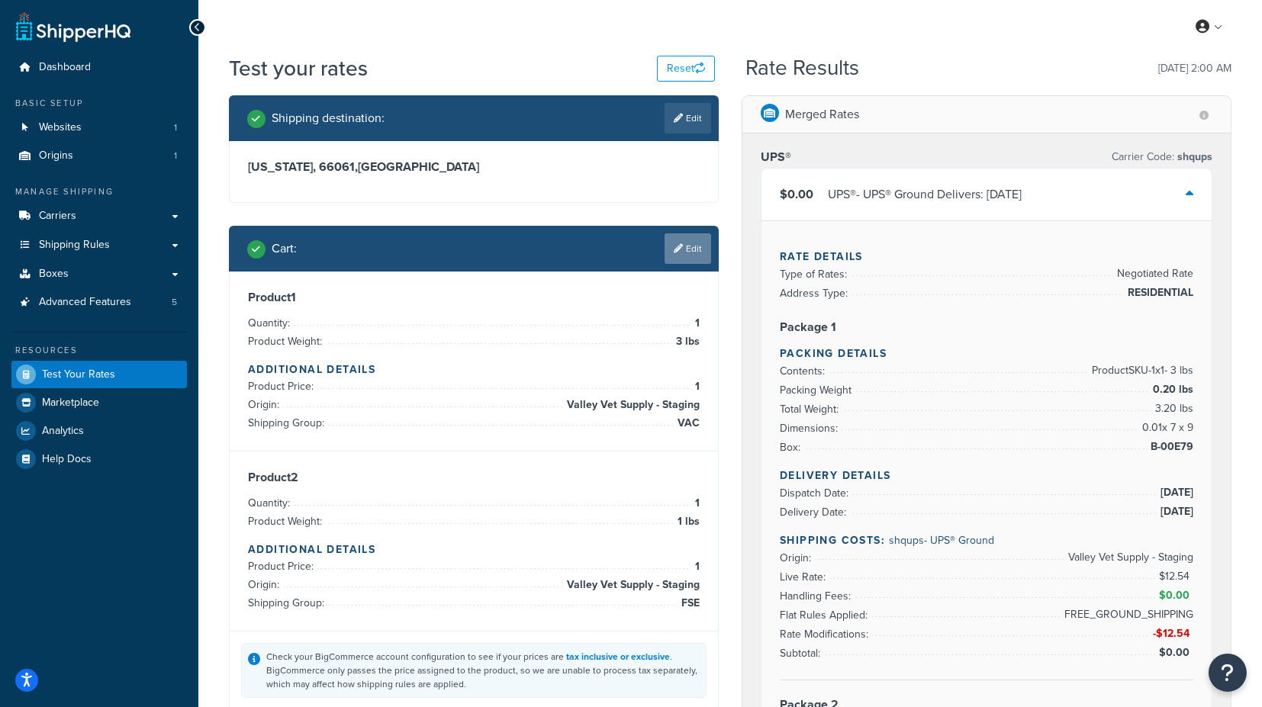
click at [685, 243] on link "Edit" at bounding box center [688, 249] width 47 height 31
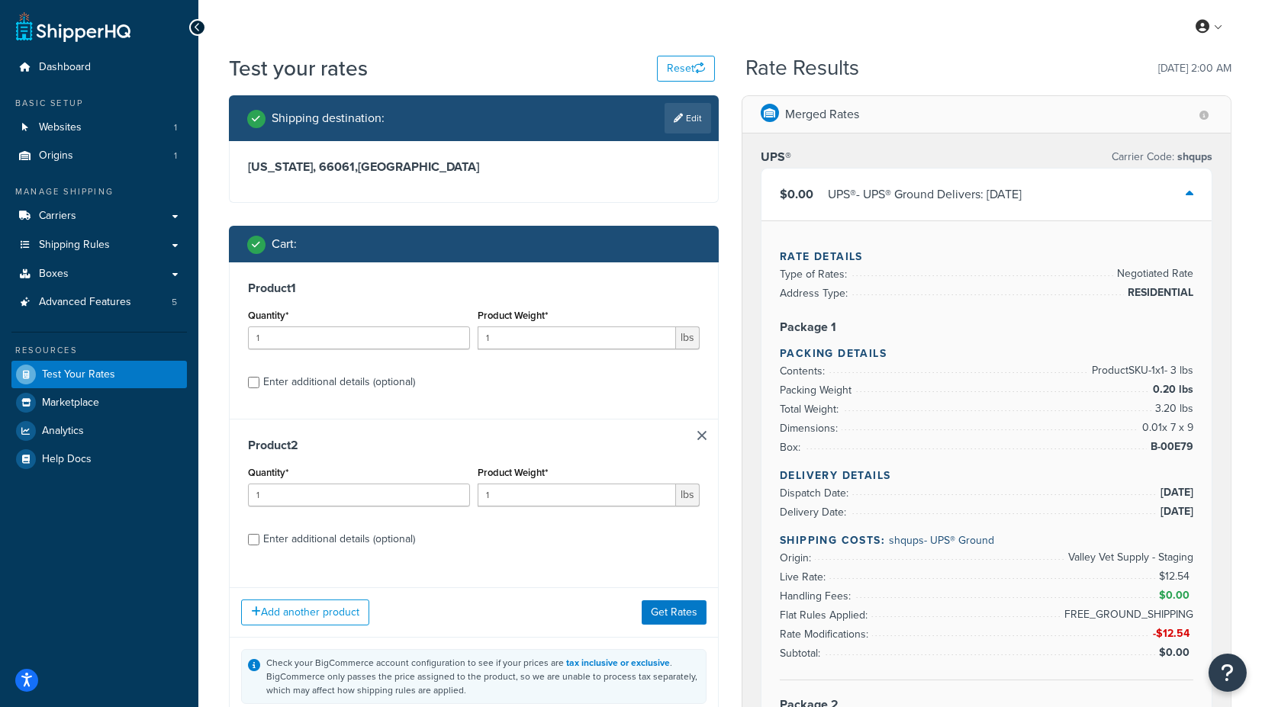
click at [342, 383] on div "Enter additional details (optional)" at bounding box center [339, 382] width 152 height 21
click at [259, 383] on input "Enter additional details (optional)" at bounding box center [253, 382] width 11 height 11
checkbox input "true"
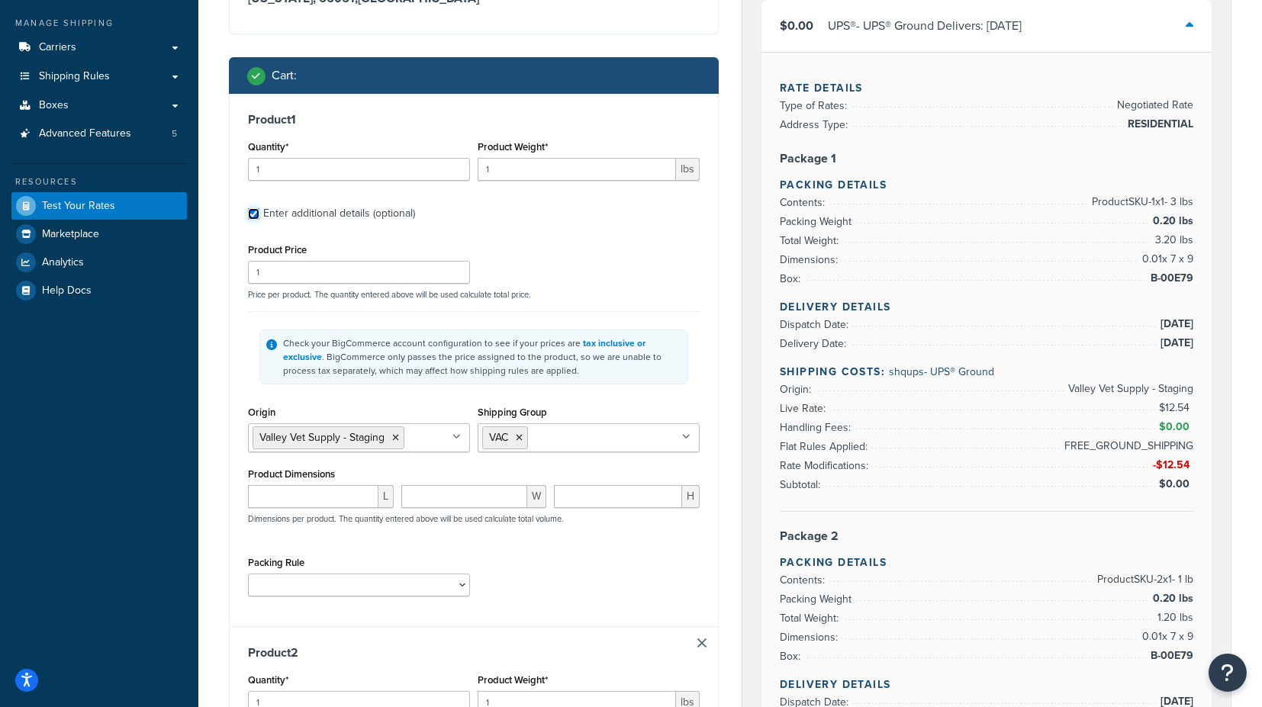
scroll to position [169, 0]
click at [521, 437] on icon at bounding box center [519, 437] width 7 height 9
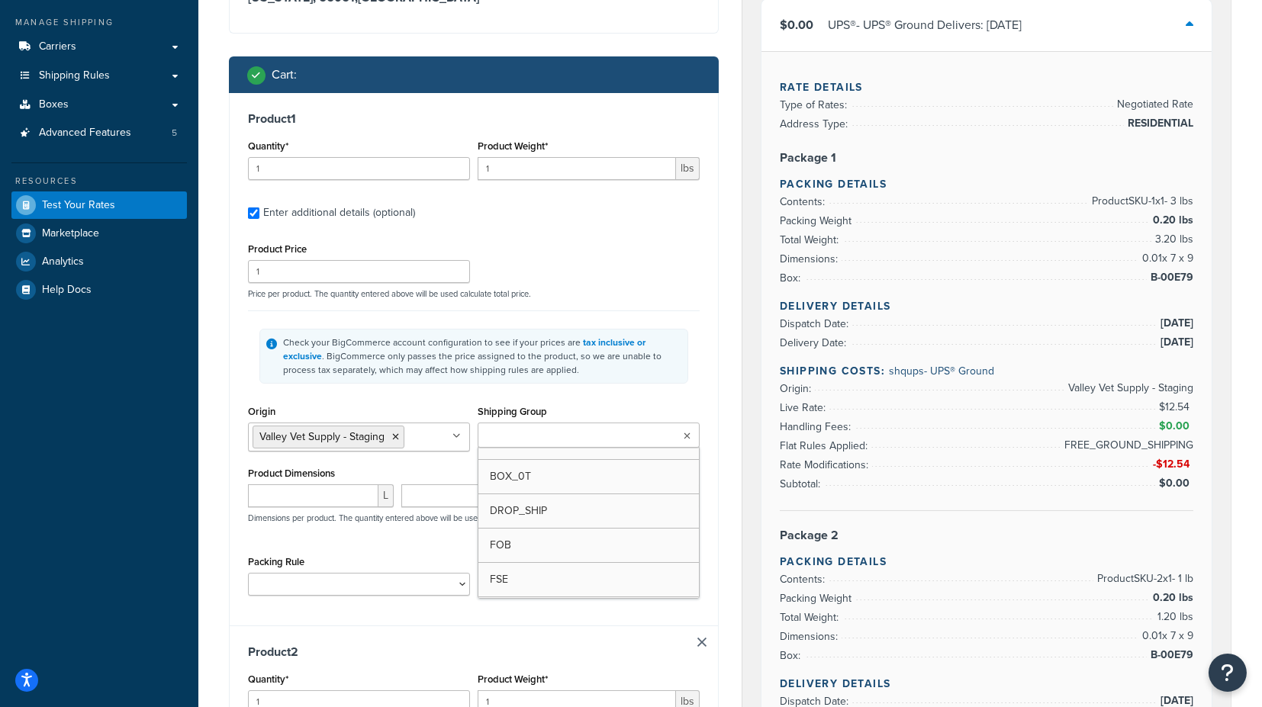
click at [543, 433] on input "Shipping Group" at bounding box center [549, 436] width 135 height 17
type input "FS"
click at [698, 408] on div "Shipping Group FSE BOX_0T DROP_SHIP FOB FSE_TEST H_3018 H0010 H0011 H0012 H0099…" at bounding box center [589, 426] width 222 height 50
click at [518, 433] on icon at bounding box center [518, 437] width 7 height 9
click at [547, 441] on input "Shipping Group" at bounding box center [549, 436] width 135 height 17
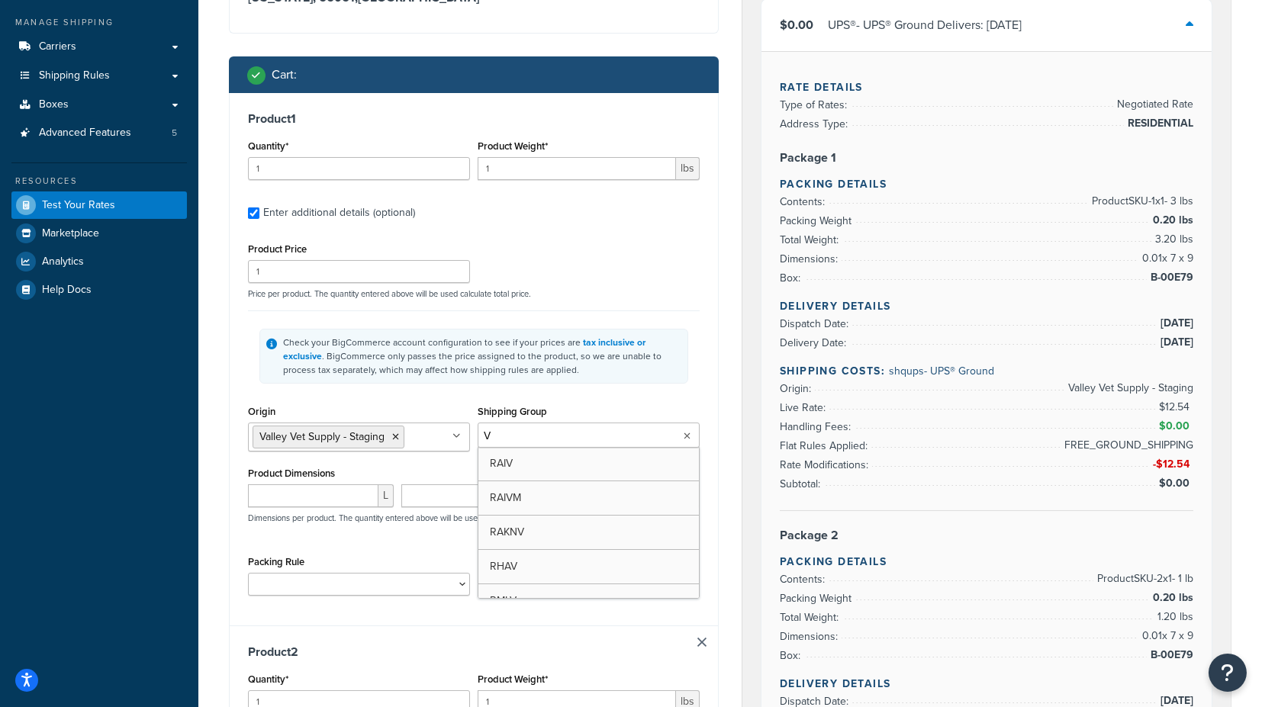
type input "VA"
click at [604, 237] on div "Product 1 Quantity* 1 Product Weight* 1 lbs Enter additional details (optional)…" at bounding box center [474, 359] width 488 height 533
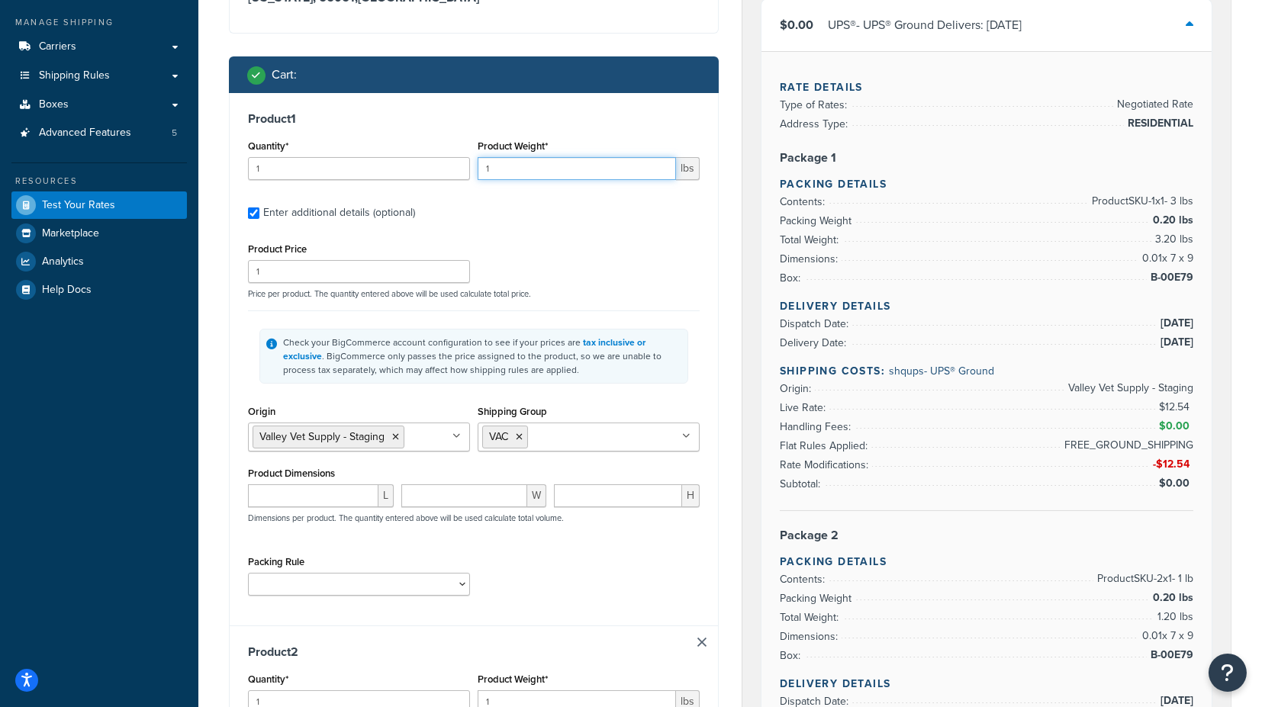
drag, startPoint x: 517, startPoint y: 163, endPoint x: 424, endPoint y: 158, distance: 93.2
click at [426, 156] on div "Quantity* 1 Product Weight* 1 lbs" at bounding box center [473, 164] width 459 height 56
drag, startPoint x: 523, startPoint y: 156, endPoint x: 458, endPoint y: 163, distance: 65.2
click at [458, 163] on div "Quantity* 1 Product Weight* lbs" at bounding box center [473, 164] width 459 height 56
type input "4"
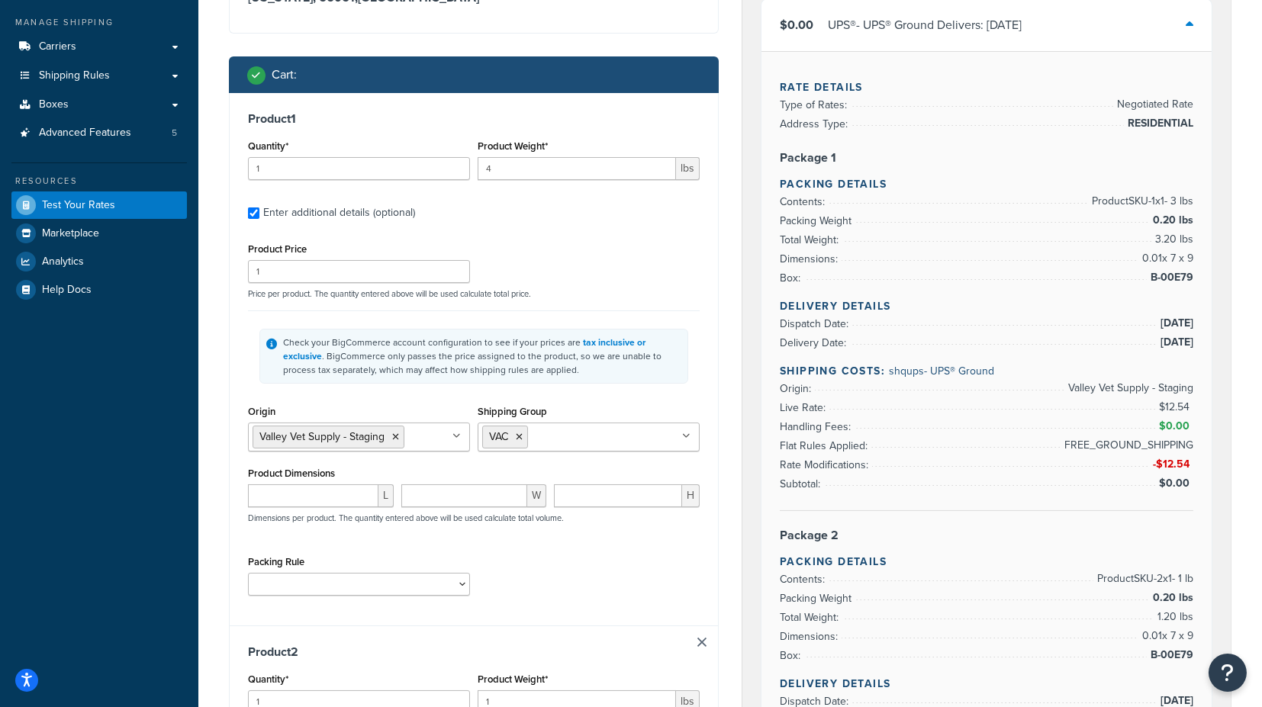
click at [728, 277] on div "Shipping destination : Edit Kansas, 66061 , United States Cart : Product 1 Quan…" at bounding box center [474, 627] width 513 height 1403
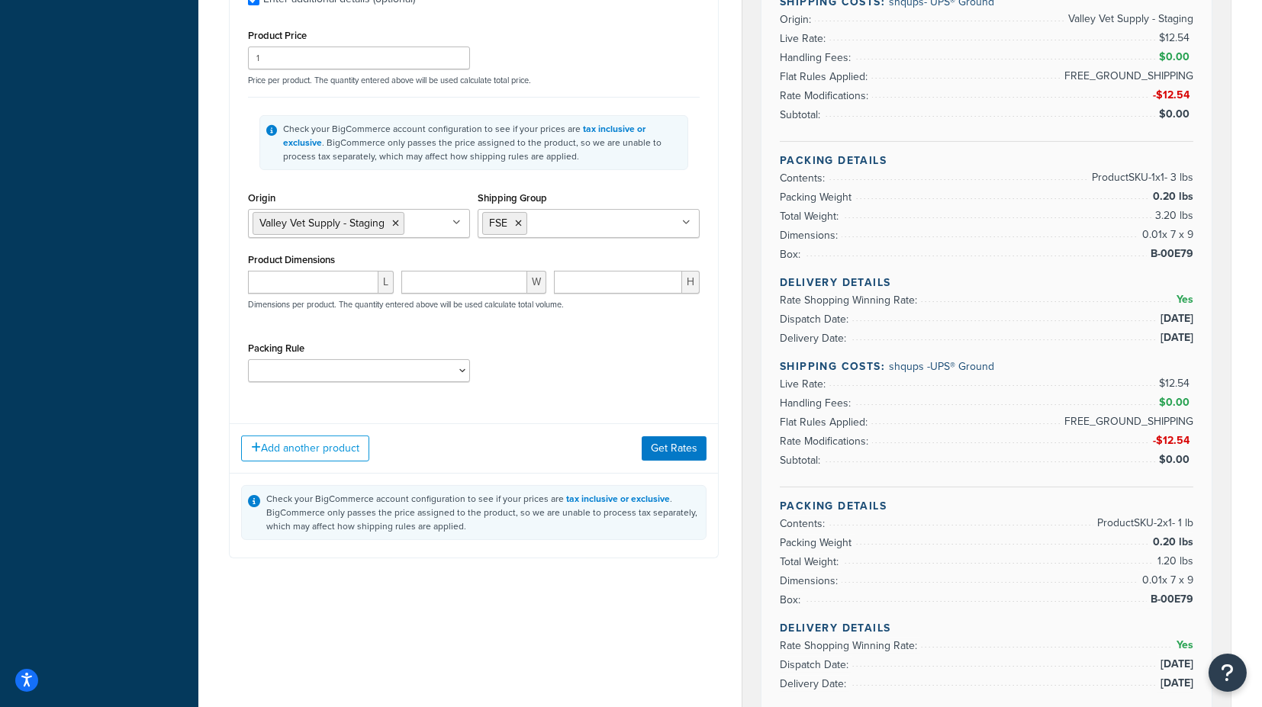
scroll to position [933, 0]
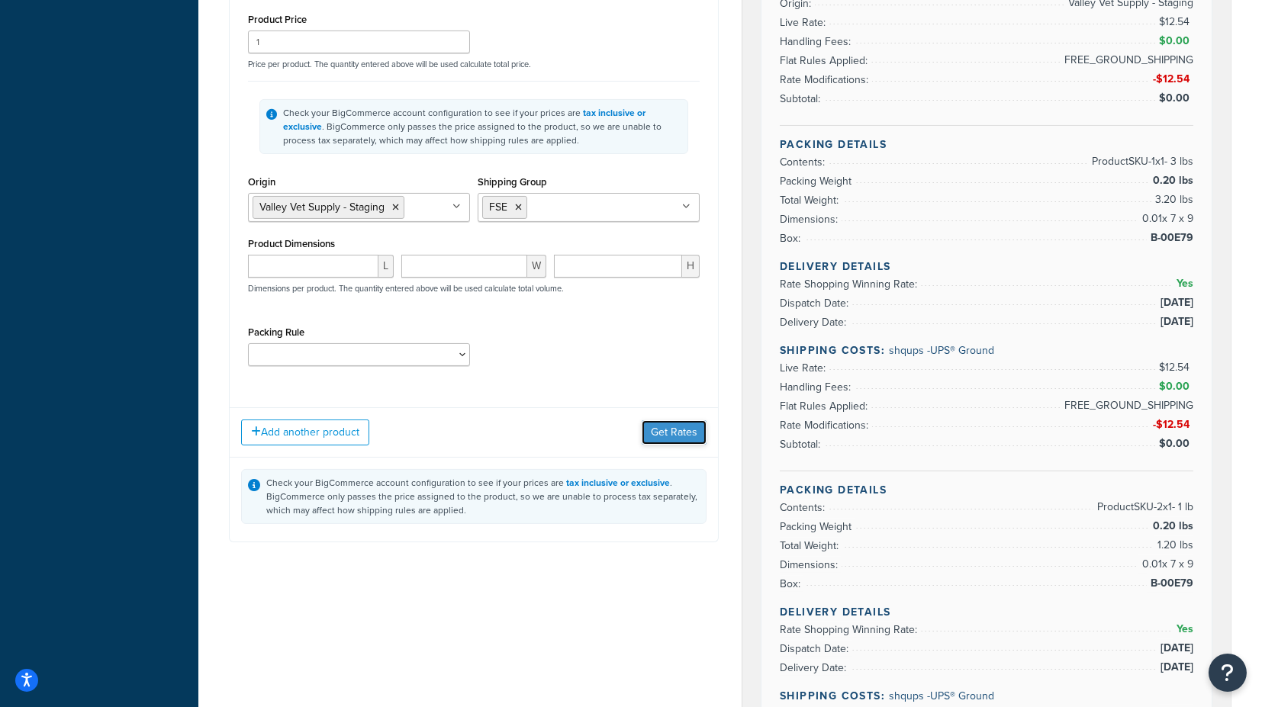
click at [669, 426] on button "Get Rates" at bounding box center [674, 433] width 65 height 24
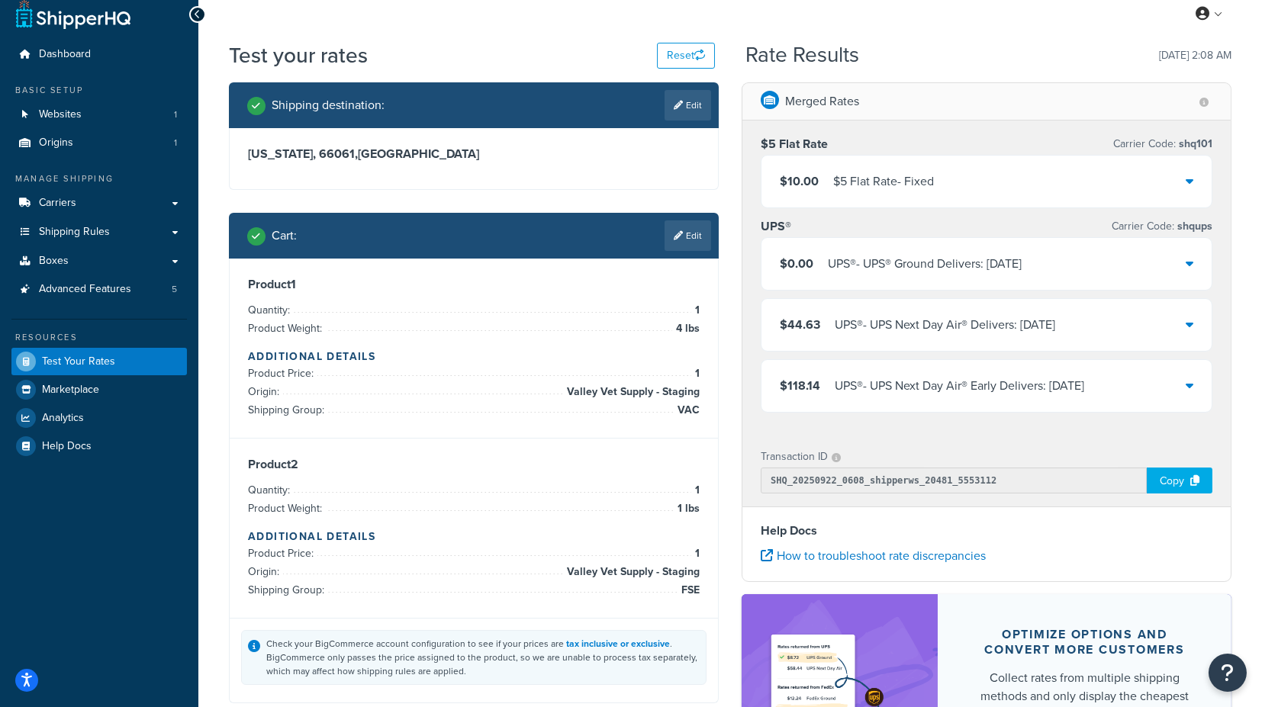
scroll to position [0, 0]
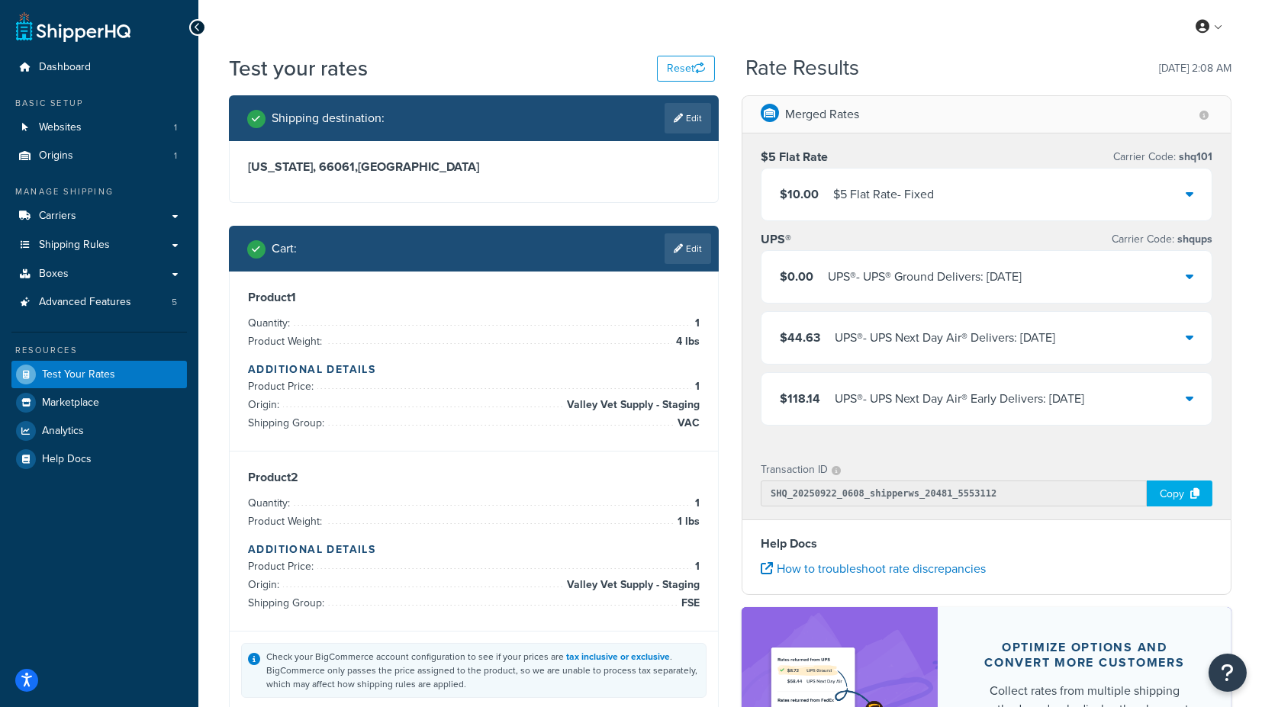
click at [1194, 197] on icon at bounding box center [1190, 194] width 8 height 12
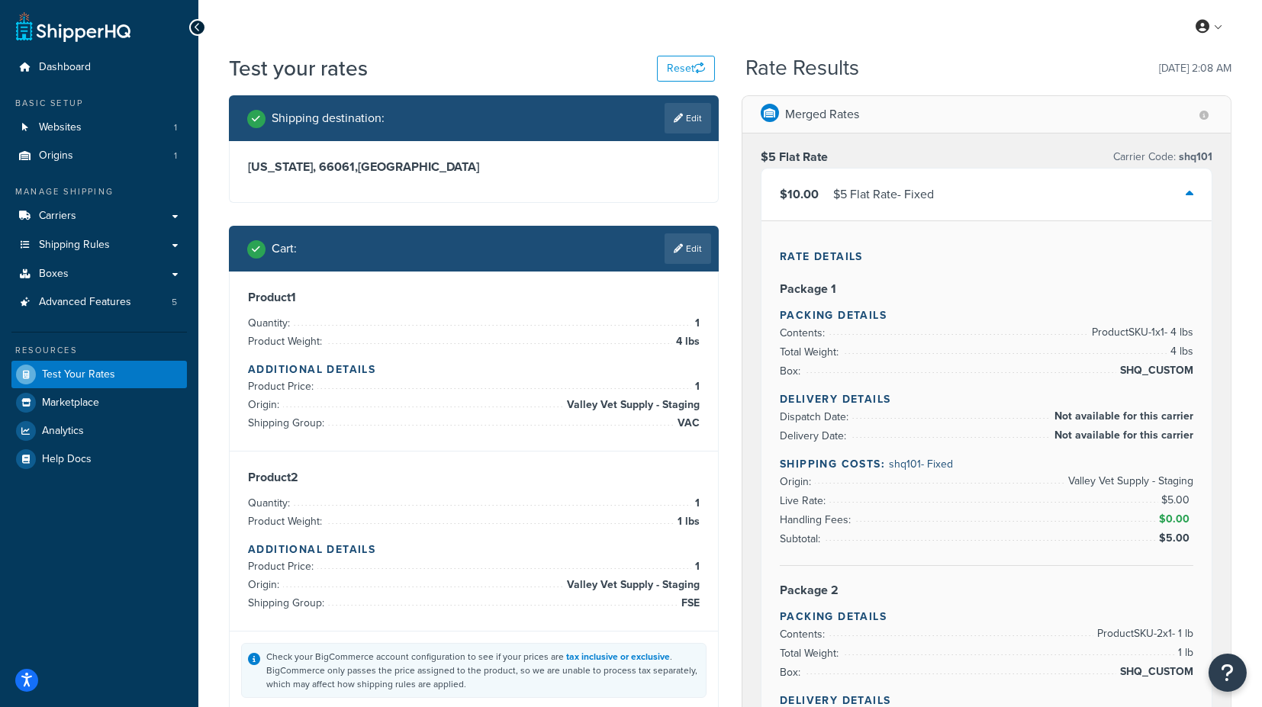
click at [692, 247] on link "Edit" at bounding box center [688, 249] width 47 height 31
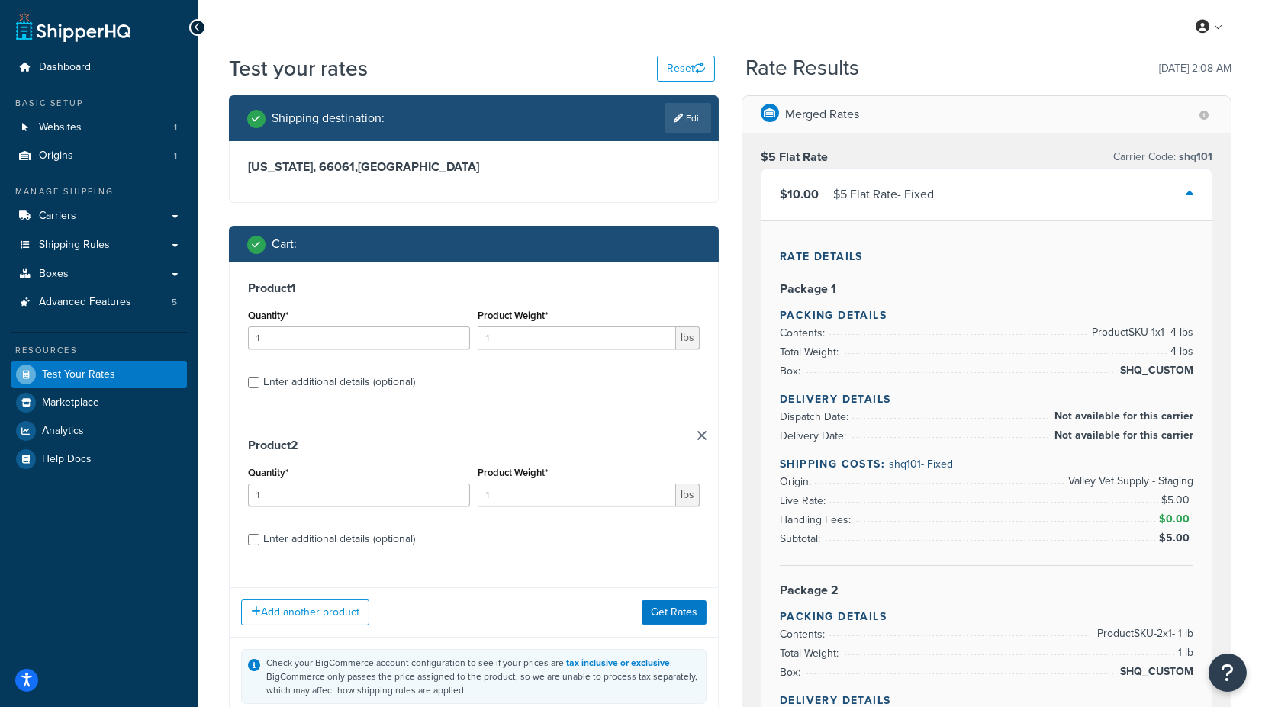
scroll to position [85, 0]
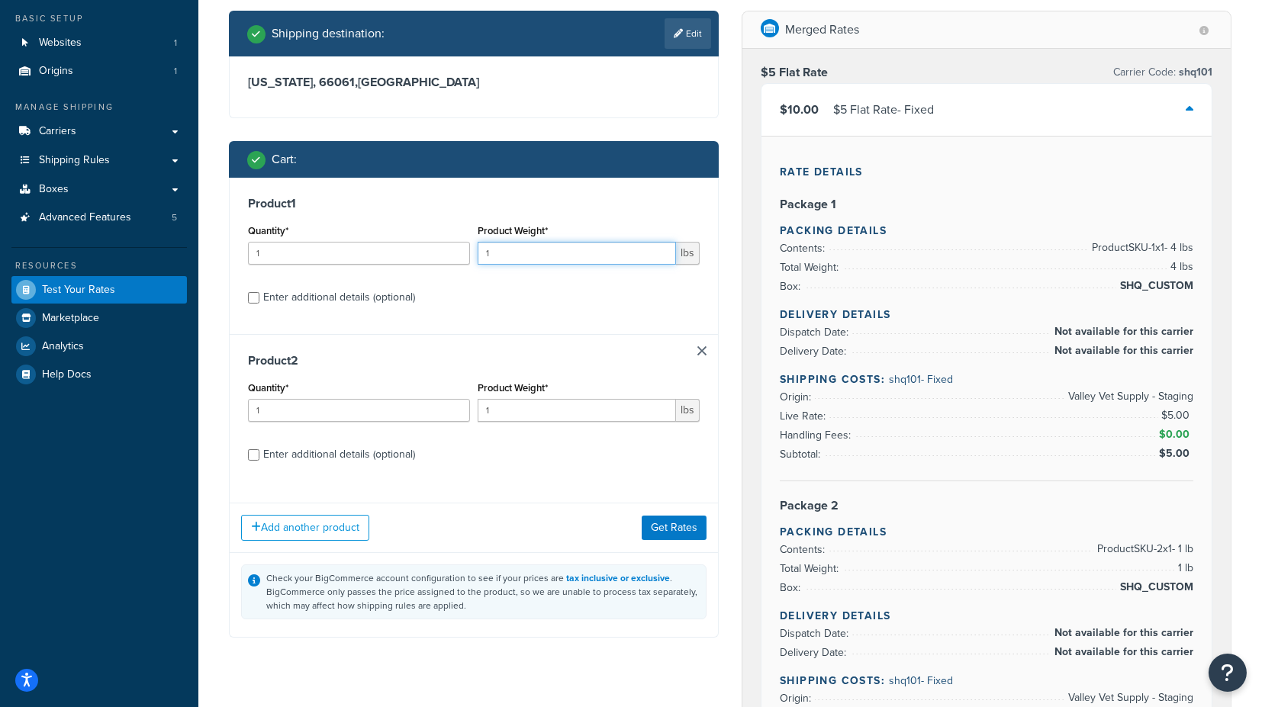
drag, startPoint x: 537, startPoint y: 258, endPoint x: 443, endPoint y: 253, distance: 94.7
click at [443, 253] on div "Quantity* 1 Product Weight* 1 lbs" at bounding box center [473, 249] width 459 height 56
type input "2"
click at [365, 295] on div "Enter additional details (optional)" at bounding box center [339, 297] width 152 height 21
click at [259, 295] on input "Enter additional details (optional)" at bounding box center [253, 297] width 11 height 11
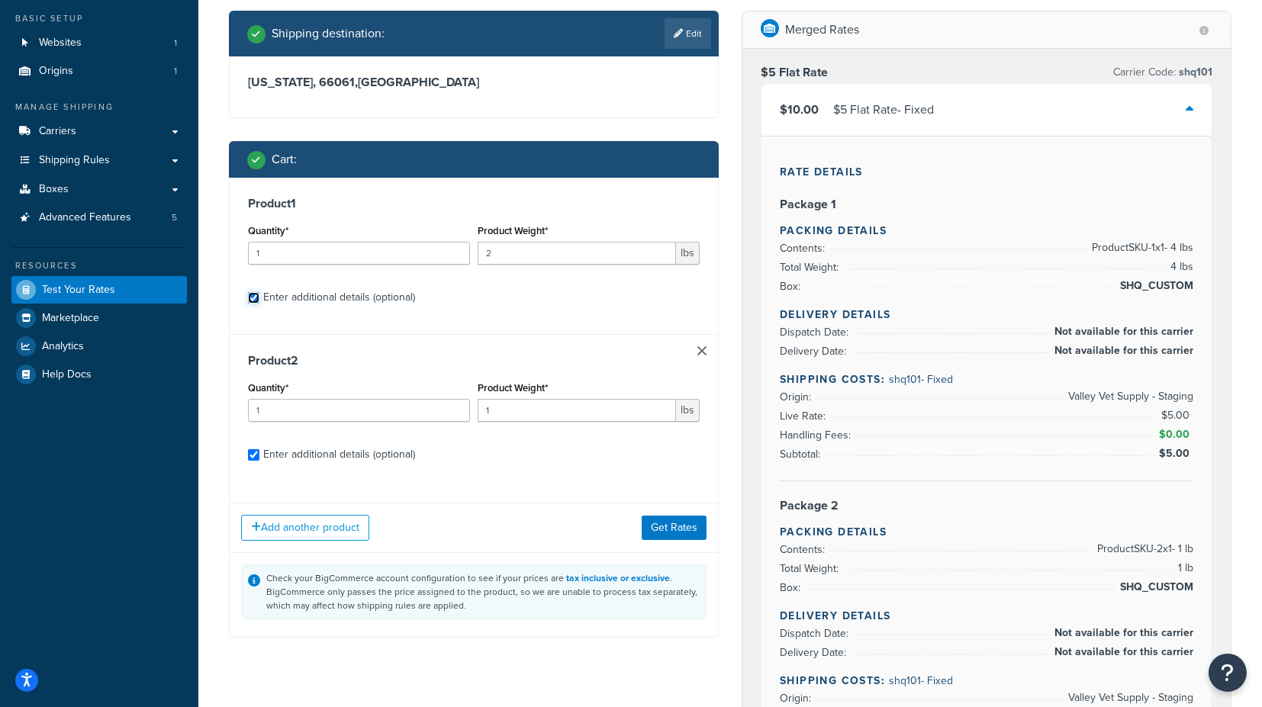
checkbox input "true"
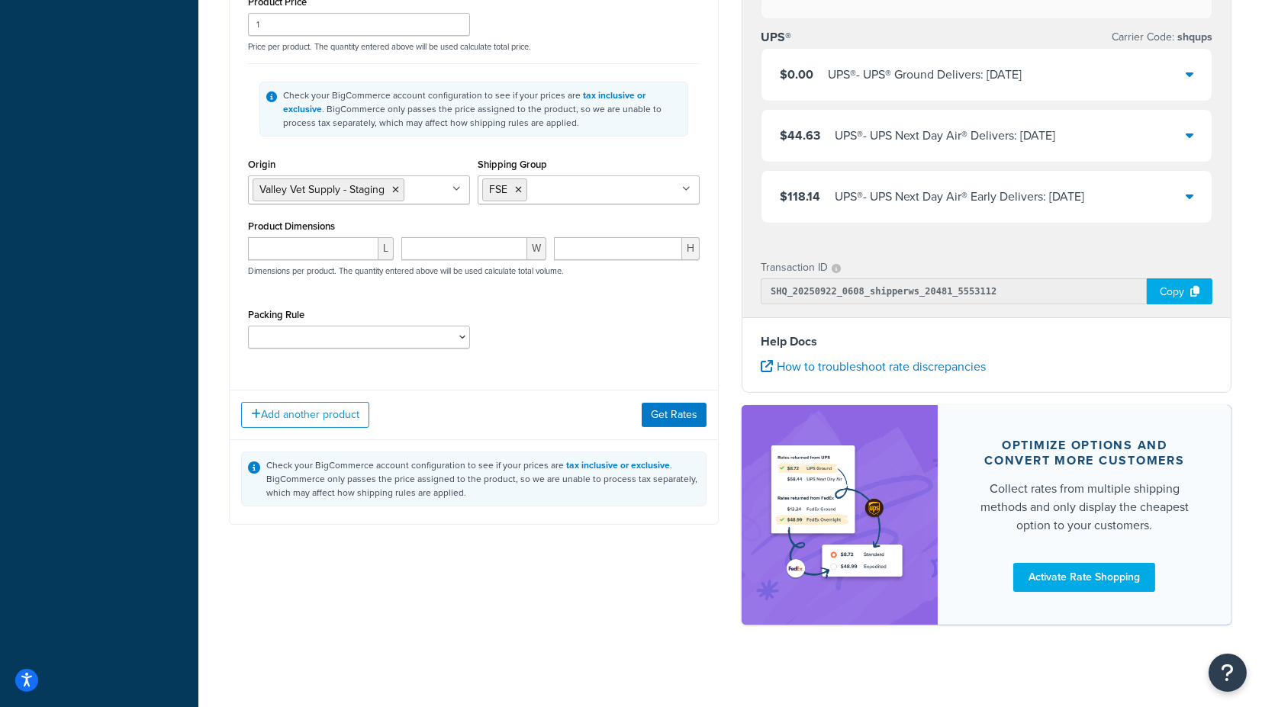
scroll to position [952, 0]
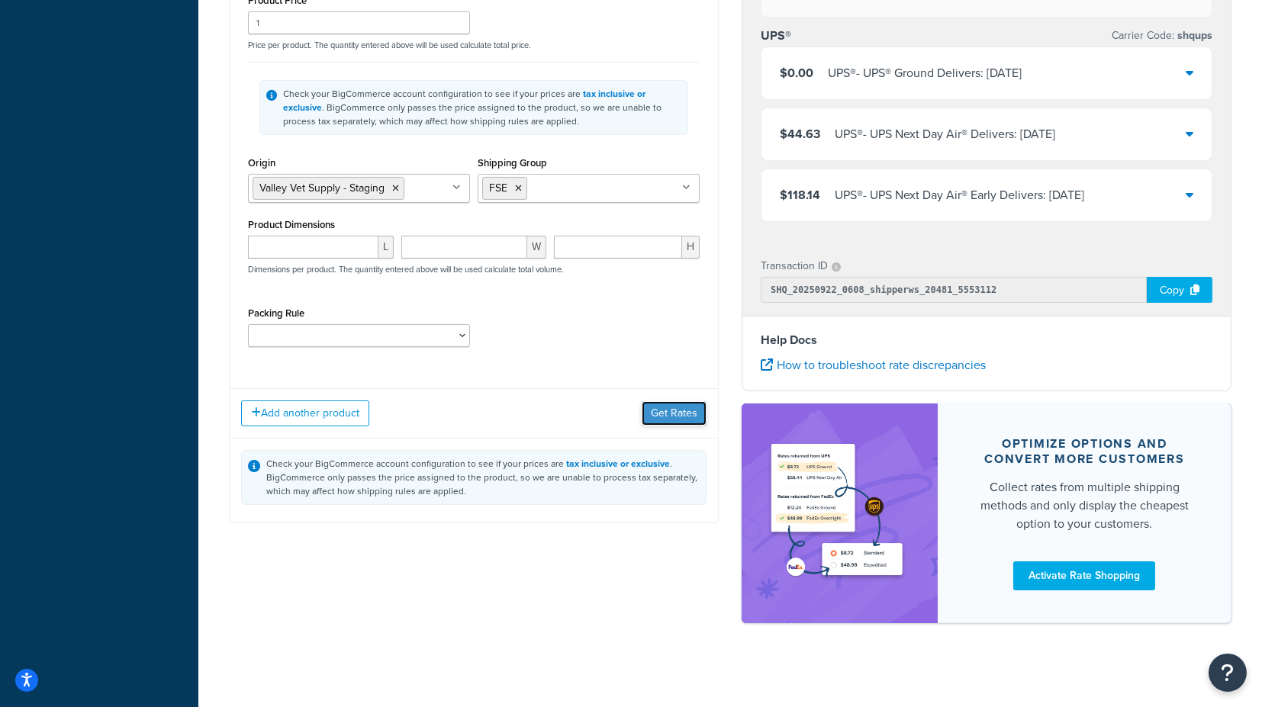
click at [665, 414] on button "Get Rates" at bounding box center [674, 413] width 65 height 24
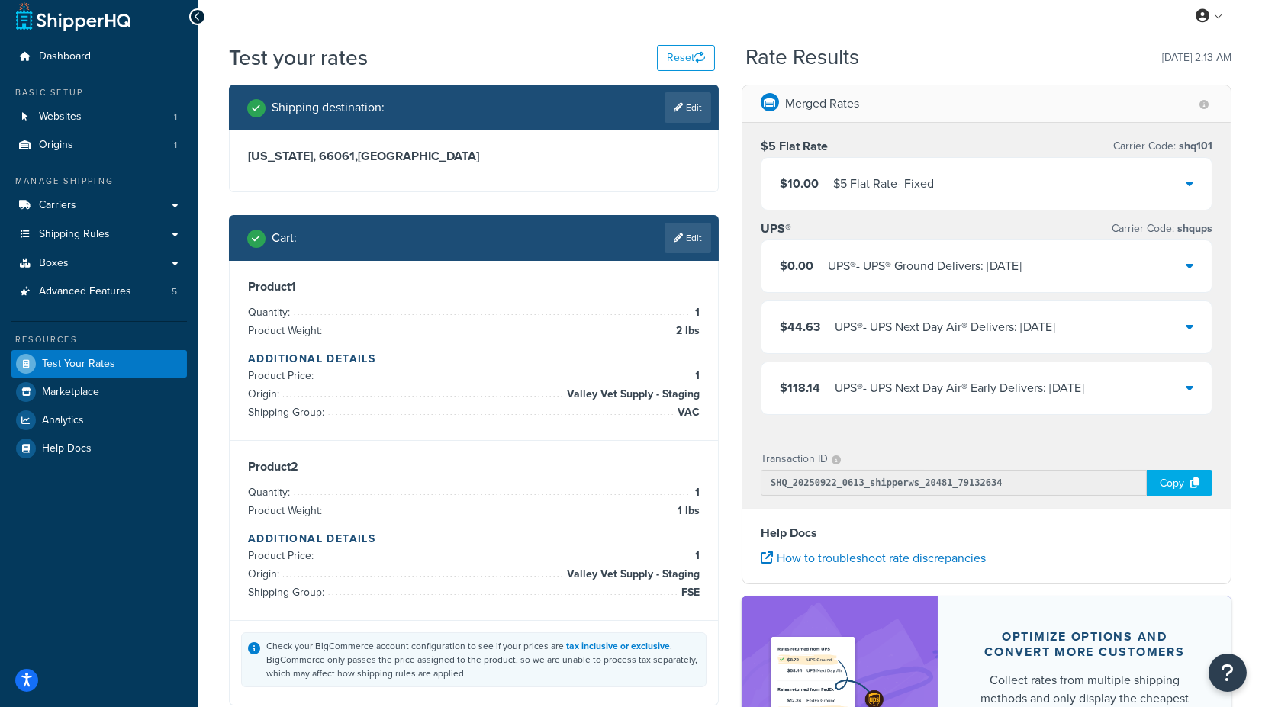
scroll to position [0, 0]
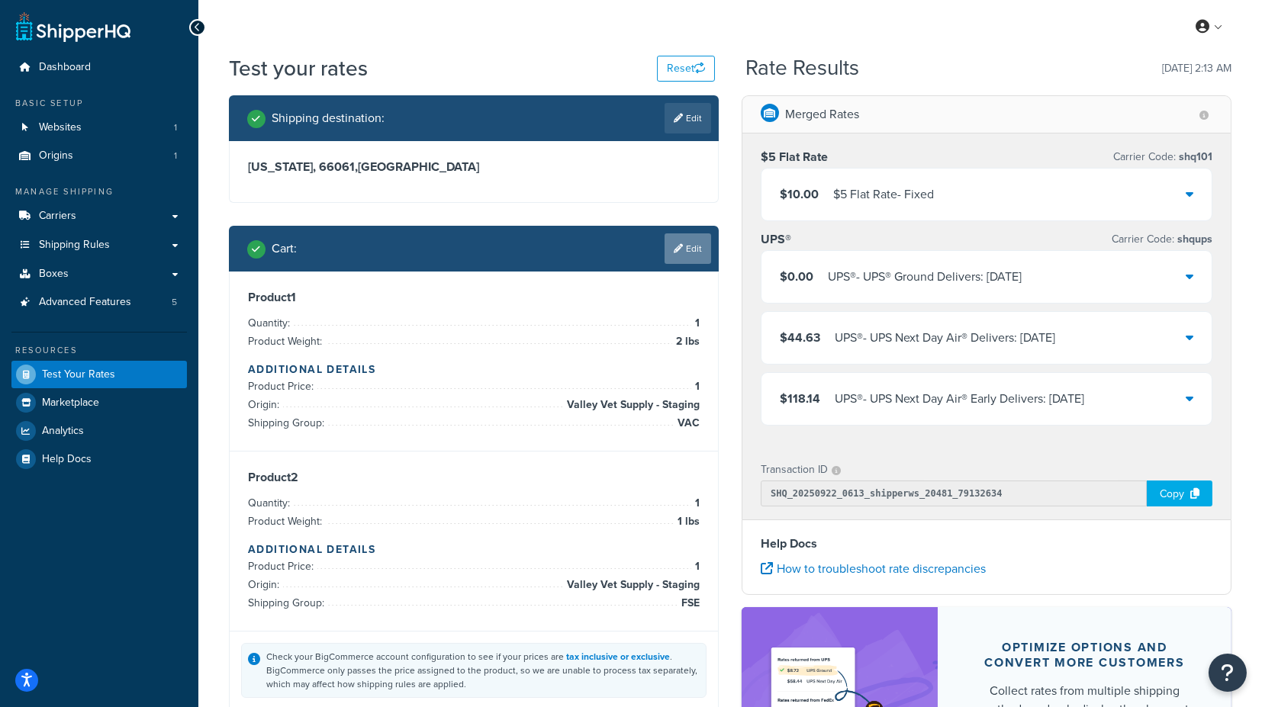
click at [687, 252] on link "Edit" at bounding box center [688, 249] width 47 height 31
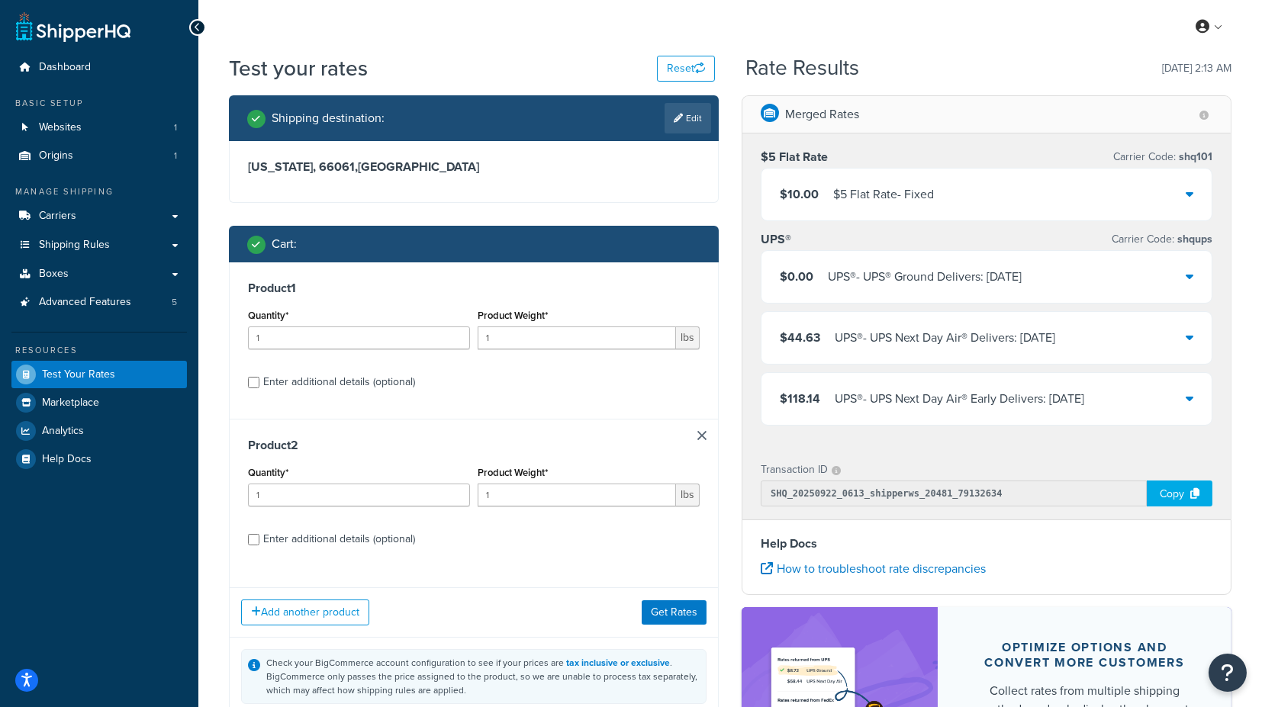
click at [368, 382] on div "Enter additional details (optional)" at bounding box center [339, 382] width 152 height 21
click at [259, 382] on input "Enter additional details (optional)" at bounding box center [253, 382] width 11 height 11
checkbox input "true"
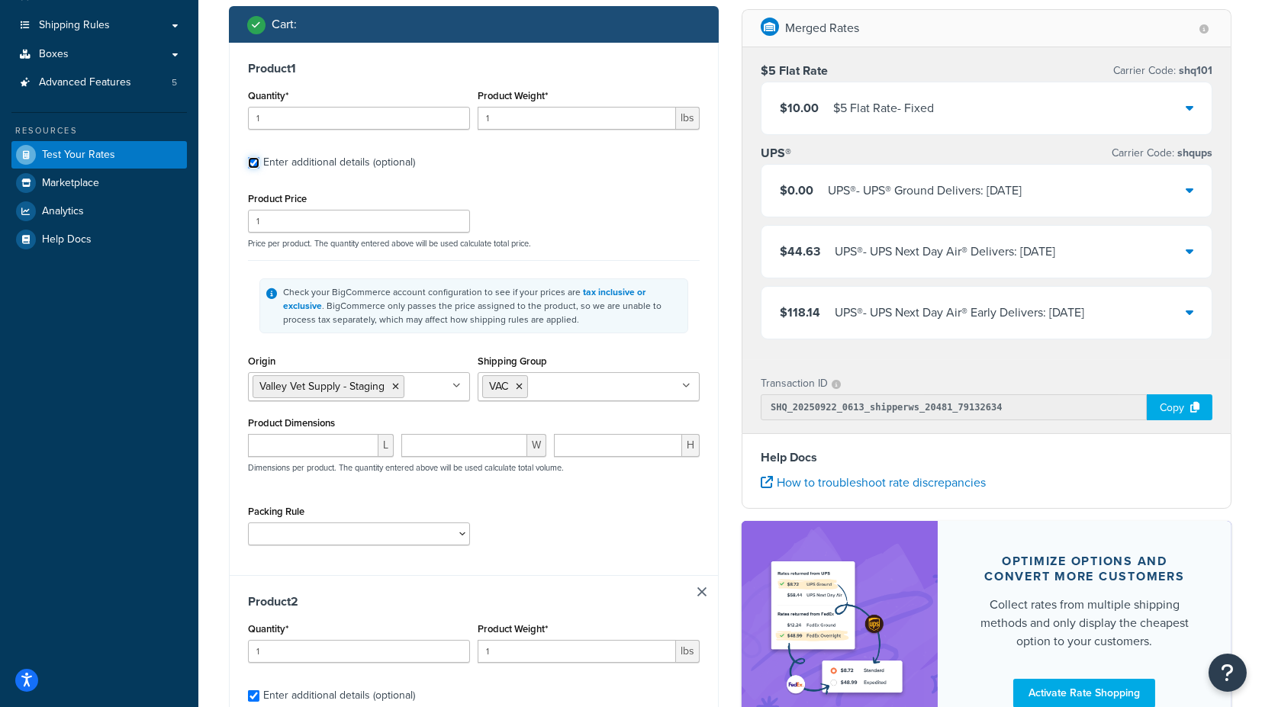
scroll to position [254, 0]
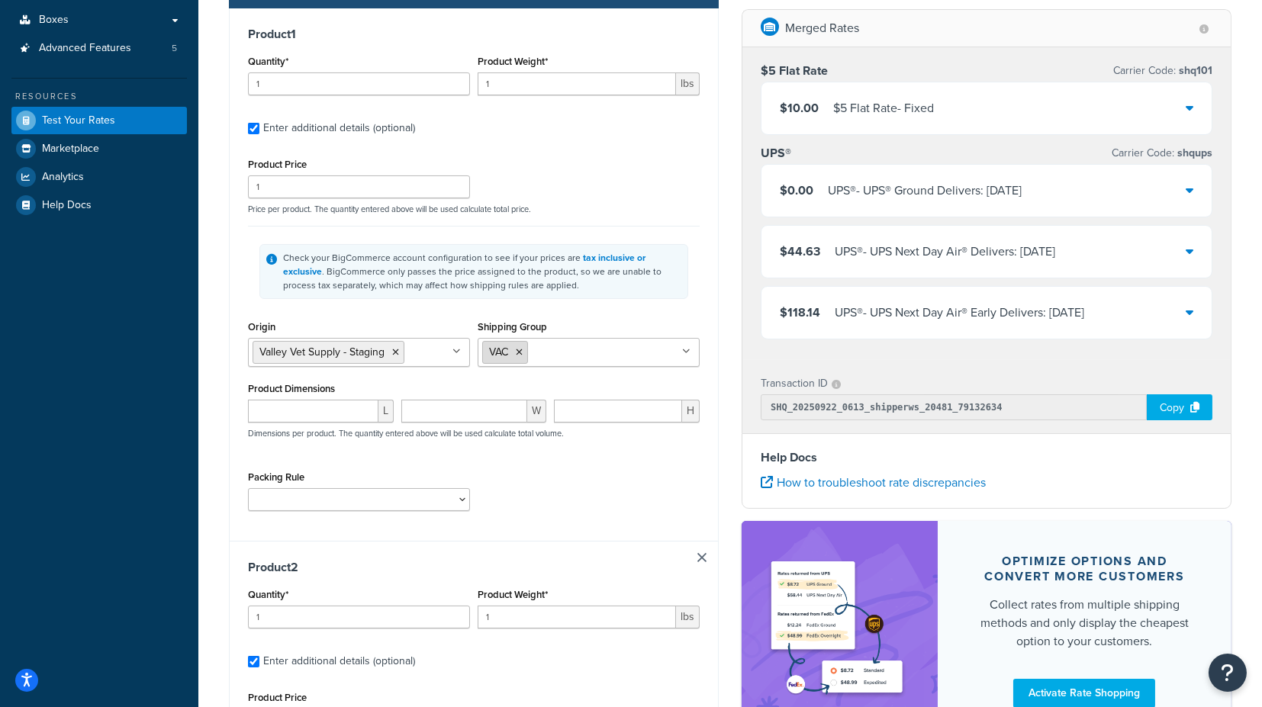
click at [519, 352] on icon at bounding box center [519, 352] width 7 height 9
click at [548, 351] on input "Shipping Group" at bounding box center [549, 351] width 135 height 17
type input "f"
click at [706, 324] on div "Product 1 Quantity* 1 Product Weight* 1 lbs Enter additional details (optional)…" at bounding box center [474, 274] width 488 height 533
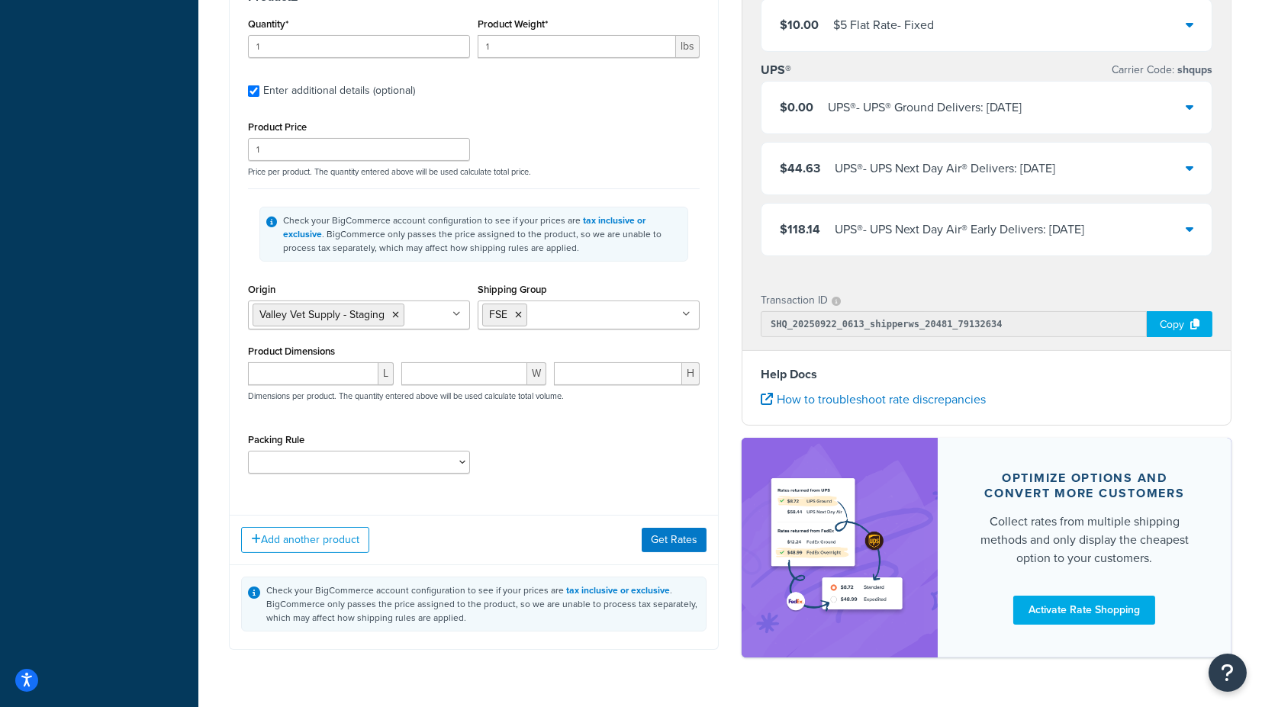
scroll to position [848, 0]
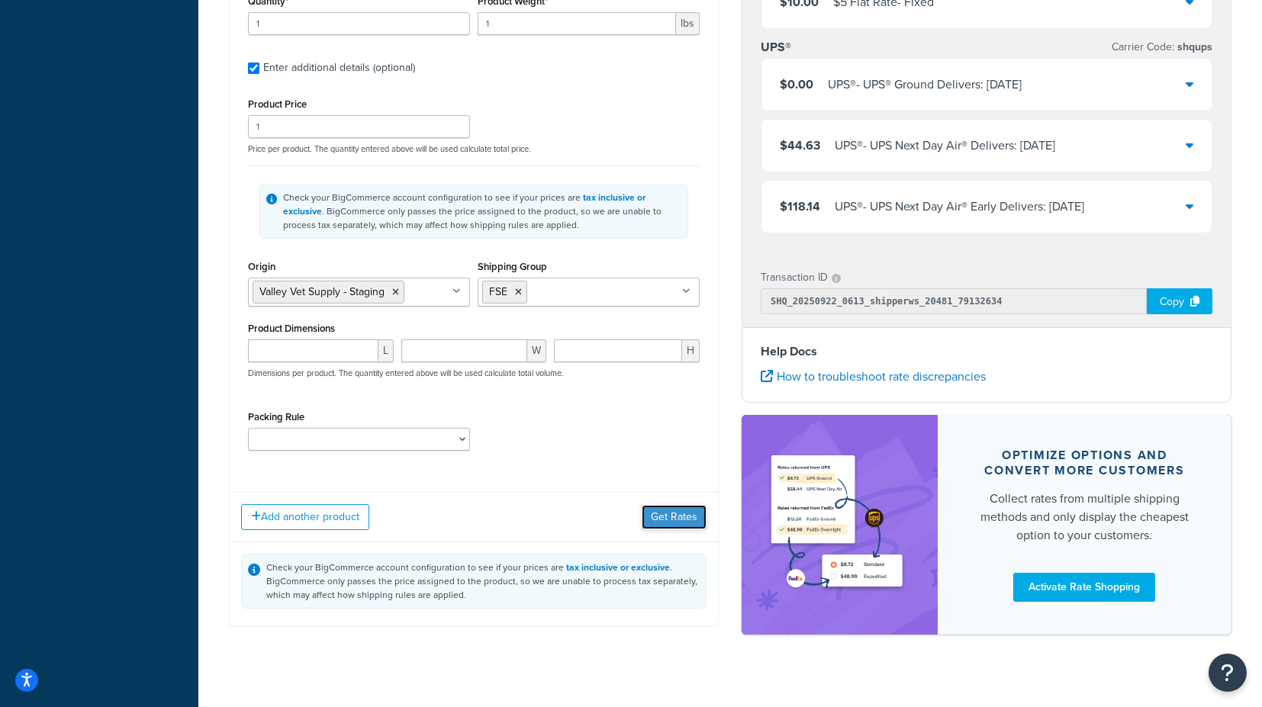
click at [661, 513] on button "Get Rates" at bounding box center [674, 517] width 65 height 24
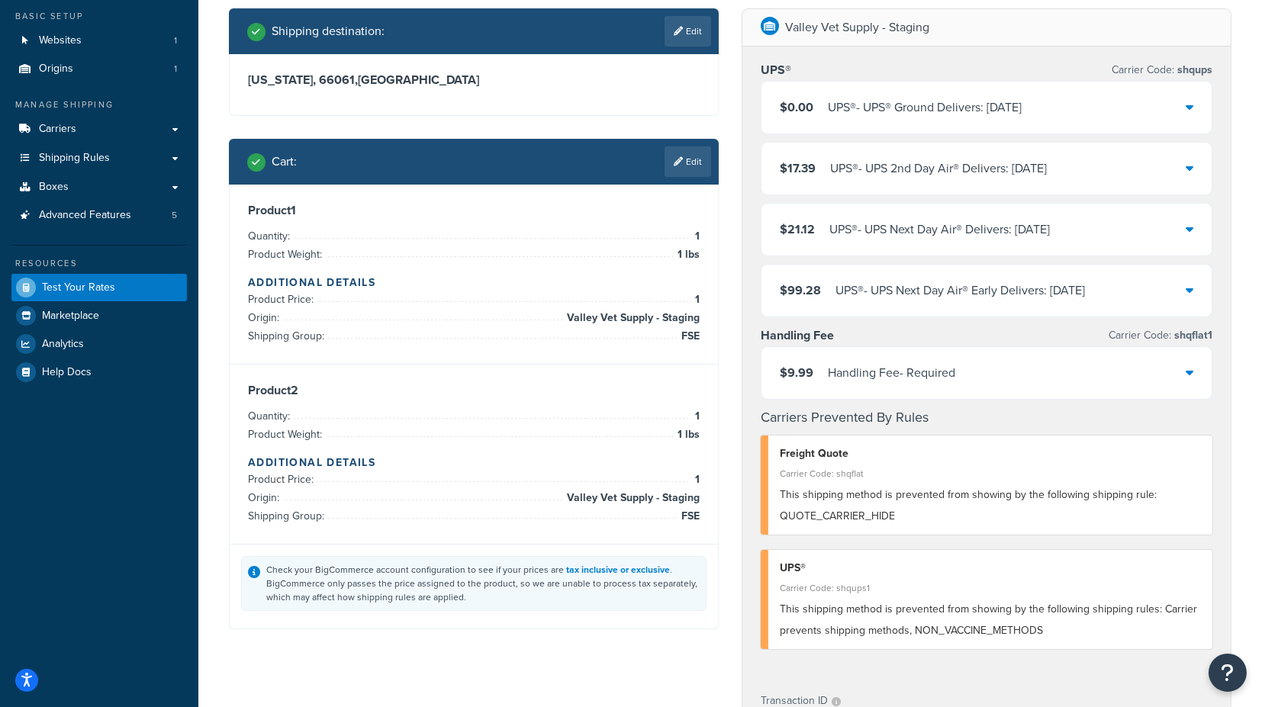
scroll to position [18, 0]
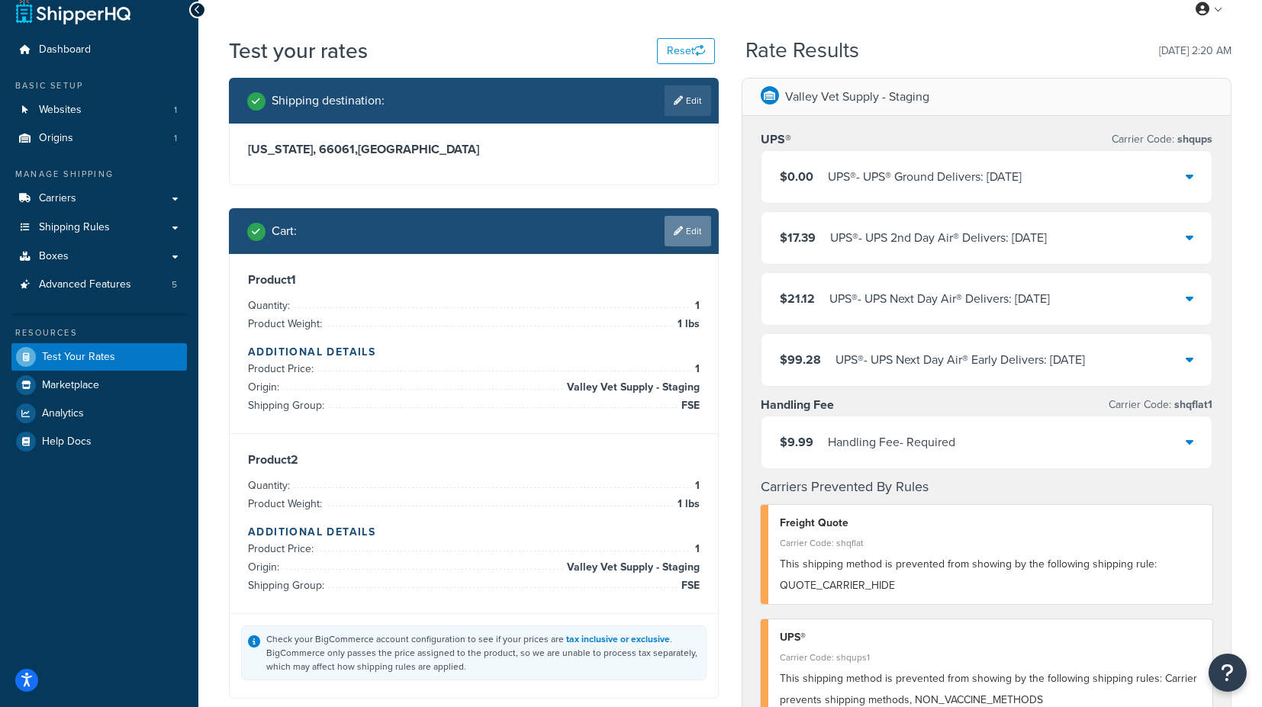
click at [684, 230] on link "Edit" at bounding box center [688, 231] width 47 height 31
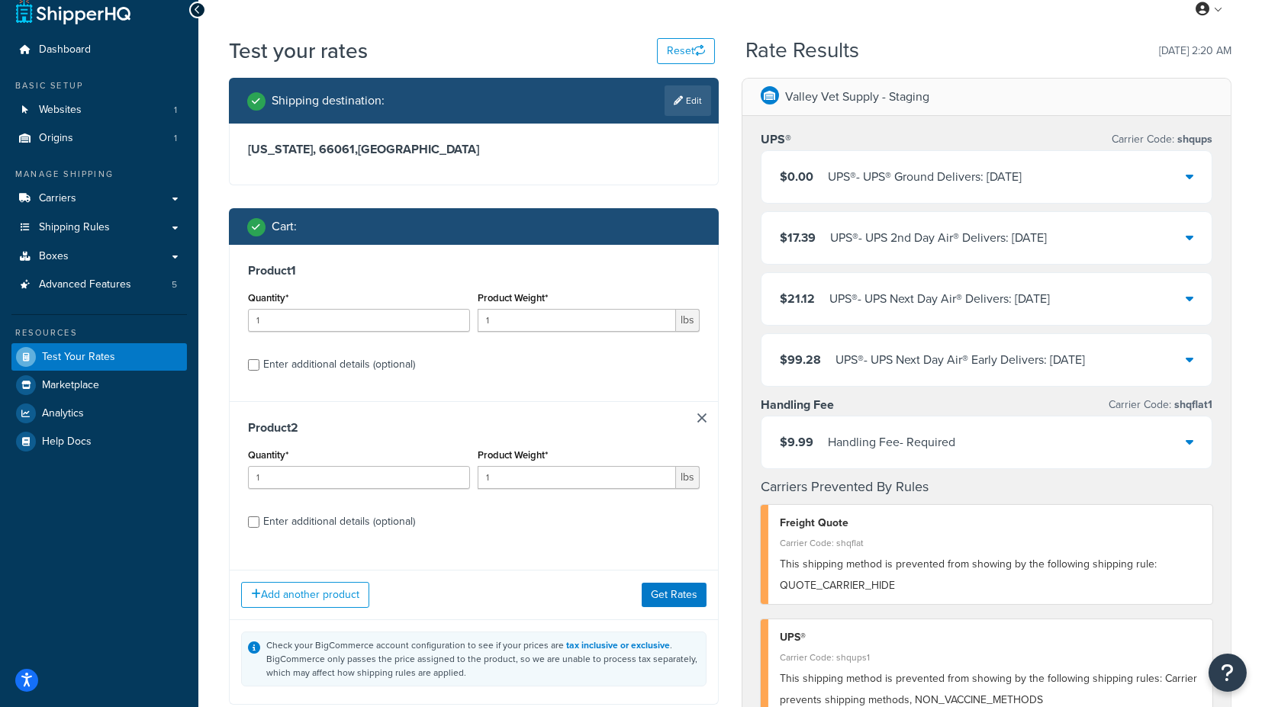
click at [334, 362] on div "Enter additional details (optional)" at bounding box center [339, 364] width 152 height 21
click at [259, 362] on input "Enter additional details (optional)" at bounding box center [253, 364] width 11 height 11
checkbox input "true"
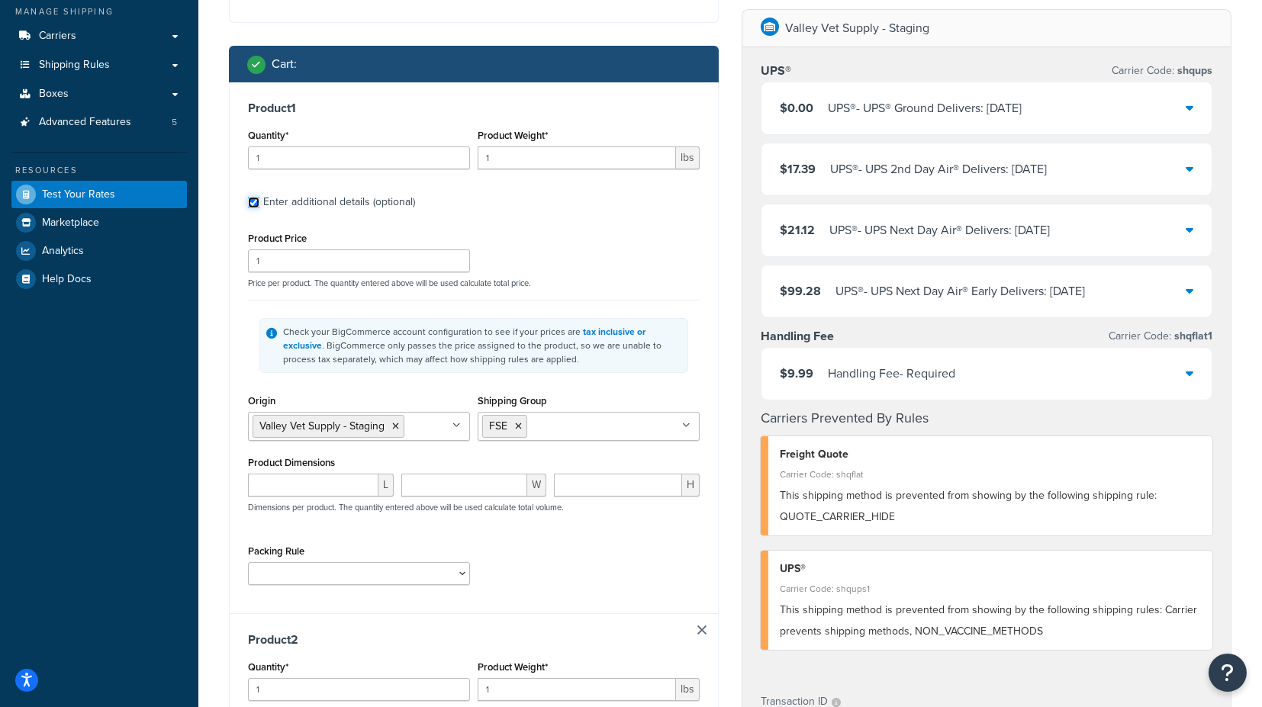
scroll to position [272, 0]
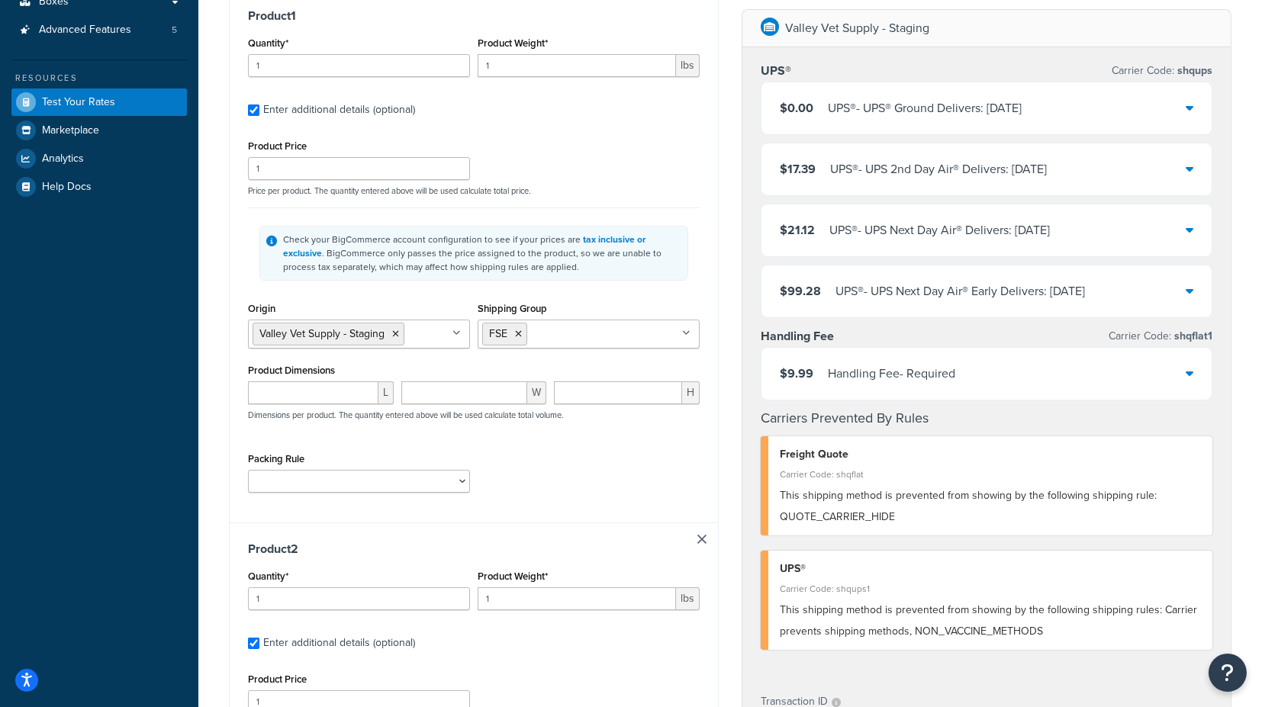
click at [519, 334] on icon at bounding box center [518, 334] width 7 height 9
click at [527, 329] on input "Shipping Group" at bounding box center [549, 333] width 135 height 17
type input "vac"
click at [701, 298] on div "Shipping Group VAC BOX_0T DROP_SHIP FOB FSE FSE_TEST H_3018 H0010 H0011 H0012 H…" at bounding box center [589, 329] width 230 height 62
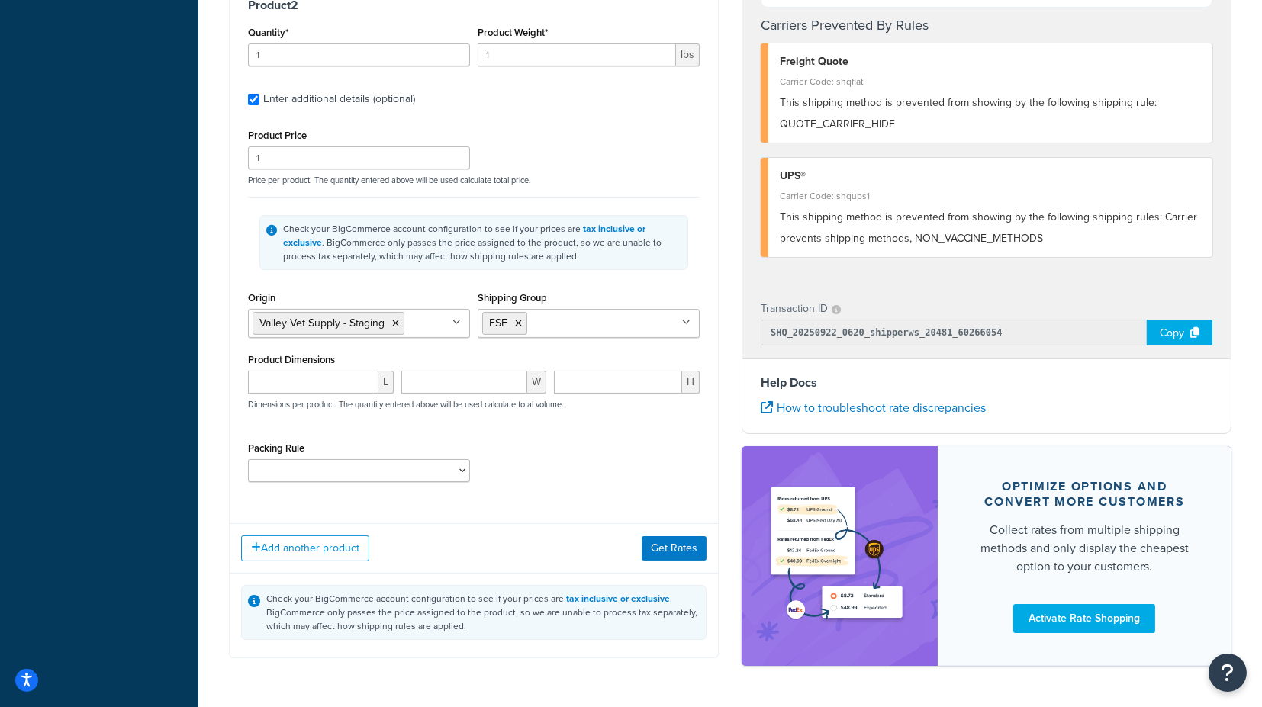
scroll to position [862, 0]
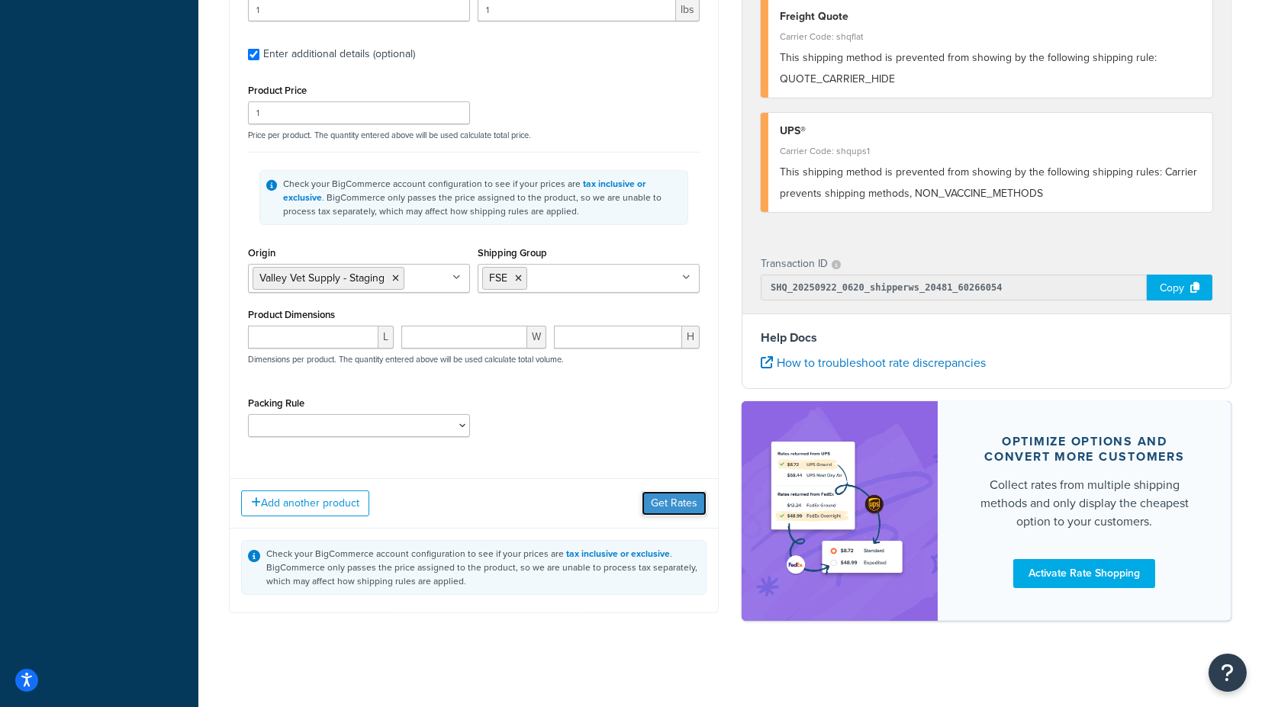
click at [655, 495] on button "Get Rates" at bounding box center [674, 503] width 65 height 24
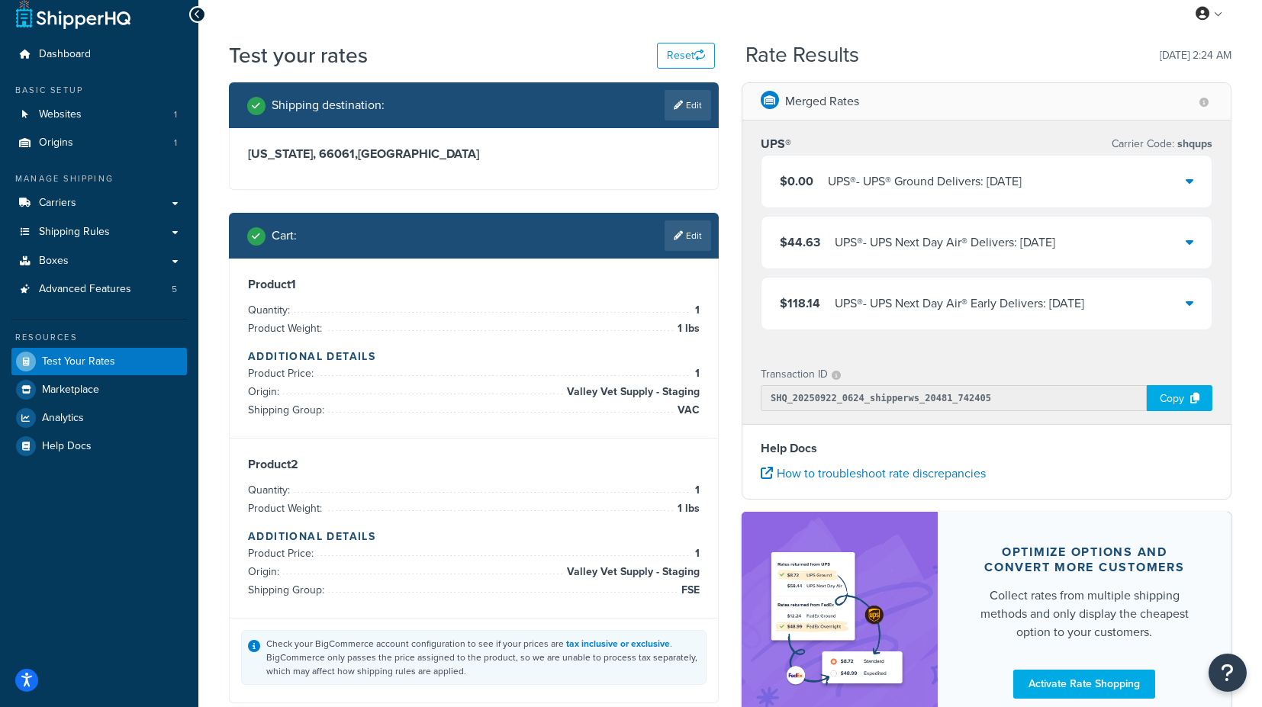
scroll to position [0, 0]
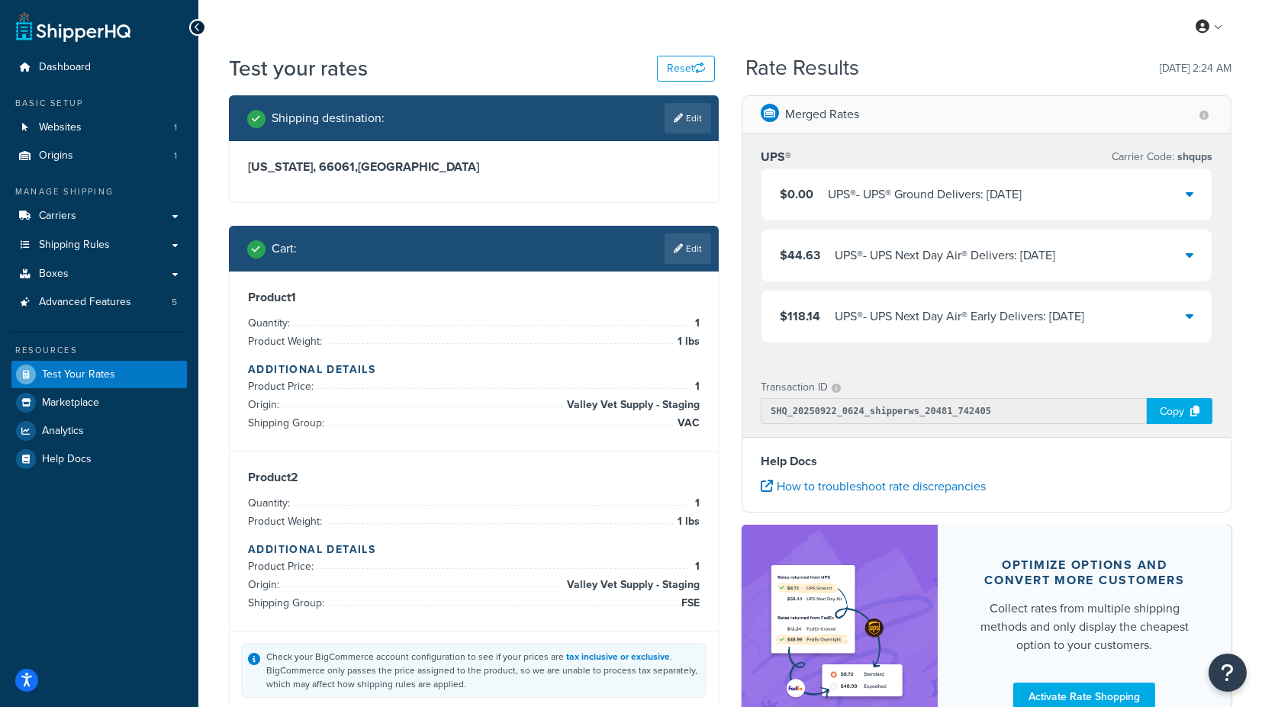
click at [1191, 198] on icon at bounding box center [1190, 194] width 8 height 12
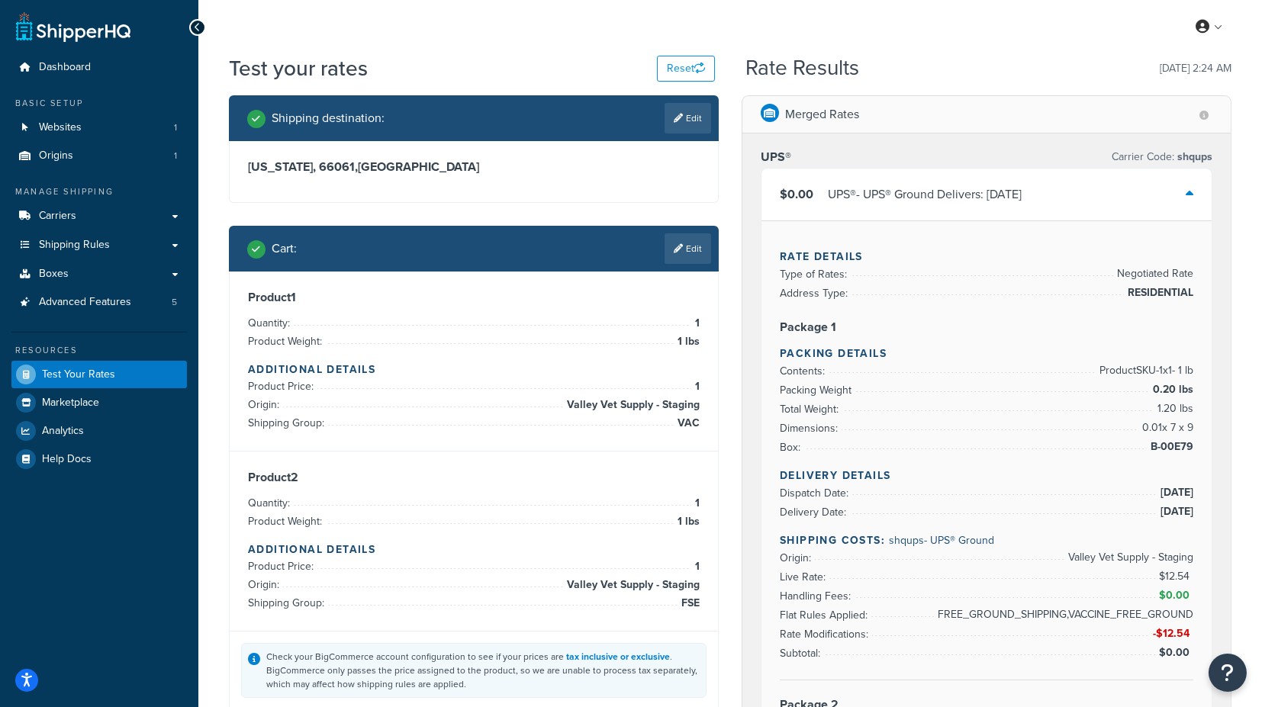
click at [1192, 195] on icon at bounding box center [1190, 194] width 8 height 12
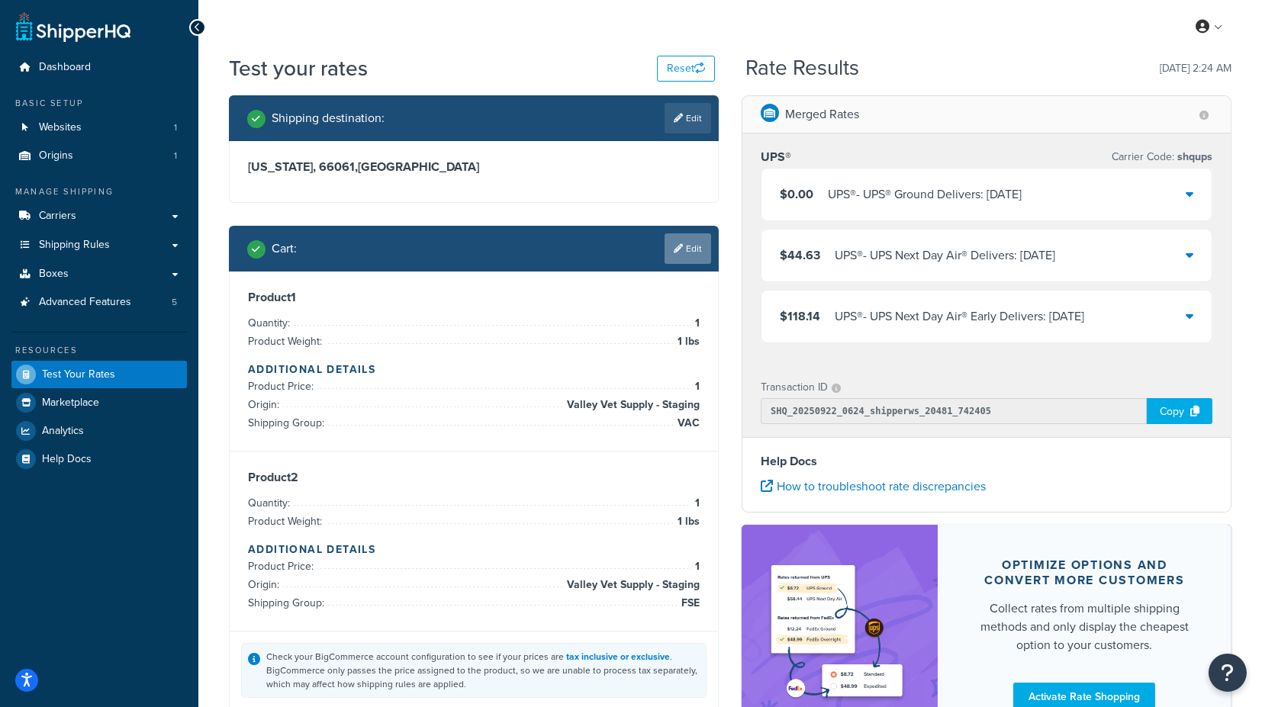
click at [691, 241] on link "Edit" at bounding box center [688, 249] width 47 height 31
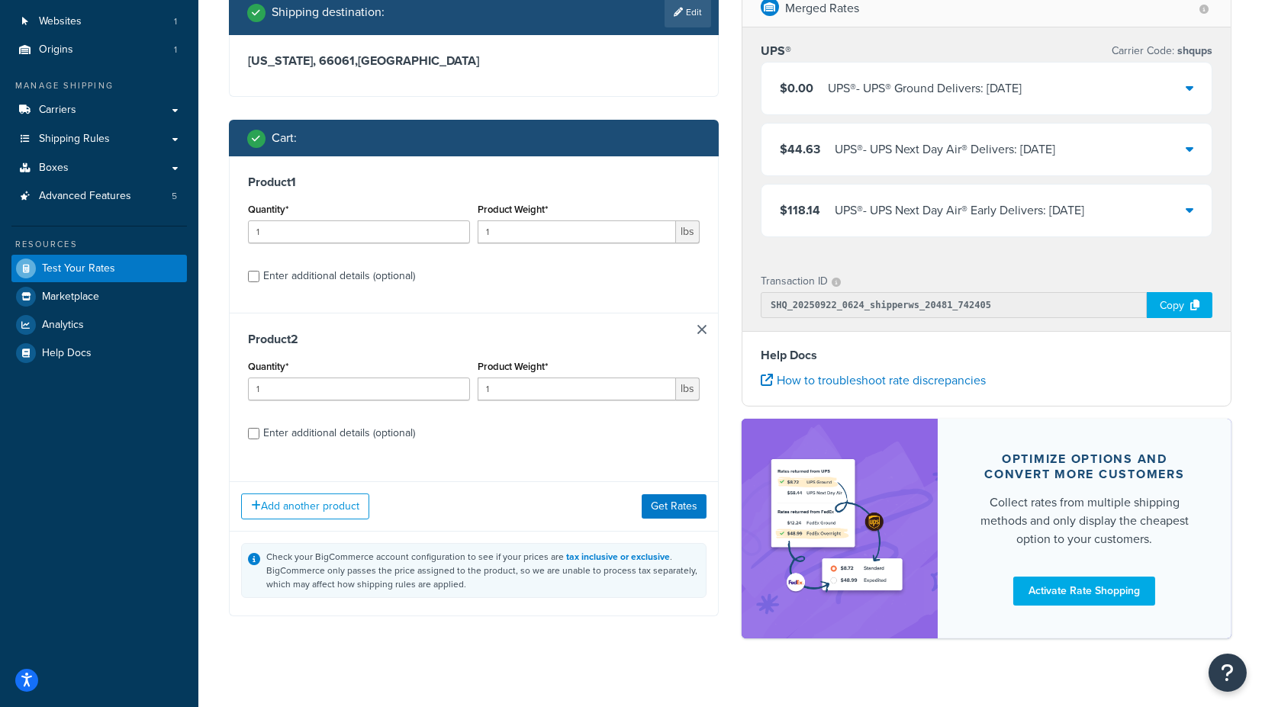
scroll to position [126, 0]
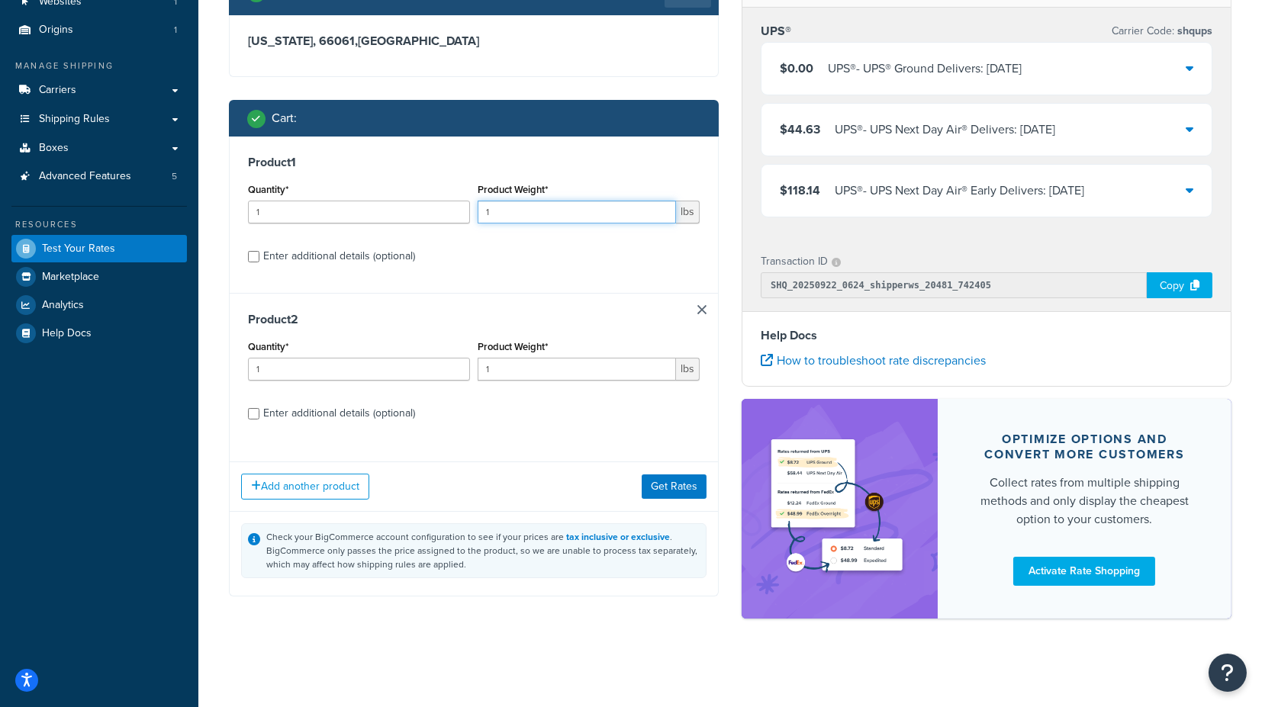
drag, startPoint x: 514, startPoint y: 208, endPoint x: 466, endPoint y: 217, distance: 48.8
click at [468, 215] on div "Quantity* 1 Product Weight* 1 lbs" at bounding box center [473, 207] width 459 height 56
type input "4"
click at [371, 261] on div "Enter additional details (optional)" at bounding box center [339, 256] width 152 height 21
click at [259, 261] on input "Enter additional details (optional)" at bounding box center [253, 256] width 11 height 11
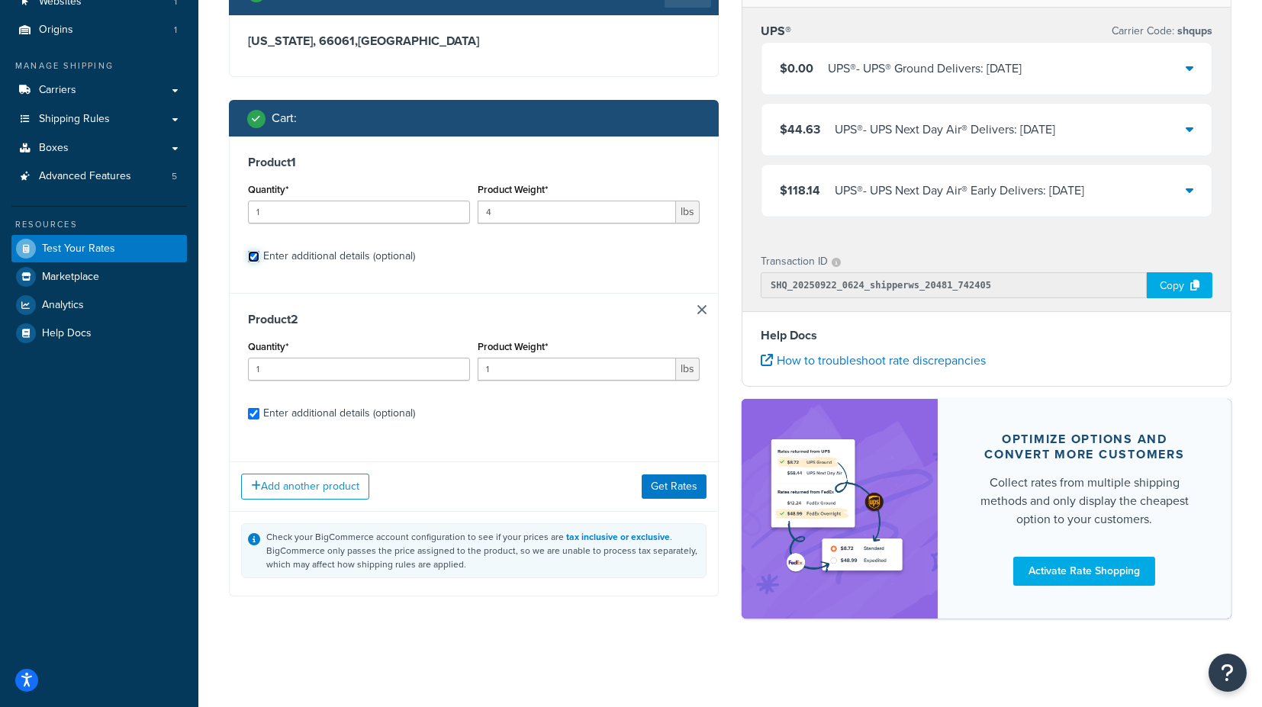
checkbox input "true"
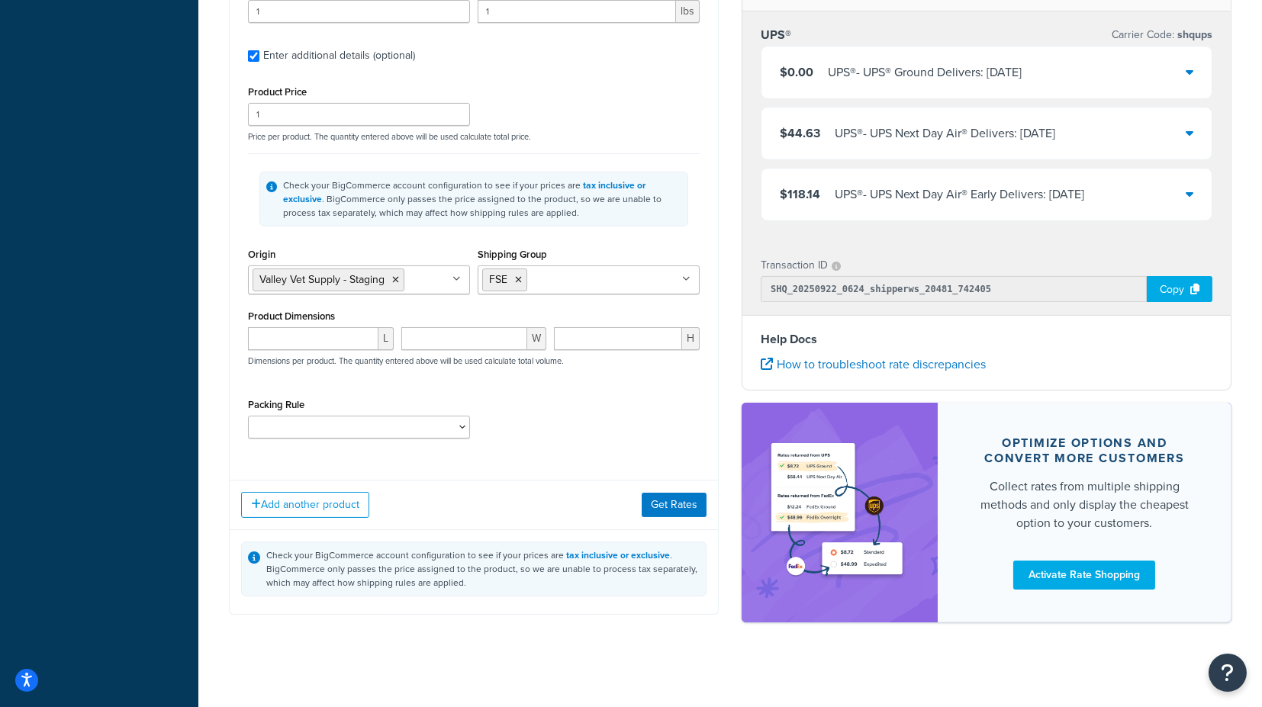
scroll to position [862, 0]
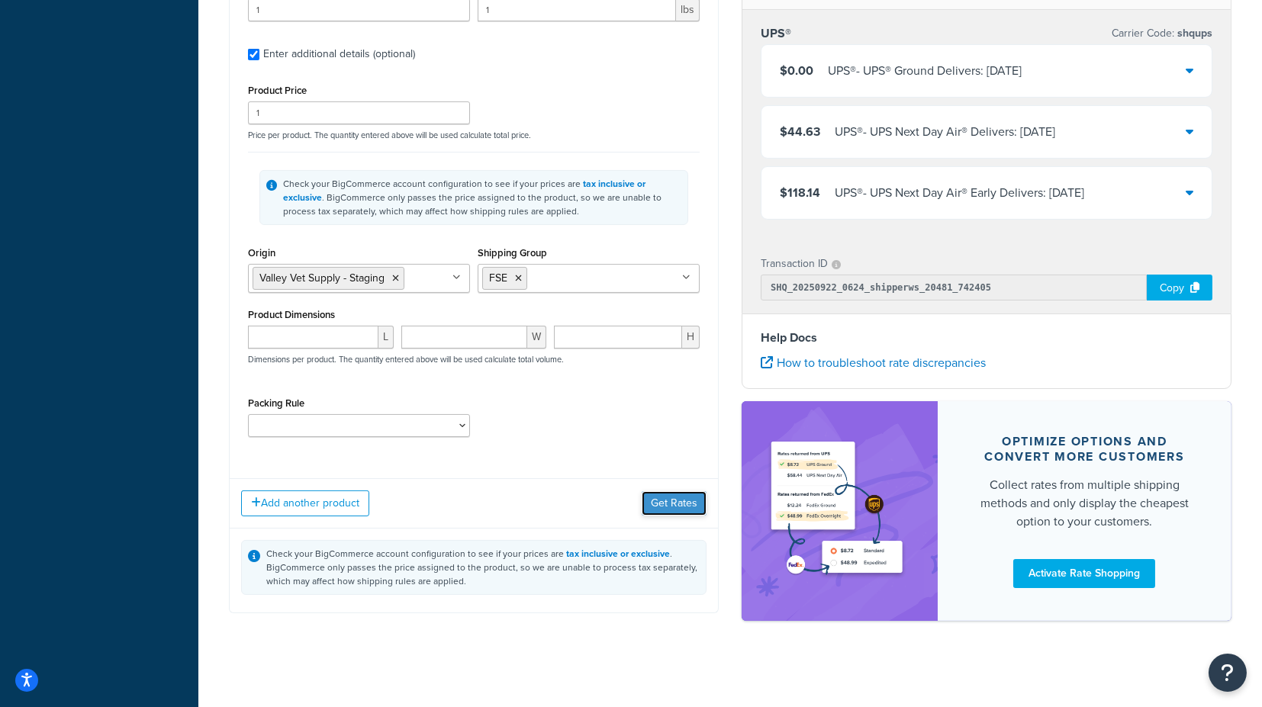
click at [661, 495] on button "Get Rates" at bounding box center [674, 503] width 65 height 24
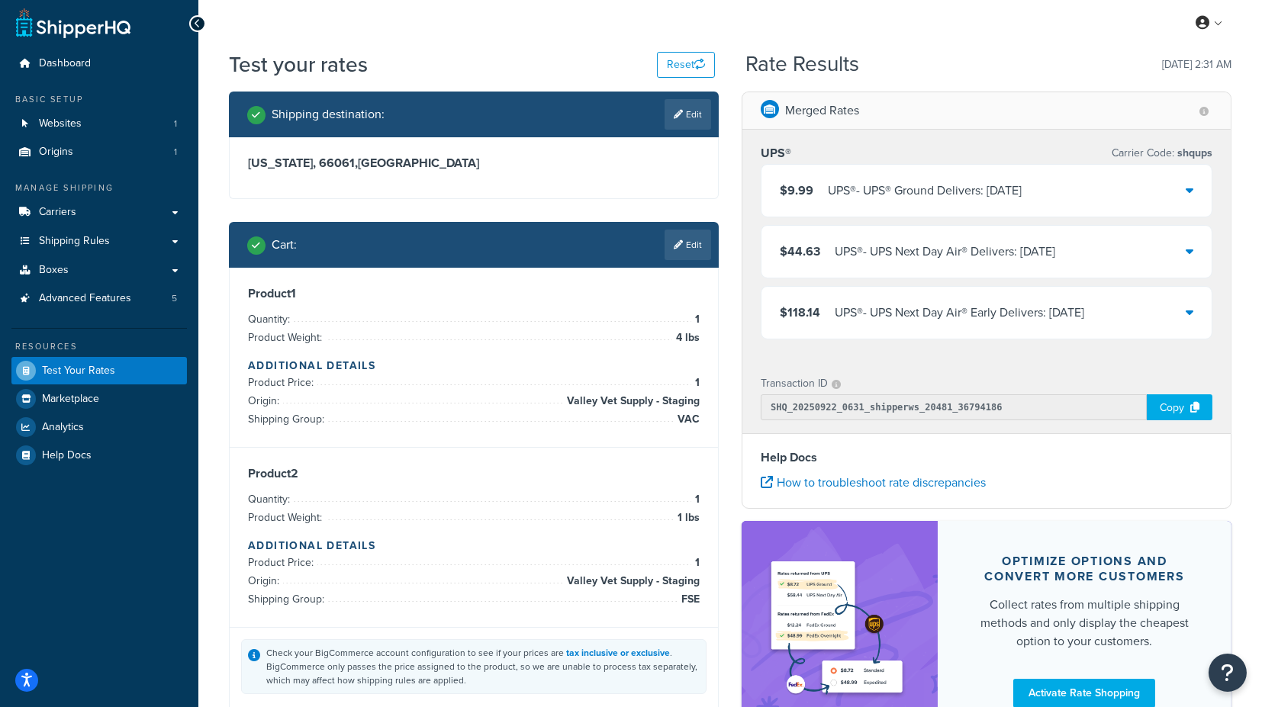
scroll to position [0, 0]
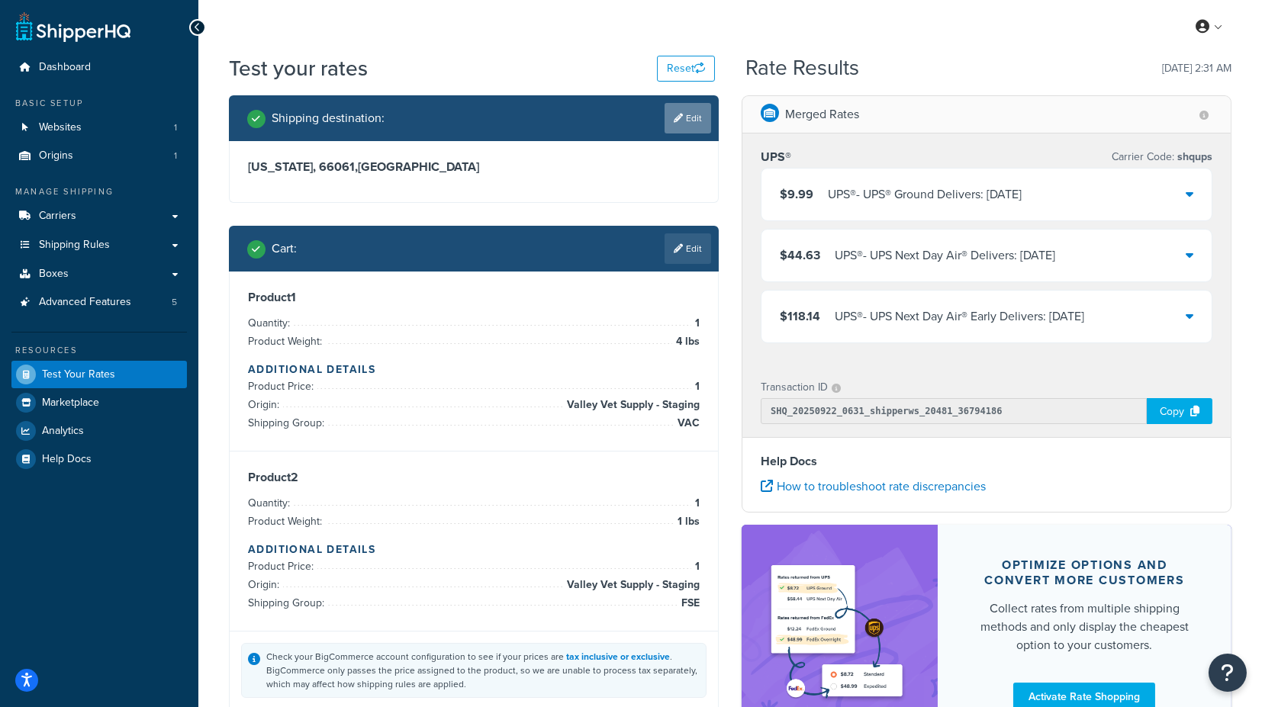
click at [694, 118] on link "Edit" at bounding box center [688, 118] width 47 height 31
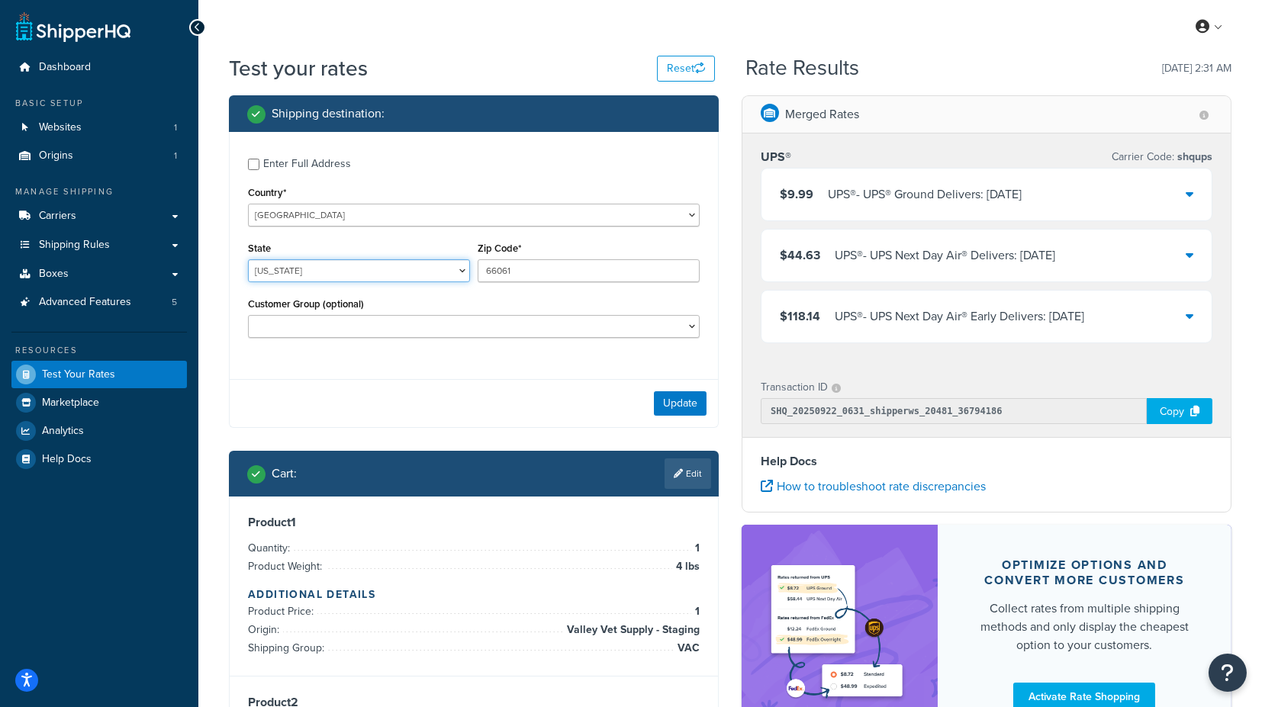
click at [384, 271] on select "Alabama Alaska American Samoa Arizona Arkansas Armed Forces Americas Armed Forc…" at bounding box center [359, 270] width 222 height 23
select select "[GEOGRAPHIC_DATA]"
click at [248, 259] on select "Alabama Alaska American Samoa Arizona Arkansas Armed Forces Americas Armed Forc…" at bounding box center [359, 270] width 222 height 23
drag, startPoint x: 527, startPoint y: 278, endPoint x: 402, endPoint y: 273, distance: 125.2
click at [402, 273] on div "State Alabama Alaska American Samoa Arizona Arkansas Armed Forces Americas Arme…" at bounding box center [473, 266] width 459 height 56
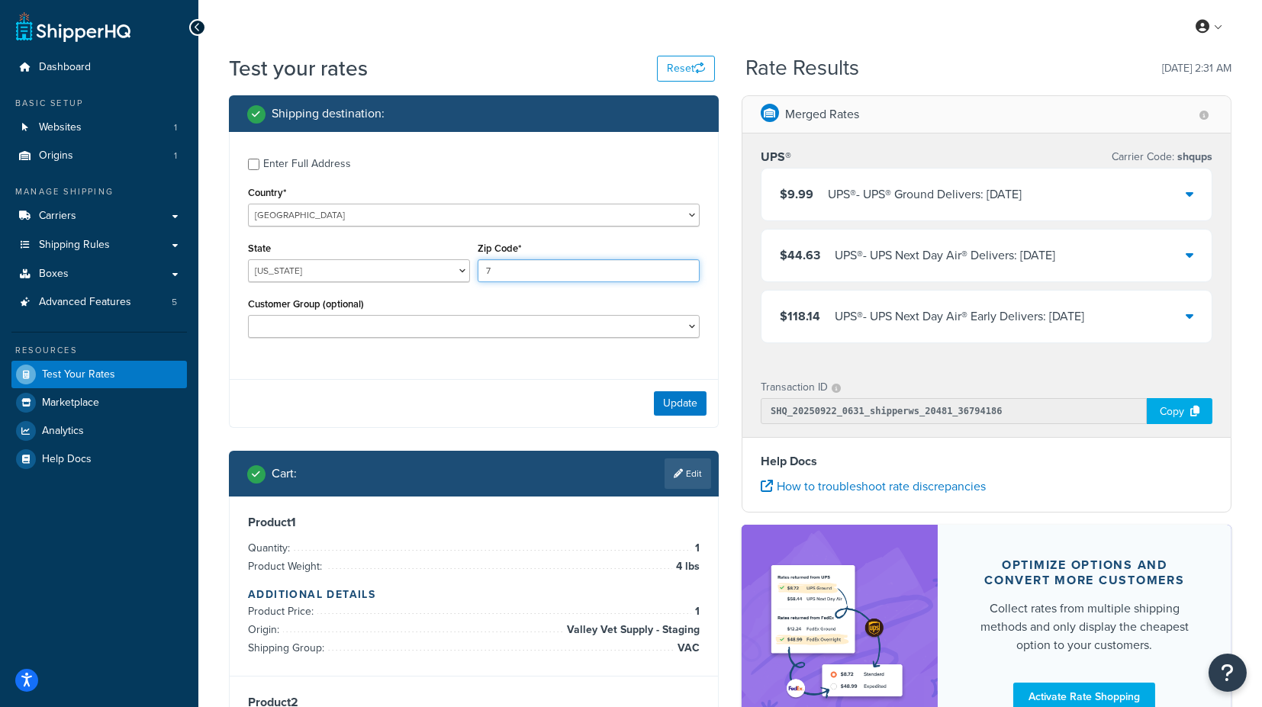
type input "73301"
click at [698, 404] on button "Update" at bounding box center [680, 404] width 53 height 24
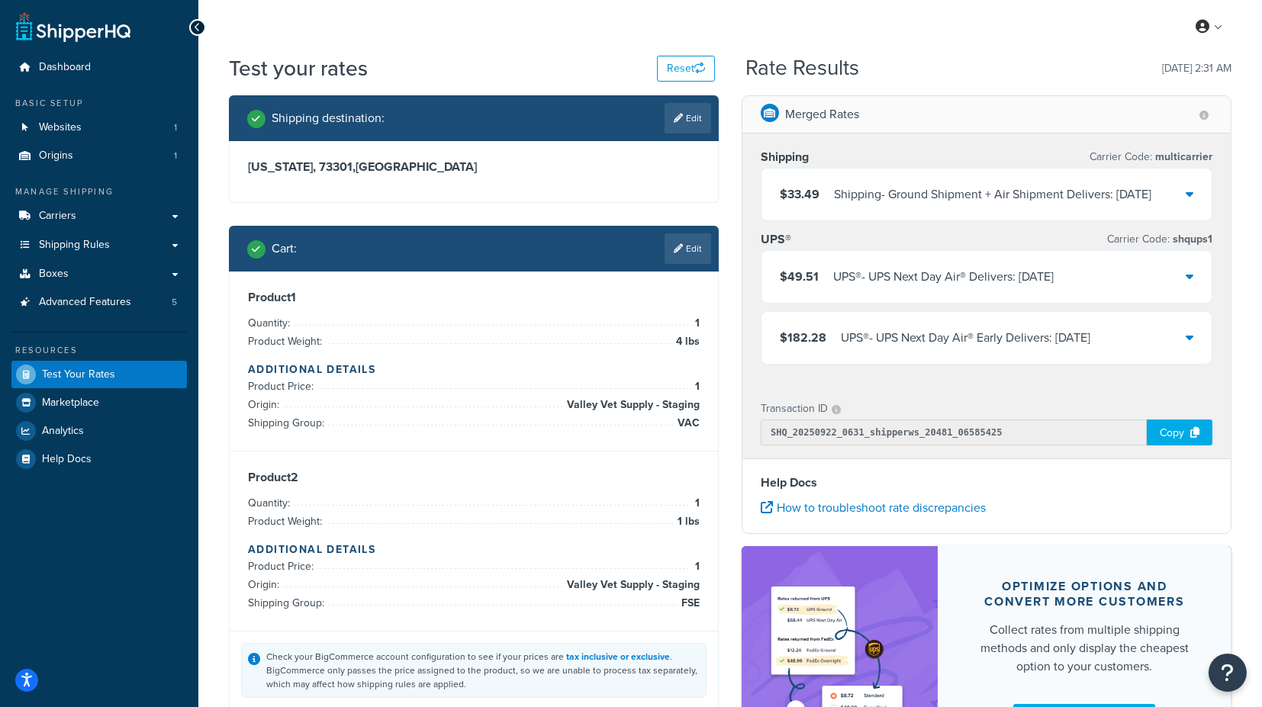
click at [1191, 195] on icon at bounding box center [1190, 194] width 8 height 12
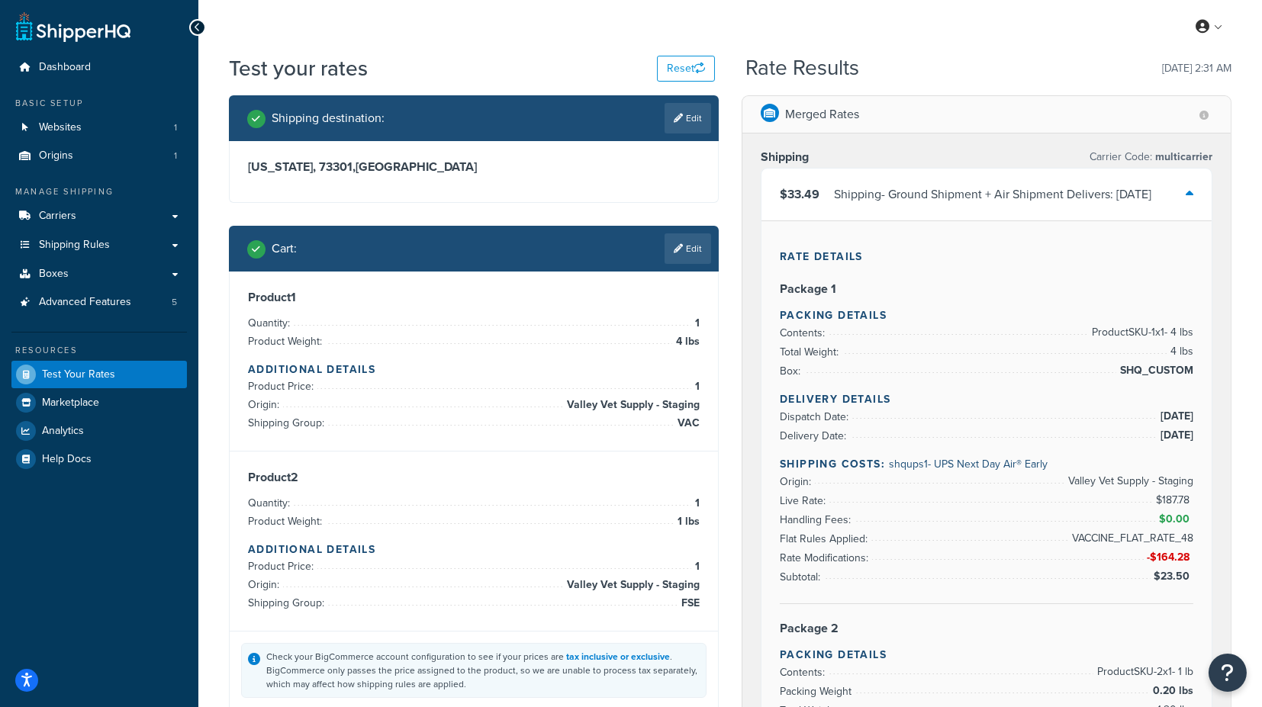
click at [1188, 188] on icon at bounding box center [1190, 194] width 8 height 12
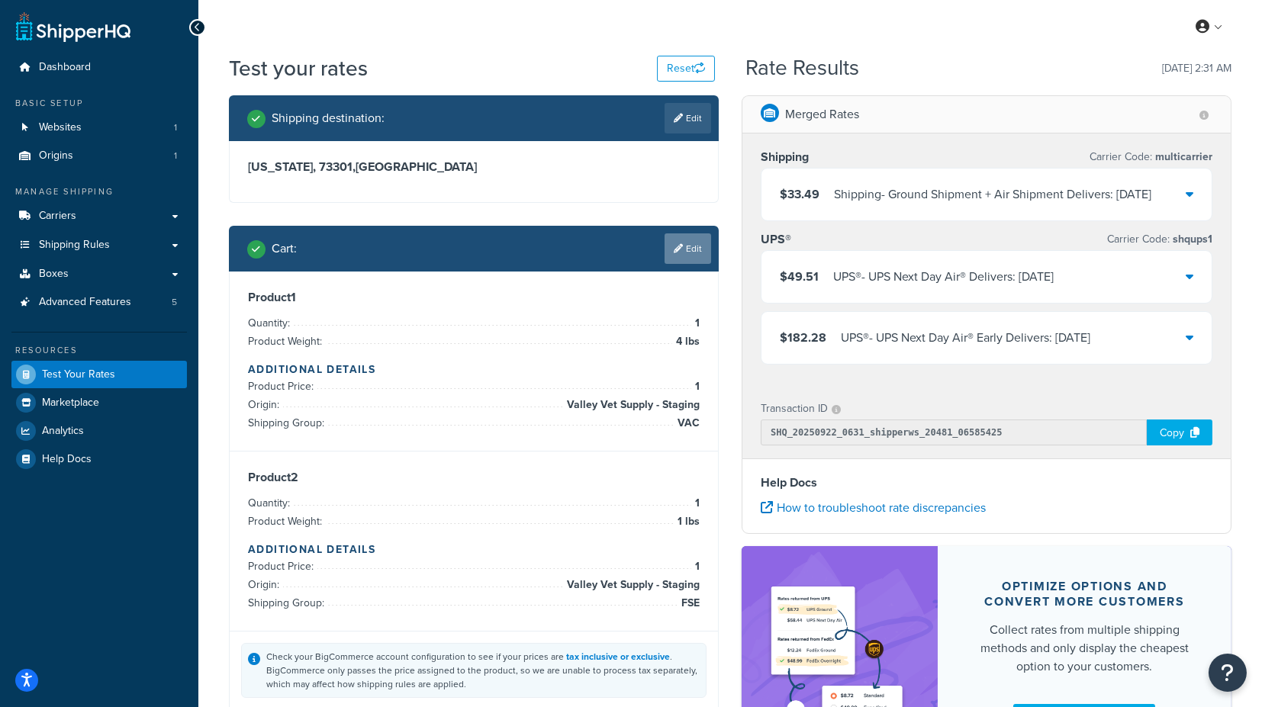
click at [697, 250] on link "Edit" at bounding box center [688, 249] width 47 height 31
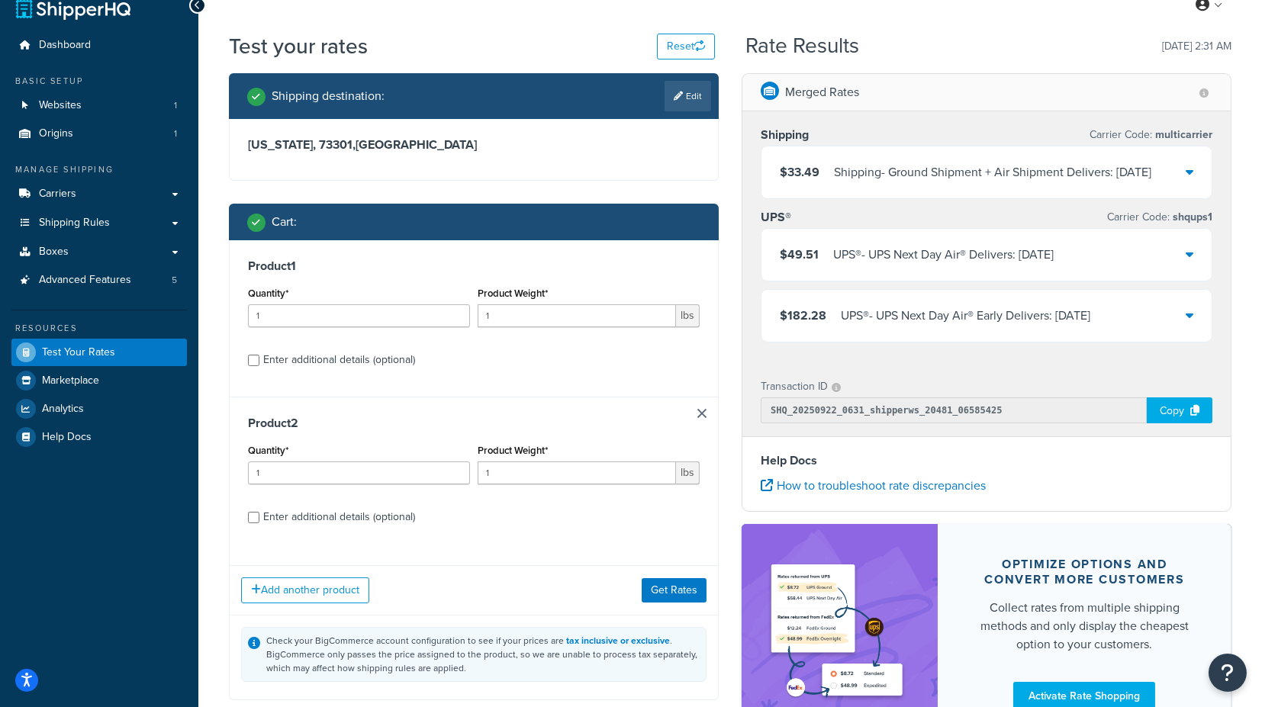
scroll to position [85, 0]
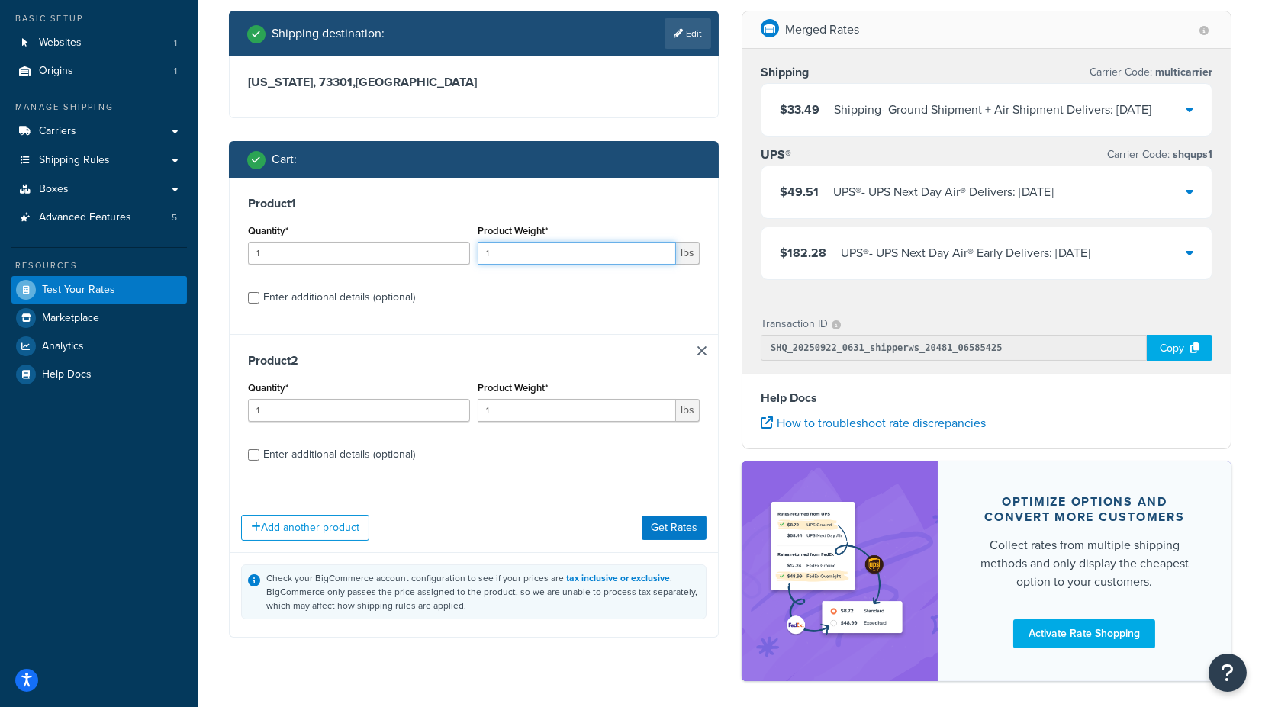
click at [520, 253] on input "1" at bounding box center [577, 253] width 198 height 23
drag, startPoint x: 549, startPoint y: 253, endPoint x: 458, endPoint y: 245, distance: 91.1
click at [458, 245] on div "Quantity* 1 Product Weight* 1 lbs" at bounding box center [473, 249] width 459 height 56
type input "5"
click at [630, 291] on label "Enter additional details (optional)" at bounding box center [481, 296] width 437 height 24
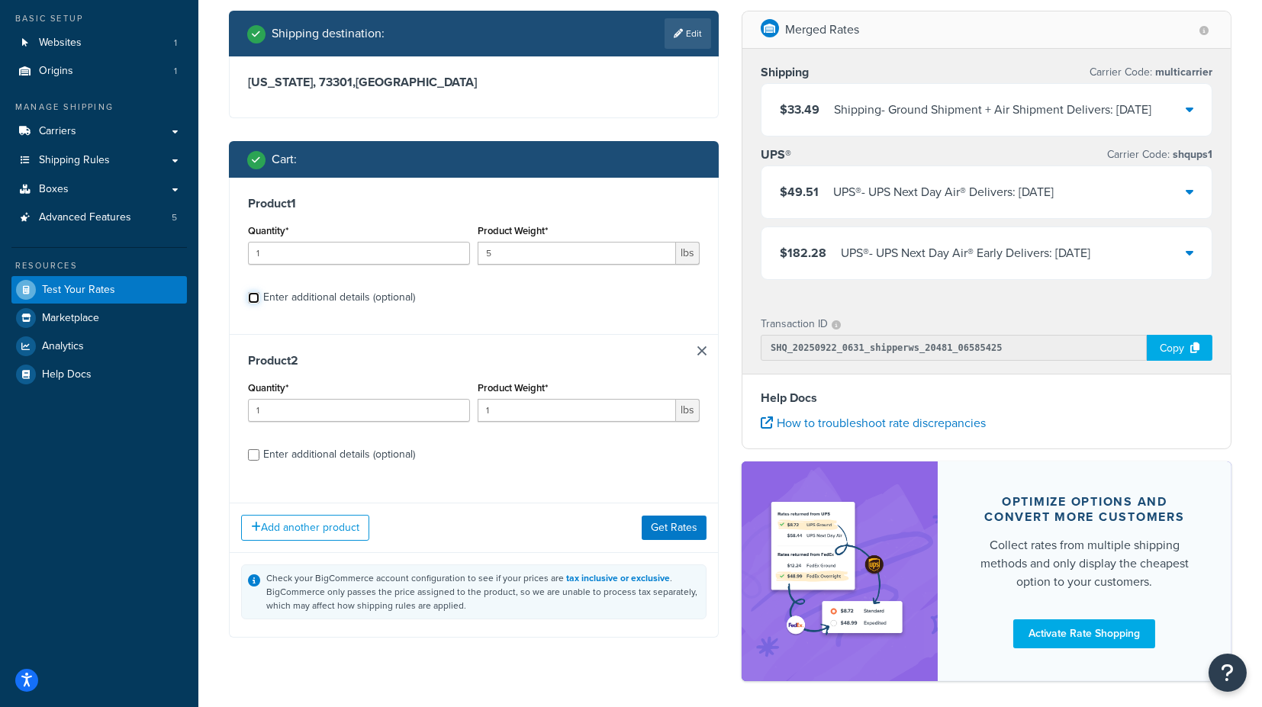
click at [259, 292] on input "Enter additional details (optional)" at bounding box center [253, 297] width 11 height 11
checkbox input "true"
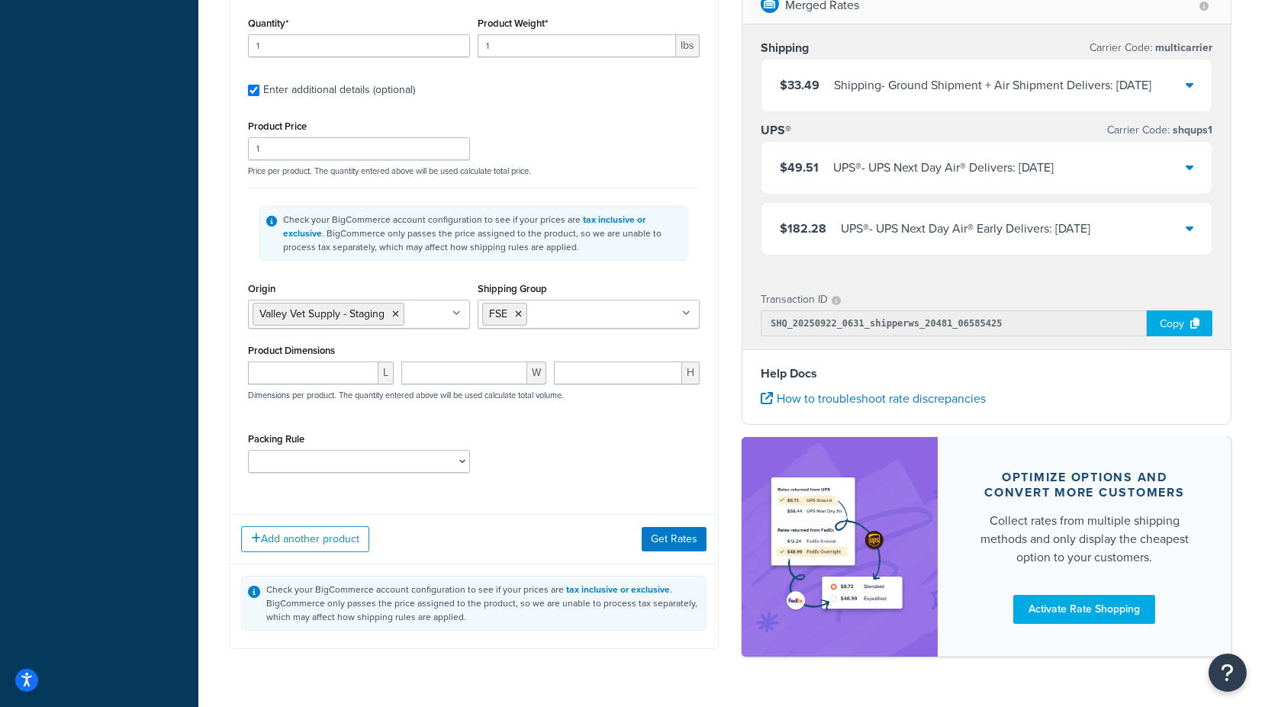
scroll to position [862, 0]
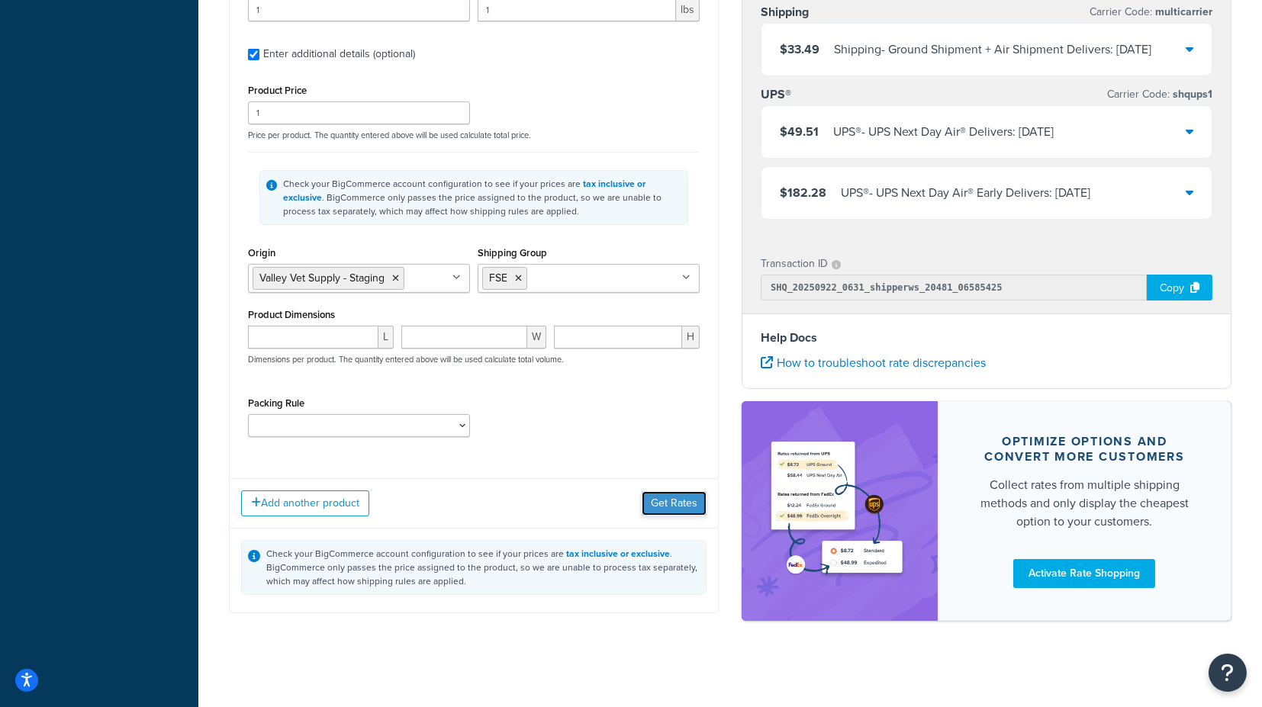
click at [671, 498] on button "Get Rates" at bounding box center [674, 503] width 65 height 24
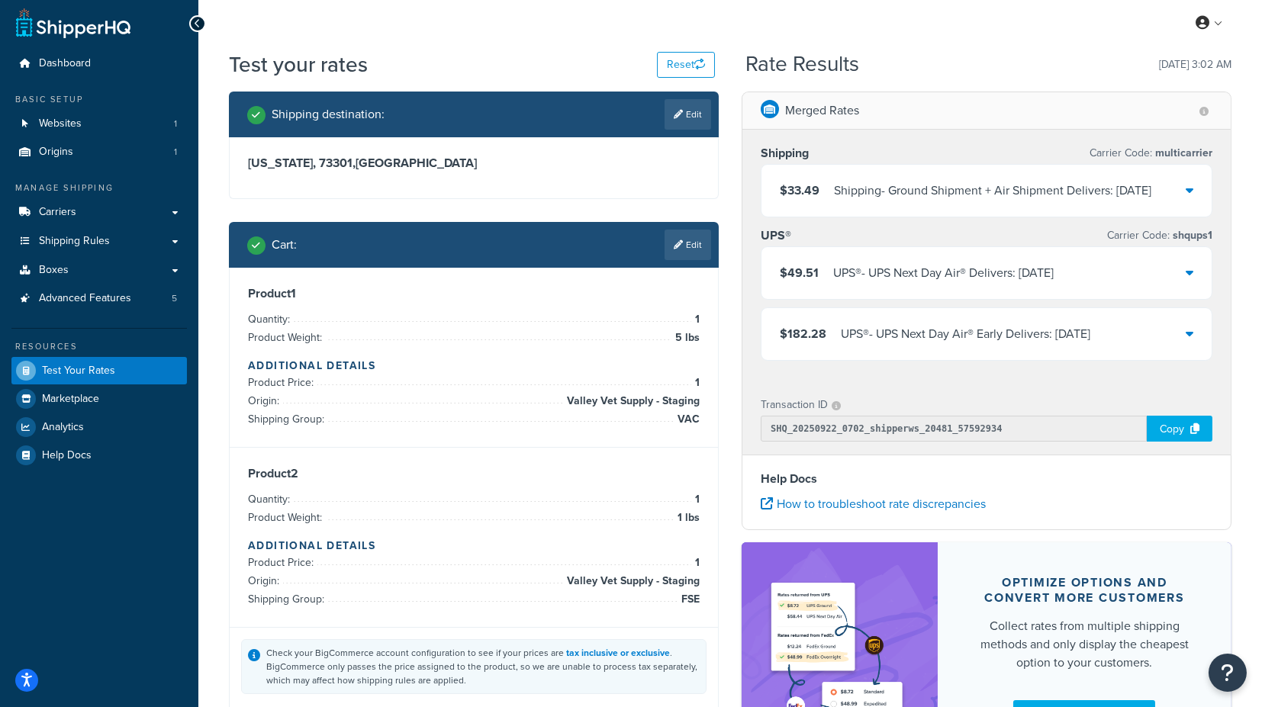
scroll to position [0, 0]
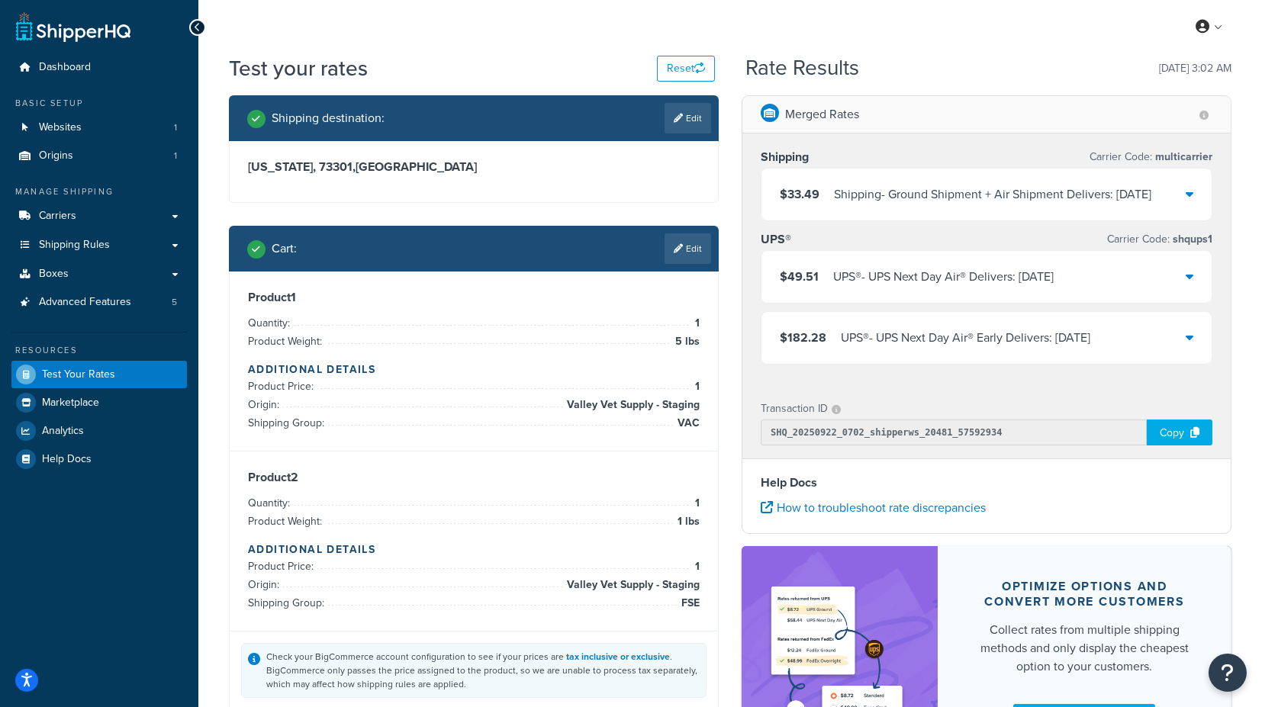
click at [1191, 192] on icon at bounding box center [1190, 194] width 8 height 12
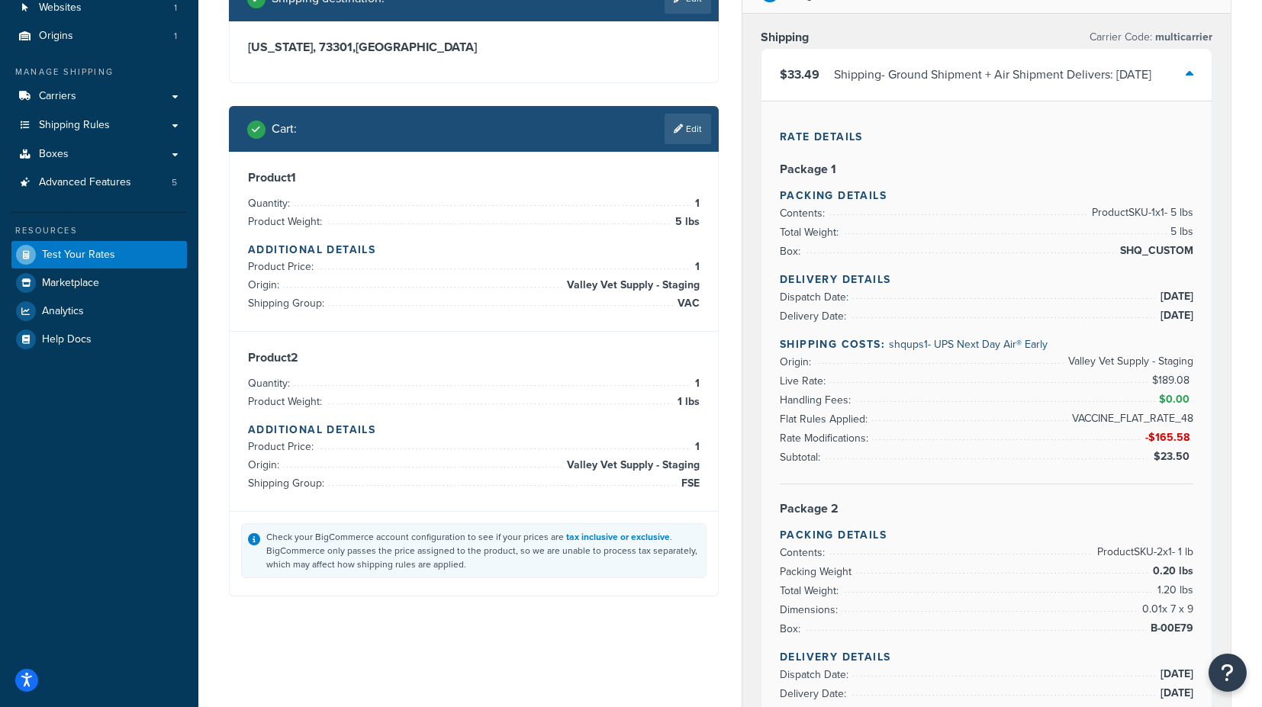
scroll to position [85, 0]
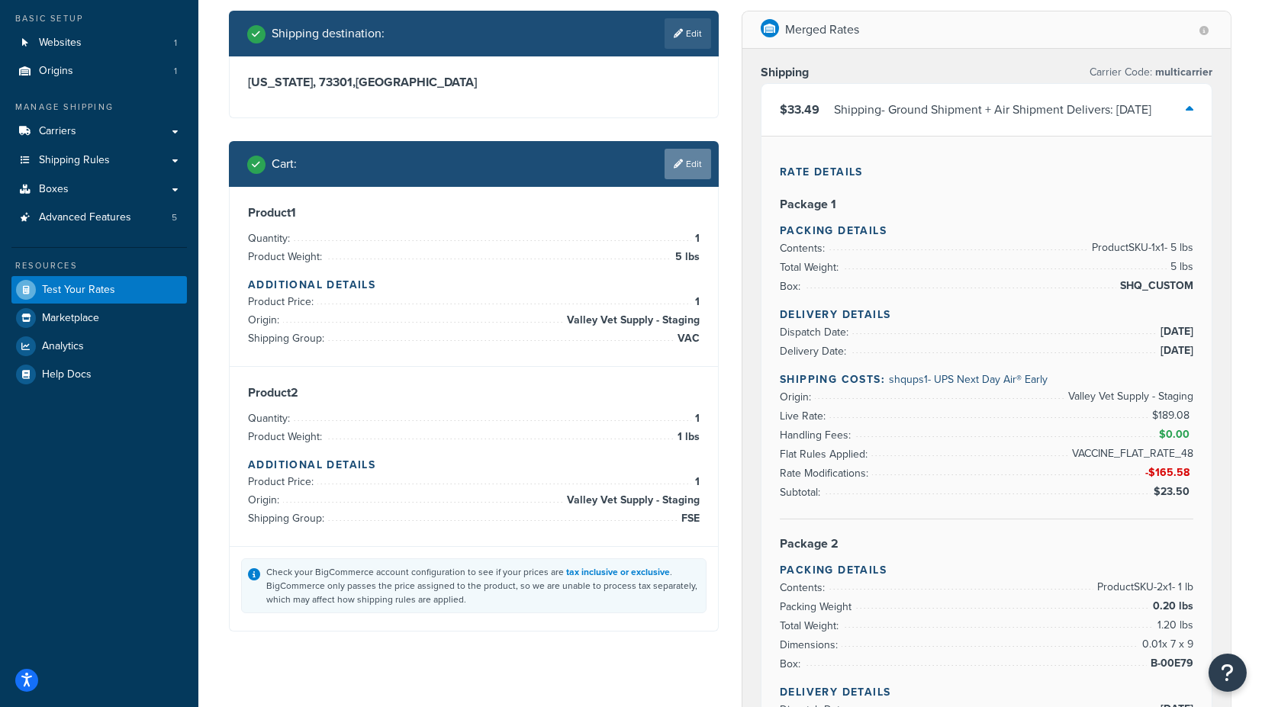
click at [691, 165] on link "Edit" at bounding box center [688, 164] width 47 height 31
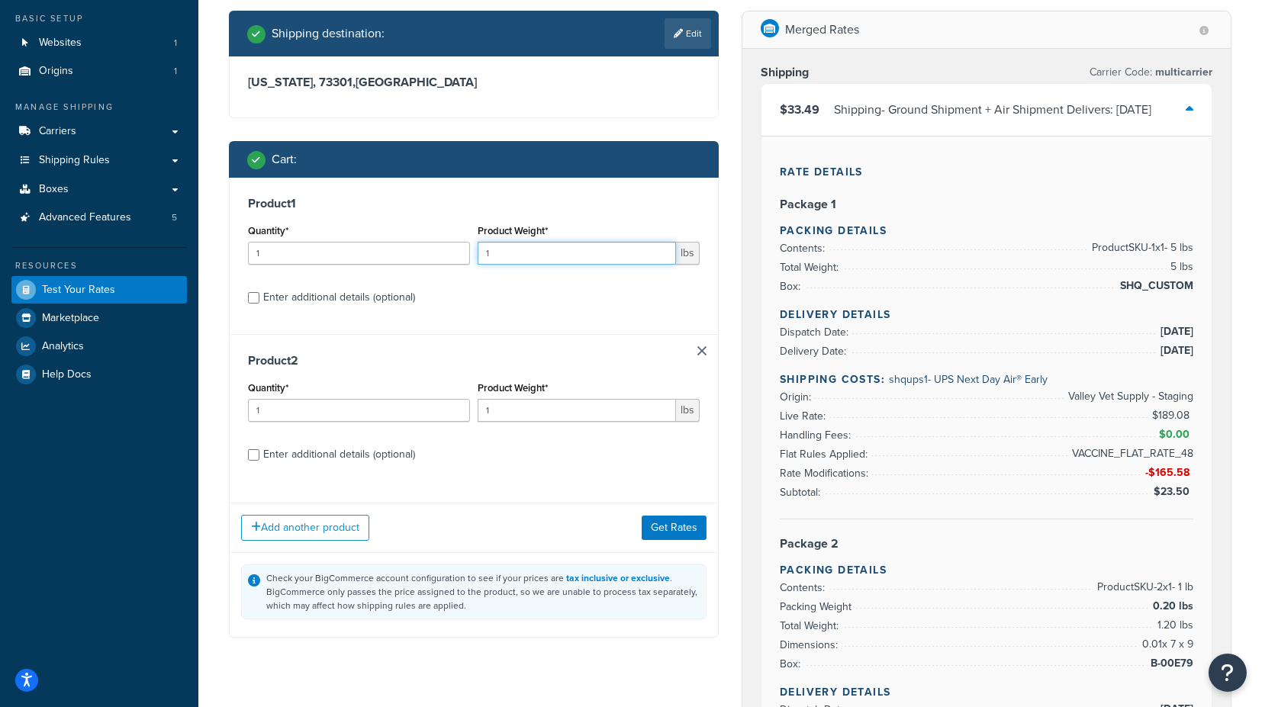
drag, startPoint x: 523, startPoint y: 249, endPoint x: 469, endPoint y: 246, distance: 53.5
click at [469, 246] on div "Quantity* 1 Product Weight* 1 lbs" at bounding box center [473, 249] width 459 height 56
type input "3"
click at [677, 528] on button "Get Rates" at bounding box center [674, 528] width 65 height 24
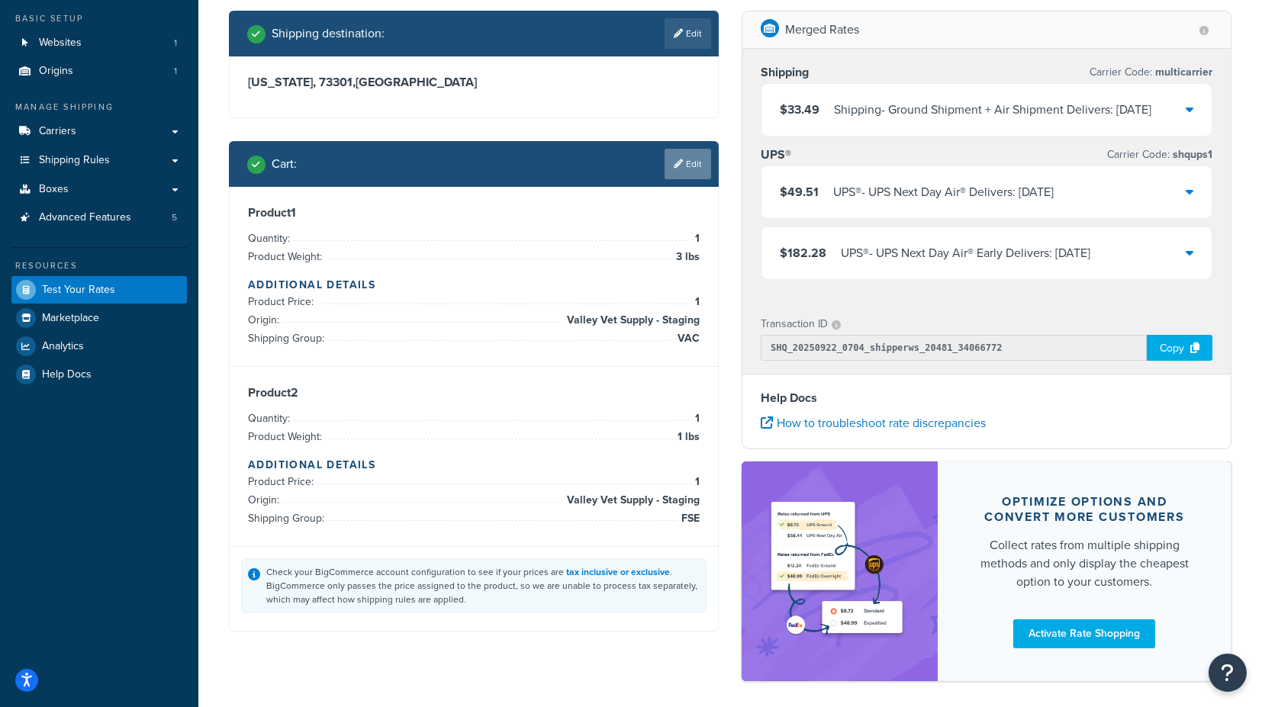
click at [683, 168] on link "Edit" at bounding box center [688, 164] width 47 height 31
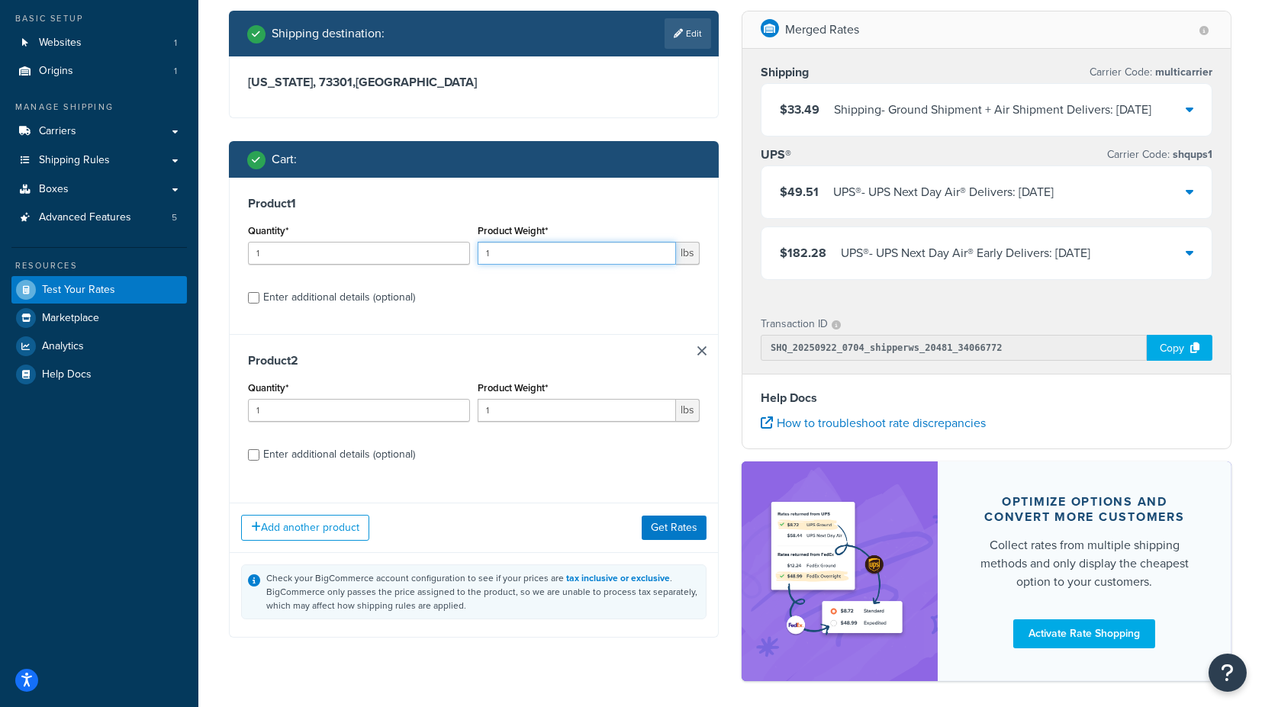
drag, startPoint x: 523, startPoint y: 253, endPoint x: 475, endPoint y: 255, distance: 47.3
click at [475, 255] on div "Product Weight* 1 lbs" at bounding box center [589, 249] width 230 height 56
type input "4"
drag, startPoint x: 383, startPoint y: 297, endPoint x: 406, endPoint y: 301, distance: 23.2
click at [383, 298] on div "Enter additional details (optional)" at bounding box center [339, 297] width 152 height 21
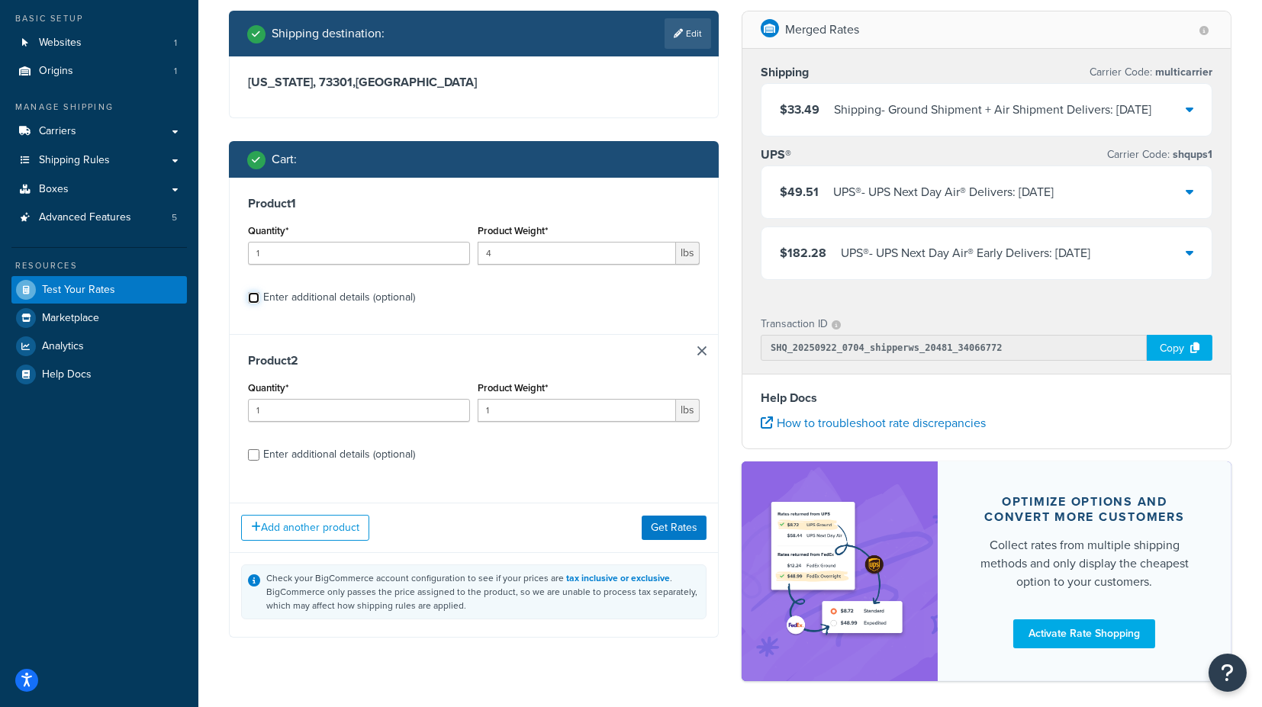
click at [259, 298] on input "Enter additional details (optional)" at bounding box center [253, 297] width 11 height 11
checkbox input "true"
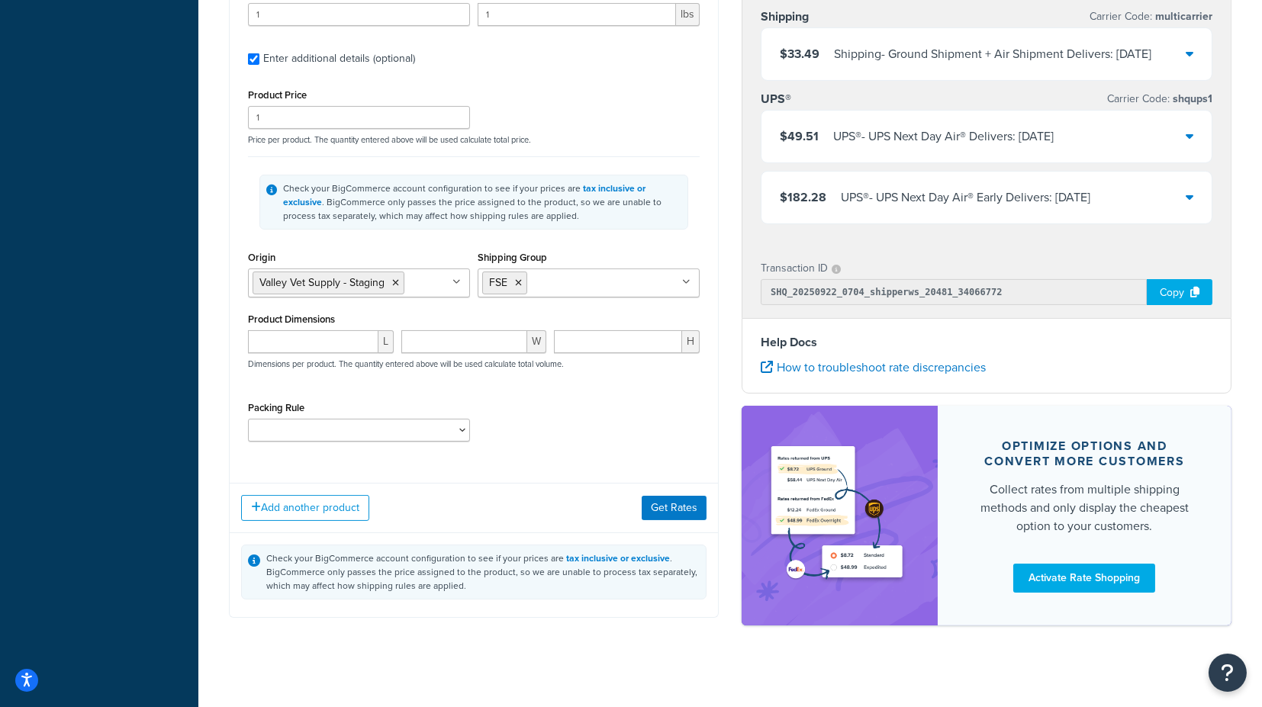
scroll to position [862, 0]
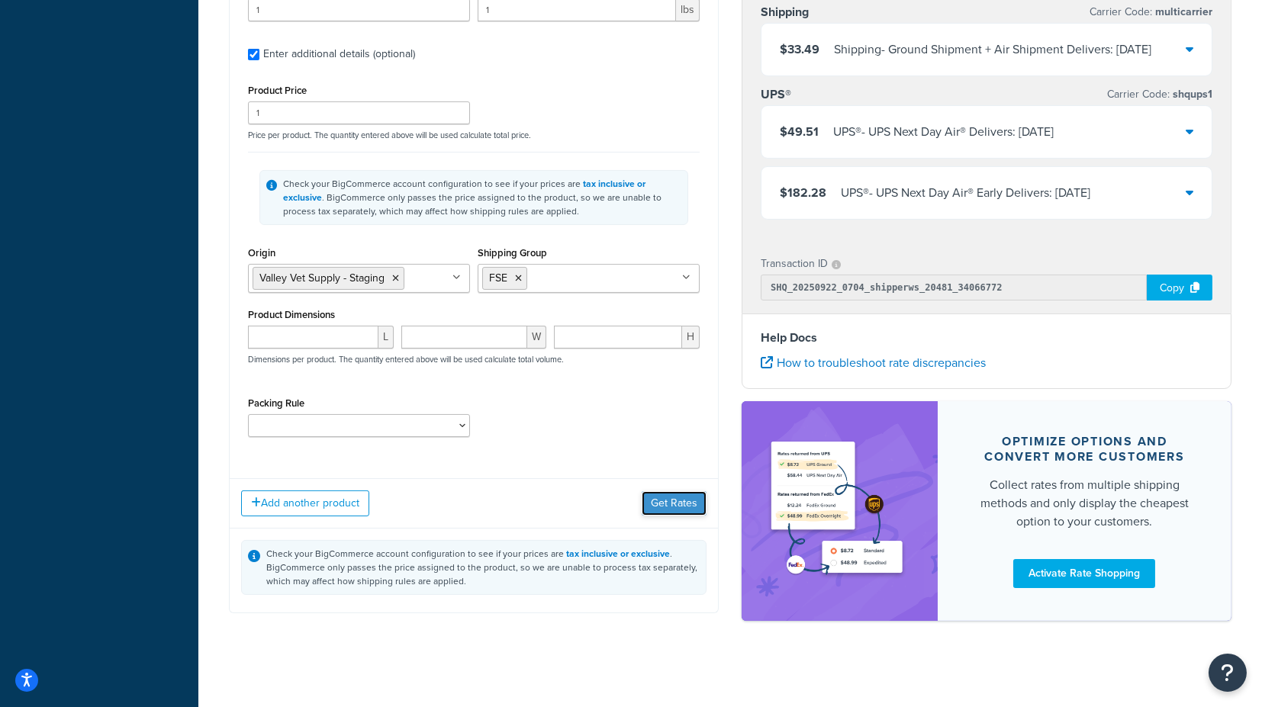
click at [667, 499] on button "Get Rates" at bounding box center [674, 503] width 65 height 24
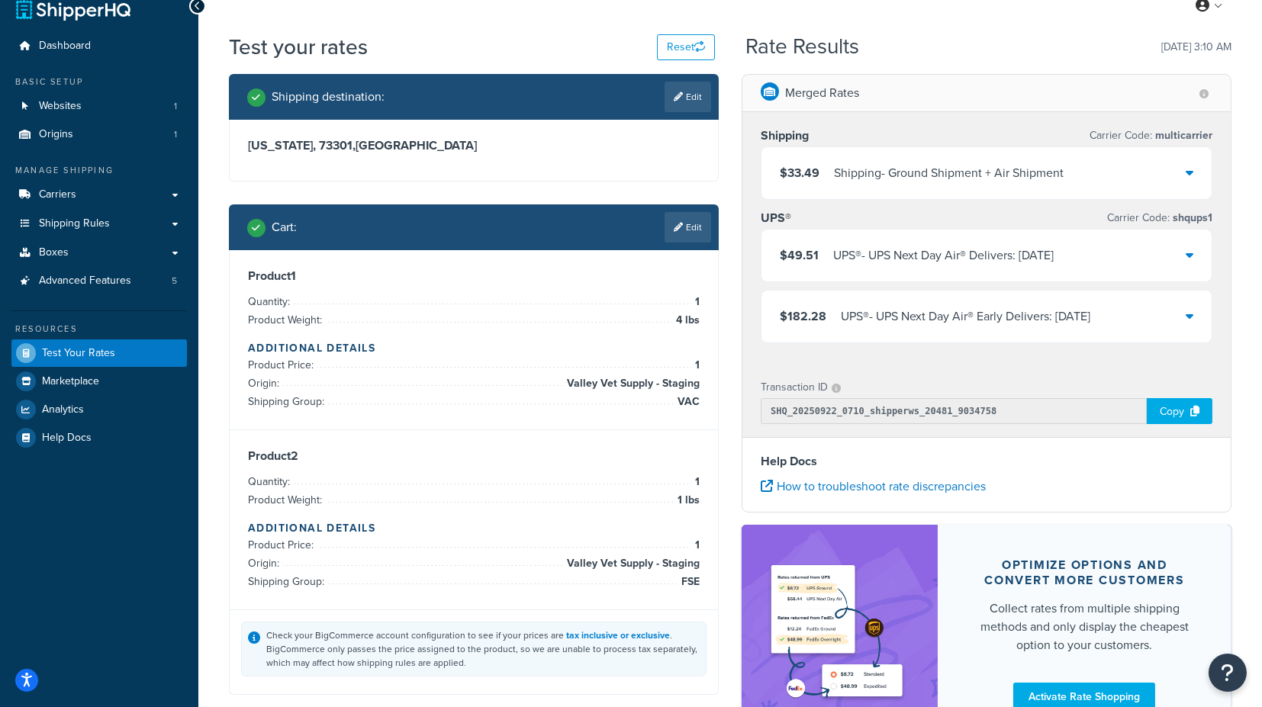
scroll to position [0, 0]
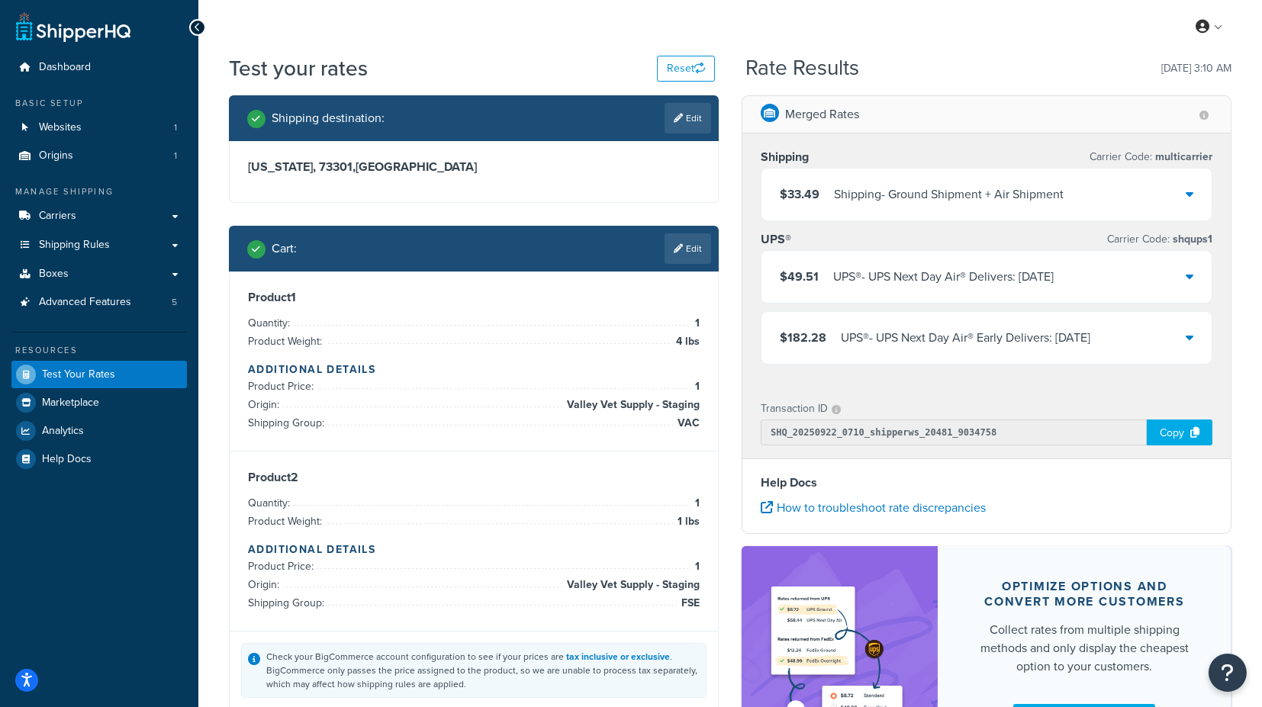
click at [1194, 194] on icon at bounding box center [1190, 194] width 8 height 12
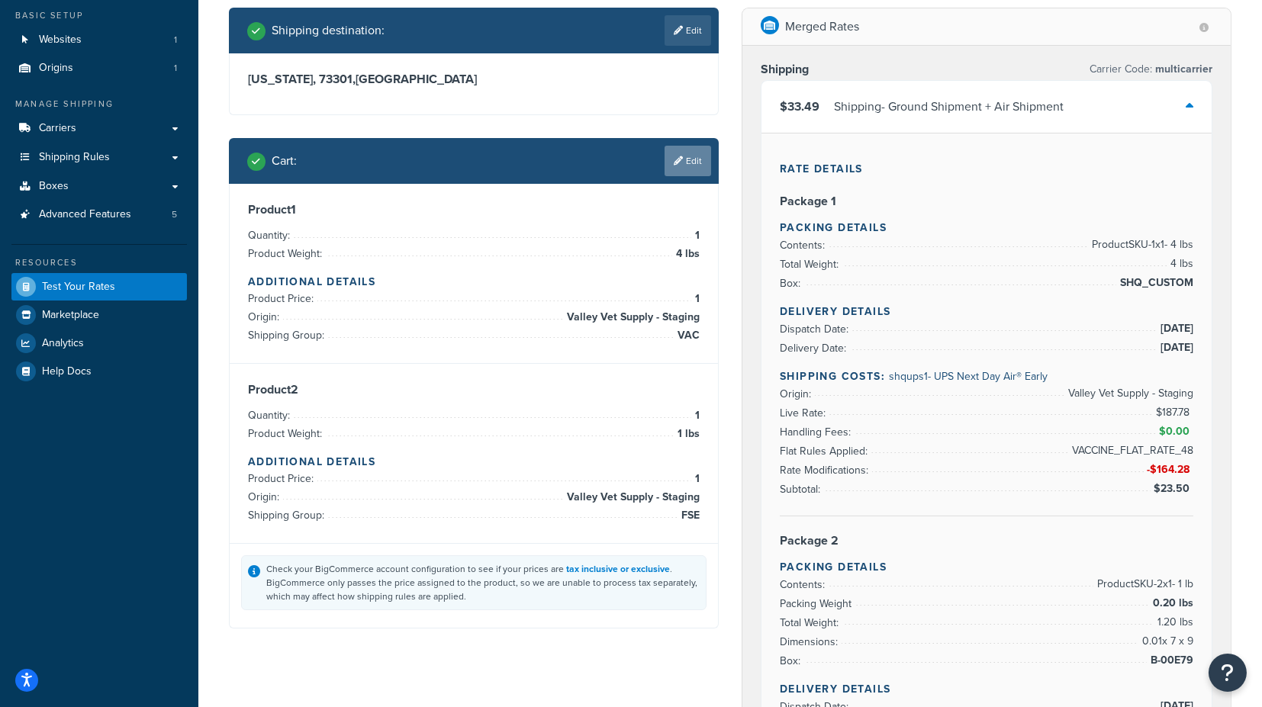
scroll to position [85, 0]
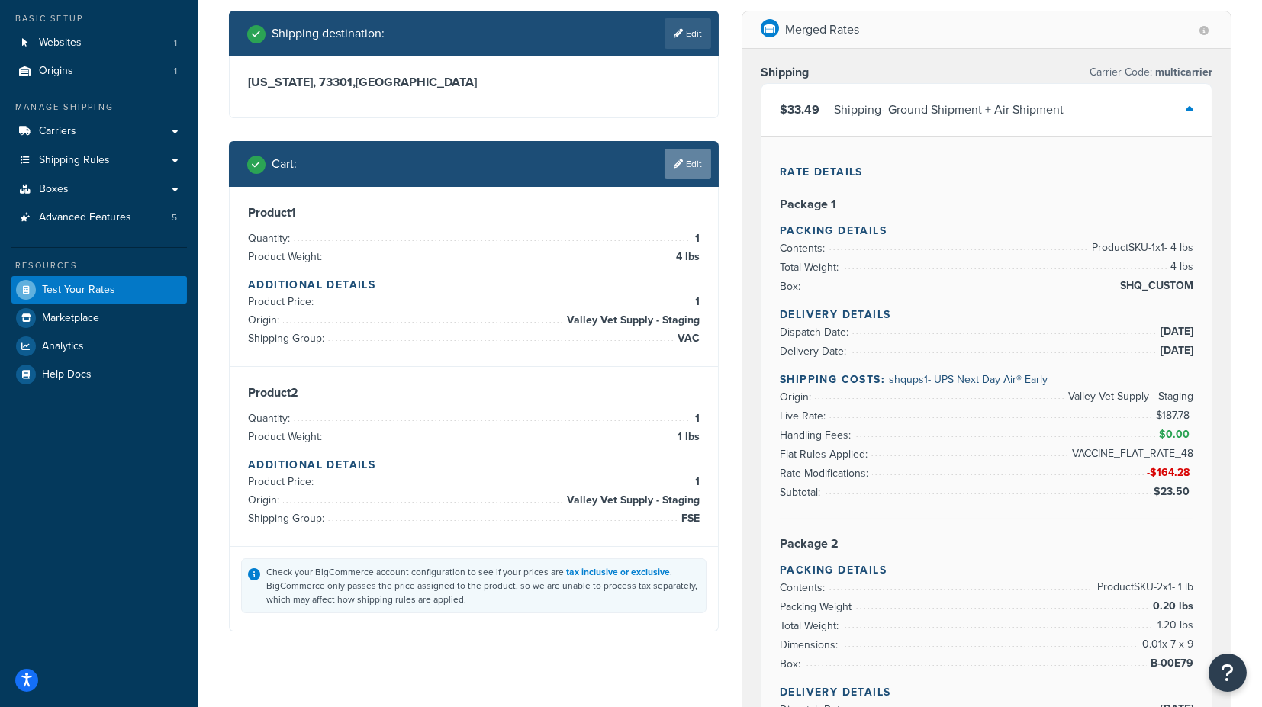
click at [683, 164] on link "Edit" at bounding box center [688, 164] width 47 height 31
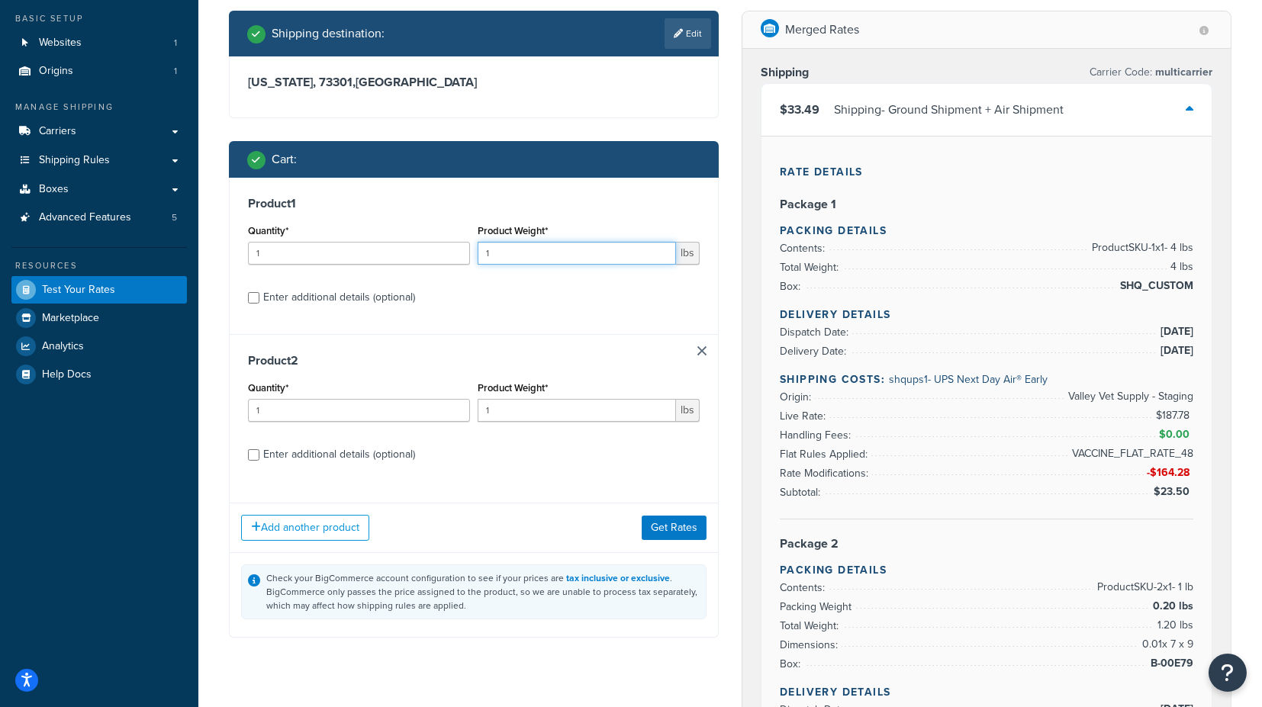
drag, startPoint x: 543, startPoint y: 250, endPoint x: 458, endPoint y: 254, distance: 85.6
click at [458, 254] on div "Quantity* 1 Product Weight* 1 lbs" at bounding box center [473, 249] width 459 height 56
type input "3"
click at [682, 522] on button "Get Rates" at bounding box center [674, 528] width 65 height 24
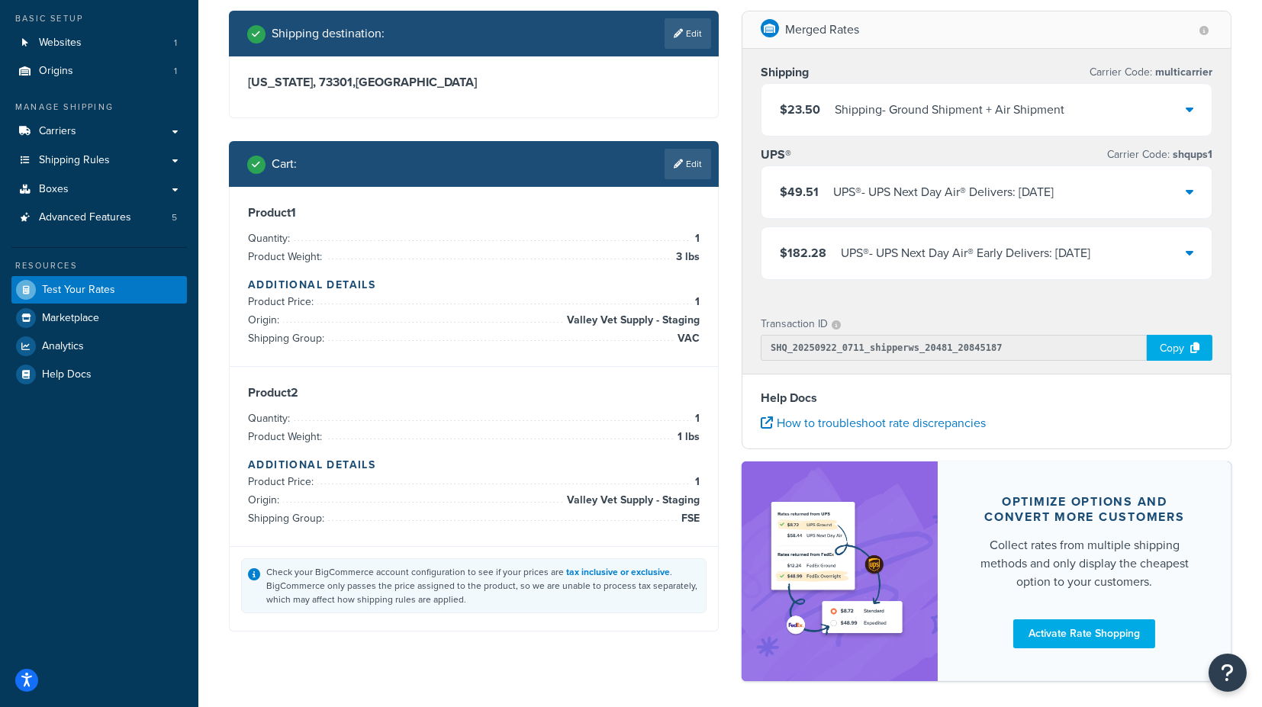
scroll to position [0, 0]
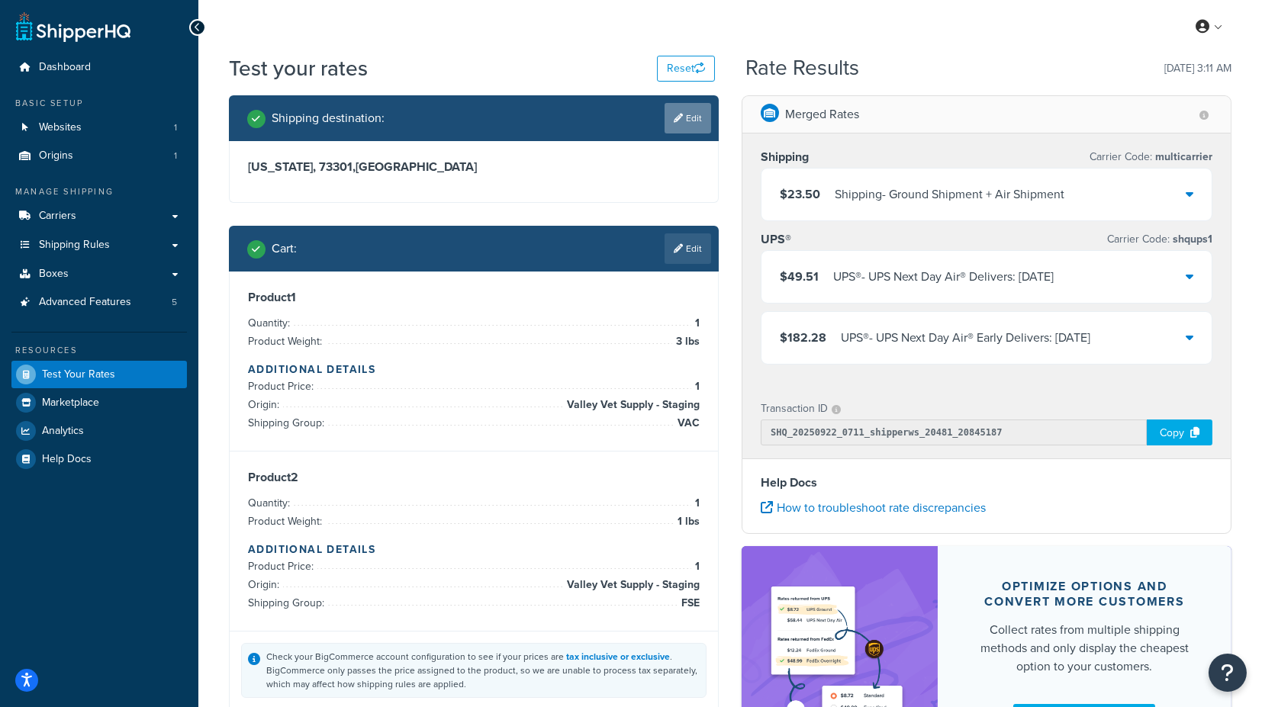
click at [694, 119] on link "Edit" at bounding box center [688, 118] width 47 height 31
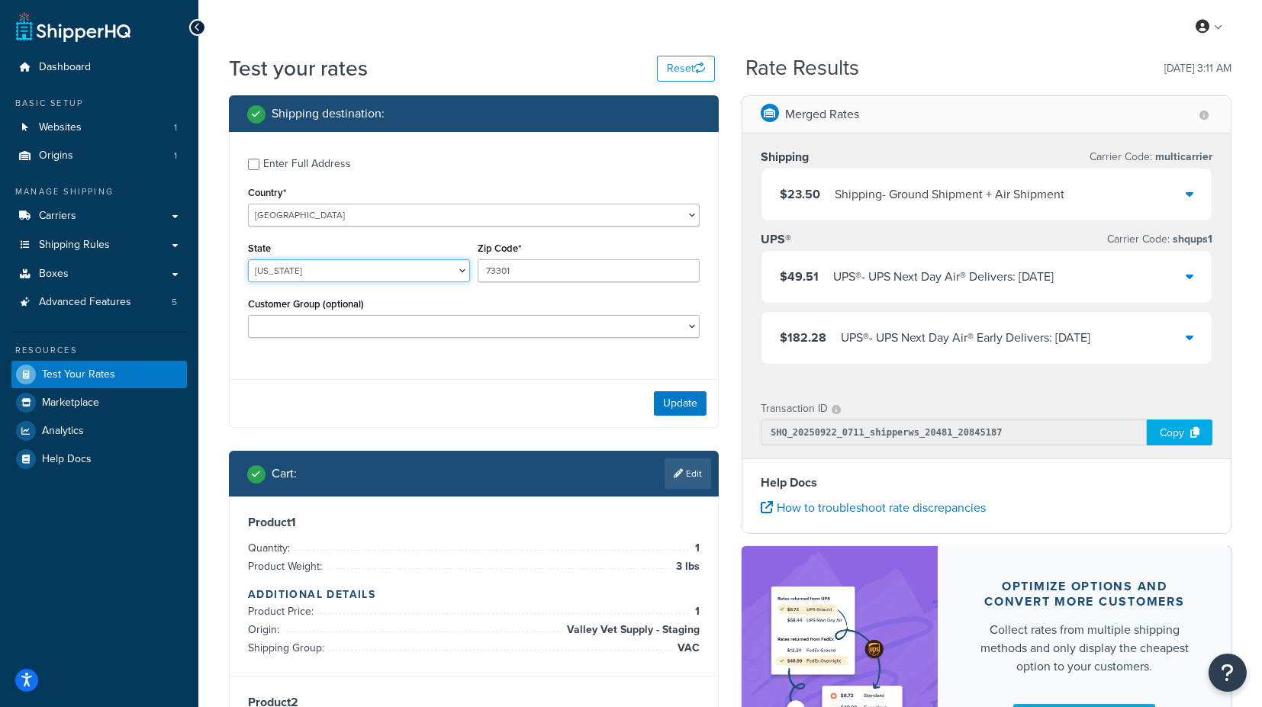
click at [370, 265] on select "Alabama Alaska American Samoa Arizona Arkansas Armed Forces Americas Armed Forc…" at bounding box center [359, 270] width 222 height 23
select select "KS"
click at [205, 264] on div "Test your rates Reset Rate Results 09/22/2025, 3:11 AM Shipping destination : E…" at bounding box center [730, 527] width 1064 height 949
click at [695, 404] on button "Update" at bounding box center [680, 404] width 53 height 24
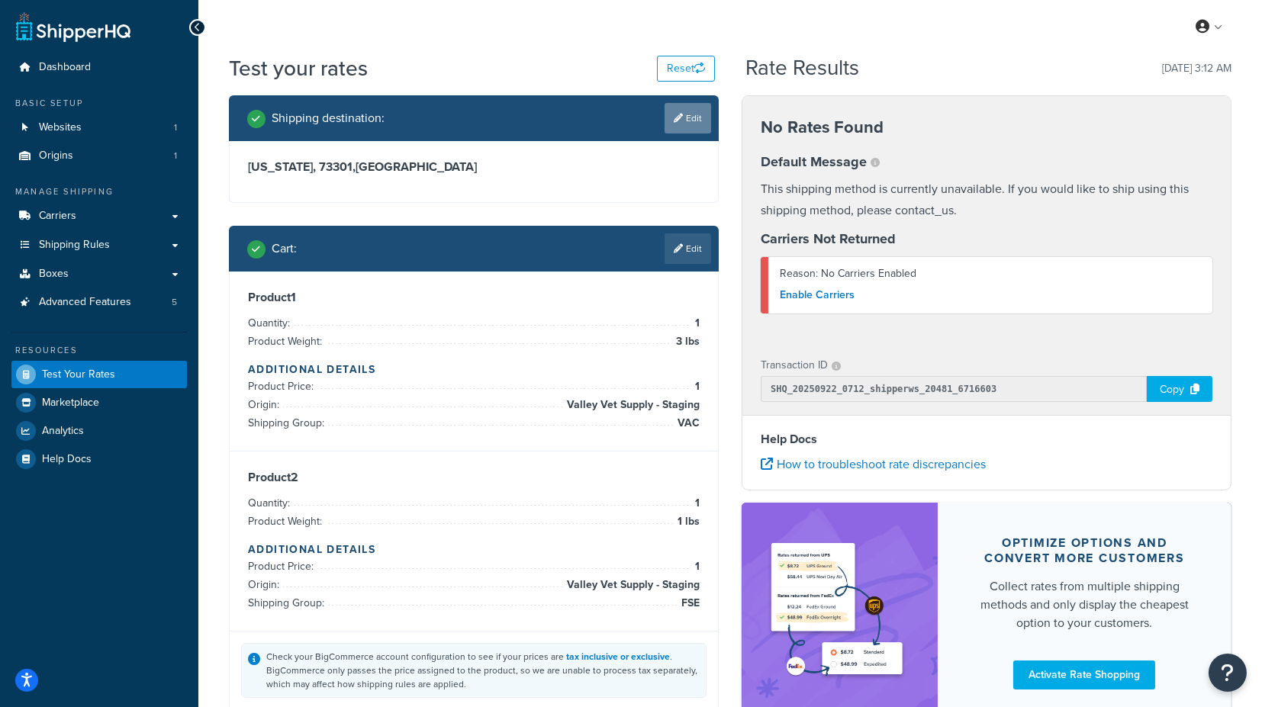
click at [692, 116] on link "Edit" at bounding box center [688, 118] width 47 height 31
select select "KS"
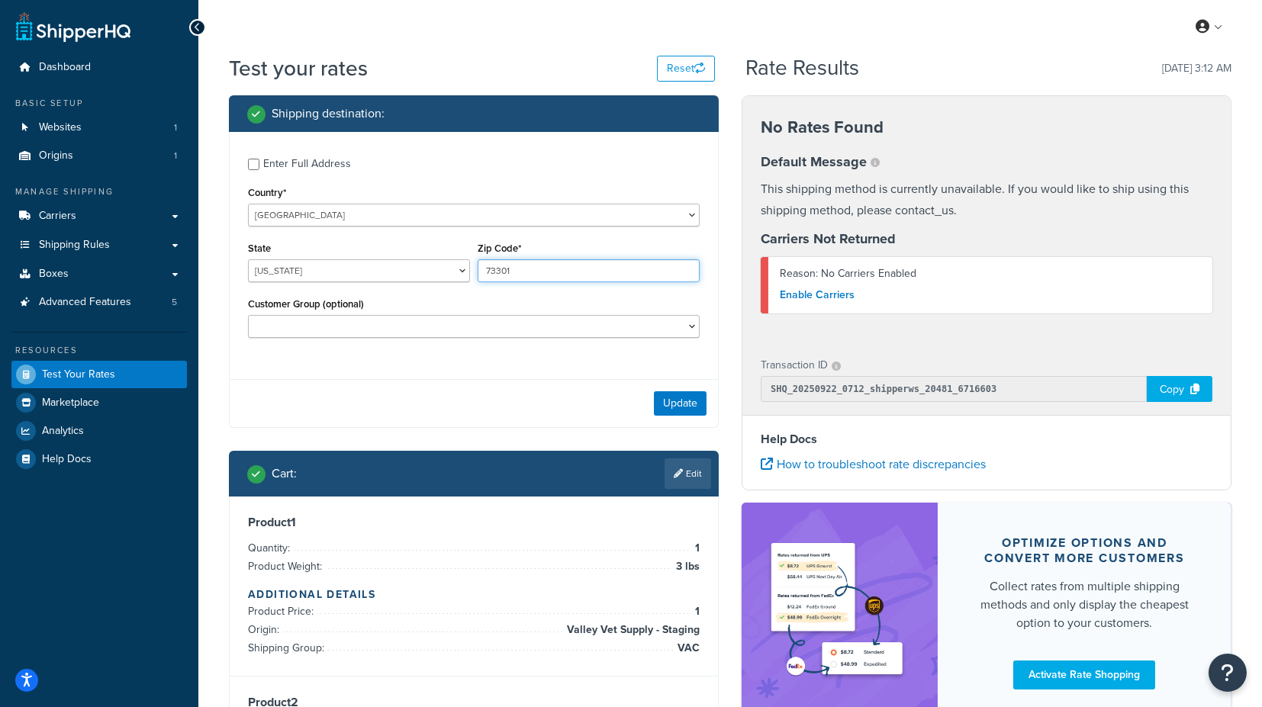
drag, startPoint x: 538, startPoint y: 265, endPoint x: 446, endPoint y: 267, distance: 91.6
click at [447, 267] on div "State Alabama Alaska American Samoa Arizona Arkansas Armed Forces Americas Arme…" at bounding box center [473, 266] width 459 height 56
type input "66061"
click at [688, 406] on button "Update" at bounding box center [680, 404] width 53 height 24
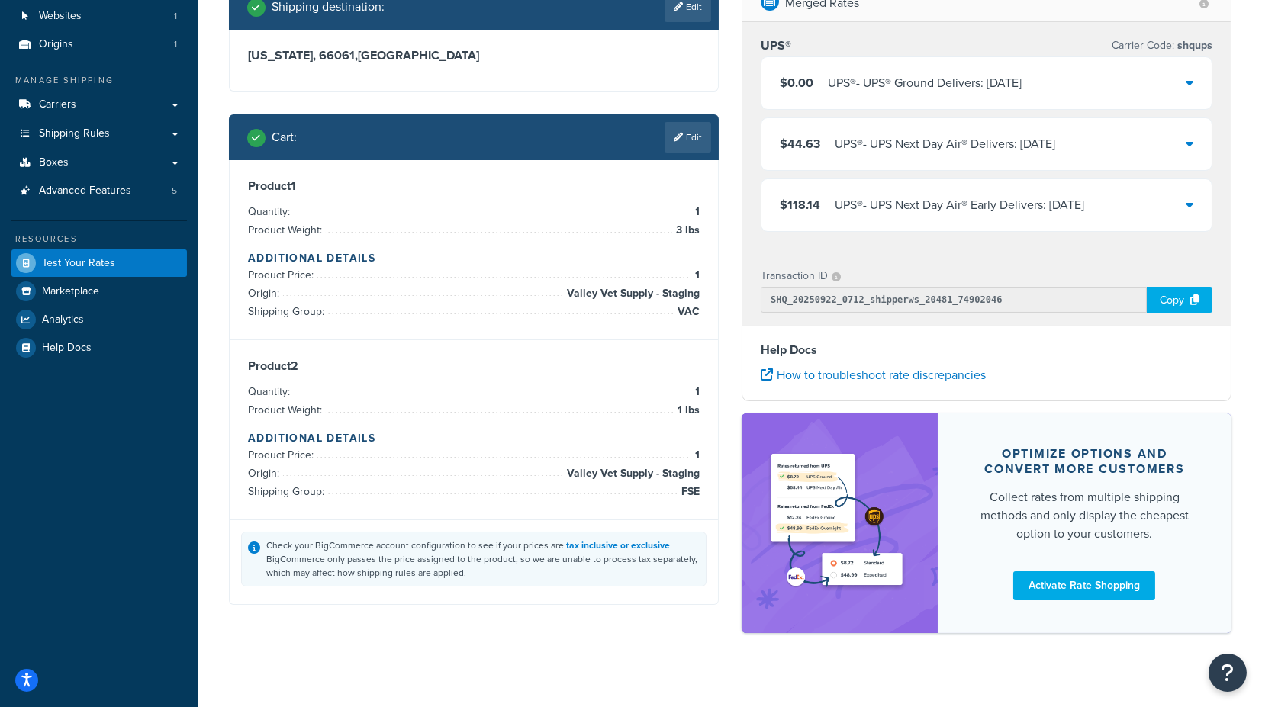
scroll to position [126, 0]
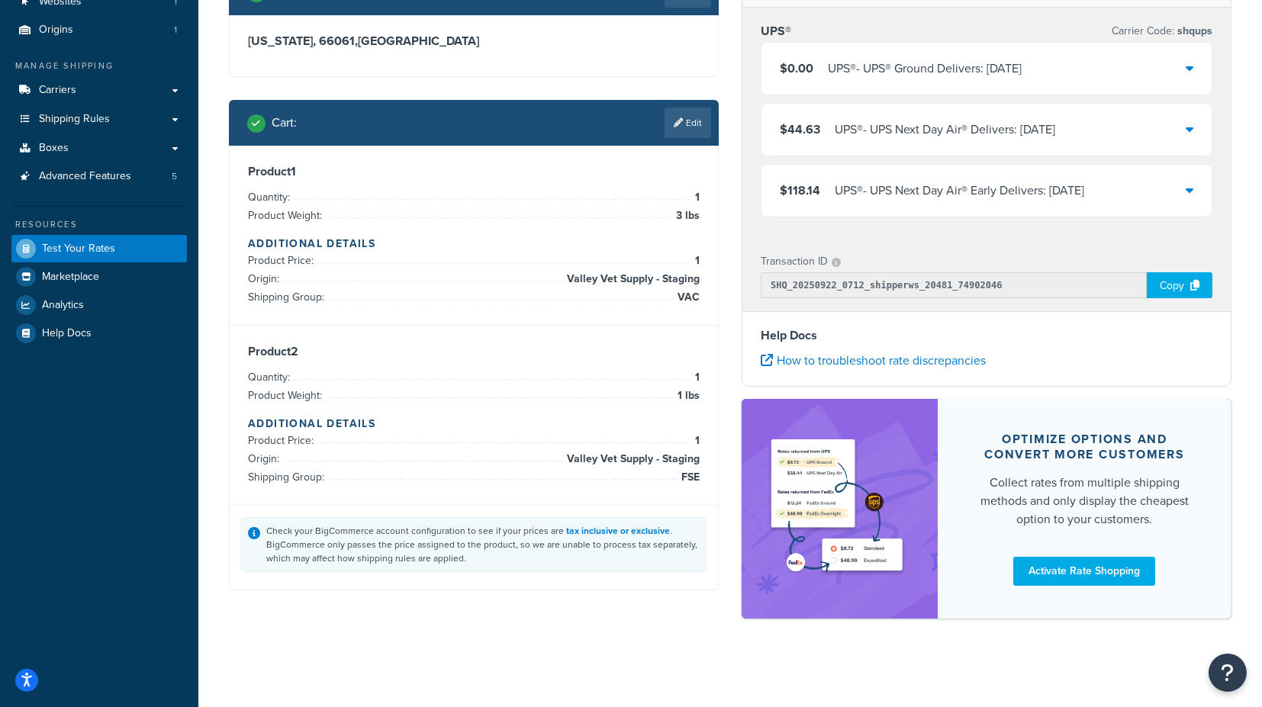
click at [1191, 66] on icon at bounding box center [1190, 68] width 8 height 12
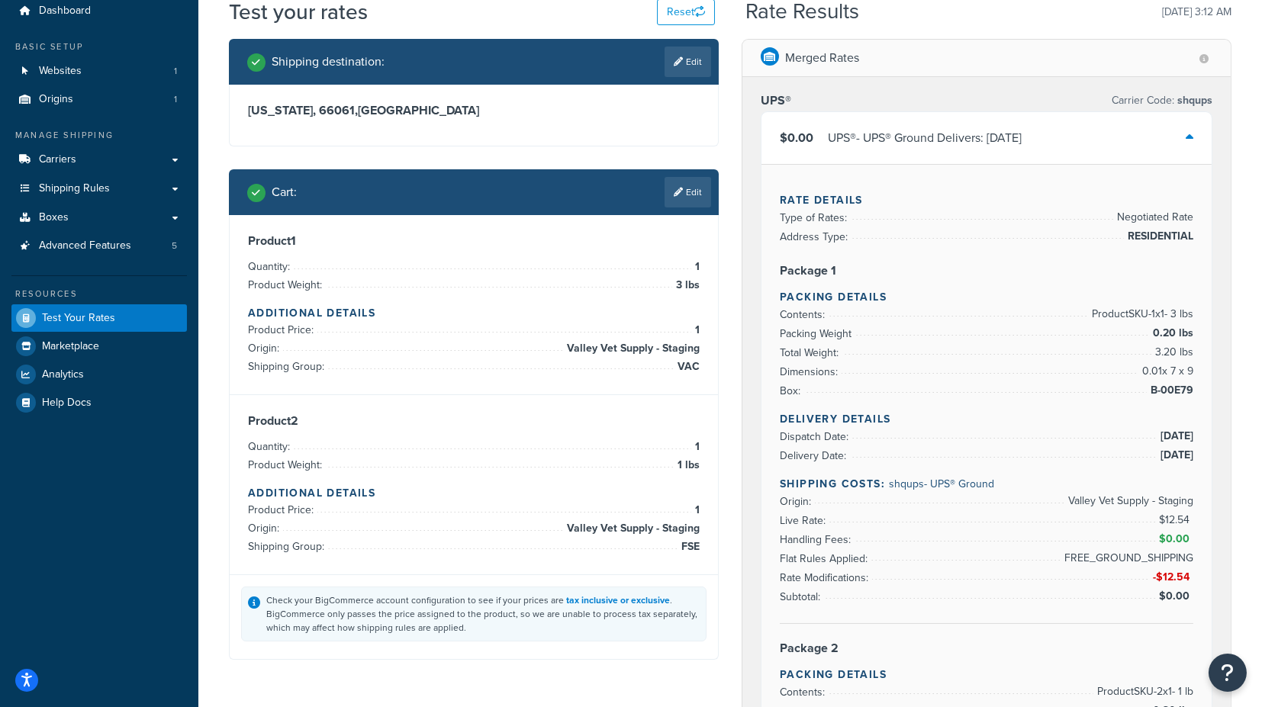
scroll to position [41, 0]
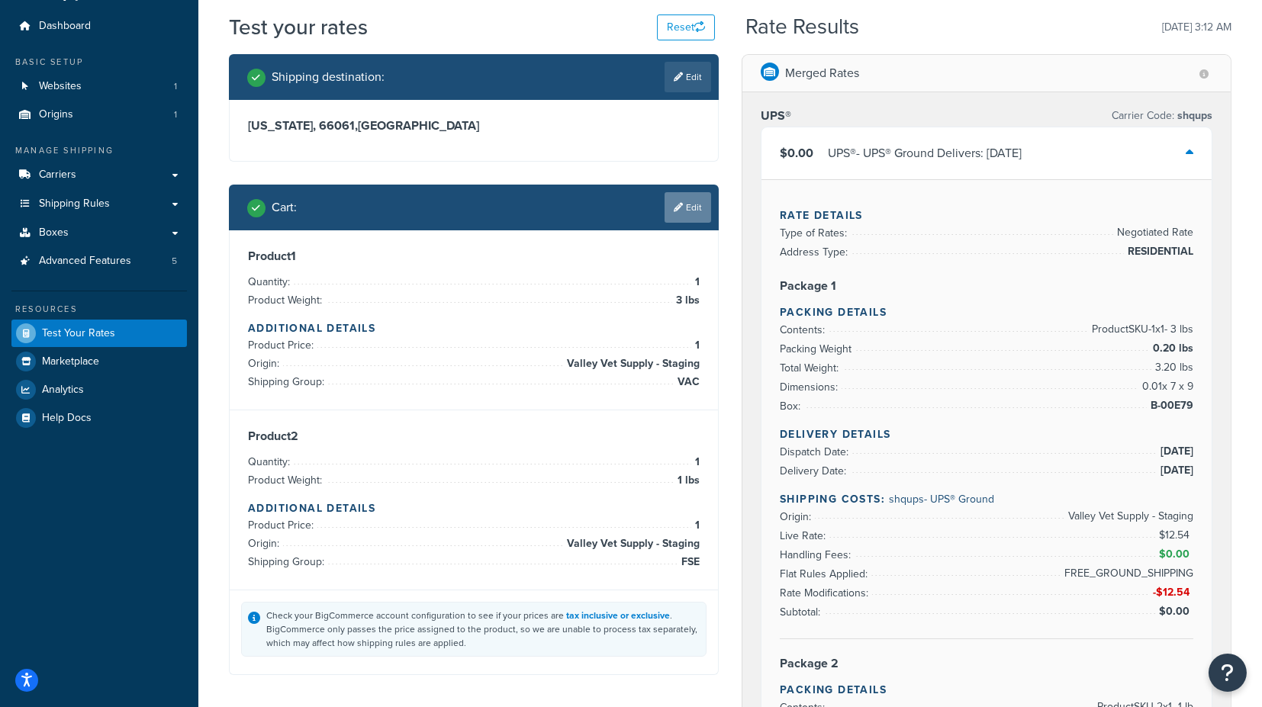
click at [698, 199] on link "Edit" at bounding box center [688, 207] width 47 height 31
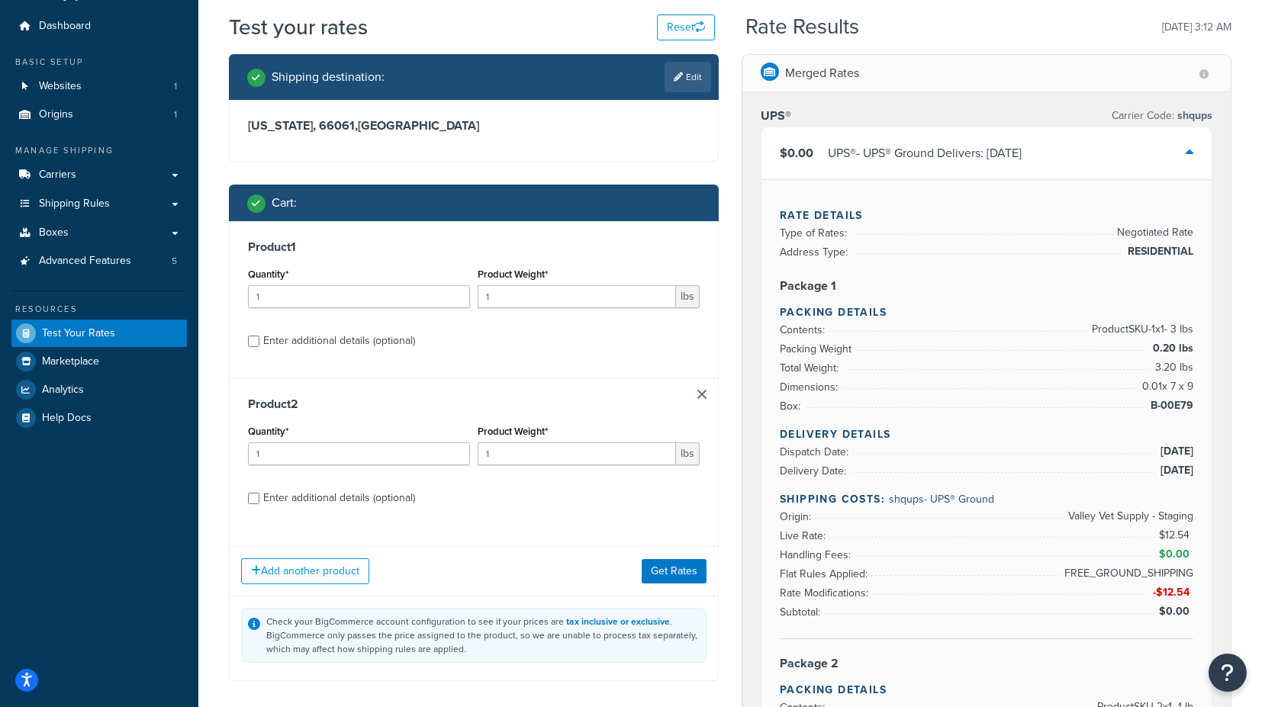
click at [374, 338] on div "Enter additional details (optional)" at bounding box center [339, 340] width 152 height 21
click at [259, 338] on input "Enter additional details (optional)" at bounding box center [253, 341] width 11 height 11
checkbox input "true"
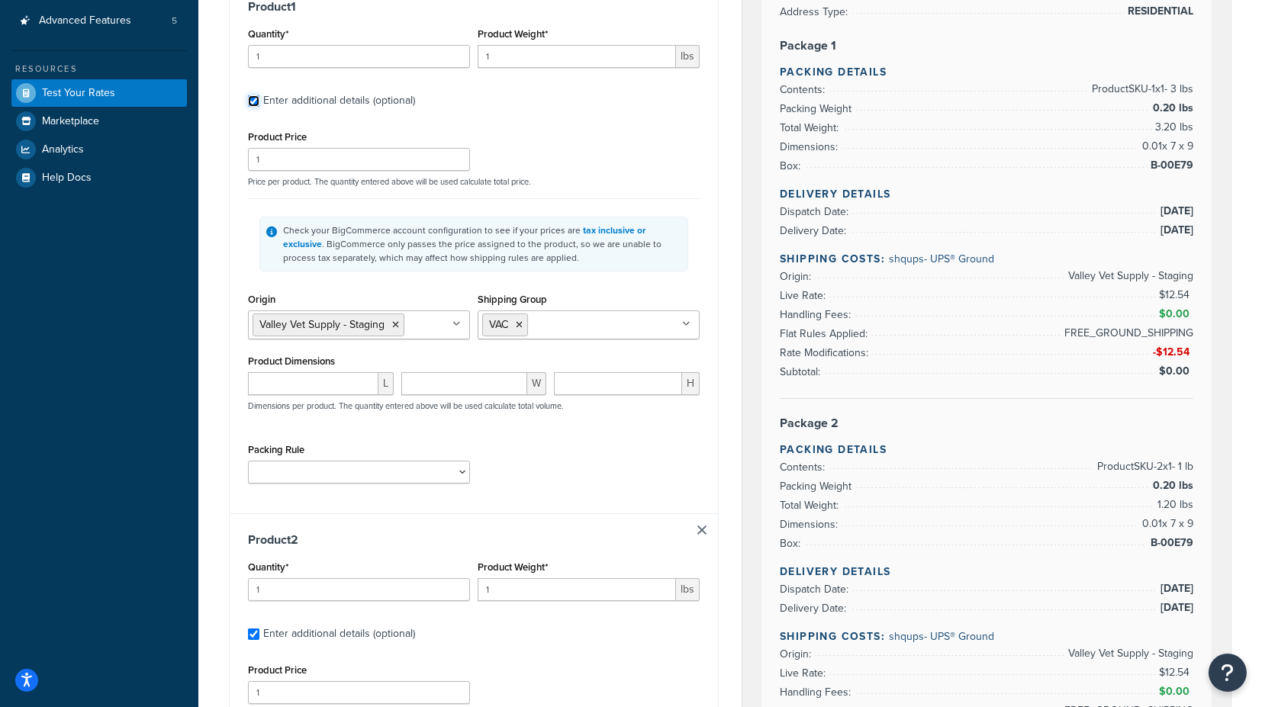
scroll to position [296, 0]
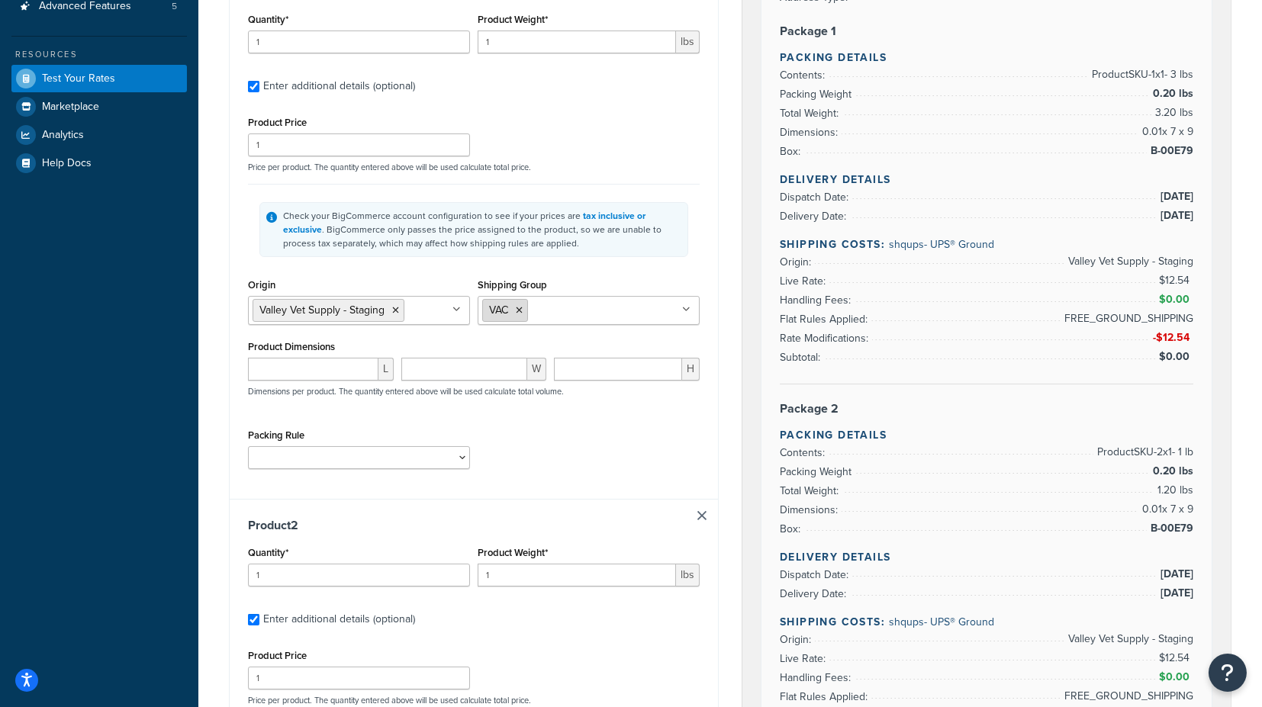
click at [519, 308] on icon at bounding box center [519, 310] width 7 height 9
click at [530, 307] on input "Shipping Group" at bounding box center [549, 309] width 135 height 17
type input "fs"
click at [728, 331] on div "Shipping destination : Edit Kansas, 66061 , United States Cart : Product 1 Quan…" at bounding box center [474, 500] width 513 height 1403
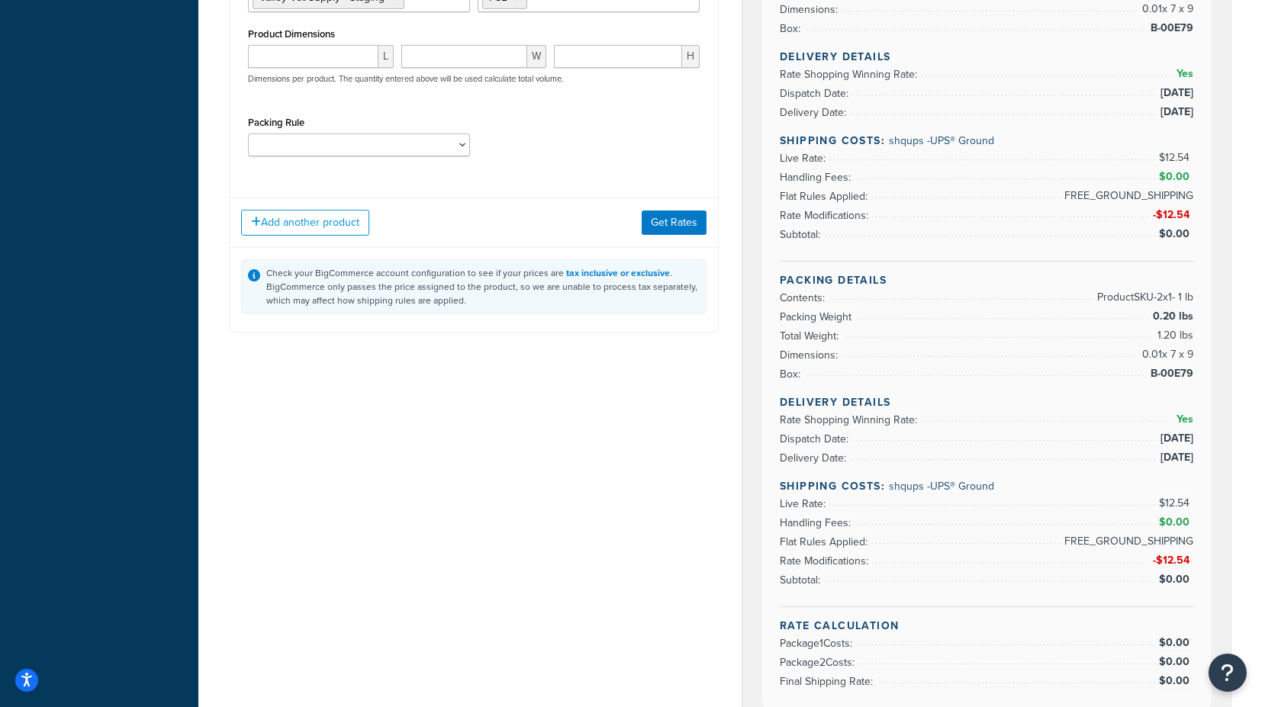
scroll to position [1144, 0]
click at [678, 223] on button "Get Rates" at bounding box center [674, 221] width 65 height 24
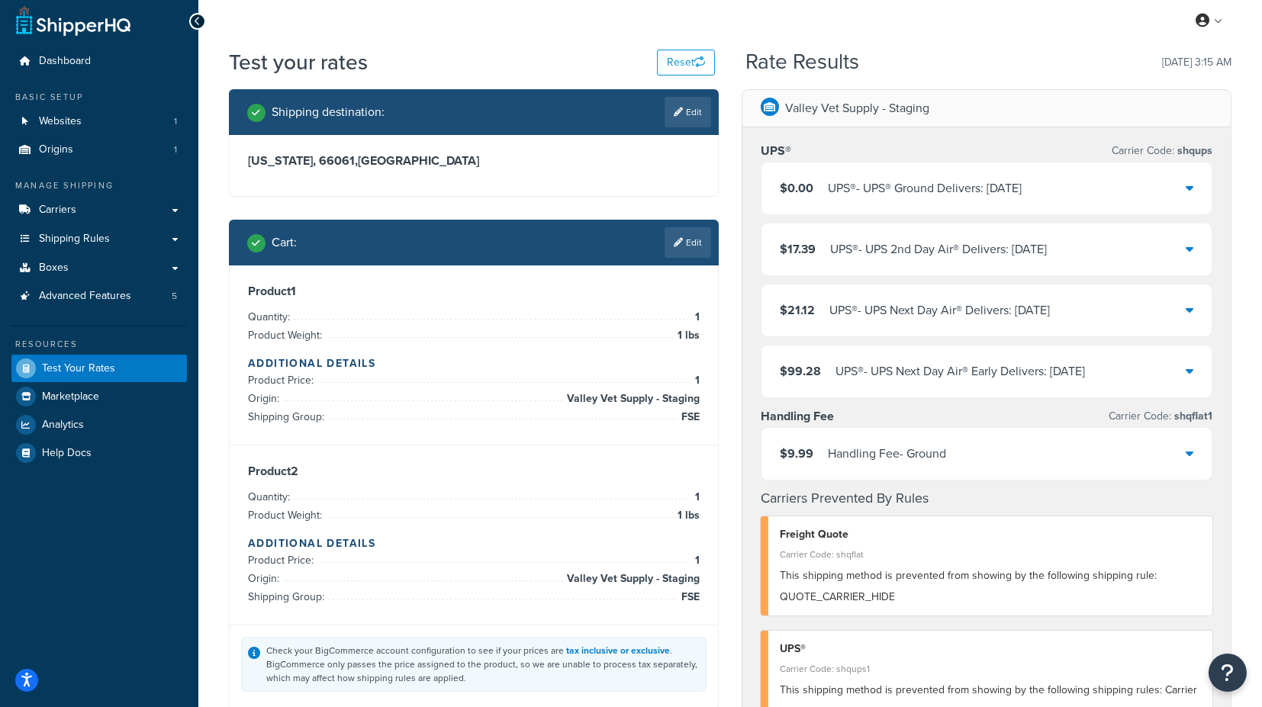
scroll to position [0, 0]
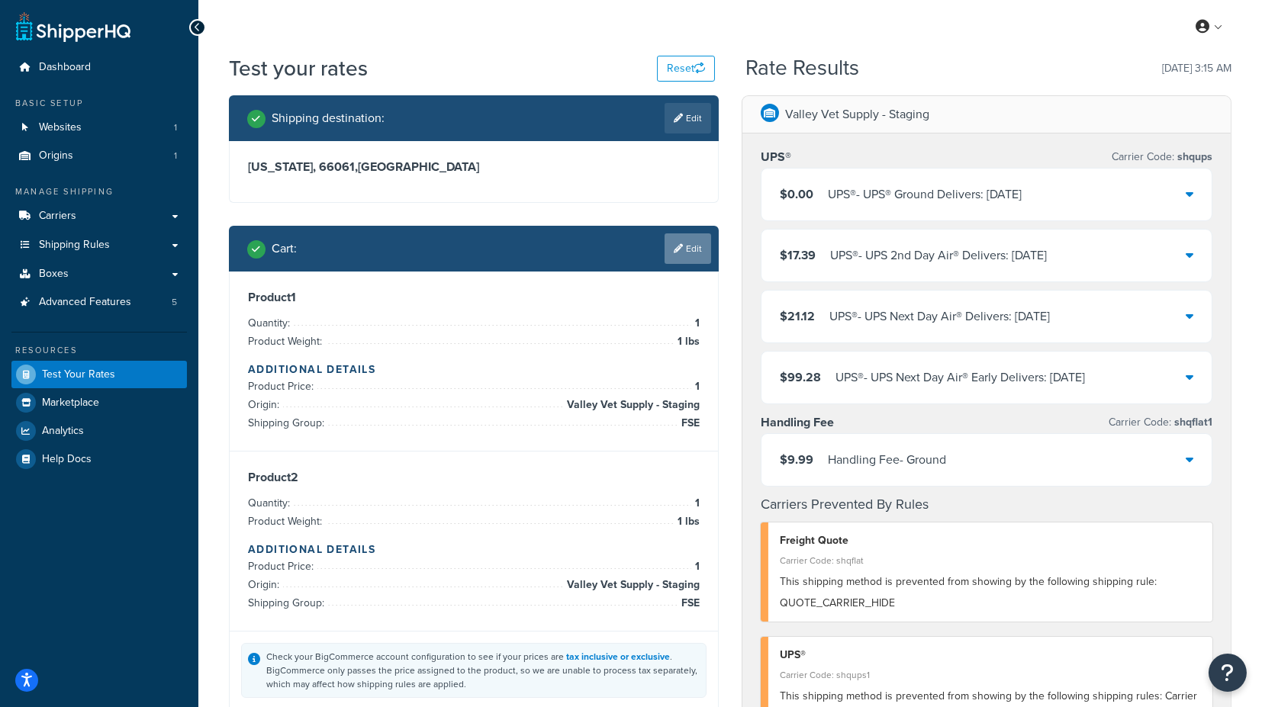
click at [698, 252] on link "Edit" at bounding box center [688, 249] width 47 height 31
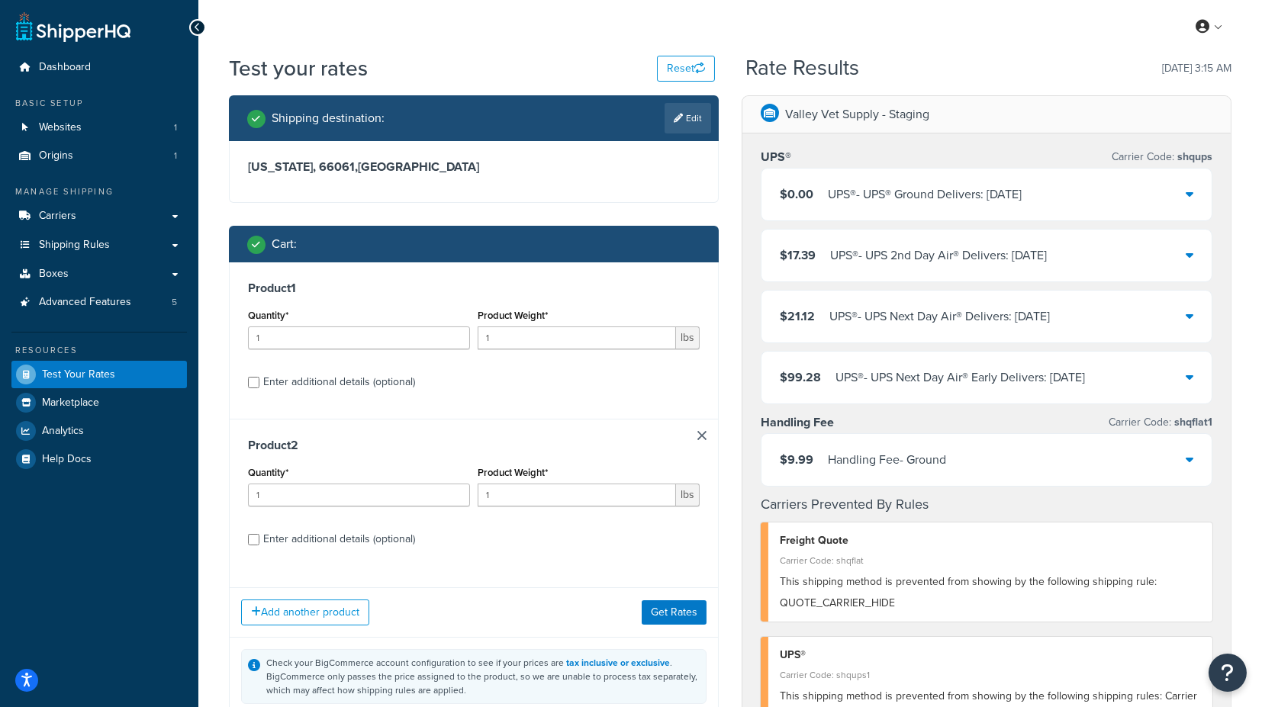
click at [388, 379] on div "Enter additional details (optional)" at bounding box center [339, 382] width 152 height 21
click at [259, 379] on input "Enter additional details (optional)" at bounding box center [253, 382] width 11 height 11
checkbox input "true"
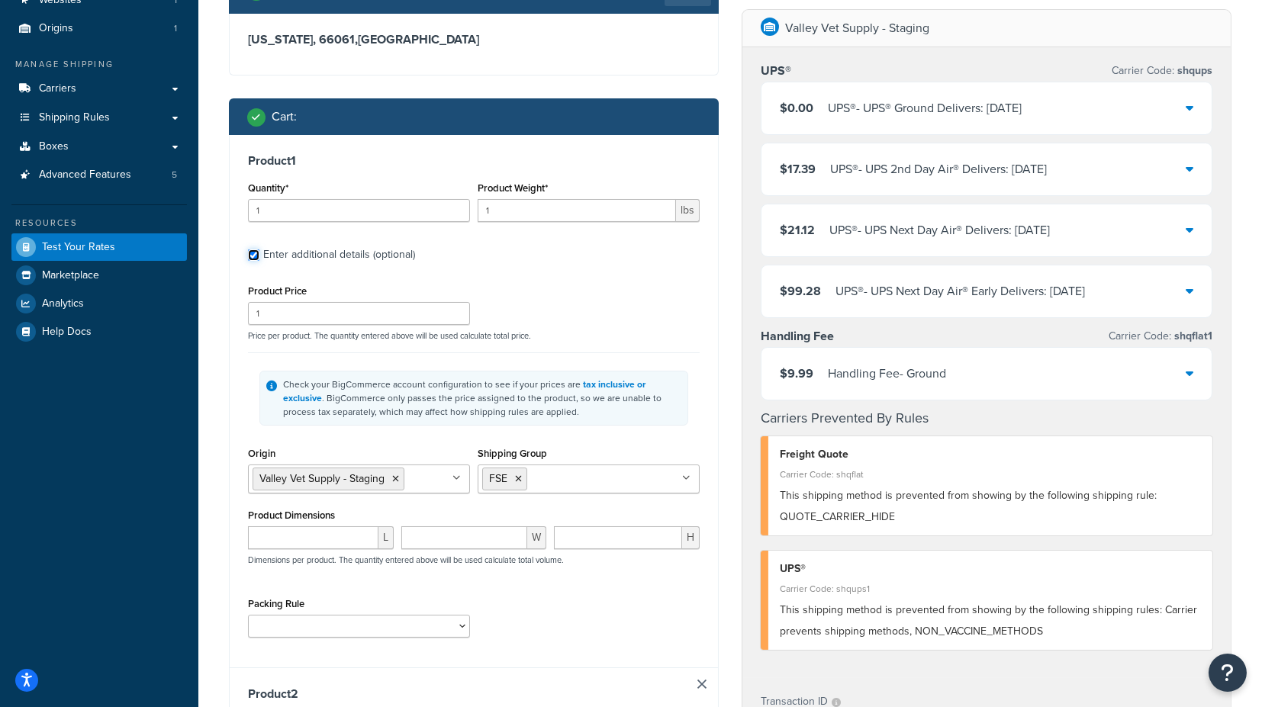
scroll to position [169, 0]
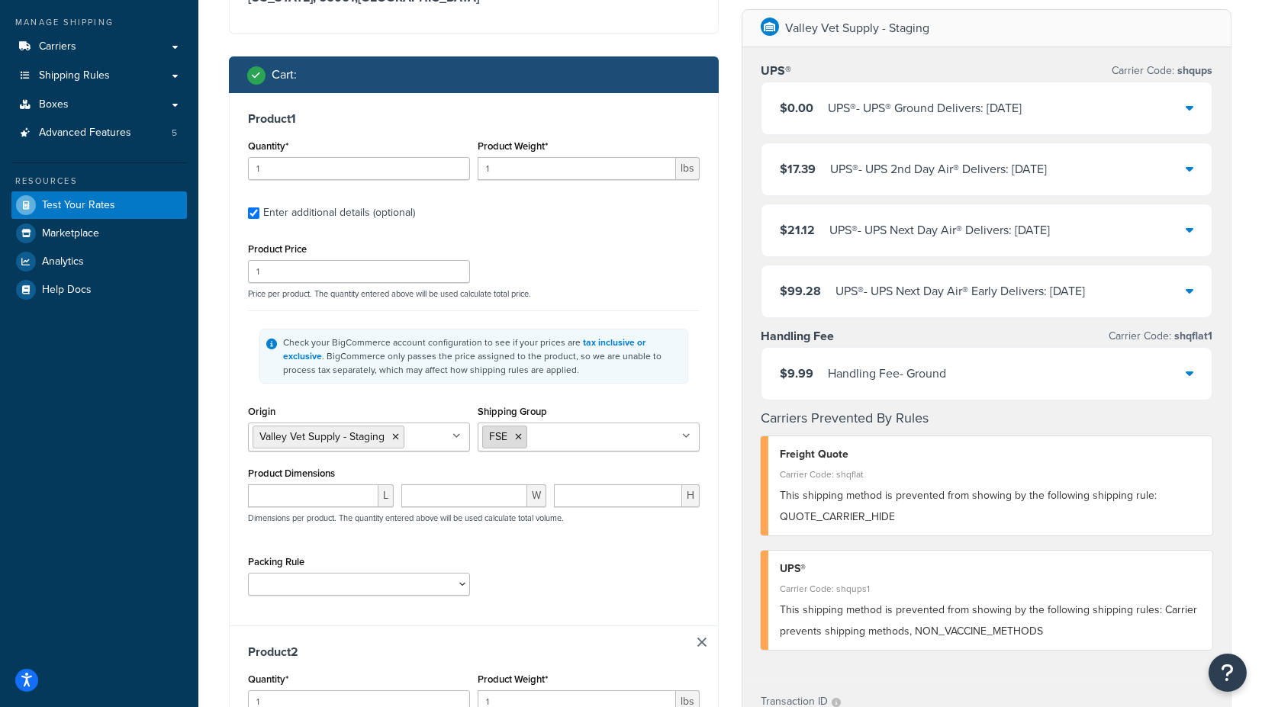
click at [519, 437] on icon at bounding box center [518, 437] width 7 height 9
click at [523, 432] on input "Shipping Group" at bounding box center [549, 436] width 135 height 17
type input "f"
click at [673, 389] on div "Check your BigCommerce account configuration to see if your prices are tax incl…" at bounding box center [474, 356] width 452 height 91
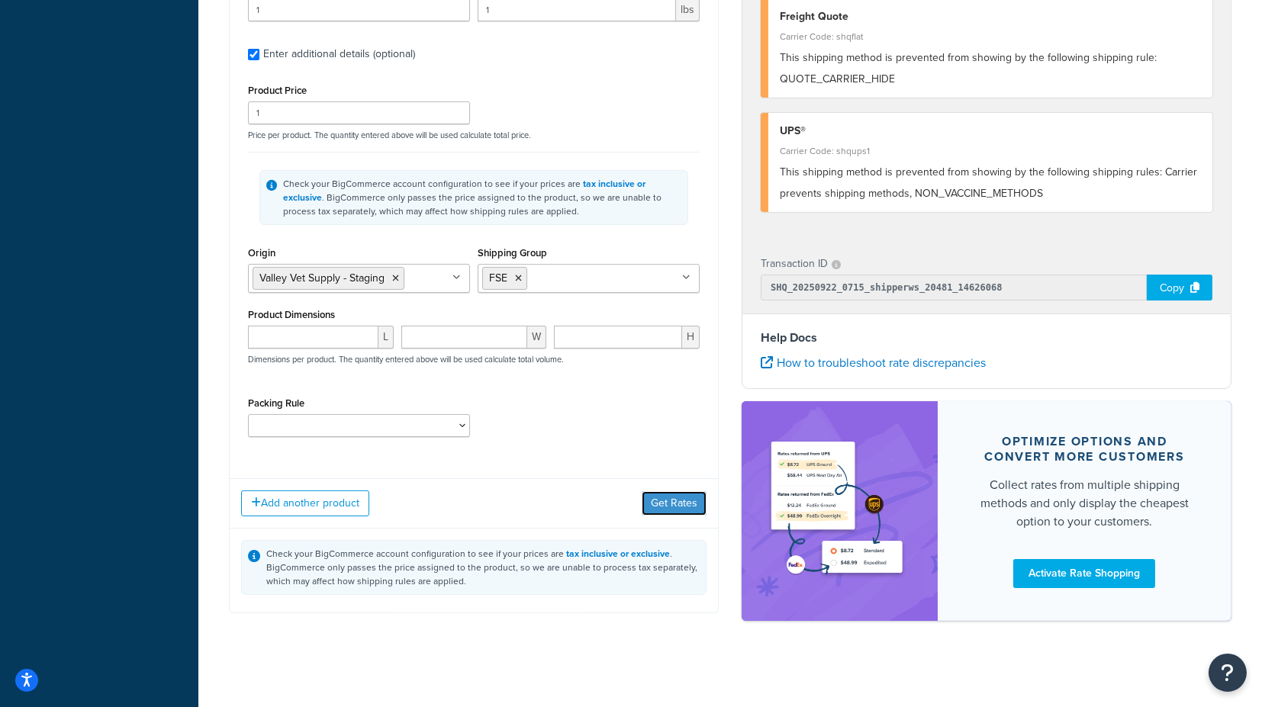
click at [672, 496] on button "Get Rates" at bounding box center [674, 503] width 65 height 24
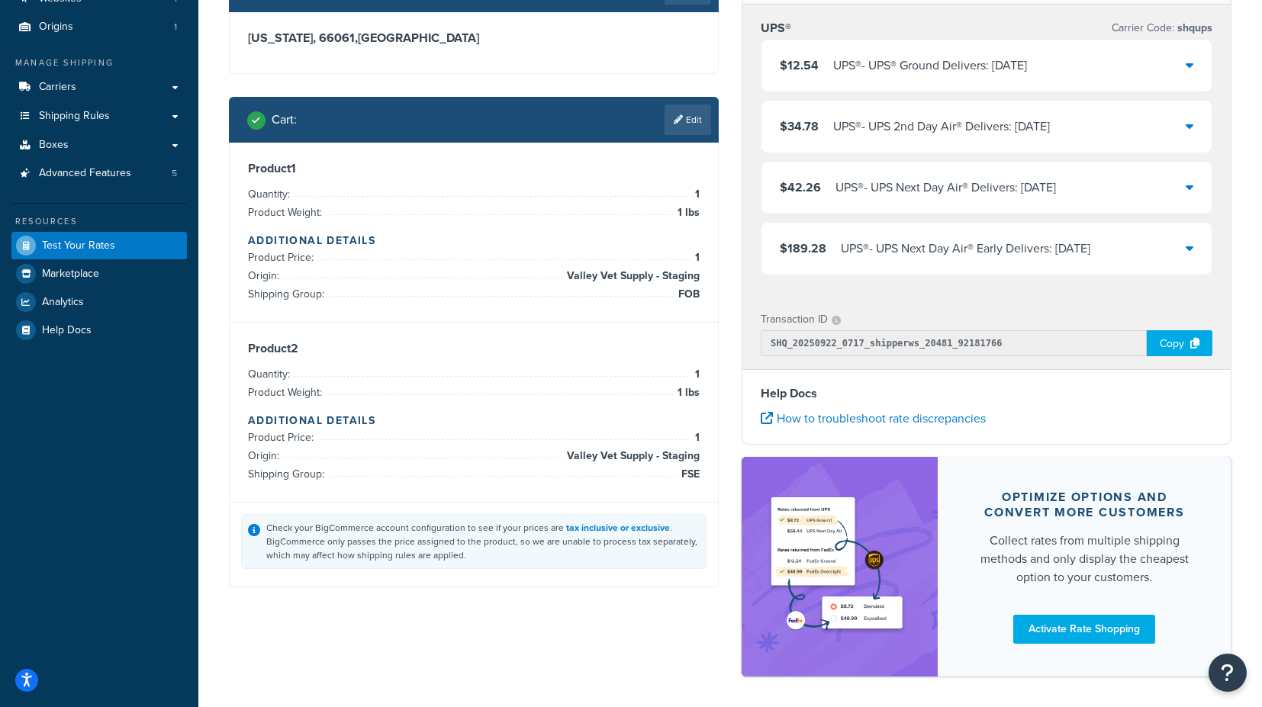
scroll to position [102, 0]
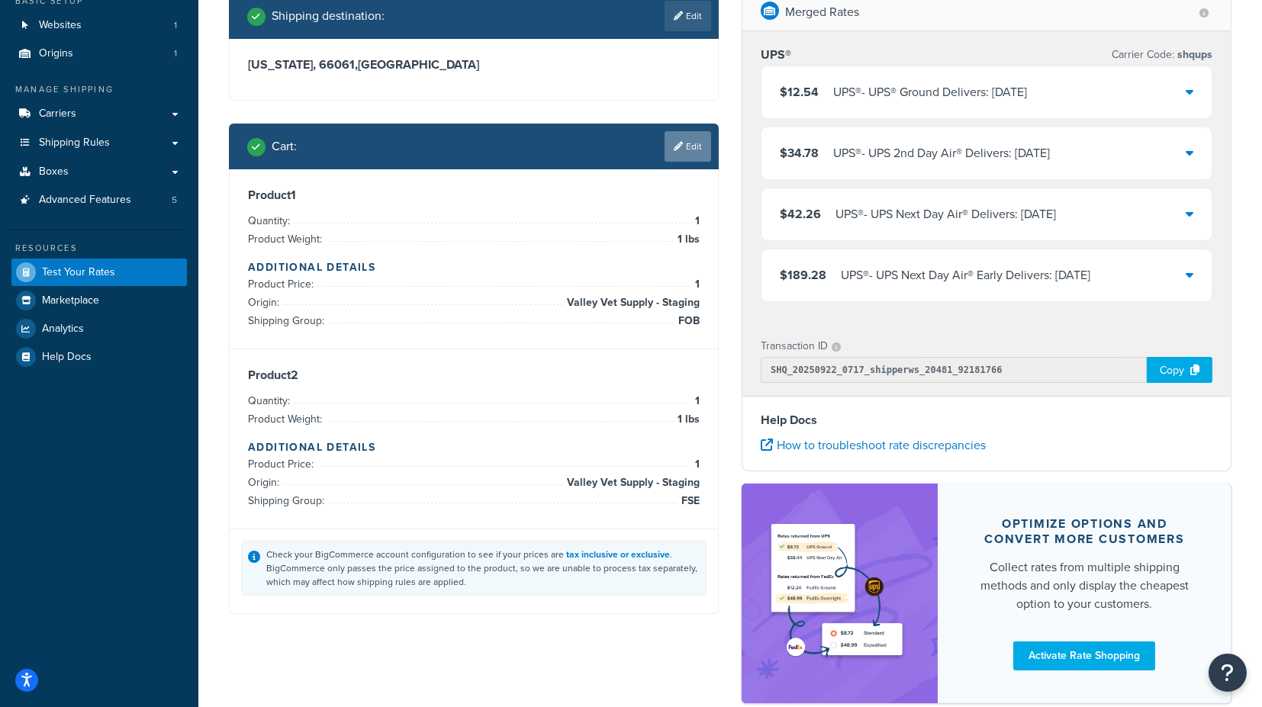
click at [685, 147] on link "Edit" at bounding box center [688, 146] width 47 height 31
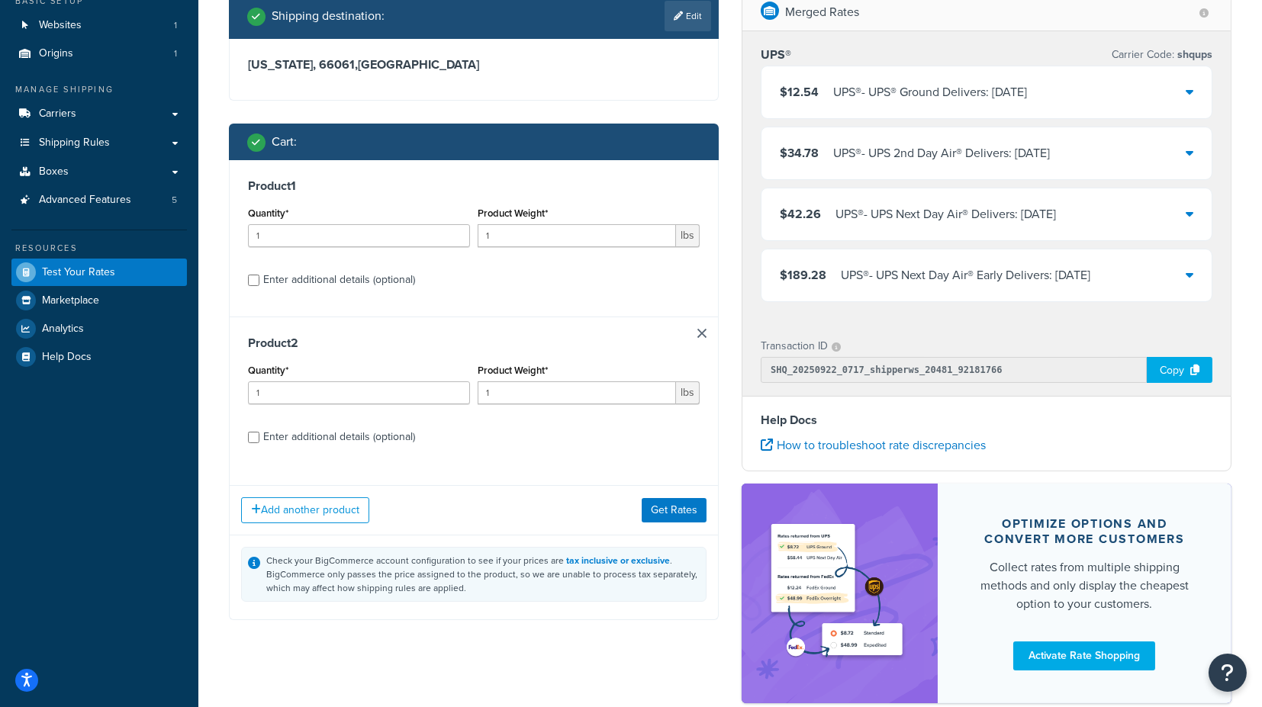
click at [356, 275] on div "Enter additional details (optional)" at bounding box center [339, 279] width 152 height 21
click at [259, 275] on input "Enter additional details (optional)" at bounding box center [253, 280] width 11 height 11
checkbox input "true"
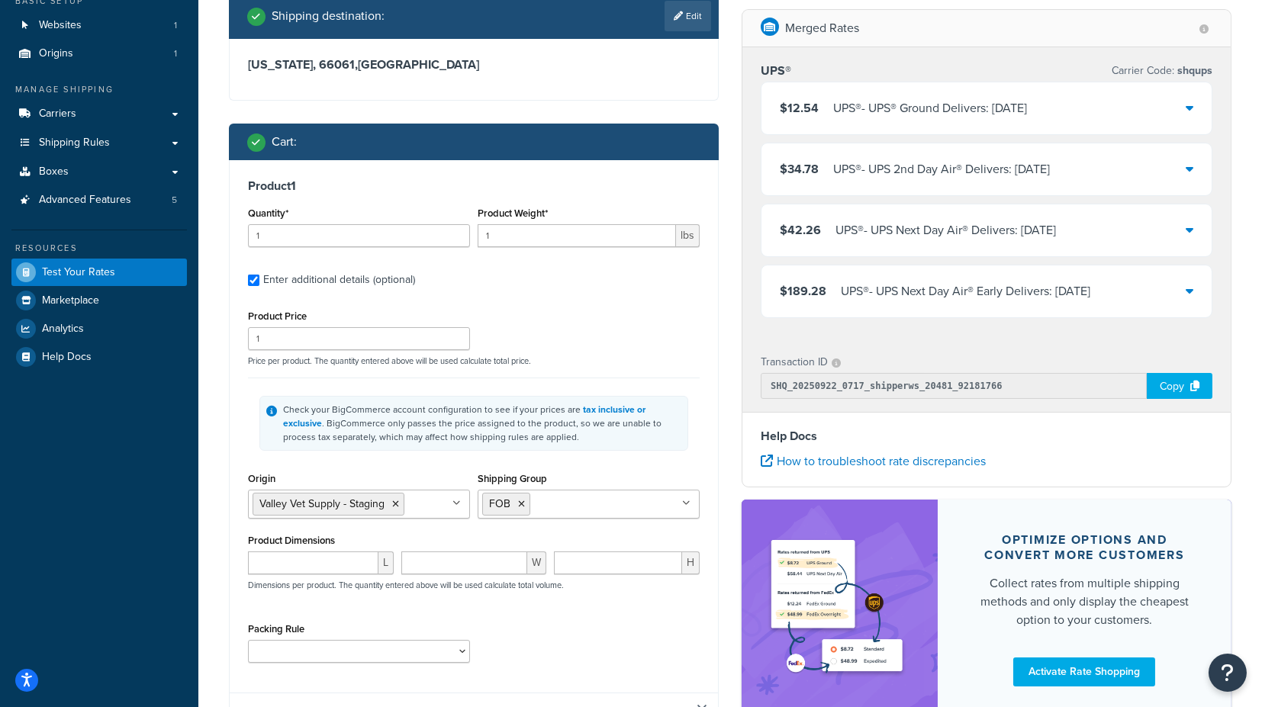
click at [520, 504] on icon at bounding box center [521, 504] width 7 height 9
click at [526, 498] on input "Shipping Group" at bounding box center [549, 503] width 135 height 17
type input "b"
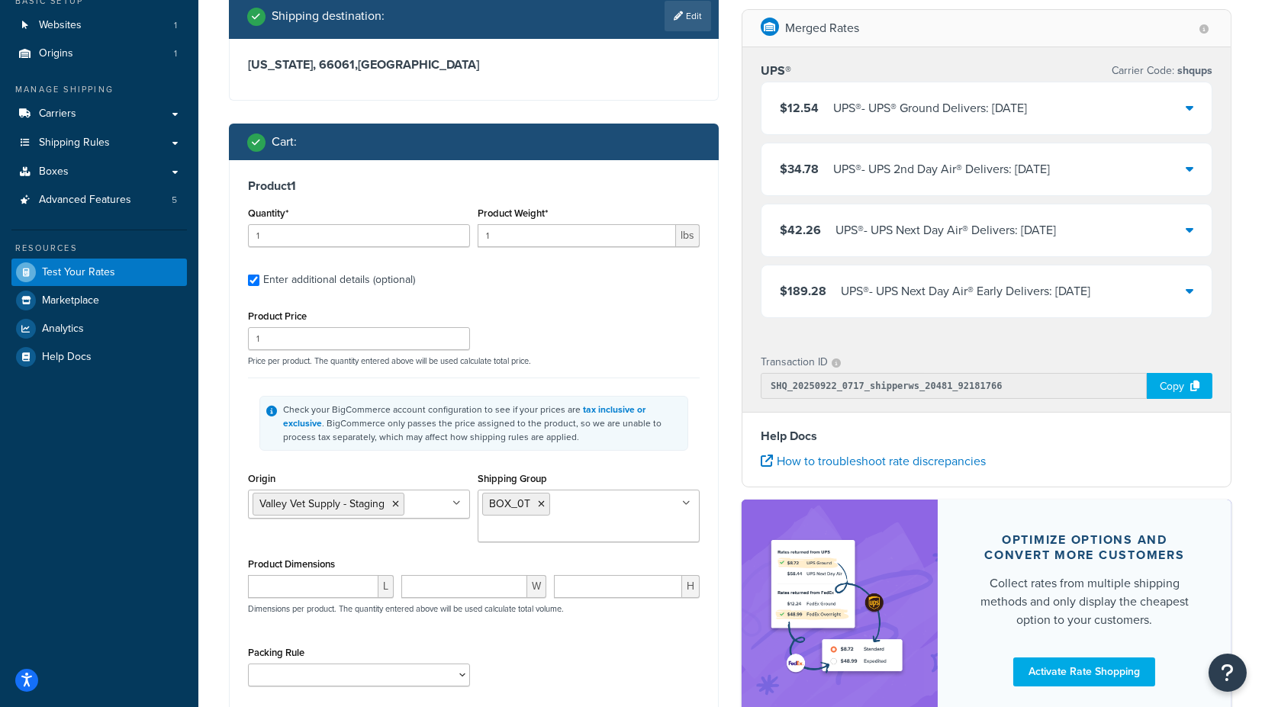
drag, startPoint x: 661, startPoint y: 468, endPoint x: 669, endPoint y: 464, distance: 9.2
click at [662, 469] on div "Shipping Group BOX_0T DROP_SHIP FOB FSE FSE_TEST H_3018 H0010 H0011 H0012 H0099…" at bounding box center [589, 506] width 222 height 74
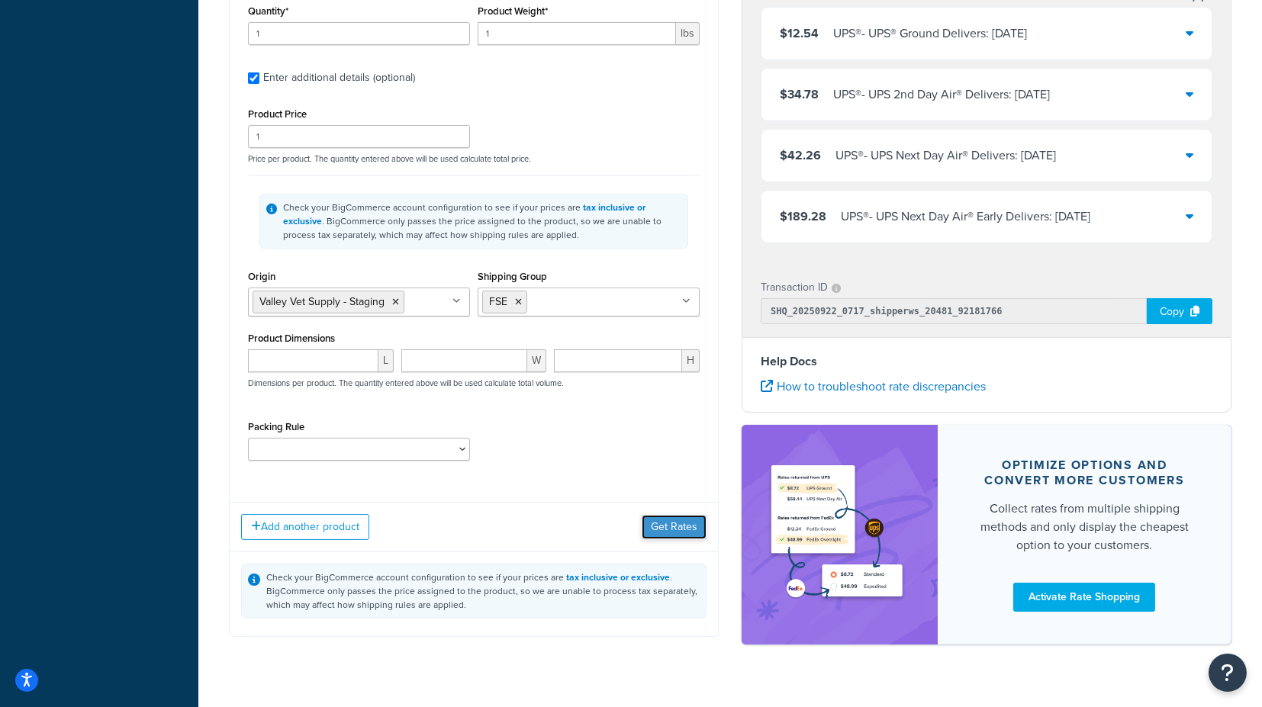
click at [673, 515] on button "Get Rates" at bounding box center [674, 527] width 65 height 24
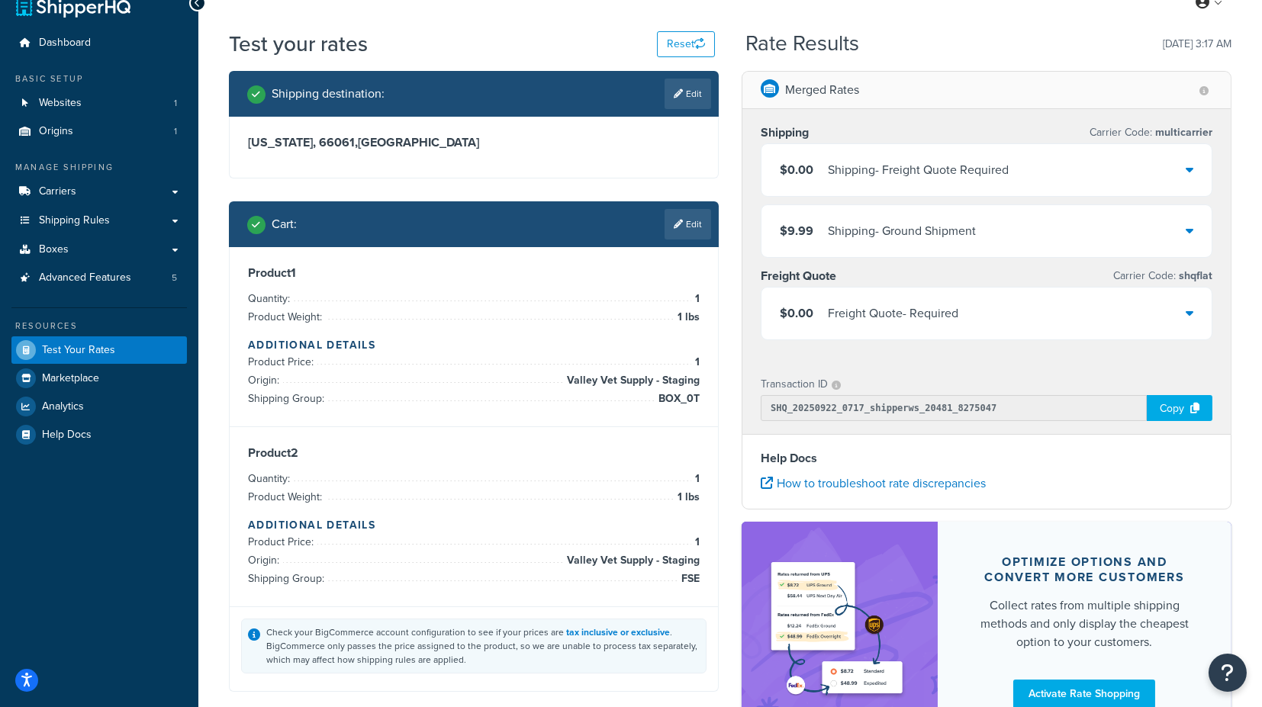
scroll to position [0, 0]
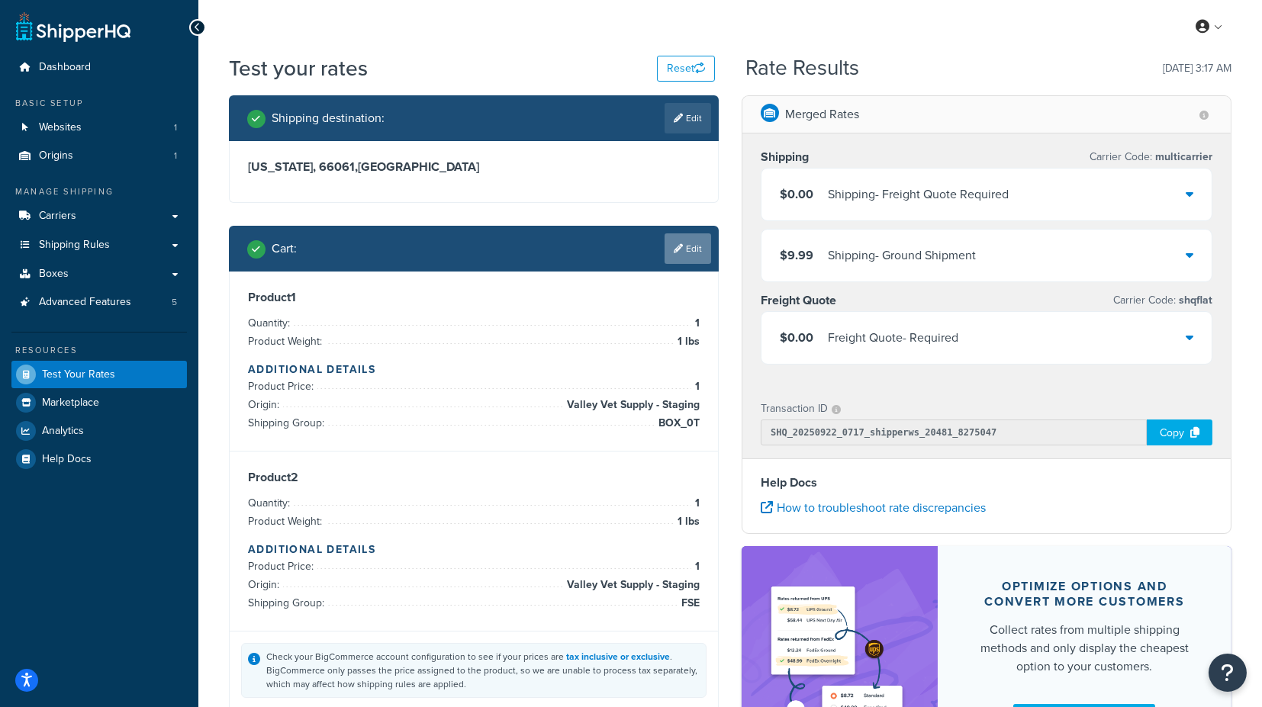
click at [687, 251] on link "Edit" at bounding box center [688, 249] width 47 height 31
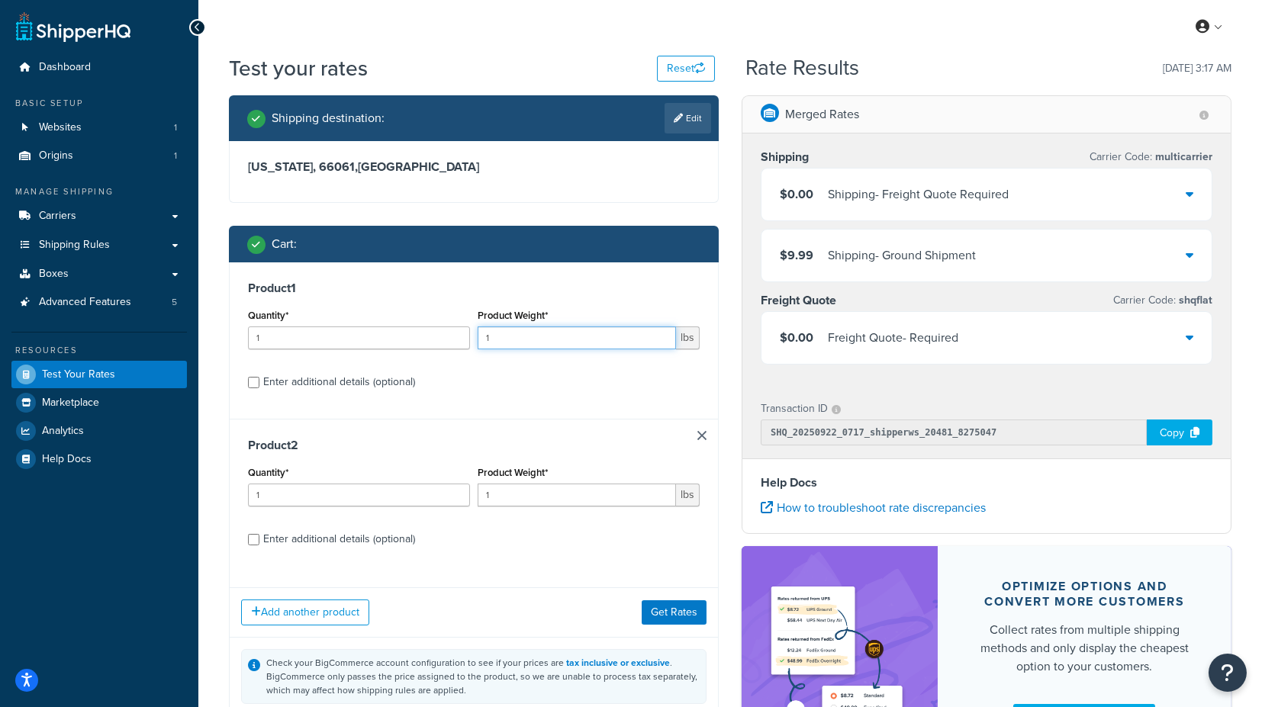
drag, startPoint x: 512, startPoint y: 334, endPoint x: 485, endPoint y: 338, distance: 27.0
click at [485, 338] on input "1" at bounding box center [577, 338] width 198 height 23
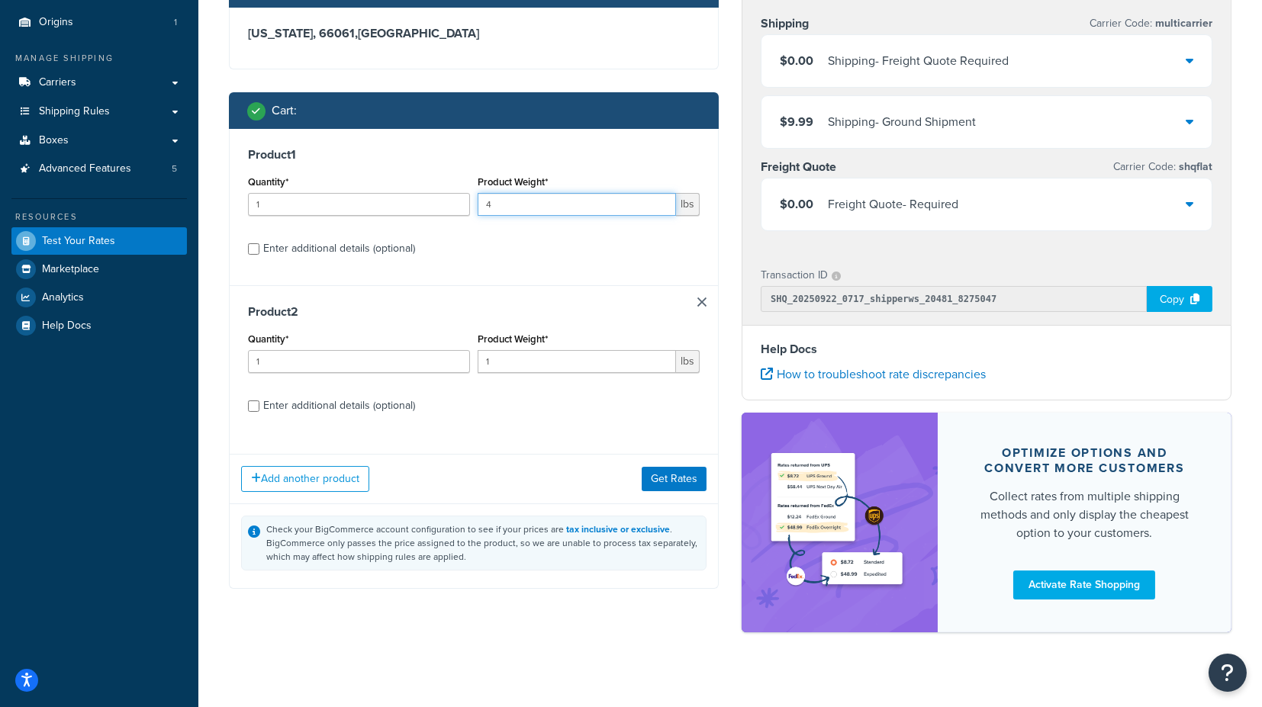
scroll to position [148, 0]
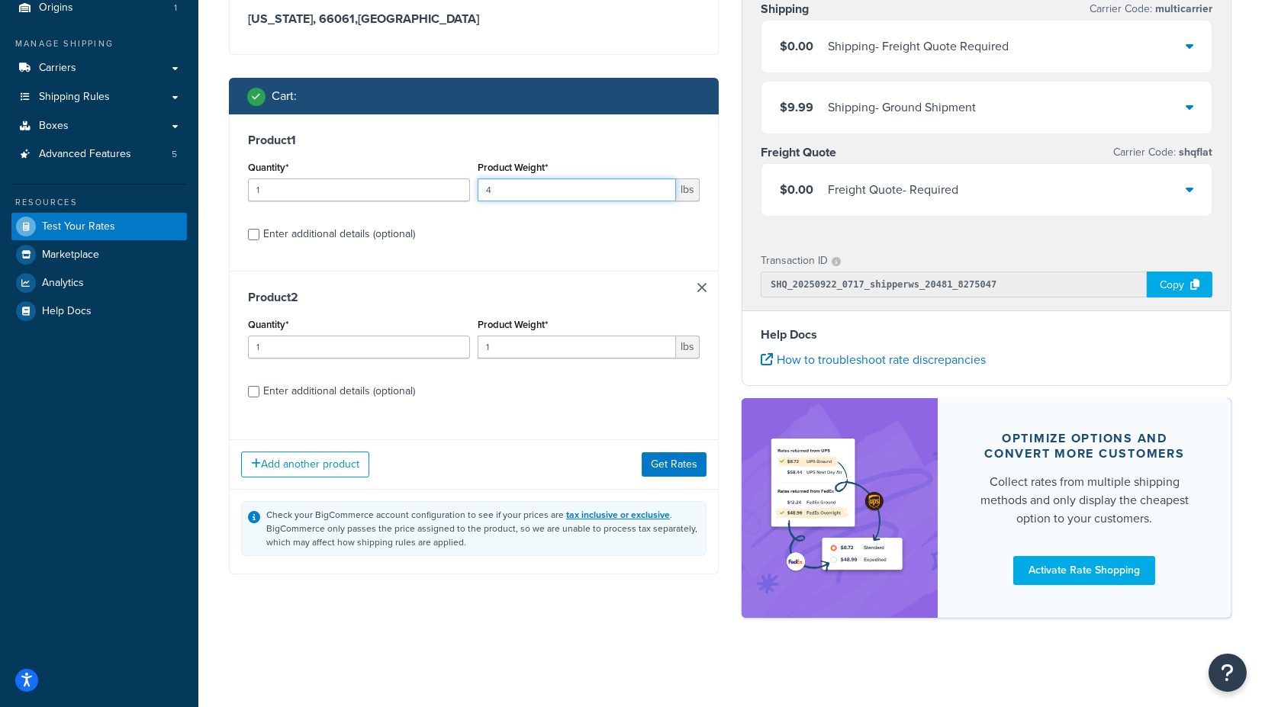
type input "4"
click at [658, 465] on button "Get Rates" at bounding box center [674, 465] width 65 height 24
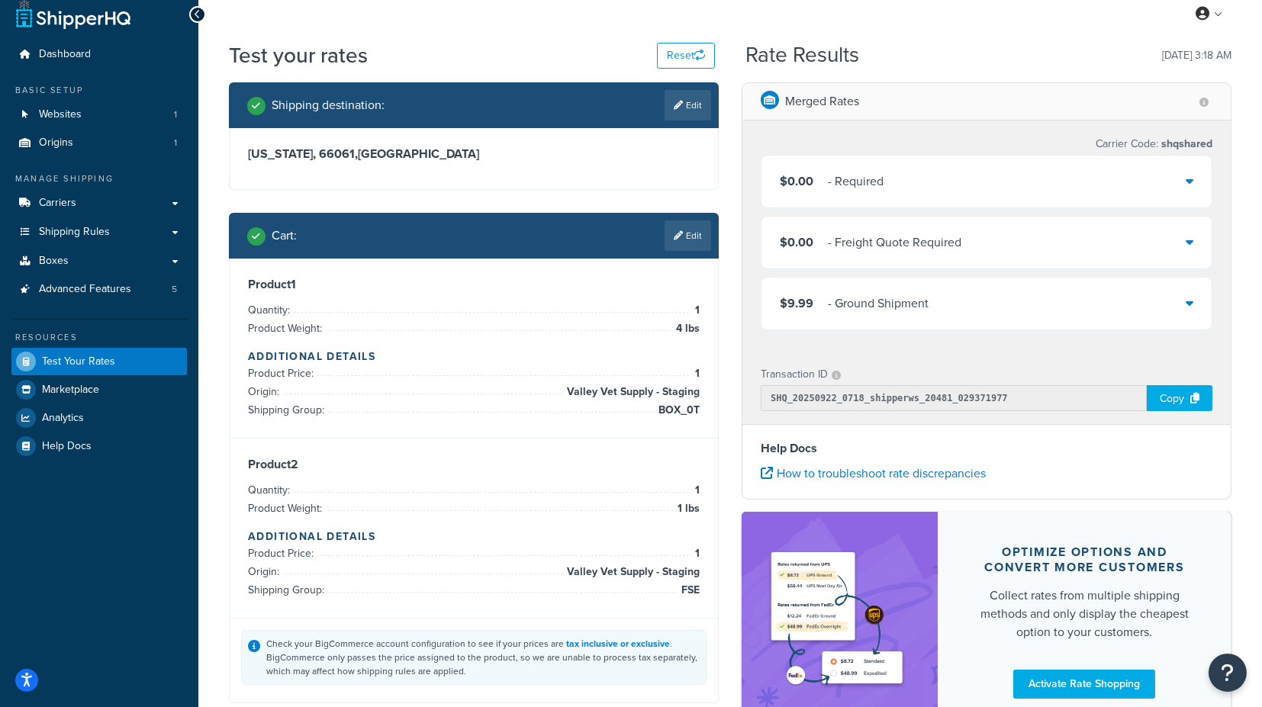
scroll to position [0, 0]
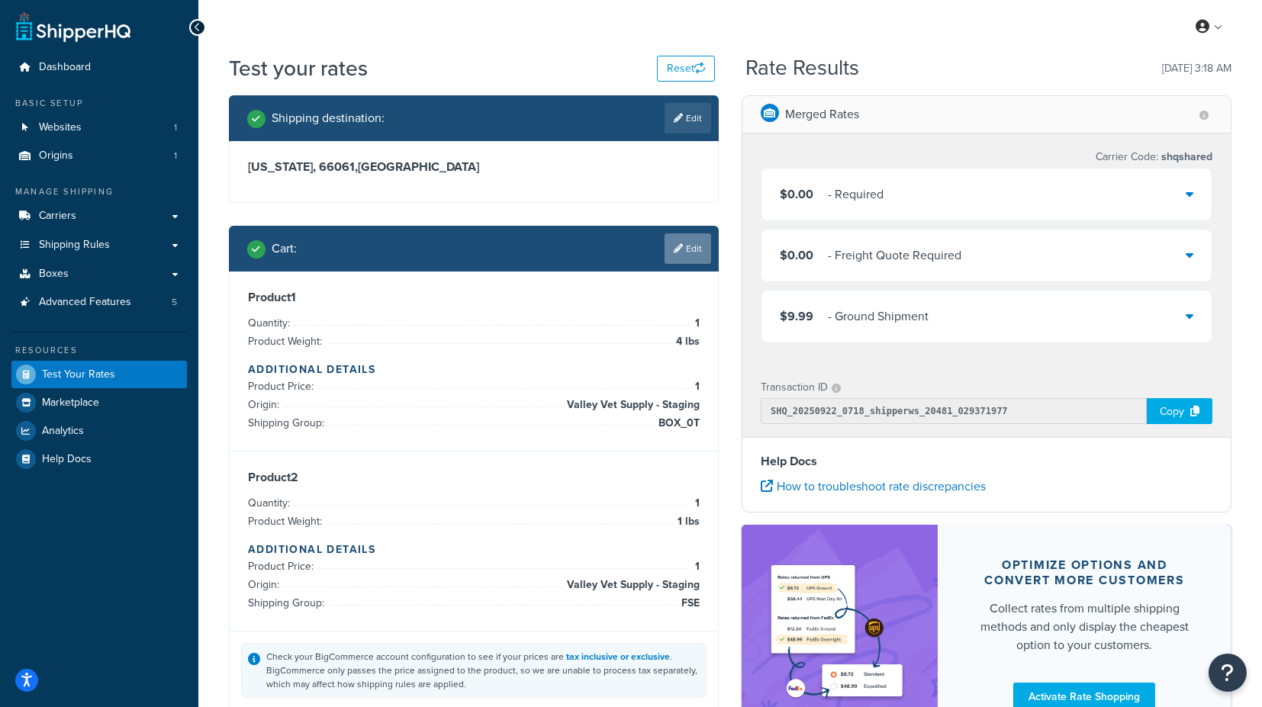
click at [688, 241] on link "Edit" at bounding box center [688, 249] width 47 height 31
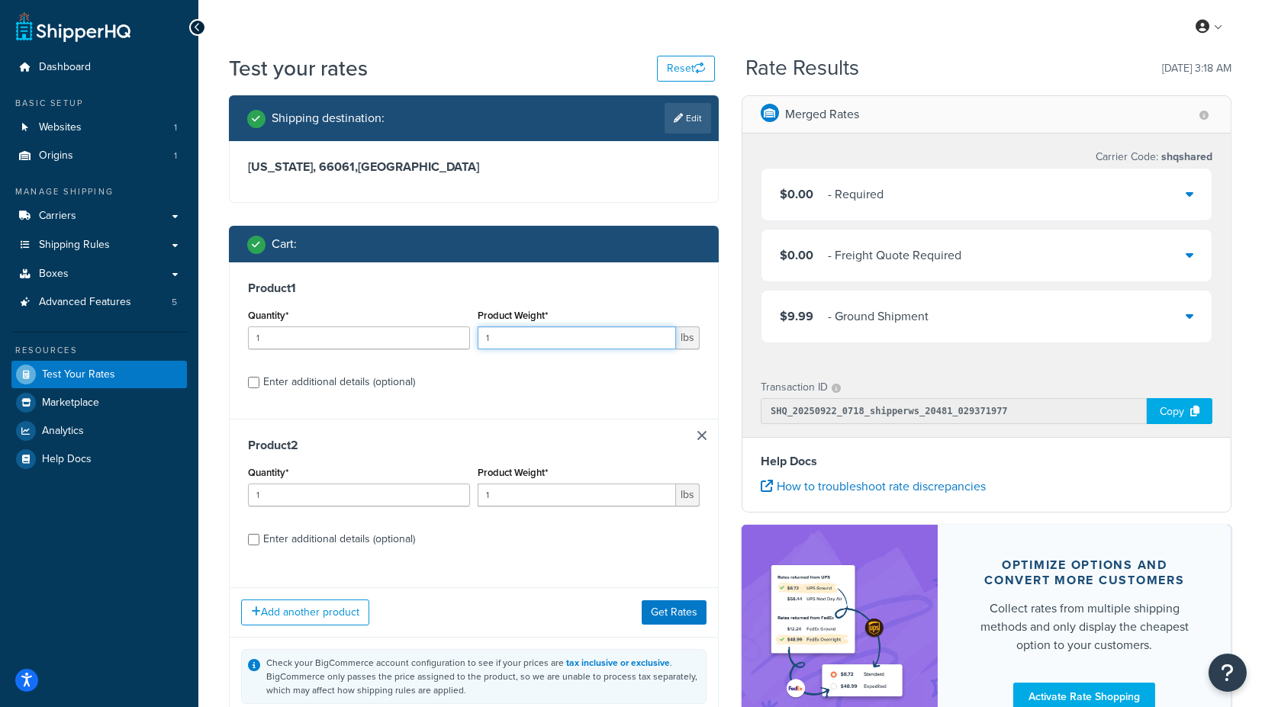
click at [534, 337] on input "1" at bounding box center [577, 338] width 198 height 23
drag, startPoint x: 549, startPoint y: 334, endPoint x: 466, endPoint y: 338, distance: 83.3
click at [466, 337] on div "Quantity* 1 Product Weight* 1 lbs" at bounding box center [473, 333] width 459 height 56
type input "2"
click at [672, 303] on div "Product 1 Quantity* 1 Product Weight* 2 lbs Enter additional details (optional)" at bounding box center [474, 341] width 488 height 156
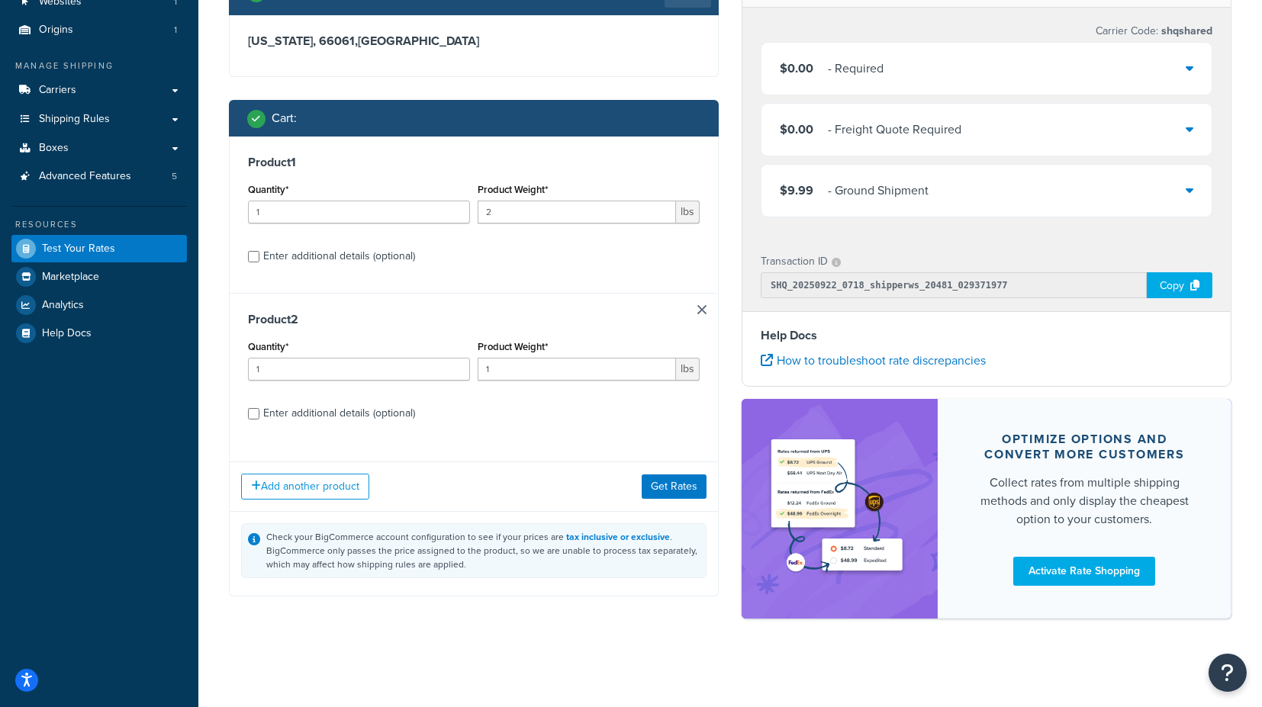
scroll to position [126, 0]
click at [668, 479] on button "Get Rates" at bounding box center [674, 487] width 65 height 24
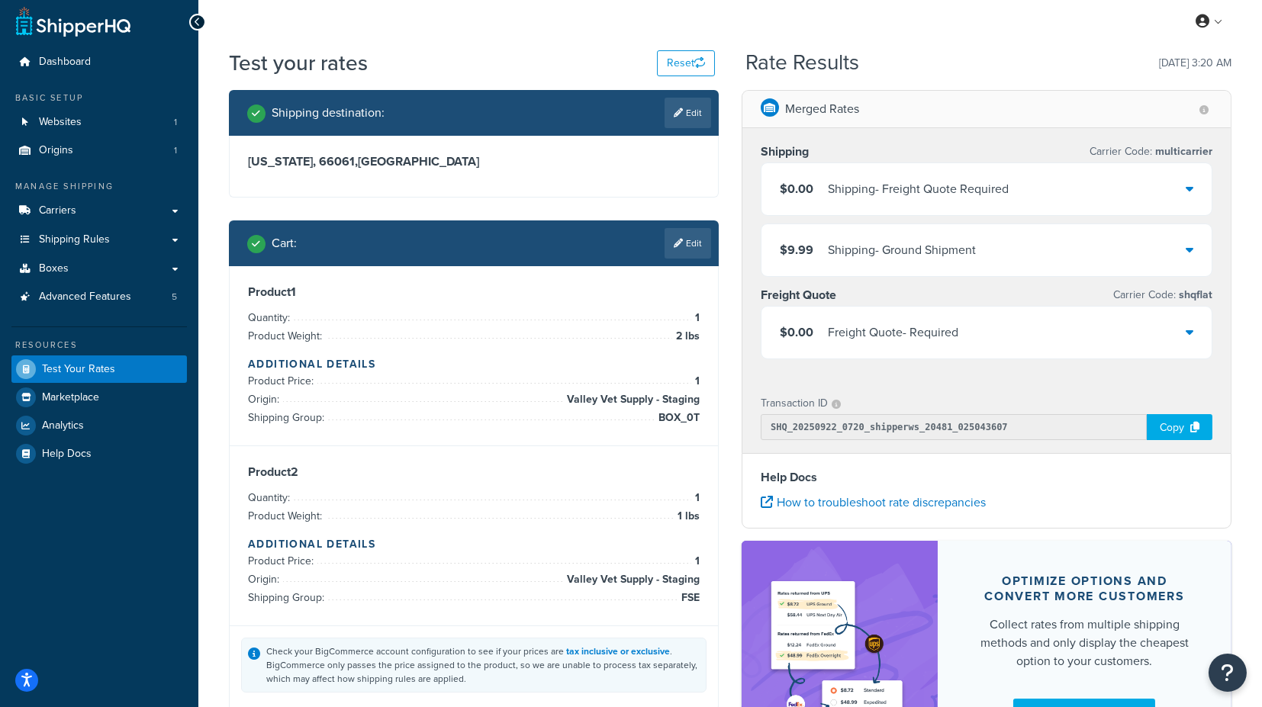
scroll to position [0, 0]
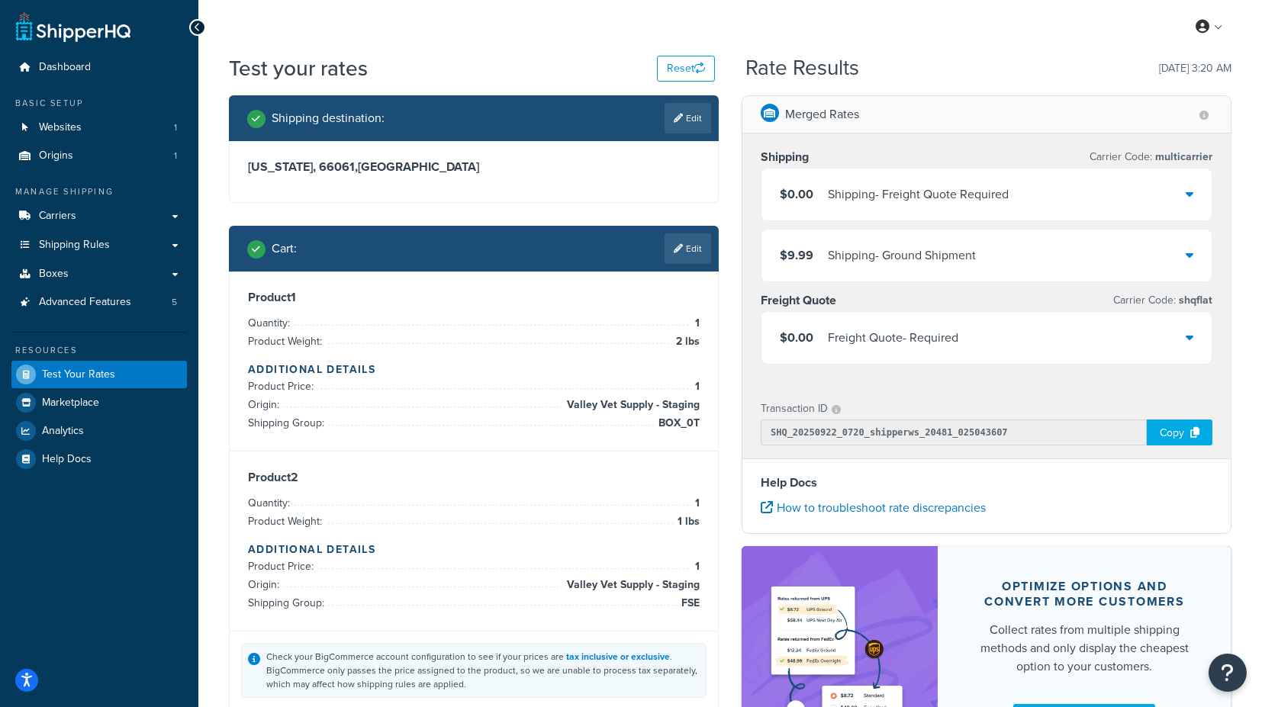
click at [1194, 254] on icon at bounding box center [1190, 255] width 8 height 12
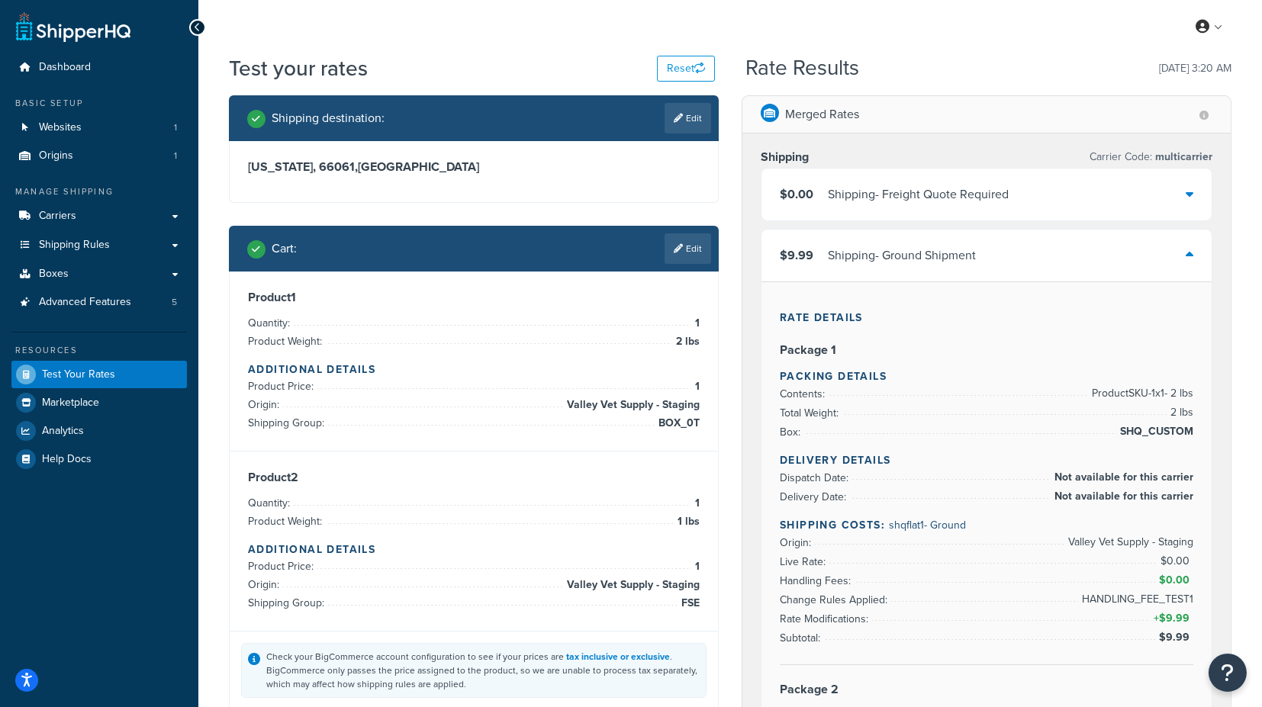
click at [1192, 250] on icon at bounding box center [1190, 255] width 8 height 12
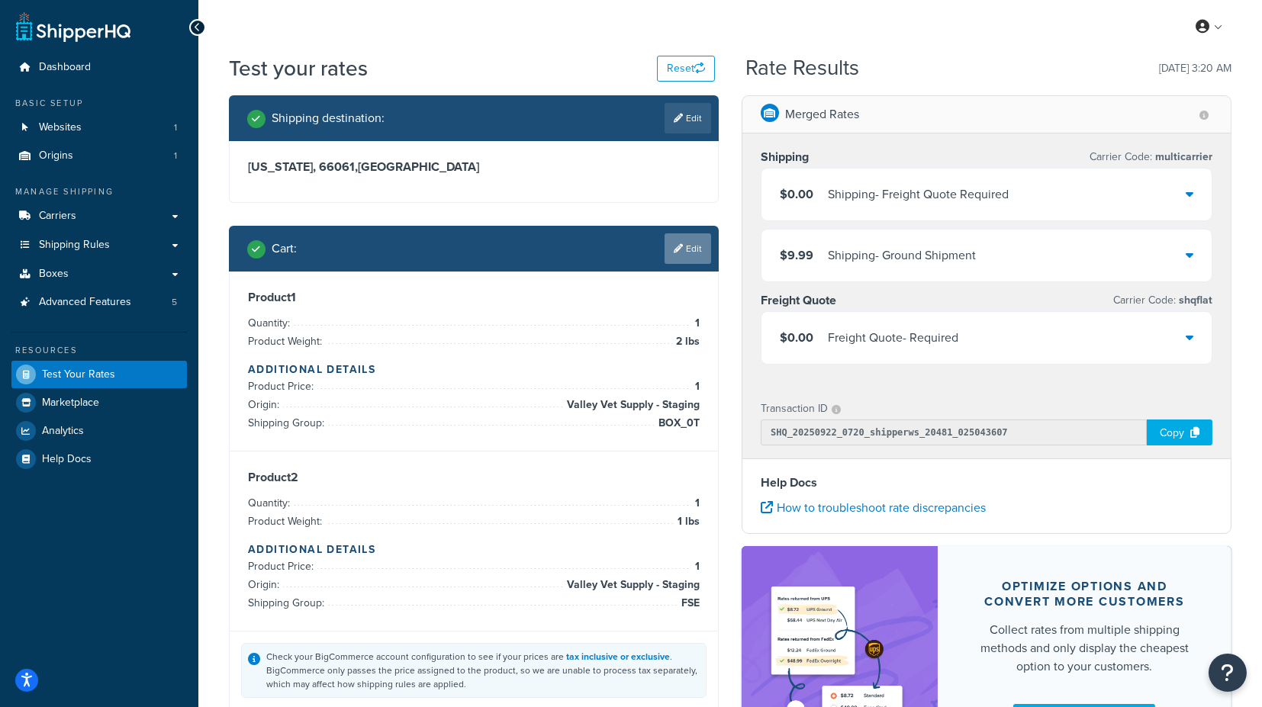
click at [688, 243] on link "Edit" at bounding box center [688, 249] width 47 height 31
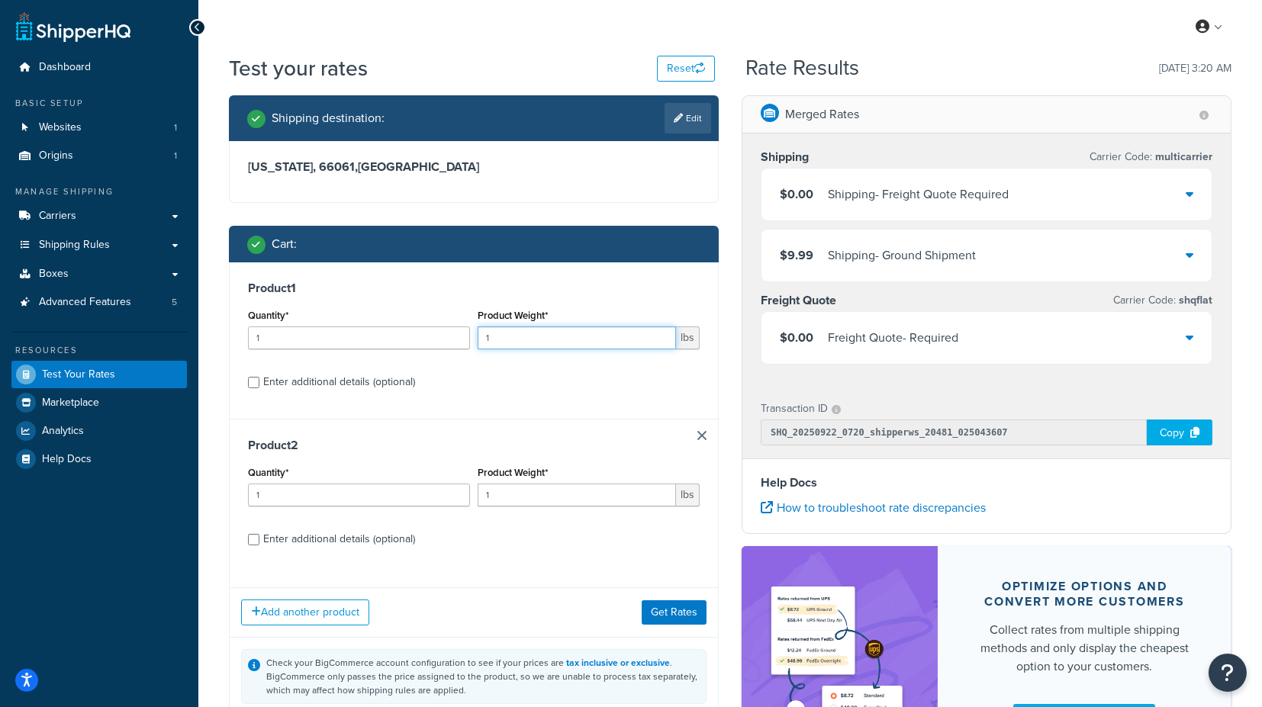
drag, startPoint x: 543, startPoint y: 336, endPoint x: 438, endPoint y: 343, distance: 104.8
click at [438, 343] on div "Quantity* 1 Product Weight* 1 lbs" at bounding box center [473, 333] width 459 height 56
type input "5"
click at [698, 561] on div "Product 2 Quantity* 1 Product Weight* 1 lbs Enter additional details (optional)" at bounding box center [474, 497] width 488 height 157
click at [678, 604] on button "Get Rates" at bounding box center [674, 613] width 65 height 24
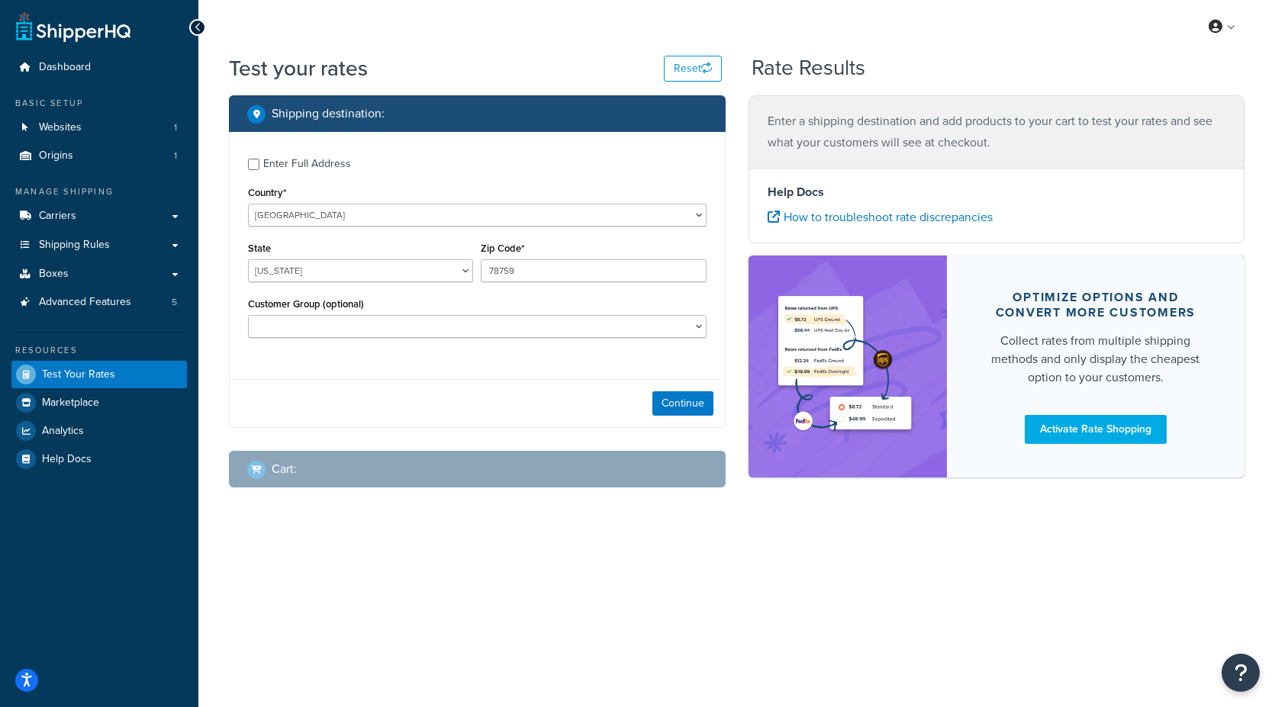
select select "[GEOGRAPHIC_DATA]"
click at [357, 267] on select "[US_STATE] [US_STATE] [US_STATE] [US_STATE] [US_STATE] Armed Forces Americas Ar…" at bounding box center [360, 270] width 225 height 23
click at [226, 276] on div "Shipping destination : Enter Full Address Country* [GEOGRAPHIC_DATA] [GEOGRAPHI…" at bounding box center [478, 303] width 520 height 416
click at [660, 401] on button "Continue" at bounding box center [683, 404] width 61 height 24
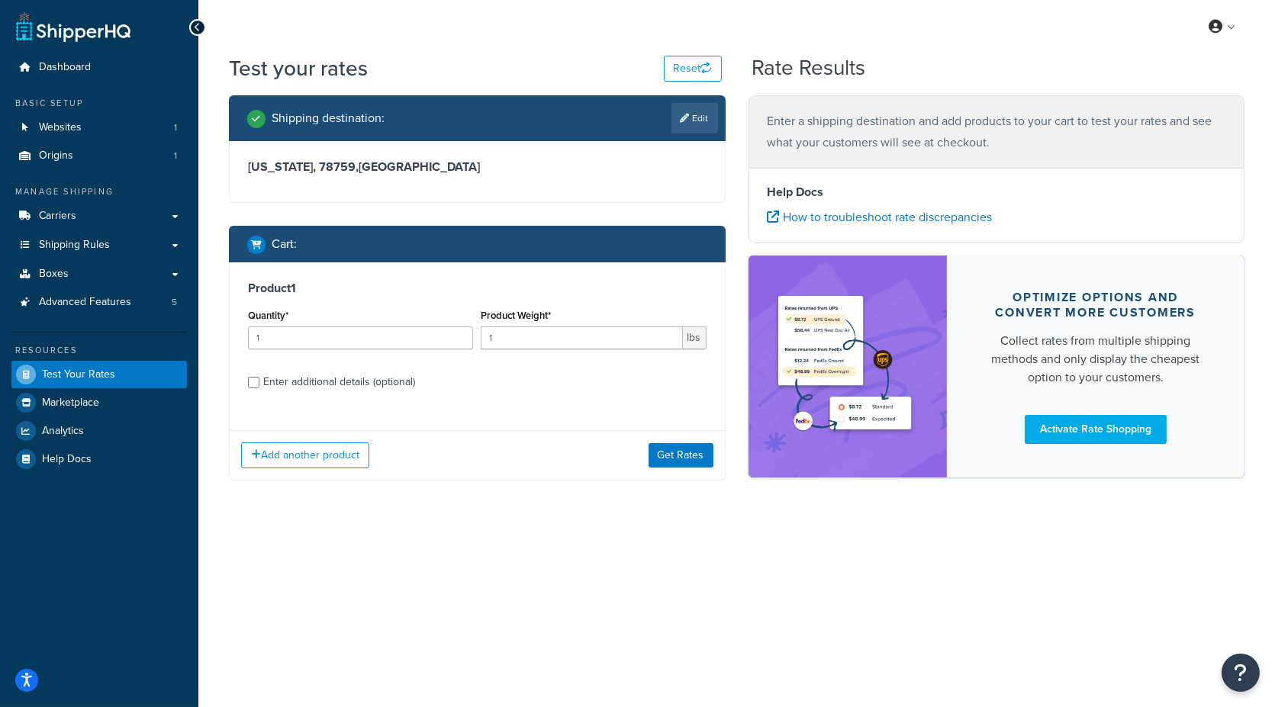
click at [316, 385] on div "Enter additional details (optional)" at bounding box center [339, 382] width 152 height 21
click at [259, 385] on input "Enter additional details (optional)" at bounding box center [253, 382] width 11 height 11
checkbox input "true"
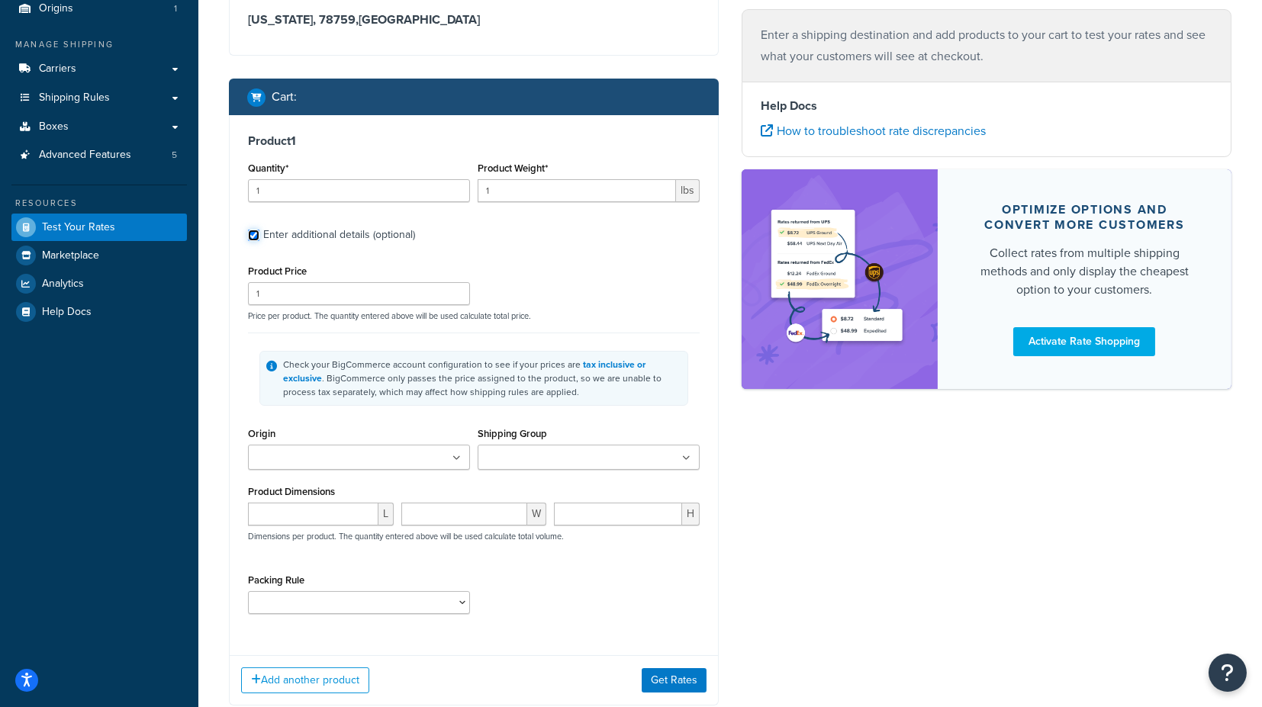
scroll to position [169, 0]
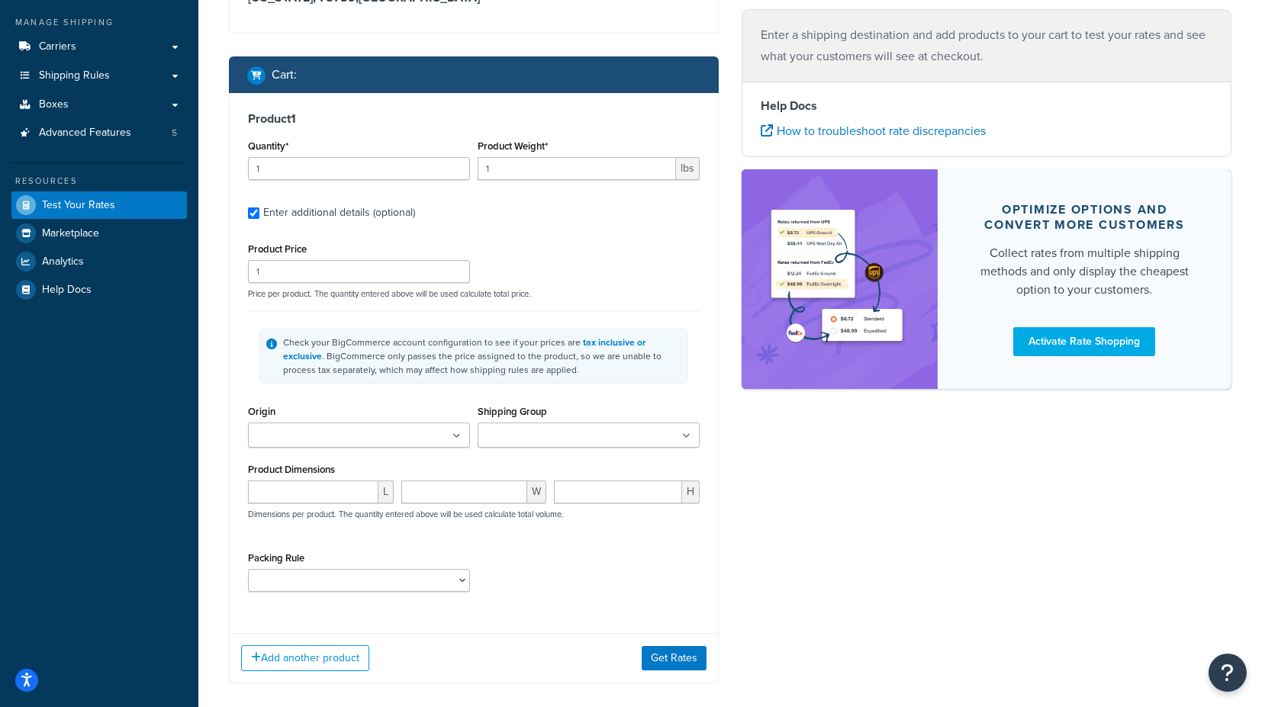
click at [379, 433] on ul at bounding box center [359, 435] width 222 height 25
drag, startPoint x: 385, startPoint y: 461, endPoint x: 403, endPoint y: 458, distance: 17.8
click at [515, 433] on input "Shipping Group" at bounding box center [549, 436] width 135 height 17
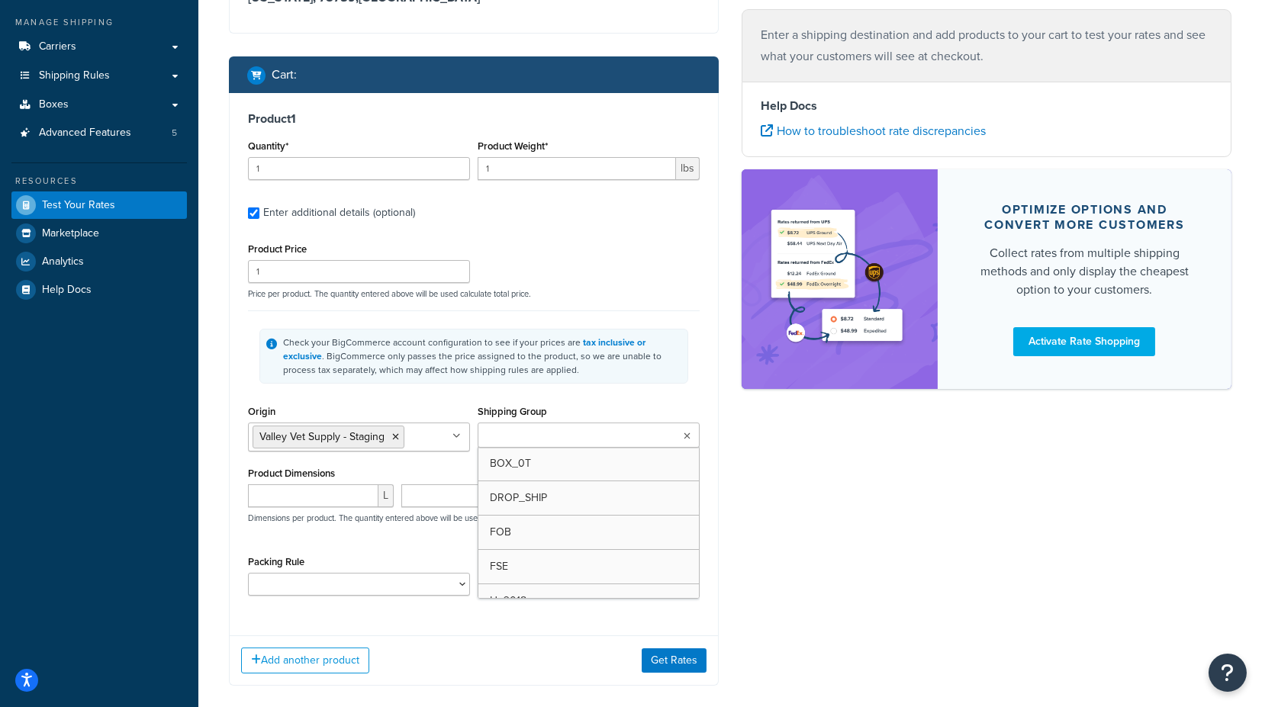
type input "b"
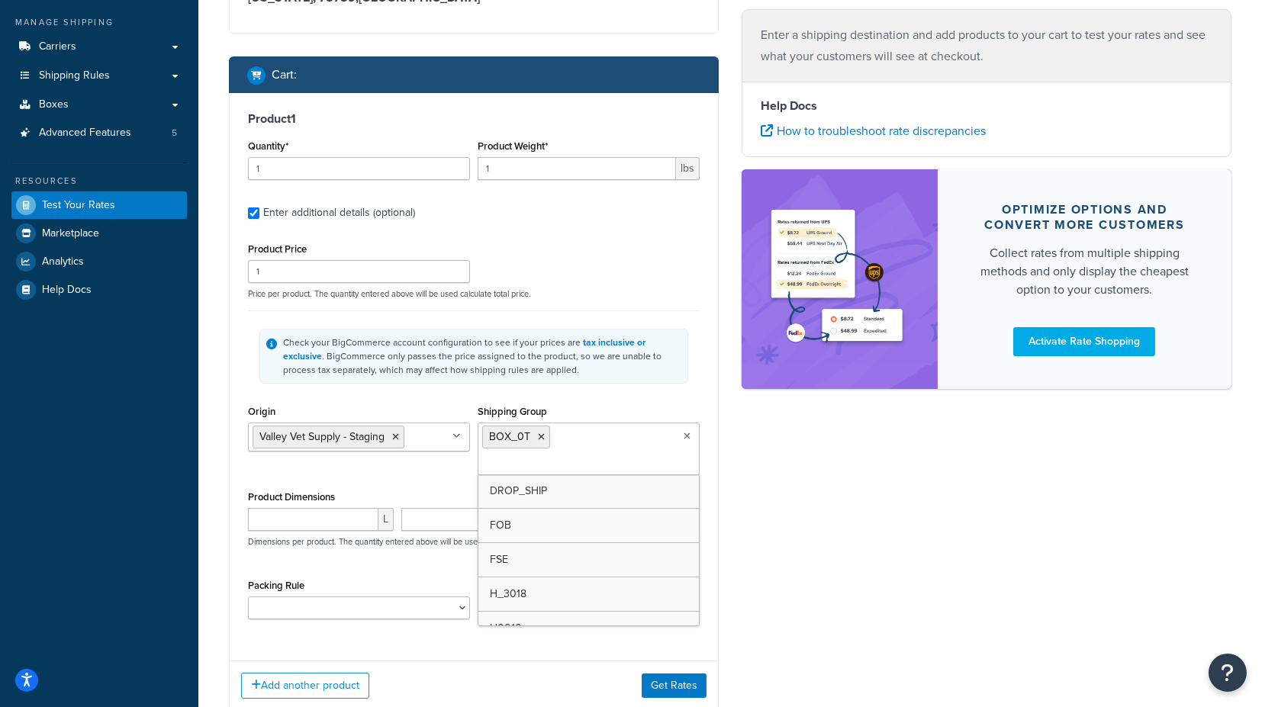
click at [668, 404] on div "Shipping Group BOX_0T DROP_SHIP FOB FSE H_3018 H0010 H0011 H0012 H0099 H1090 H1…" at bounding box center [589, 438] width 222 height 74
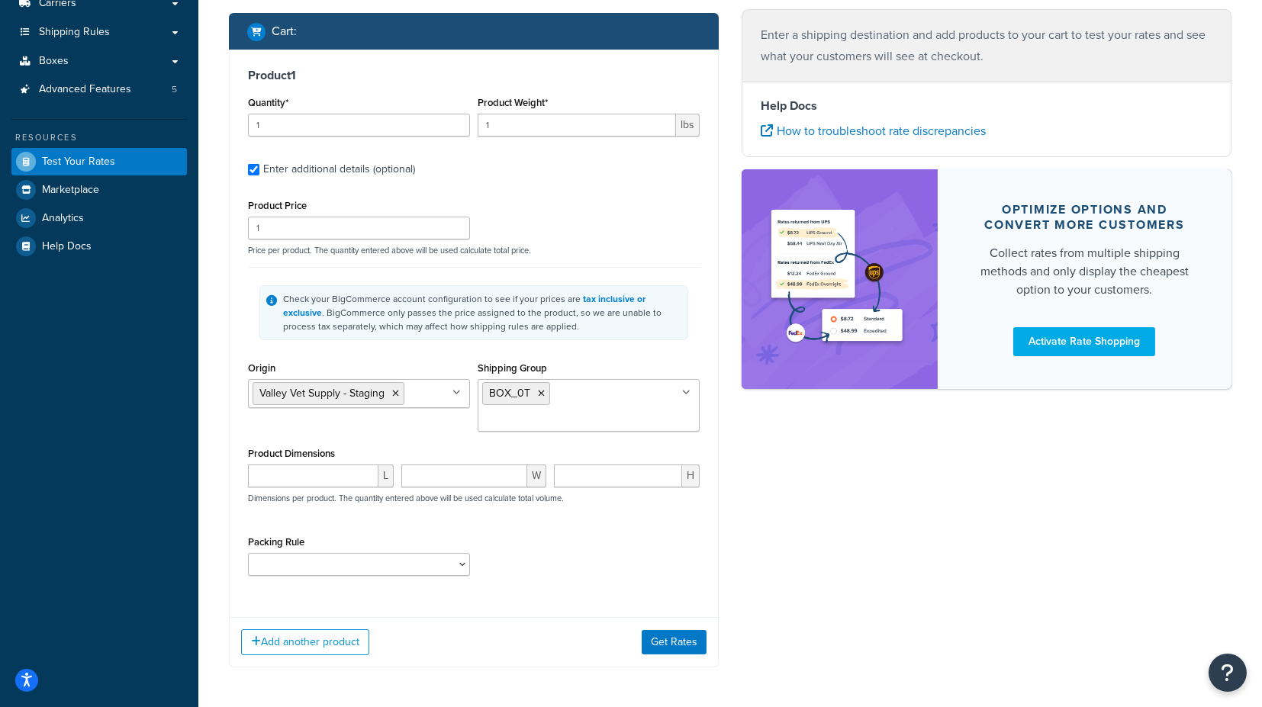
scroll to position [246, 0]
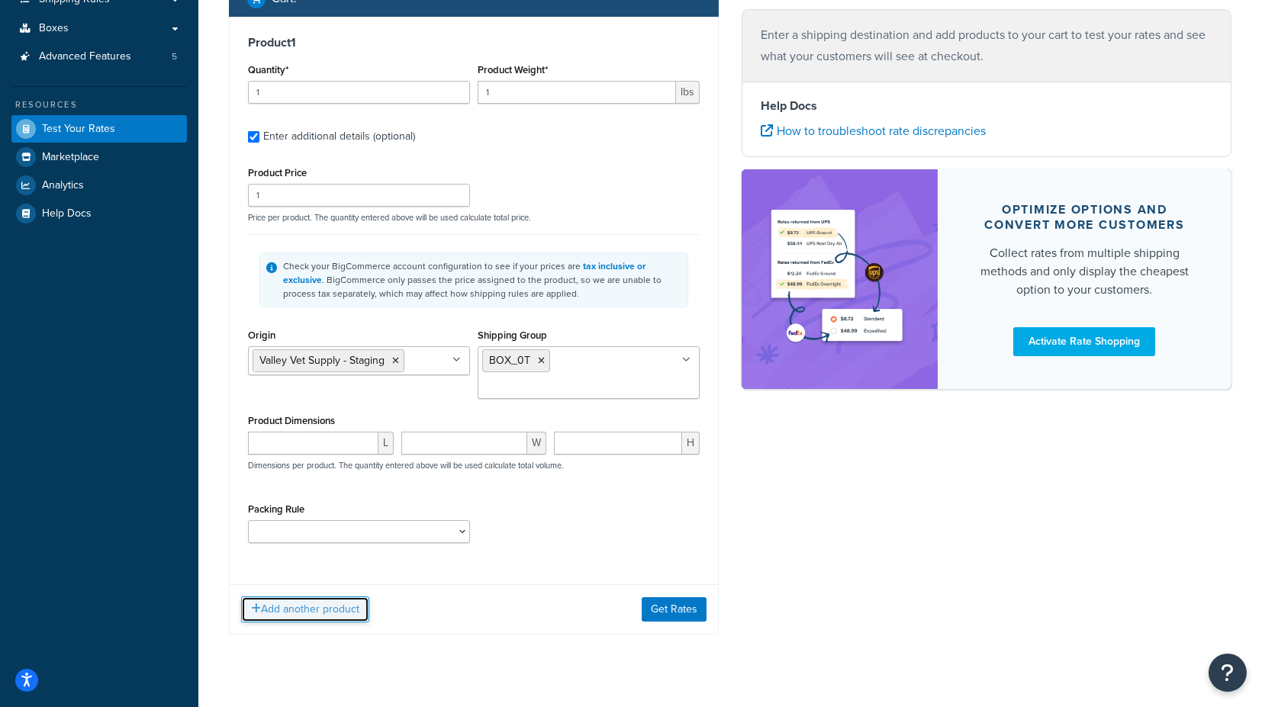
drag, startPoint x: 322, startPoint y: 581, endPoint x: 334, endPoint y: 576, distance: 12.3
click at [321, 597] on button "Add another product" at bounding box center [305, 610] width 128 height 26
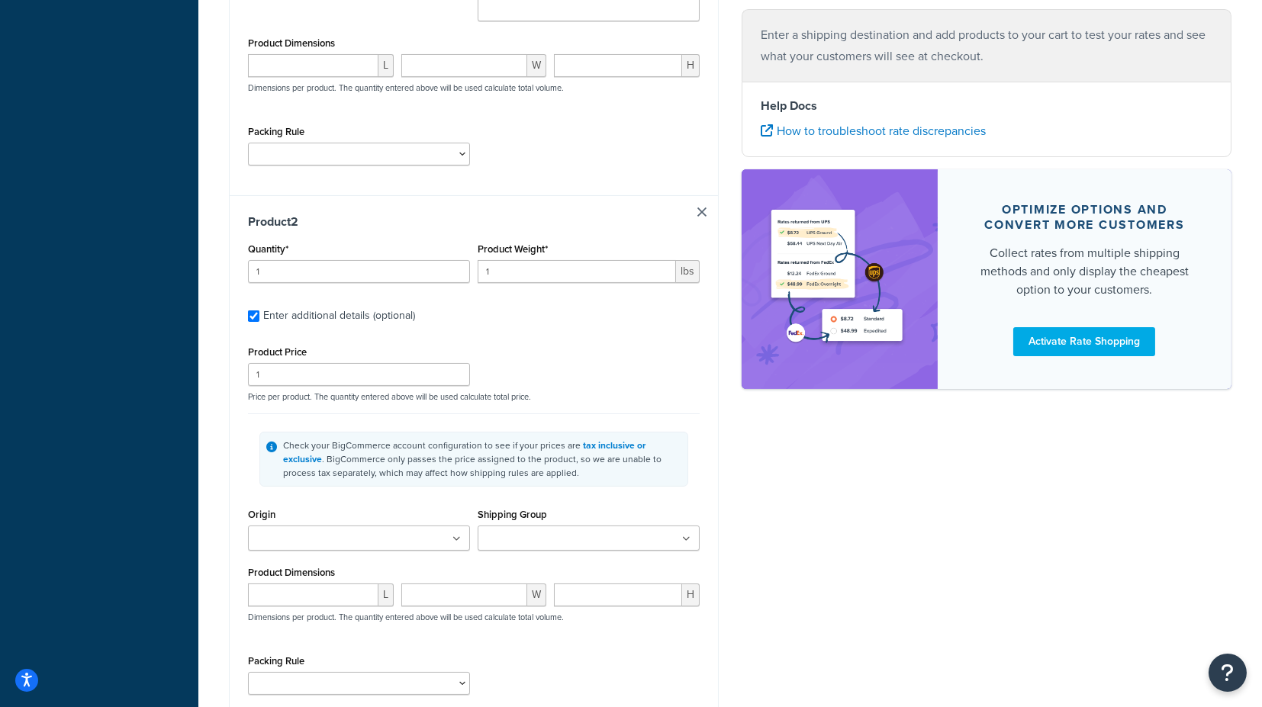
scroll to position [670, 0]
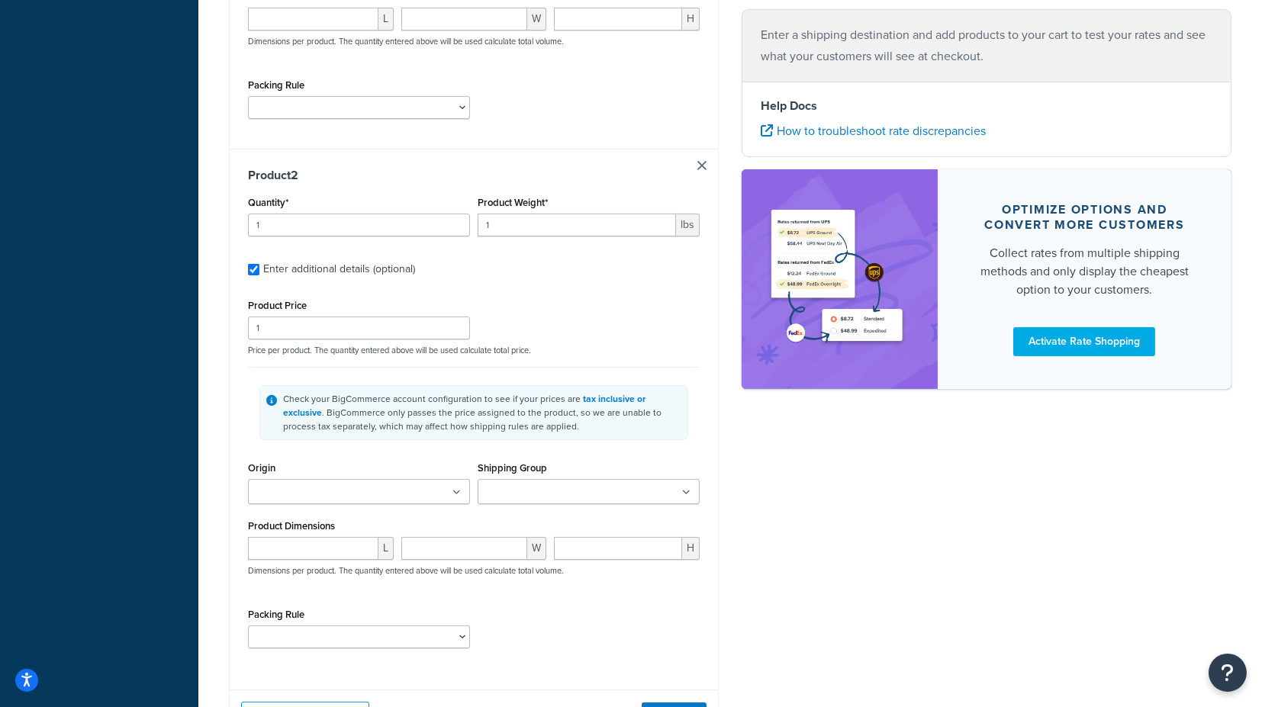
click at [417, 479] on ul at bounding box center [359, 491] width 222 height 25
click at [524, 479] on ul at bounding box center [589, 491] width 222 height 25
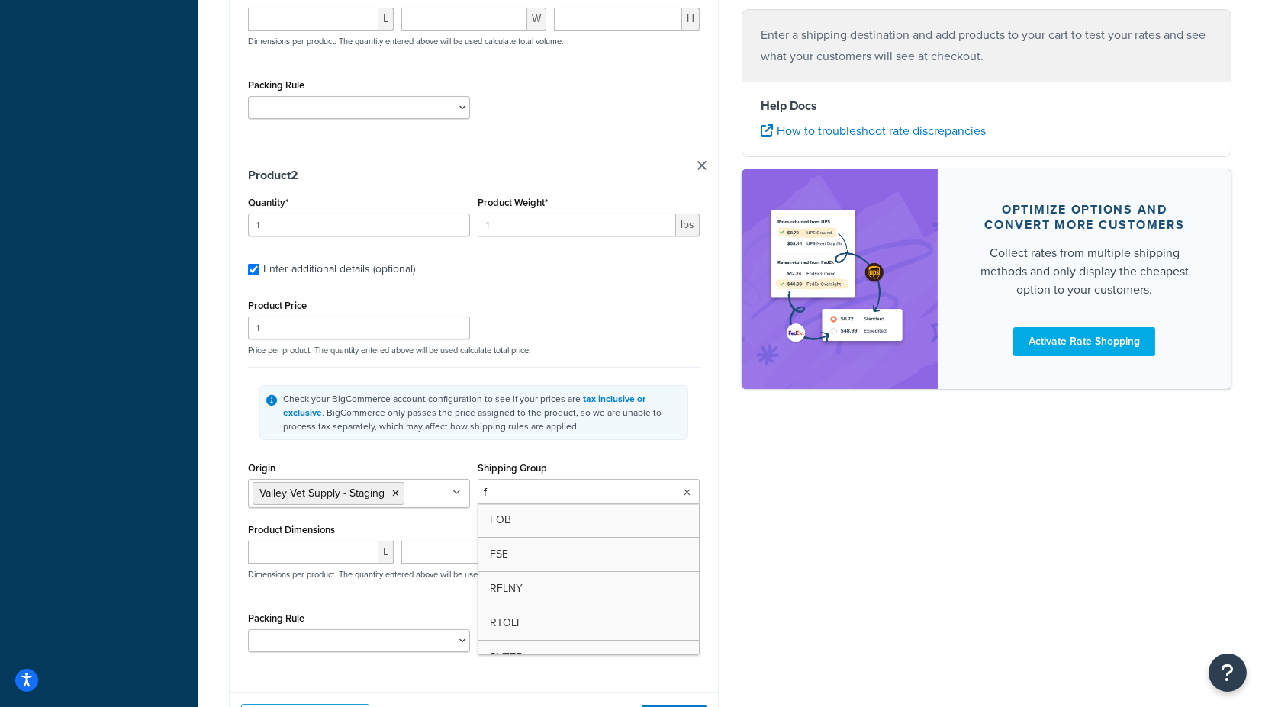
type input "fs"
click at [685, 458] on div "Shipping Group FSE BOX_0T DROP_SHIP FOB H_3018 H0010 H0011 H0012 H0099 H1090 H1…" at bounding box center [589, 483] width 222 height 50
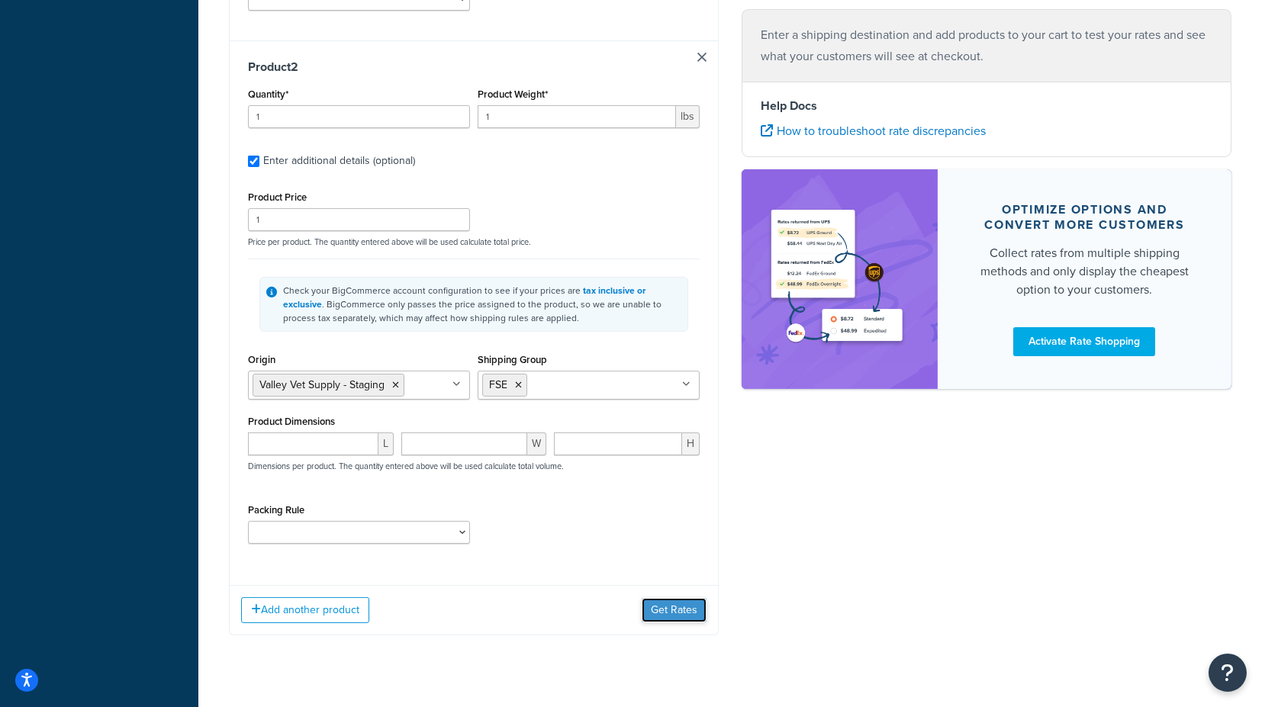
click at [671, 598] on button "Get Rates" at bounding box center [674, 610] width 65 height 24
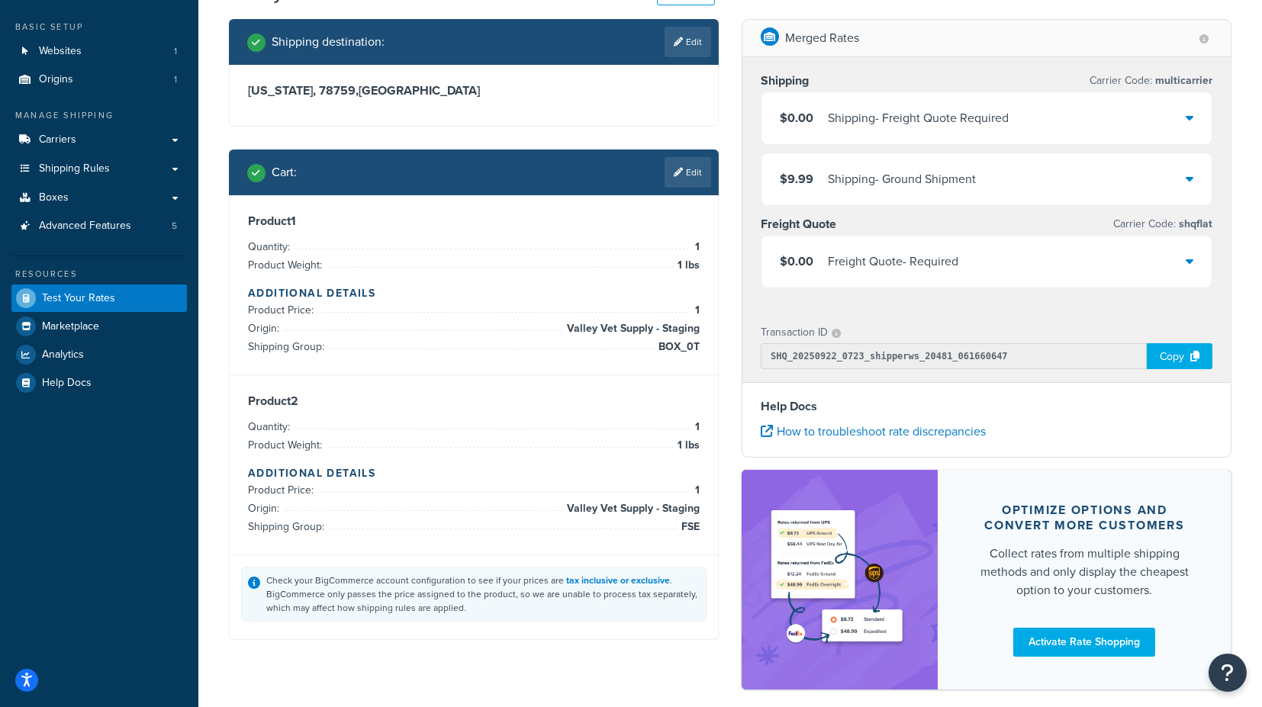
scroll to position [0, 0]
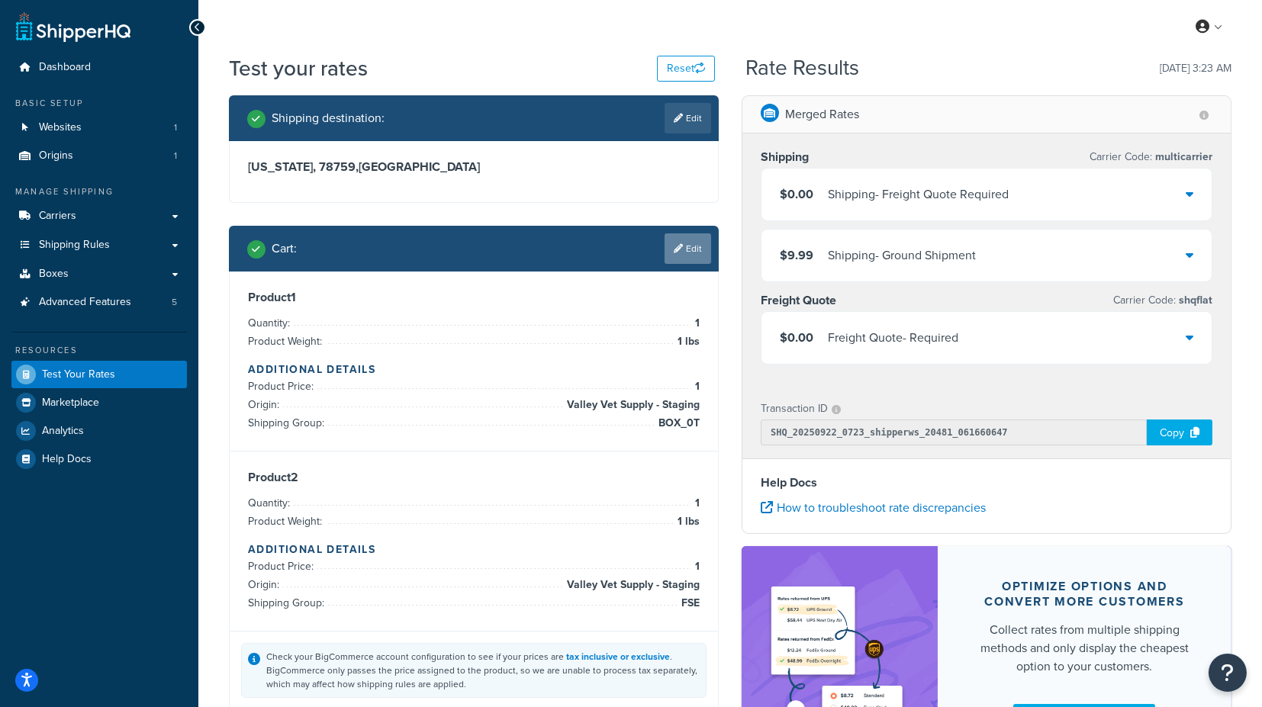
click at [687, 243] on link "Edit" at bounding box center [688, 249] width 47 height 31
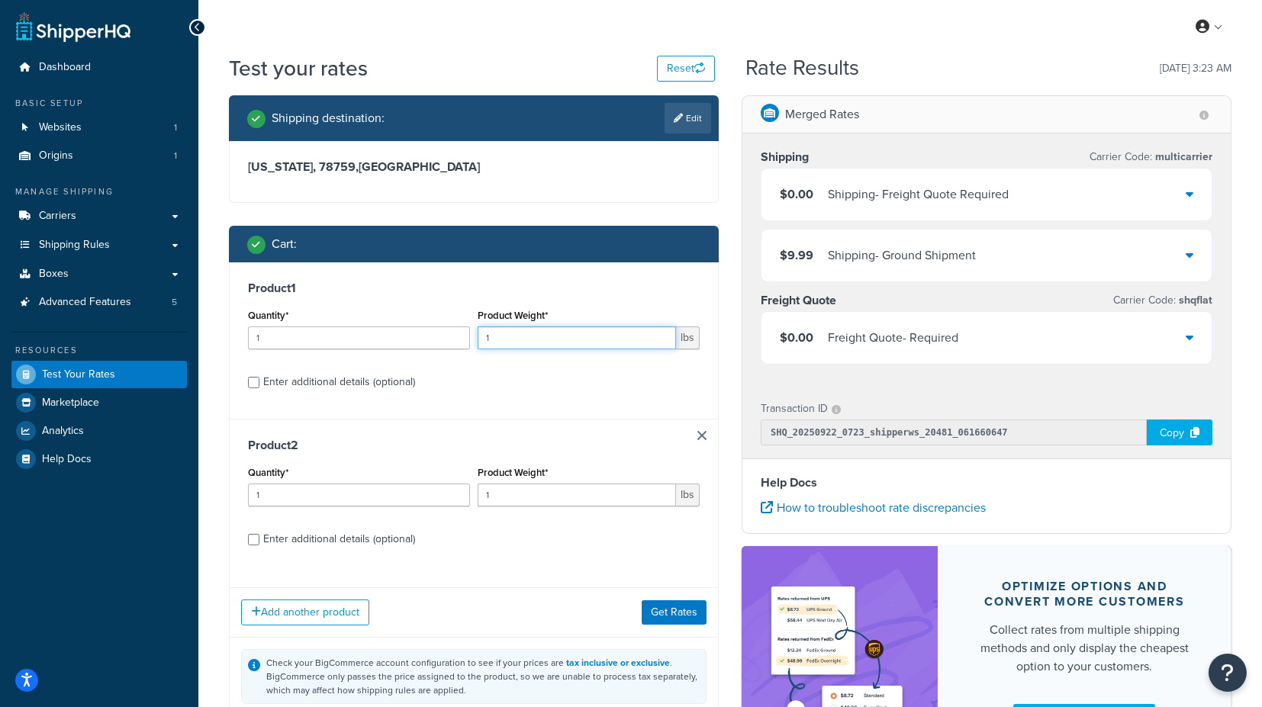
drag, startPoint x: 541, startPoint y: 341, endPoint x: 456, endPoint y: 344, distance: 85.5
click at [456, 344] on div "Quantity* 1 Product Weight* 1 lbs" at bounding box center [473, 333] width 459 height 56
type input "3"
click at [678, 377] on label "Enter additional details (optional)" at bounding box center [481, 381] width 437 height 24
click at [259, 377] on input "Enter additional details (optional)" at bounding box center [253, 382] width 11 height 11
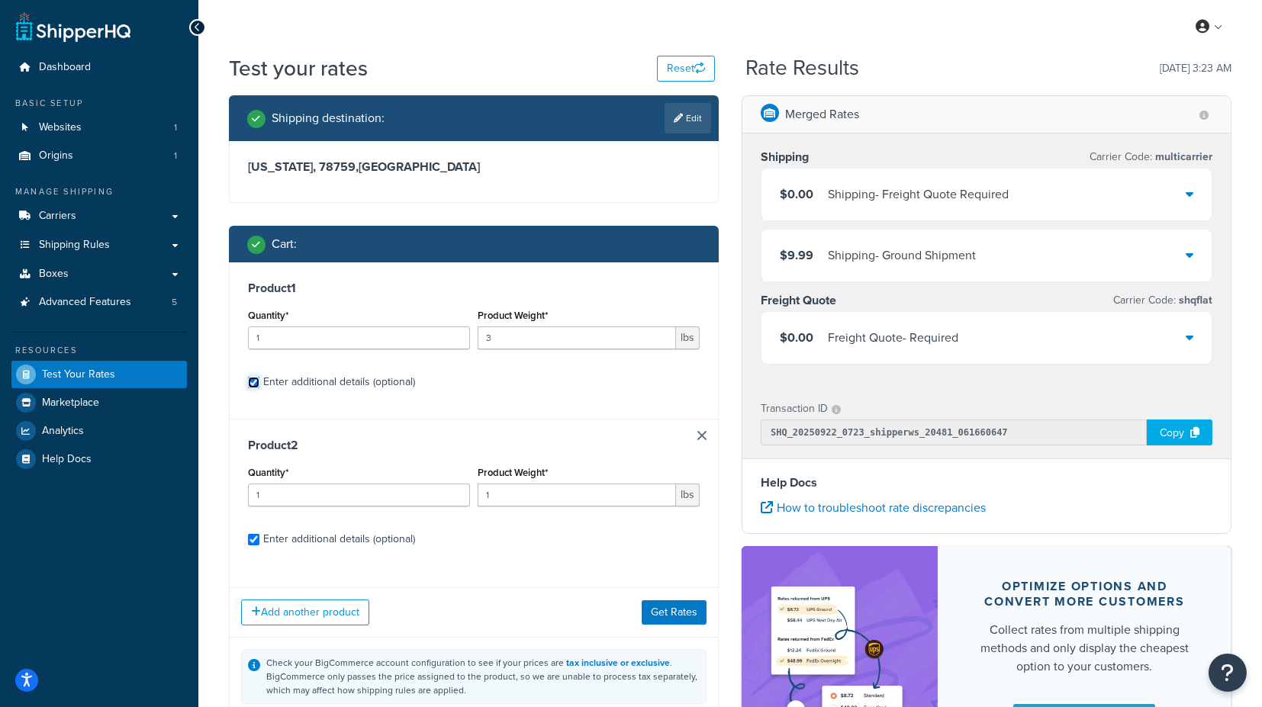
checkbox input "true"
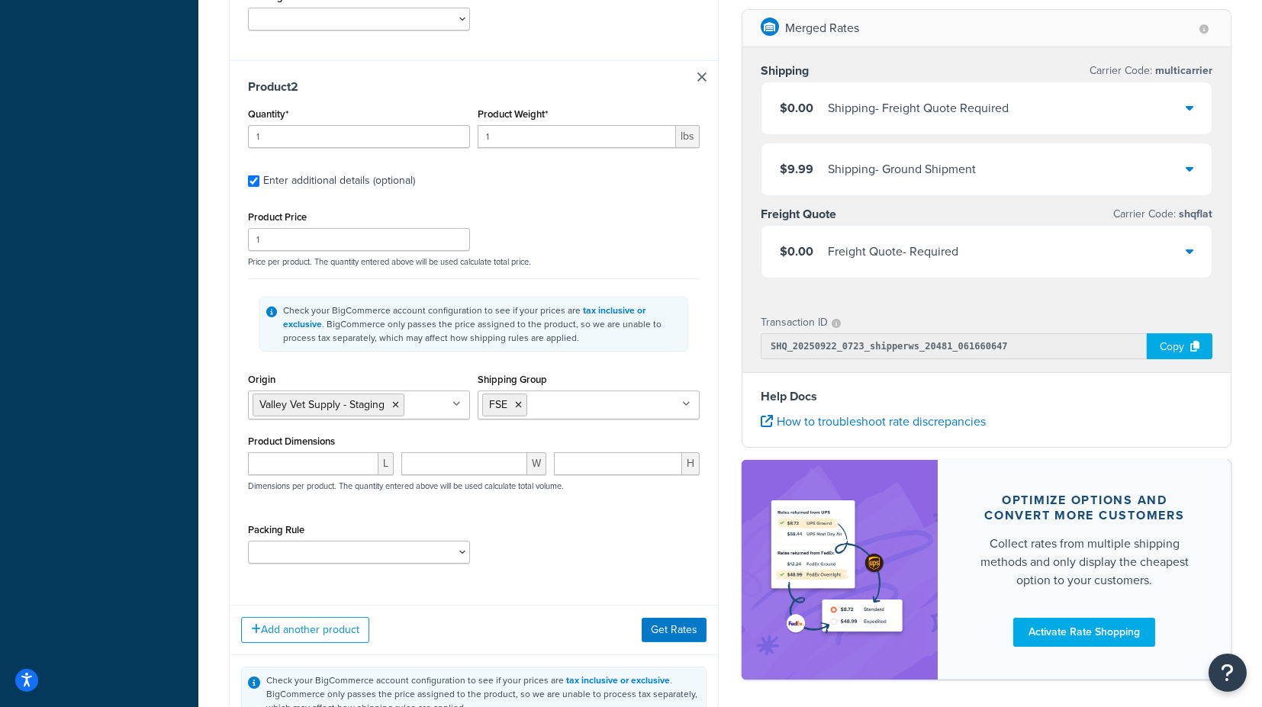
scroll to position [763, 0]
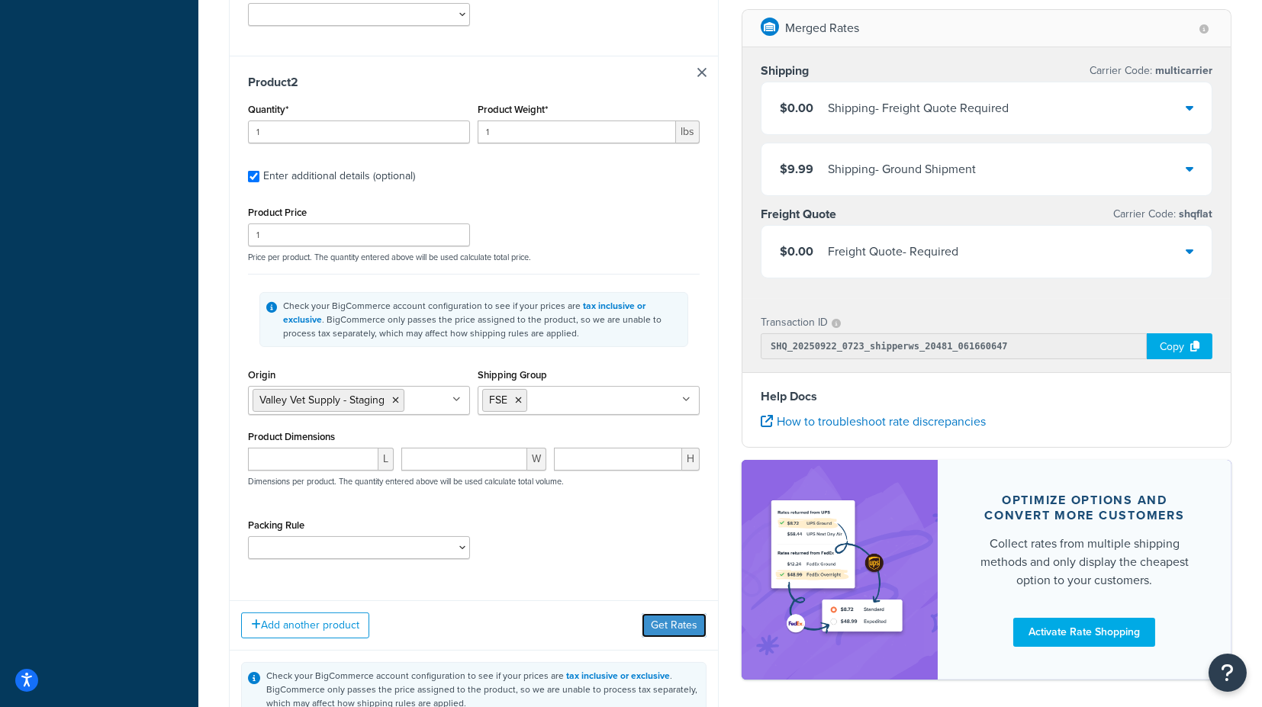
click at [673, 614] on button "Get Rates" at bounding box center [674, 626] width 65 height 24
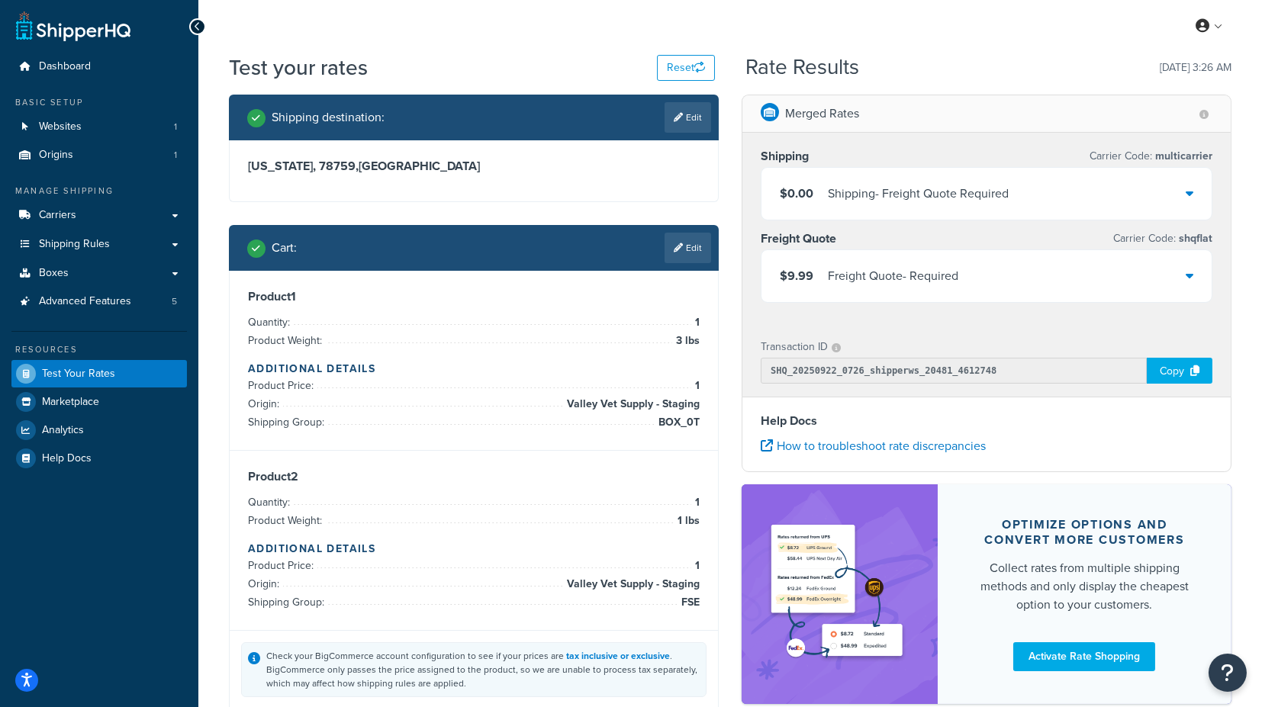
scroll to position [0, 0]
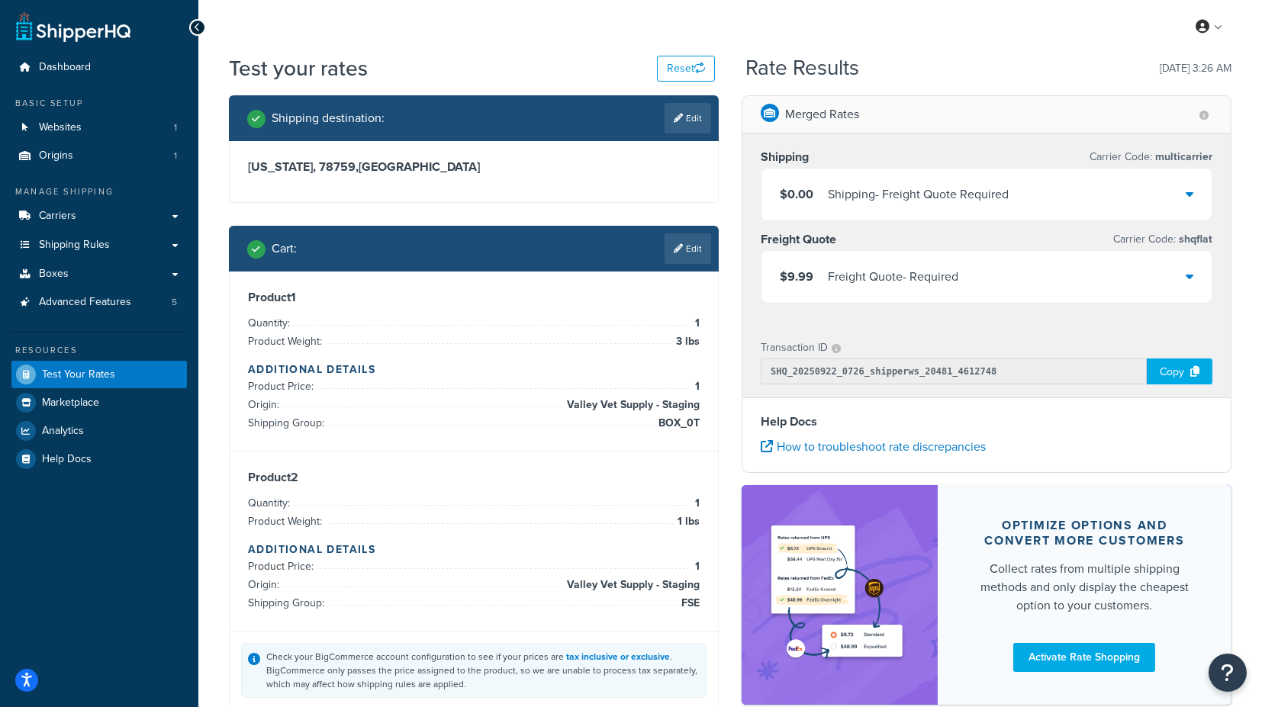
click at [1184, 276] on div "$9.99 Freight Quote - Required" at bounding box center [987, 277] width 450 height 52
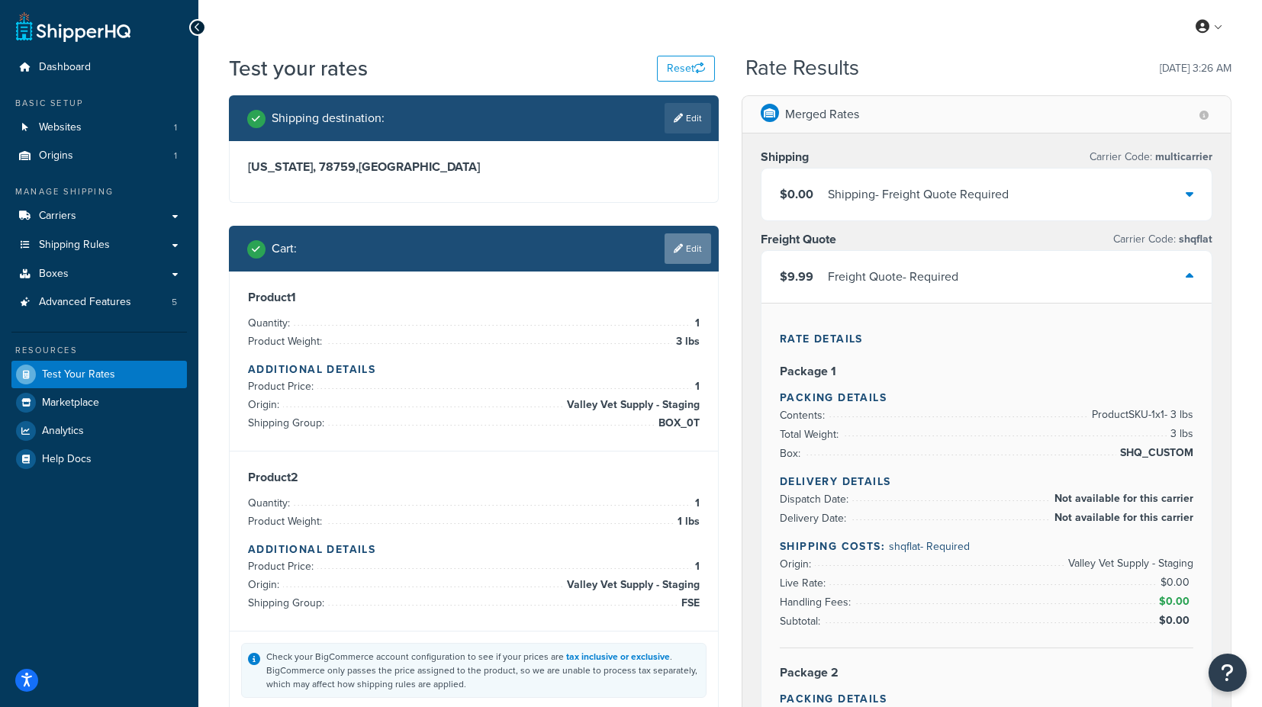
click at [685, 250] on link "Edit" at bounding box center [688, 249] width 47 height 31
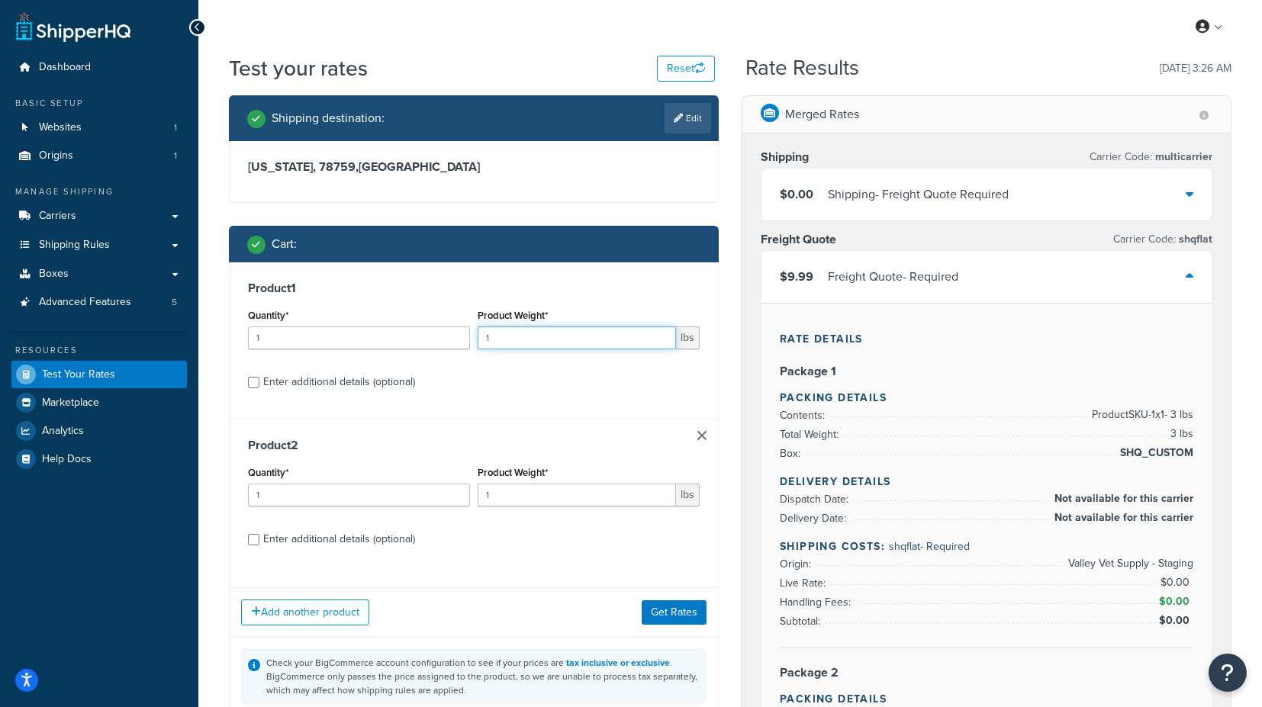
drag, startPoint x: 528, startPoint y: 337, endPoint x: 477, endPoint y: 341, distance: 51.3
click at [478, 340] on input "1" at bounding box center [577, 338] width 198 height 23
type input "2"
click at [524, 295] on h3 "Product 1" at bounding box center [474, 288] width 452 height 15
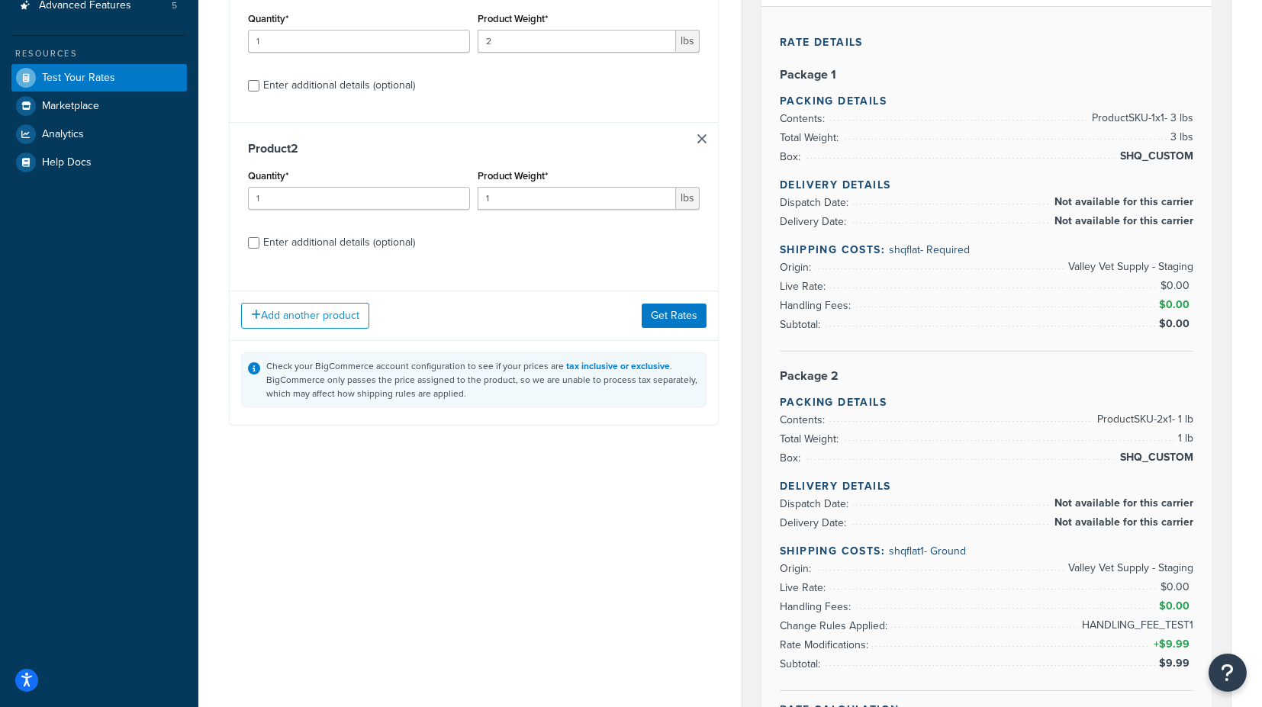
scroll to position [339, 0]
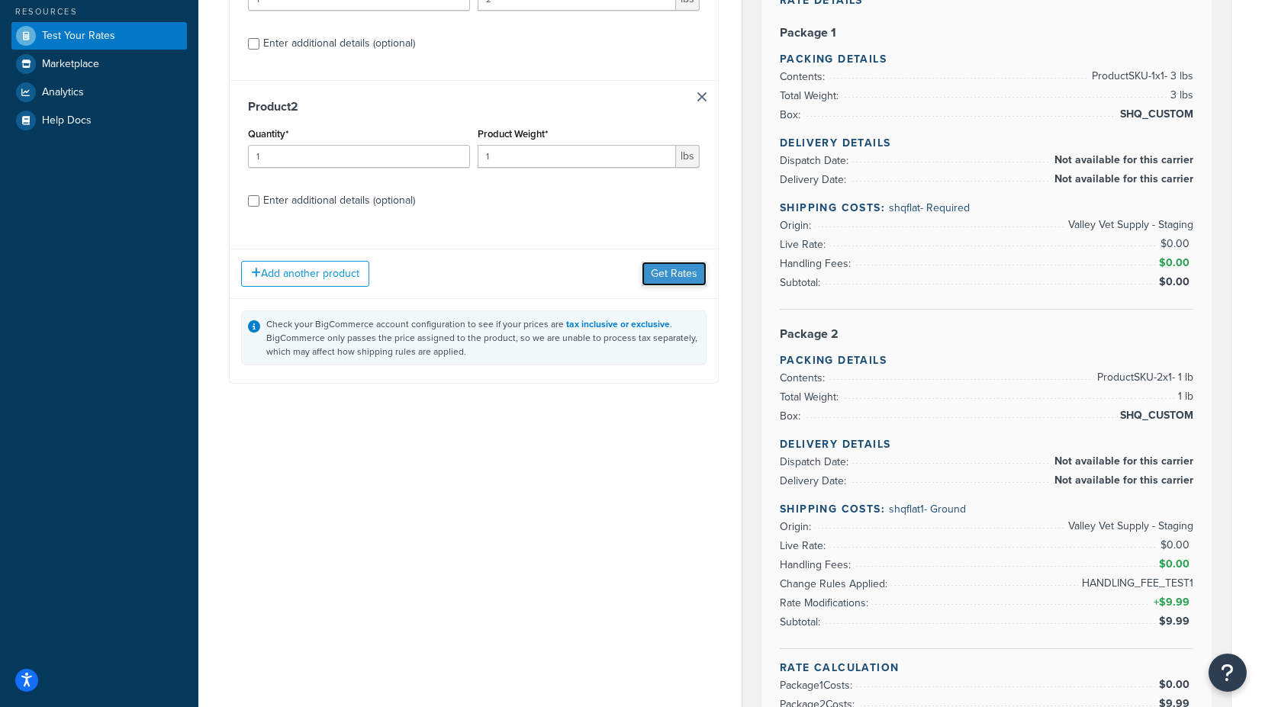
click at [677, 280] on button "Get Rates" at bounding box center [674, 274] width 65 height 24
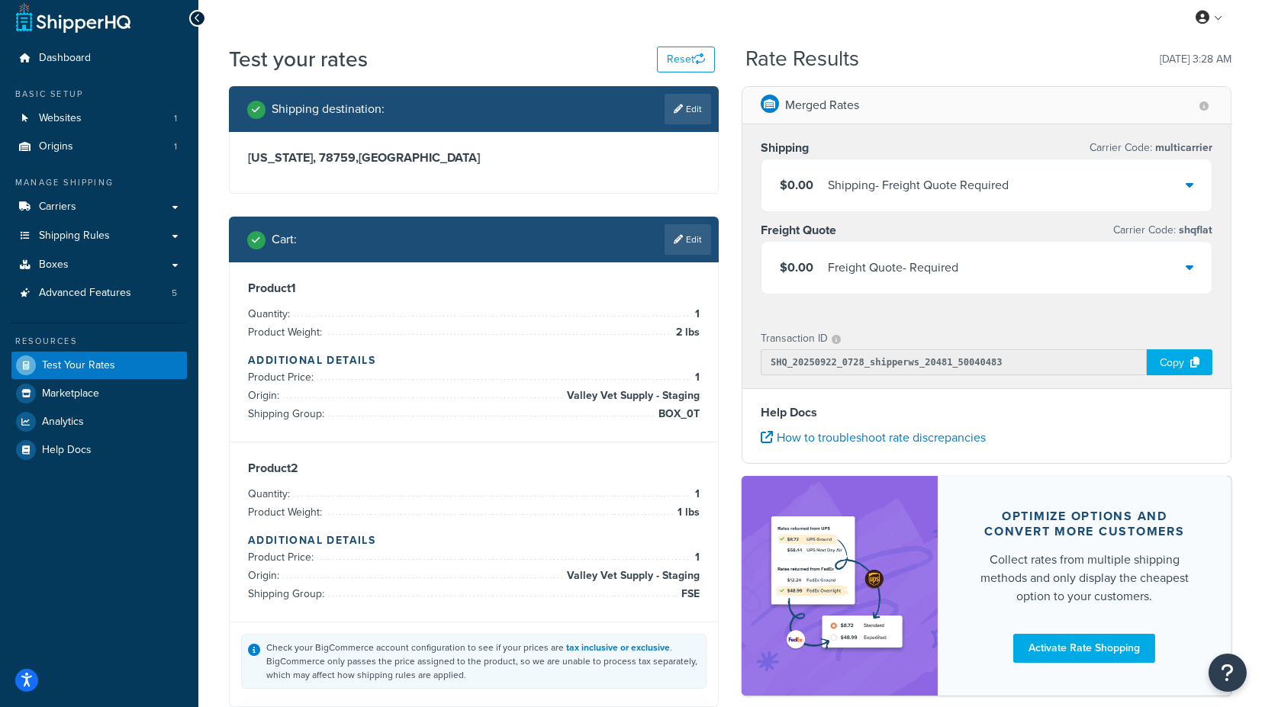
scroll to position [0, 0]
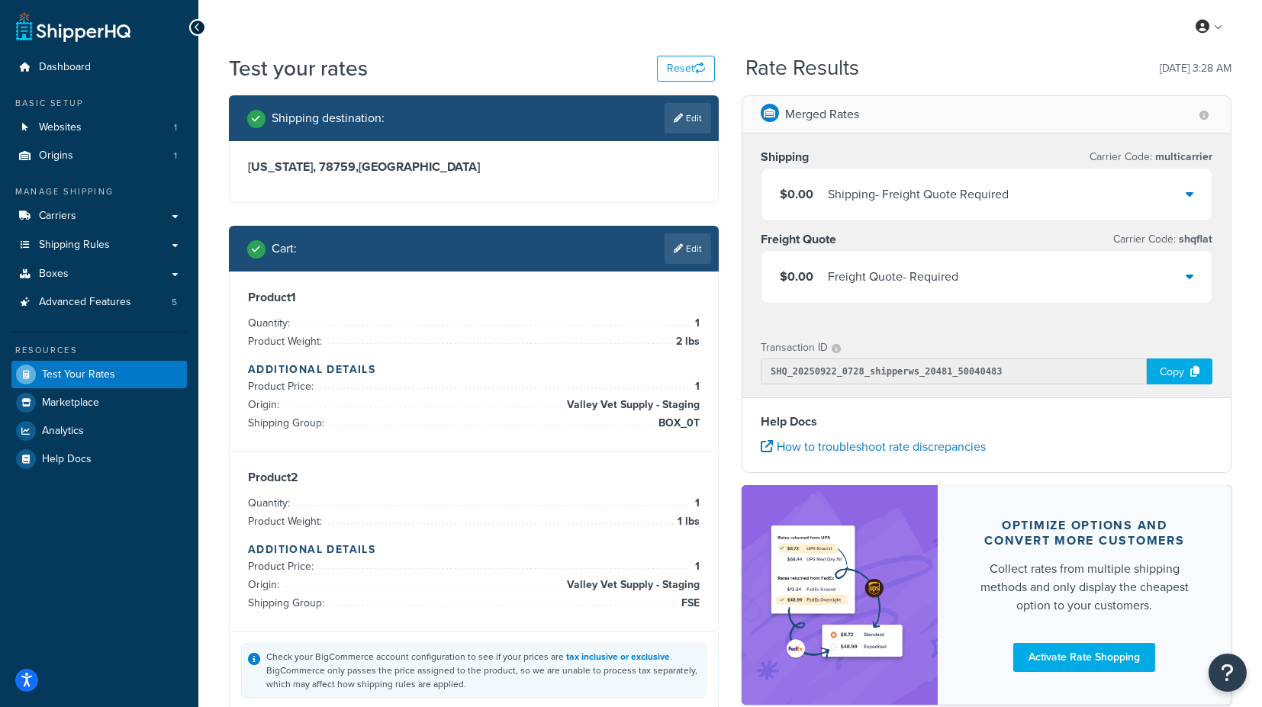
click at [1193, 191] on icon at bounding box center [1190, 194] width 8 height 12
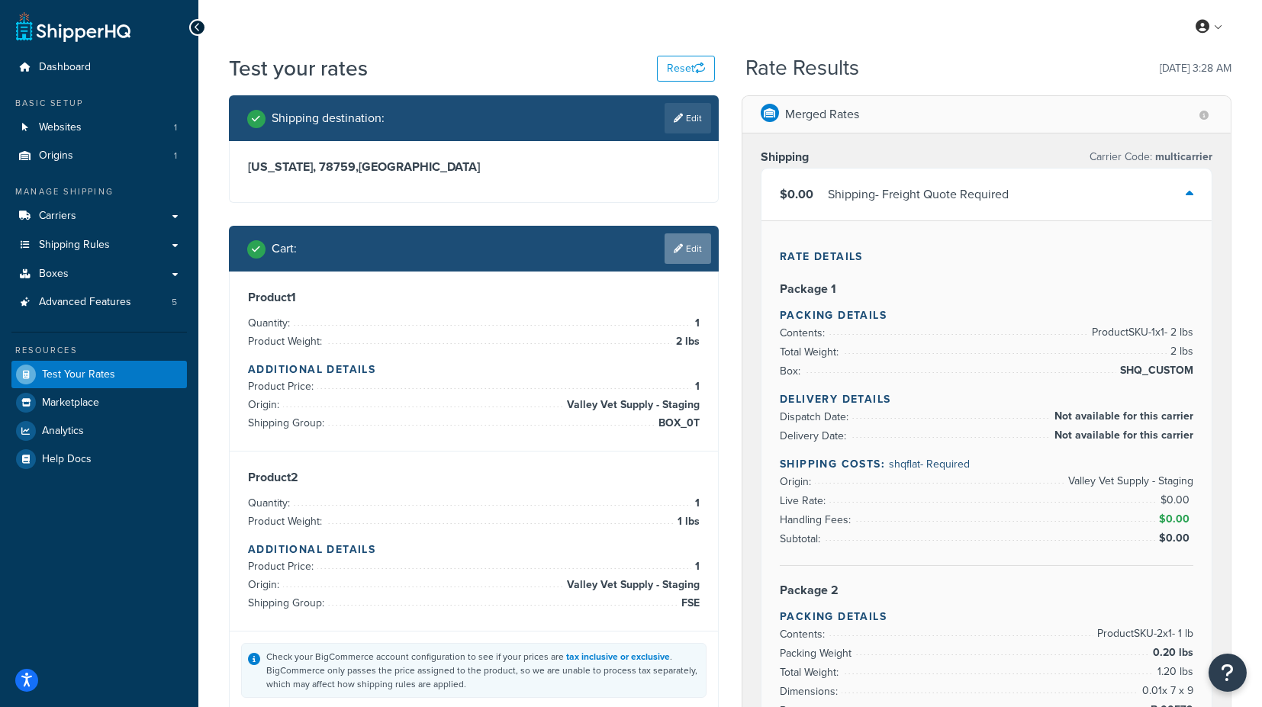
click at [695, 252] on link "Edit" at bounding box center [688, 249] width 47 height 31
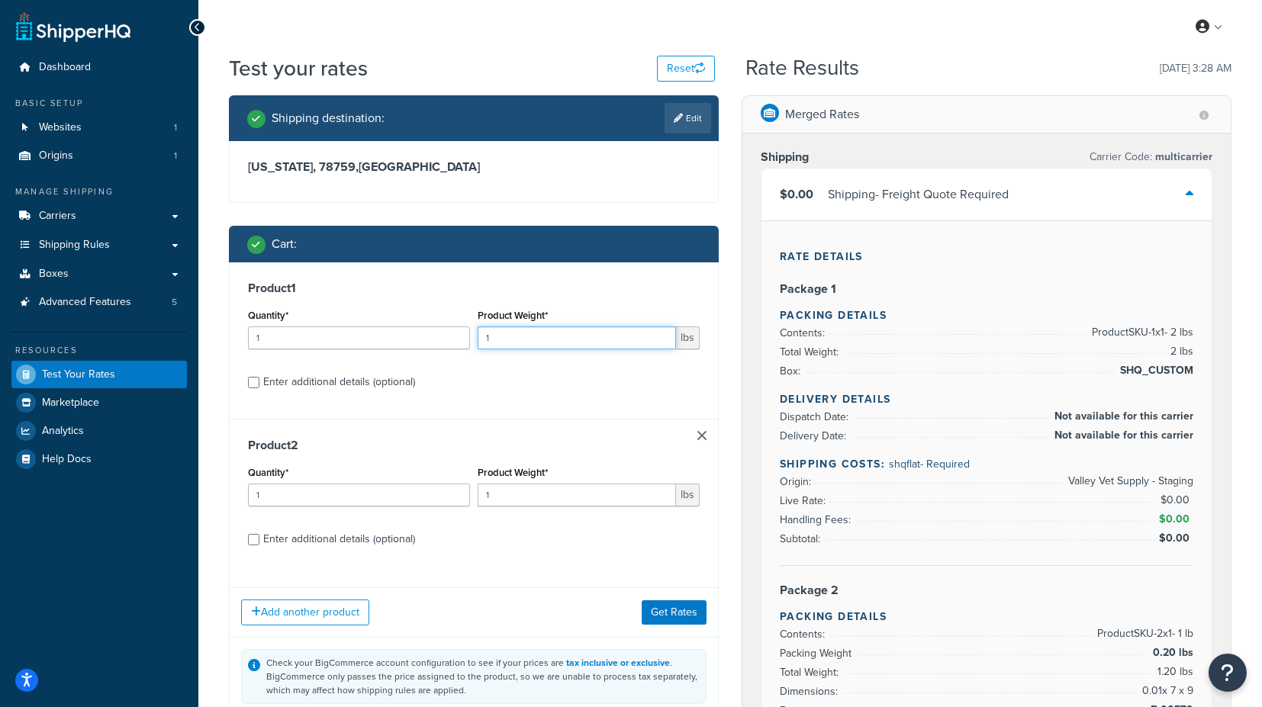
drag, startPoint x: 533, startPoint y: 334, endPoint x: 472, endPoint y: 337, distance: 61.9
click at [472, 337] on div "Quantity* 1 Product Weight* 1 lbs" at bounding box center [473, 333] width 459 height 56
type input "5"
click at [711, 546] on div "Product 2 Quantity* 1 Product Weight* 1 lbs Enter additional details (optional)" at bounding box center [474, 497] width 488 height 157
click at [685, 603] on button "Get Rates" at bounding box center [674, 613] width 65 height 24
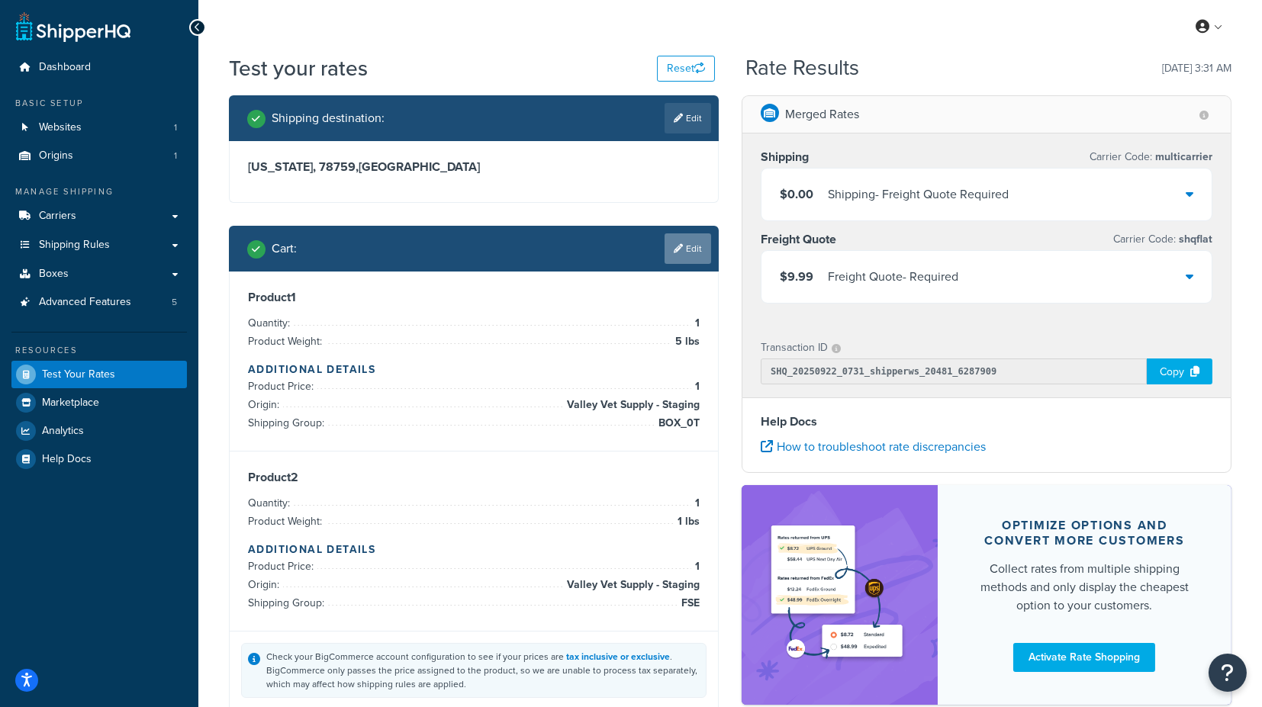
click at [687, 245] on link "Edit" at bounding box center [688, 249] width 47 height 31
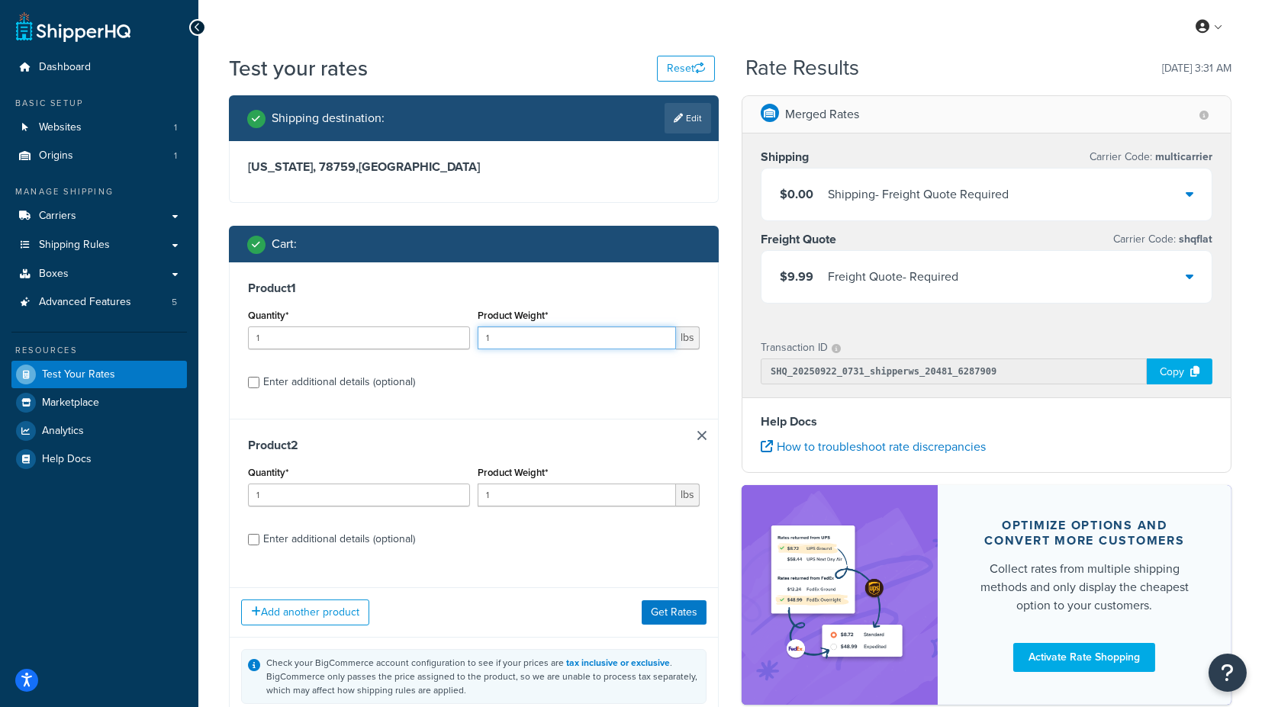
drag, startPoint x: 514, startPoint y: 337, endPoint x: 479, endPoint y: 337, distance: 35.9
click at [479, 337] on input "1" at bounding box center [577, 338] width 198 height 23
type input "3"
click at [578, 398] on div "Product 1 Quantity* 1 Product Weight* 3 lbs Enter additional details (optional)" at bounding box center [474, 341] width 488 height 156
click at [672, 617] on button "Get Rates" at bounding box center [674, 613] width 65 height 24
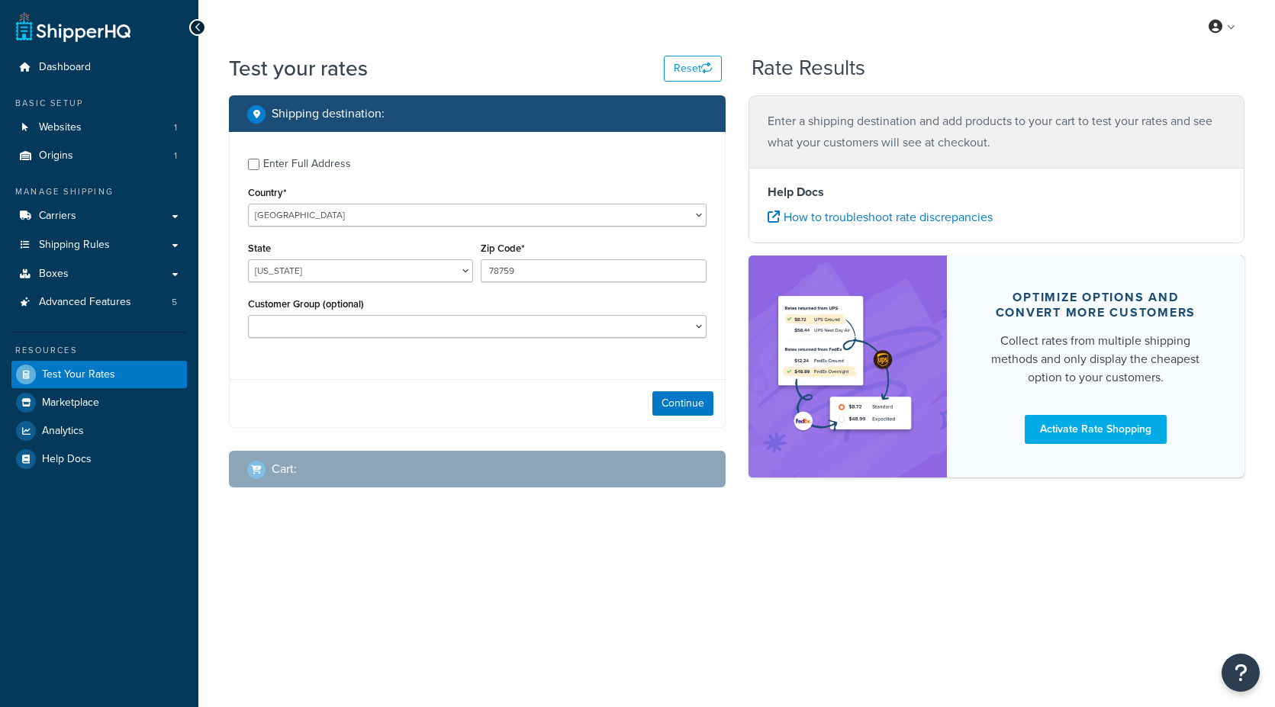
select select "[GEOGRAPHIC_DATA]"
click at [678, 402] on button "Continue" at bounding box center [683, 404] width 61 height 24
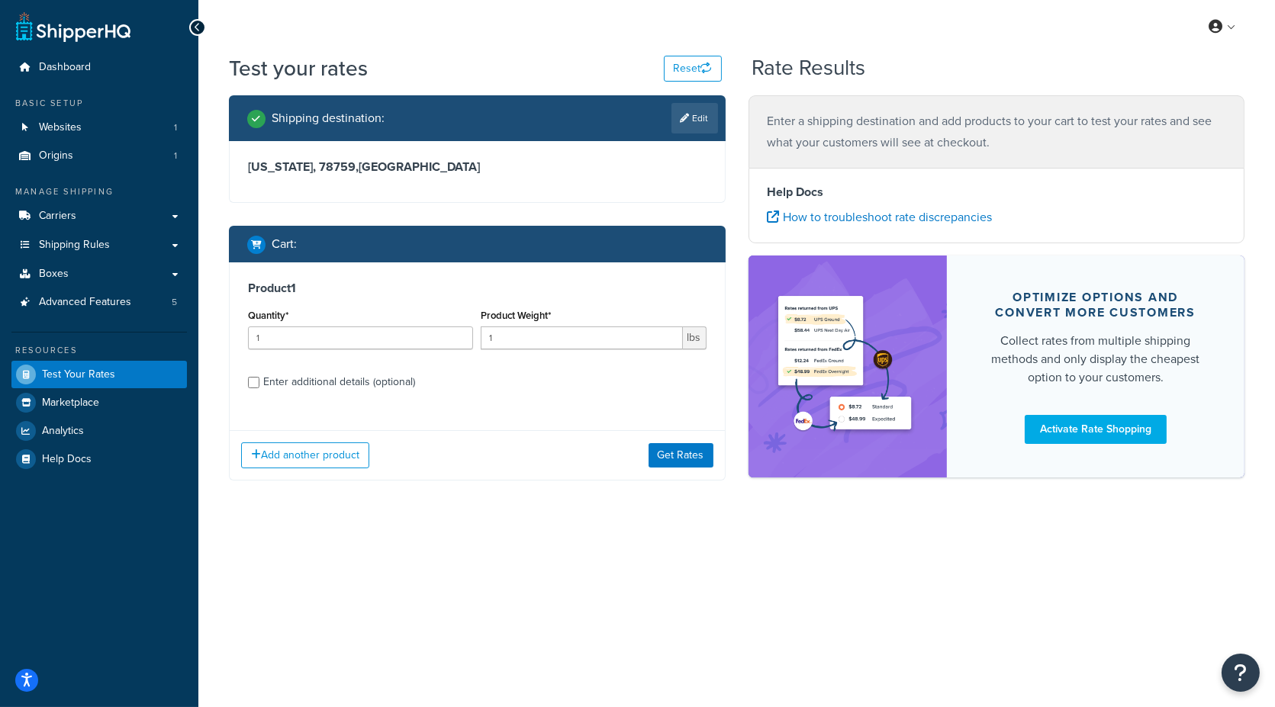
drag, startPoint x: 370, startPoint y: 380, endPoint x: 450, endPoint y: 392, distance: 80.3
click at [370, 380] on div "Enter additional details (optional)" at bounding box center [339, 382] width 152 height 21
click at [259, 380] on input "Enter additional details (optional)" at bounding box center [253, 382] width 11 height 11
checkbox input "true"
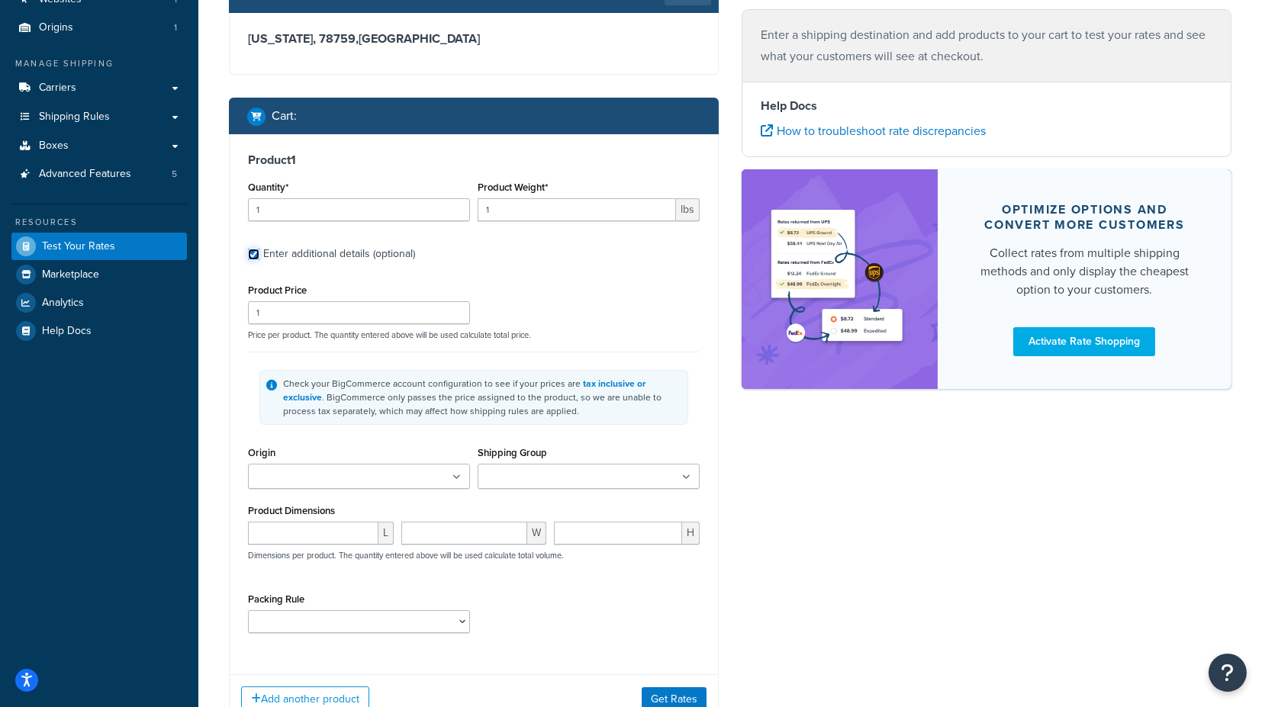
scroll to position [169, 0]
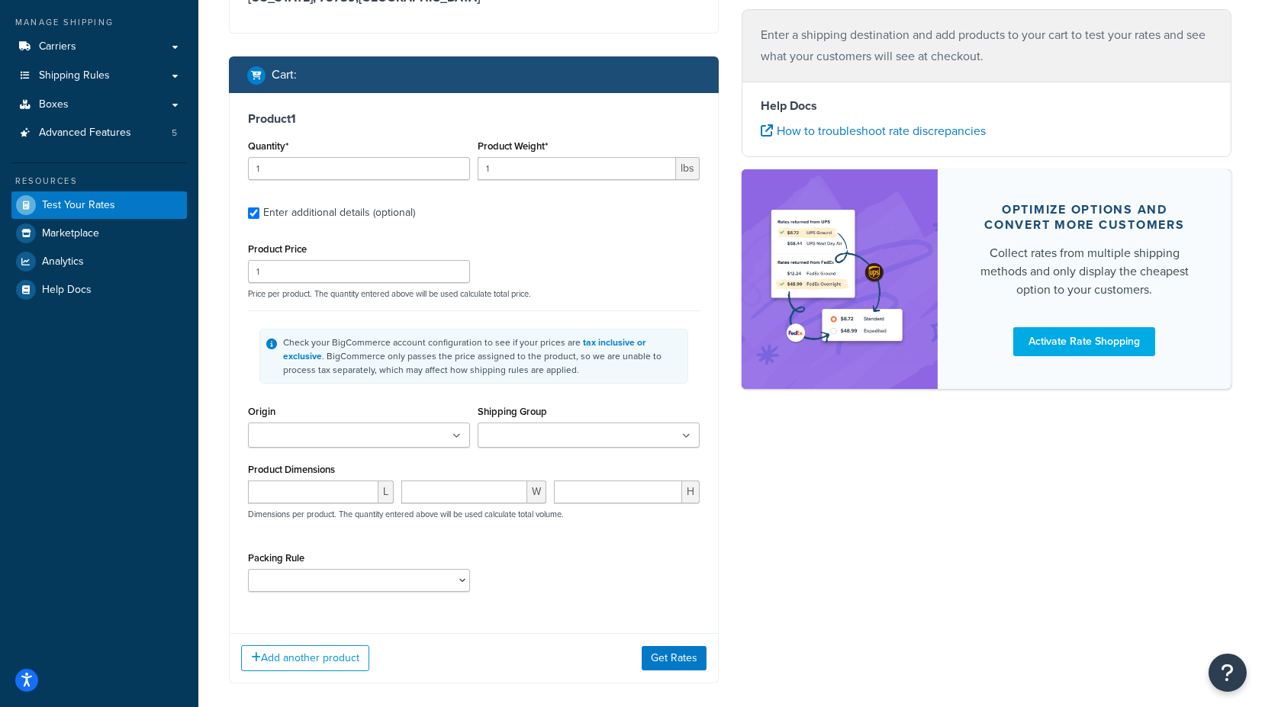
click at [436, 430] on ul at bounding box center [359, 435] width 222 height 25
click at [534, 433] on input "Shipping Group" at bounding box center [549, 436] width 135 height 17
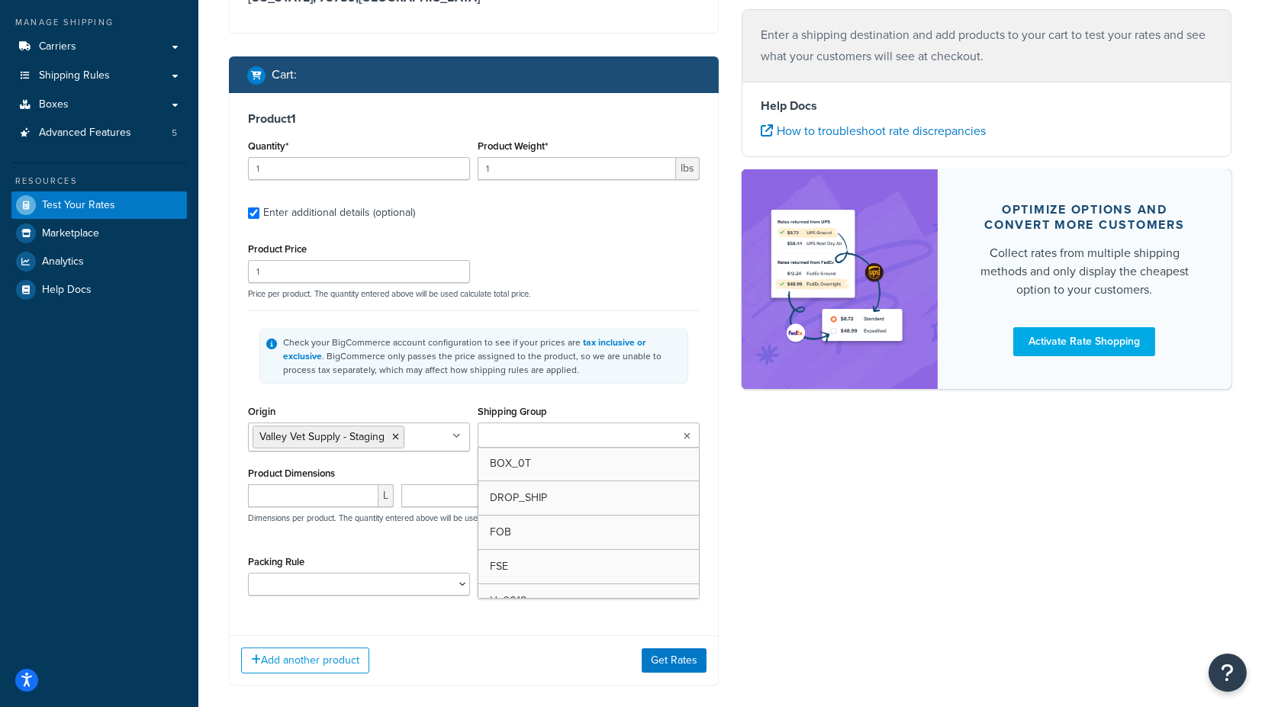
type input "b"
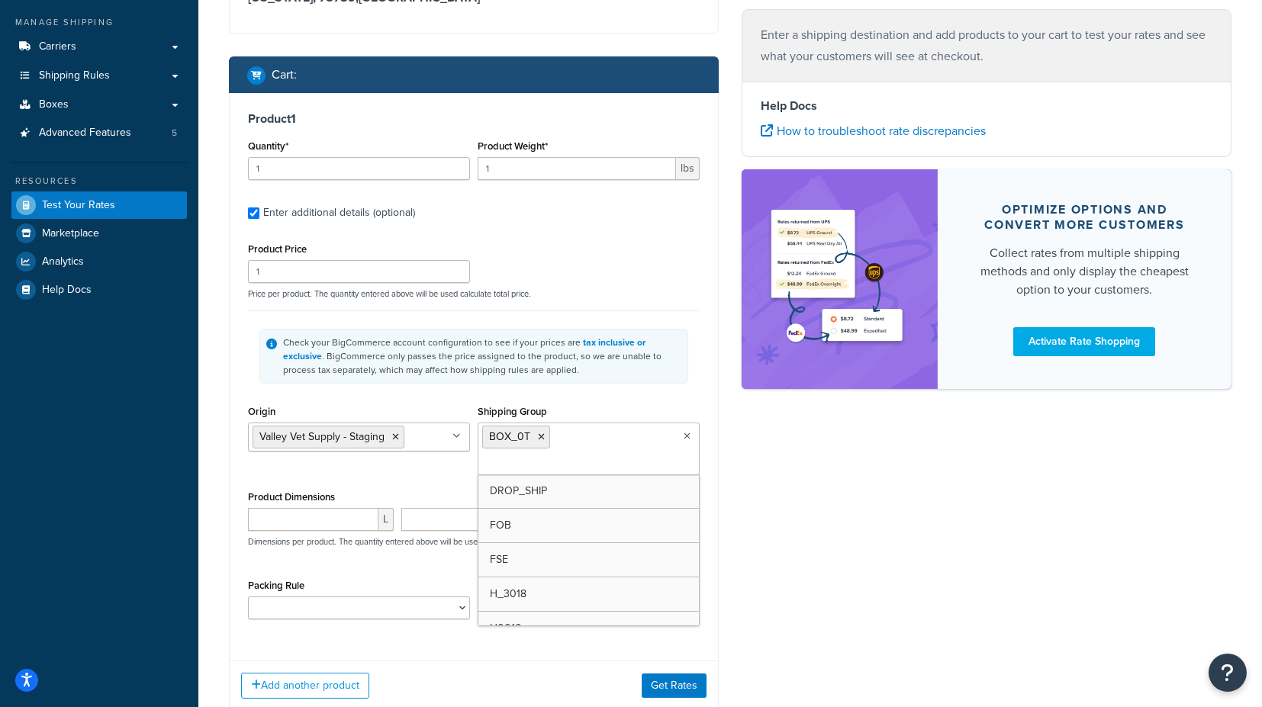
click at [678, 396] on div "Check your BigCommerce account configuration to see if your prices are tax incl…" at bounding box center [474, 356] width 452 height 91
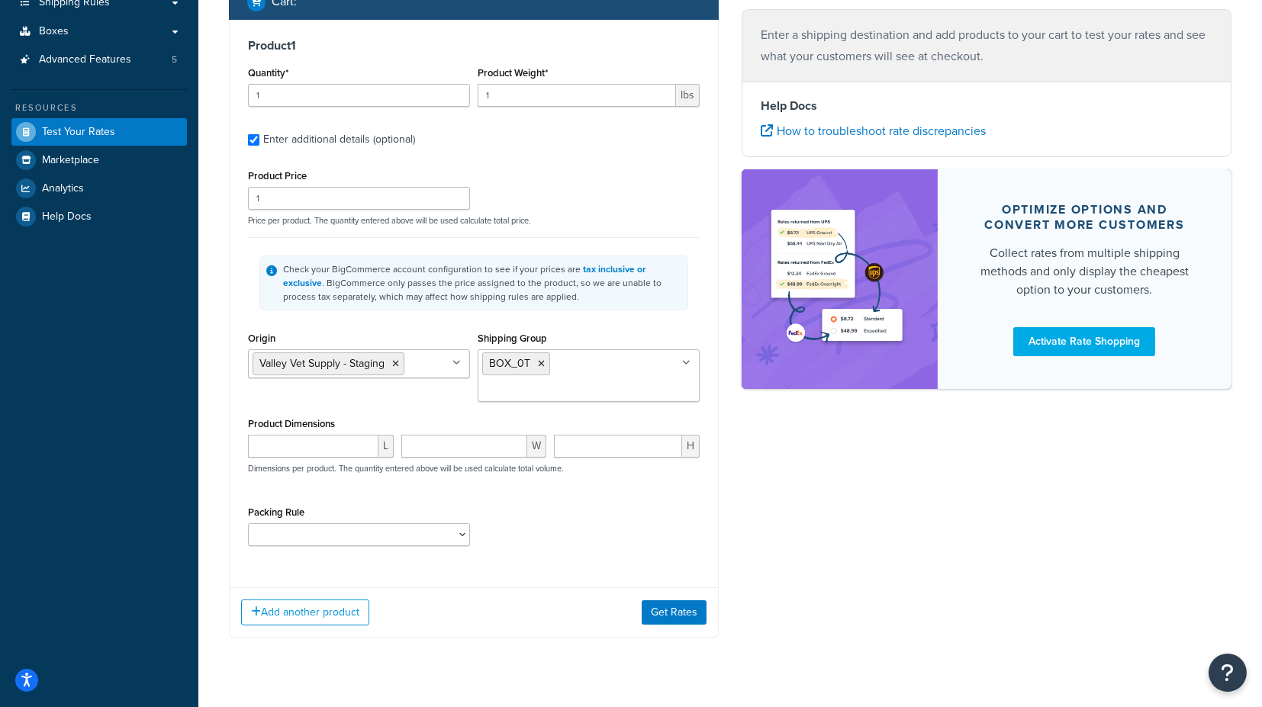
scroll to position [246, 0]
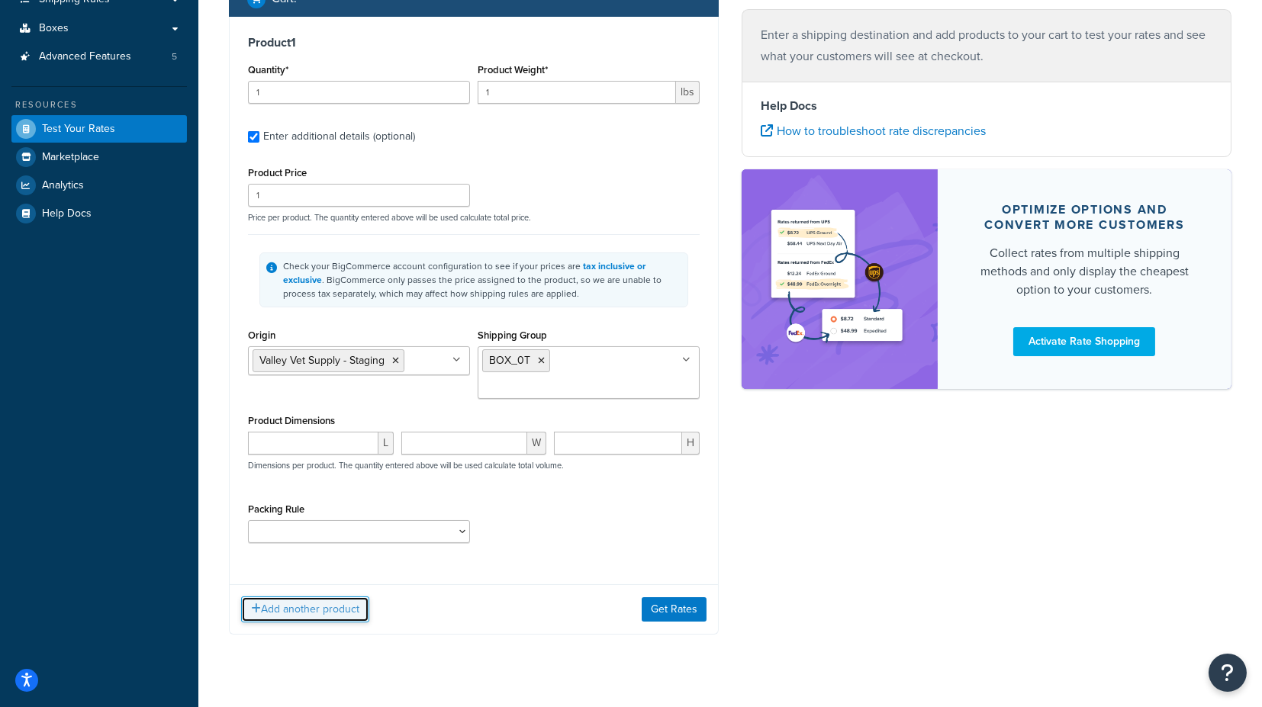
click at [333, 597] on button "Add another product" at bounding box center [305, 610] width 128 height 26
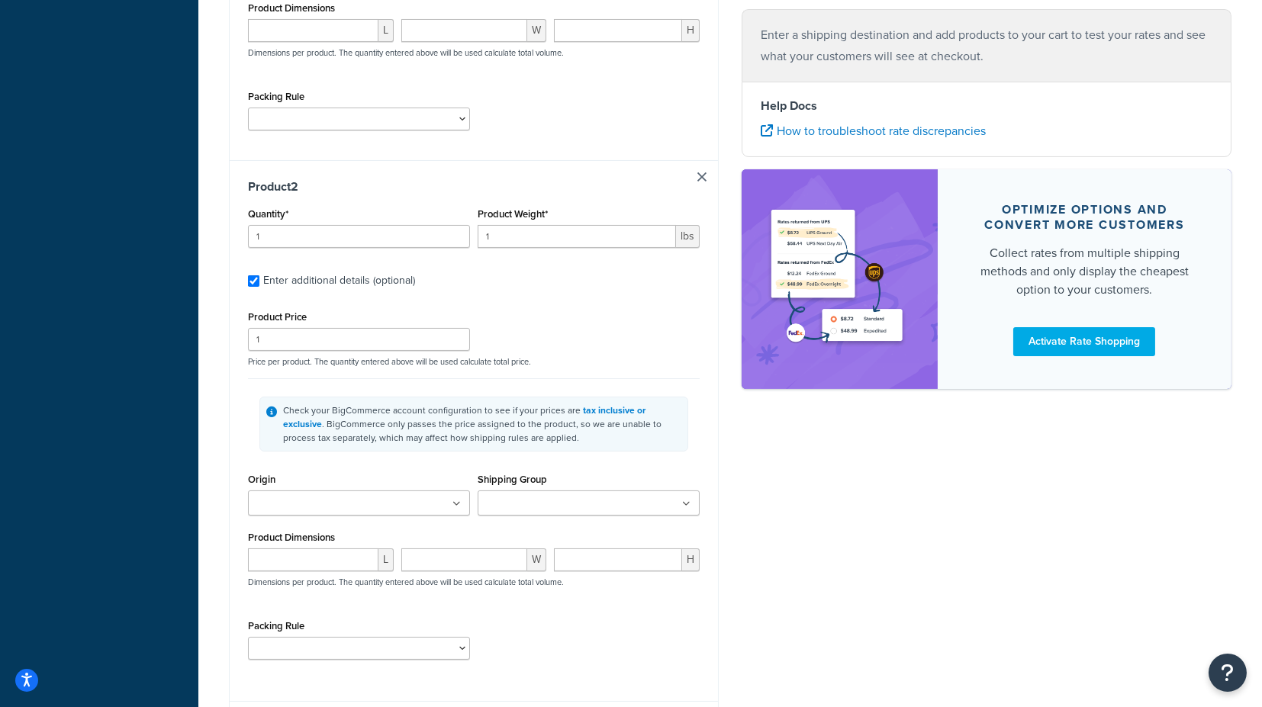
scroll to position [664, 0]
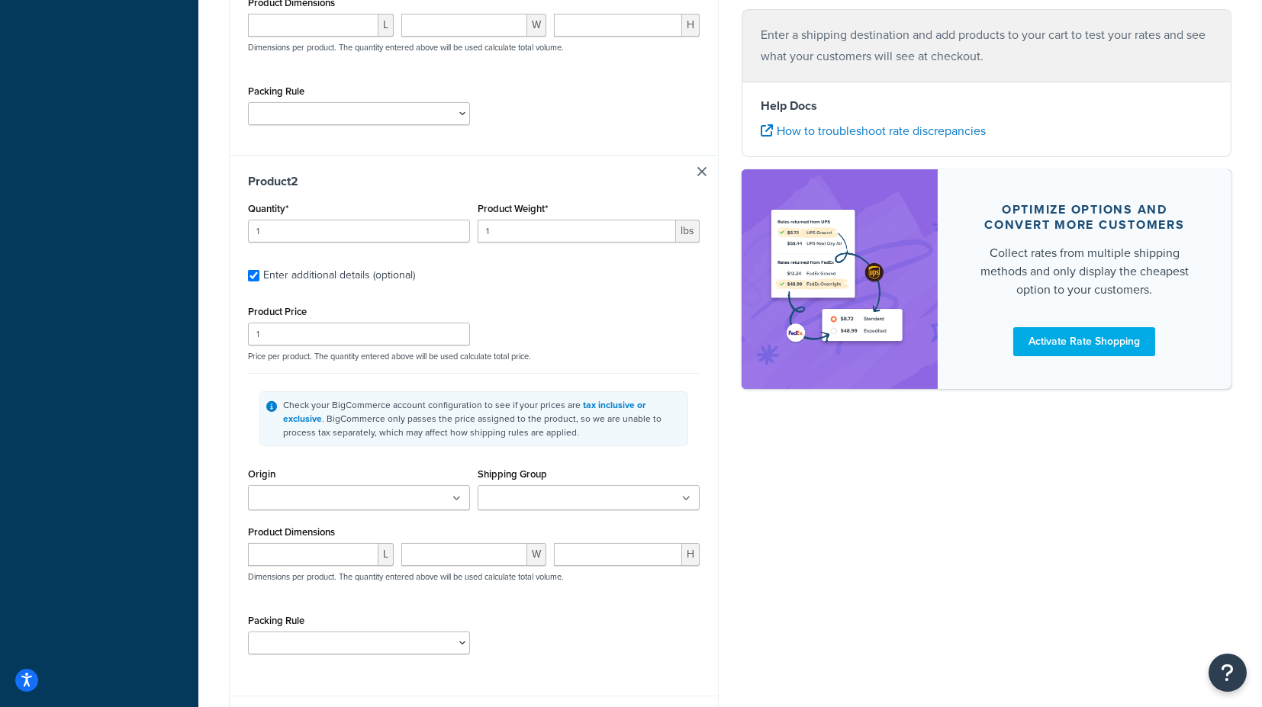
click at [431, 485] on ul at bounding box center [359, 497] width 222 height 25
click at [519, 491] on input "Shipping Group" at bounding box center [549, 499] width 135 height 17
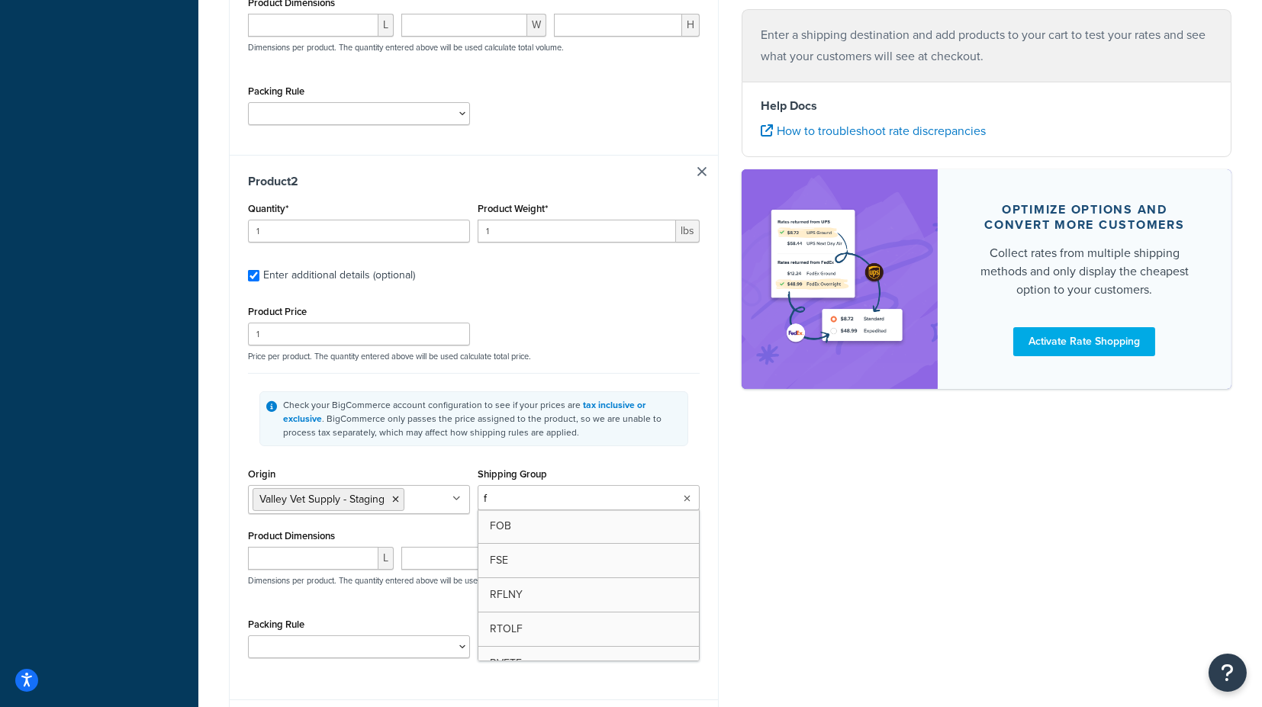
type input "fs"
click at [689, 428] on div "Check your BigCommerce account configuration to see if your prices are tax incl…" at bounding box center [474, 418] width 452 height 91
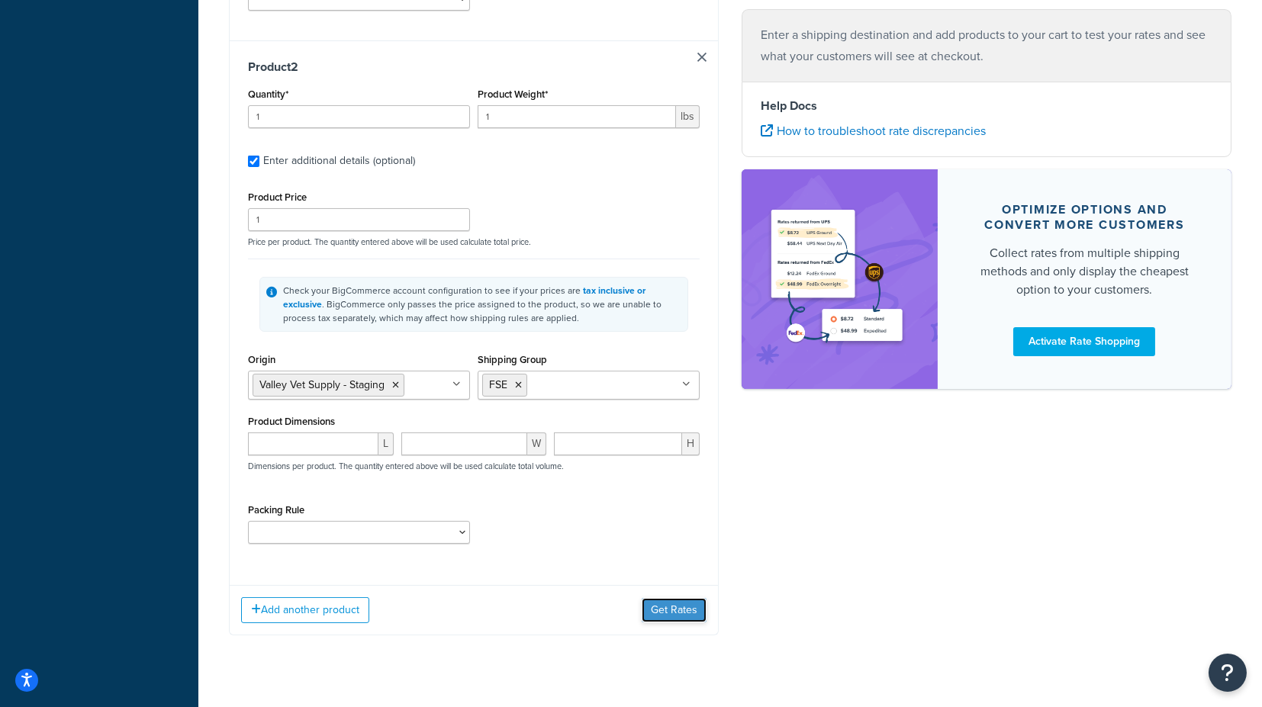
click at [664, 598] on button "Get Rates" at bounding box center [674, 610] width 65 height 24
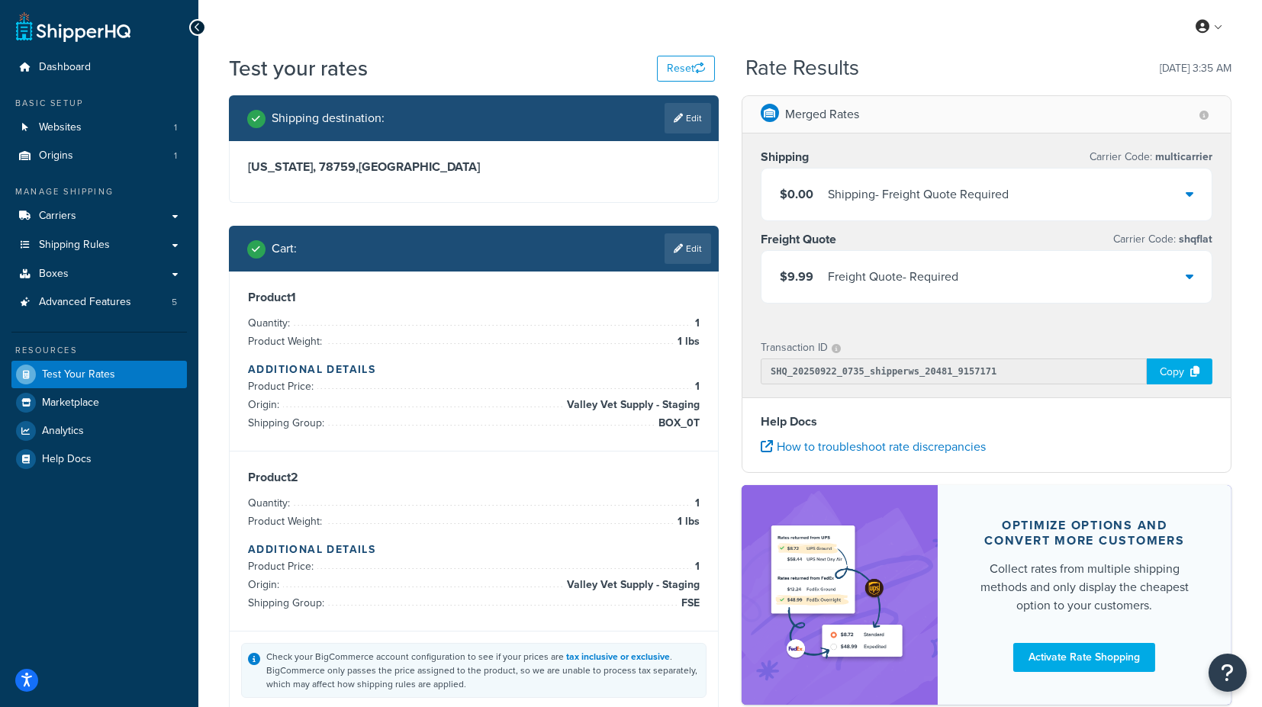
scroll to position [0, 0]
click at [1191, 278] on icon at bounding box center [1190, 276] width 8 height 12
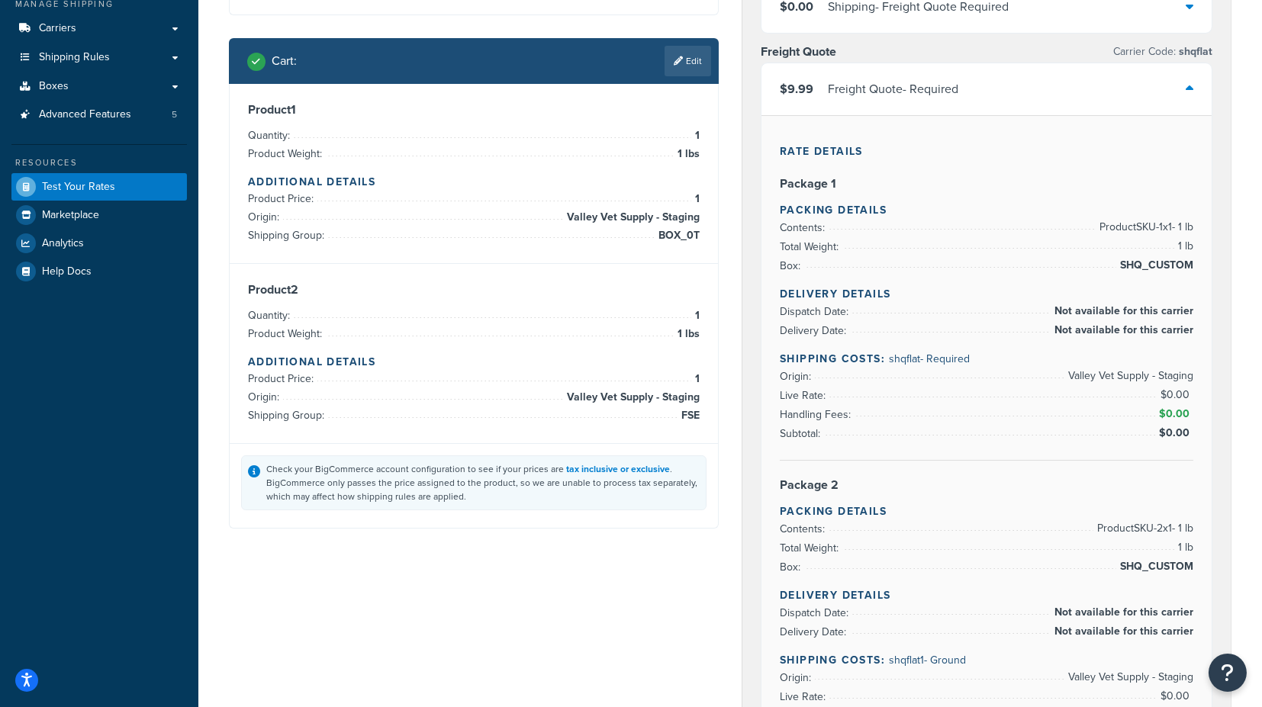
scroll to position [85, 0]
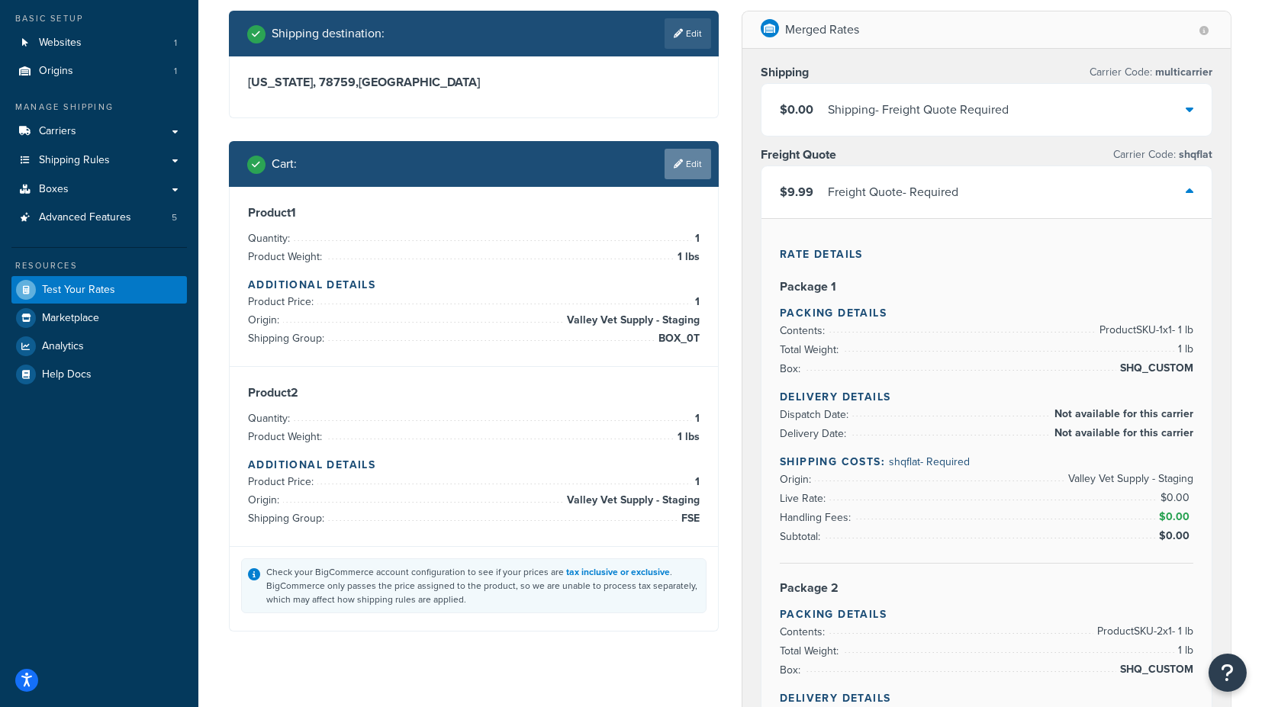
click at [692, 166] on link "Edit" at bounding box center [688, 164] width 47 height 31
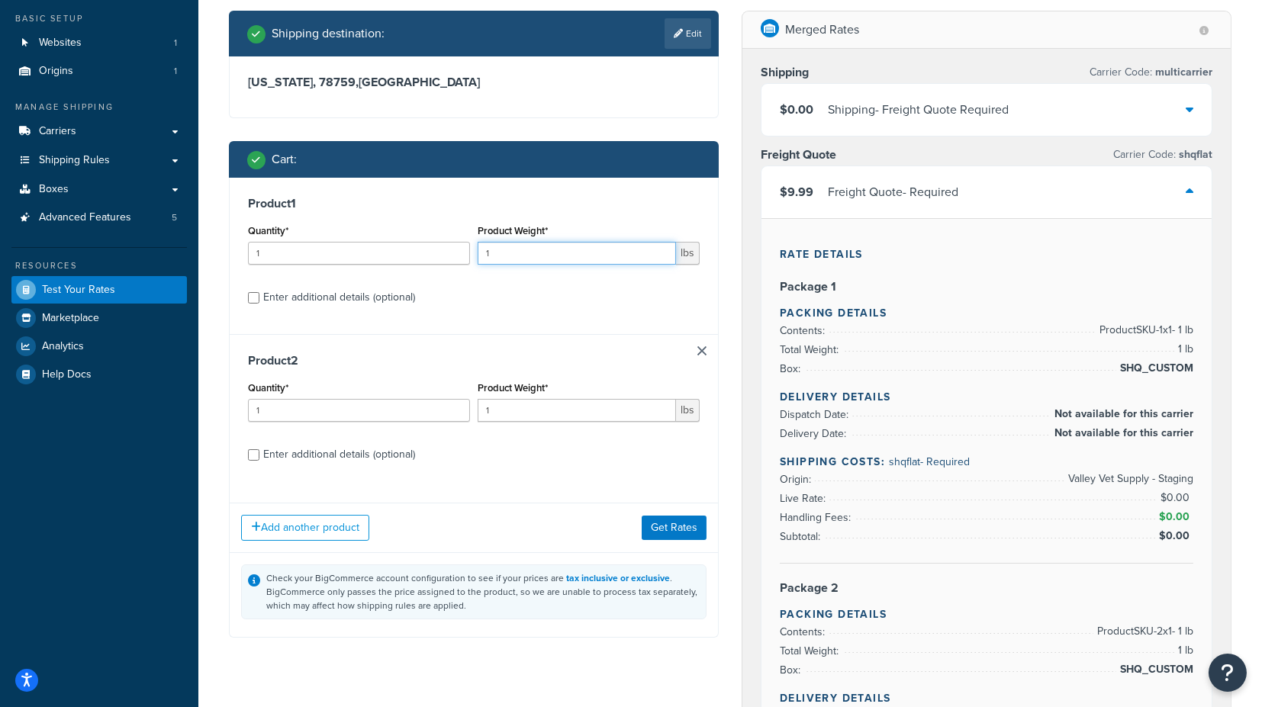
drag, startPoint x: 523, startPoint y: 255, endPoint x: 454, endPoint y: 263, distance: 69.2
click at [454, 263] on div "Quantity* 1 Product Weight* 1 lbs" at bounding box center [473, 249] width 459 height 56
type input "4"
click at [675, 528] on button "Get Rates" at bounding box center [674, 528] width 65 height 24
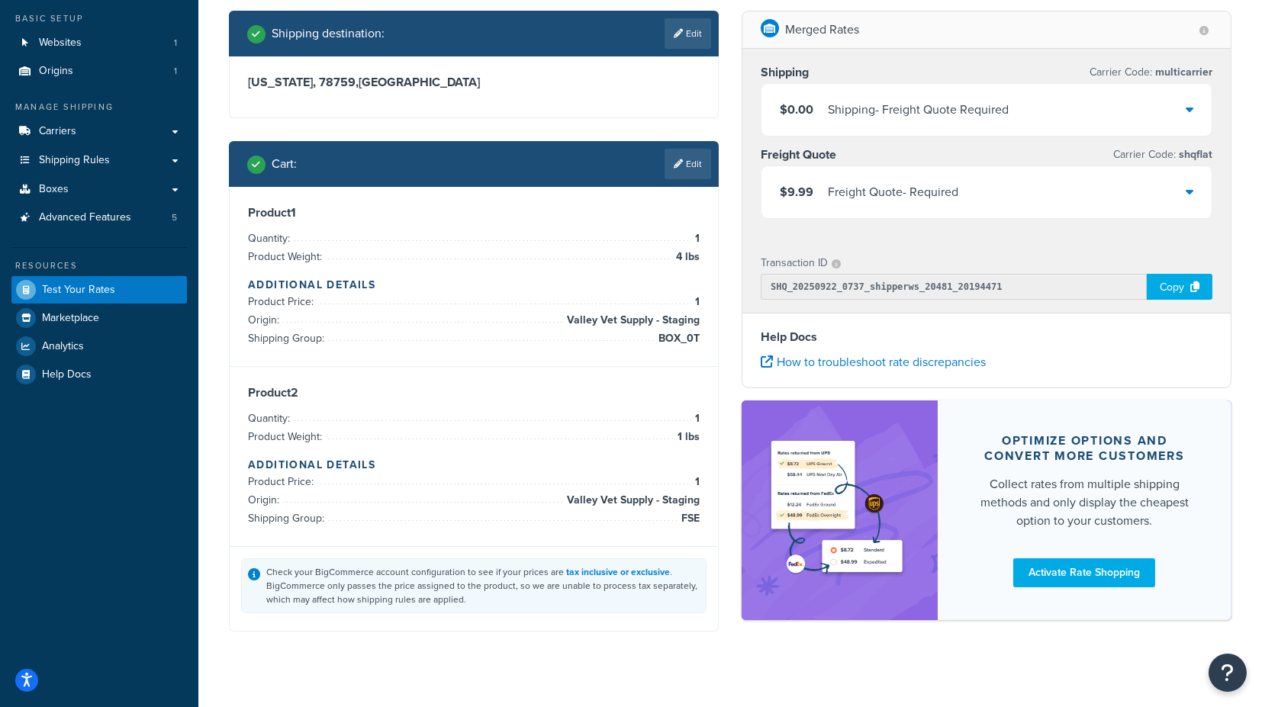
scroll to position [0, 0]
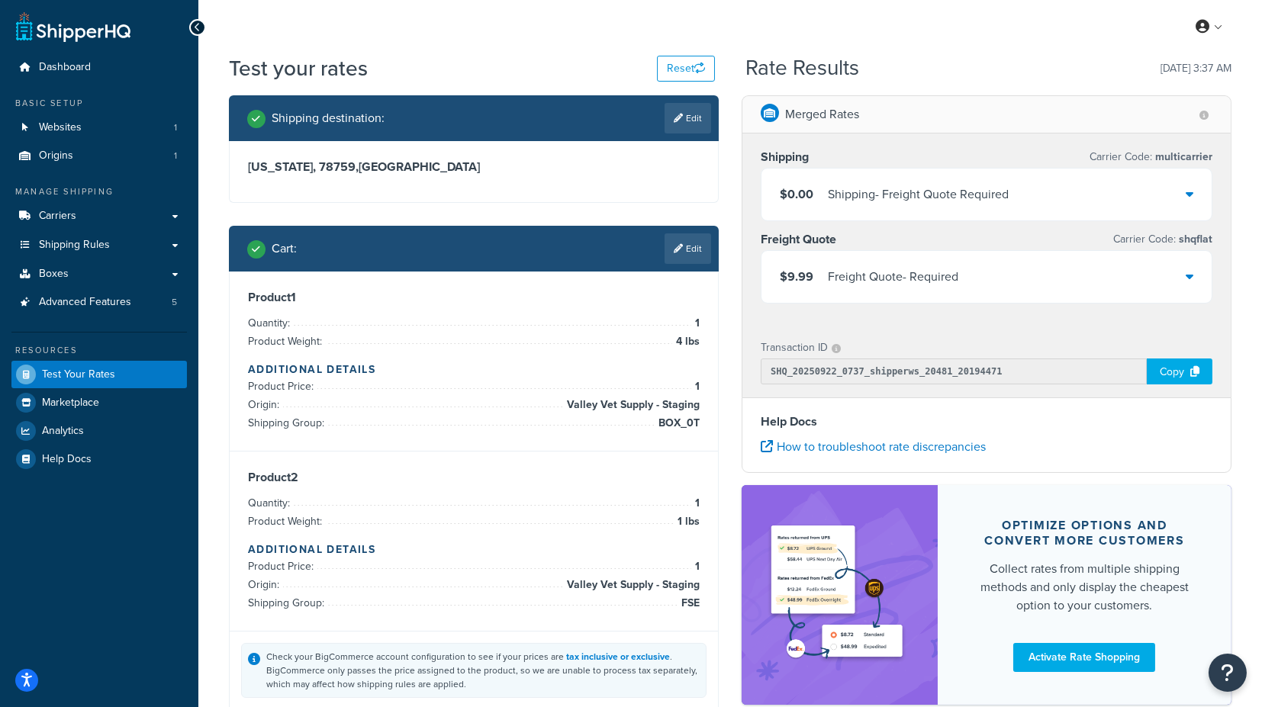
click at [1199, 280] on div "$9.99 Freight Quote - Required" at bounding box center [987, 277] width 450 height 52
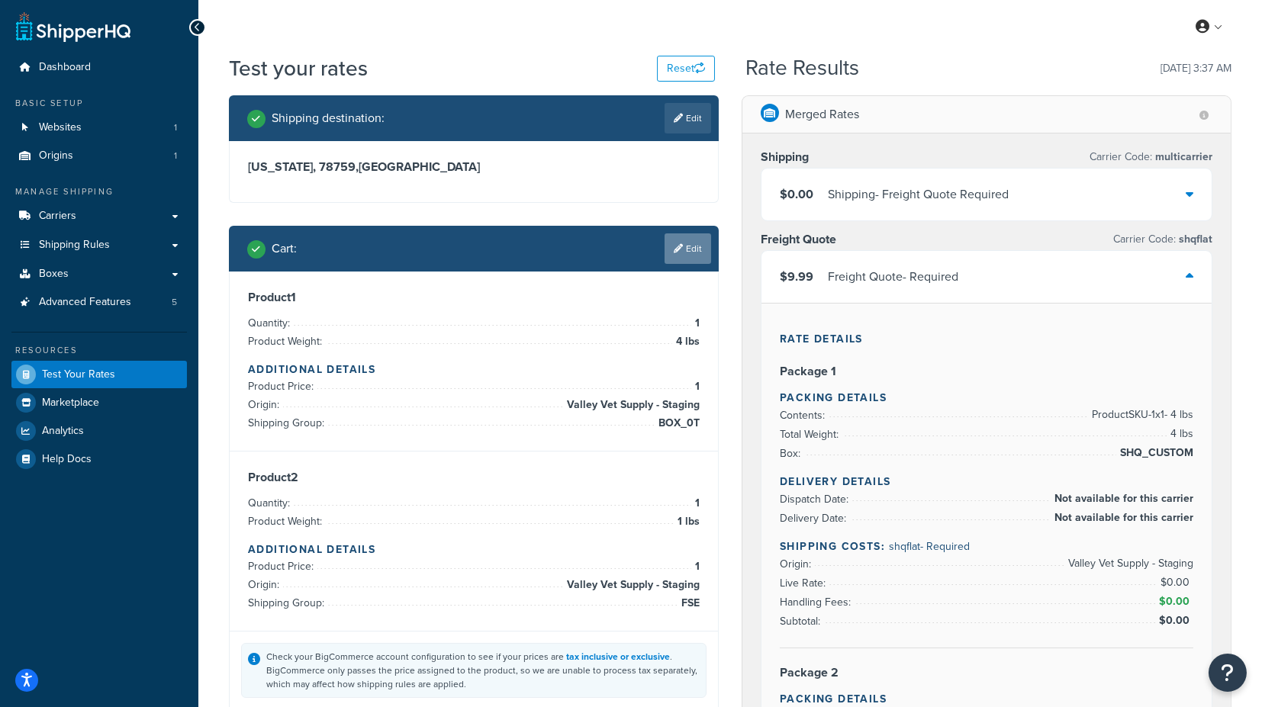
click at [683, 249] on link "Edit" at bounding box center [688, 249] width 47 height 31
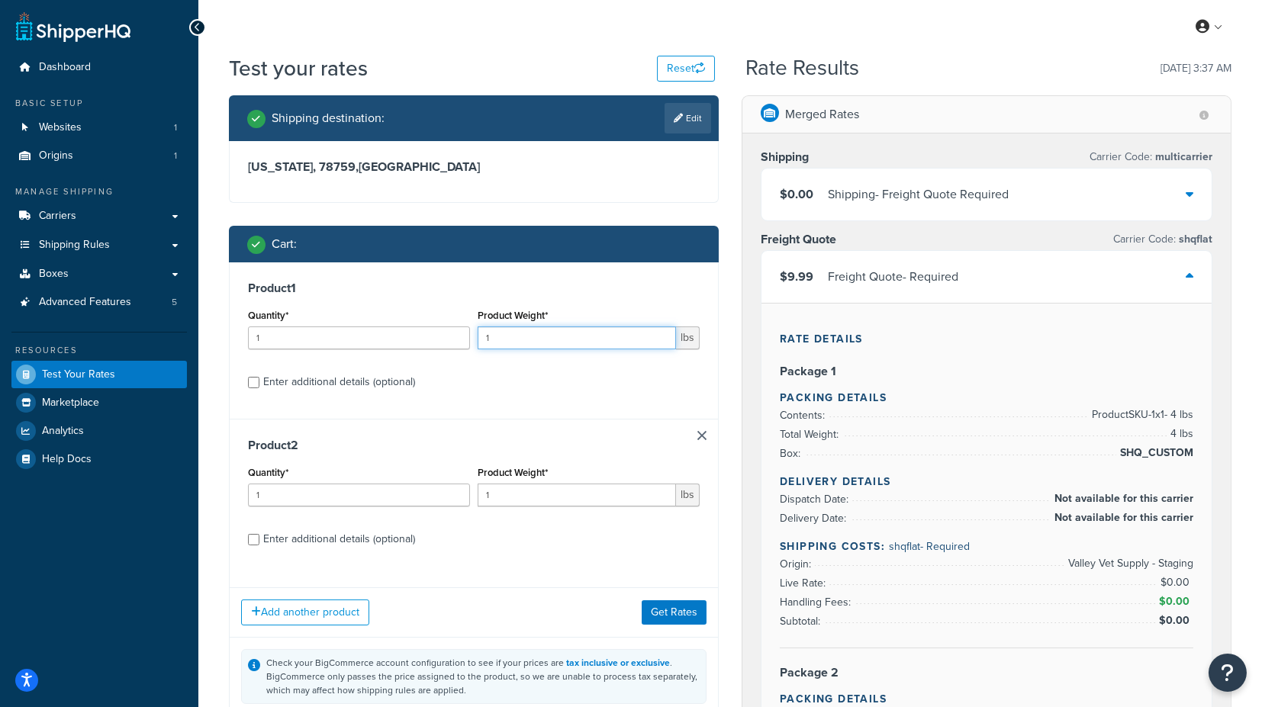
drag, startPoint x: 517, startPoint y: 341, endPoint x: 446, endPoint y: 339, distance: 71.0
click at [446, 339] on div "Quantity* 1 Product Weight* 1 lbs" at bounding box center [473, 333] width 459 height 56
type input "5"
click at [695, 613] on button "Get Rates" at bounding box center [674, 613] width 65 height 24
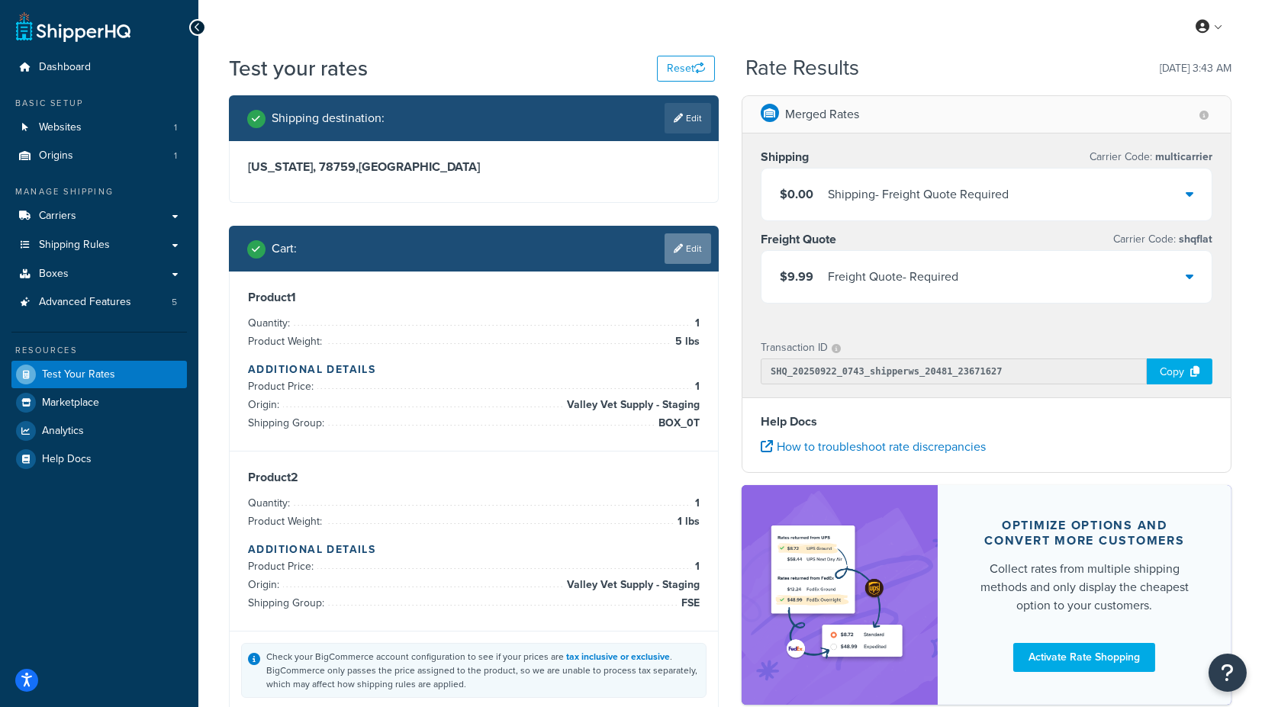
click at [686, 253] on link "Edit" at bounding box center [688, 249] width 47 height 31
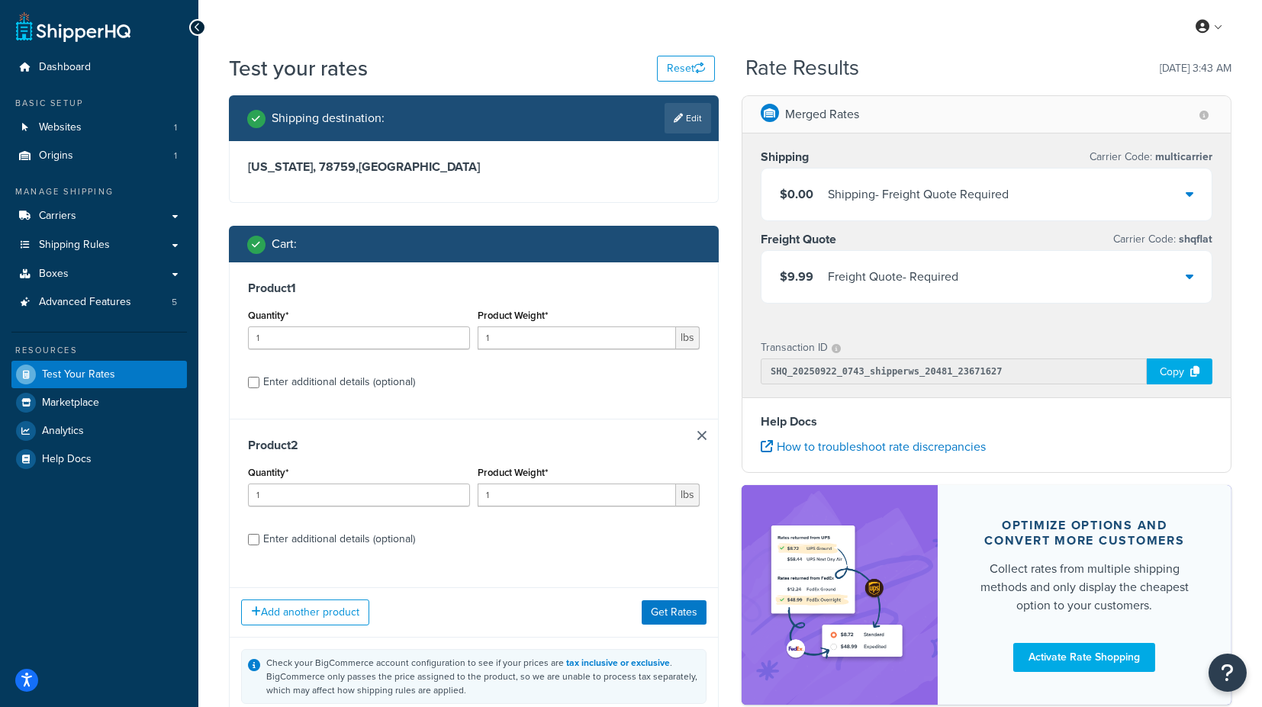
click at [388, 382] on div "Enter additional details (optional)" at bounding box center [339, 382] width 152 height 21
click at [259, 382] on input "Enter additional details (optional)" at bounding box center [253, 382] width 11 height 11
checkbox input "true"
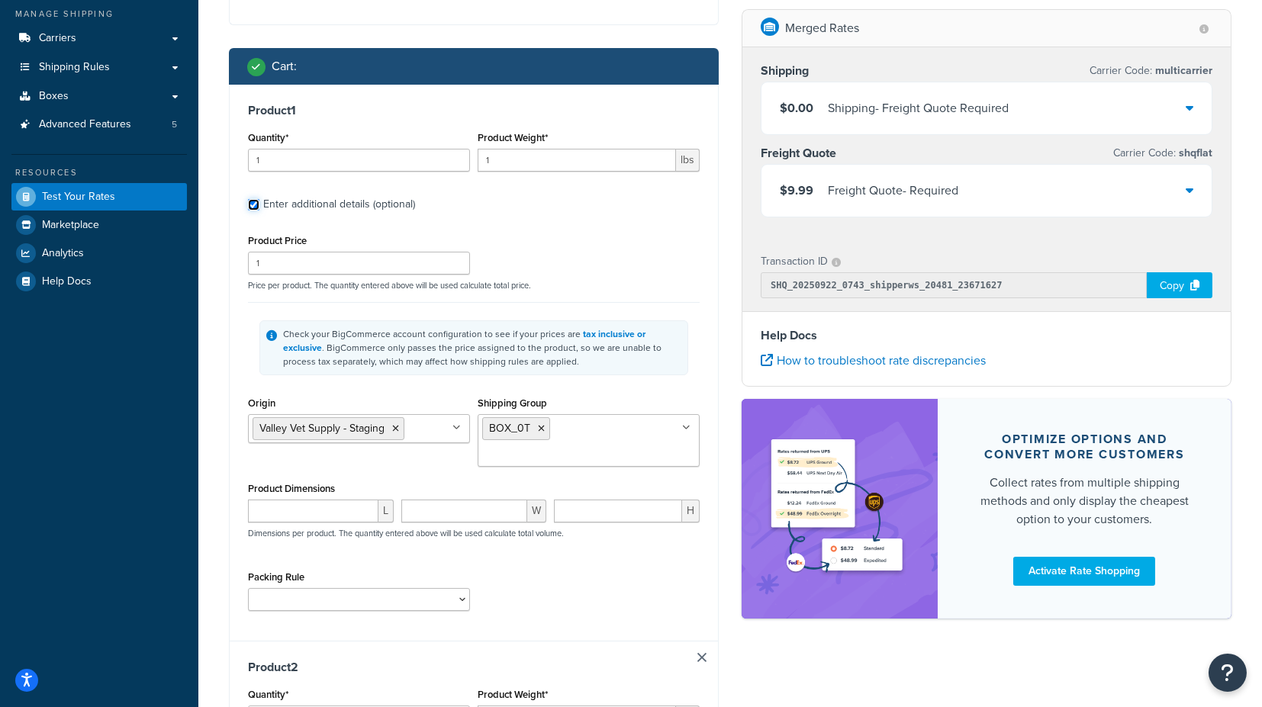
scroll to position [254, 0]
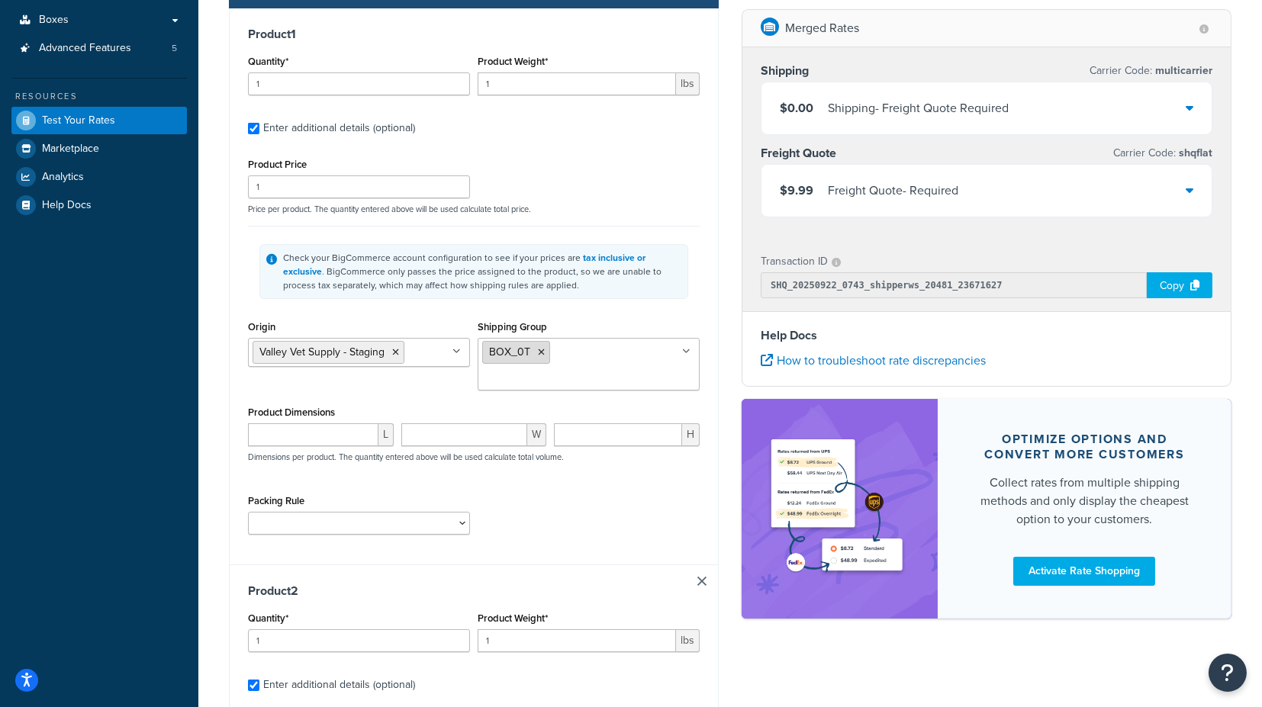
click at [540, 350] on icon at bounding box center [541, 352] width 7 height 9
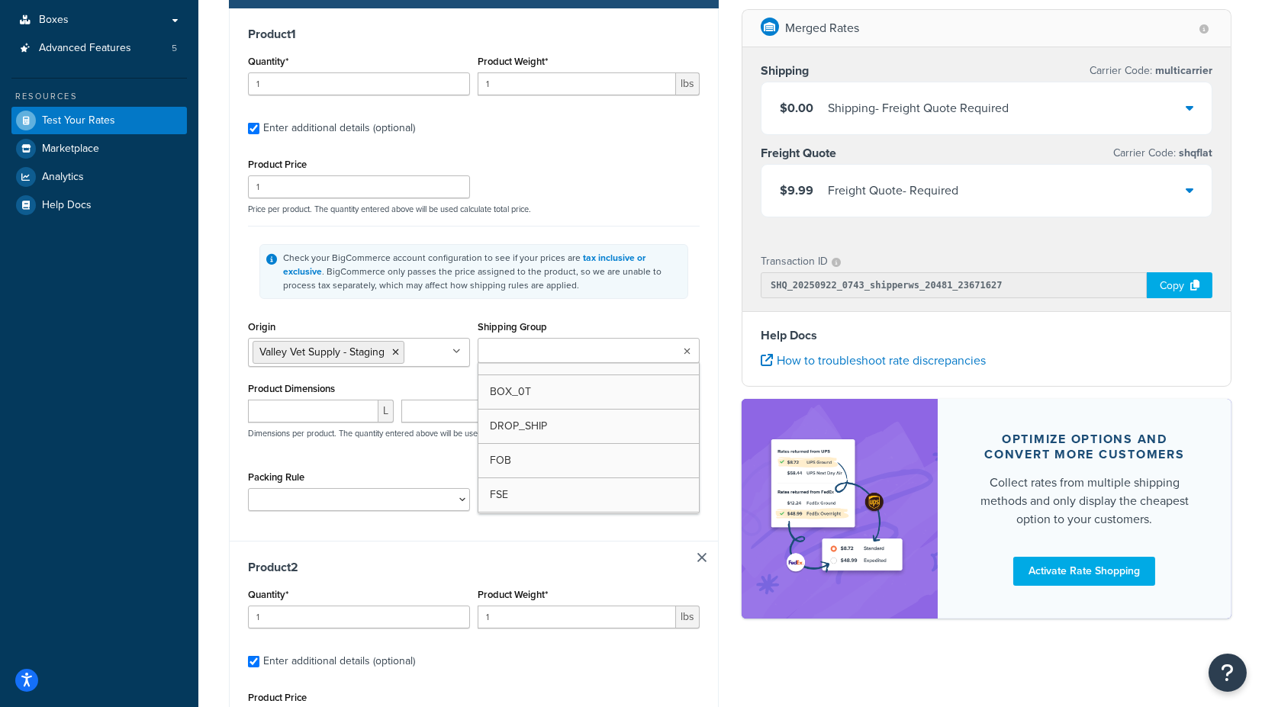
click at [544, 354] on input "Shipping Group" at bounding box center [549, 351] width 135 height 17
type input "va"
click at [649, 321] on div "Shipping Group VAC BOX_0T DROP_SHIP FOB FSE H_3018 H0010 H0011 H0012 H0099 H109…" at bounding box center [589, 342] width 222 height 50
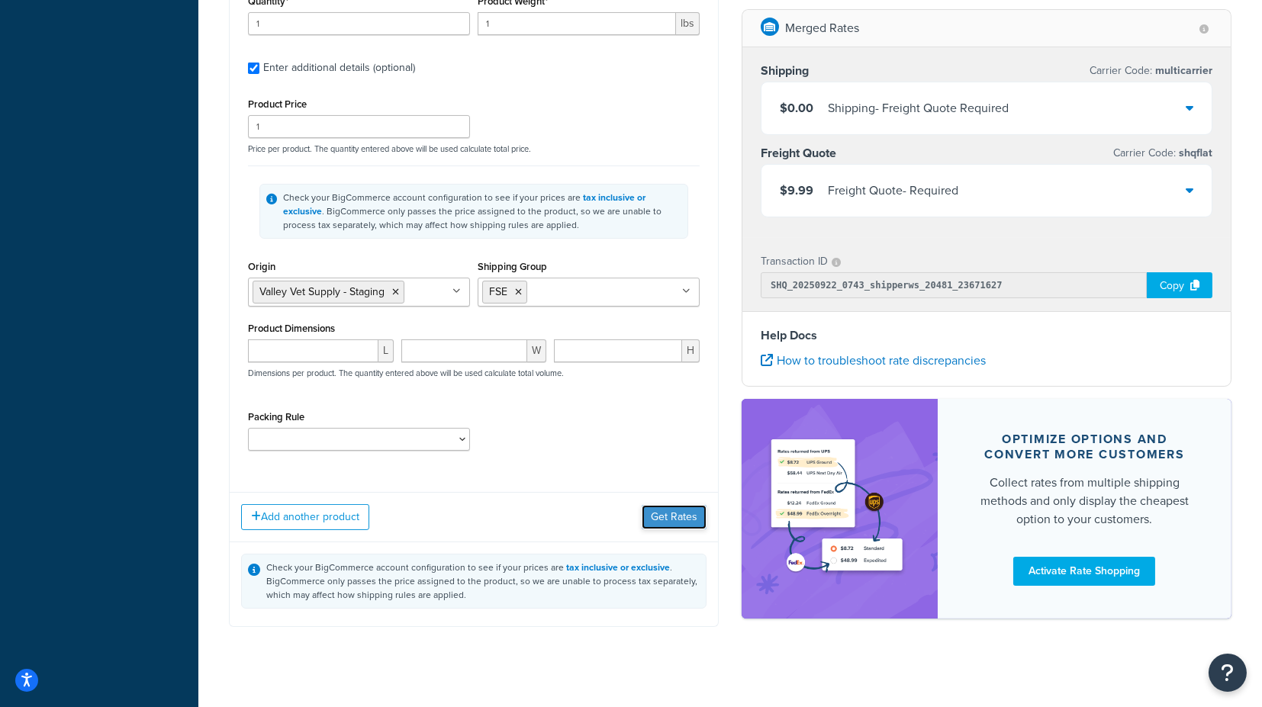
click at [669, 509] on button "Get Rates" at bounding box center [674, 517] width 65 height 24
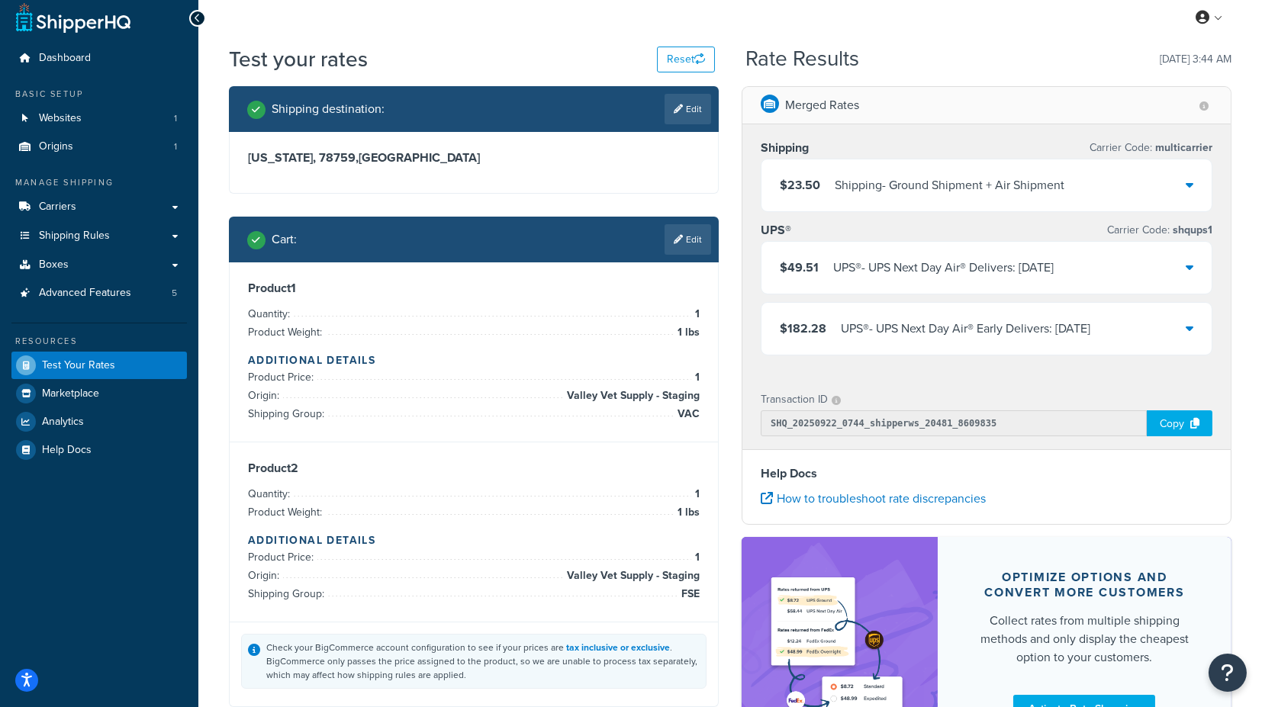
scroll to position [0, 0]
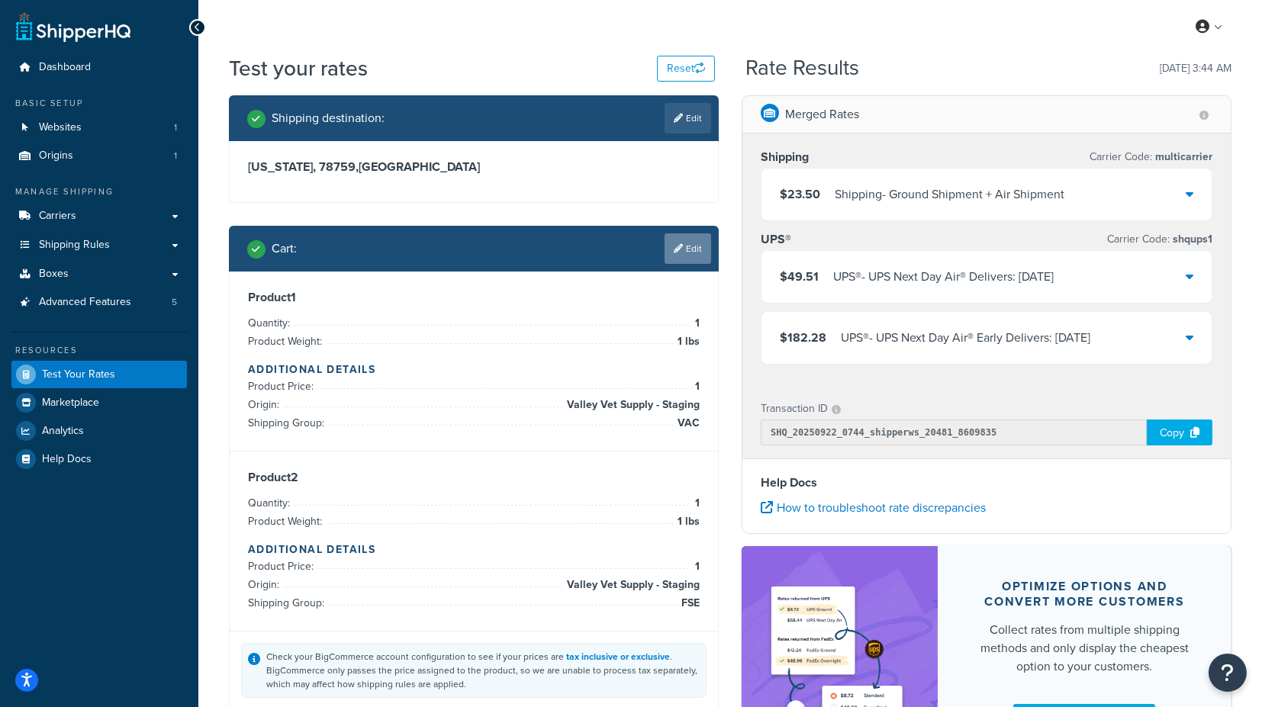
click at [682, 244] on link "Edit" at bounding box center [688, 249] width 47 height 31
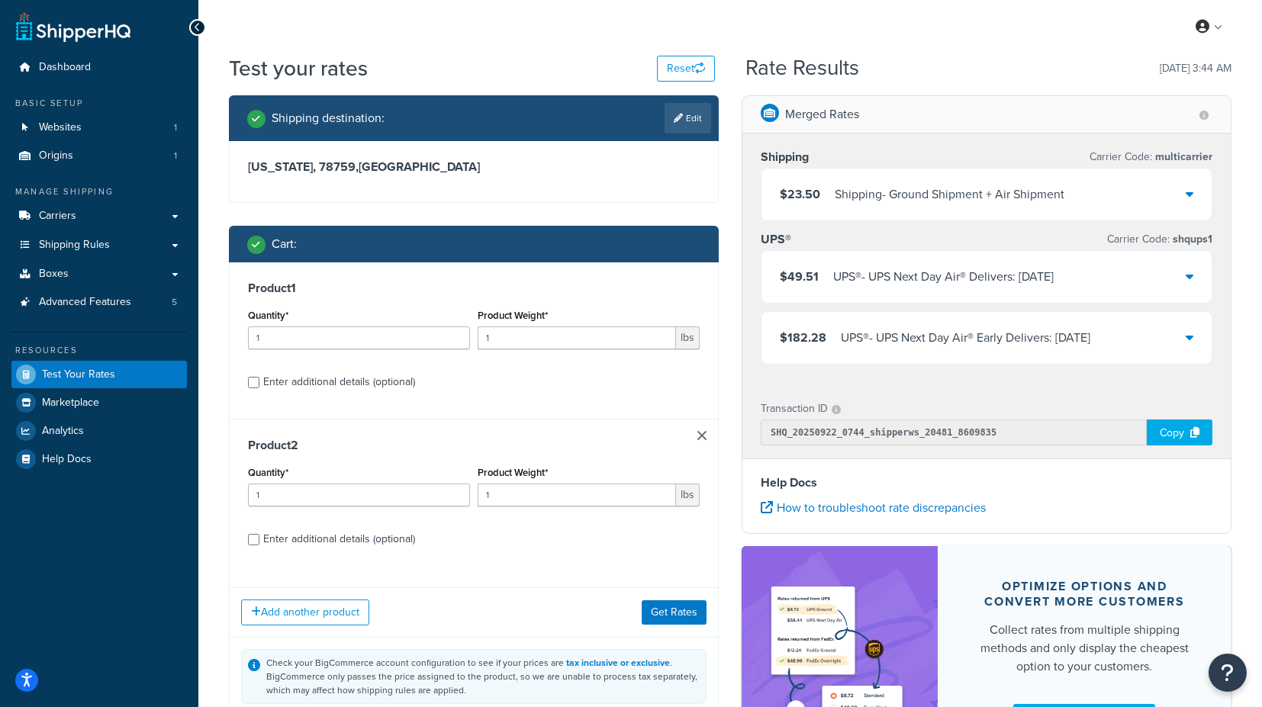
click at [392, 384] on div "Enter additional details (optional)" at bounding box center [339, 382] width 152 height 21
click at [259, 384] on input "Enter additional details (optional)" at bounding box center [253, 382] width 11 height 11
checkbox input "true"
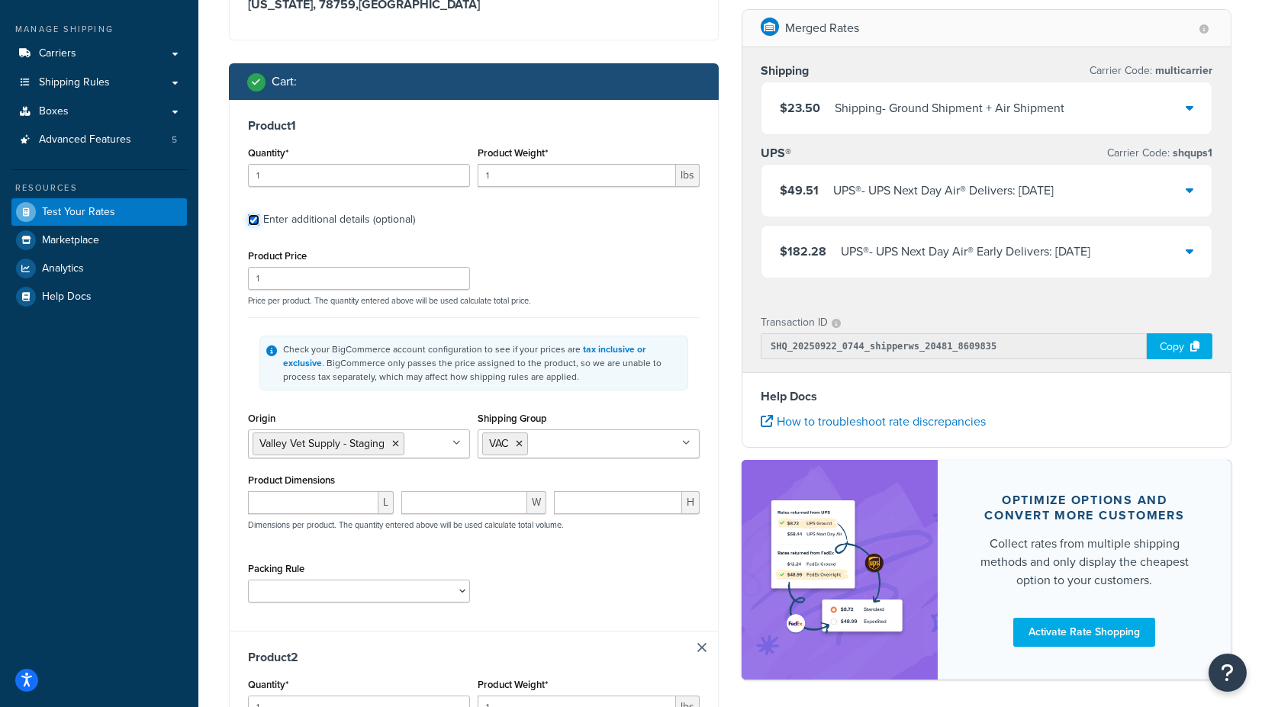
scroll to position [169, 0]
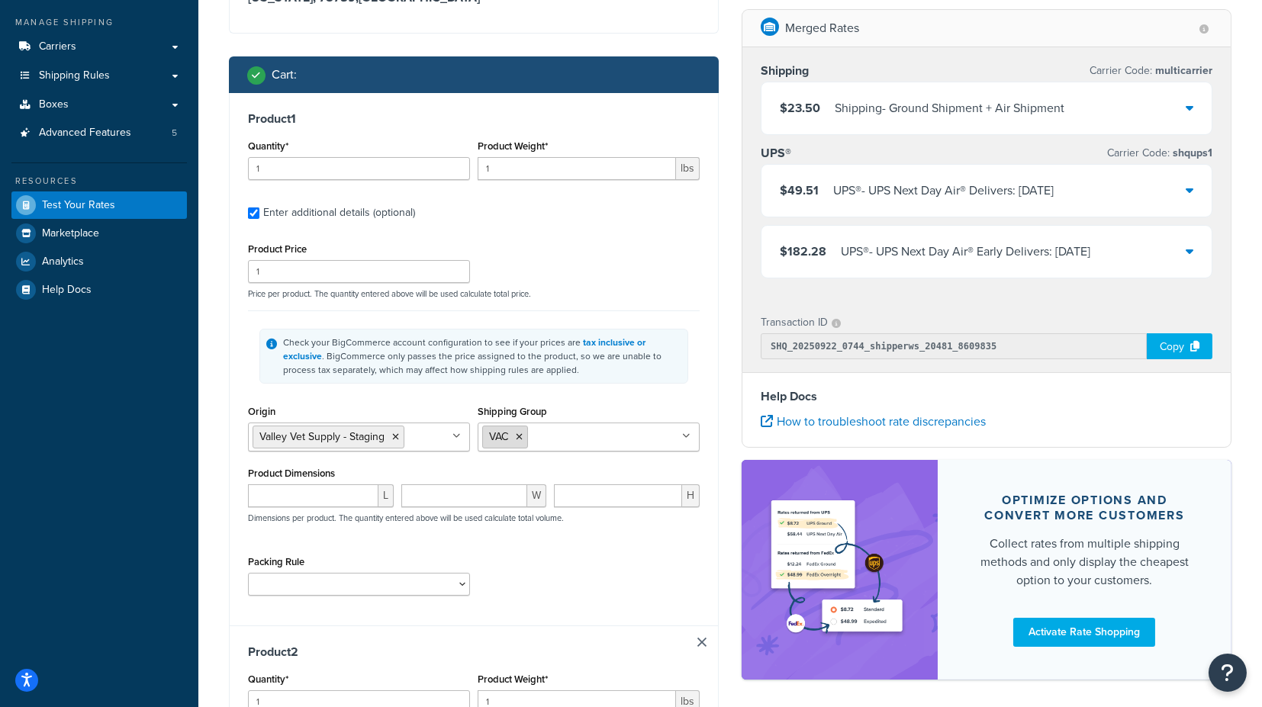
click at [517, 433] on icon at bounding box center [519, 437] width 7 height 9
click at [529, 435] on input "Shipping Group" at bounding box center [549, 436] width 135 height 17
type input "f"
click at [621, 403] on div "Shipping Group FOB BOX_0T DROP_SHIP FSE H_3018 H0010 H0011 H0012 H0099 H1090 H1…" at bounding box center [589, 426] width 222 height 50
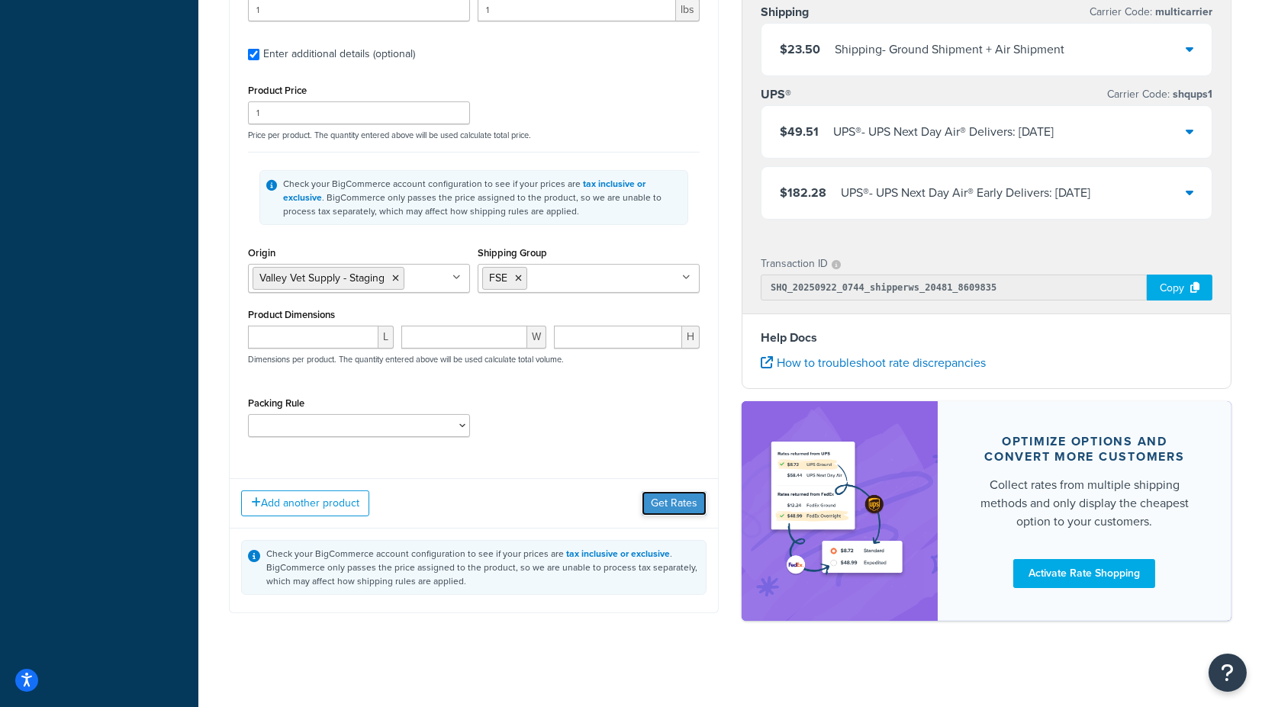
click at [660, 491] on button "Get Rates" at bounding box center [674, 503] width 65 height 24
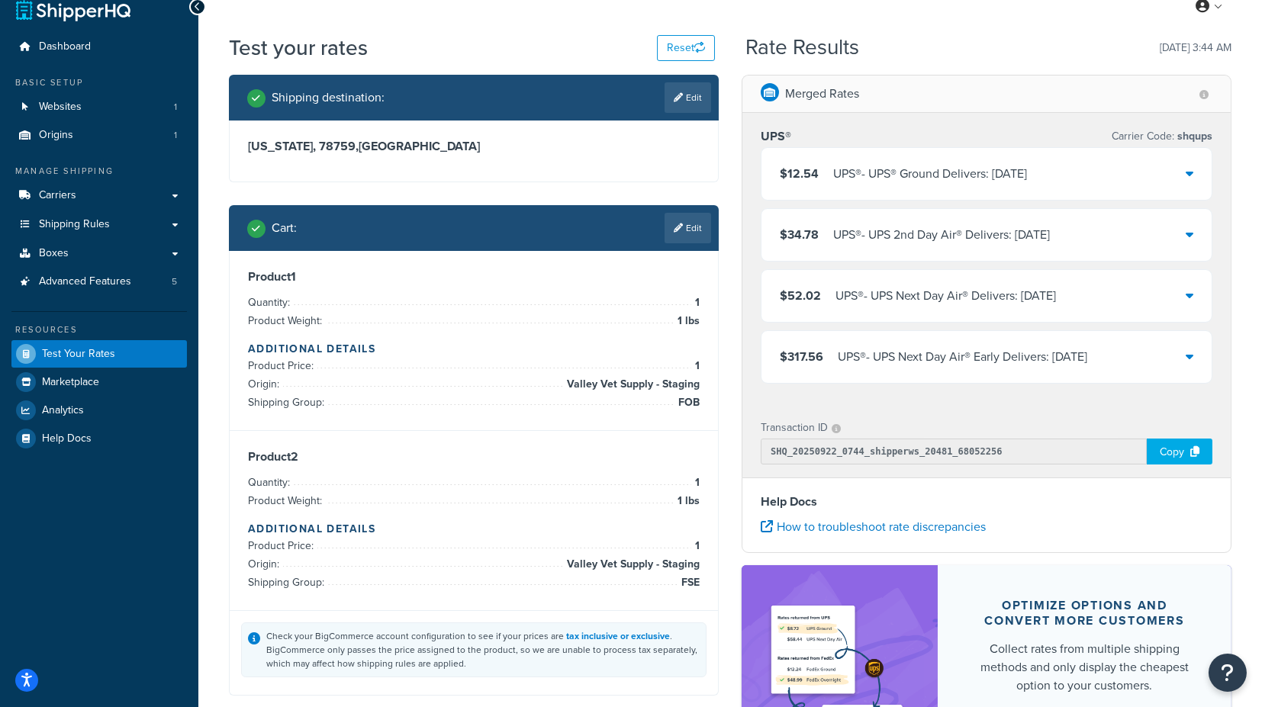
scroll to position [18, 0]
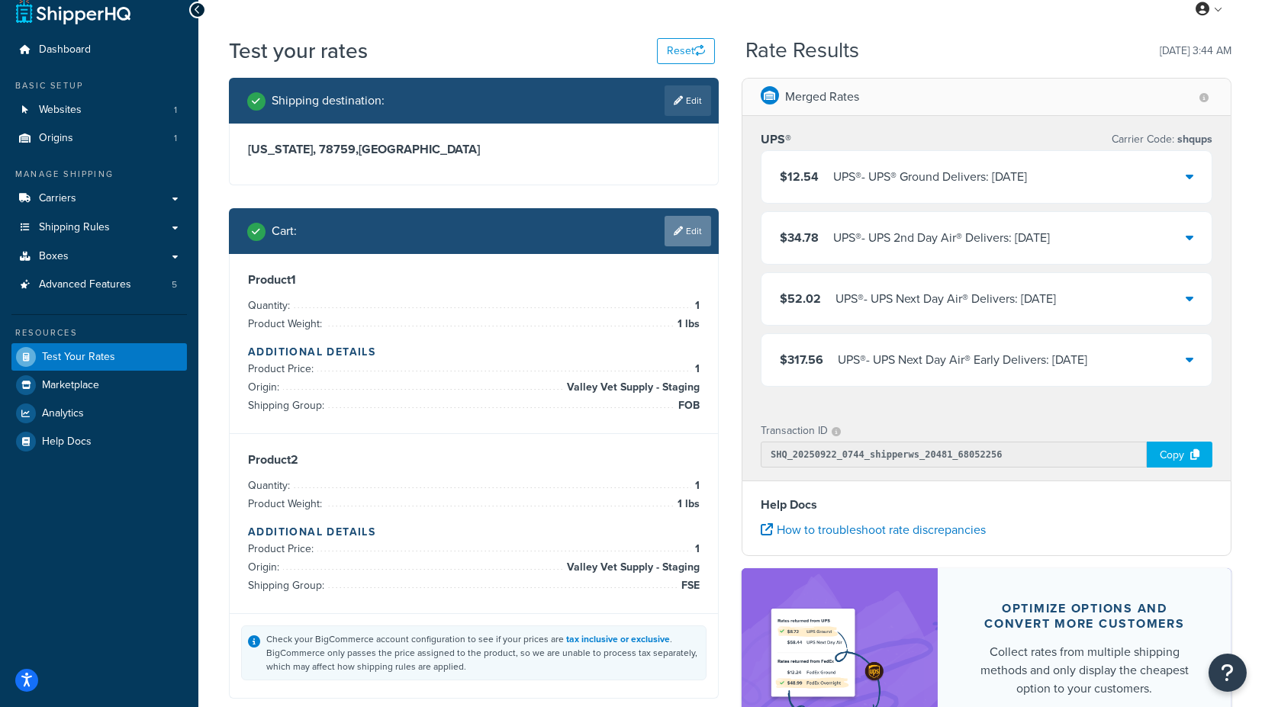
click at [688, 232] on link "Edit" at bounding box center [688, 231] width 47 height 31
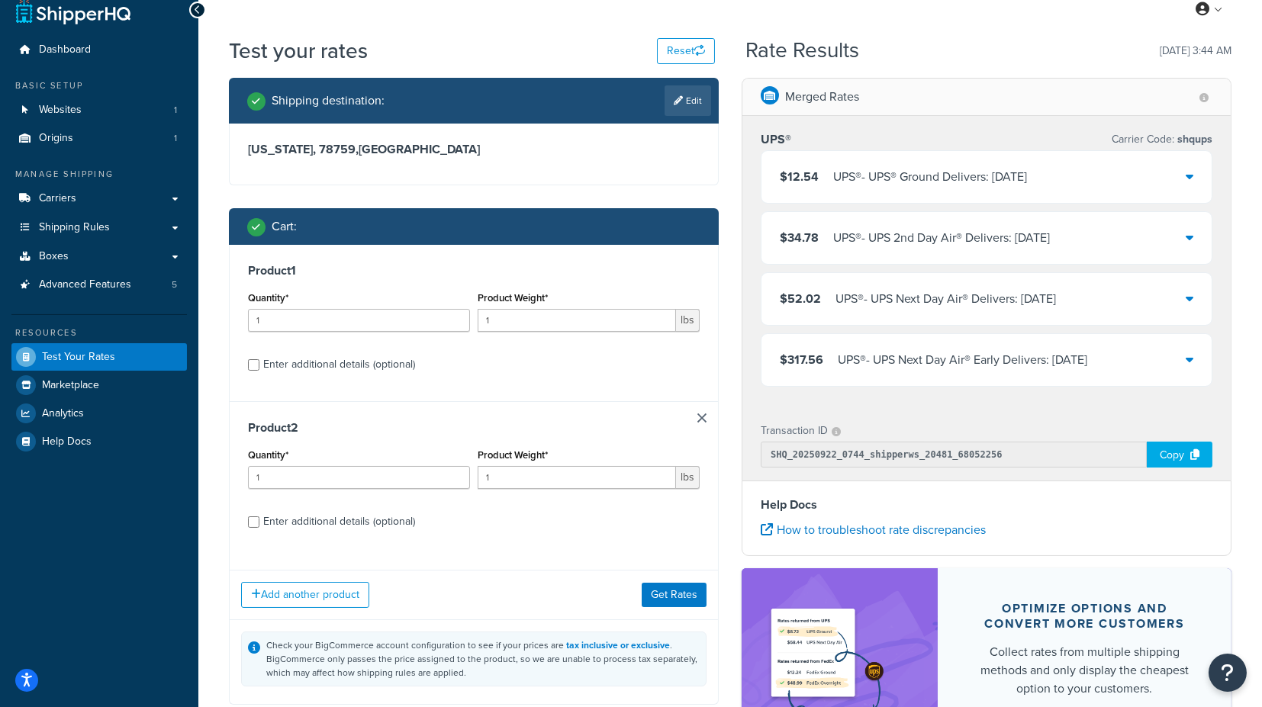
click at [364, 363] on div "Enter additional details (optional)" at bounding box center [339, 364] width 152 height 21
click at [259, 363] on input "Enter additional details (optional)" at bounding box center [253, 364] width 11 height 11
checkbox input "true"
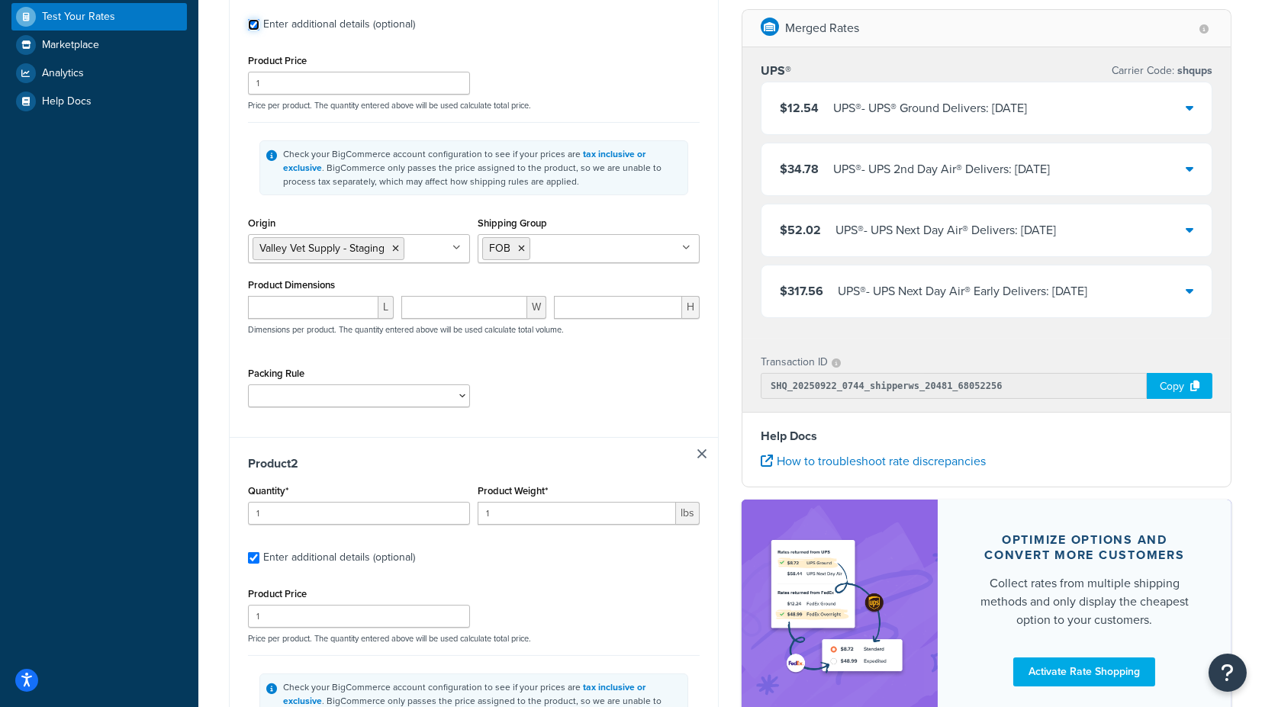
scroll to position [353, 0]
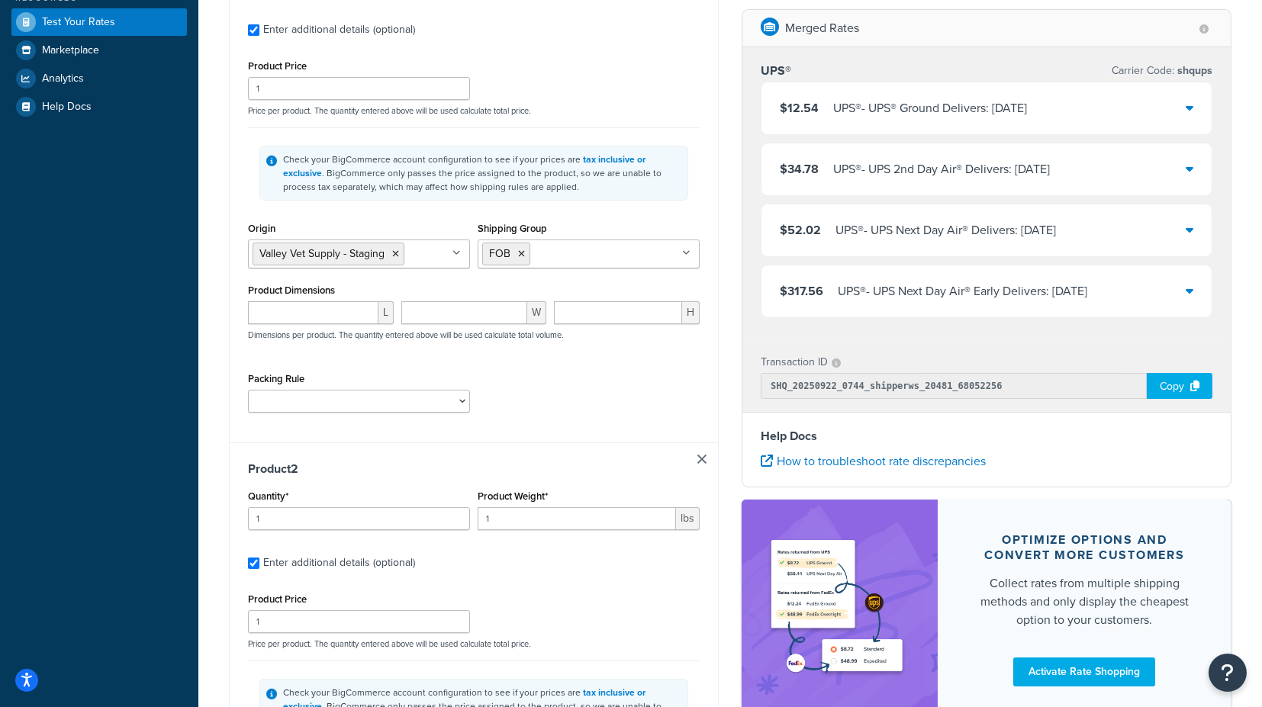
click at [520, 250] on icon at bounding box center [521, 254] width 7 height 9
click at [530, 253] on input "Shipping Group" at bounding box center [549, 253] width 135 height 17
type input "fs"
click at [629, 221] on div "Shipping Group FSE BOX_0T DROP_SHIP FOB H_3018 H0010 H0011 H0012 H0099 H1090 H1…" at bounding box center [589, 243] width 222 height 50
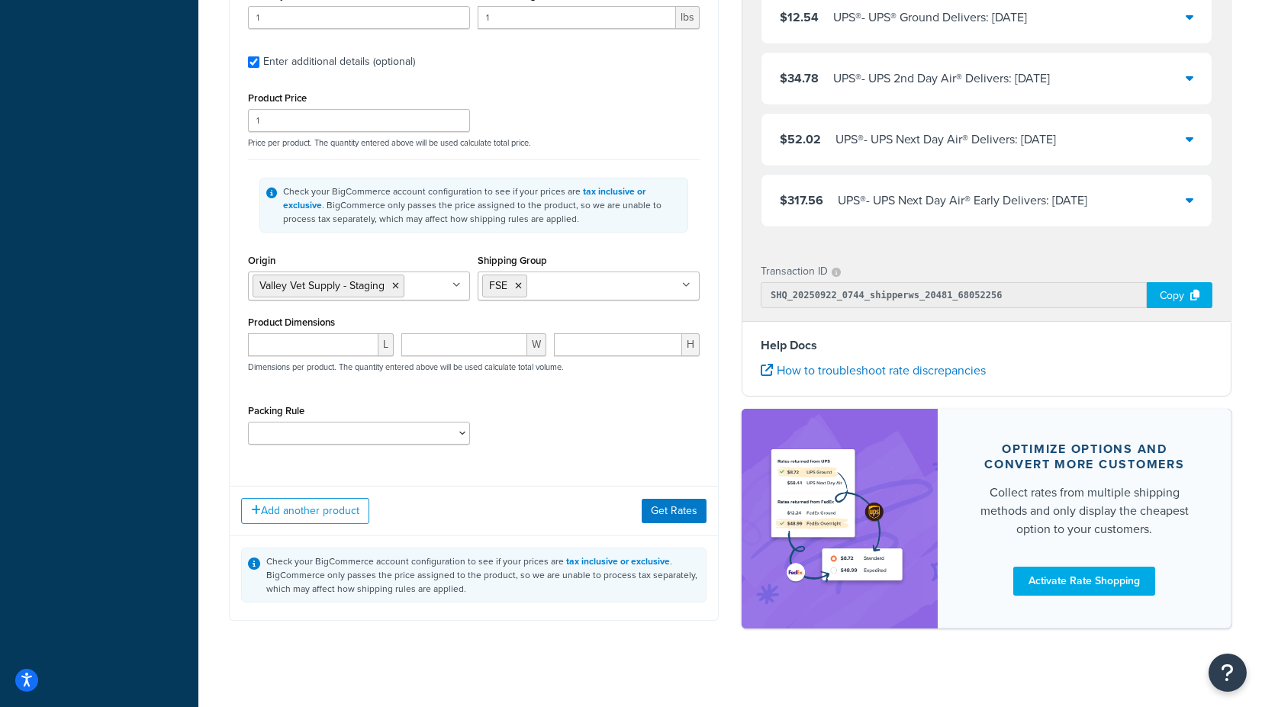
scroll to position [862, 0]
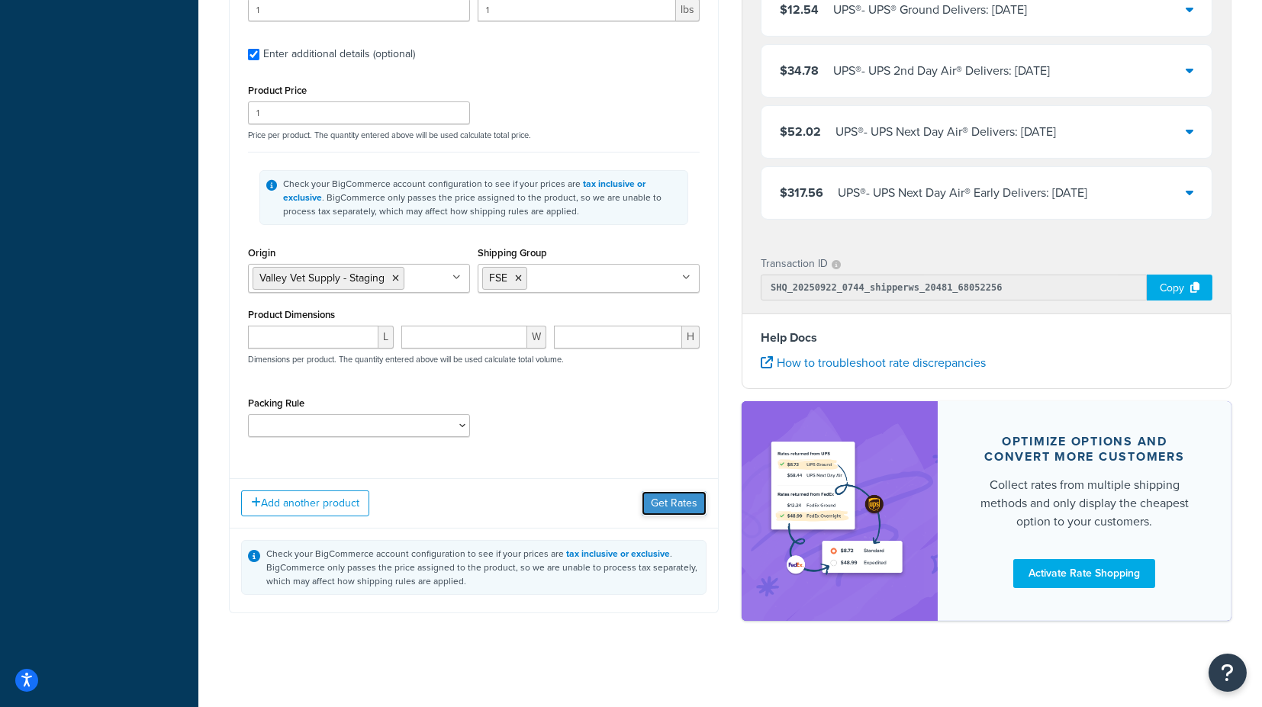
click at [667, 491] on button "Get Rates" at bounding box center [674, 503] width 65 height 24
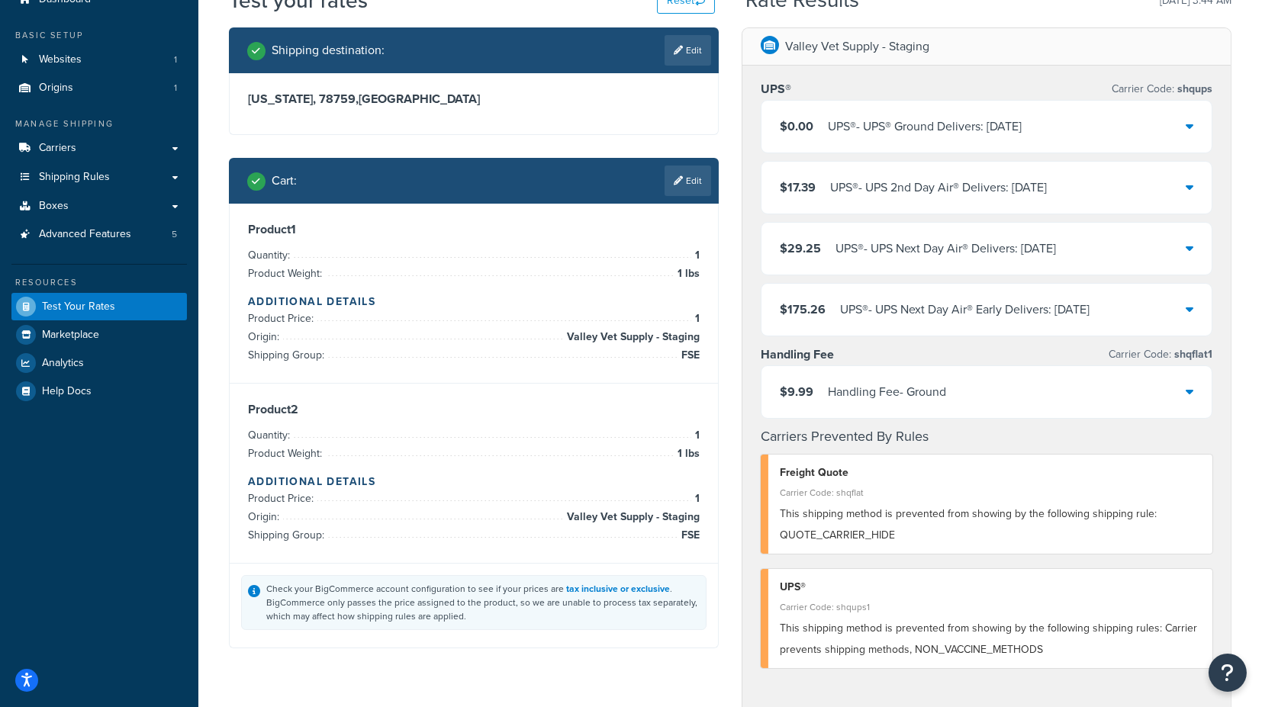
scroll to position [18, 0]
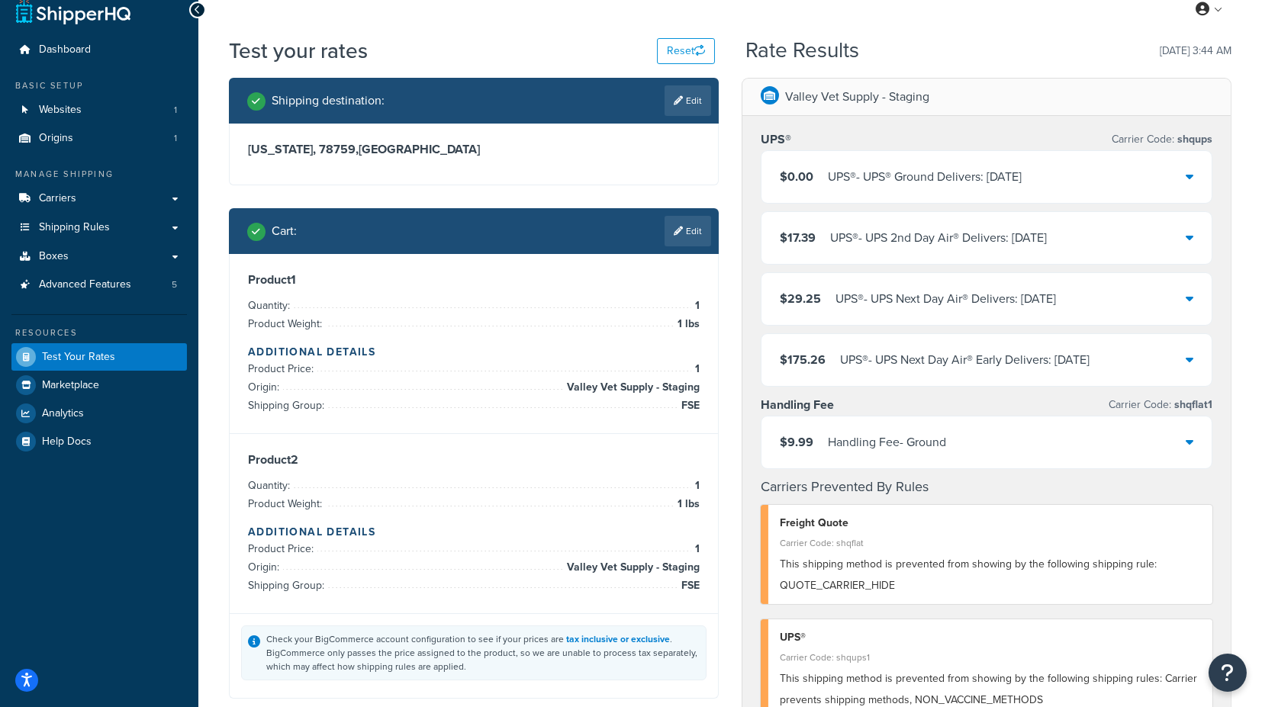
click at [1194, 176] on div "$0.00 UPS® - UPS® Ground Delivers: [DATE]" at bounding box center [987, 177] width 450 height 52
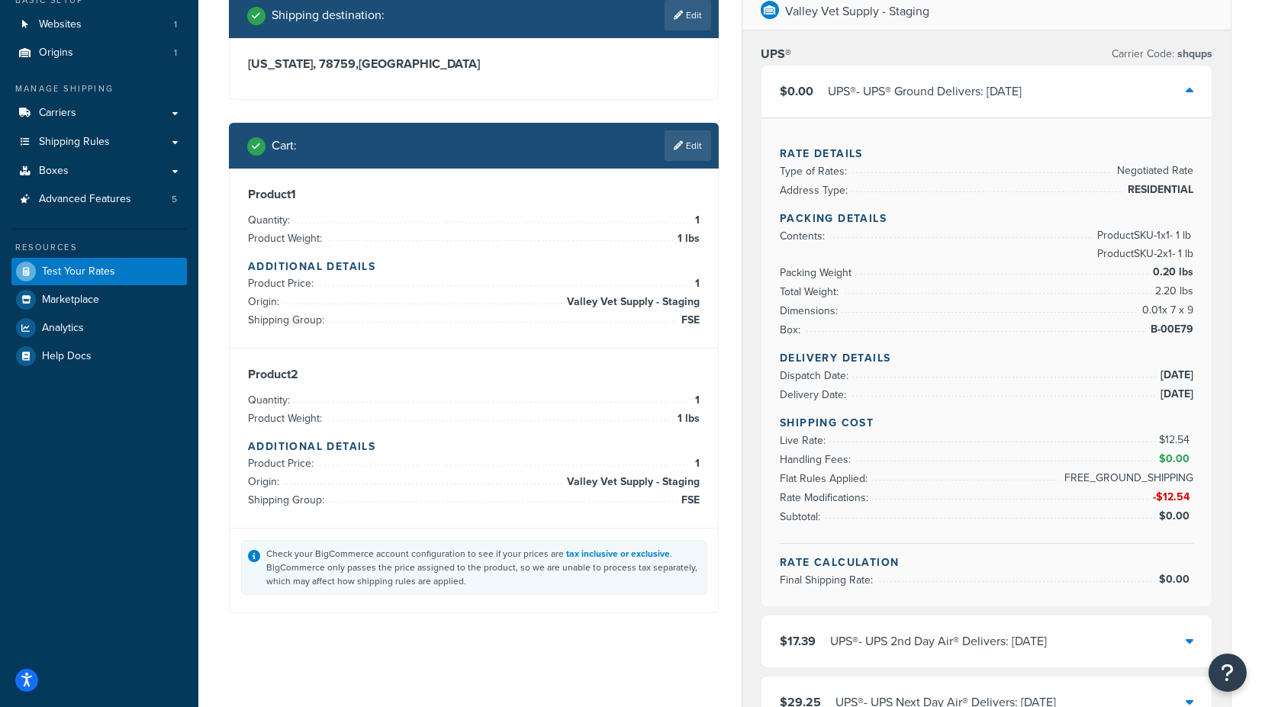
scroll to position [102, 0]
click at [1186, 88] on icon at bounding box center [1190, 91] width 8 height 12
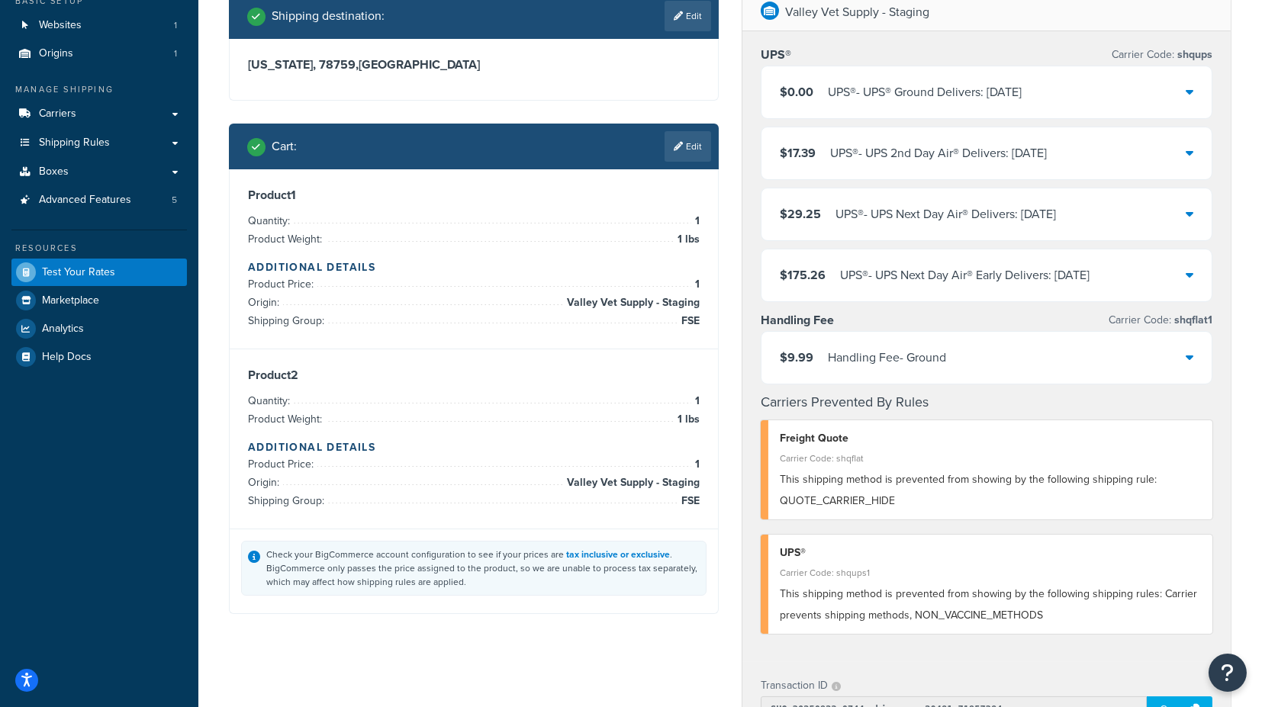
click at [1191, 359] on icon at bounding box center [1190, 357] width 8 height 12
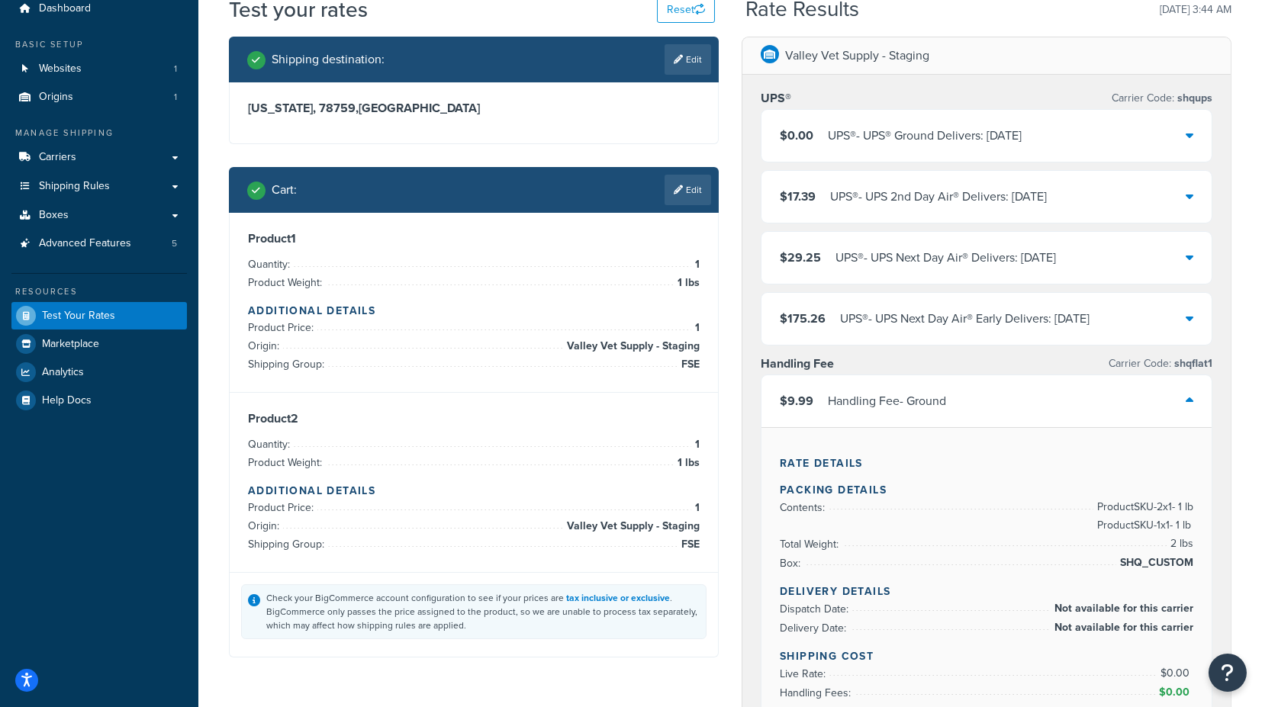
scroll to position [85, 0]
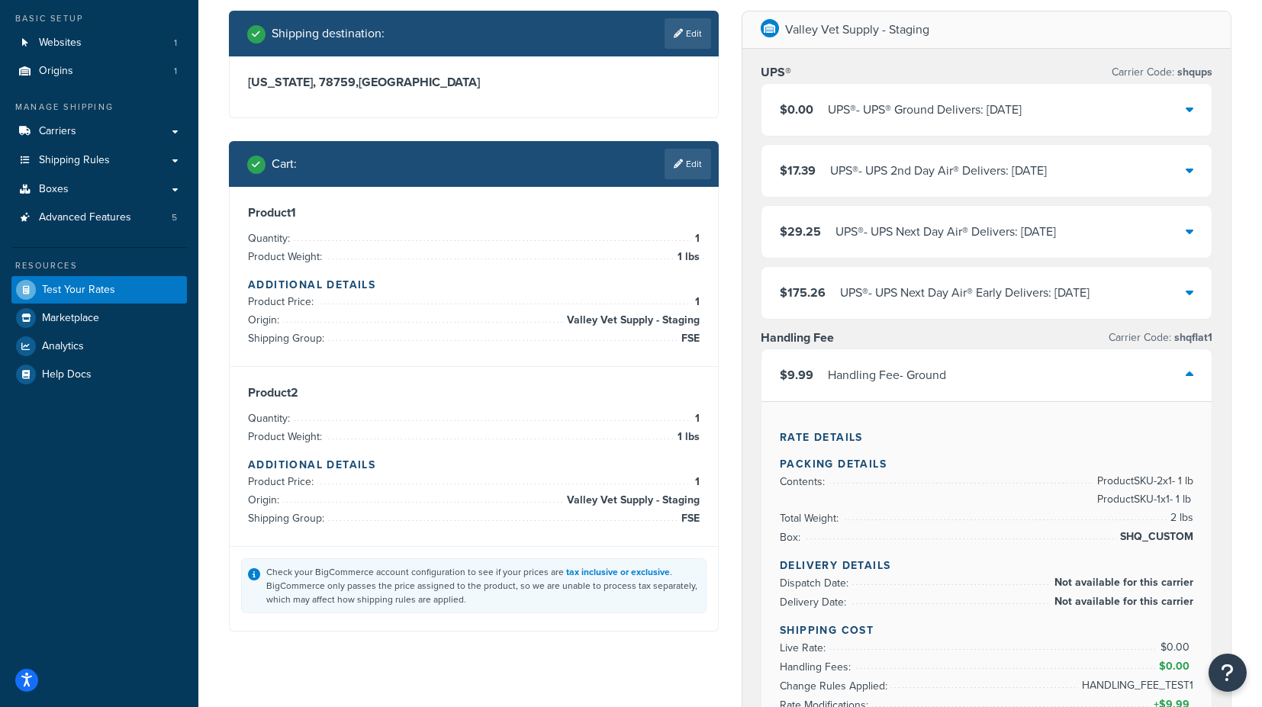
click at [1191, 375] on icon at bounding box center [1190, 375] width 8 height 12
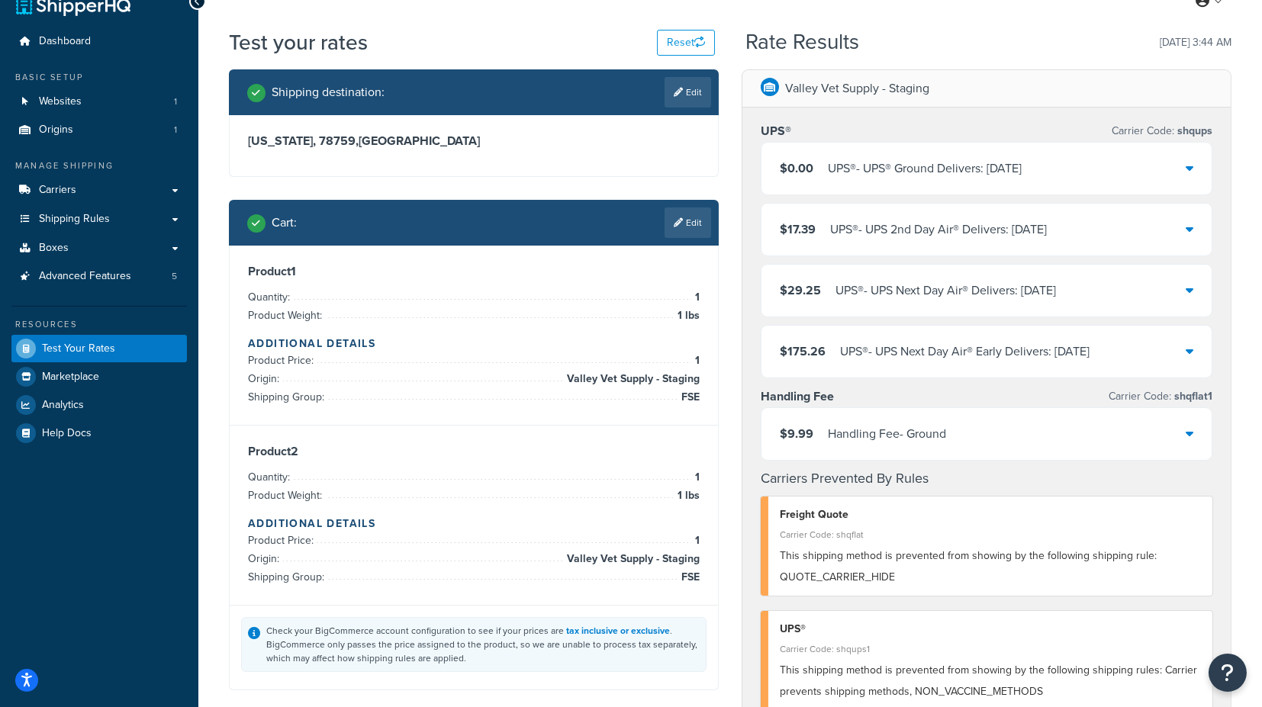
scroll to position [0, 0]
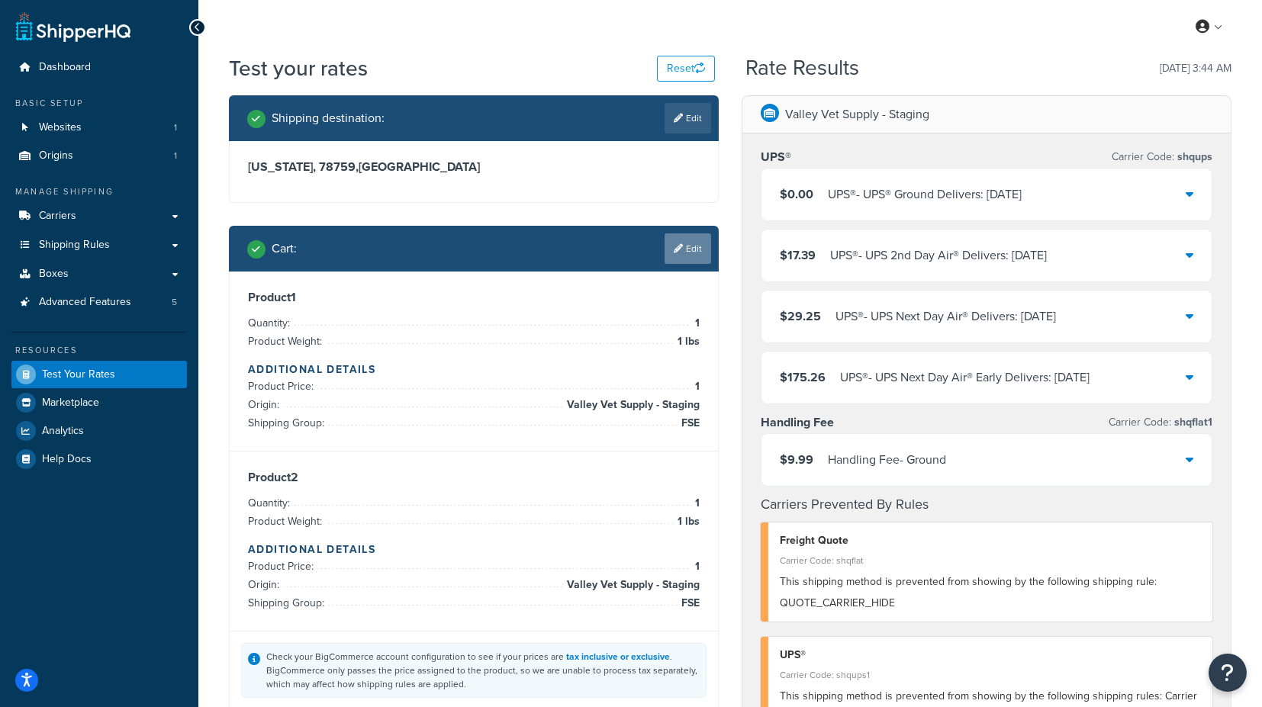
click at [683, 250] on link "Edit" at bounding box center [688, 249] width 47 height 31
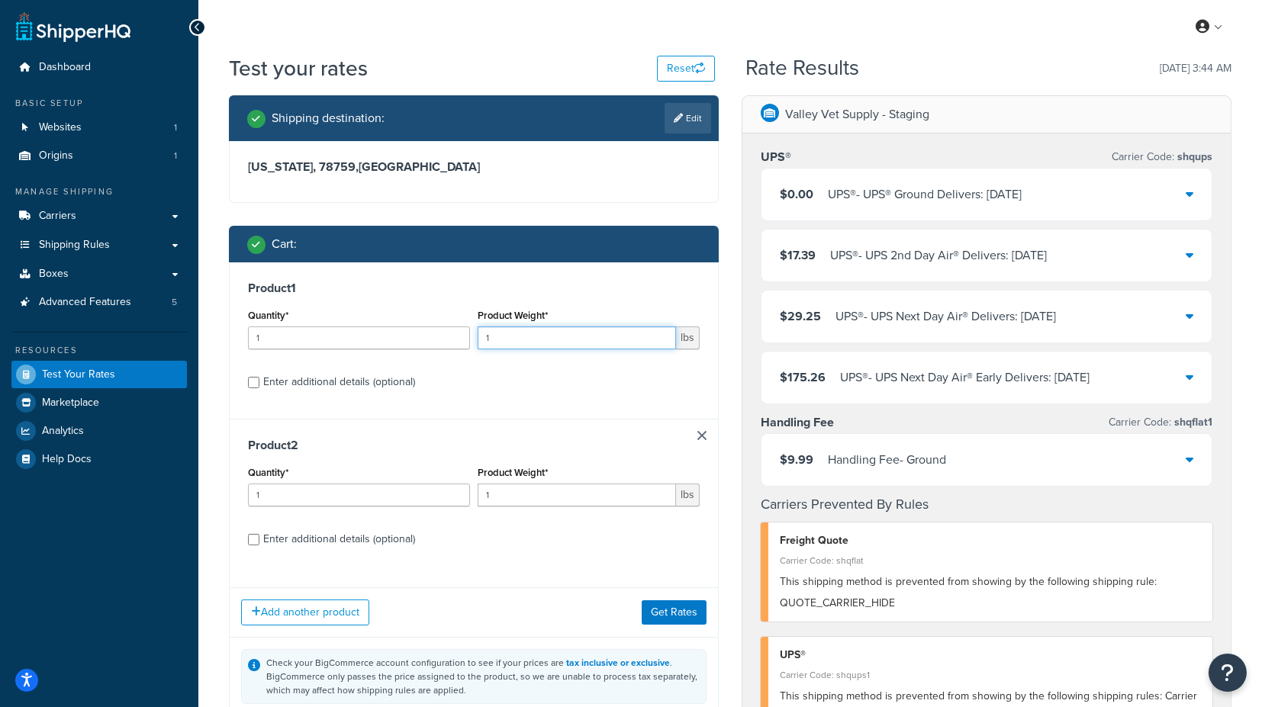
drag, startPoint x: 536, startPoint y: 336, endPoint x: 455, endPoint y: 338, distance: 80.9
click at [455, 338] on div "Quantity* 1 Product Weight* 1 lbs" at bounding box center [473, 333] width 459 height 56
type input "5"
click at [575, 392] on label "Enter additional details (optional)" at bounding box center [481, 381] width 437 height 24
click at [259, 388] on input "Enter additional details (optional)" at bounding box center [253, 382] width 11 height 11
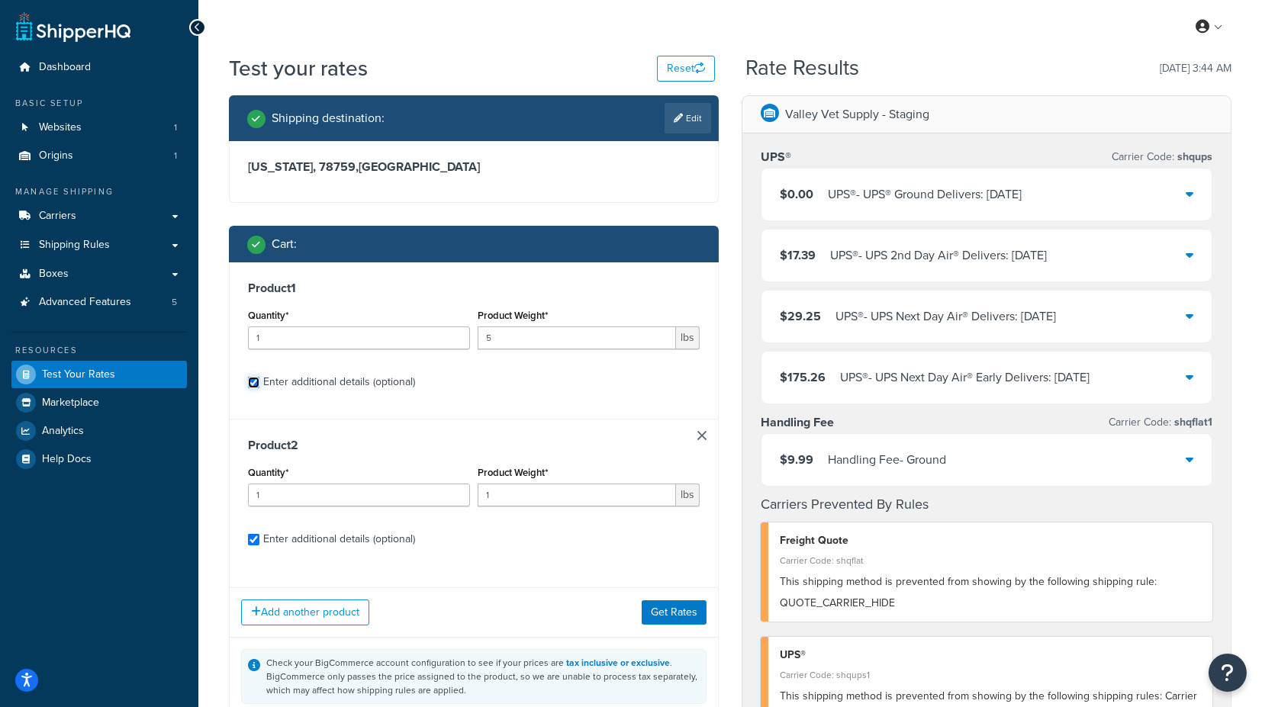
checkbox input "true"
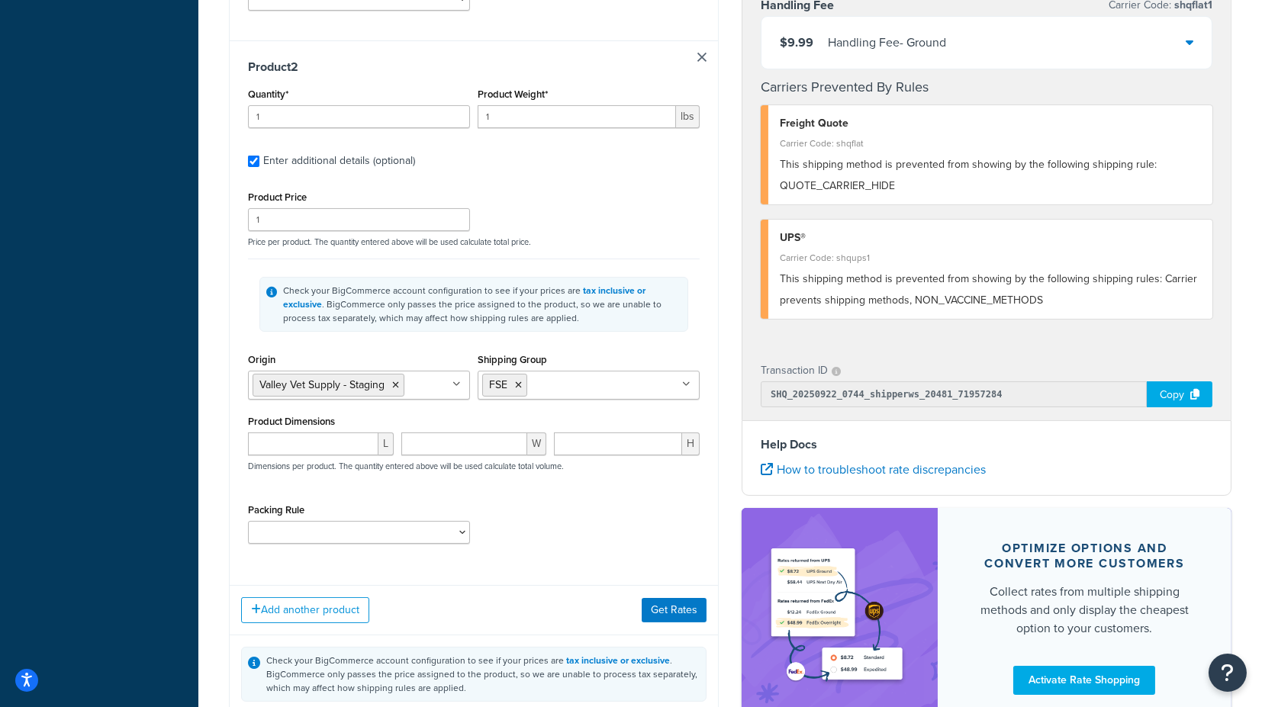
scroll to position [763, 0]
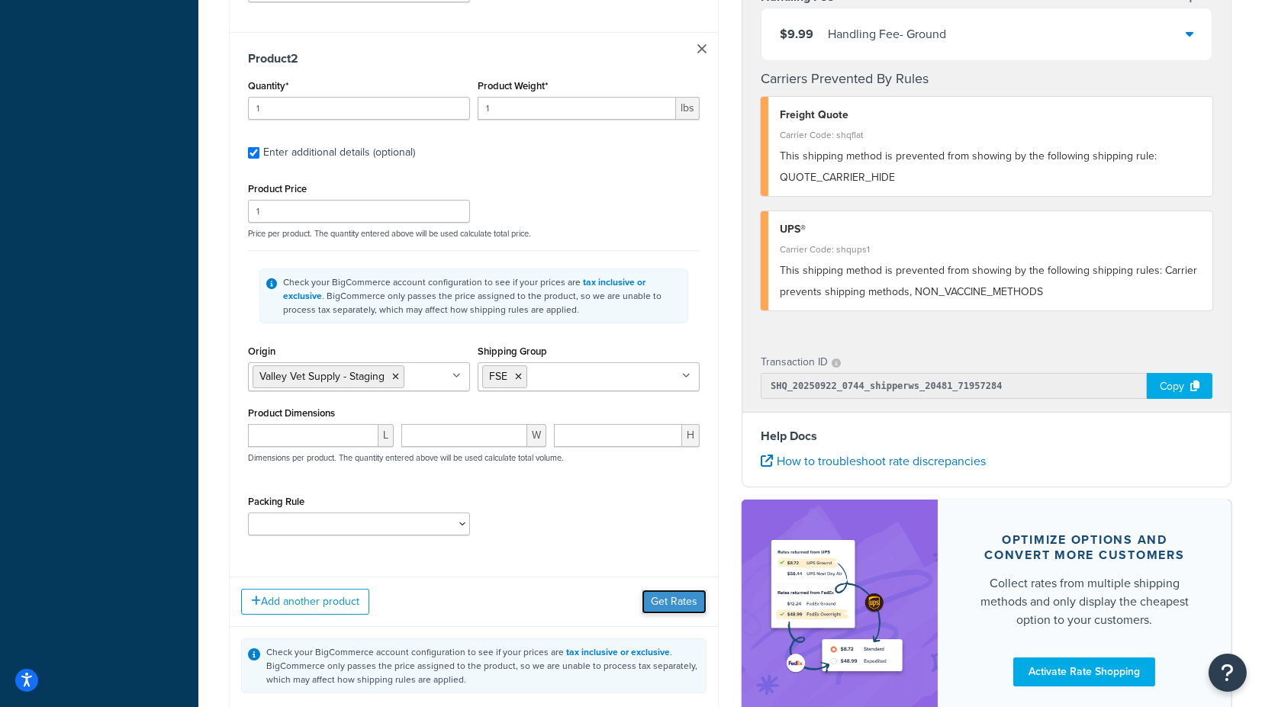
click at [672, 595] on button "Get Rates" at bounding box center [674, 602] width 65 height 24
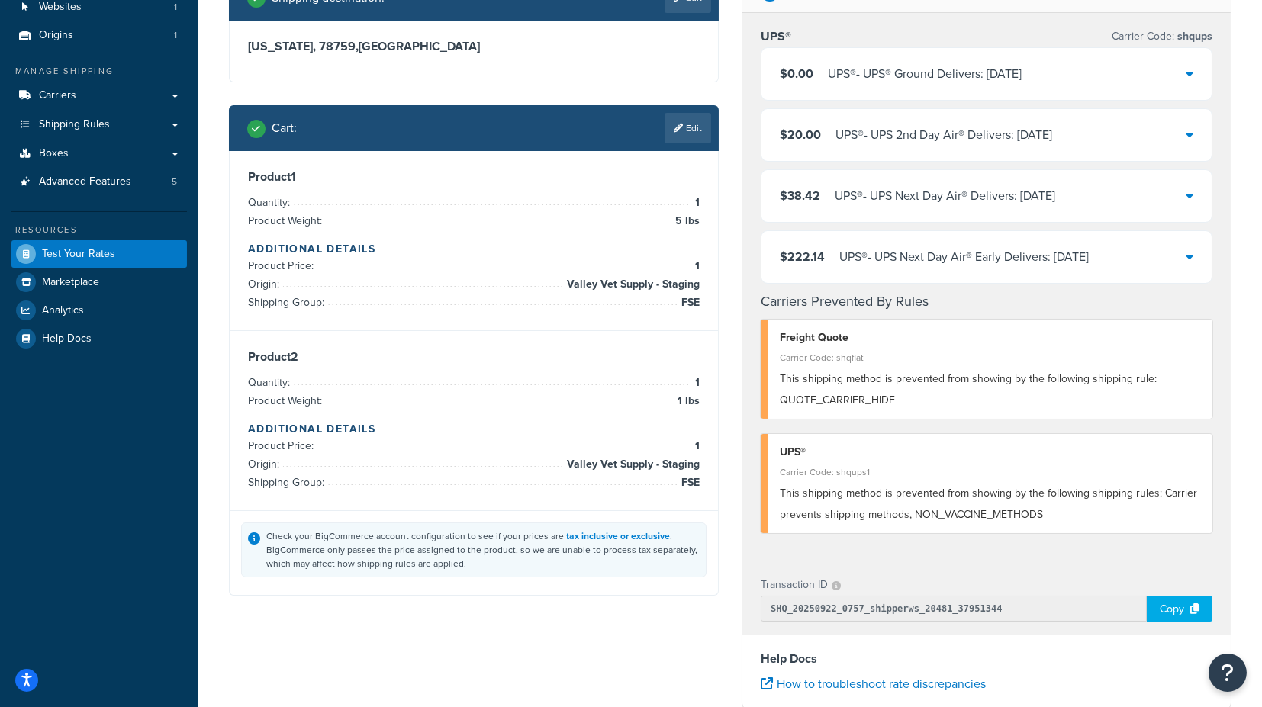
scroll to position [21, 0]
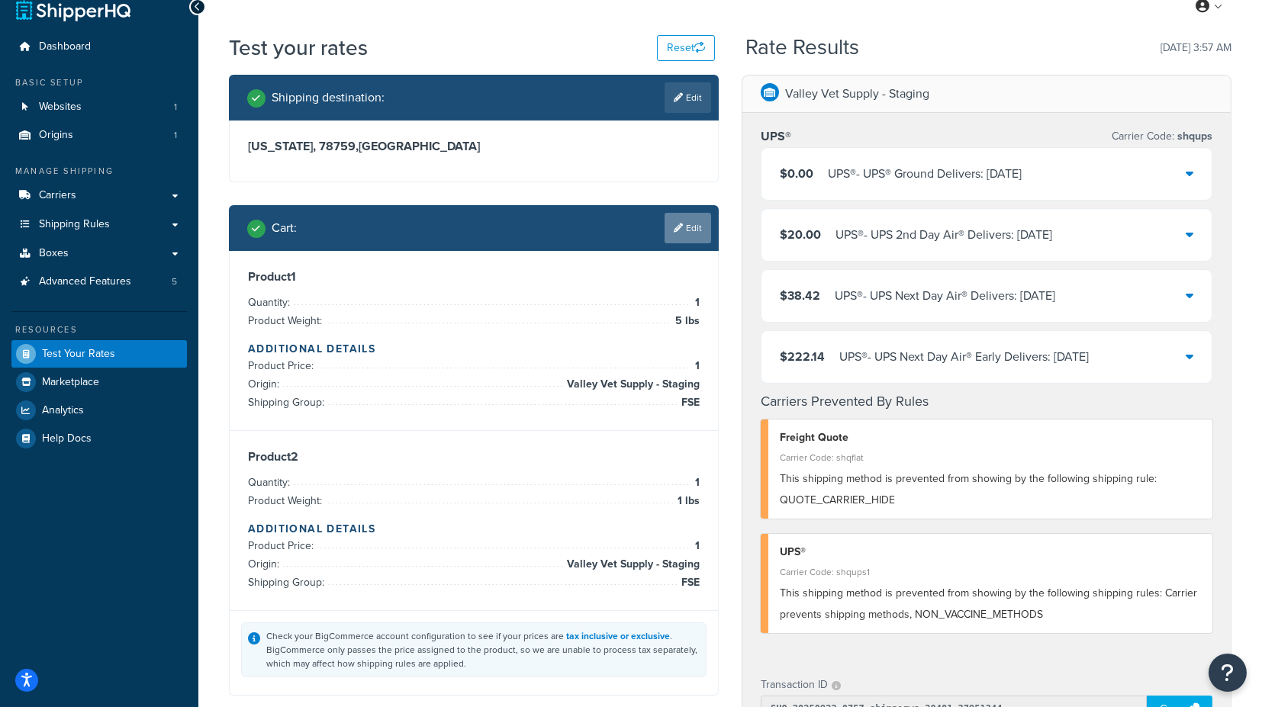
click at [679, 230] on icon at bounding box center [678, 228] width 9 height 9
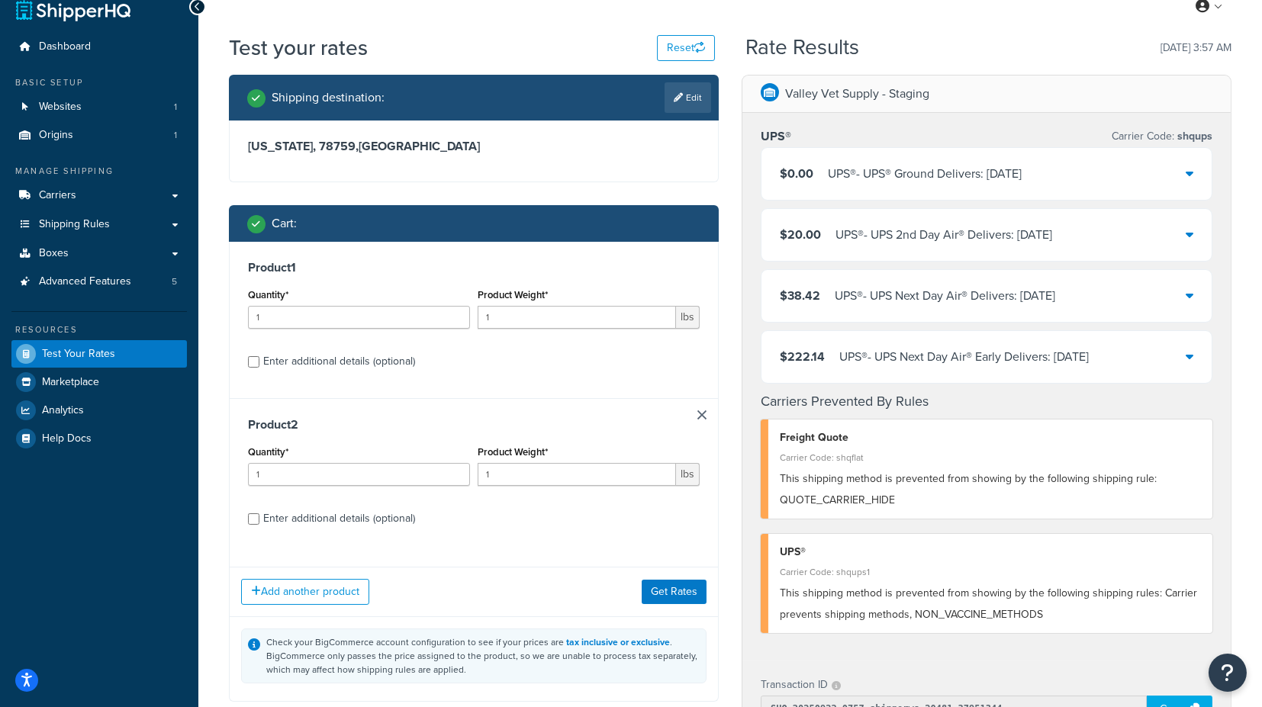
click at [383, 363] on div "Enter additional details (optional)" at bounding box center [339, 361] width 152 height 21
click at [259, 363] on input "Enter additional details (optional)" at bounding box center [253, 361] width 11 height 11
checkbox input "true"
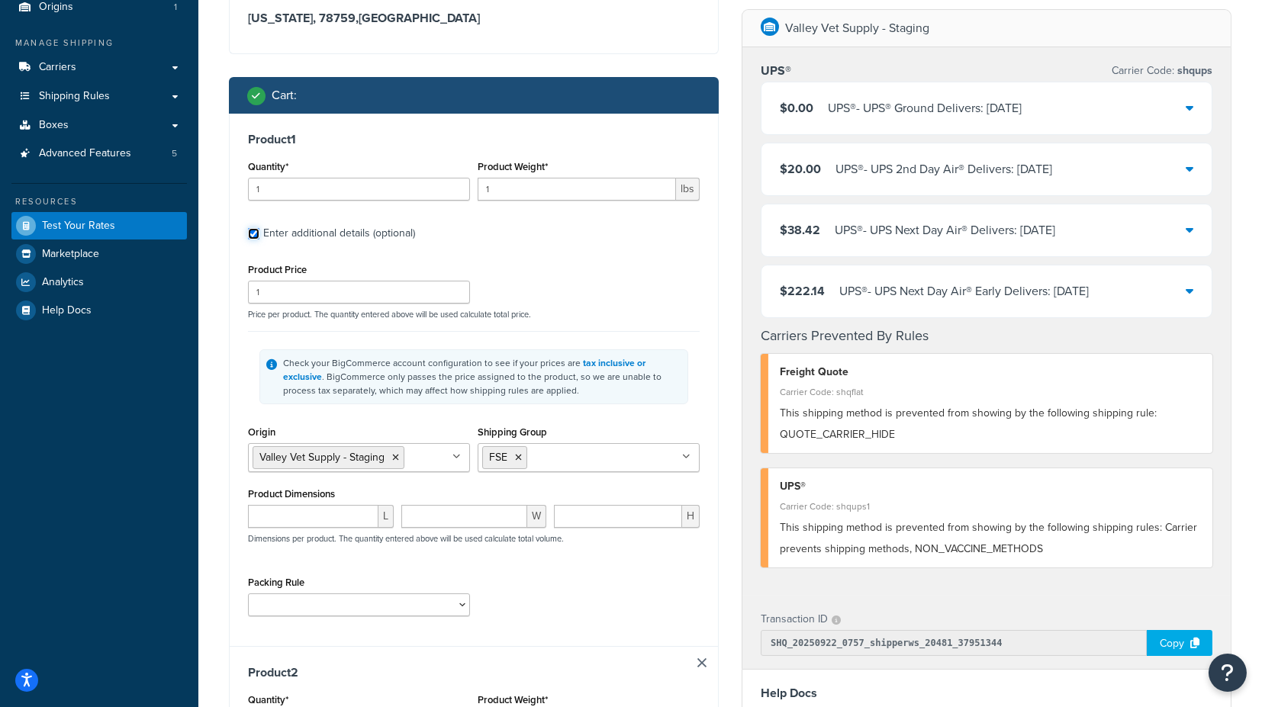
scroll to position [190, 0]
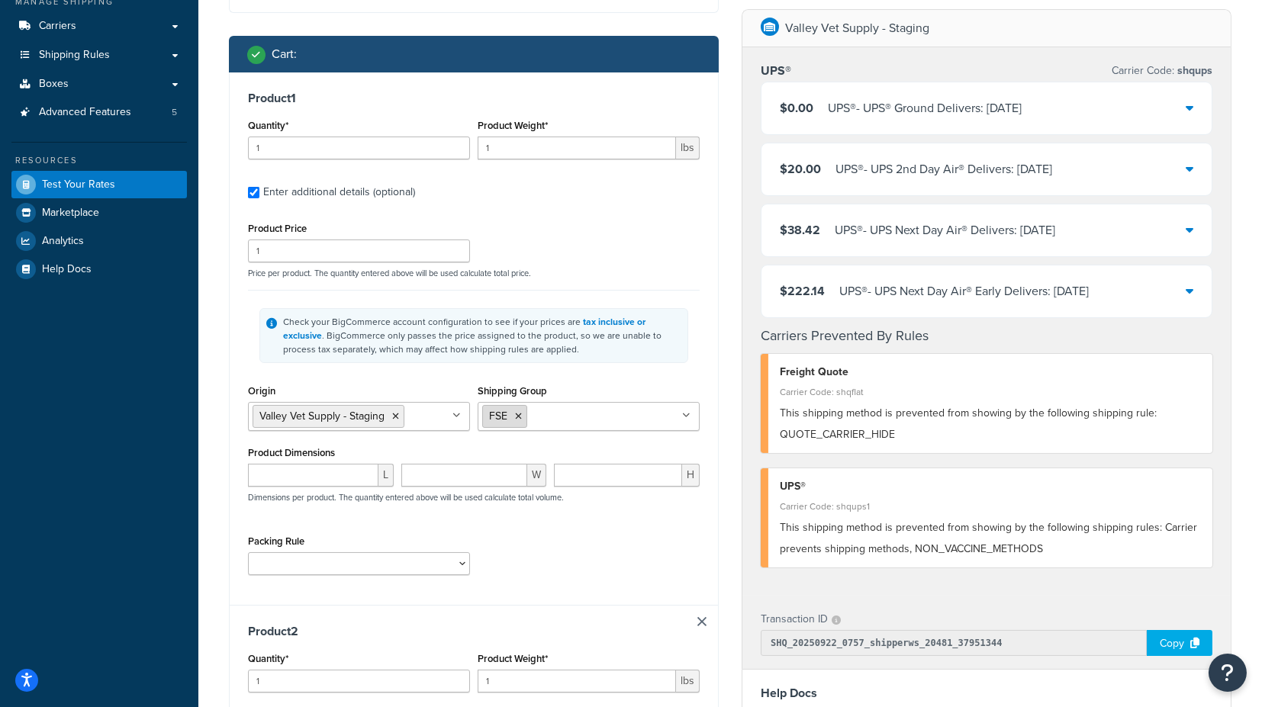
click at [517, 408] on li "FSE" at bounding box center [504, 416] width 45 height 23
click at [520, 414] on icon at bounding box center [518, 416] width 7 height 9
click at [534, 414] on input "Shipping Group" at bounding box center [549, 416] width 135 height 17
type input "va"
click at [634, 386] on div "Shipping Group VAC BOX_0T DROP_SHIP FOB FSE H_3018 H0010 H0011 H0012 H0099 H109…" at bounding box center [589, 406] width 222 height 50
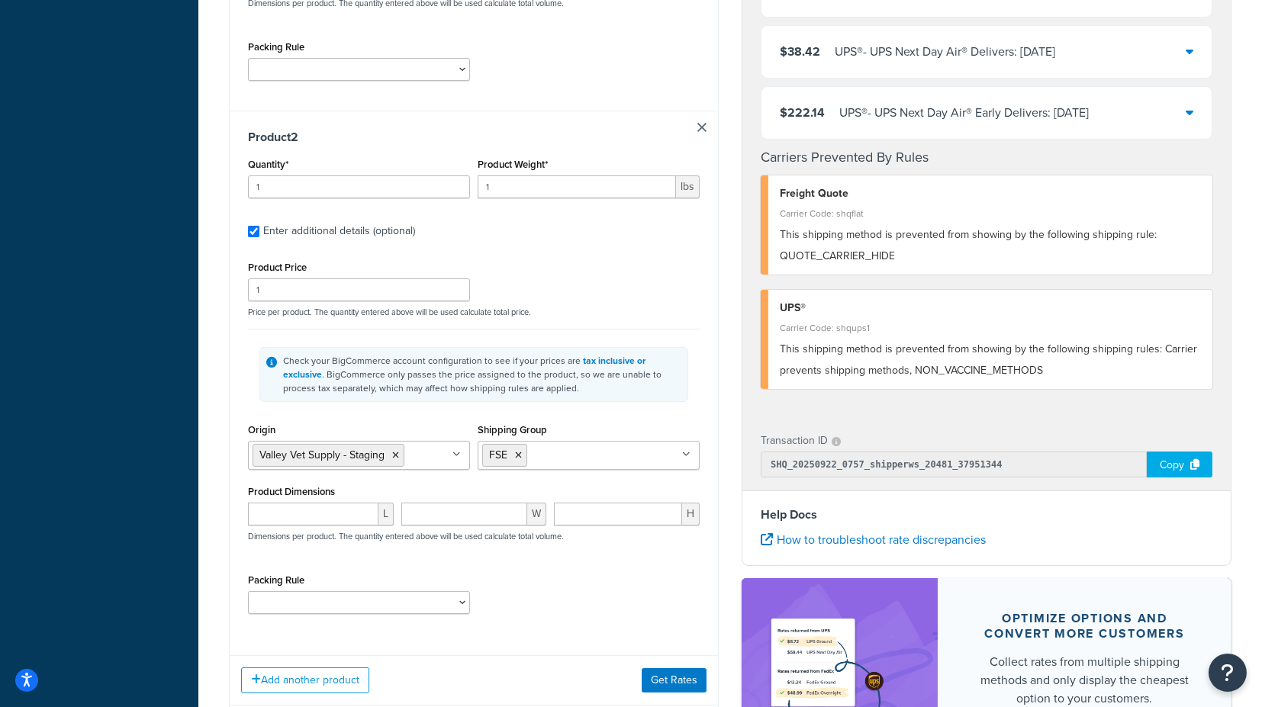
scroll to position [784, 0]
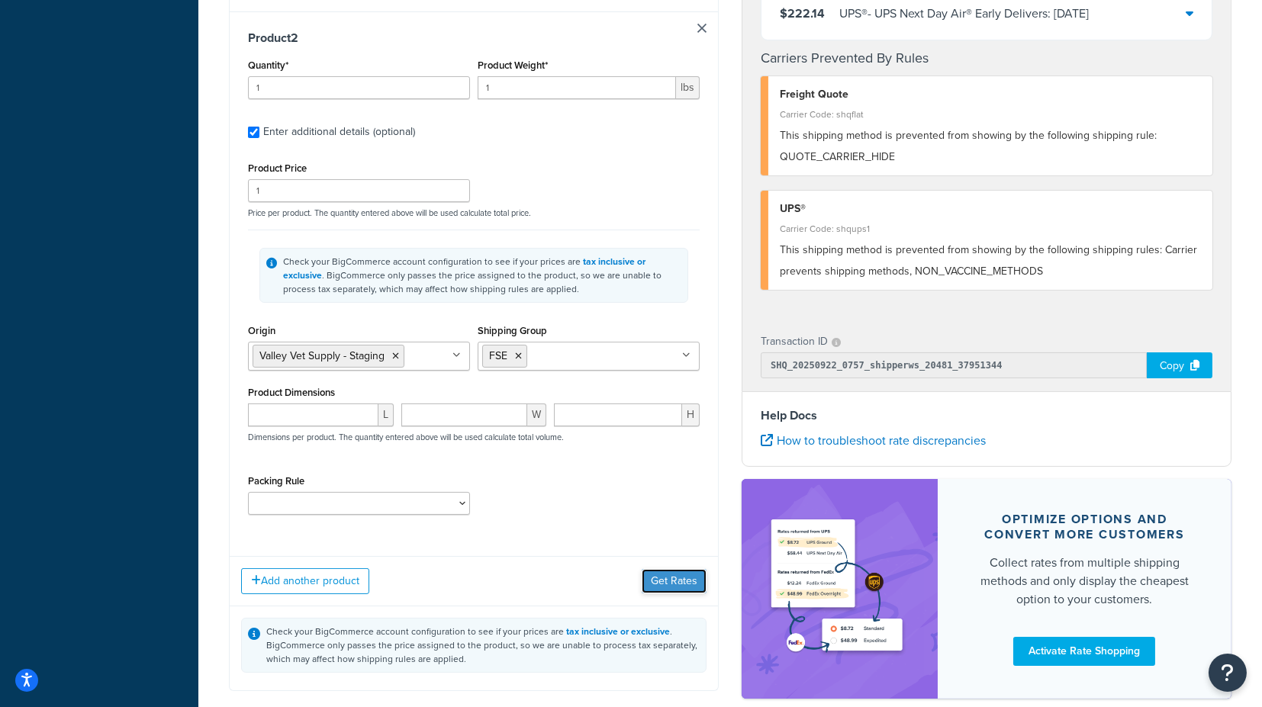
click at [676, 583] on button "Get Rates" at bounding box center [674, 581] width 65 height 24
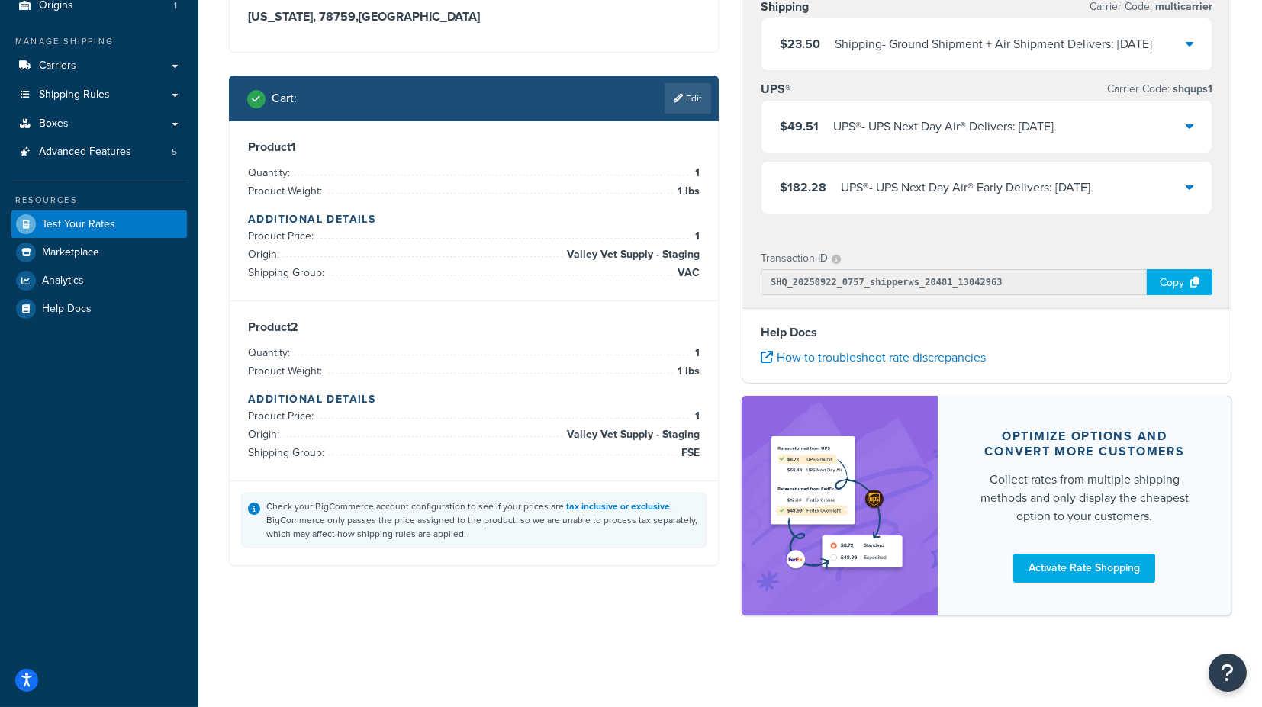
scroll to position [0, 0]
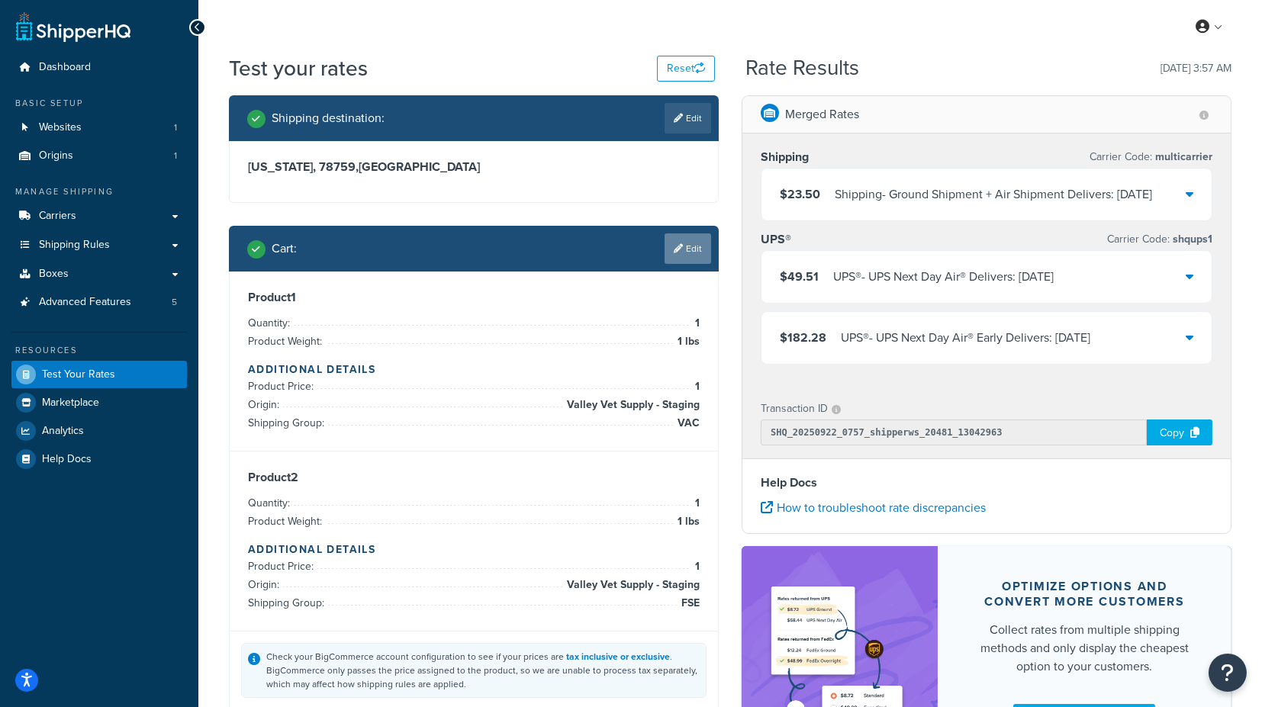
click at [688, 245] on link "Edit" at bounding box center [688, 249] width 47 height 31
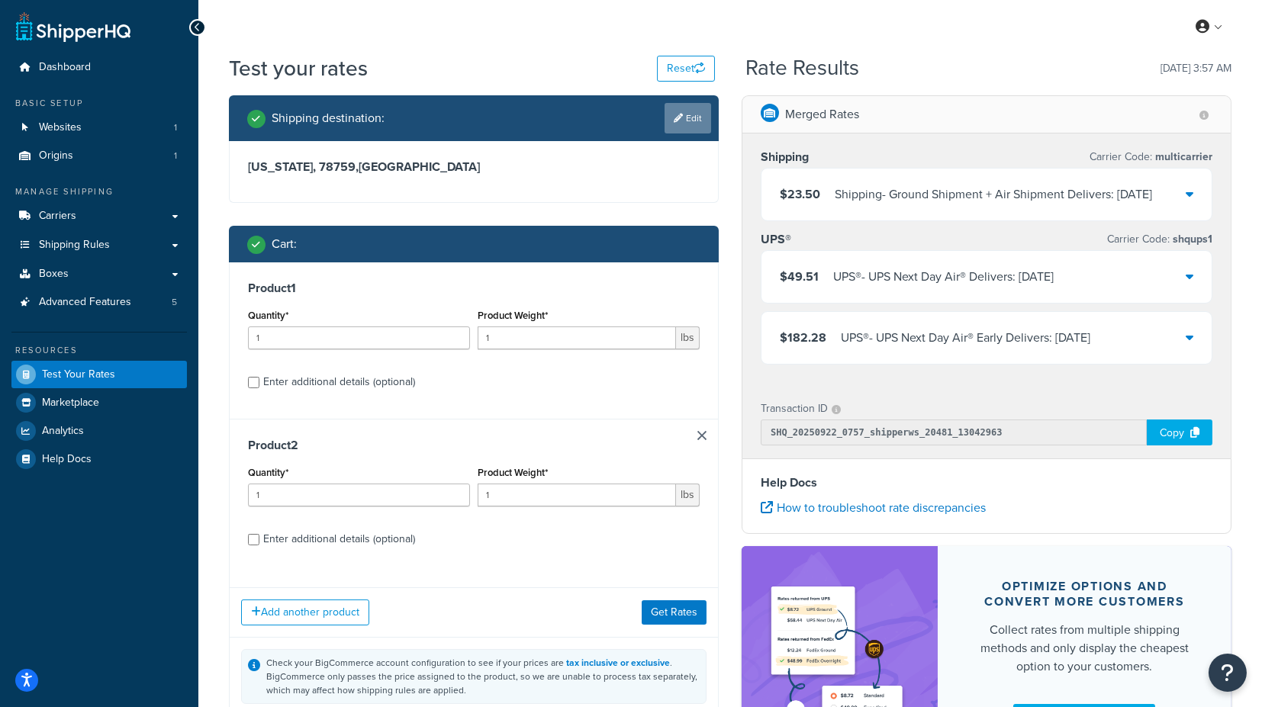
click at [691, 115] on link "Edit" at bounding box center [688, 118] width 47 height 31
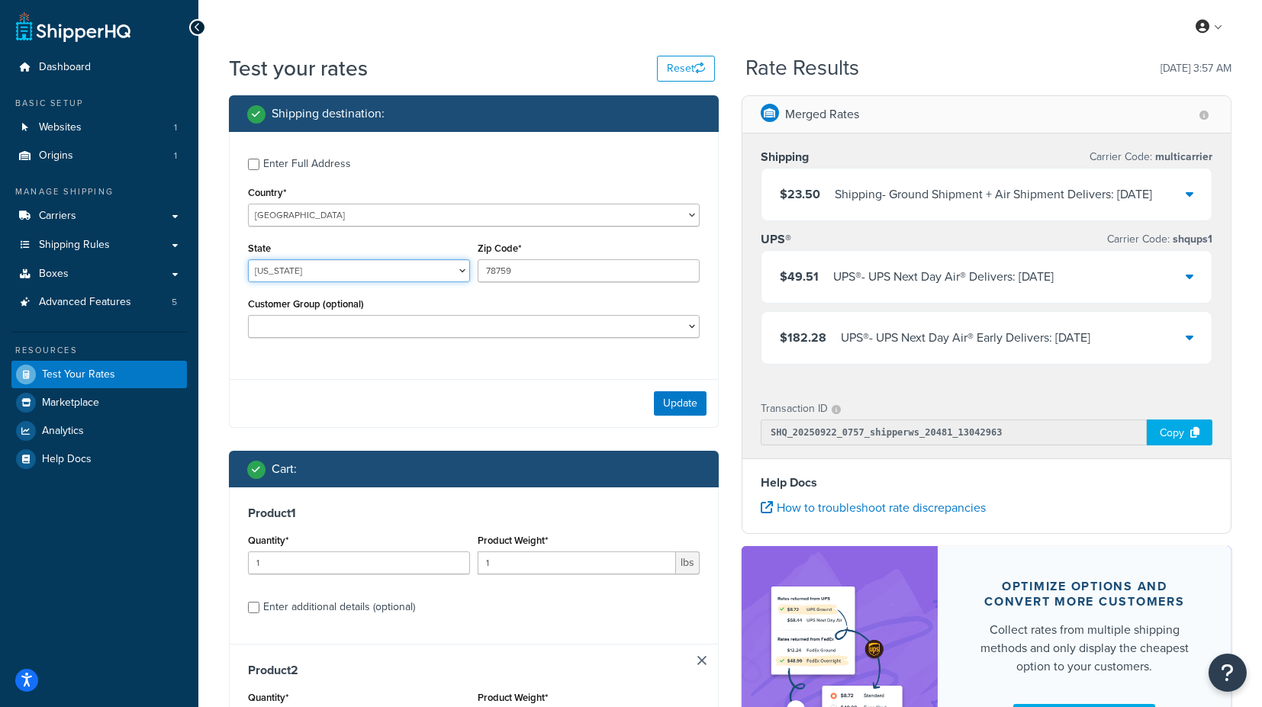
click at [375, 269] on select "[US_STATE] [US_STATE] [US_STATE] [US_STATE] [US_STATE] Armed Forces Americas Ar…" at bounding box center [359, 270] width 222 height 23
select select "KS"
click at [520, 263] on input "78759" at bounding box center [589, 270] width 222 height 23
drag, startPoint x: 537, startPoint y: 264, endPoint x: 423, endPoint y: 263, distance: 114.5
click at [423, 263] on div "State [US_STATE] [US_STATE] [US_STATE] [US_STATE] [US_STATE] Armed Forces Ameri…" at bounding box center [473, 266] width 459 height 56
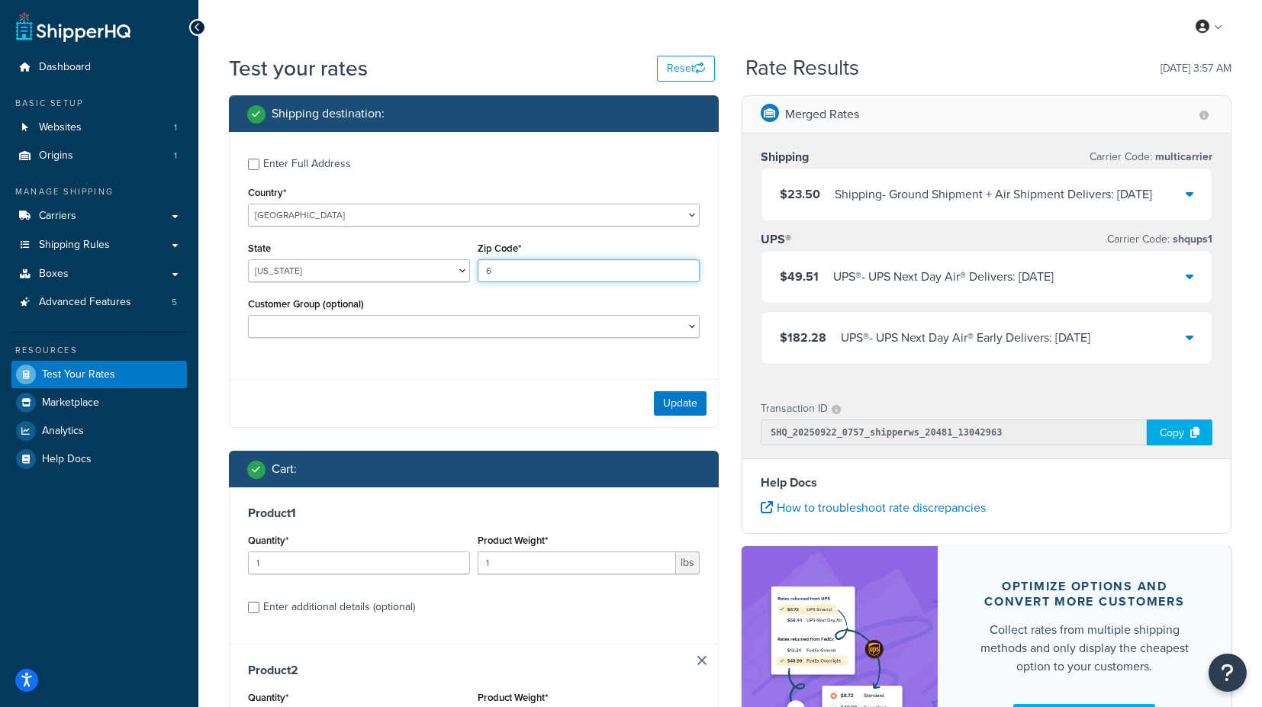
type input "66061"
click at [677, 401] on button "Update" at bounding box center [680, 404] width 53 height 24
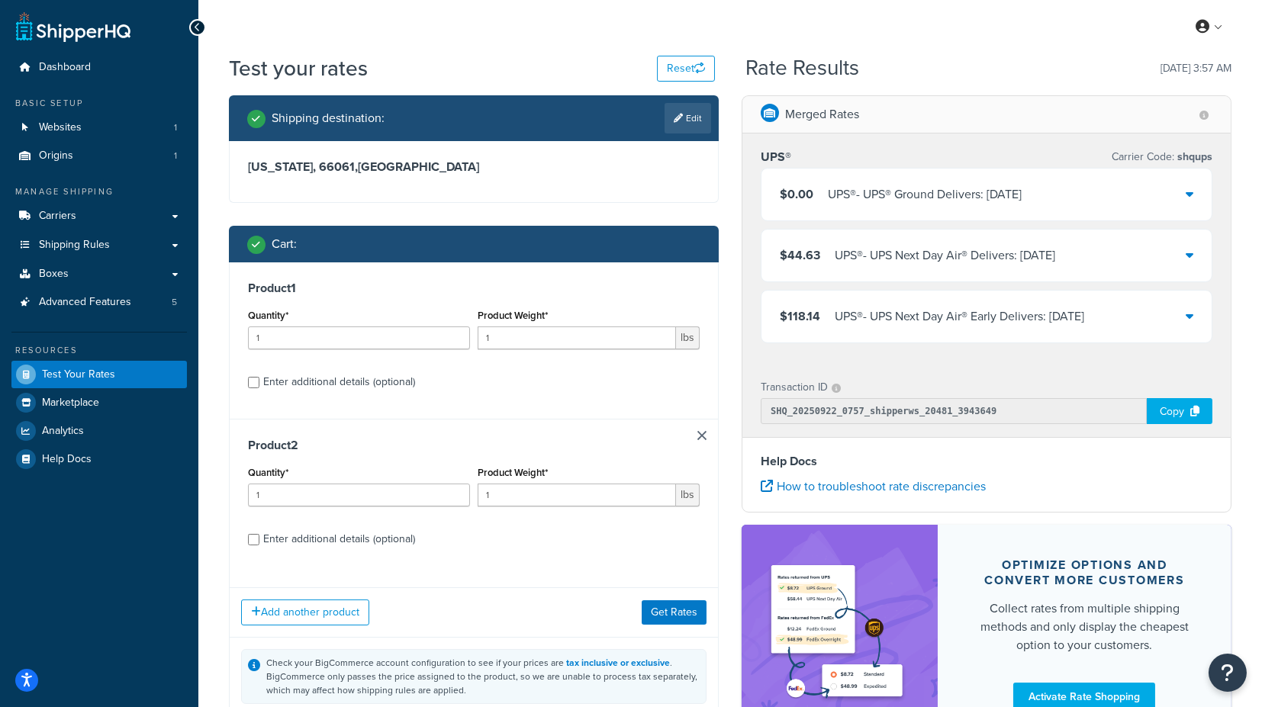
click at [373, 380] on div "Enter additional details (optional)" at bounding box center [339, 382] width 152 height 21
click at [259, 380] on input "Enter additional details (optional)" at bounding box center [253, 382] width 11 height 11
checkbox input "true"
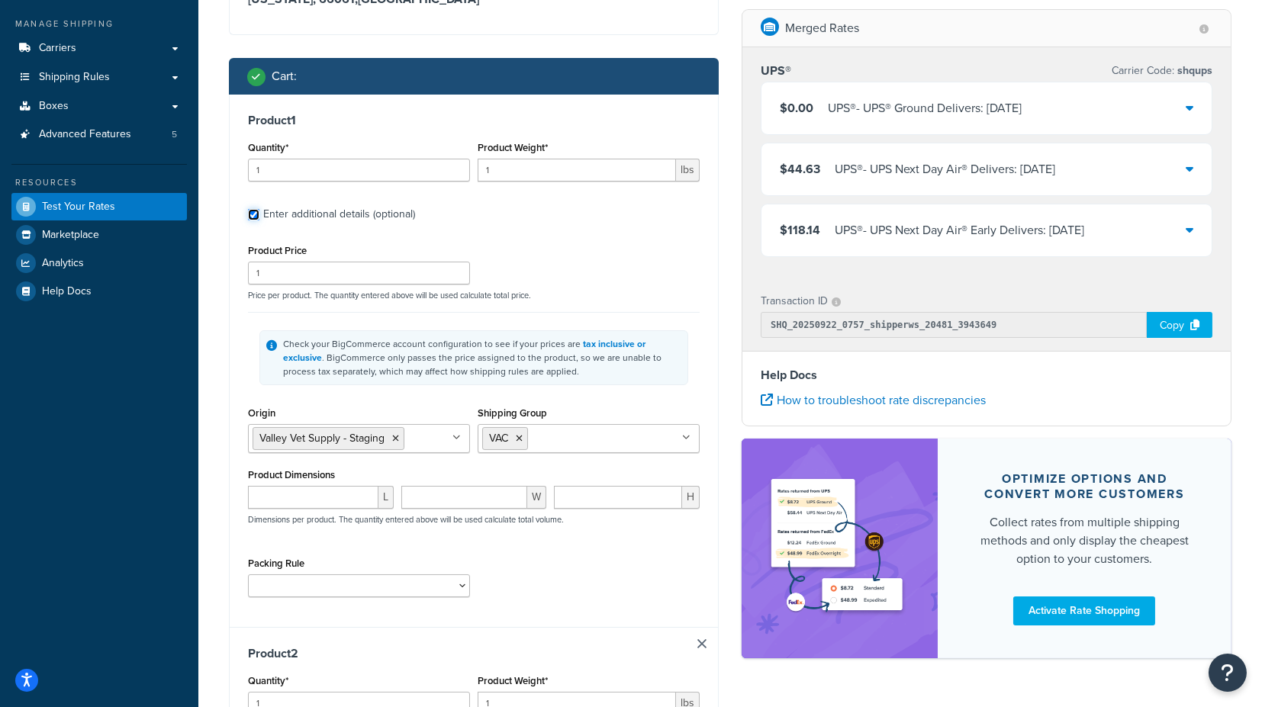
scroll to position [169, 0]
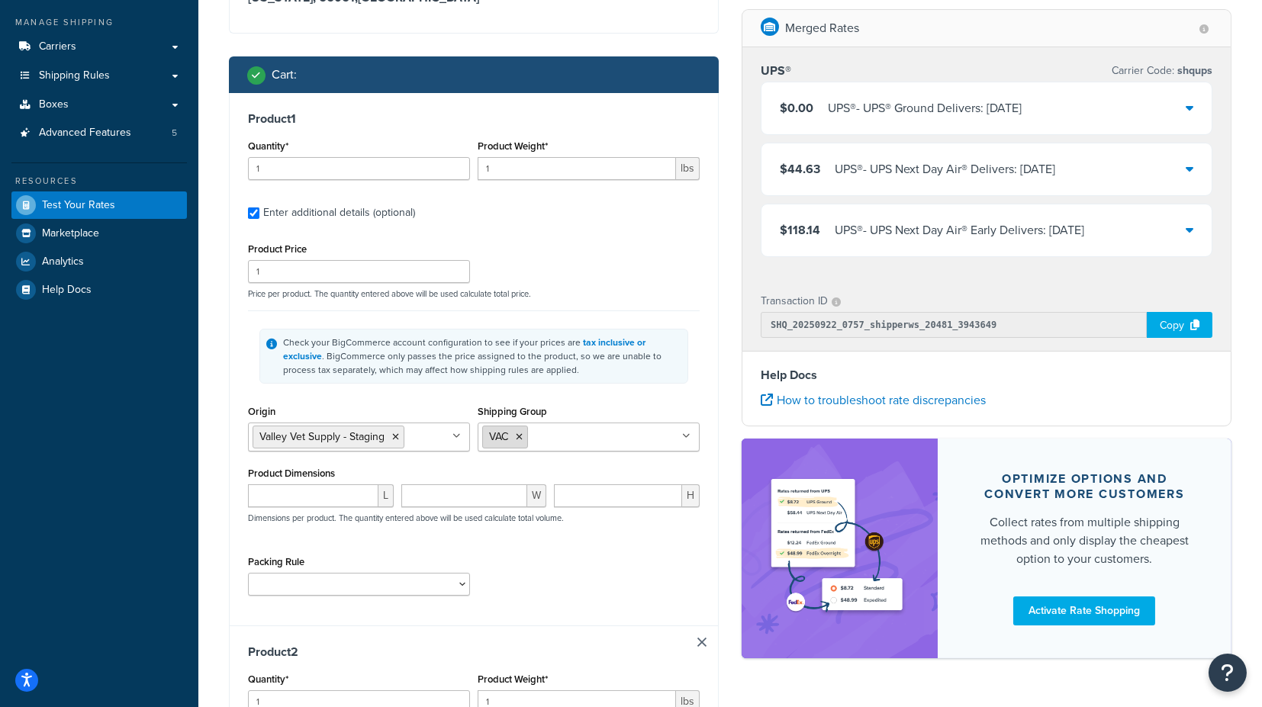
click at [520, 435] on icon at bounding box center [519, 437] width 7 height 9
click at [534, 433] on input "Shipping Group" at bounding box center [549, 436] width 135 height 17
type input "b"
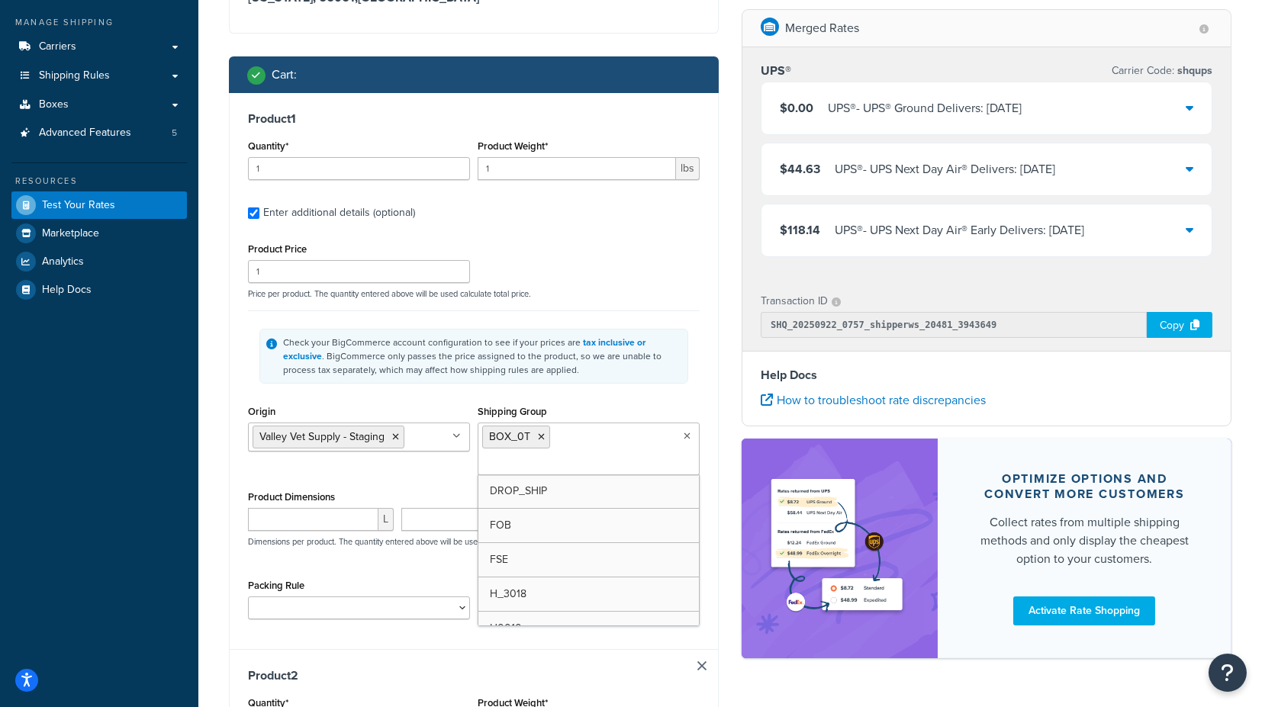
click at [675, 406] on div "Shipping Group BOX_0T DROP_SHIP FOB FSE H_3018 H0010 H0011 H0012 H0099 H1090 H1…" at bounding box center [589, 438] width 222 height 74
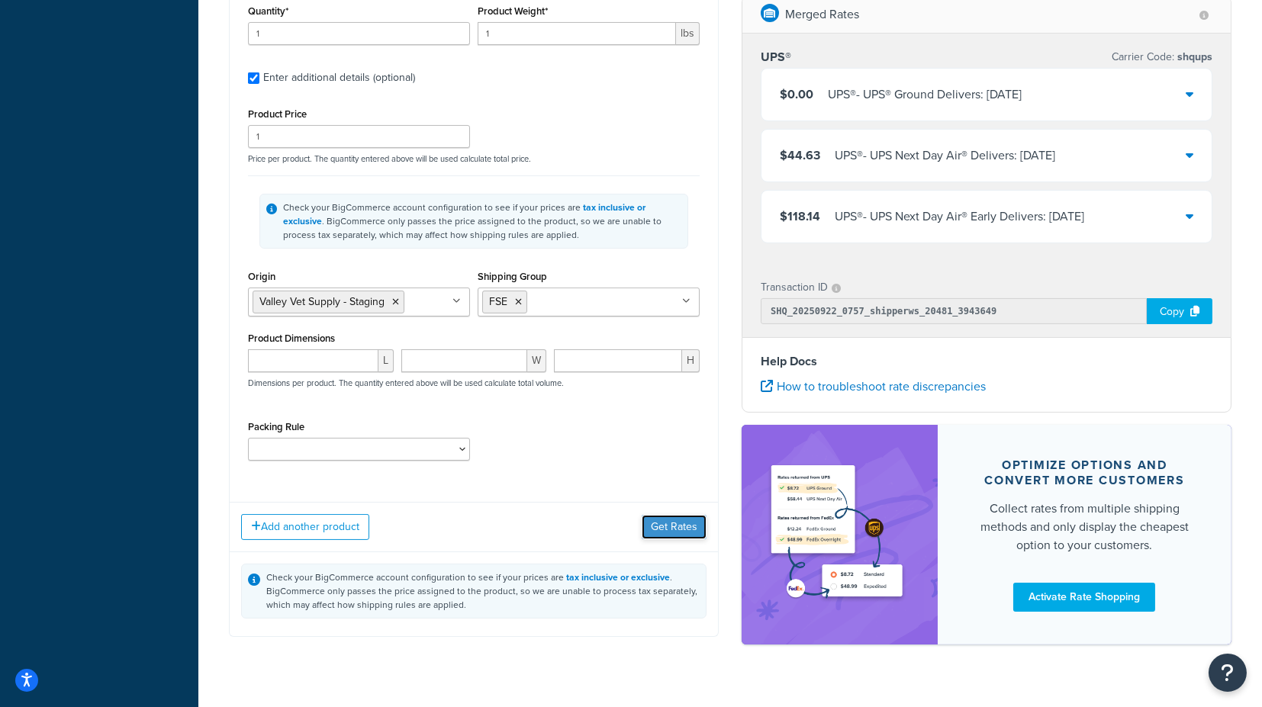
click at [681, 515] on button "Get Rates" at bounding box center [674, 527] width 65 height 24
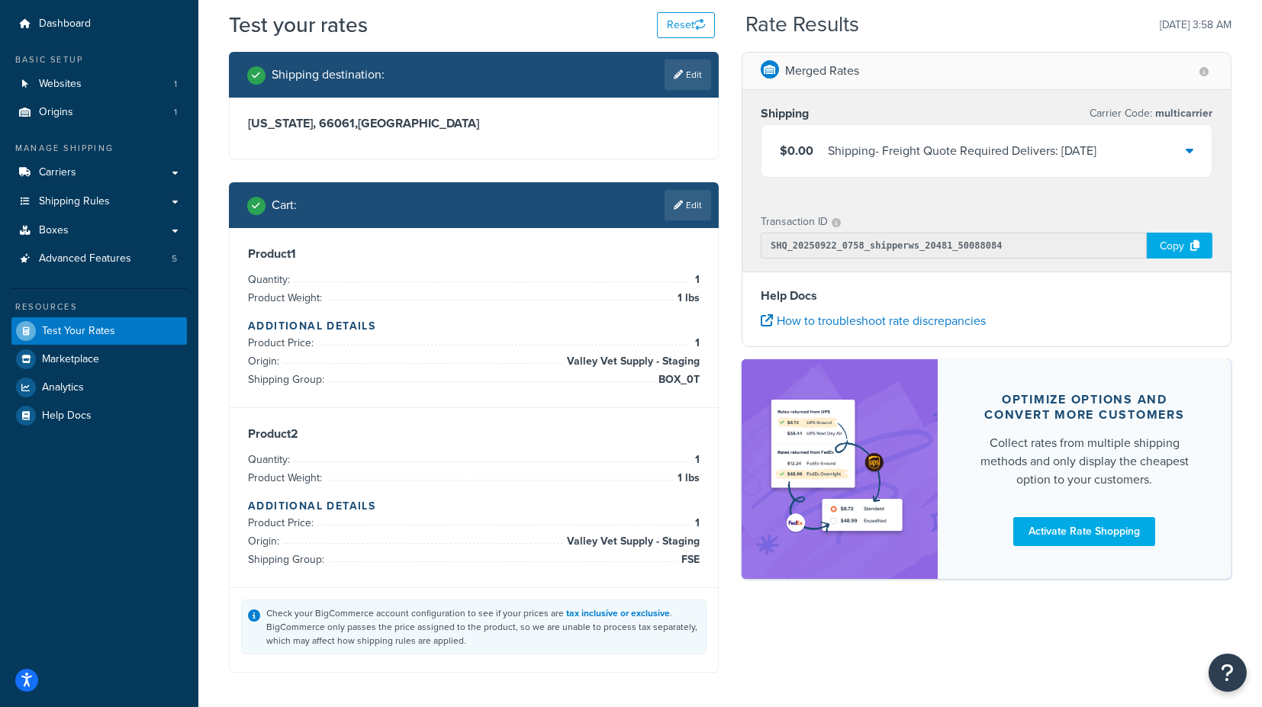
scroll to position [0, 0]
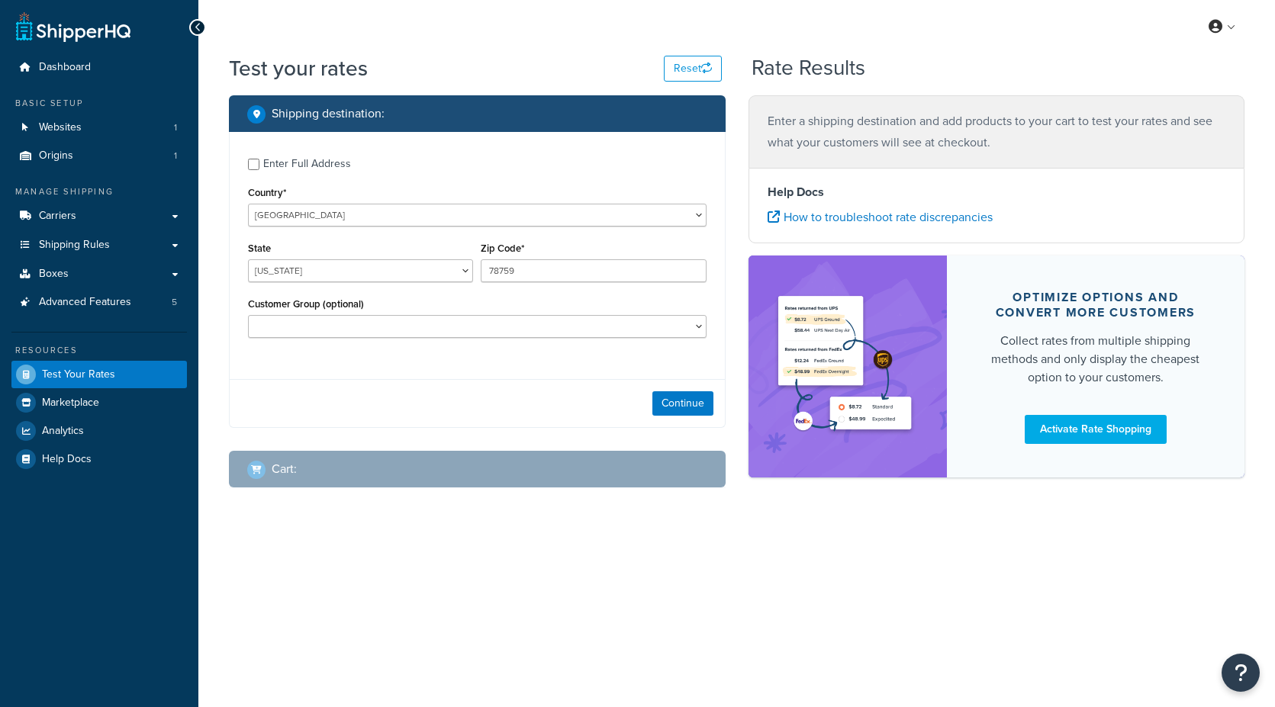
select select "[GEOGRAPHIC_DATA]"
click at [671, 404] on button "Continue" at bounding box center [683, 404] width 61 height 24
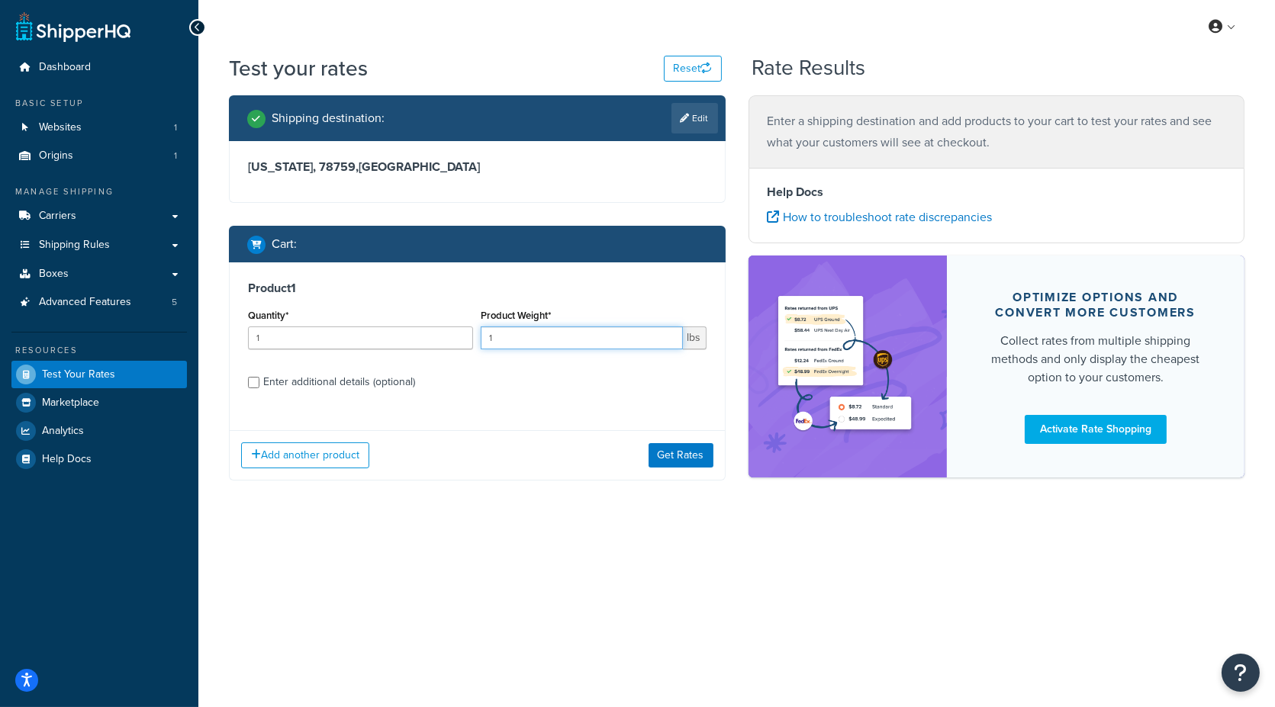
click at [437, 330] on div "Quantity* 1 Product Weight* 1 lbs" at bounding box center [477, 333] width 466 height 56
type input "250"
click at [390, 378] on div "Enter additional details (optional)" at bounding box center [339, 382] width 152 height 21
click at [259, 378] on input "Enter additional details (optional)" at bounding box center [253, 382] width 11 height 11
checkbox input "true"
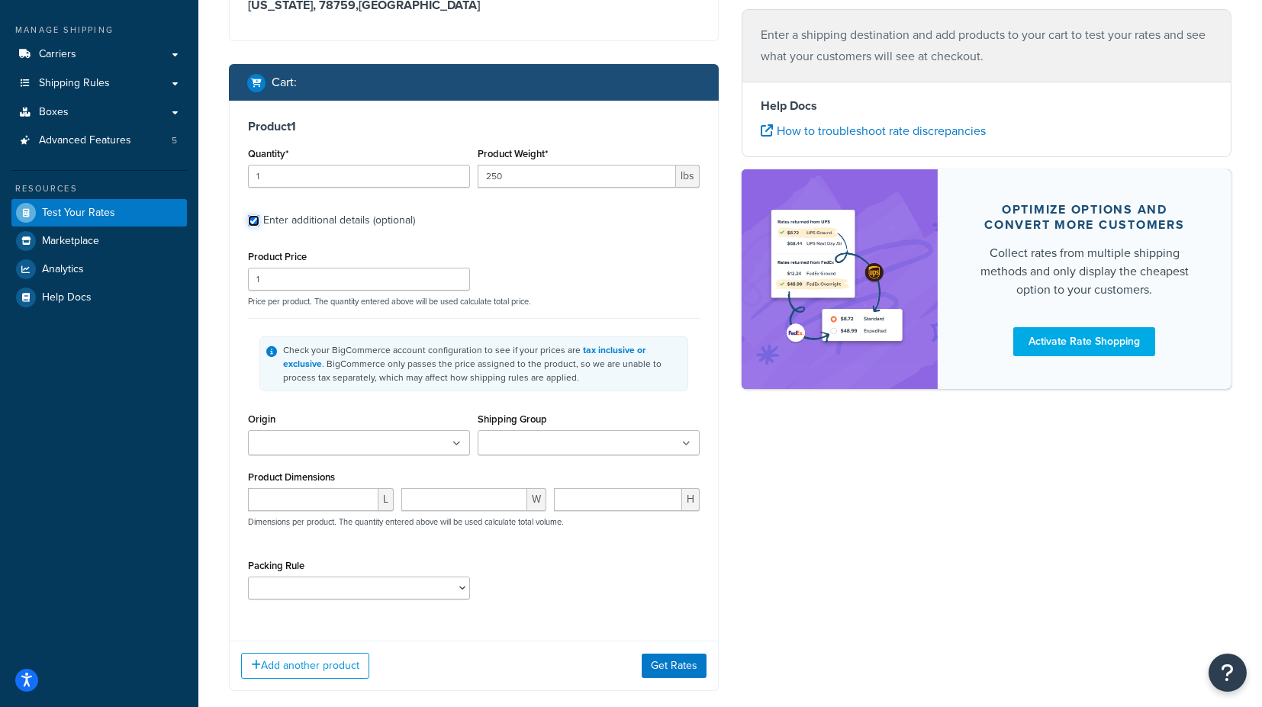
scroll to position [169, 0]
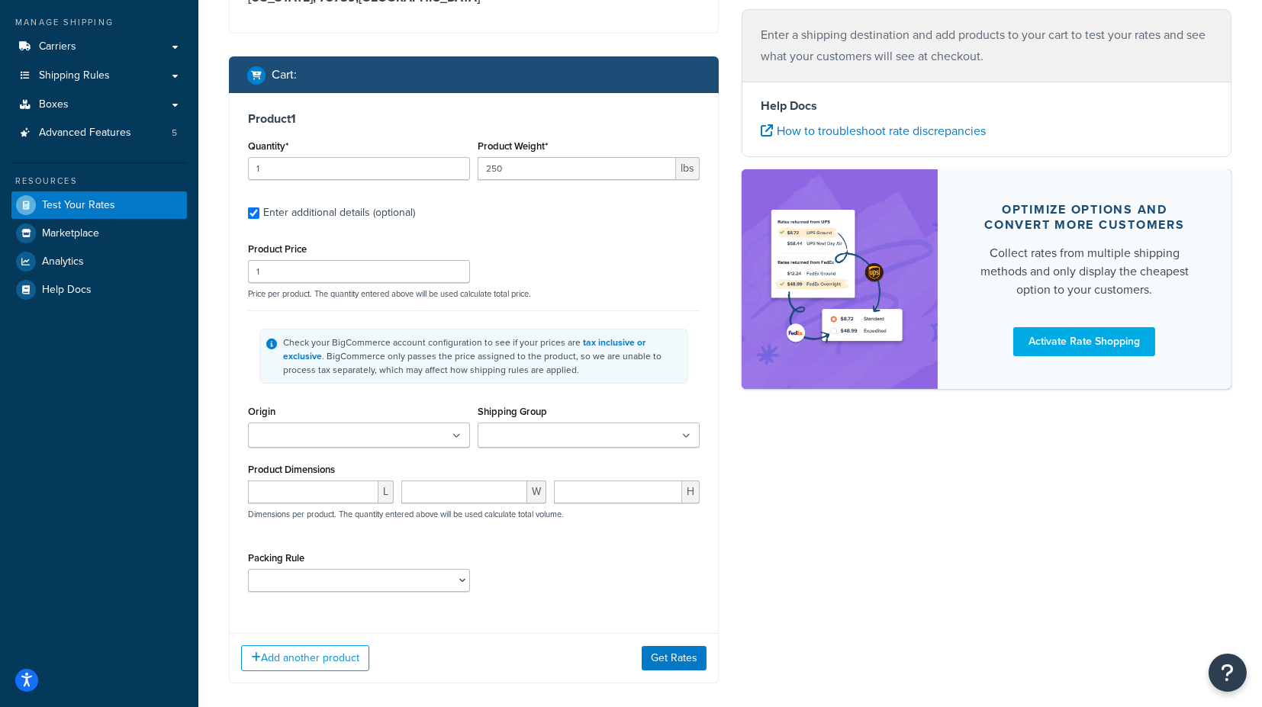
click at [395, 436] on ul at bounding box center [359, 435] width 222 height 25
drag, startPoint x: 384, startPoint y: 460, endPoint x: 392, endPoint y: 458, distance: 8.0
click at [520, 438] on input "Shipping Group" at bounding box center [549, 436] width 135 height 17
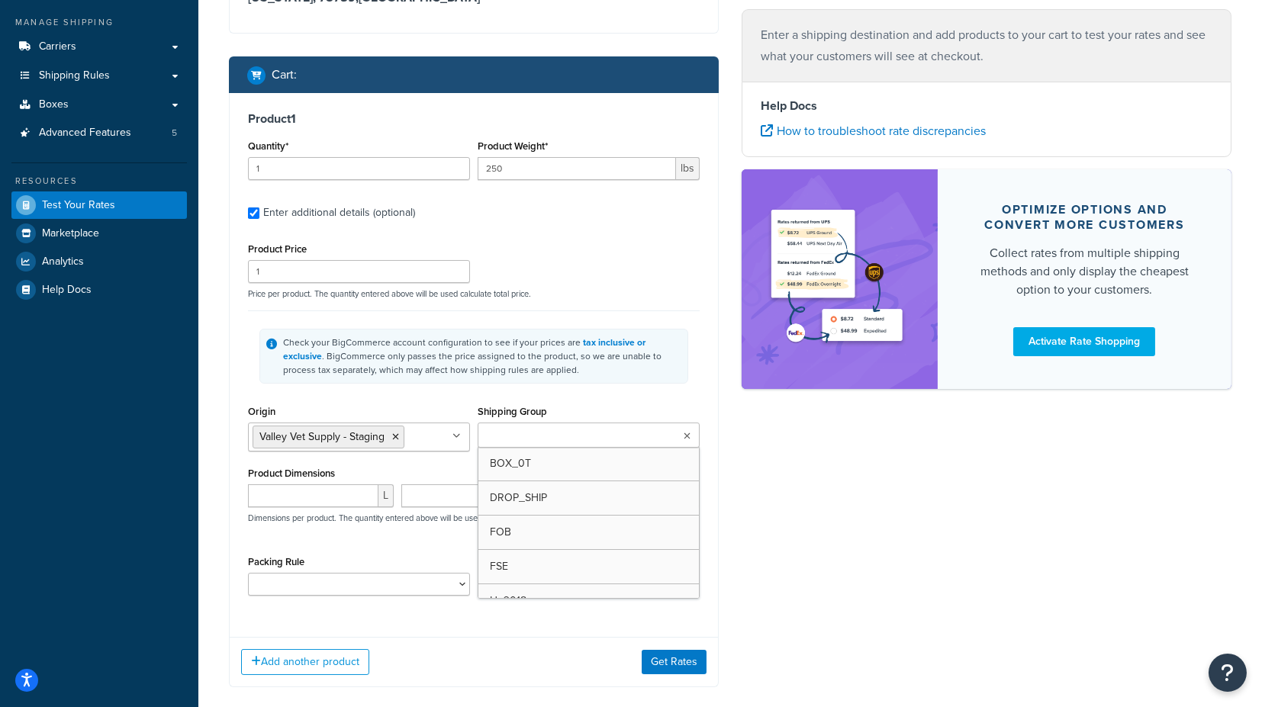
type input "f"
click at [694, 406] on div "Shipping Group FSE BOX_0T DROP_SHIP FOB H_3018 H0010 H0011 H0012 H0099 H1090 H1…" at bounding box center [589, 426] width 222 height 50
click at [682, 653] on button "Get Rates" at bounding box center [674, 662] width 65 height 24
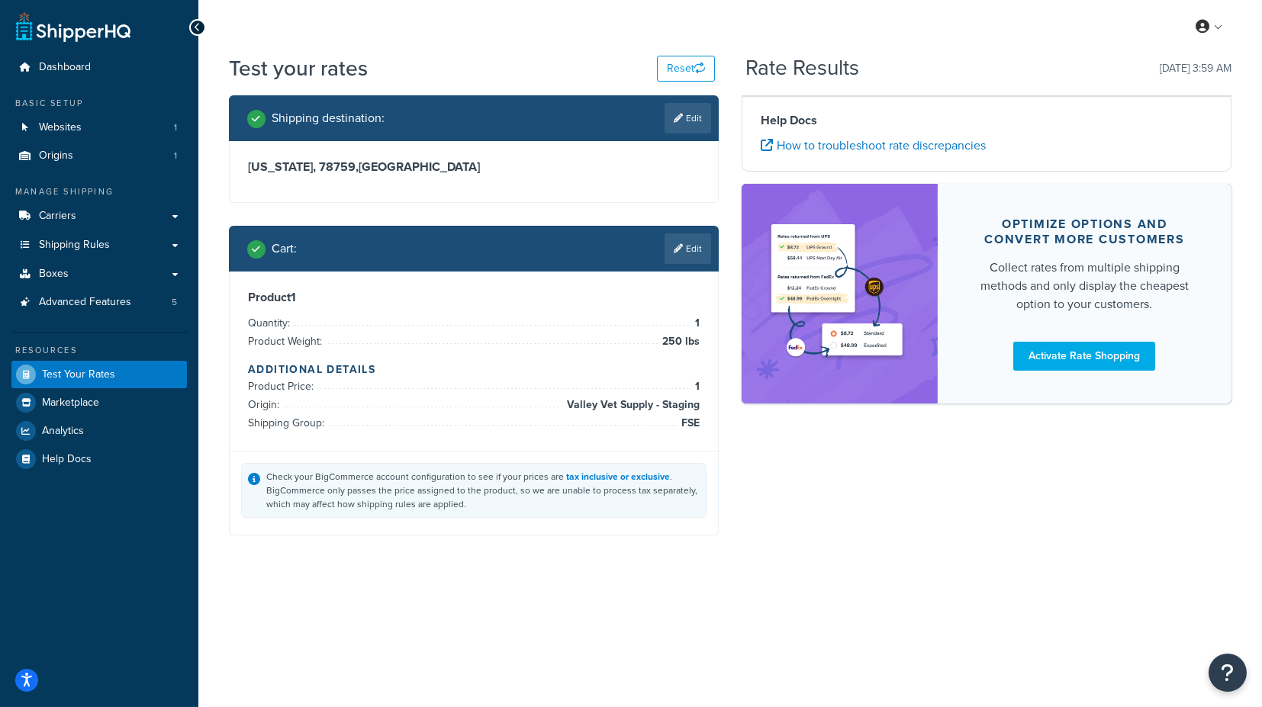
scroll to position [0, 0]
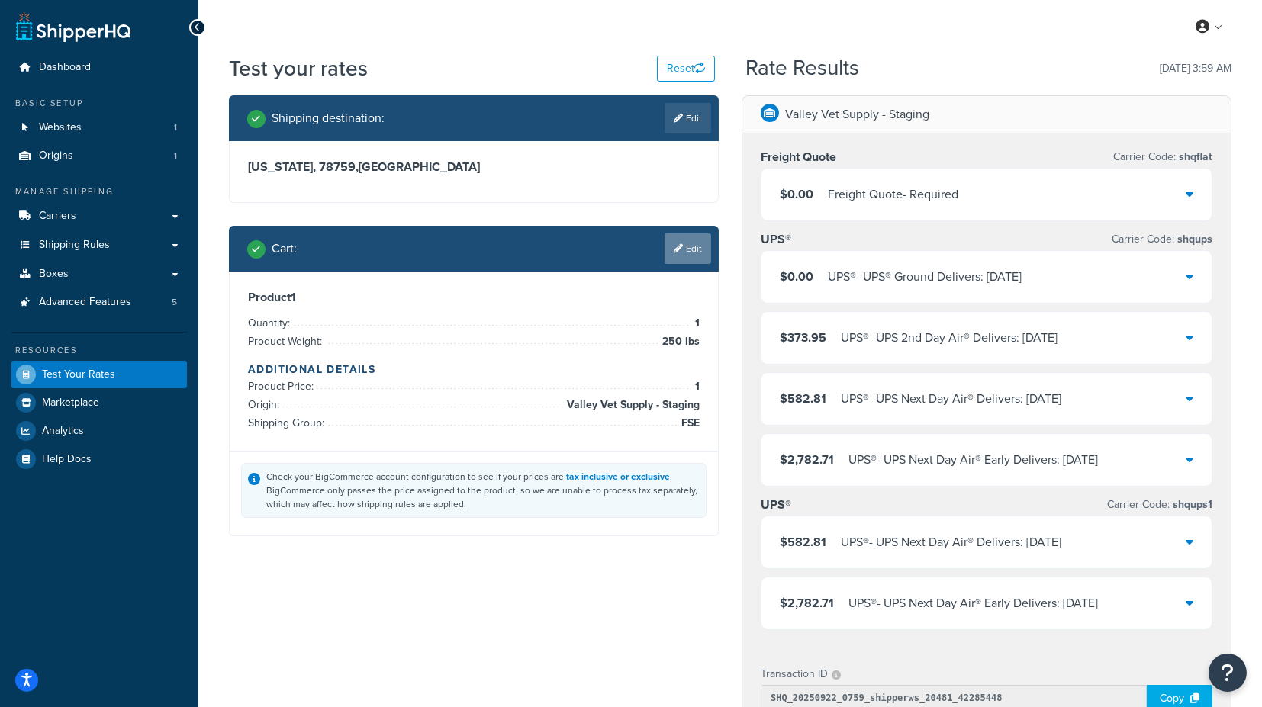
click at [688, 245] on link "Edit" at bounding box center [688, 249] width 47 height 31
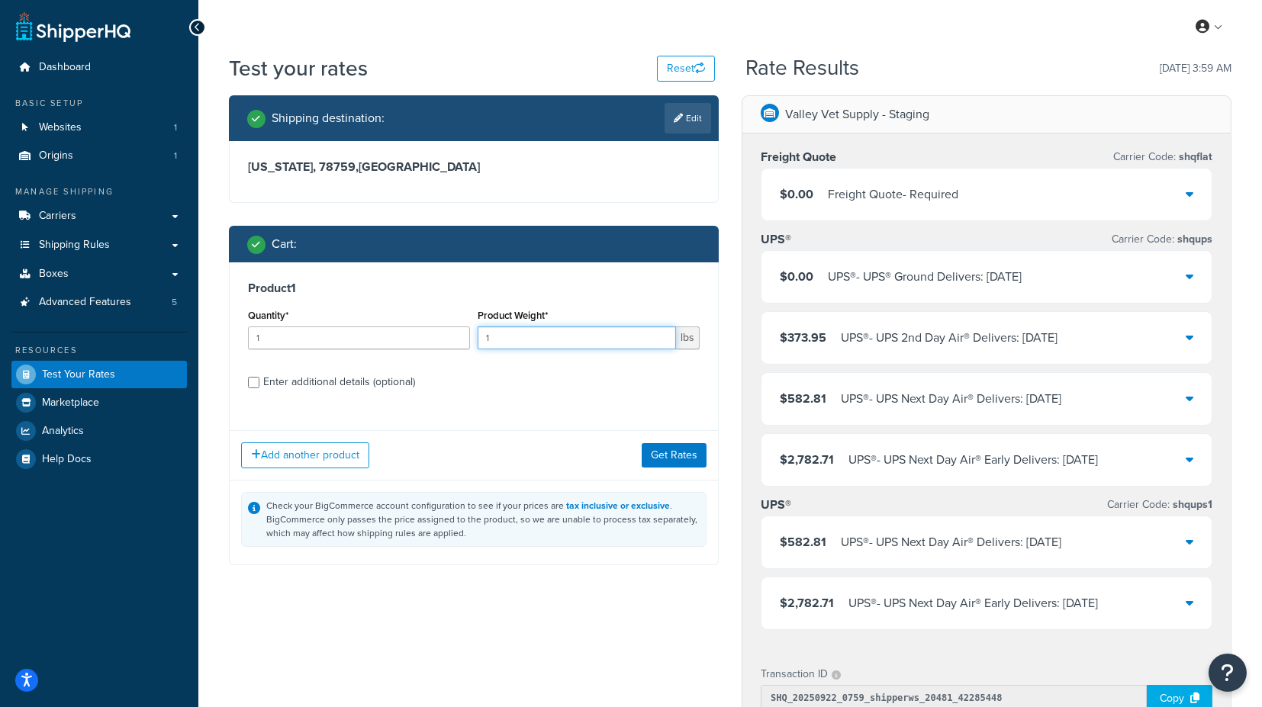
drag, startPoint x: 540, startPoint y: 335, endPoint x: 442, endPoint y: 343, distance: 98.0
click at [442, 343] on div "Quantity* 1 Product Weight* 1 lbs" at bounding box center [473, 333] width 459 height 56
type input "253"
click at [678, 450] on button "Get Rates" at bounding box center [674, 455] width 65 height 24
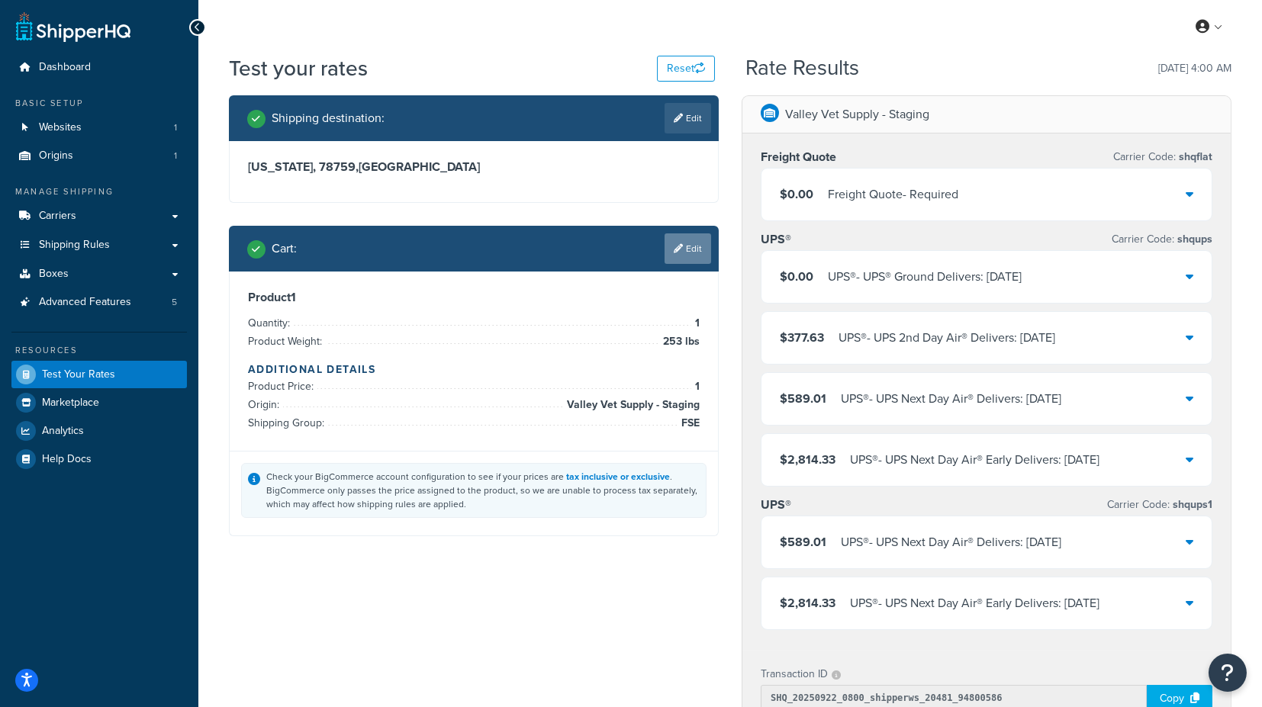
click at [687, 252] on link "Edit" at bounding box center [688, 249] width 47 height 31
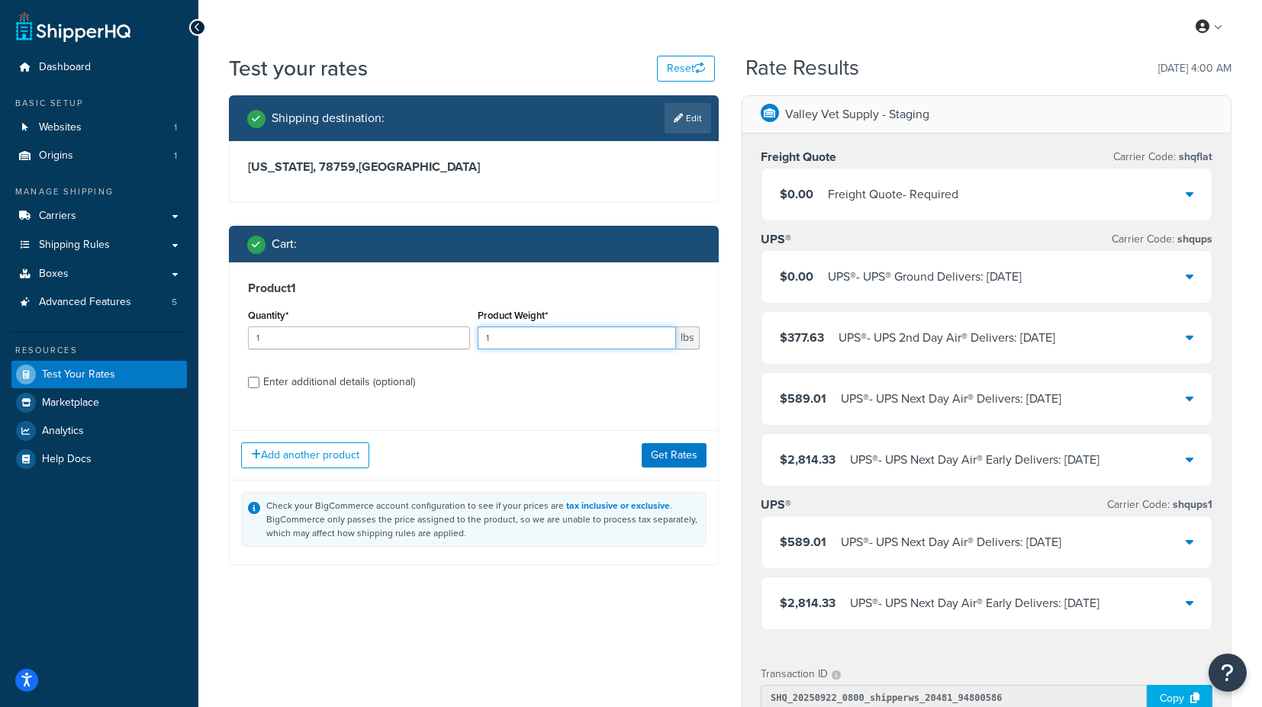
drag, startPoint x: 562, startPoint y: 337, endPoint x: 443, endPoint y: 341, distance: 119.9
click at [443, 341] on div "Quantity* 1 Product Weight* 1 lbs" at bounding box center [473, 333] width 459 height 56
type input "251"
click at [656, 456] on button "Get Rates" at bounding box center [674, 455] width 65 height 24
